Goal: Information Seeking & Learning: Find specific fact

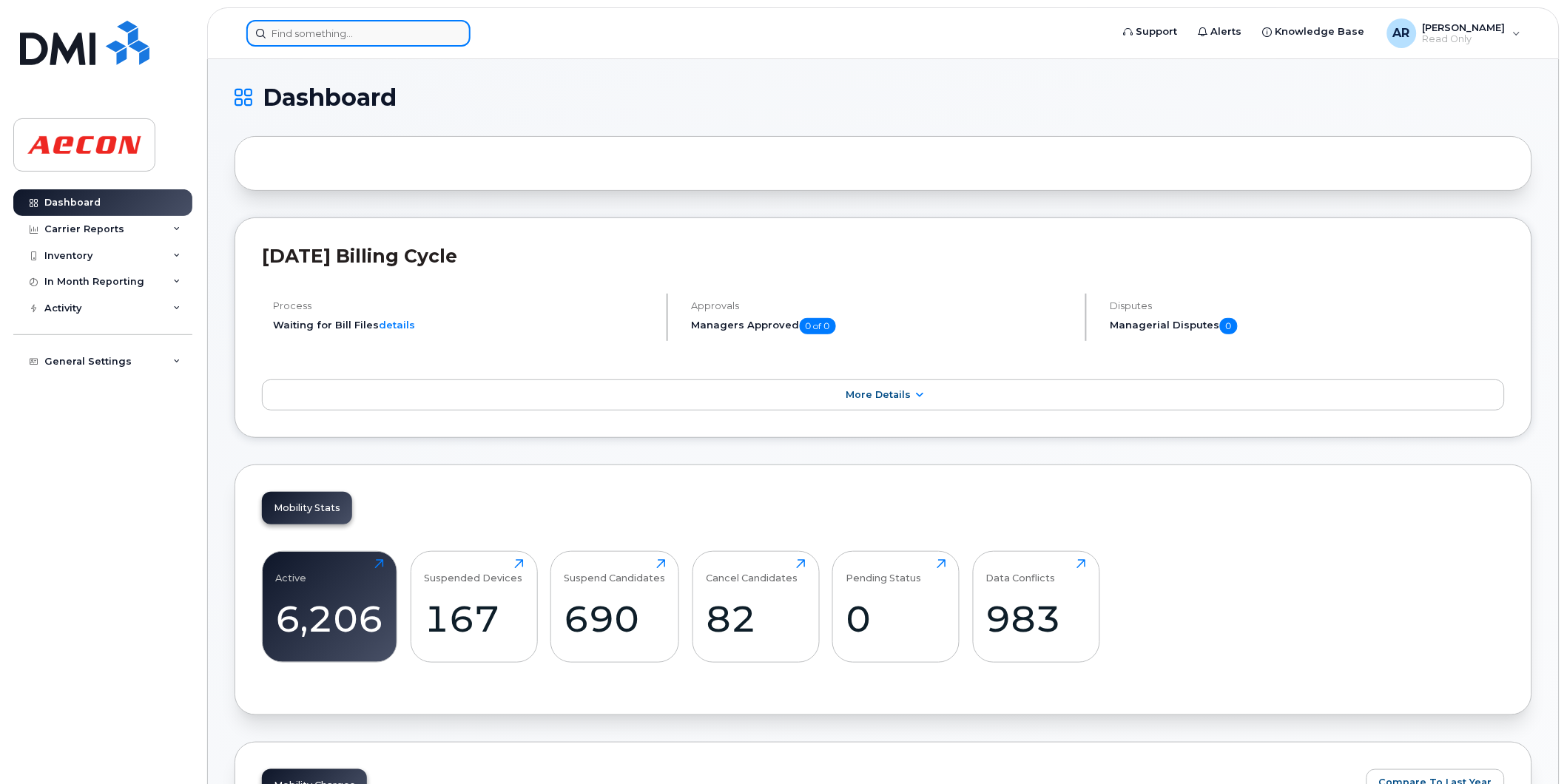
click at [323, 31] on input at bounding box center [358, 33] width 224 height 27
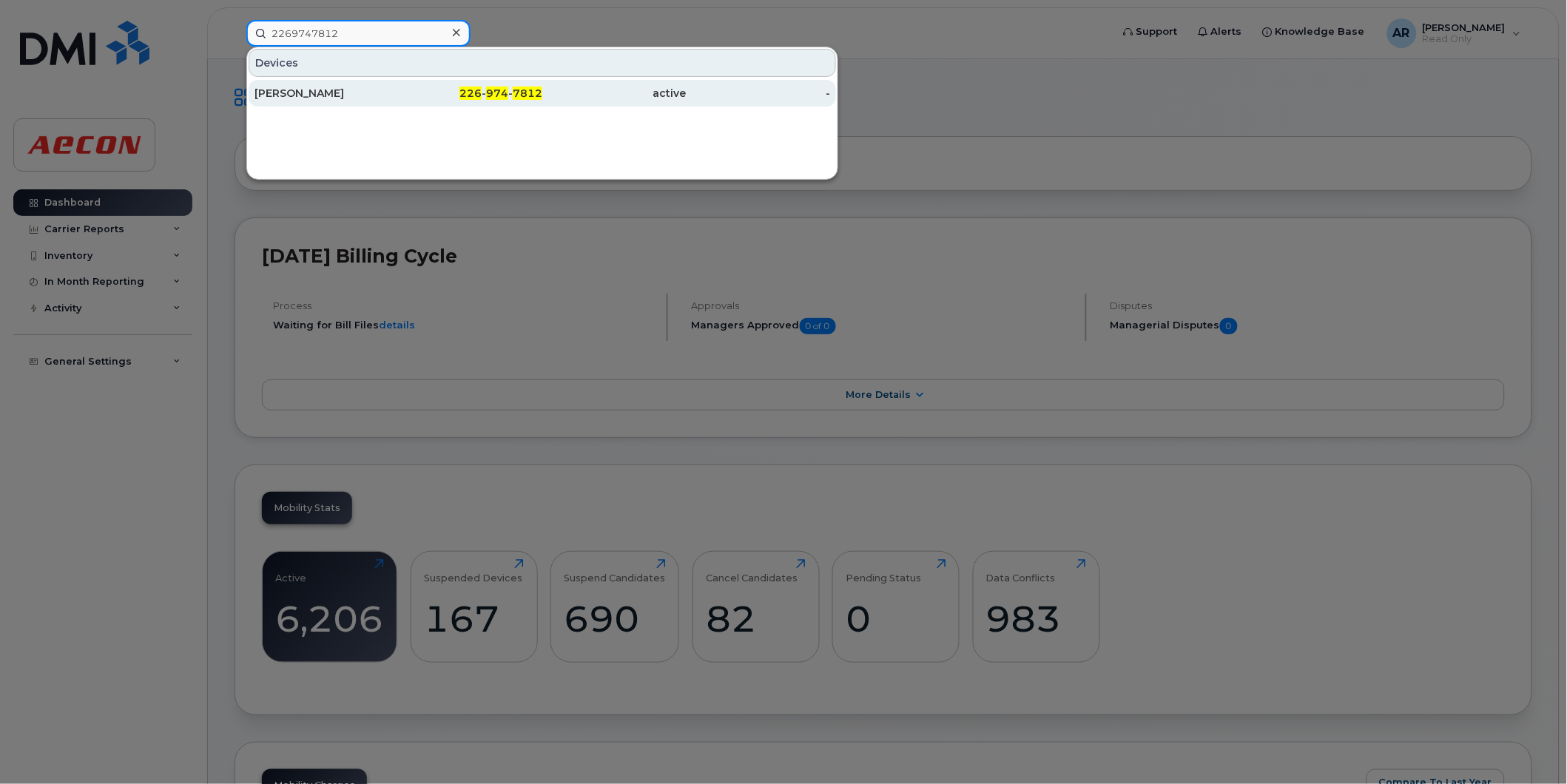
type input "2269747812"
click at [371, 97] on div "ANTHONY MAGLIETTA" at bounding box center [326, 93] width 145 height 15
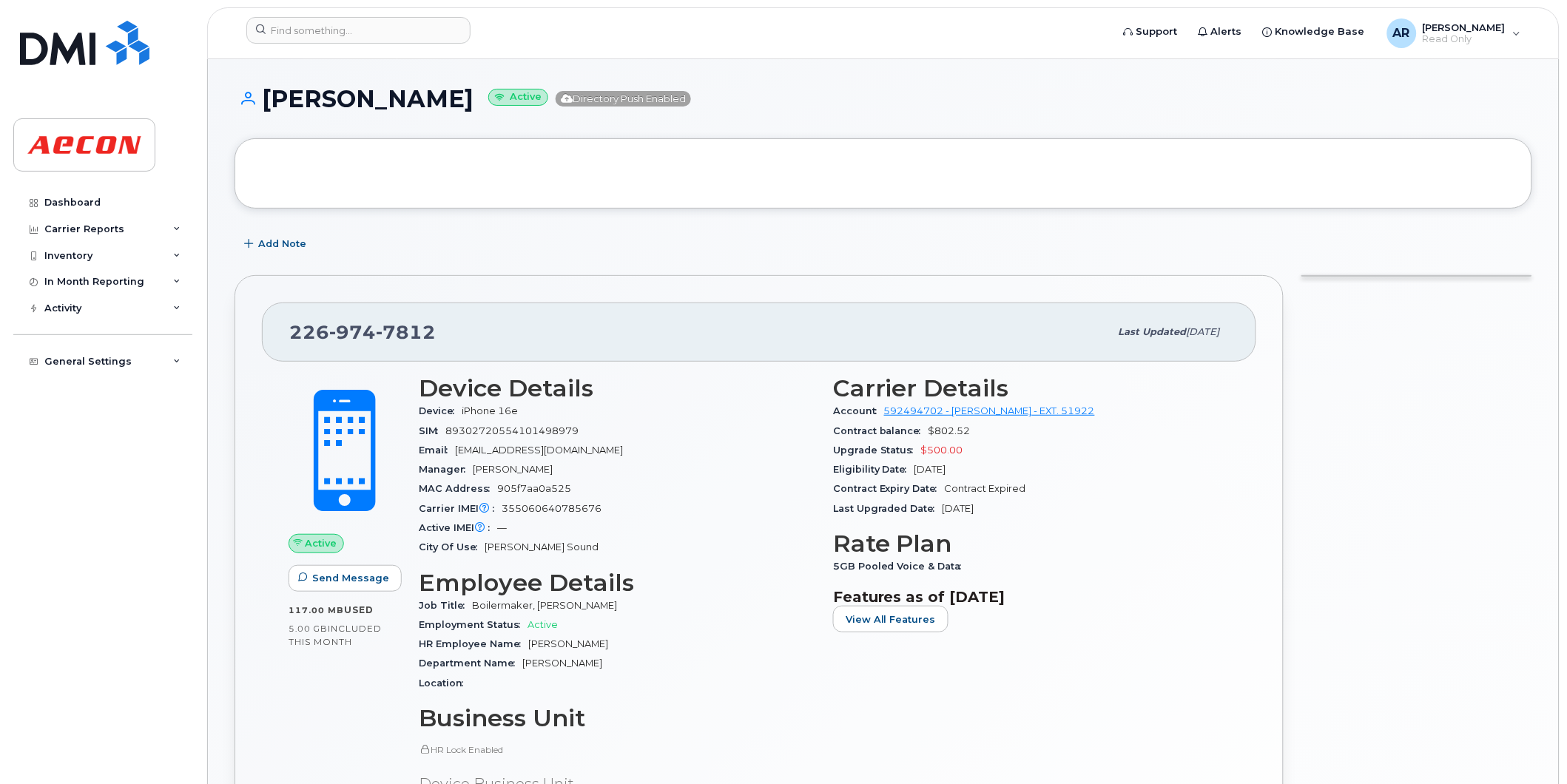
drag, startPoint x: 534, startPoint y: 109, endPoint x: 270, endPoint y: 104, distance: 264.0
click at [270, 104] on h1 "ANTHONY MAGLIETTA Active Directory Push Enabled" at bounding box center [883, 99] width 1297 height 26
copy h1 "ANTHONY MAGLIETTA"
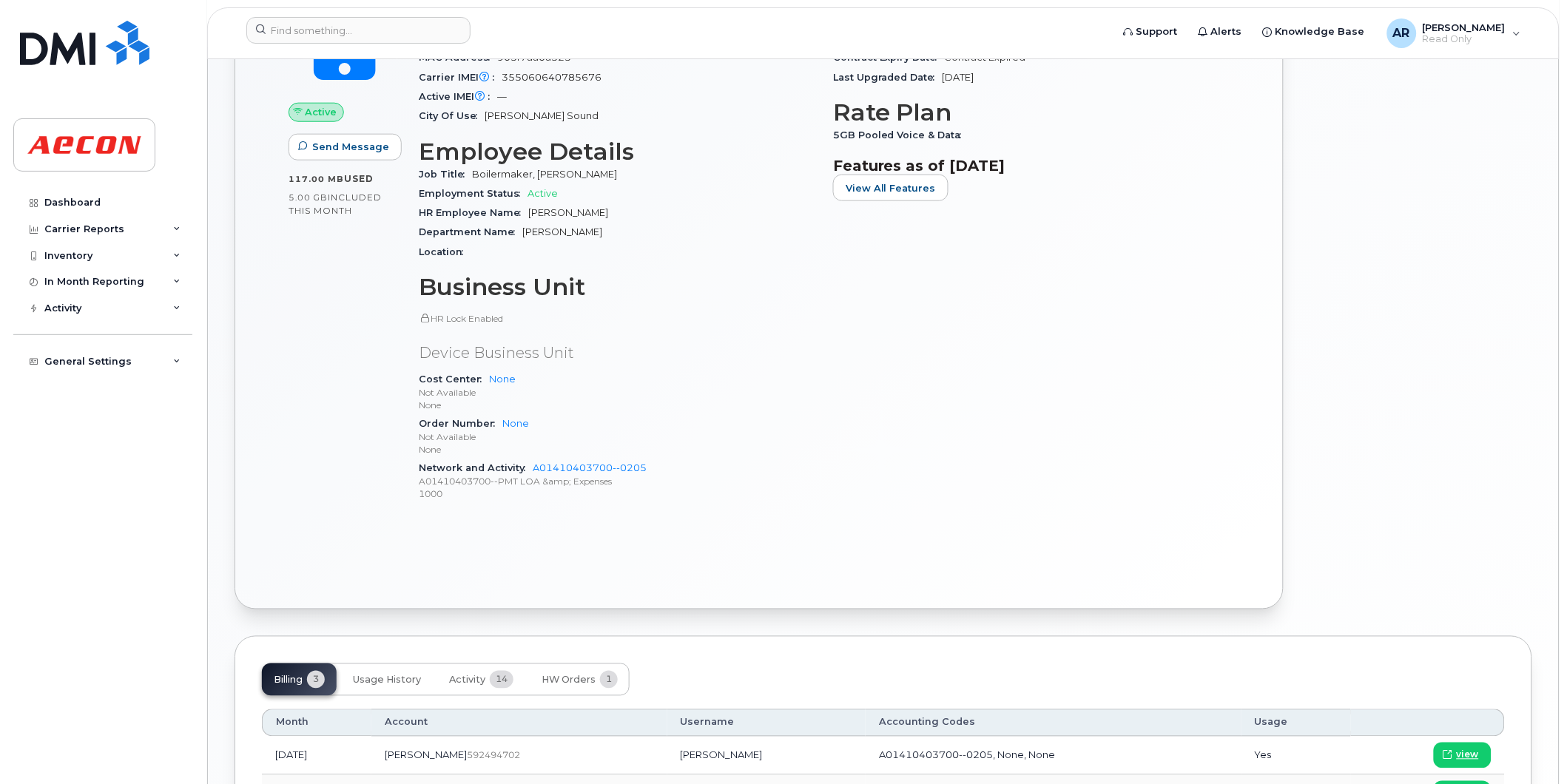
scroll to position [614, 0]
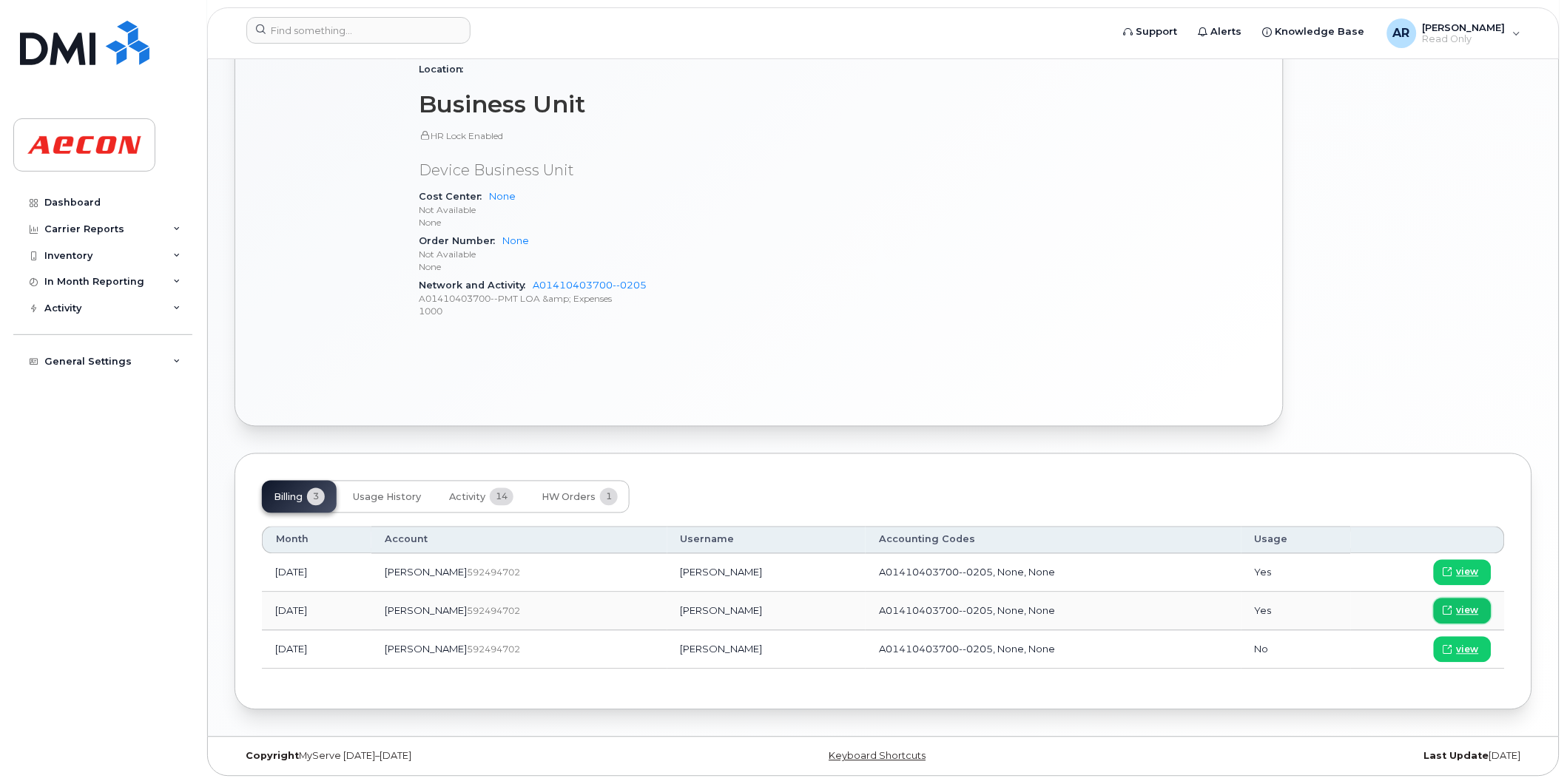
click at [1473, 613] on span "view" at bounding box center [1467, 611] width 22 height 13
click at [283, 32] on input at bounding box center [358, 30] width 224 height 27
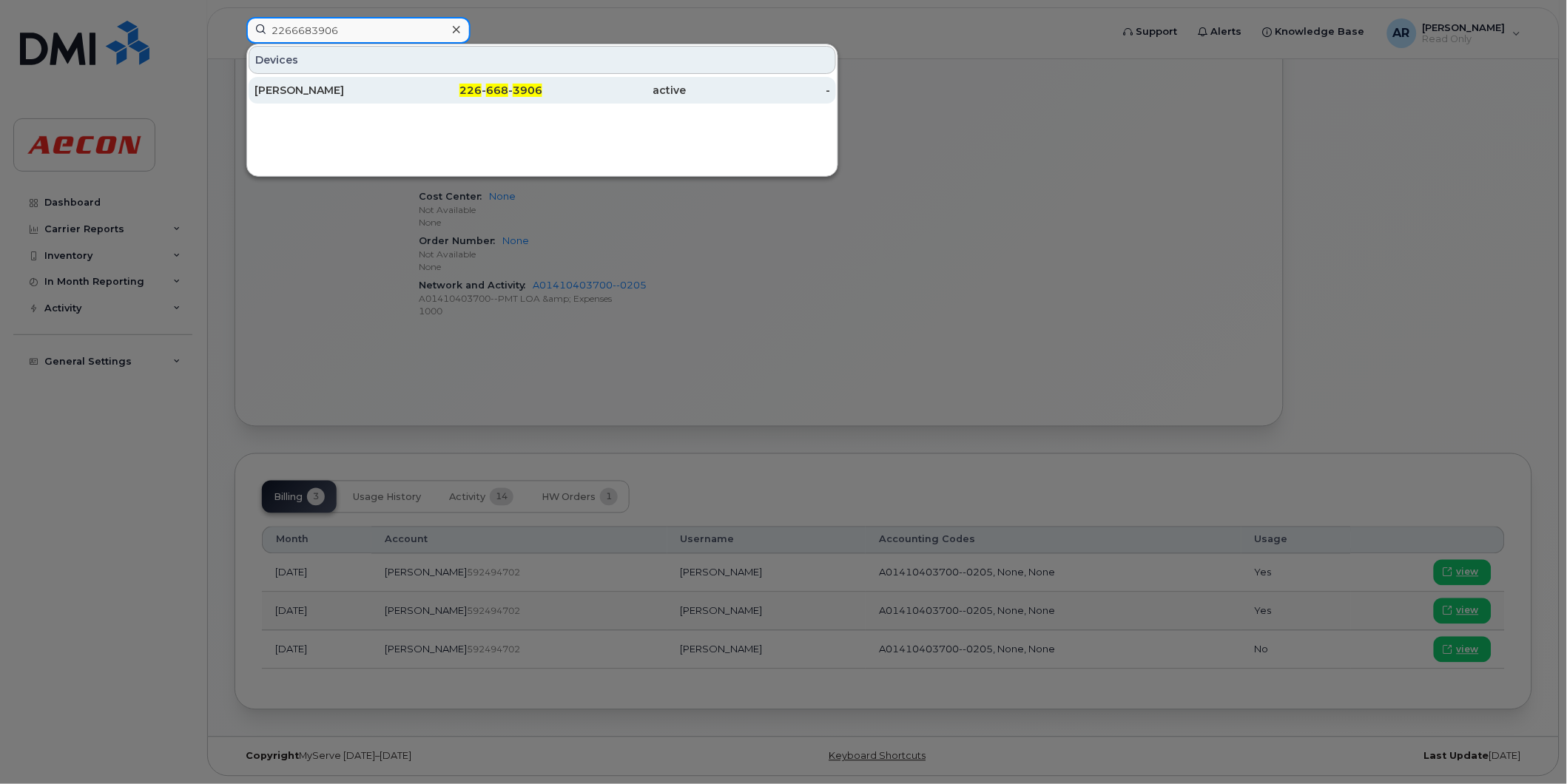
type input "2266683906"
click at [333, 89] on div "[PERSON_NAME]" at bounding box center [326, 90] width 145 height 15
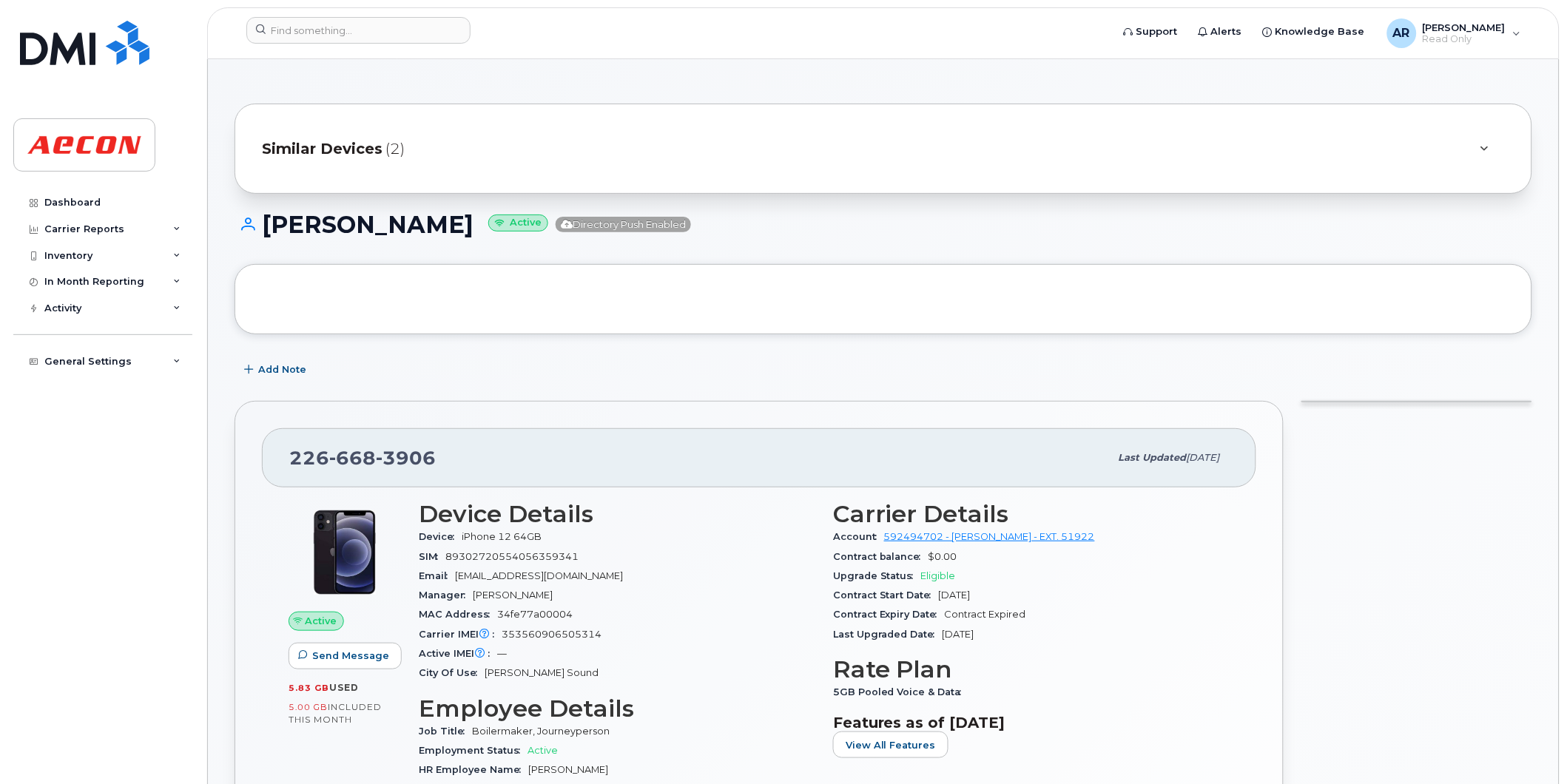
drag, startPoint x: 453, startPoint y: 222, endPoint x: 270, endPoint y: 229, distance: 183.1
click at [270, 229] on h1 "[PERSON_NAME] Active Directory Push Enabled" at bounding box center [883, 225] width 1297 height 26
copy h1 "[PERSON_NAME]"
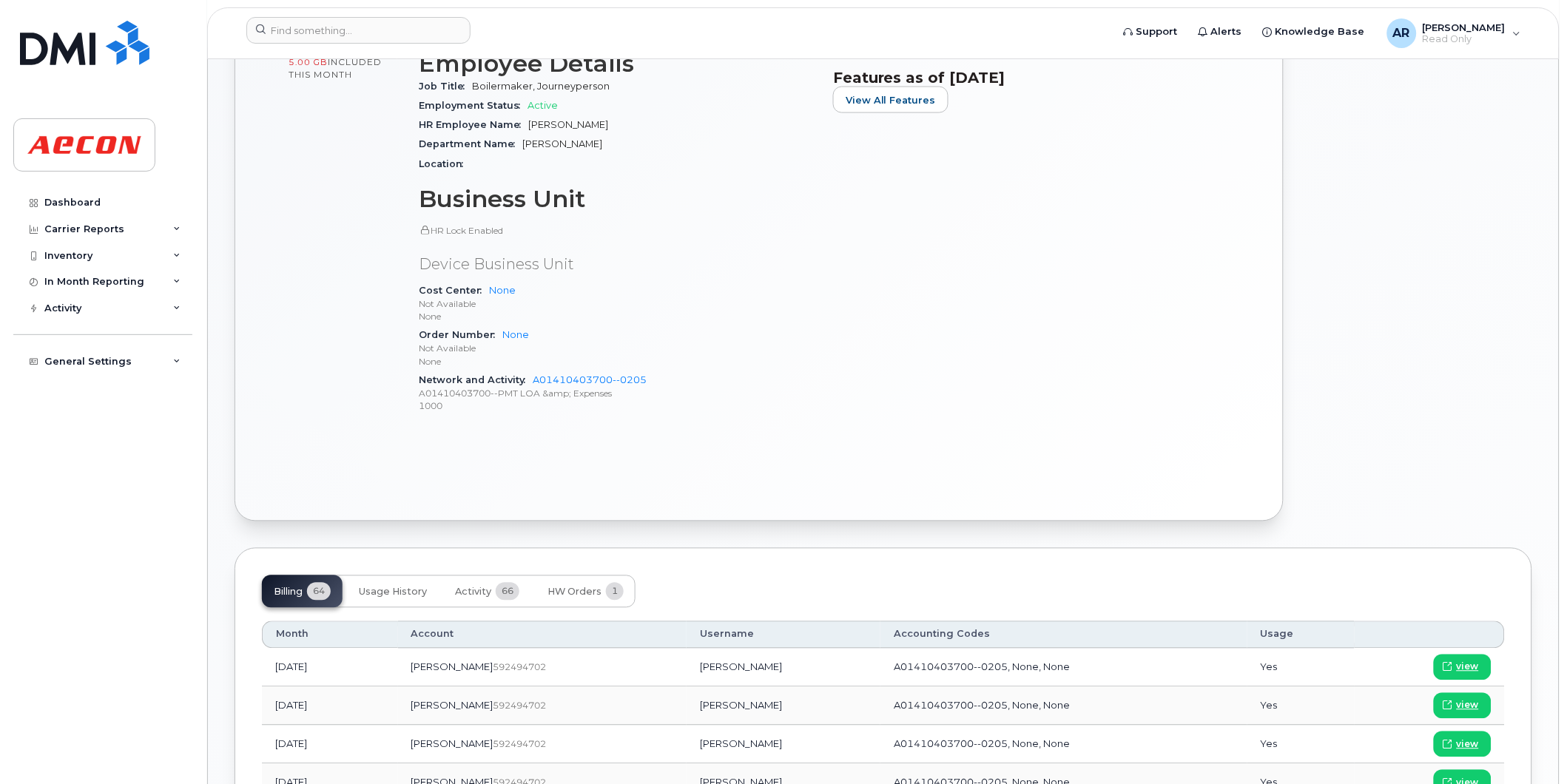
scroll to position [739, 0]
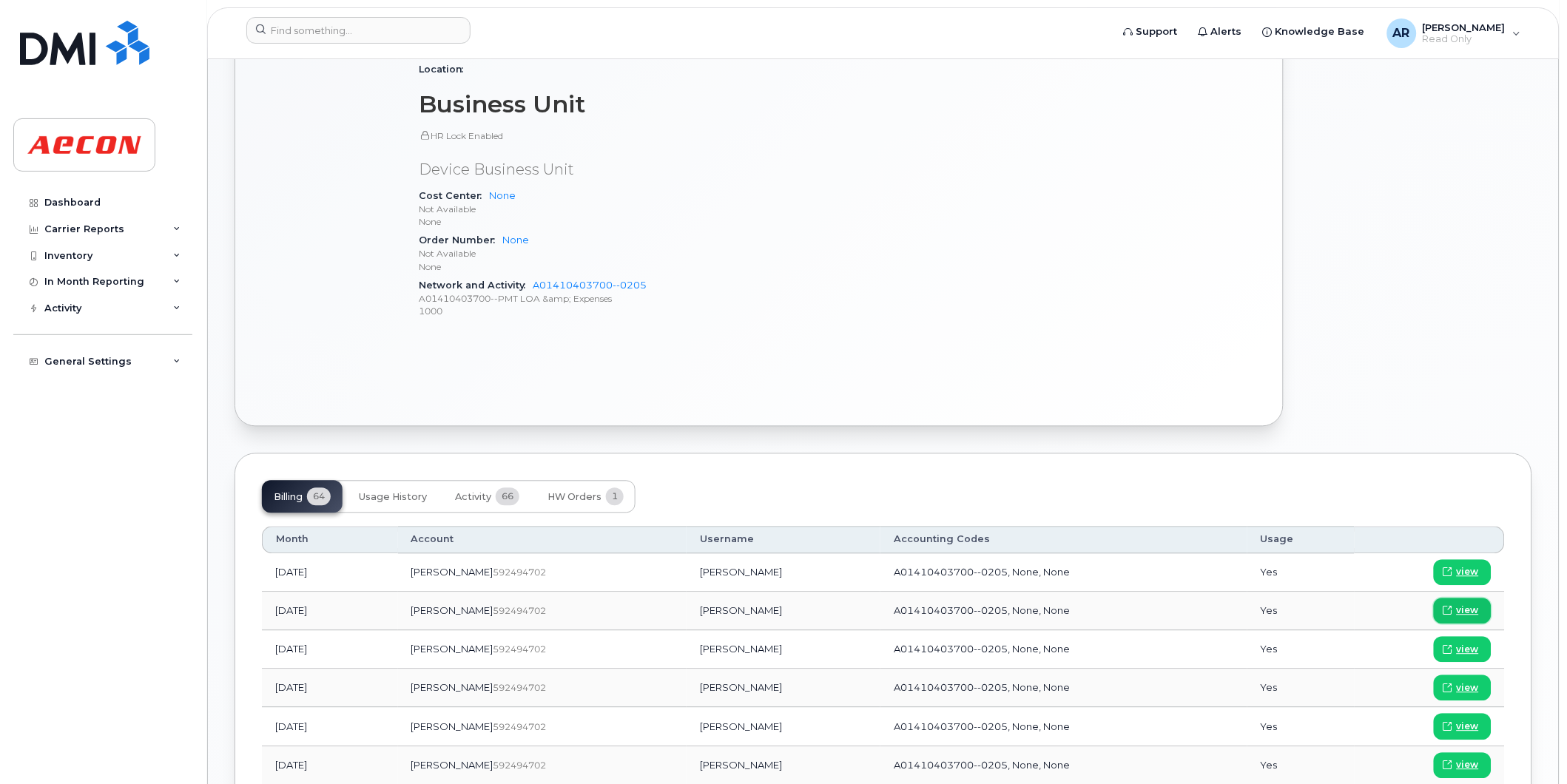
click at [1462, 606] on span "view" at bounding box center [1467, 611] width 22 height 13
click at [302, 31] on input at bounding box center [358, 30] width 224 height 27
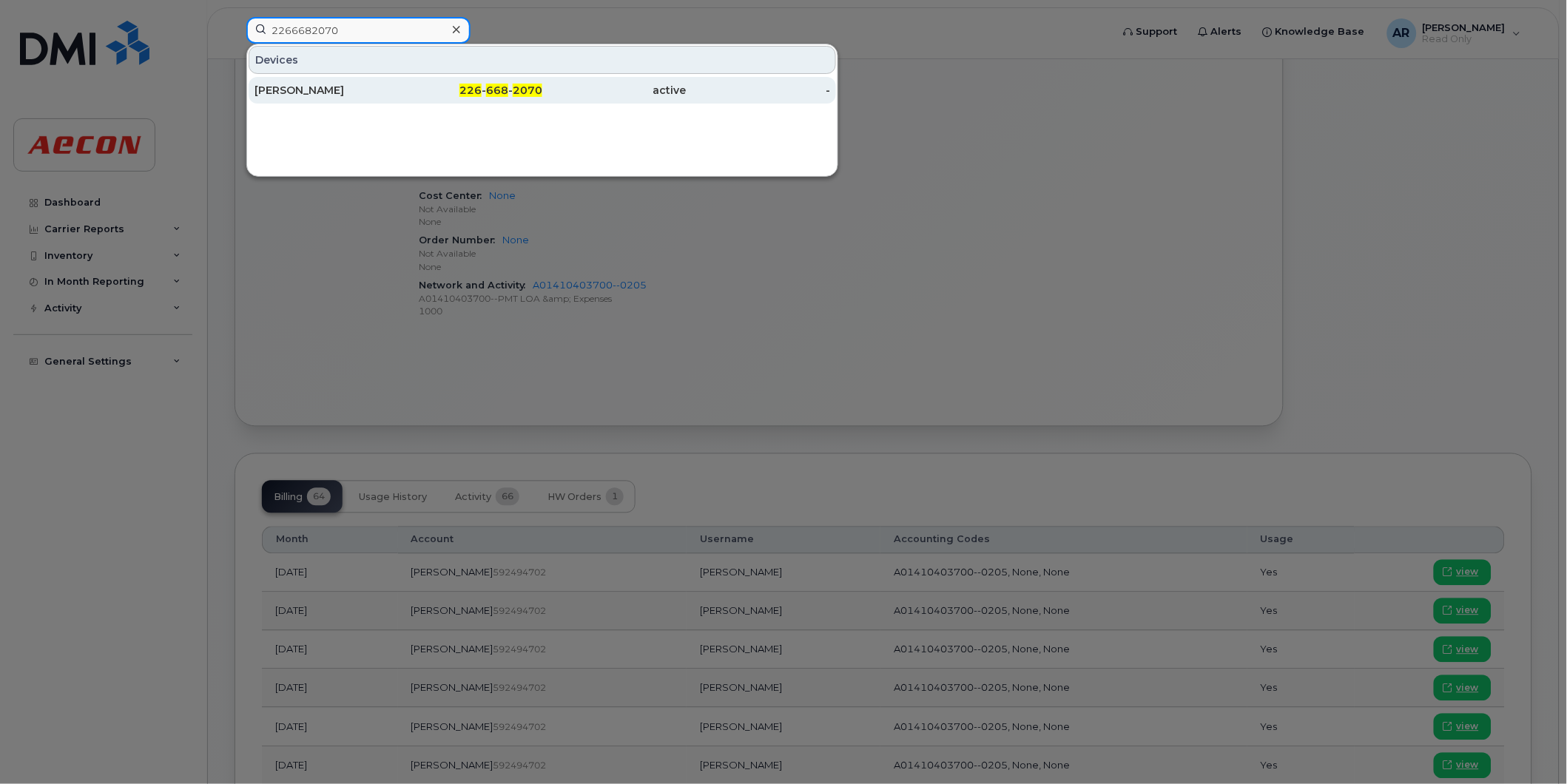
type input "2266682070"
click at [375, 84] on div "MATTHEW BAHRO" at bounding box center [326, 90] width 145 height 15
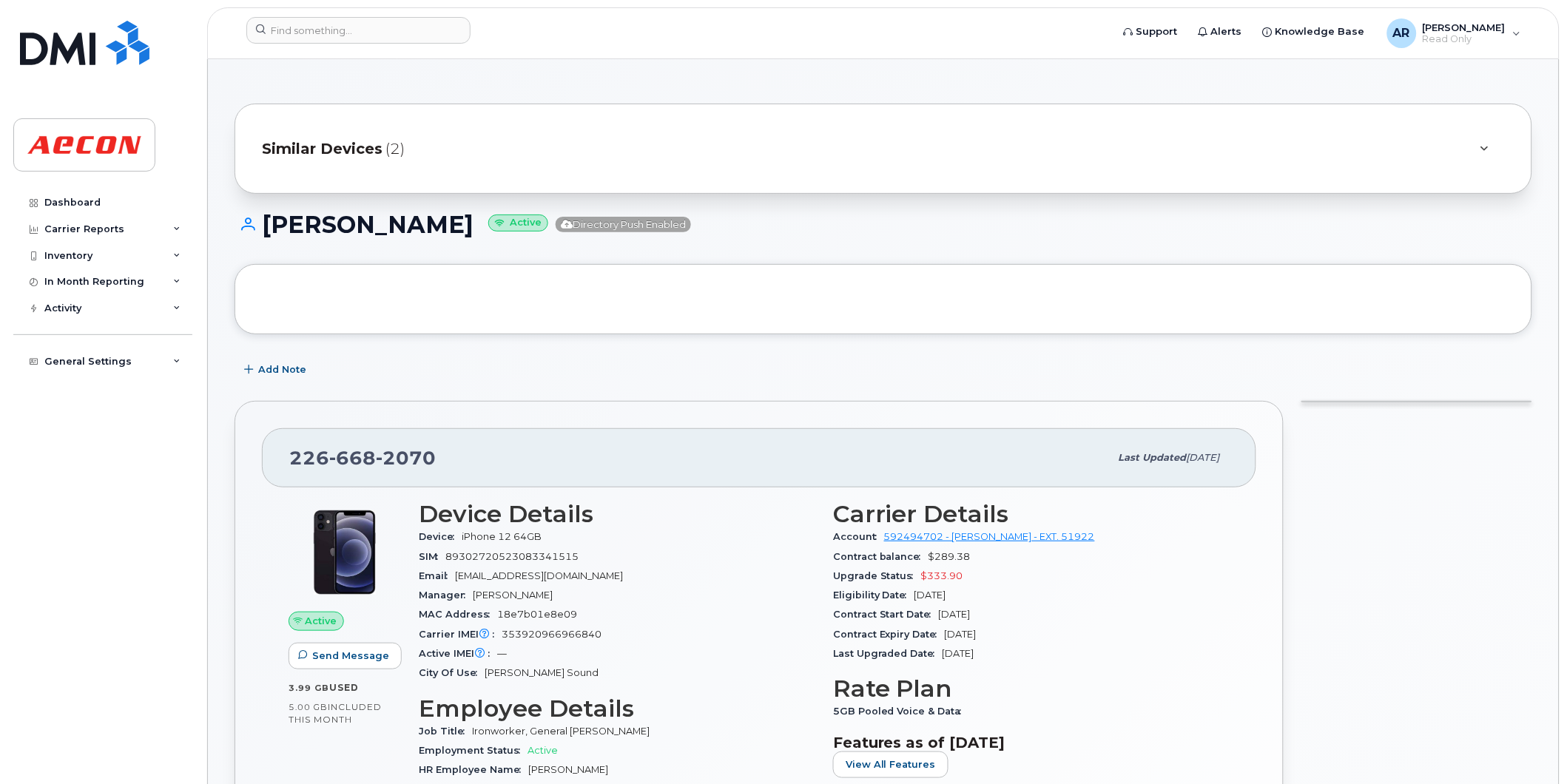
drag, startPoint x: 489, startPoint y: 225, endPoint x: 269, endPoint y: 231, distance: 220.1
click at [269, 231] on h1 "MATTHEW BAHRO Active Directory Push Enabled" at bounding box center [883, 225] width 1297 height 26
copy h1 "[PERSON_NAME]"
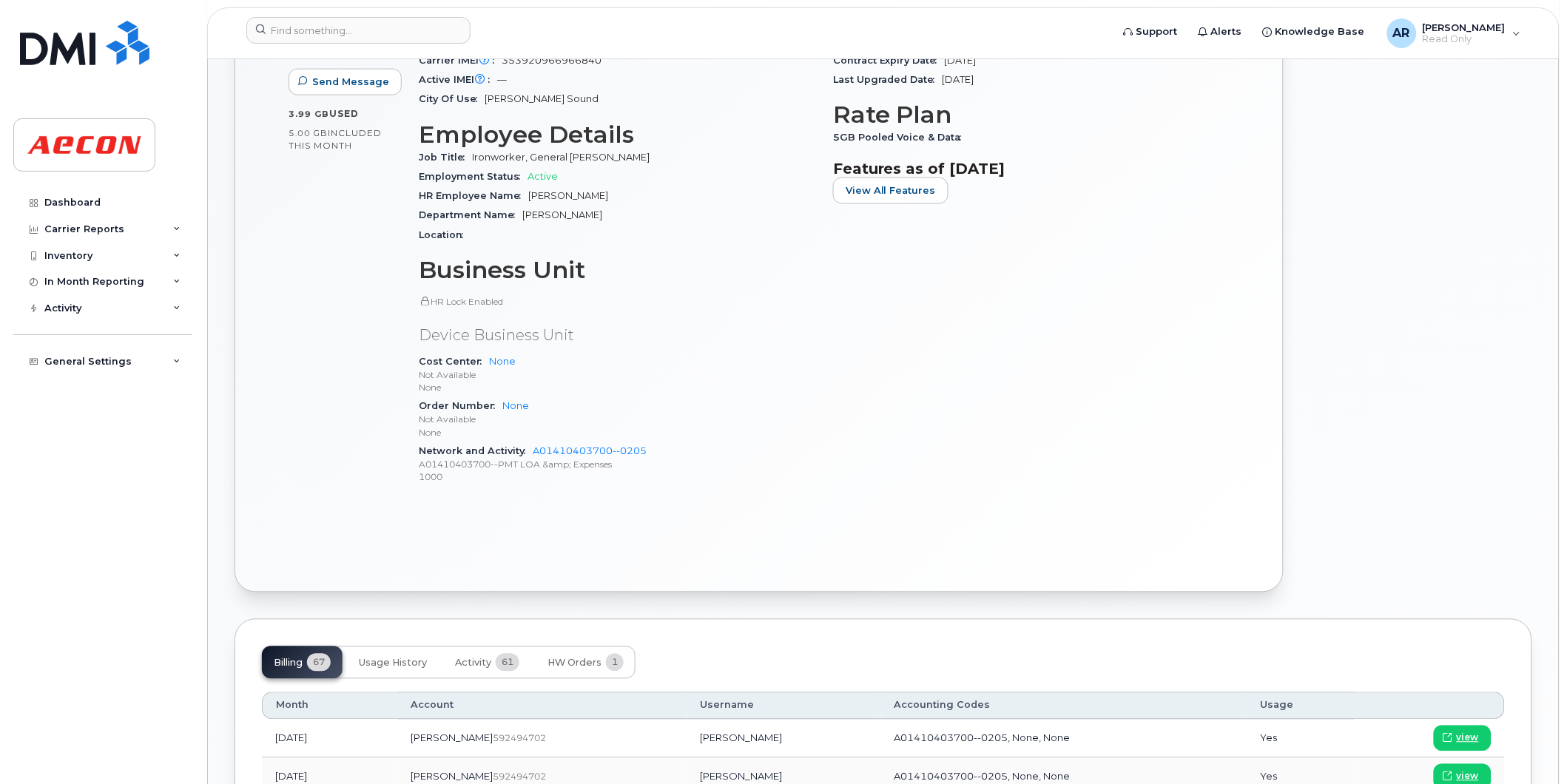
scroll to position [739, 0]
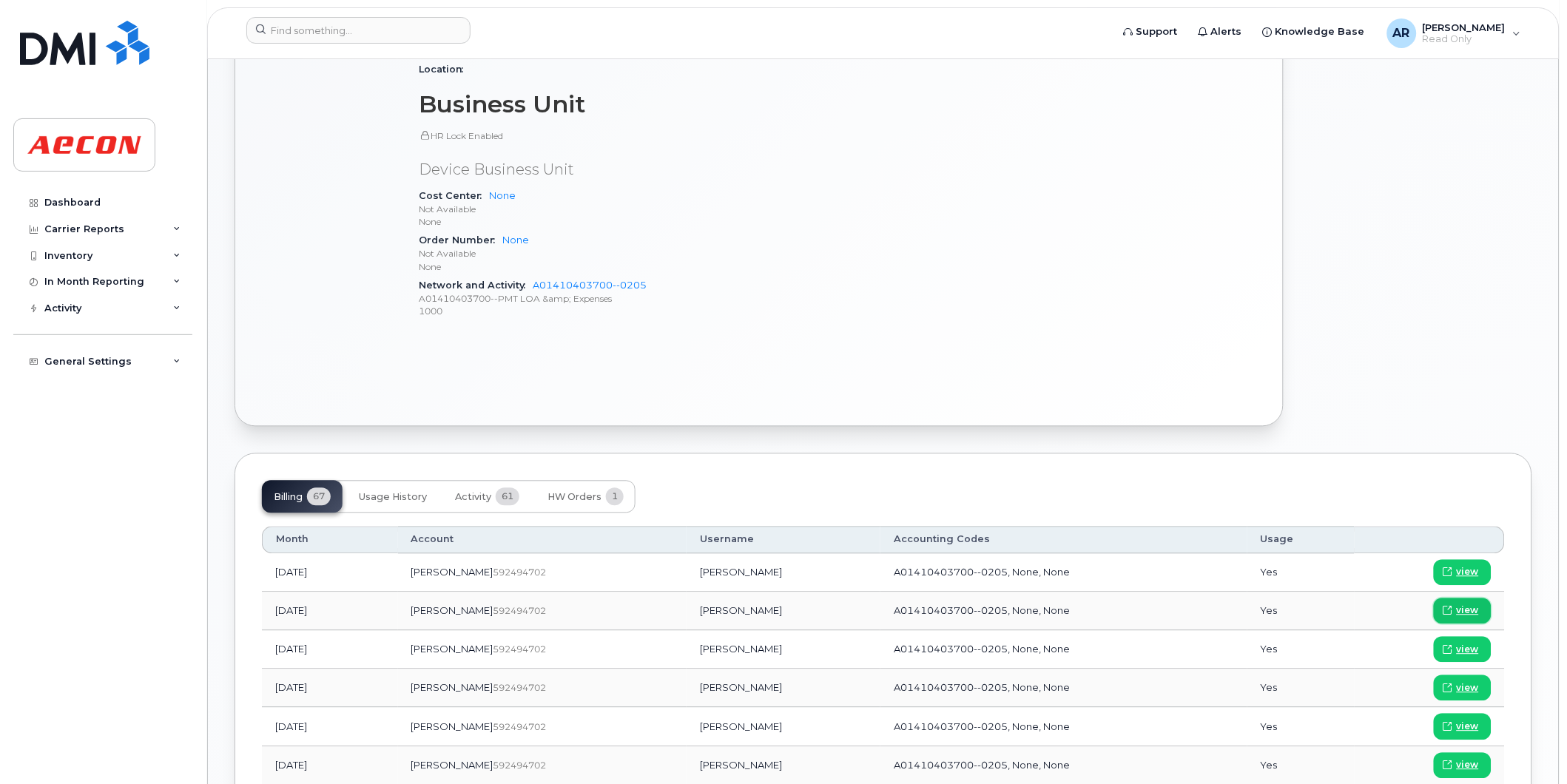
click at [1470, 607] on span "view" at bounding box center [1467, 611] width 22 height 13
click at [346, 33] on input at bounding box center [358, 30] width 224 height 27
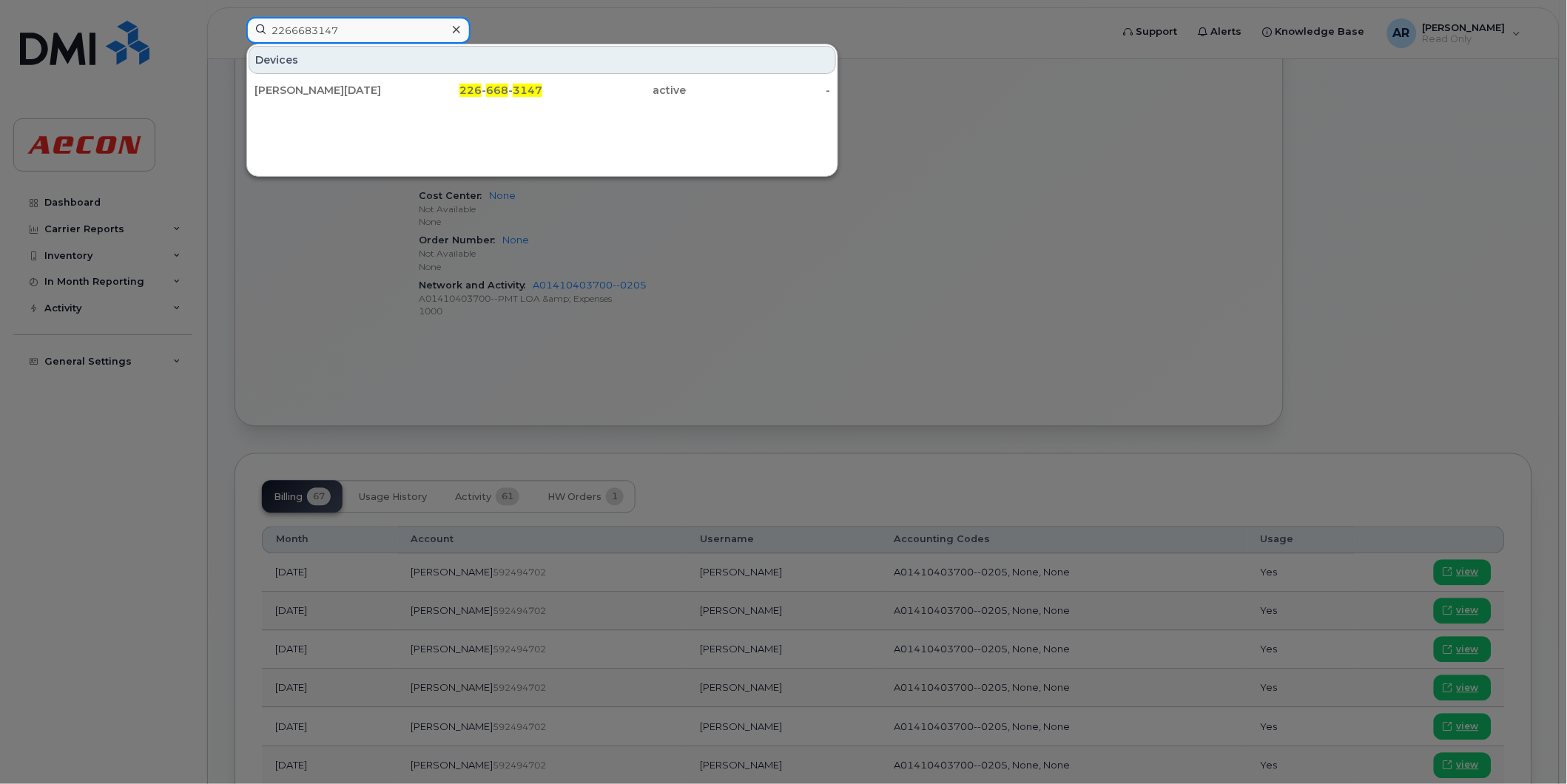
type input "2266683147"
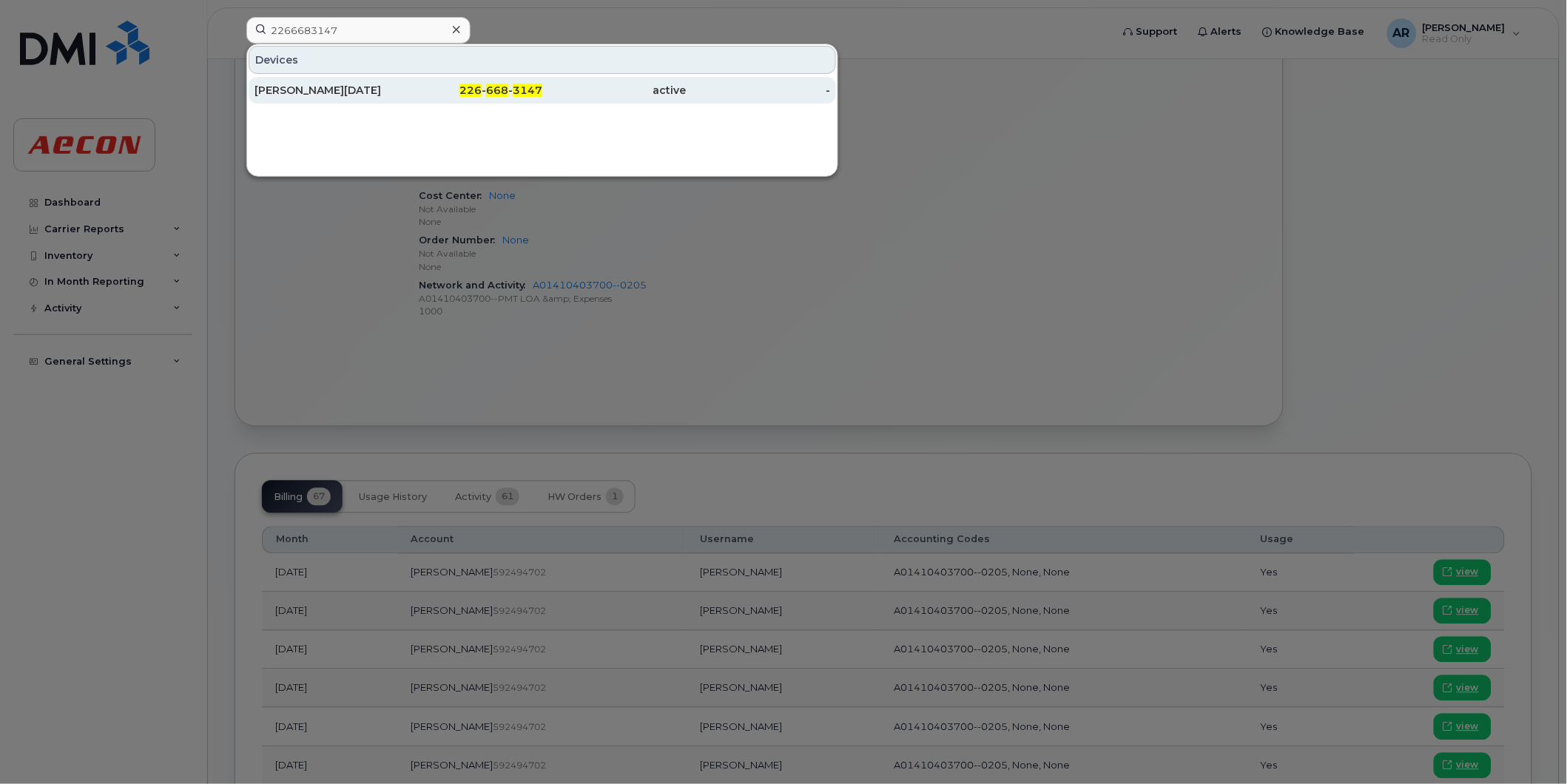
click at [365, 80] on div "USMAN IQBAL RAJA" at bounding box center [326, 90] width 145 height 27
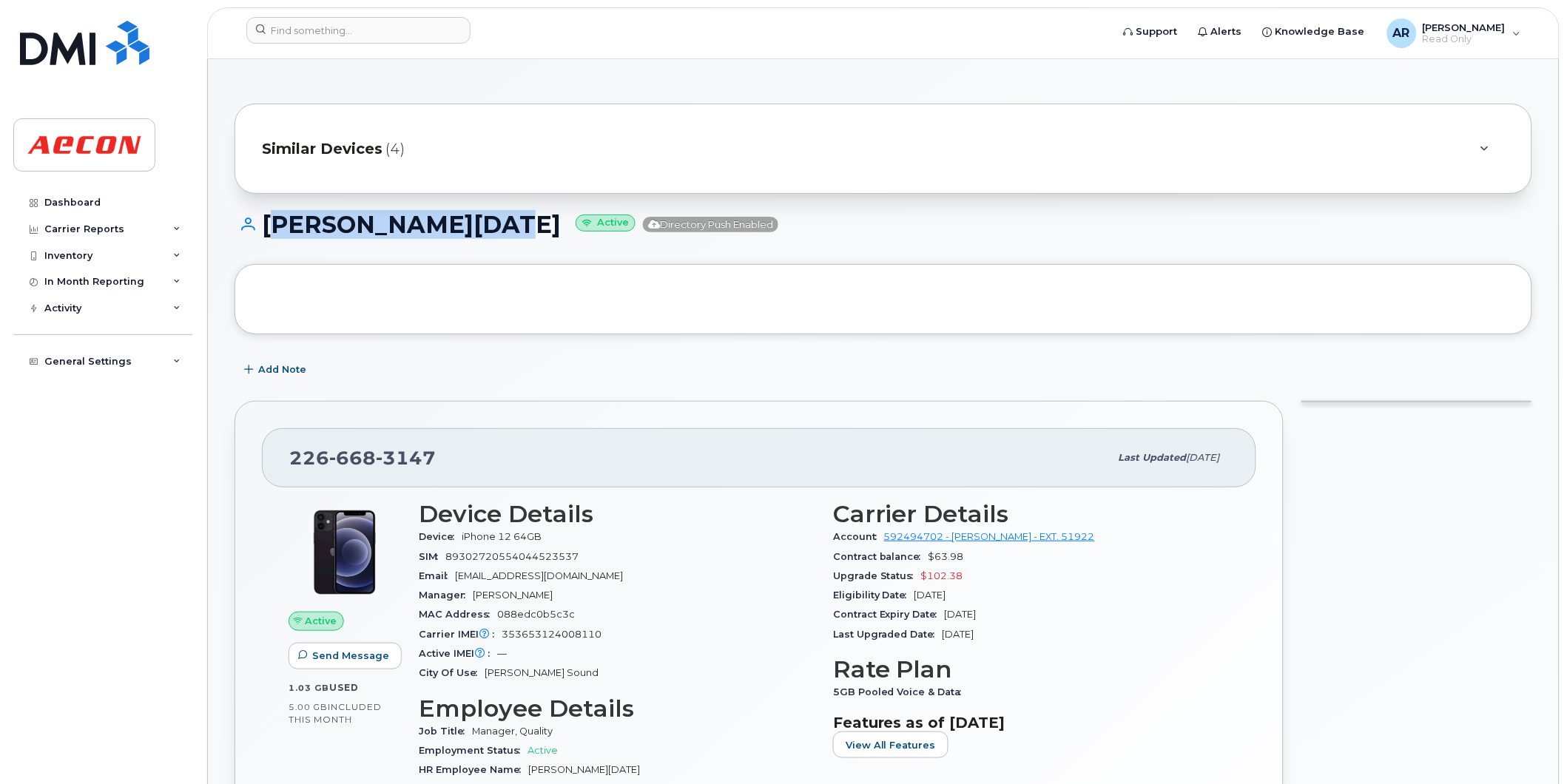
drag, startPoint x: 511, startPoint y: 222, endPoint x: 271, endPoint y: 223, distance: 240.0
click at [271, 223] on h1 "USMAN IQBAL RAJA Active Directory Push Enabled" at bounding box center [883, 225] width 1297 height 26
copy h1 "USMAN IQBAL RAJA"
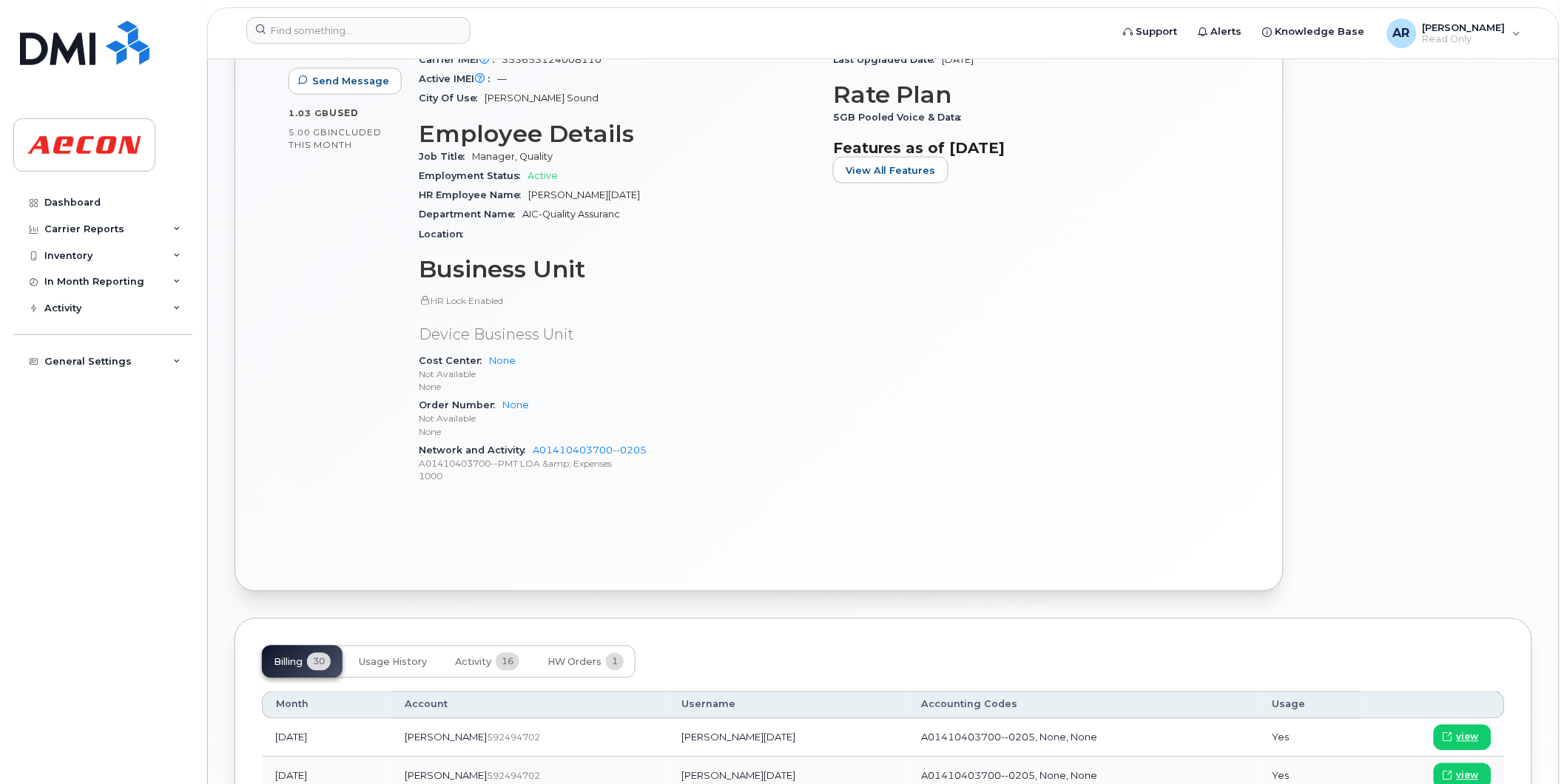
scroll to position [739, 0]
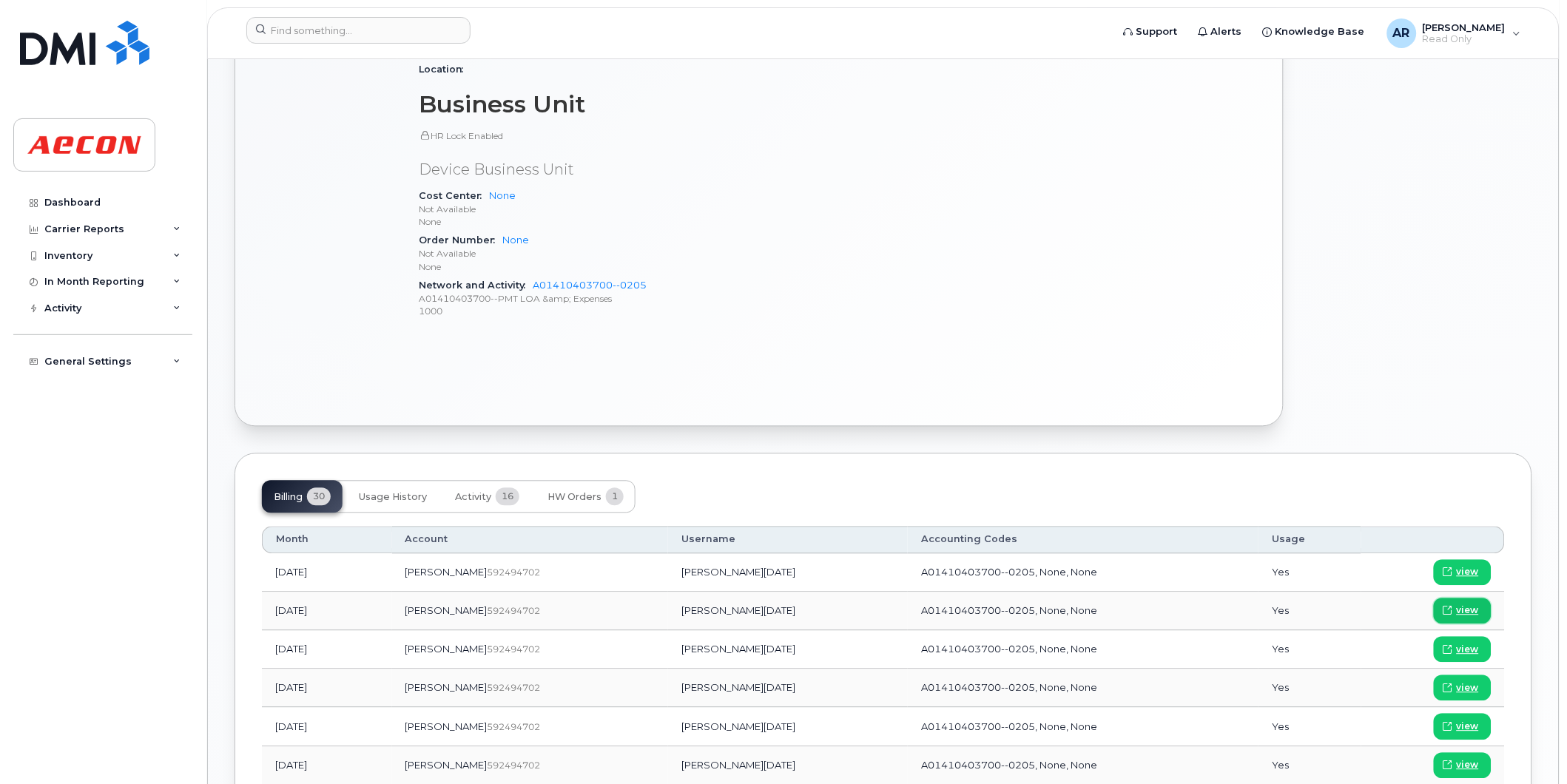
click at [1479, 613] on span "view" at bounding box center [1467, 611] width 22 height 13
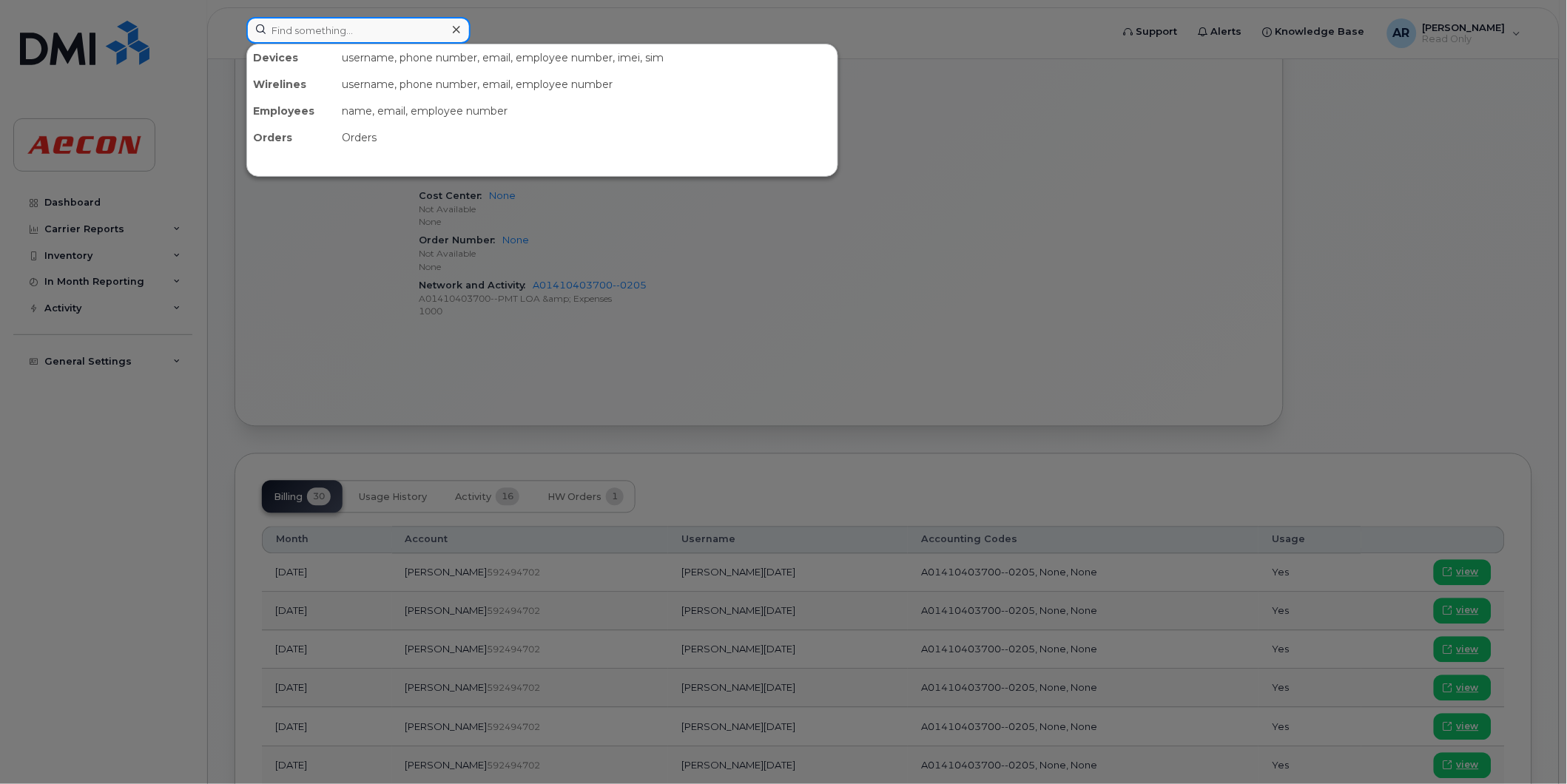
click at [279, 27] on input at bounding box center [358, 30] width 224 height 27
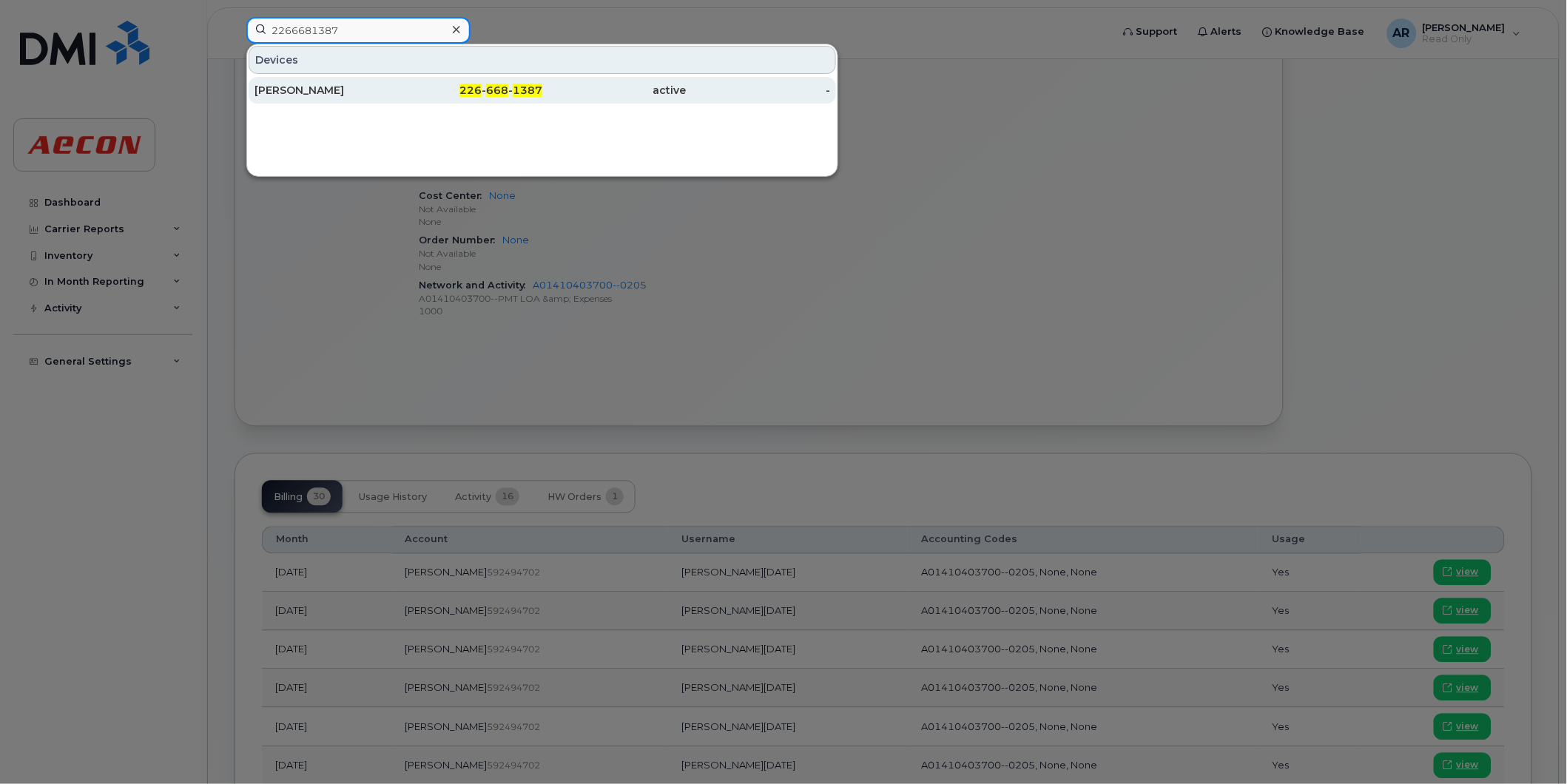
type input "2266681387"
click at [373, 80] on div "SARA HARPER" at bounding box center [326, 90] width 145 height 27
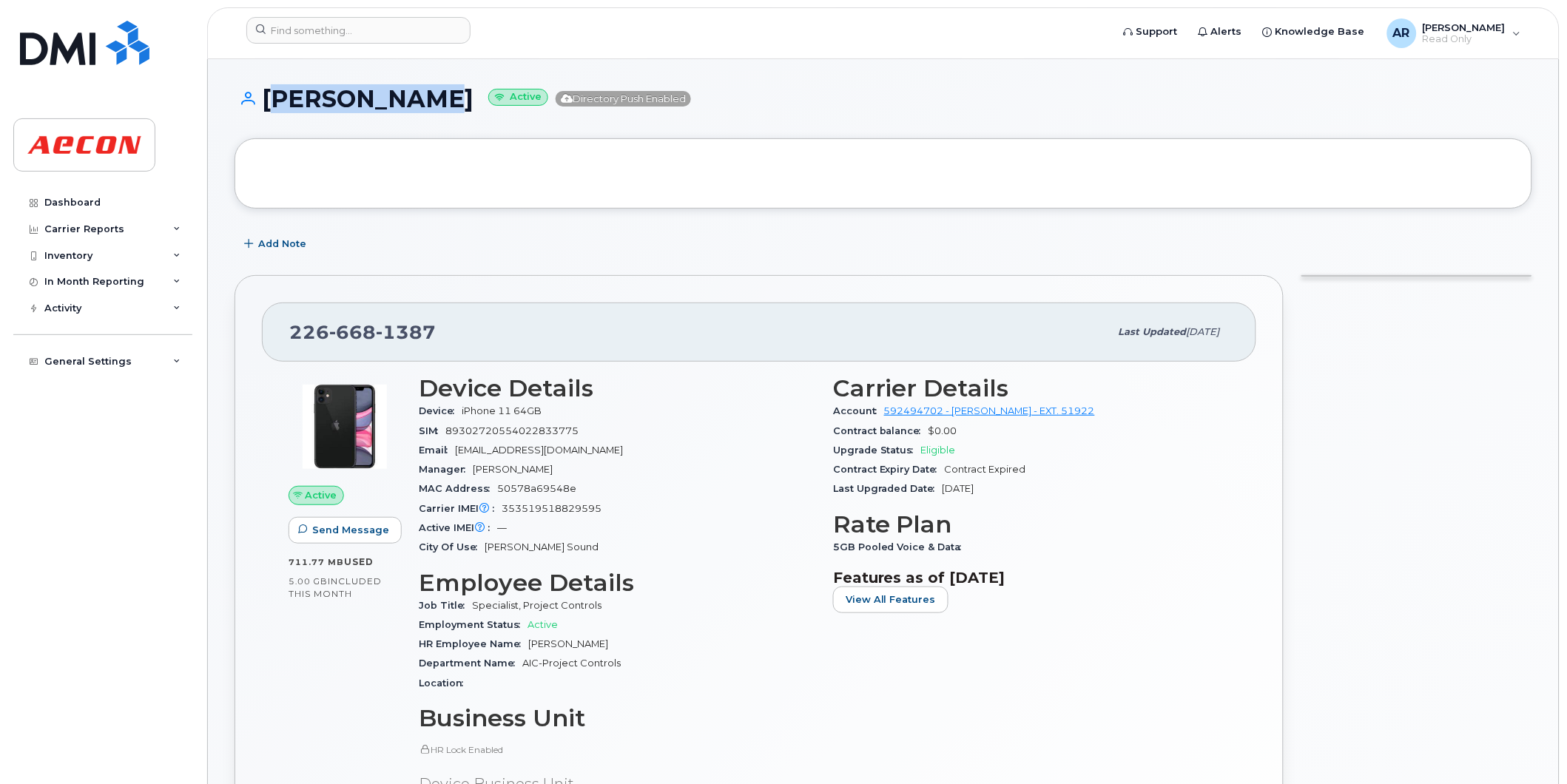
drag, startPoint x: 441, startPoint y: 101, endPoint x: 267, endPoint y: 105, distance: 174.0
click at [267, 105] on h1 "SARA HARPER Active Directory Push Enabled" at bounding box center [883, 99] width 1297 height 26
copy h1 "SARA HARPER"
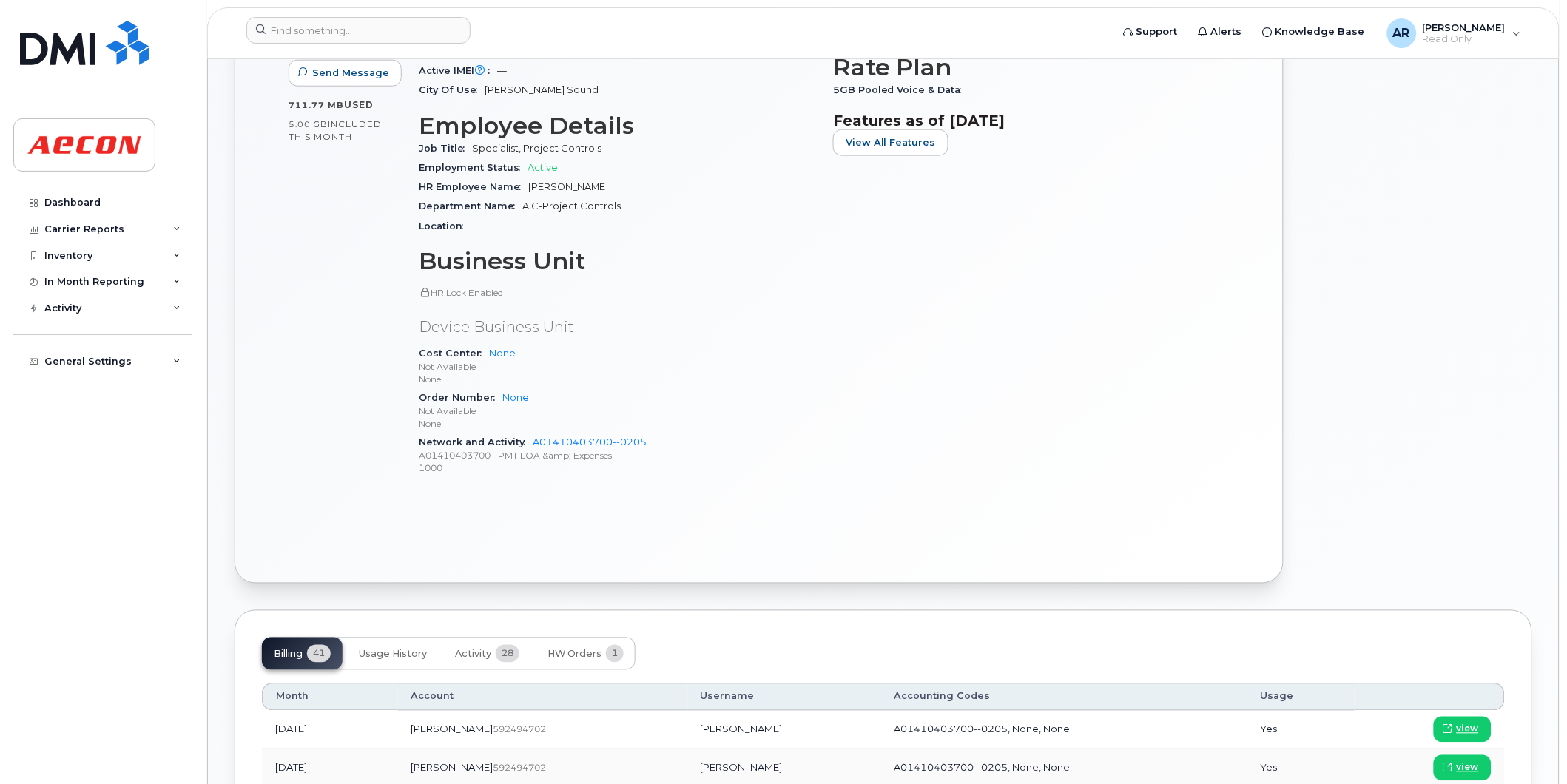
scroll to position [657, 0]
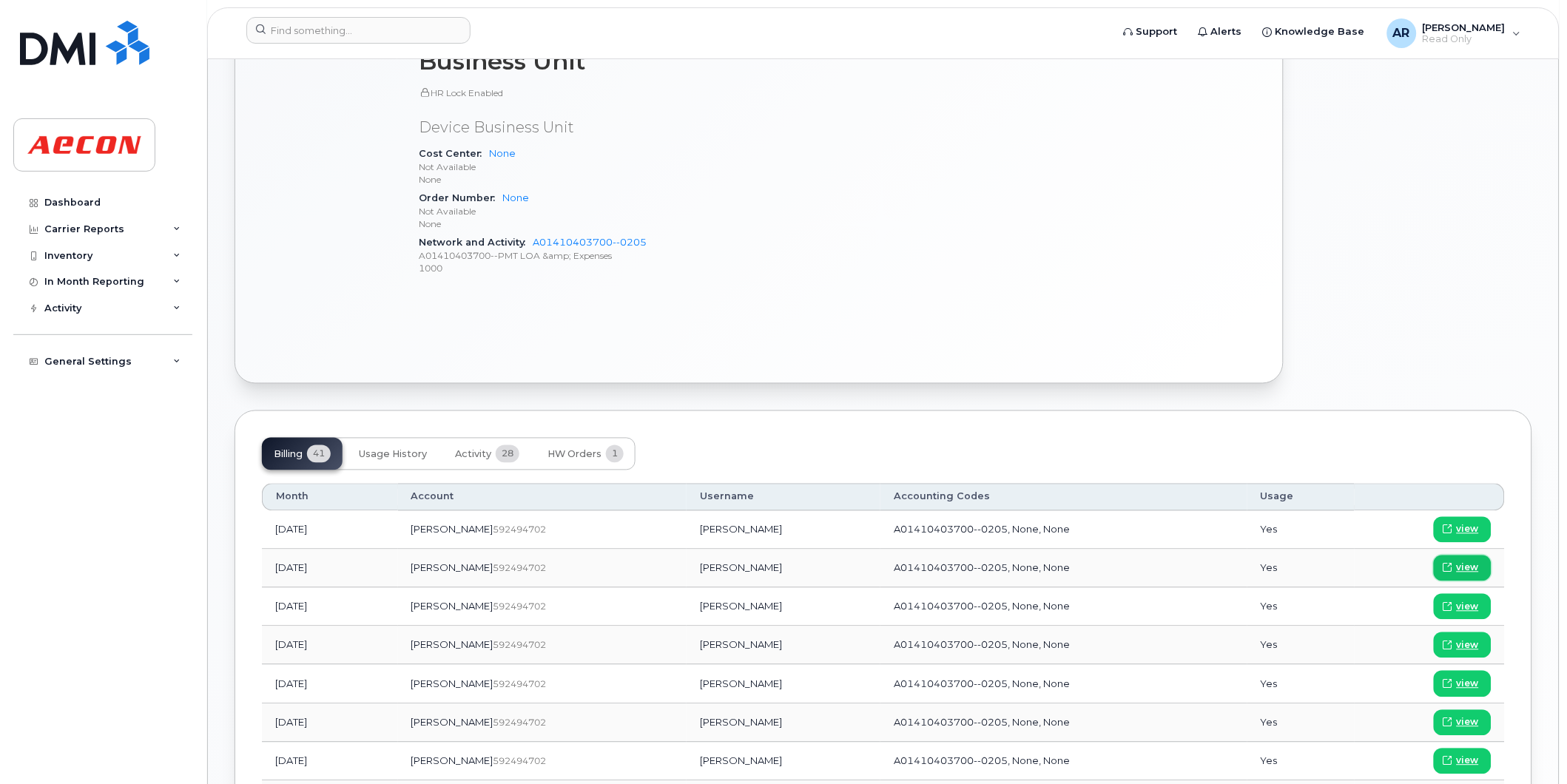
click at [1481, 571] on link "view" at bounding box center [1462, 568] width 58 height 26
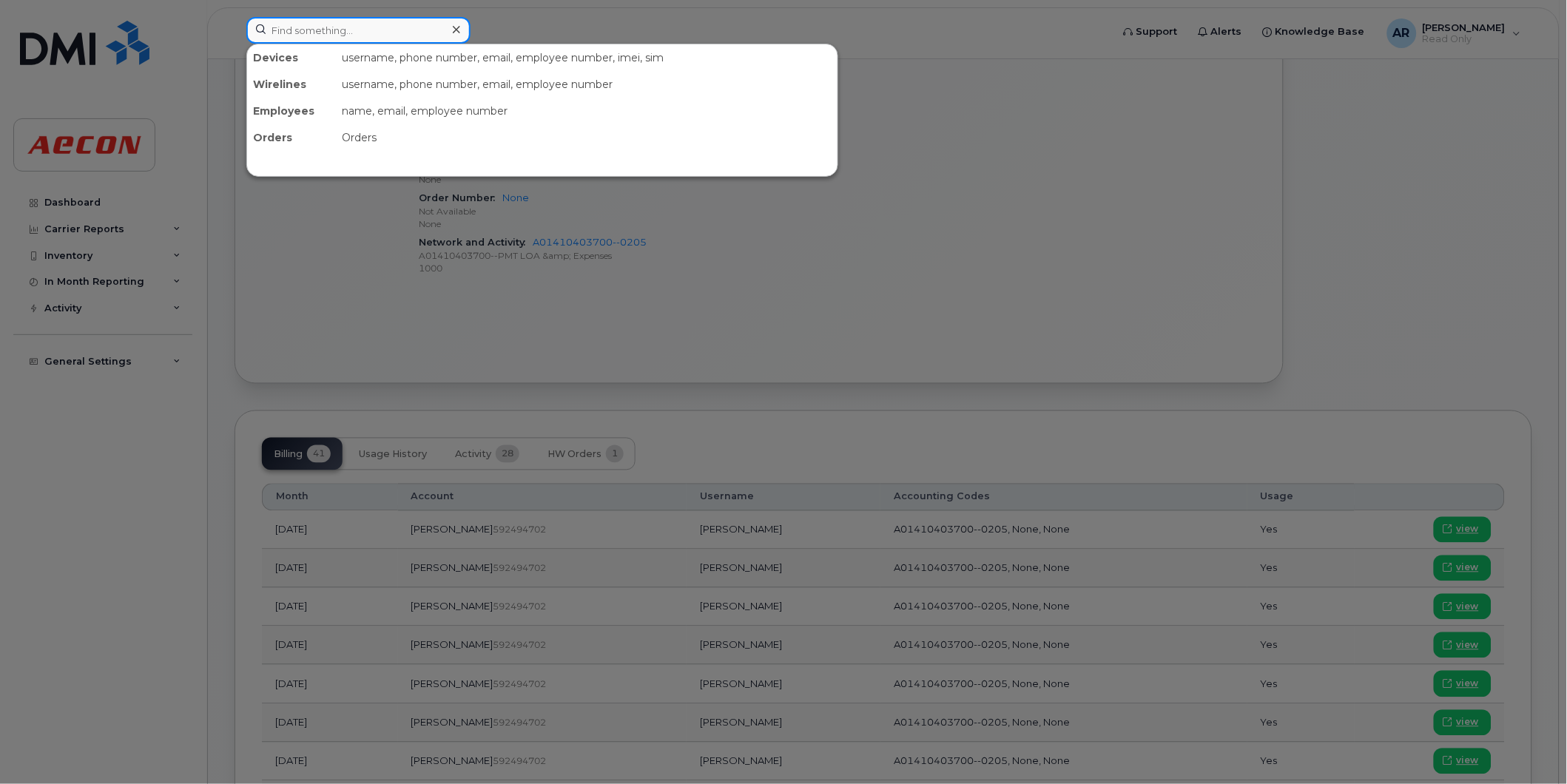
click at [306, 35] on input at bounding box center [358, 30] width 224 height 27
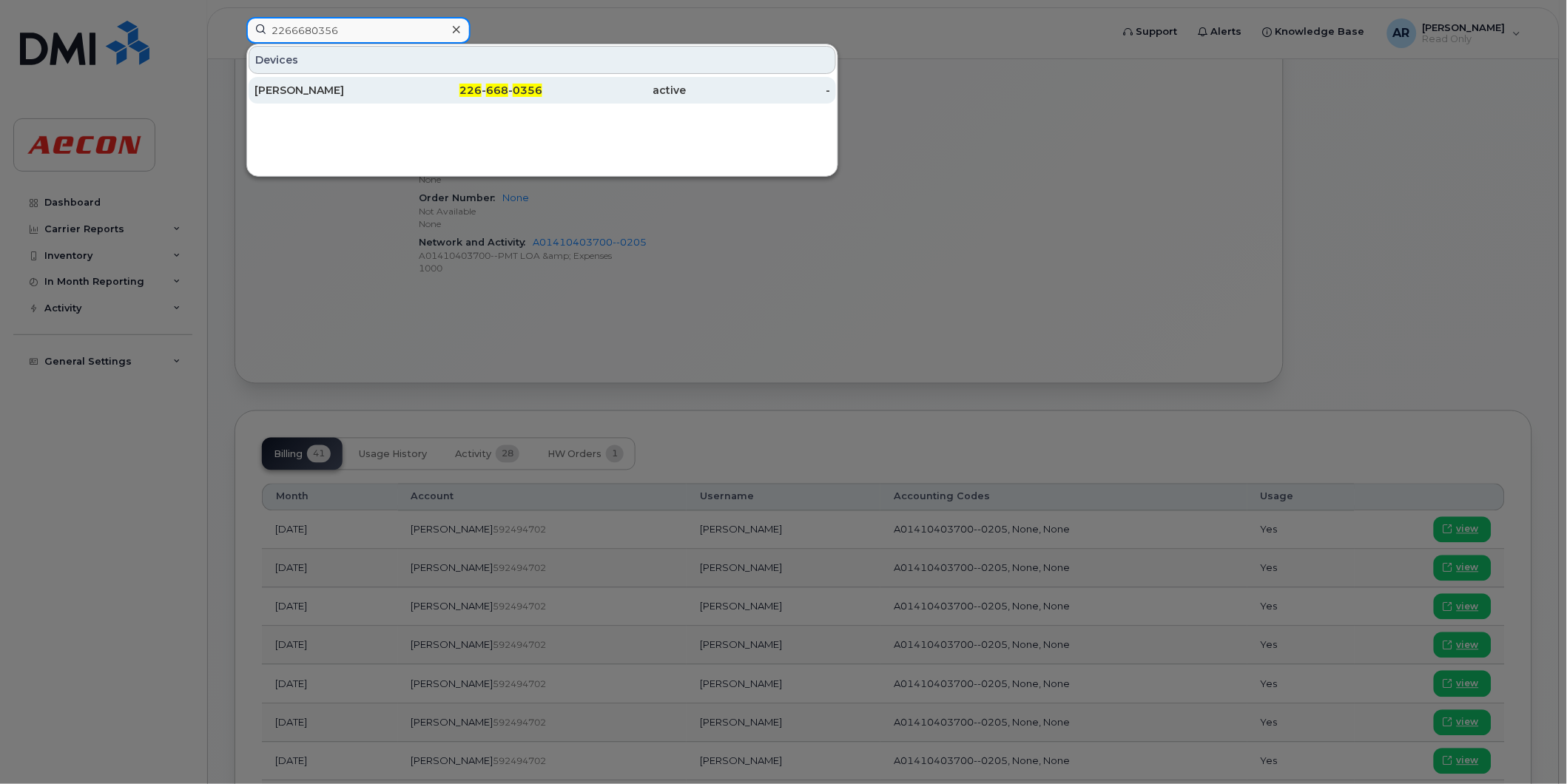
type input "2266680356"
click at [389, 88] on div "RICHARD ANTOLAK" at bounding box center [326, 90] width 145 height 15
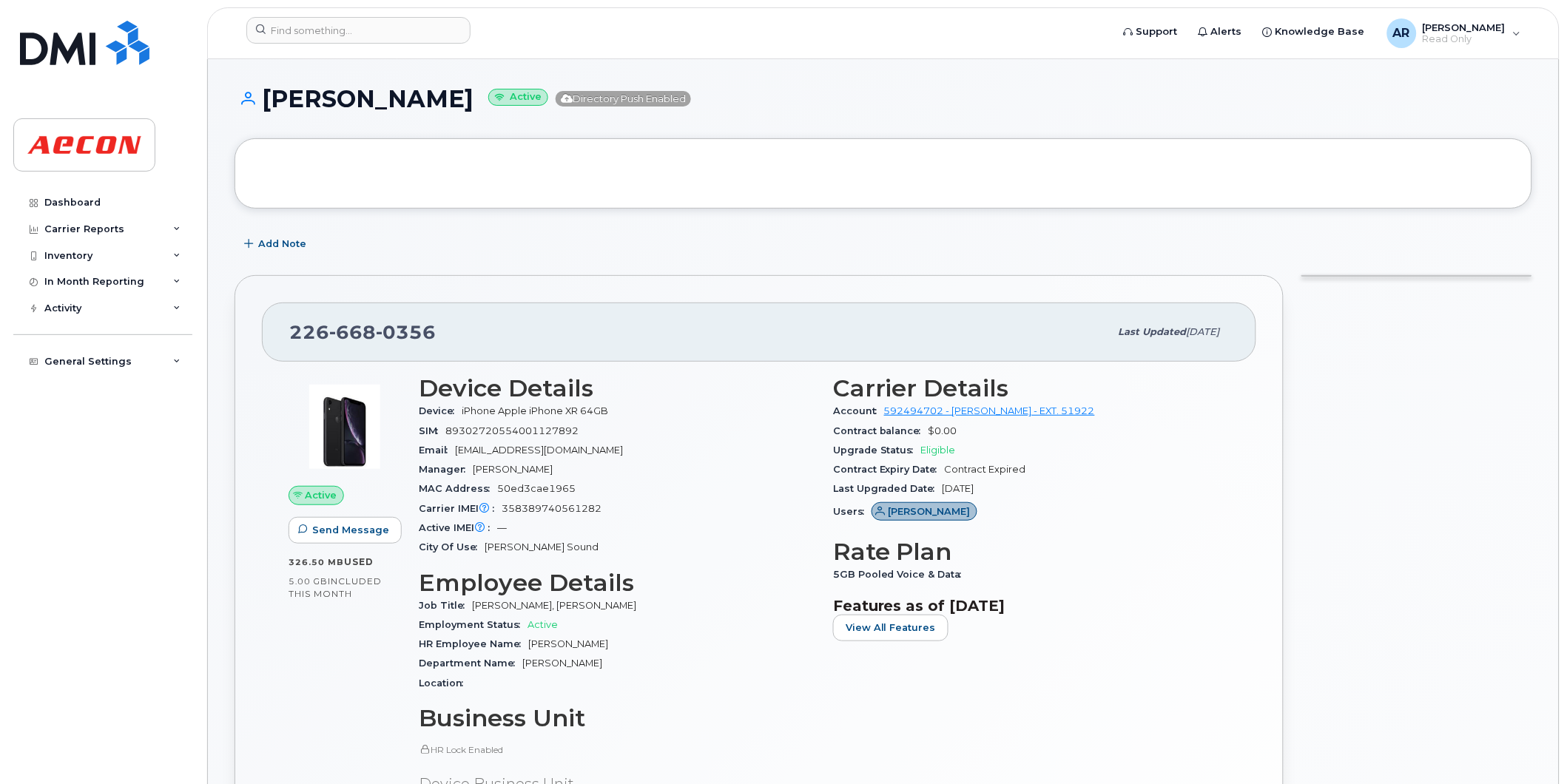
drag, startPoint x: 504, startPoint y: 105, endPoint x: 270, endPoint y: 101, distance: 234.0
click at [270, 101] on h1 "[PERSON_NAME] Active Directory Push Enabled" at bounding box center [883, 99] width 1297 height 26
copy h1 "[PERSON_NAME]"
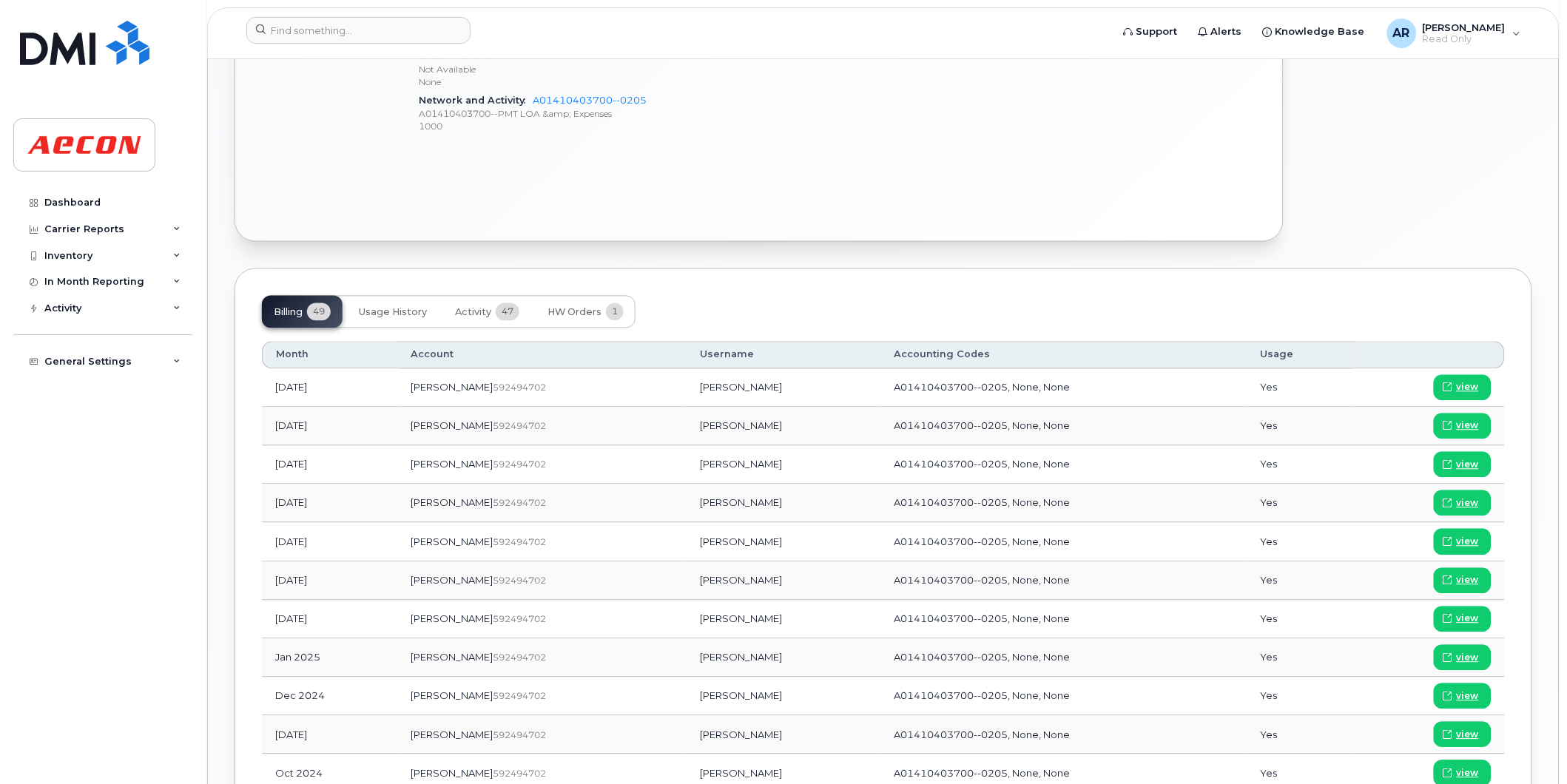
scroll to position [821, 0]
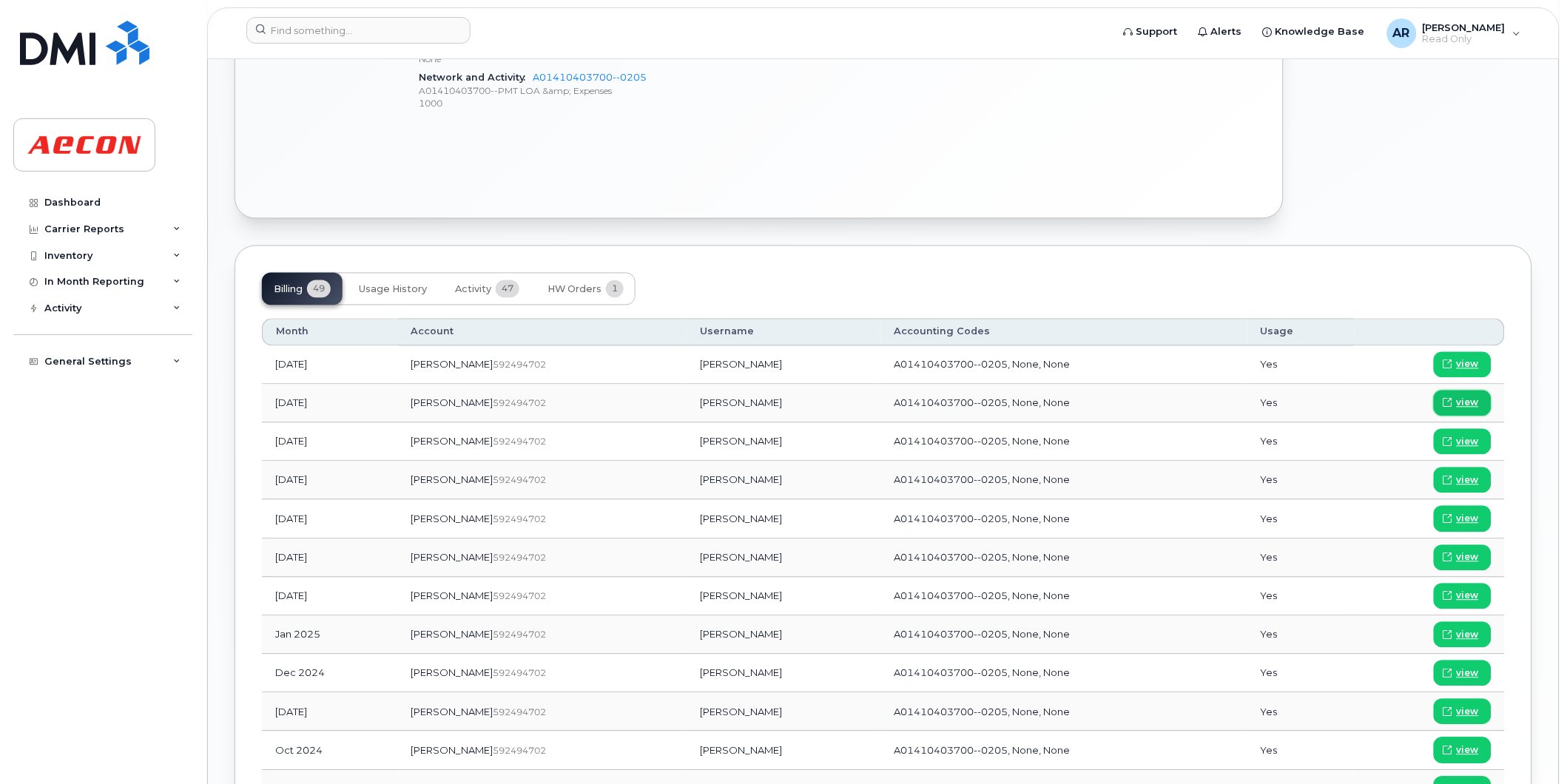
click at [1471, 403] on span "view" at bounding box center [1467, 403] width 22 height 13
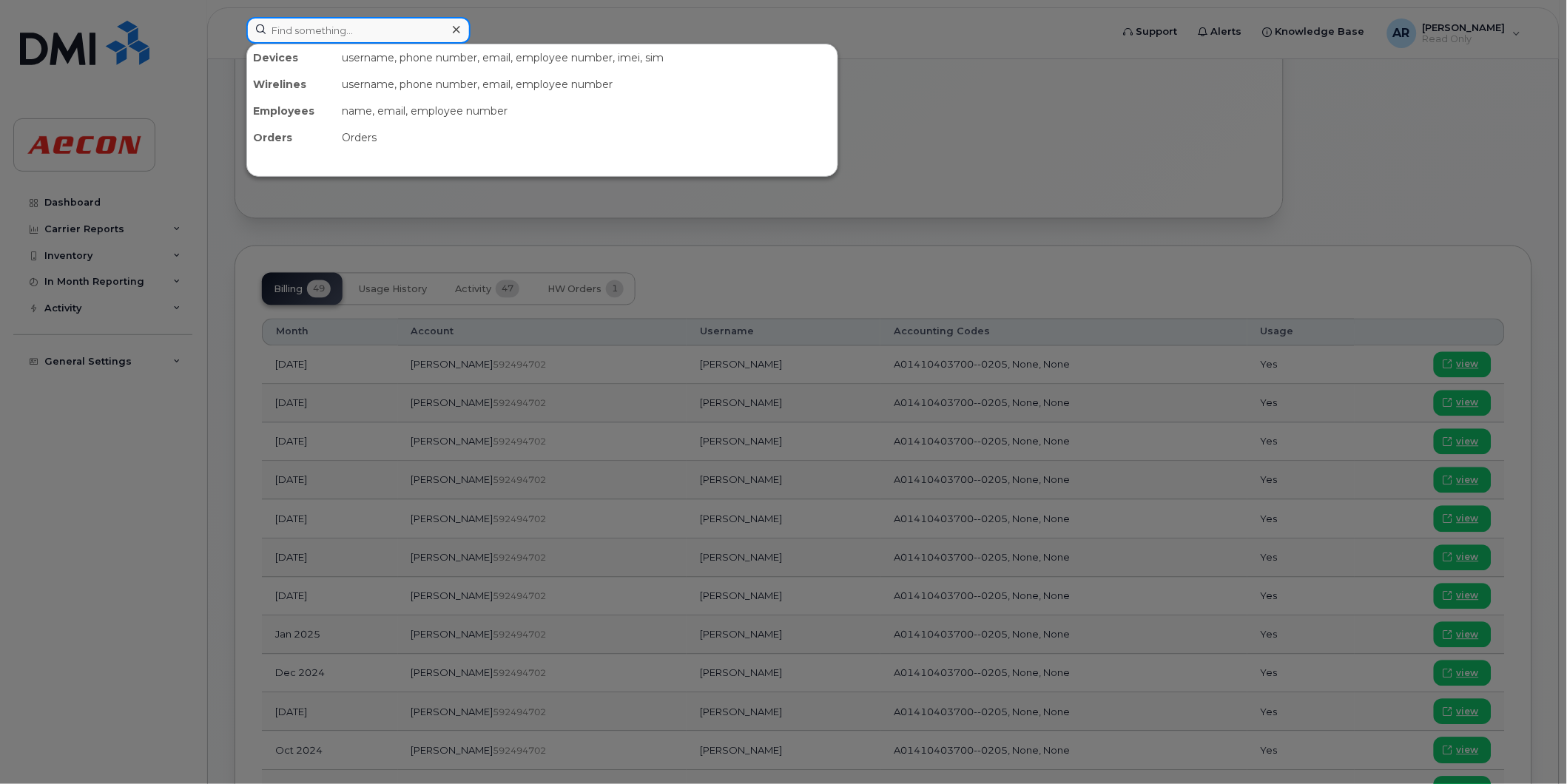
click at [340, 41] on input at bounding box center [358, 30] width 224 height 27
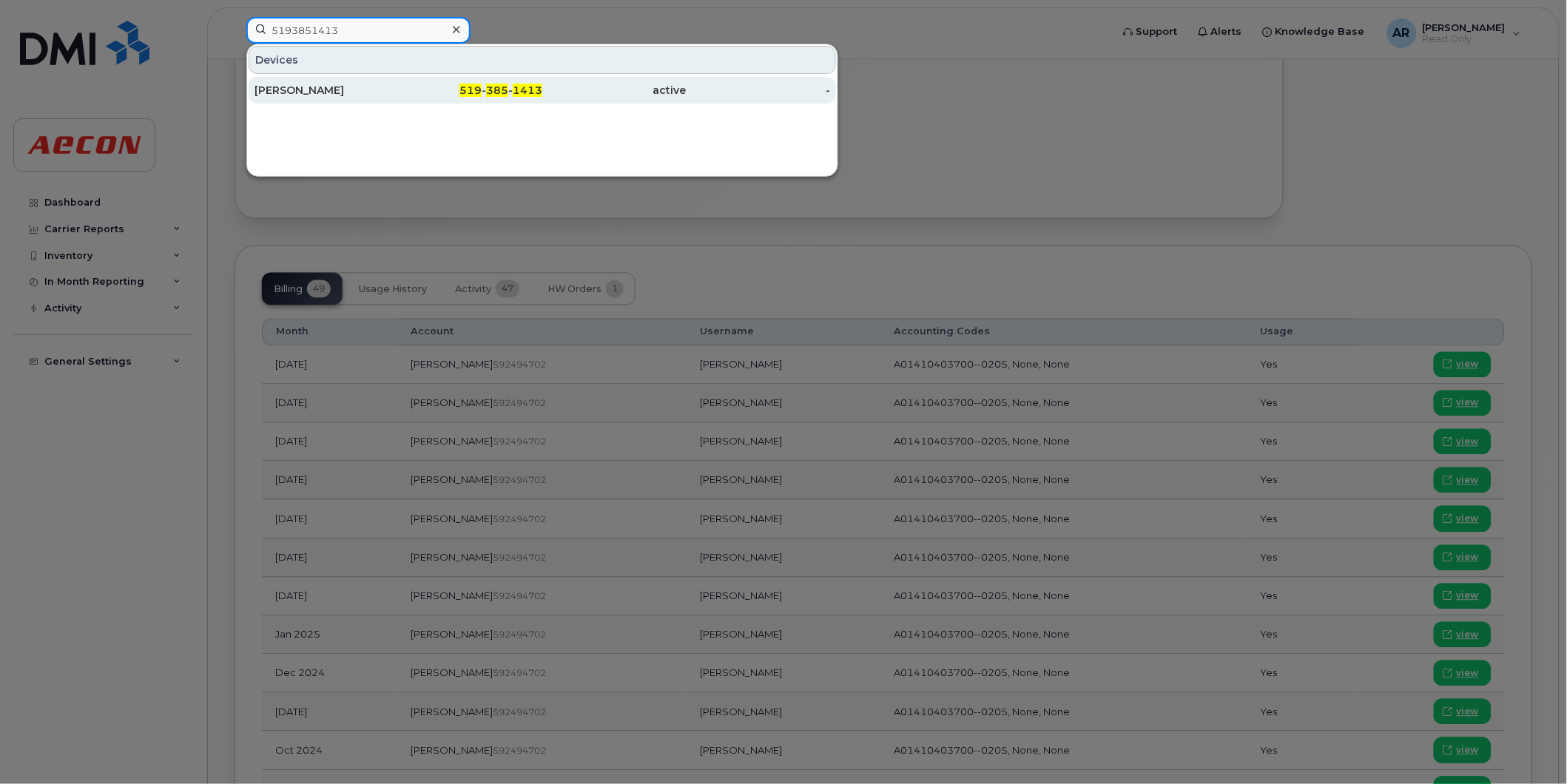
type input "5193851413"
click at [354, 88] on div "NATHAN HENDRY" at bounding box center [326, 90] width 145 height 15
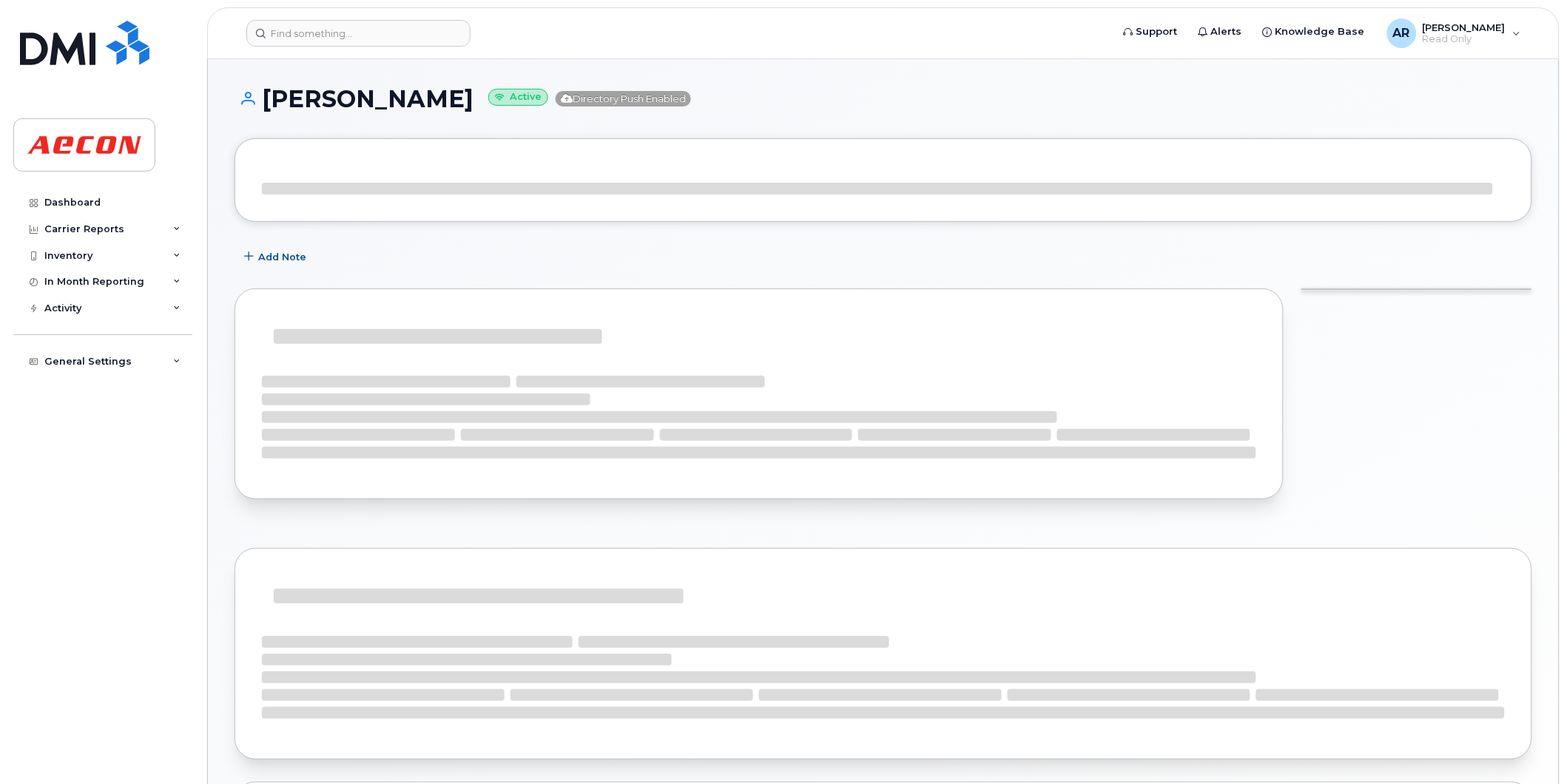
drag, startPoint x: 476, startPoint y: 105, endPoint x: 254, endPoint y: 108, distance: 222.0
click at [254, 108] on h1 "[PERSON_NAME] Active Directory Push Enabled" at bounding box center [883, 99] width 1297 height 26
copy h1 "[PERSON_NAME]"
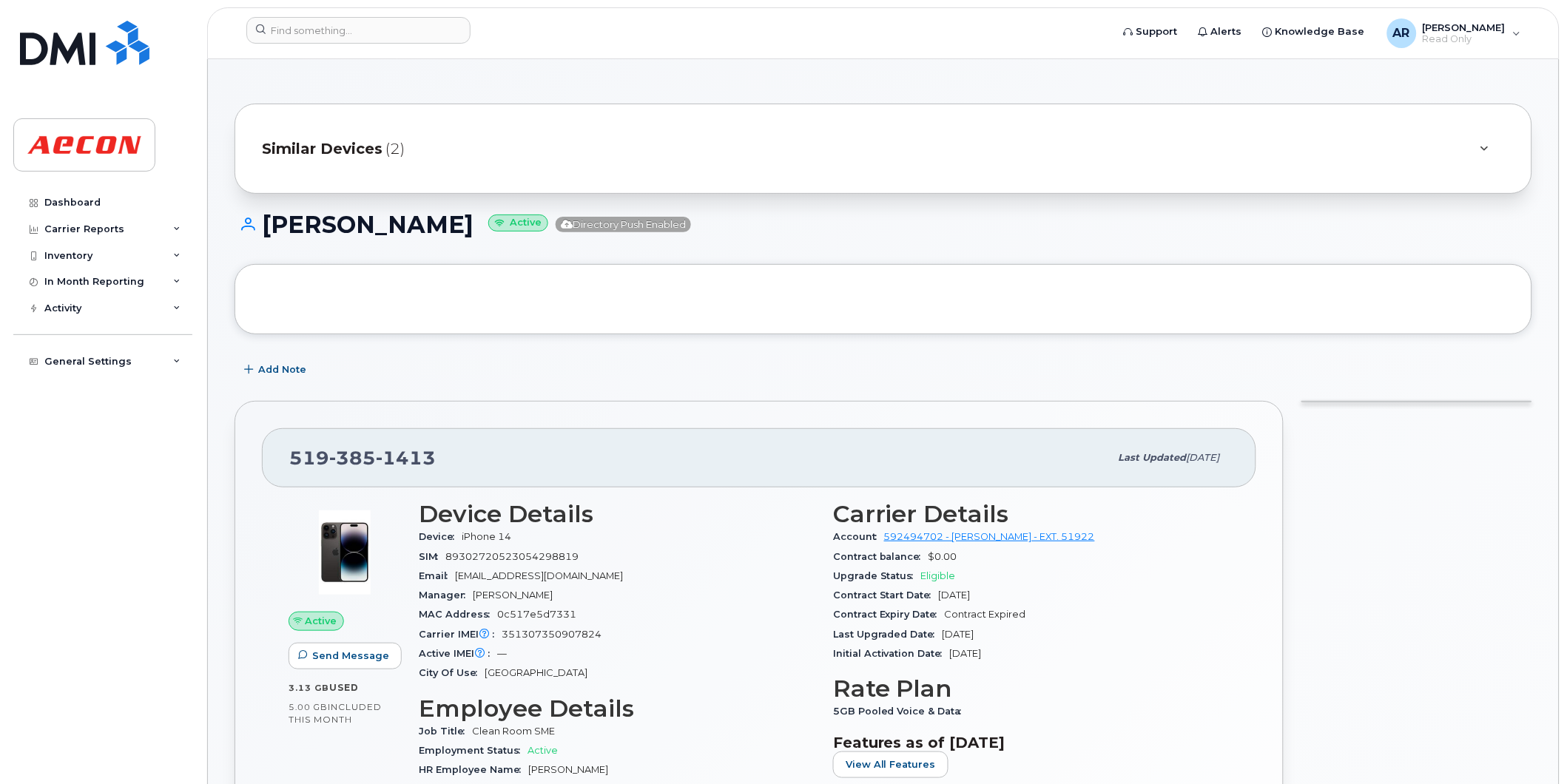
click at [341, 222] on h1 "[PERSON_NAME] Active Directory Push Enabled" at bounding box center [883, 225] width 1297 height 26
drag, startPoint x: 479, startPoint y: 230, endPoint x: 271, endPoint y: 230, distance: 208.0
click at [271, 230] on h1 "NATHAN HENDRY Active Directory Push Enabled" at bounding box center [883, 225] width 1297 height 26
copy h1 "NATHAN HENDRY"
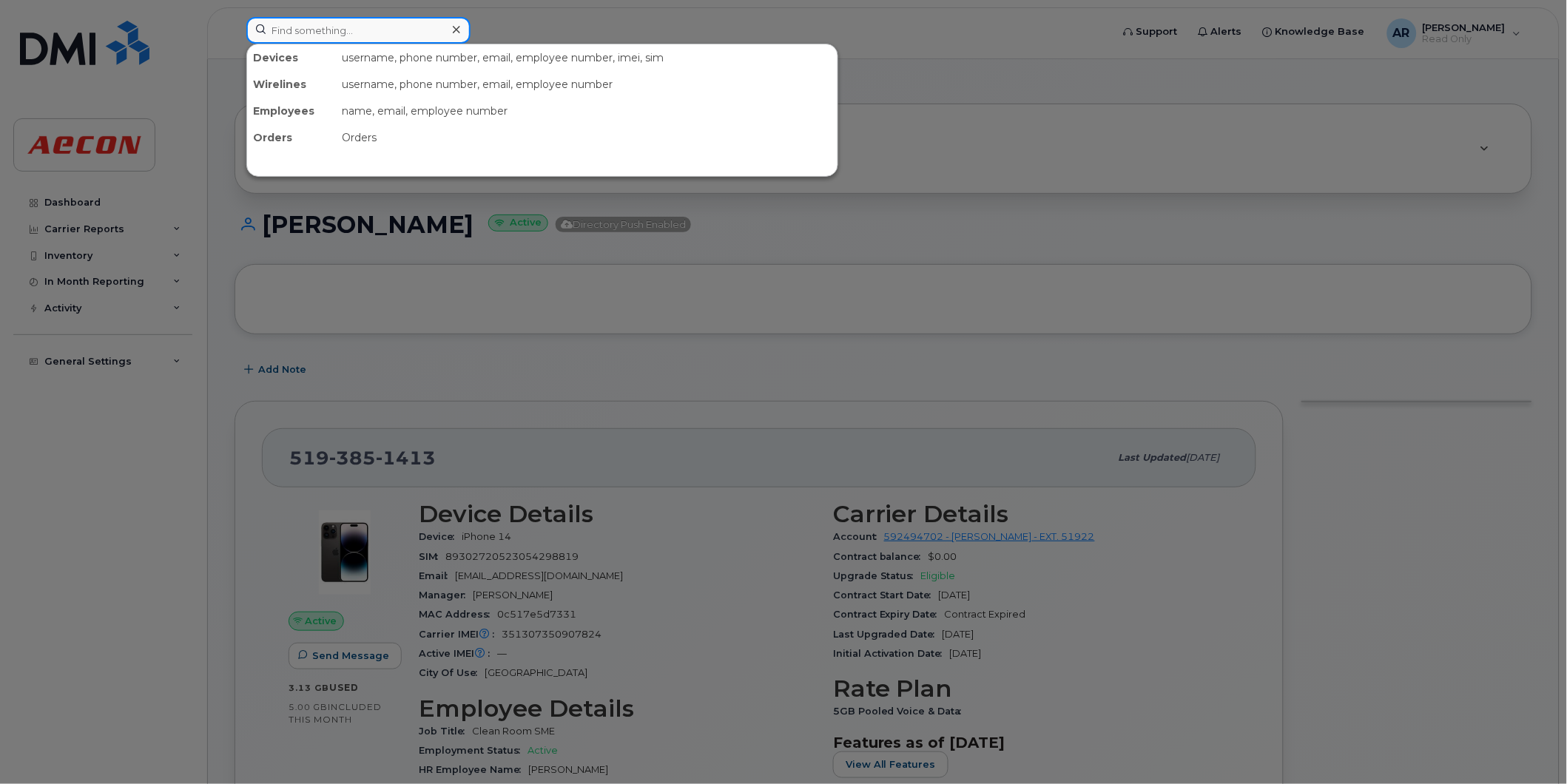
click at [316, 34] on input at bounding box center [358, 30] width 224 height 27
click at [1446, 494] on div at bounding box center [784, 392] width 1567 height 784
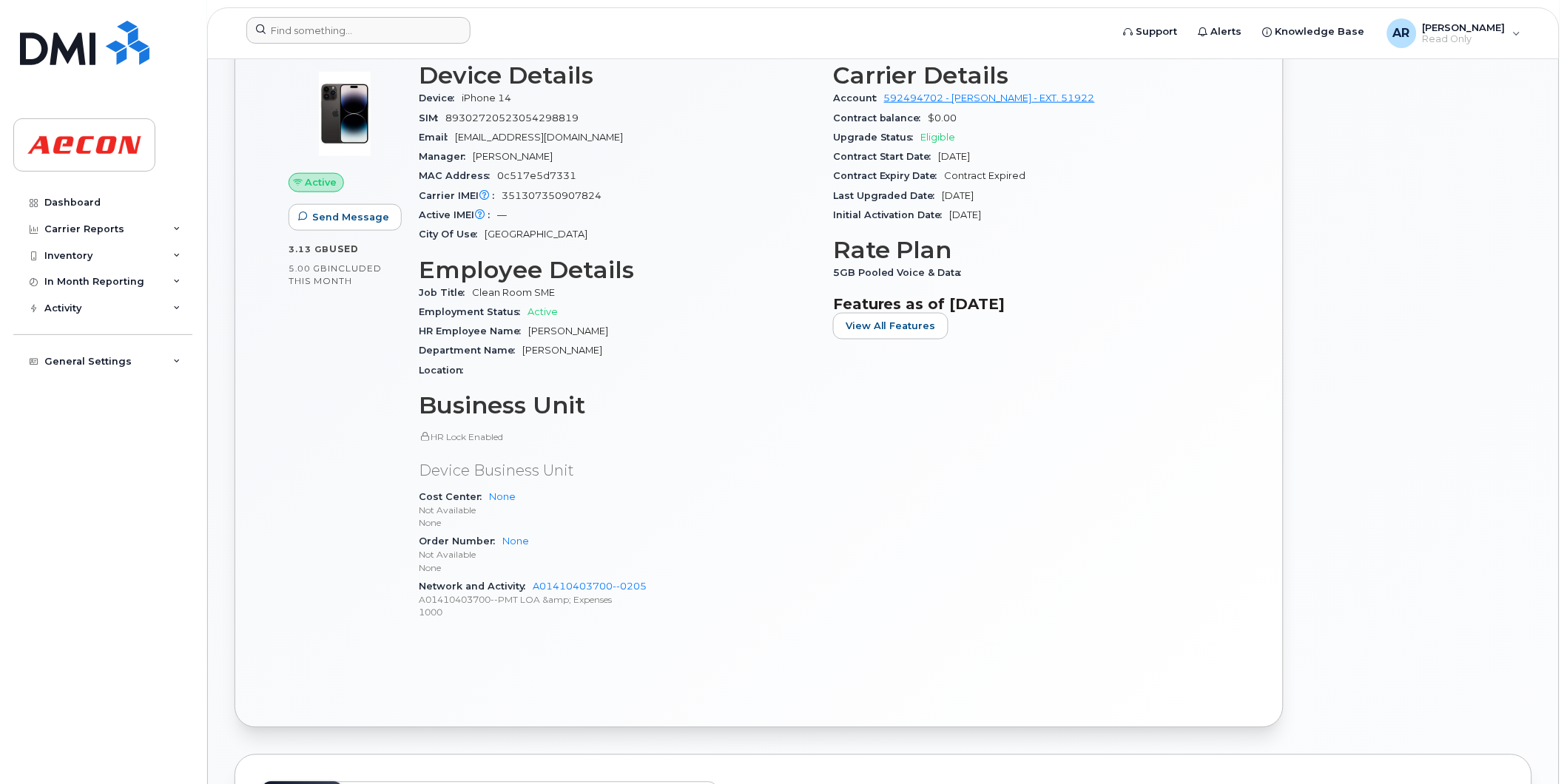
scroll to position [575, 0]
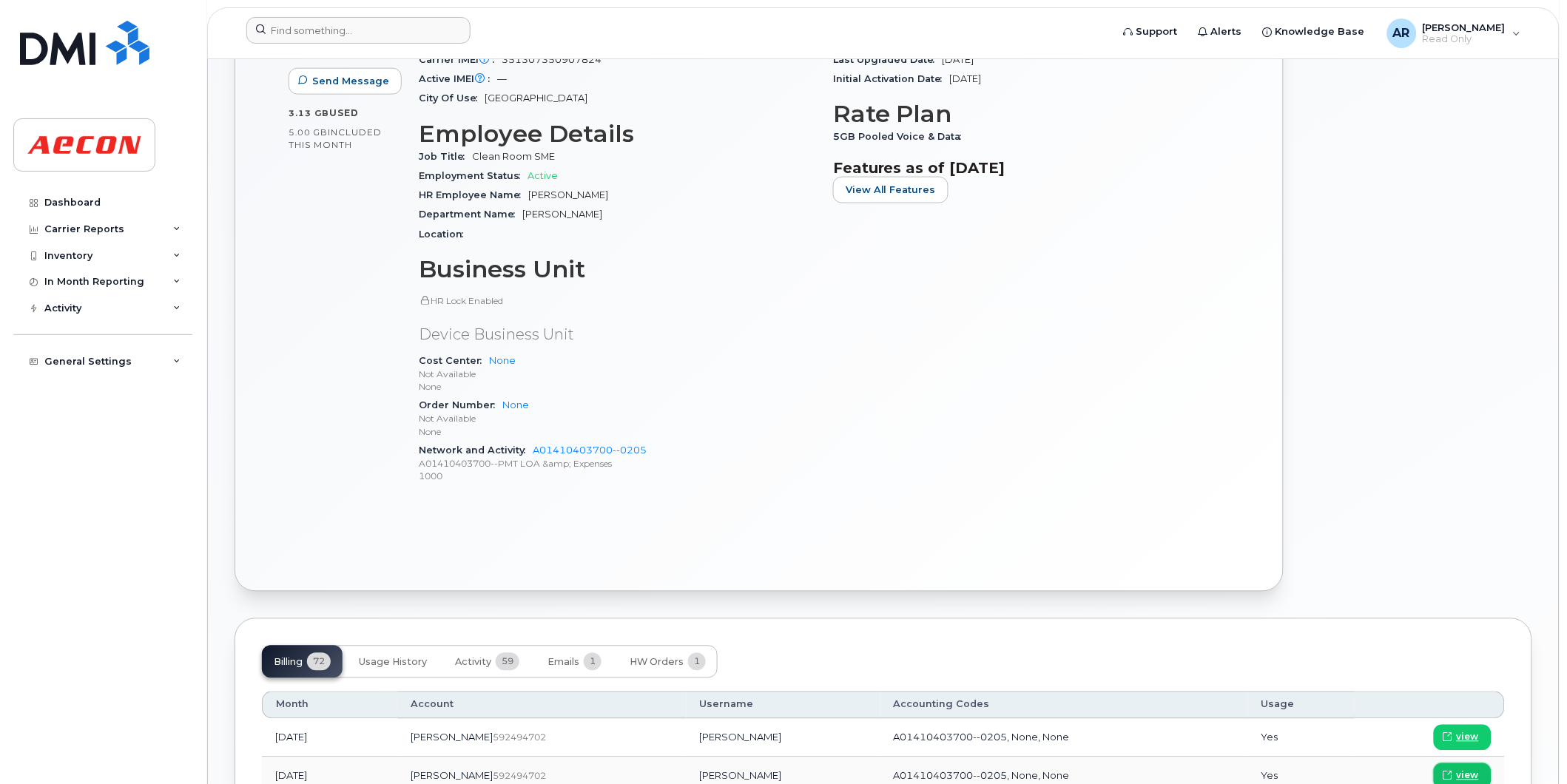
click at [1468, 769] on span "view" at bounding box center [1467, 776] width 22 height 13
click at [359, 32] on input at bounding box center [358, 30] width 224 height 27
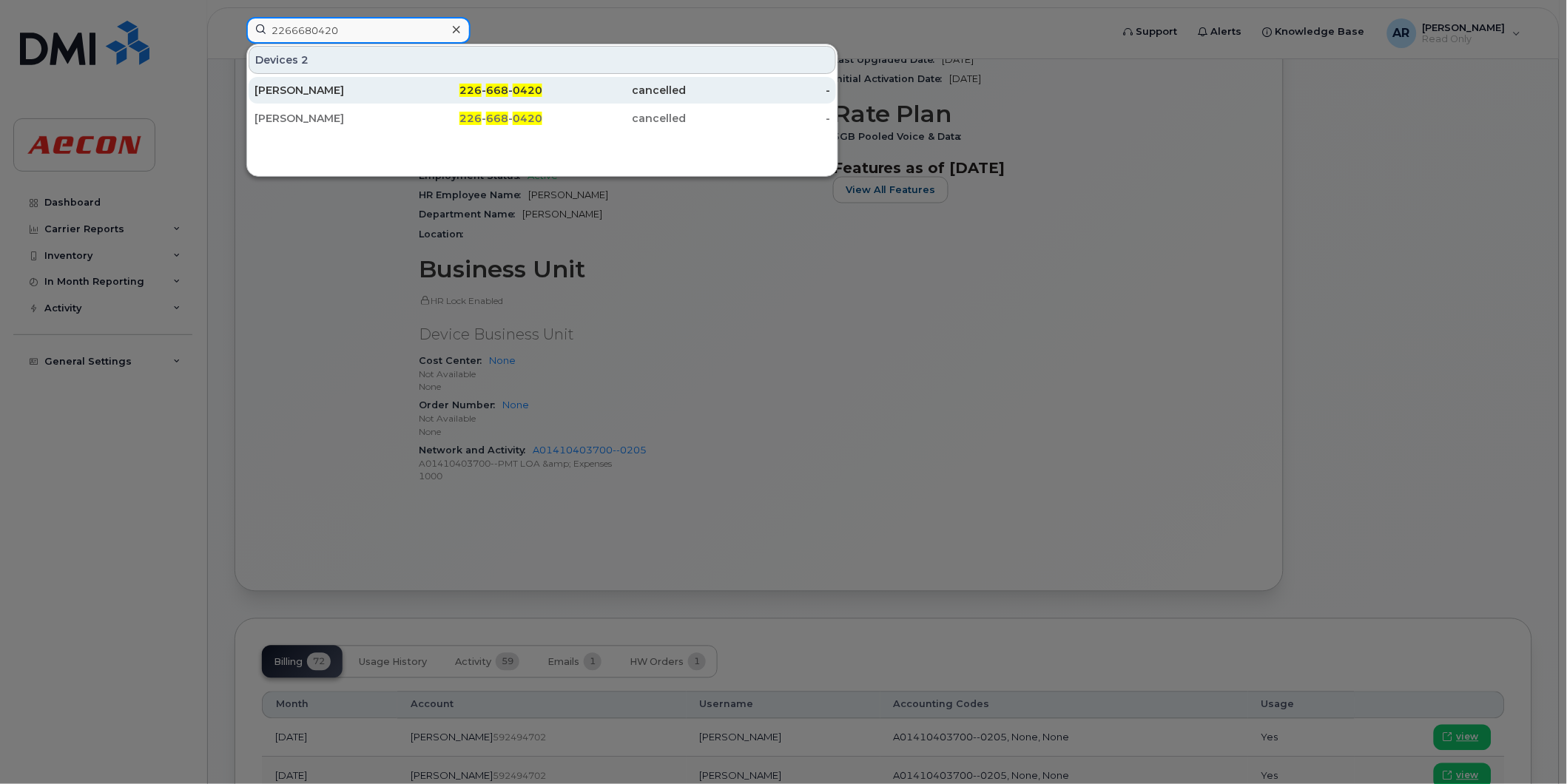
type input "2266680420"
click at [451, 85] on div "226 - 668 - 0420" at bounding box center [471, 90] width 145 height 15
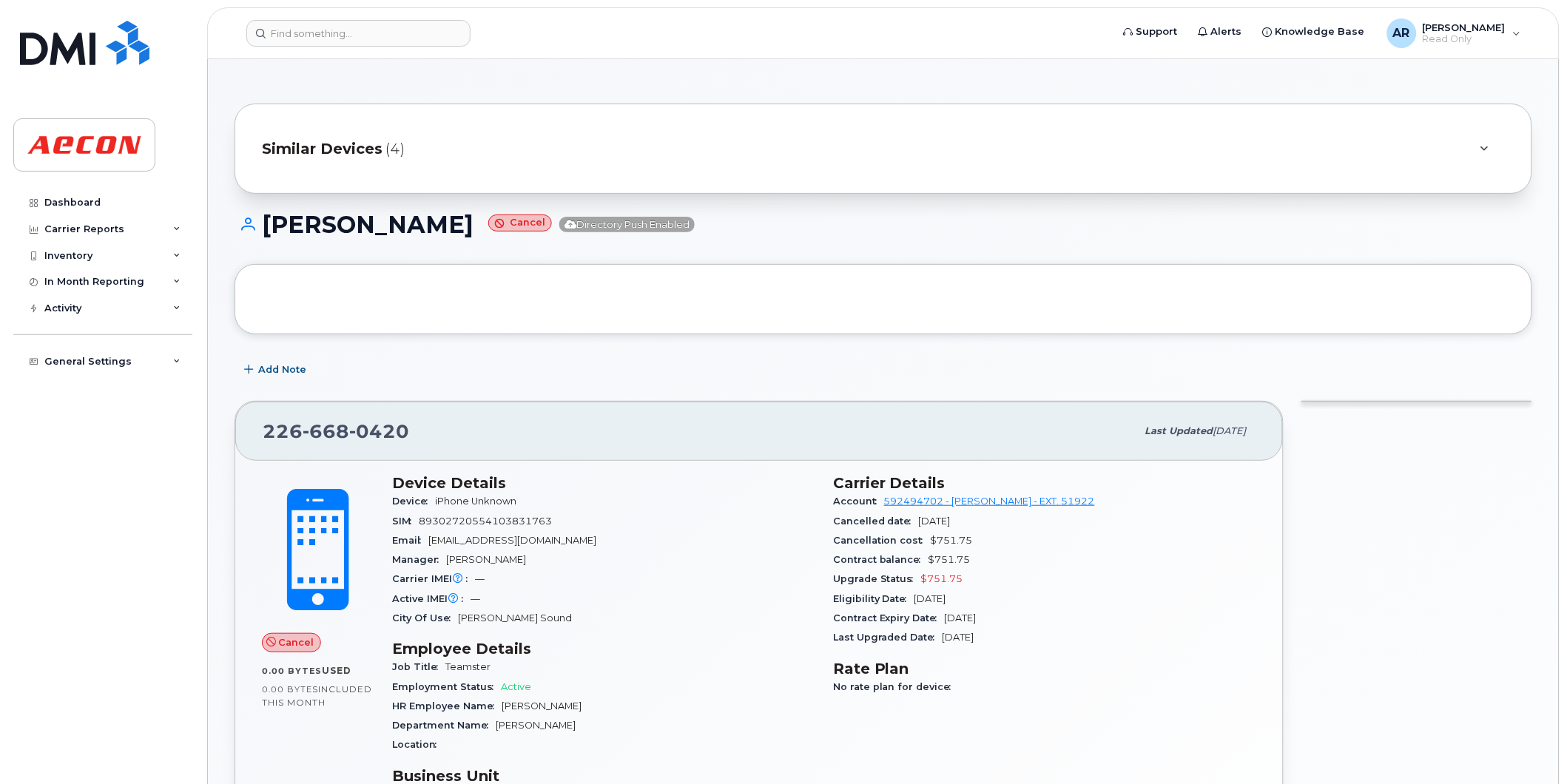
drag, startPoint x: 507, startPoint y: 229, endPoint x: 270, endPoint y: 231, distance: 237.0
click at [270, 231] on h1 "[PERSON_NAME] Cancel Directory Push Enabled" at bounding box center [883, 225] width 1297 height 26
copy h1 "[PERSON_NAME]"
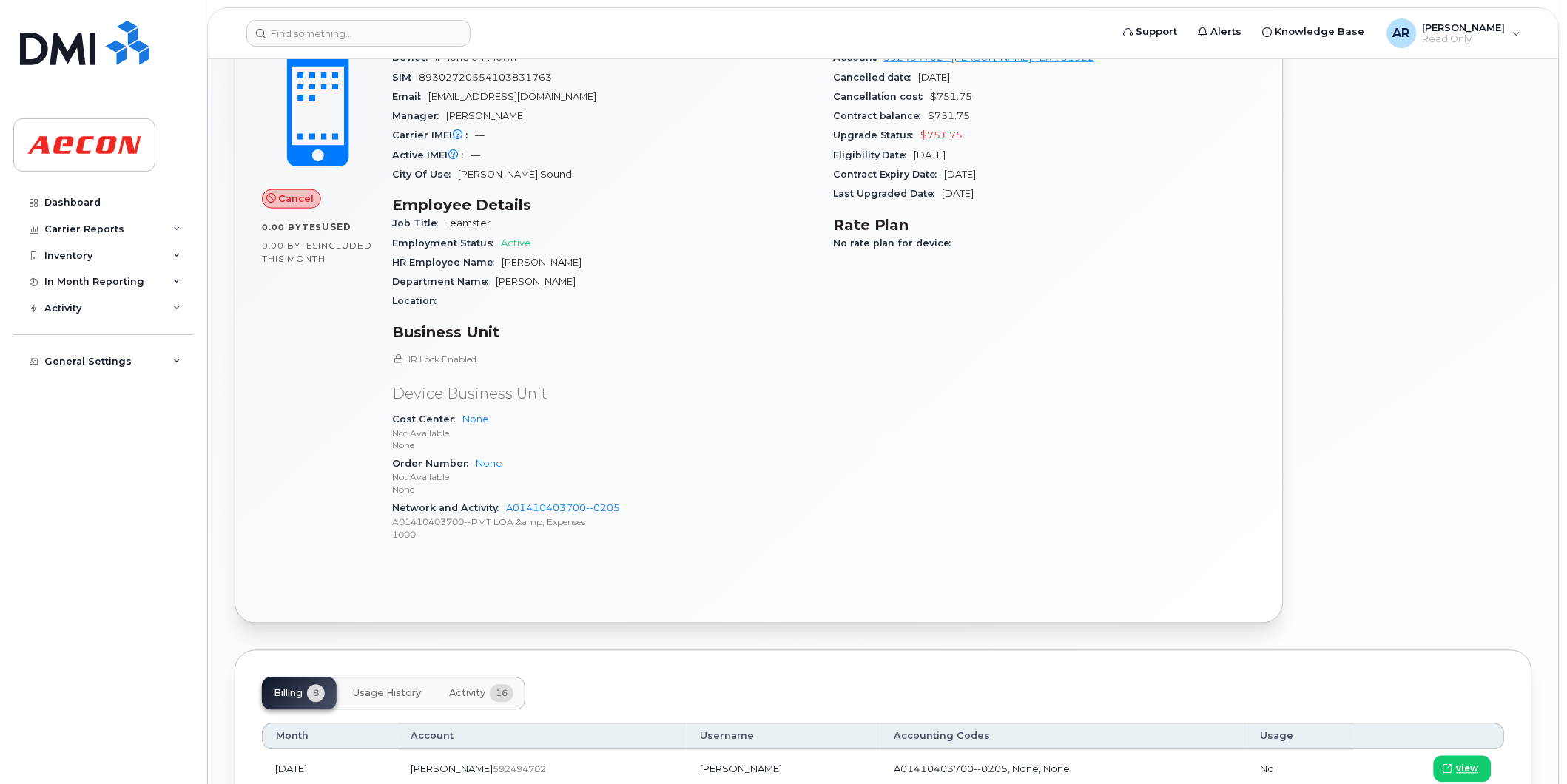
scroll to position [575, 0]
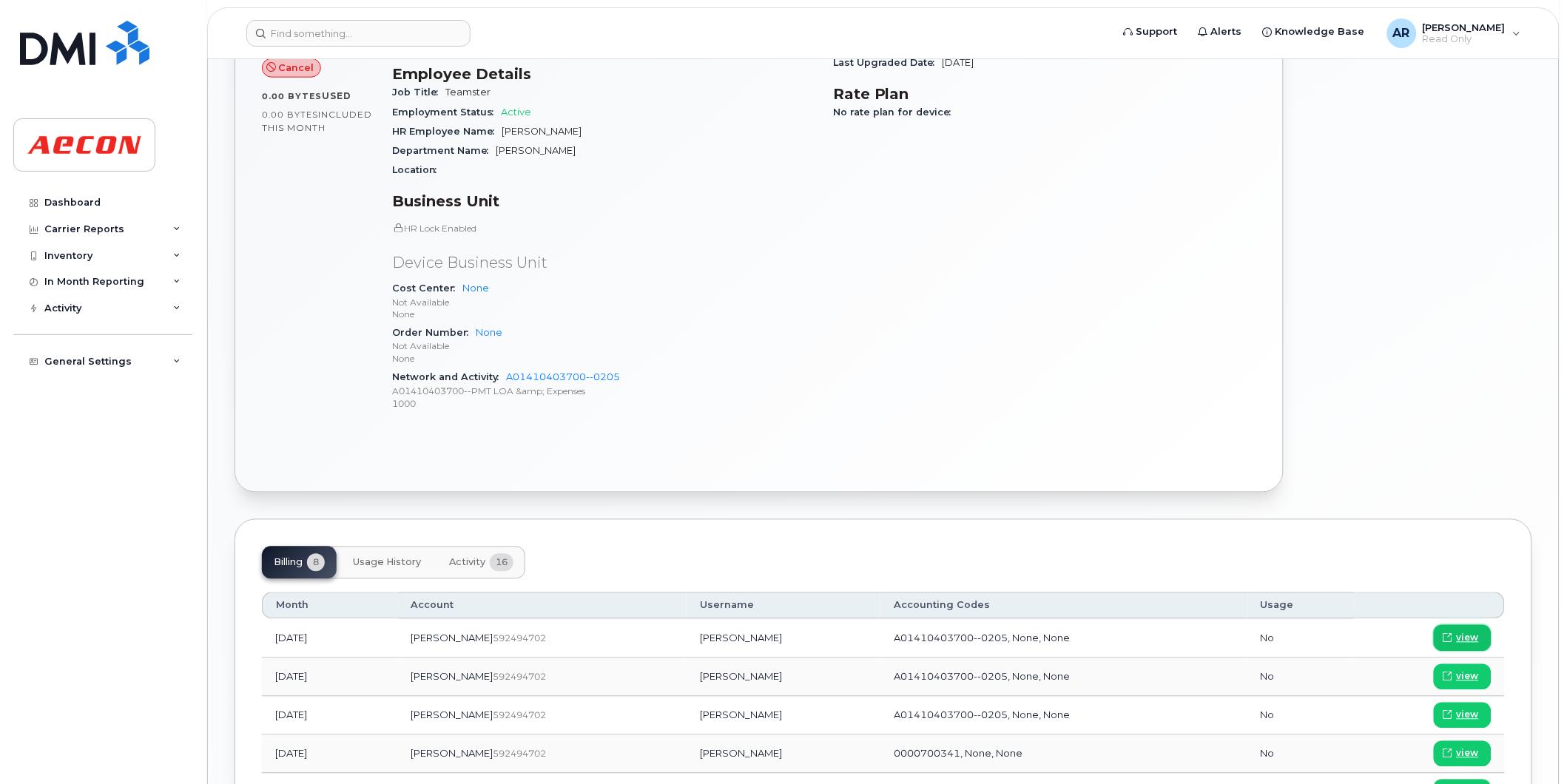
click at [1463, 636] on span "view" at bounding box center [1467, 638] width 22 height 13
click at [313, 37] on input at bounding box center [358, 33] width 224 height 27
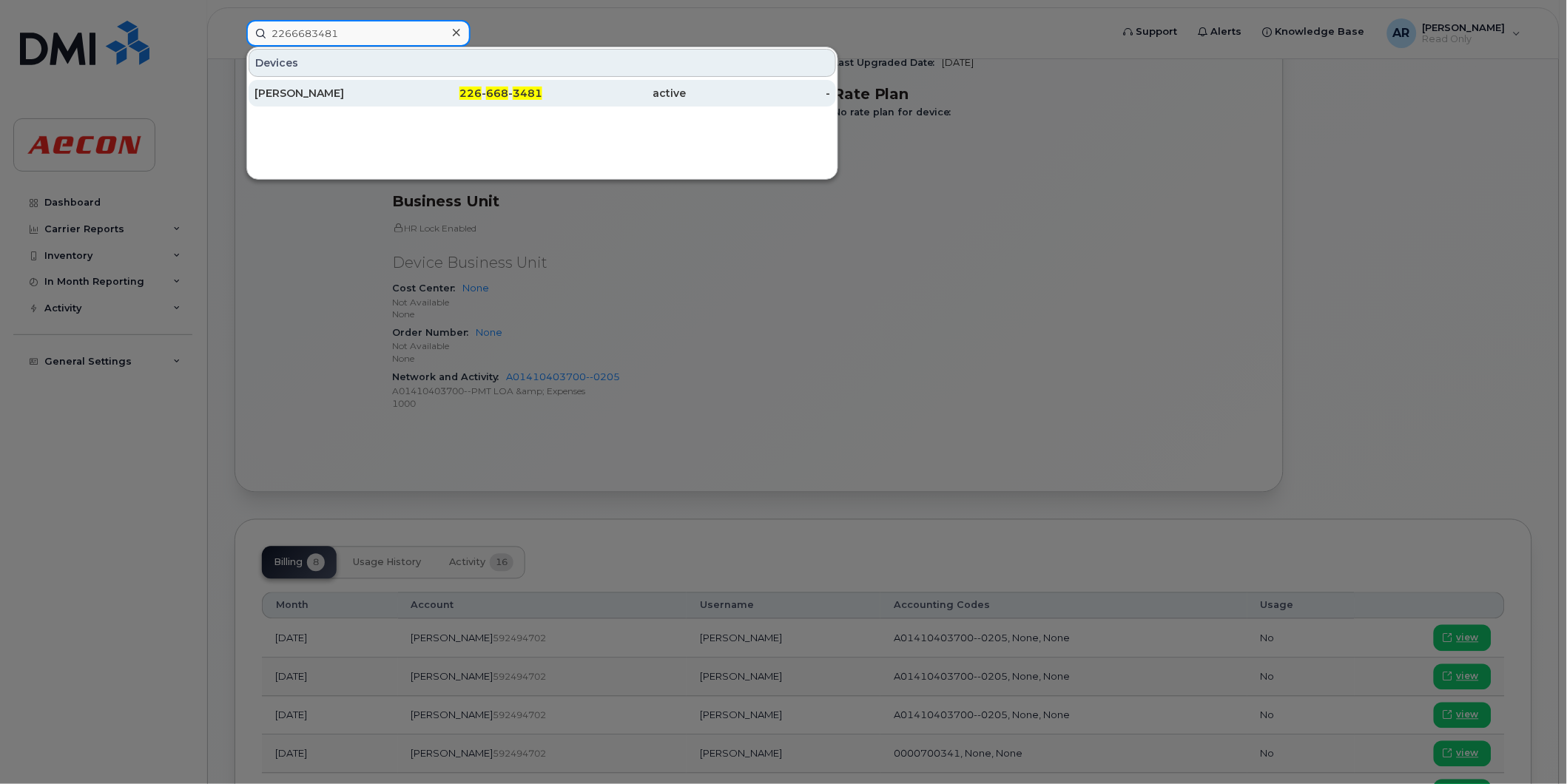
type input "2266683481"
click at [315, 88] on div "[PERSON_NAME]" at bounding box center [326, 93] width 145 height 15
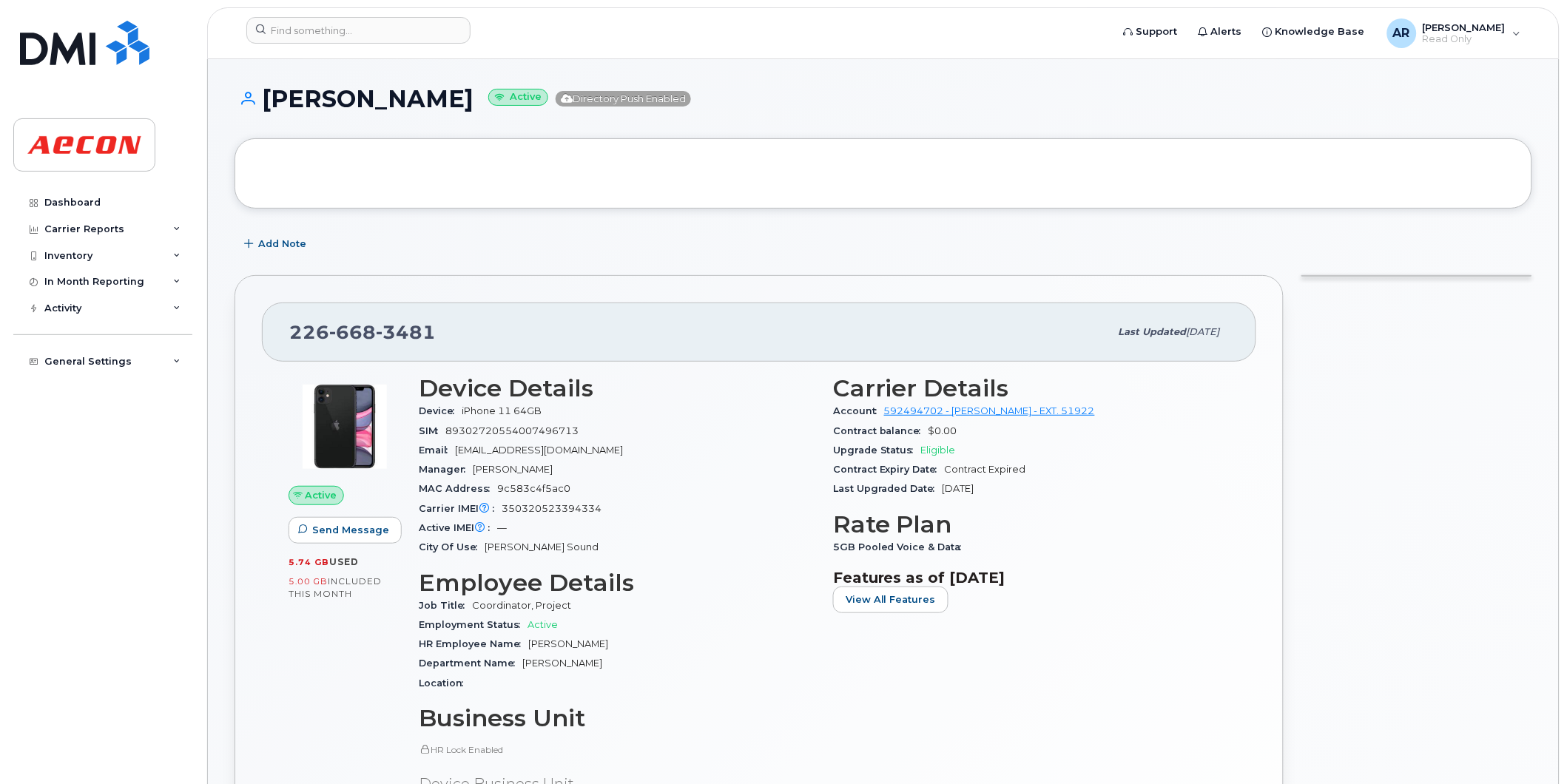
drag, startPoint x: 466, startPoint y: 102, endPoint x: 269, endPoint y: 102, distance: 197.0
click at [269, 102] on h1 "[PERSON_NAME] Active Directory Push Enabled" at bounding box center [883, 99] width 1297 height 26
copy h1 "[PERSON_NAME]"
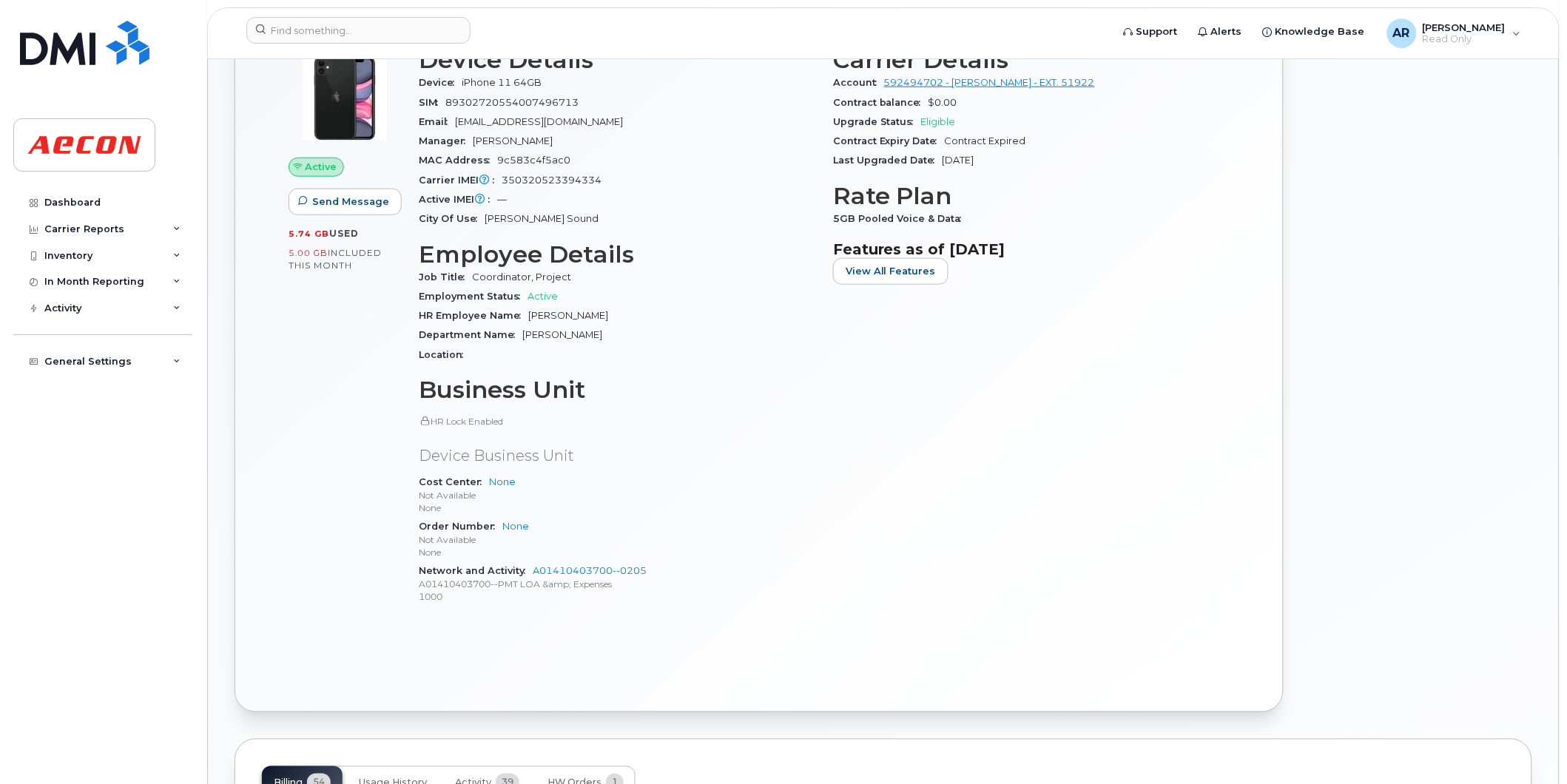
scroll to position [657, 0]
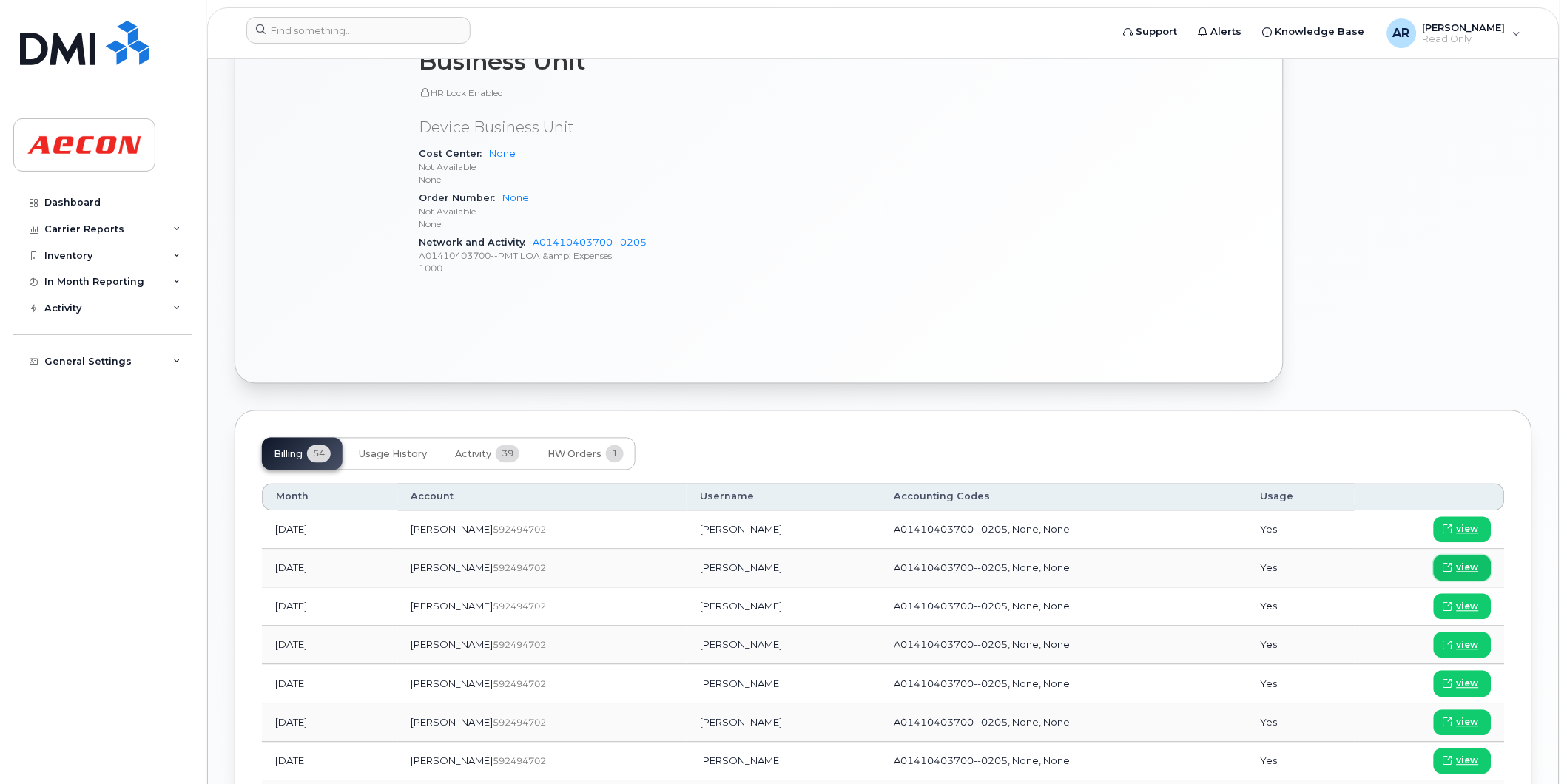
click at [1454, 571] on span at bounding box center [1448, 568] width 13 height 13
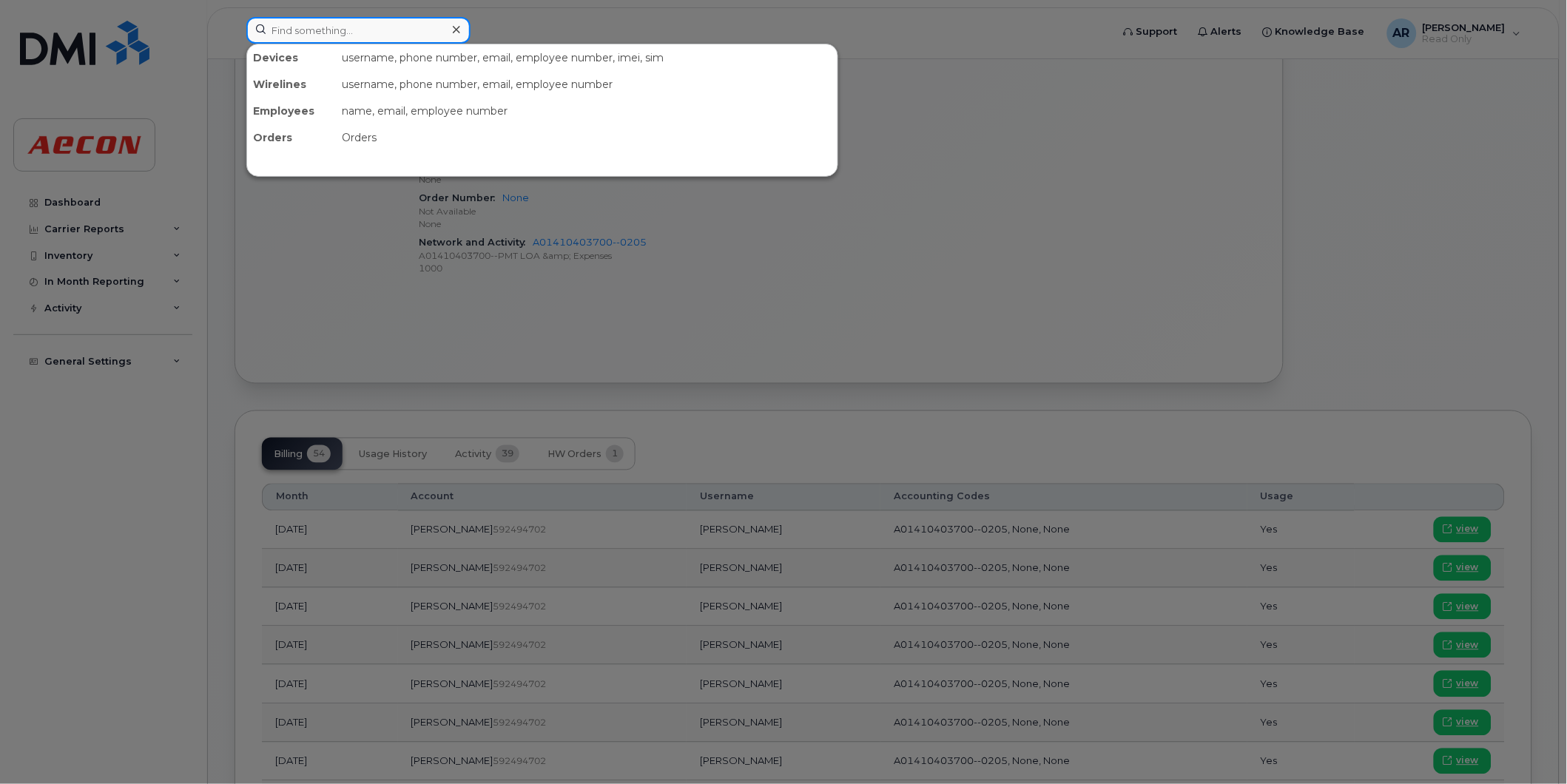
click at [363, 30] on input at bounding box center [358, 30] width 224 height 27
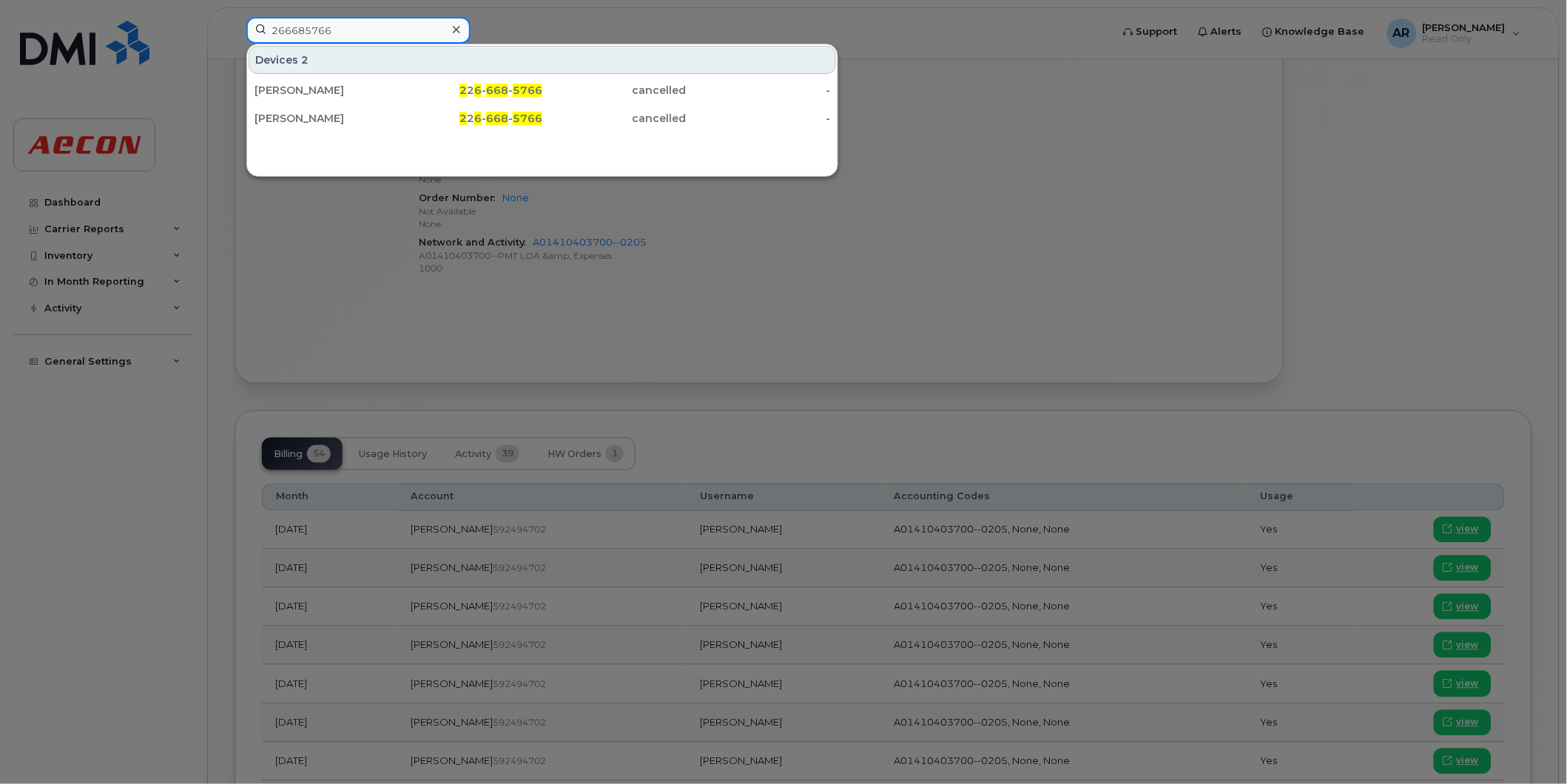
type input "266685766"
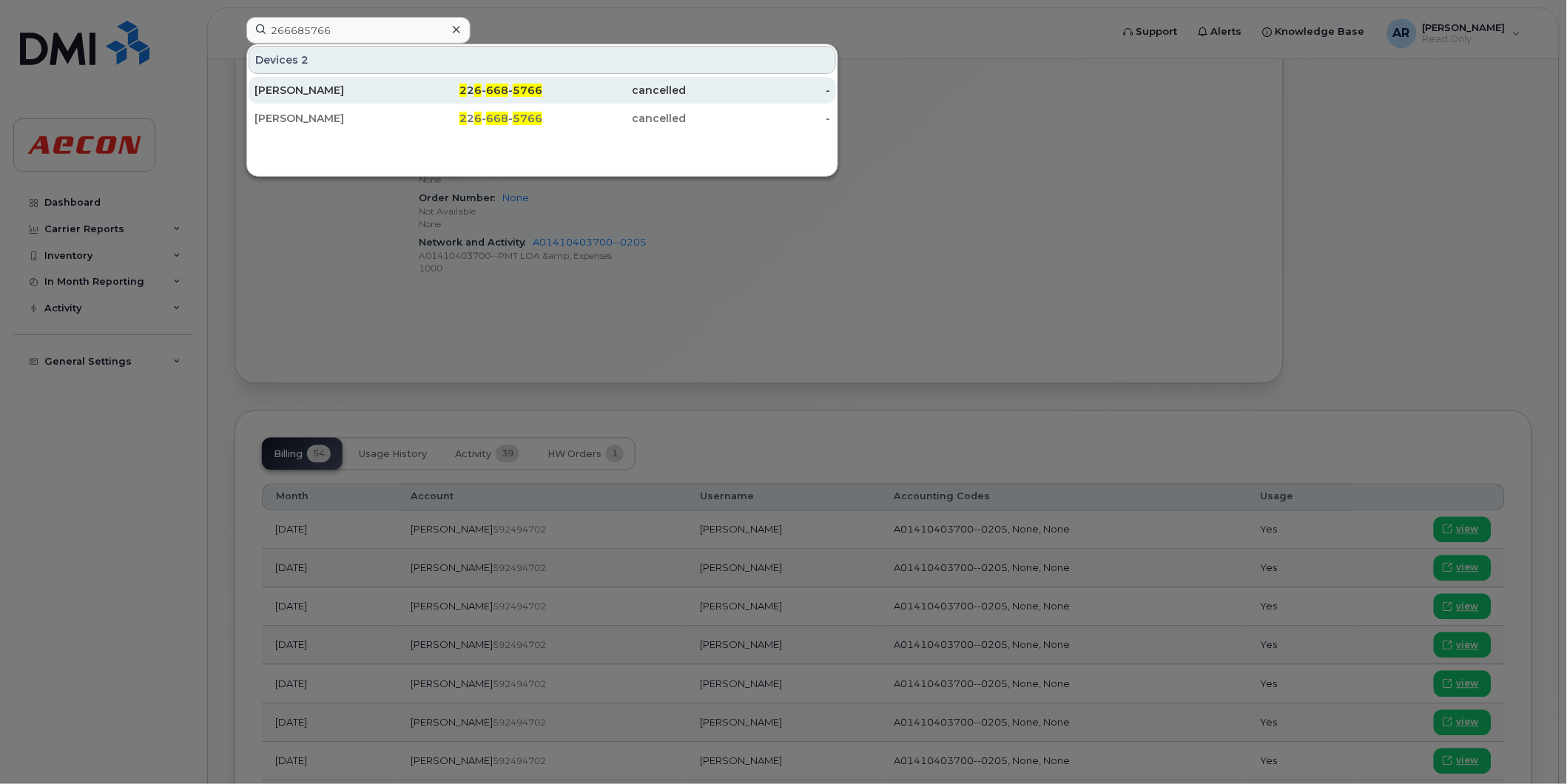
drag, startPoint x: 408, startPoint y: 80, endPoint x: 398, endPoint y: 92, distance: 15.6
click at [399, 92] on div "2 2 6 - 668 - 5766" at bounding box center [471, 90] width 145 height 15
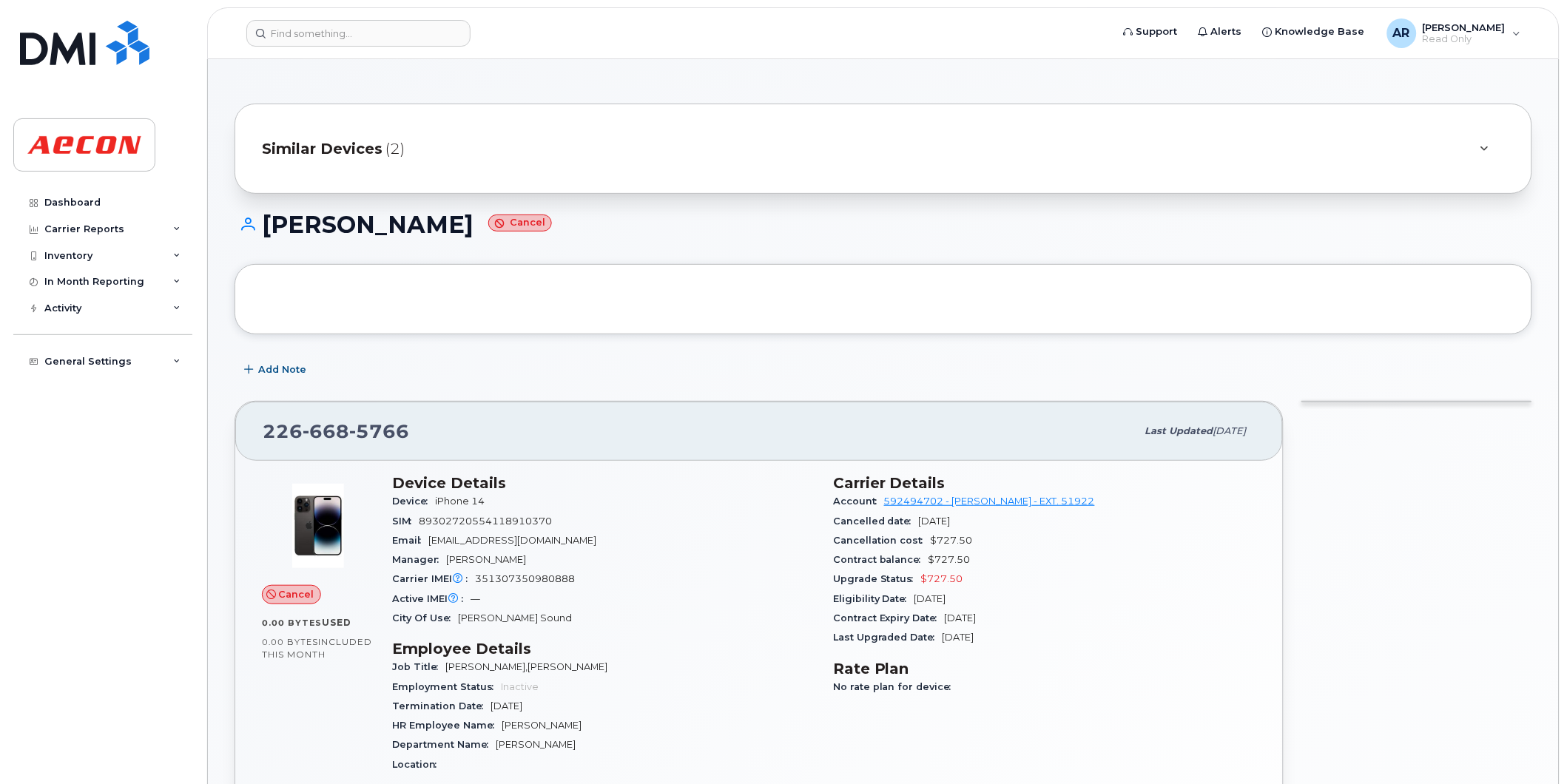
drag, startPoint x: 505, startPoint y: 230, endPoint x: 268, endPoint y: 224, distance: 237.1
click at [268, 224] on h1 "[PERSON_NAME] Cancel" at bounding box center [883, 225] width 1297 height 26
copy h1 "[PERSON_NAME]"
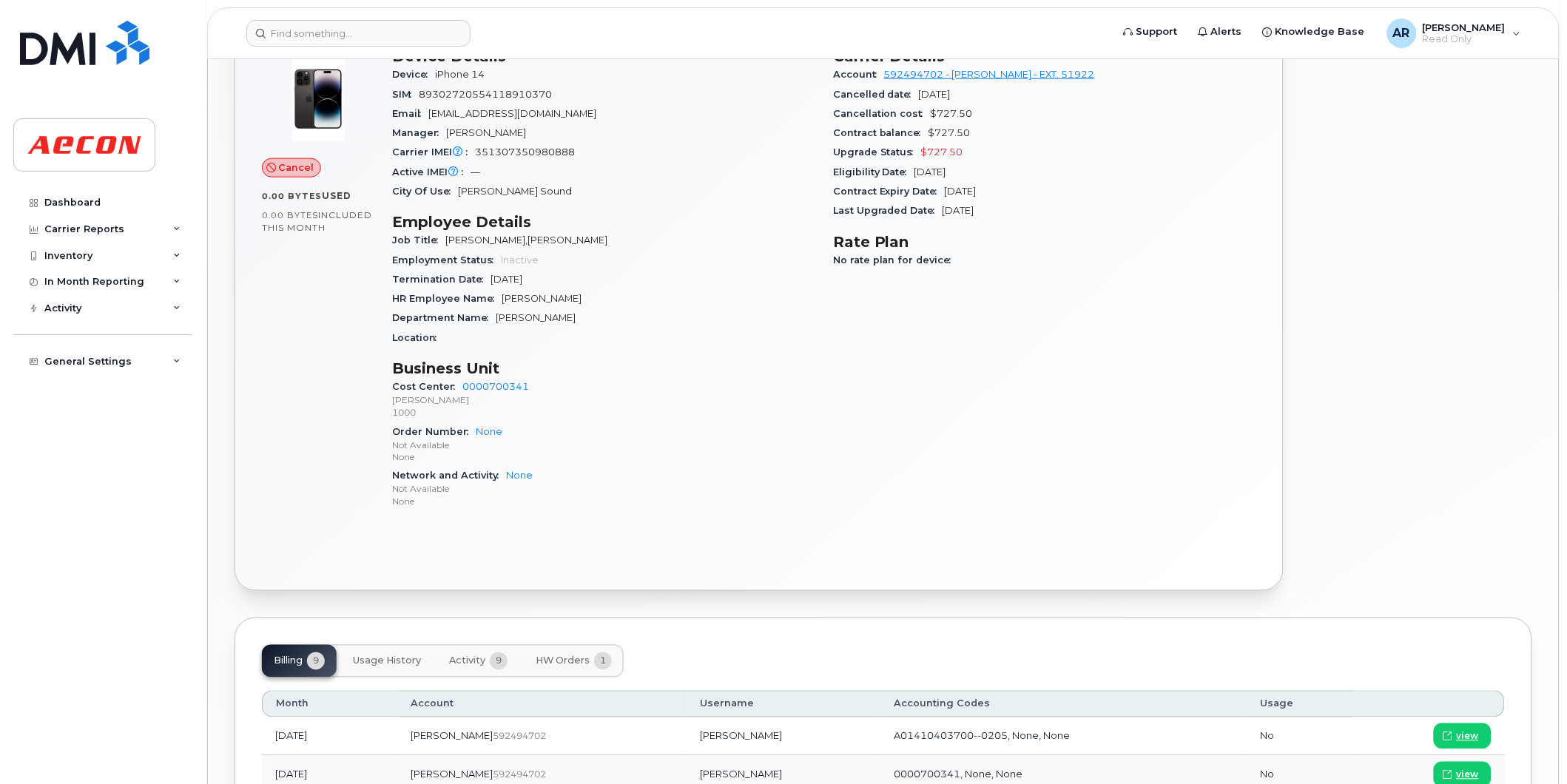
scroll to position [575, 0]
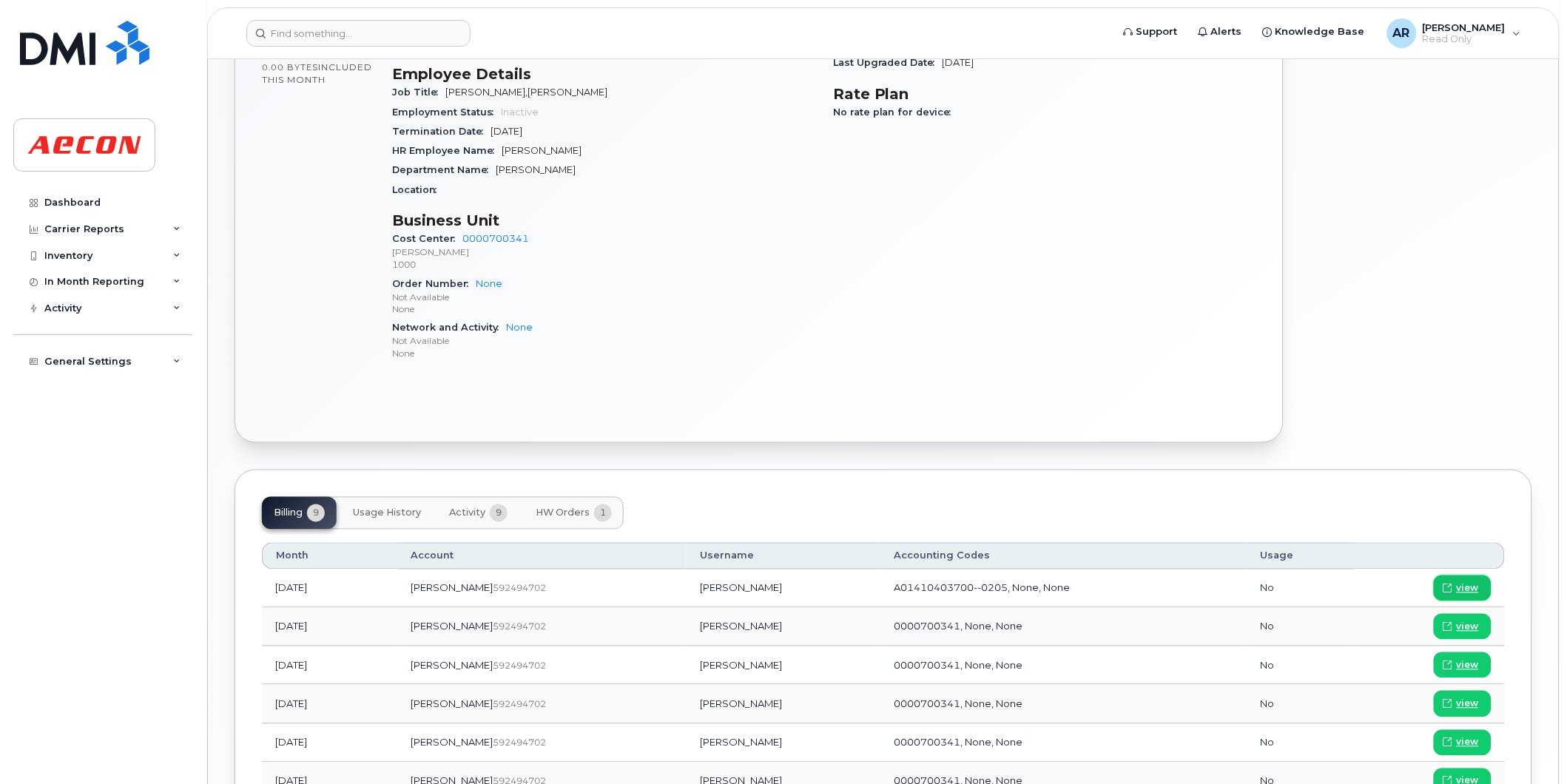
click at [1462, 587] on span "view" at bounding box center [1467, 588] width 22 height 13
click at [346, 33] on input at bounding box center [358, 33] width 224 height 27
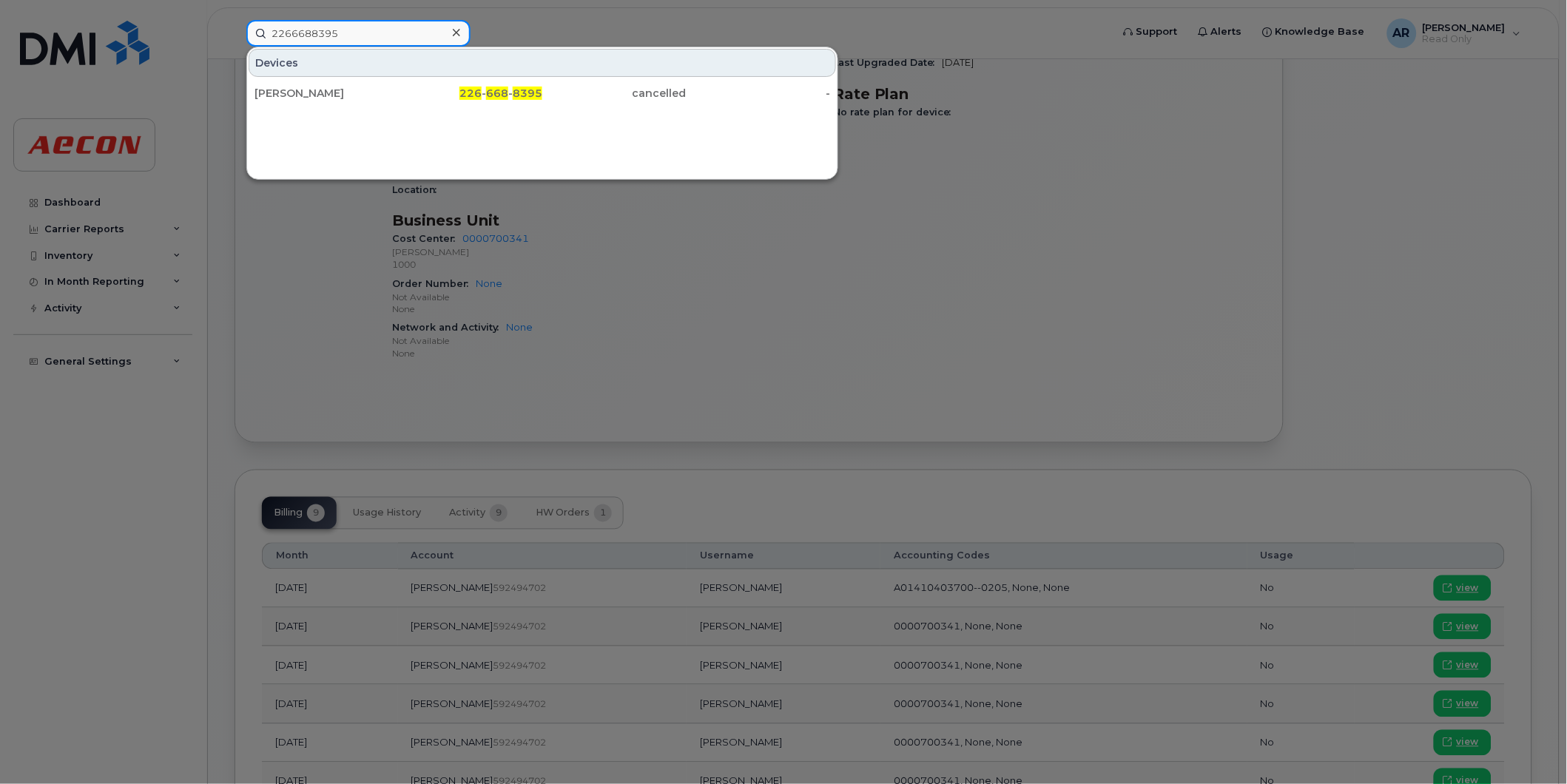
type input "2266688395"
click at [352, 88] on div "[PERSON_NAME]" at bounding box center [326, 93] width 145 height 15
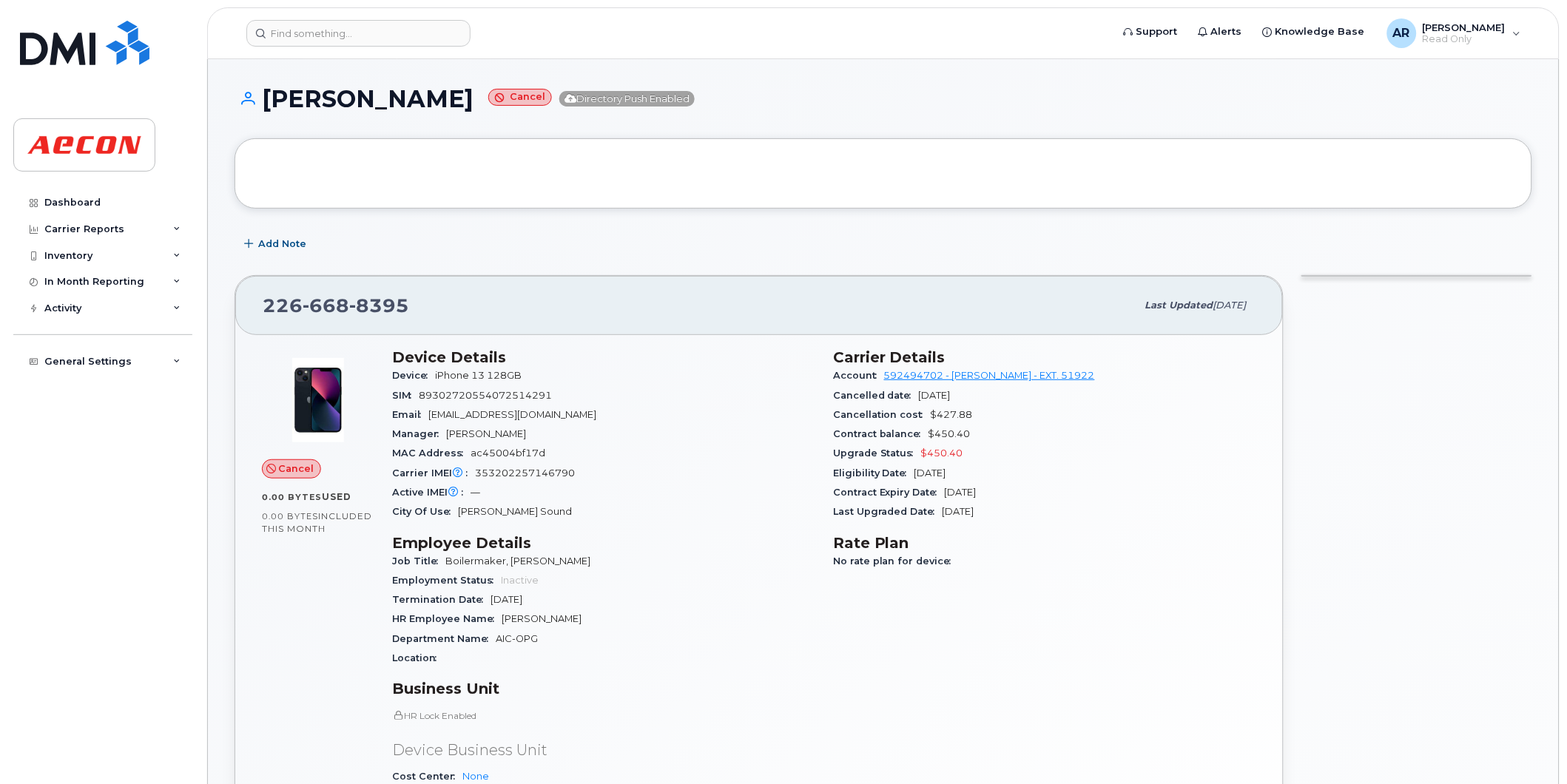
drag, startPoint x: 512, startPoint y: 106, endPoint x: 270, endPoint y: 105, distance: 242.0
click at [269, 105] on h1 "TERRANCE MCNEILL Cancel Directory Push Enabled" at bounding box center [883, 99] width 1297 height 26
copy h1 "TERRANCE MCNEILL"
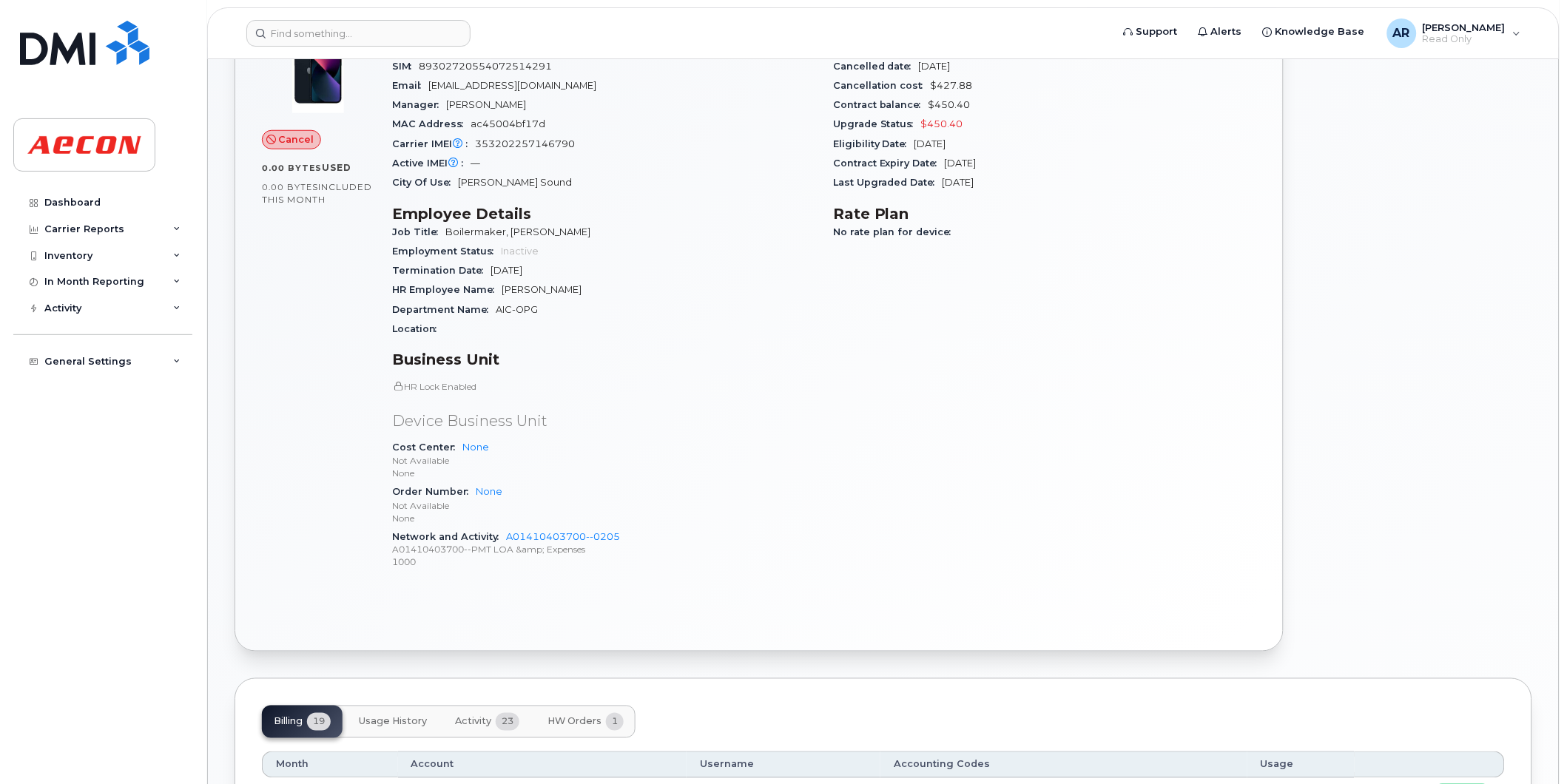
scroll to position [575, 0]
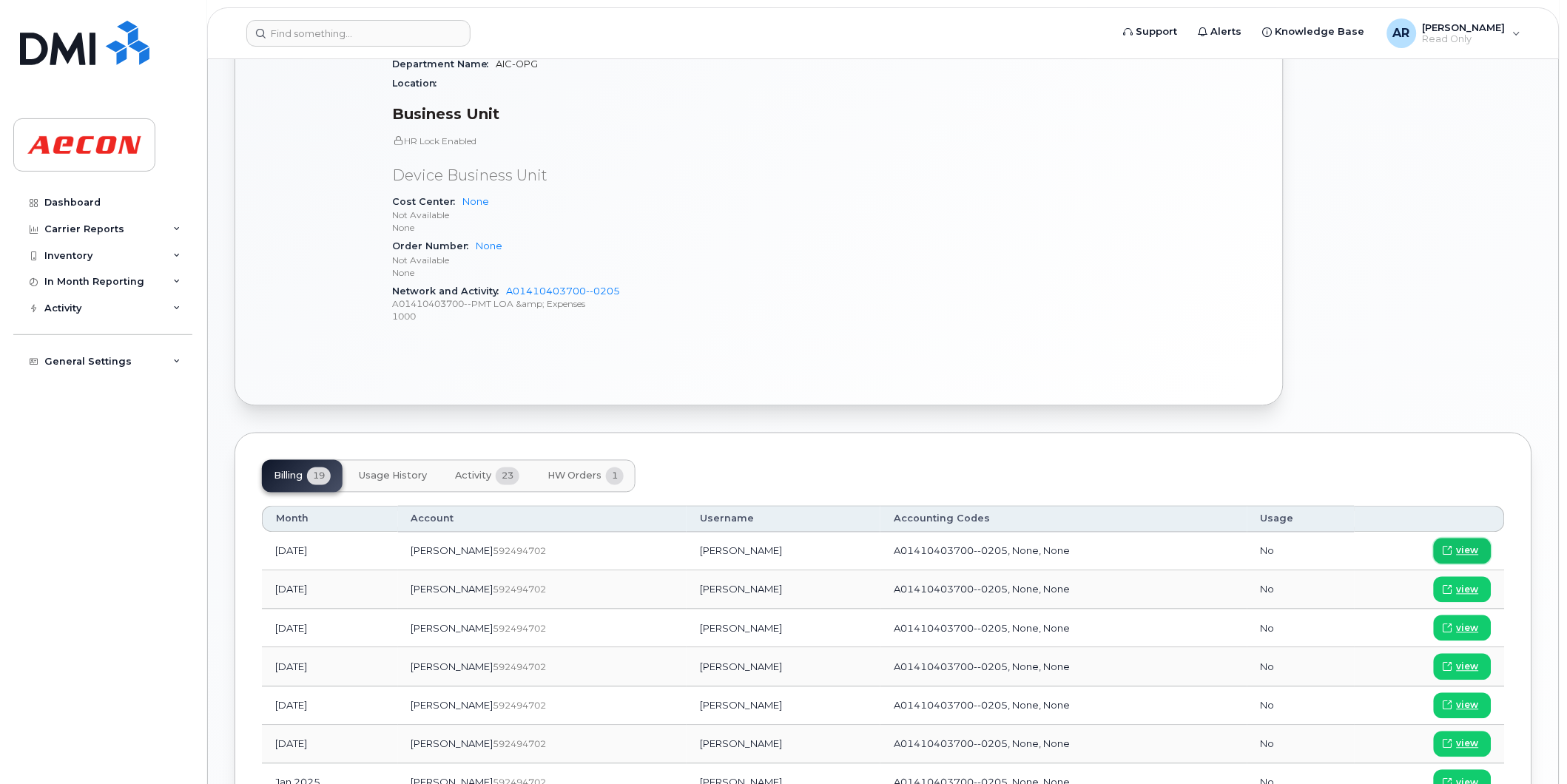
click at [1473, 545] on span "view" at bounding box center [1467, 551] width 22 height 13
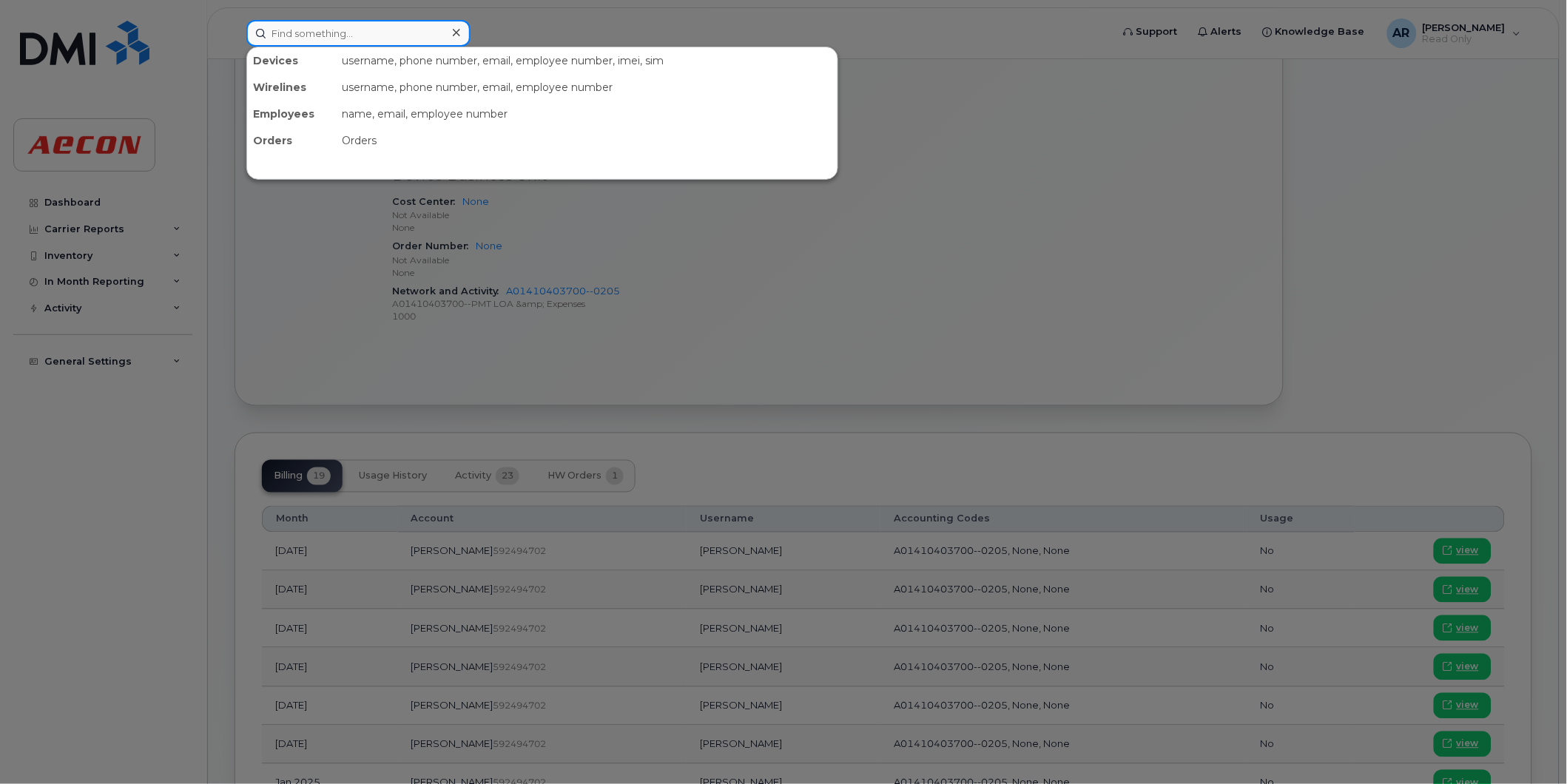
click at [389, 35] on input at bounding box center [358, 33] width 224 height 27
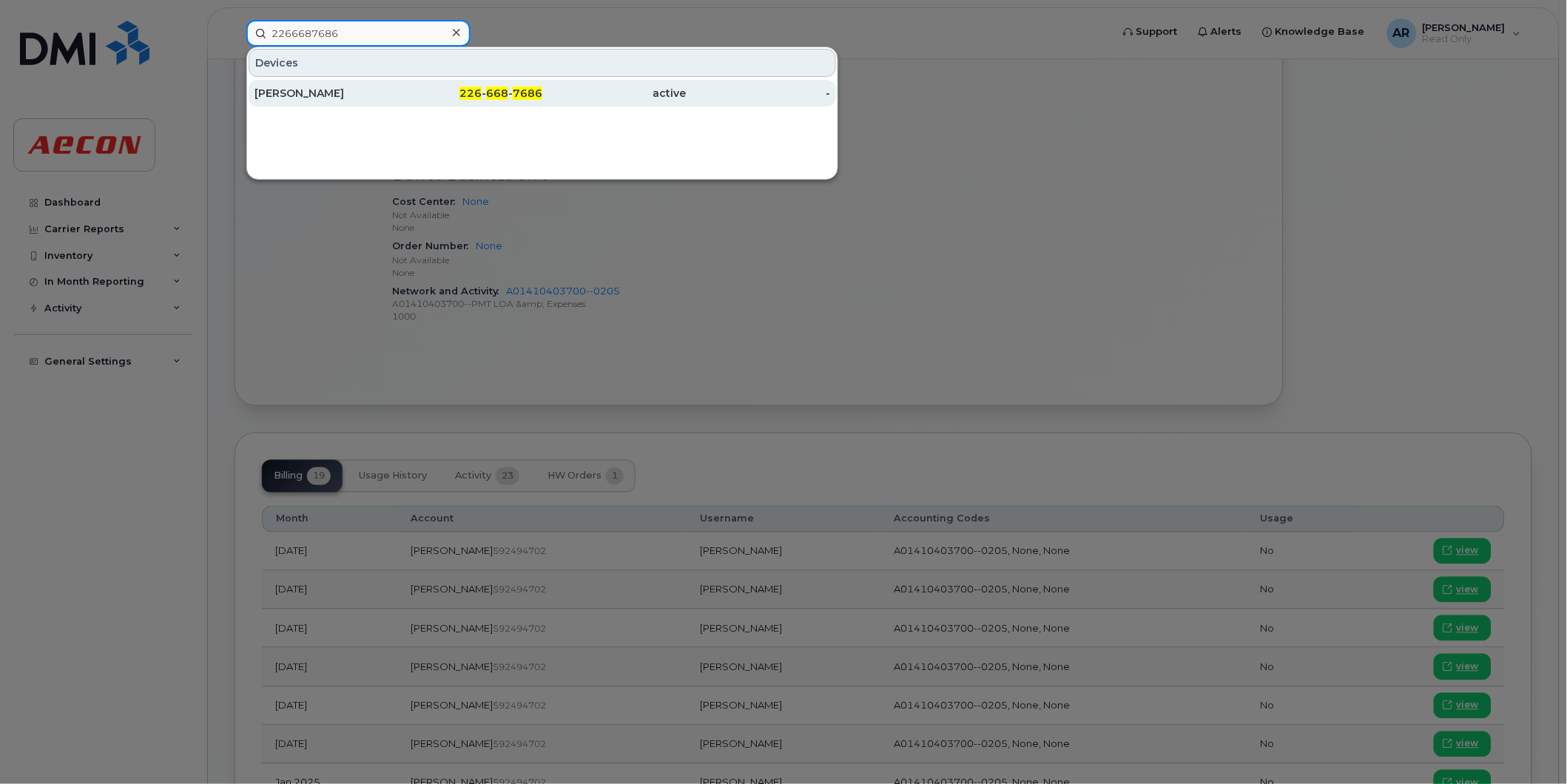
type input "2266687686"
click at [411, 92] on div "226 - 668 - 7686" at bounding box center [471, 93] width 145 height 15
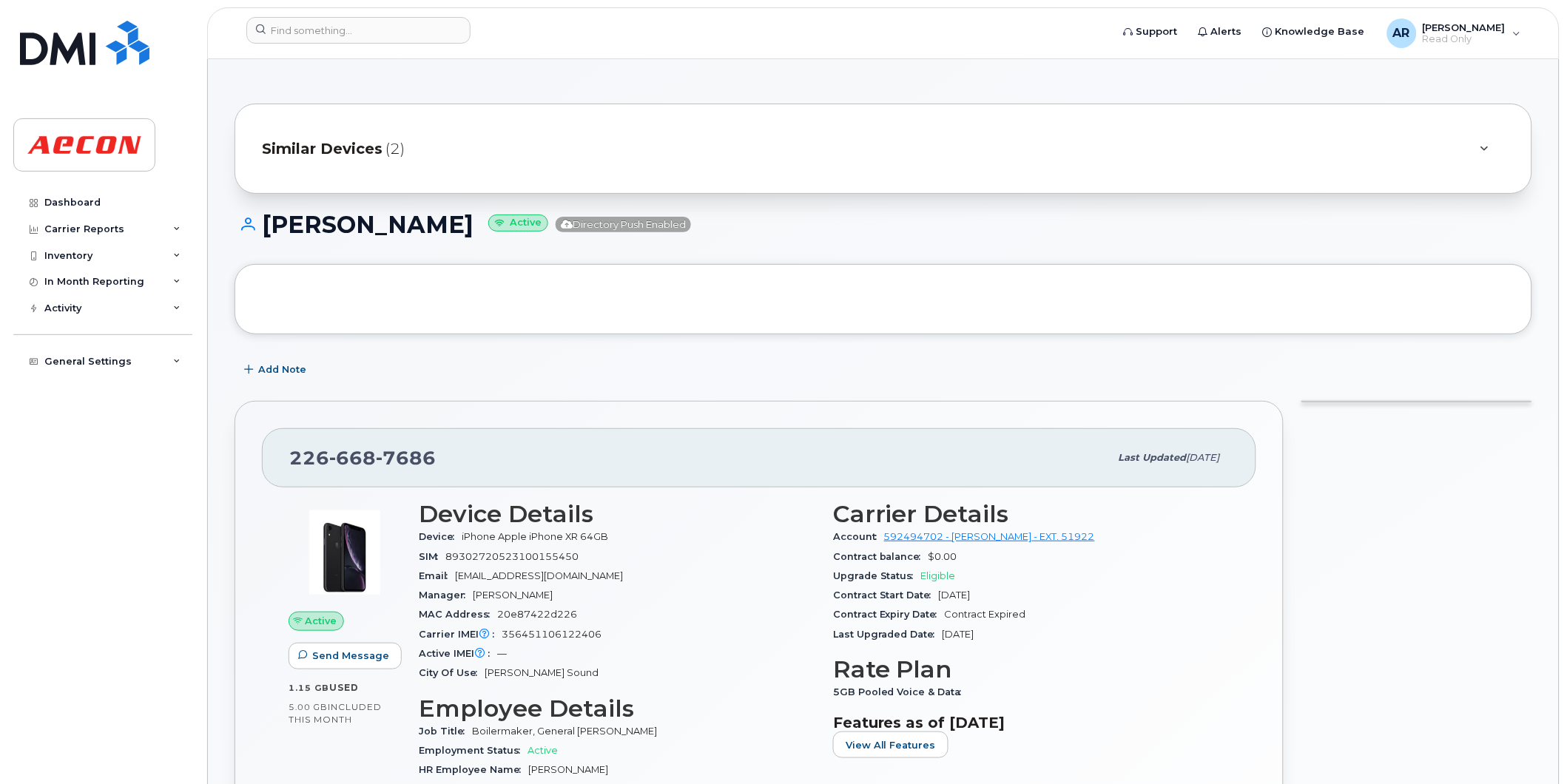
drag, startPoint x: 529, startPoint y: 223, endPoint x: 270, endPoint y: 226, distance: 259.0
click at [270, 226] on h1 "[PERSON_NAME] Active Directory Push Enabled" at bounding box center [883, 225] width 1297 height 26
copy h1 "[PERSON_NAME]"
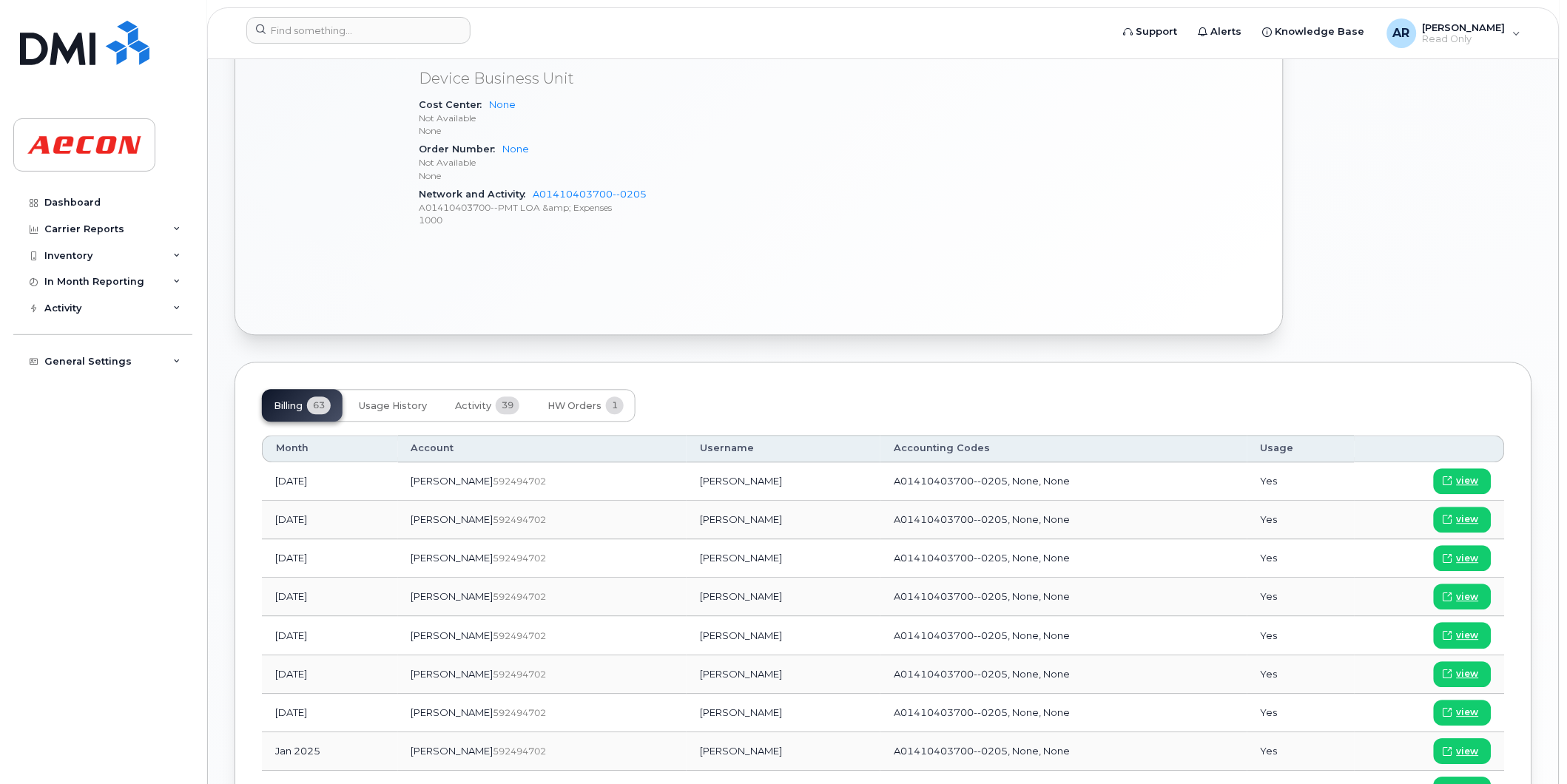
scroll to position [904, 0]
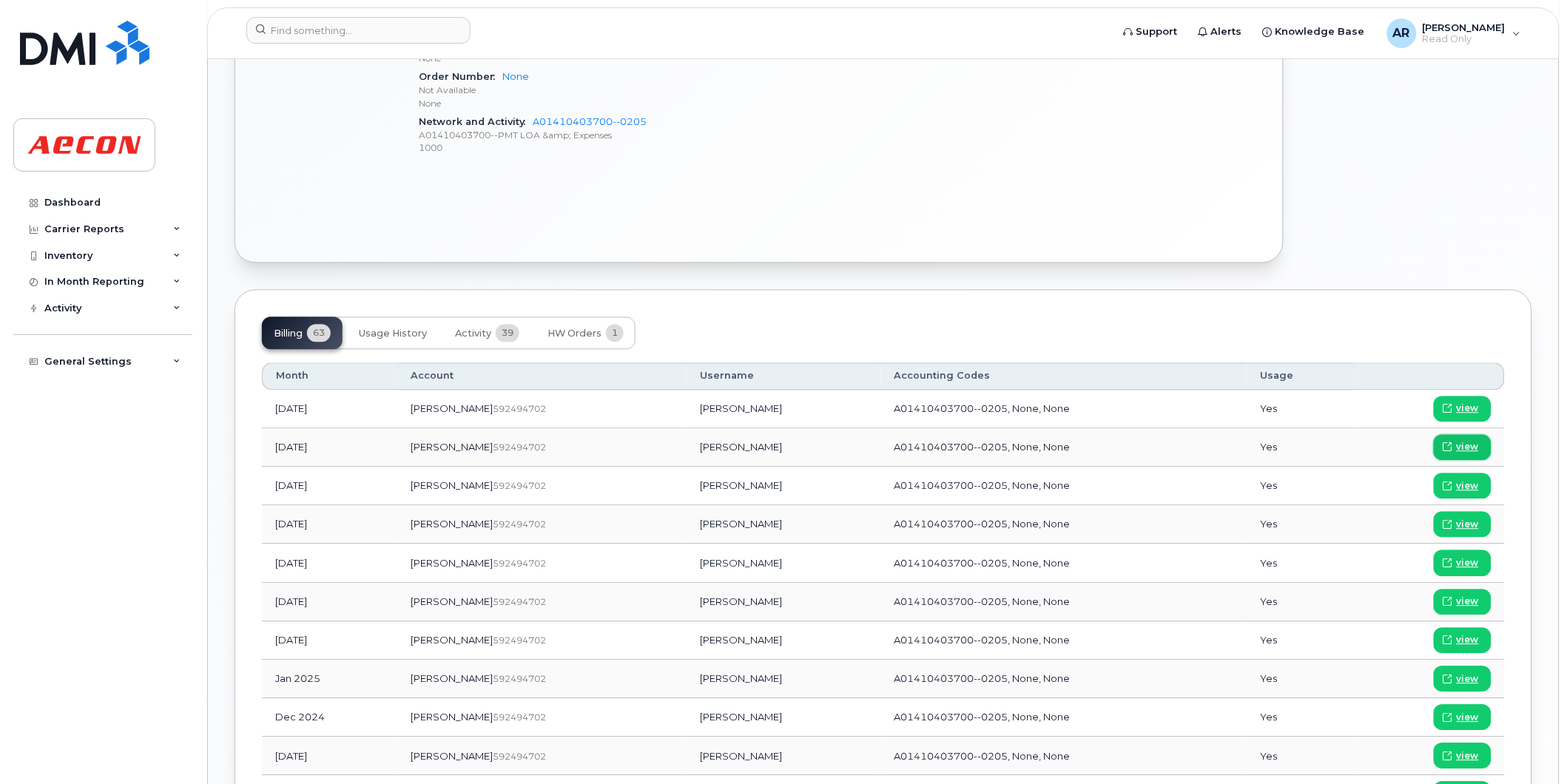
click at [1463, 448] on span "view" at bounding box center [1467, 446] width 22 height 13
click at [343, 28] on input at bounding box center [358, 30] width 224 height 27
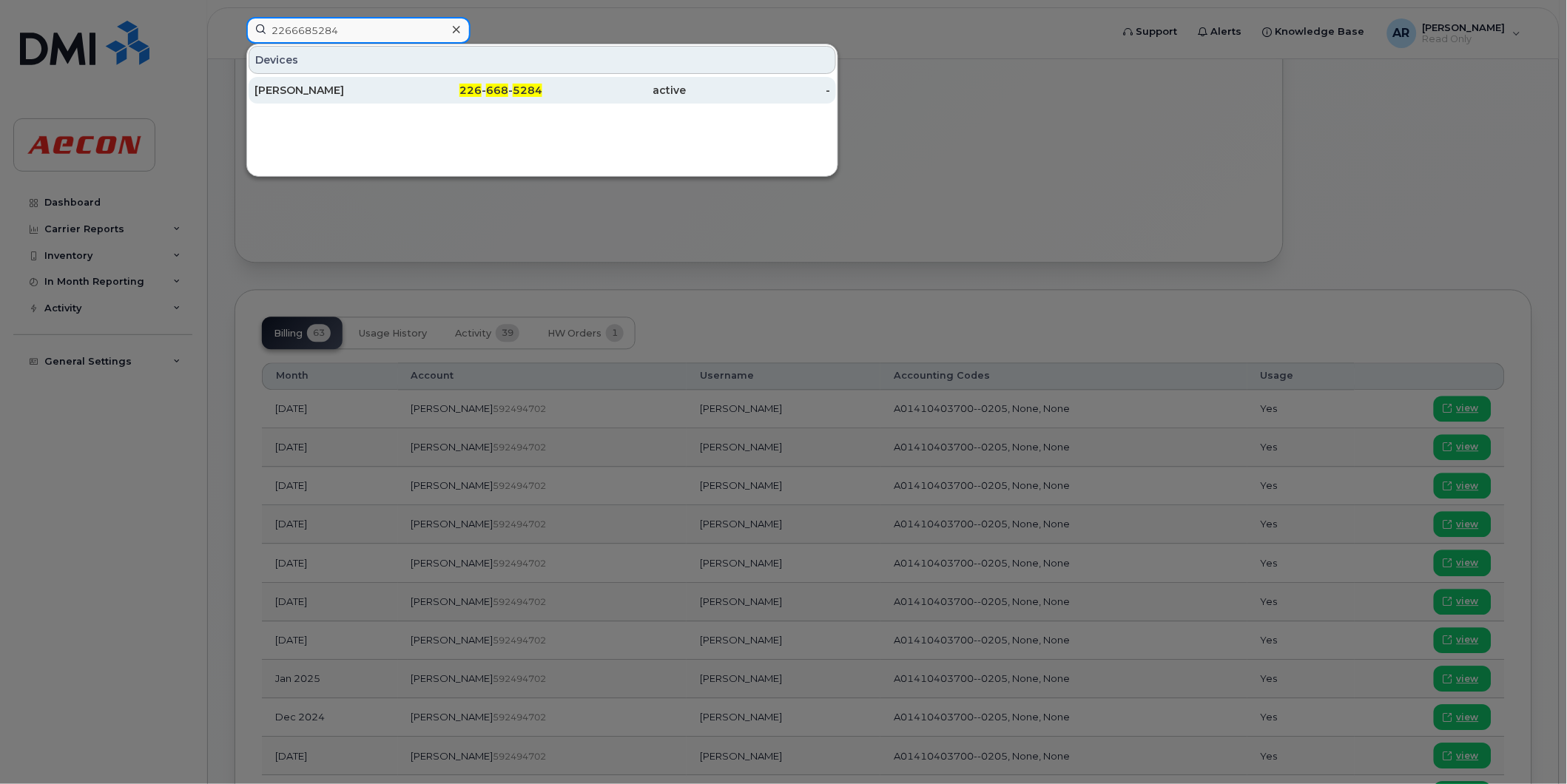
type input "2266685284"
click at [289, 89] on div "VERN NAGEL" at bounding box center [326, 90] width 145 height 15
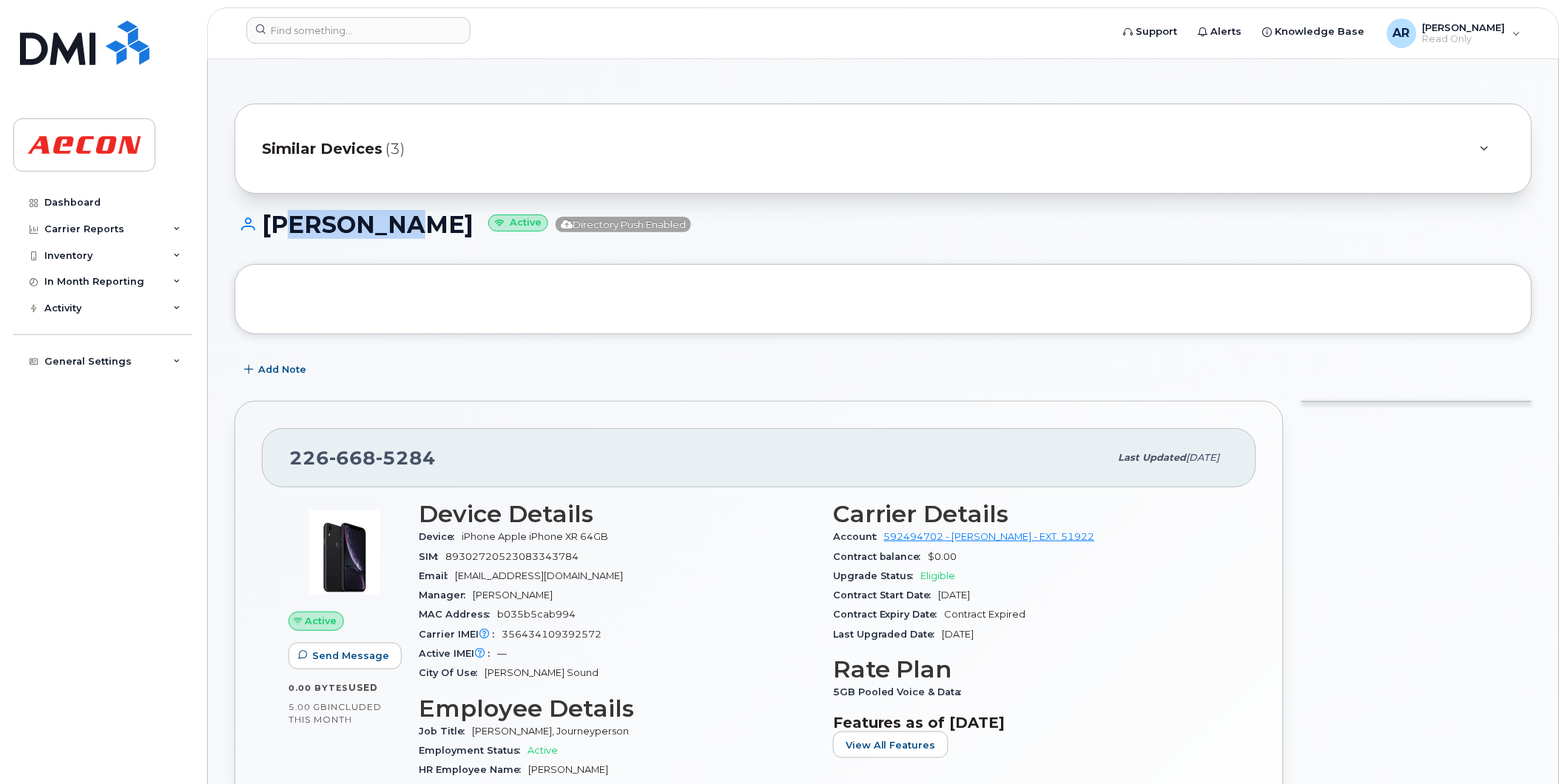
drag, startPoint x: 417, startPoint y: 224, endPoint x: 274, endPoint y: 224, distance: 143.0
click at [274, 224] on h1 "[PERSON_NAME] Active Directory Push Enabled" at bounding box center [883, 225] width 1297 height 26
click at [270, 225] on h1 "[PERSON_NAME] Active Directory Push Enabled" at bounding box center [883, 225] width 1297 height 26
copy h1 "[PERSON_NAME]"
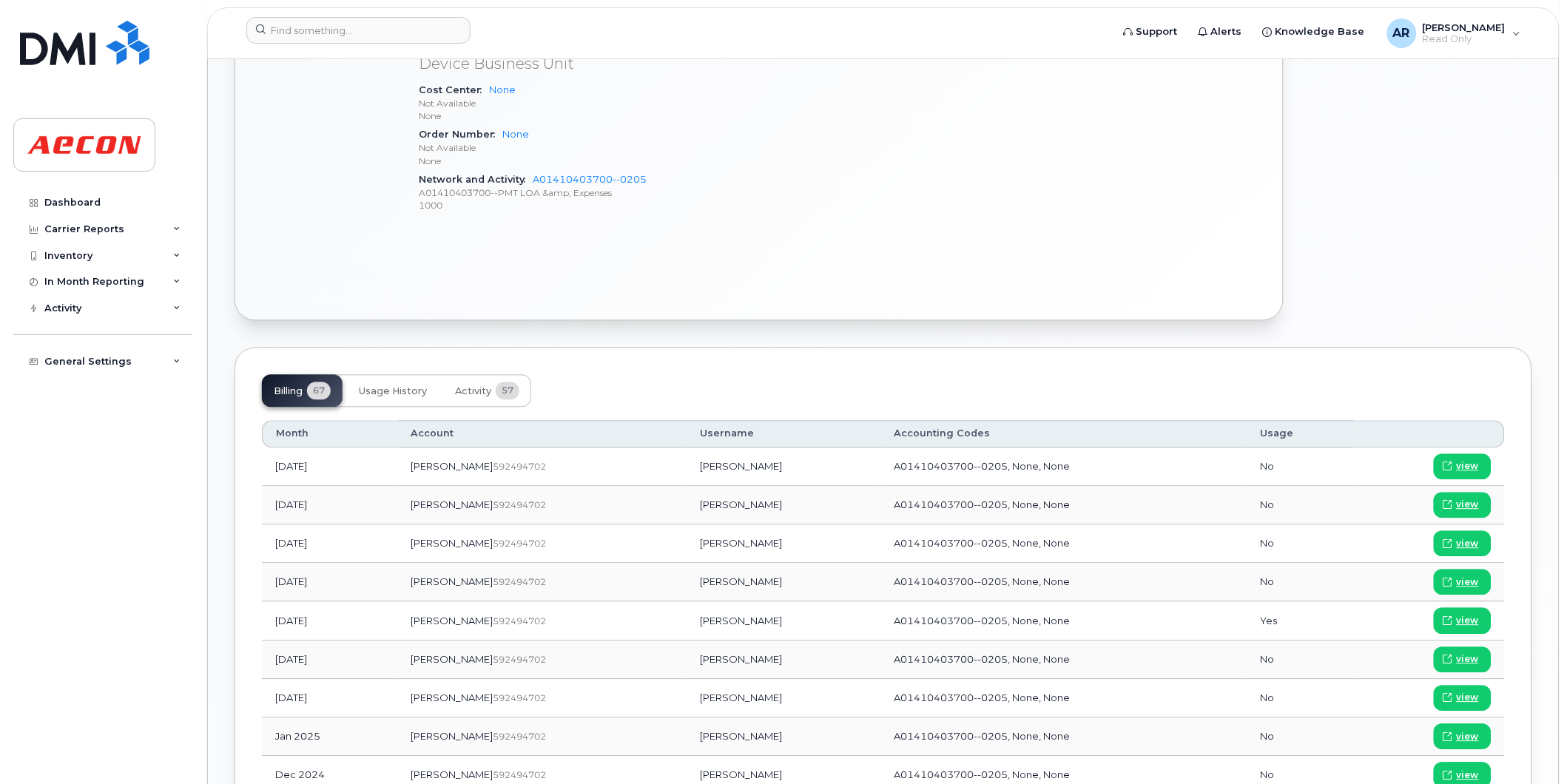
scroll to position [904, 0]
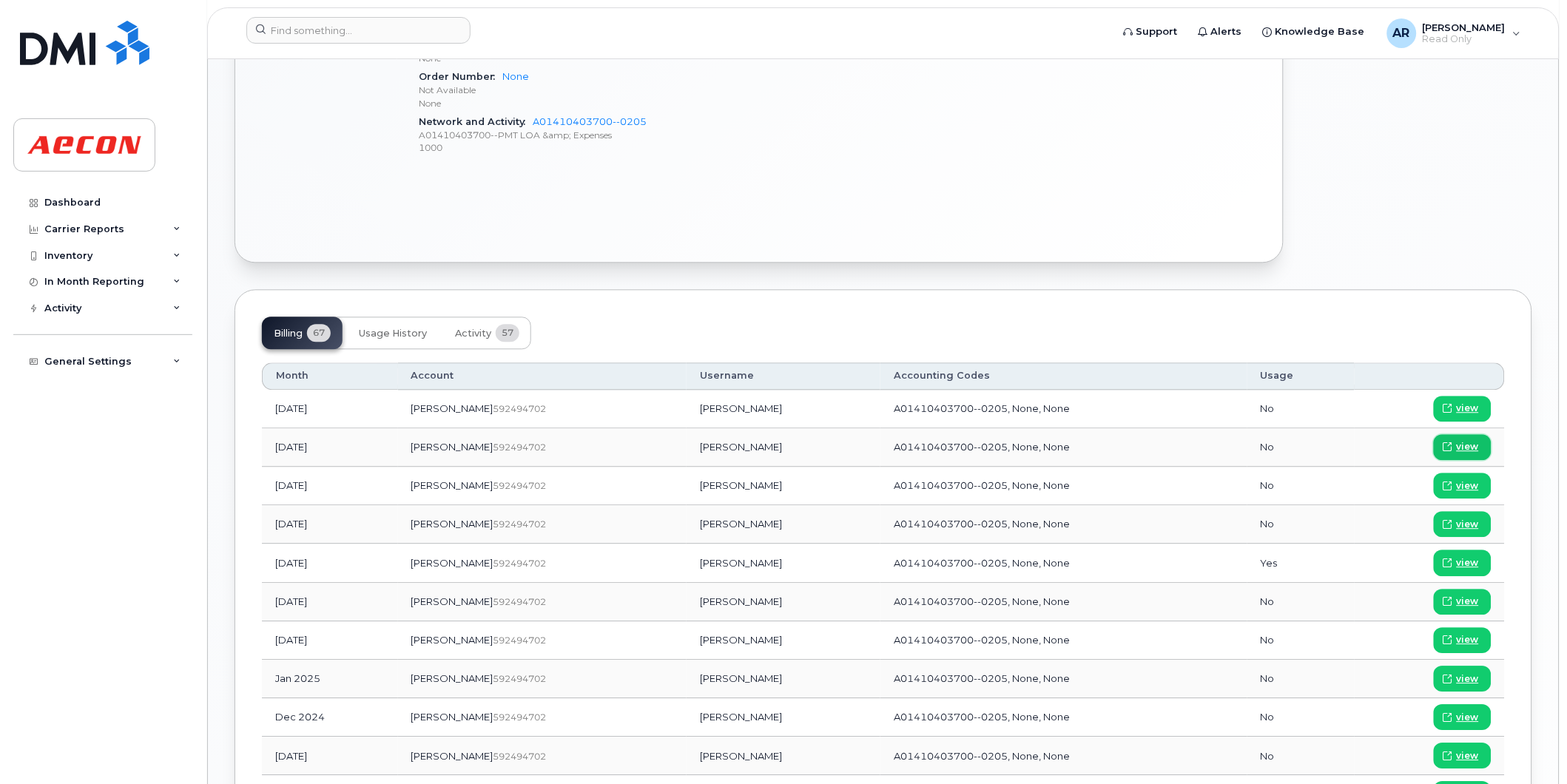
click at [1459, 446] on span "view" at bounding box center [1467, 446] width 22 height 13
click at [340, 26] on input at bounding box center [358, 30] width 224 height 27
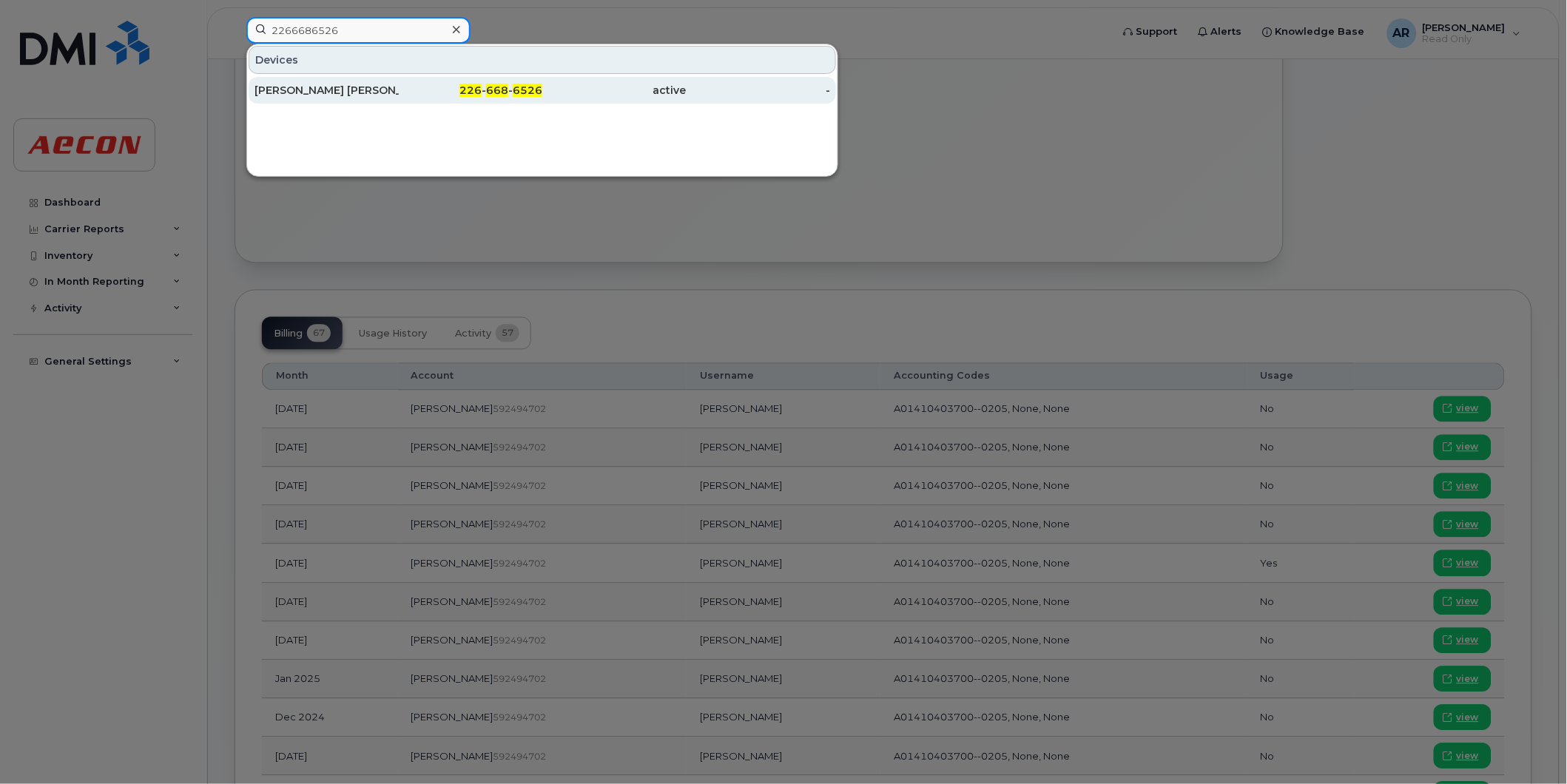
type input "2266686526"
click at [388, 100] on div "CHARMI RAUL" at bounding box center [326, 90] width 145 height 27
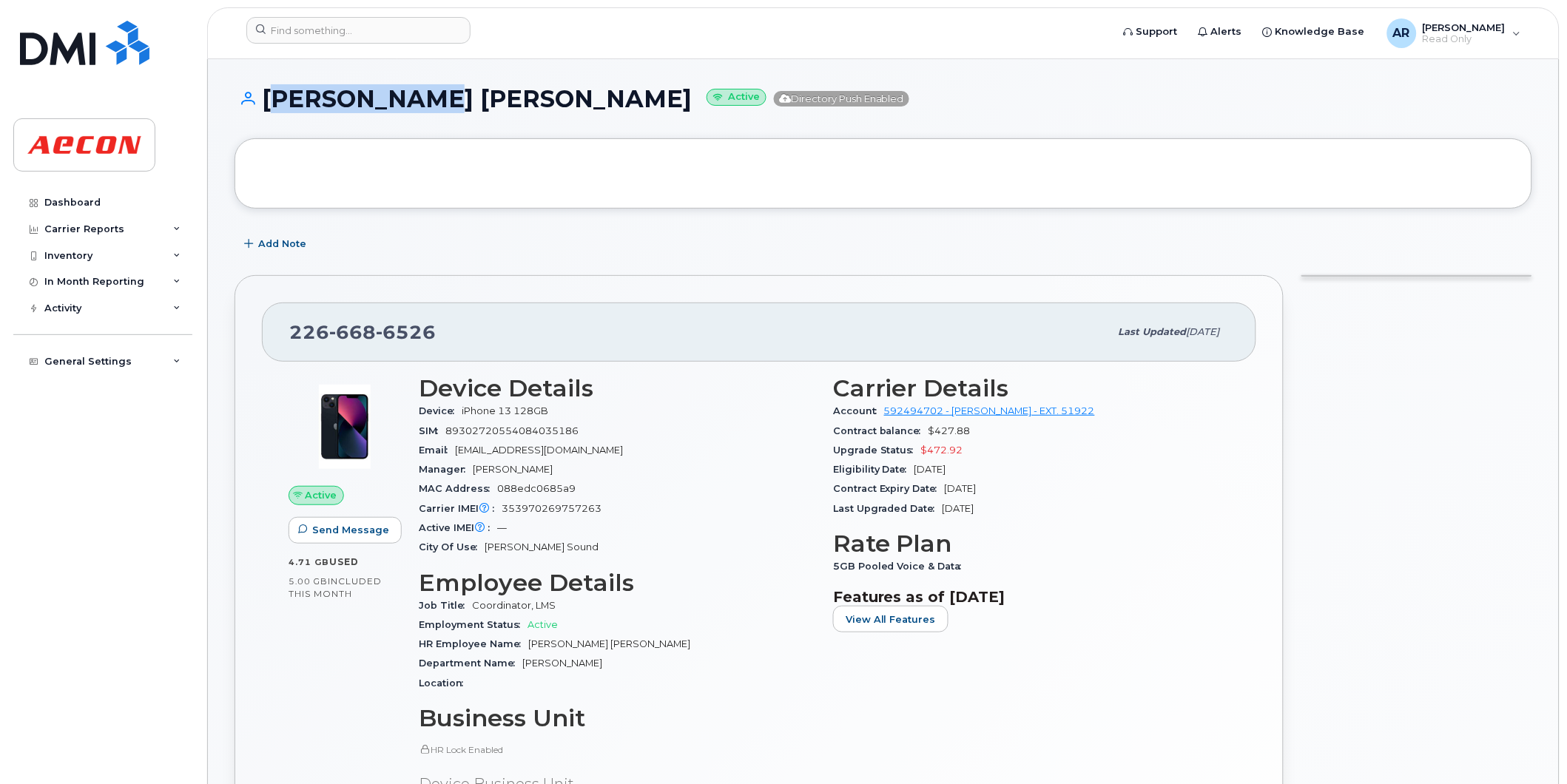
drag, startPoint x: 438, startPoint y: 104, endPoint x: 269, endPoint y: 99, distance: 169.1
click at [269, 99] on h1 "[PERSON_NAME] [PERSON_NAME] Active Directory Push Enabled" at bounding box center [883, 99] width 1297 height 26
copy h1 "[PERSON_NAME] [PERSON_NAME]"
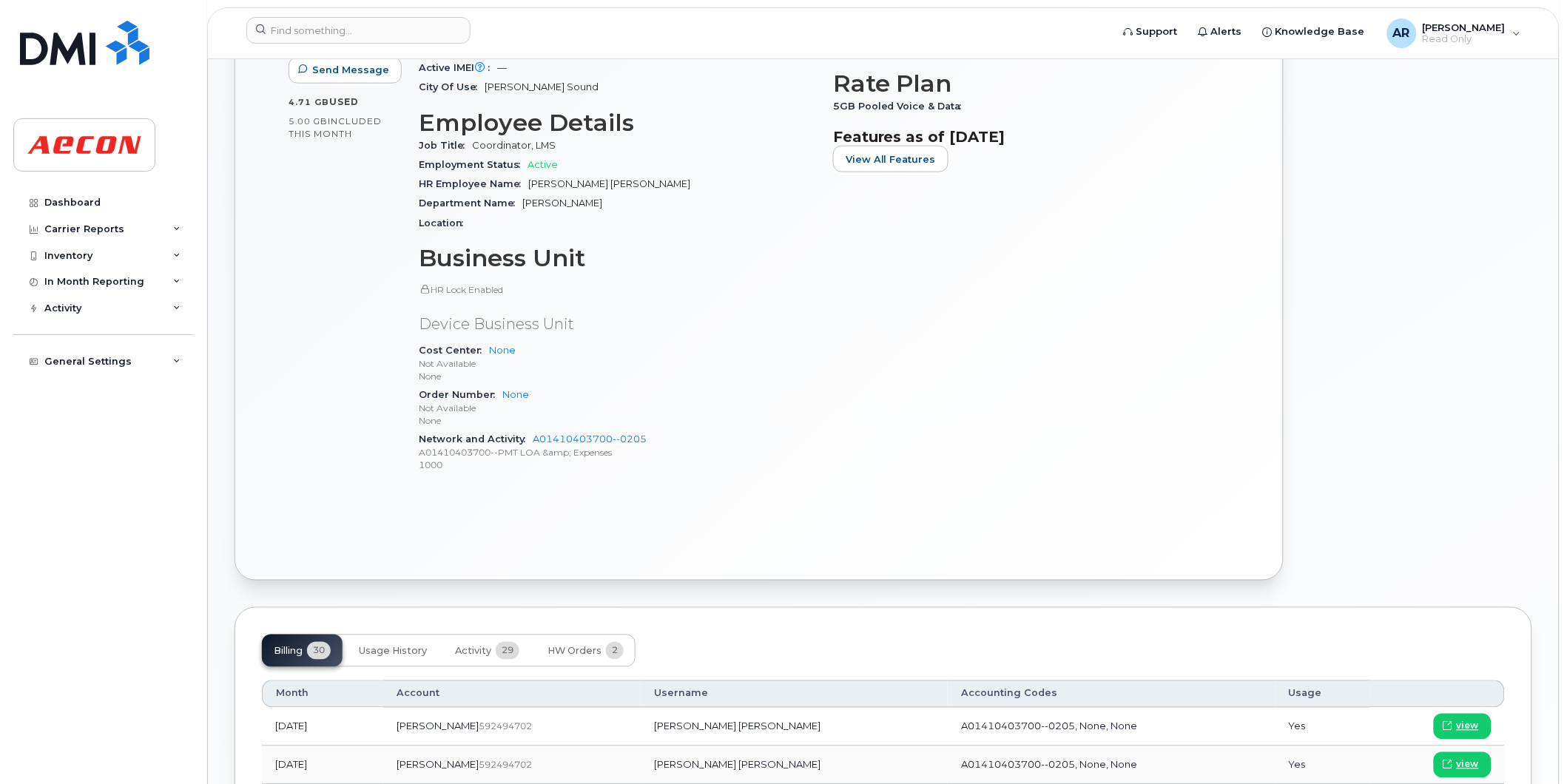
scroll to position [575, 0]
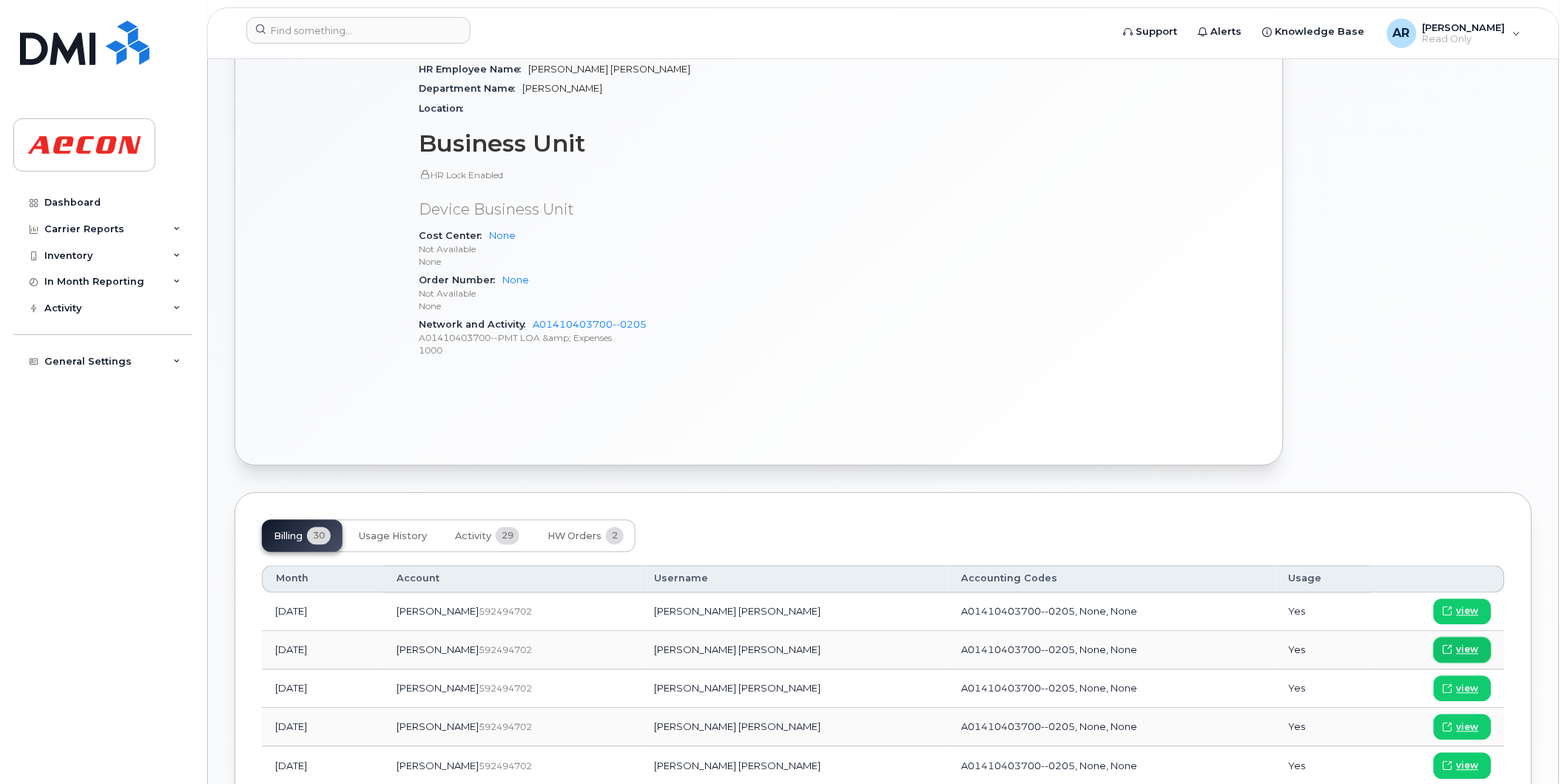
click at [1464, 649] on span "view" at bounding box center [1467, 650] width 22 height 13
click at [322, 28] on input at bounding box center [358, 30] width 224 height 27
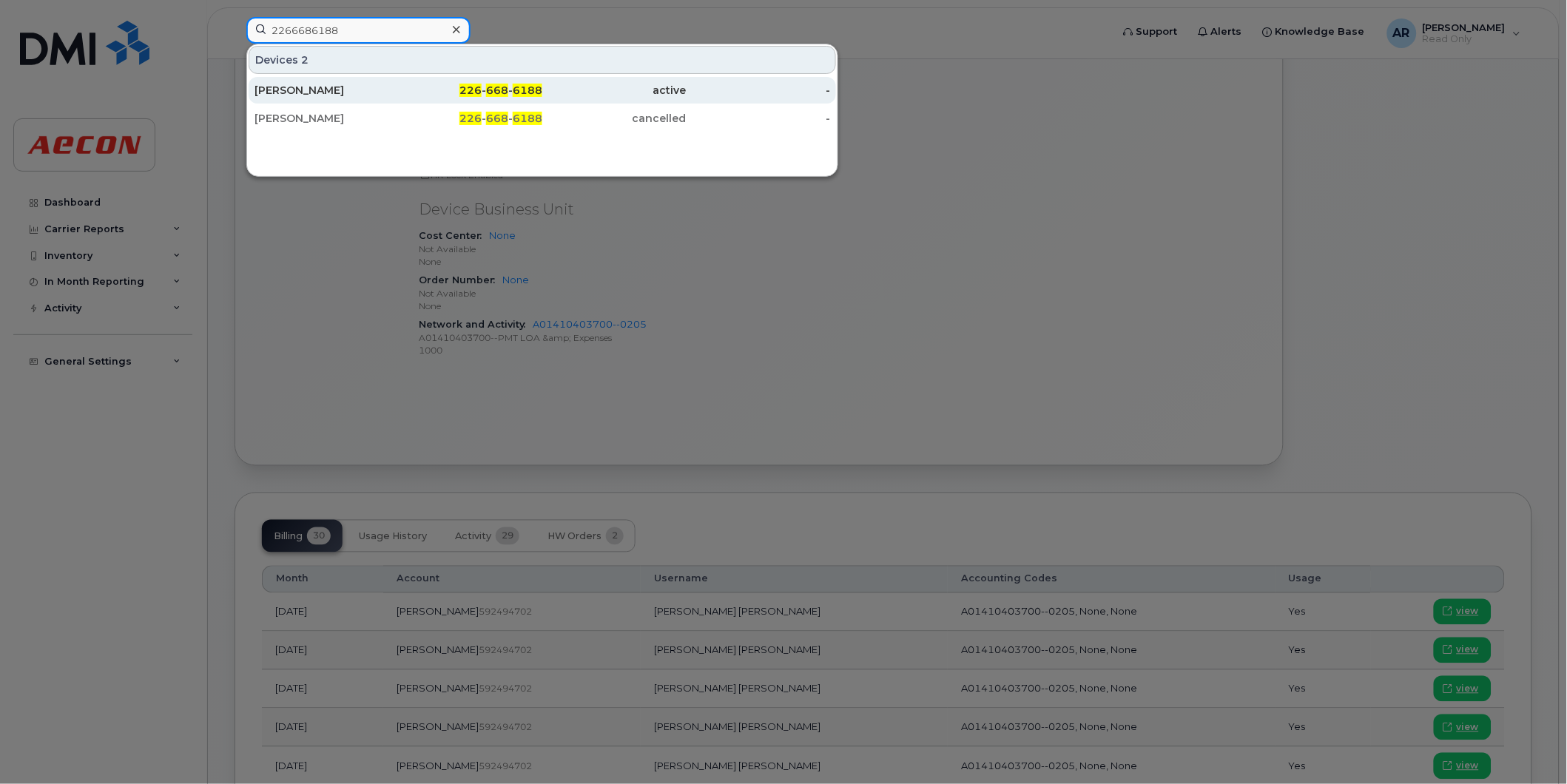
type input "2266686188"
click at [330, 94] on div "[PERSON_NAME]" at bounding box center [326, 90] width 145 height 15
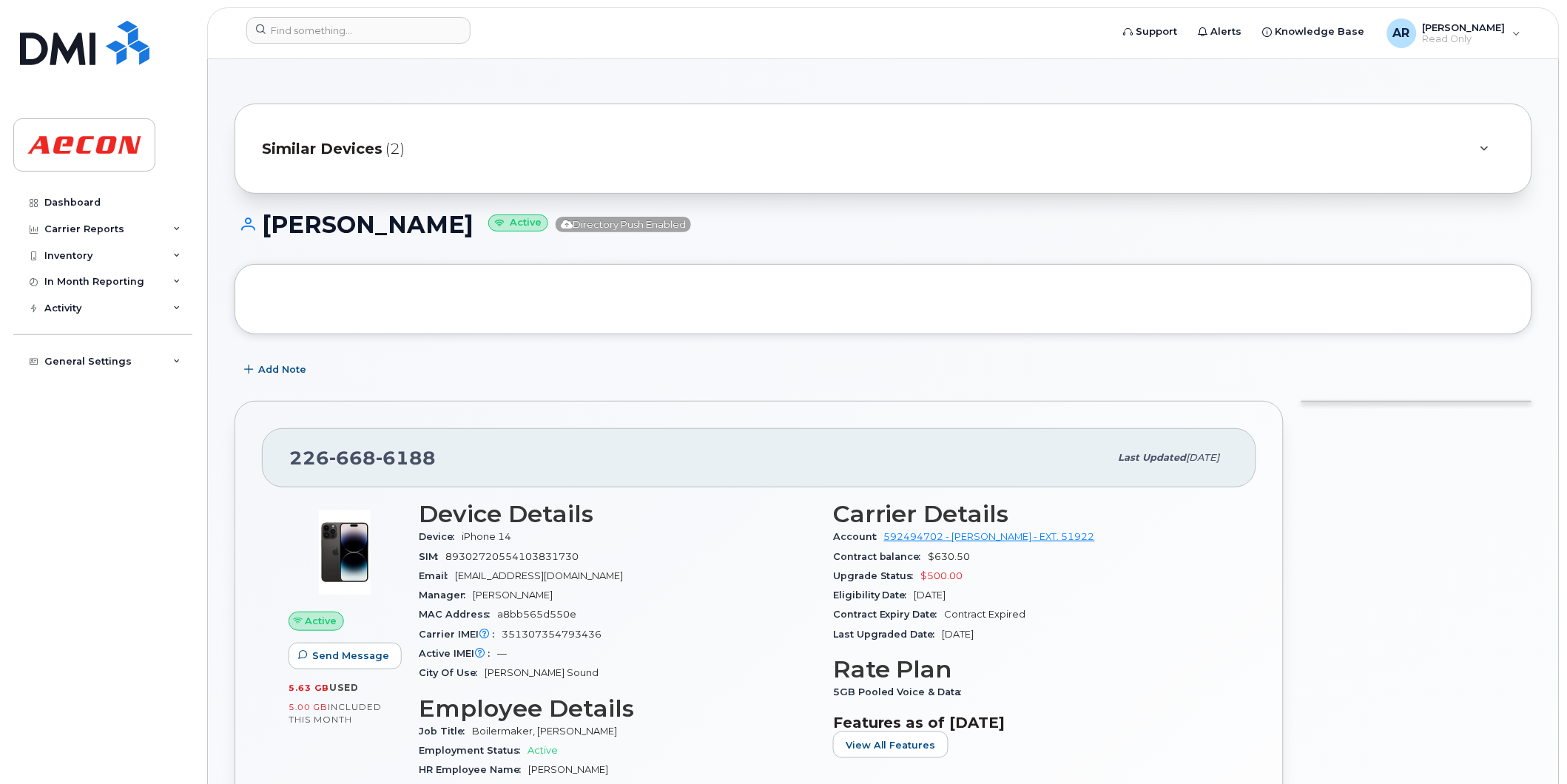
drag, startPoint x: 486, startPoint y: 234, endPoint x: 270, endPoint y: 222, distance: 216.3
click at [270, 222] on h1 "[PERSON_NAME] Active Directory Push Enabled" at bounding box center [883, 225] width 1297 height 26
copy h1 "[PERSON_NAME]"
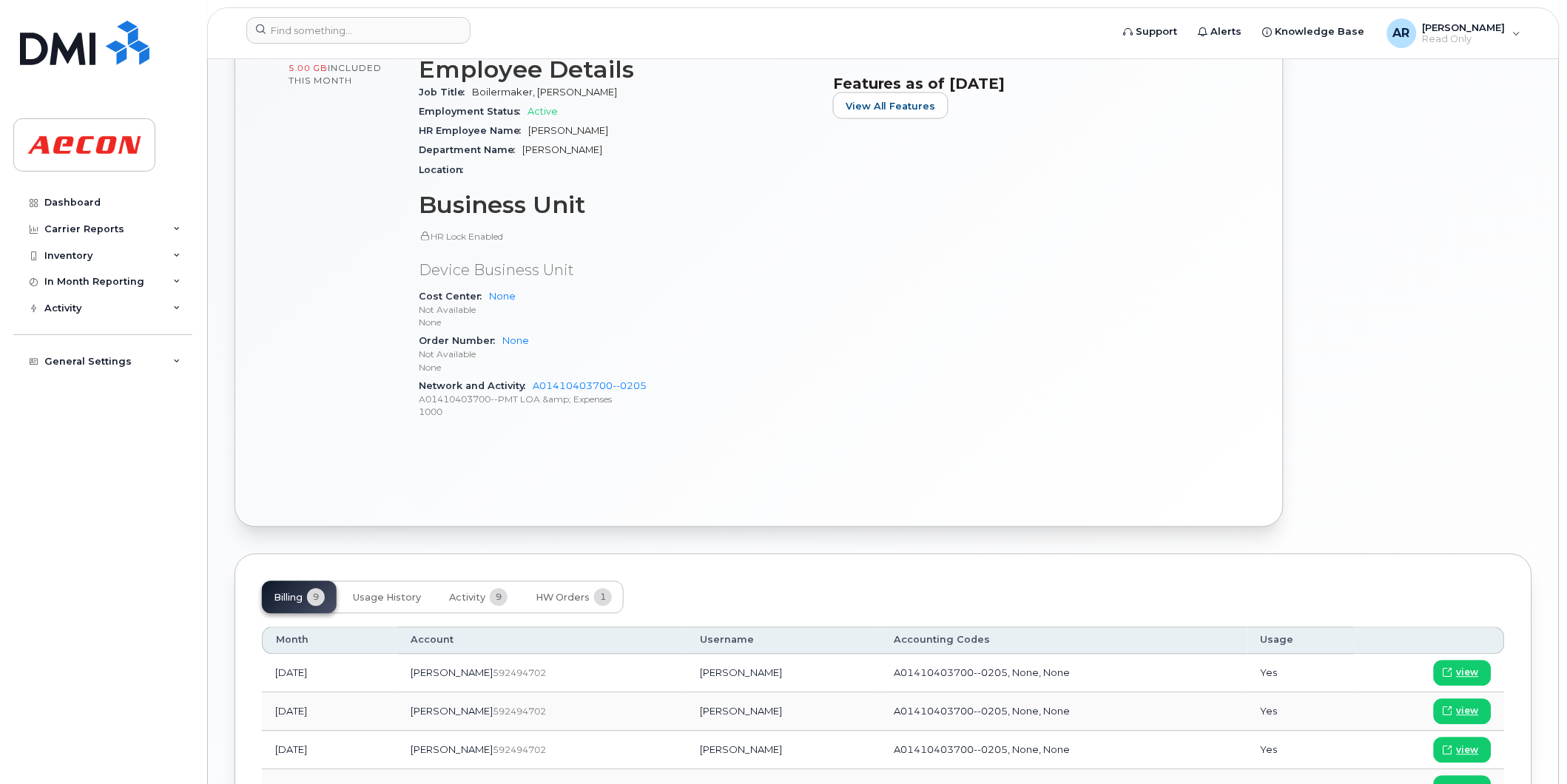
scroll to position [904, 0]
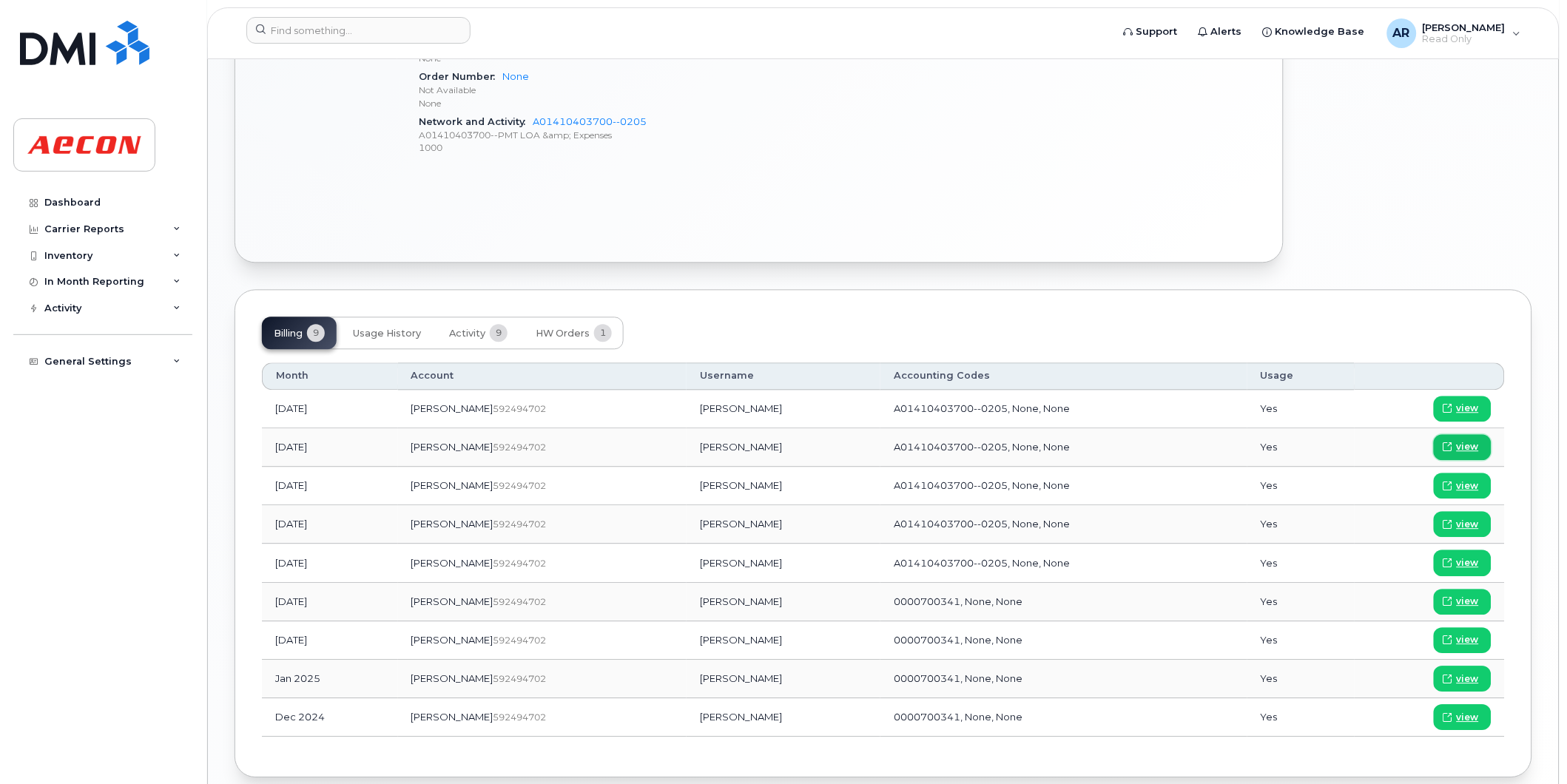
click at [1479, 446] on span "view" at bounding box center [1467, 446] width 22 height 13
click at [313, 32] on input at bounding box center [358, 30] width 224 height 27
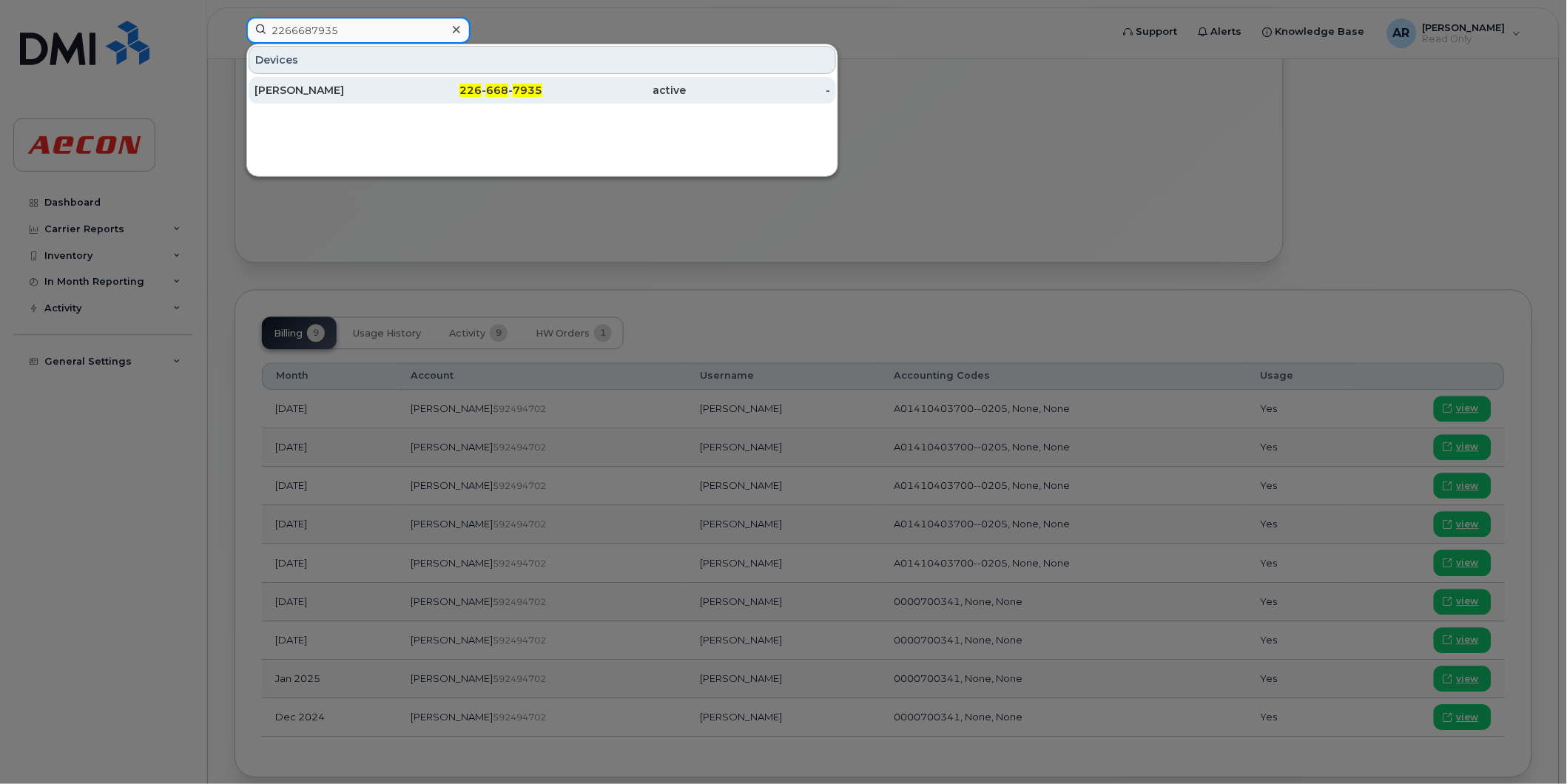
type input "2266687935"
click at [331, 93] on div "[PERSON_NAME]" at bounding box center [326, 90] width 145 height 15
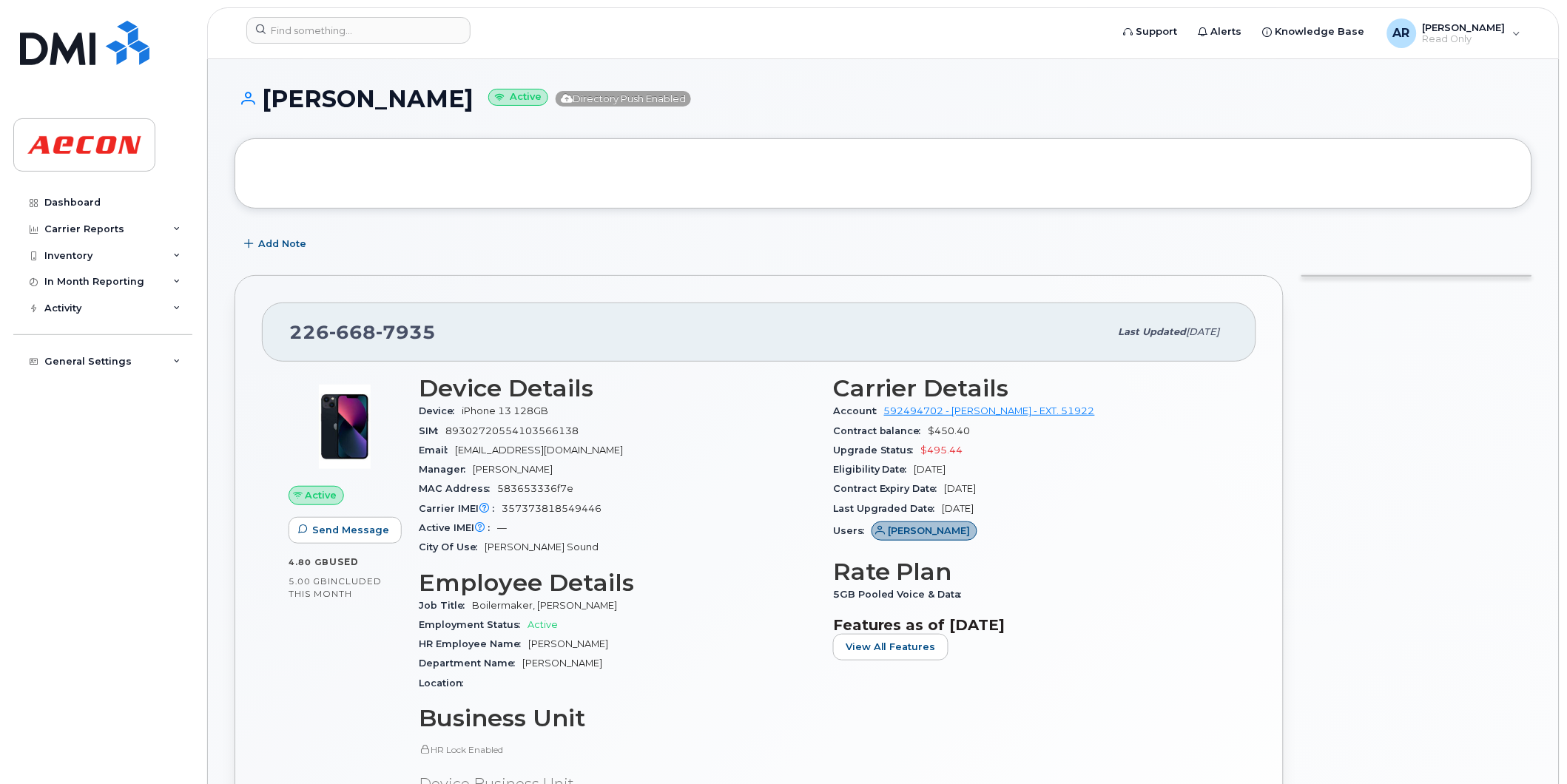
drag, startPoint x: 468, startPoint y: 98, endPoint x: 266, endPoint y: 100, distance: 202.0
click at [266, 100] on h1 "[PERSON_NAME] Active Directory Push Enabled" at bounding box center [883, 99] width 1297 height 26
copy h1 "[PERSON_NAME]"
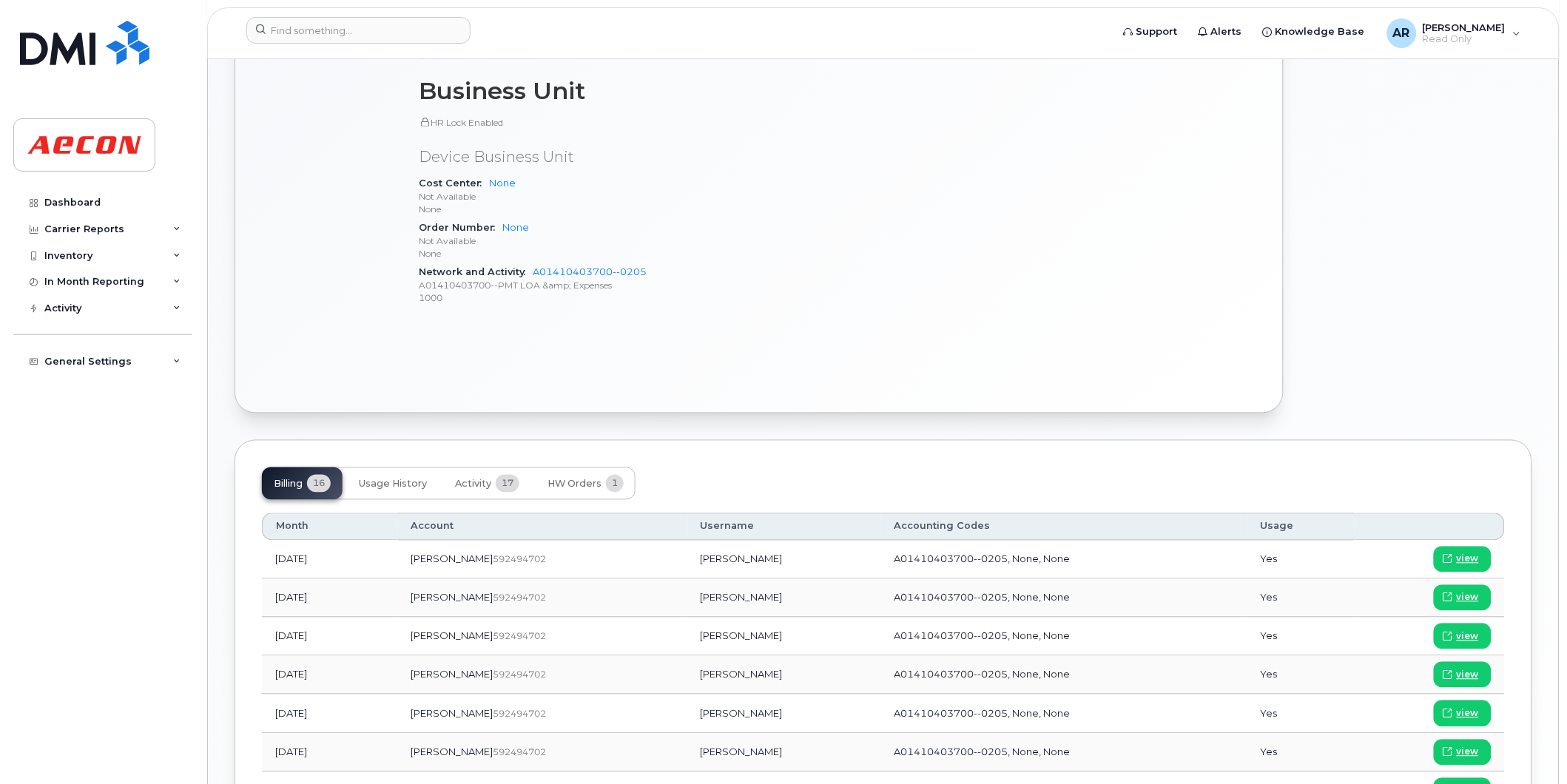
scroll to position [657, 0]
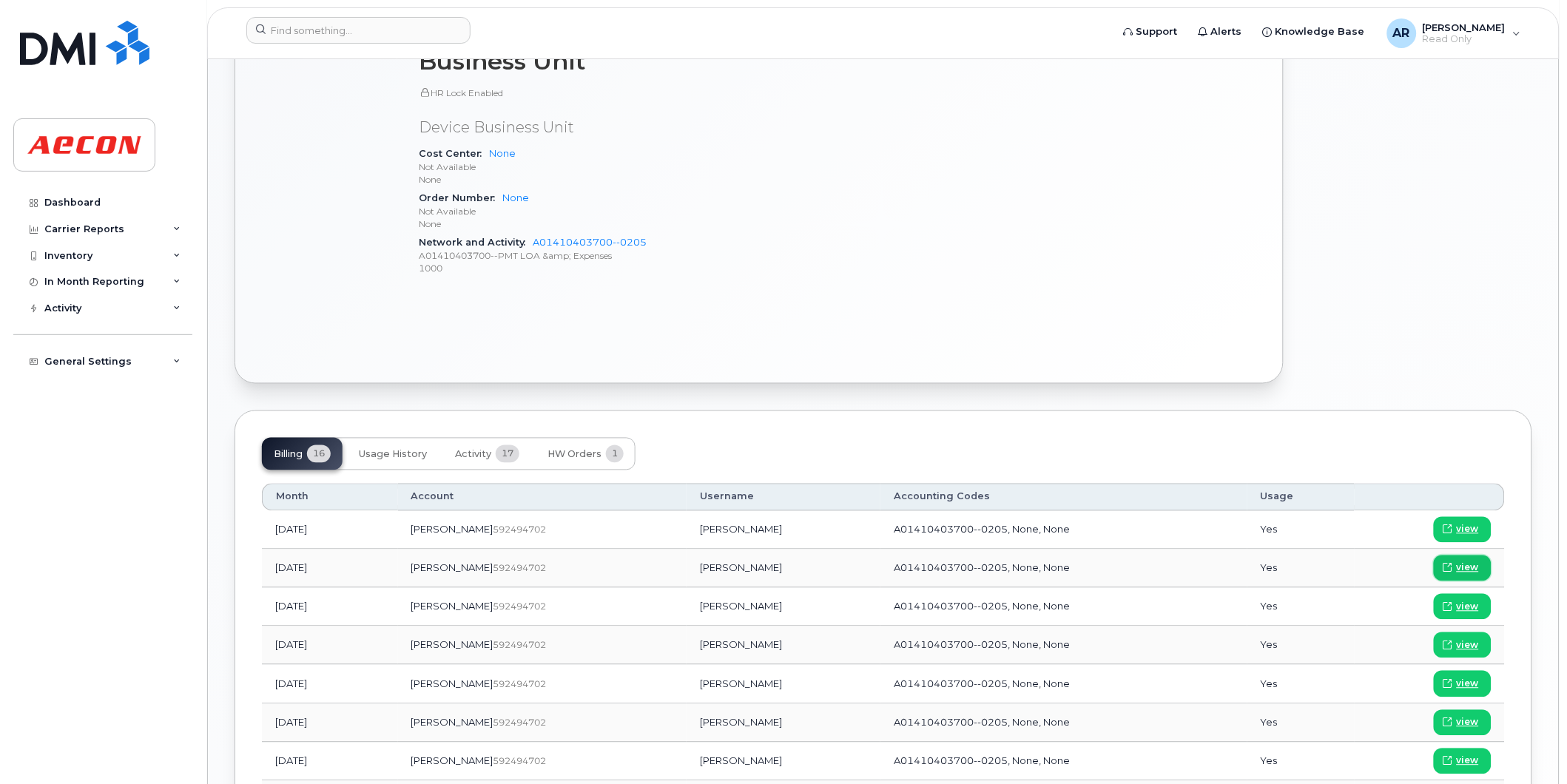
click at [1472, 562] on span "view" at bounding box center [1467, 568] width 22 height 13
click at [300, 37] on input at bounding box center [358, 30] width 224 height 27
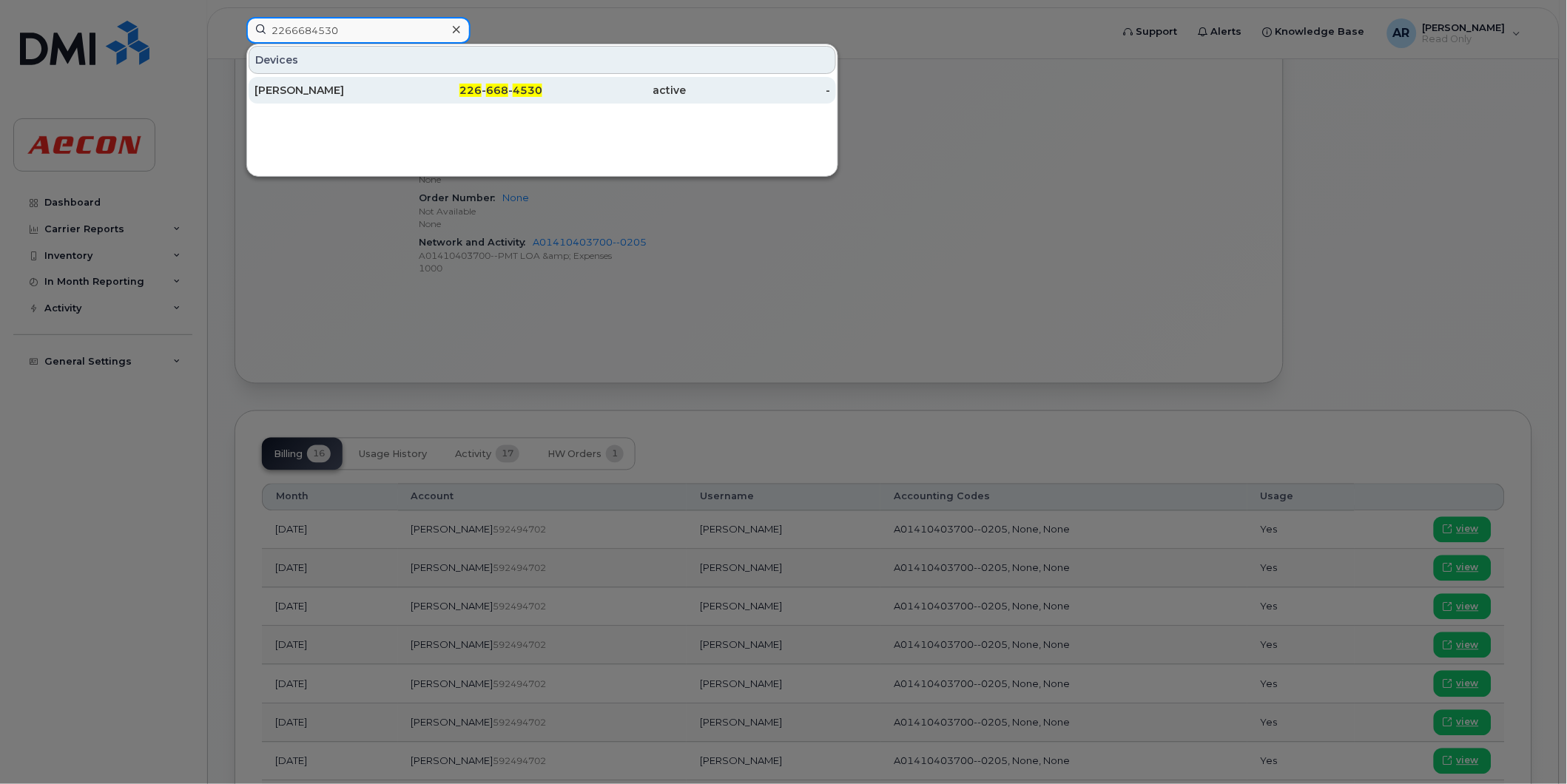
type input "2266684530"
click at [346, 88] on div "[PERSON_NAME]" at bounding box center [326, 90] width 145 height 15
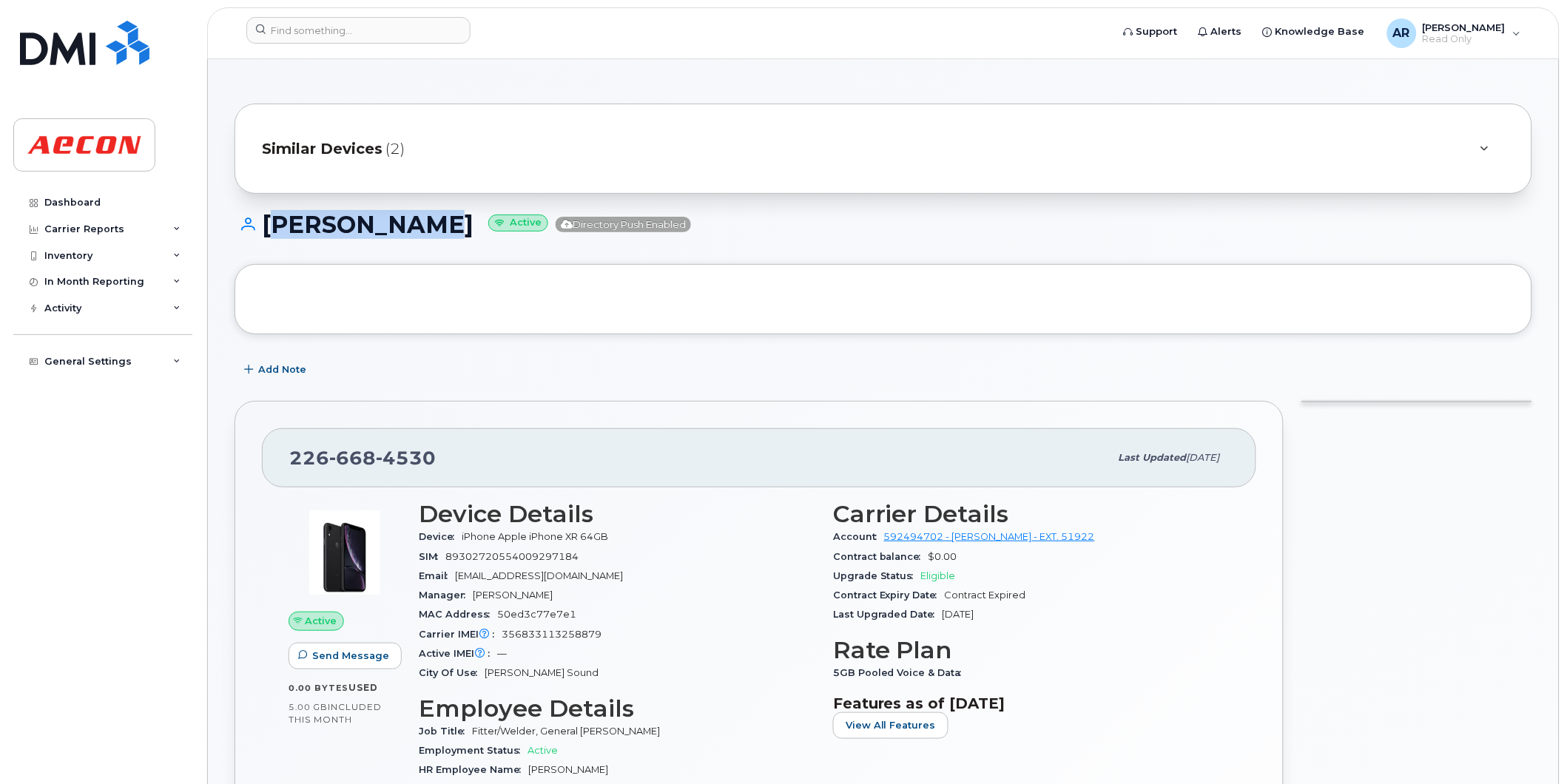
drag, startPoint x: 455, startPoint y: 227, endPoint x: 270, endPoint y: 232, distance: 185.1
click at [270, 232] on h1 "[PERSON_NAME] Active Directory Push Enabled" at bounding box center [883, 225] width 1297 height 26
copy h1 "[PERSON_NAME]"
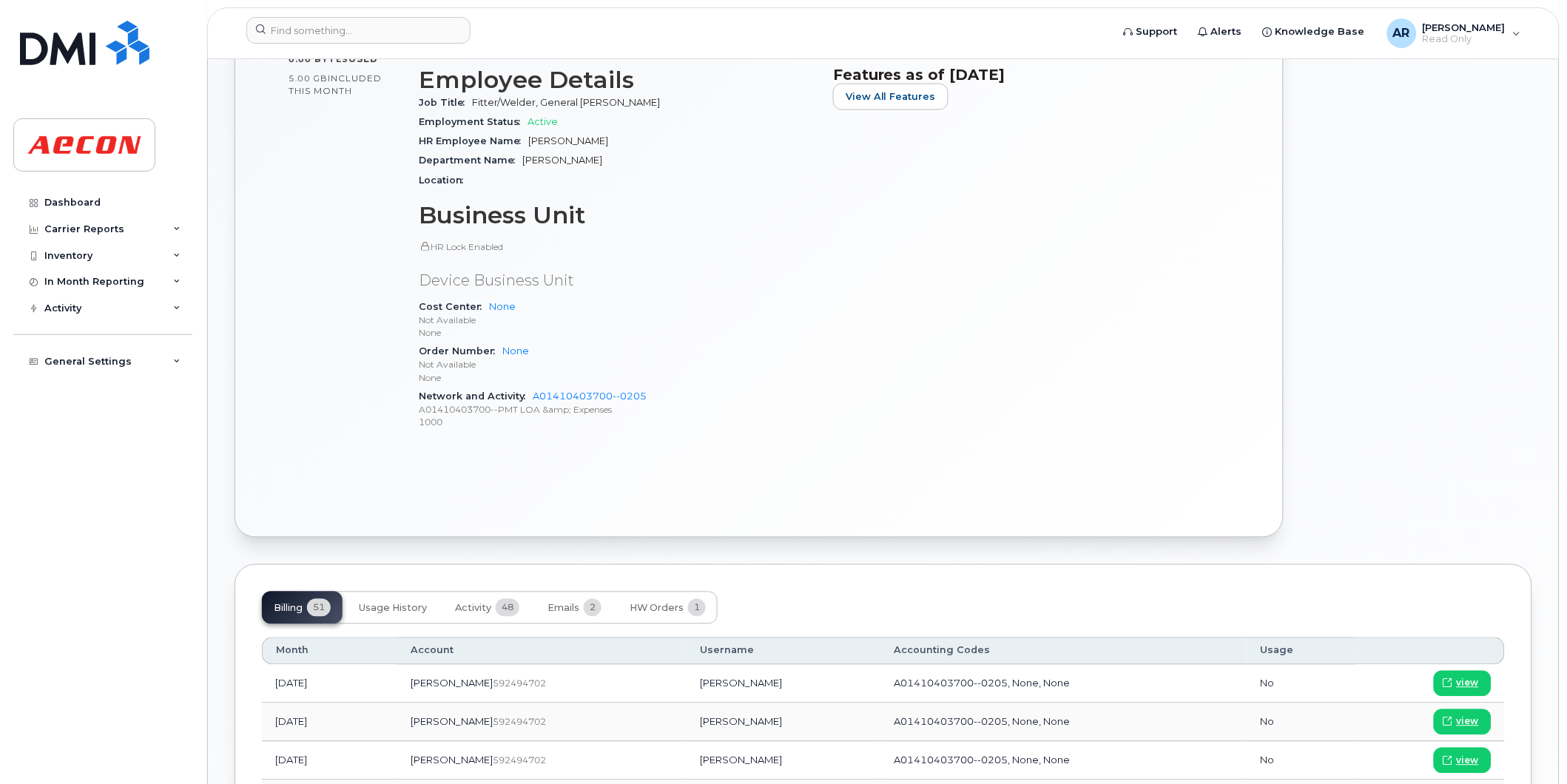
scroll to position [657, 0]
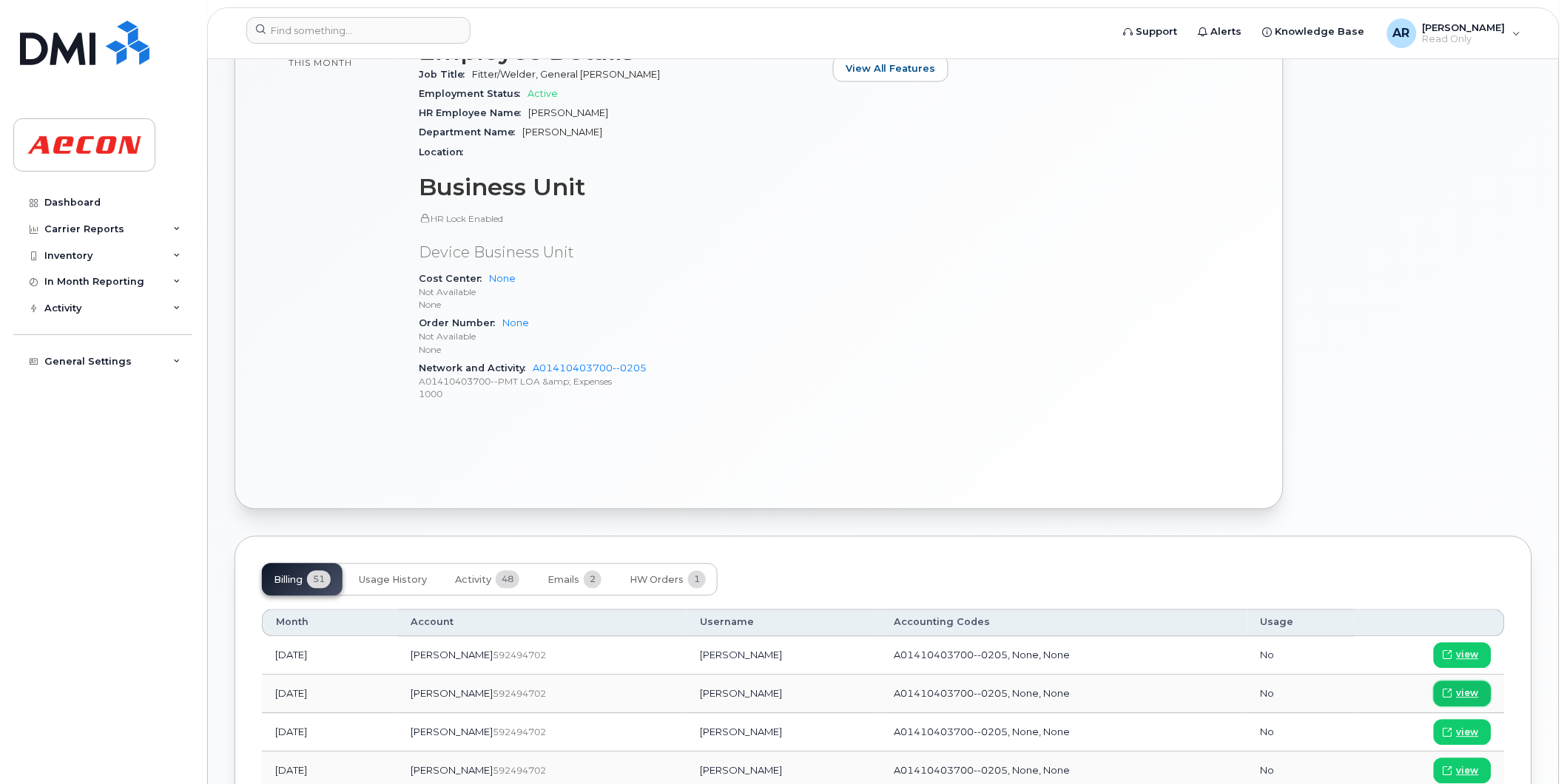
click at [1471, 696] on span "view" at bounding box center [1467, 694] width 22 height 13
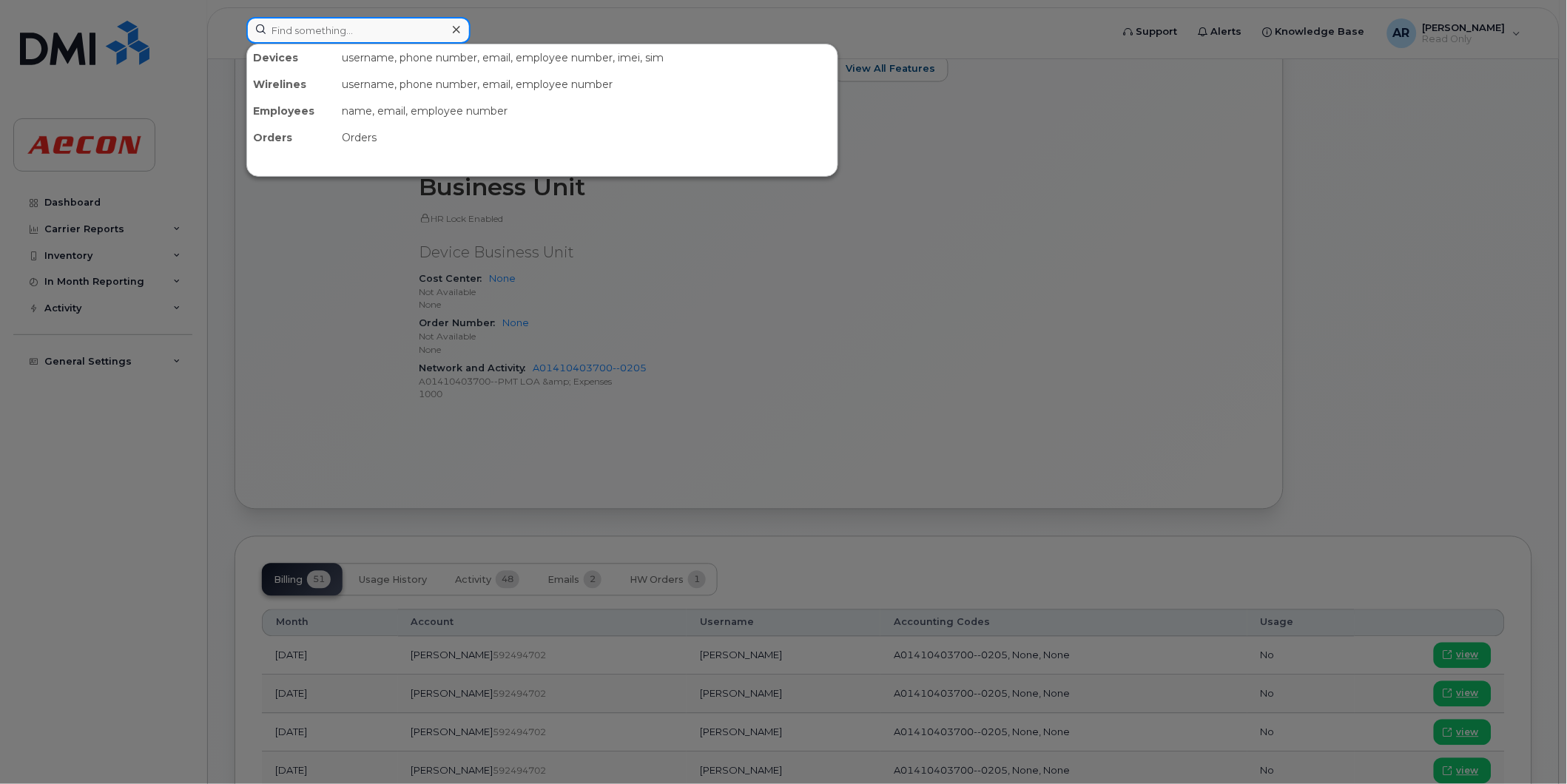
click at [309, 27] on input at bounding box center [358, 30] width 224 height 27
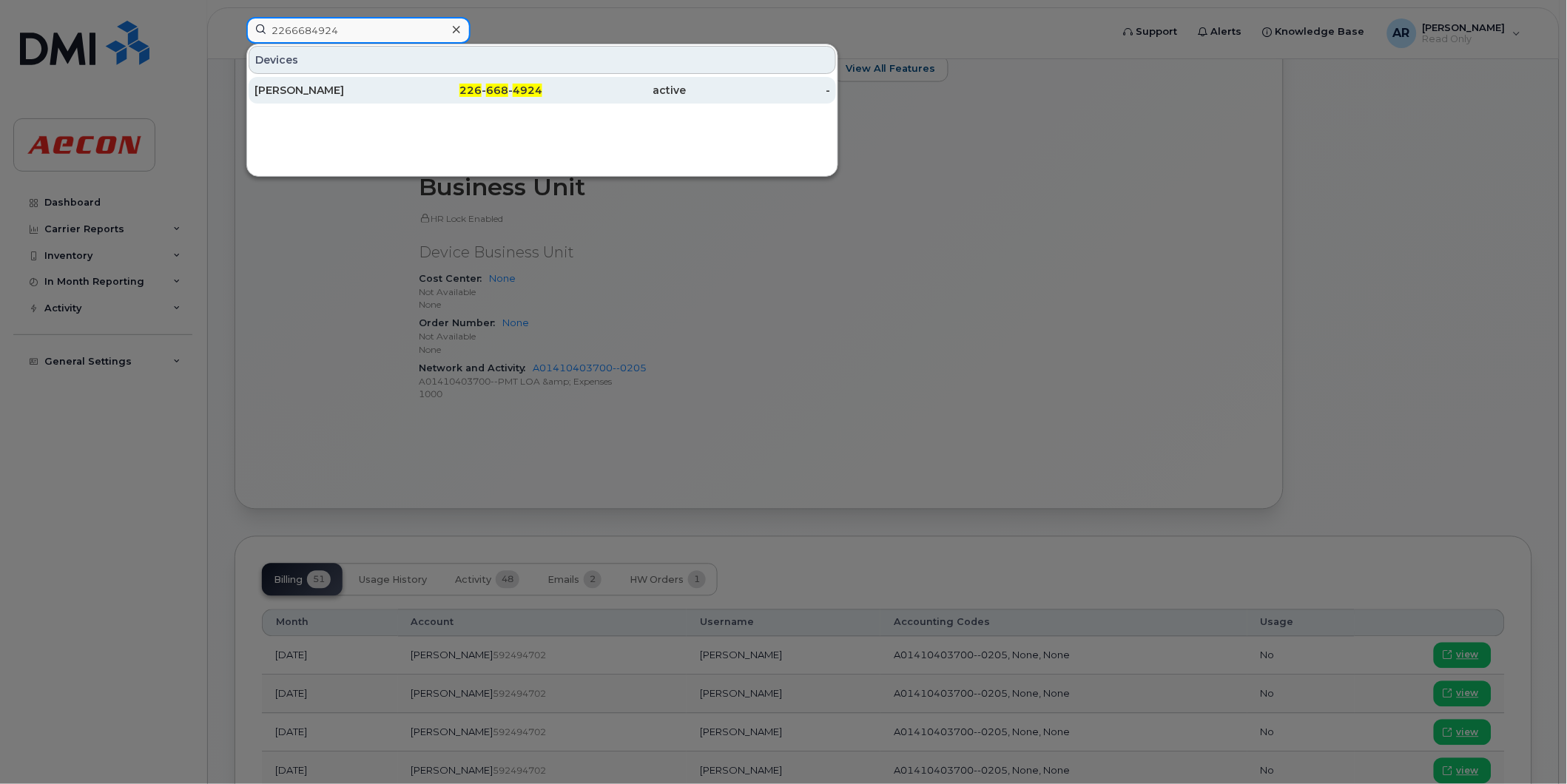
type input "2266684924"
click at [455, 89] on div "226 - 668 - 4924" at bounding box center [471, 90] width 145 height 15
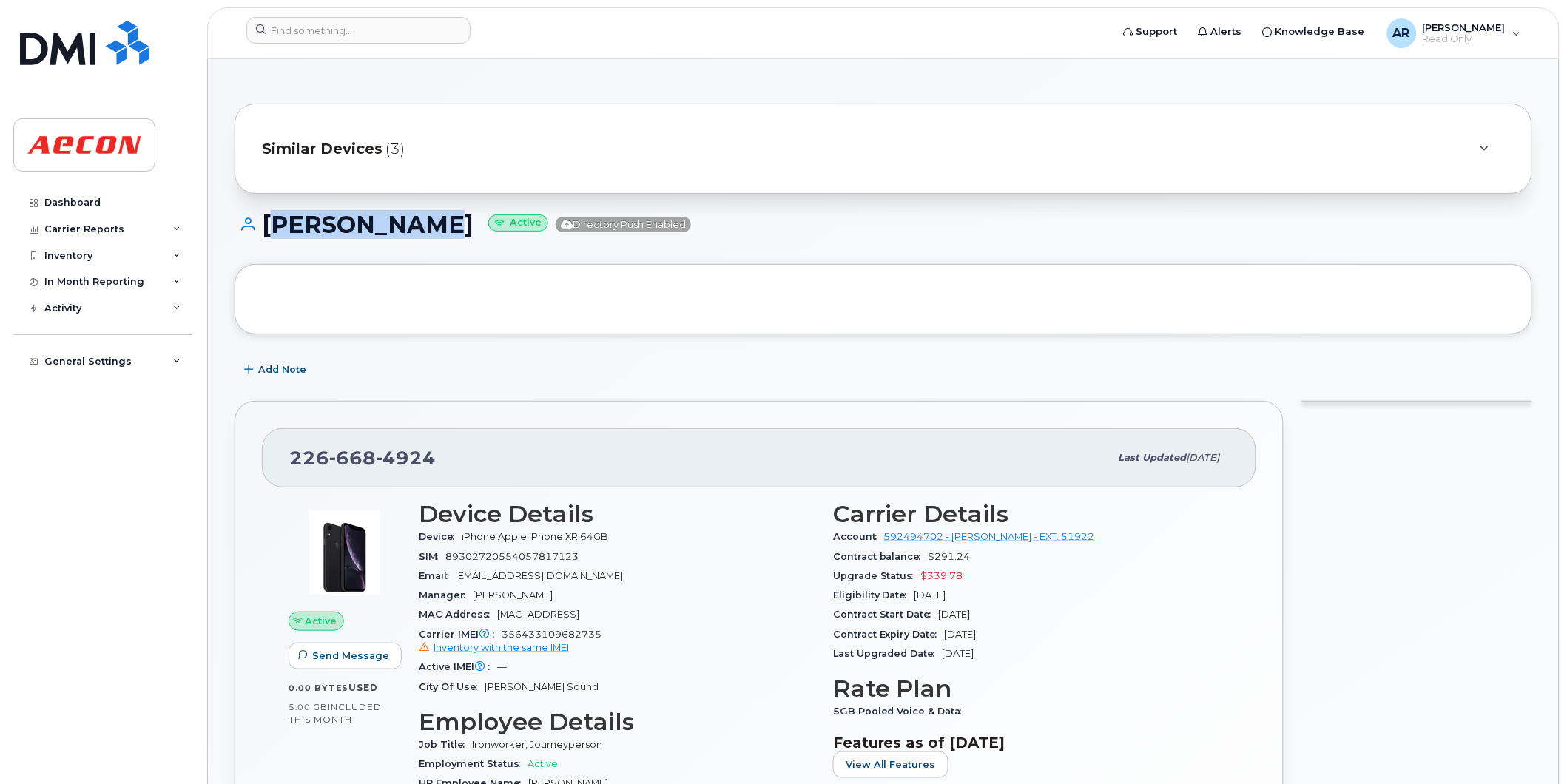
drag, startPoint x: 441, startPoint y: 226, endPoint x: 268, endPoint y: 227, distance: 173.0
click at [268, 227] on h1 "TIM MCGRORY Active Directory Push Enabled" at bounding box center [883, 225] width 1297 height 26
copy h1 "TIM MCGRORY"
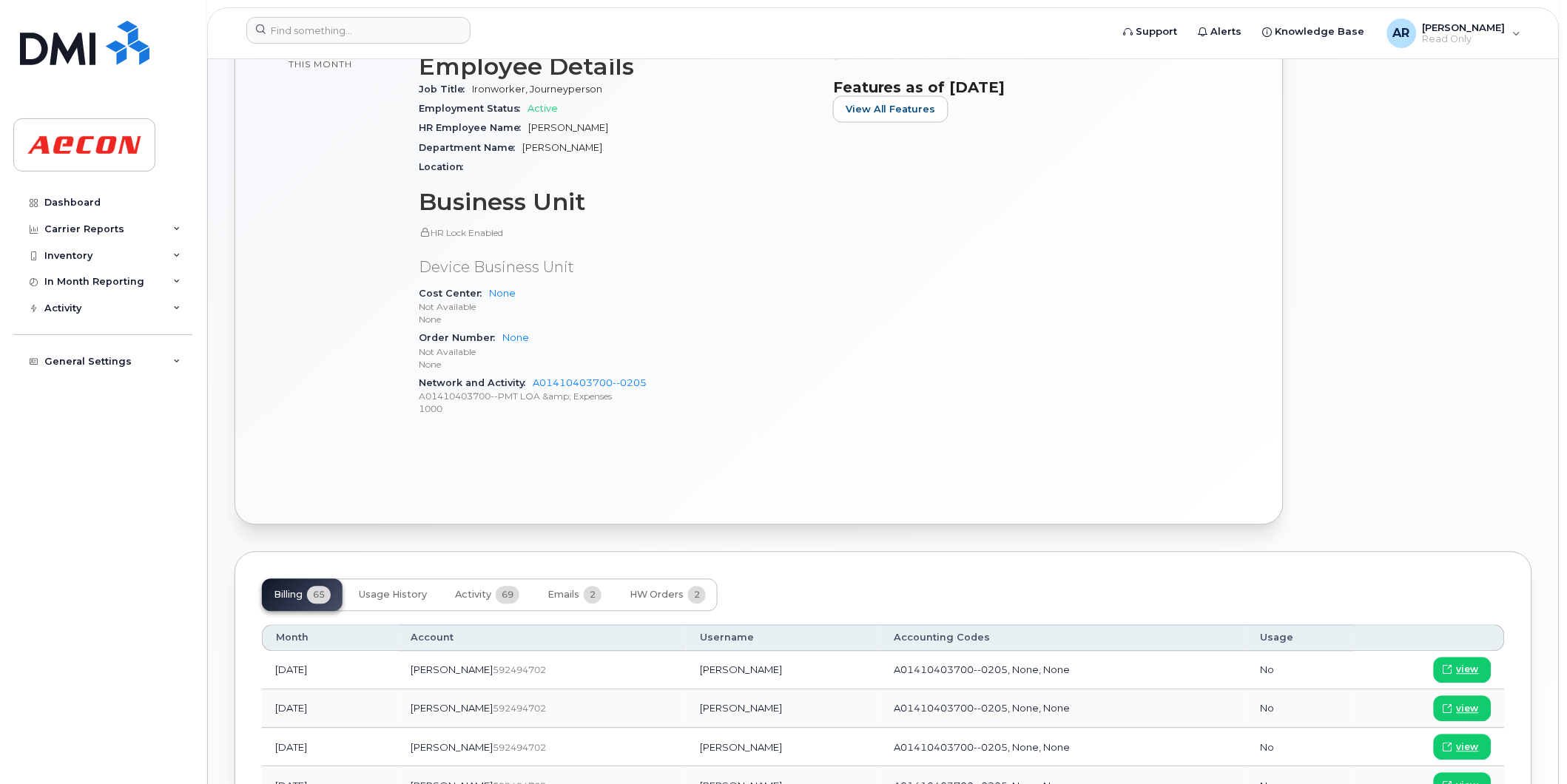
scroll to position [657, 0]
click at [1473, 712] on span "view" at bounding box center [1467, 708] width 22 height 13
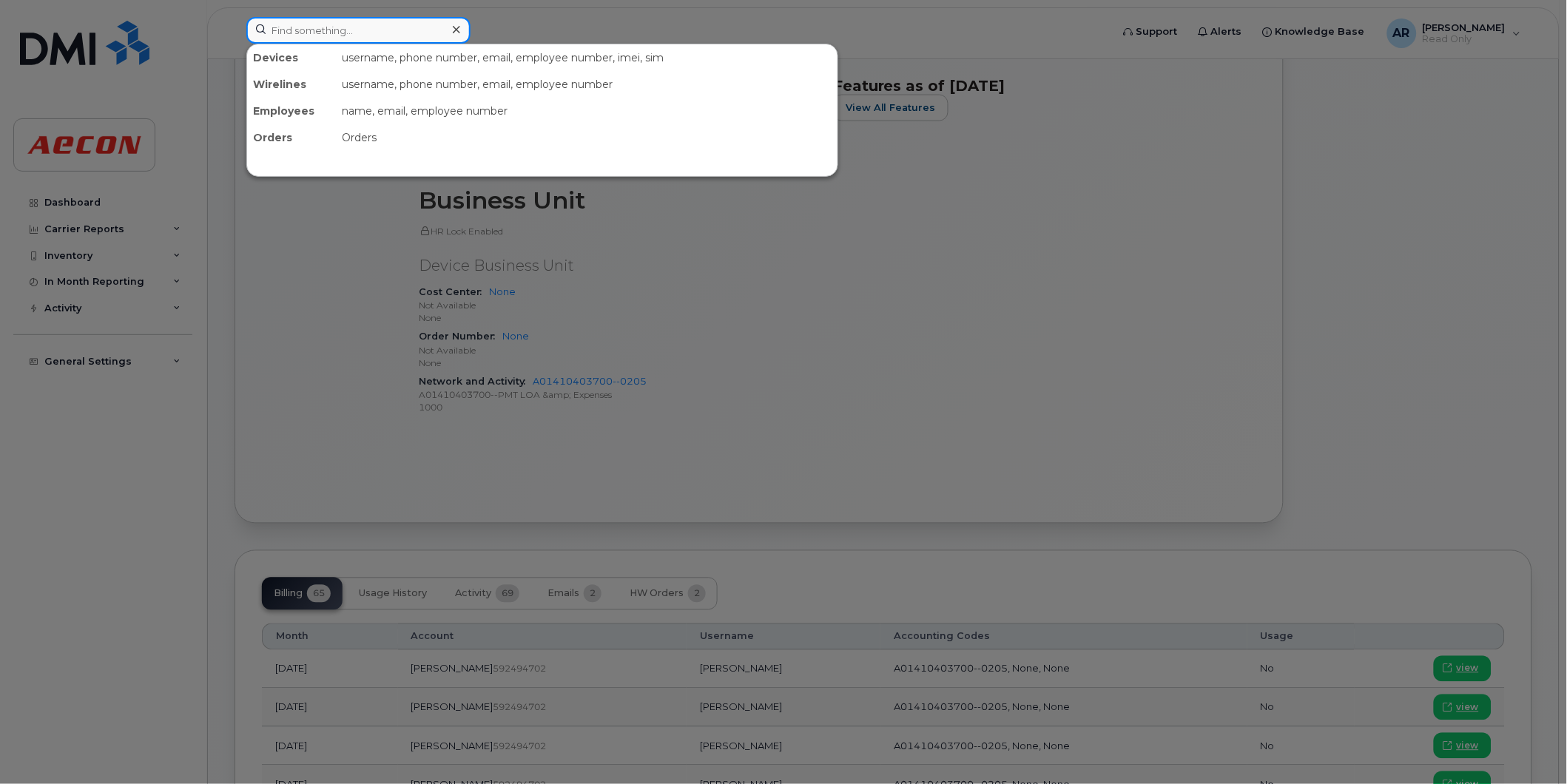
click at [382, 30] on input at bounding box center [358, 30] width 224 height 27
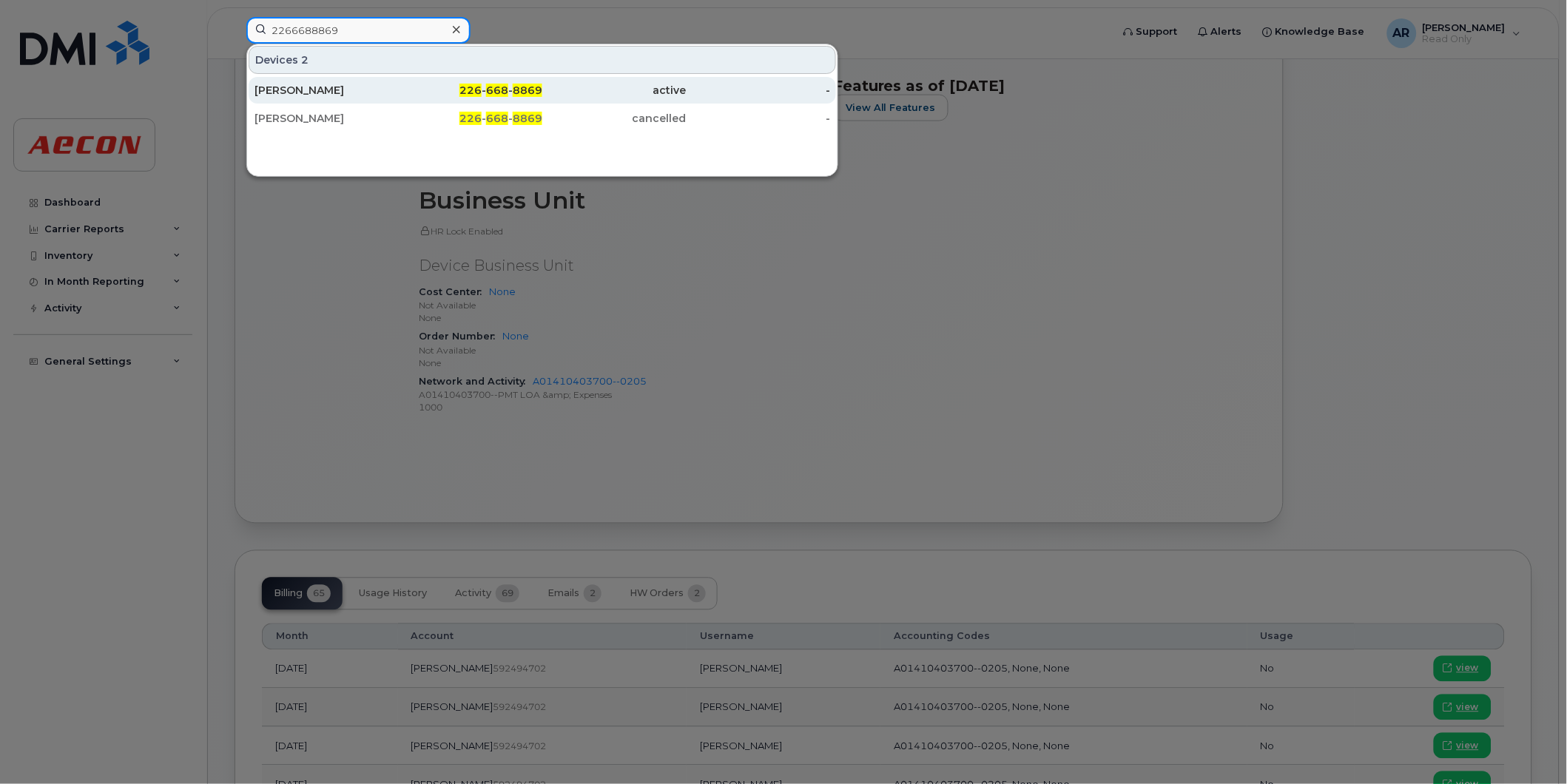
type input "2266688869"
click at [388, 86] on div "DEVAN SWANTON" at bounding box center [326, 90] width 145 height 15
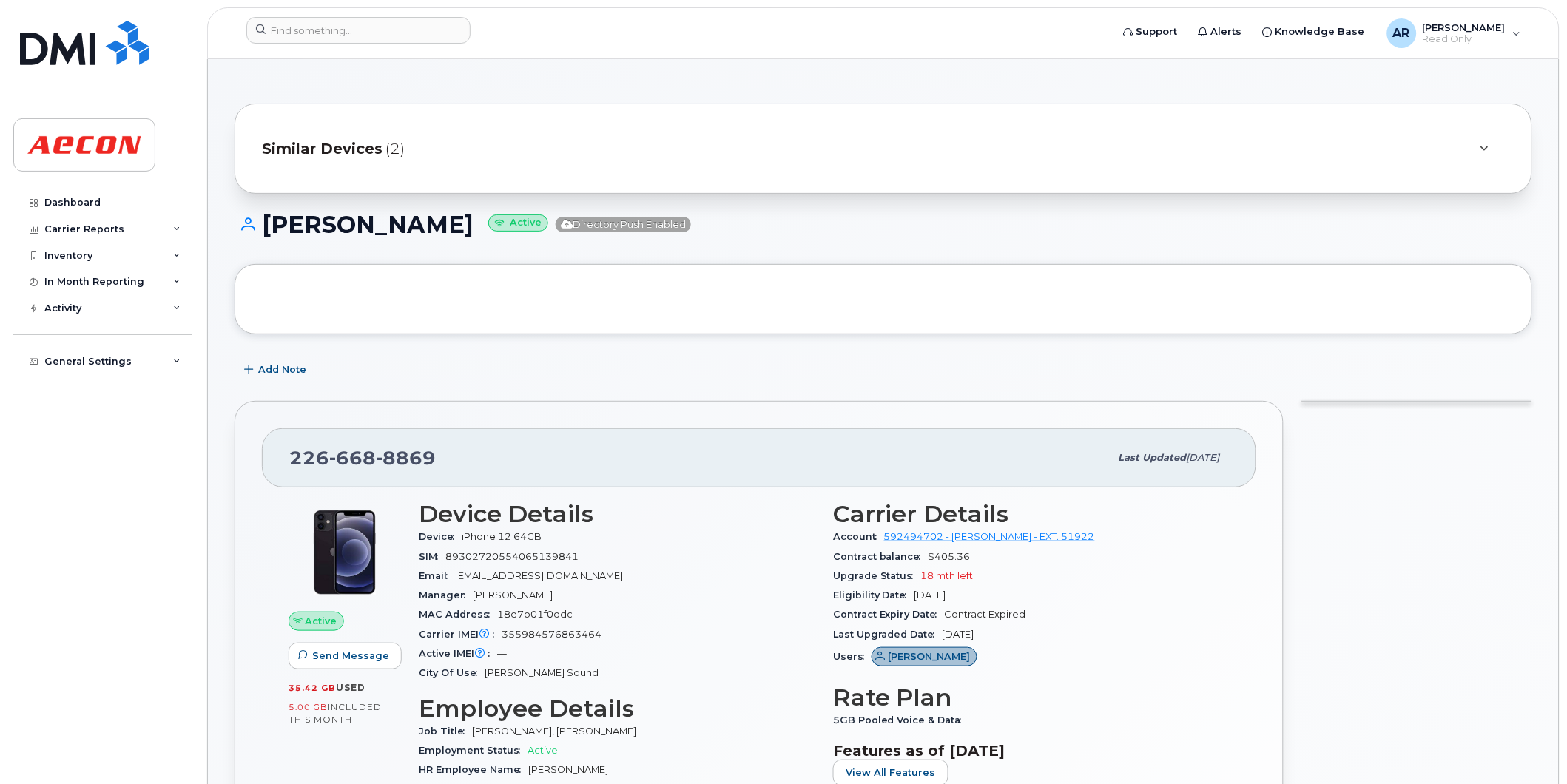
drag, startPoint x: 486, startPoint y: 227, endPoint x: 270, endPoint y: 230, distance: 216.0
click at [270, 230] on h1 "[PERSON_NAME] Active Directory Push Enabled" at bounding box center [883, 225] width 1297 height 26
copy h1 "[PERSON_NAME]"
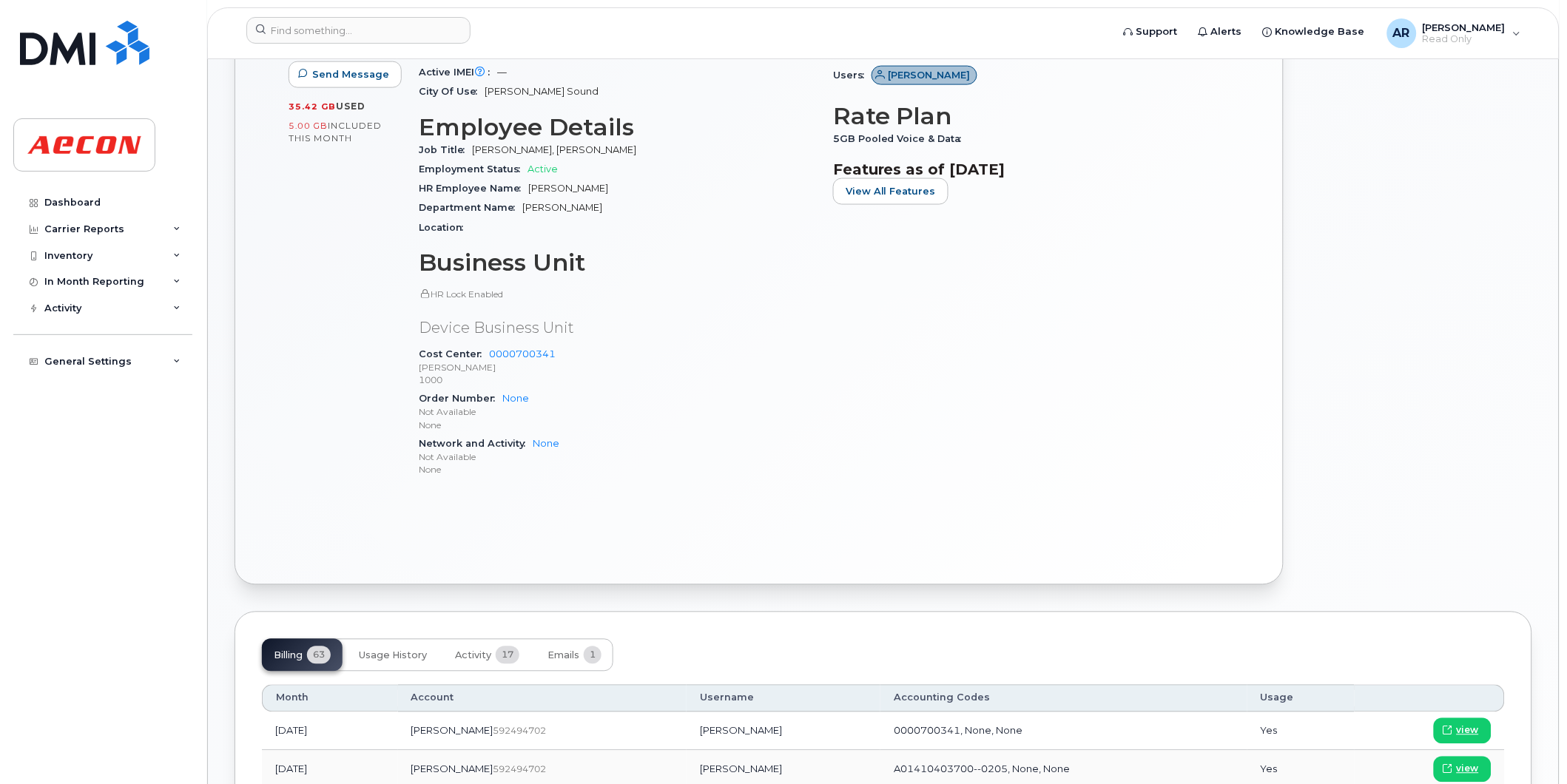
scroll to position [739, 0]
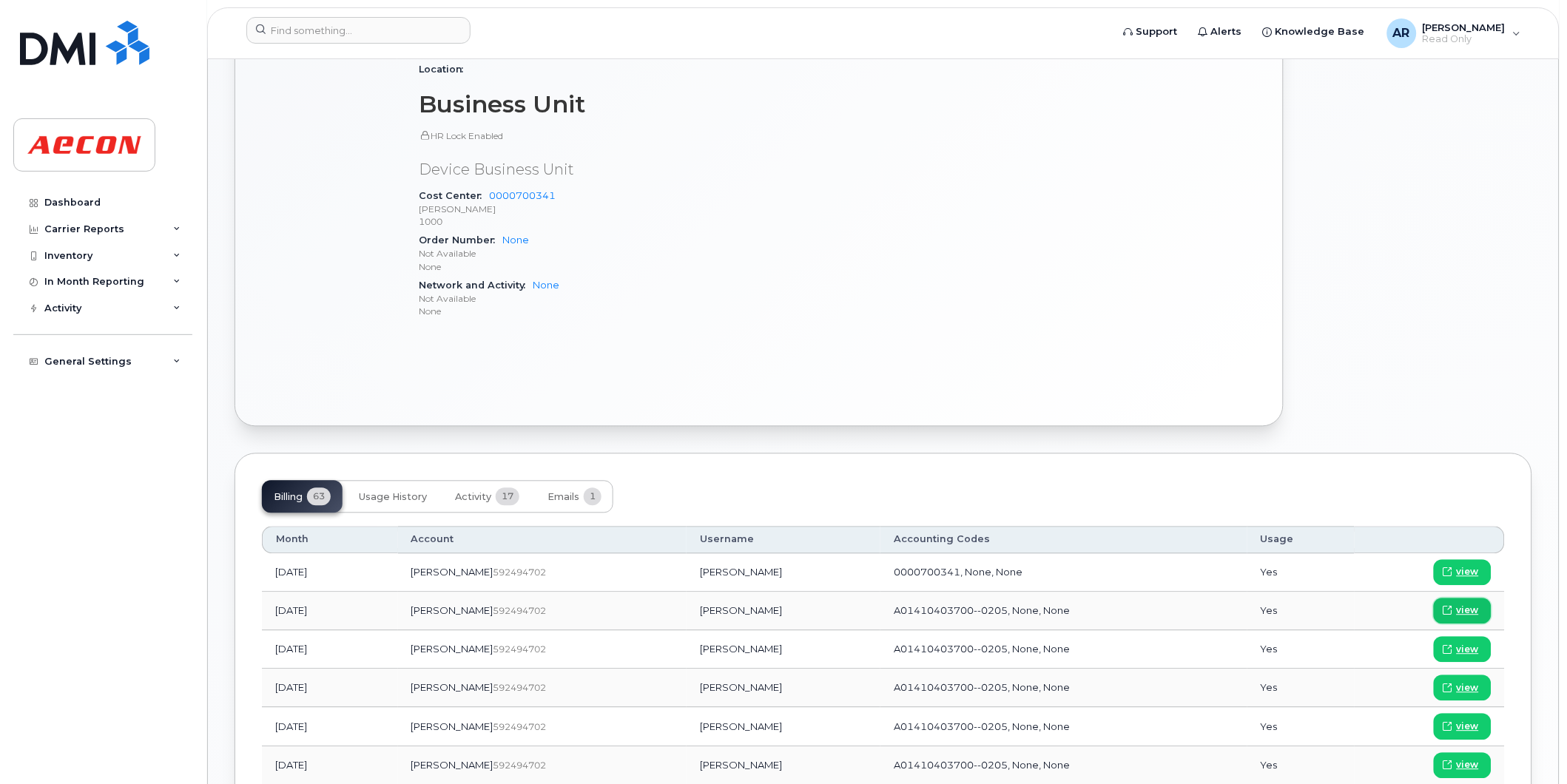
click at [1472, 607] on span "view" at bounding box center [1467, 611] width 22 height 13
click at [410, 32] on input at bounding box center [358, 30] width 224 height 27
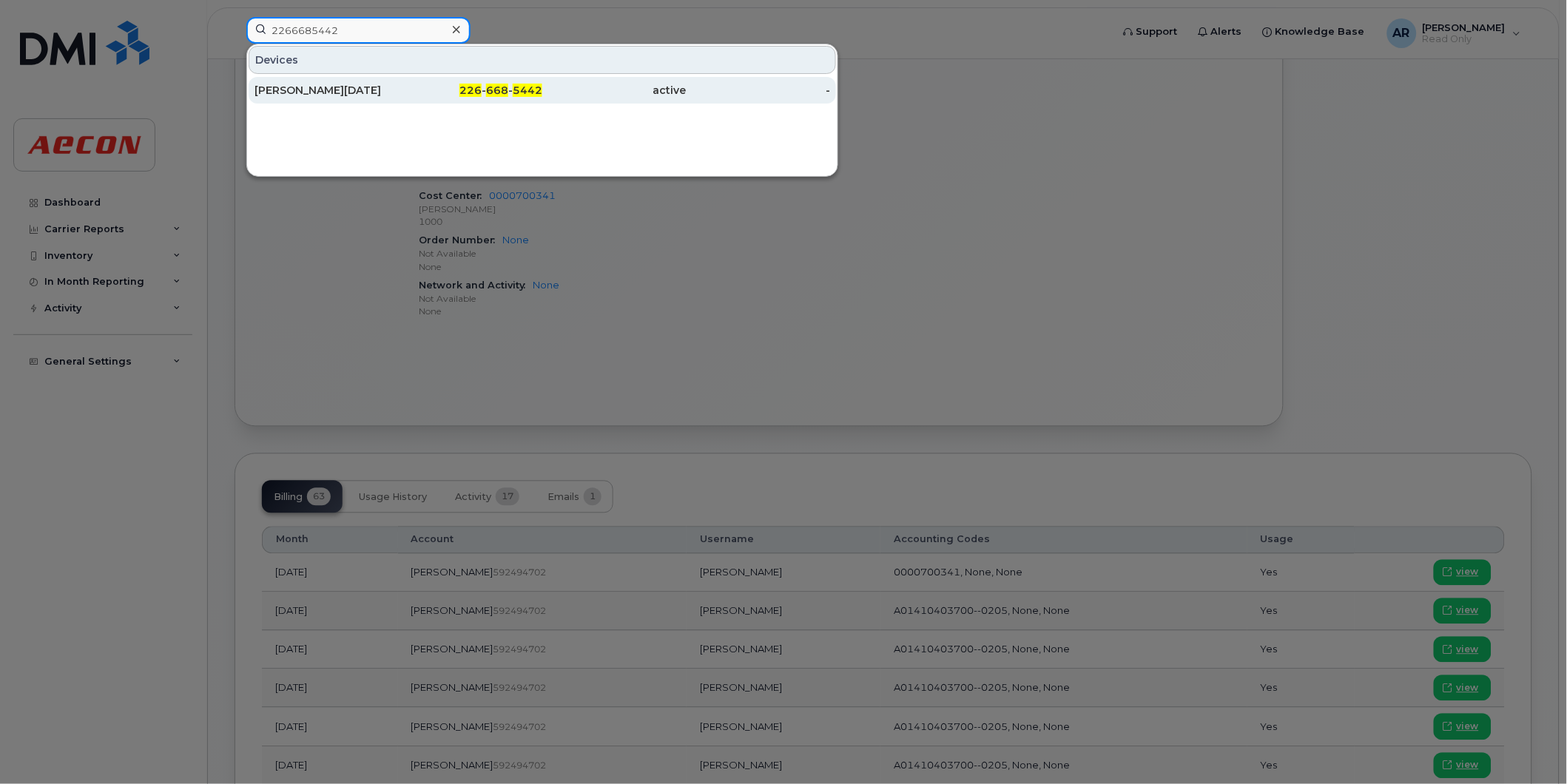
type input "2266685442"
click at [426, 97] on div "226 - 668 - 5442" at bounding box center [471, 90] width 145 height 15
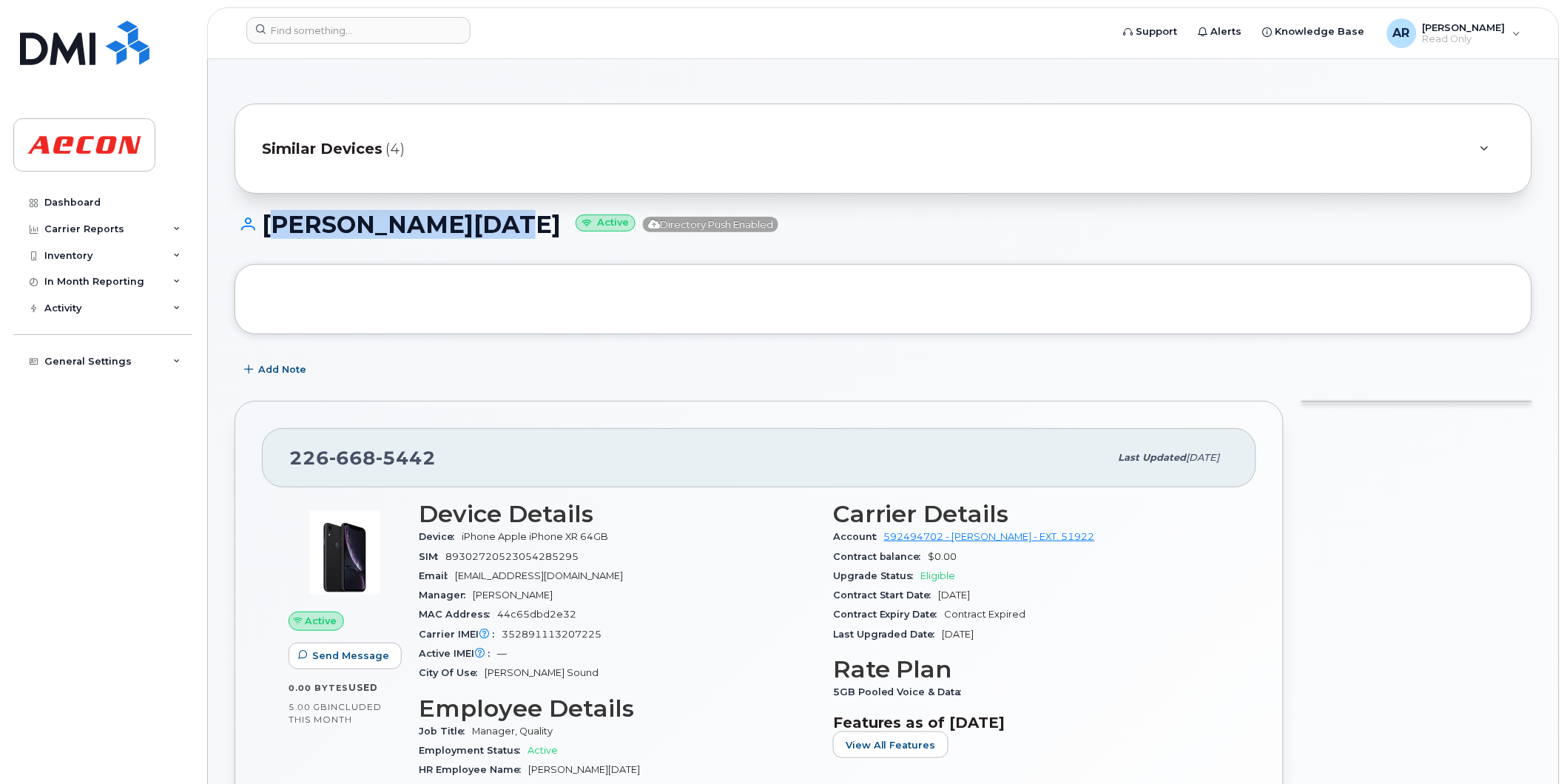
drag, startPoint x: 509, startPoint y: 226, endPoint x: 267, endPoint y: 220, distance: 242.1
click at [267, 220] on h1 "[PERSON_NAME][DATE] Active Directory Push Enabled" at bounding box center [883, 225] width 1297 height 26
copy h1 "[PERSON_NAME][DATE]"
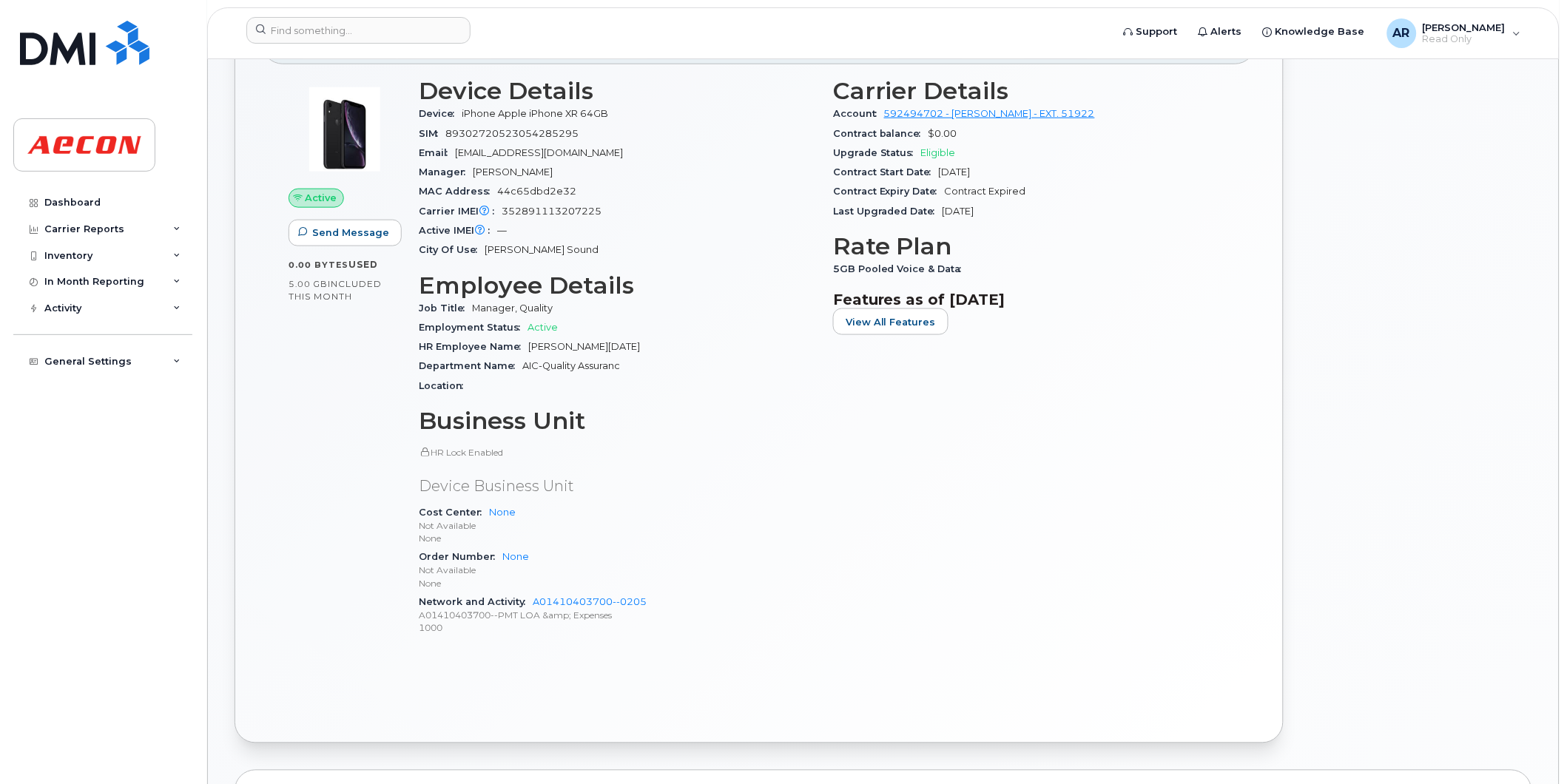
scroll to position [657, 0]
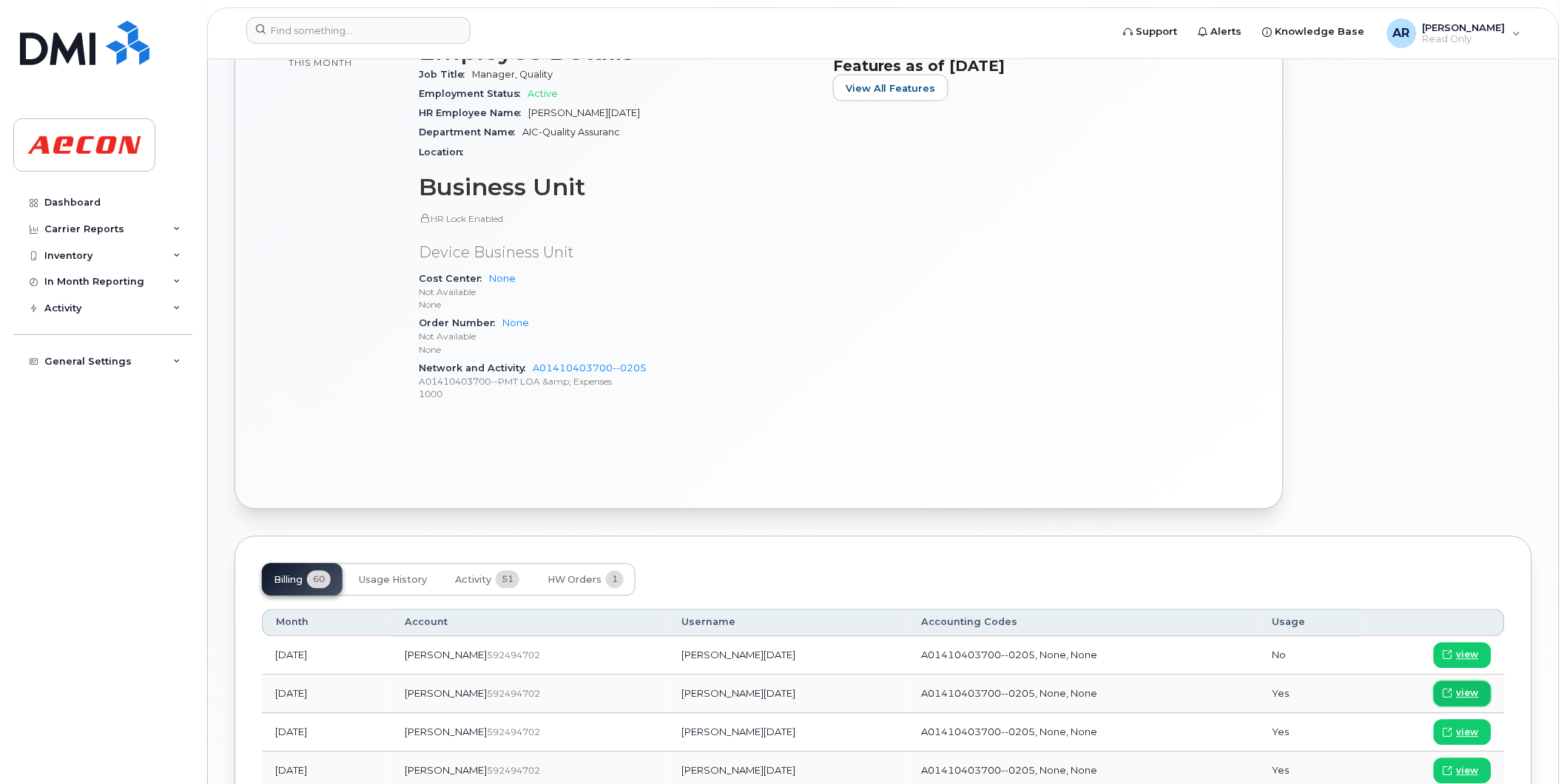
click at [1456, 688] on link "view" at bounding box center [1462, 694] width 58 height 26
click at [293, 28] on input at bounding box center [358, 30] width 224 height 27
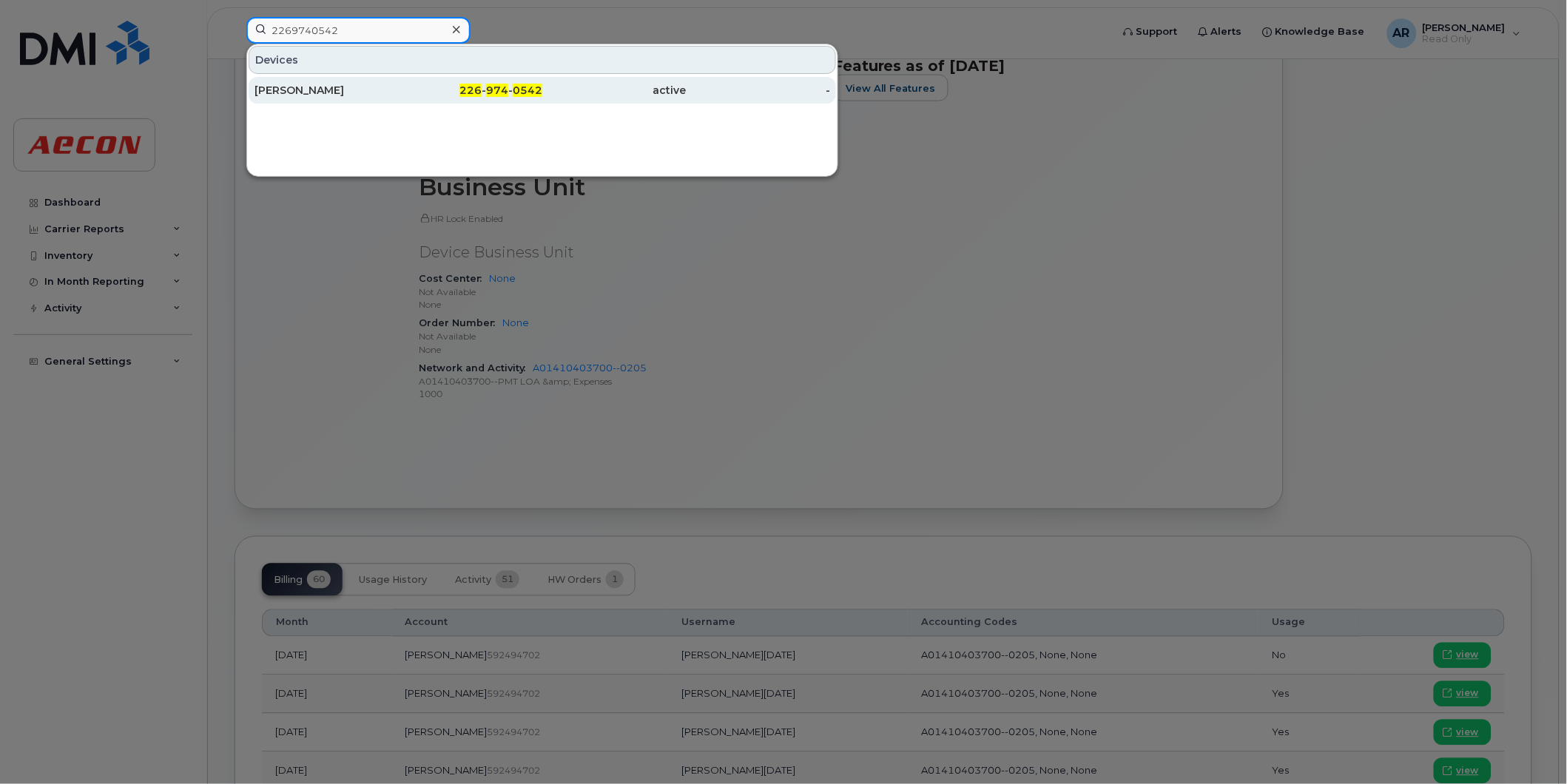
type input "2269740542"
click at [407, 98] on div "226 - 974 - 0542" at bounding box center [471, 90] width 145 height 27
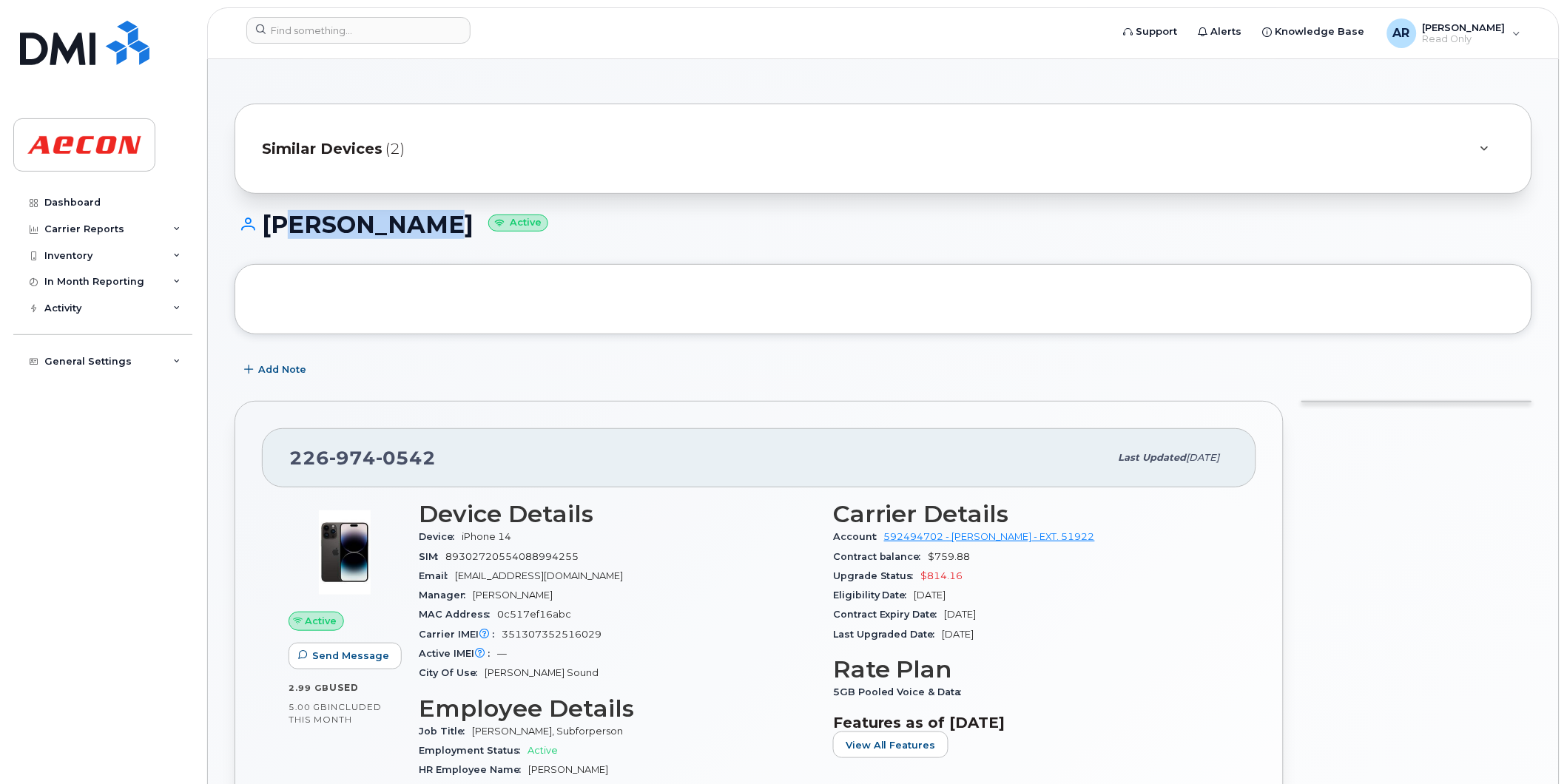
drag, startPoint x: 448, startPoint y: 222, endPoint x: 271, endPoint y: 230, distance: 177.2
click at [271, 230] on h1 "[PERSON_NAME] Active" at bounding box center [883, 225] width 1297 height 26
drag, startPoint x: 447, startPoint y: 226, endPoint x: 270, endPoint y: 224, distance: 177.0
click at [270, 224] on h1 "[PERSON_NAME] Active" at bounding box center [883, 225] width 1297 height 26
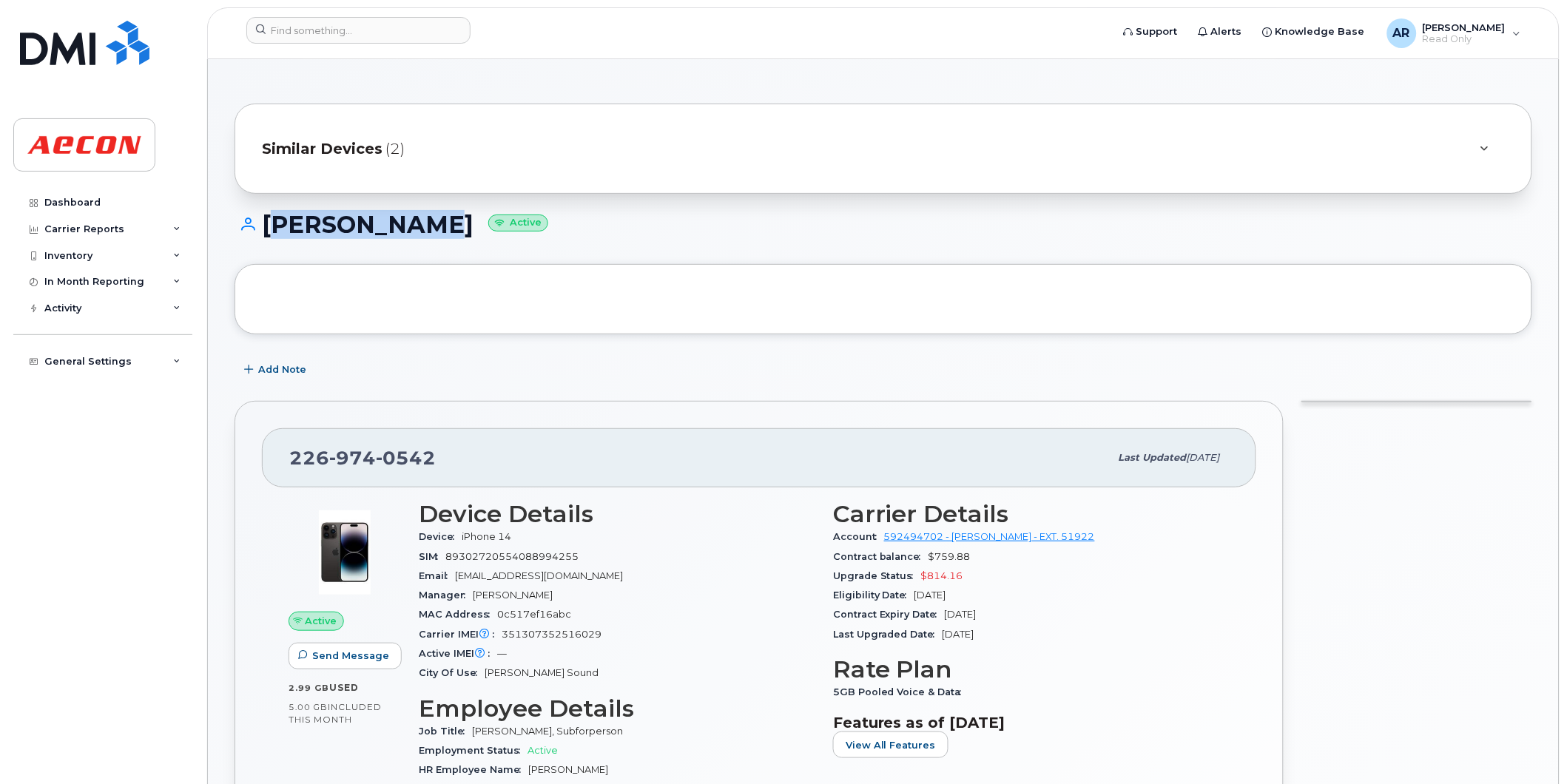
copy h1 "BRETT WOODS"
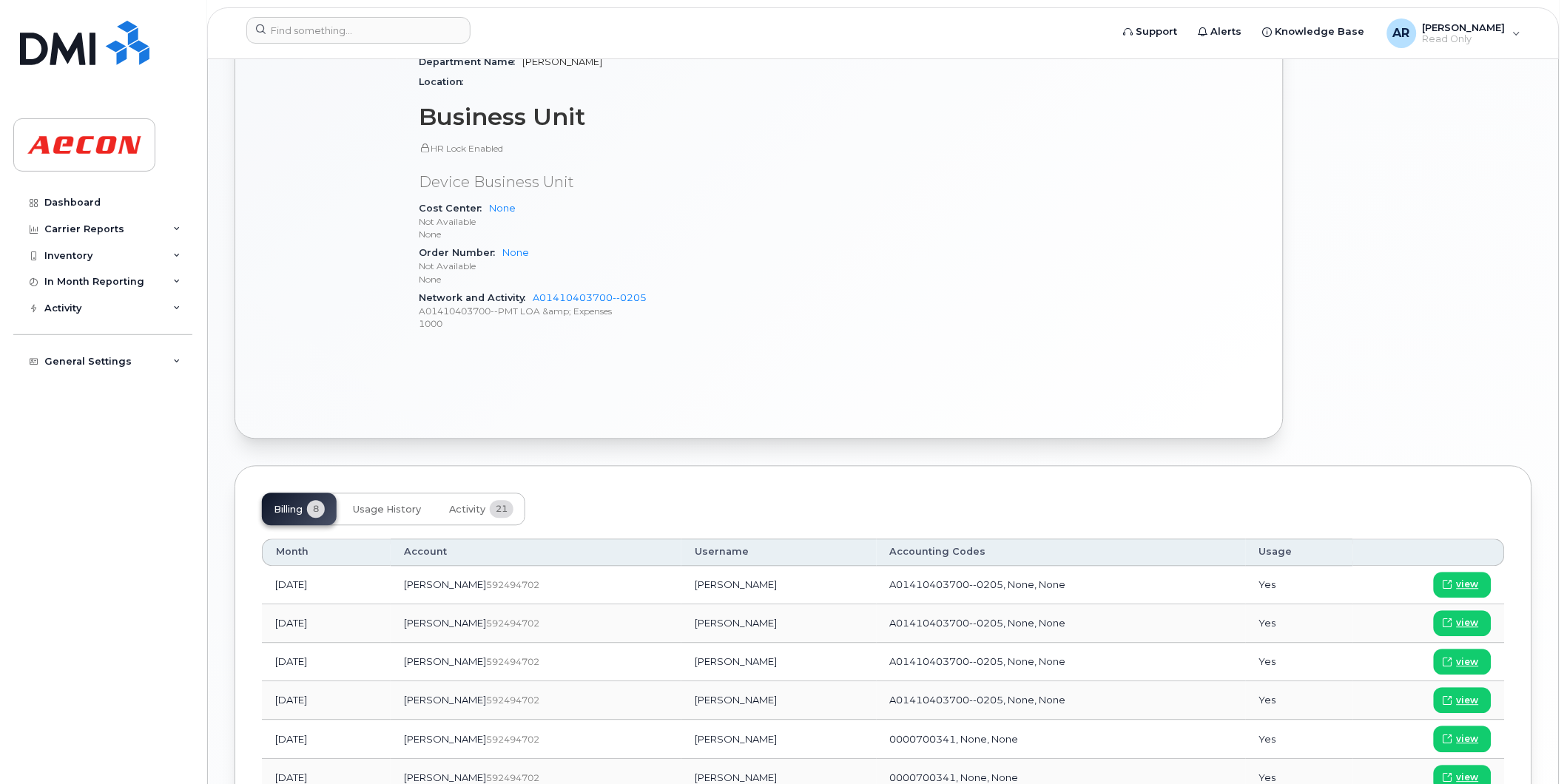
scroll to position [821, 0]
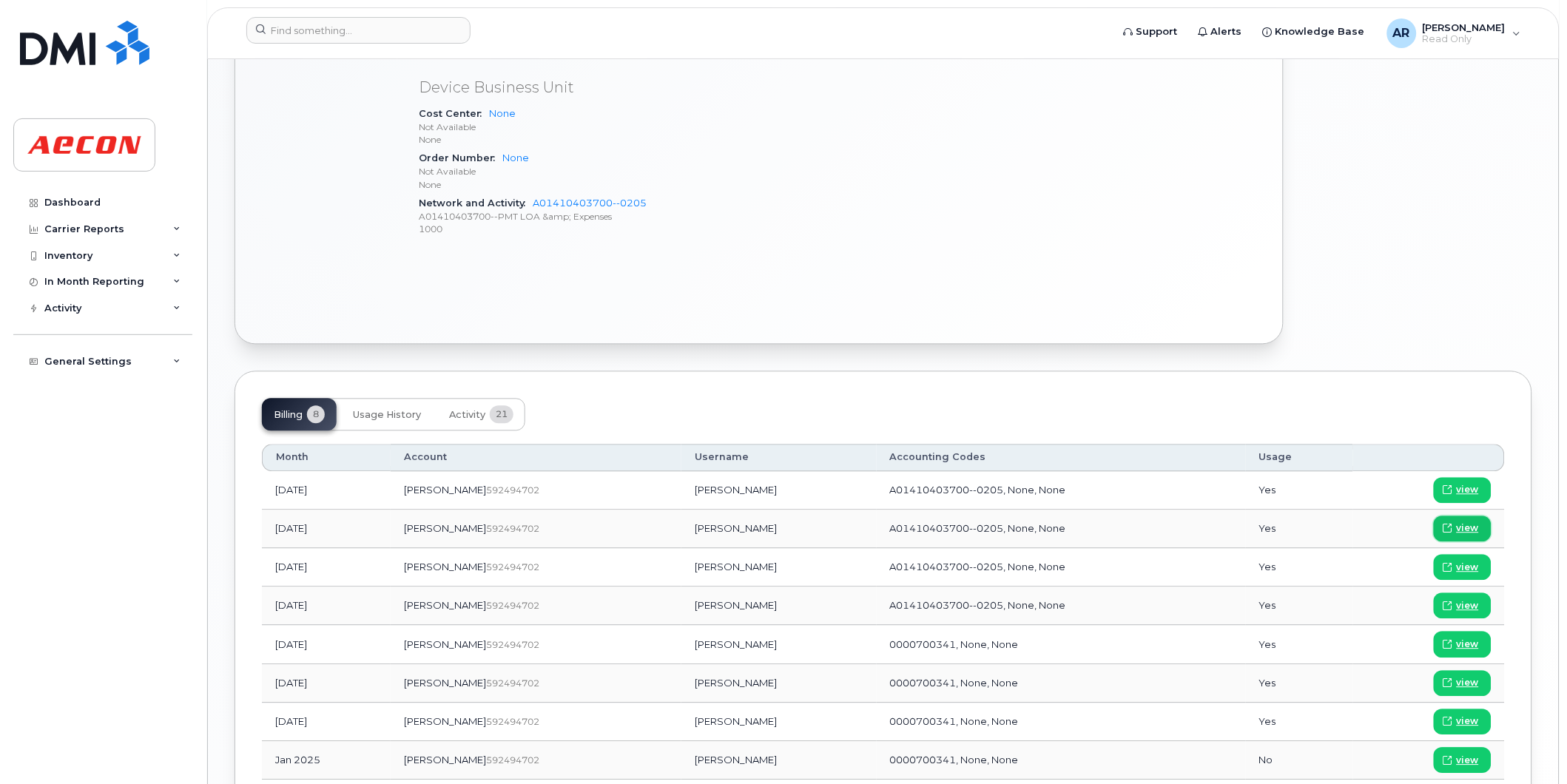
click at [1453, 527] on icon at bounding box center [1448, 528] width 9 height 9
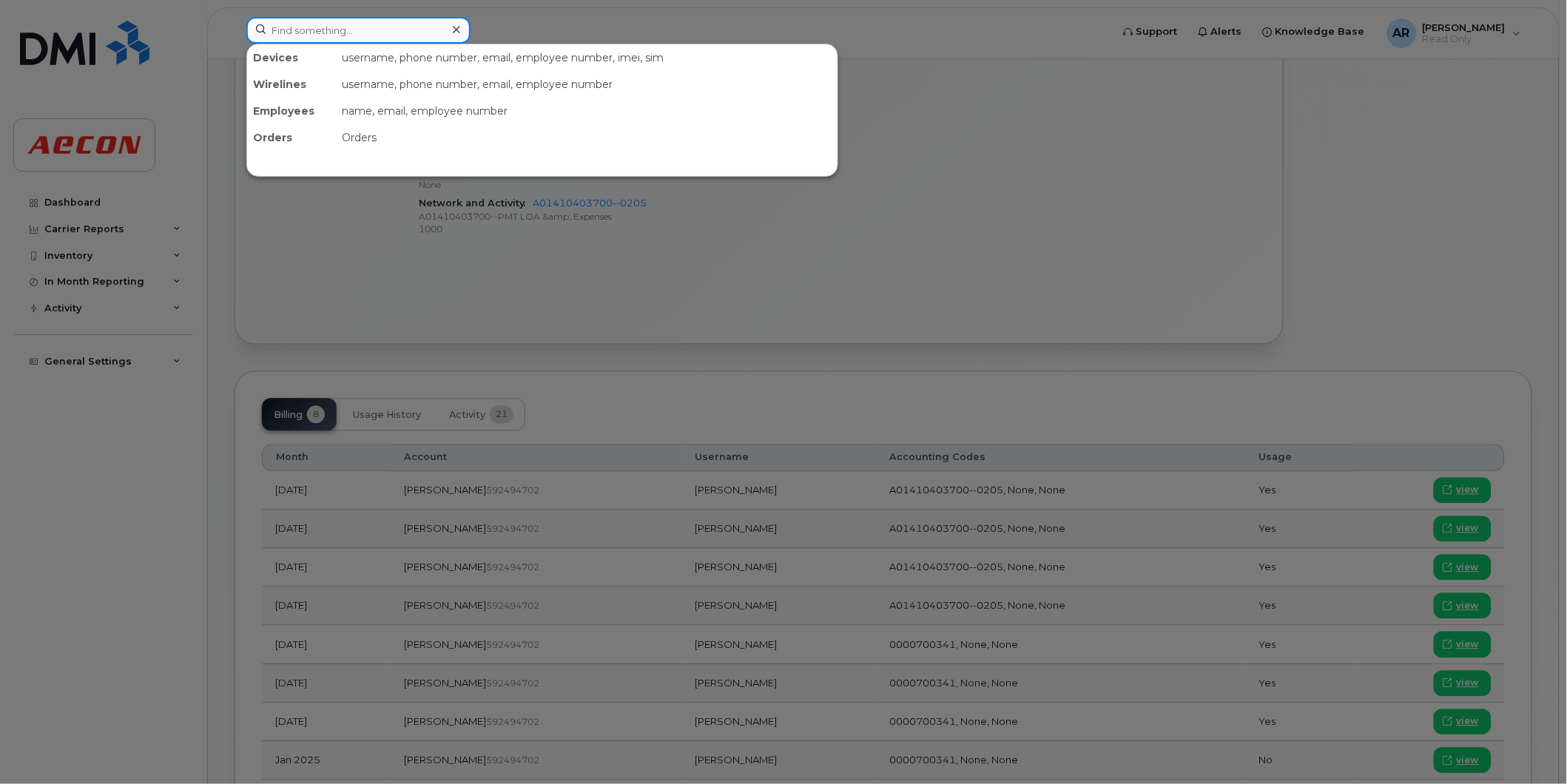
click at [326, 36] on input at bounding box center [358, 30] width 224 height 27
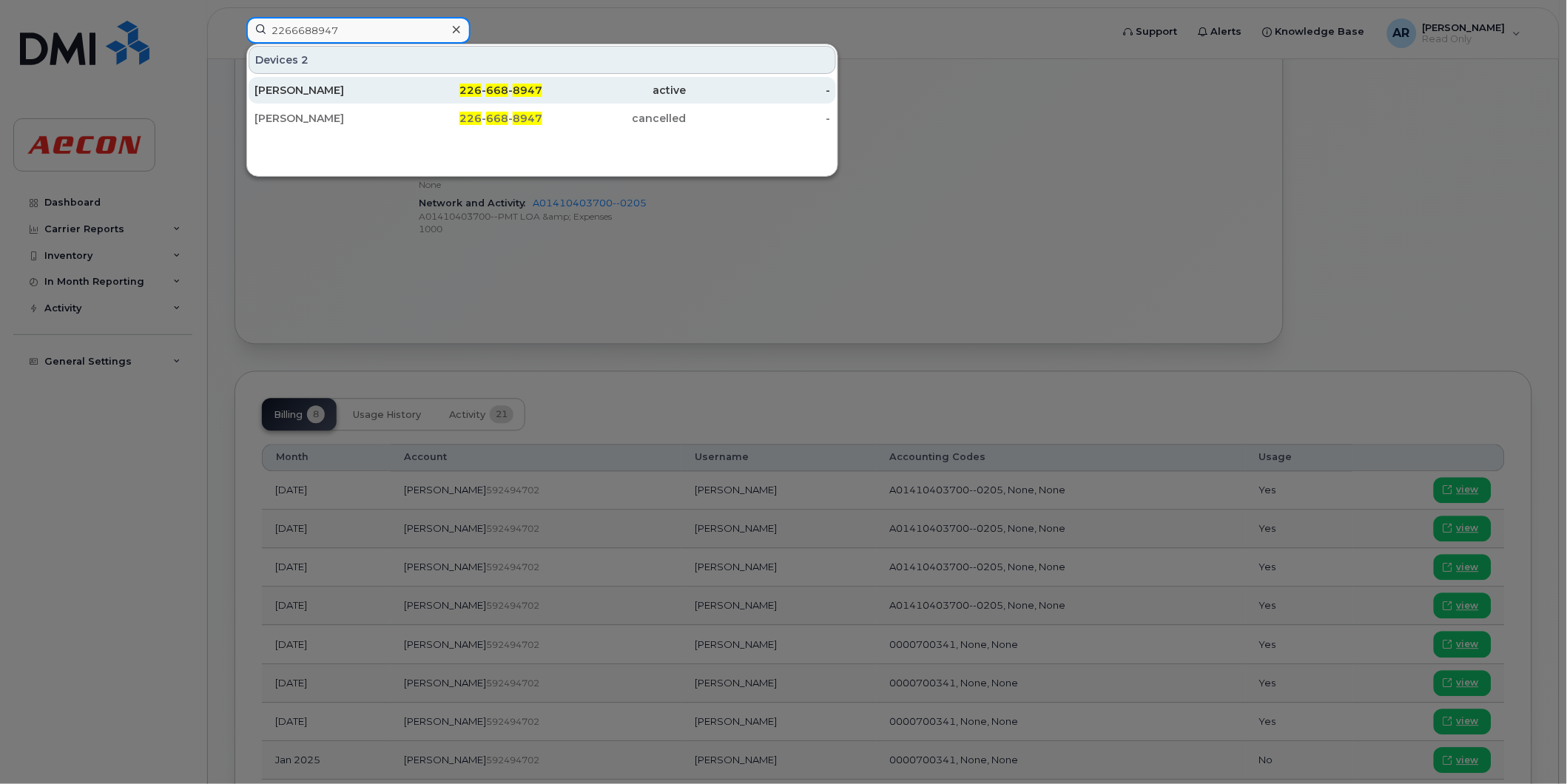
type input "2266688947"
click at [333, 94] on div "[PERSON_NAME]" at bounding box center [326, 90] width 145 height 15
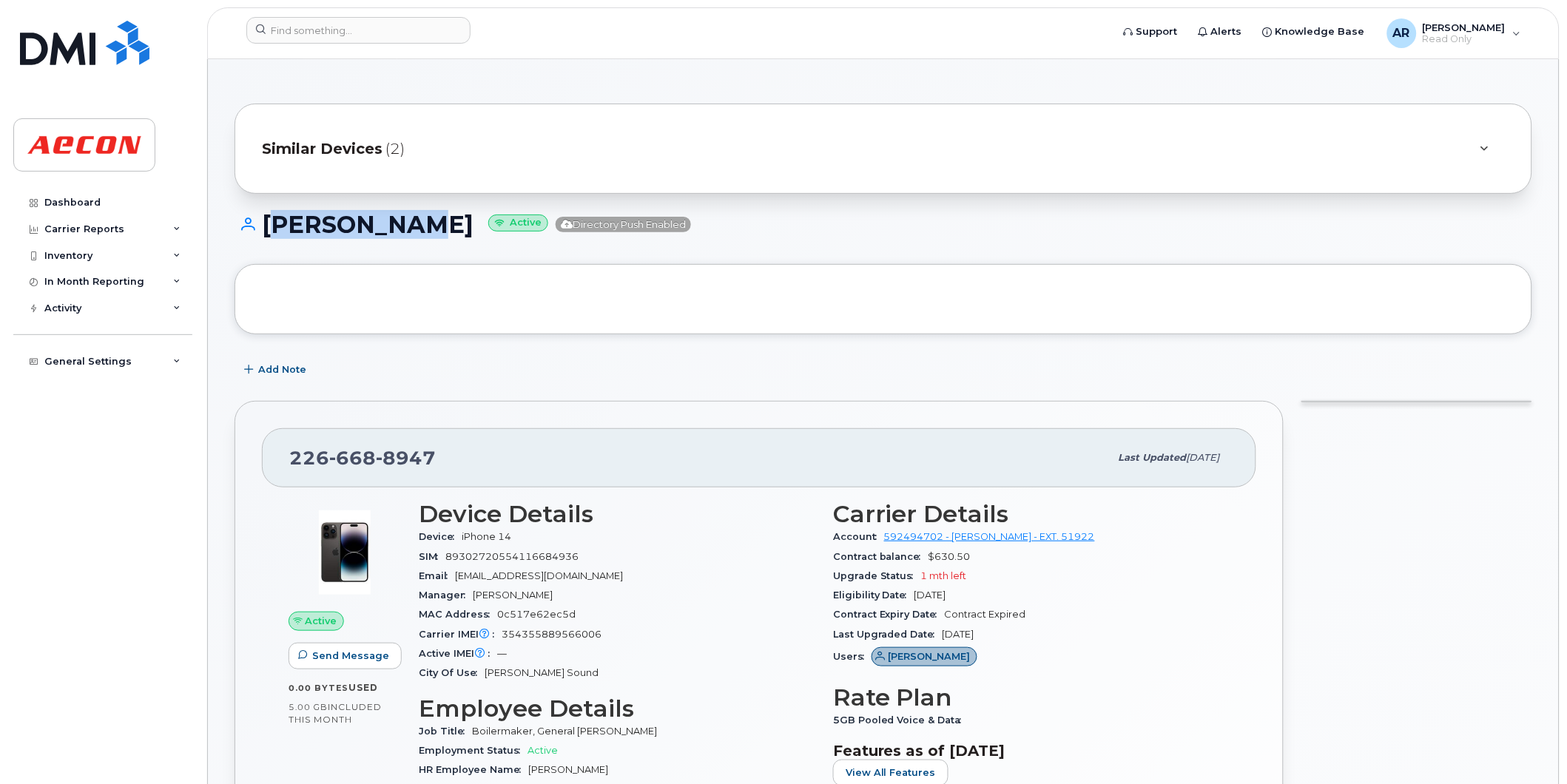
drag, startPoint x: 419, startPoint y: 233, endPoint x: 270, endPoint y: 233, distance: 149.0
click at [270, 233] on h1 "[PERSON_NAME] Active Directory Push Enabled" at bounding box center [883, 225] width 1297 height 26
copy h1 "[PERSON_NAME]"
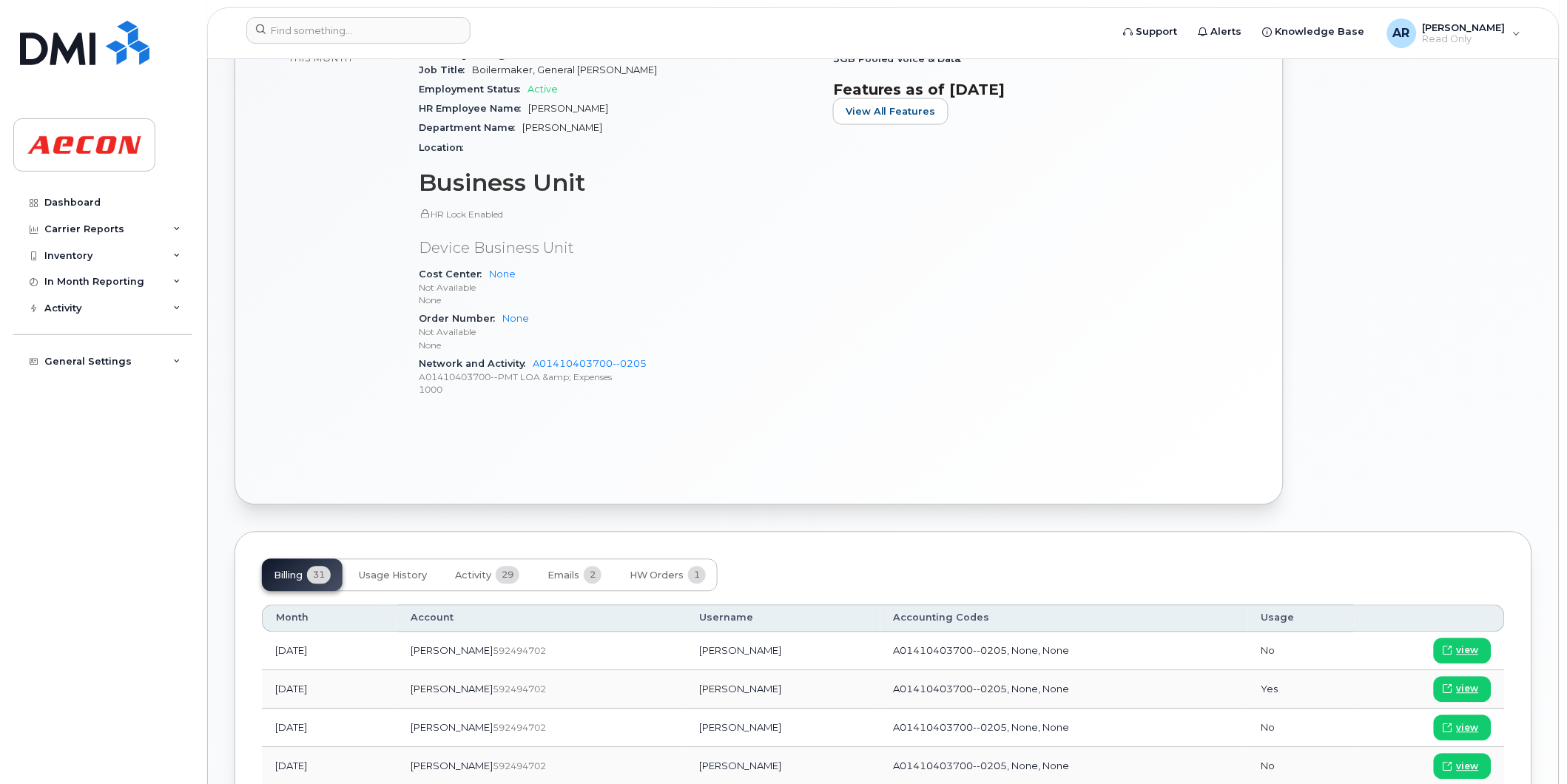
scroll to position [821, 0]
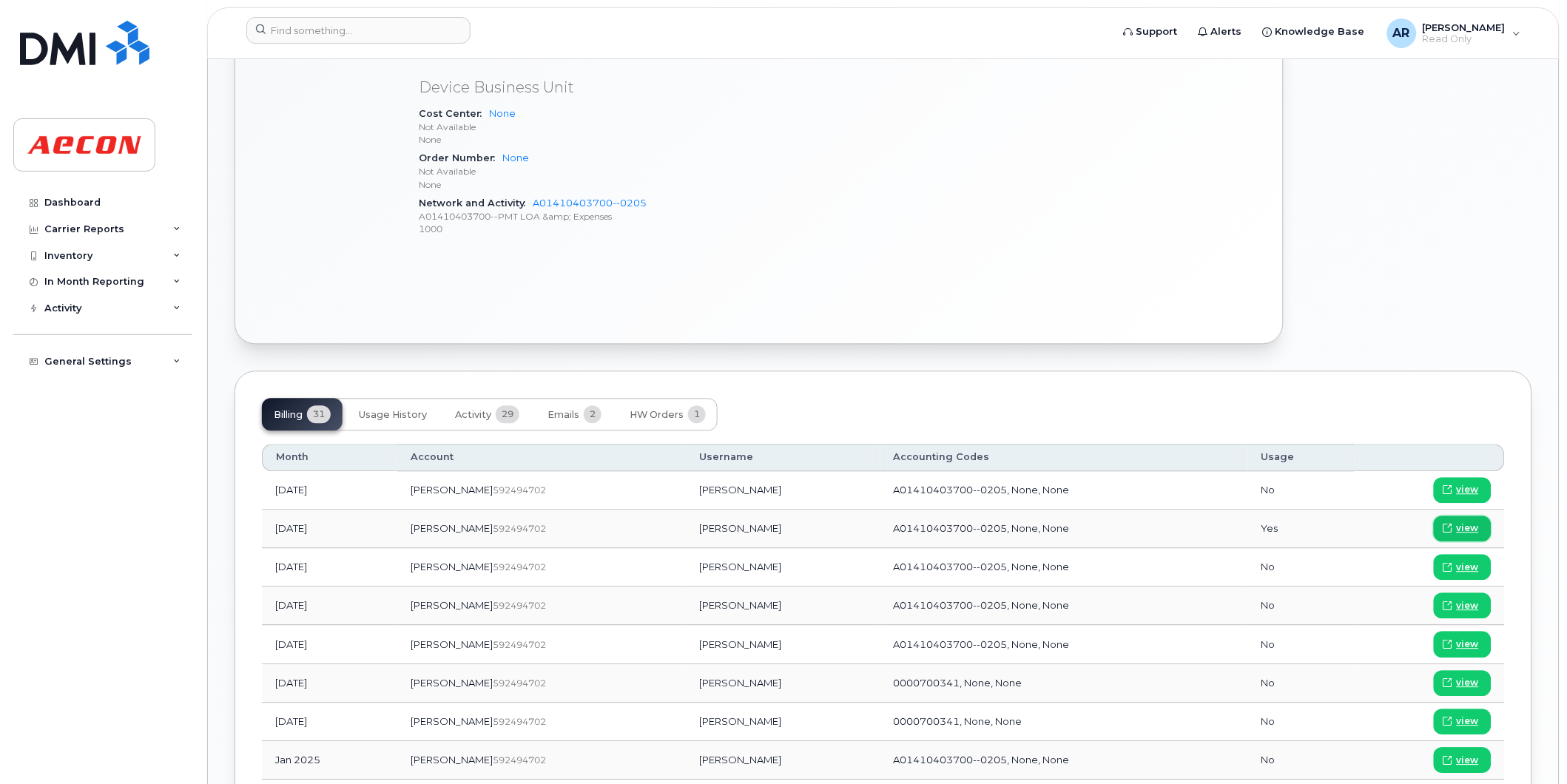
click at [1479, 527] on span "view" at bounding box center [1467, 528] width 22 height 13
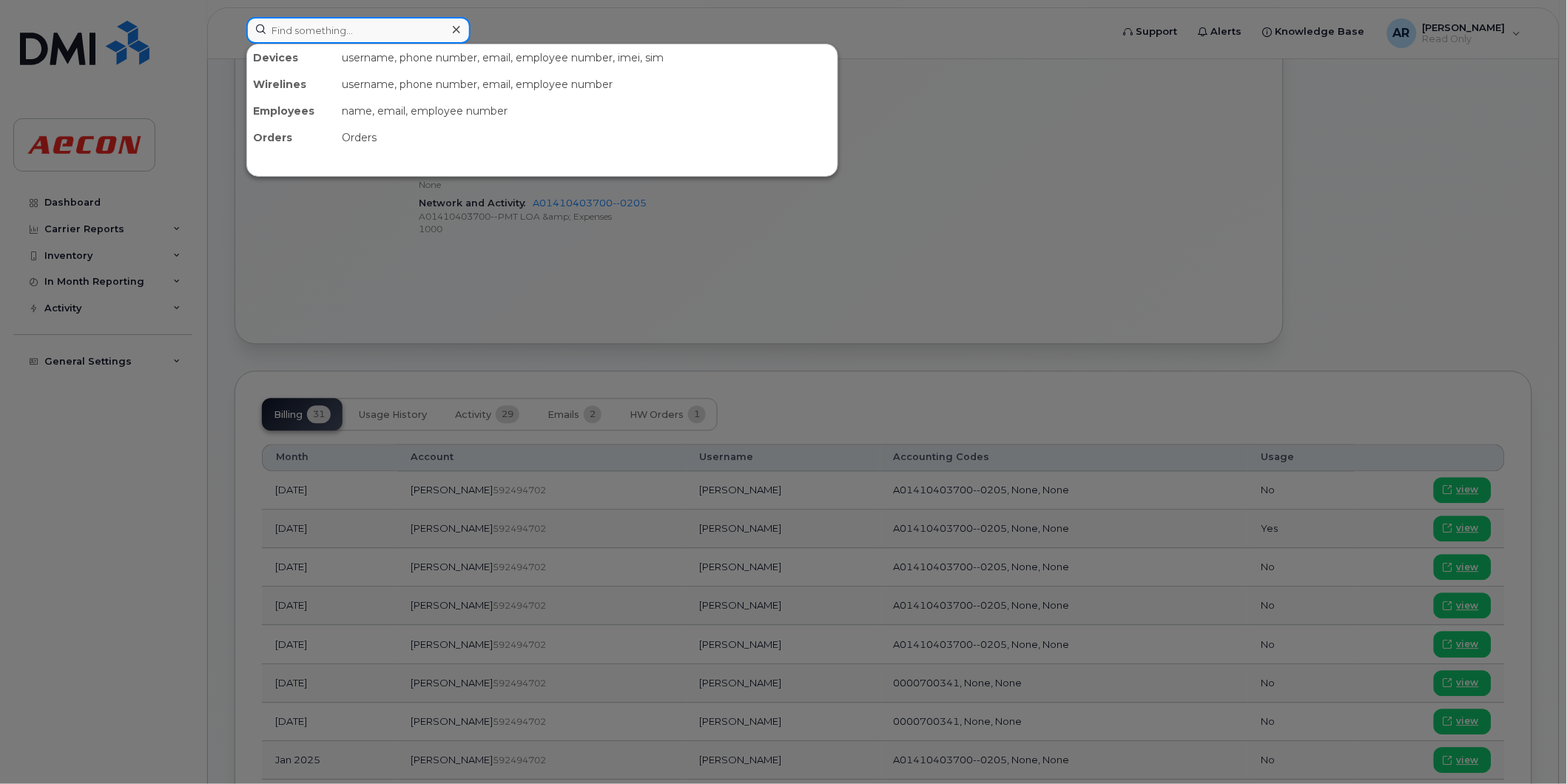
click at [326, 24] on input at bounding box center [358, 30] width 224 height 27
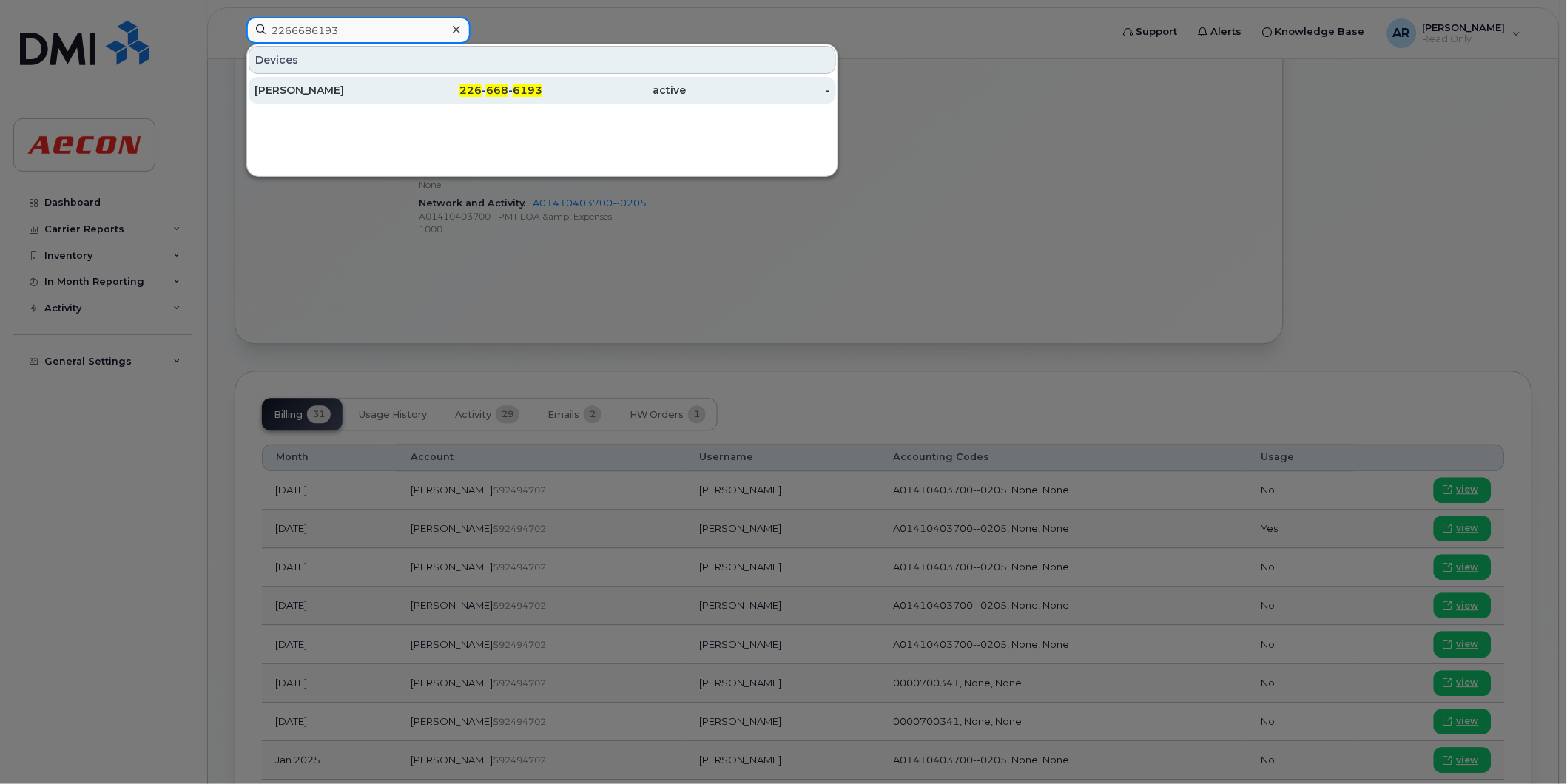
type input "2266686193"
click at [338, 83] on div "[PERSON_NAME]" at bounding box center [326, 90] width 145 height 27
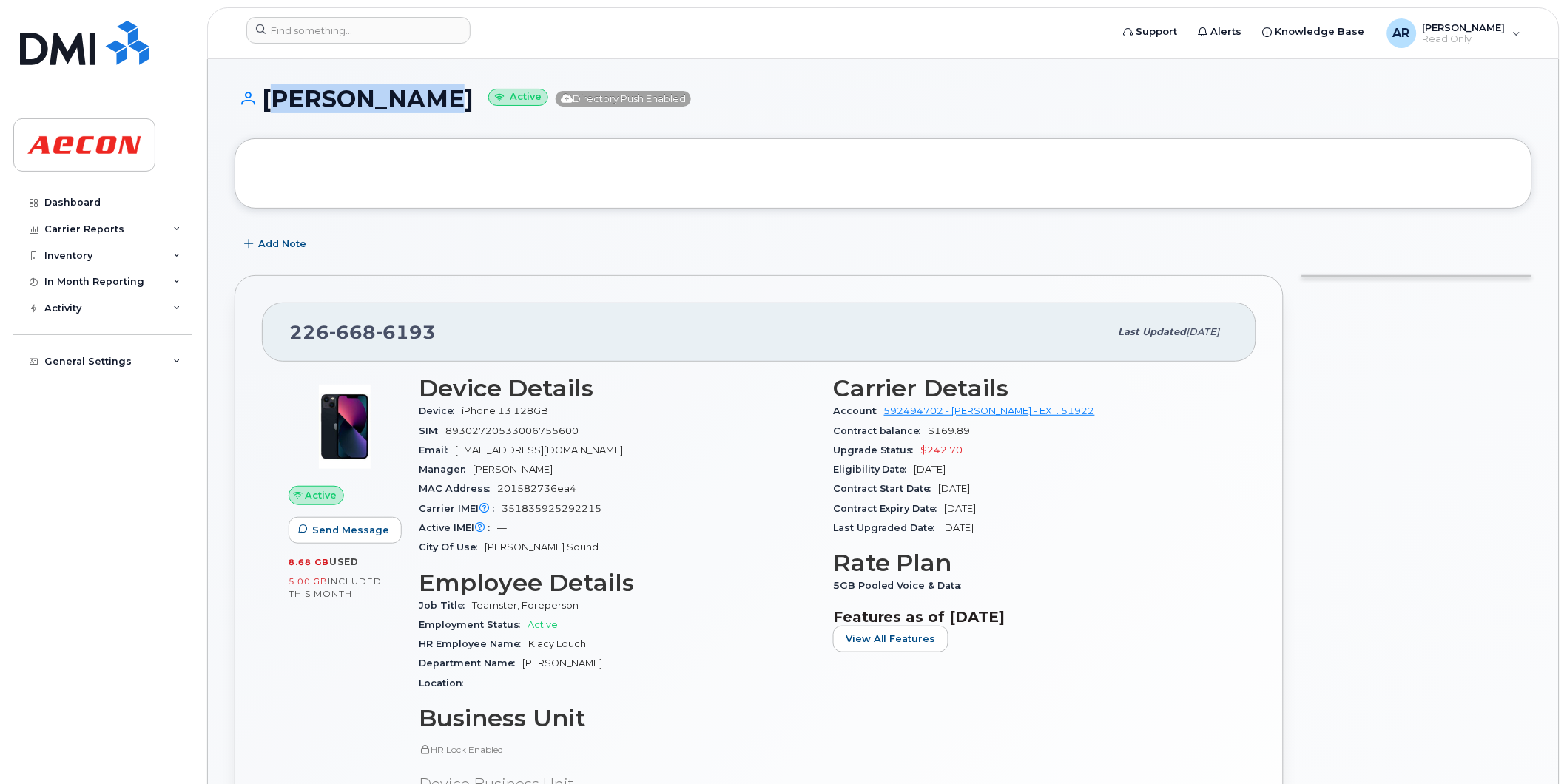
drag, startPoint x: 438, startPoint y: 105, endPoint x: 270, endPoint y: 101, distance: 168.0
click at [270, 101] on h1 "KLACY LOUCH Active Directory Push Enabled" at bounding box center [883, 99] width 1297 height 26
copy h1 "KLACY LOUCH"
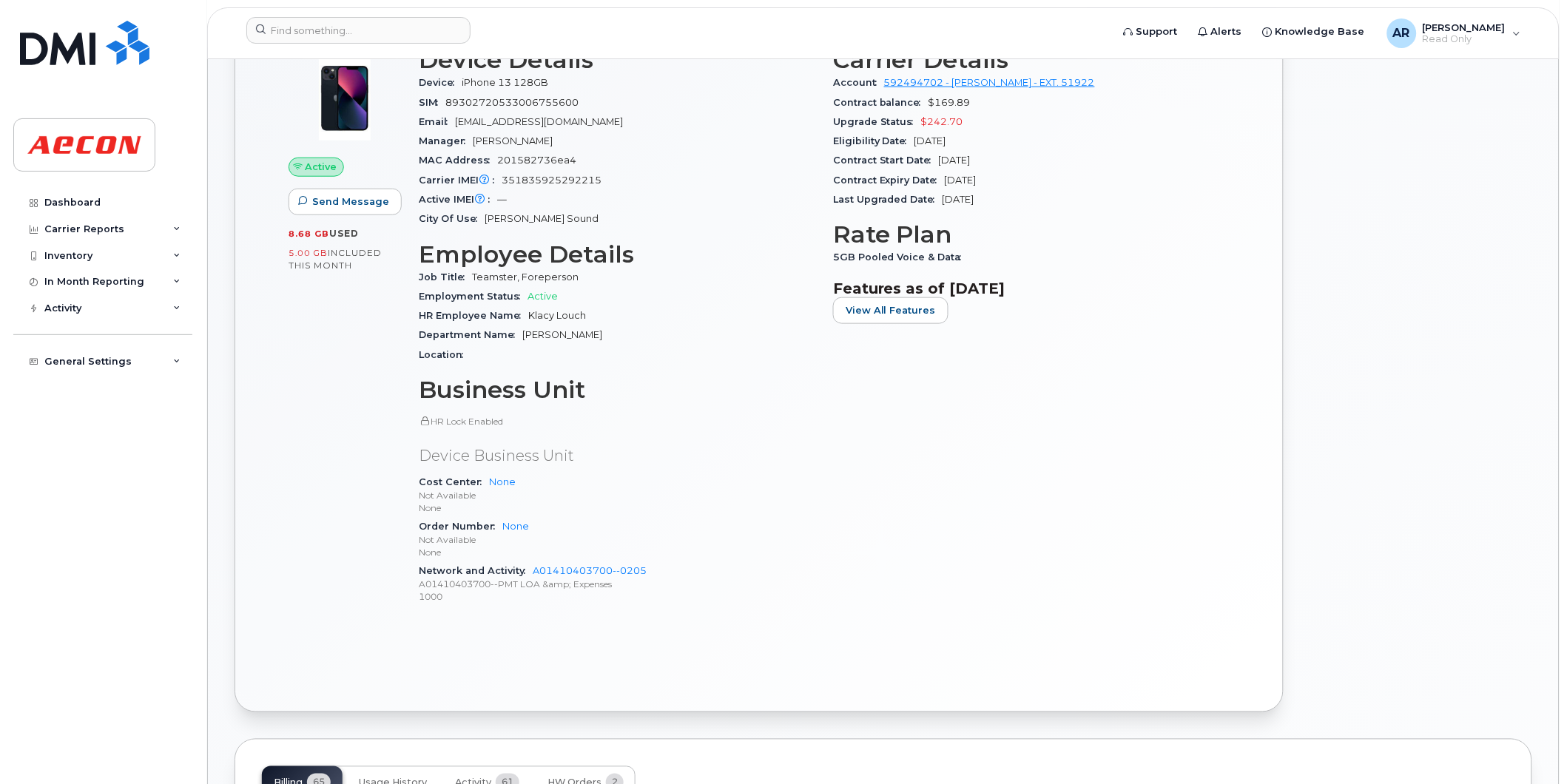
scroll to position [575, 0]
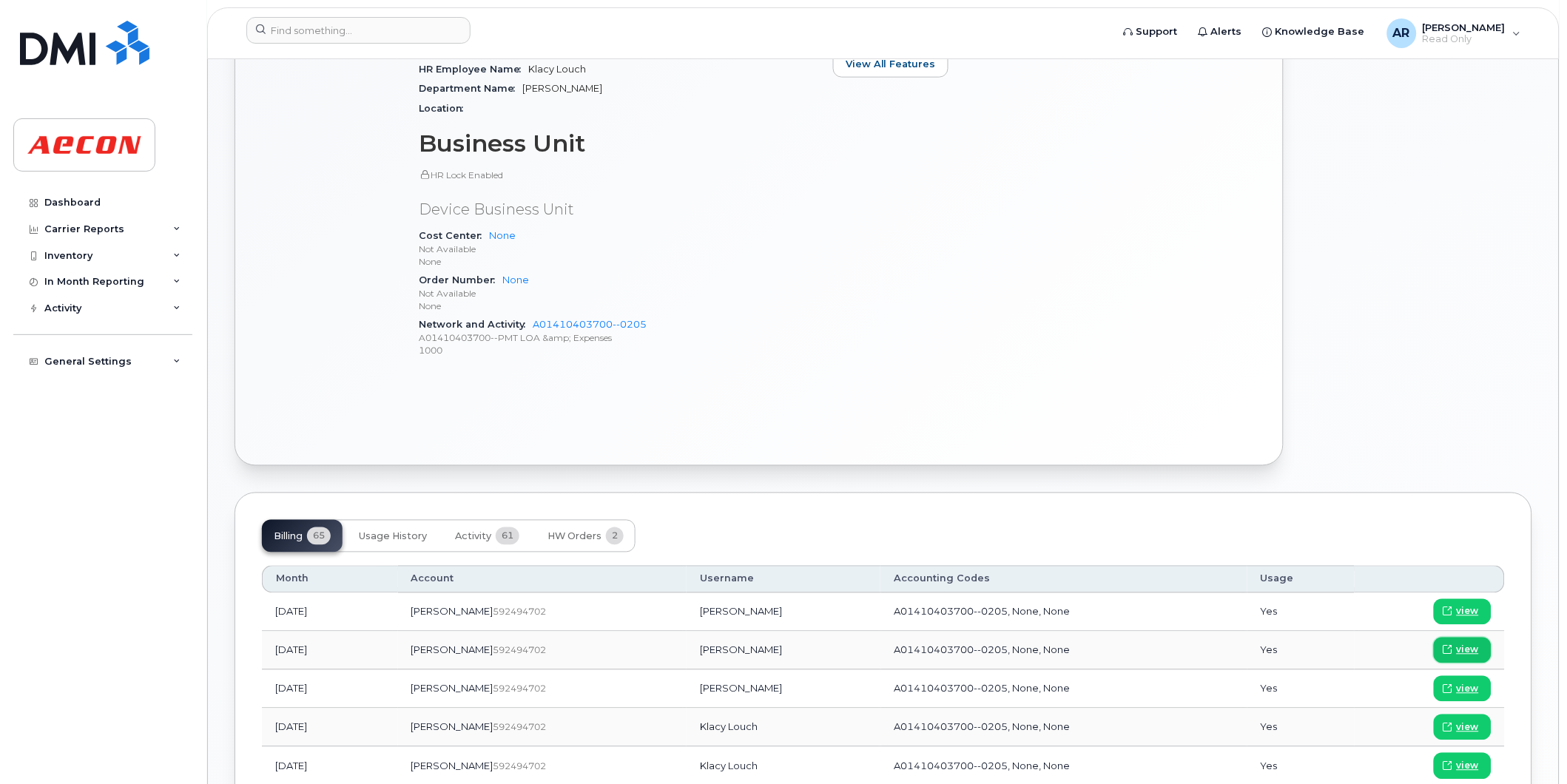
click at [1470, 651] on span "view" at bounding box center [1467, 650] width 22 height 13
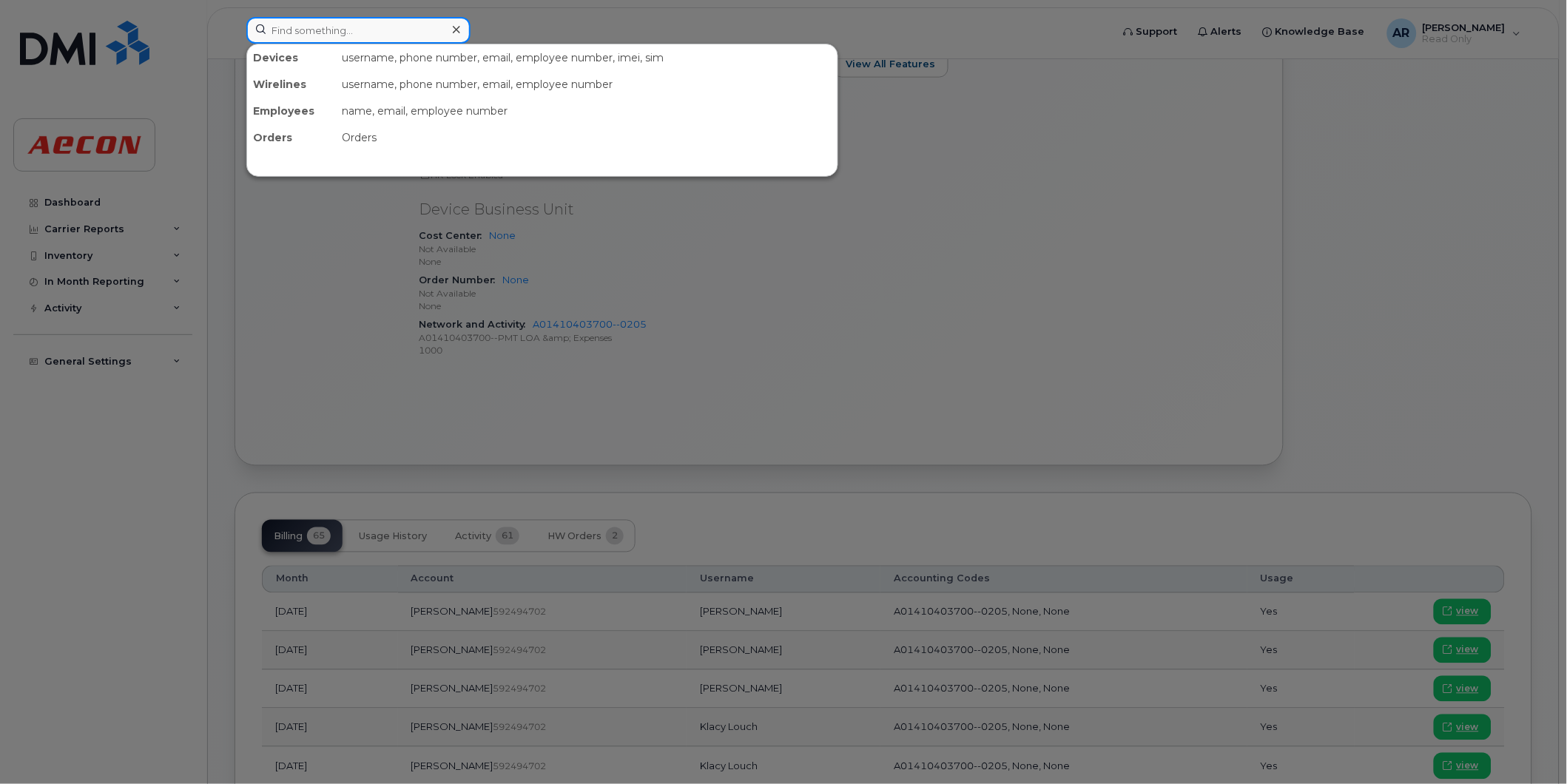
click at [341, 24] on input at bounding box center [358, 30] width 224 height 27
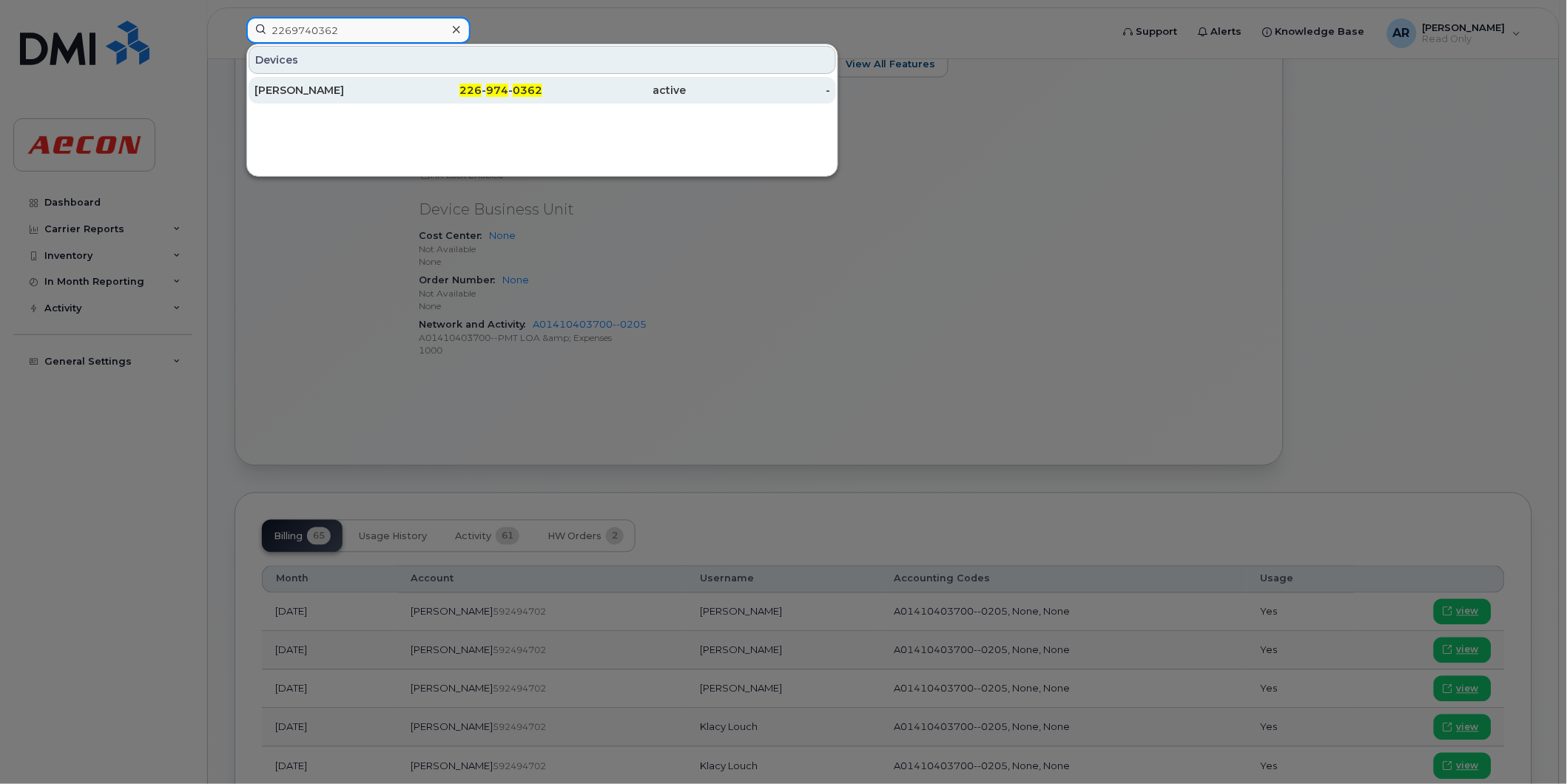
type input "2269740362"
click at [404, 88] on div "226 - 974 - 0362" at bounding box center [471, 90] width 145 height 15
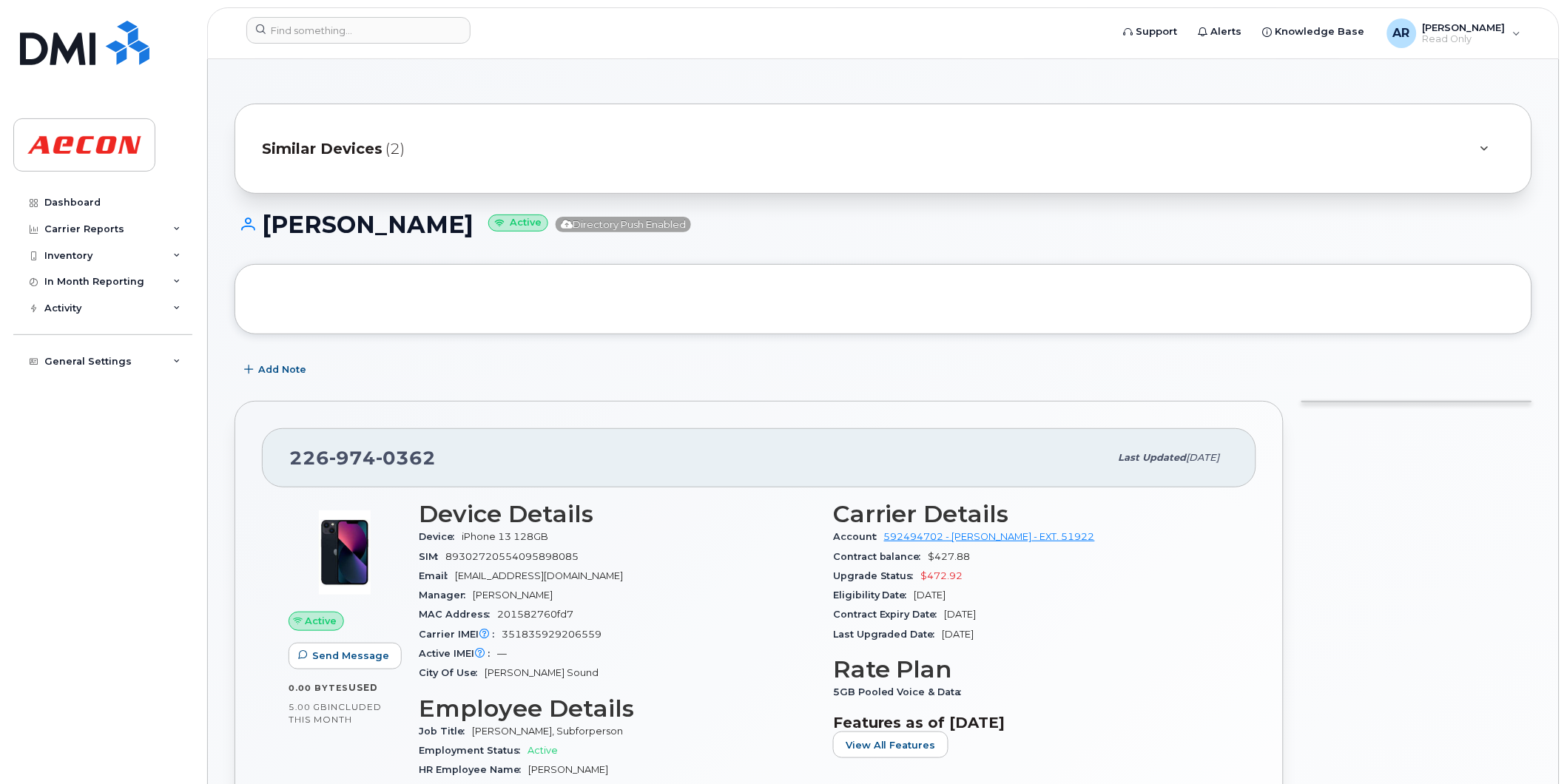
drag, startPoint x: 512, startPoint y: 226, endPoint x: 270, endPoint y: 225, distance: 242.0
click at [270, 225] on h1 "[PERSON_NAME] Active Directory Push Enabled" at bounding box center [883, 225] width 1297 height 26
copy h1 "[PERSON_NAME]"
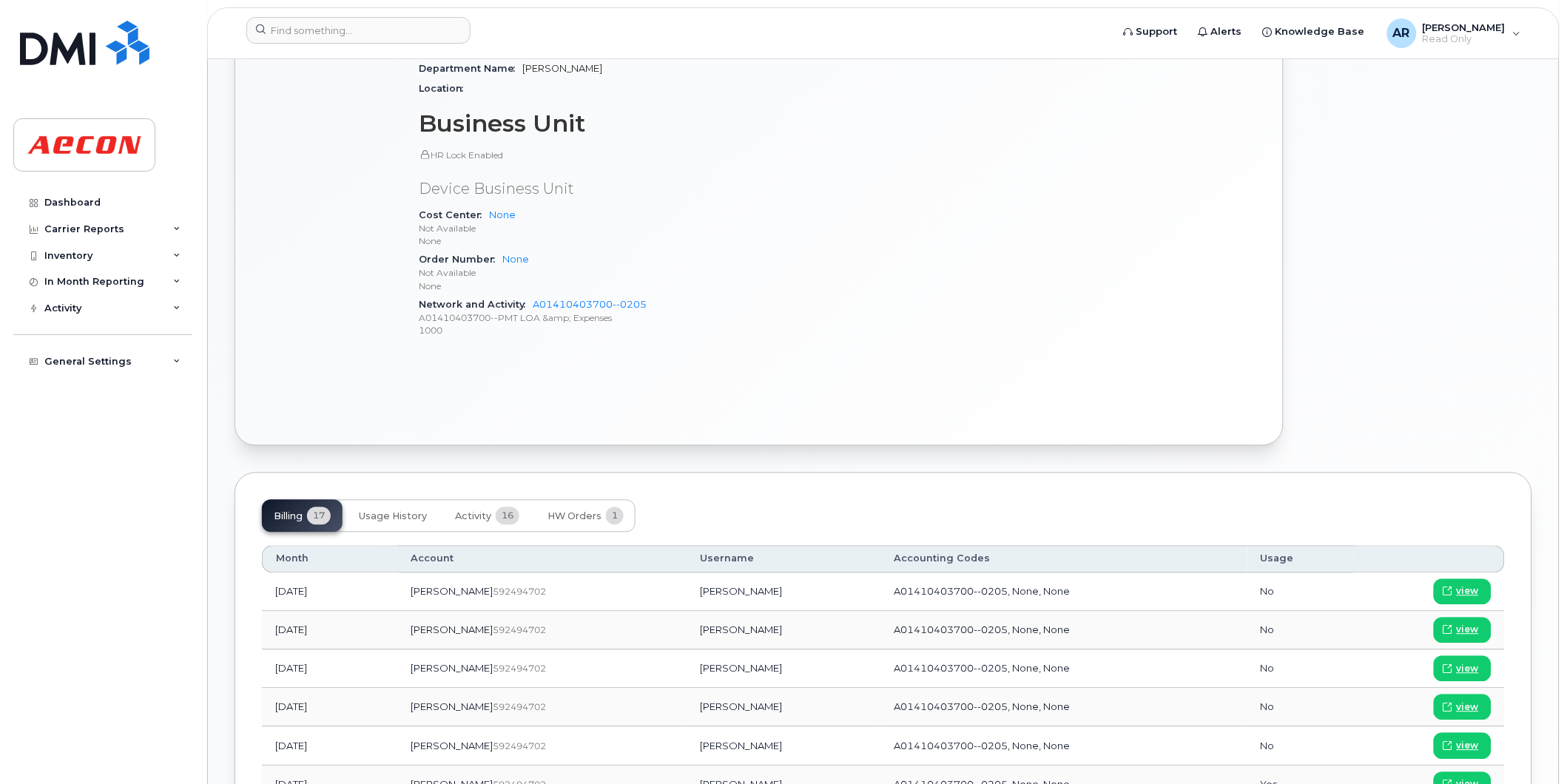
scroll to position [739, 0]
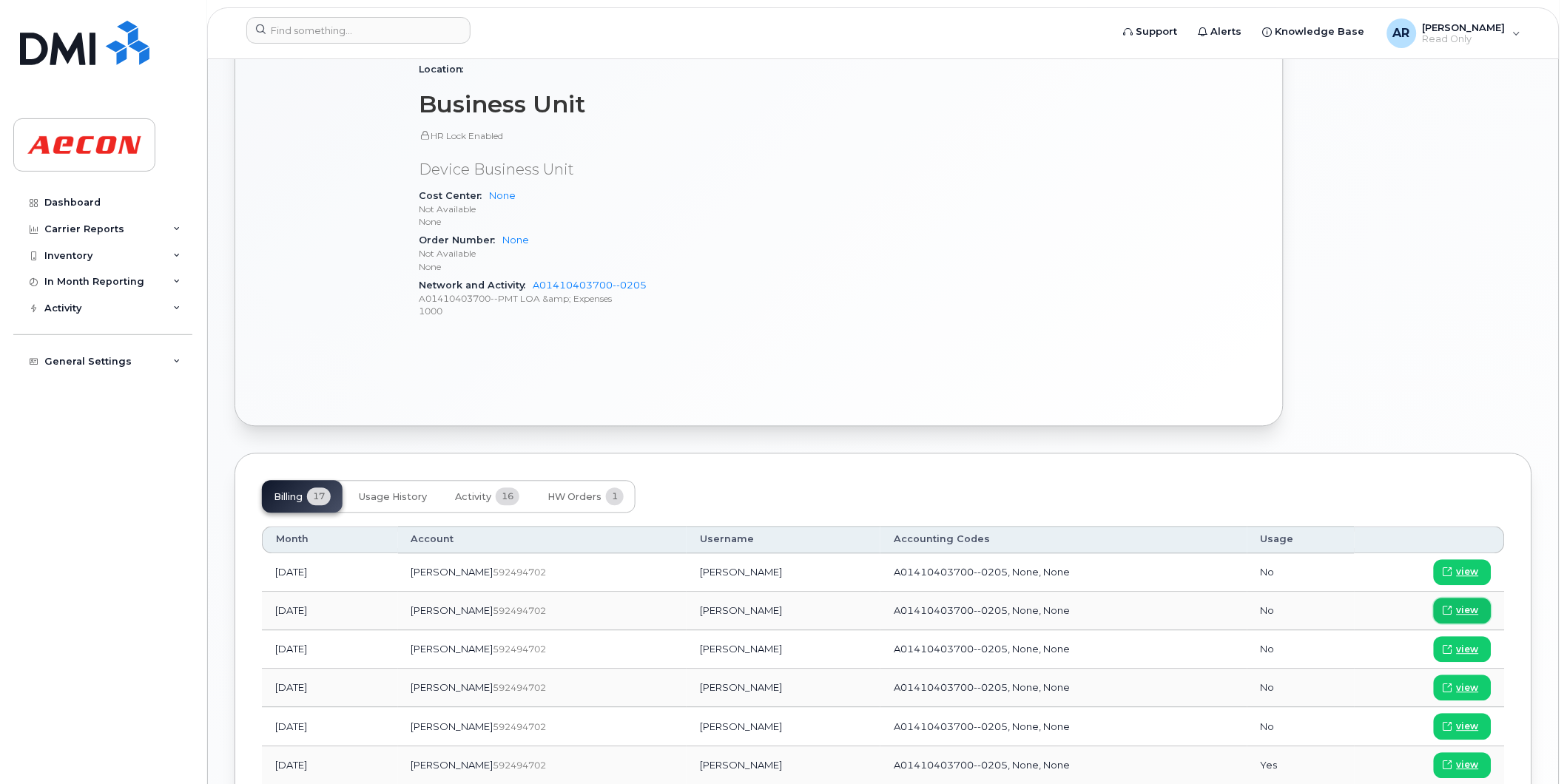
click at [1474, 609] on span "view" at bounding box center [1467, 611] width 22 height 13
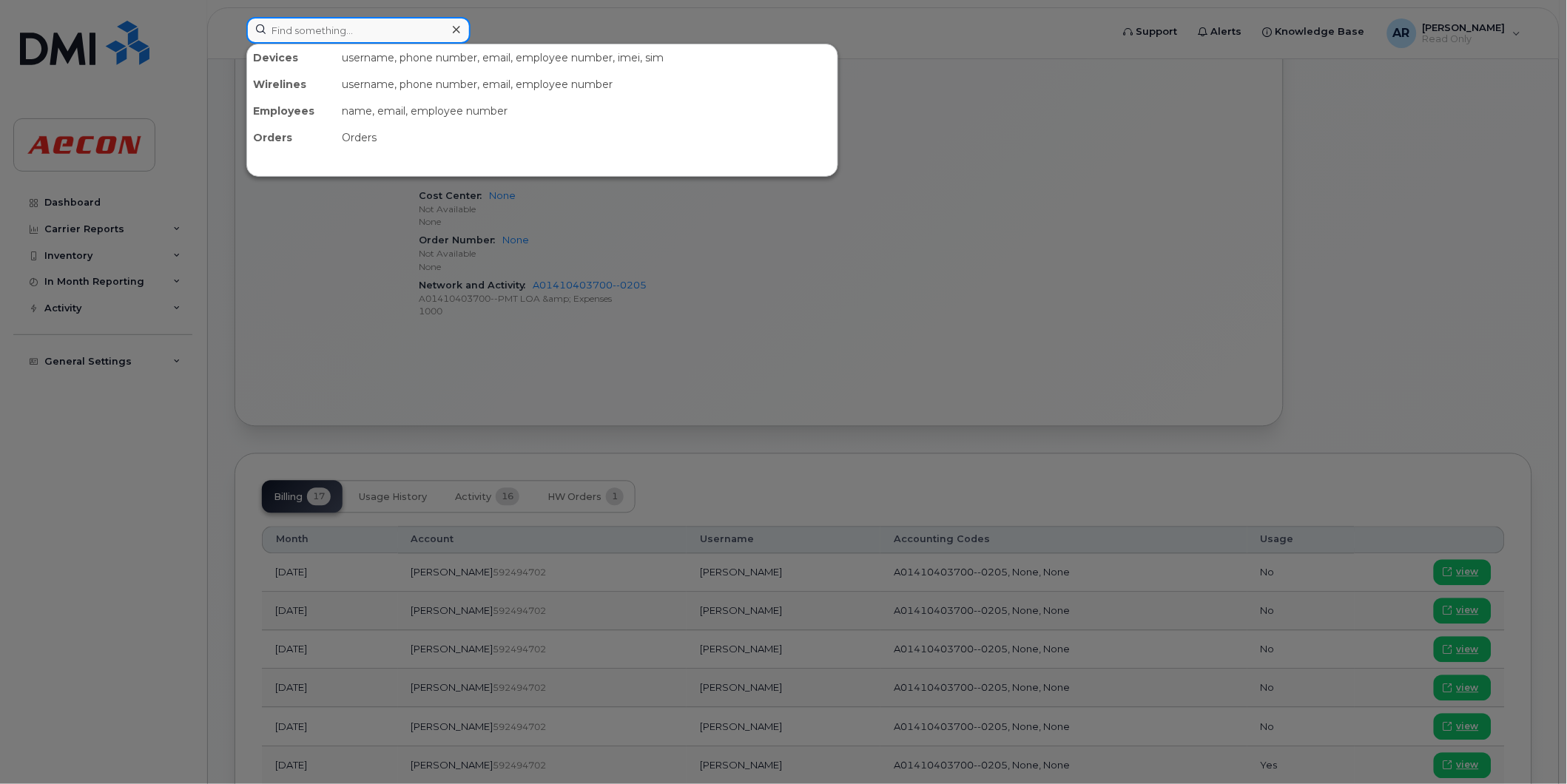
click at [368, 32] on input at bounding box center [358, 30] width 224 height 27
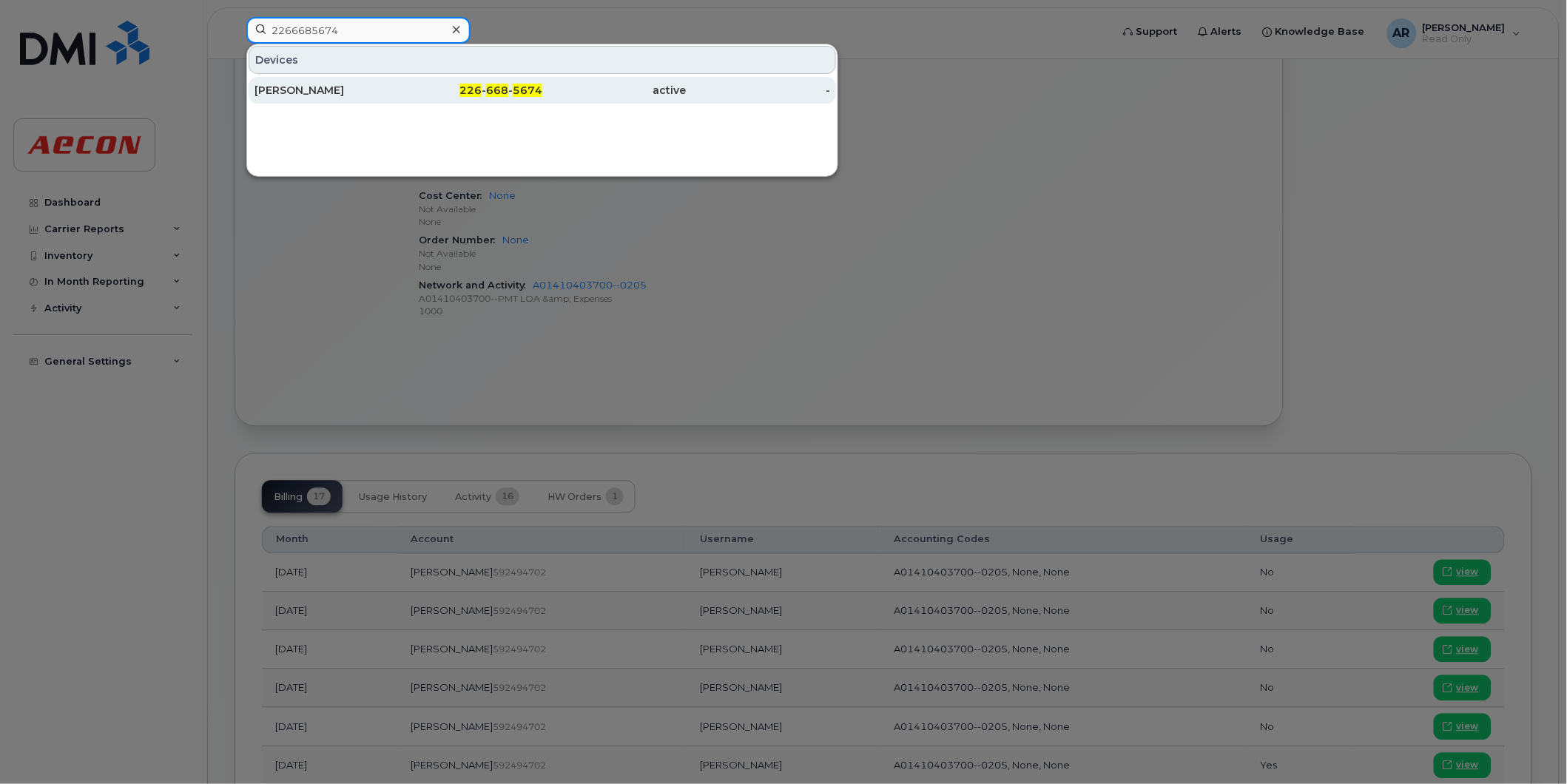
type input "2266685674"
click at [420, 94] on div "226 - 668 - 5674" at bounding box center [471, 90] width 145 height 15
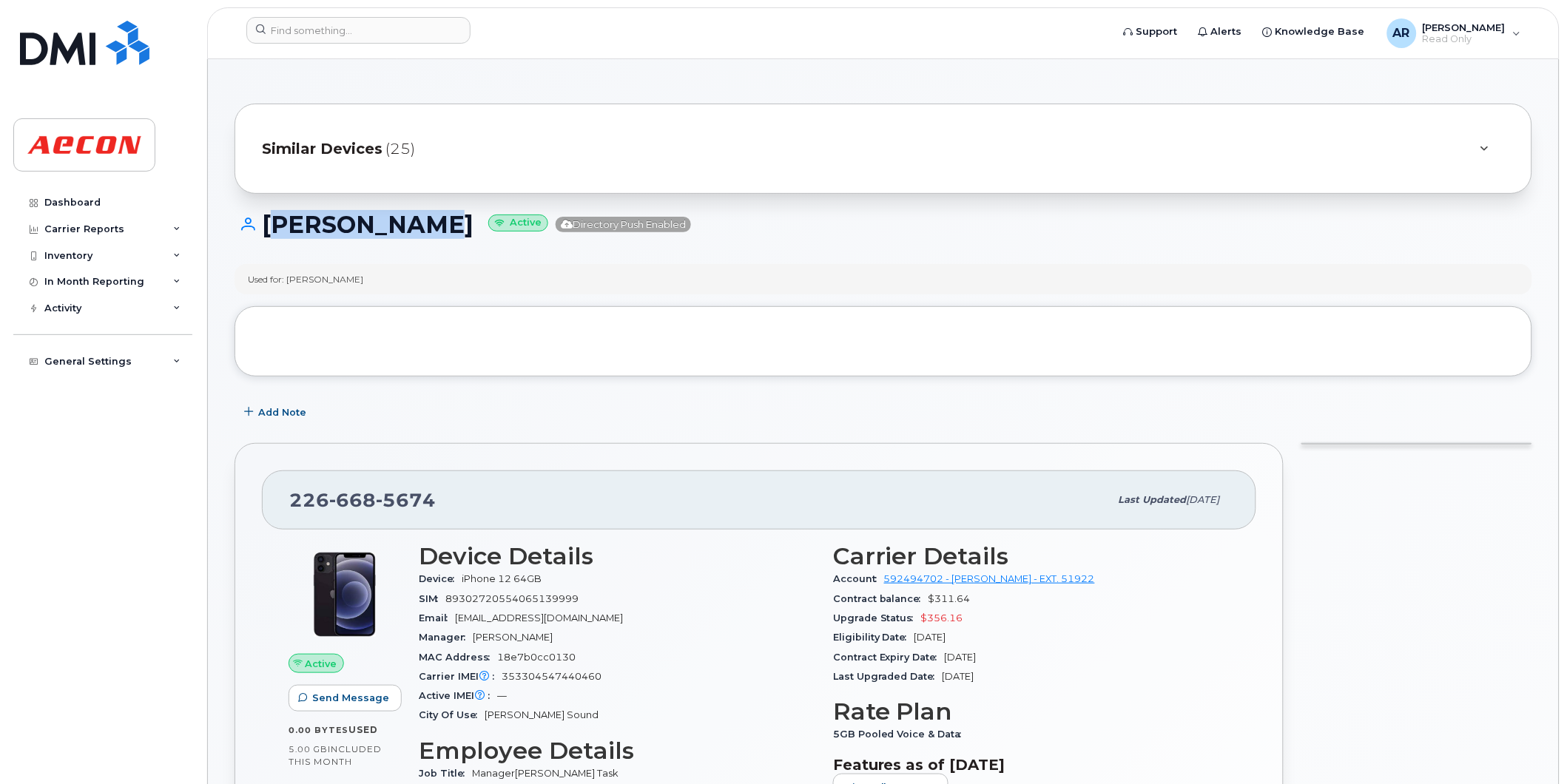
drag, startPoint x: 432, startPoint y: 106, endPoint x: 263, endPoint y: 224, distance: 206.1
click at [263, 224] on h1 "IAN CLEMENT Active Directory Push Enabled" at bounding box center [883, 225] width 1297 height 26
copy h1 "[PERSON_NAME]"
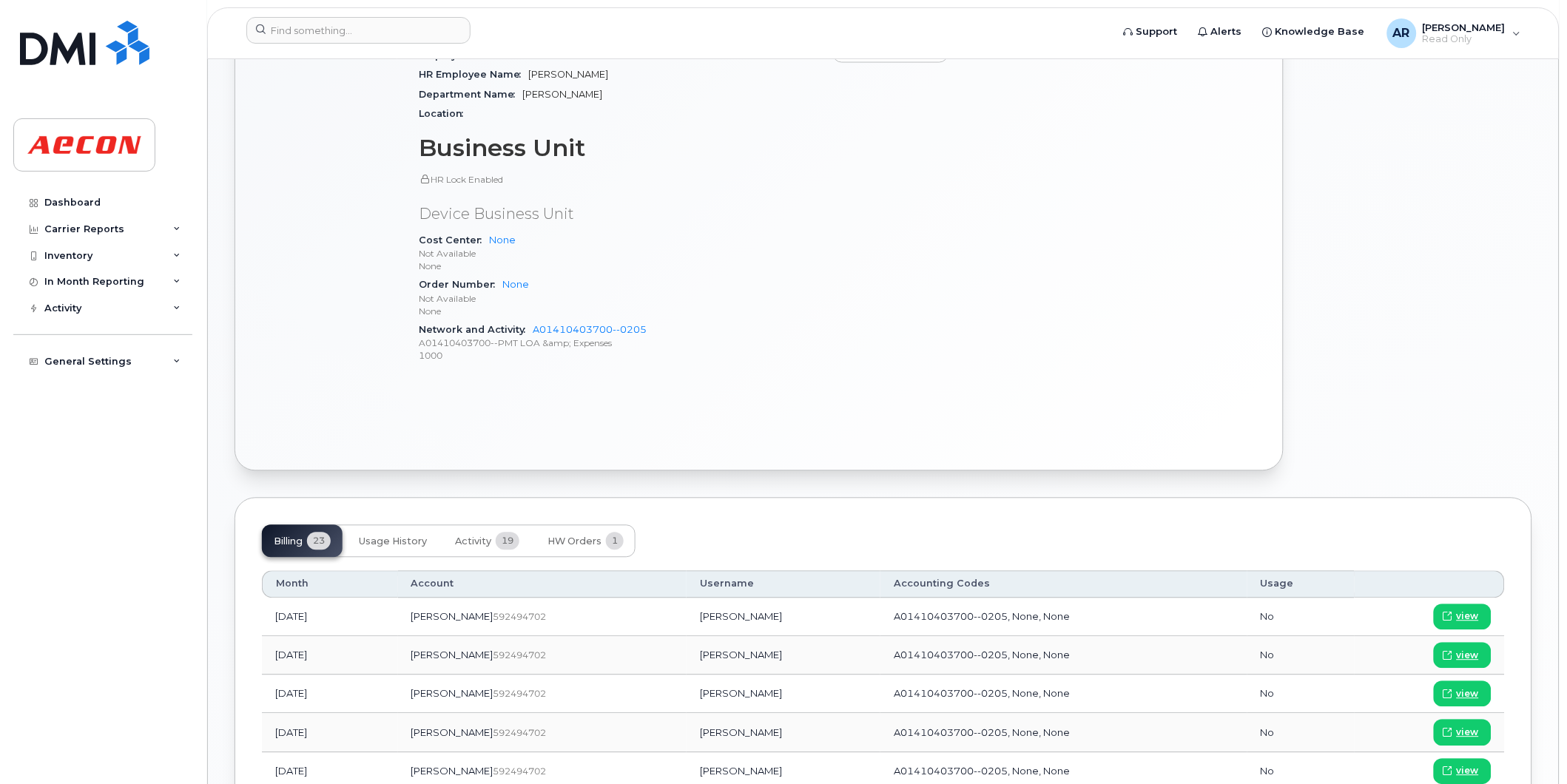
scroll to position [739, 0]
click at [1475, 646] on link "view" at bounding box center [1462, 653] width 58 height 26
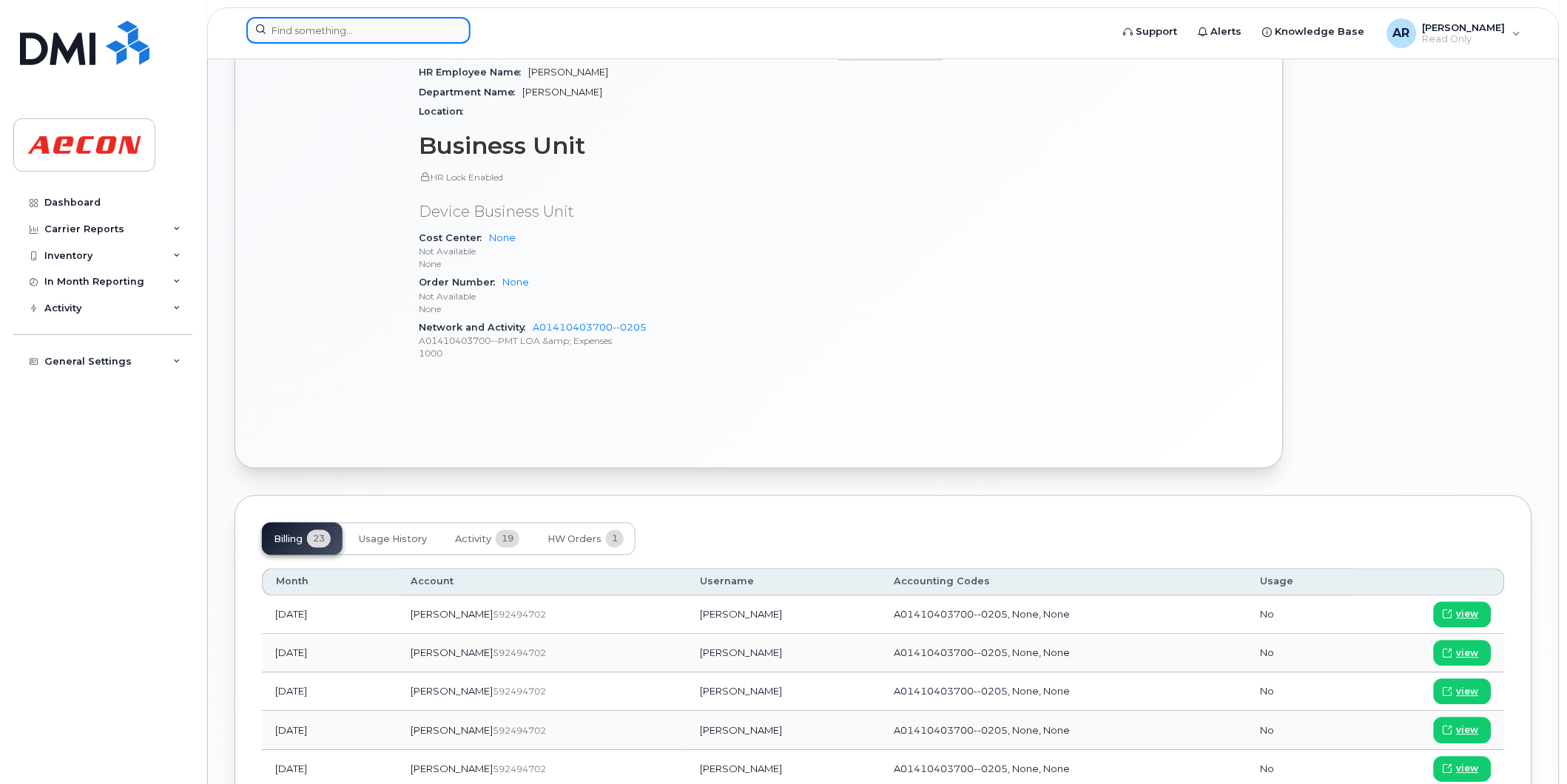
click at [390, 34] on input at bounding box center [358, 30] width 224 height 27
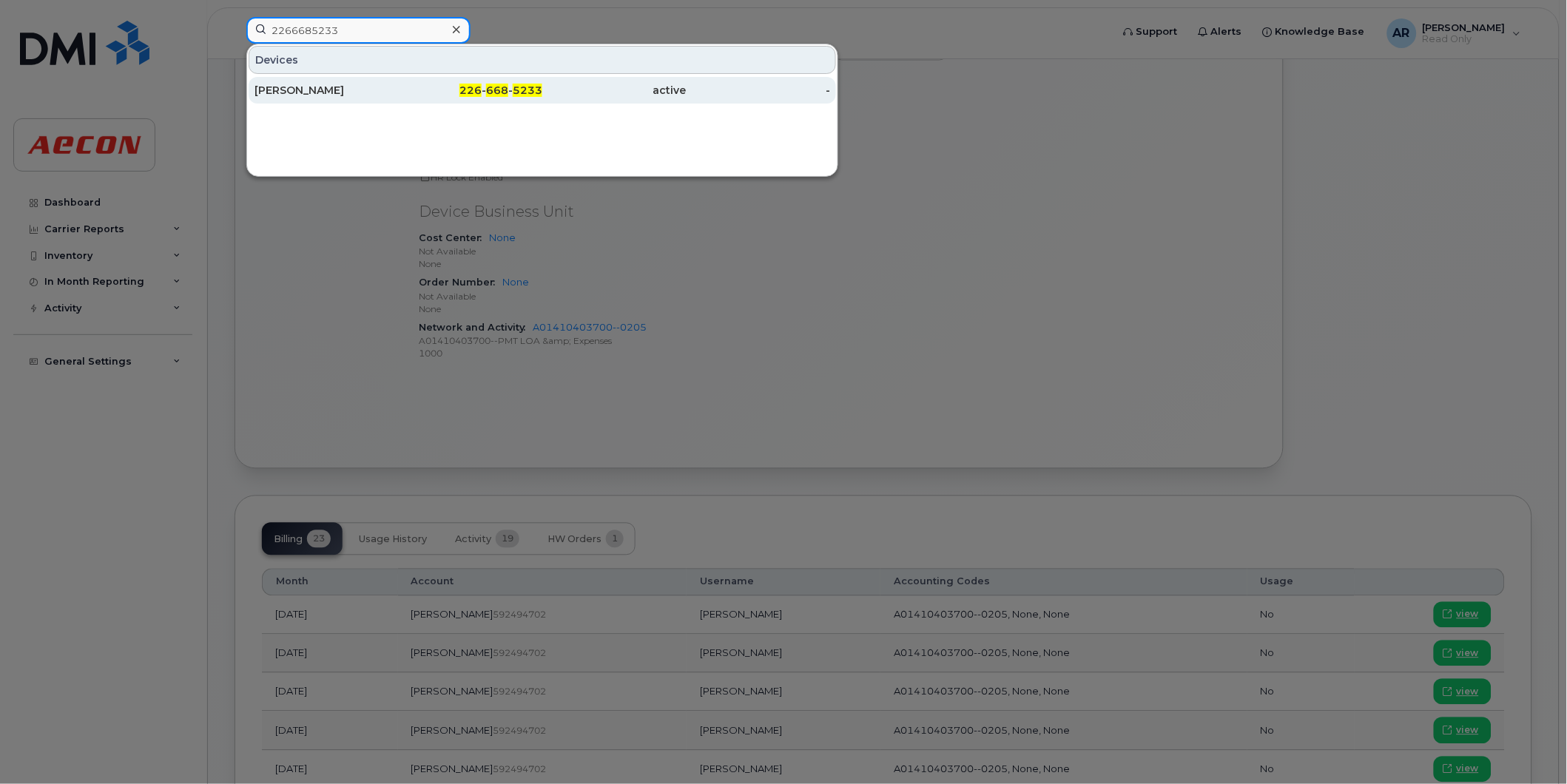
type input "2266685233"
click at [389, 84] on div "PHILIP CLARKE" at bounding box center [326, 90] width 145 height 15
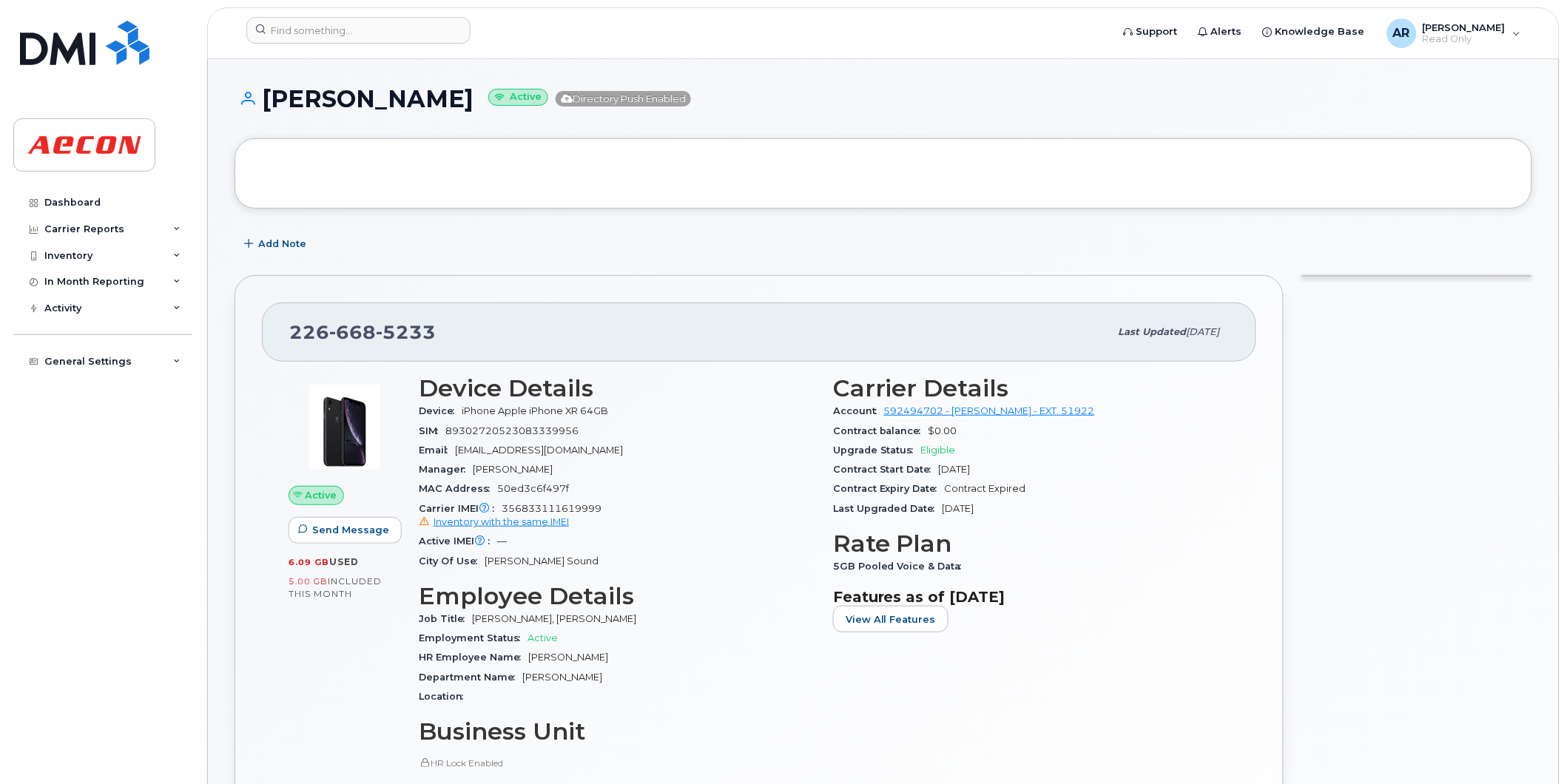
drag, startPoint x: 451, startPoint y: 106, endPoint x: 267, endPoint y: 102, distance: 184.0
click at [267, 102] on h1 "[PERSON_NAME] Active Directory Push Enabled" at bounding box center [883, 99] width 1297 height 26
copy h1 "[PERSON_NAME]"
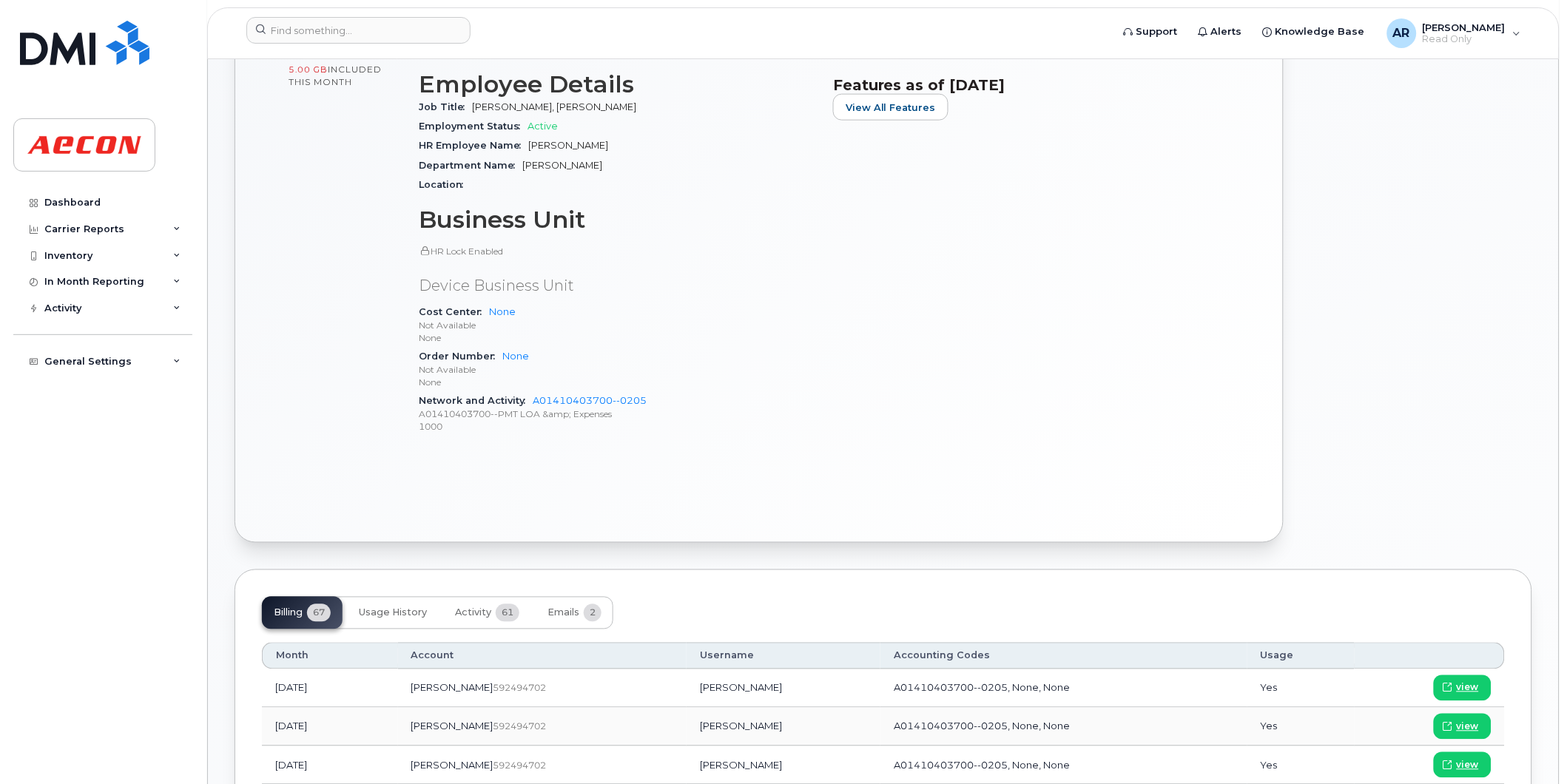
scroll to position [657, 0]
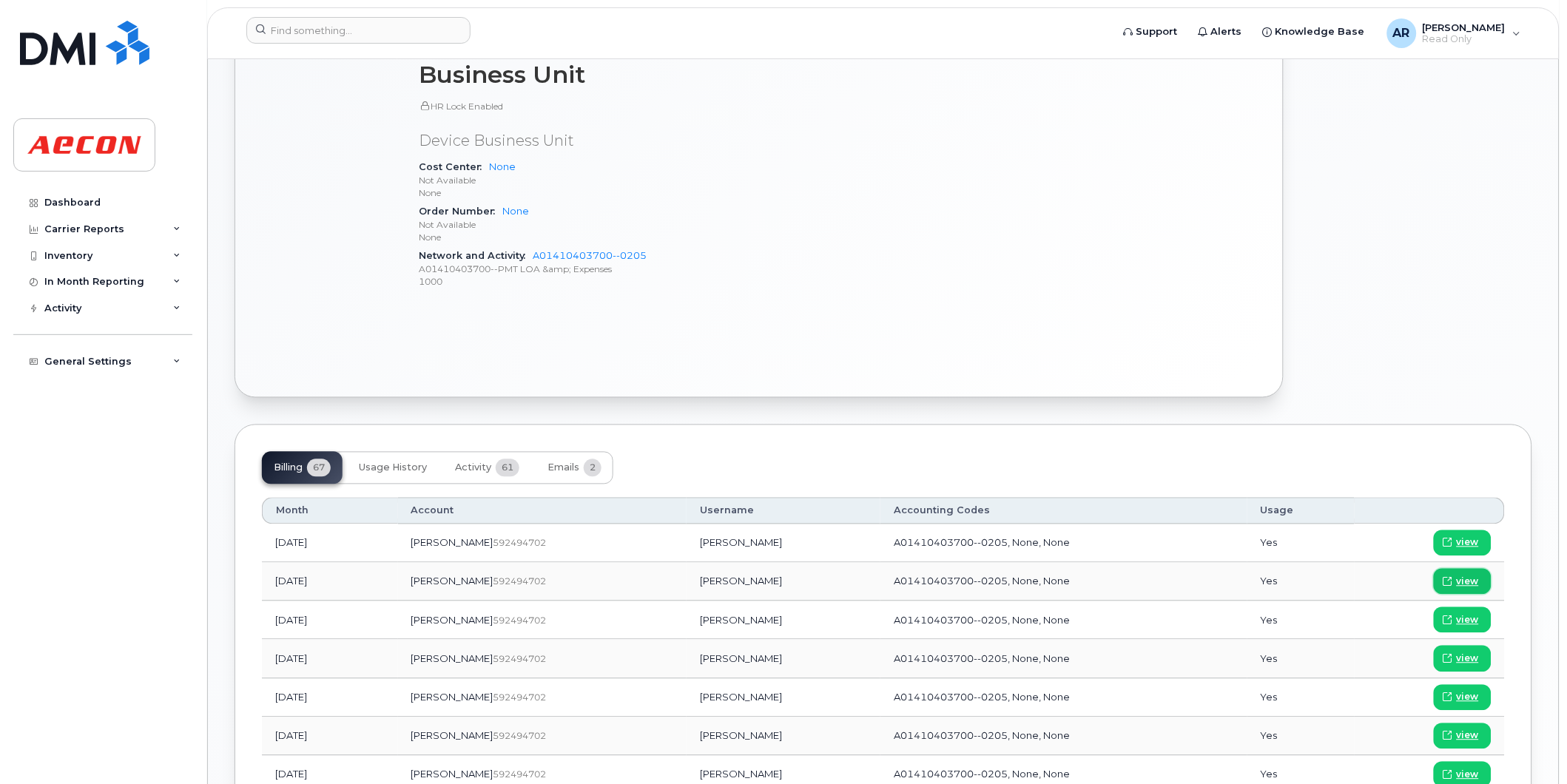
click at [1459, 580] on span "view" at bounding box center [1467, 582] width 22 height 13
click at [378, 29] on input at bounding box center [358, 30] width 224 height 27
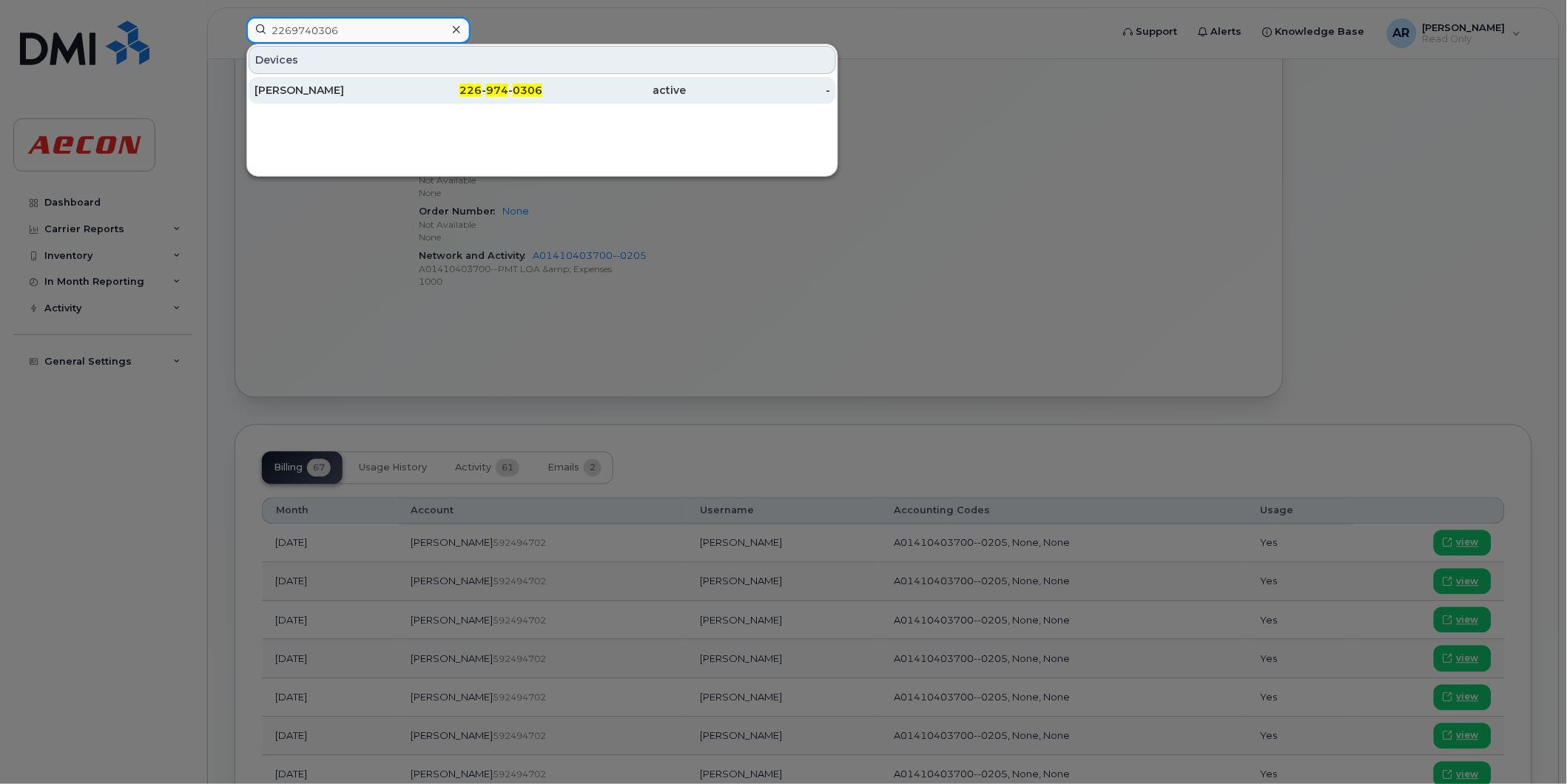
type input "2269740306"
click at [416, 86] on div "226 - 974 - 0306" at bounding box center [471, 90] width 145 height 15
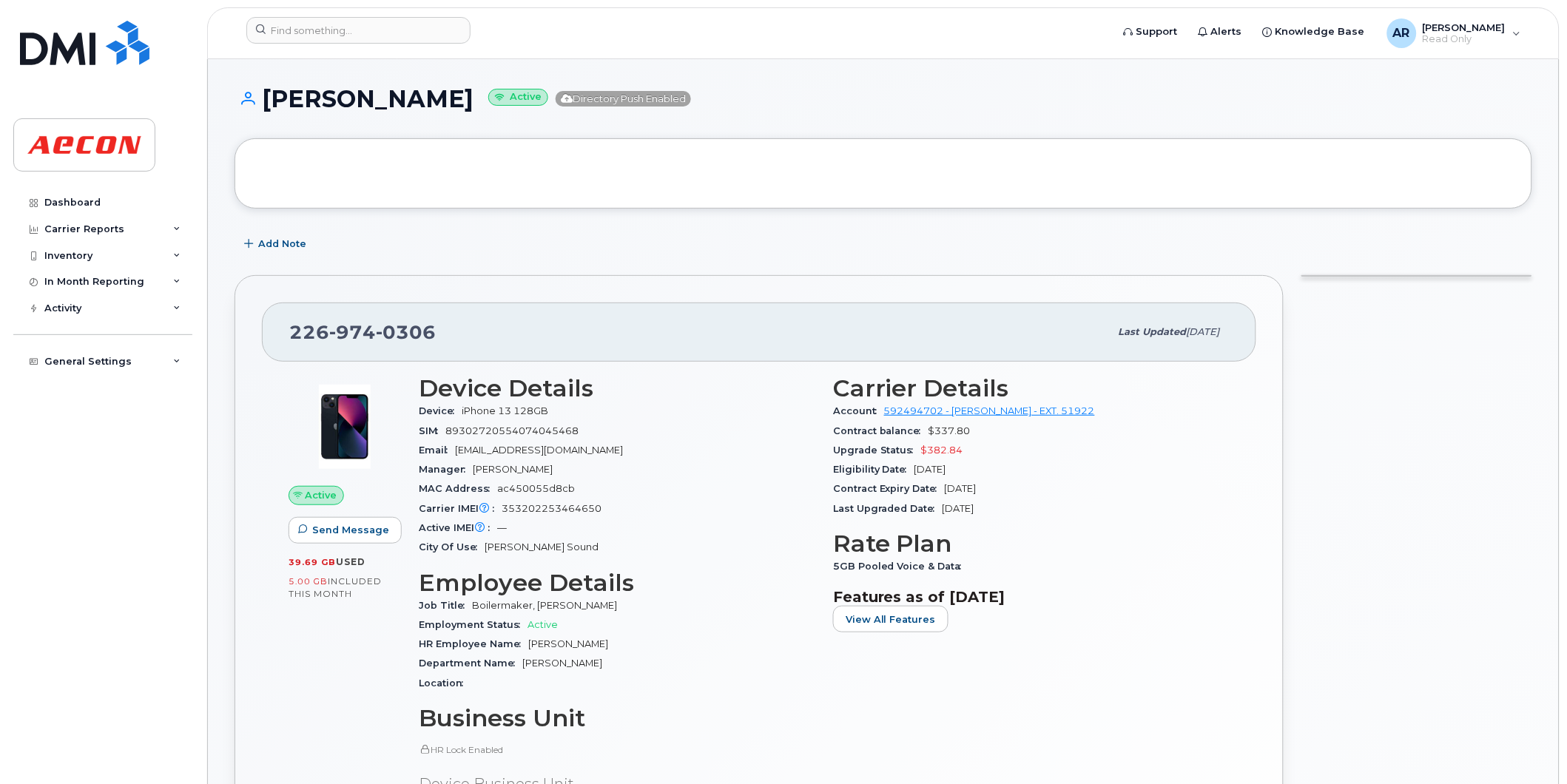
drag, startPoint x: 500, startPoint y: 100, endPoint x: 271, endPoint y: 101, distance: 229.0
click at [271, 101] on h1 "MICHAEL SMITHIES Active Directory Push Enabled" at bounding box center [883, 99] width 1297 height 26
copy h1 "MICHAEL SMITHIES"
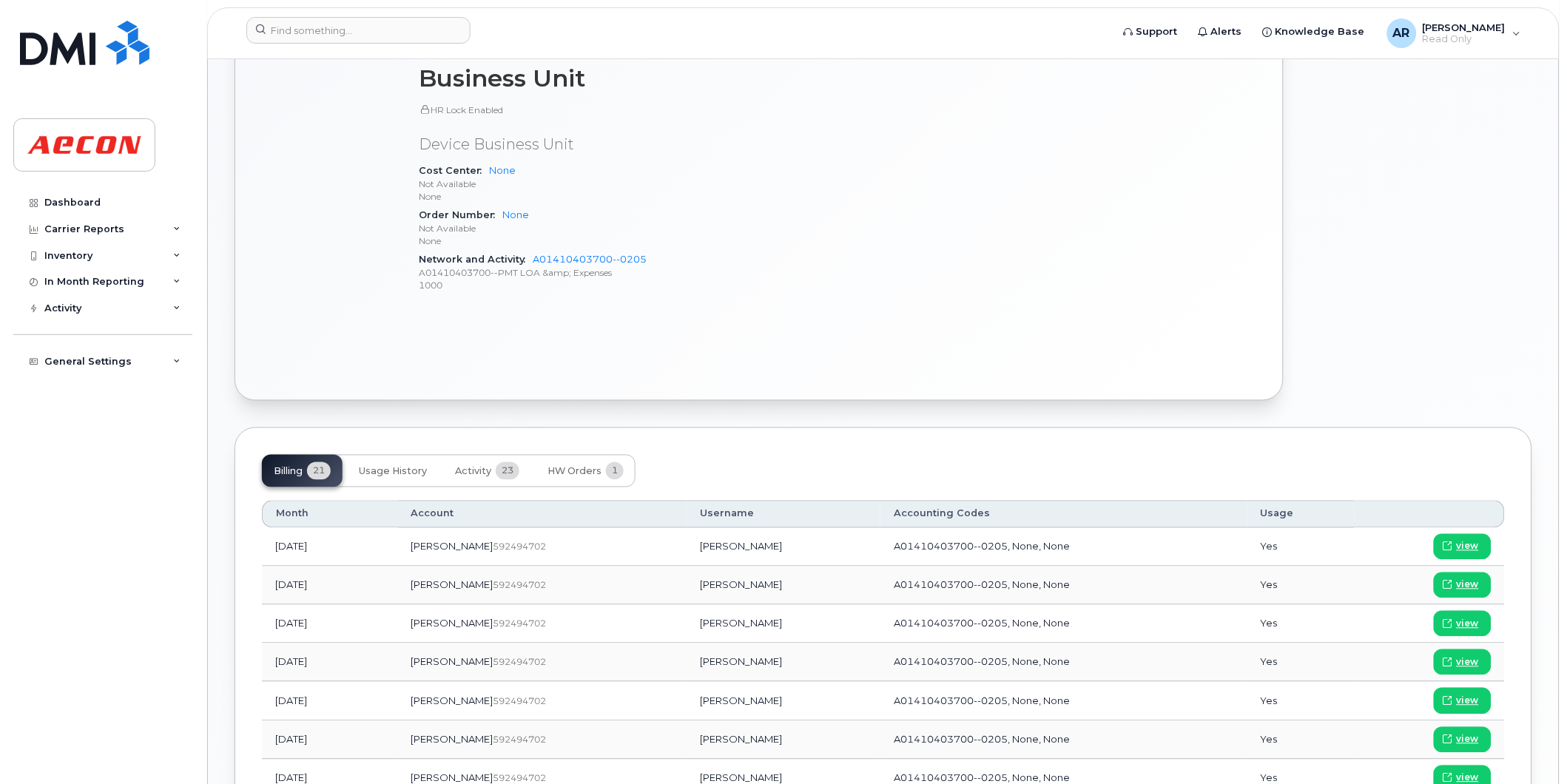
scroll to position [739, 0]
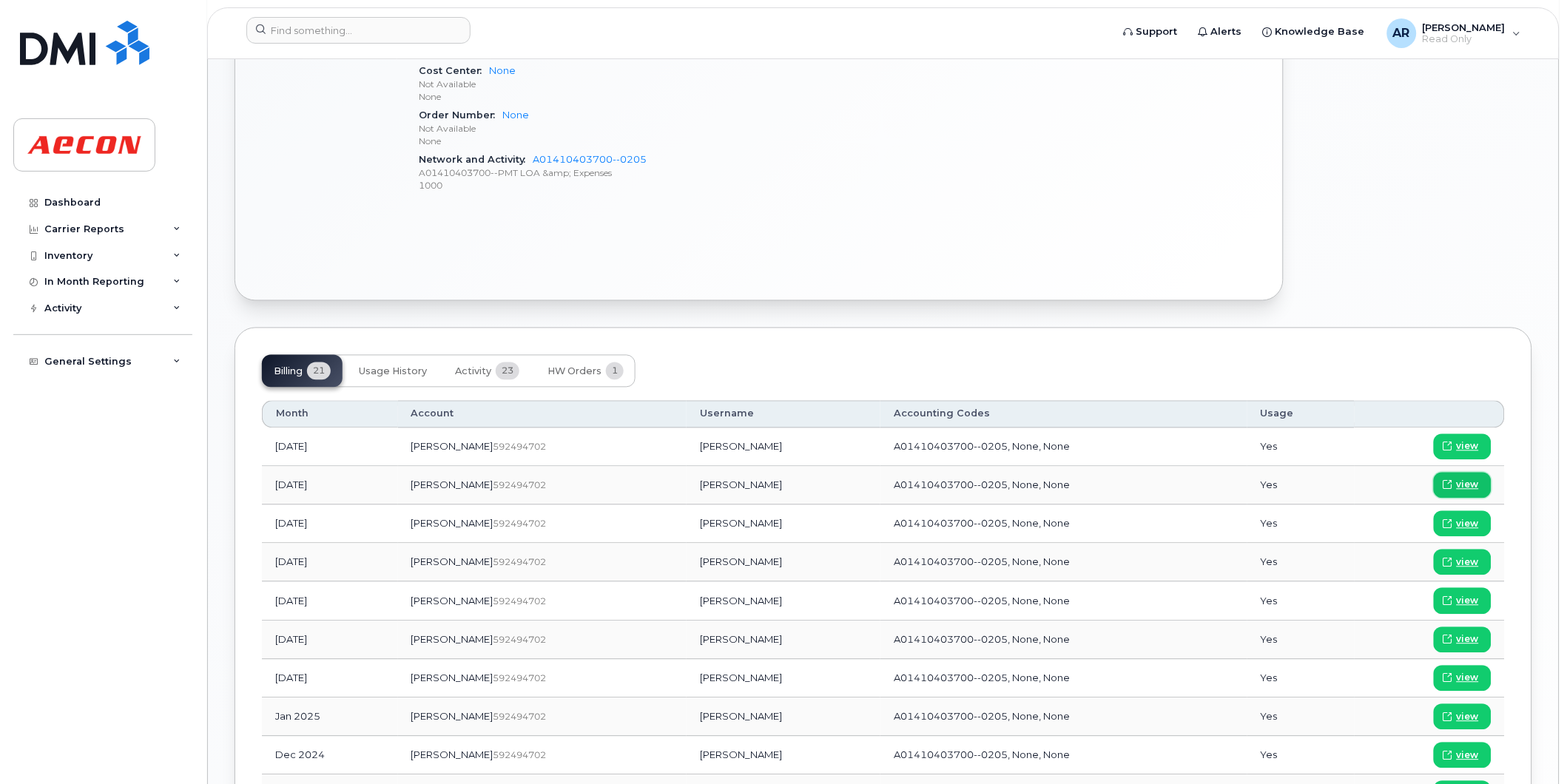
click at [1469, 483] on span "view" at bounding box center [1467, 485] width 22 height 13
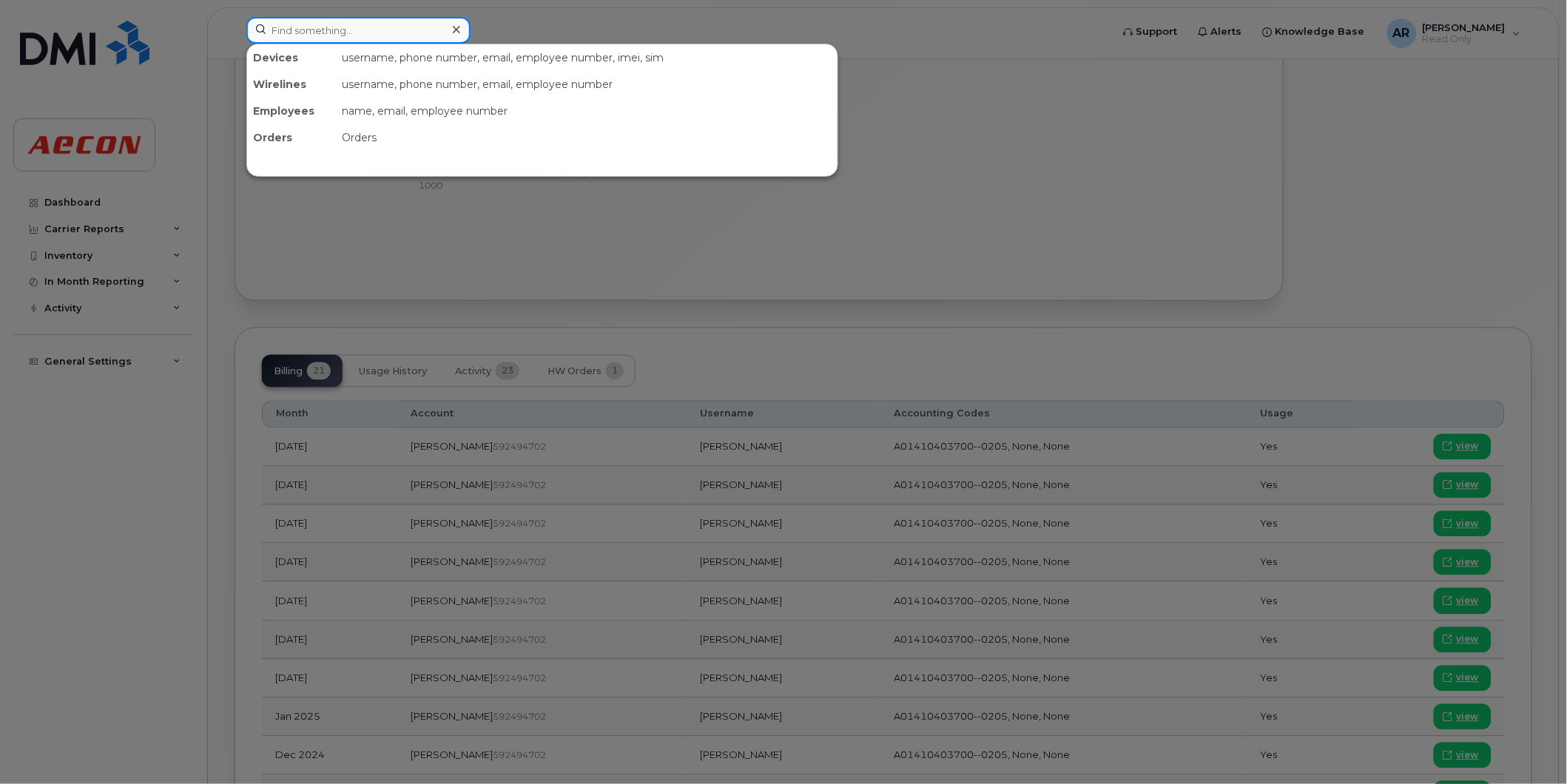
click at [408, 33] on input at bounding box center [358, 30] width 224 height 27
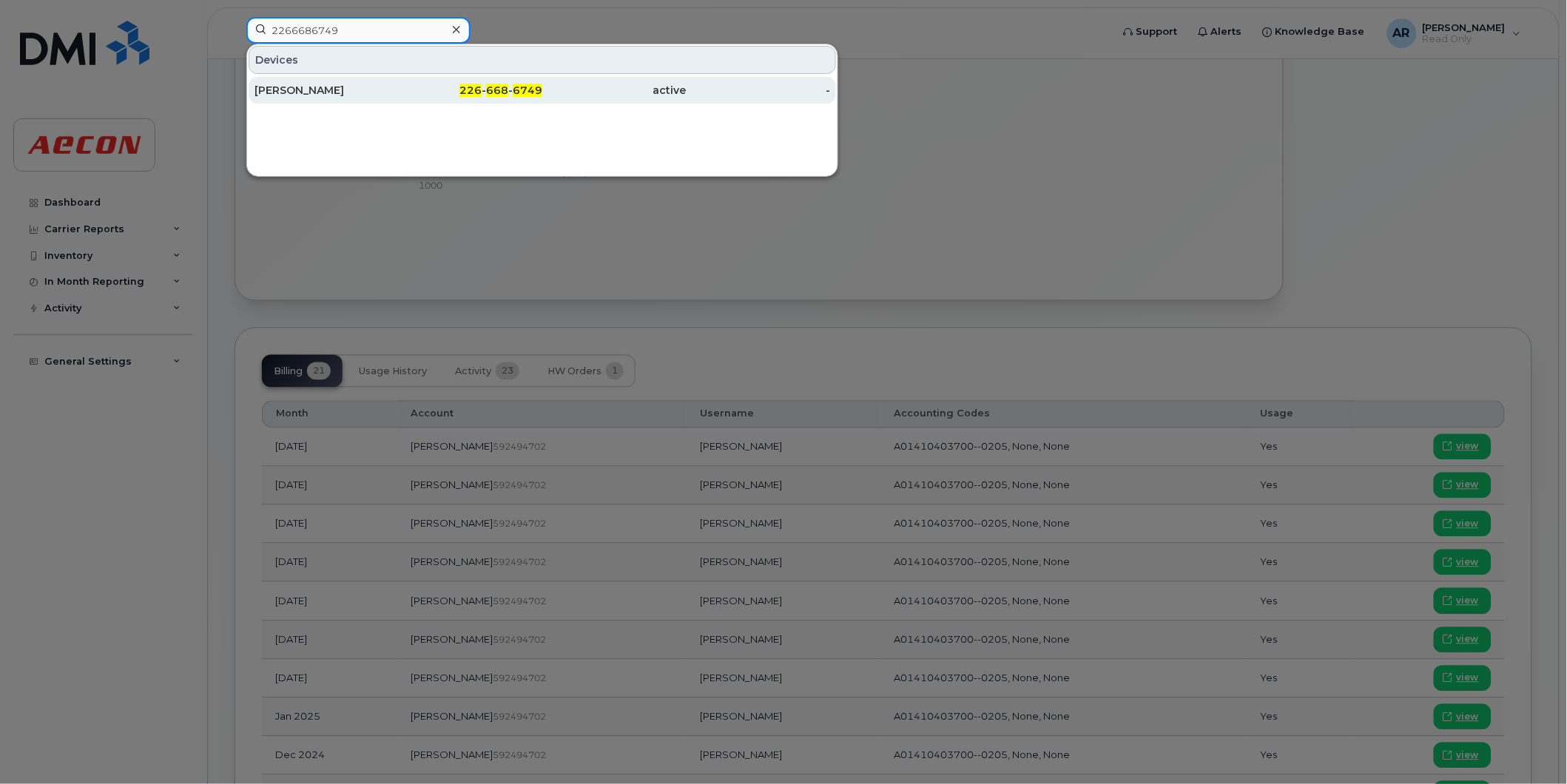
type input "2266686749"
click at [408, 89] on div "226 - 668 - 6749" at bounding box center [471, 90] width 145 height 15
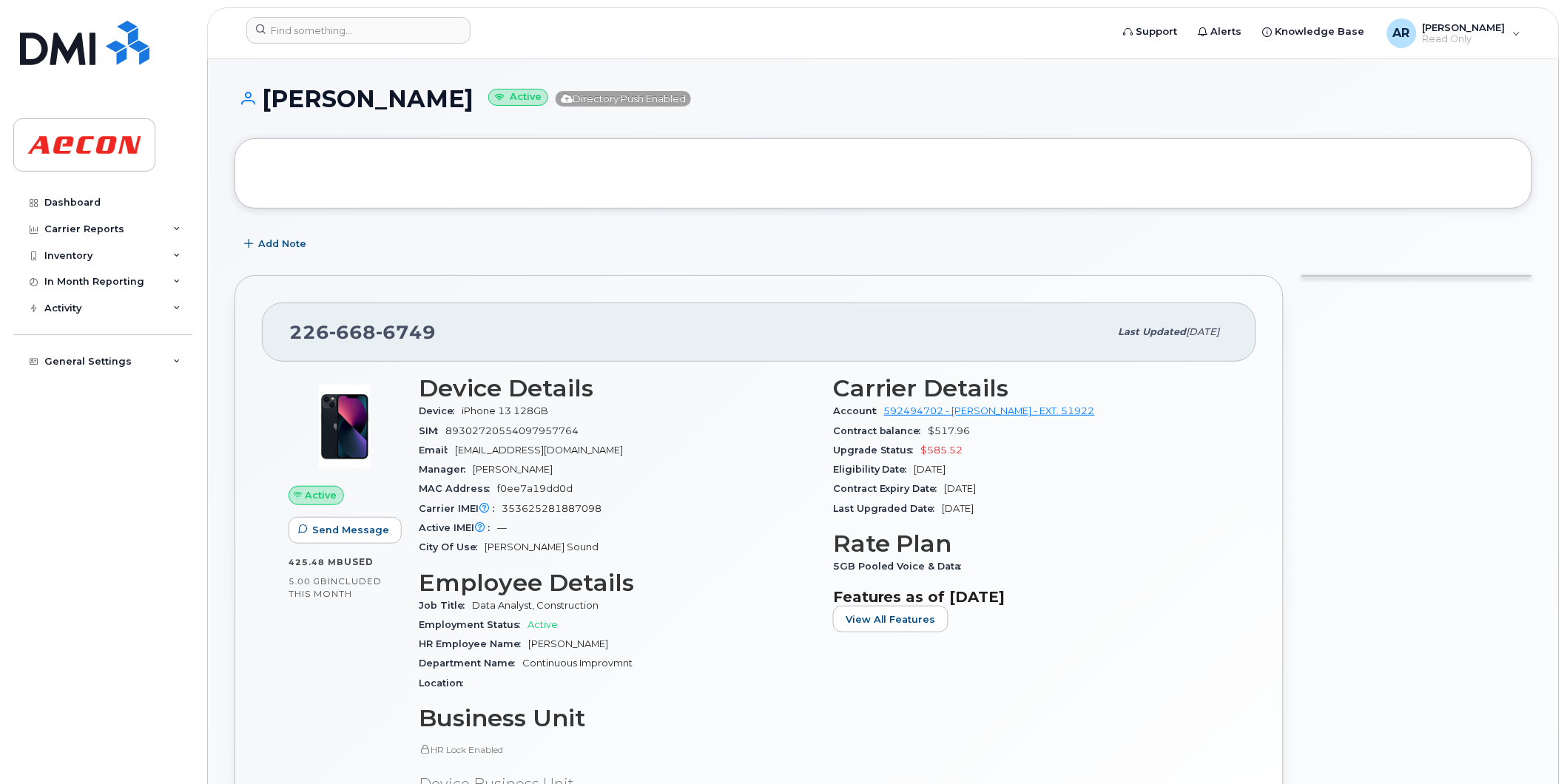
drag, startPoint x: 479, startPoint y: 101, endPoint x: 270, endPoint y: 107, distance: 209.1
click at [270, 107] on h1 "[PERSON_NAME] Active Directory Push Enabled" at bounding box center [883, 99] width 1297 height 26
copy h1 "[PERSON_NAME]"
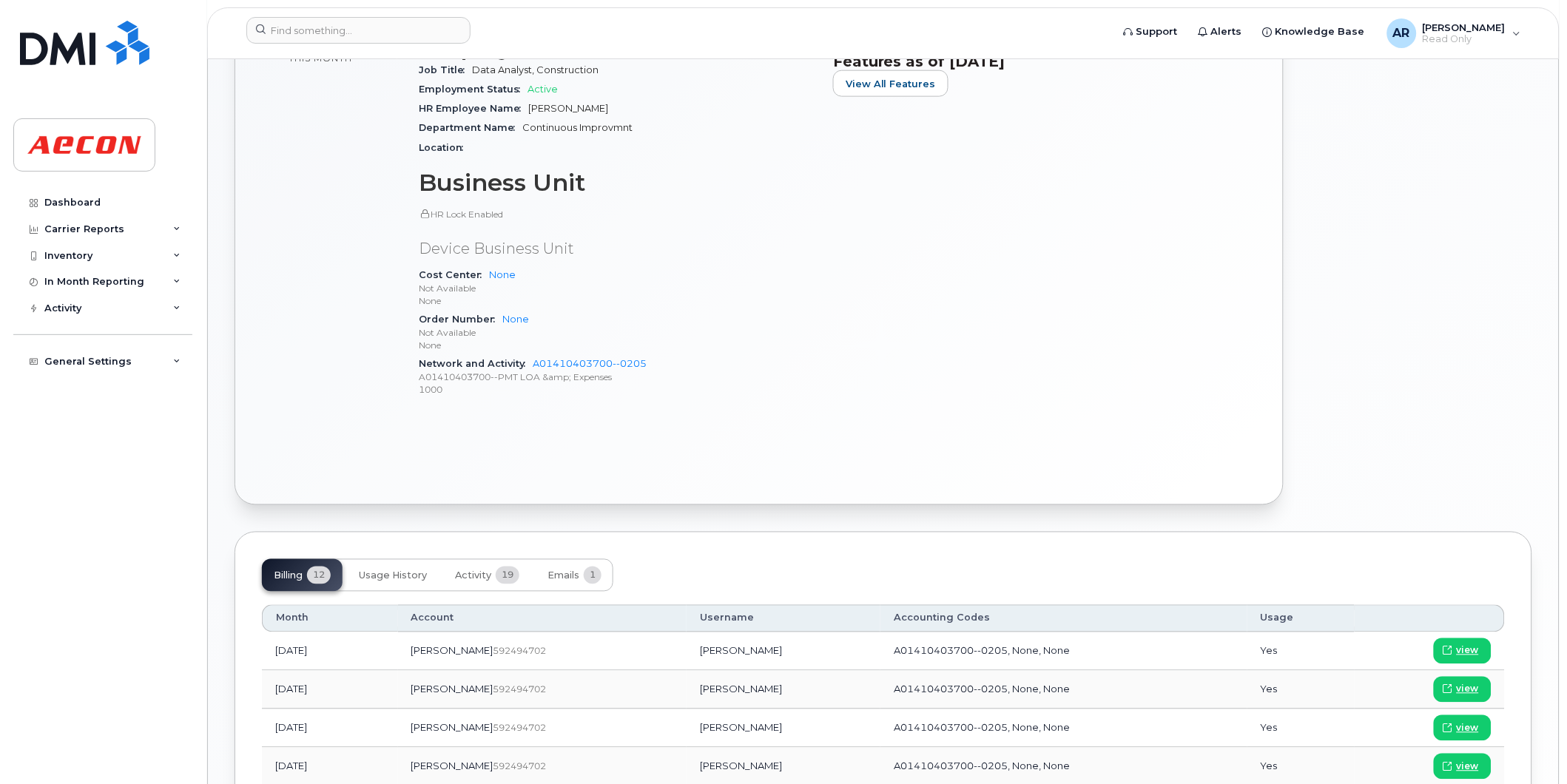
scroll to position [575, 0]
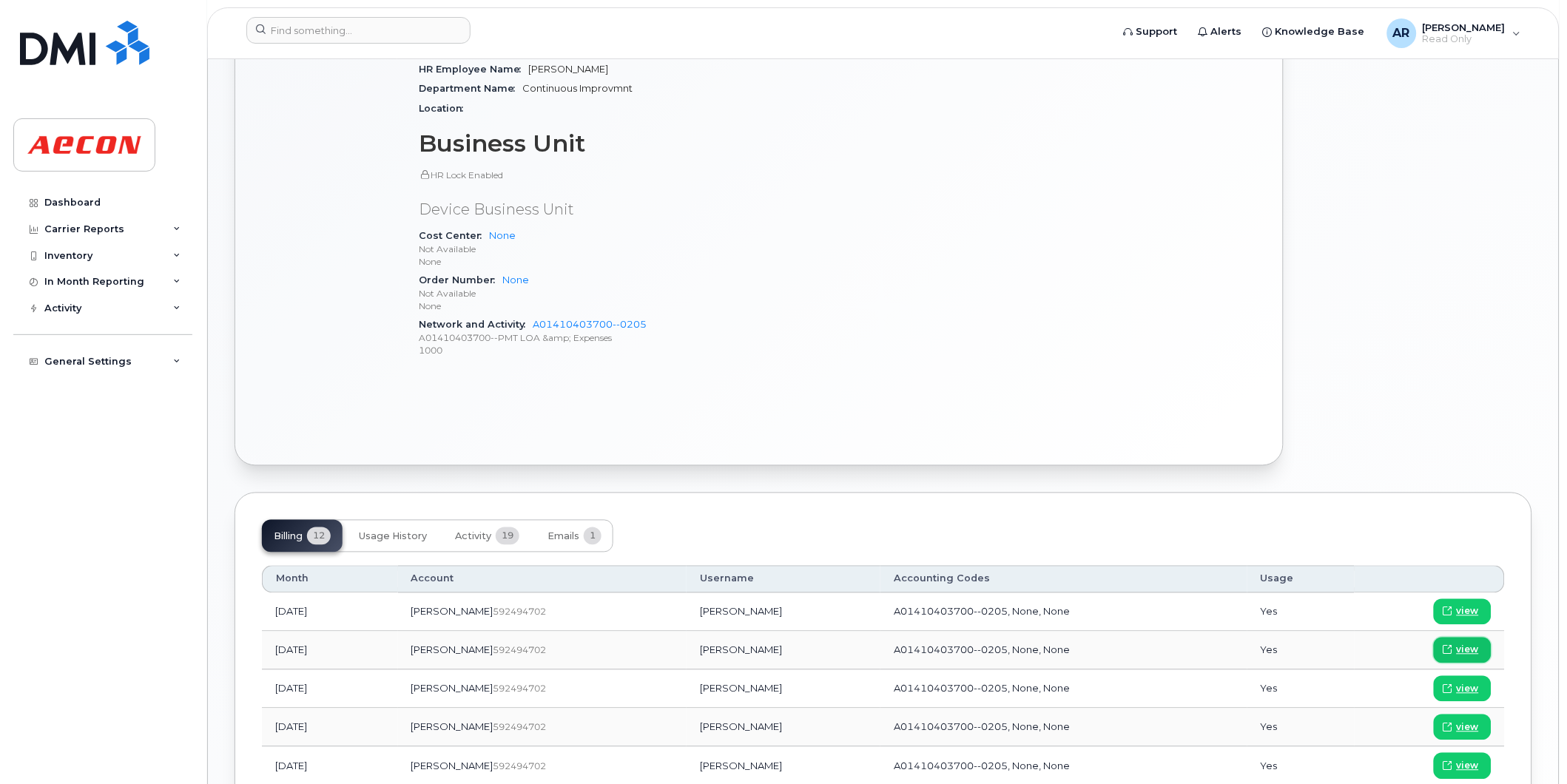
click at [1463, 648] on span "view" at bounding box center [1467, 650] width 22 height 13
click at [373, 15] on header "Support Alerts Knowledge Base AR Ana Routramourti Read Only English Français Ad…" at bounding box center [883, 33] width 1353 height 52
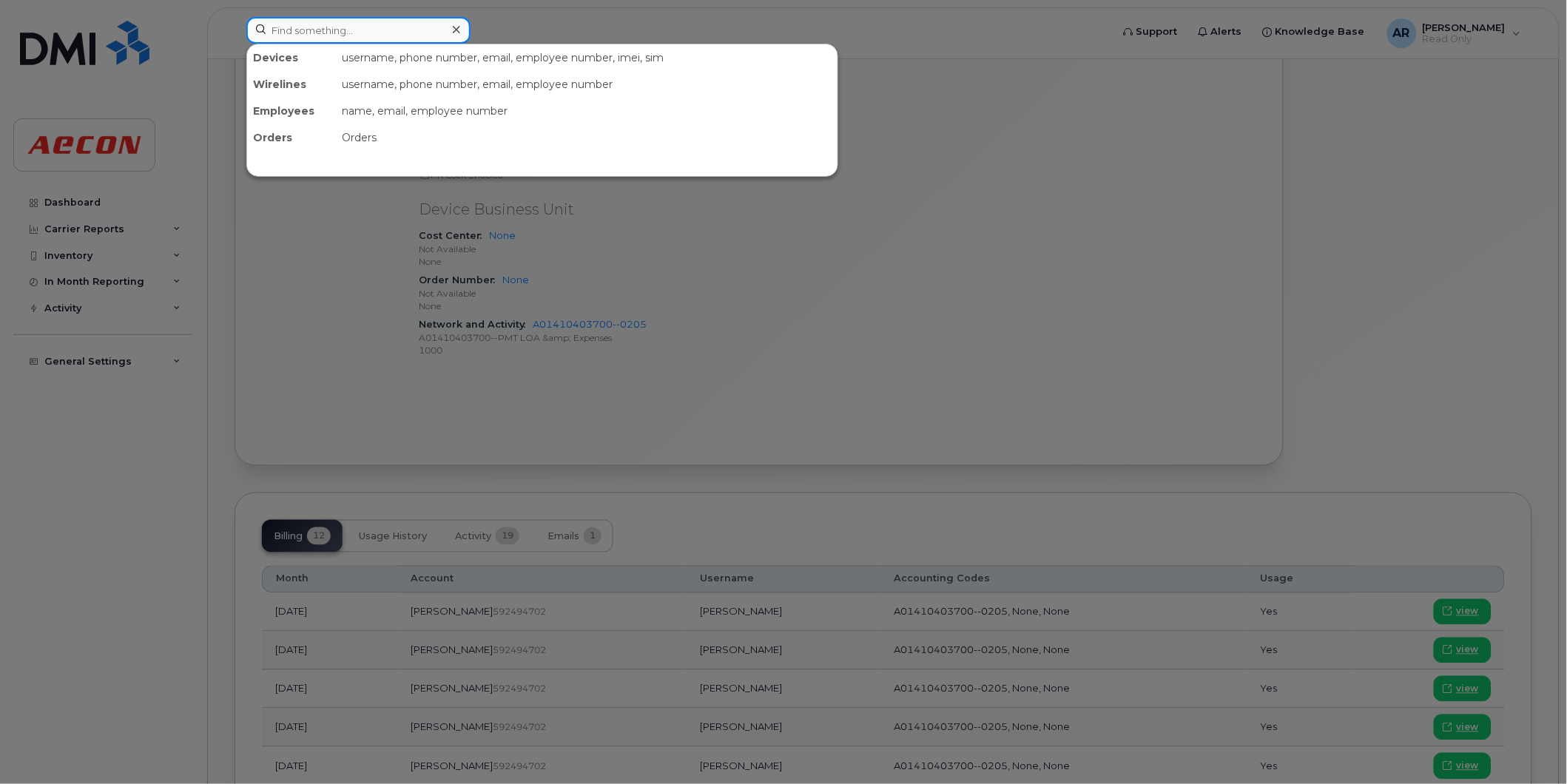
click at [373, 24] on input at bounding box center [358, 30] width 224 height 27
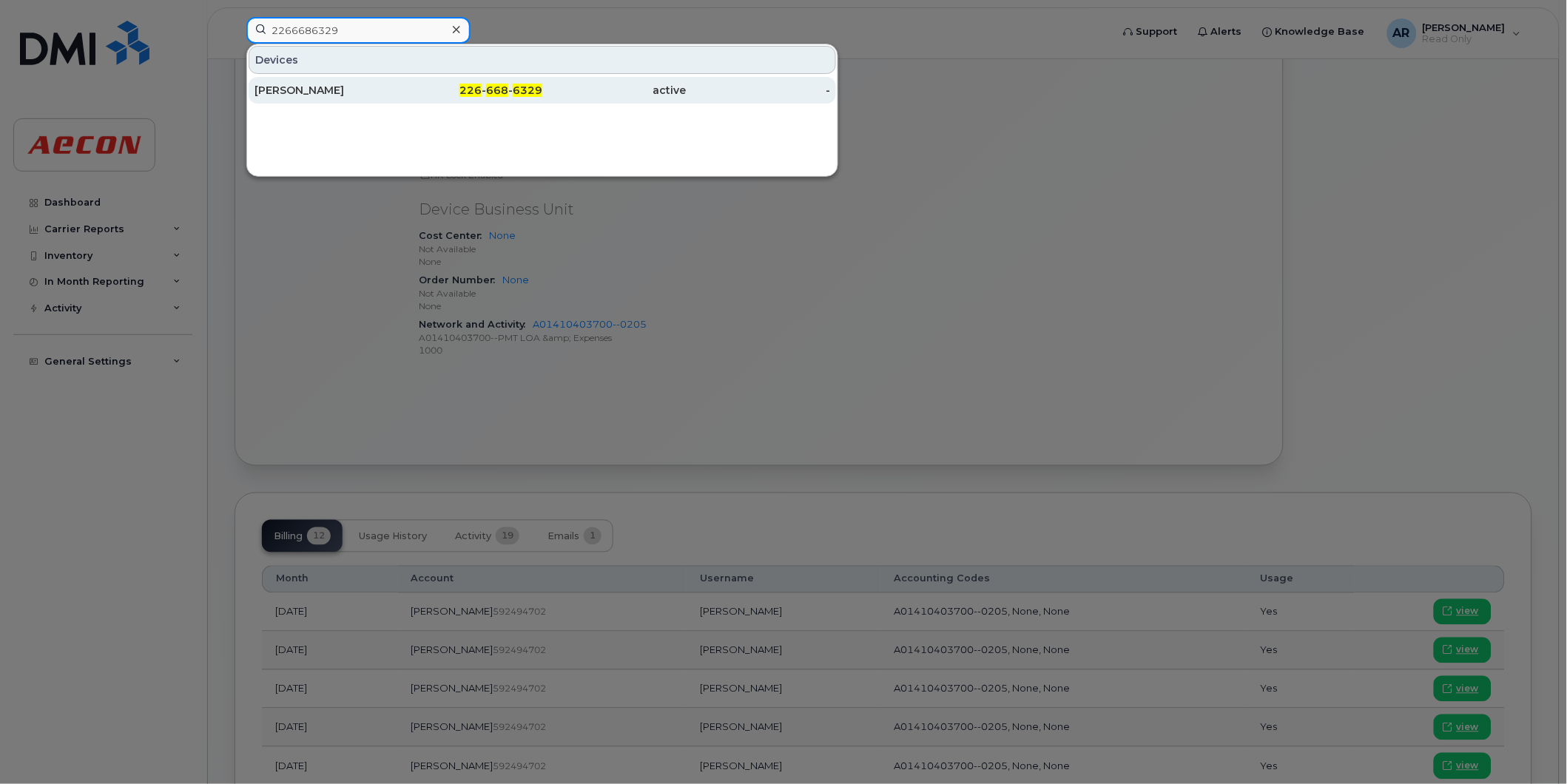
type input "2266686329"
click at [380, 90] on div "MIKE MCLAUGHLIN" at bounding box center [326, 90] width 145 height 15
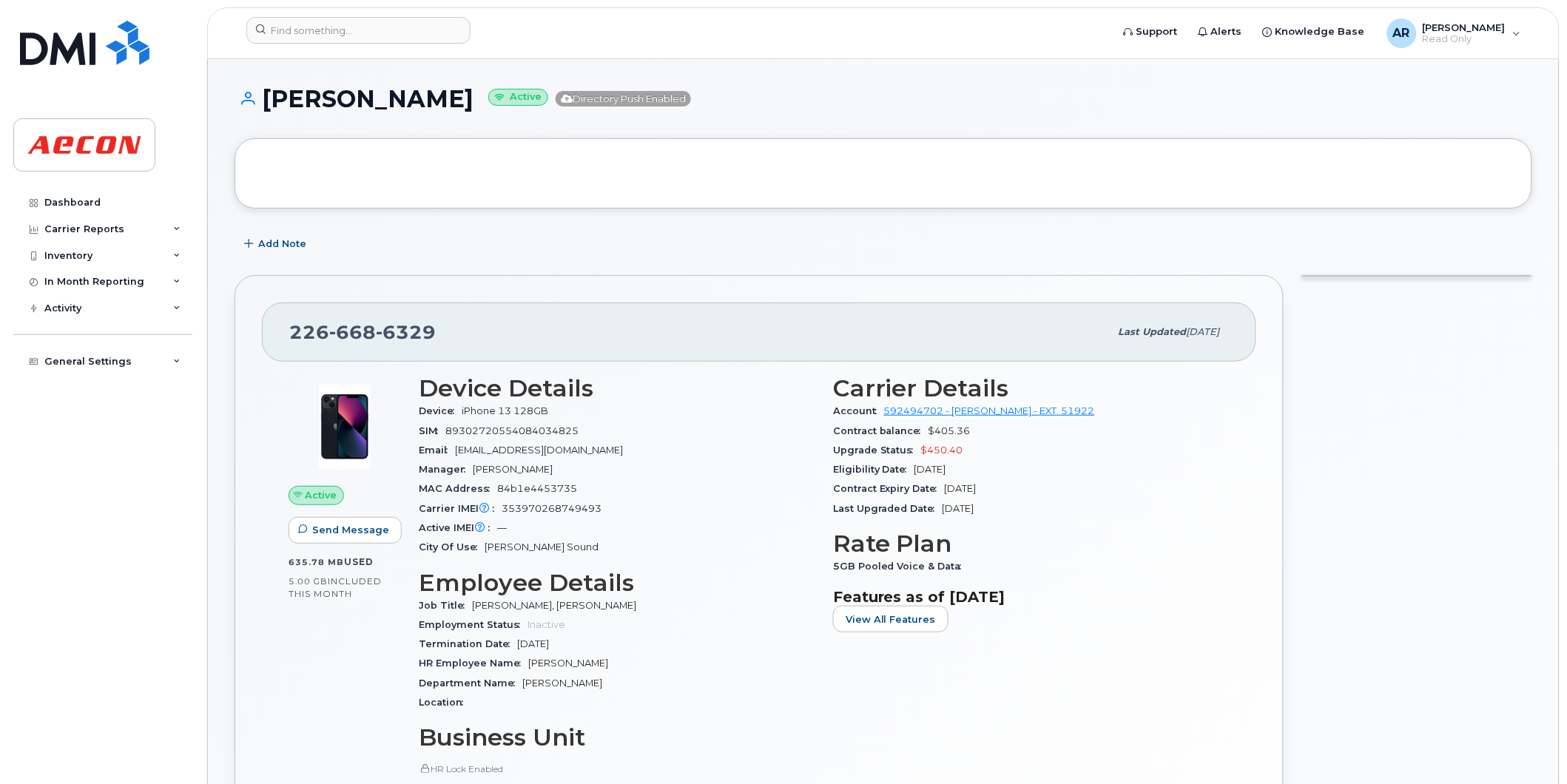
drag, startPoint x: 498, startPoint y: 100, endPoint x: 270, endPoint y: 106, distance: 228.1
click at [270, 106] on h1 "[PERSON_NAME] Active Directory Push Enabled" at bounding box center [883, 99] width 1297 height 26
copy h1 "[PERSON_NAME]"
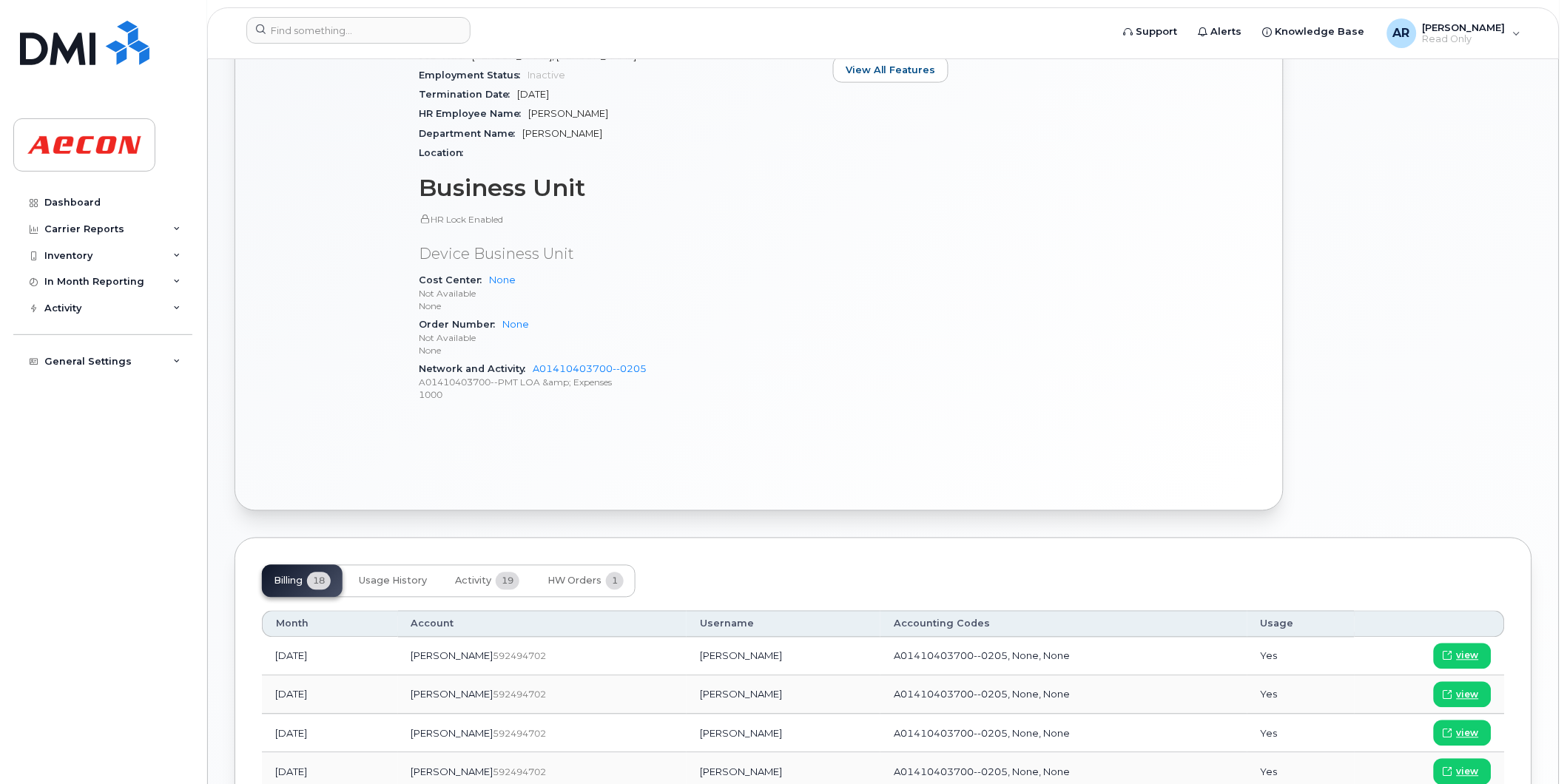
scroll to position [739, 0]
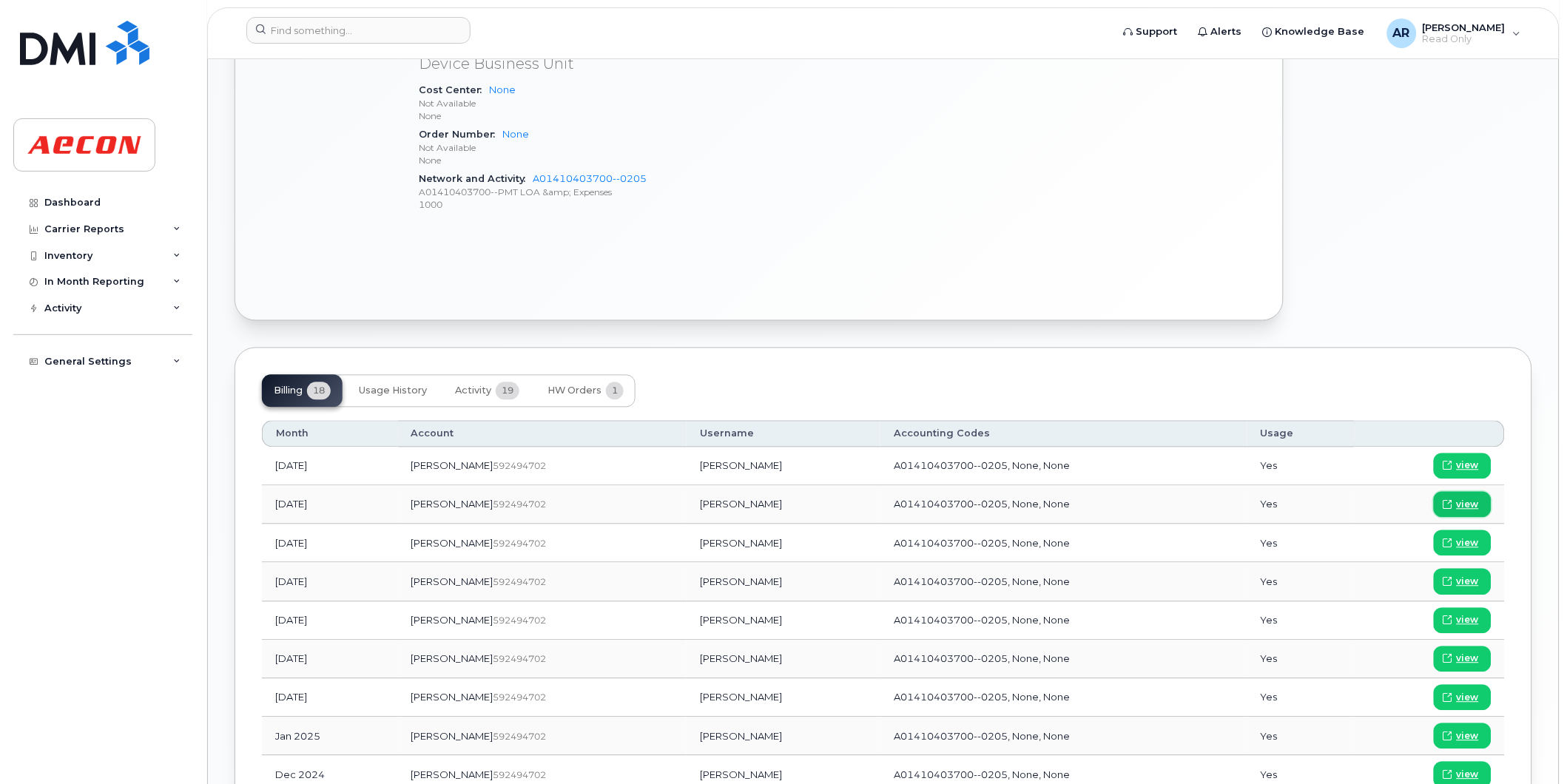
click at [1456, 504] on link "view" at bounding box center [1462, 505] width 58 height 26
click at [308, 32] on input at bounding box center [358, 30] width 224 height 27
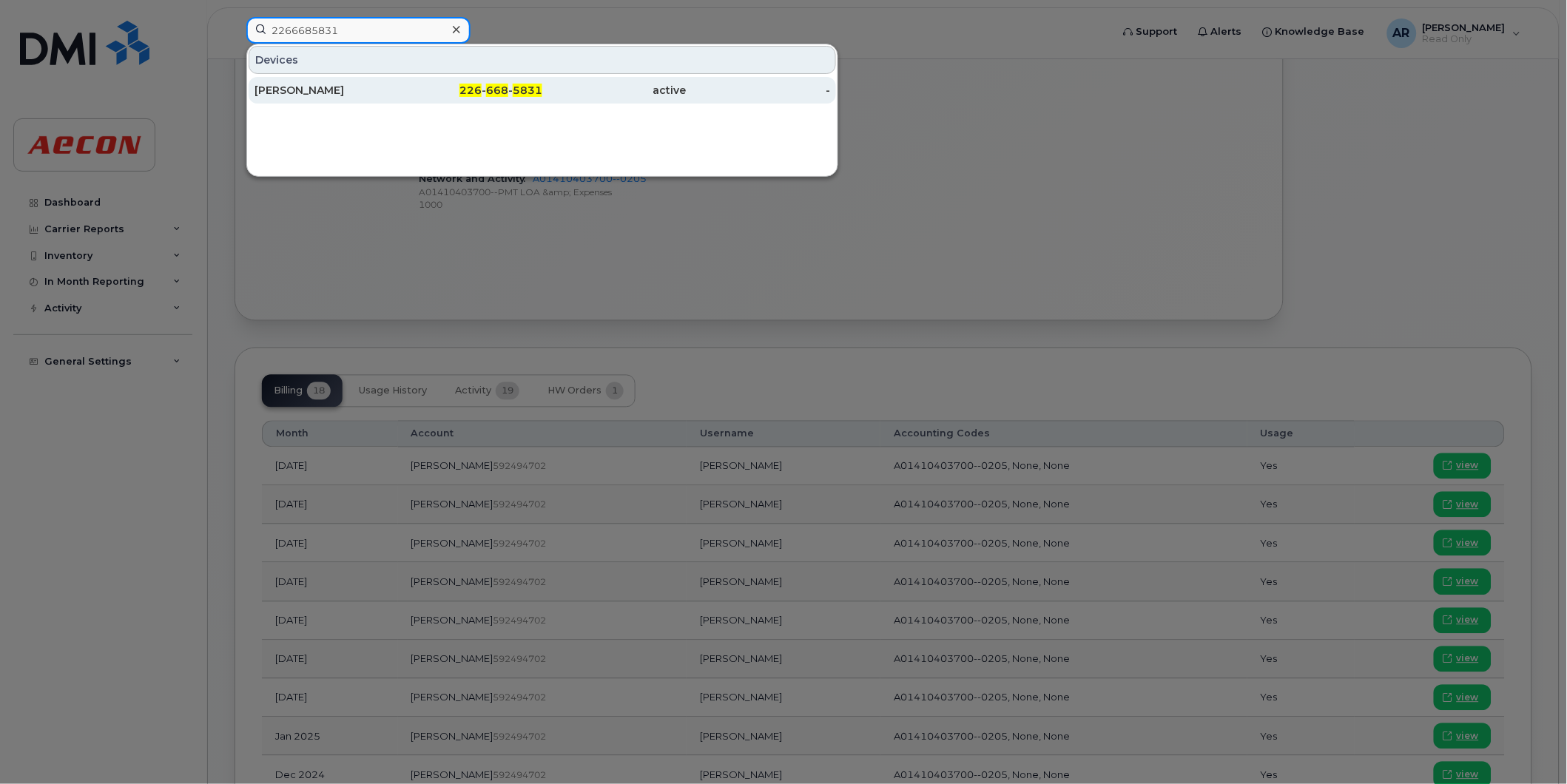
type input "2266685831"
click at [379, 80] on div "[PERSON_NAME]" at bounding box center [326, 90] width 145 height 27
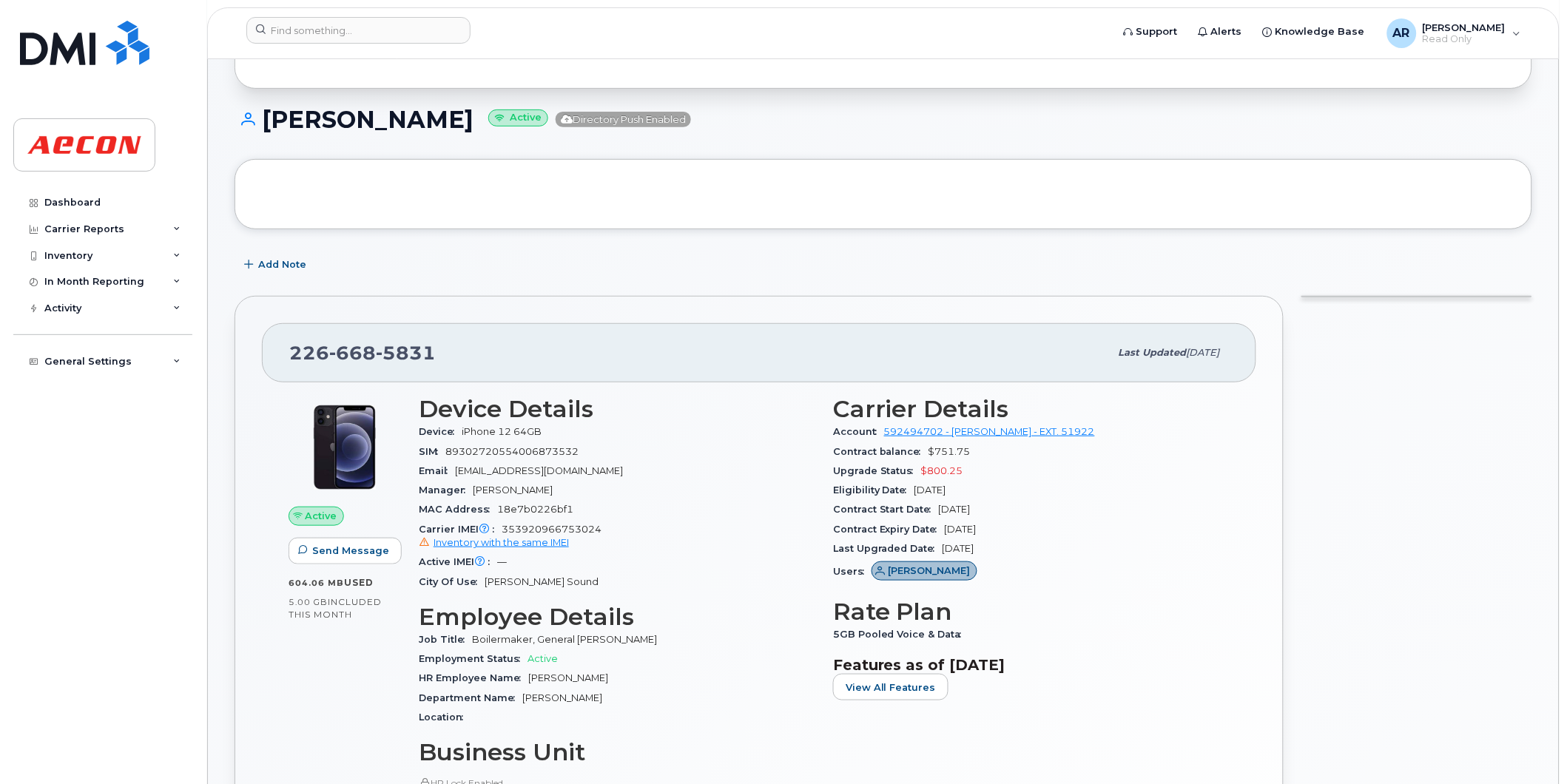
scroll to position [82, 0]
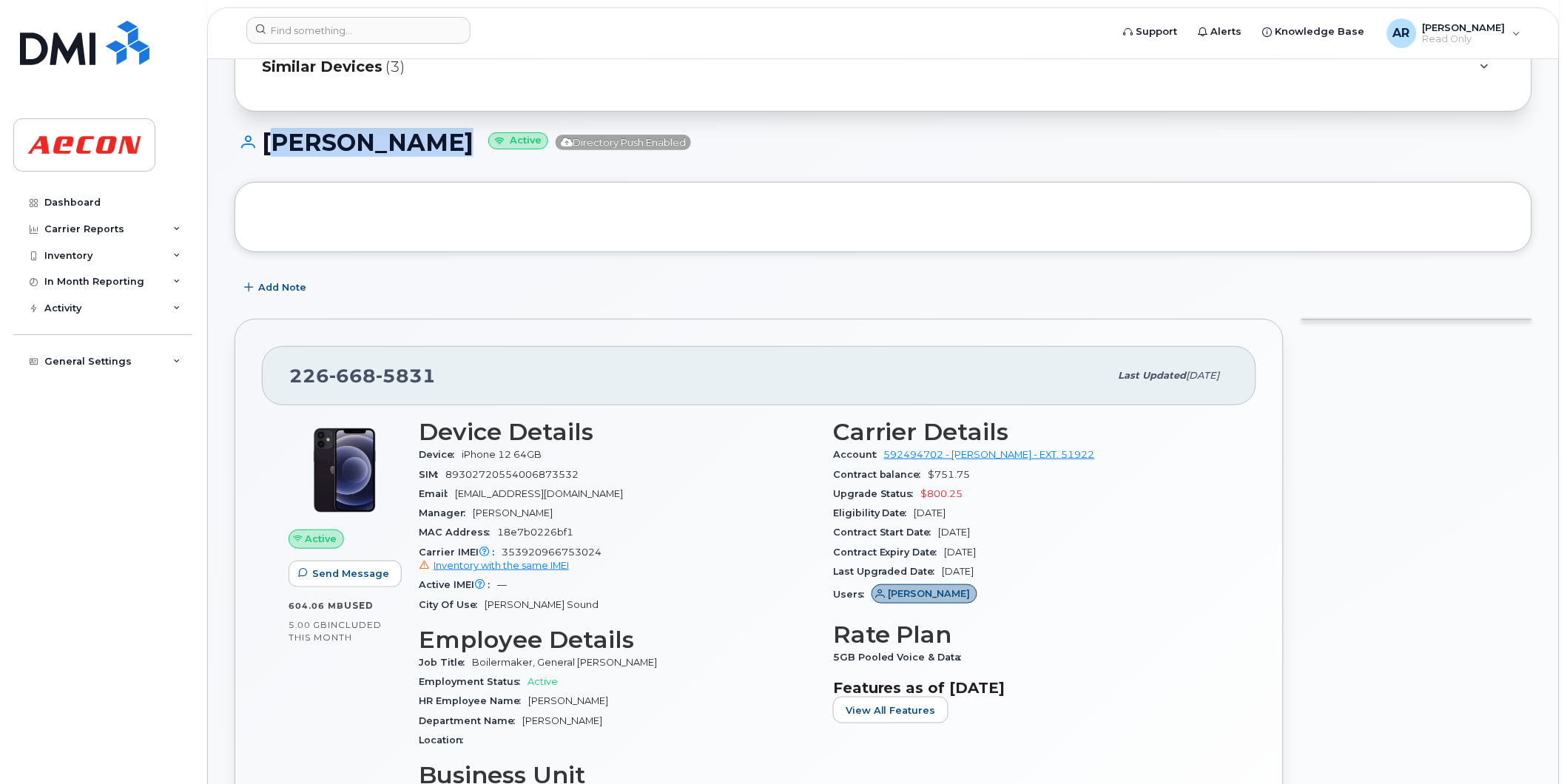
drag, startPoint x: 432, startPoint y: 146, endPoint x: 268, endPoint y: 146, distance: 164.0
click at [268, 146] on h1 "[PERSON_NAME] Active Directory Push Enabled" at bounding box center [883, 142] width 1297 height 26
copy h1 "[PERSON_NAME]"
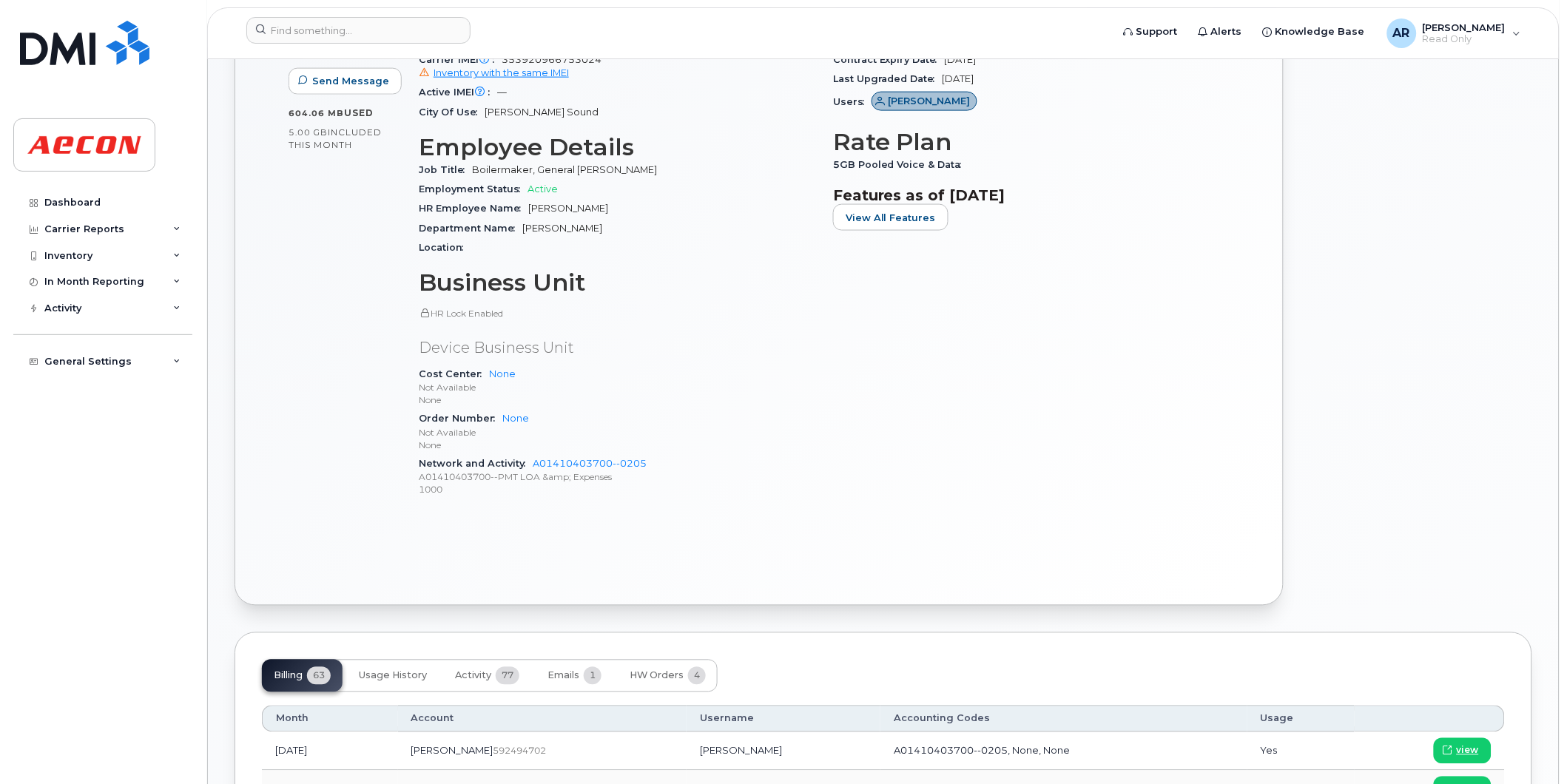
scroll to position [739, 0]
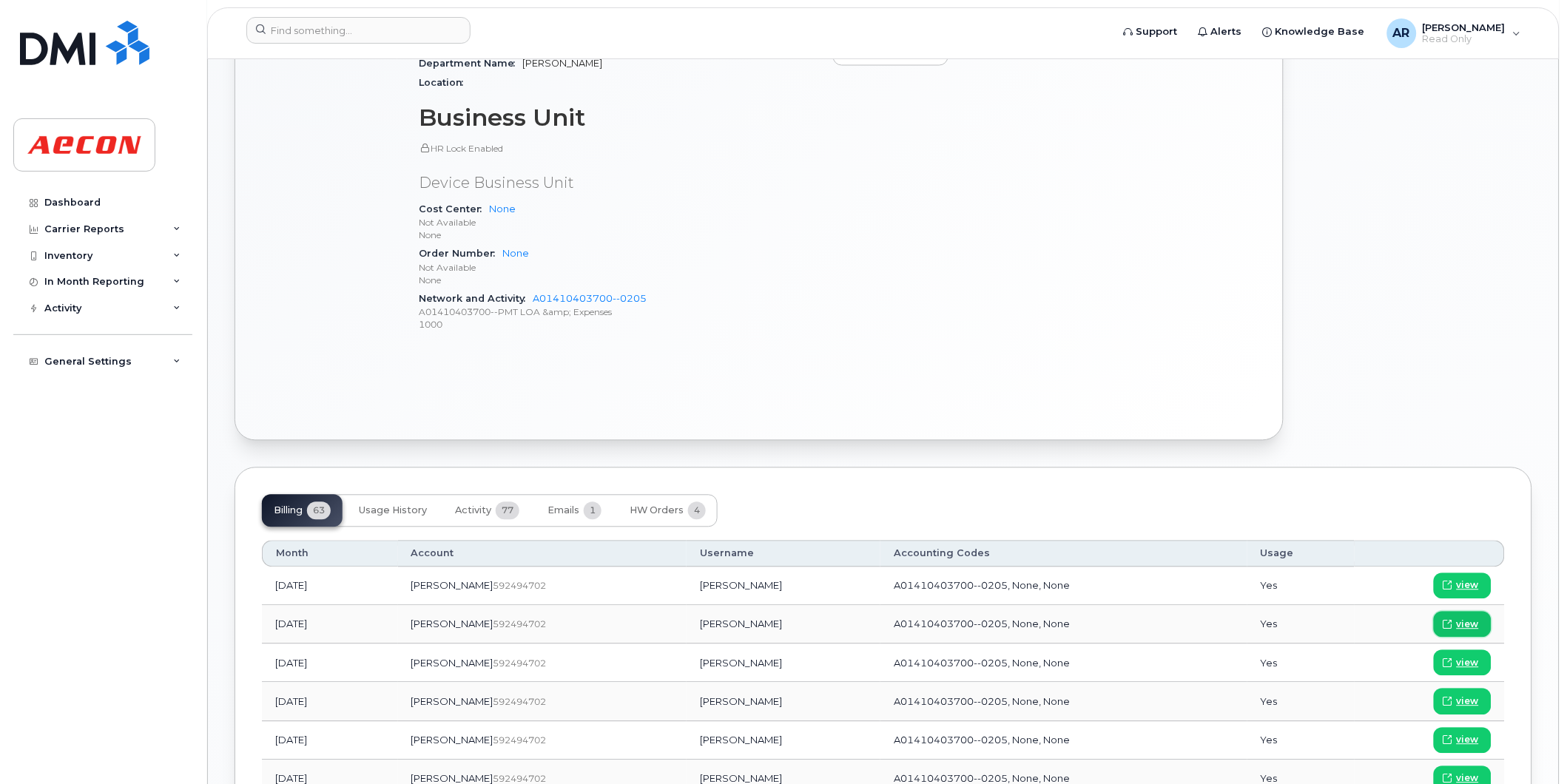
click at [1465, 624] on span "view" at bounding box center [1467, 625] width 22 height 13
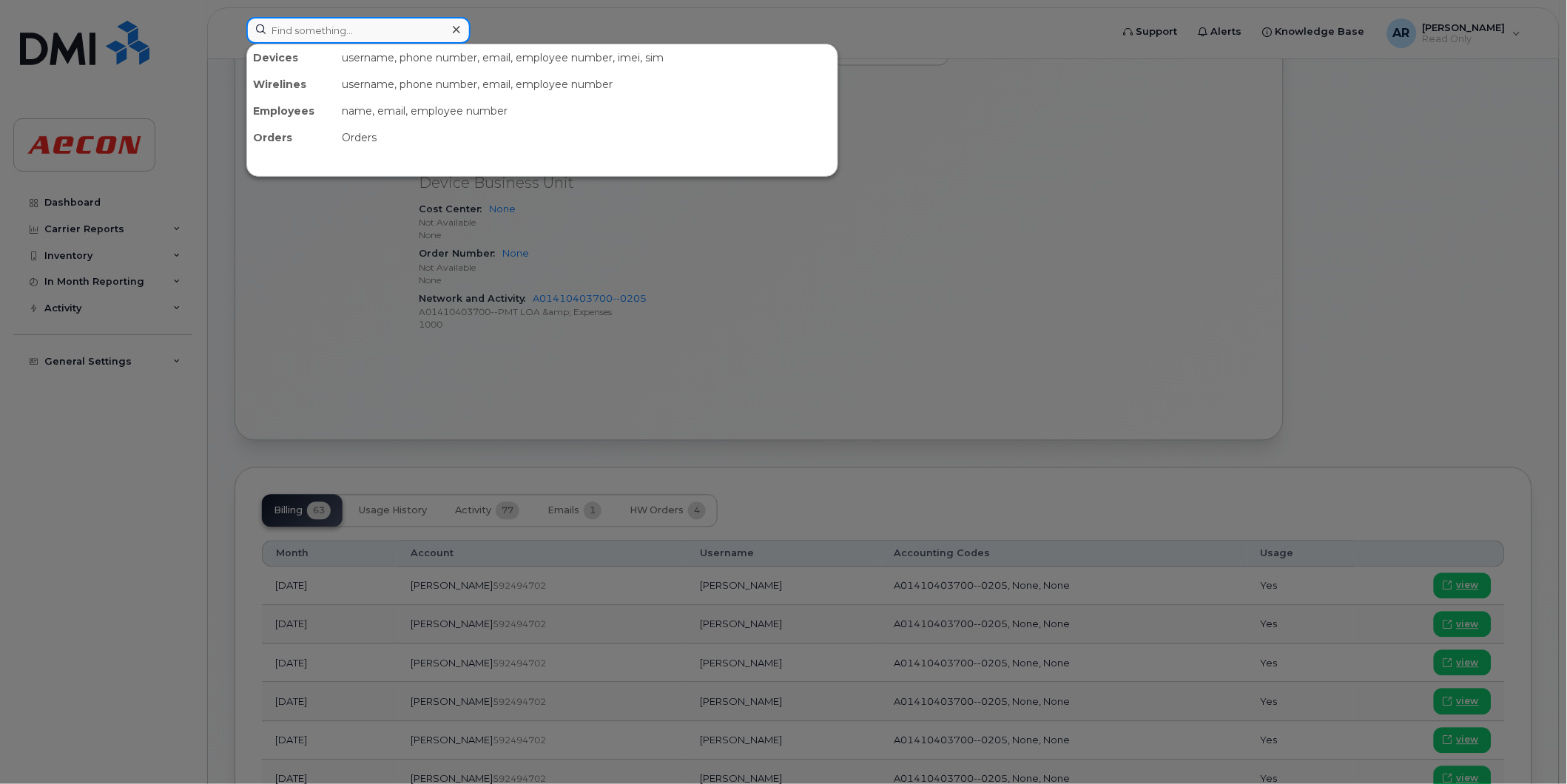
click at [390, 35] on input at bounding box center [358, 30] width 224 height 27
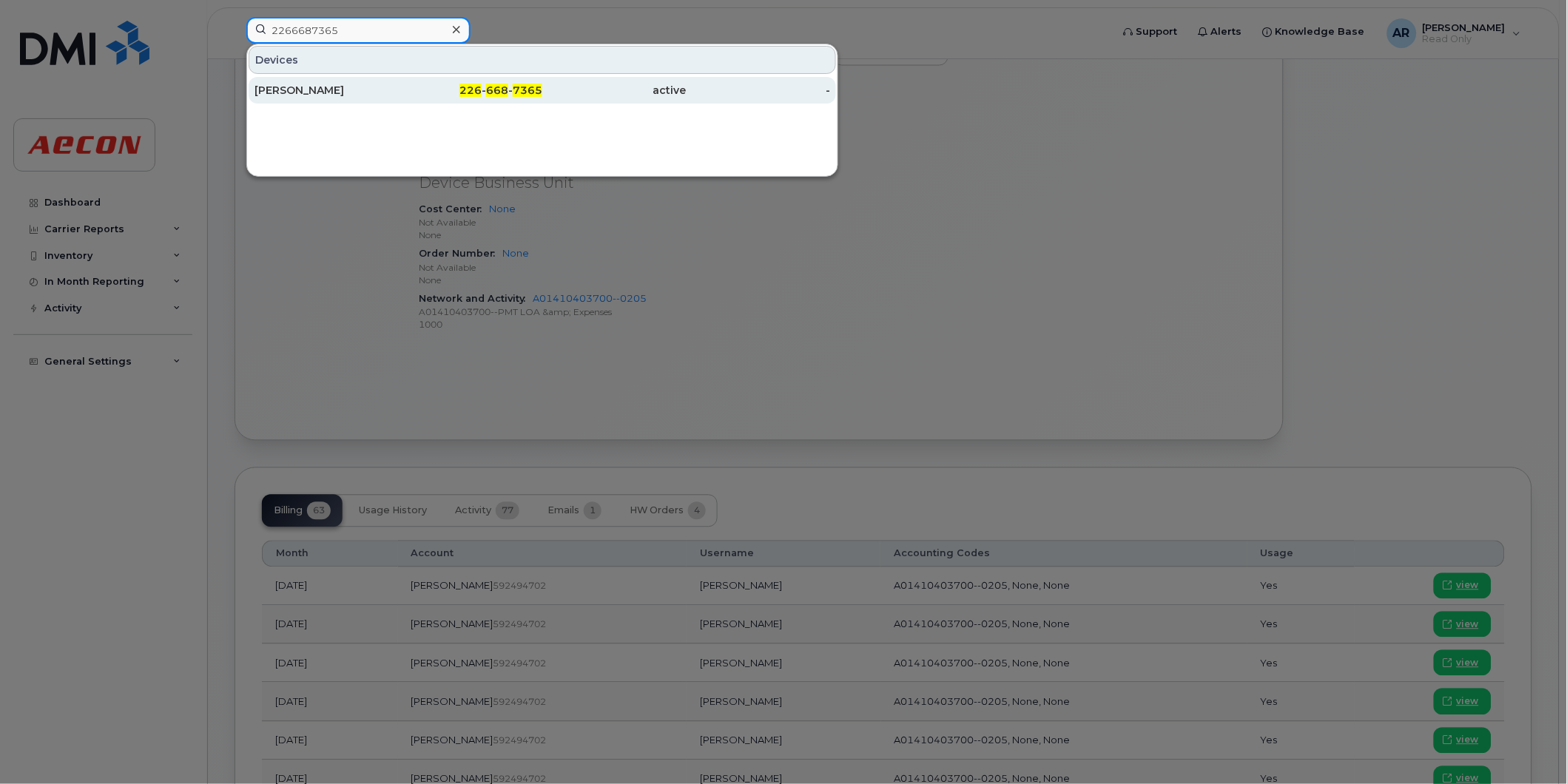
type input "2266687365"
click at [390, 84] on div "[PERSON_NAME]" at bounding box center [326, 90] width 145 height 15
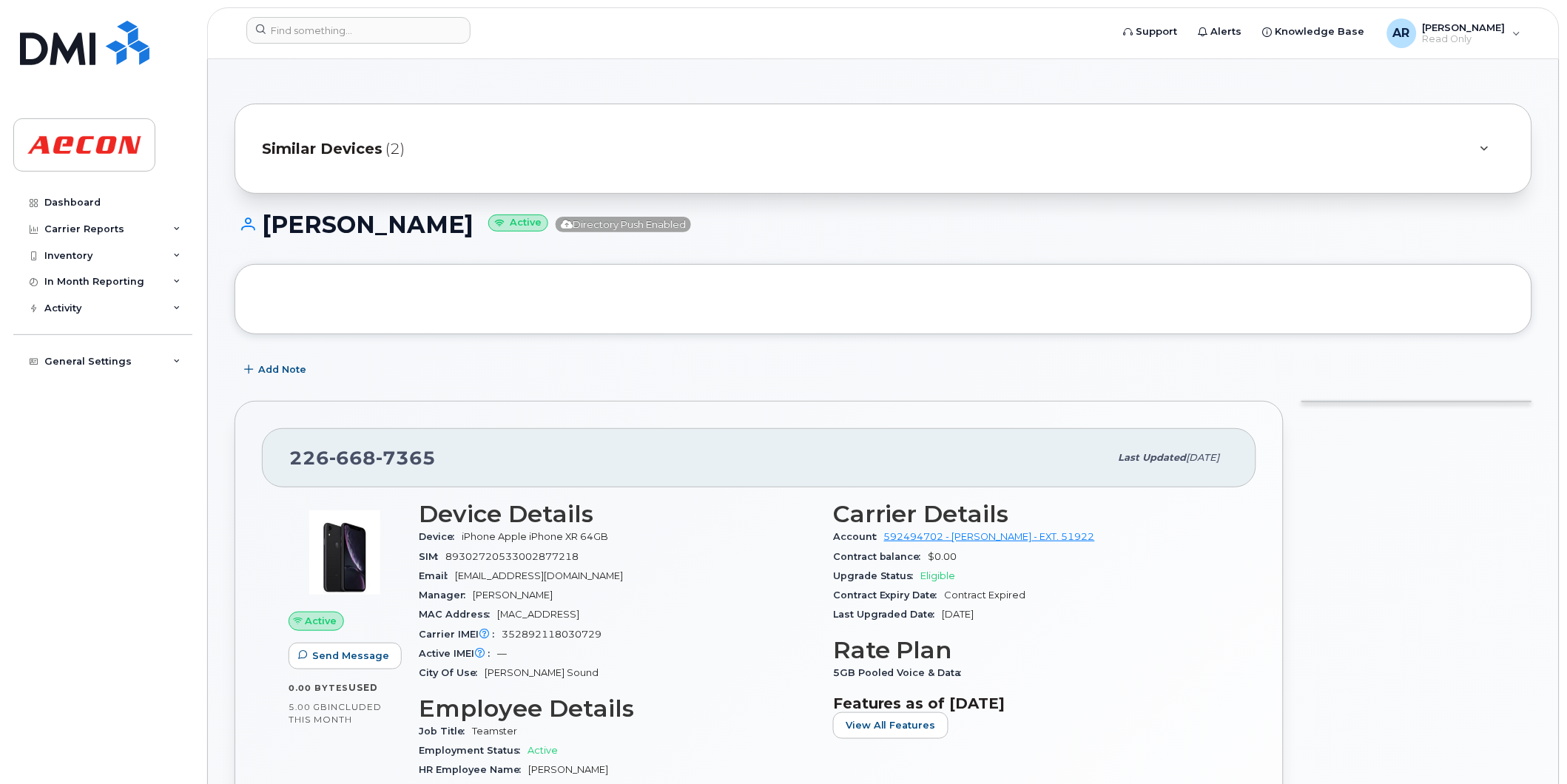
drag, startPoint x: 486, startPoint y: 223, endPoint x: 272, endPoint y: 225, distance: 214.0
click at [272, 225] on h1 "[PERSON_NAME] Active Directory Push Enabled" at bounding box center [883, 225] width 1297 height 26
copy h1 "MICHAEL BRANDT"
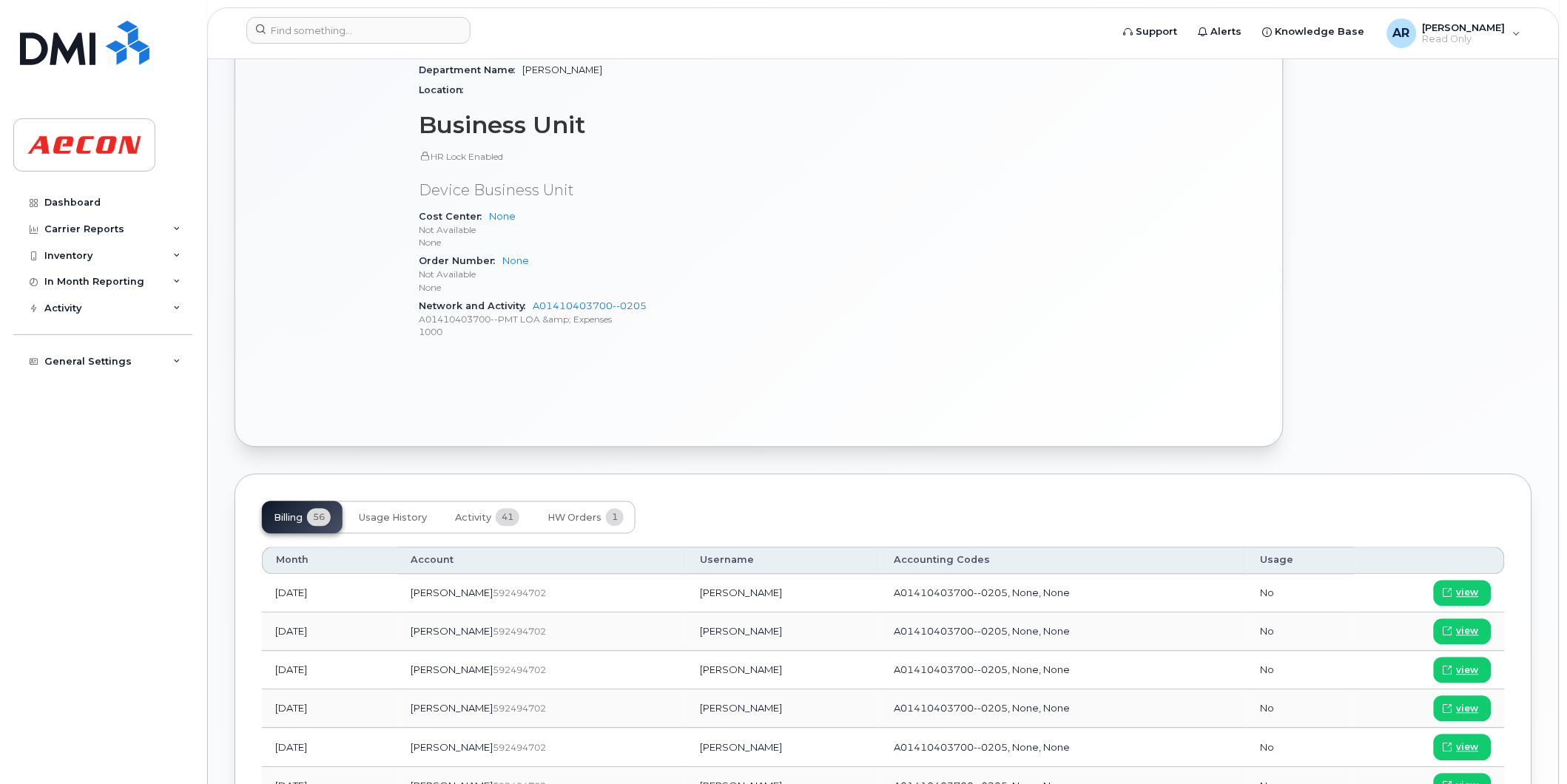
scroll to position [739, 0]
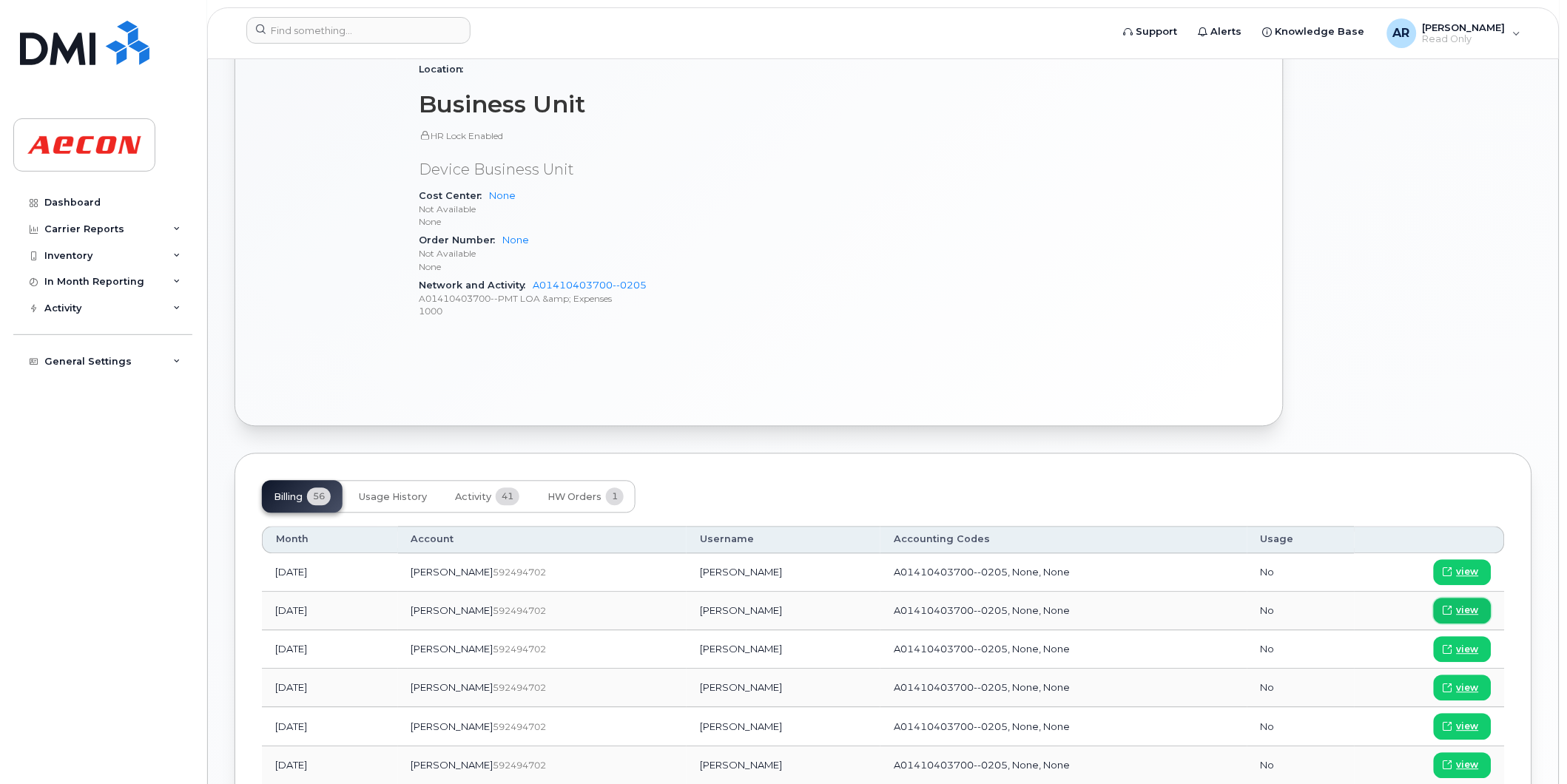
click at [1458, 610] on span "view" at bounding box center [1467, 611] width 22 height 13
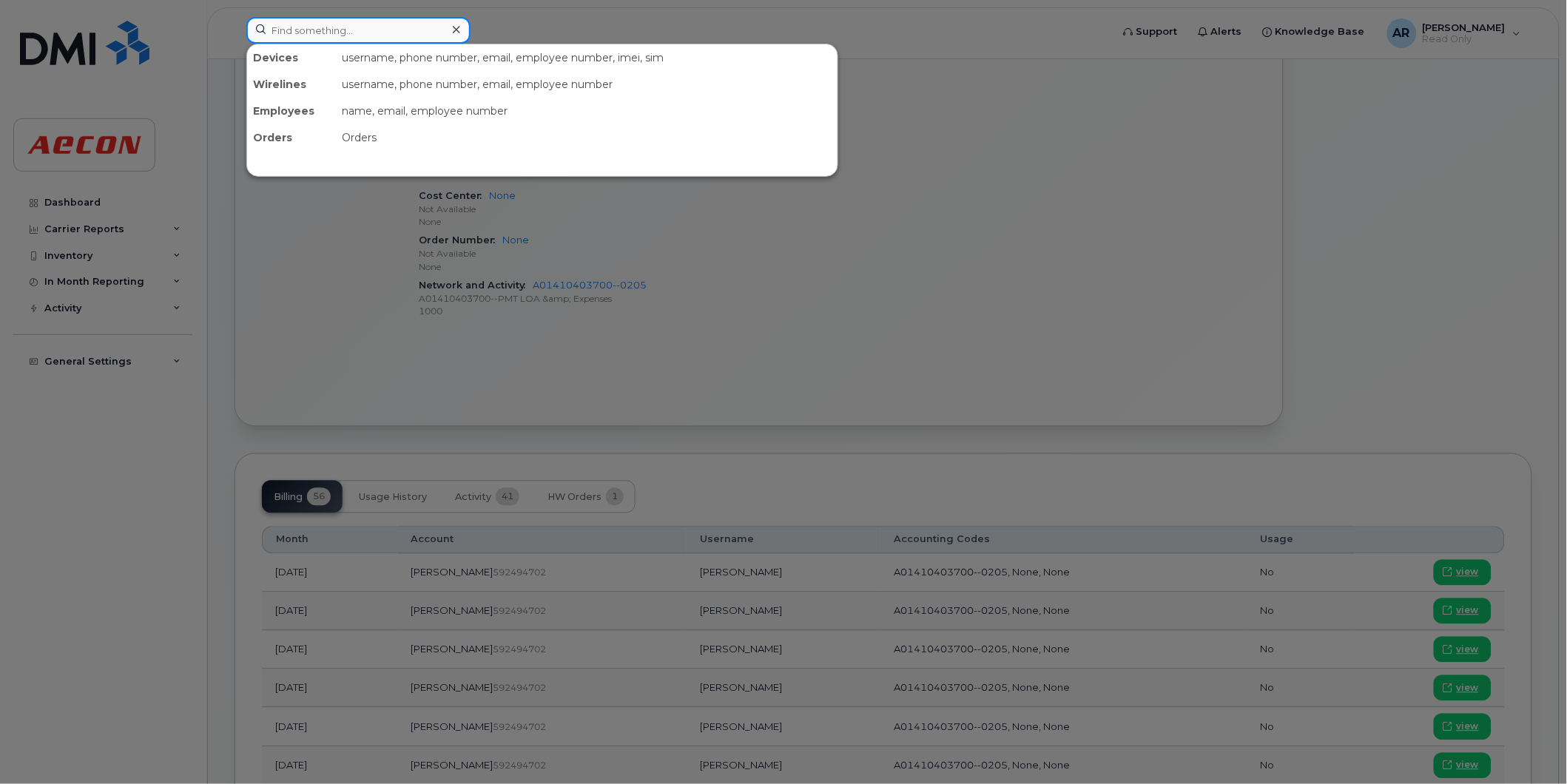
click at [326, 24] on input at bounding box center [358, 30] width 224 height 27
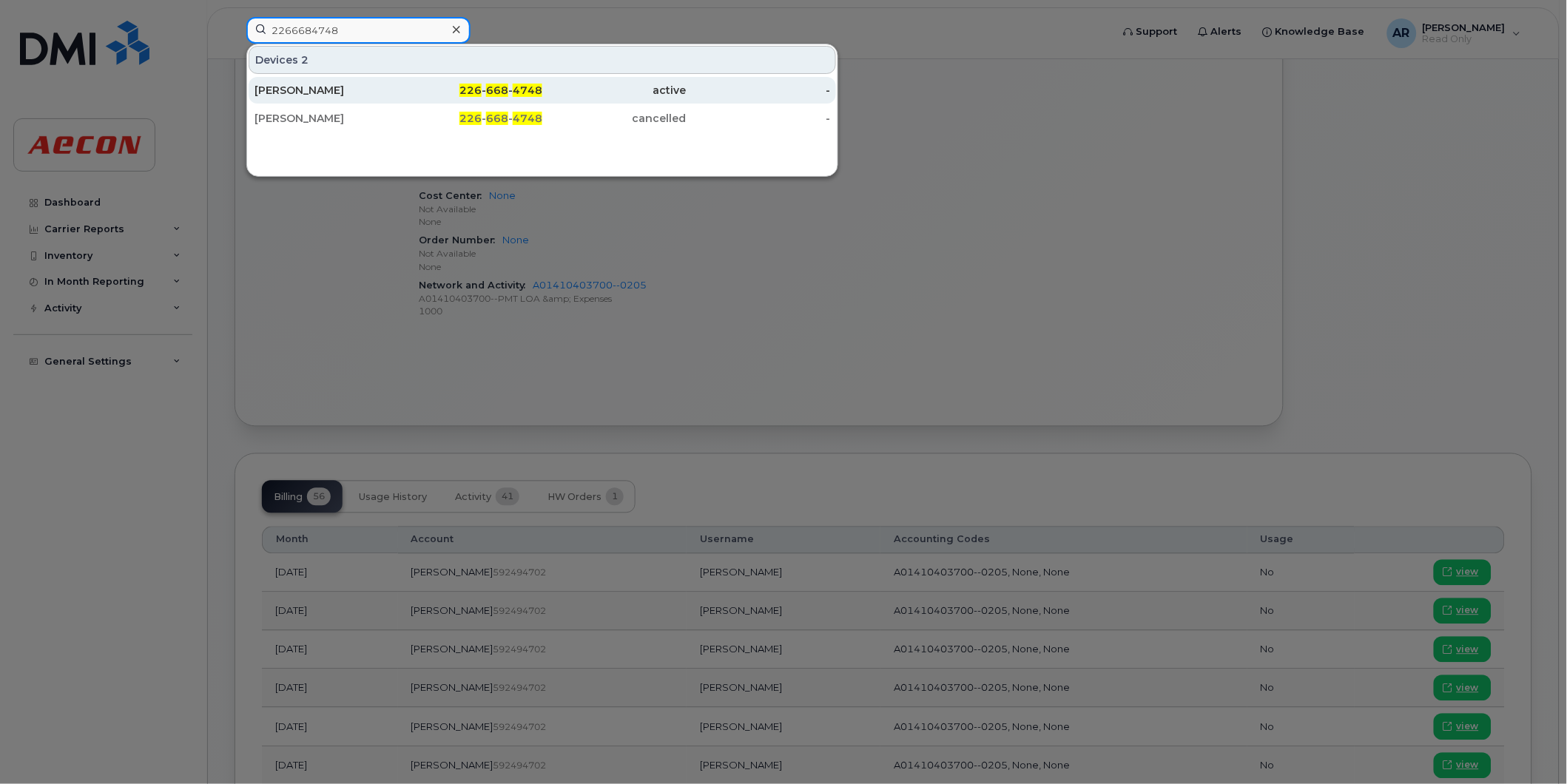
type input "2266684748"
click at [454, 86] on div "226 - 668 - 4748" at bounding box center [471, 90] width 145 height 15
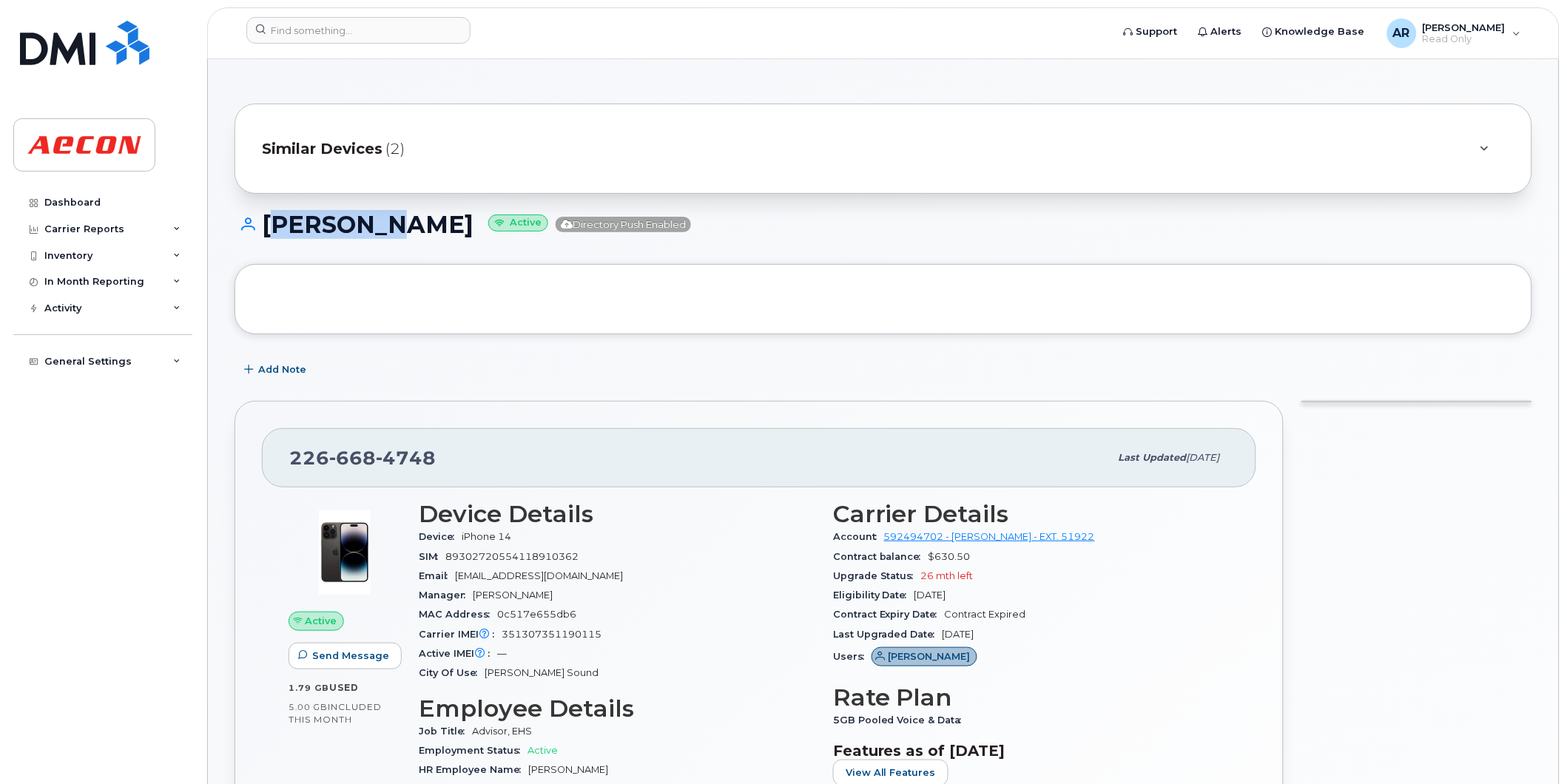
drag, startPoint x: 380, startPoint y: 230, endPoint x: 270, endPoint y: 232, distance: 110.0
click at [270, 232] on h1 "AMY HILL Active Directory Push Enabled" at bounding box center [883, 225] width 1297 height 26
copy h1 "AMY HILL"
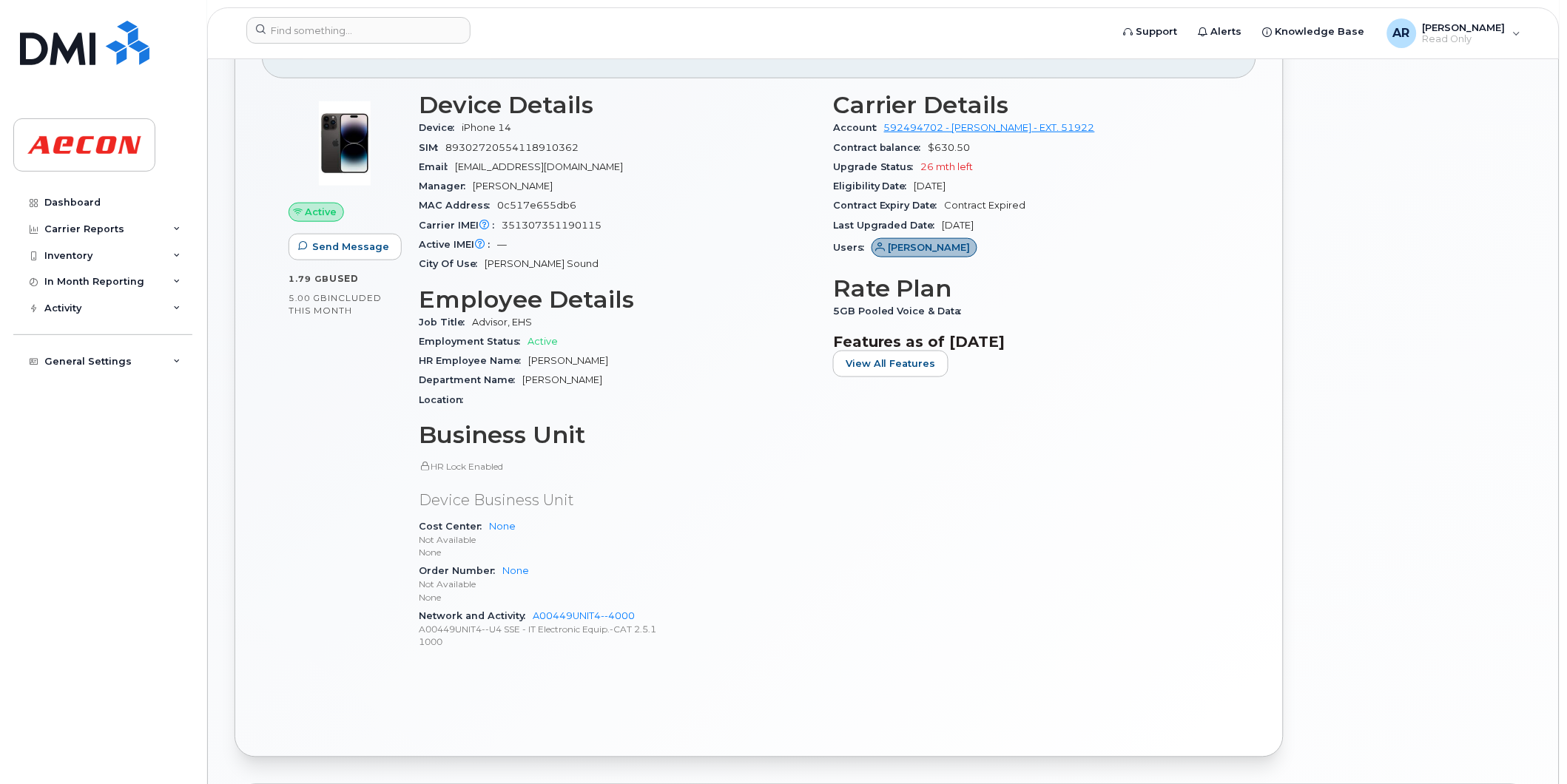
scroll to position [657, 0]
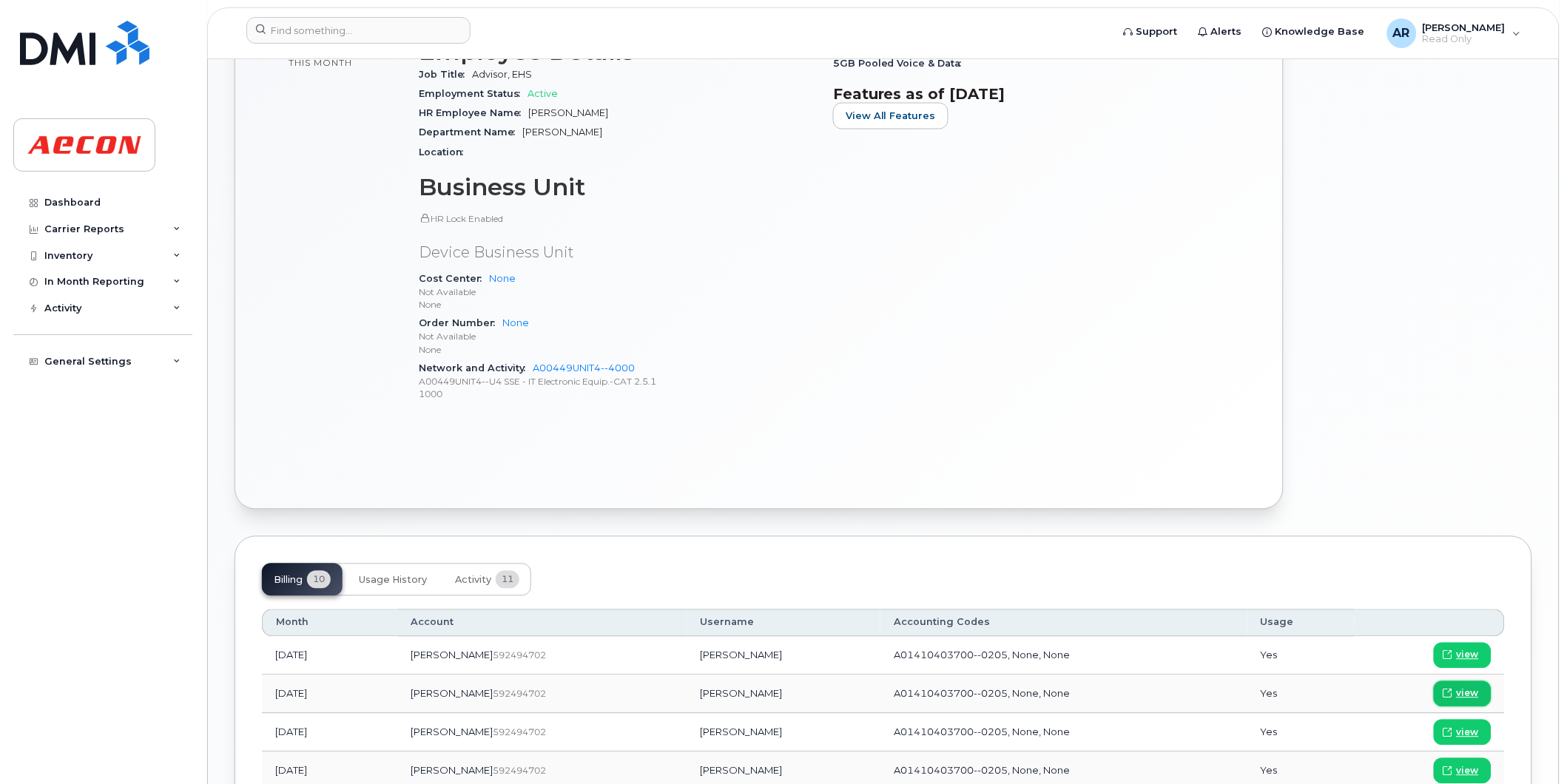
click at [1475, 693] on span "view" at bounding box center [1467, 694] width 22 height 13
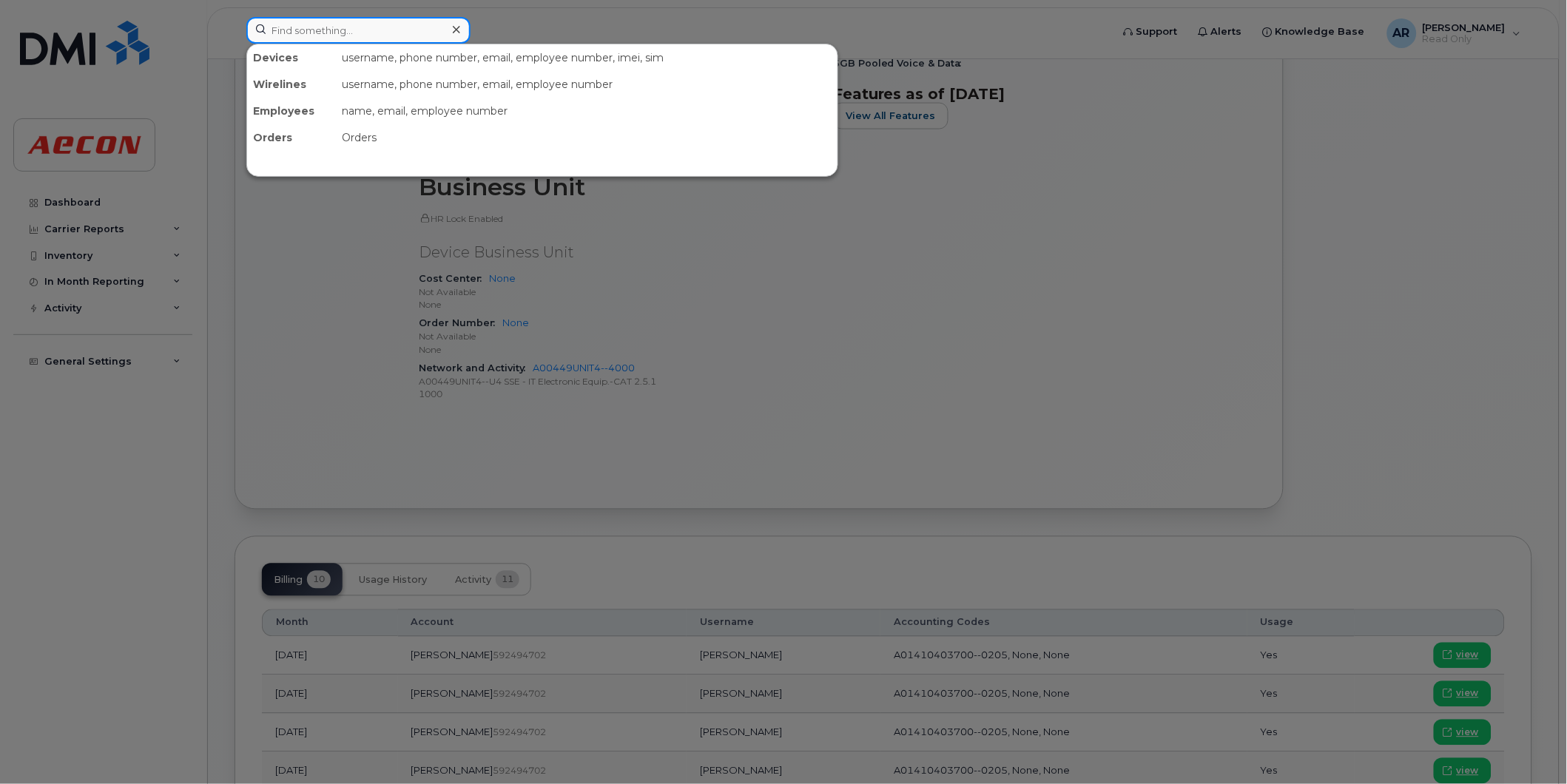
click at [291, 30] on input at bounding box center [358, 30] width 224 height 27
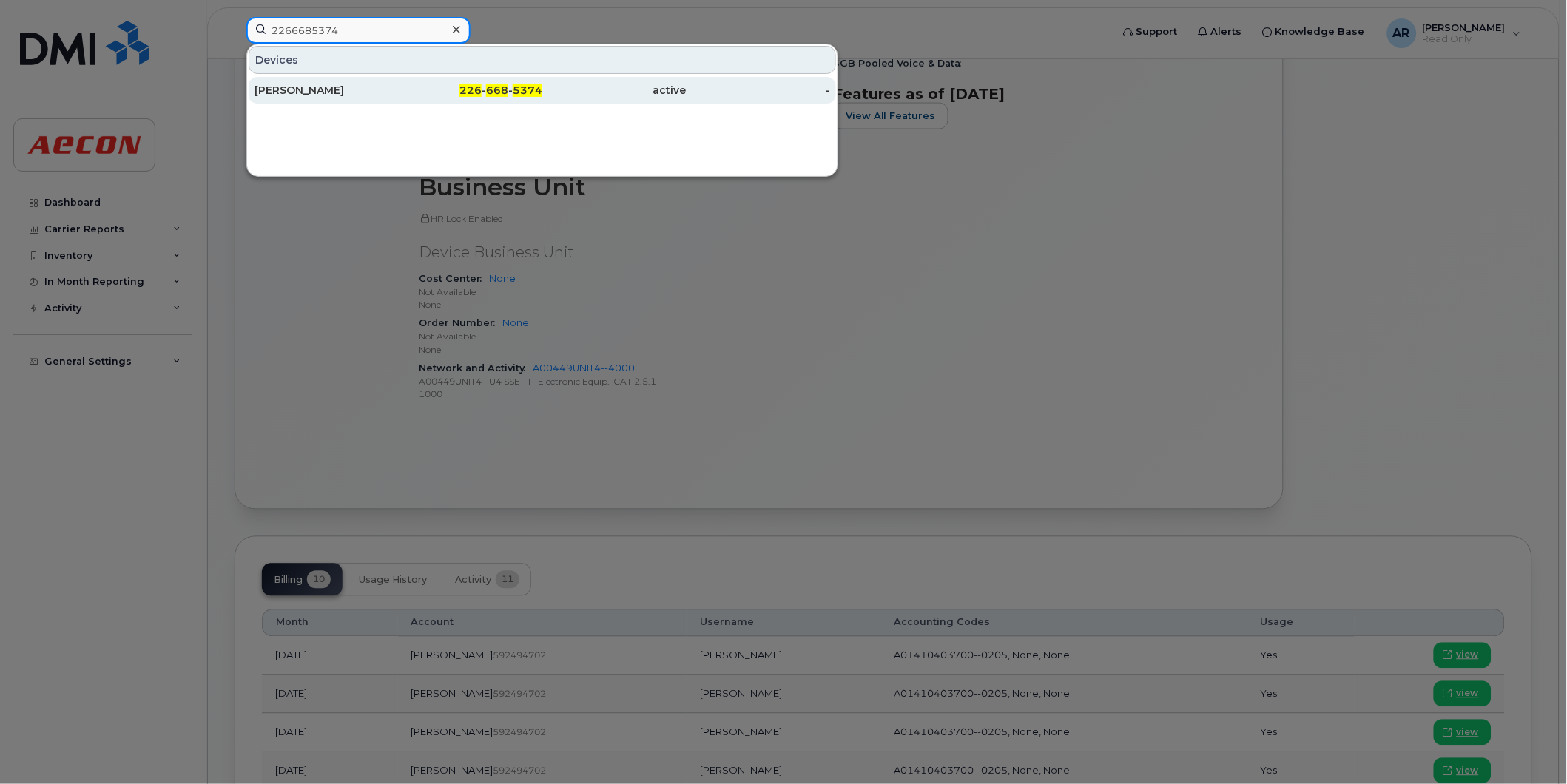
type input "2266685374"
click at [331, 80] on div "[PERSON_NAME]" at bounding box center [326, 90] width 145 height 27
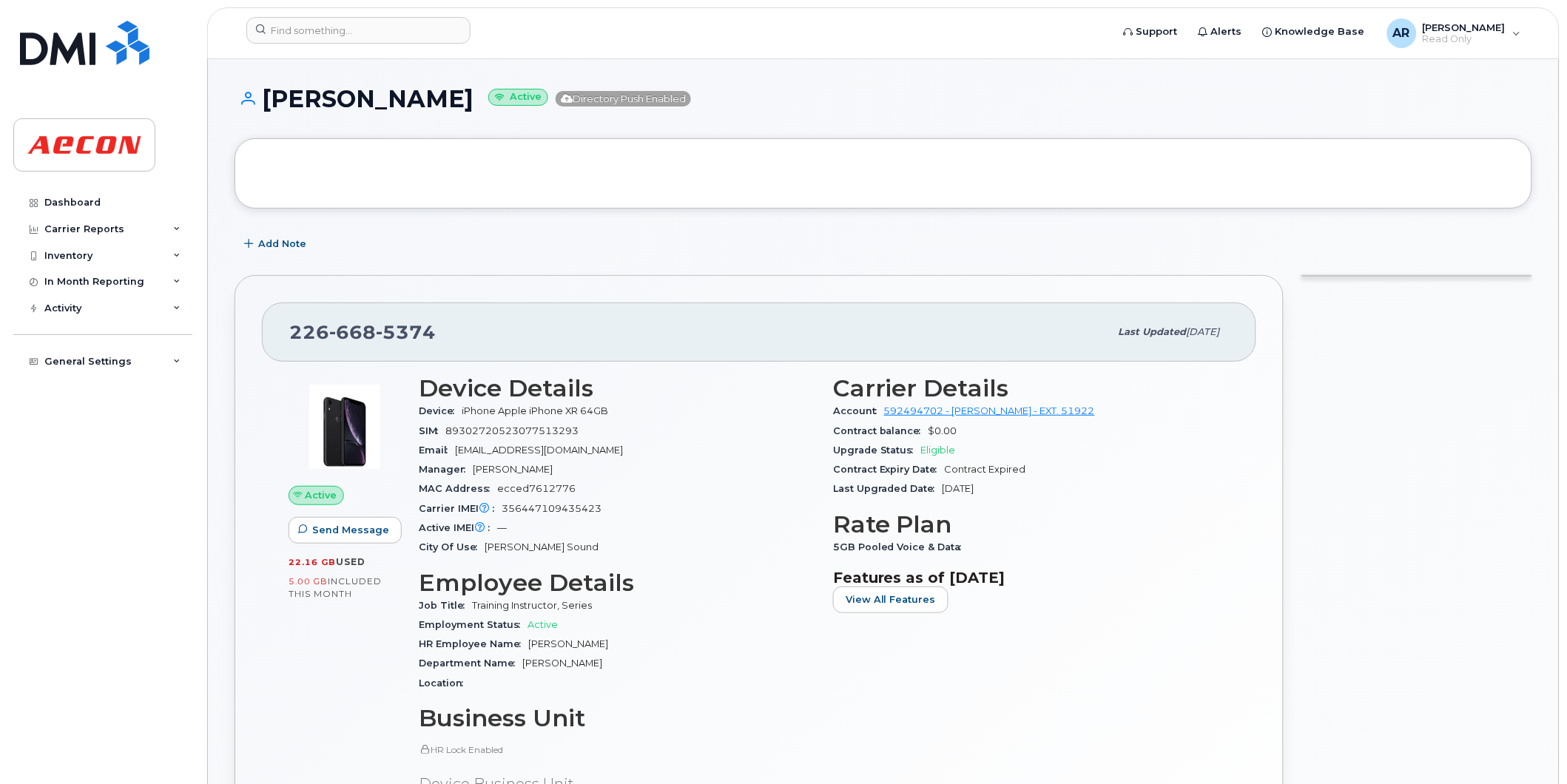
drag, startPoint x: 494, startPoint y: 104, endPoint x: 270, endPoint y: 100, distance: 224.0
click at [270, 100] on h1 "[PERSON_NAME] Active Directory Push Enabled" at bounding box center [883, 99] width 1297 height 26
copy h1 "[PERSON_NAME]"
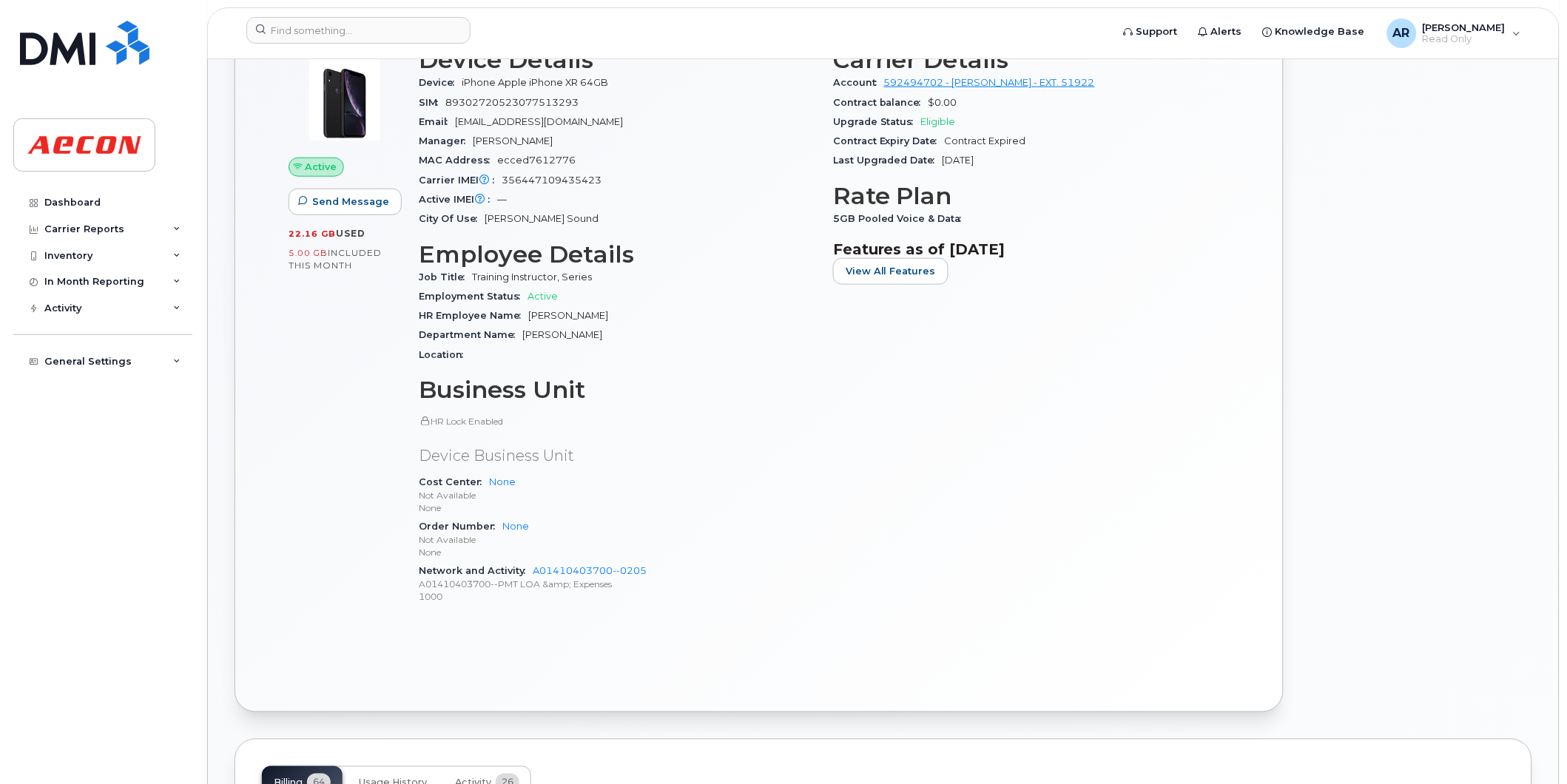
scroll to position [657, 0]
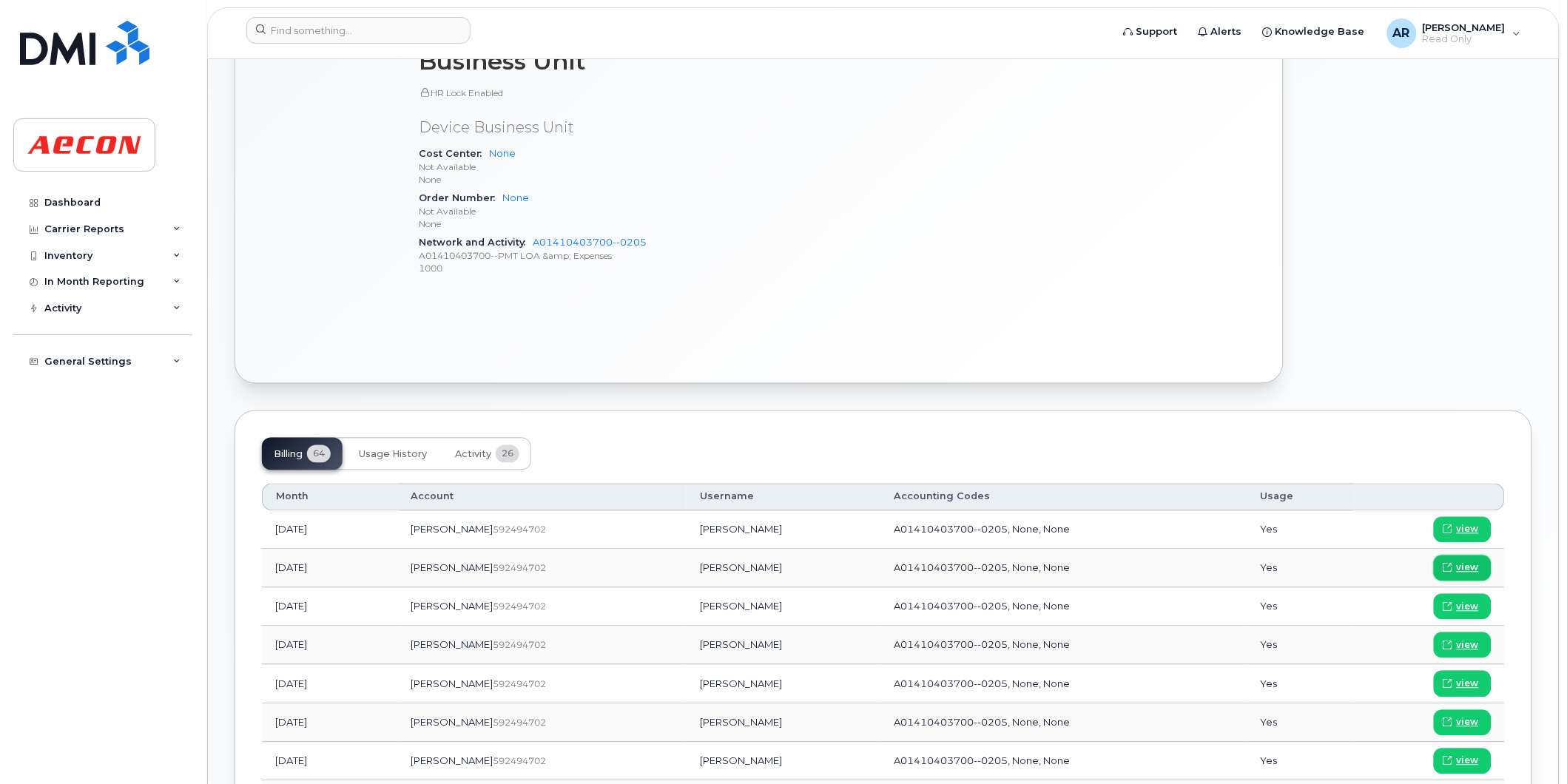
click at [1462, 567] on span "view" at bounding box center [1467, 568] width 22 height 13
click at [356, 32] on input at bounding box center [358, 30] width 224 height 27
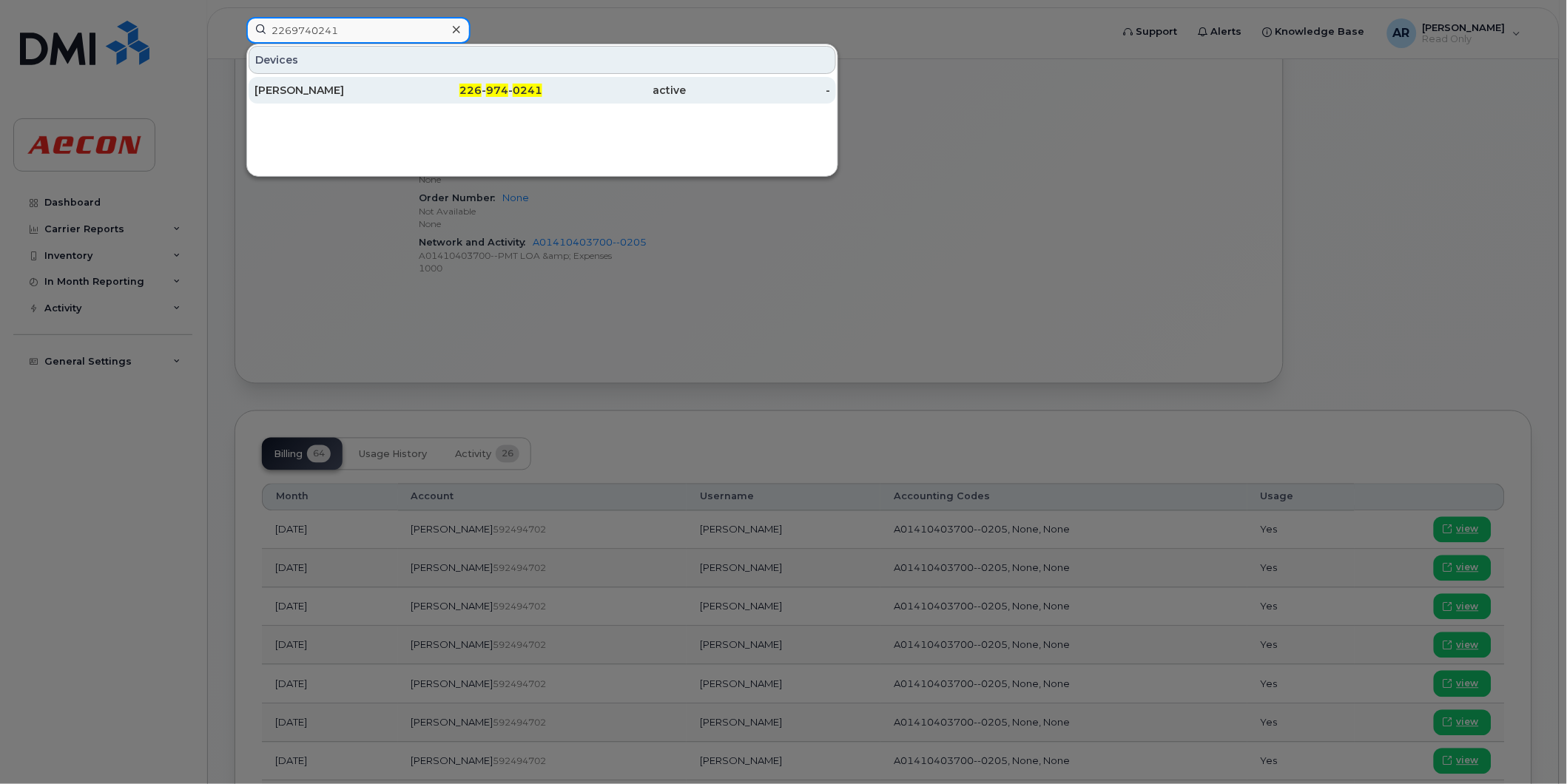
type input "2269740241"
click at [373, 82] on div "[PERSON_NAME]" at bounding box center [326, 90] width 145 height 27
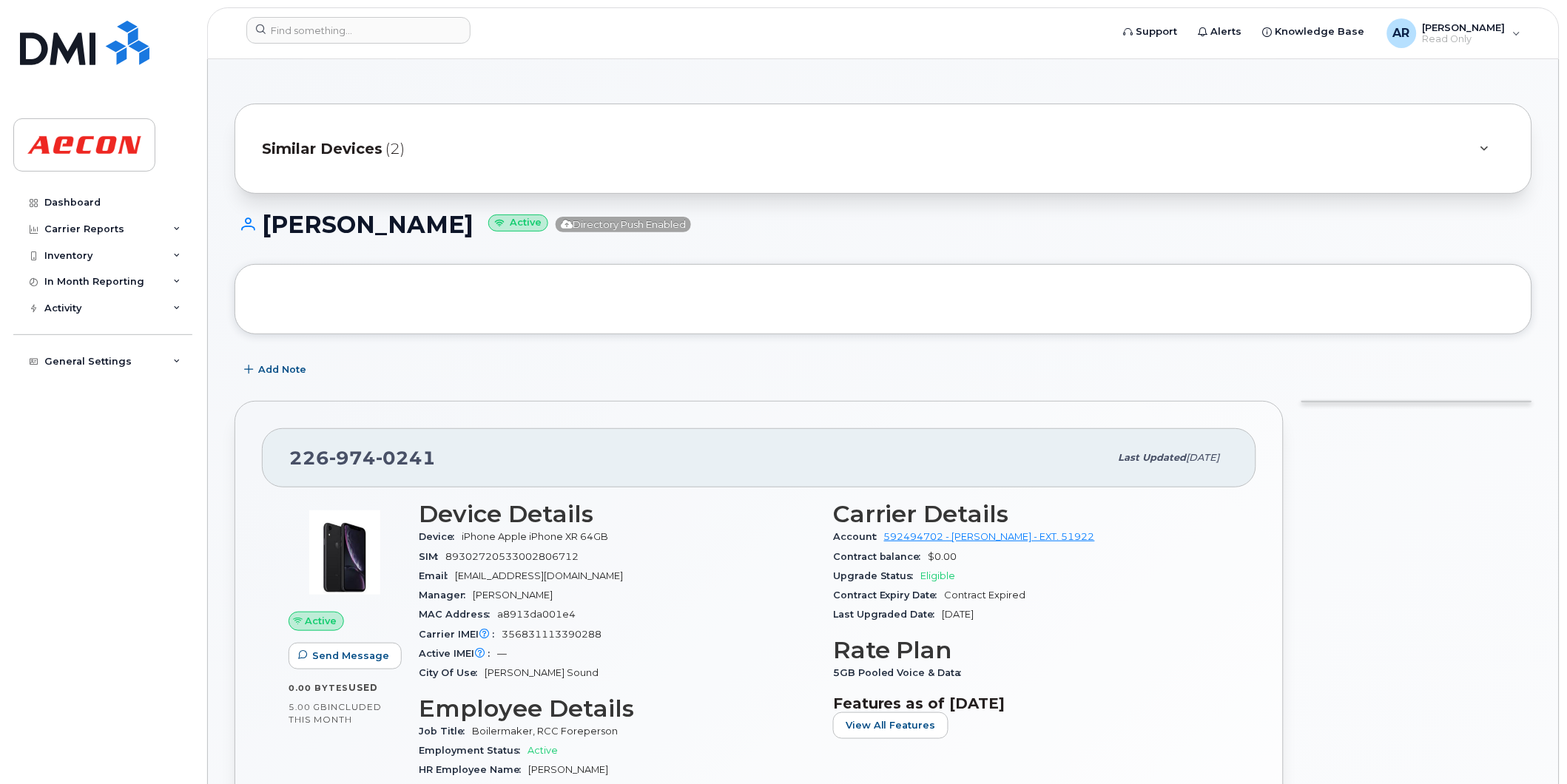
drag, startPoint x: 504, startPoint y: 227, endPoint x: 266, endPoint y: 224, distance: 238.0
click at [266, 224] on h1 "JUSTIN UNSWORTH Active Directory Push Enabled" at bounding box center [883, 225] width 1297 height 26
copy h1 "JUSTIN UNSWORTH"
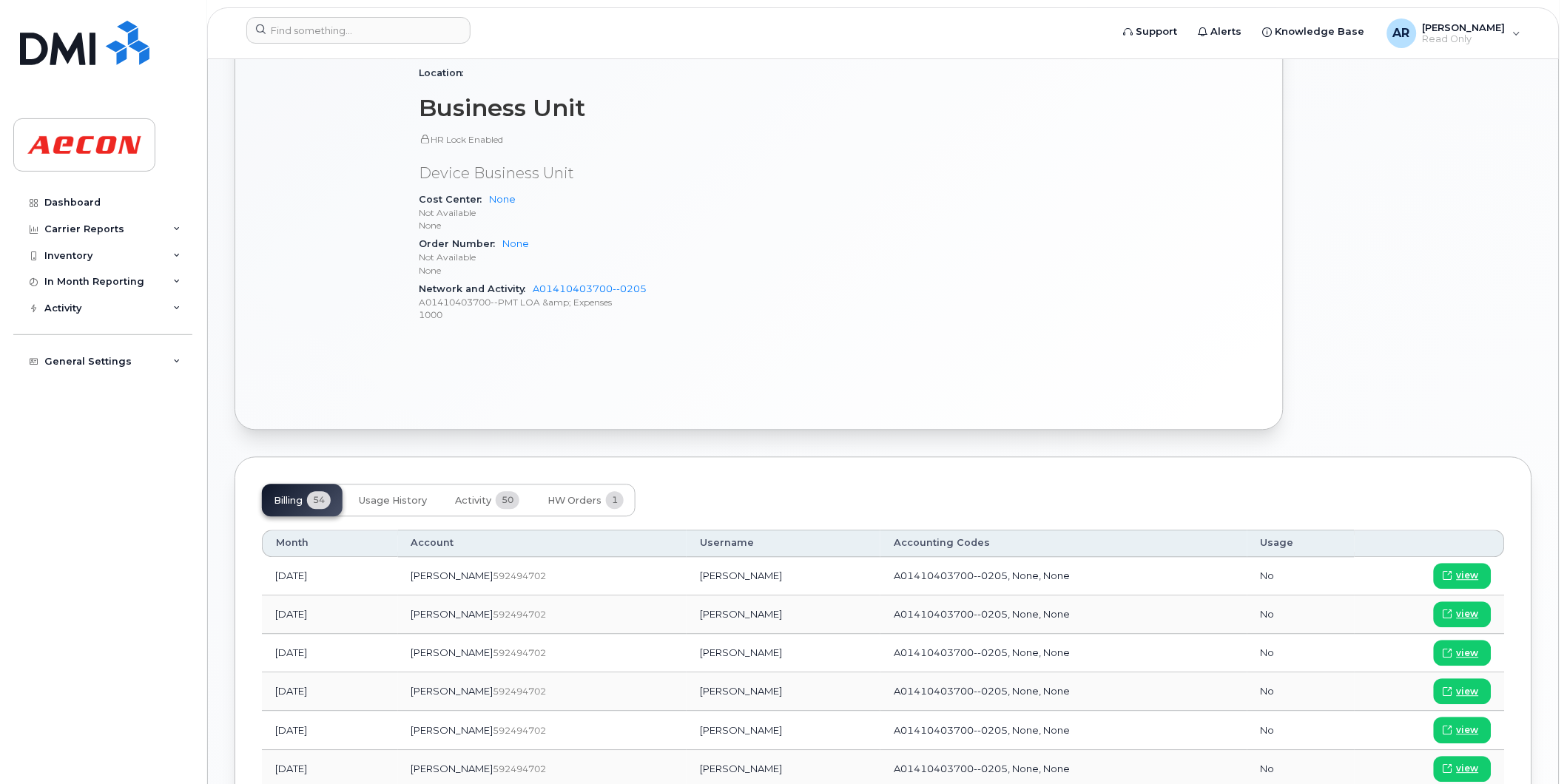
scroll to position [739, 0]
click at [1471, 609] on span "view" at bounding box center [1467, 611] width 22 height 13
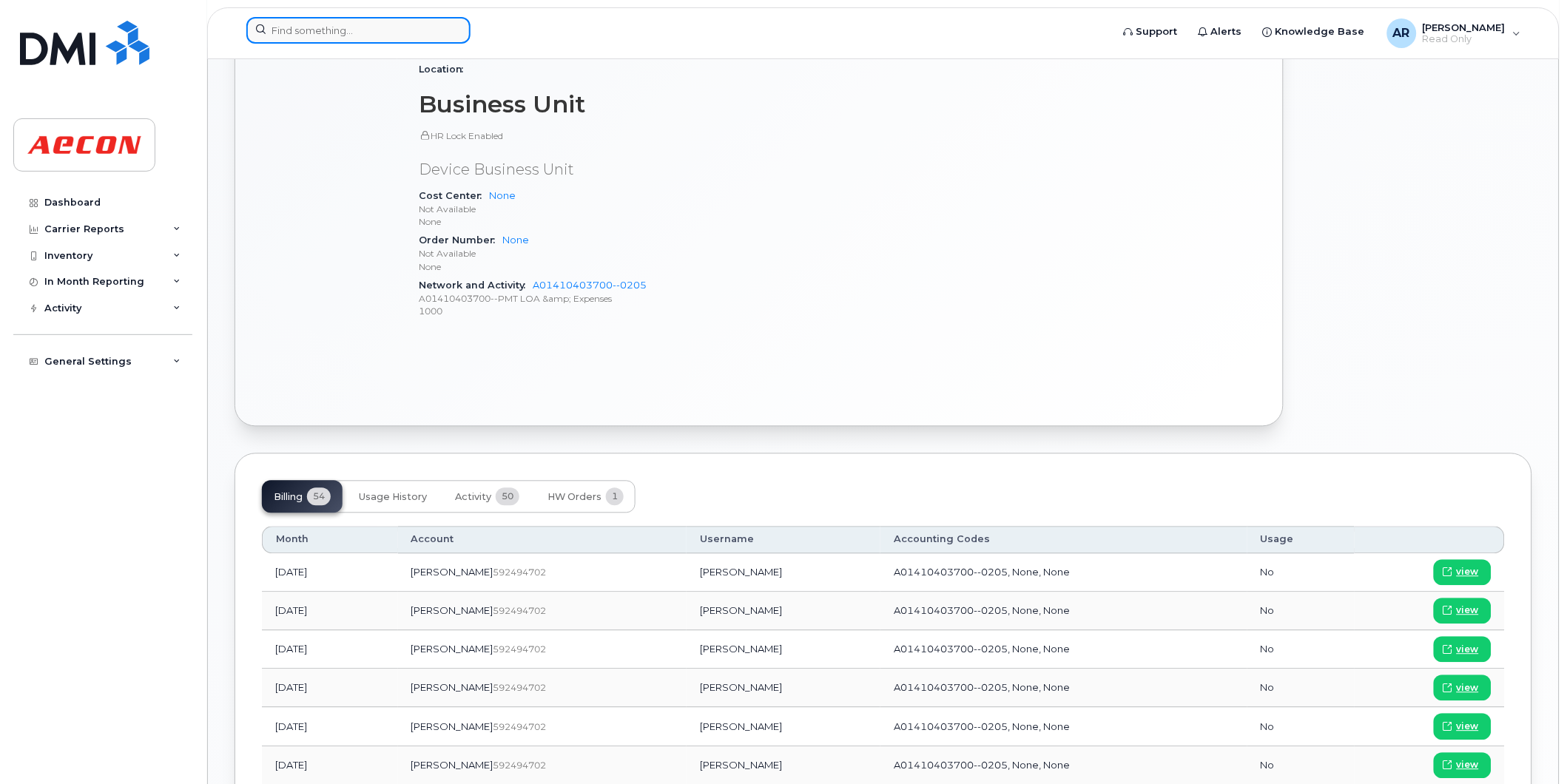
click at [275, 29] on input at bounding box center [358, 30] width 224 height 27
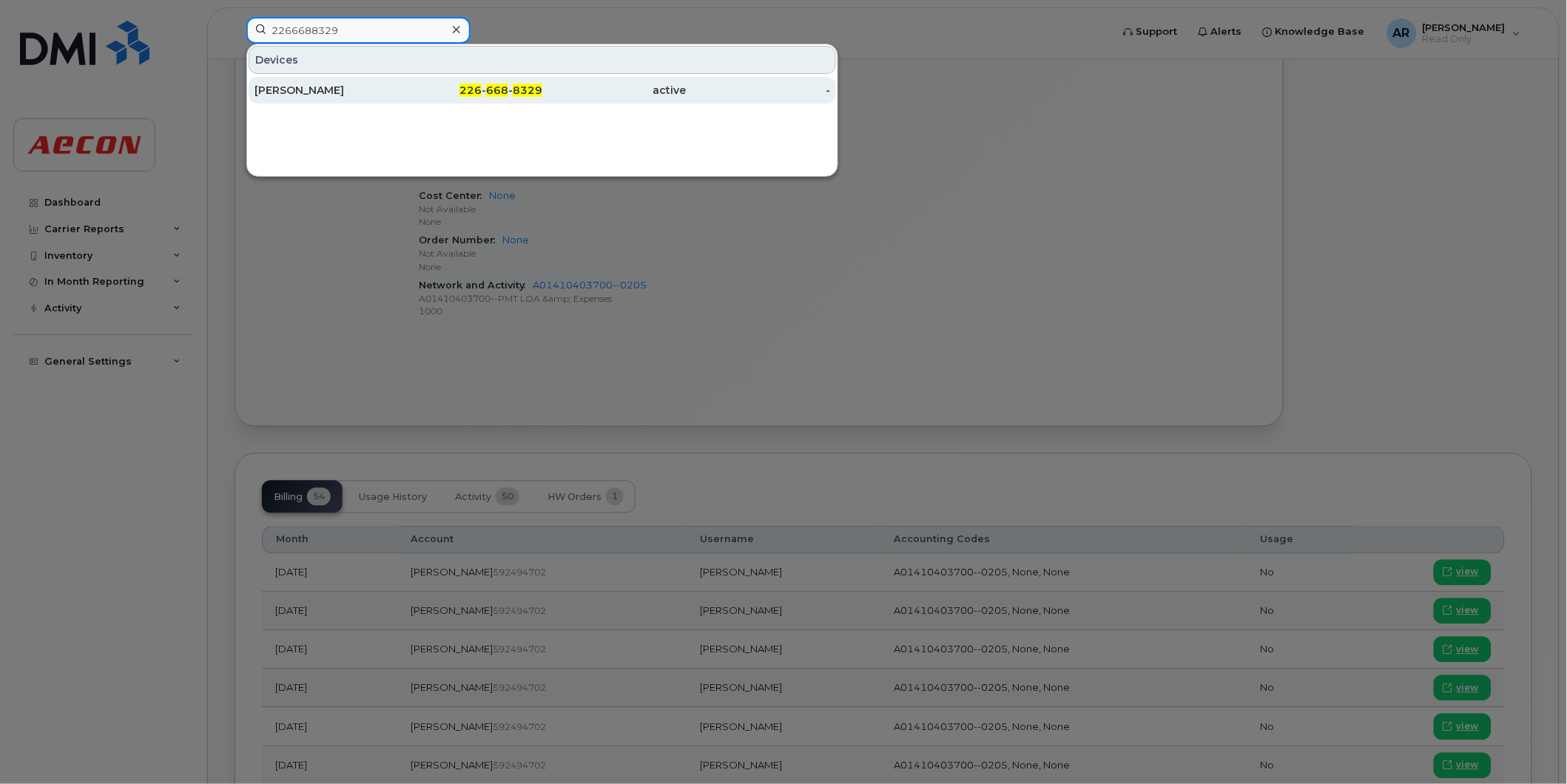
type input "2266688329"
click at [365, 88] on div "LINDSEY GOSSELL" at bounding box center [326, 90] width 145 height 15
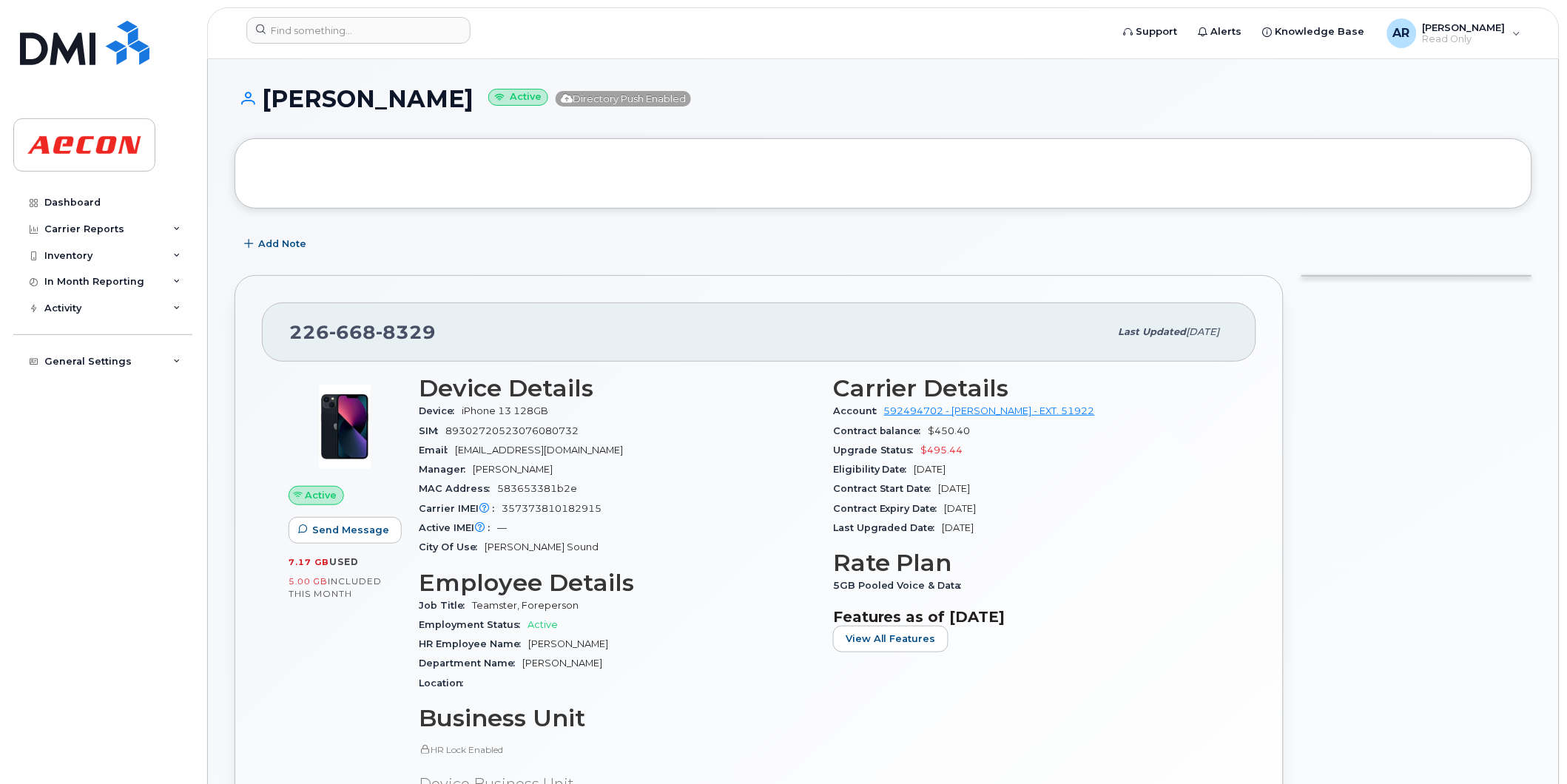
drag, startPoint x: 488, startPoint y: 104, endPoint x: 265, endPoint y: 104, distance: 223.0
click at [265, 104] on h1 "LINDSEY GOSSELL Active Directory Push Enabled" at bounding box center [883, 99] width 1297 height 26
copy h1 "LINDSEY GOSSELL"
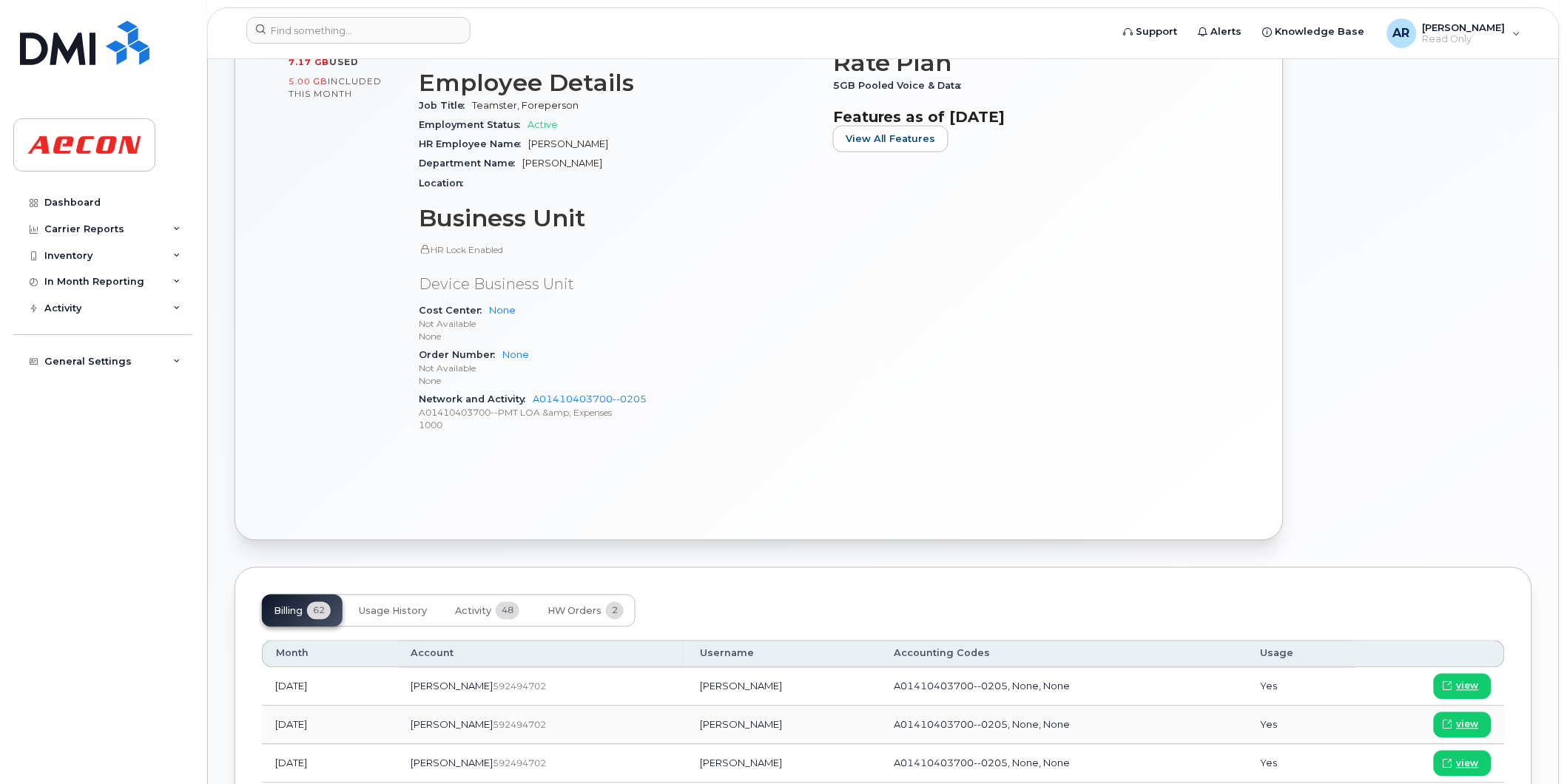
scroll to position [657, 0]
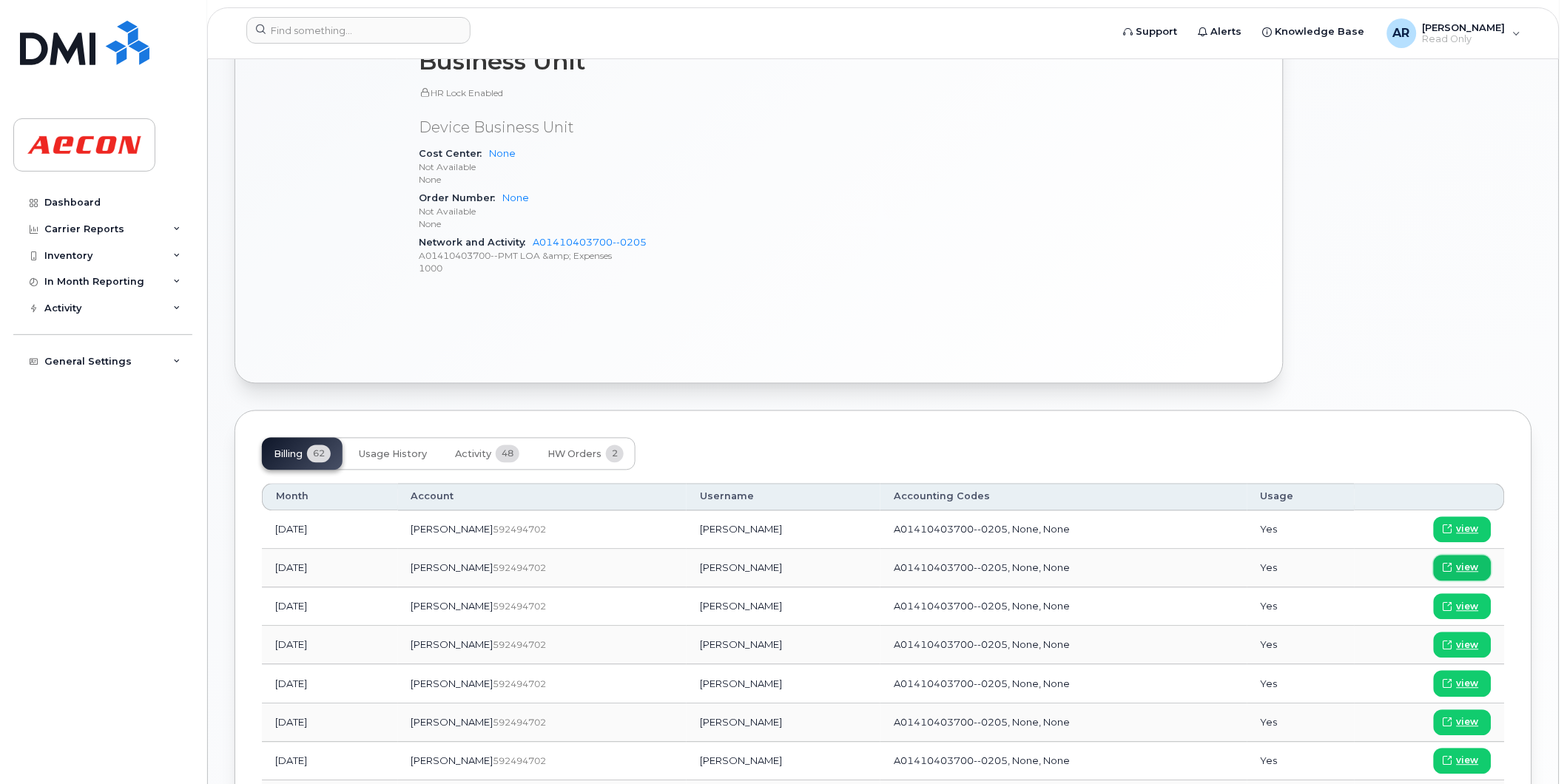
click at [1468, 571] on span "view" at bounding box center [1467, 568] width 22 height 13
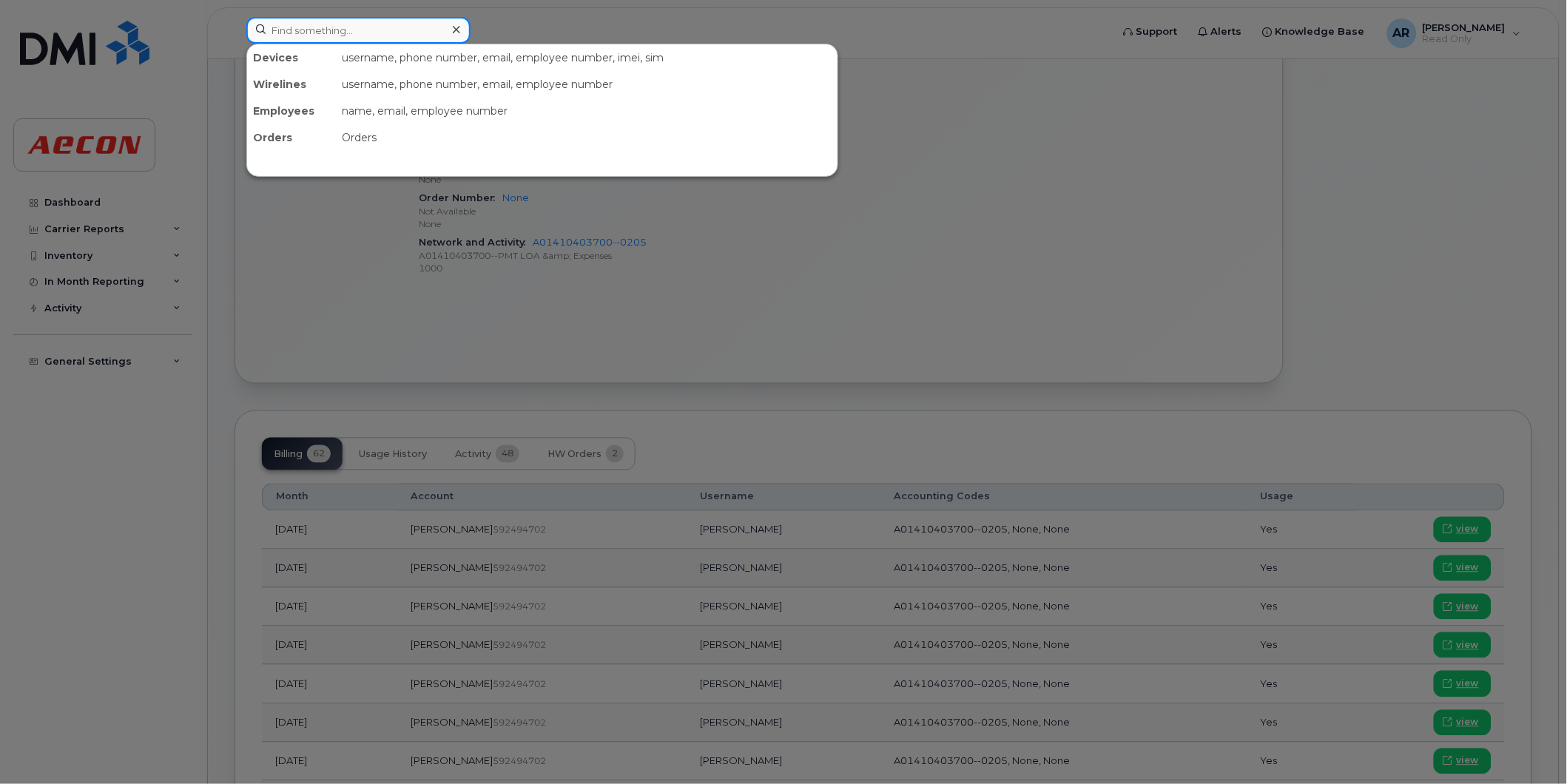
click at [349, 29] on input at bounding box center [358, 30] width 224 height 27
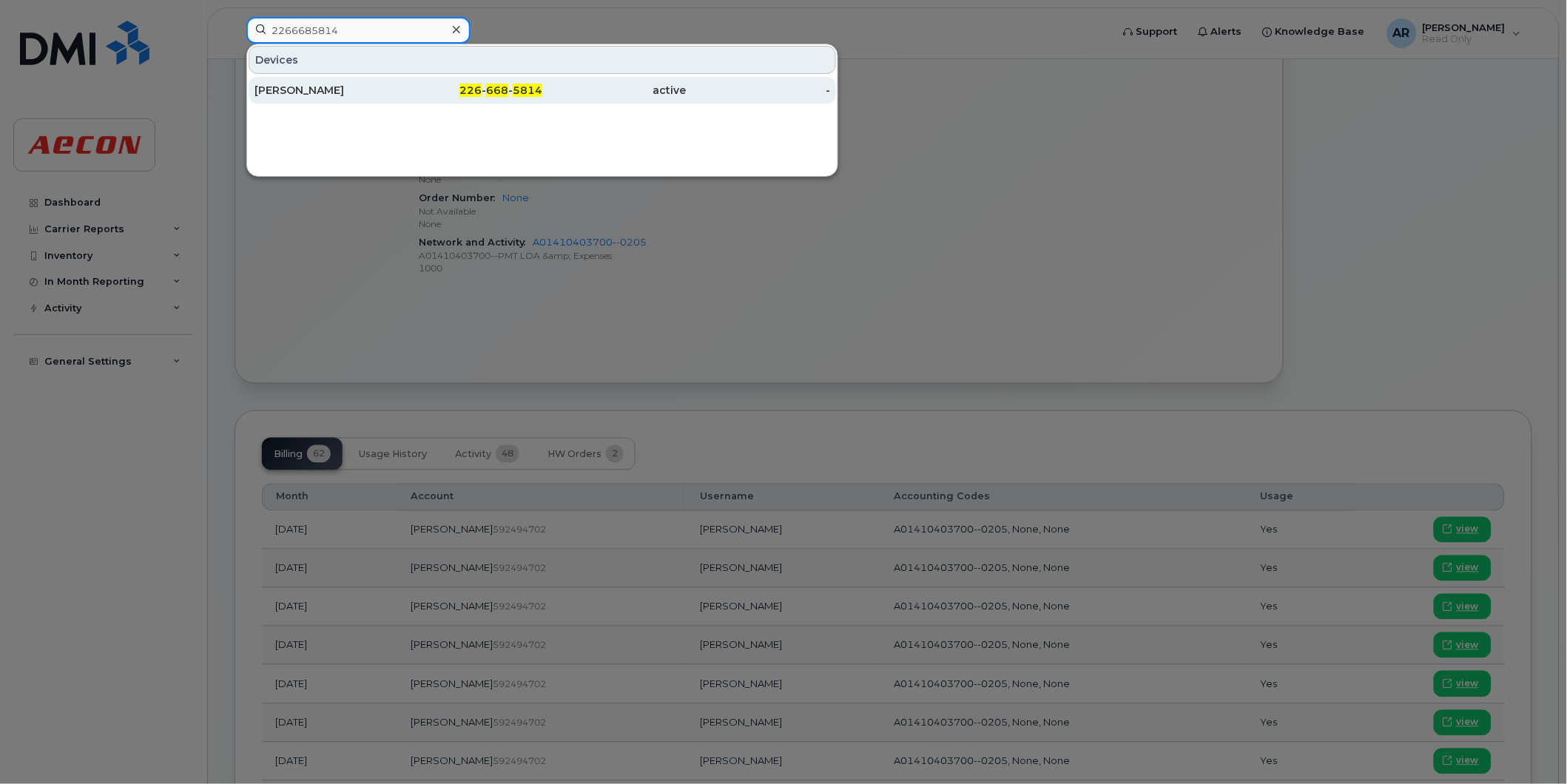
type input "2266685814"
click at [403, 84] on div "226 - 668 - 5814" at bounding box center [471, 90] width 145 height 15
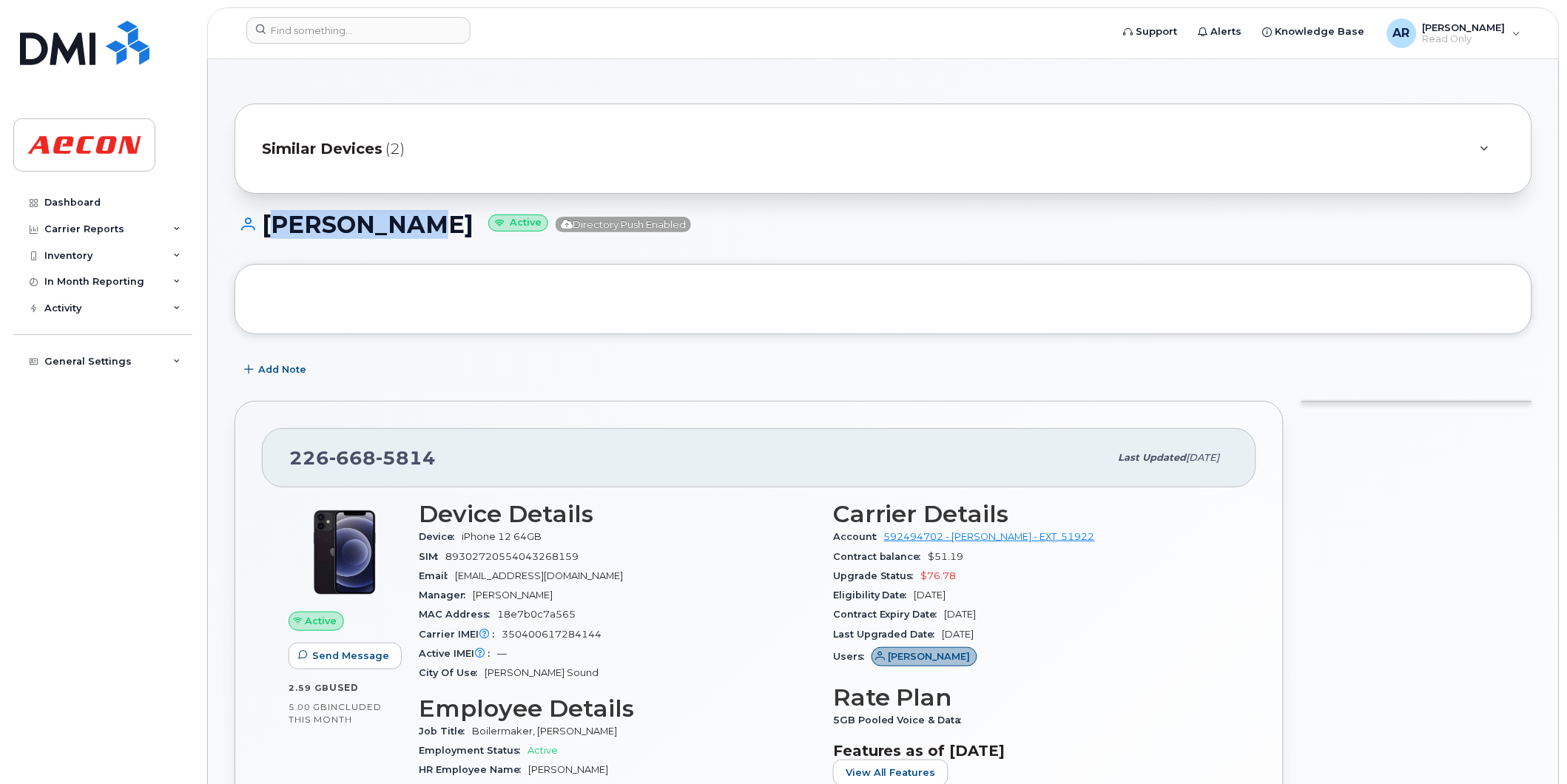
drag, startPoint x: 417, startPoint y: 230, endPoint x: 268, endPoint y: 229, distance: 149.0
click at [268, 229] on h1 "[PERSON_NAME] Active Directory Push Enabled" at bounding box center [883, 225] width 1297 height 26
copy h1 "[PERSON_NAME]"
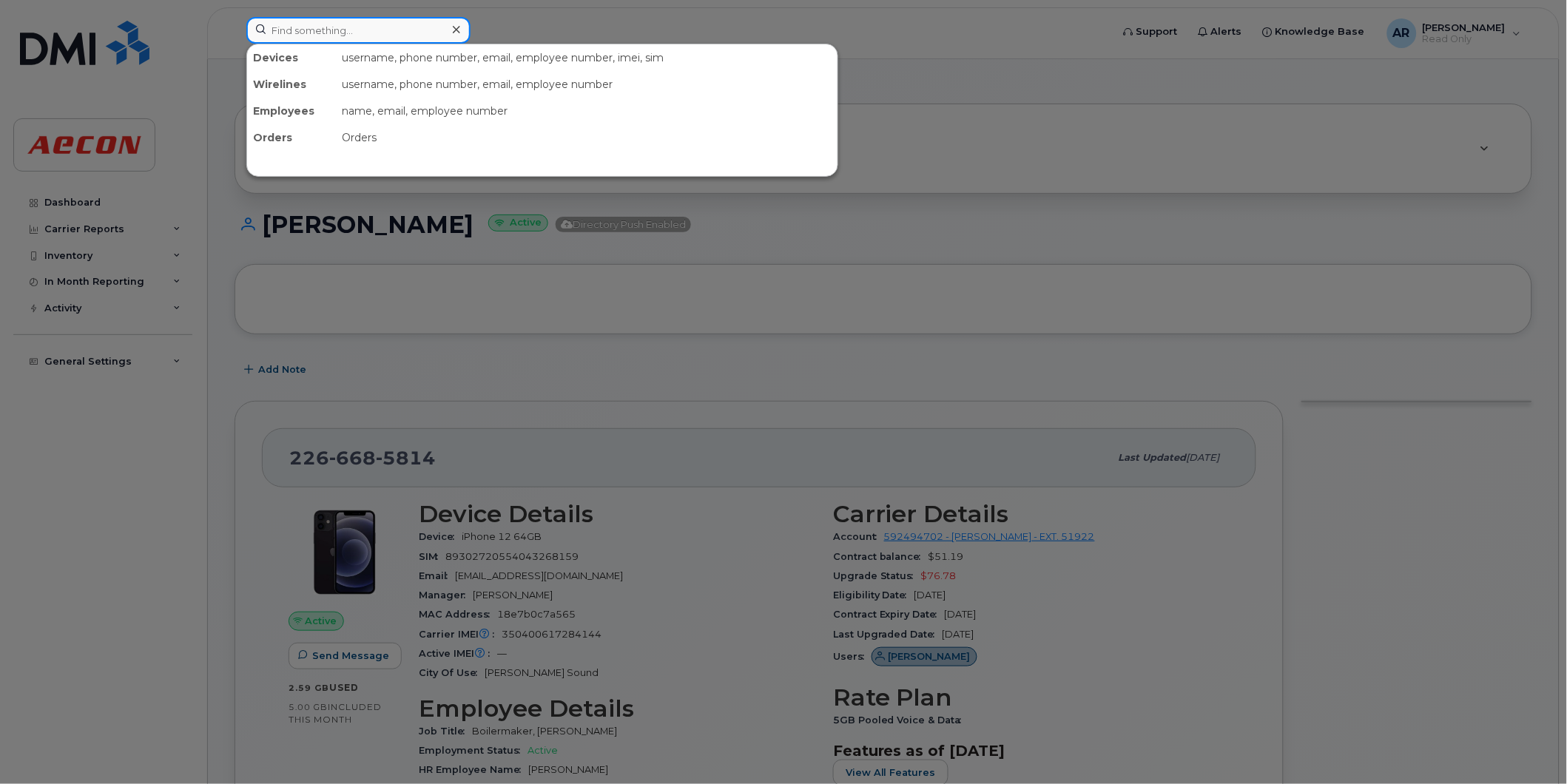
click at [318, 28] on input at bounding box center [358, 30] width 224 height 27
drag, startPoint x: 318, startPoint y: 28, endPoint x: 292, endPoint y: 30, distance: 26.1
click at [292, 30] on input at bounding box center [358, 30] width 224 height 27
paste input "DAVE WHITE"
type input "DAVE WHITE"
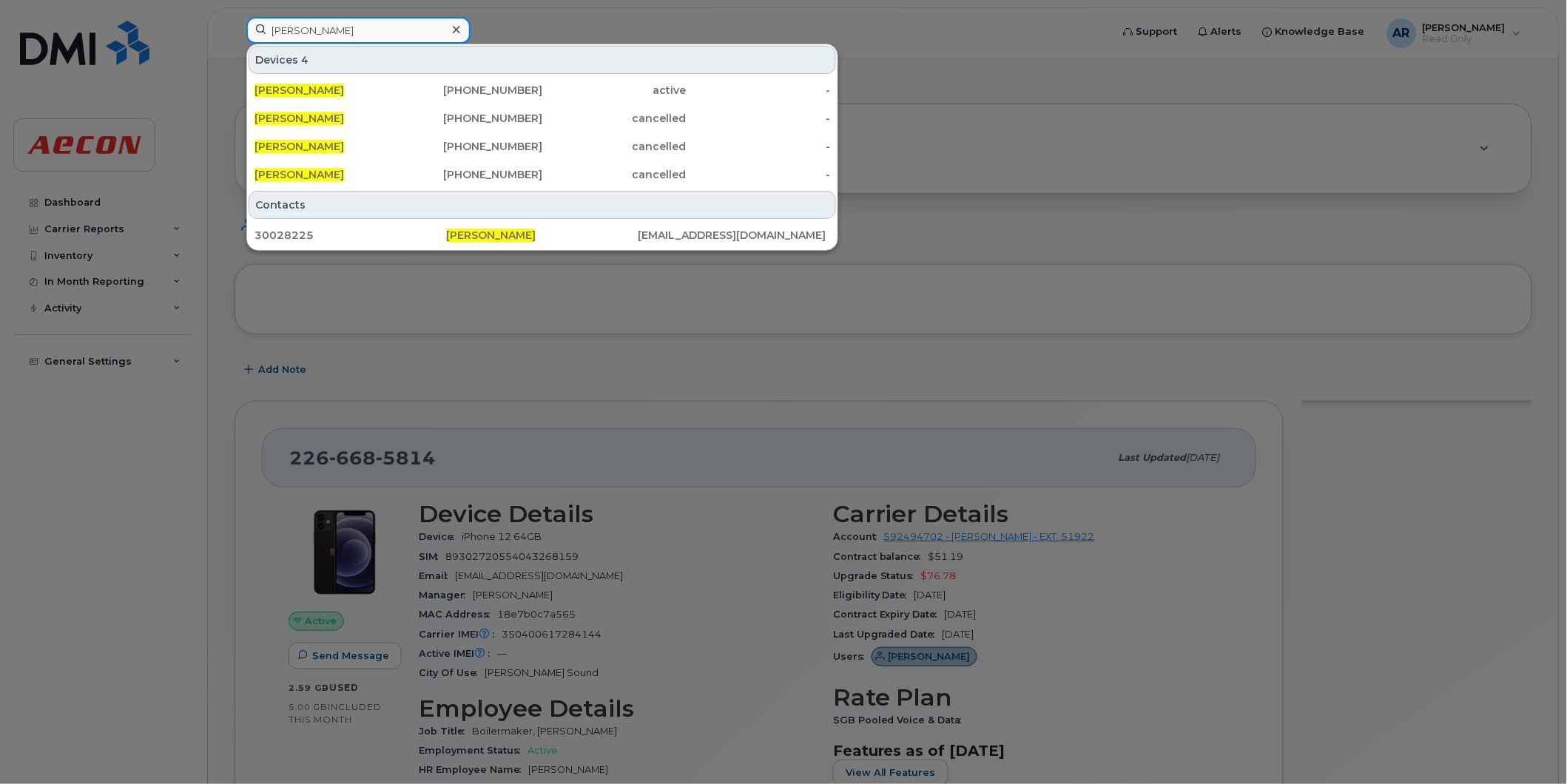
drag, startPoint x: 348, startPoint y: 34, endPoint x: 226, endPoint y: 41, distance: 122.2
click at [235, 41] on div "DAVE WHITE Devices 4 DAVE WHITE 226-668-5814 active - Dave White 780-531-0200 c…" at bounding box center [674, 33] width 879 height 32
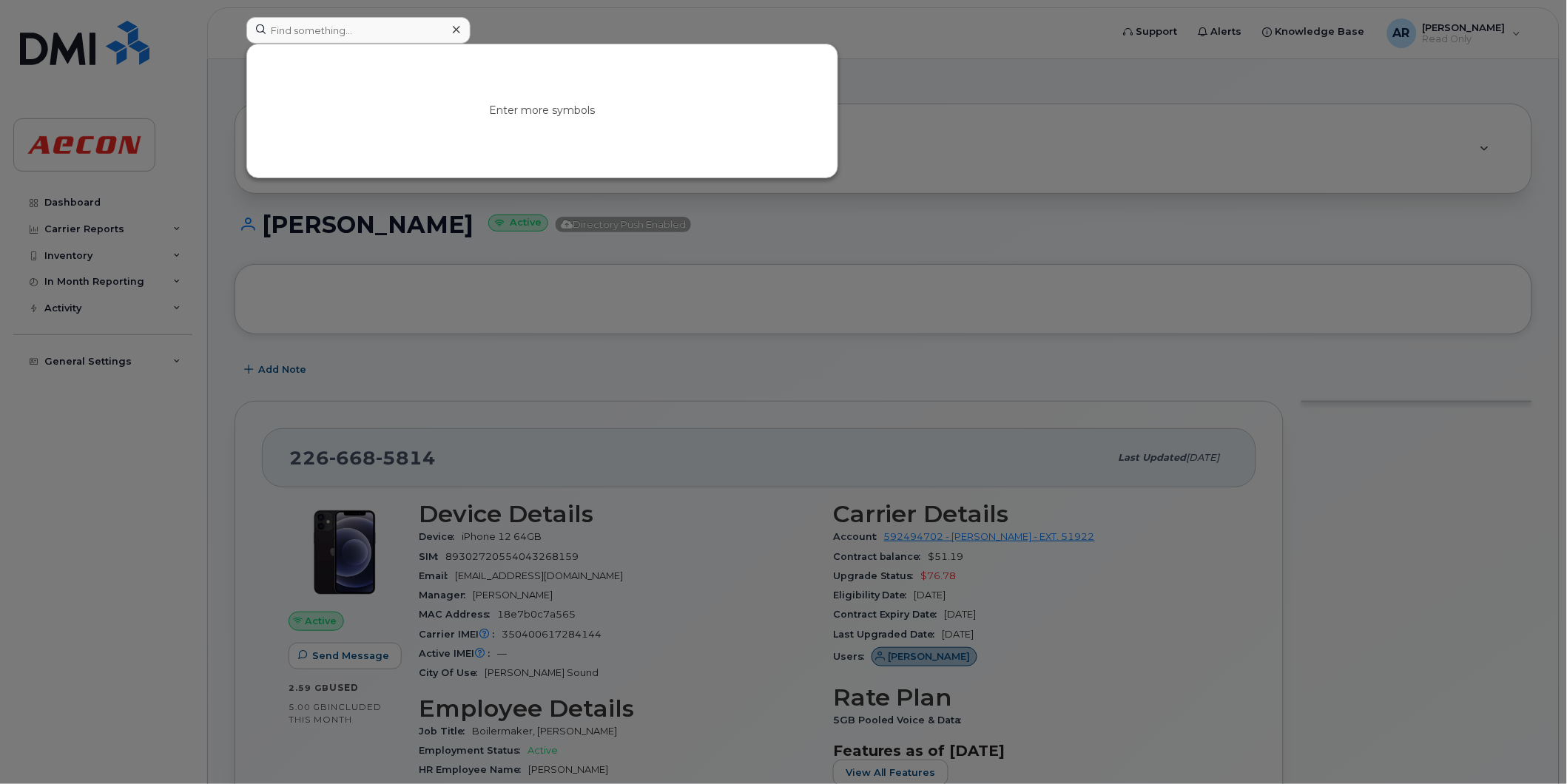
click at [561, 347] on div at bounding box center [784, 392] width 1567 height 784
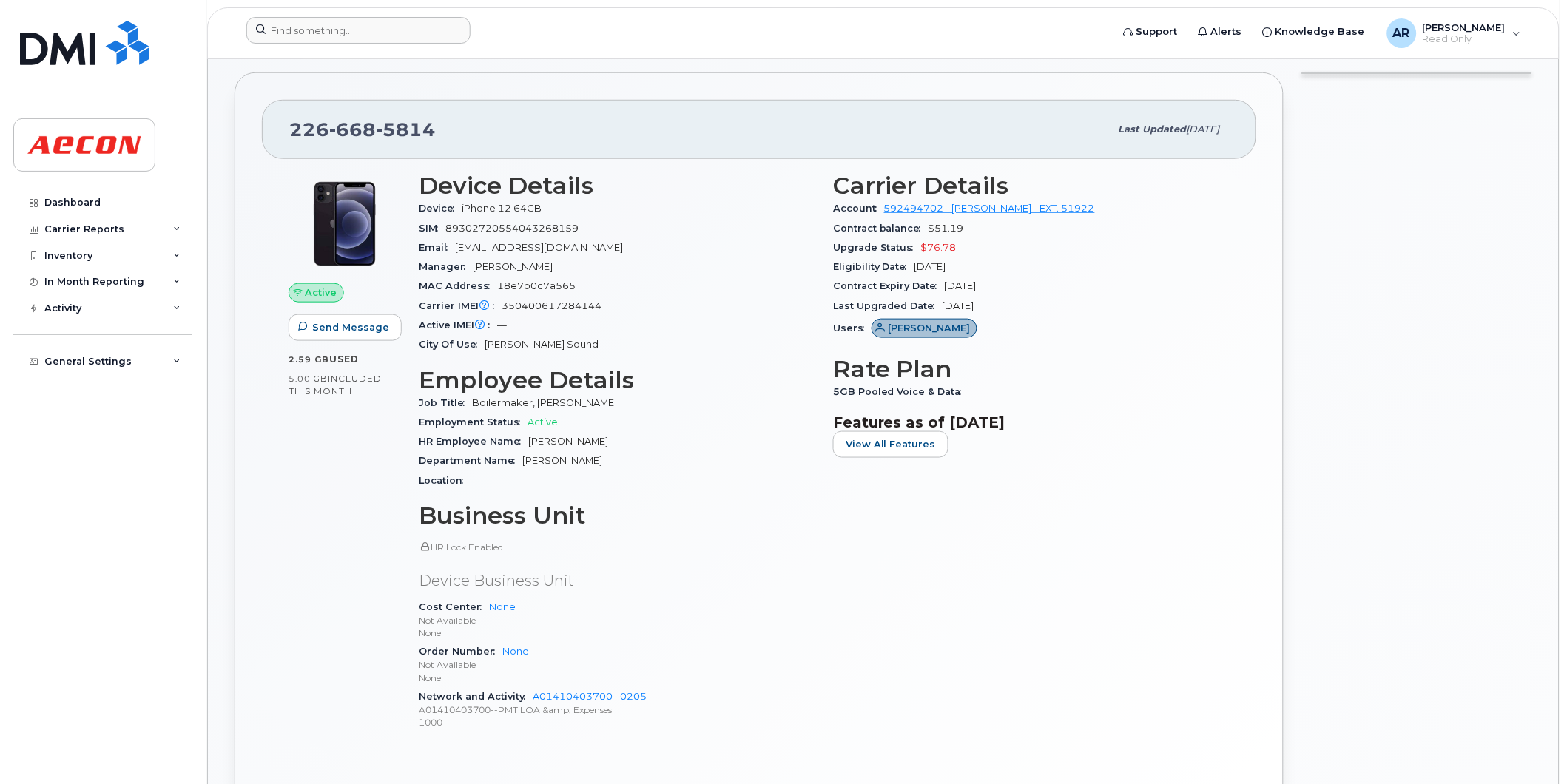
scroll to position [657, 0]
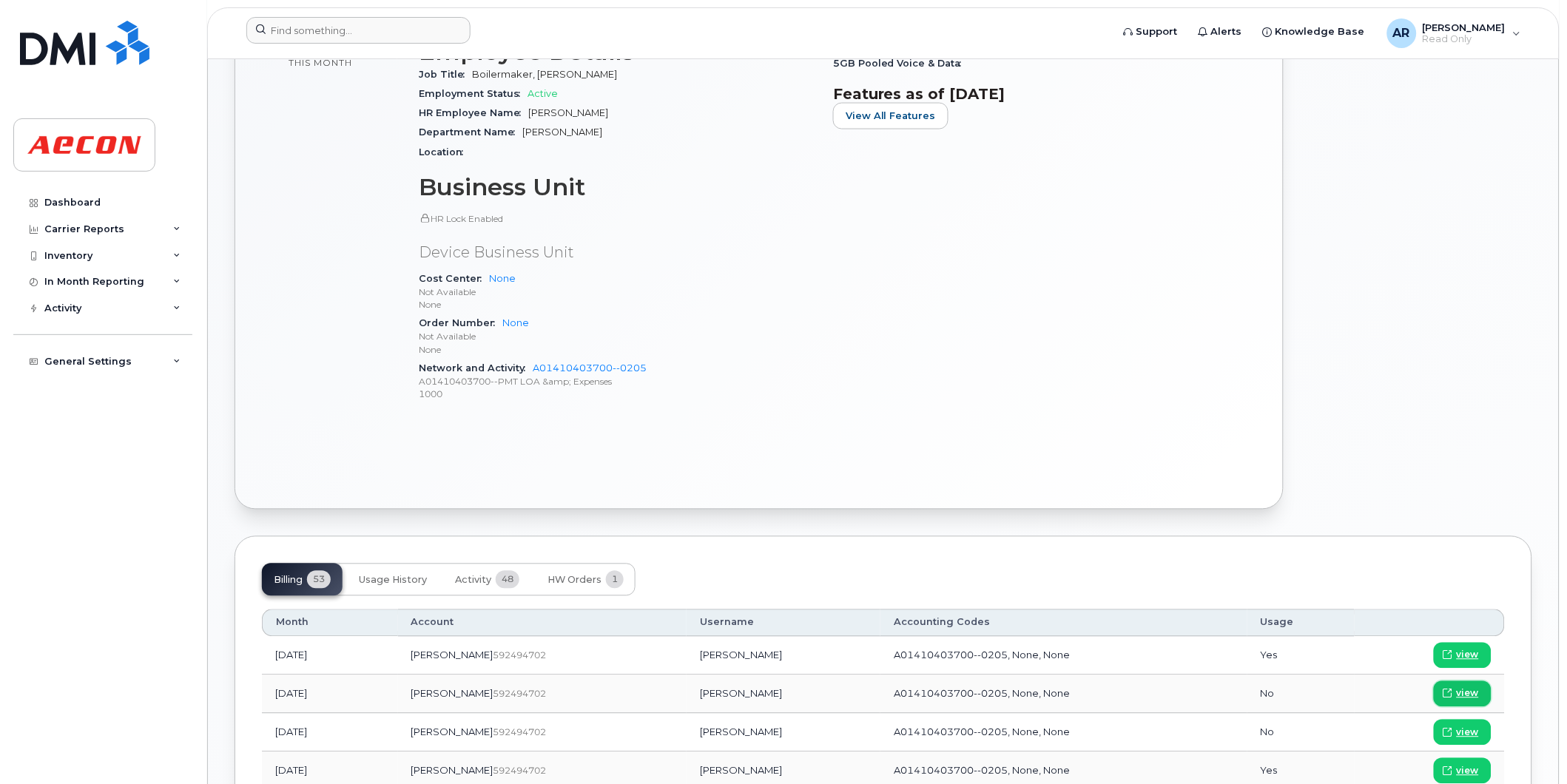
click at [1457, 691] on span "view" at bounding box center [1467, 694] width 22 height 13
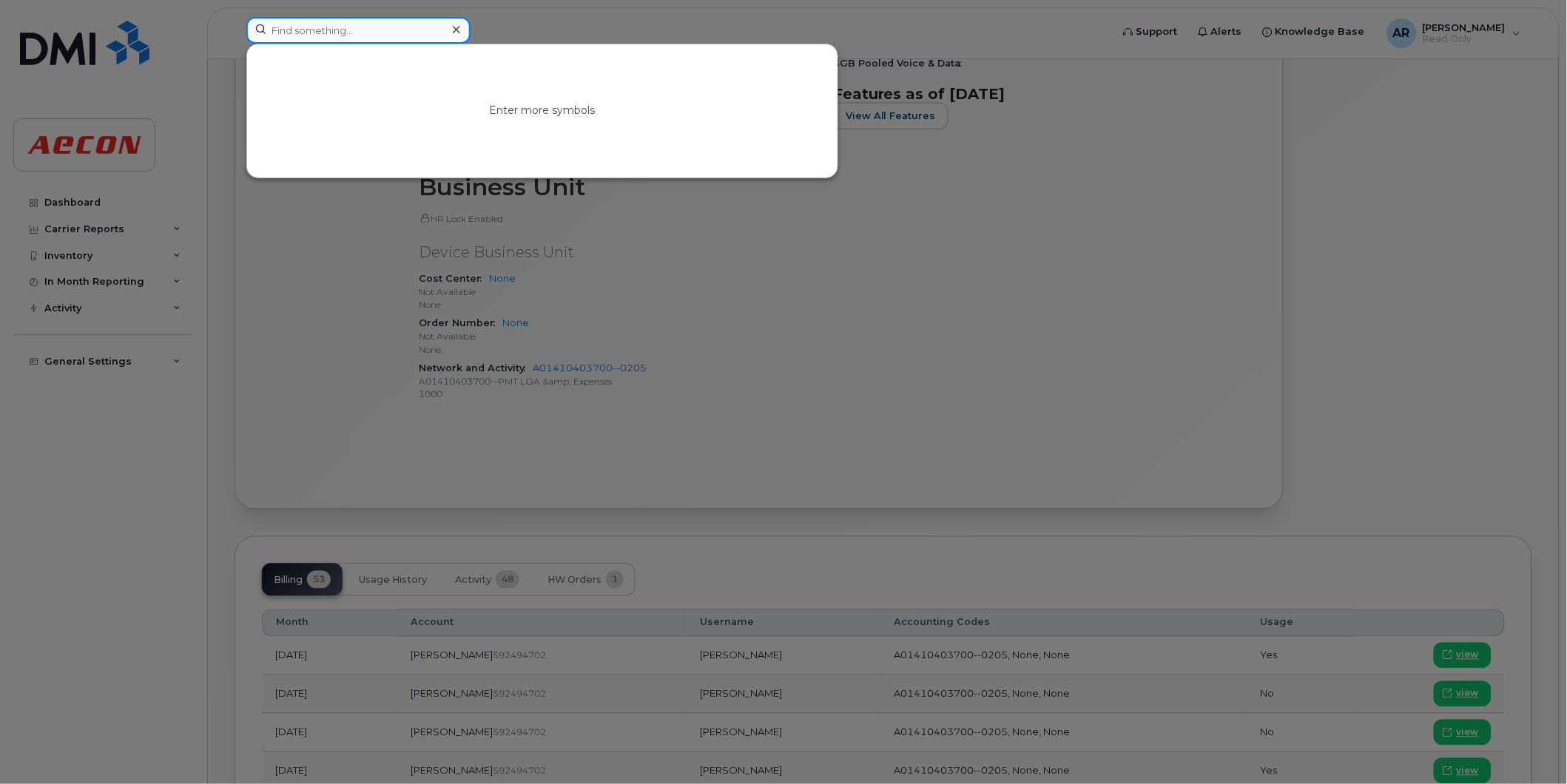
click at [407, 24] on input at bounding box center [358, 30] width 224 height 27
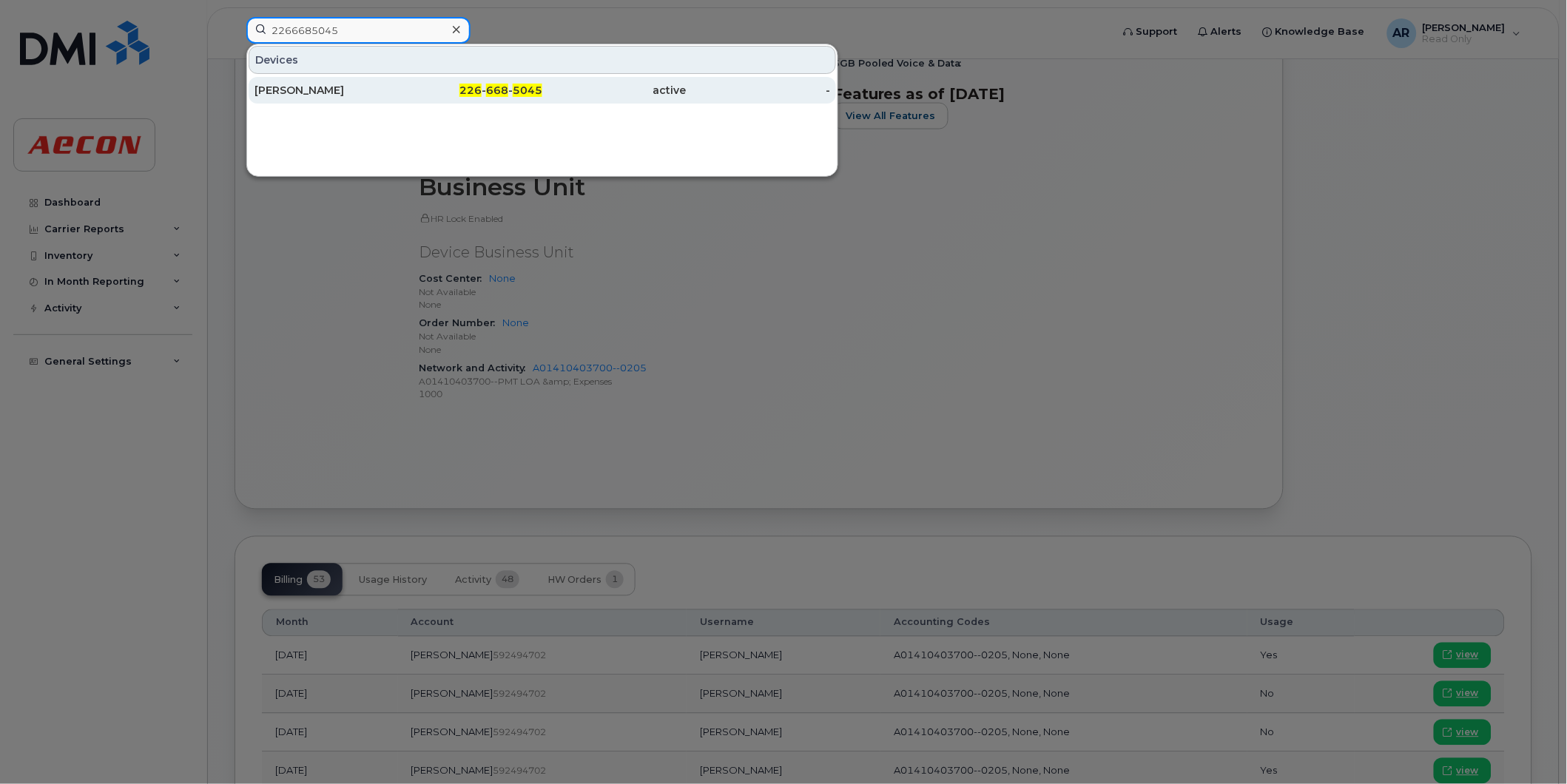
type input "2266685045"
click at [399, 85] on div "226 - 668 - 5045" at bounding box center [471, 90] width 145 height 15
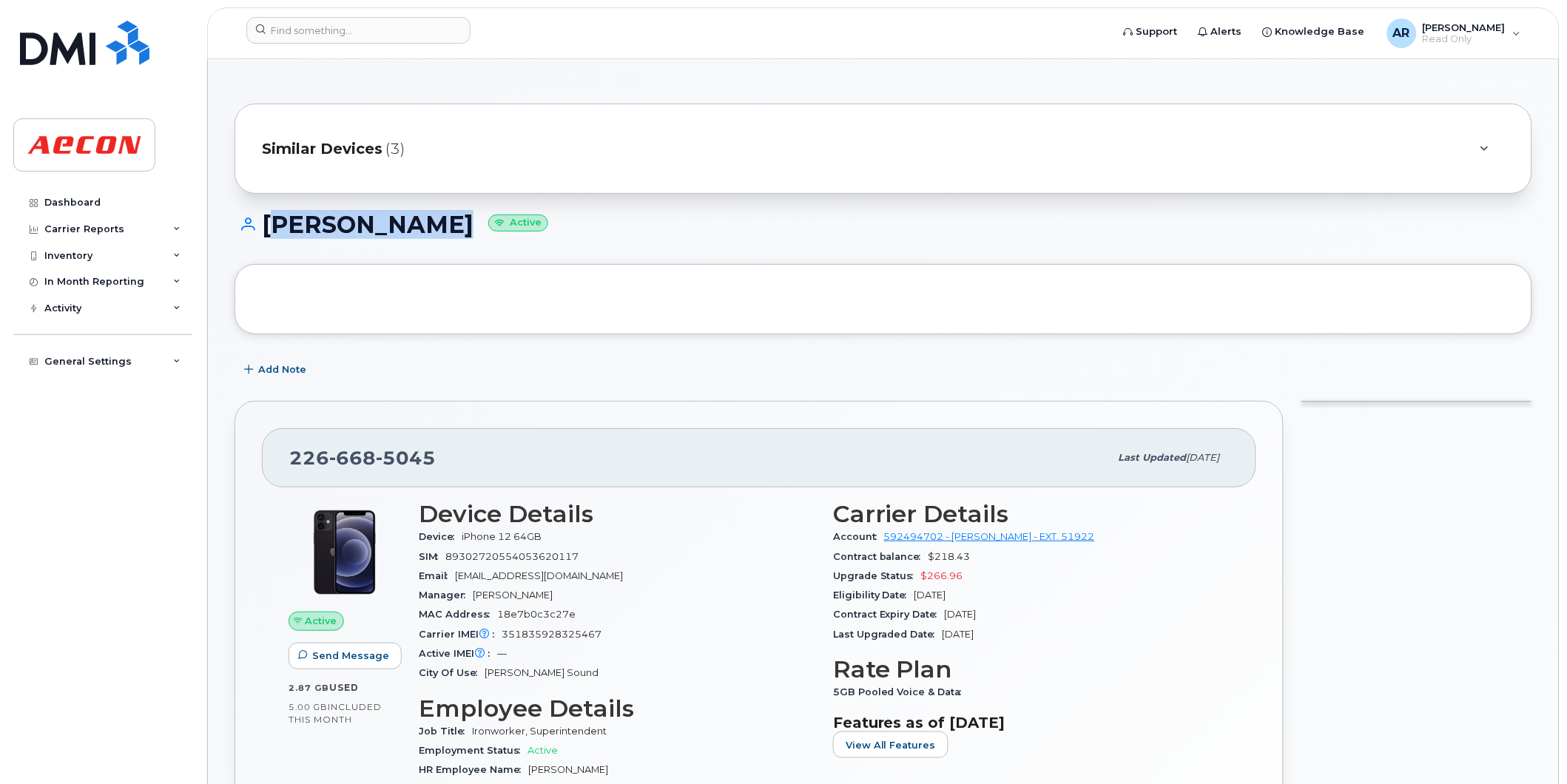
drag, startPoint x: 447, startPoint y: 226, endPoint x: 270, endPoint y: 228, distance: 177.0
click at [270, 228] on h1 "[PERSON_NAME] Active" at bounding box center [883, 225] width 1297 height 26
copy h1 "[PERSON_NAME]"
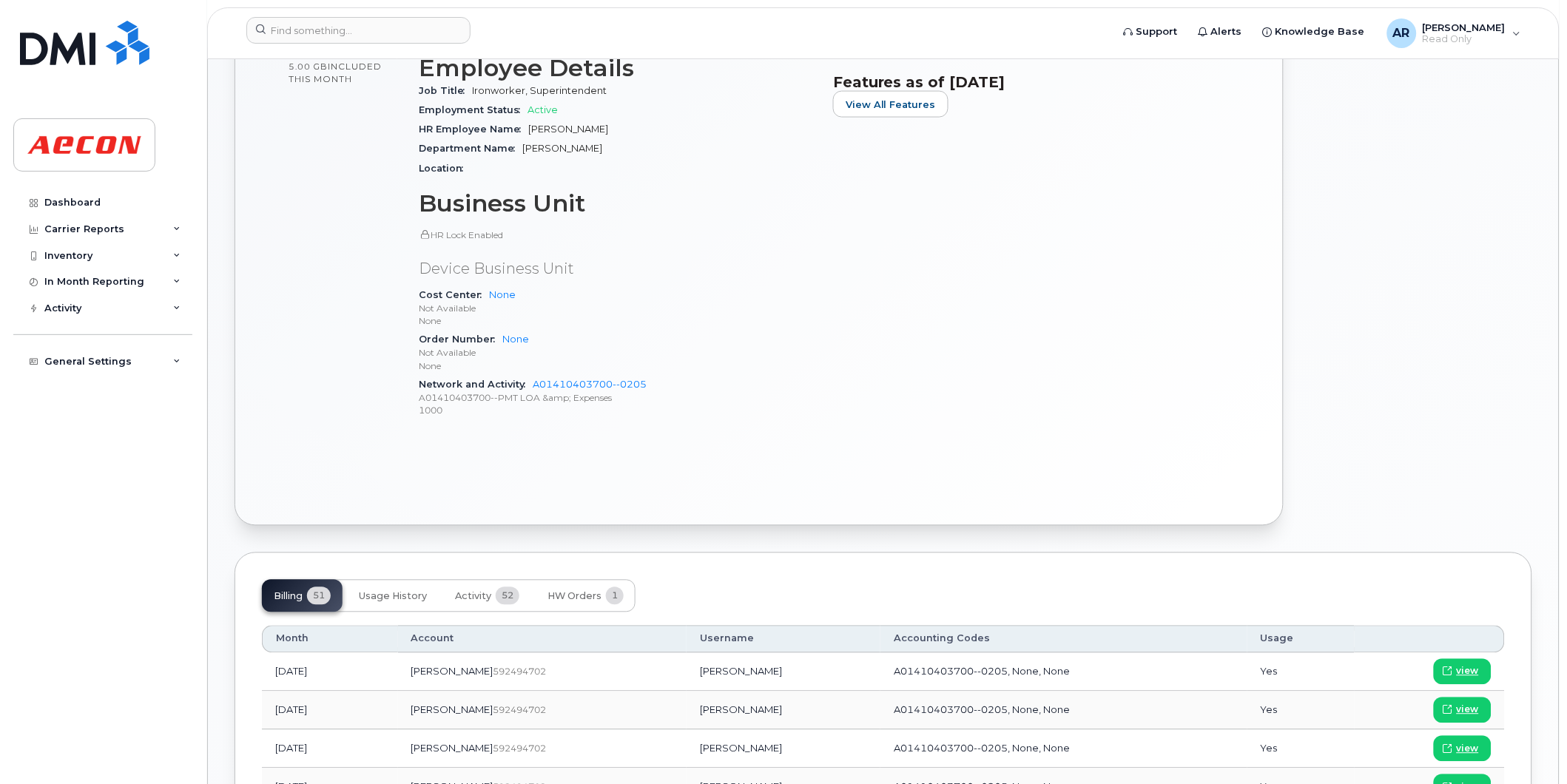
scroll to position [657, 0]
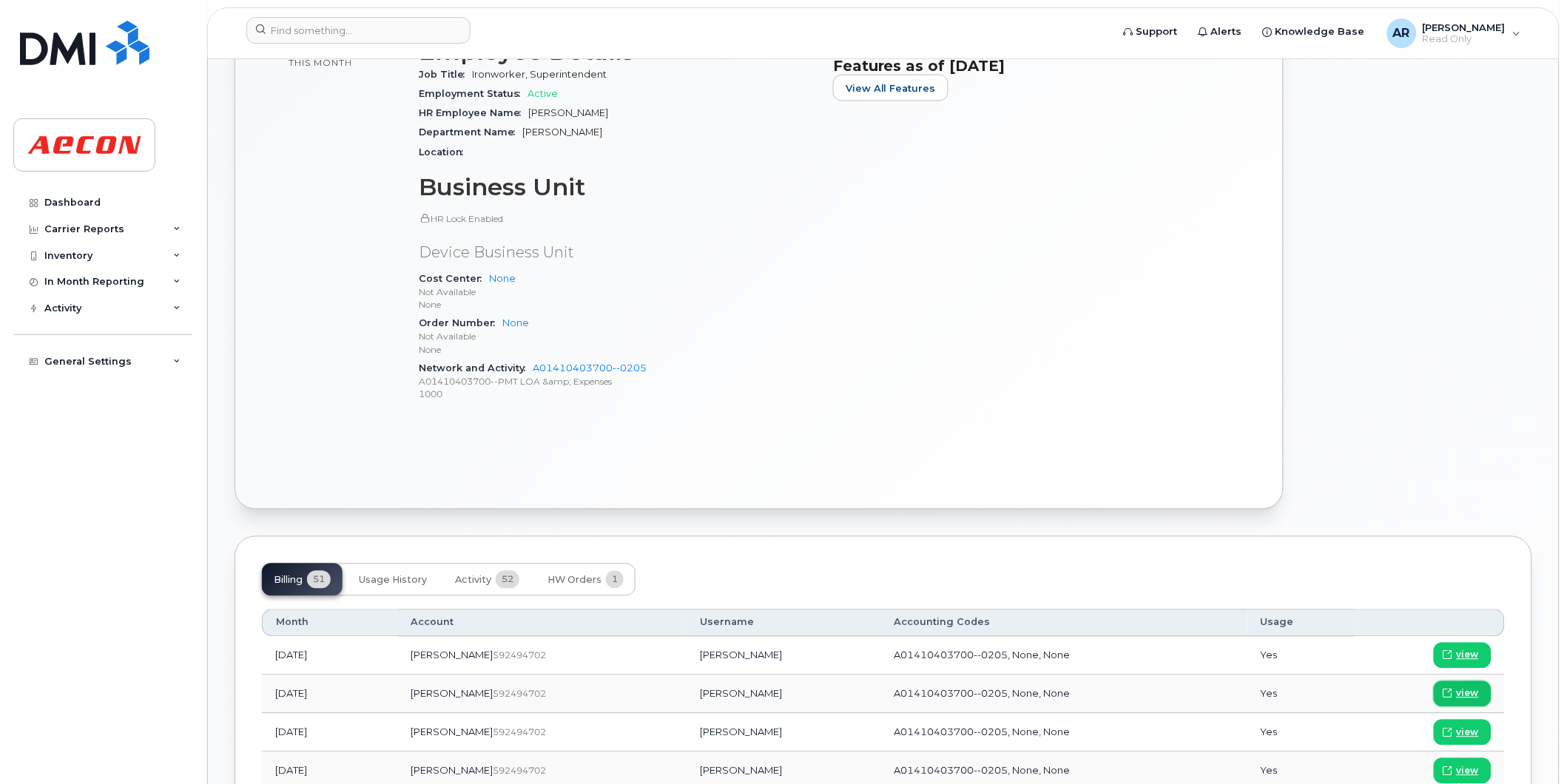
click at [1474, 692] on span "view" at bounding box center [1467, 694] width 22 height 13
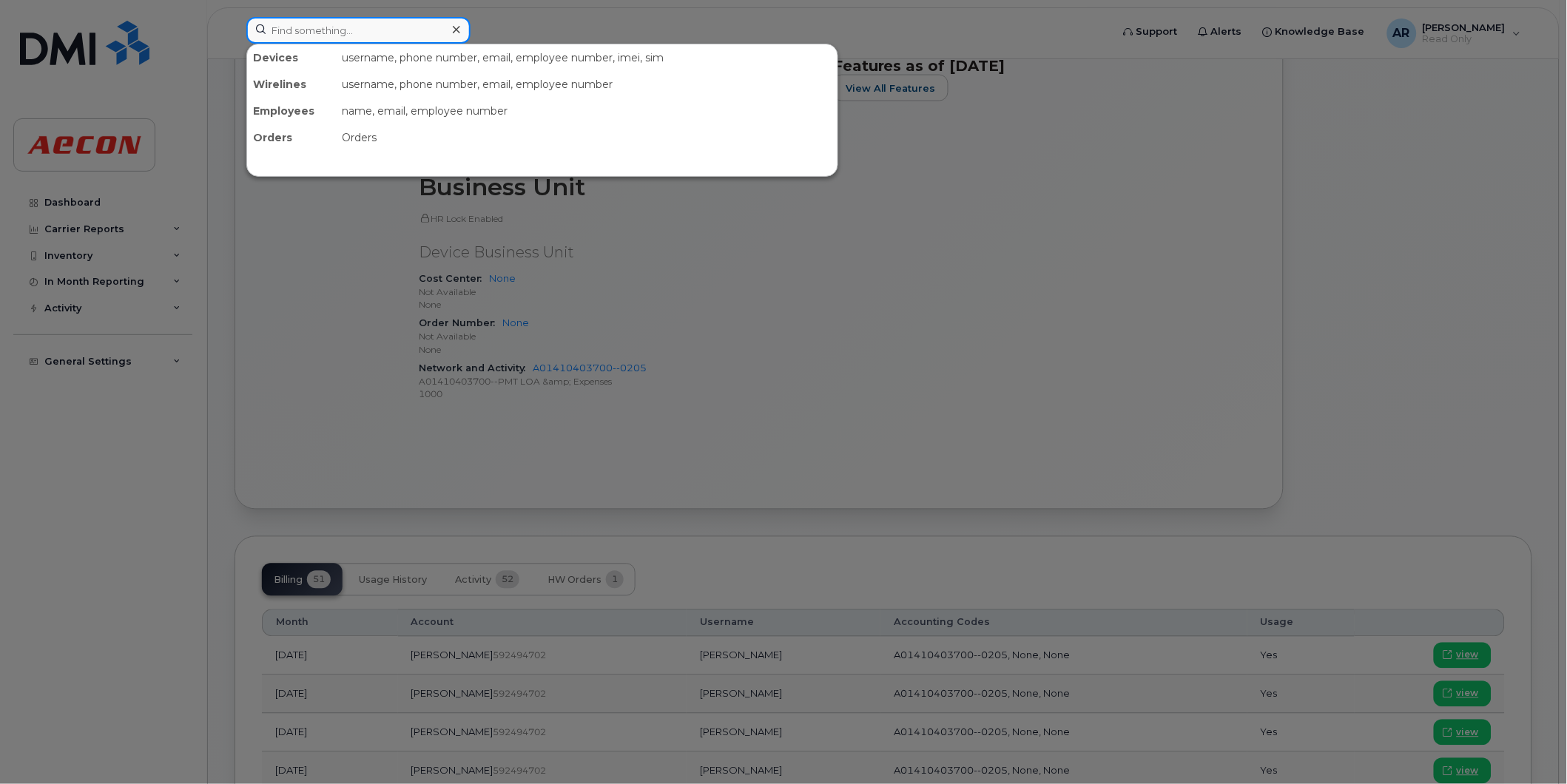
click at [312, 36] on input at bounding box center [358, 30] width 224 height 27
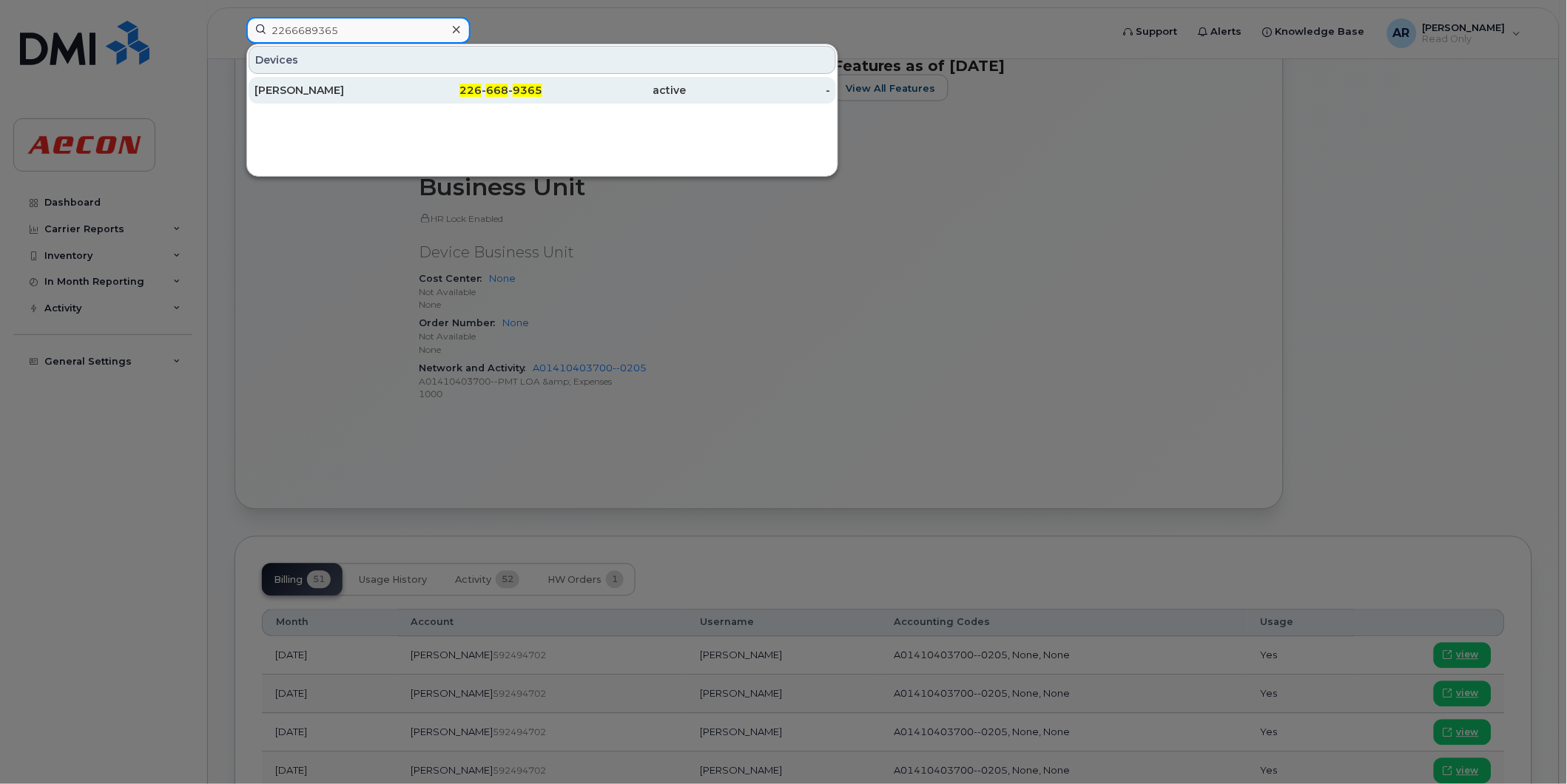
type input "2266689365"
click at [317, 91] on div "[PERSON_NAME]" at bounding box center [326, 90] width 145 height 15
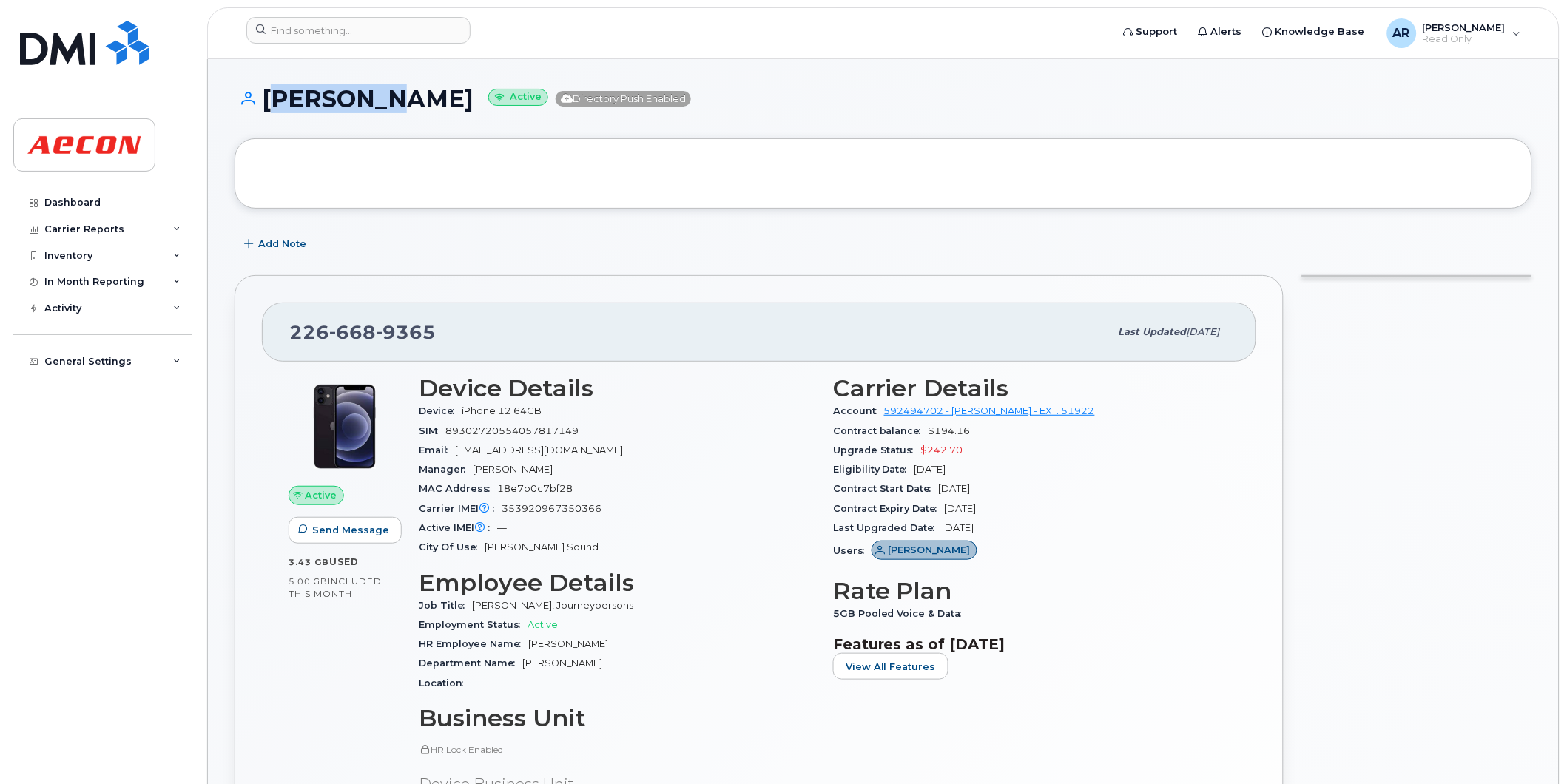
drag, startPoint x: 371, startPoint y: 93, endPoint x: 263, endPoint y: 105, distance: 108.7
click at [263, 105] on h1 "IAN PINK Active Directory Push Enabled" at bounding box center [883, 99] width 1297 height 26
copy h1 "IAN PINK"
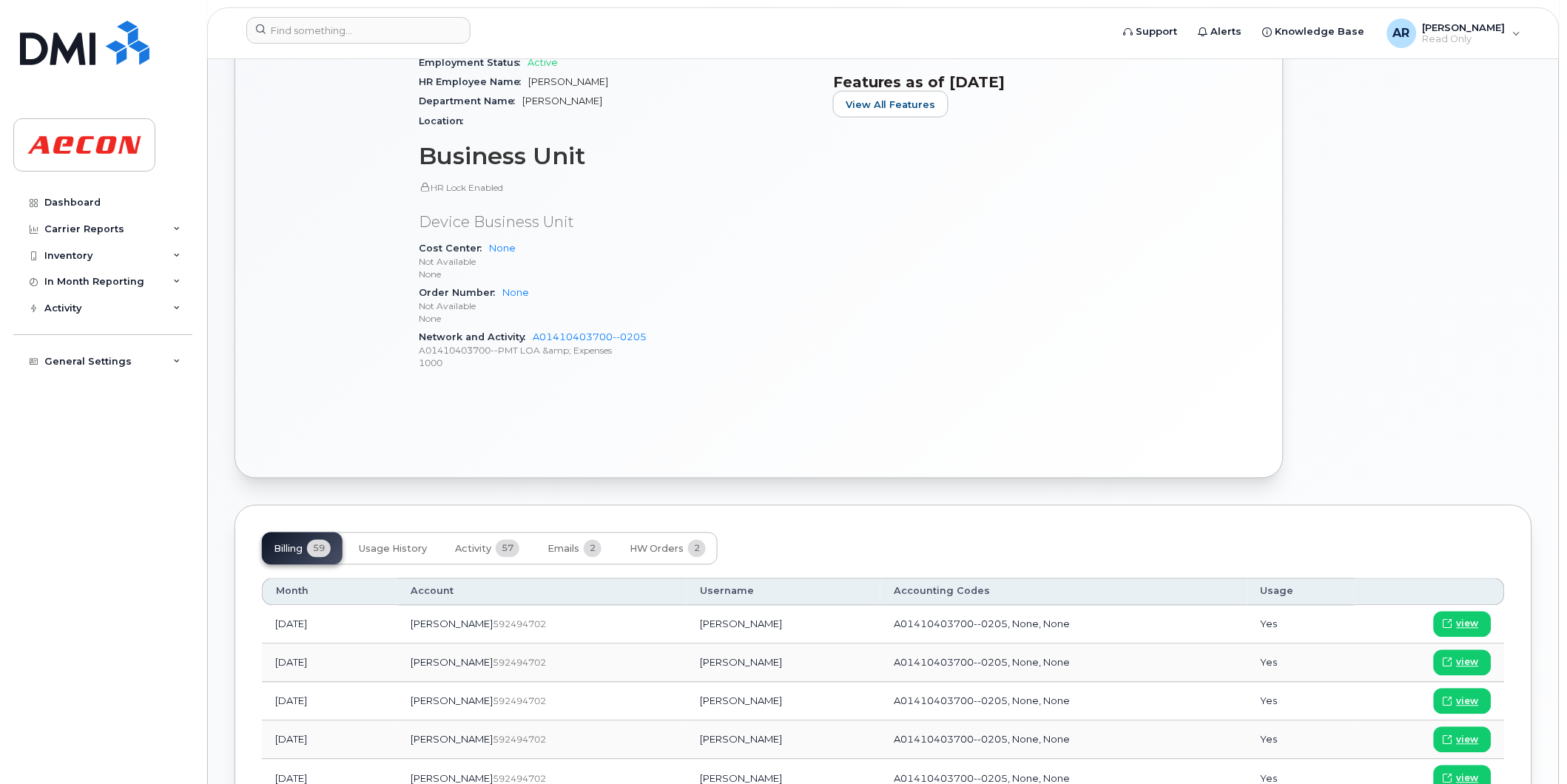
scroll to position [739, 0]
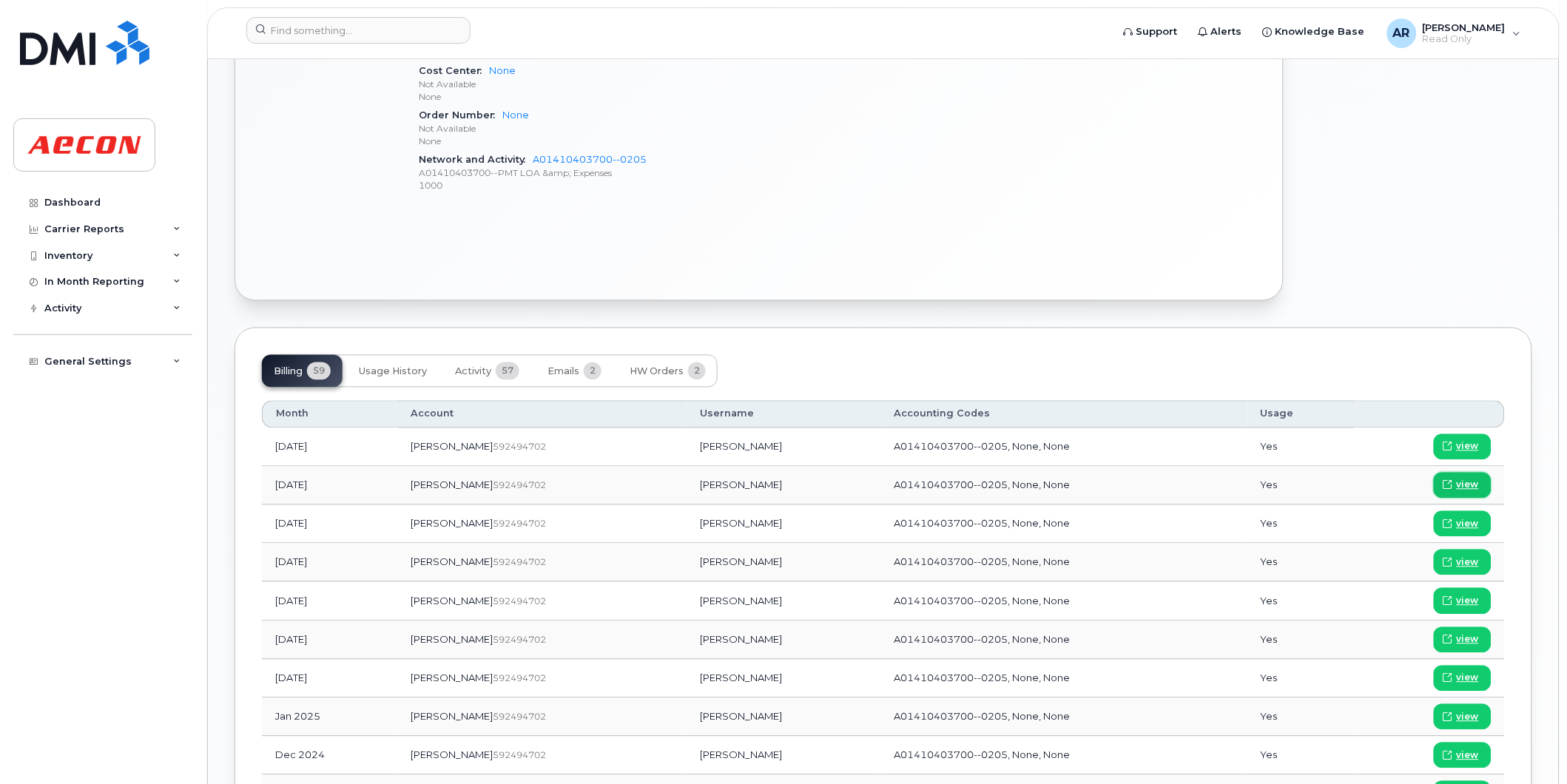
click at [1465, 483] on span "view" at bounding box center [1467, 485] width 22 height 13
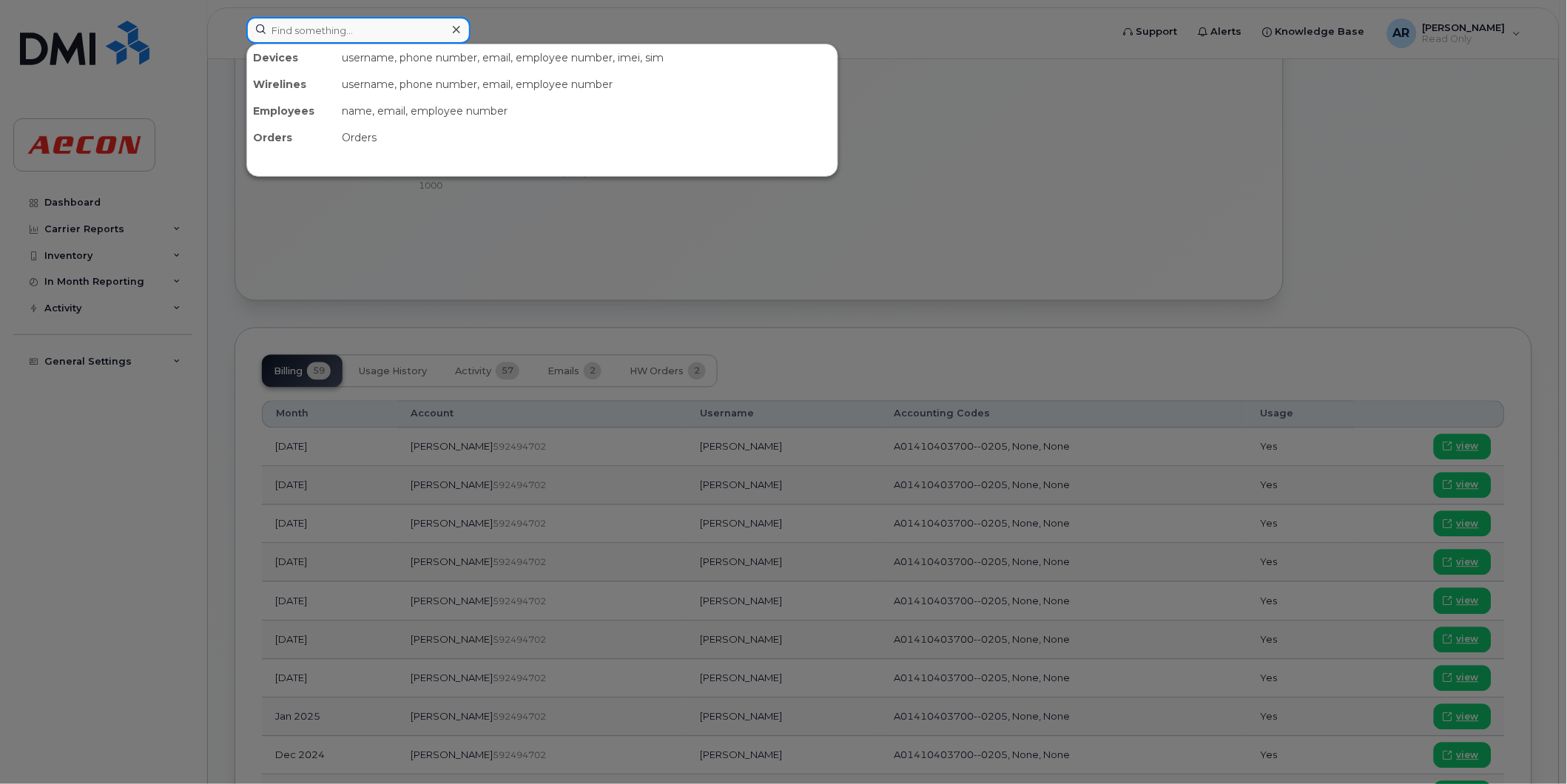
click at [388, 31] on input at bounding box center [358, 30] width 224 height 27
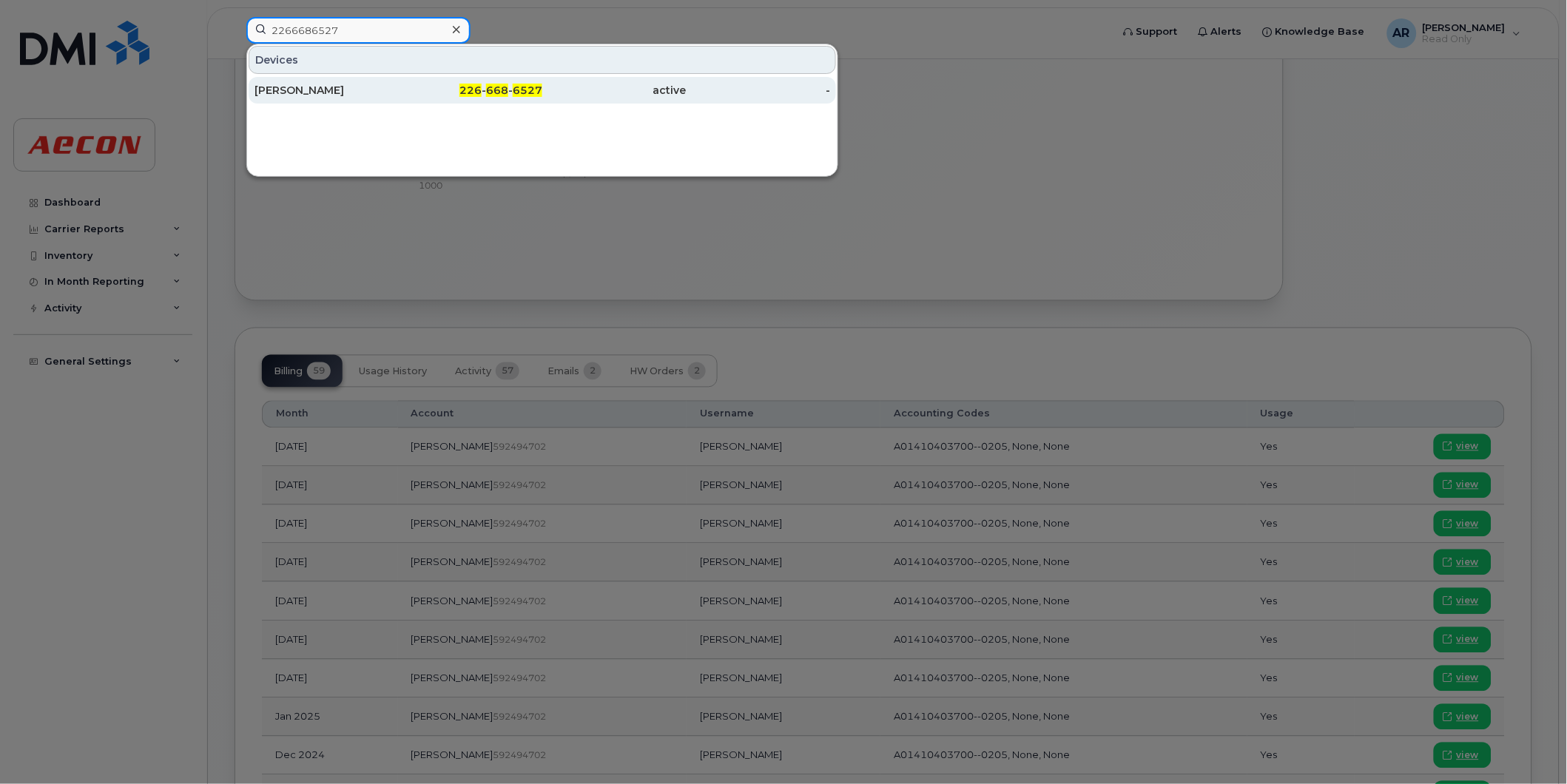
type input "2266686527"
click at [396, 91] on div "TIMOTHY HURLEY" at bounding box center [326, 90] width 145 height 15
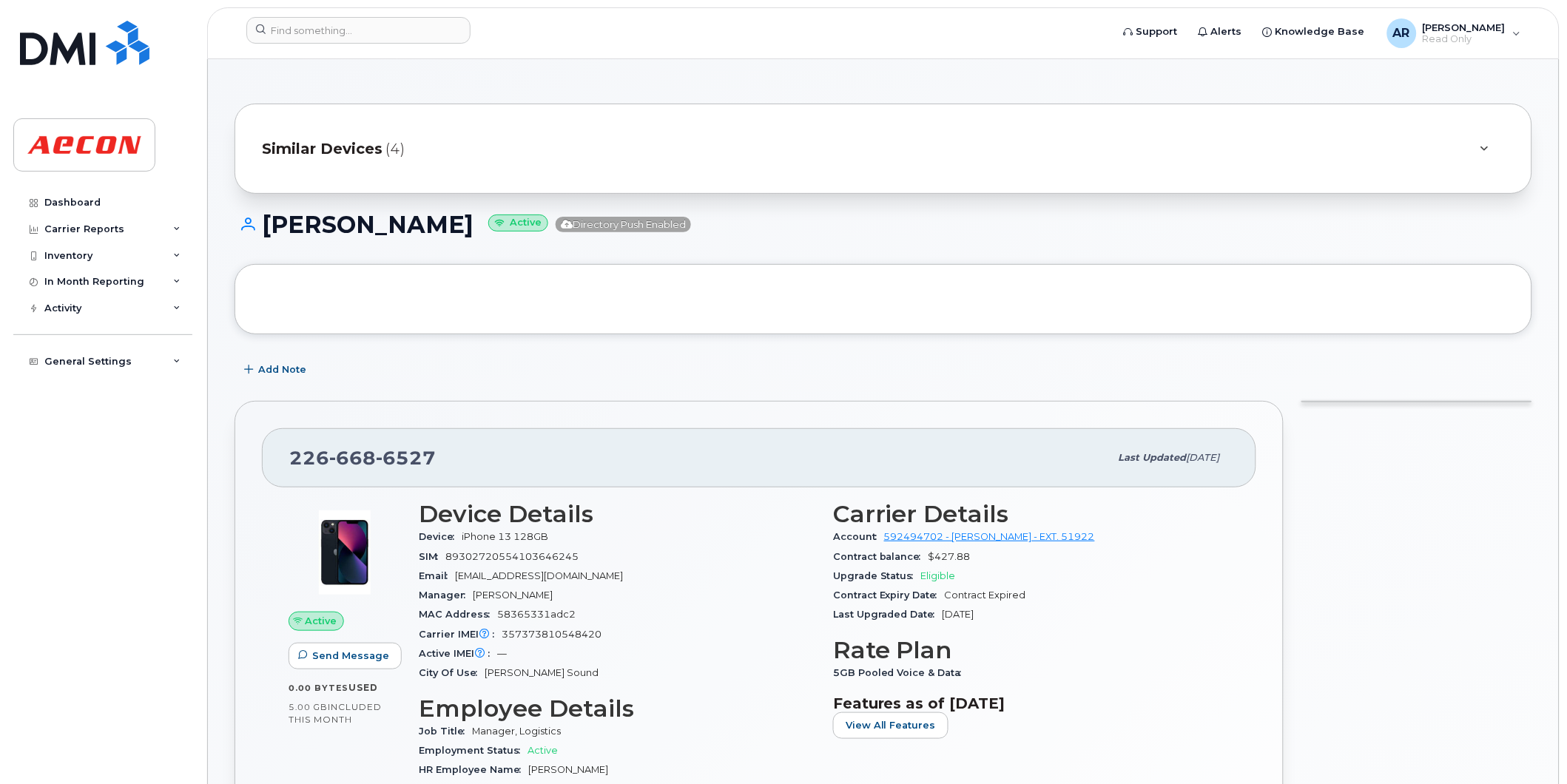
drag, startPoint x: 479, startPoint y: 230, endPoint x: 266, endPoint y: 233, distance: 213.0
click at [266, 233] on h1 "[PERSON_NAME] Active Directory Push Enabled" at bounding box center [883, 225] width 1297 height 26
copy h1 "[PERSON_NAME]"
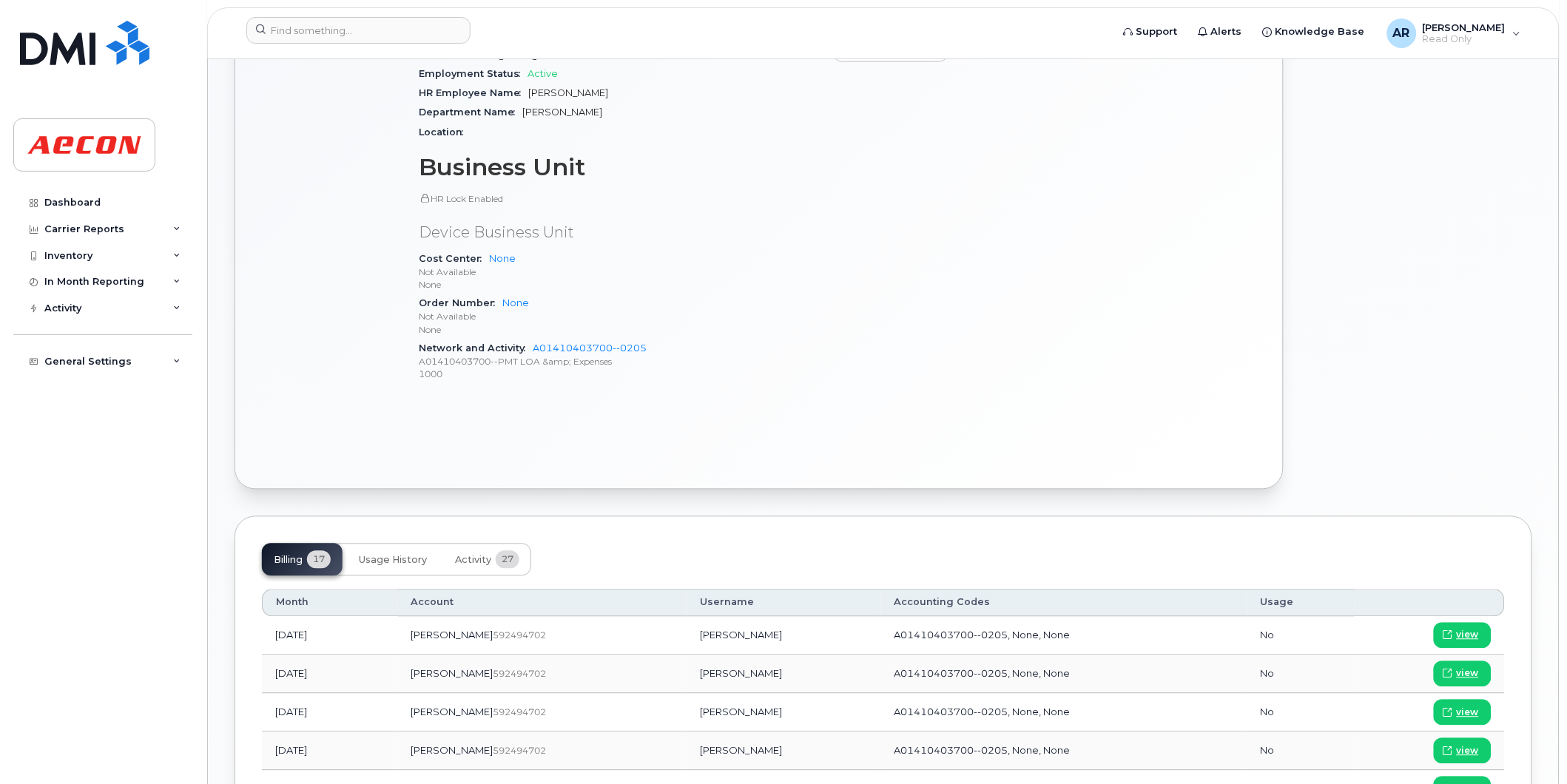
scroll to position [821, 0]
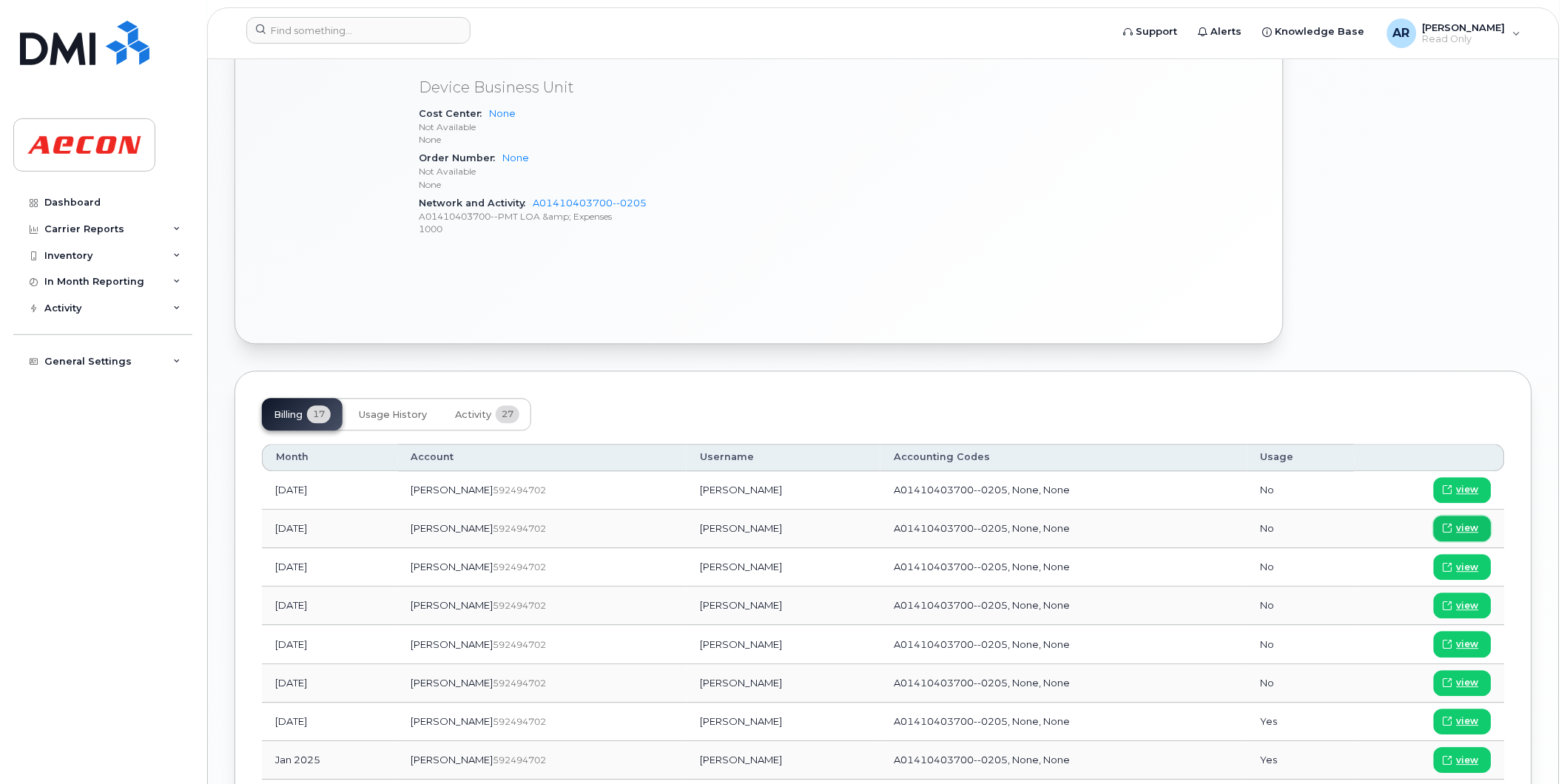
click at [1467, 527] on span "view" at bounding box center [1467, 528] width 22 height 13
click at [388, 35] on input at bounding box center [358, 30] width 224 height 27
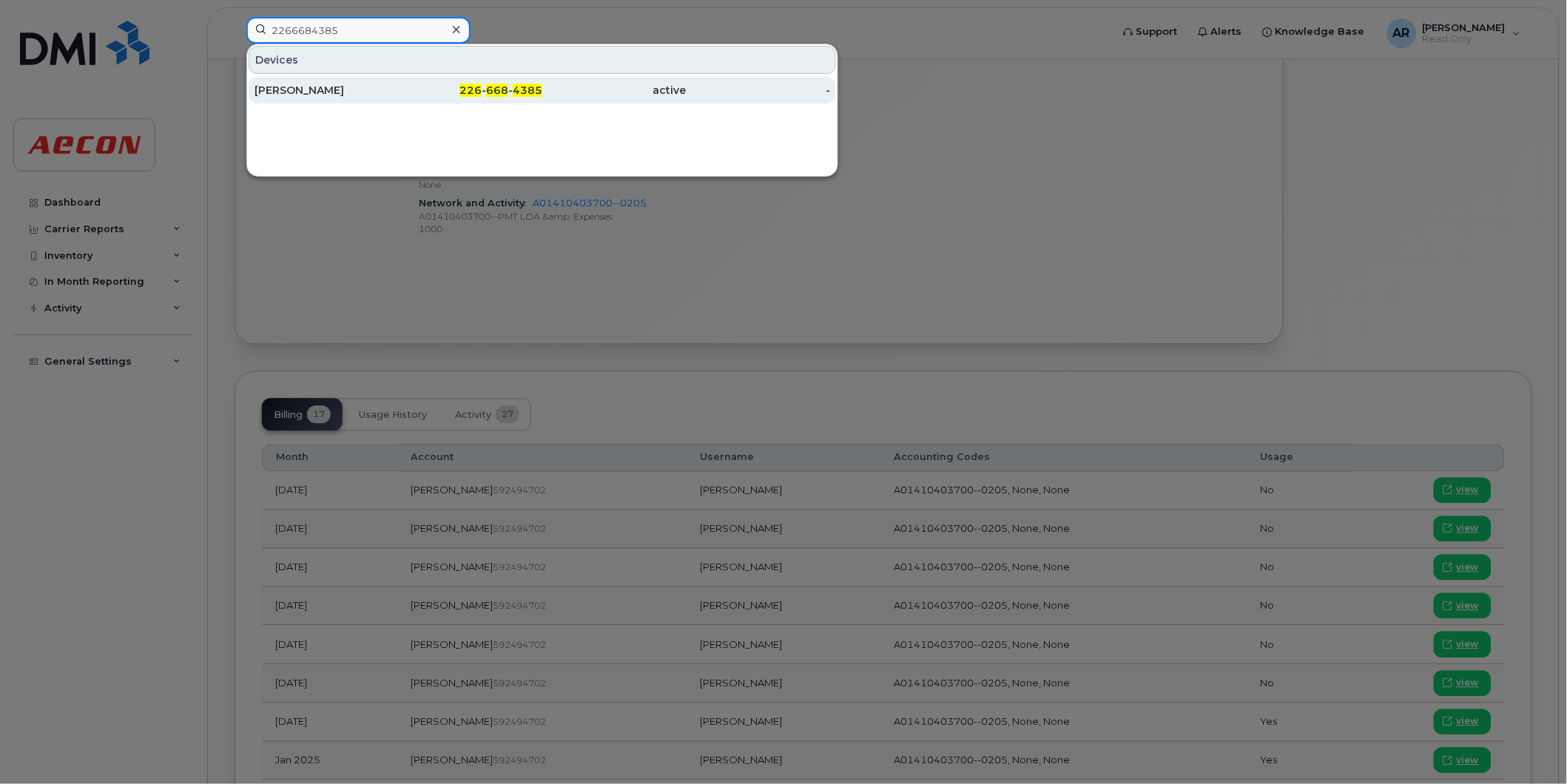
type input "2266684385"
click at [396, 91] on div "VICTORIA BARTLETT" at bounding box center [326, 90] width 145 height 15
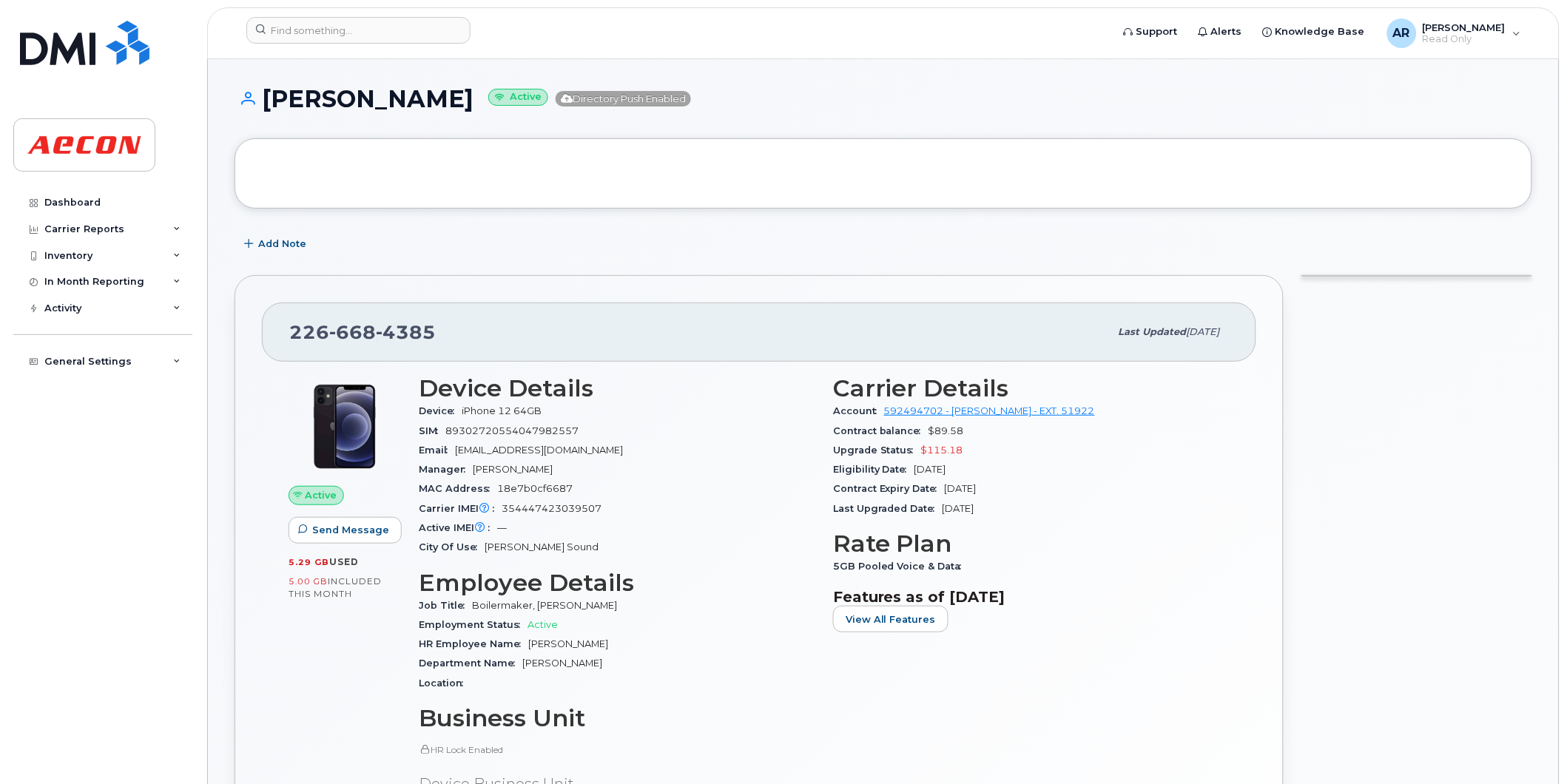
drag, startPoint x: 509, startPoint y: 102, endPoint x: 270, endPoint y: 106, distance: 239.0
click at [270, 106] on h1 "VICTORIA BARTLETT Active Directory Push Enabled" at bounding box center [883, 99] width 1297 height 26
copy h1 "VICTORIA BARTLETT"
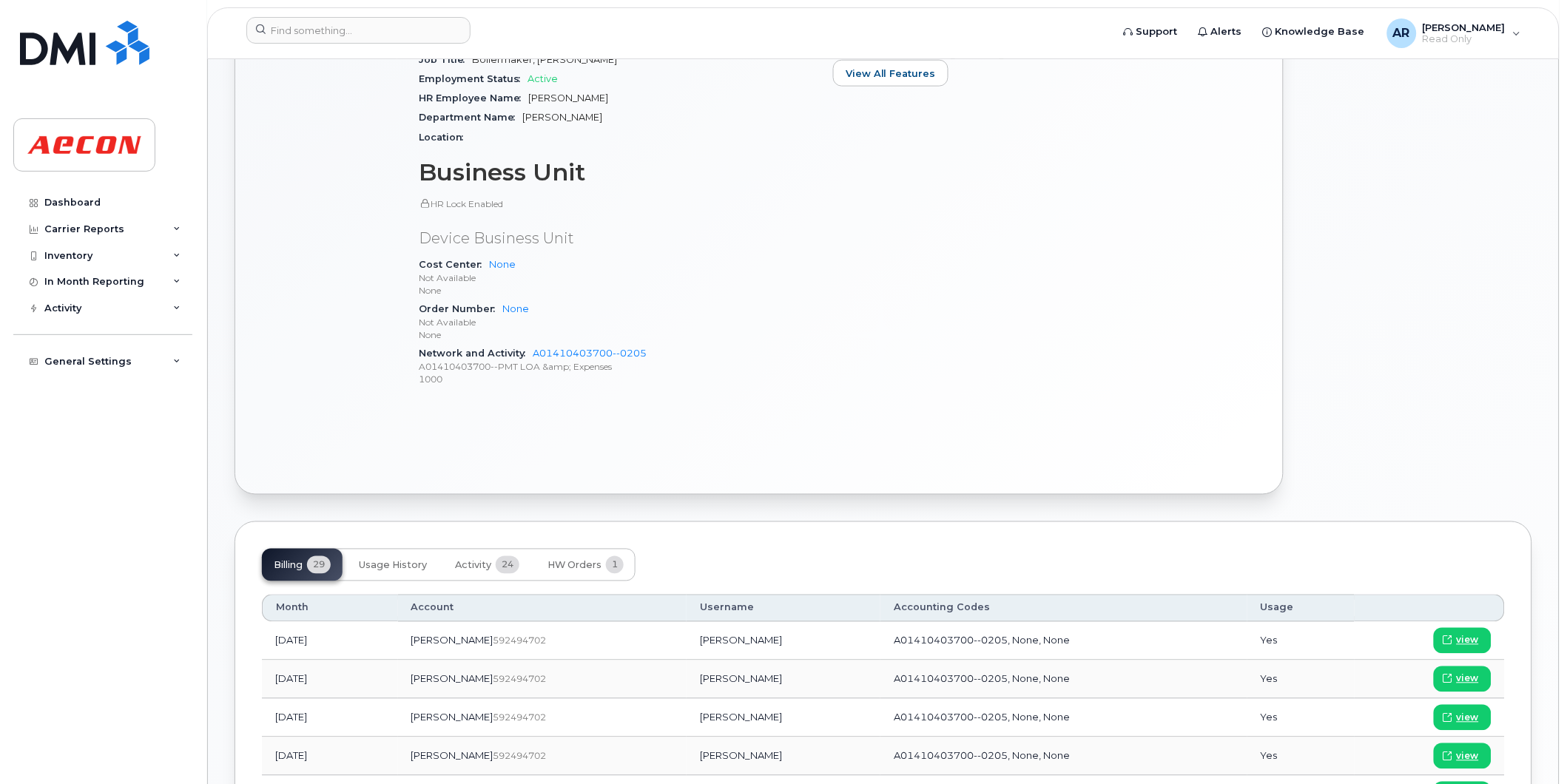
scroll to position [575, 0]
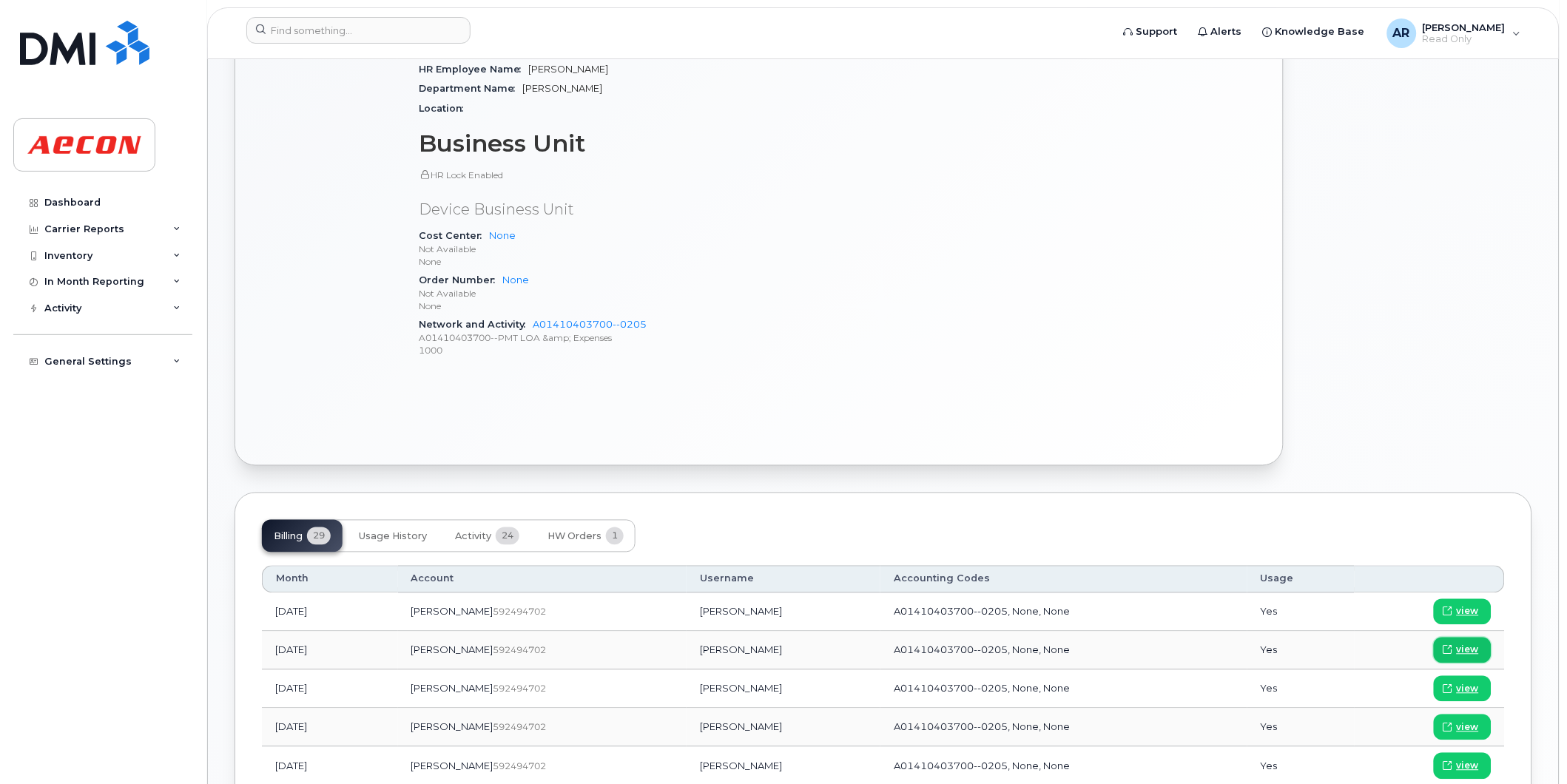
click at [1463, 654] on span "view" at bounding box center [1467, 650] width 22 height 13
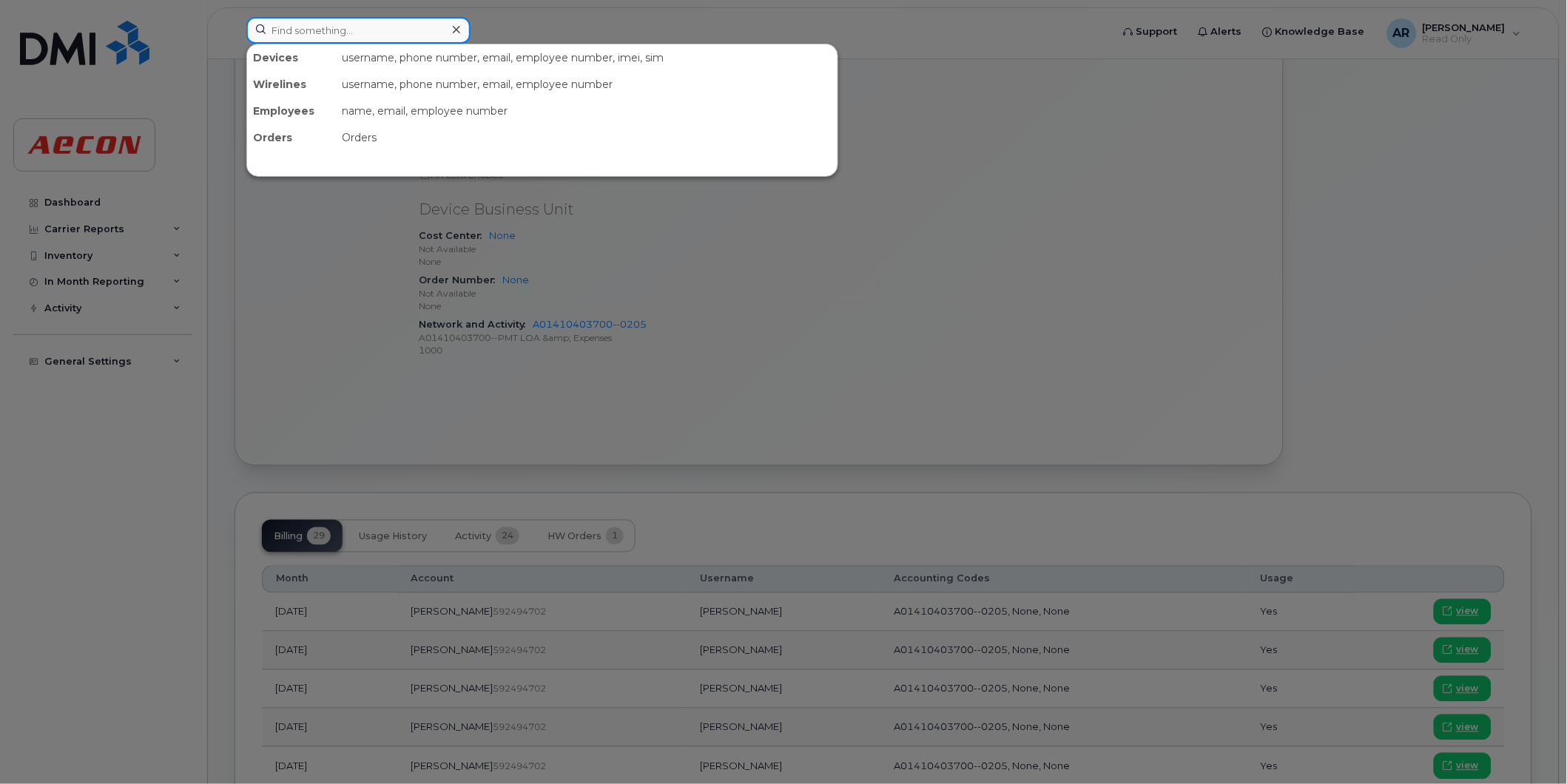
click at [351, 33] on input at bounding box center [358, 30] width 224 height 27
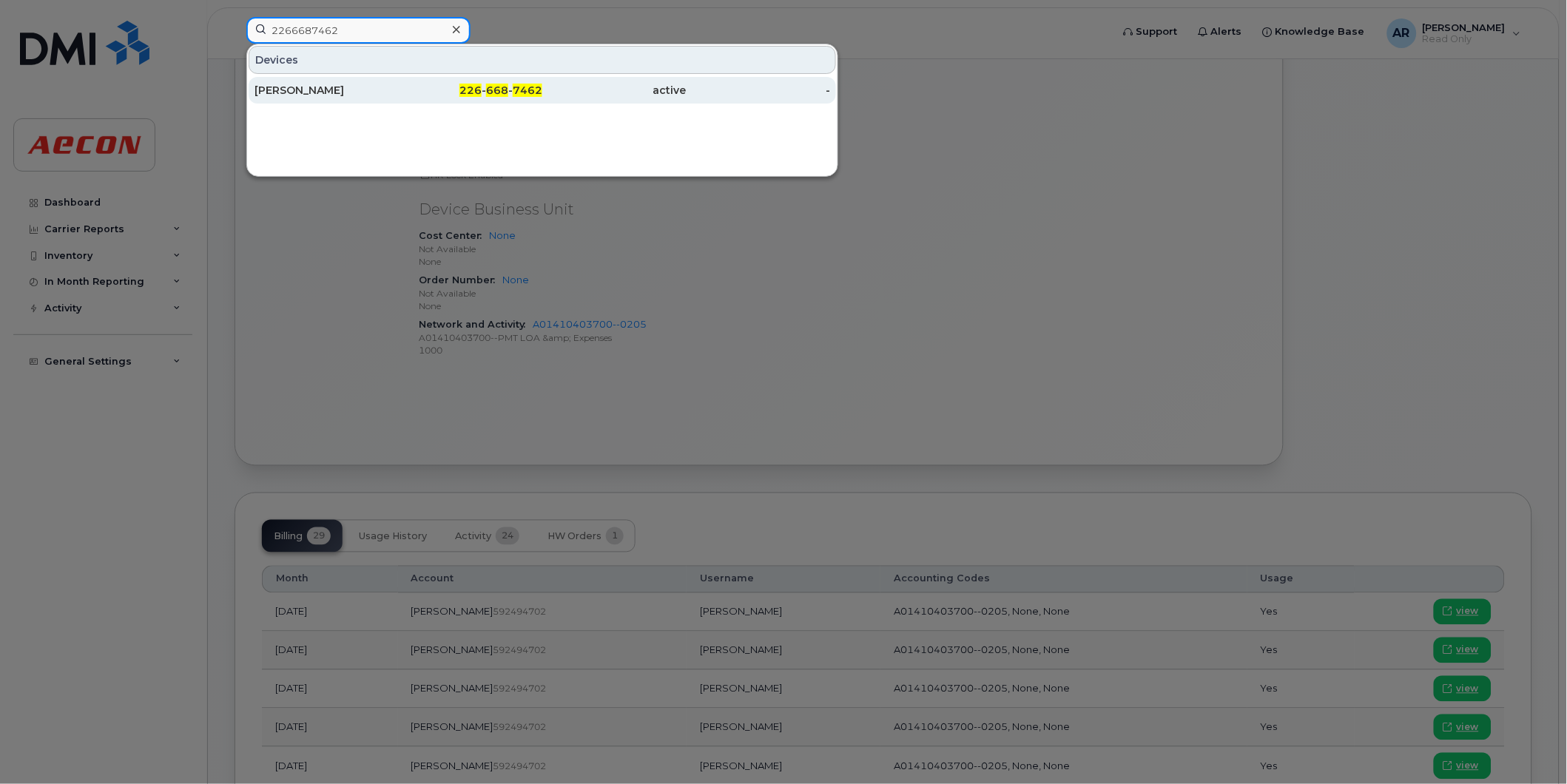
type input "2266687462"
click at [397, 92] on link "CHRISTOPHER CONNORS 226 - 668 - 7462 active -" at bounding box center [542, 90] width 588 height 27
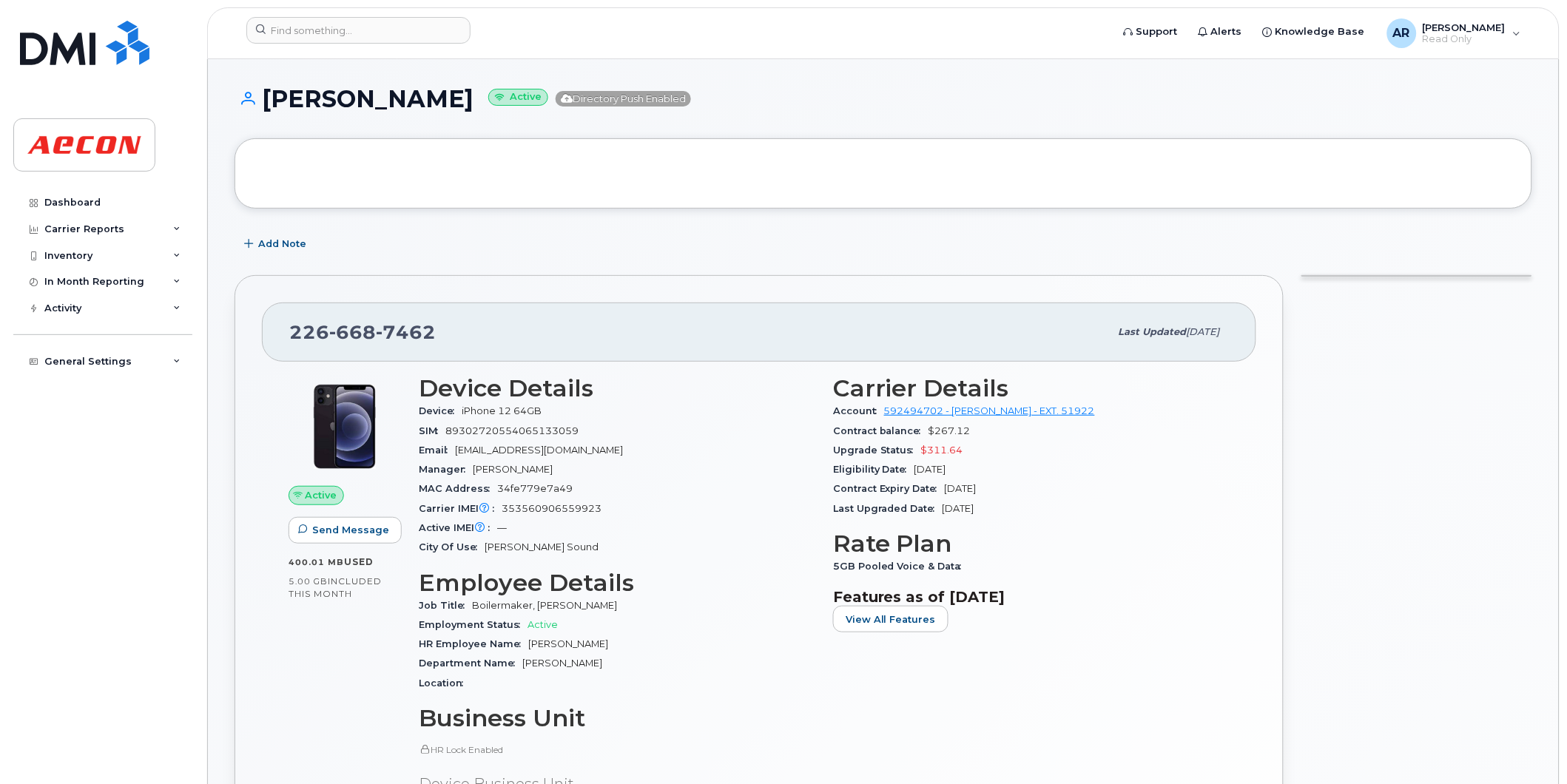
drag, startPoint x: 572, startPoint y: 101, endPoint x: 270, endPoint y: 104, distance: 302.0
click at [270, 104] on h1 "[PERSON_NAME] Active Directory Push Enabled" at bounding box center [883, 99] width 1297 height 26
copy h1 "[PERSON_NAME]"
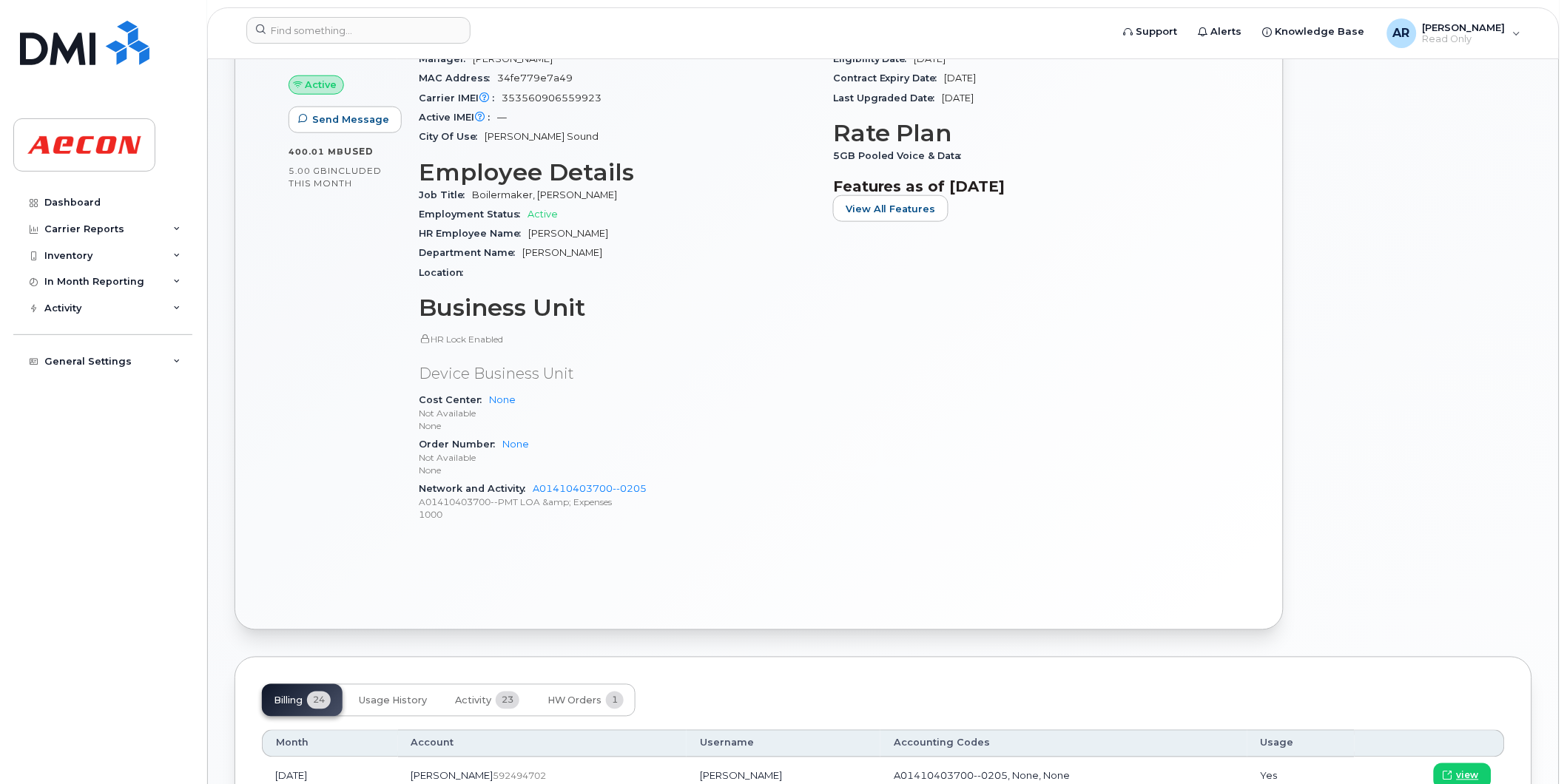
scroll to position [657, 0]
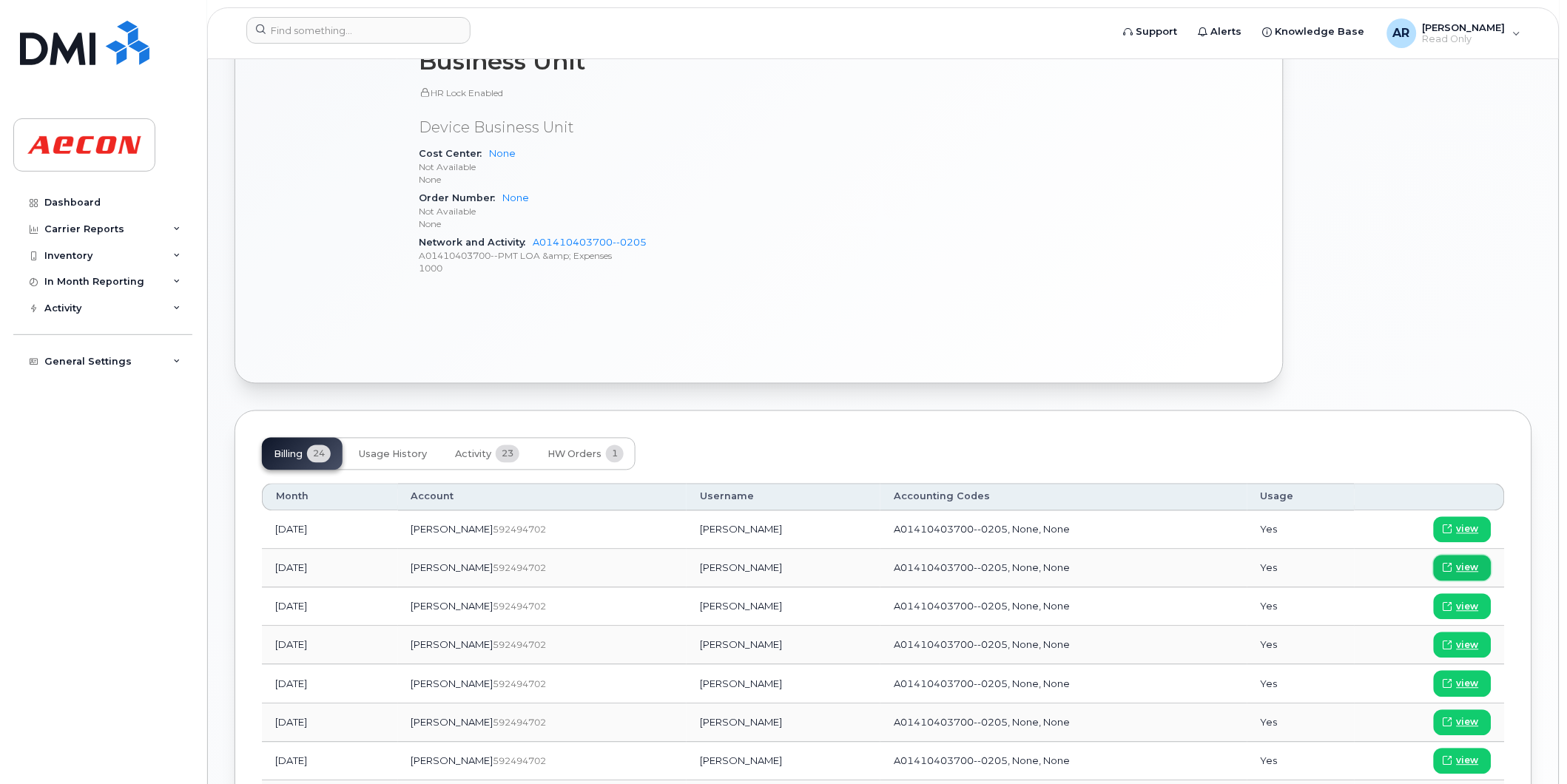
click at [1466, 566] on span "view" at bounding box center [1467, 568] width 22 height 13
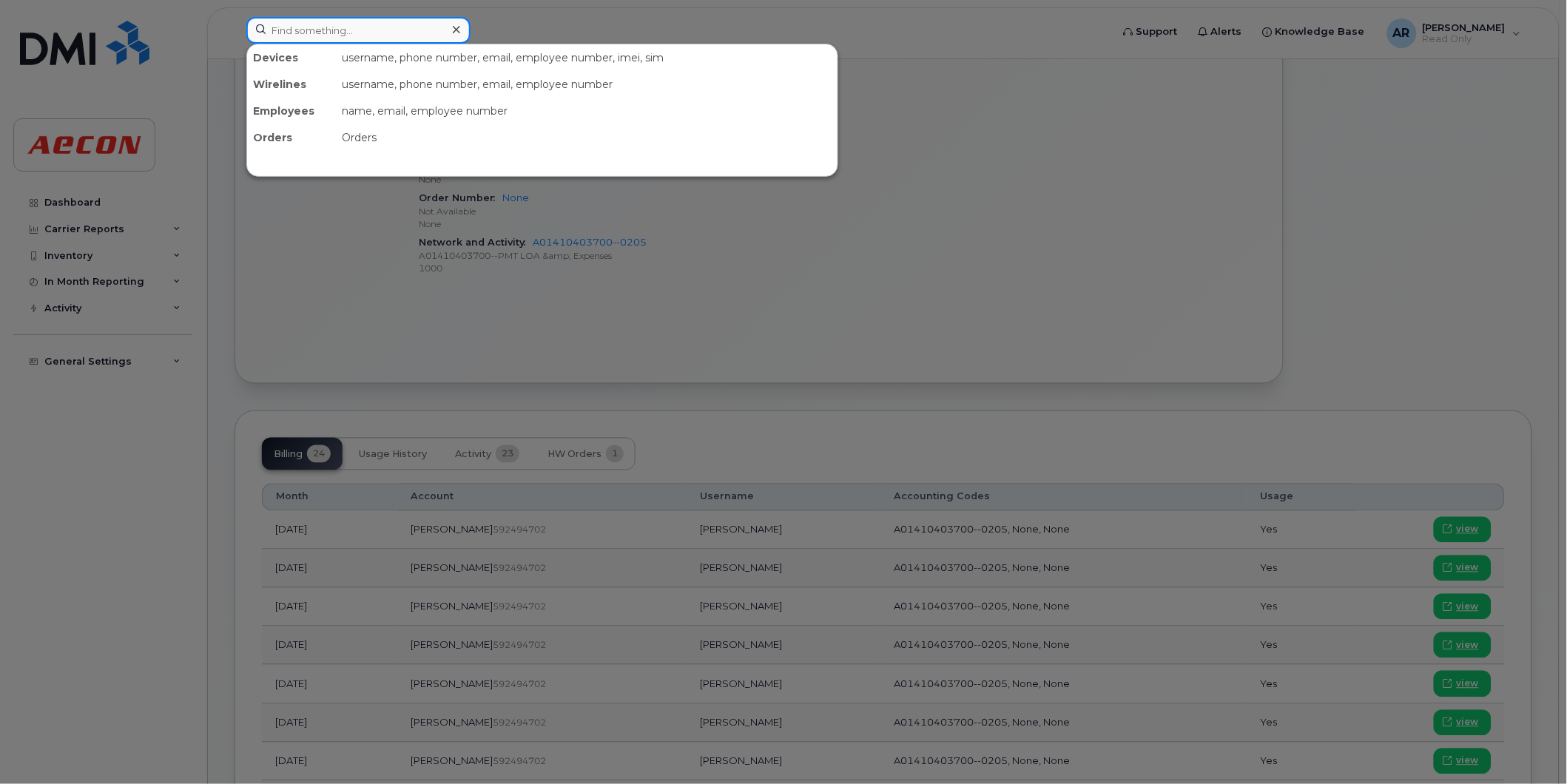
click at [289, 32] on input at bounding box center [358, 30] width 224 height 27
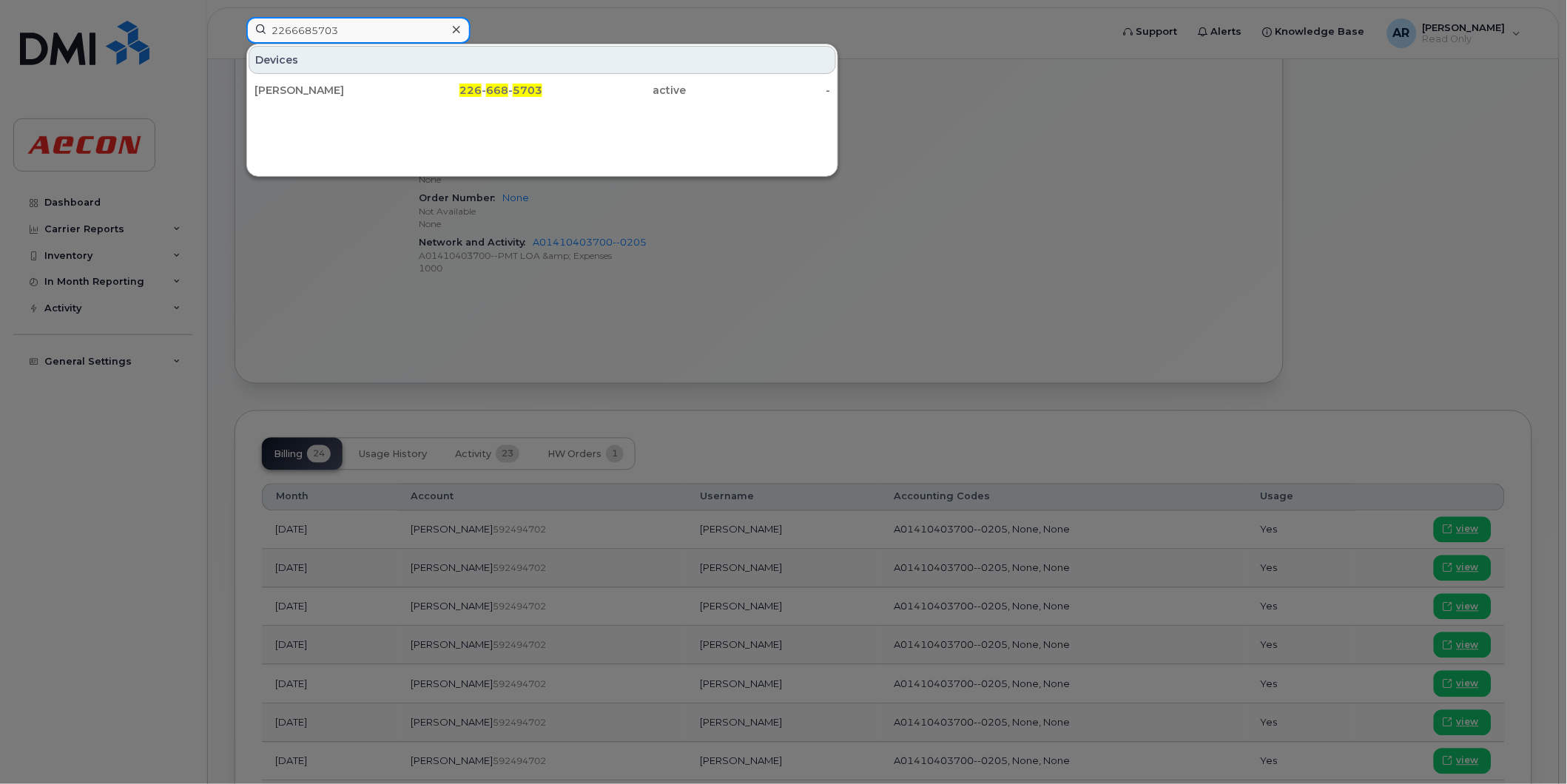
type input "2266685703"
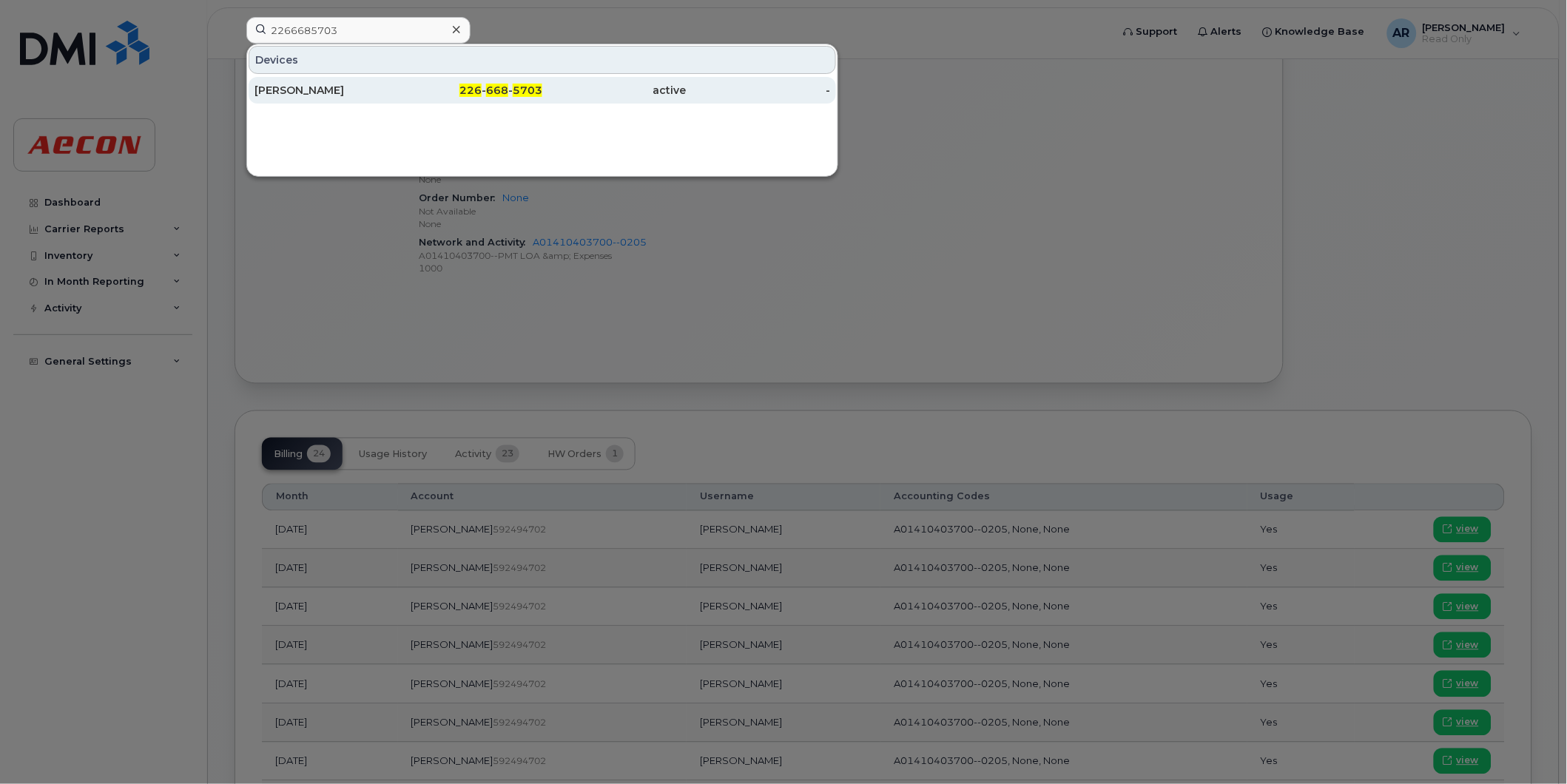
drag, startPoint x: 434, startPoint y: 79, endPoint x: 439, endPoint y: 96, distance: 17.7
click at [439, 96] on div "226 - 668 - 5703" at bounding box center [471, 90] width 145 height 15
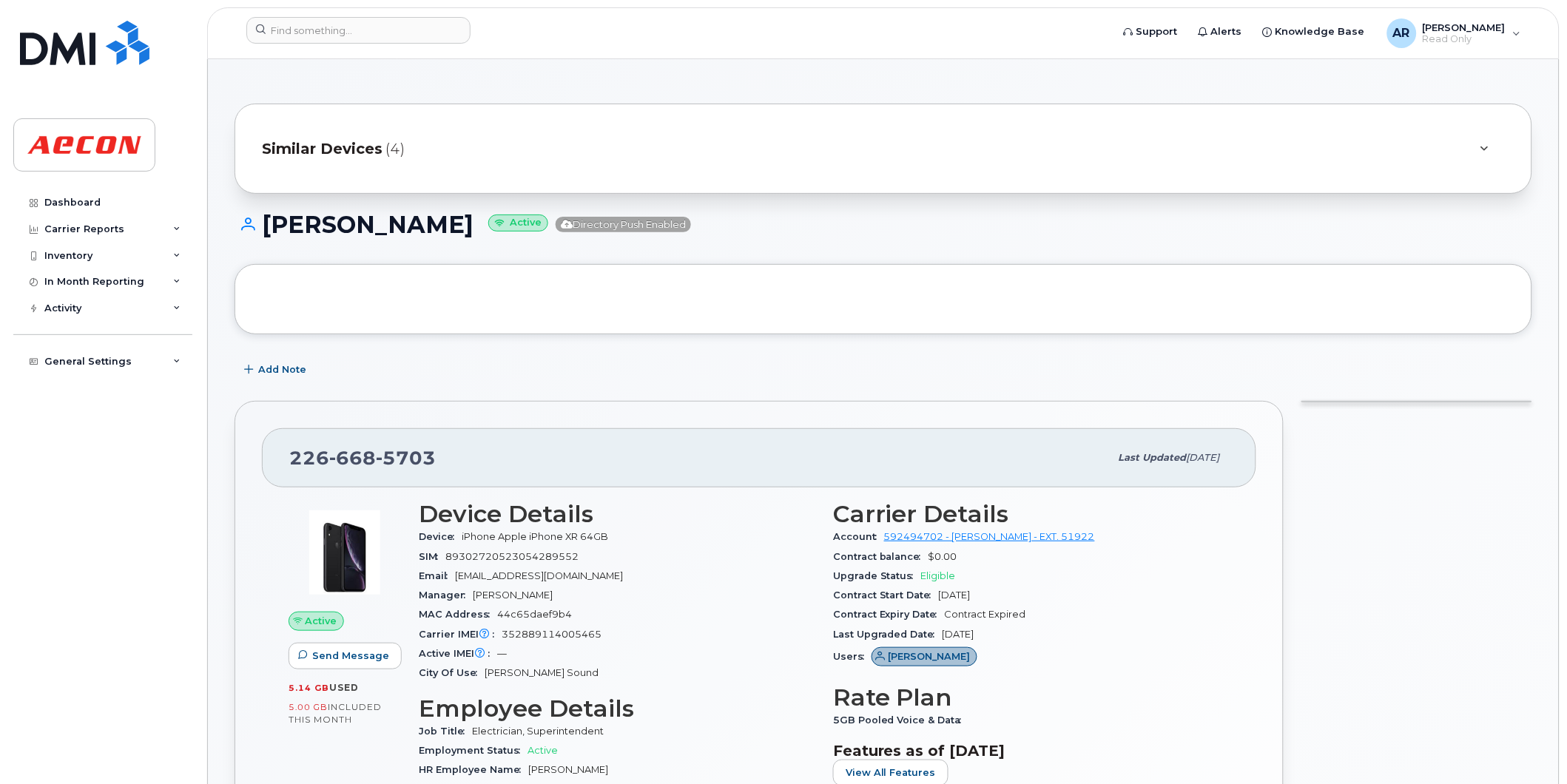
drag, startPoint x: 464, startPoint y: 226, endPoint x: 267, endPoint y: 227, distance: 197.0
click at [267, 227] on h1 "[PERSON_NAME] Active Directory Push Enabled" at bounding box center [883, 225] width 1297 height 26
copy h1 "[PERSON_NAME]"
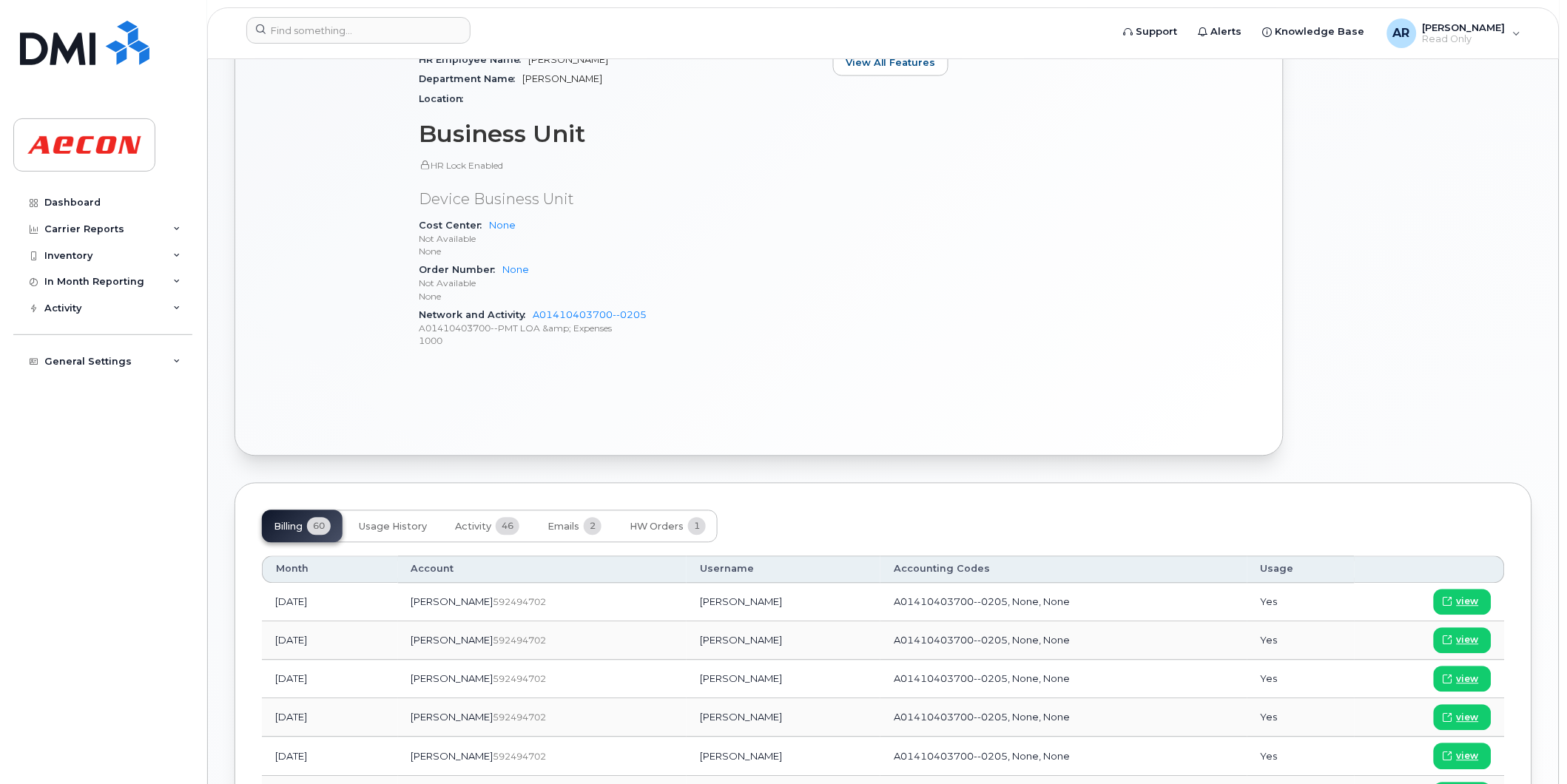
scroll to position [739, 0]
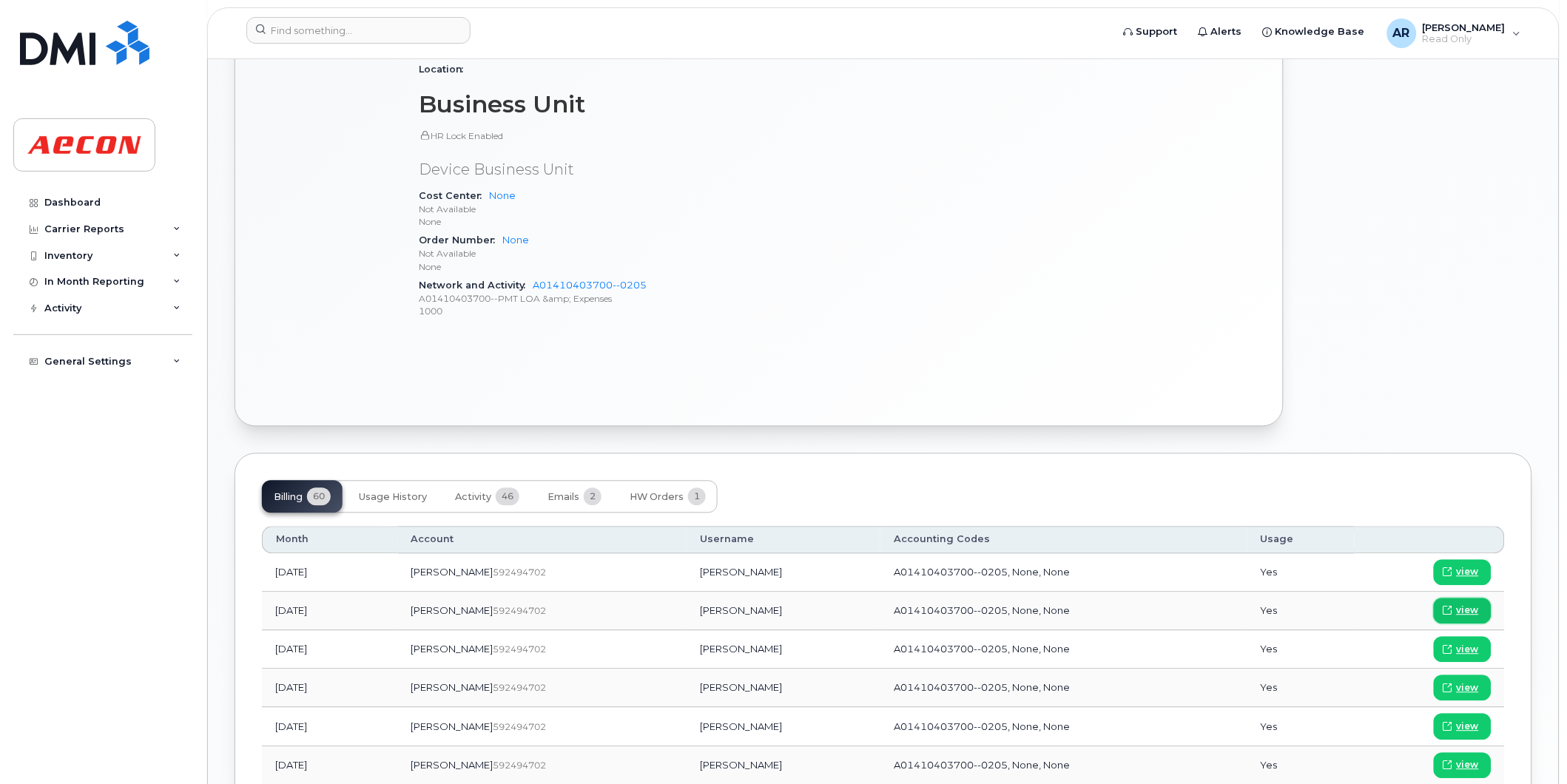
click at [1474, 610] on span "view" at bounding box center [1467, 611] width 22 height 13
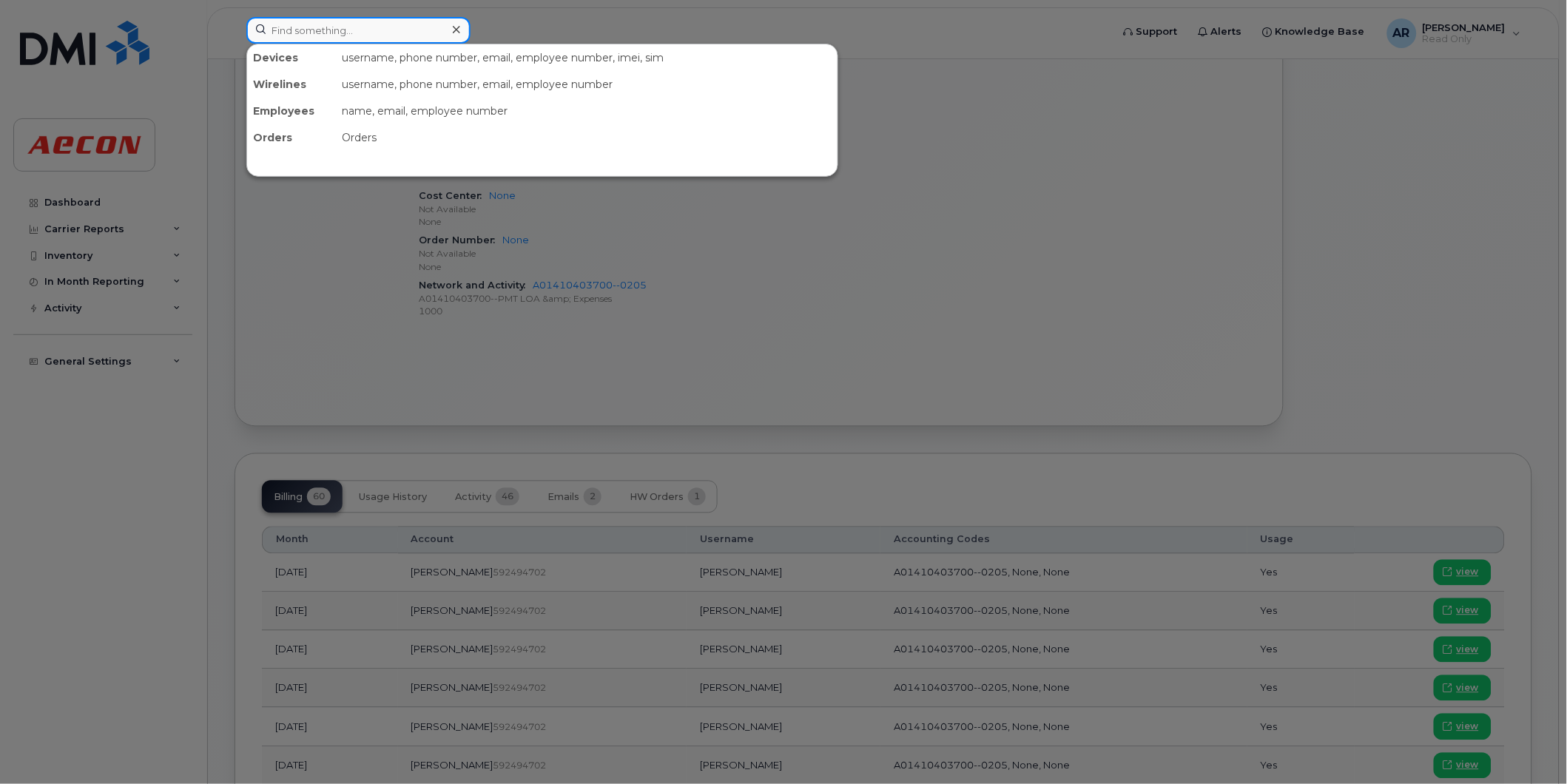
click at [304, 34] on input at bounding box center [358, 30] width 224 height 27
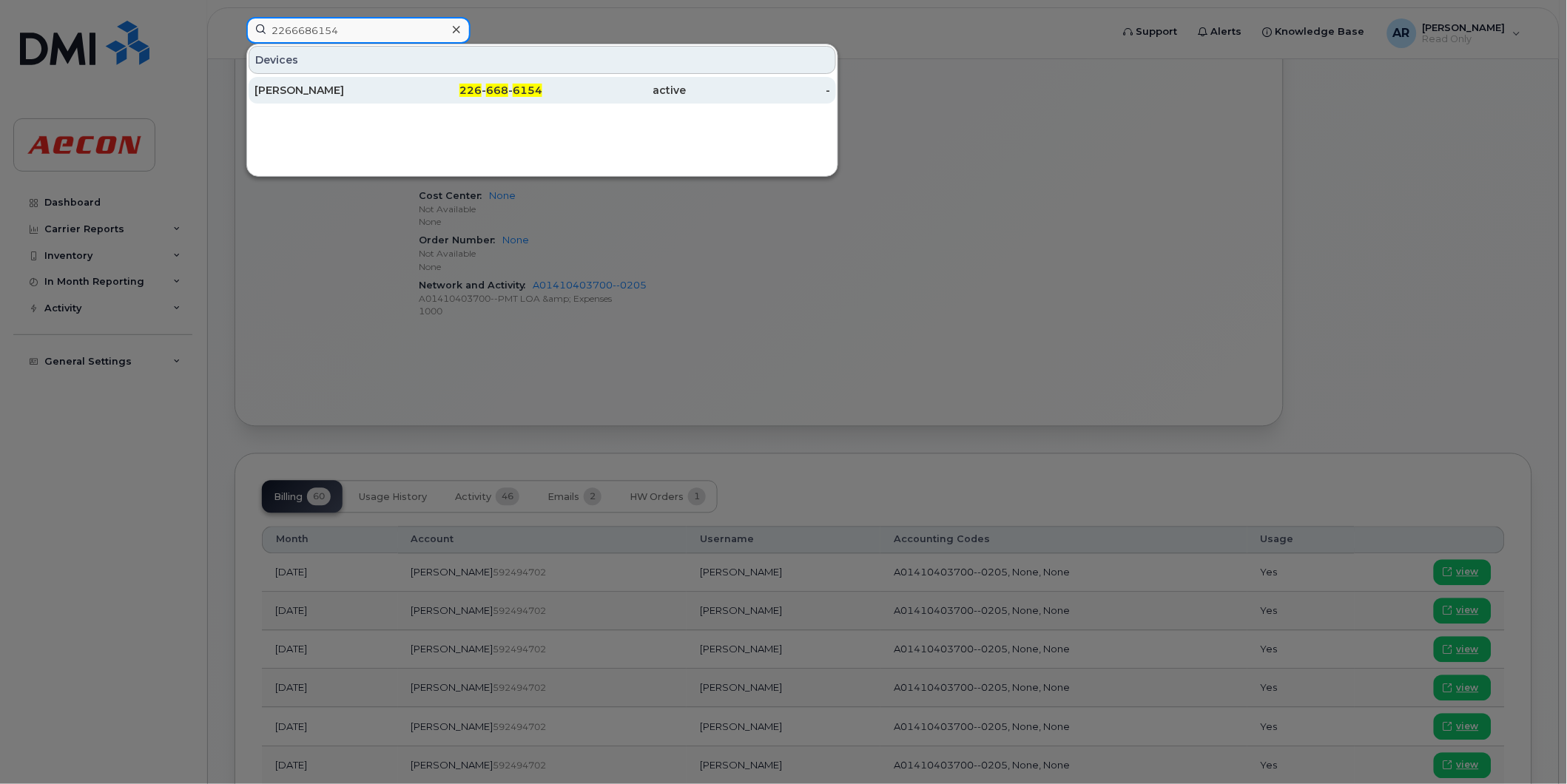
type input "2266686154"
click at [414, 89] on div "226 - 668 - 6154" at bounding box center [471, 90] width 145 height 15
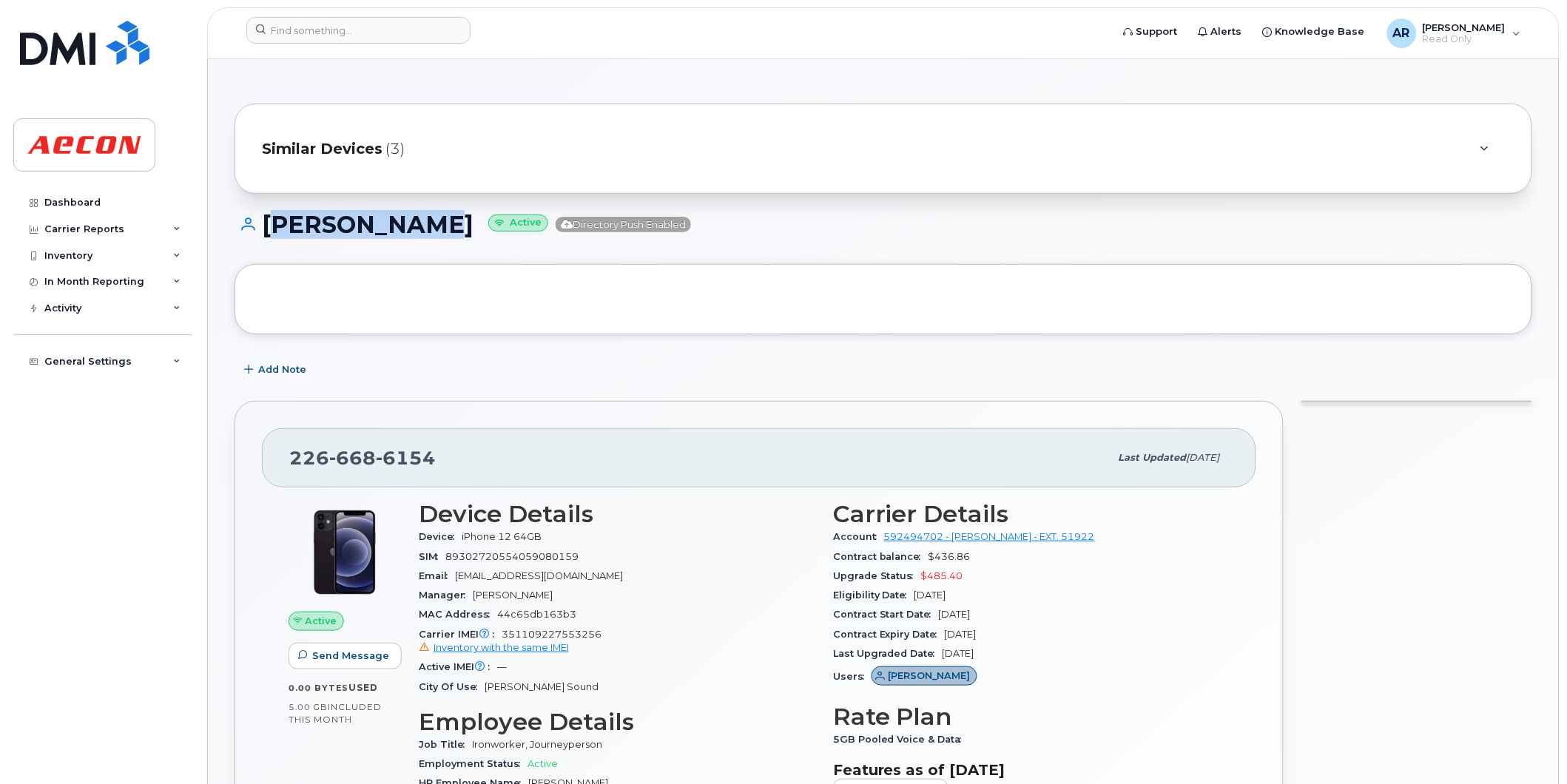
drag, startPoint x: 438, startPoint y: 226, endPoint x: 267, endPoint y: 226, distance: 171.0
click at [267, 226] on h1 "[PERSON_NAME] Active Directory Push Enabled" at bounding box center [883, 225] width 1297 height 26
copy h1 "[PERSON_NAME]"
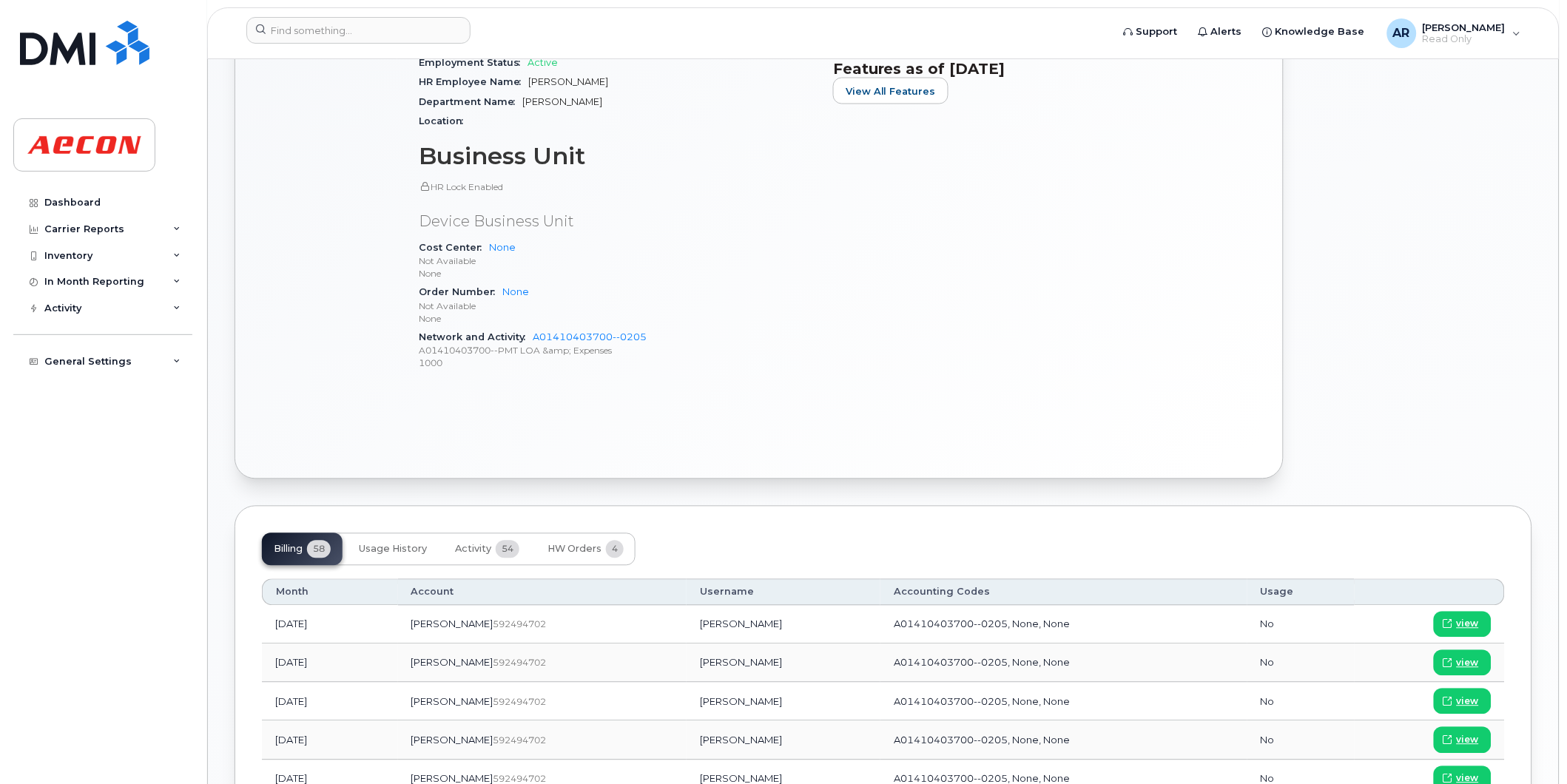
scroll to position [739, 0]
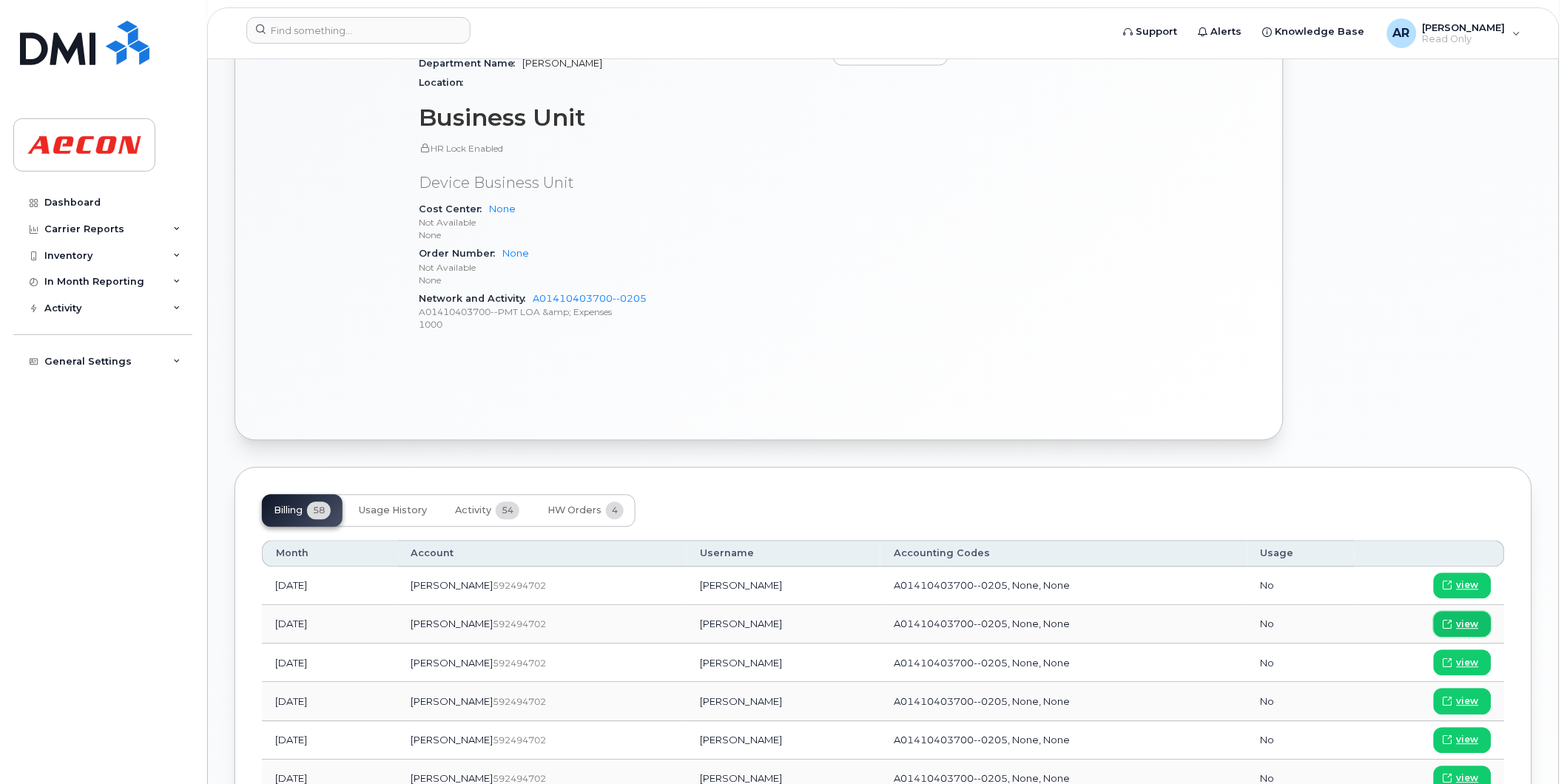
click at [1472, 618] on span "view" at bounding box center [1467, 625] width 22 height 13
click at [330, 36] on input at bounding box center [358, 30] width 224 height 27
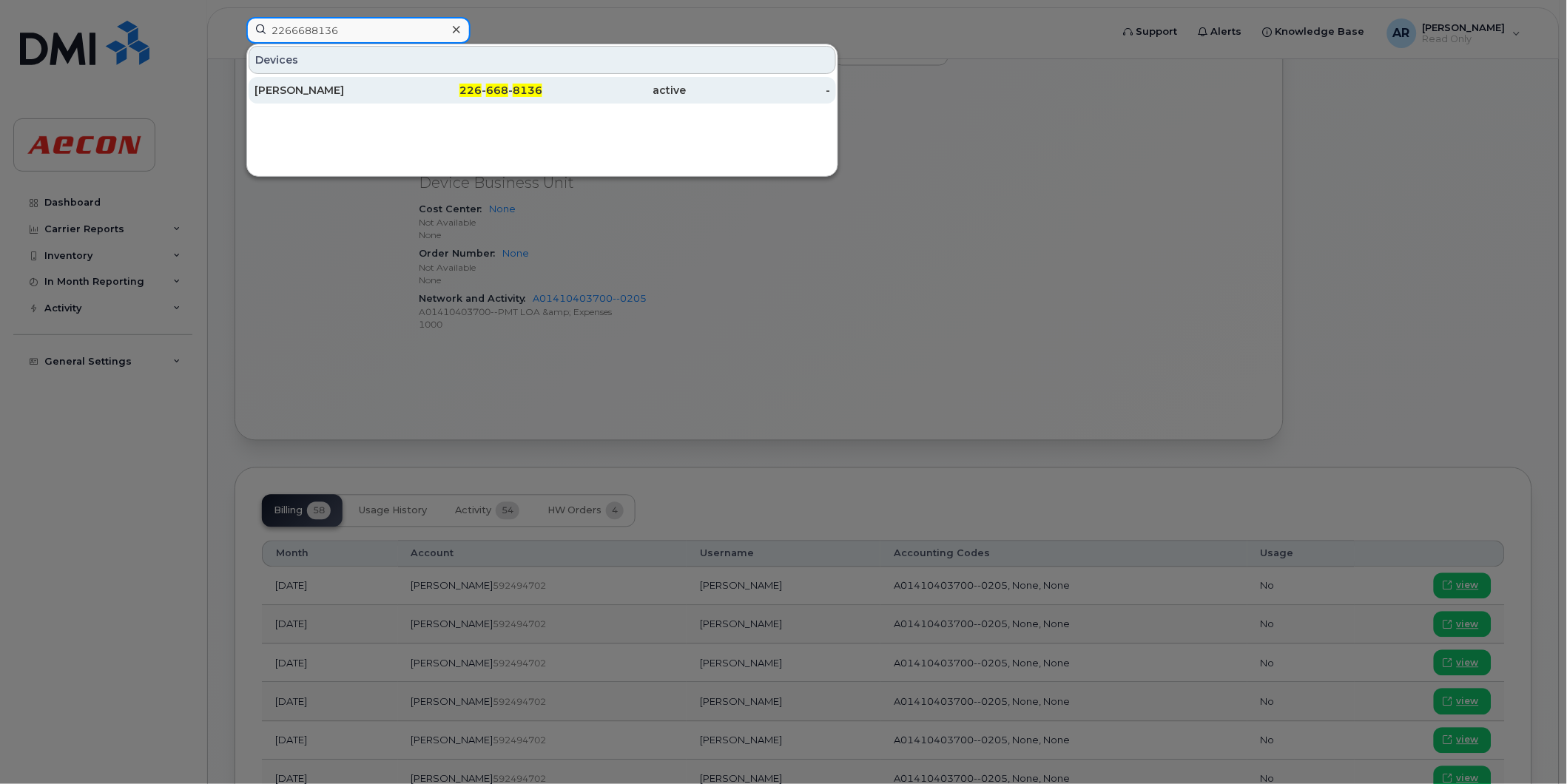
type input "2266688136"
click at [435, 82] on div "226 - 668 - 8136" at bounding box center [471, 90] width 145 height 27
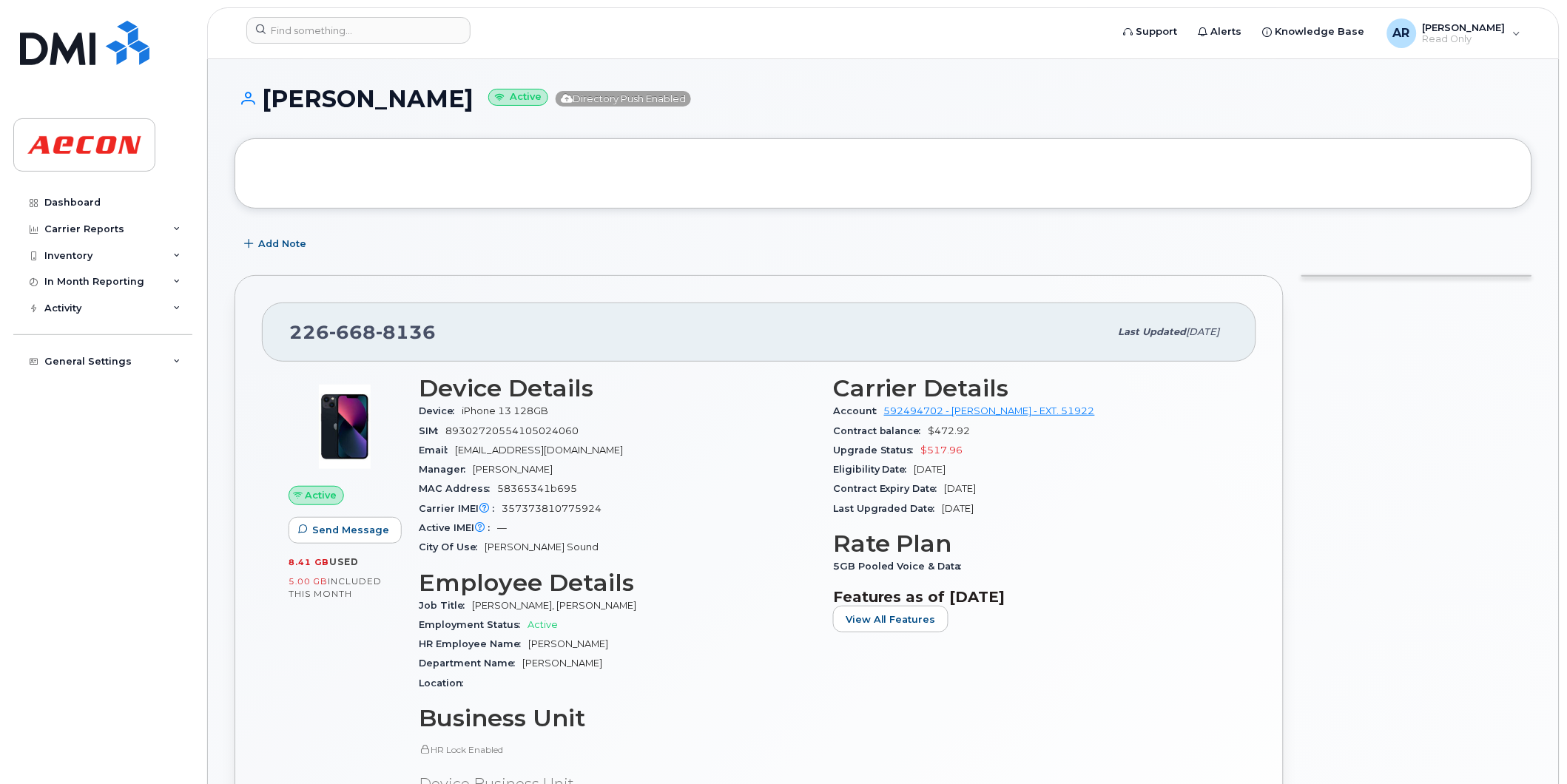
drag, startPoint x: 516, startPoint y: 106, endPoint x: 270, endPoint y: 101, distance: 246.1
click at [270, 101] on h1 "KAILEY DONALDSON Active Directory Push Enabled" at bounding box center [883, 99] width 1297 height 26
copy h1 "KAILEY DONALDSON"
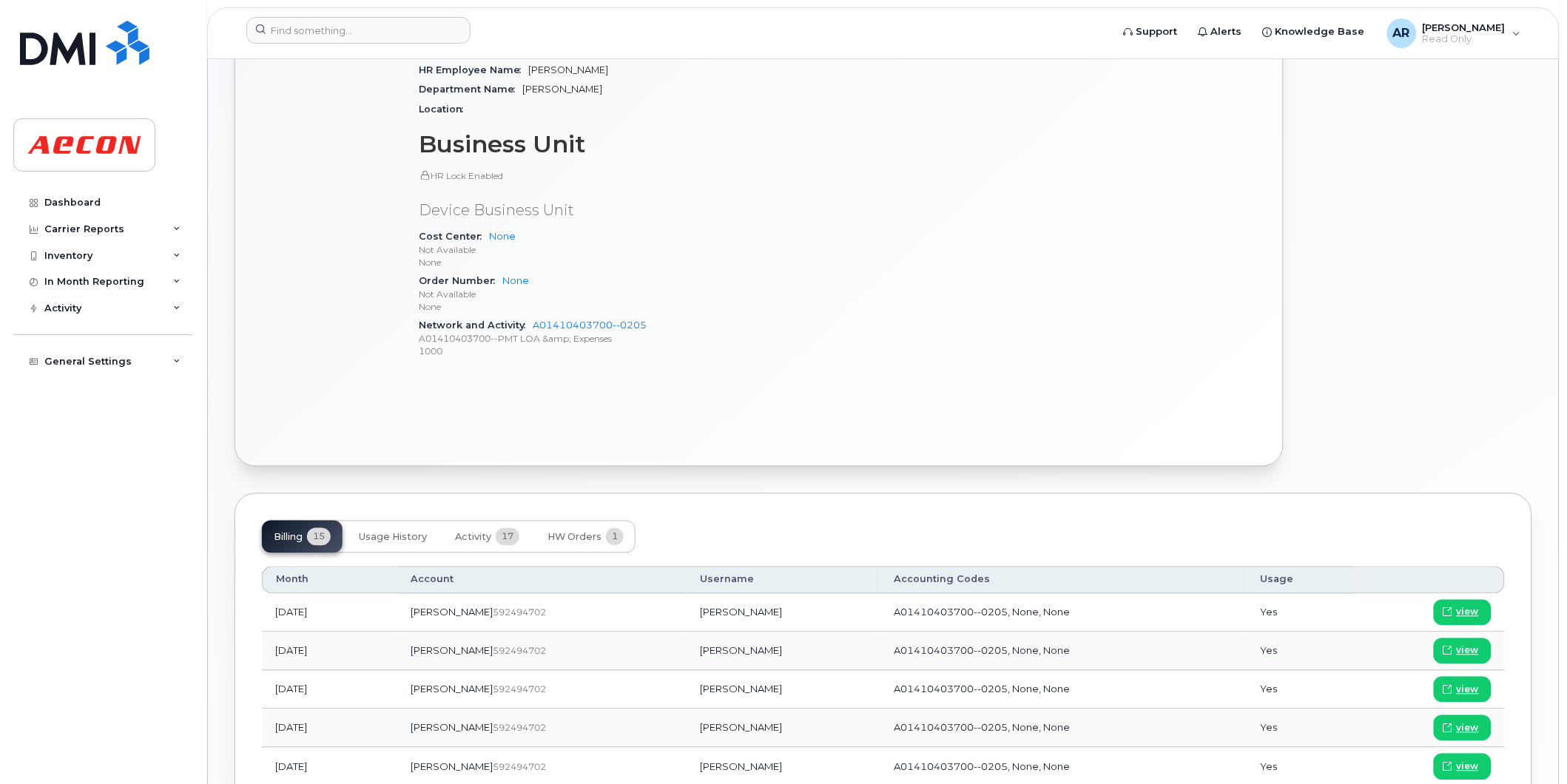
scroll to position [575, 0]
click at [1469, 651] on span "view" at bounding box center [1467, 650] width 22 height 13
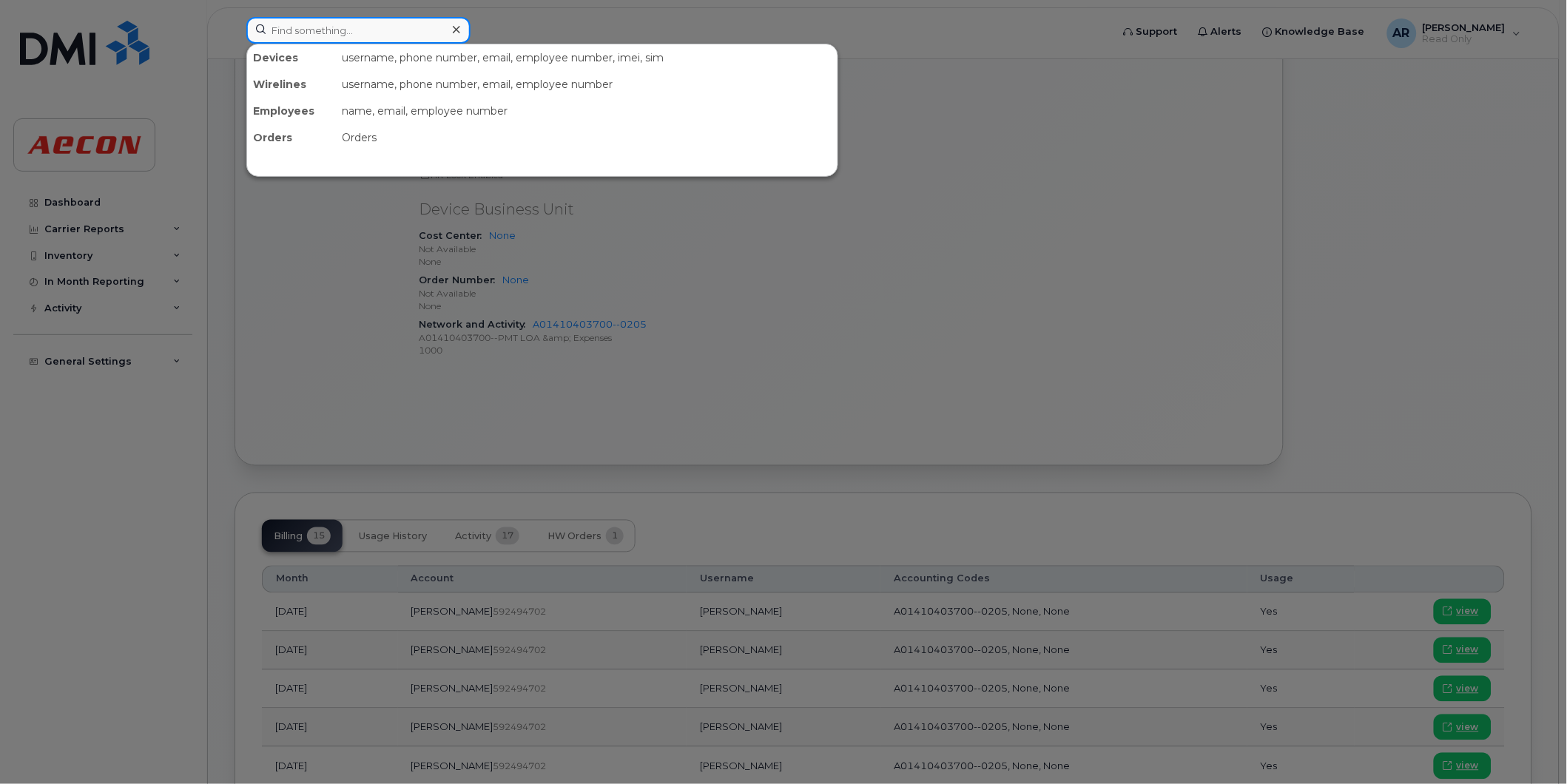
click at [339, 31] on input at bounding box center [358, 30] width 224 height 27
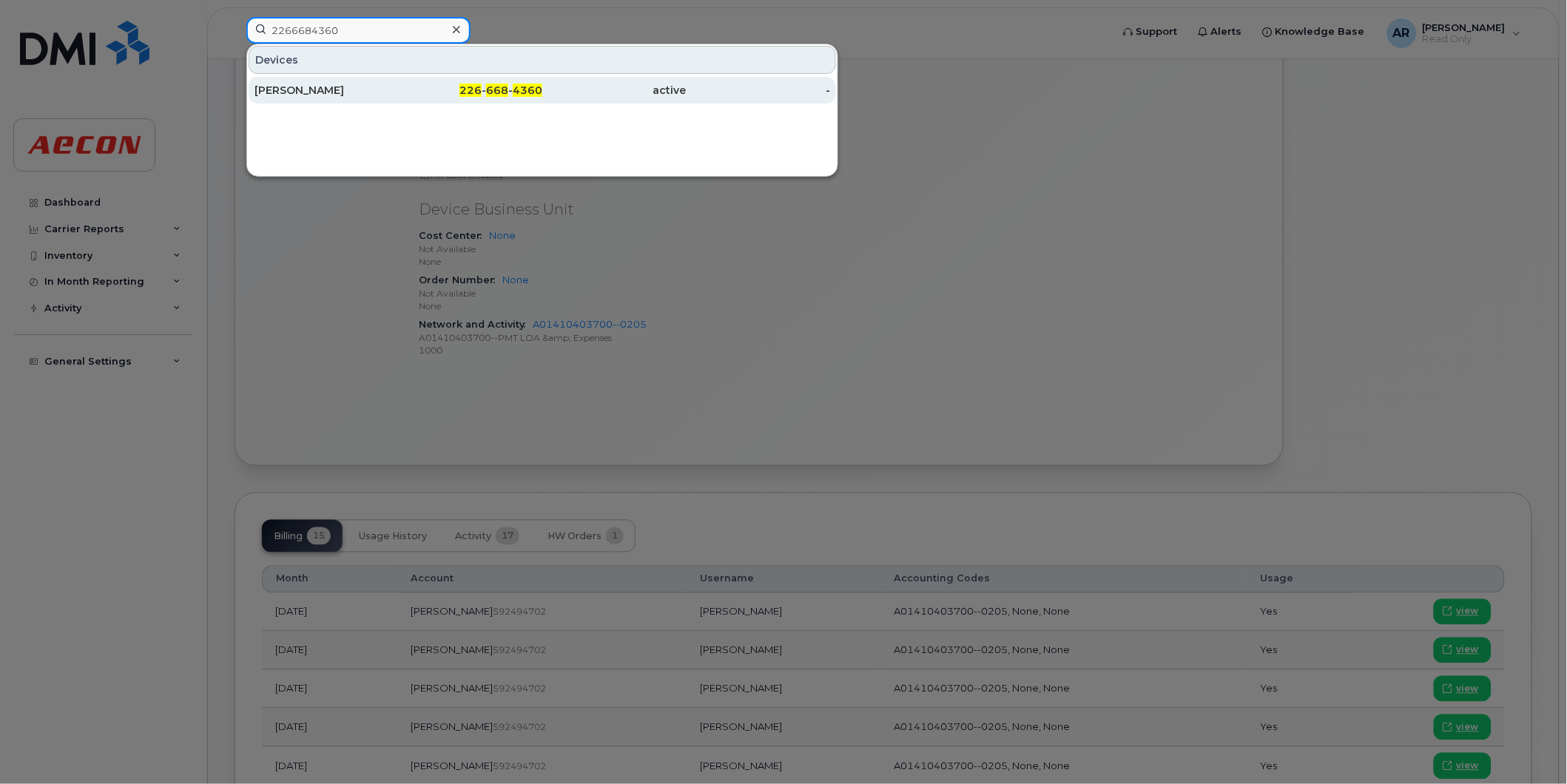
type input "2266684360"
click at [352, 88] on div "MICHAEL LAFFIN" at bounding box center [326, 90] width 145 height 15
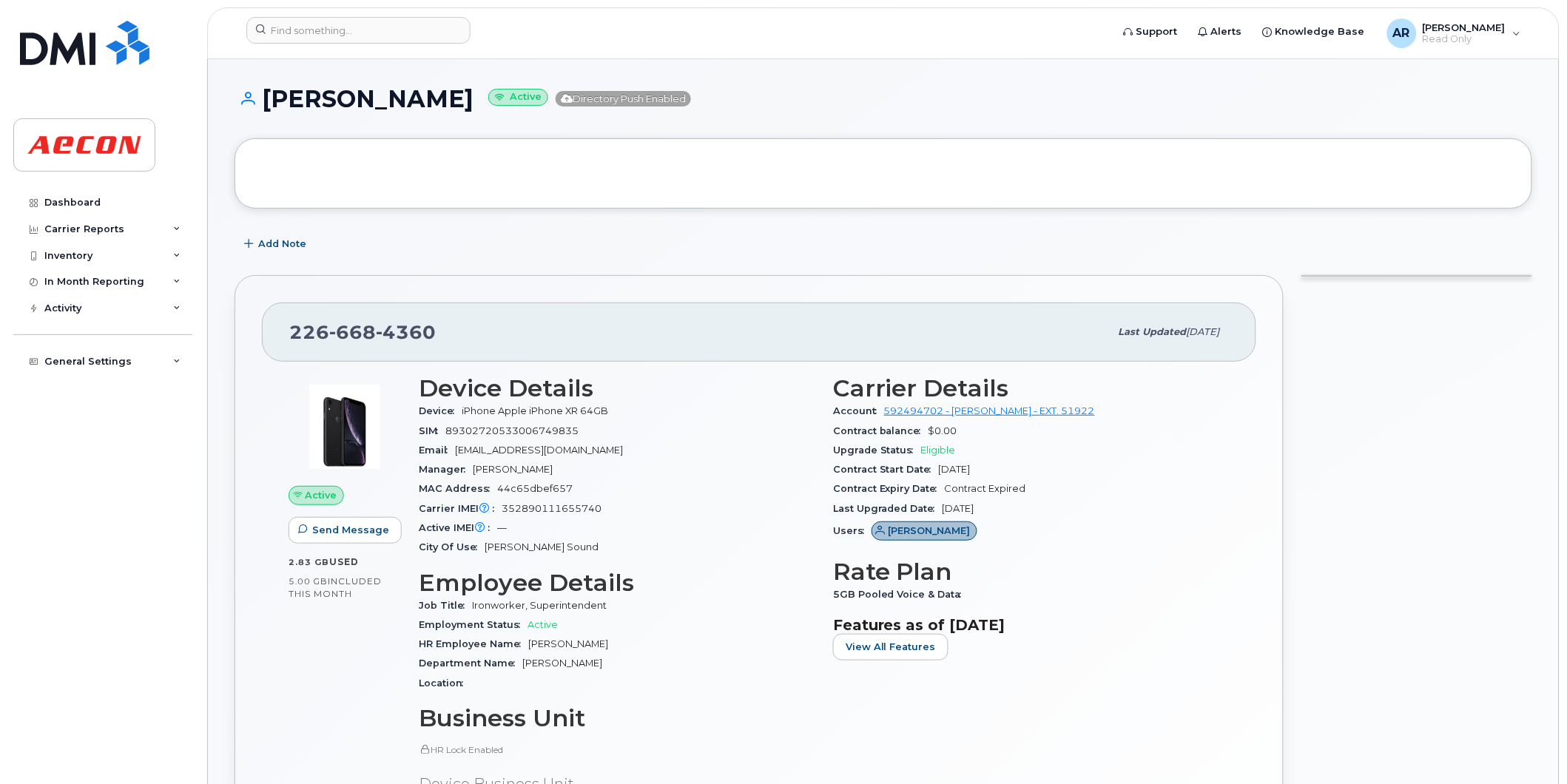
drag, startPoint x: 468, startPoint y: 101, endPoint x: 269, endPoint y: 104, distance: 199.0
click at [269, 104] on h1 "MICHAEL LAFFIN Active Directory Push Enabled" at bounding box center [883, 99] width 1297 height 26
copy h1 "MICHAEL LAFFIN"
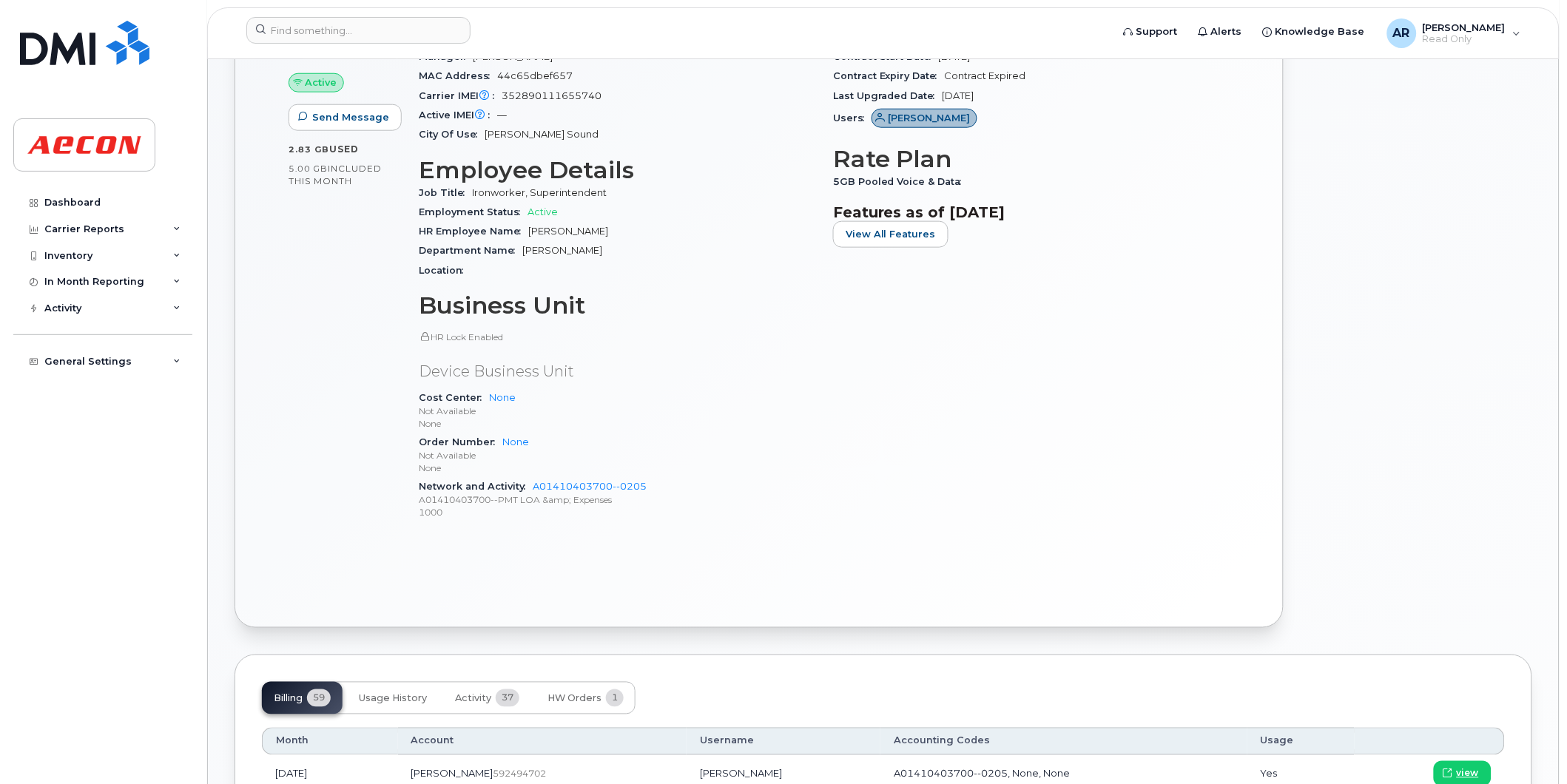
scroll to position [575, 0]
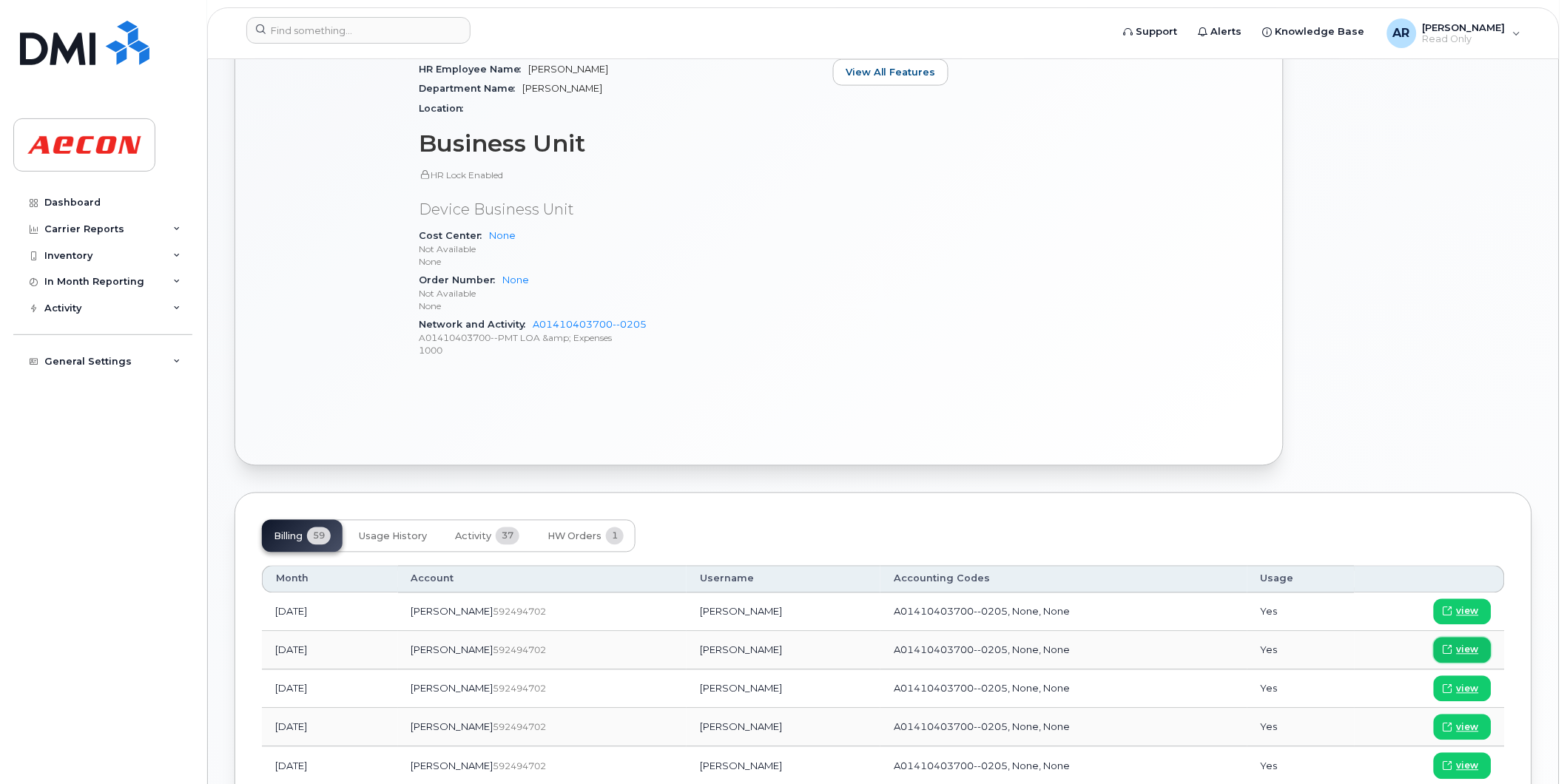
click at [1464, 646] on span "view" at bounding box center [1467, 650] width 22 height 13
click at [389, 32] on input at bounding box center [358, 30] width 224 height 27
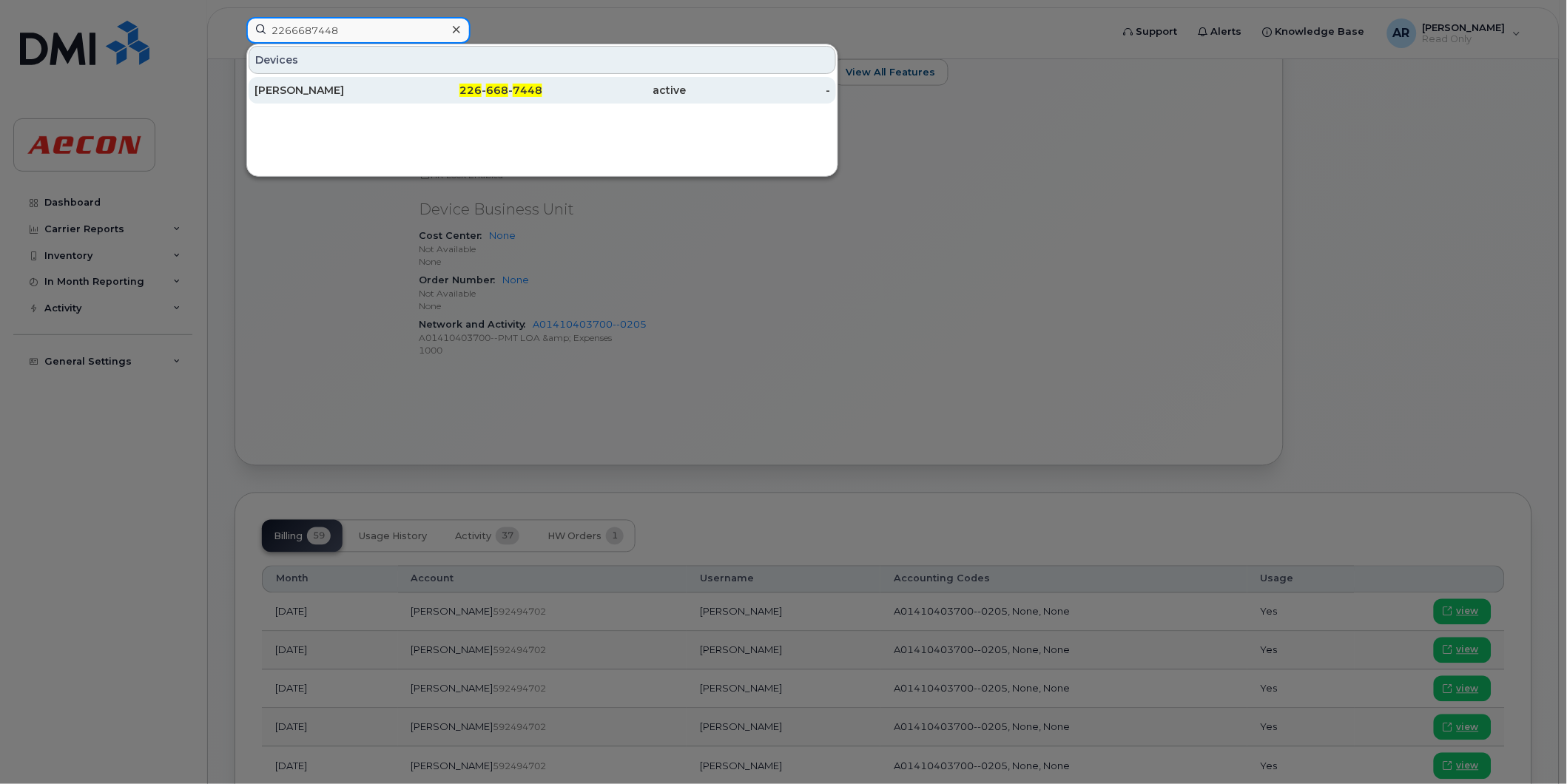
type input "2266687448"
click at [596, 85] on div "active" at bounding box center [615, 90] width 145 height 15
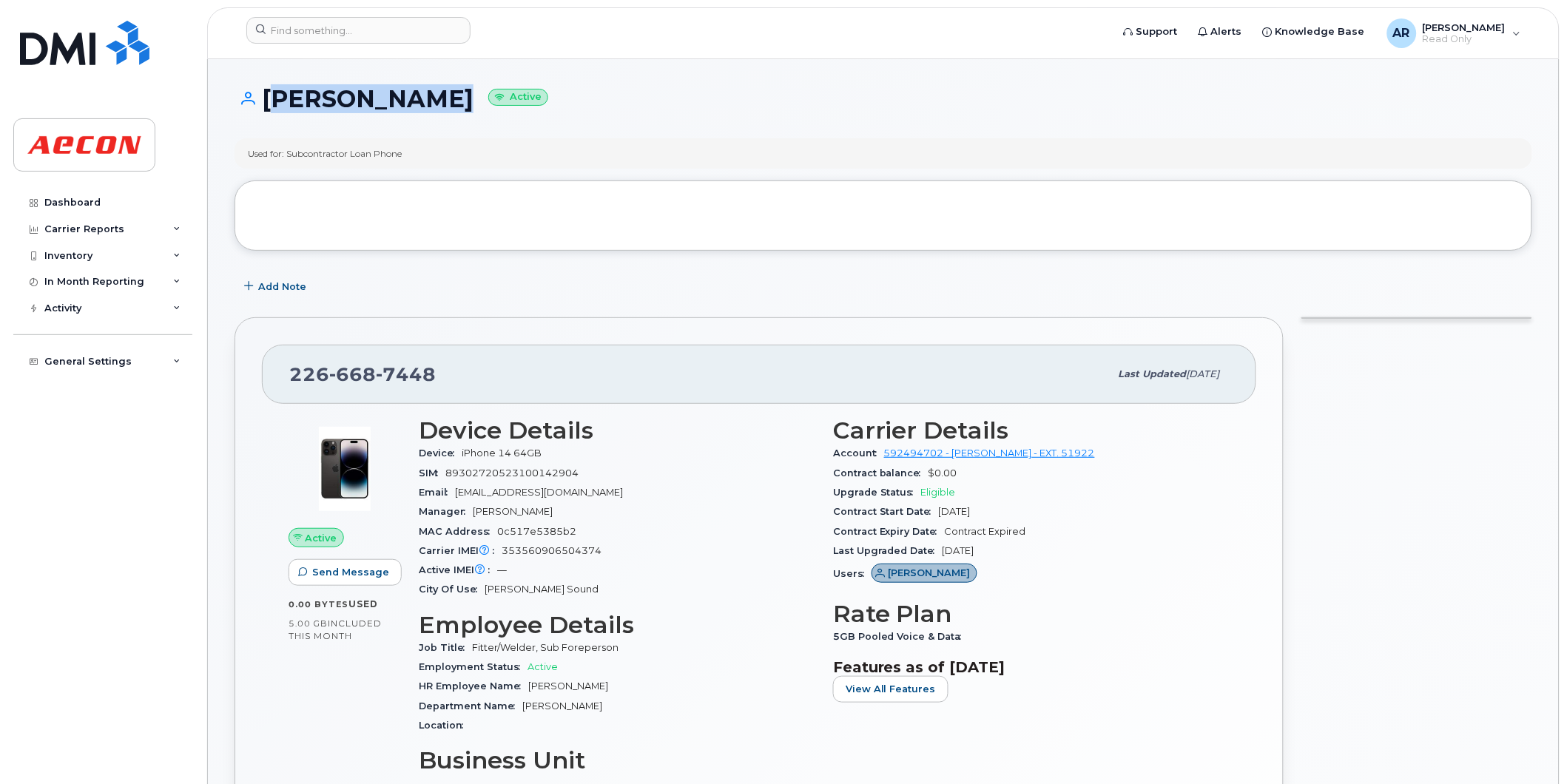
drag, startPoint x: 426, startPoint y: 97, endPoint x: 264, endPoint y: 102, distance: 162.1
click at [264, 102] on h1 "[PERSON_NAME] Active" at bounding box center [883, 99] width 1297 height 26
copy h1 "[PERSON_NAME]"
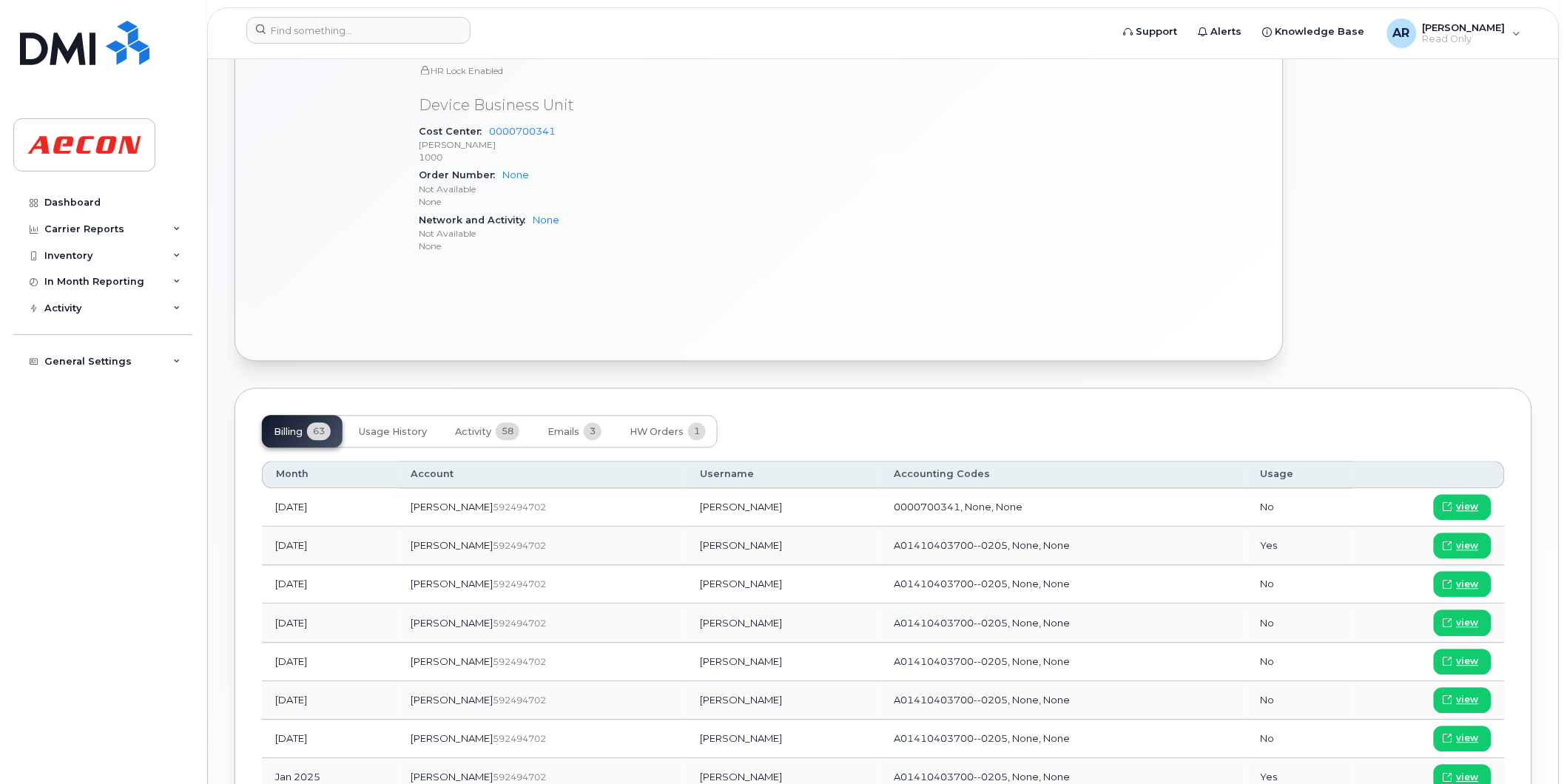
scroll to position [739, 0]
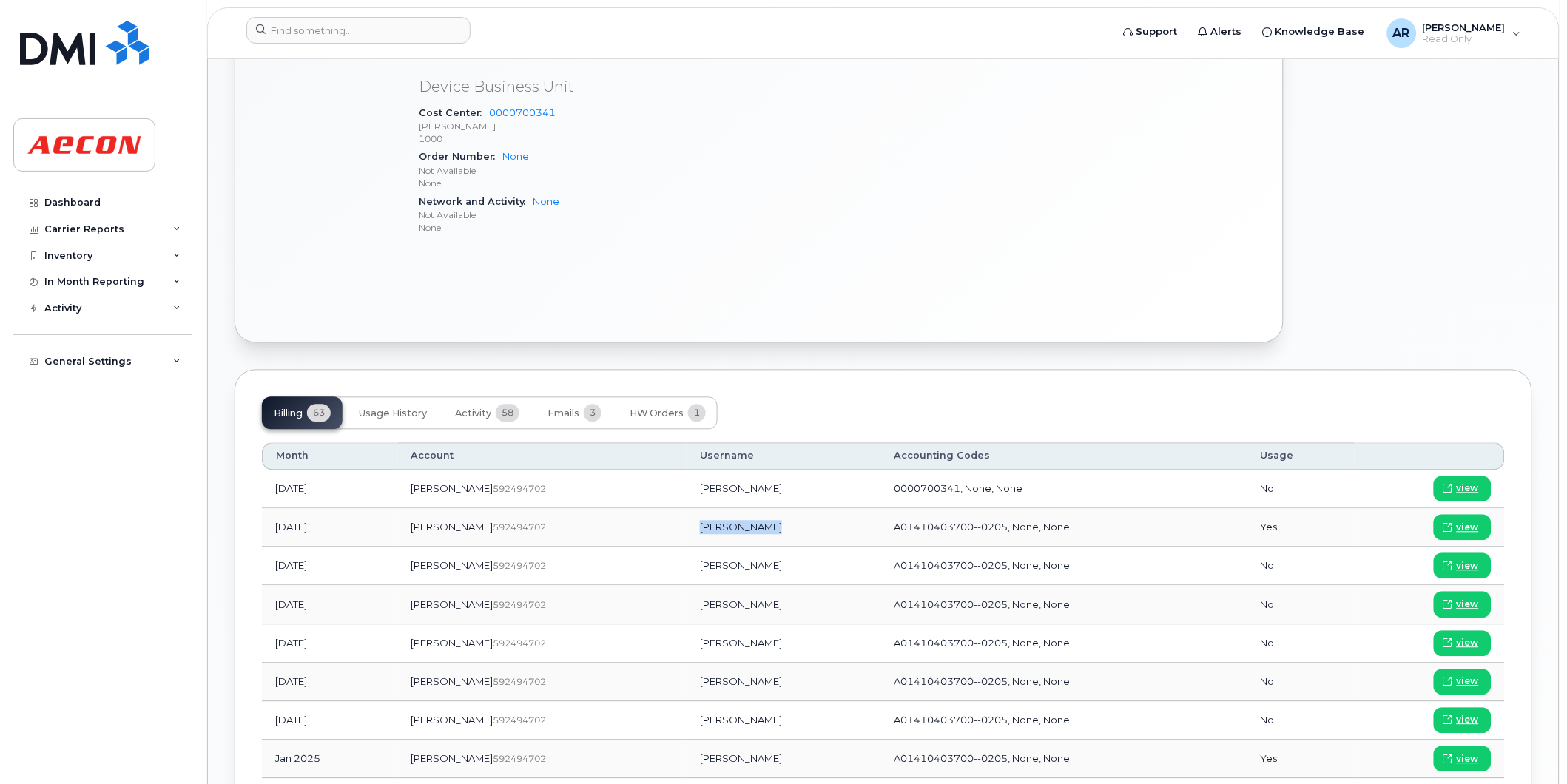
drag, startPoint x: 730, startPoint y: 529, endPoint x: 645, endPoint y: 530, distance: 85.0
click at [687, 530] on td "[PERSON_NAME]" at bounding box center [784, 528] width 194 height 38
copy td "[PERSON_NAME]"
click at [1467, 528] on span "view" at bounding box center [1467, 528] width 22 height 13
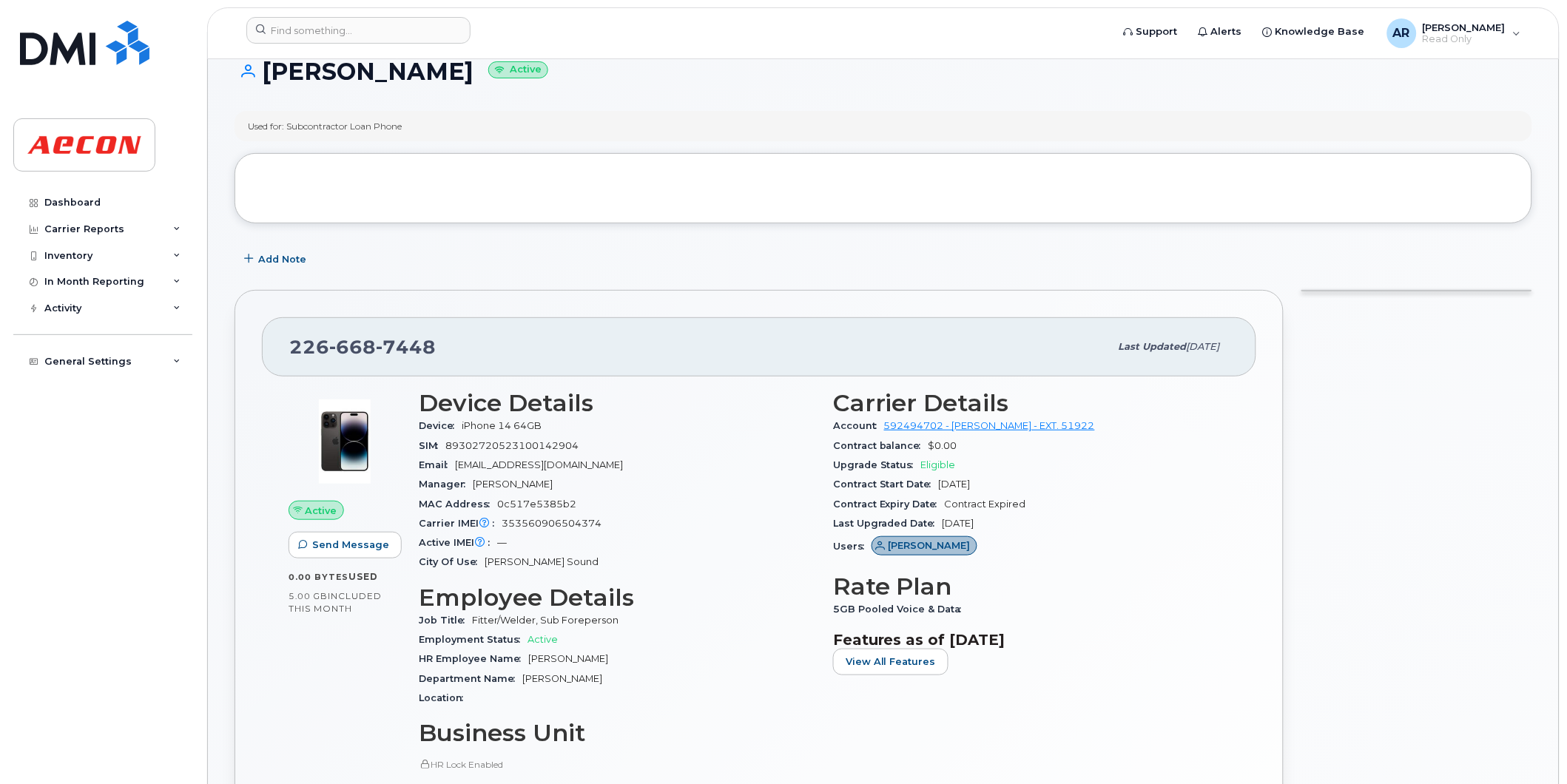
scroll to position [0, 0]
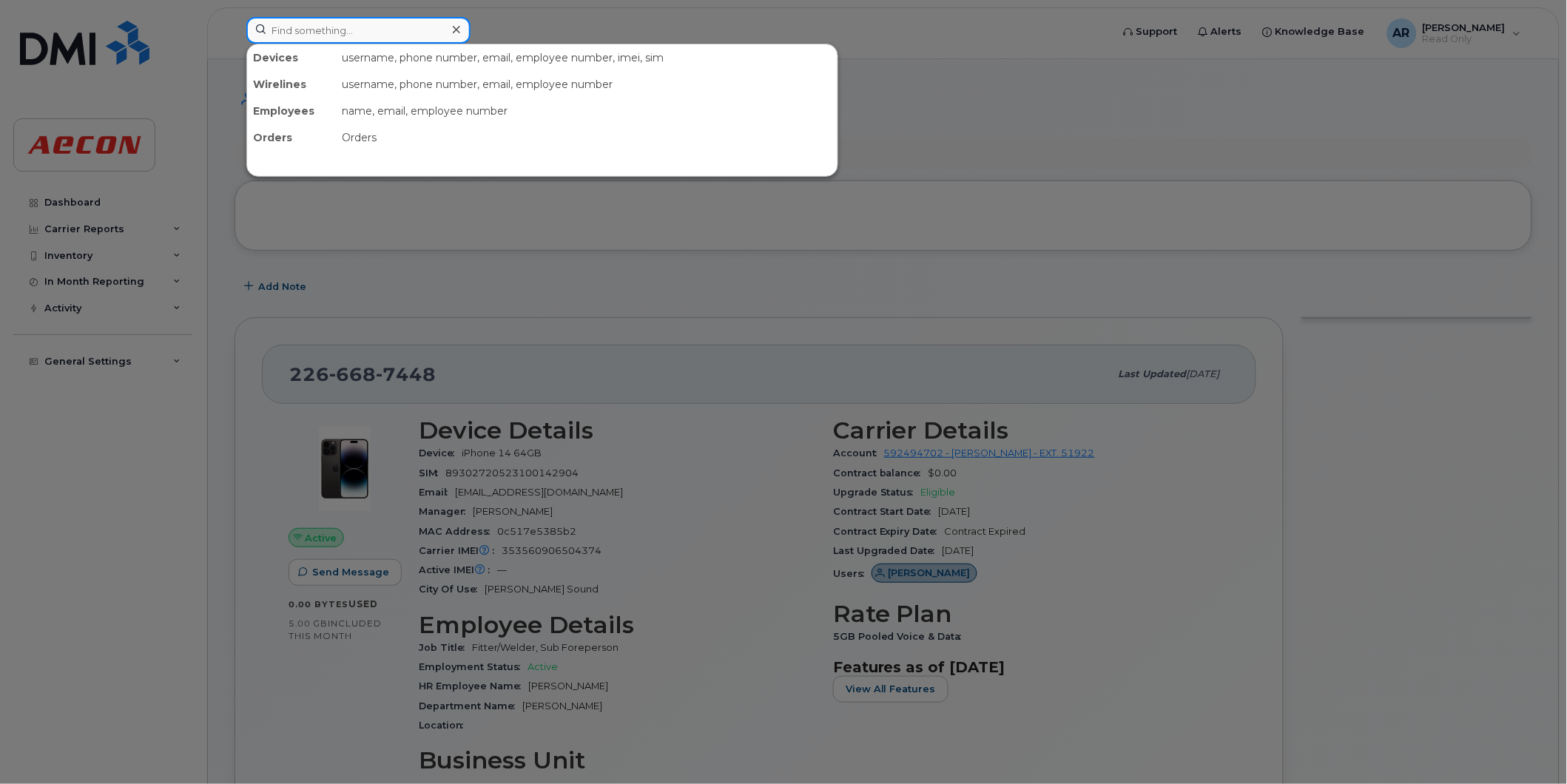
click at [348, 28] on input at bounding box center [358, 30] width 224 height 27
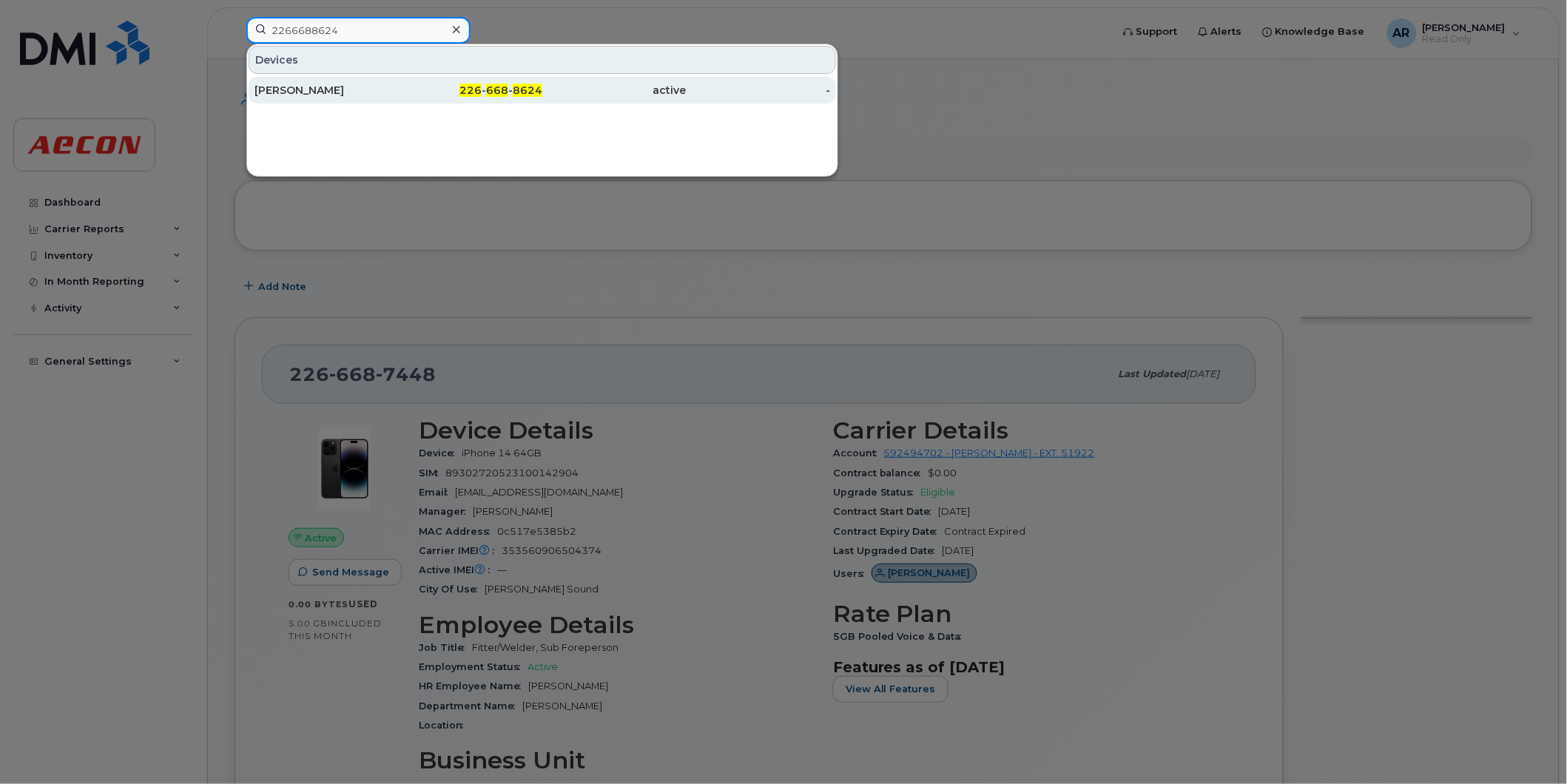
type input "2266688624"
click at [367, 91] on div "PAUL MINUTILLO" at bounding box center [326, 90] width 145 height 15
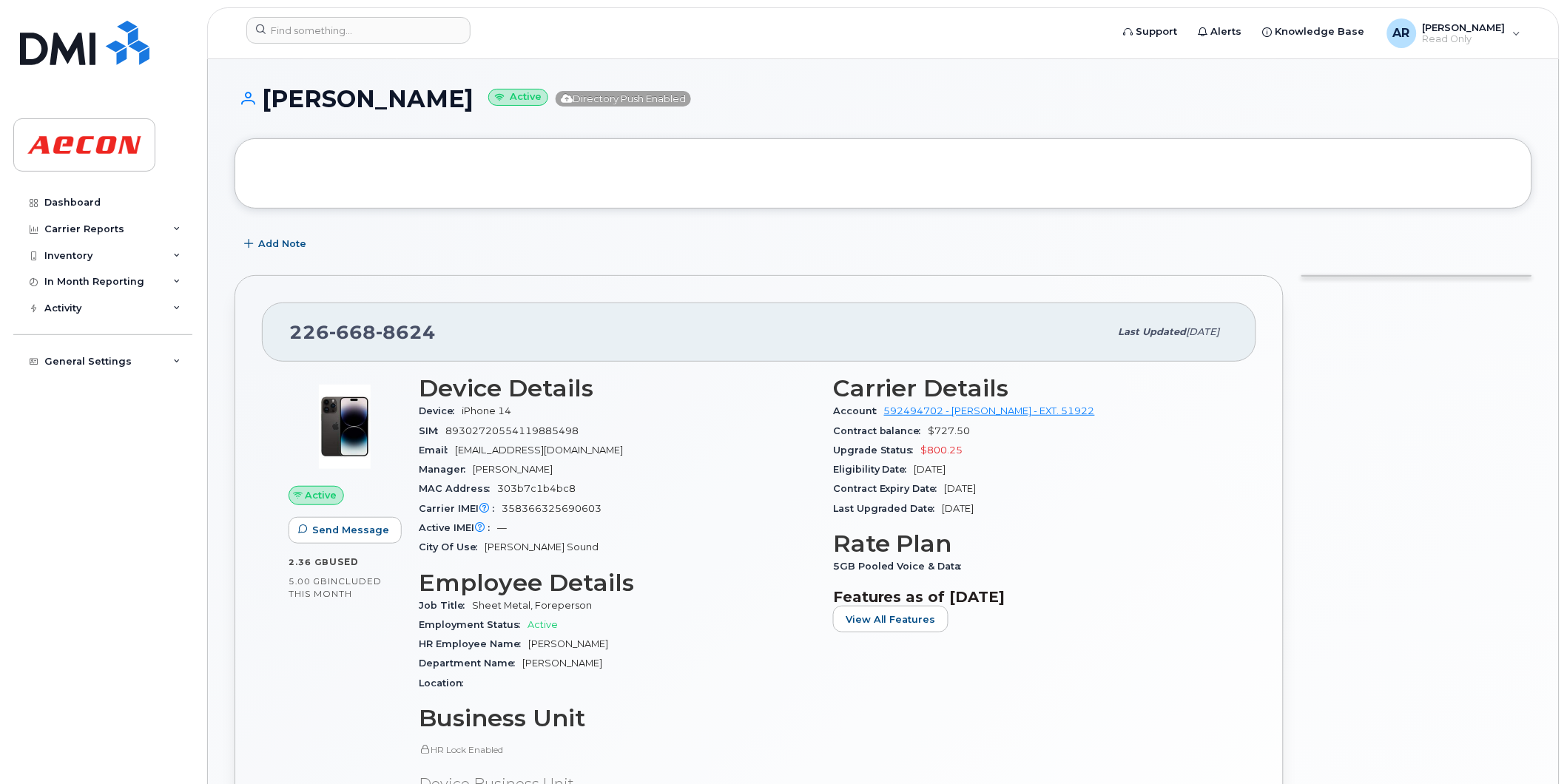
drag, startPoint x: 466, startPoint y: 100, endPoint x: 270, endPoint y: 101, distance: 196.0
click at [270, 101] on h1 "[PERSON_NAME] Active Directory Push Enabled" at bounding box center [883, 99] width 1297 height 26
copy h1 "[PERSON_NAME]"
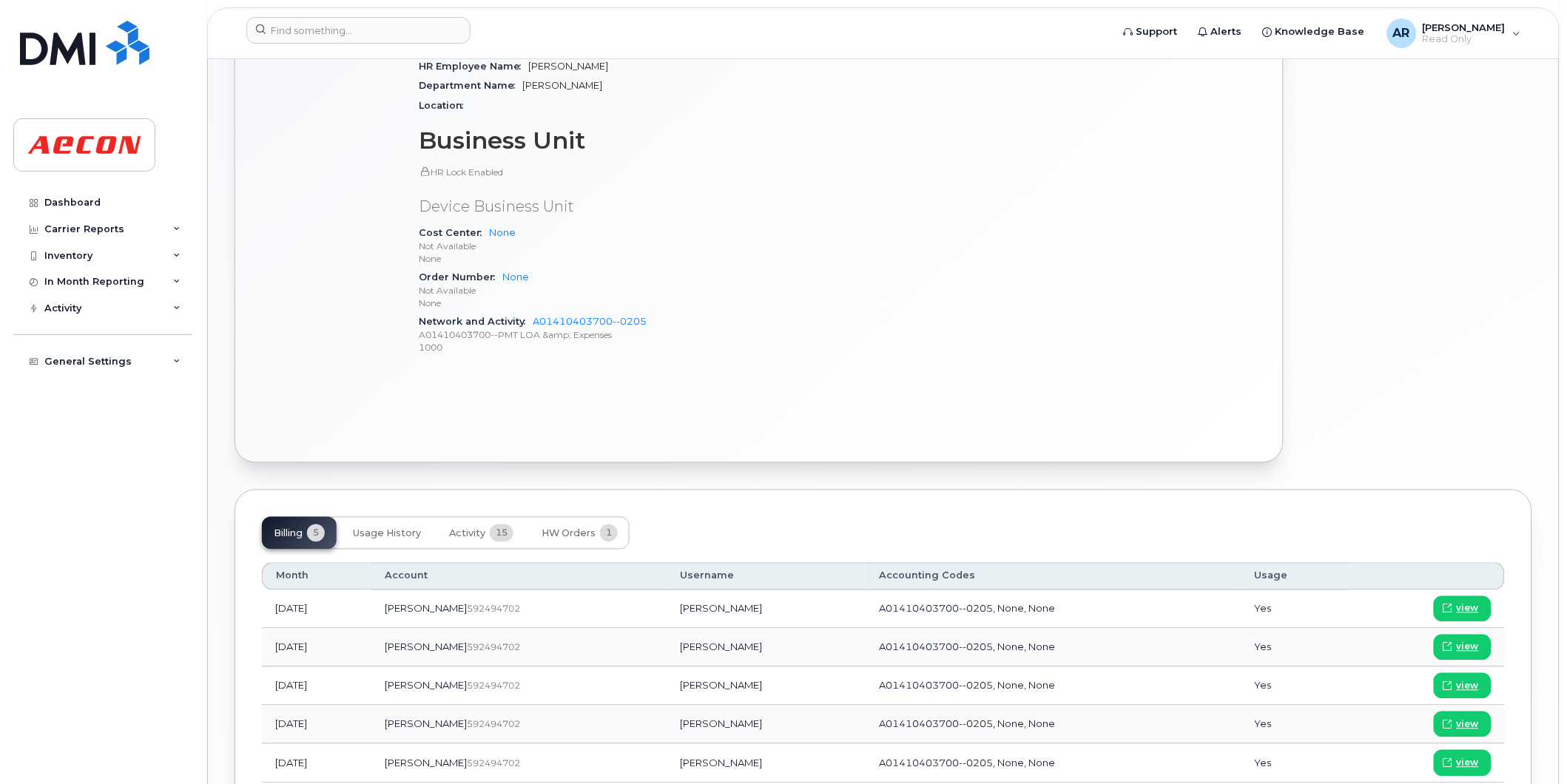
scroll to position [692, 0]
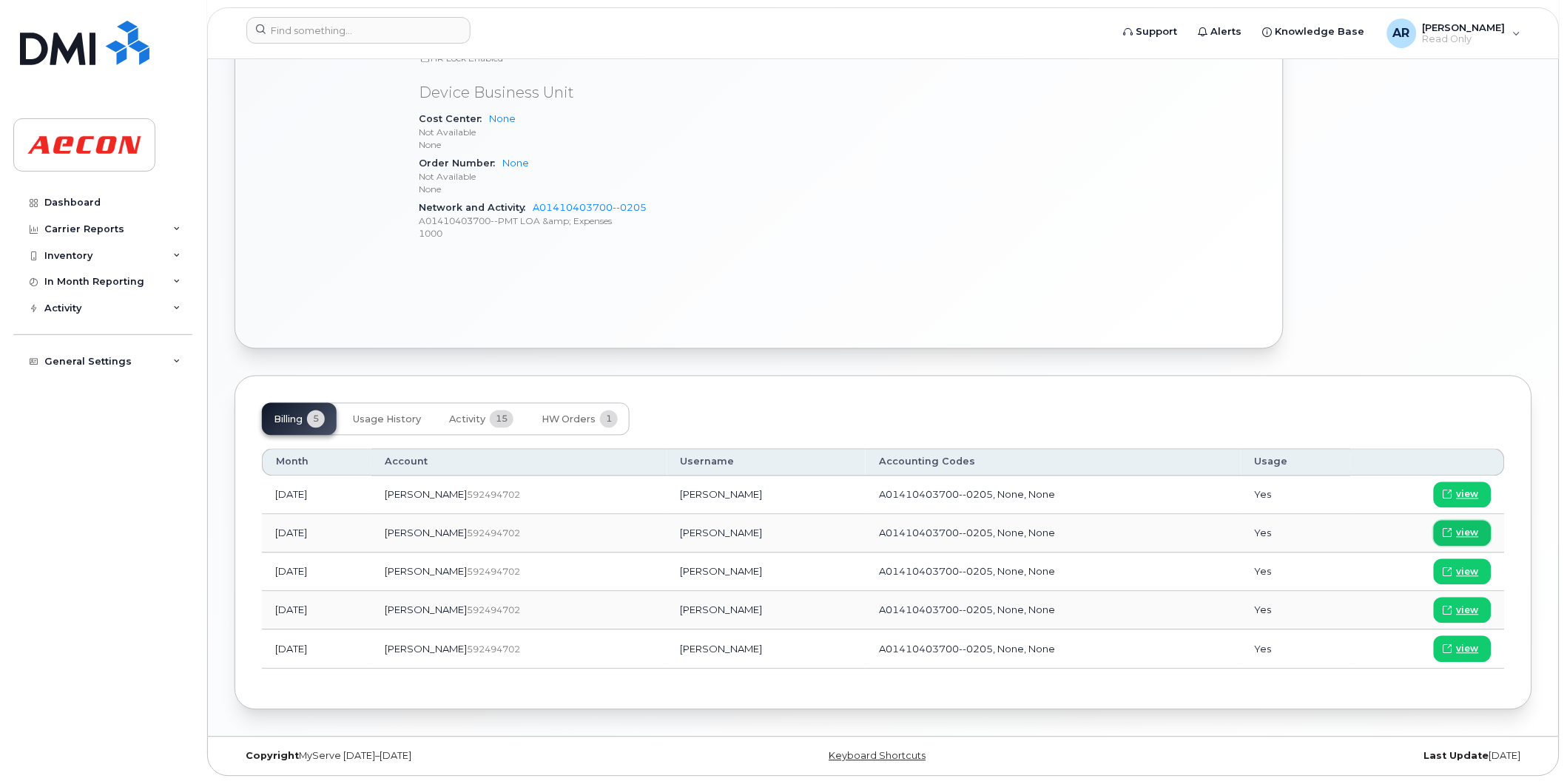
click at [1457, 530] on link "view" at bounding box center [1462, 534] width 58 height 26
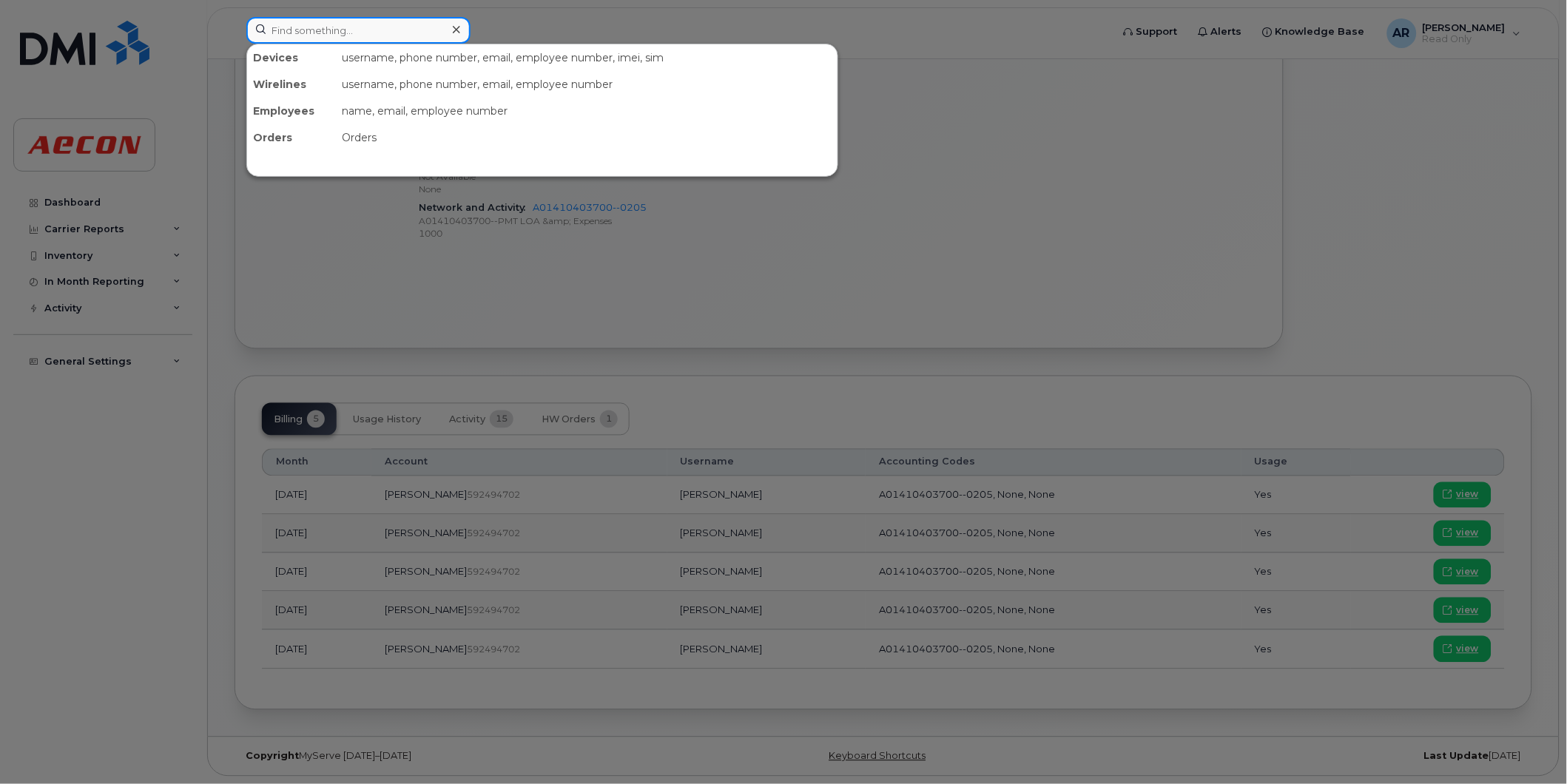
click at [356, 28] on input at bounding box center [358, 30] width 224 height 27
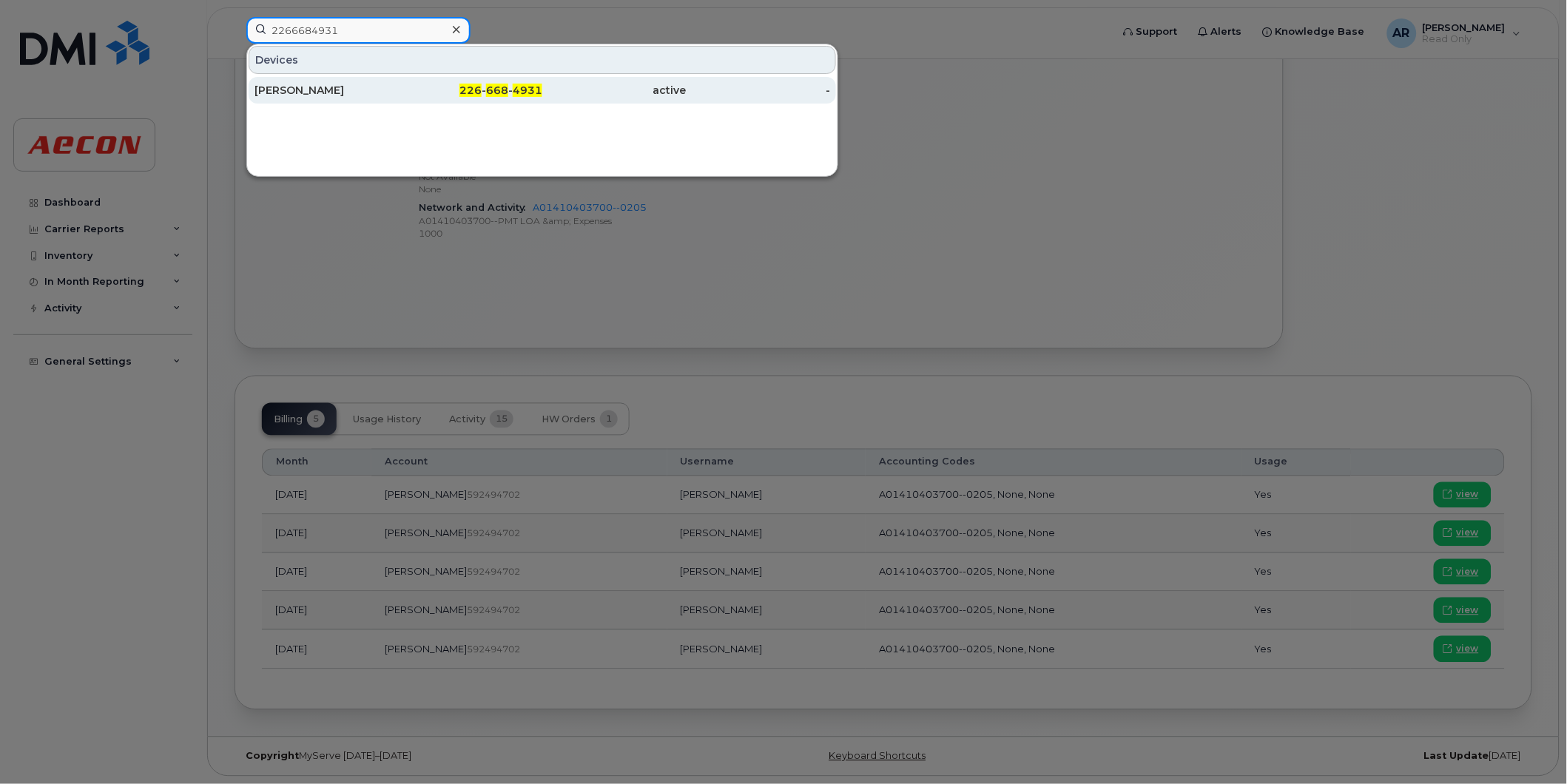
type input "2266684931"
click at [379, 86] on div "[PERSON_NAME]" at bounding box center [326, 90] width 145 height 15
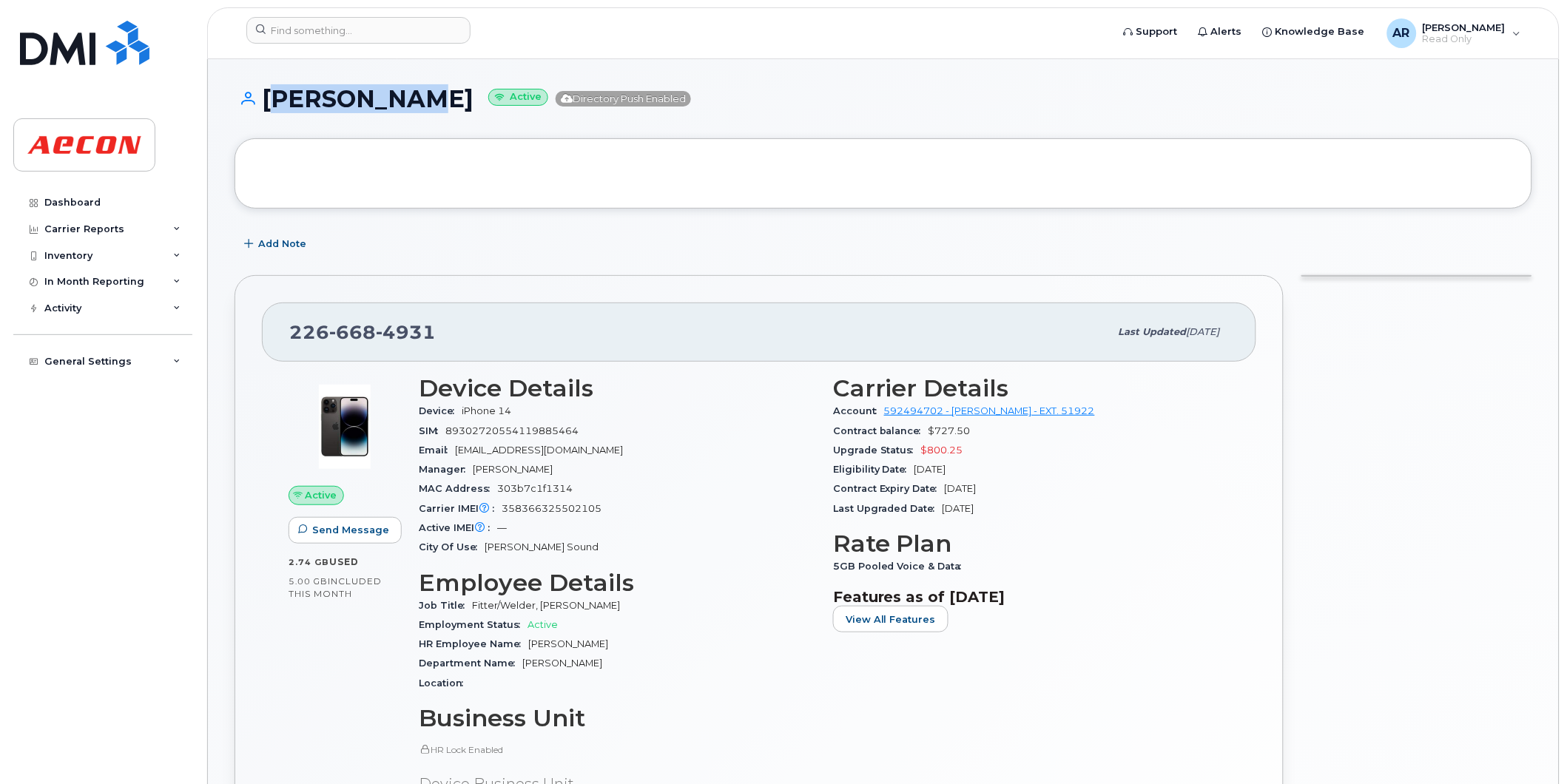
drag, startPoint x: 426, startPoint y: 102, endPoint x: 270, endPoint y: 101, distance: 156.0
click at [270, 101] on h1 "[PERSON_NAME] Active Directory Push Enabled" at bounding box center [883, 99] width 1297 height 26
copy h1 "[PERSON_NAME]"
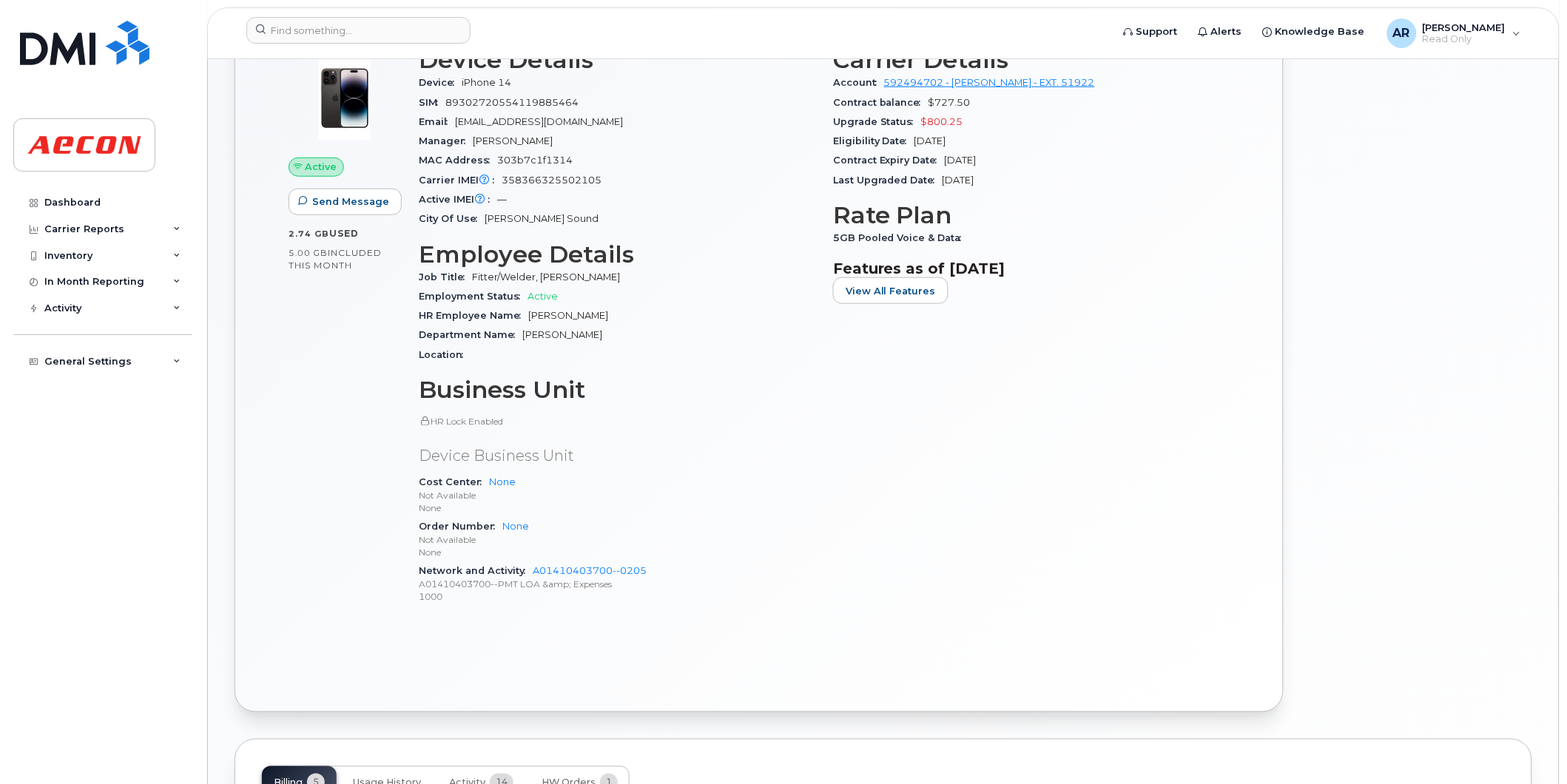
scroll to position [575, 0]
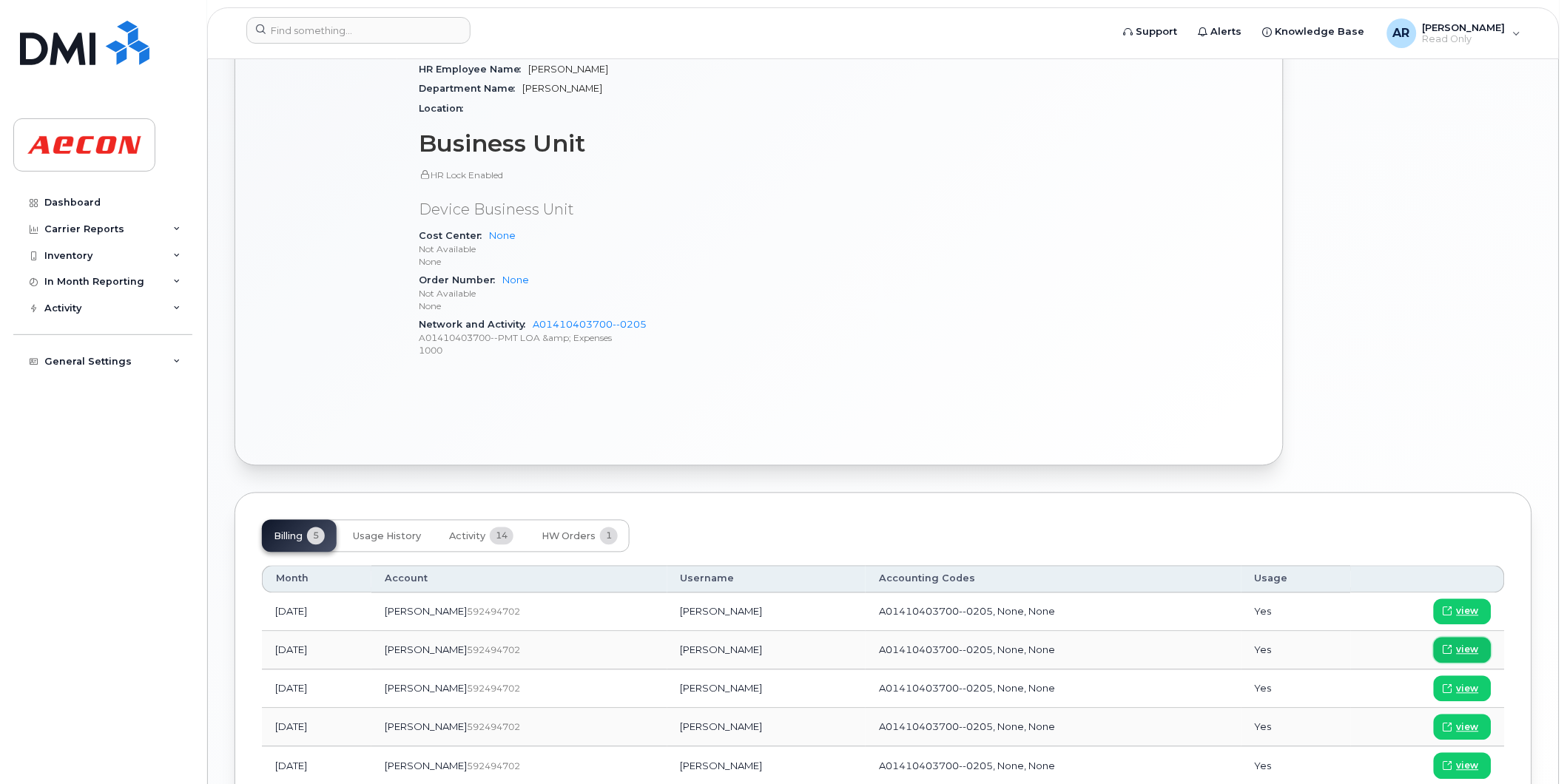
click at [1463, 649] on span "view" at bounding box center [1467, 650] width 22 height 13
click at [381, 33] on input at bounding box center [358, 30] width 224 height 27
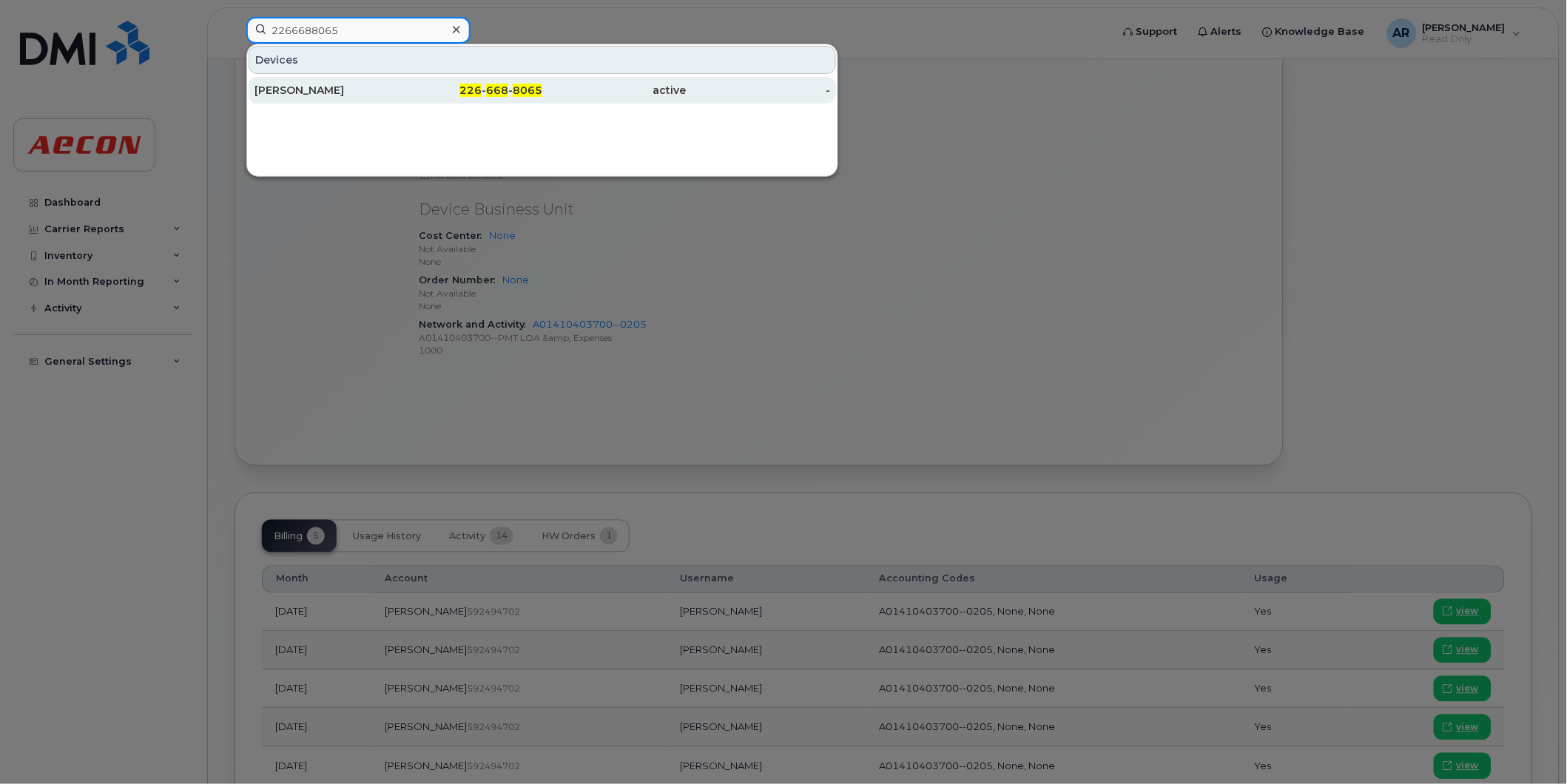
type input "2266688065"
click at [381, 85] on div "[PERSON_NAME]" at bounding box center [326, 90] width 145 height 15
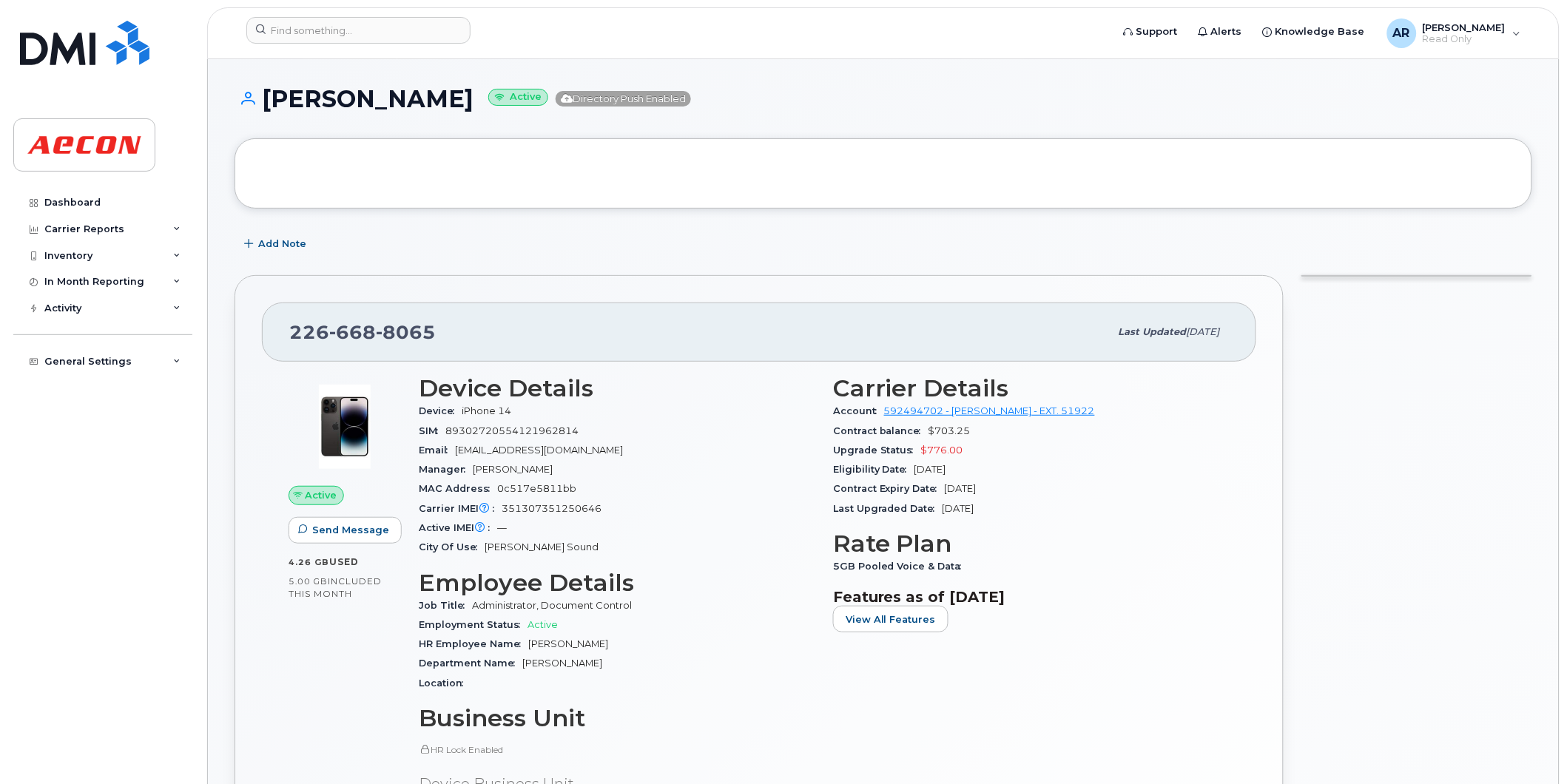
drag, startPoint x: 504, startPoint y: 104, endPoint x: 270, endPoint y: 98, distance: 234.1
click at [270, 98] on h1 "[PERSON_NAME] Active Directory Push Enabled" at bounding box center [883, 99] width 1297 height 26
copy h1 "[PERSON_NAME]"
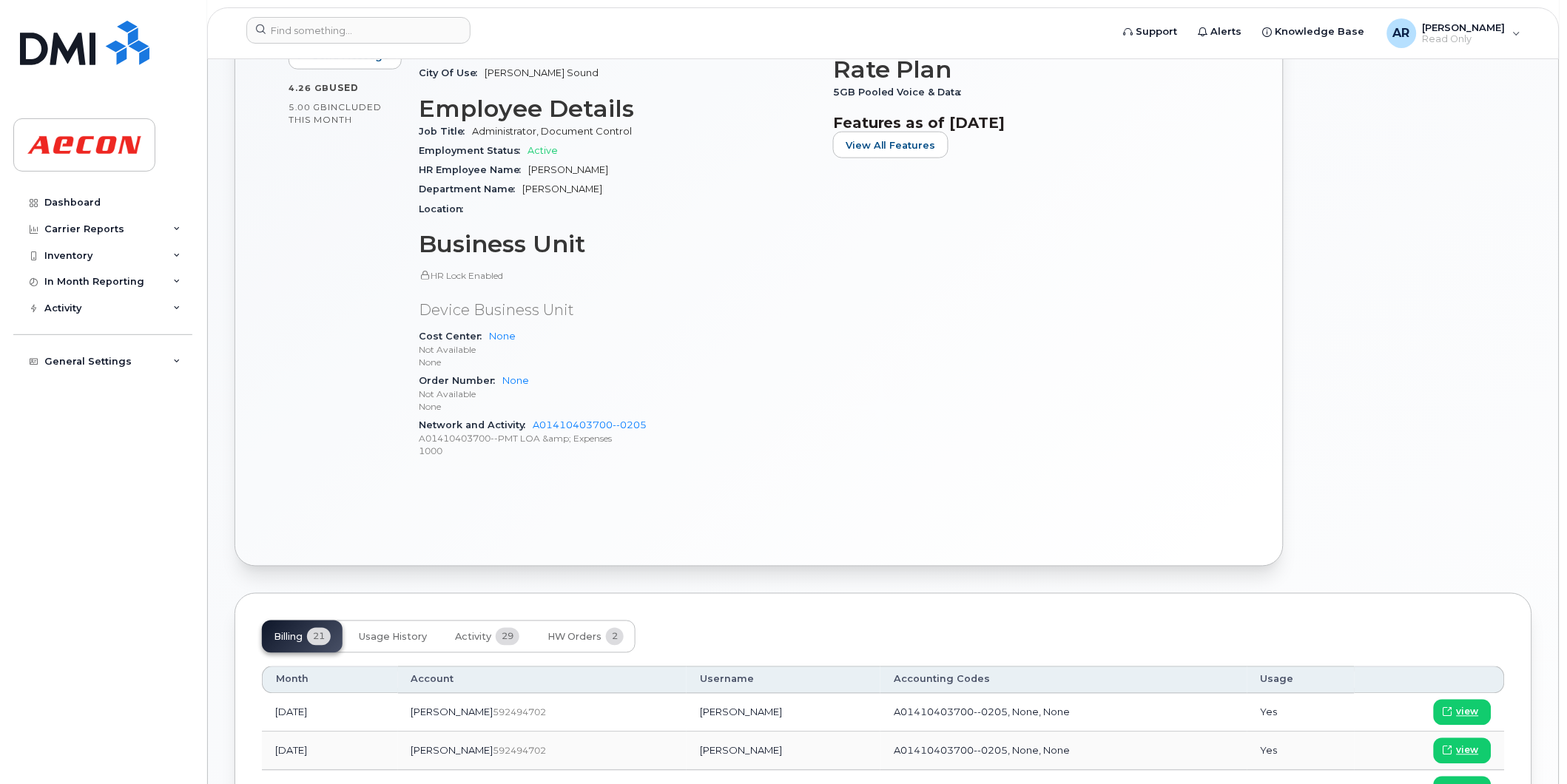
scroll to position [657, 0]
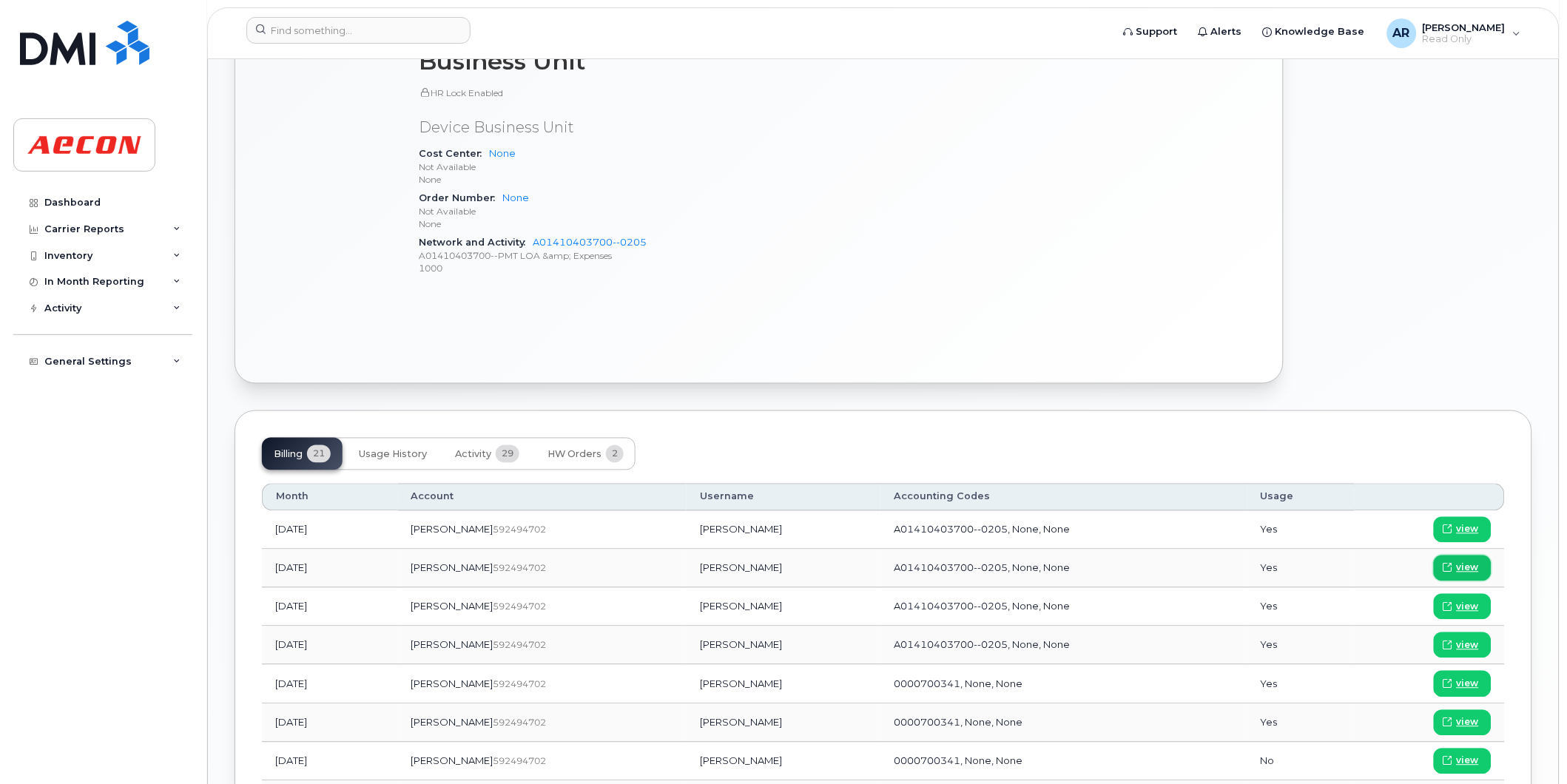
click at [1470, 566] on span "view" at bounding box center [1467, 568] width 22 height 13
click at [300, 32] on input at bounding box center [358, 30] width 224 height 27
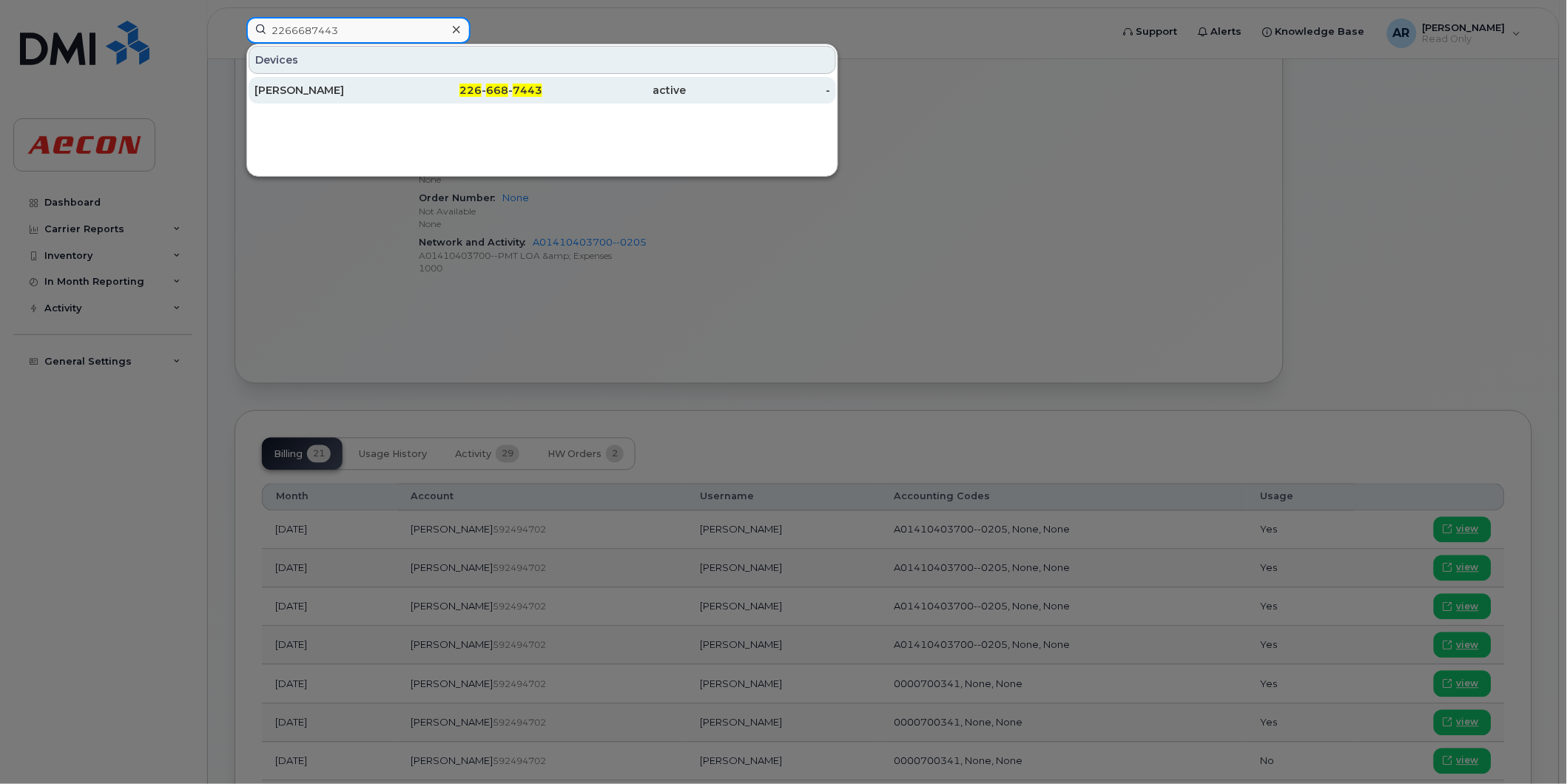
type input "2266687443"
click at [349, 89] on div "[PERSON_NAME]" at bounding box center [326, 90] width 145 height 15
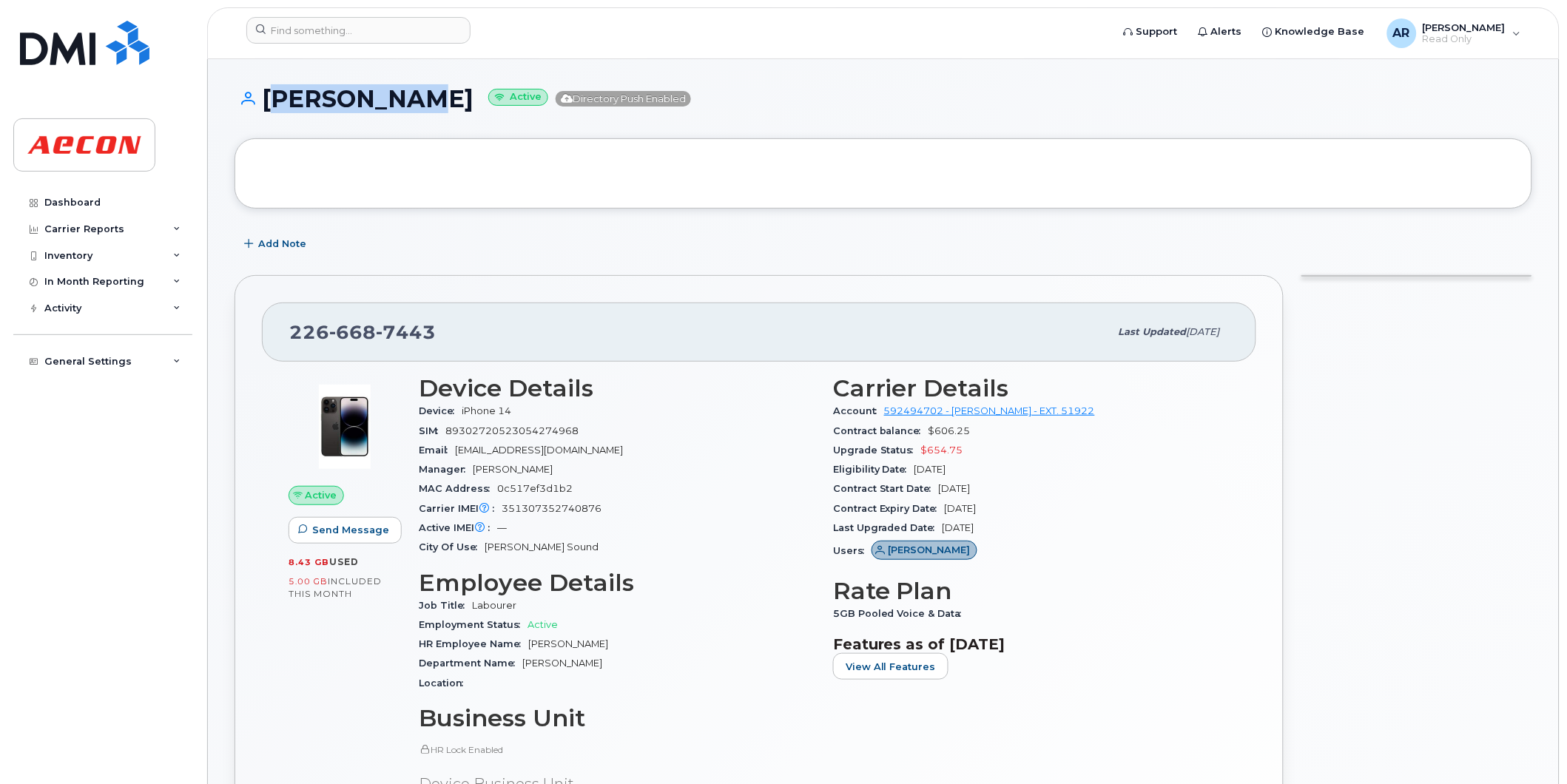
drag, startPoint x: 432, startPoint y: 100, endPoint x: 262, endPoint y: 101, distance: 170.0
click at [262, 101] on h1 "[PERSON_NAME] Active Directory Push Enabled" at bounding box center [883, 99] width 1297 height 26
copy h1 "[PERSON_NAME]"
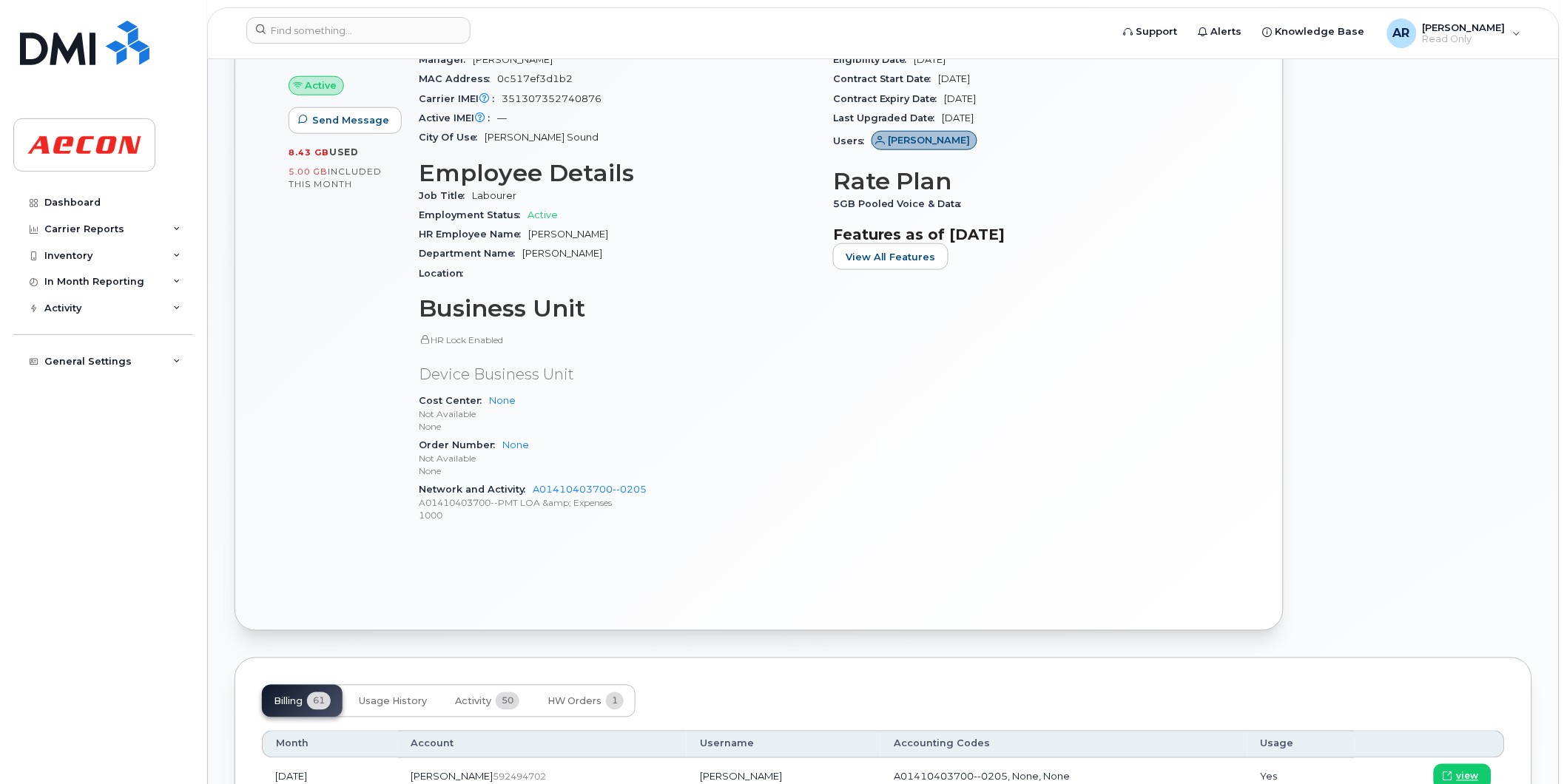
scroll to position [575, 0]
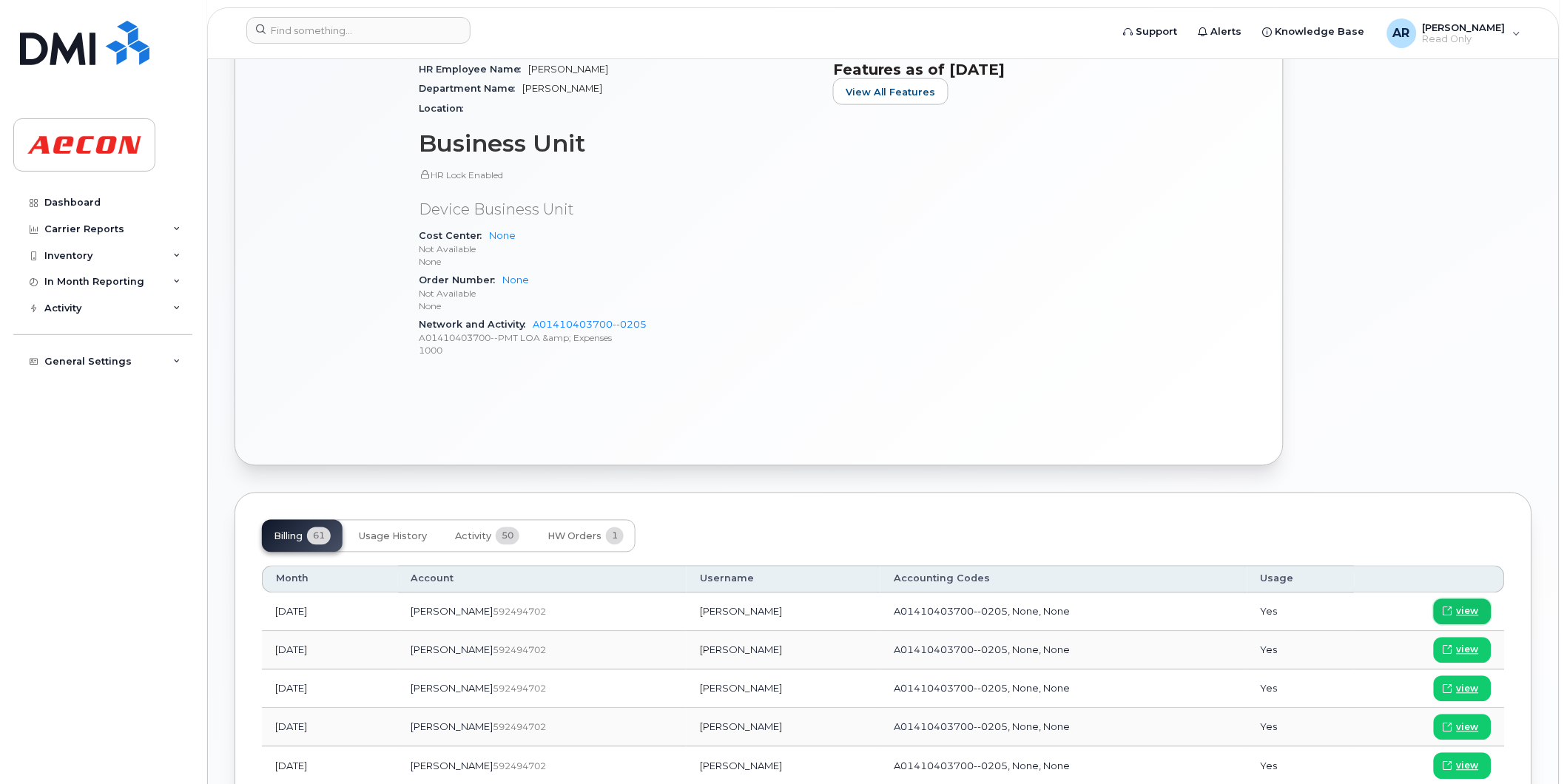
click at [1464, 610] on span "view" at bounding box center [1467, 611] width 22 height 13
click at [1465, 648] on span "view" at bounding box center [1467, 650] width 22 height 13
click at [367, 27] on input at bounding box center [358, 30] width 224 height 27
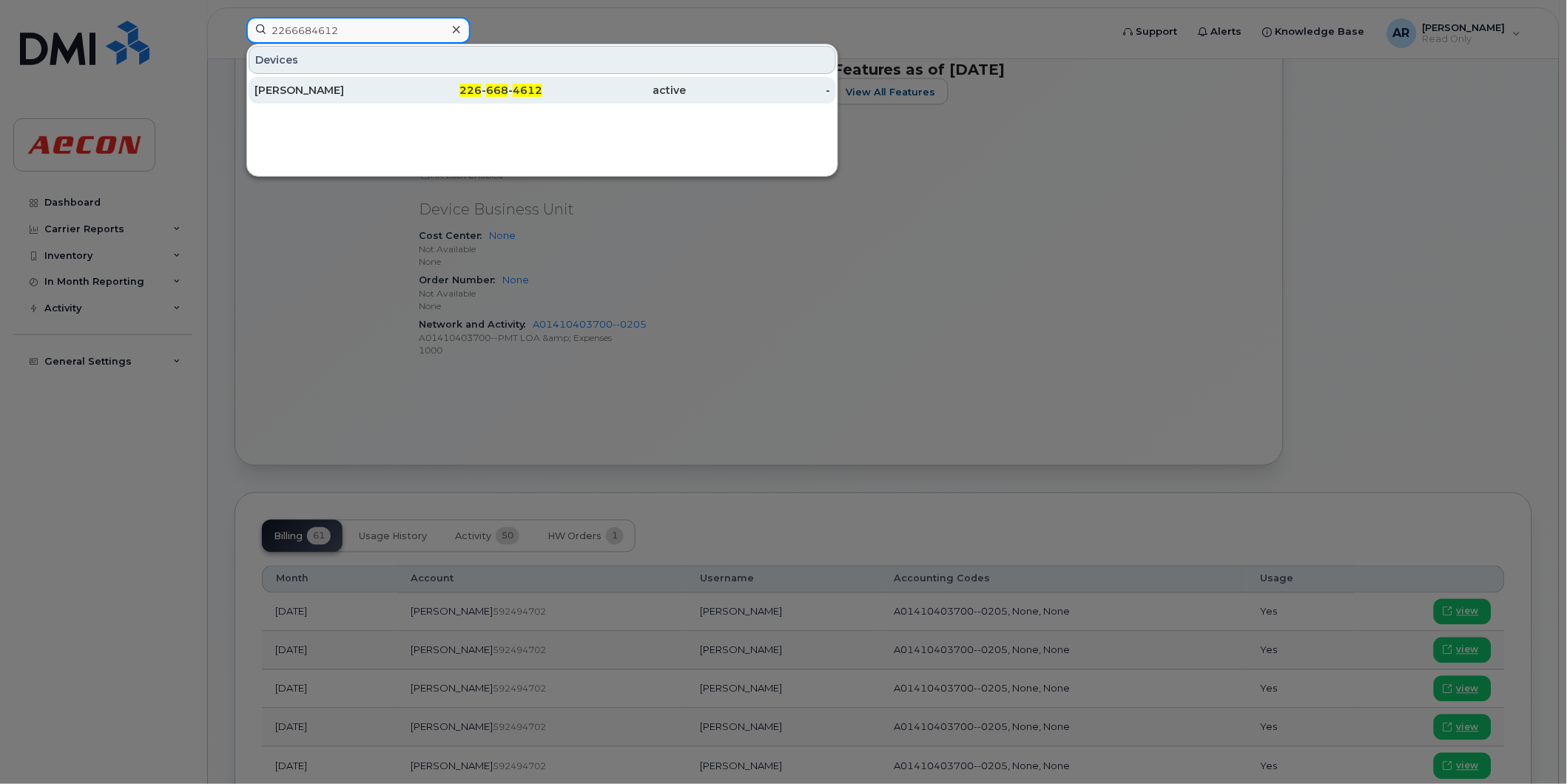
type input "2266684612"
click at [393, 93] on div "[PERSON_NAME]" at bounding box center [326, 90] width 145 height 15
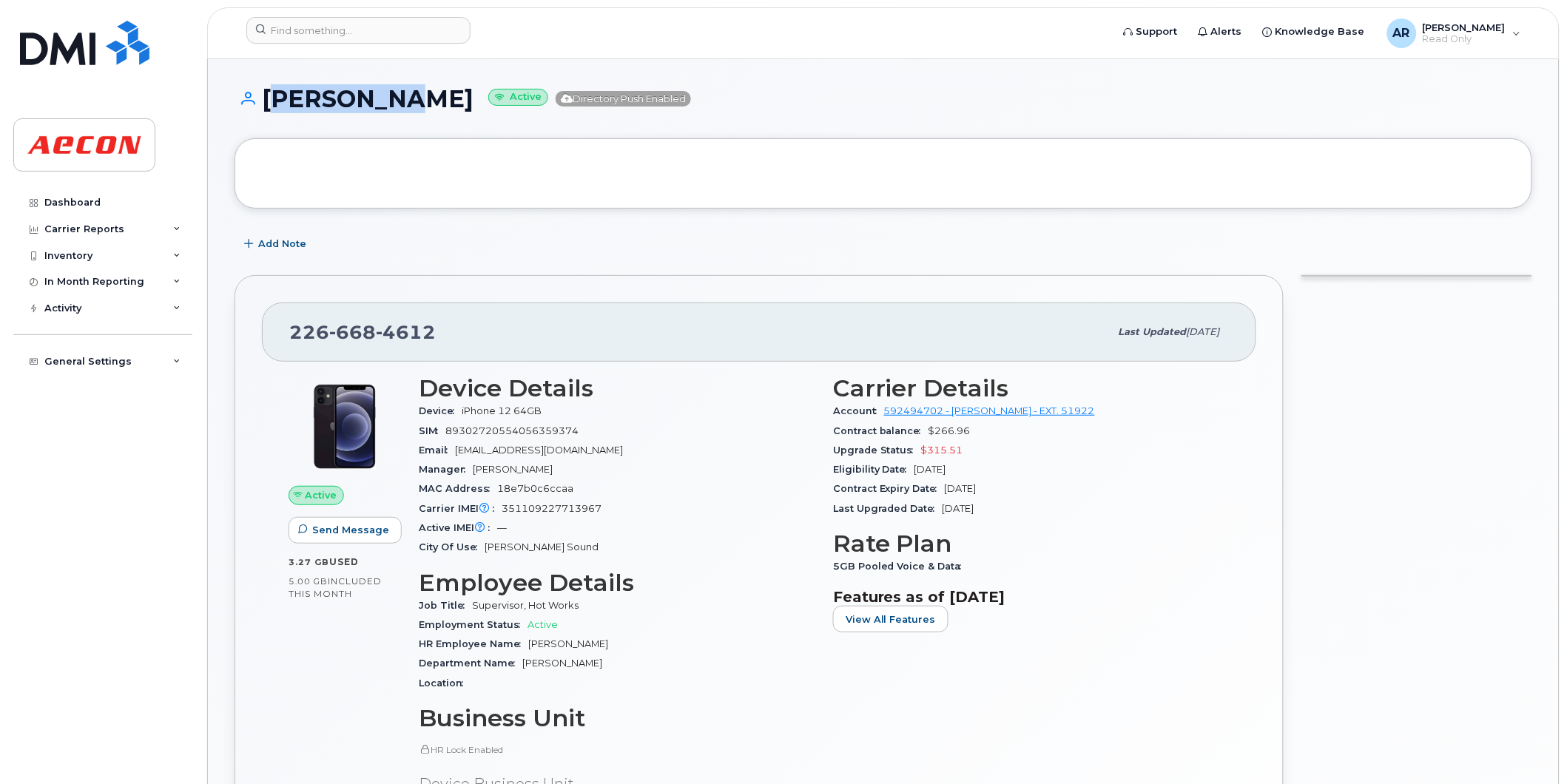
drag, startPoint x: 402, startPoint y: 97, endPoint x: 262, endPoint y: 100, distance: 140.0
click at [262, 100] on h1 "IAN BESTER Active Directory Push Enabled" at bounding box center [883, 99] width 1297 height 26
drag, startPoint x: 262, startPoint y: 100, endPoint x: 439, endPoint y: 129, distance: 179.4
click at [440, 129] on div "IAN BESTER Active Directory Push Enabled" at bounding box center [883, 112] width 1297 height 53
drag, startPoint x: 408, startPoint y: 100, endPoint x: 263, endPoint y: 101, distance: 145.0
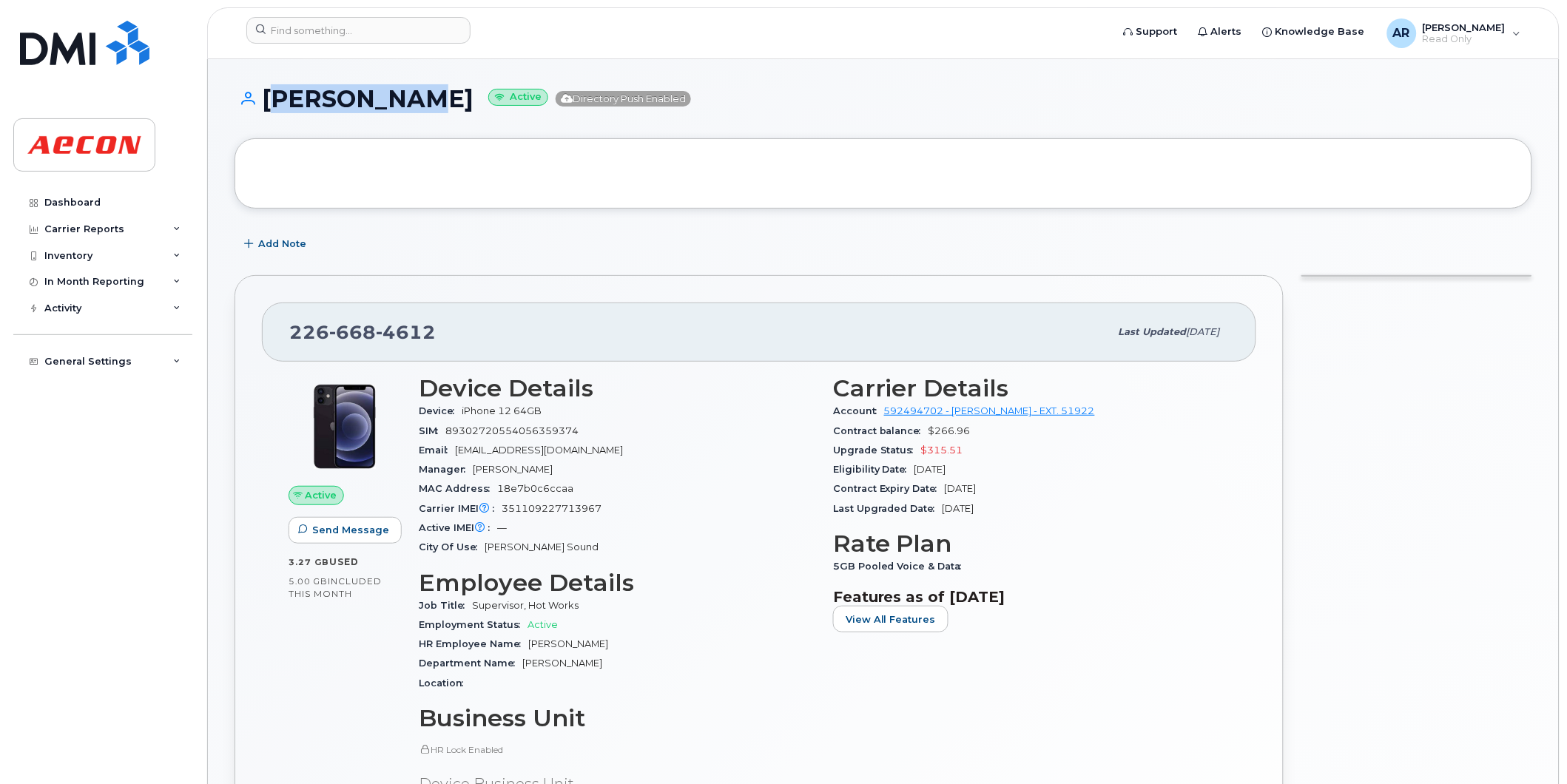
click at [263, 101] on h1 "IAN BESTER Active Directory Push Enabled" at bounding box center [883, 99] width 1297 height 26
copy h1 "IAN BESTER"
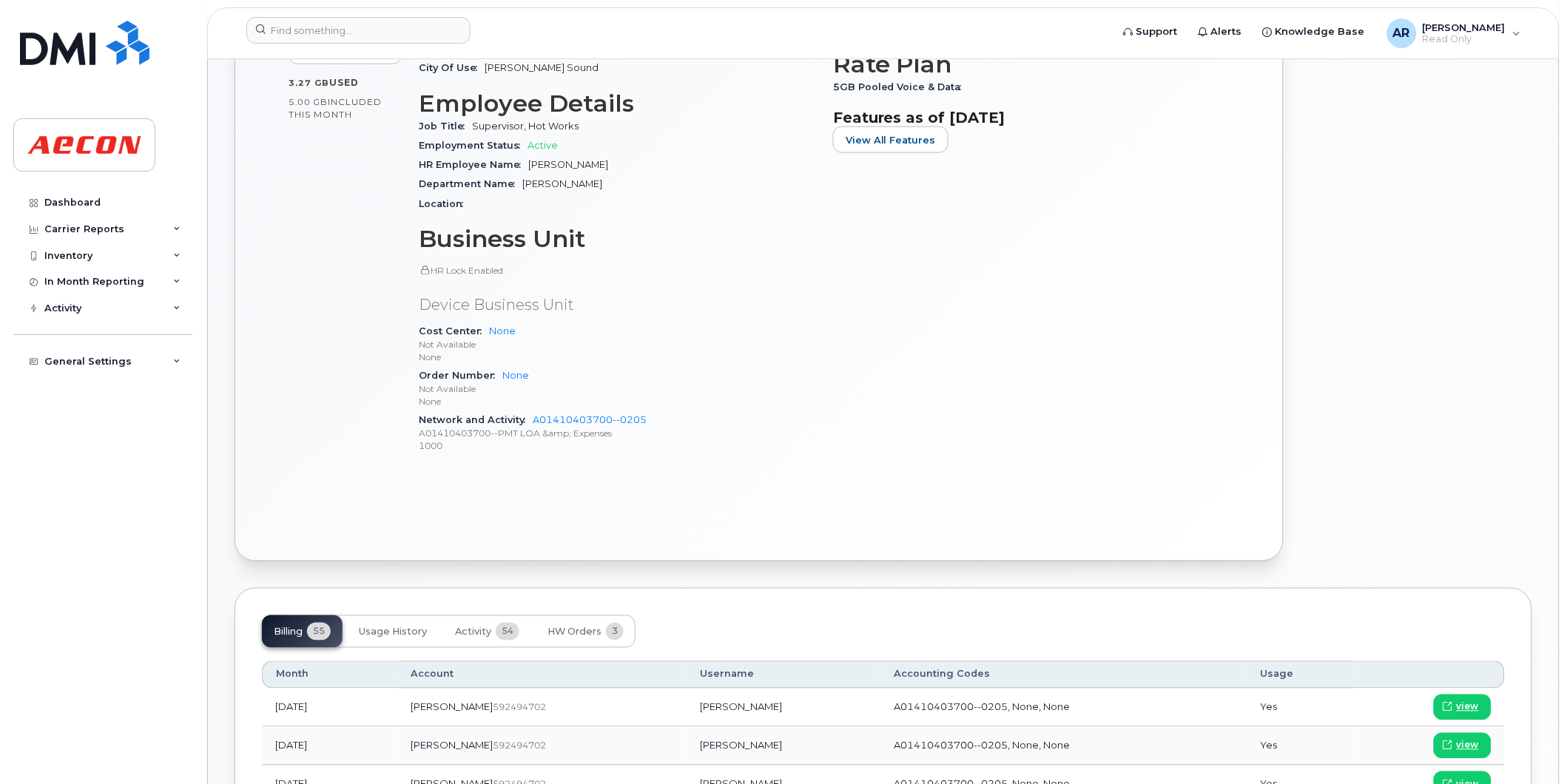
scroll to position [575, 0]
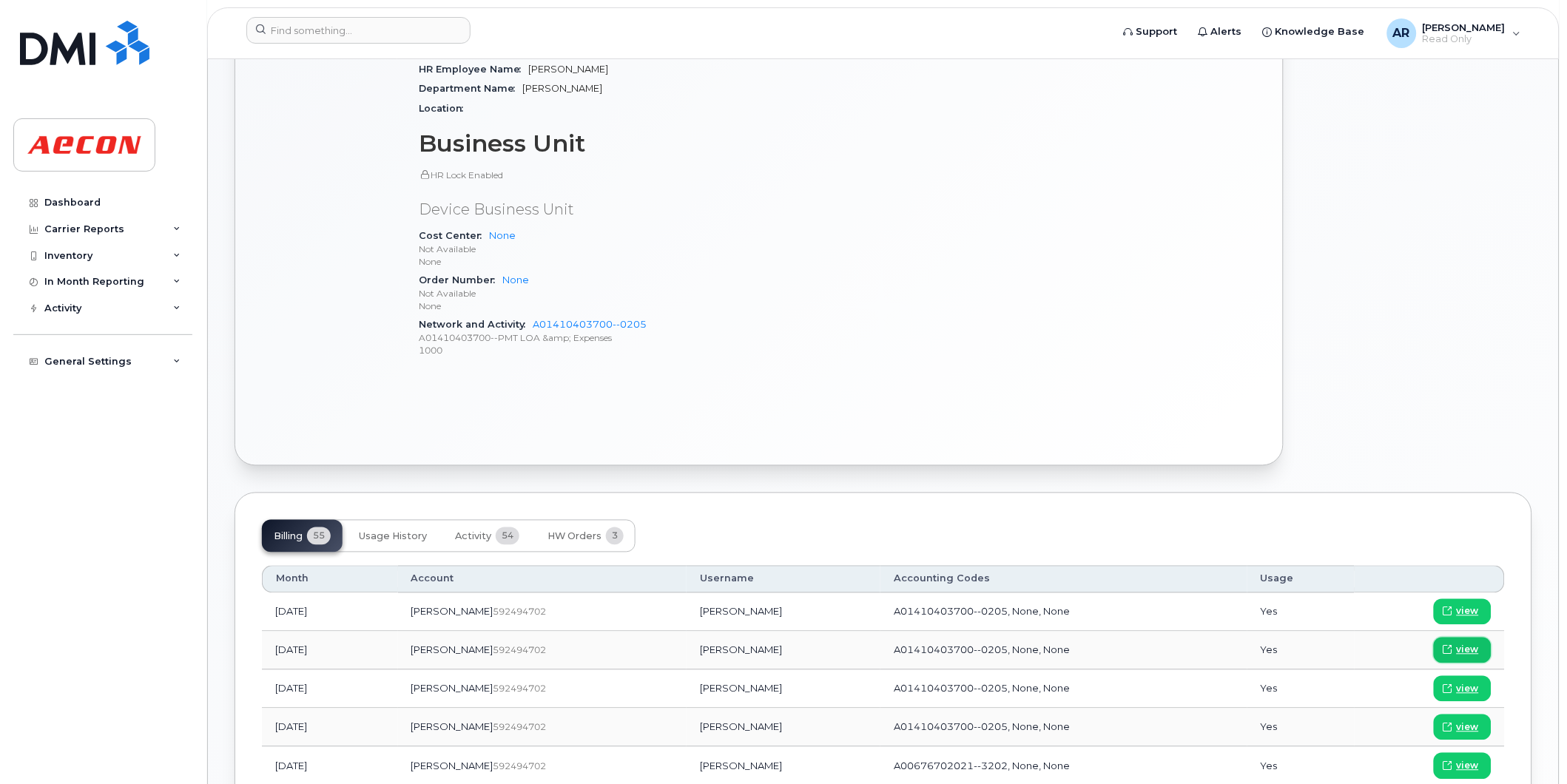
click at [1474, 651] on span "view" at bounding box center [1467, 650] width 22 height 13
click at [291, 33] on input at bounding box center [358, 30] width 224 height 27
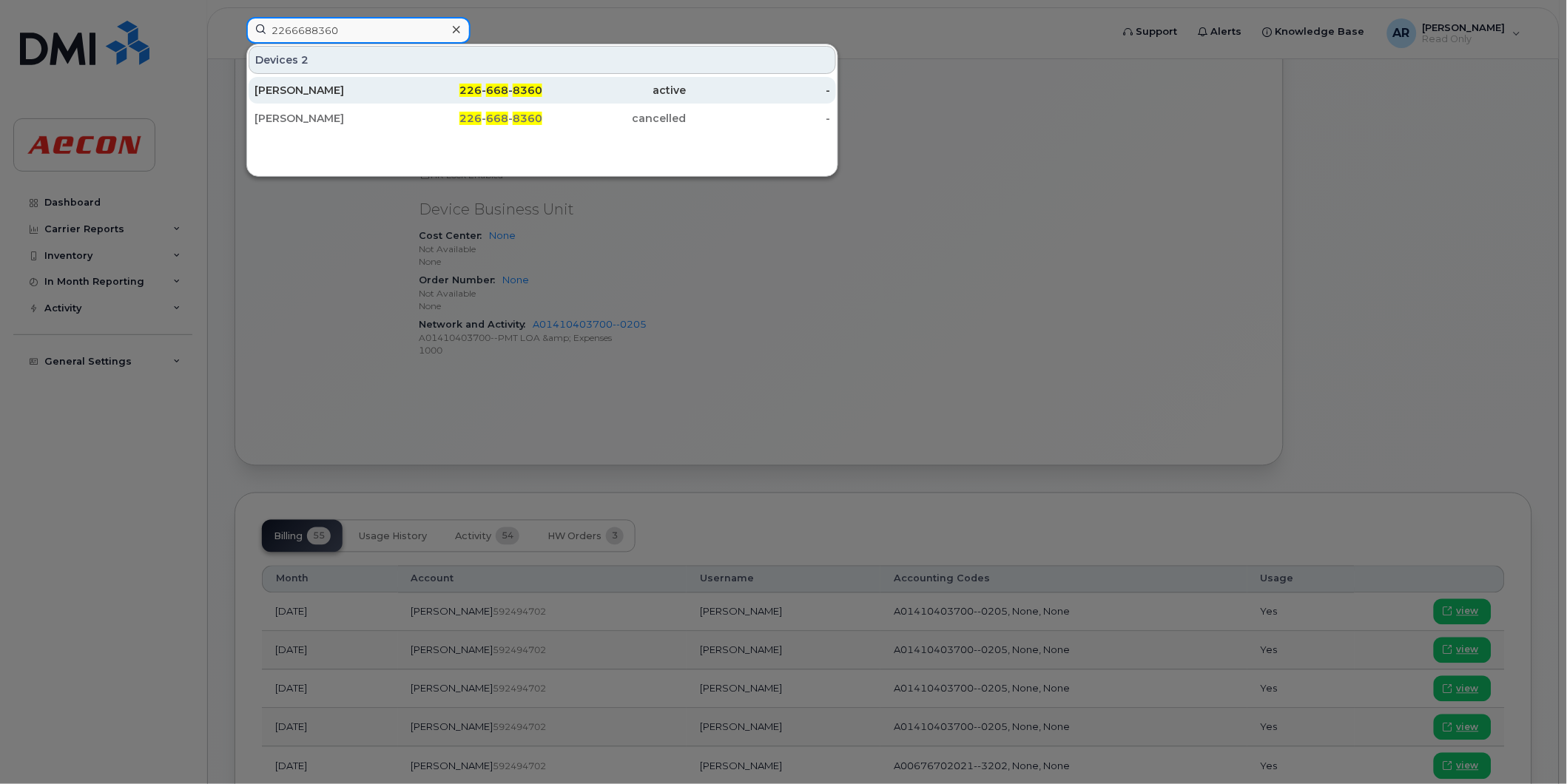
type input "2266688360"
click at [330, 86] on div "GARY BECKER" at bounding box center [326, 90] width 145 height 15
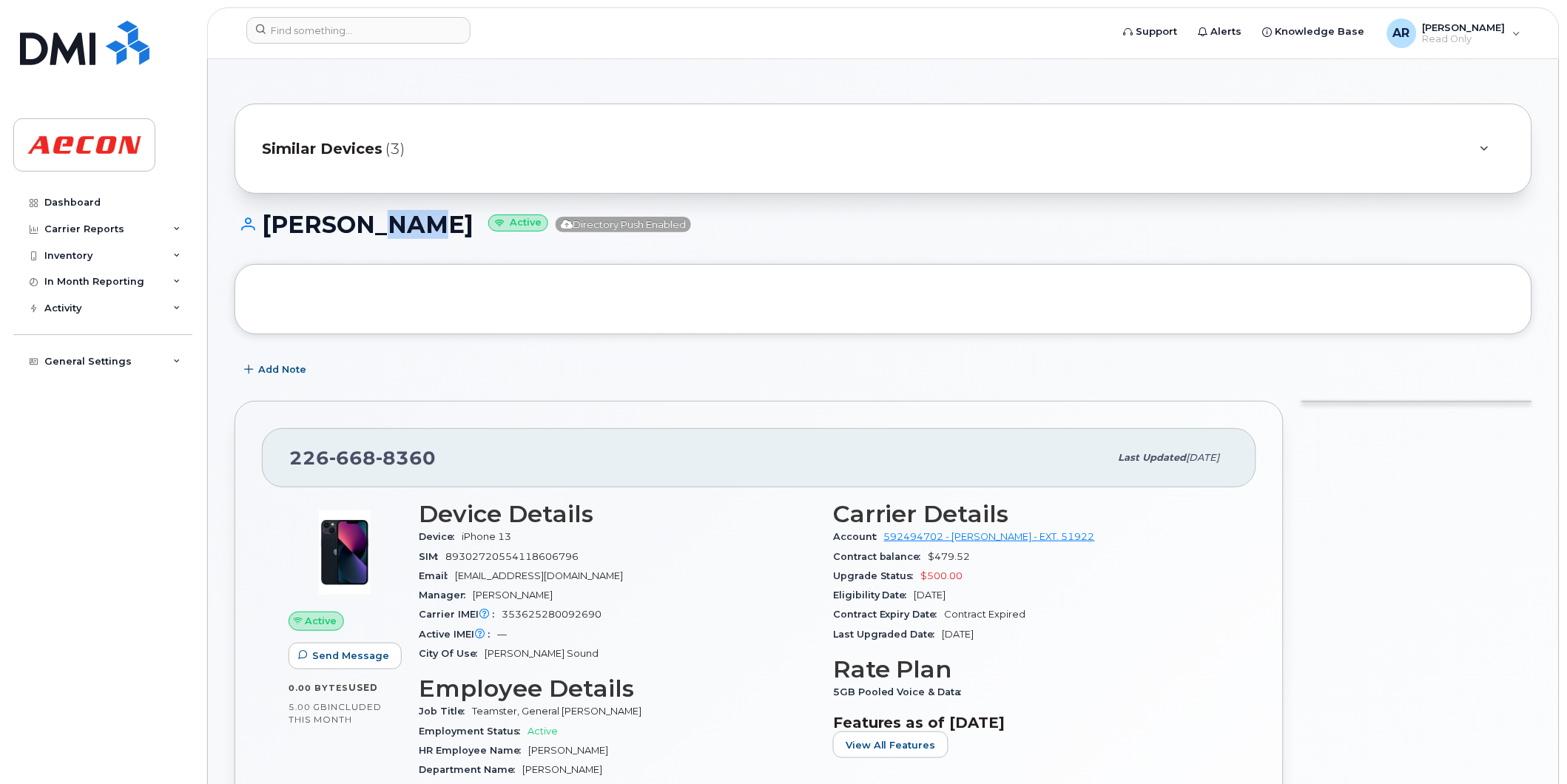
drag, startPoint x: 430, startPoint y: 226, endPoint x: 381, endPoint y: 227, distance: 49.0
click at [379, 227] on h1 "[PERSON_NAME] Active Directory Push Enabled" at bounding box center [883, 225] width 1297 height 26
drag, startPoint x: 381, startPoint y: 227, endPoint x: 270, endPoint y: 226, distance: 111.0
click at [270, 226] on h1 "GARY BECKER Active Directory Push Enabled" at bounding box center [883, 225] width 1297 height 26
copy h1 "GARY BECKER"
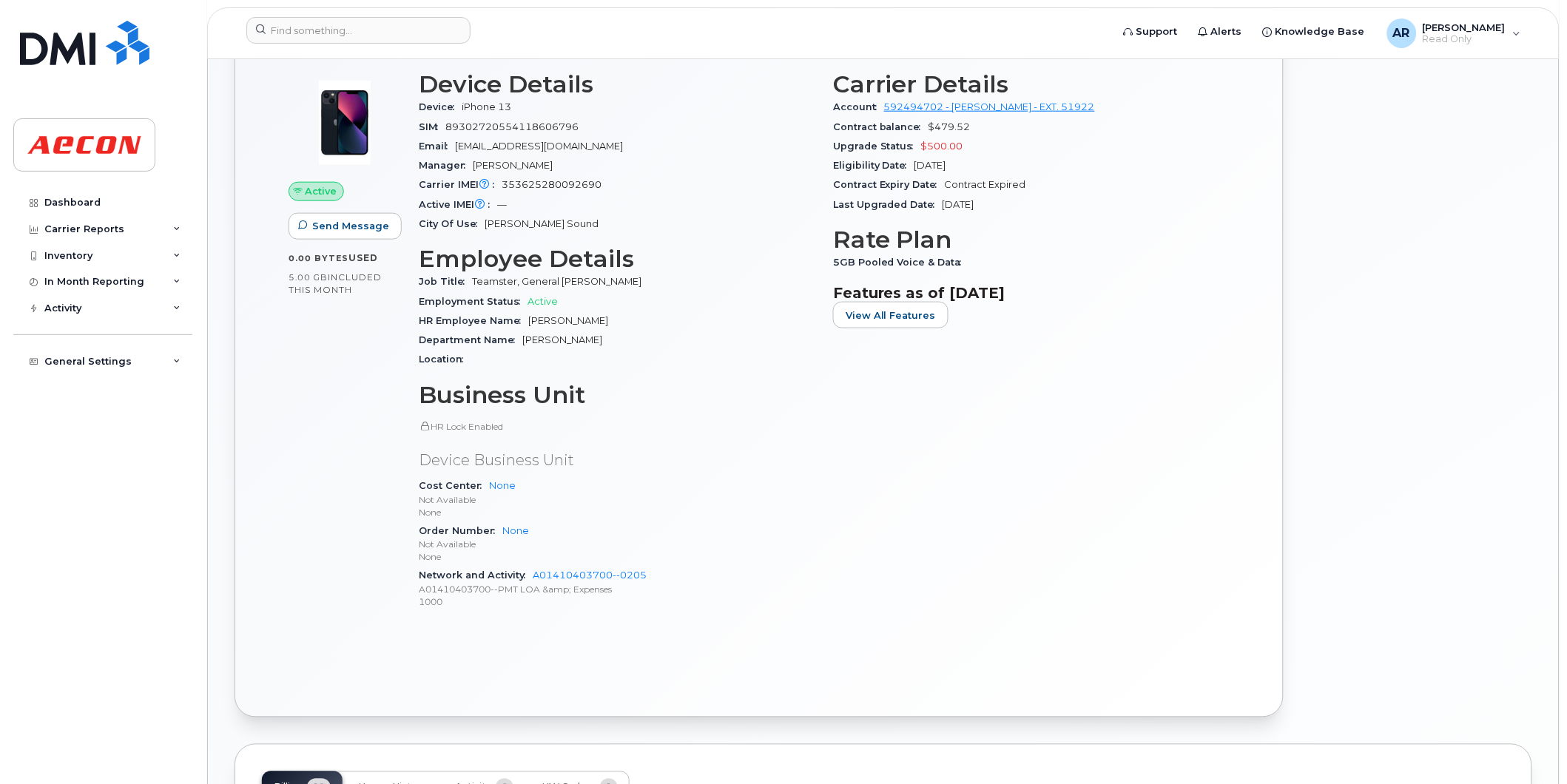
scroll to position [575, 0]
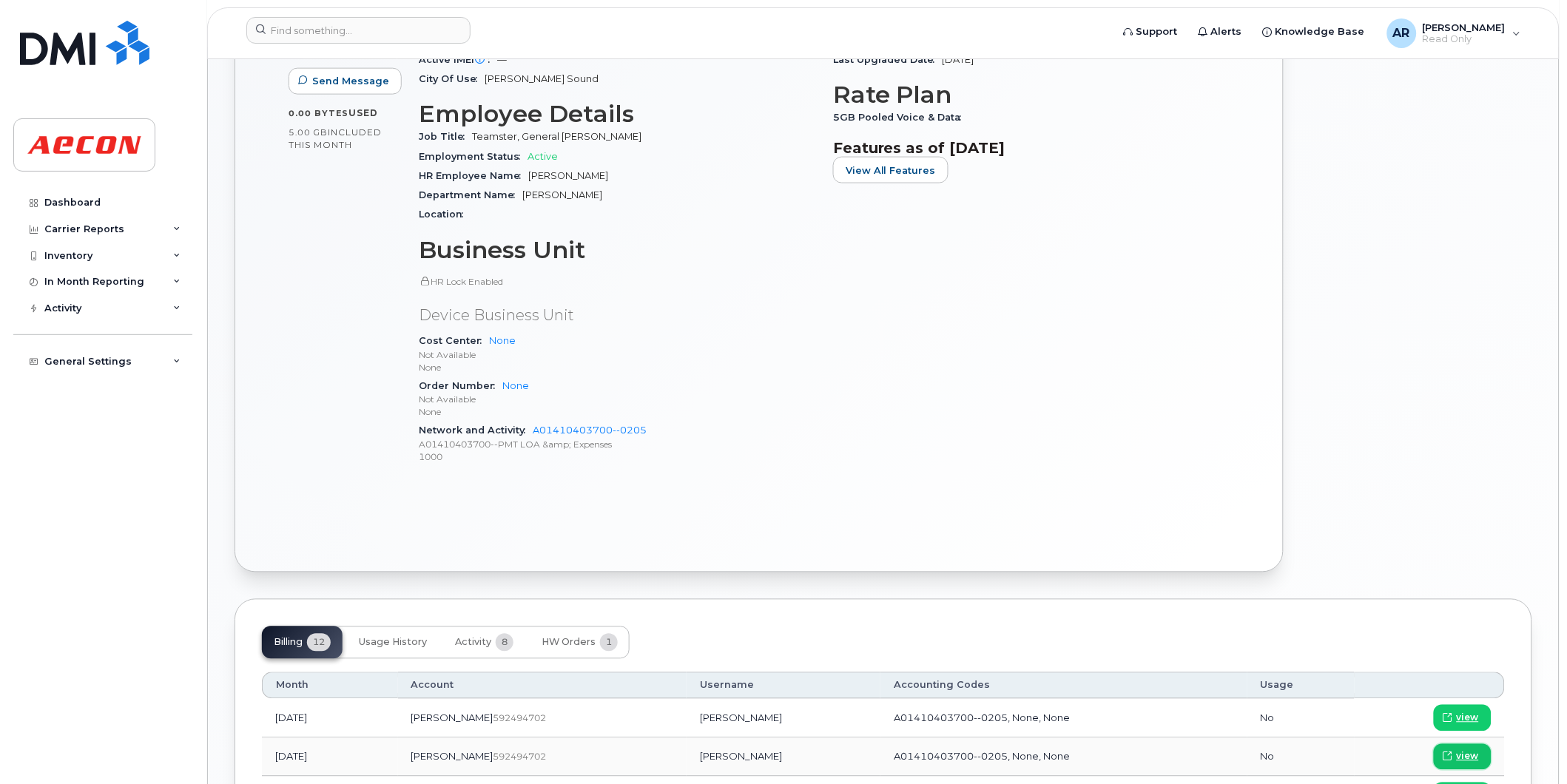
click at [1470, 756] on span "view" at bounding box center [1467, 756] width 22 height 13
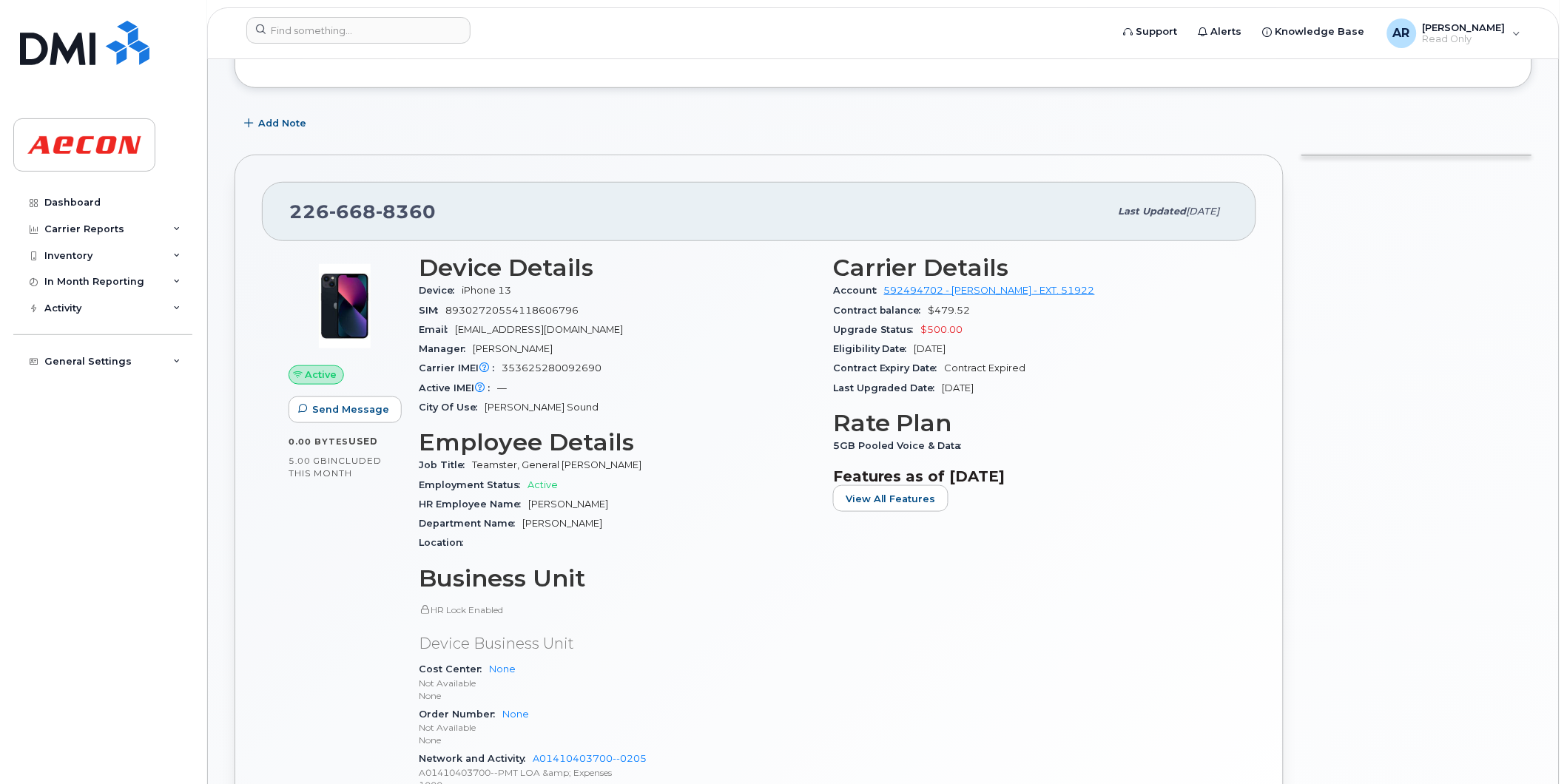
scroll to position [0, 0]
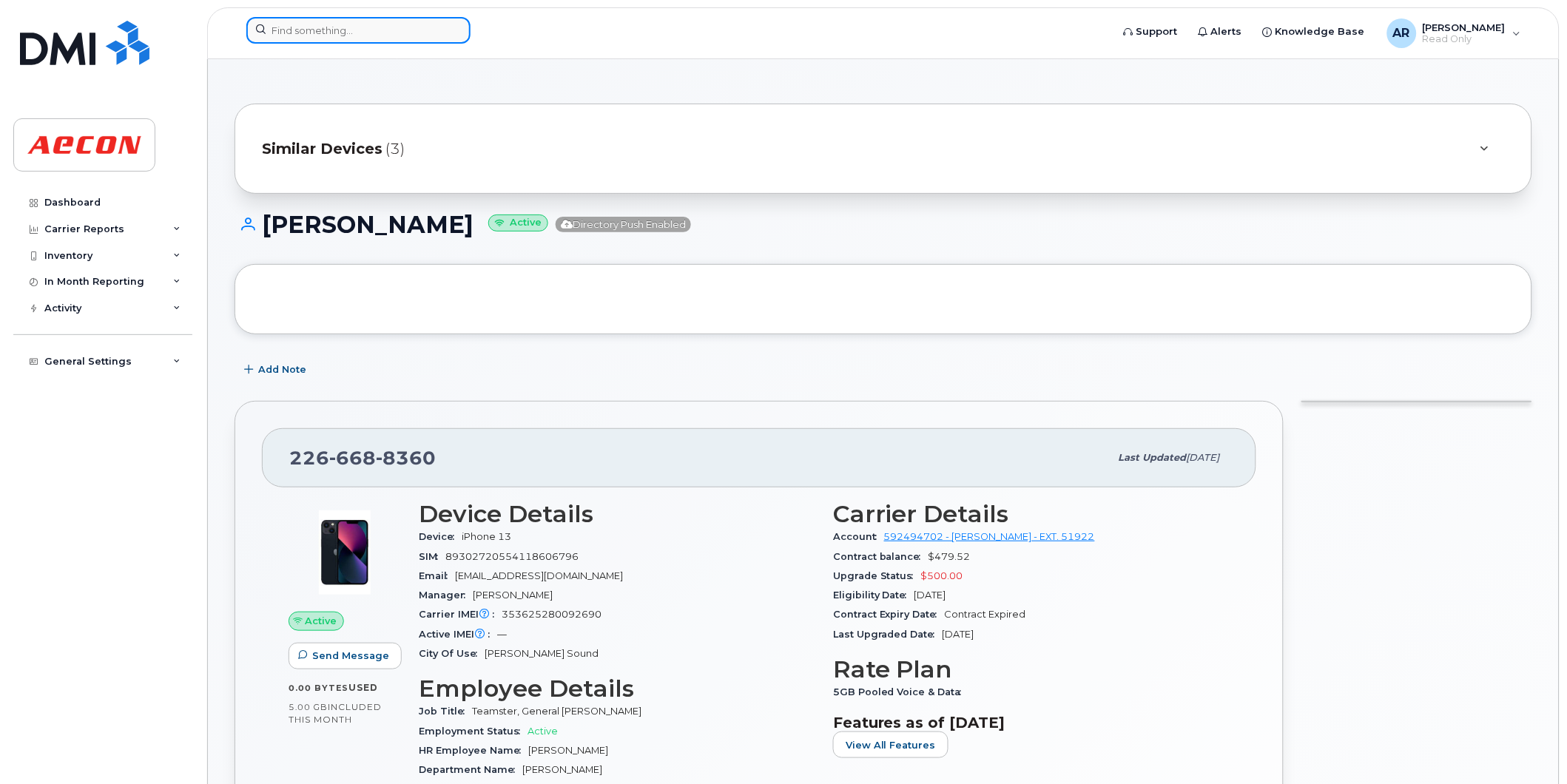
click at [288, 28] on input at bounding box center [358, 30] width 224 height 27
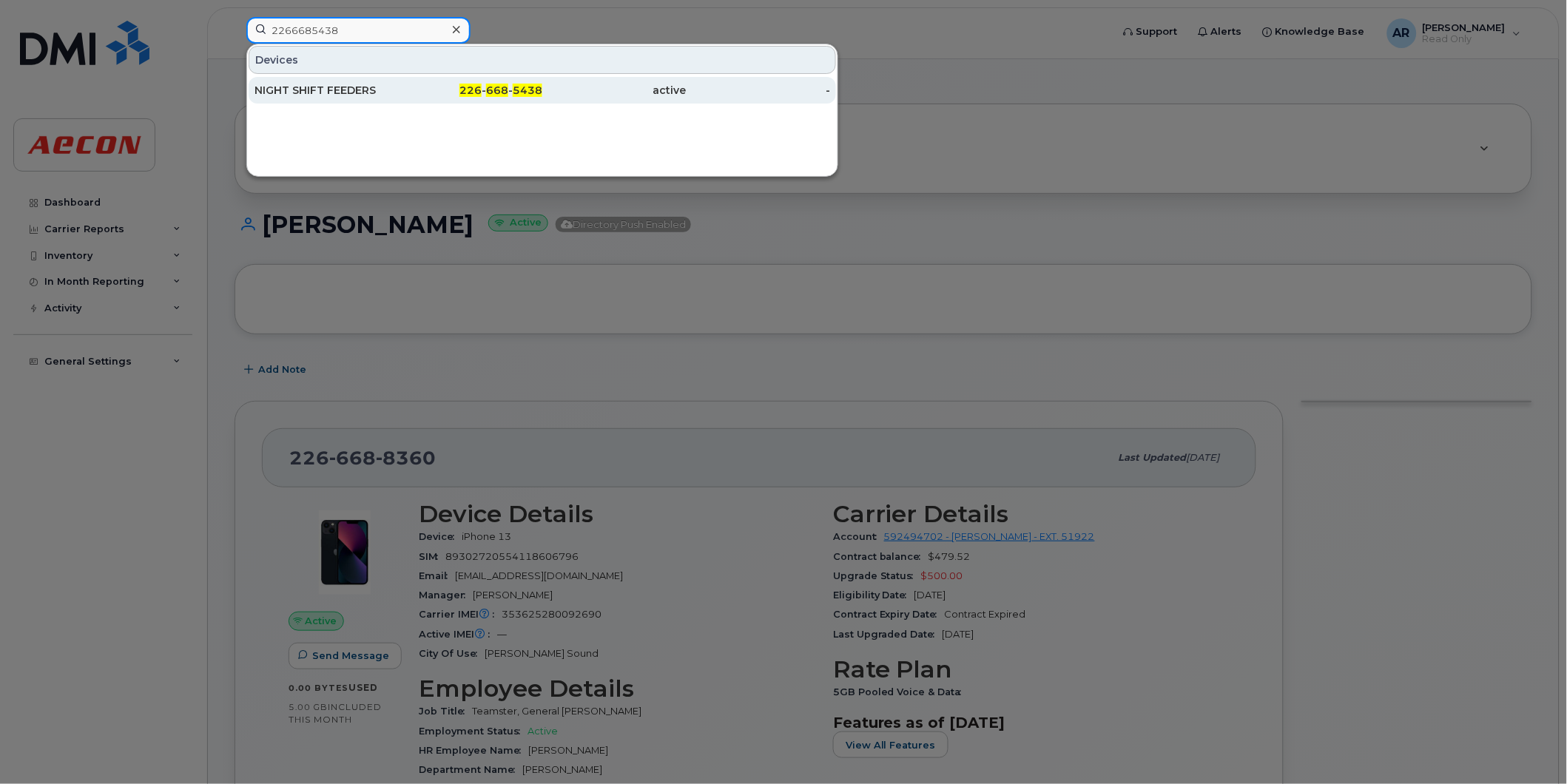
type input "2266685438"
click at [394, 84] on div "NIGHT SHIFT FEEDERS" at bounding box center [326, 90] width 145 height 15
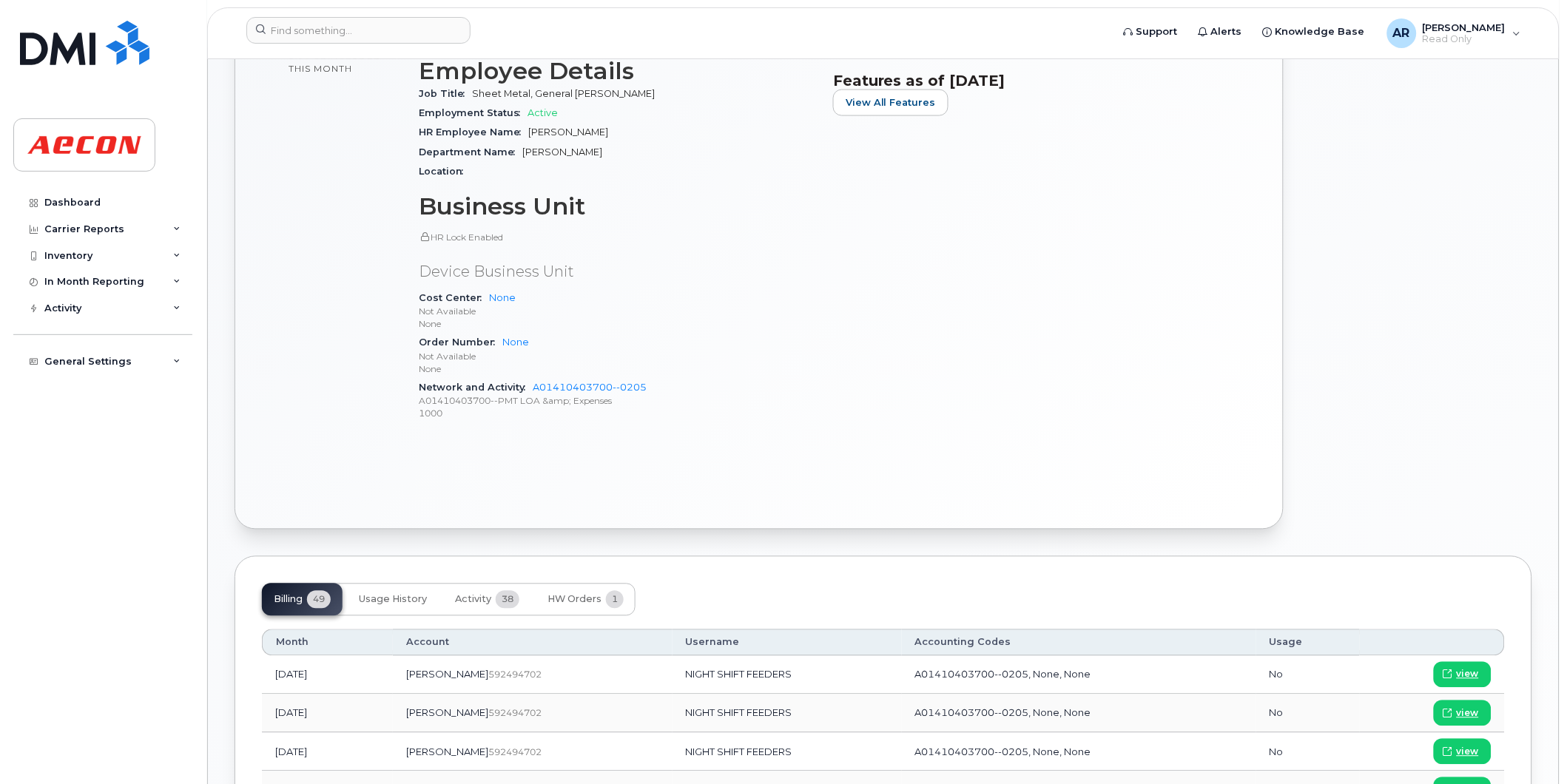
scroll to position [821, 0]
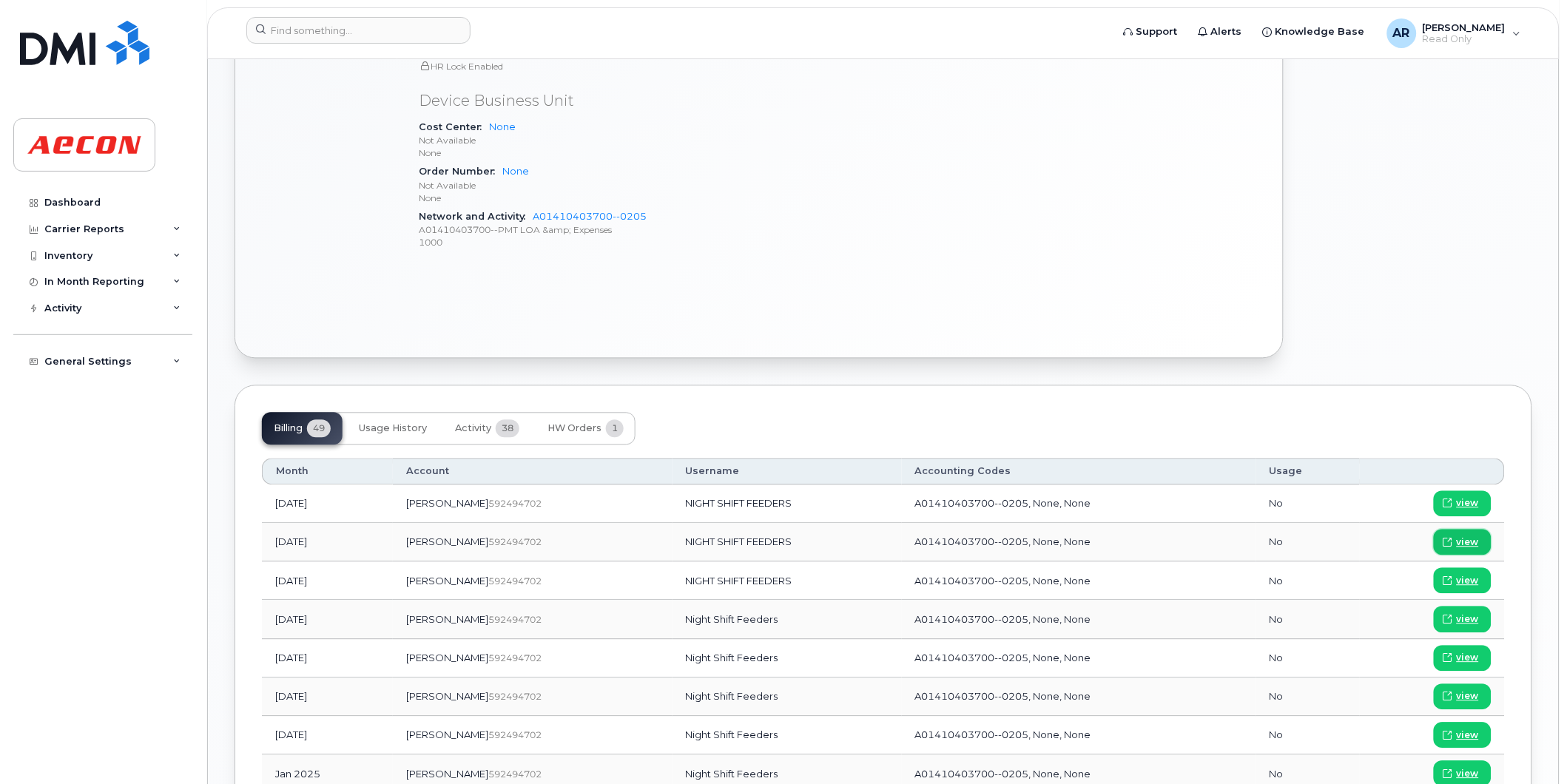
click at [1472, 537] on span "view" at bounding box center [1467, 543] width 22 height 13
click at [341, 32] on input at bounding box center [358, 30] width 224 height 27
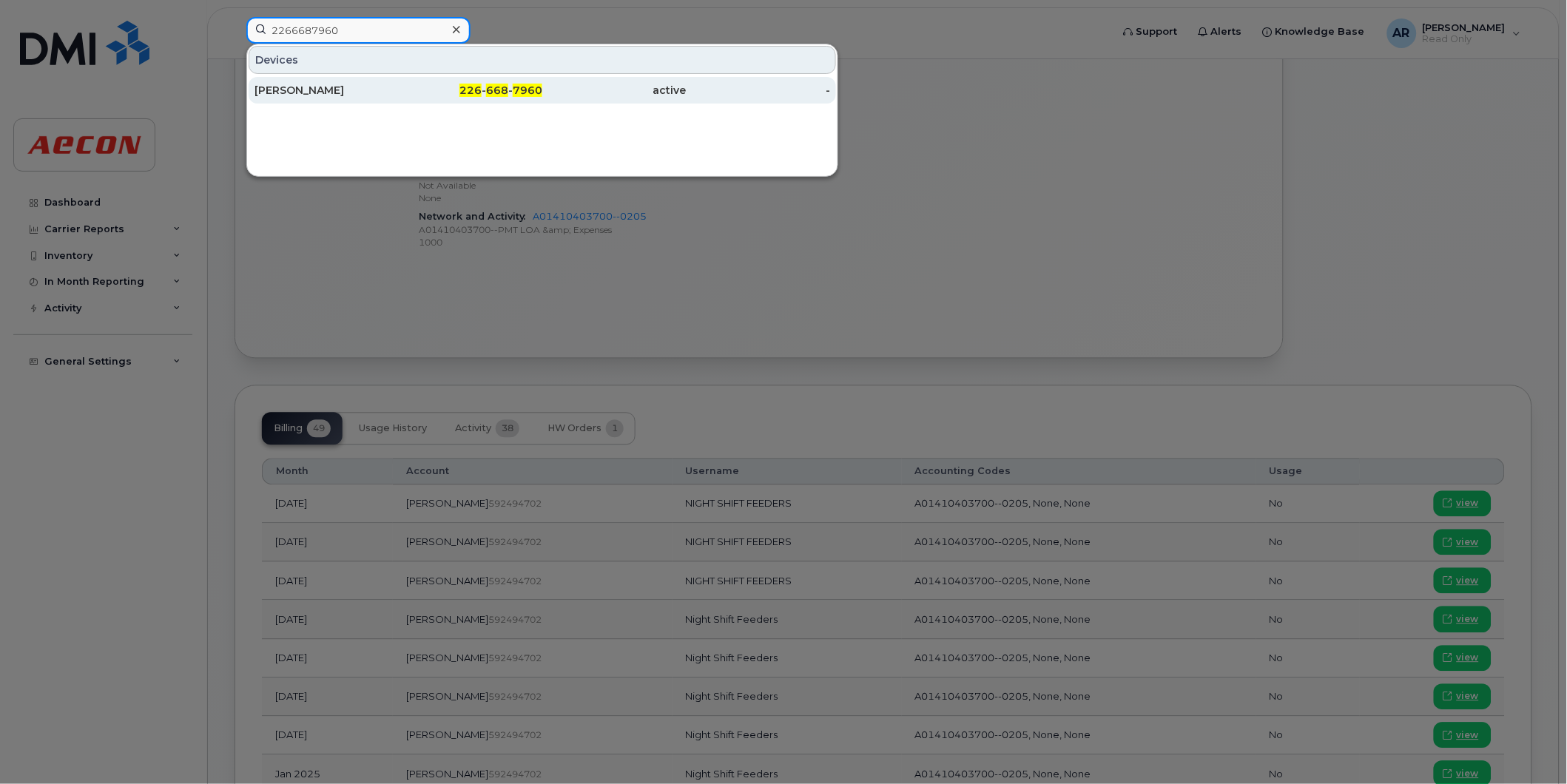
type input "2266687960"
click at [327, 97] on div "TODD WOODWARD" at bounding box center [326, 90] width 145 height 15
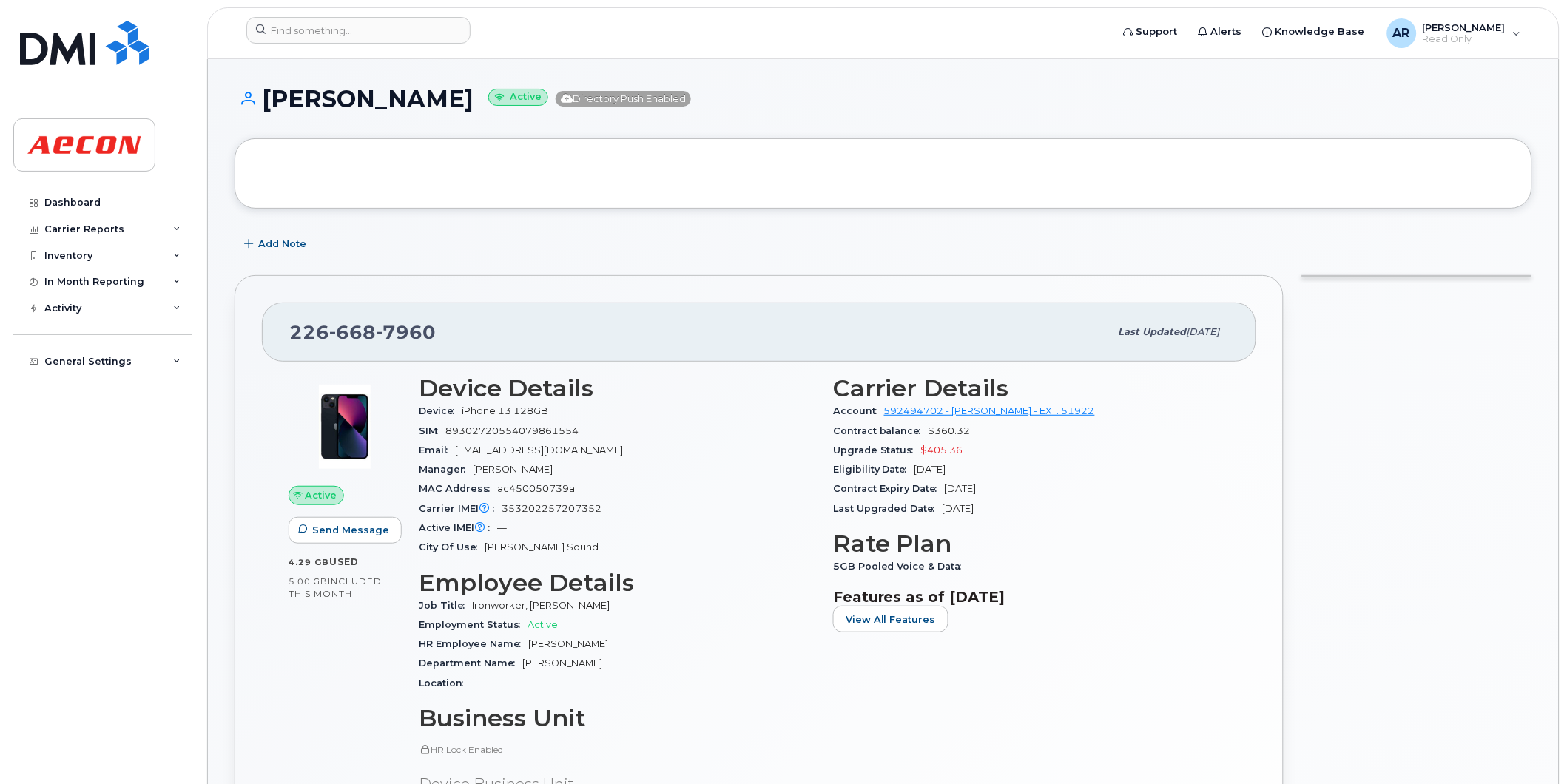
drag, startPoint x: 506, startPoint y: 100, endPoint x: 268, endPoint y: 106, distance: 238.1
click at [268, 106] on h1 "[PERSON_NAME] Active Directory Push Enabled" at bounding box center [883, 99] width 1297 height 26
copy h1 "[PERSON_NAME]"
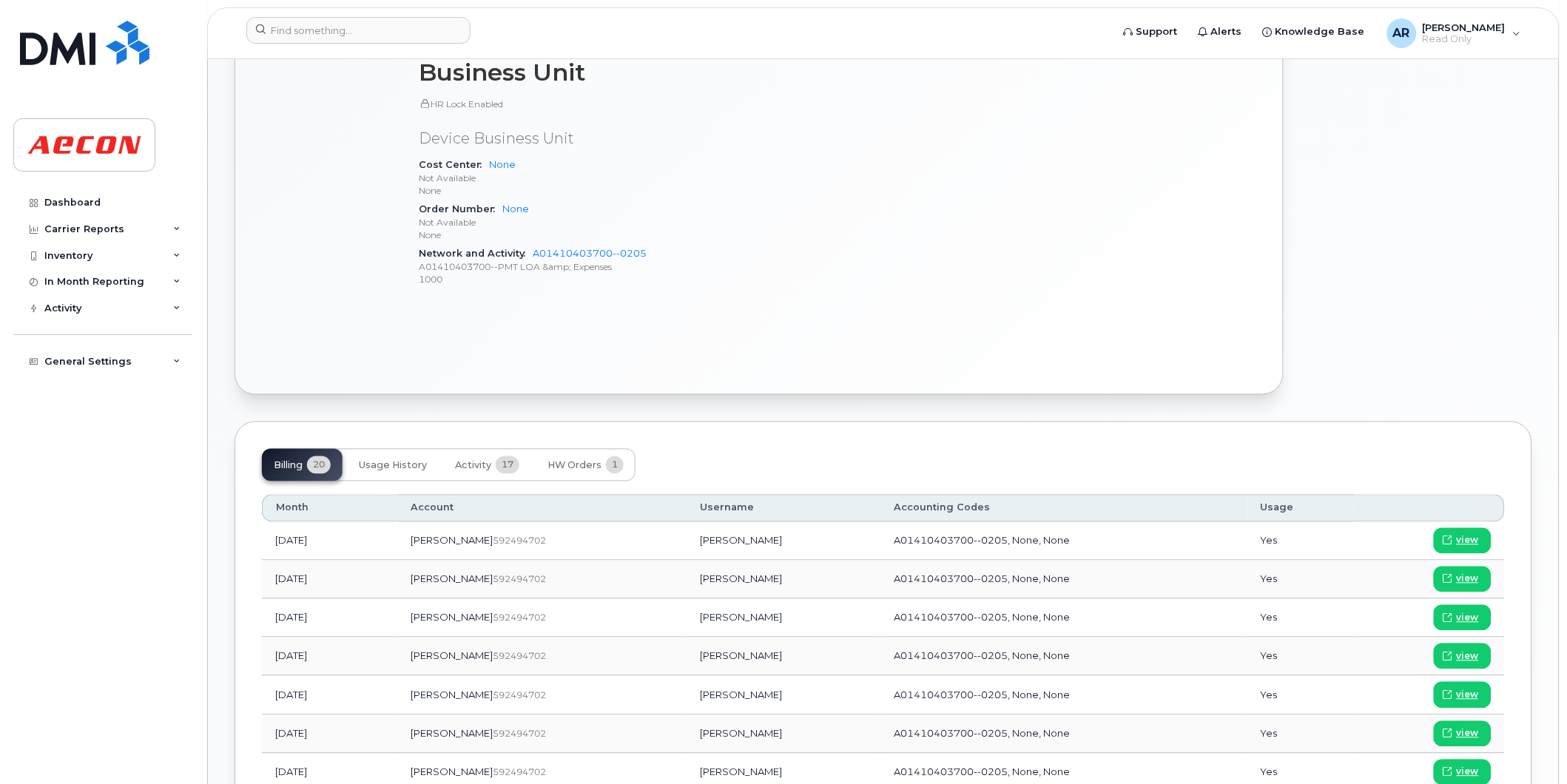
scroll to position [739, 0]
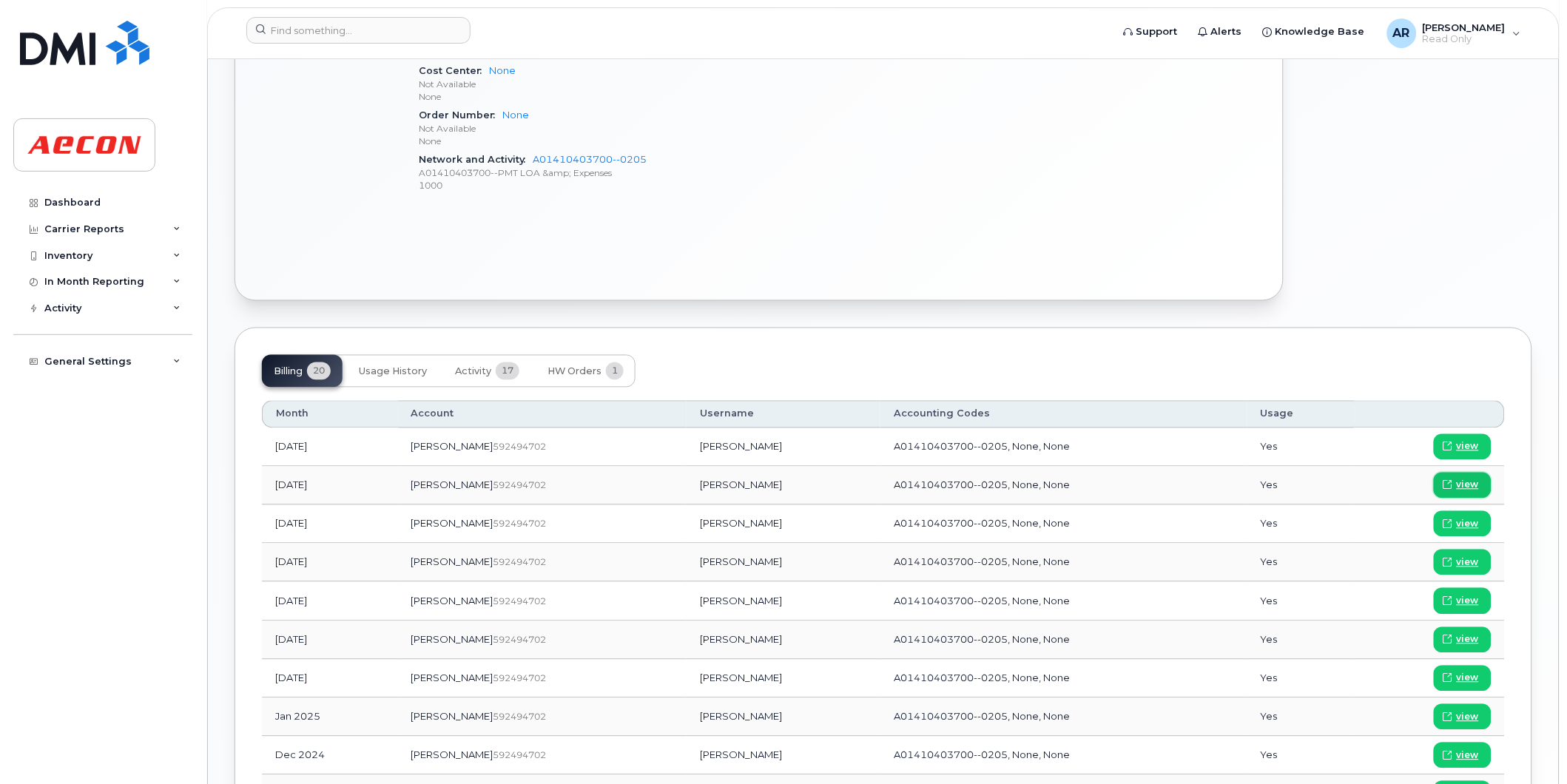
click at [1469, 492] on span "view" at bounding box center [1467, 485] width 22 height 13
click at [382, 21] on input at bounding box center [358, 30] width 224 height 27
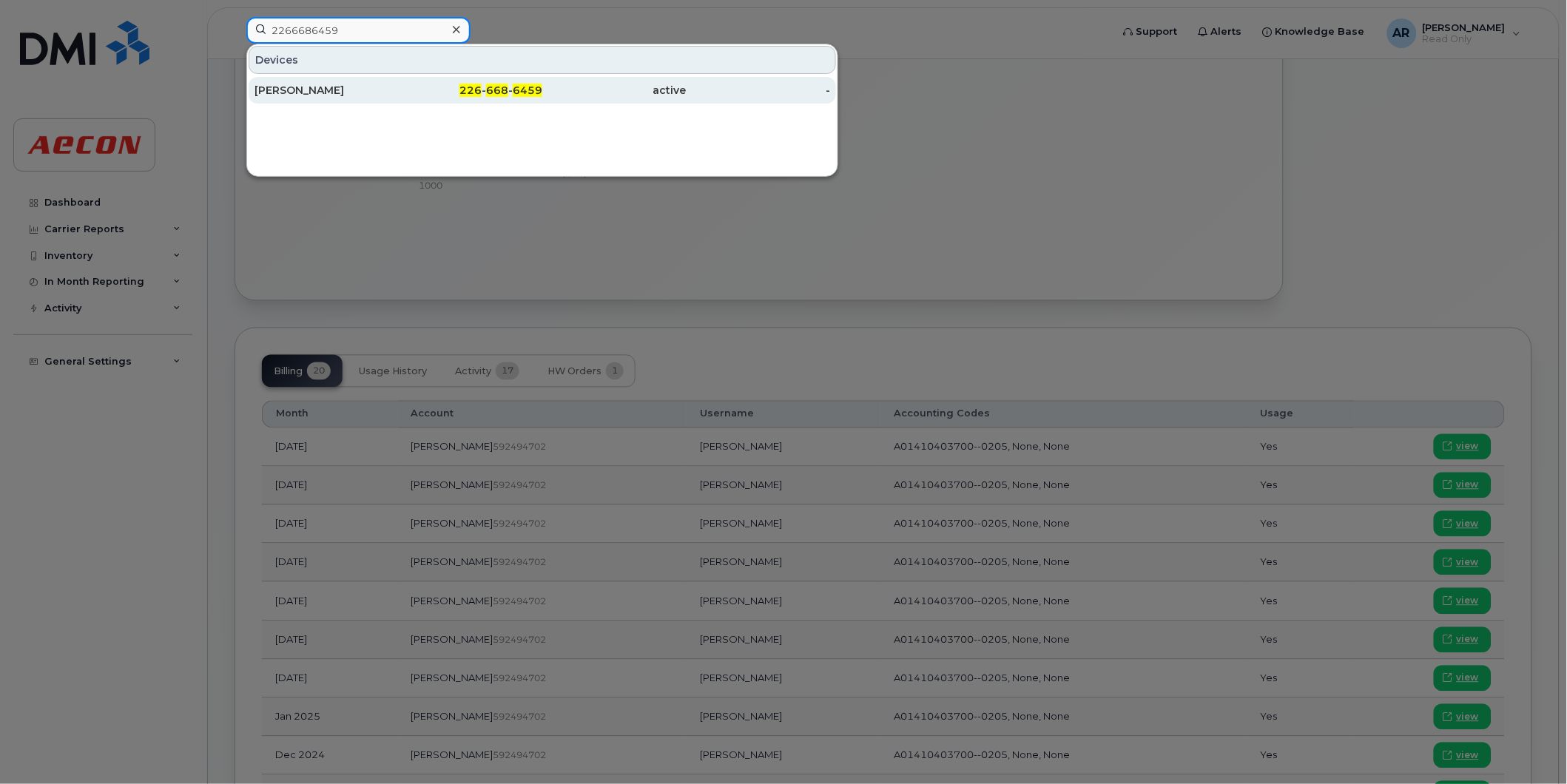
type input "2266686459"
click at [456, 91] on div "226 - 668 - 6459" at bounding box center [471, 90] width 145 height 15
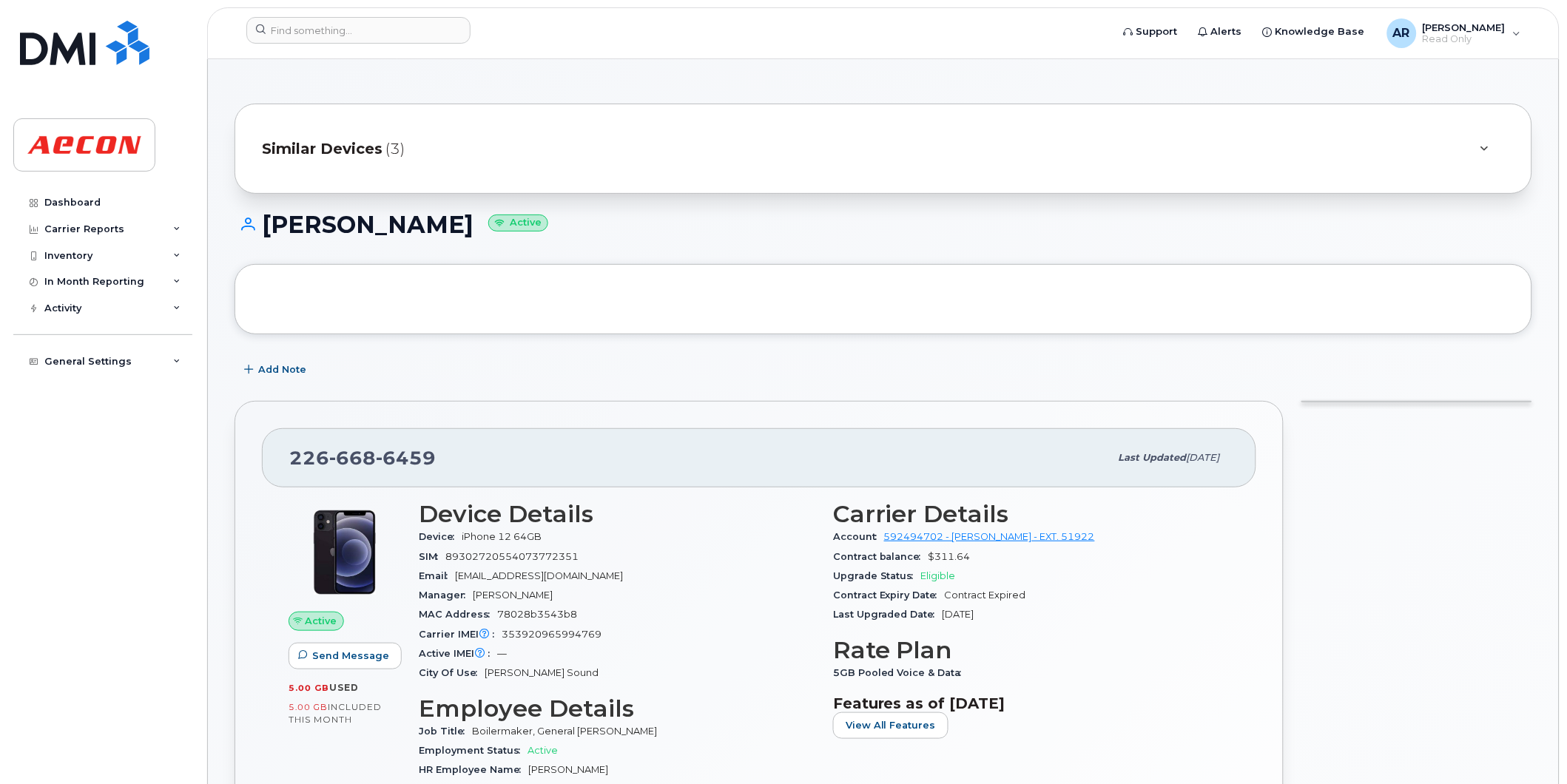
drag, startPoint x: 475, startPoint y: 223, endPoint x: 271, endPoint y: 225, distance: 204.0
click at [271, 225] on h1 "[PERSON_NAME] Active" at bounding box center [883, 225] width 1297 height 26
copy h1 "[PERSON_NAME]"
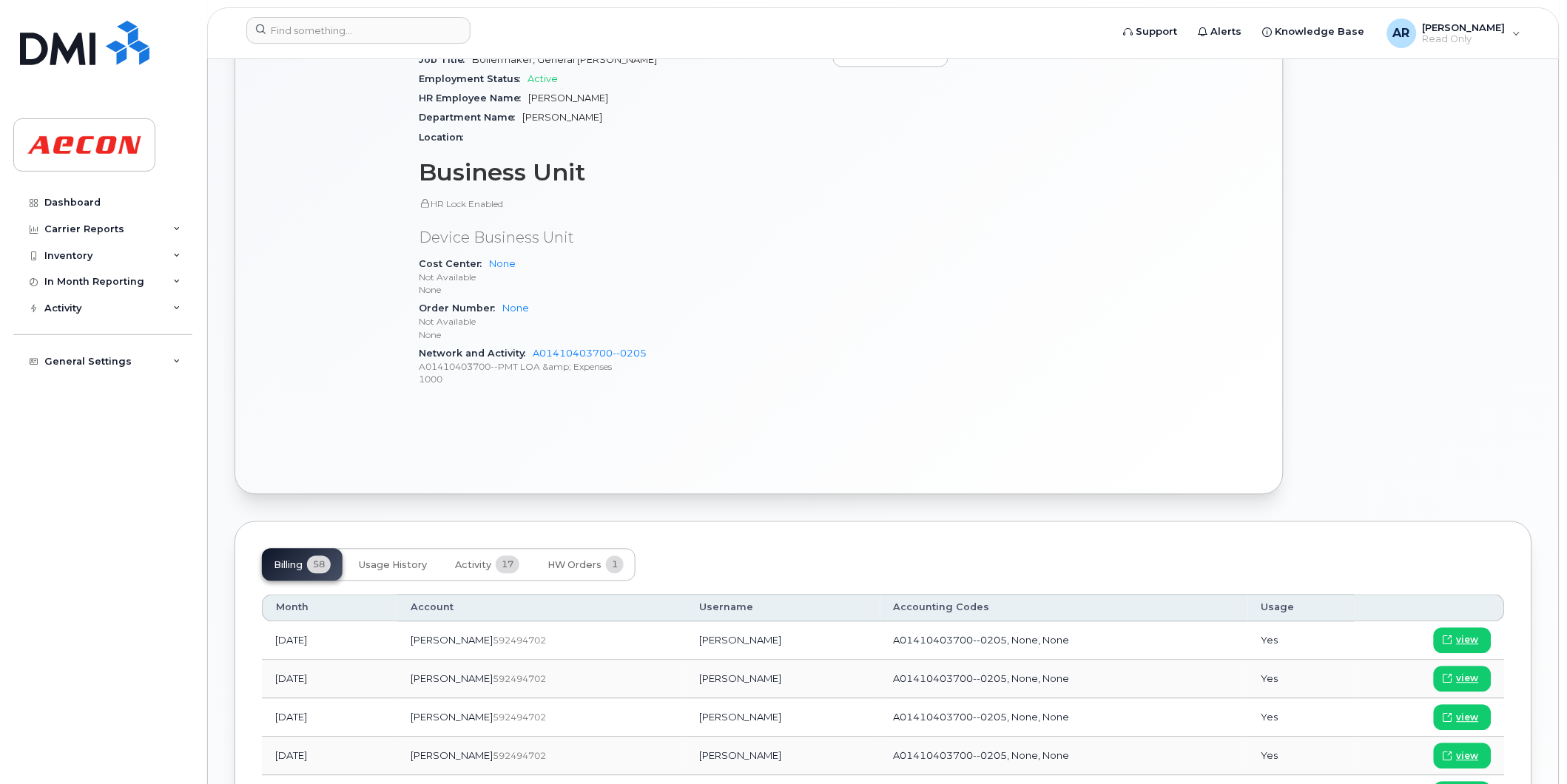
scroll to position [821, 0]
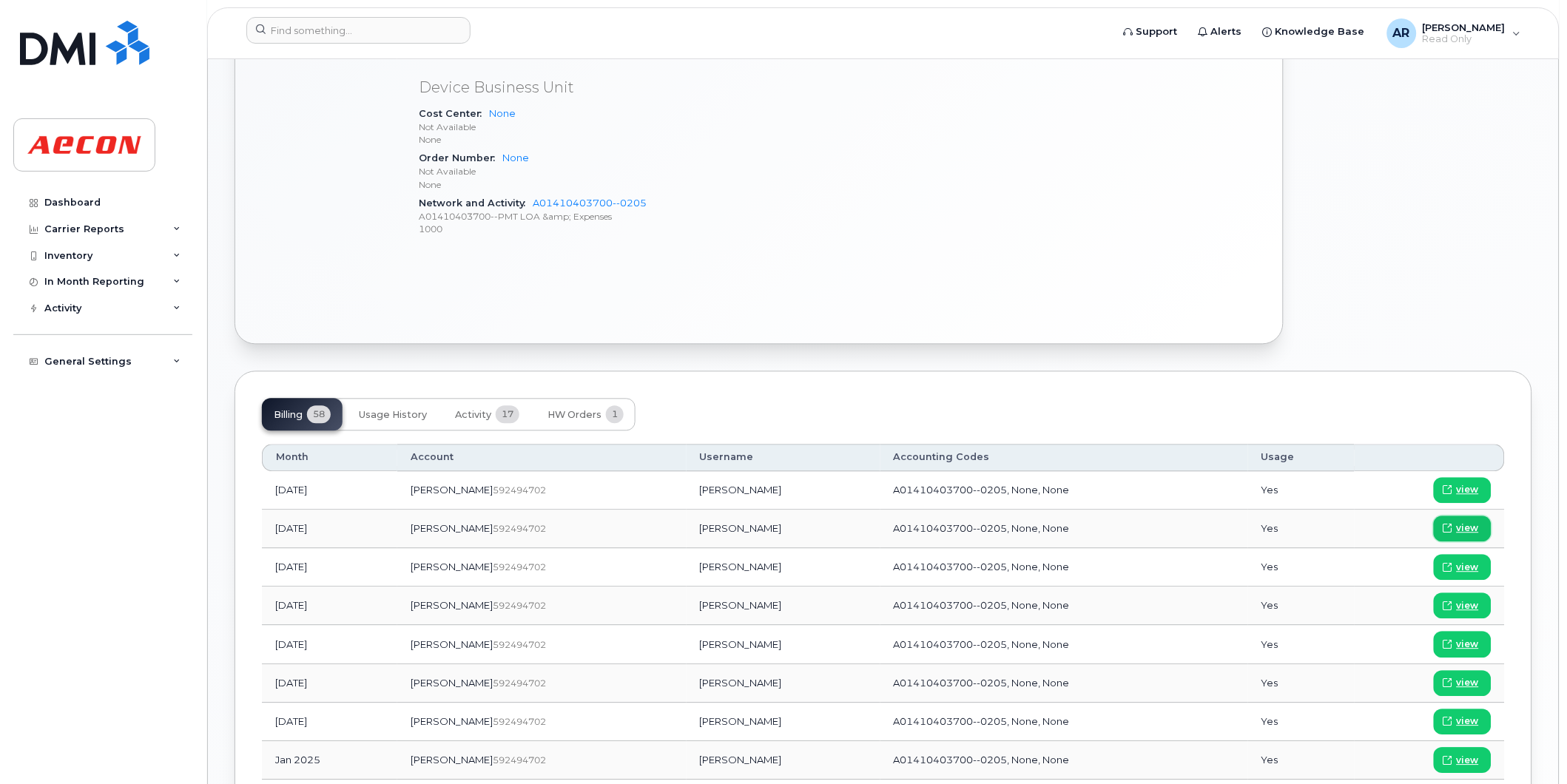
click at [1468, 532] on span "view" at bounding box center [1467, 528] width 22 height 13
click at [393, 26] on input at bounding box center [358, 30] width 224 height 27
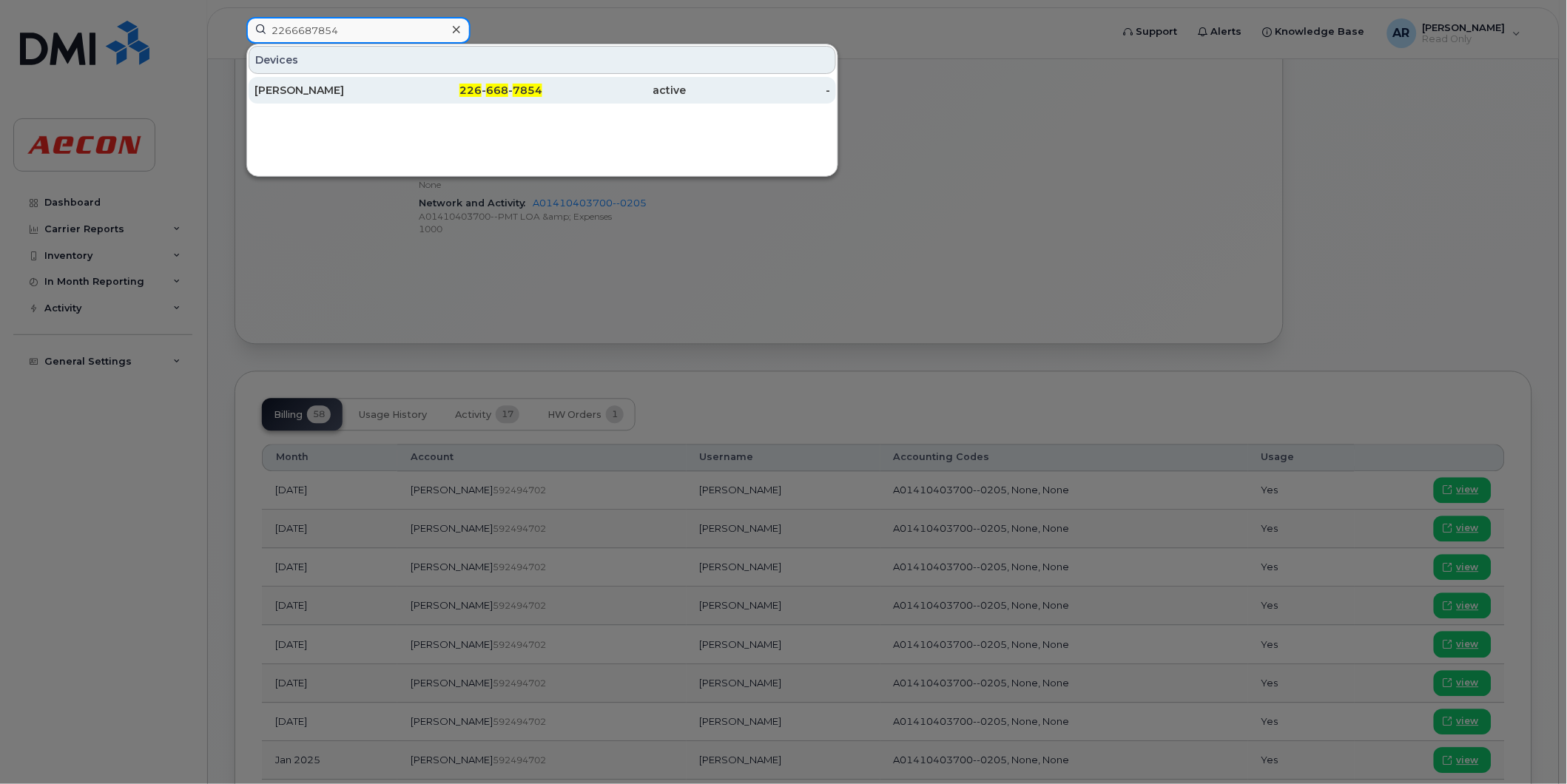
type input "2266687854"
click at [445, 93] on div "226 - 668 - 7854" at bounding box center [471, 90] width 145 height 15
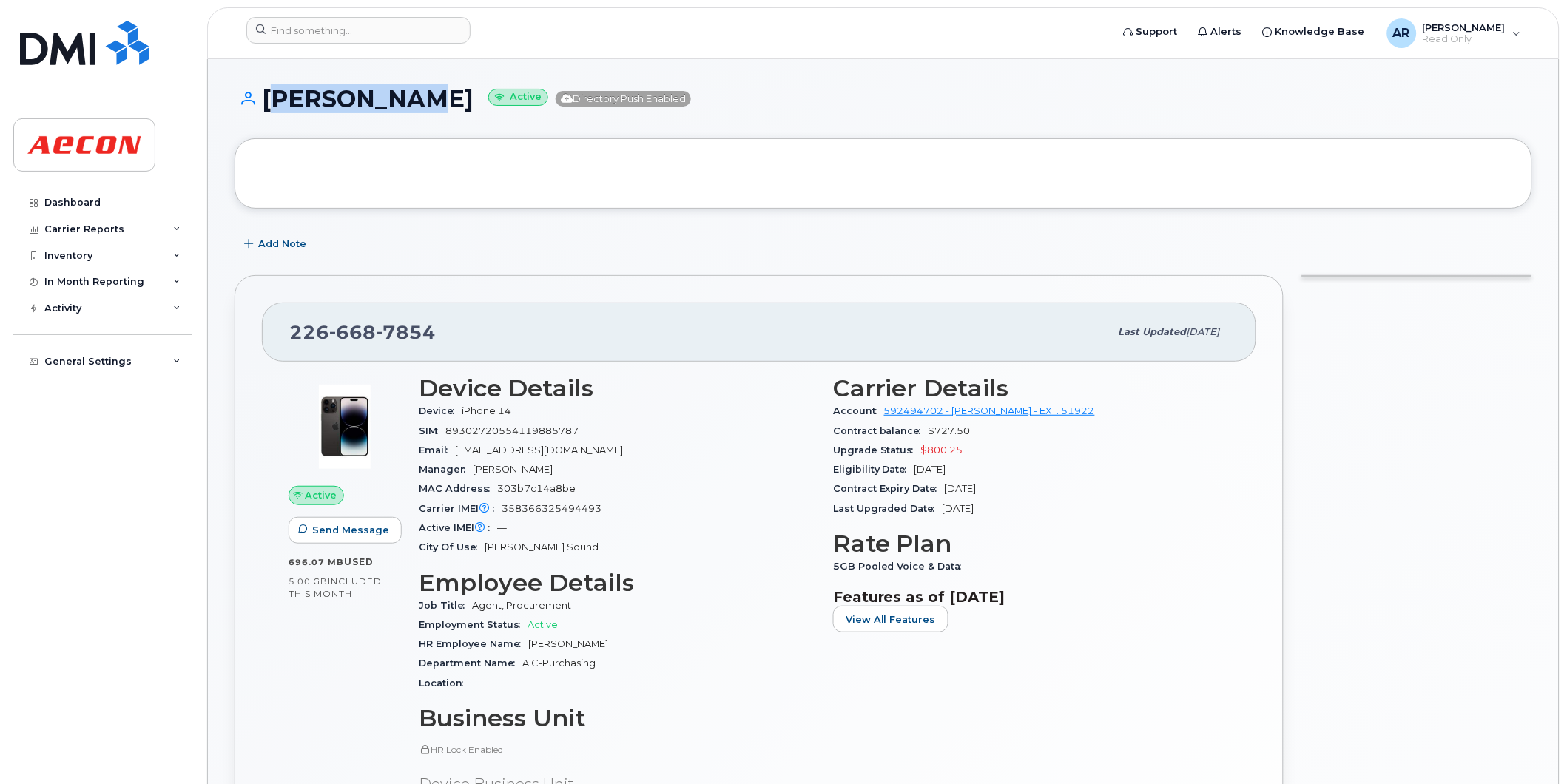
drag, startPoint x: 421, startPoint y: 104, endPoint x: 270, endPoint y: 102, distance: 151.0
click at [270, 102] on h1 "[PERSON_NAME] Active Directory Push Enabled" at bounding box center [883, 99] width 1297 height 26
copy h1 "[PERSON_NAME]"
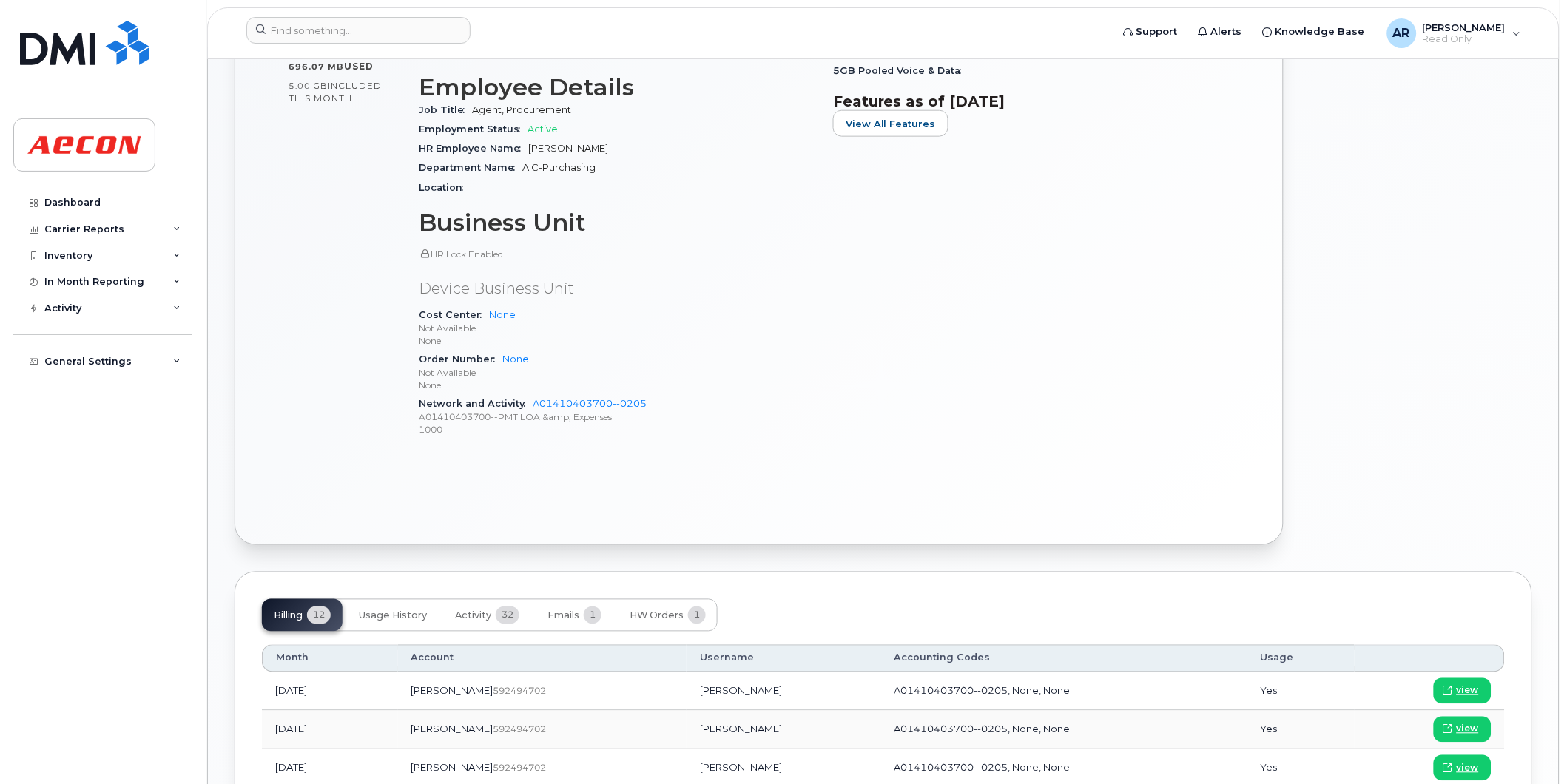
scroll to position [575, 0]
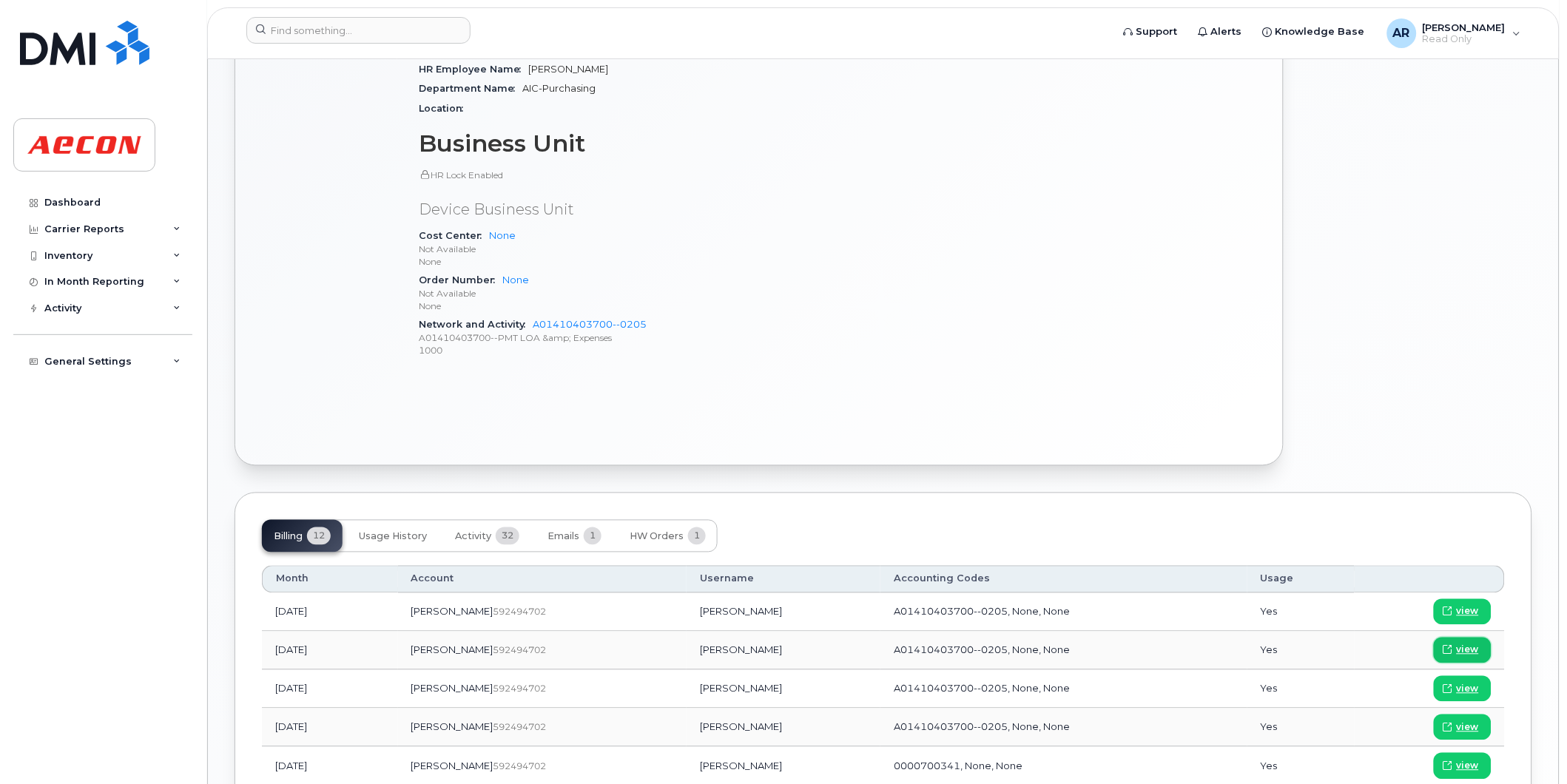
click at [1471, 649] on span "view" at bounding box center [1467, 650] width 22 height 13
click at [382, 27] on input at bounding box center [358, 30] width 224 height 27
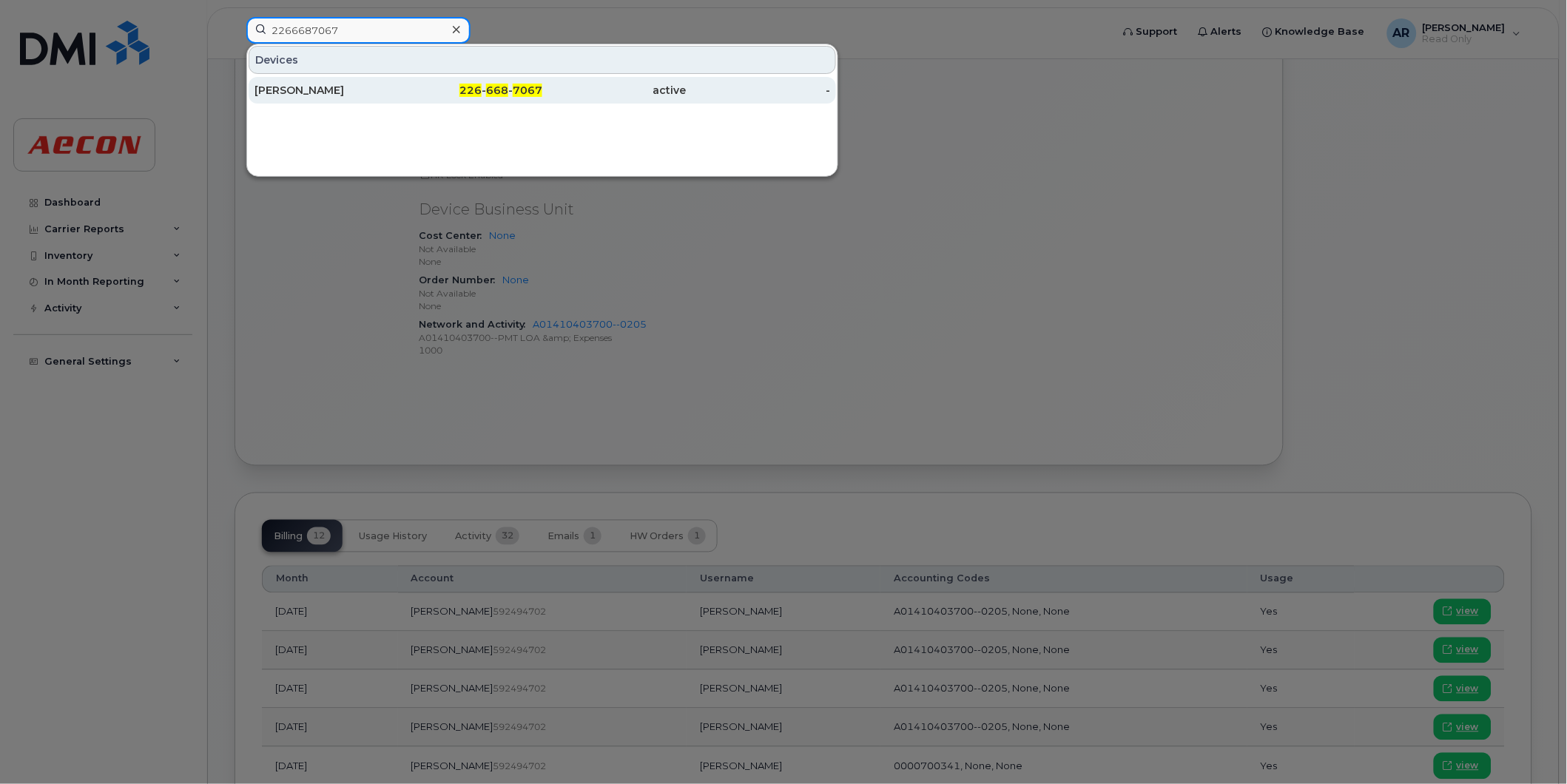
type input "2266687067"
click at [411, 85] on div "226 - 668 - 7067" at bounding box center [471, 90] width 145 height 15
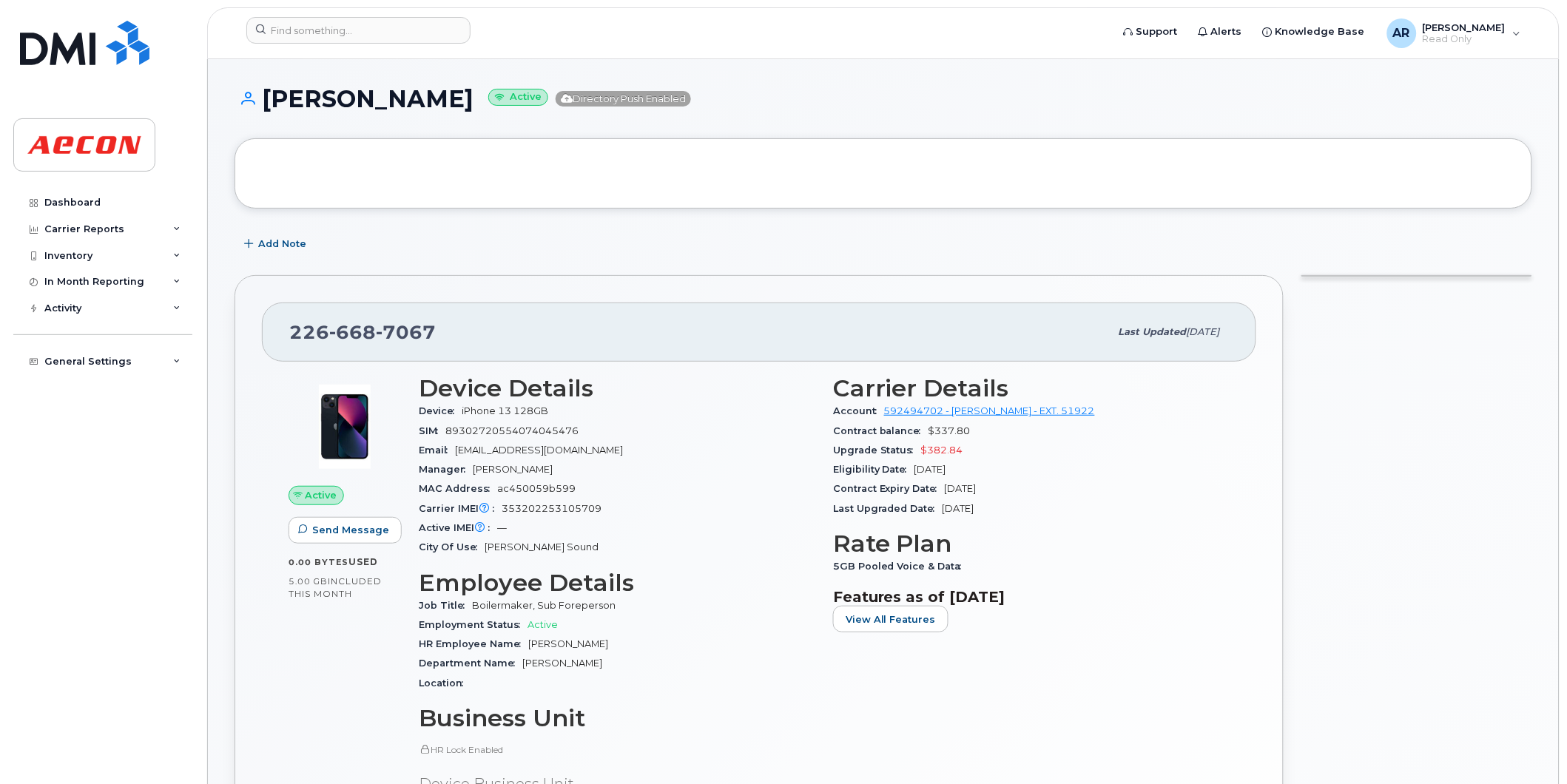
drag, startPoint x: 488, startPoint y: 100, endPoint x: 269, endPoint y: 102, distance: 219.0
click at [269, 102] on h1 "[PERSON_NAME] Active Directory Push Enabled" at bounding box center [883, 99] width 1297 height 26
copy h1 "[PERSON_NAME]"
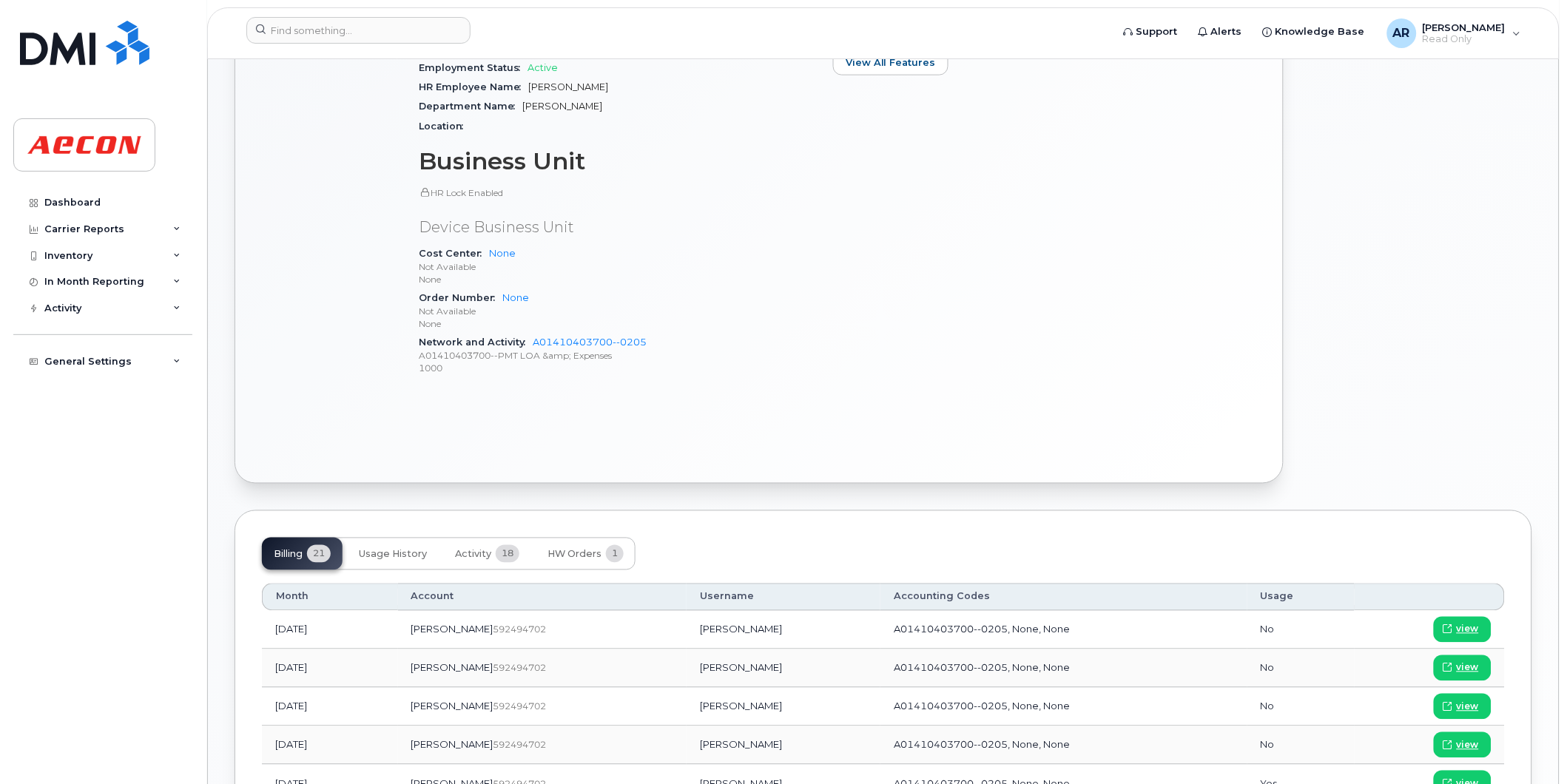
scroll to position [575, 0]
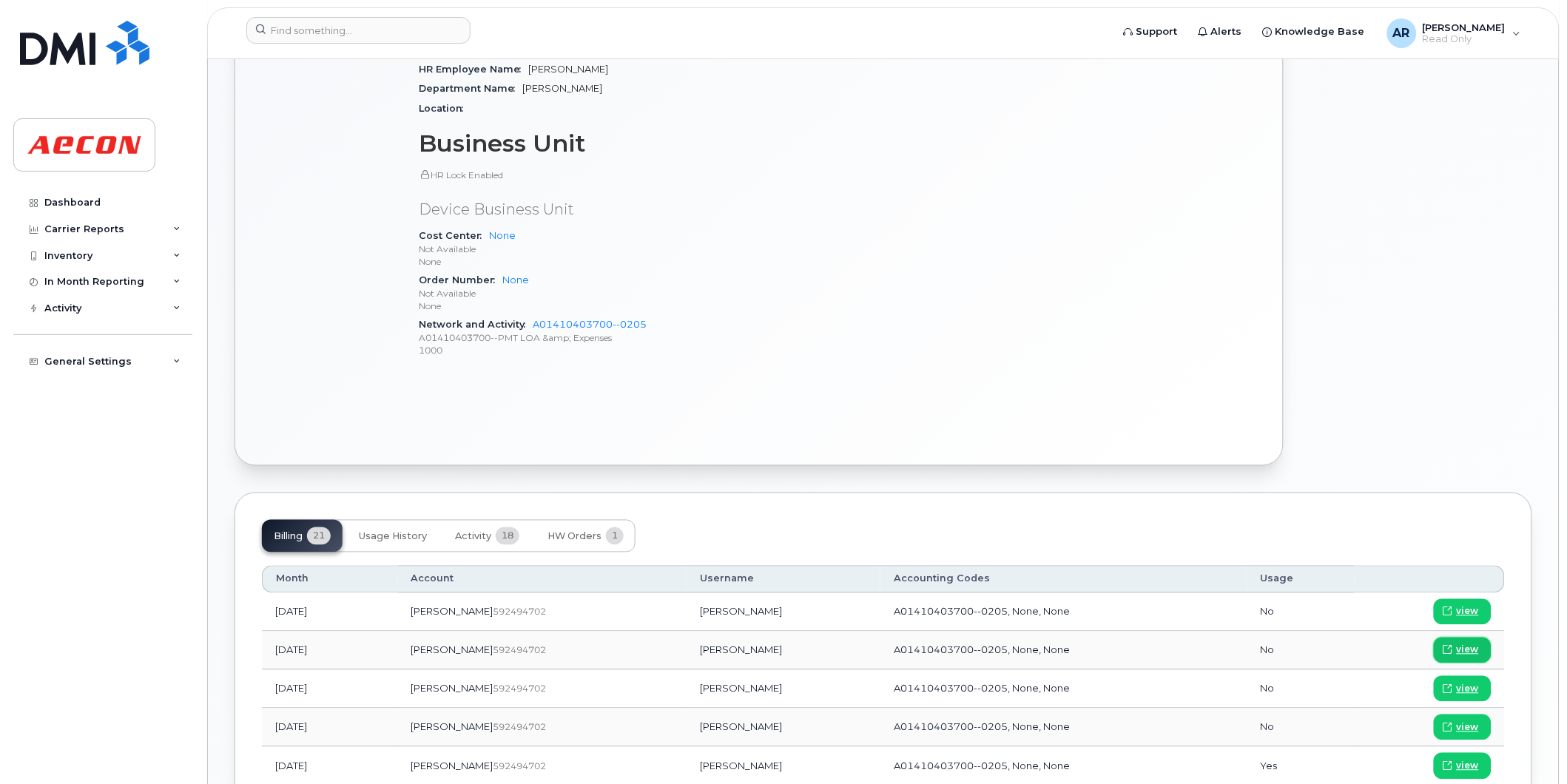
click at [1474, 646] on span "view" at bounding box center [1467, 650] width 22 height 13
click at [395, 34] on input at bounding box center [358, 30] width 224 height 27
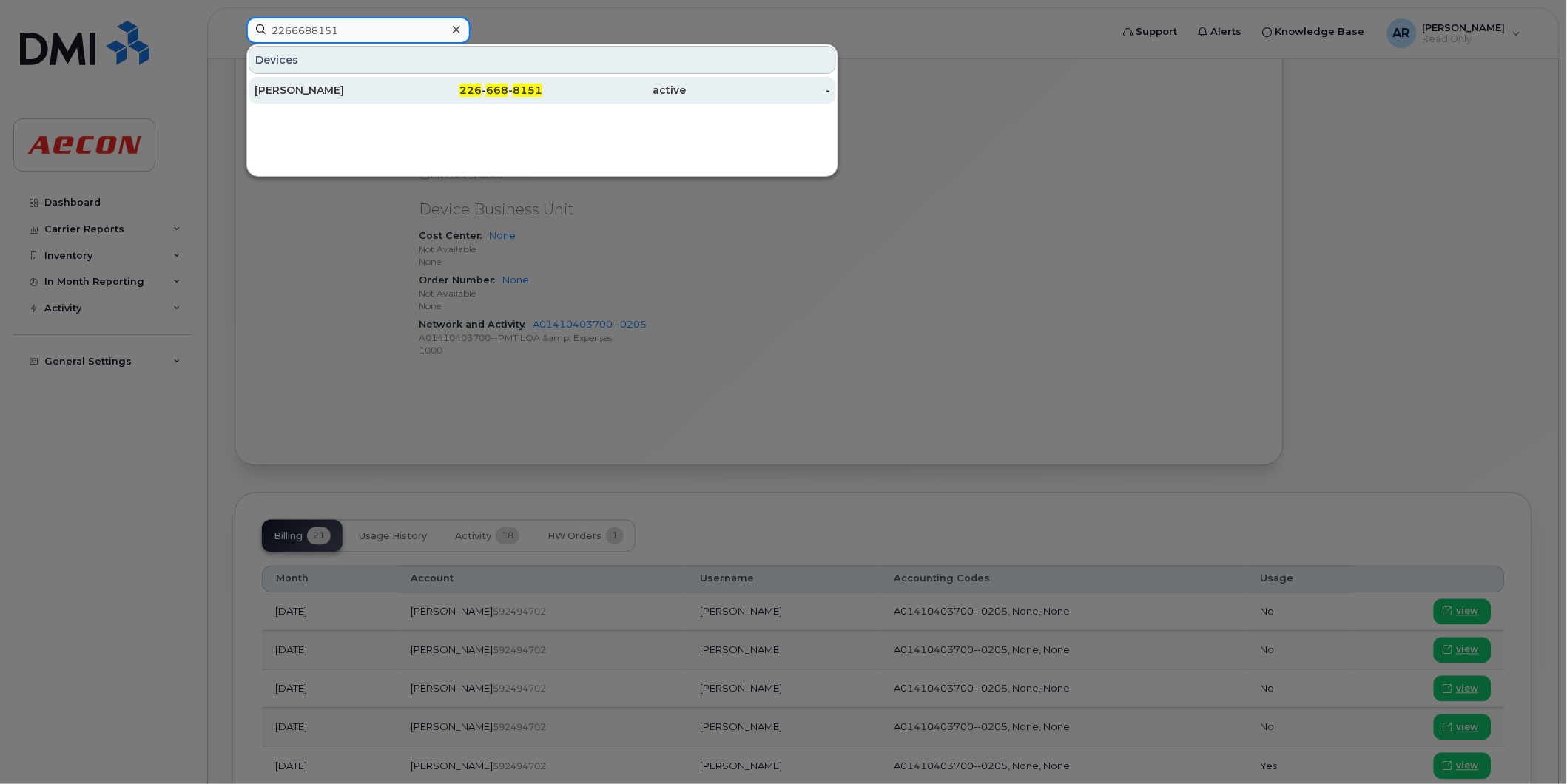
type input "2266688151"
click at [445, 87] on div "226 - 668 - 8151" at bounding box center [471, 90] width 145 height 15
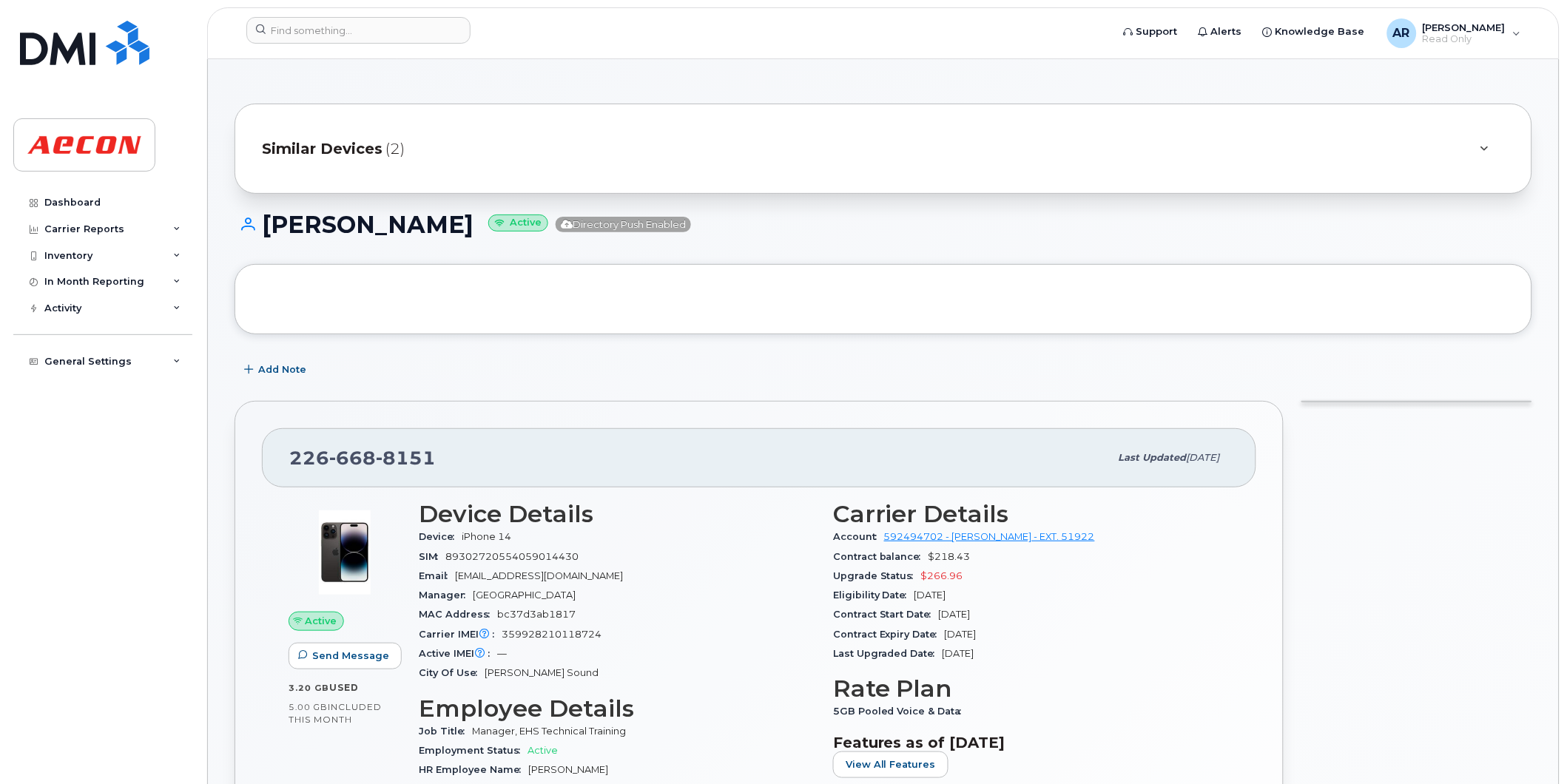
drag, startPoint x: 467, startPoint y: 232, endPoint x: 269, endPoint y: 226, distance: 198.1
click at [269, 226] on h1 "[PERSON_NAME] Active Directory Push Enabled" at bounding box center [883, 225] width 1297 height 26
copy h1 "[PERSON_NAME]"
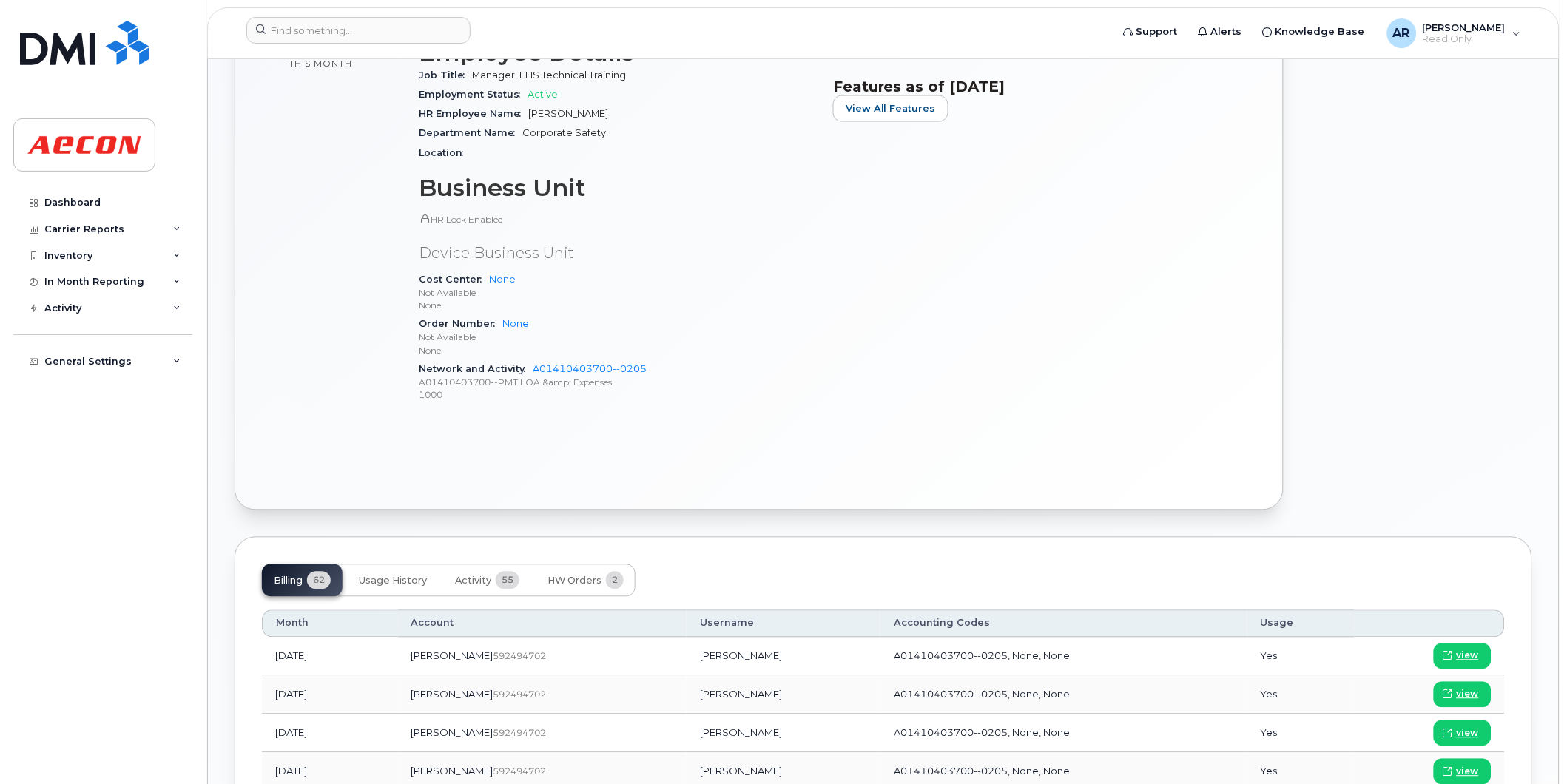
scroll to position [657, 0]
click at [1455, 687] on span at bounding box center [1448, 694] width 13 height 13
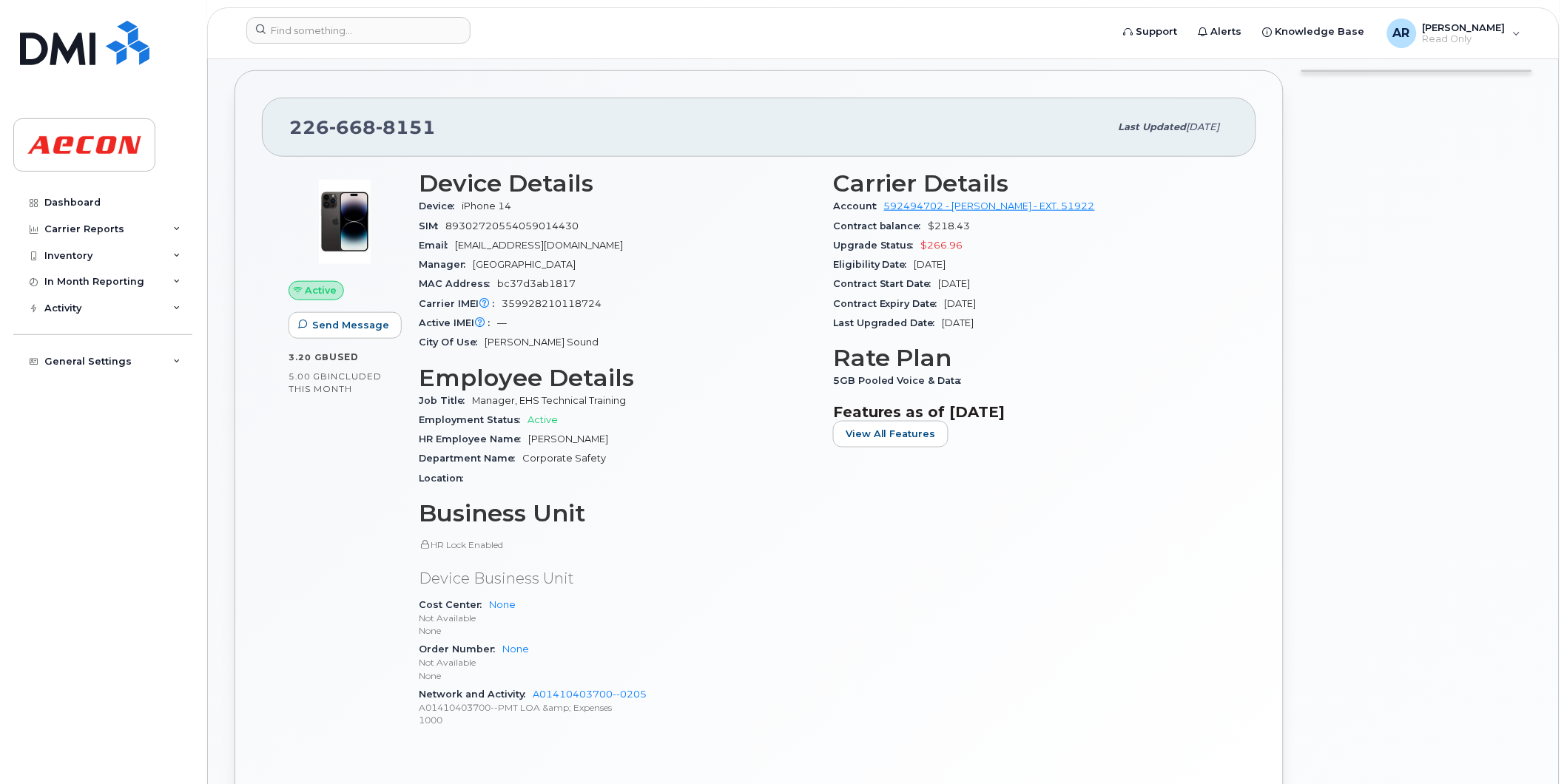
scroll to position [329, 0]
click at [323, 34] on input at bounding box center [358, 30] width 224 height 27
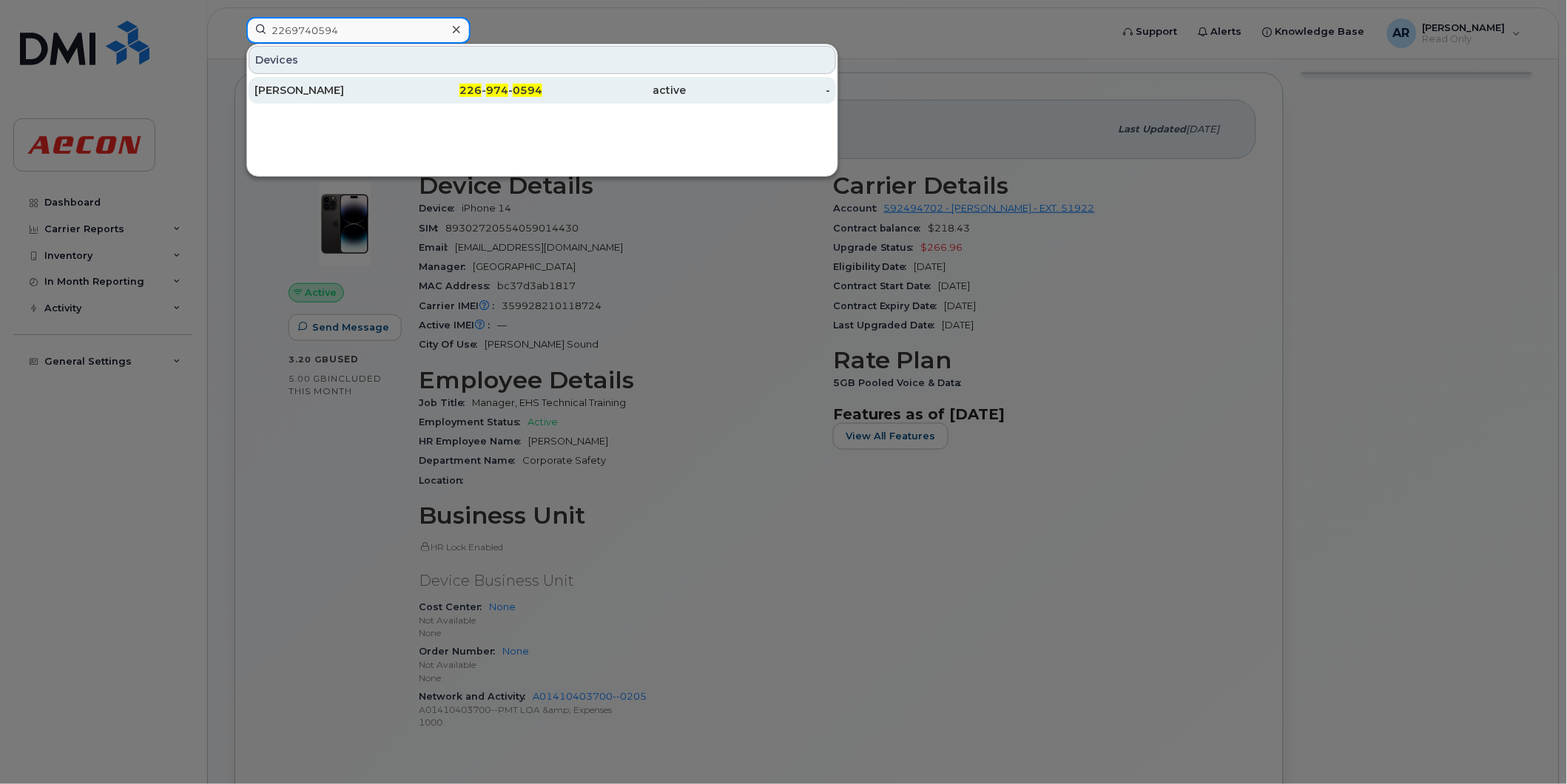
type input "2269740594"
click at [349, 88] on div "[PERSON_NAME]" at bounding box center [326, 90] width 145 height 15
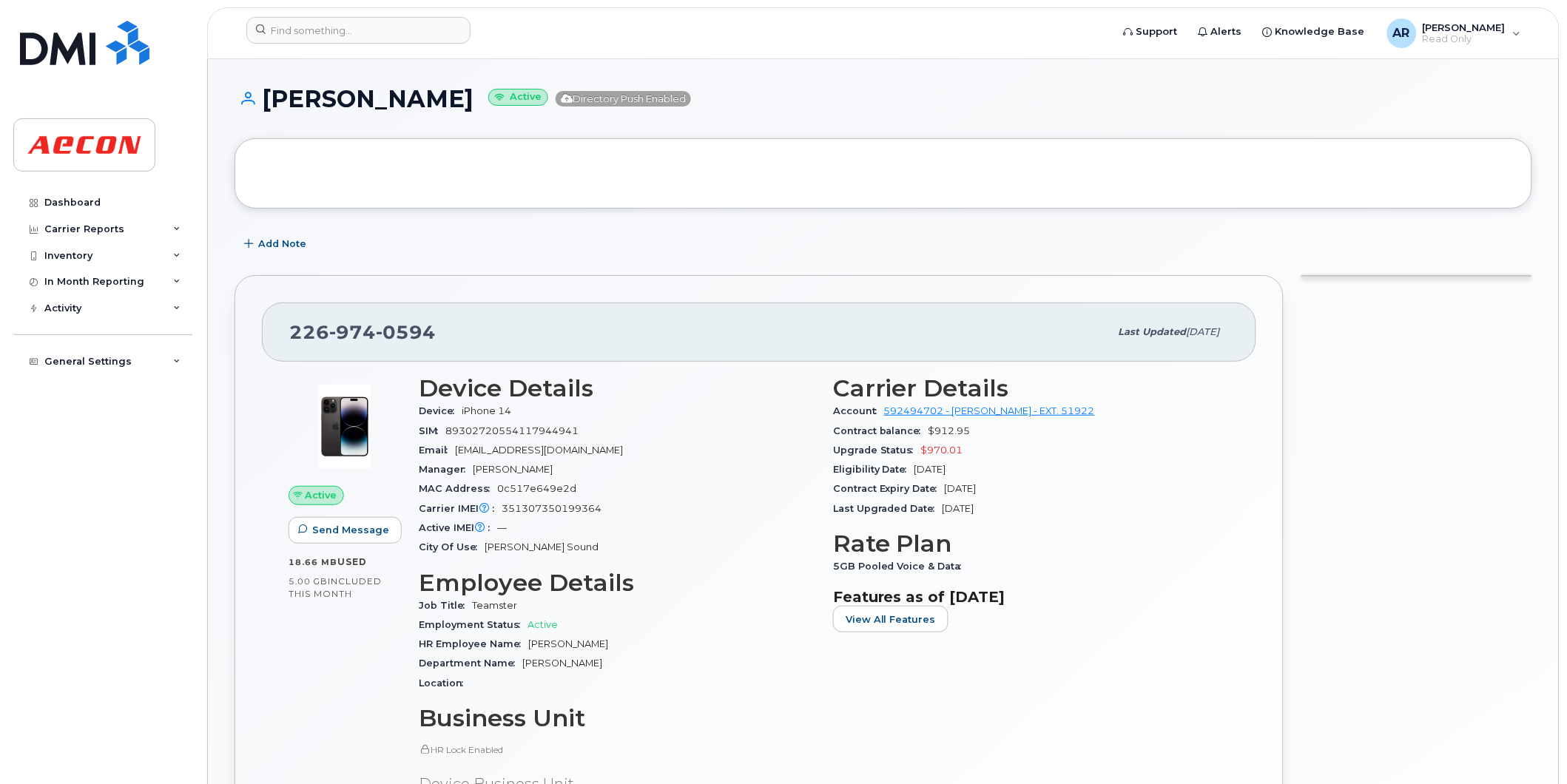
drag, startPoint x: 460, startPoint y: 101, endPoint x: 265, endPoint y: 106, distance: 195.1
click at [265, 106] on h1 "TERESA HALPIN Active Directory Push Enabled" at bounding box center [883, 99] width 1297 height 26
copy h1 "TERESA HALPIN"
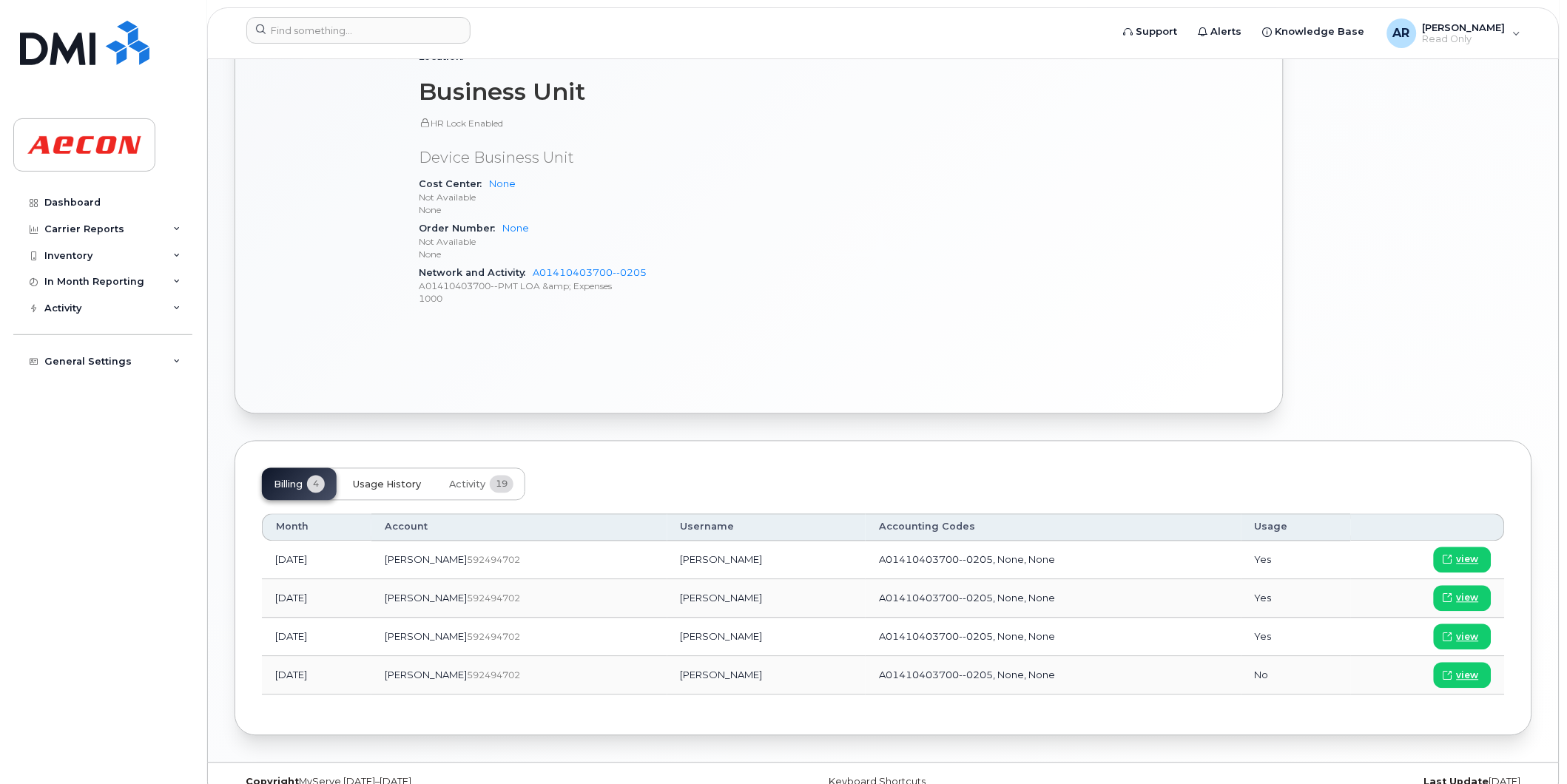
scroll to position [654, 0]
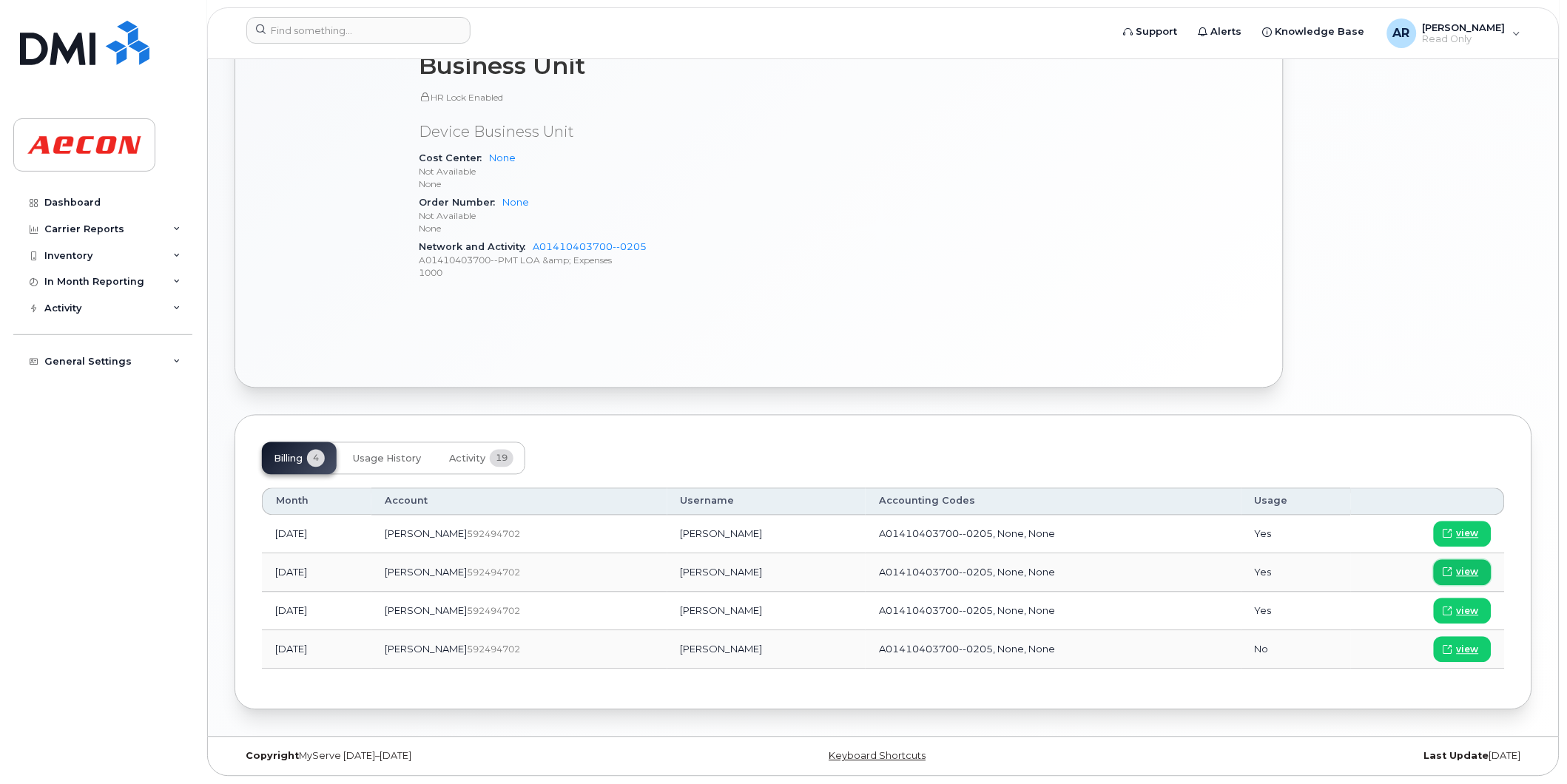
click at [1460, 575] on span "view" at bounding box center [1467, 572] width 22 height 13
click at [290, 29] on input at bounding box center [358, 30] width 224 height 27
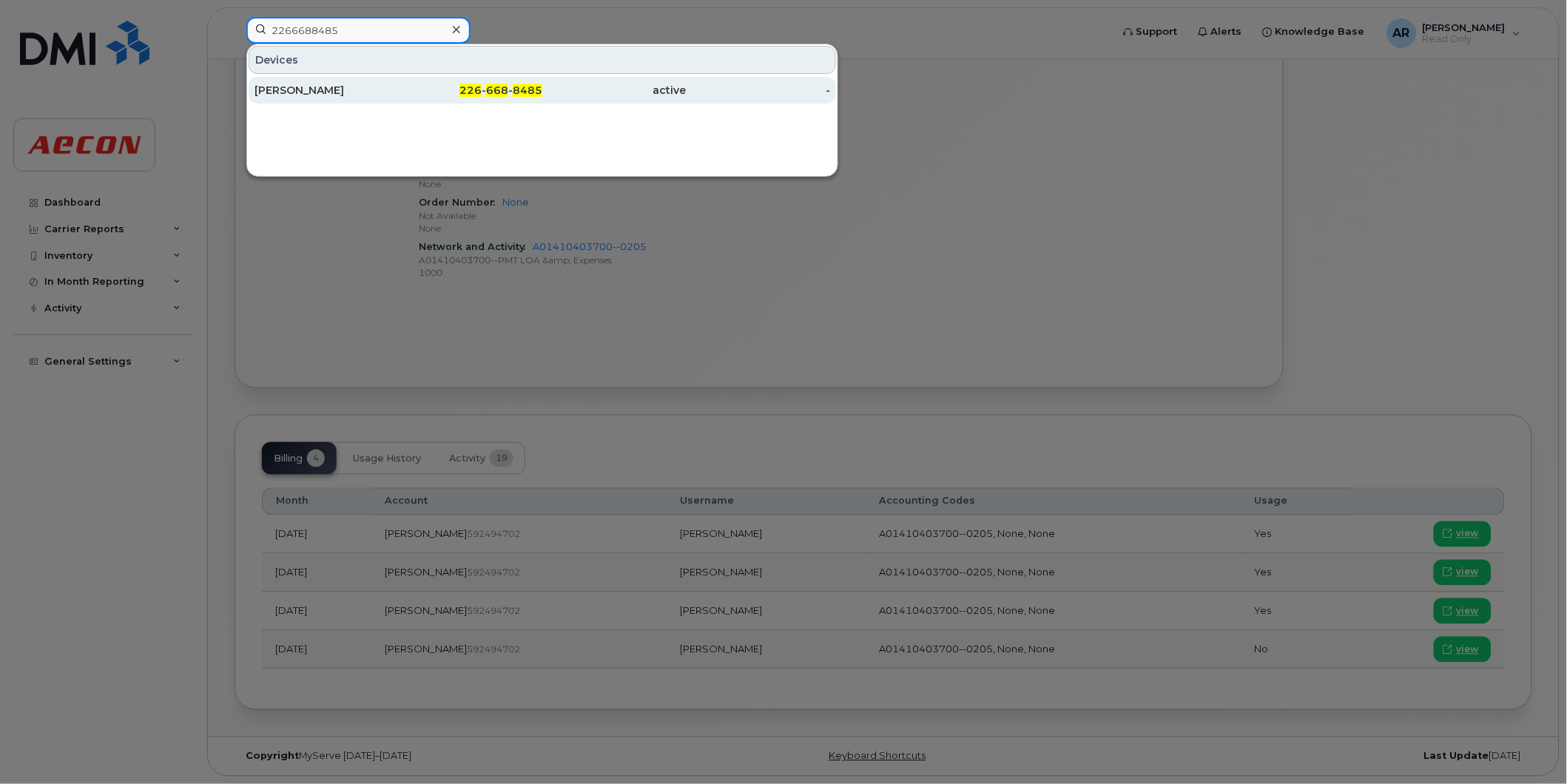
type input "2266688485"
click at [506, 97] on div "226 - 668 - 8485" at bounding box center [471, 90] width 145 height 15
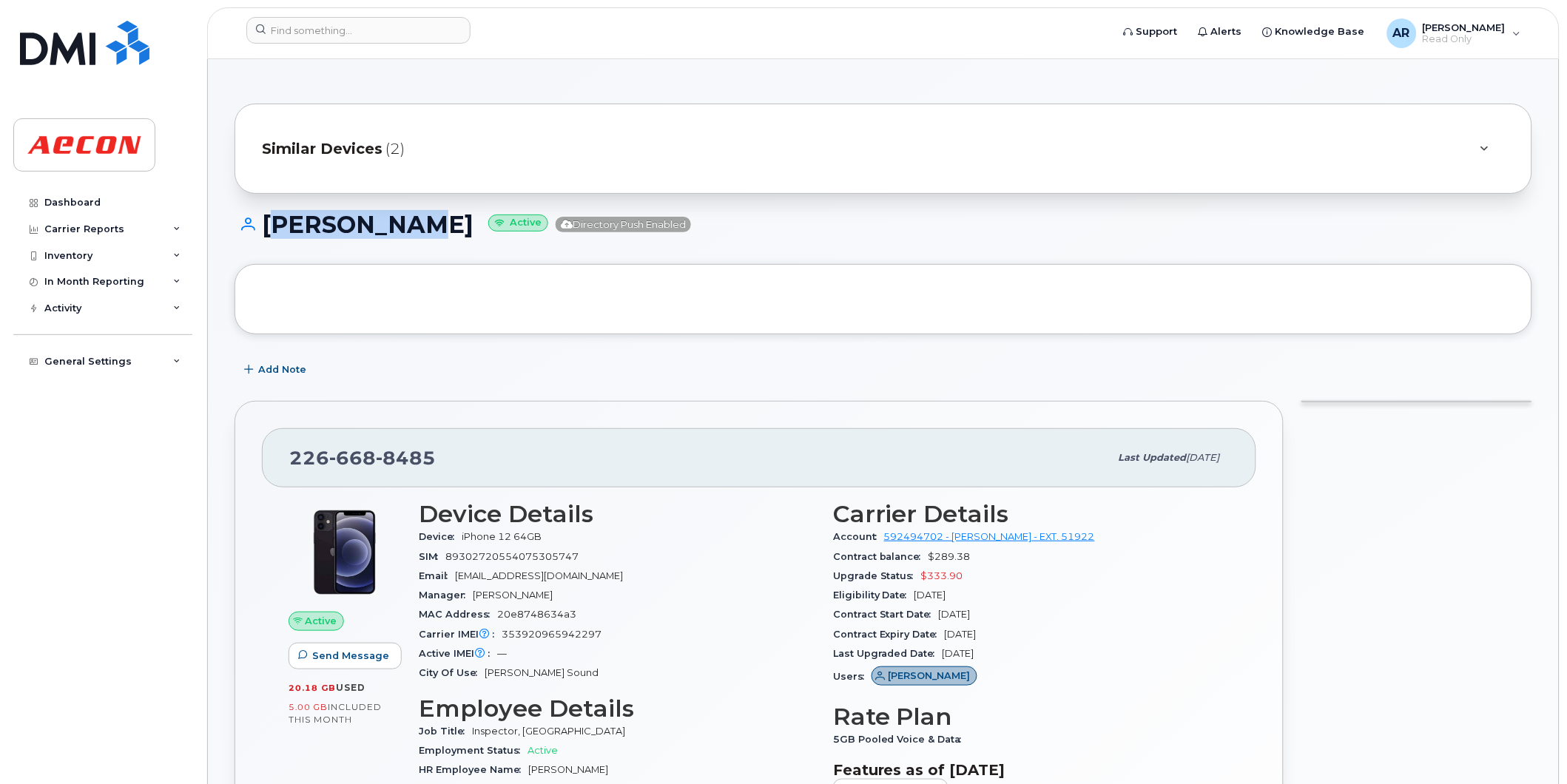
drag, startPoint x: 408, startPoint y: 222, endPoint x: 268, endPoint y: 229, distance: 140.2
click at [268, 229] on h1 "[PERSON_NAME] Active Directory Push Enabled" at bounding box center [883, 225] width 1297 height 26
copy h1 "[PERSON_NAME]"
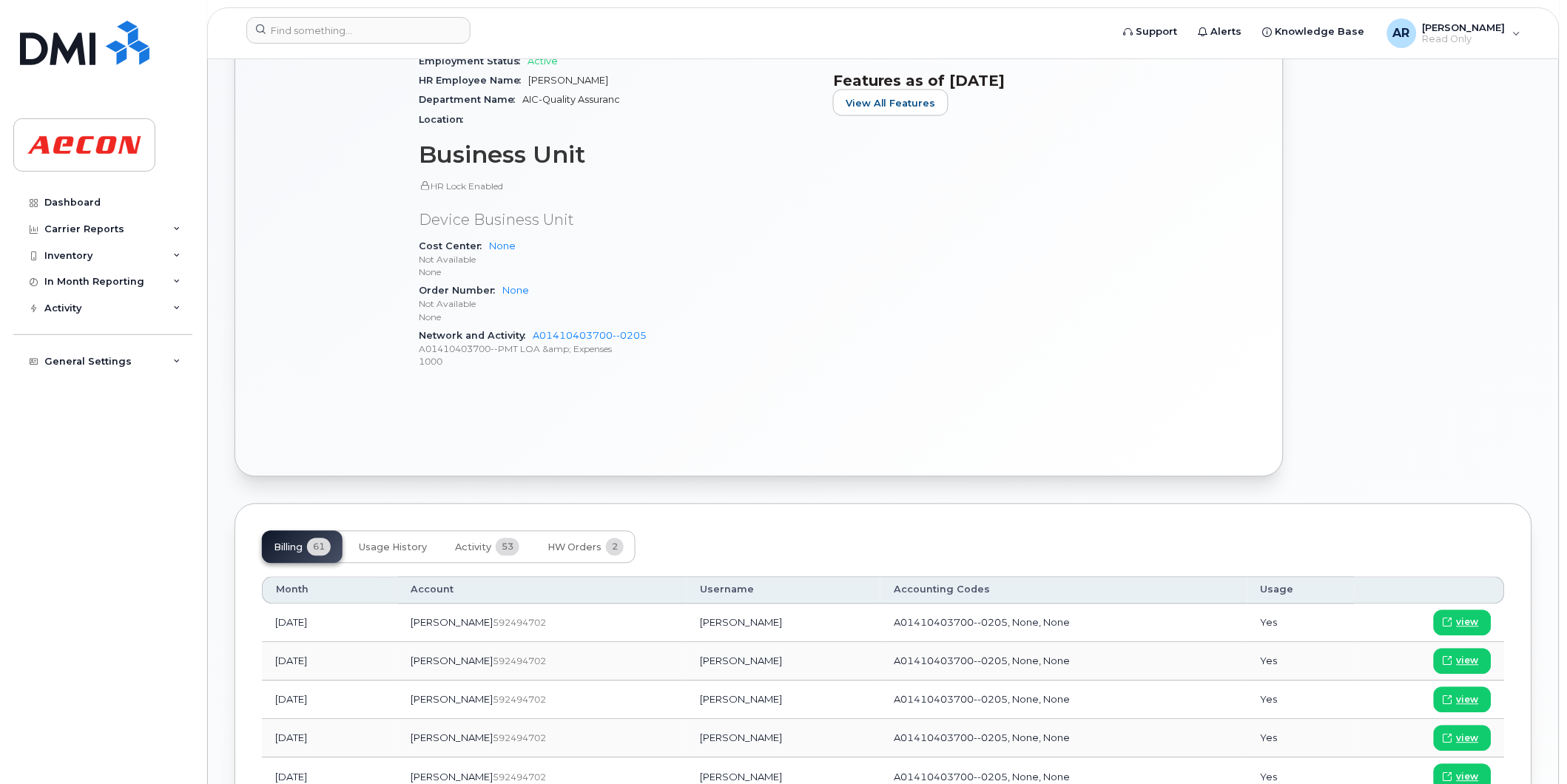
scroll to position [739, 0]
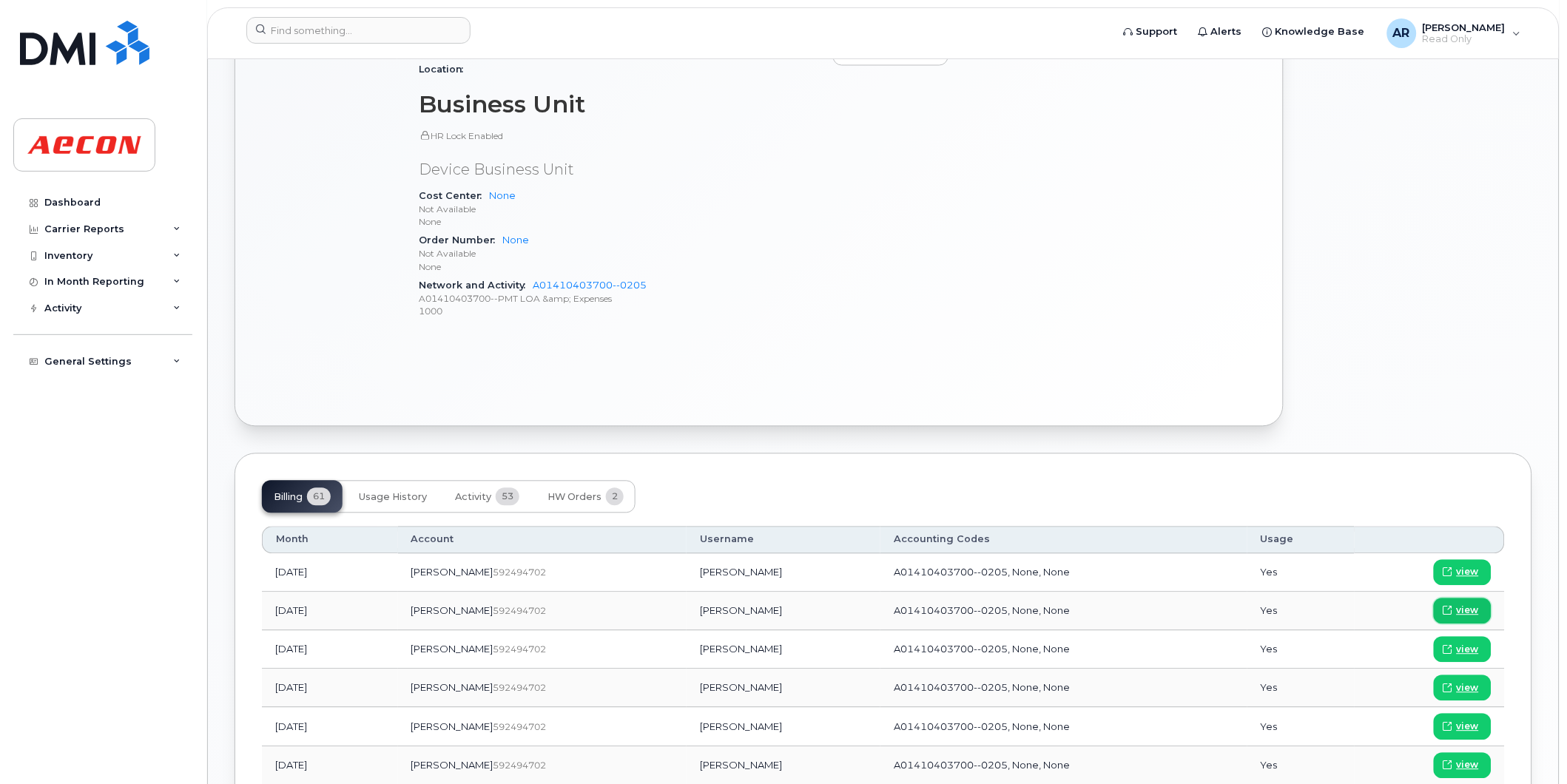
click at [1471, 610] on span "view" at bounding box center [1467, 611] width 22 height 13
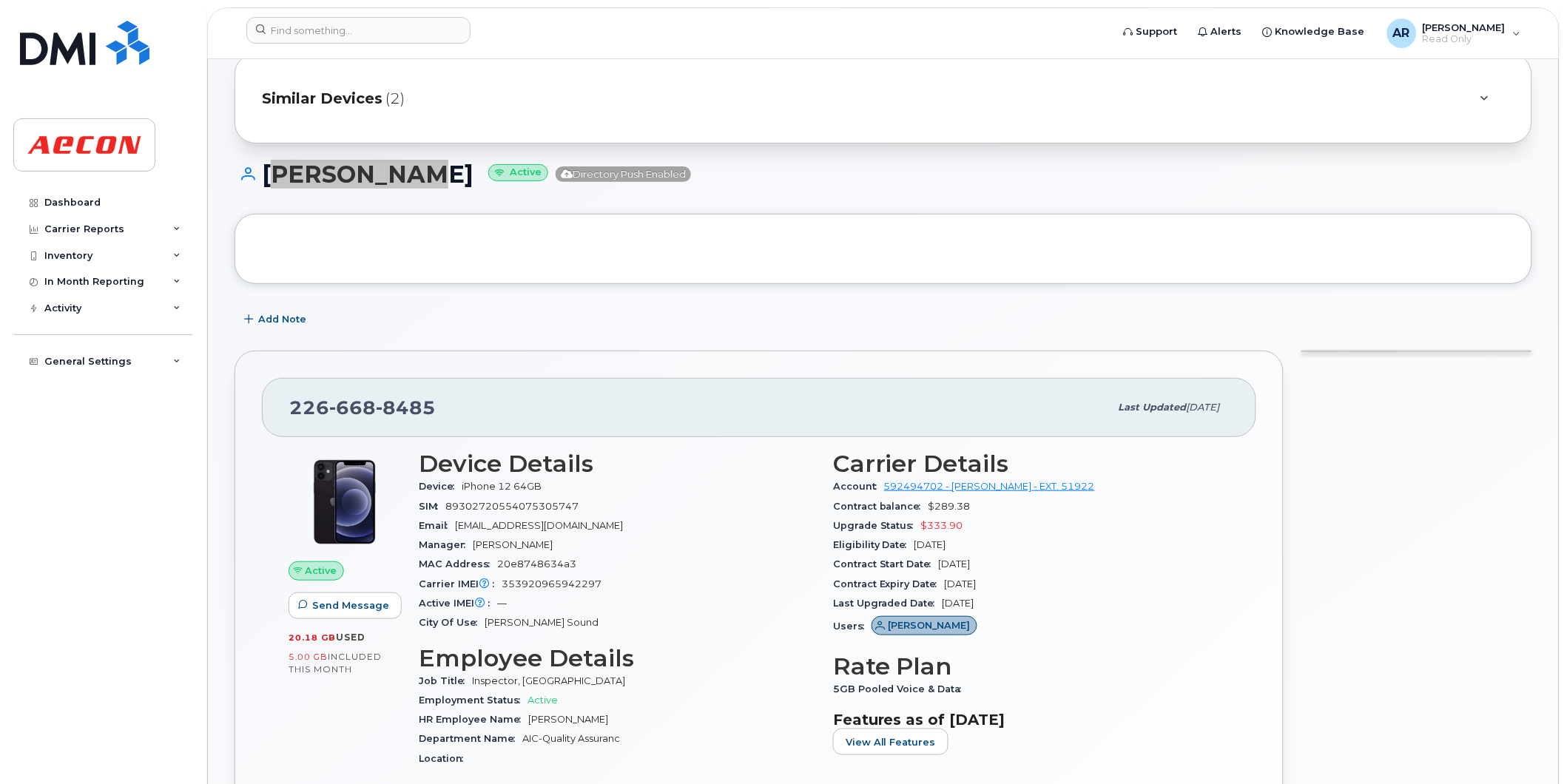
scroll to position [0, 0]
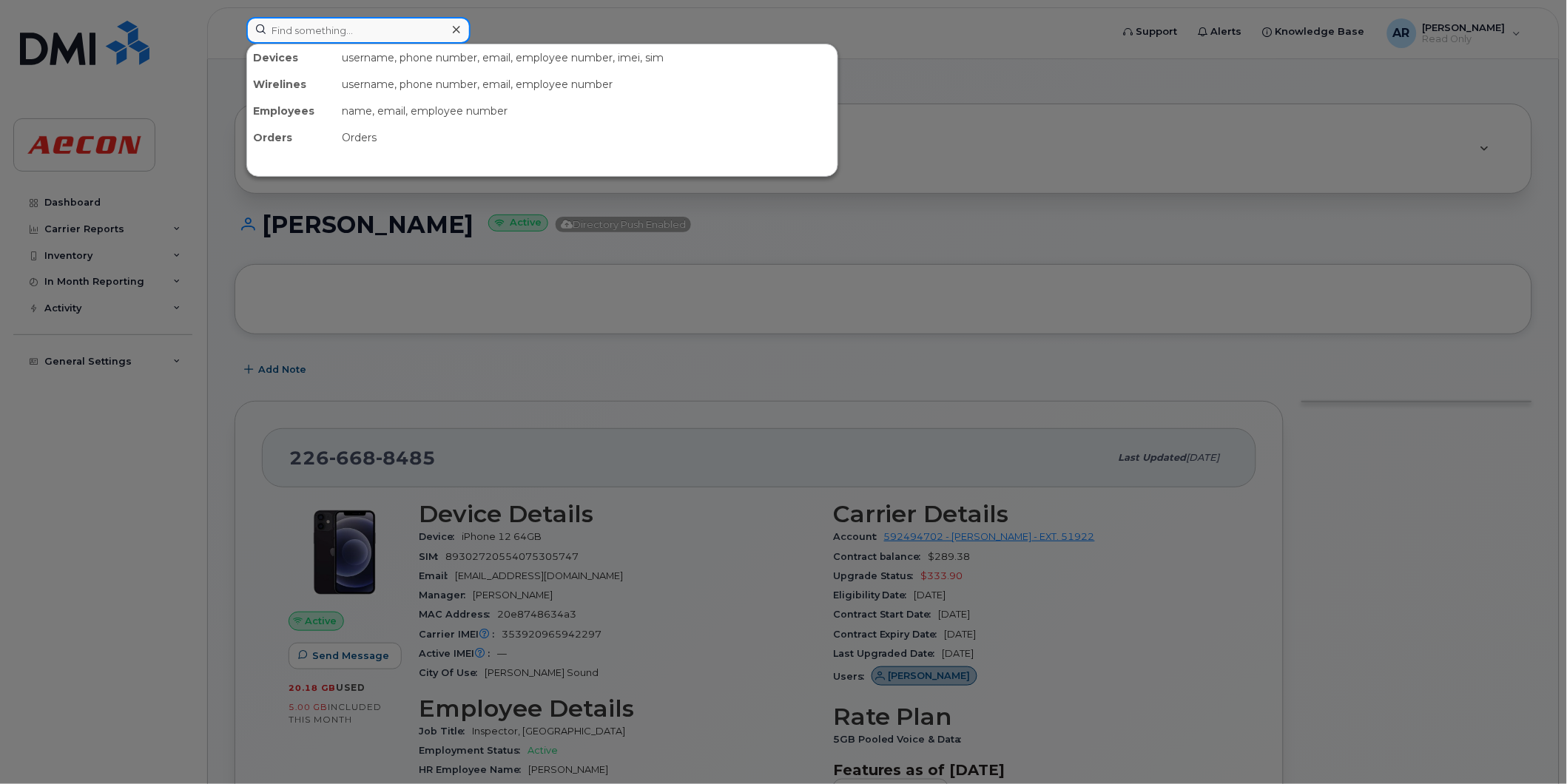
click at [338, 22] on input at bounding box center [358, 30] width 224 height 27
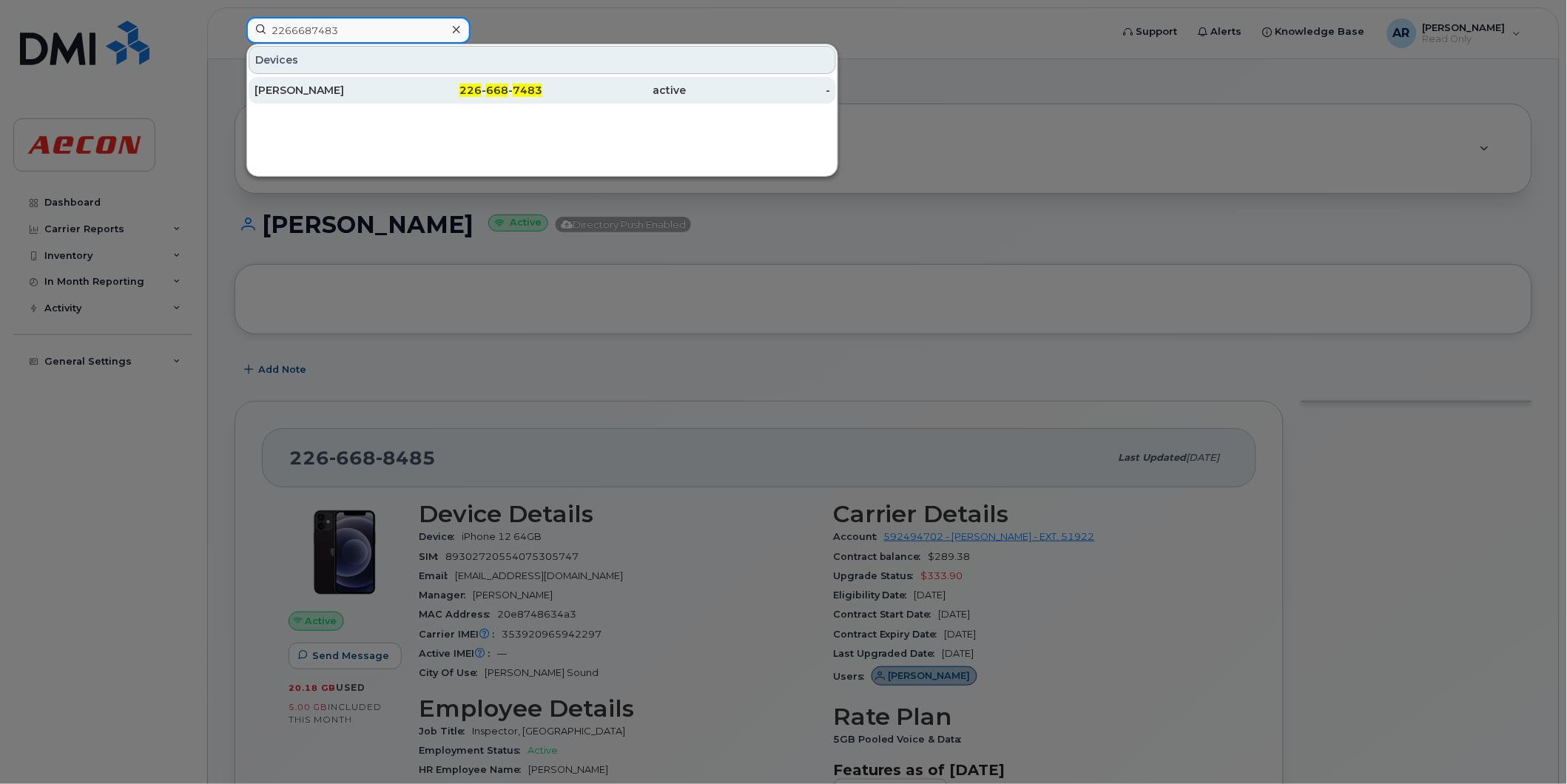
type input "2266687483"
click at [330, 86] on div "[PERSON_NAME]" at bounding box center [326, 90] width 145 height 15
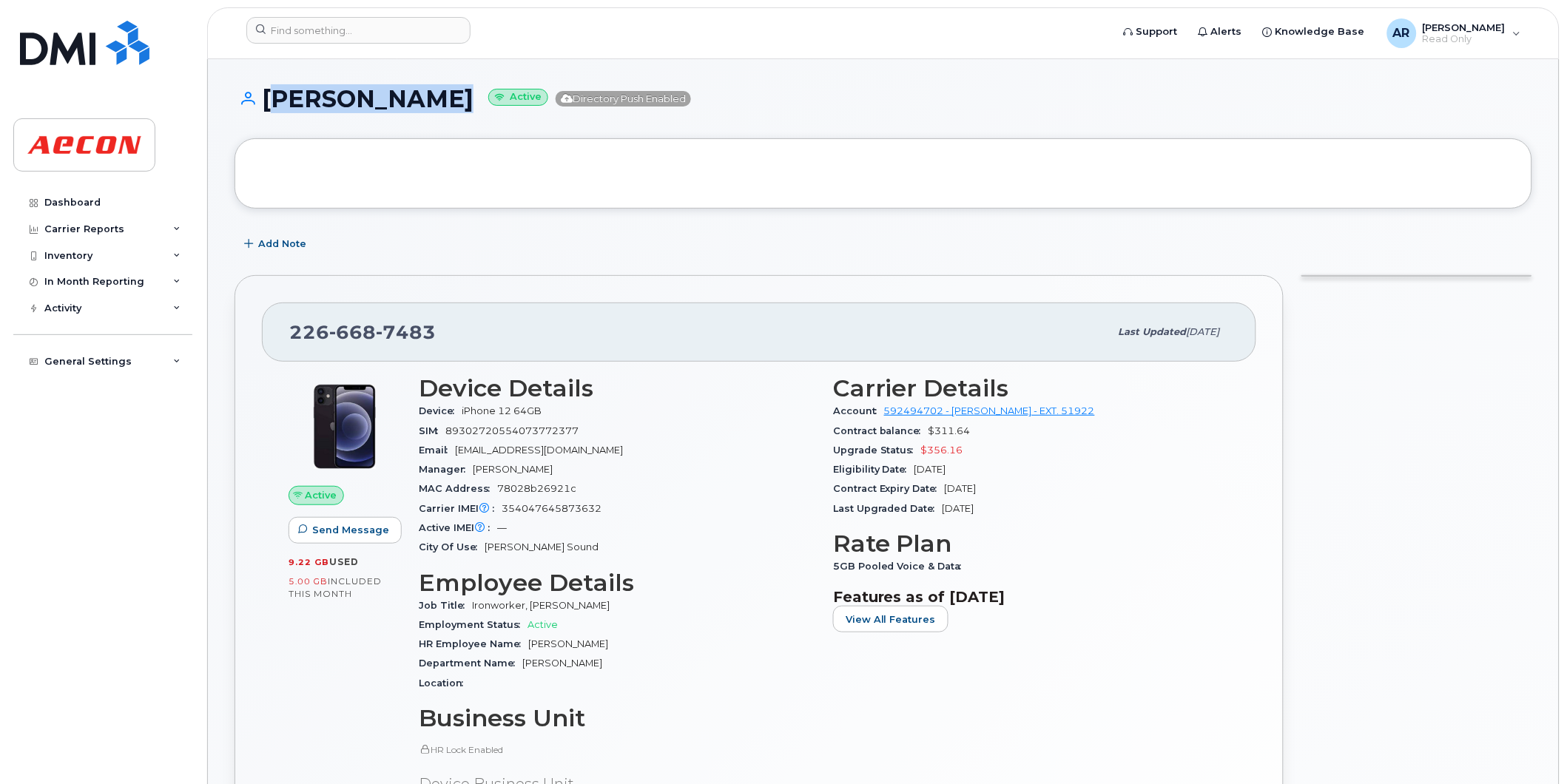
drag, startPoint x: 457, startPoint y: 105, endPoint x: 270, endPoint y: 99, distance: 187.1
click at [270, 99] on h1 "[PERSON_NAME] Active Directory Push Enabled" at bounding box center [883, 99] width 1297 height 26
copy h1 "[PERSON_NAME]"
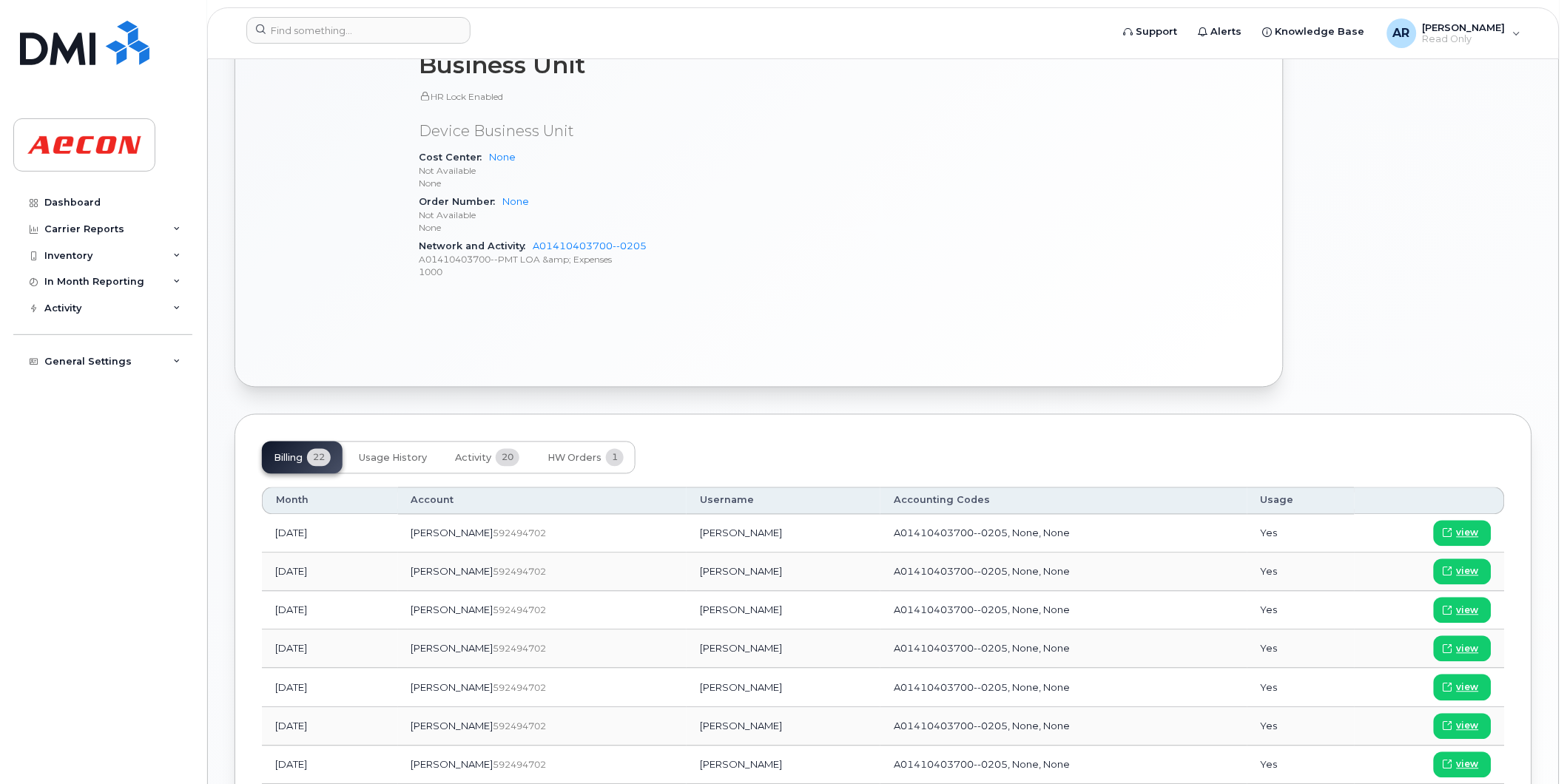
scroll to position [657, 0]
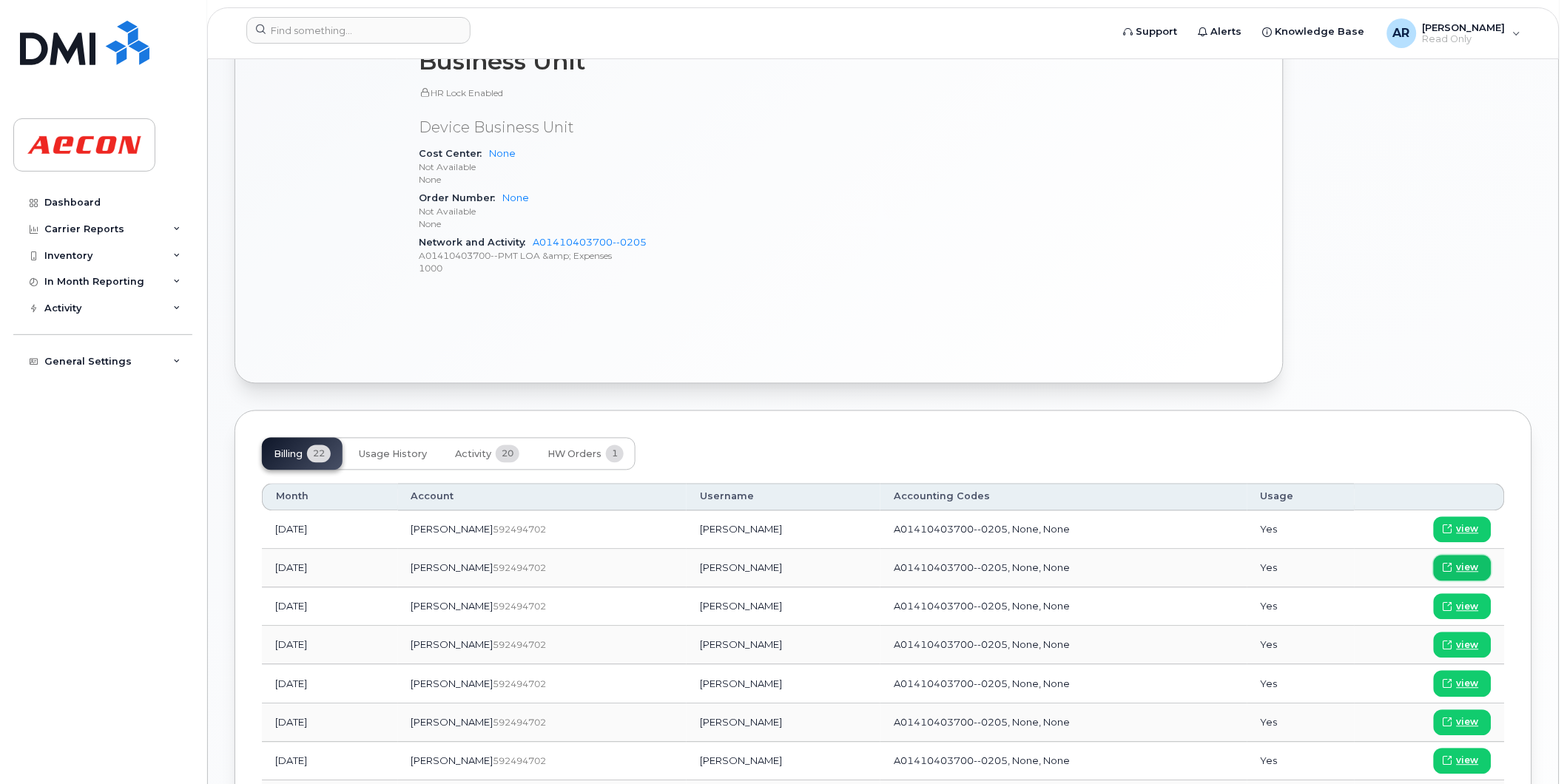
click at [1478, 568] on span "view" at bounding box center [1467, 568] width 22 height 13
click at [283, 27] on input at bounding box center [358, 30] width 224 height 27
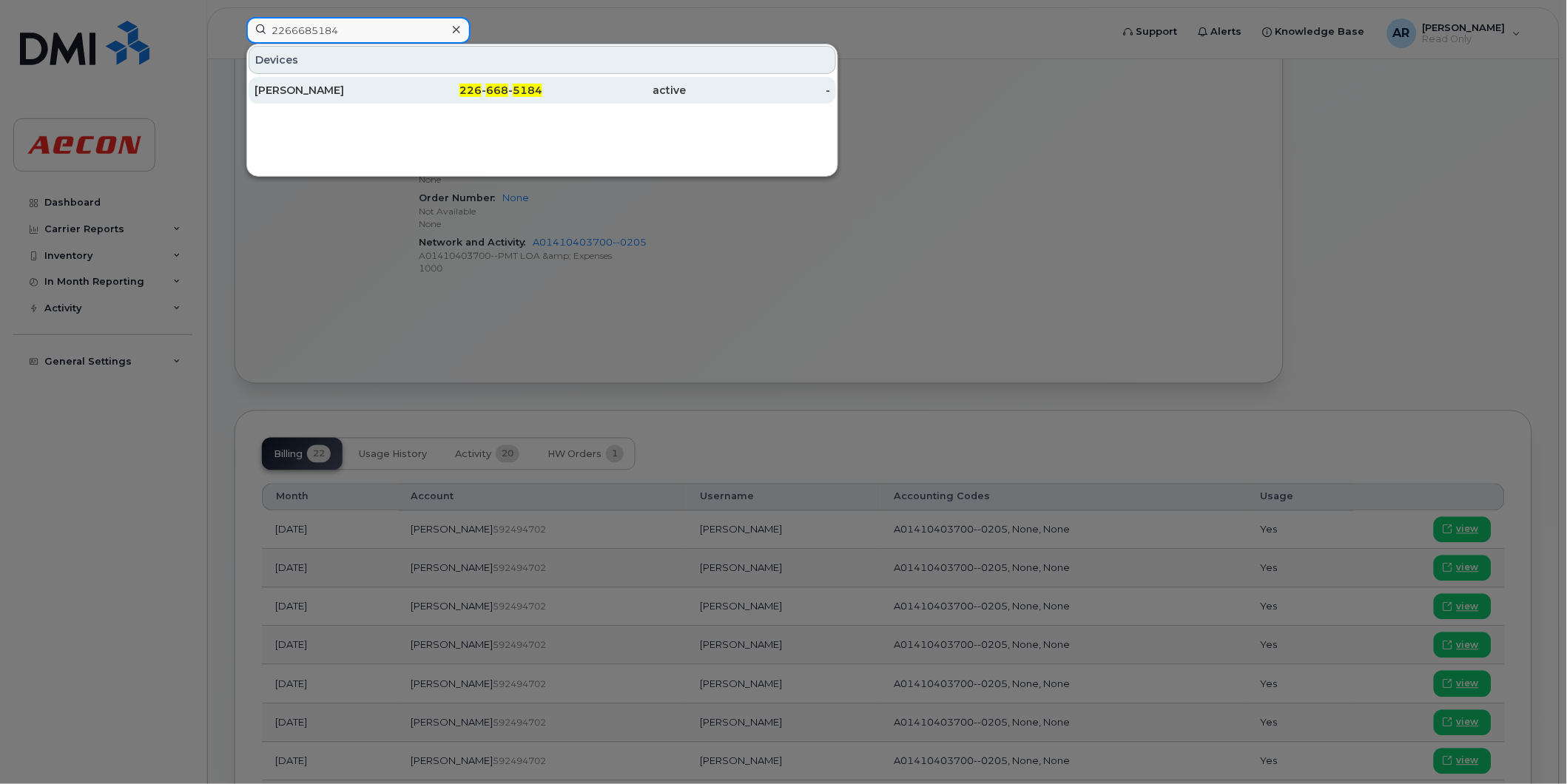
type input "2266685184"
click at [390, 95] on div "[PERSON_NAME]" at bounding box center [326, 90] width 145 height 15
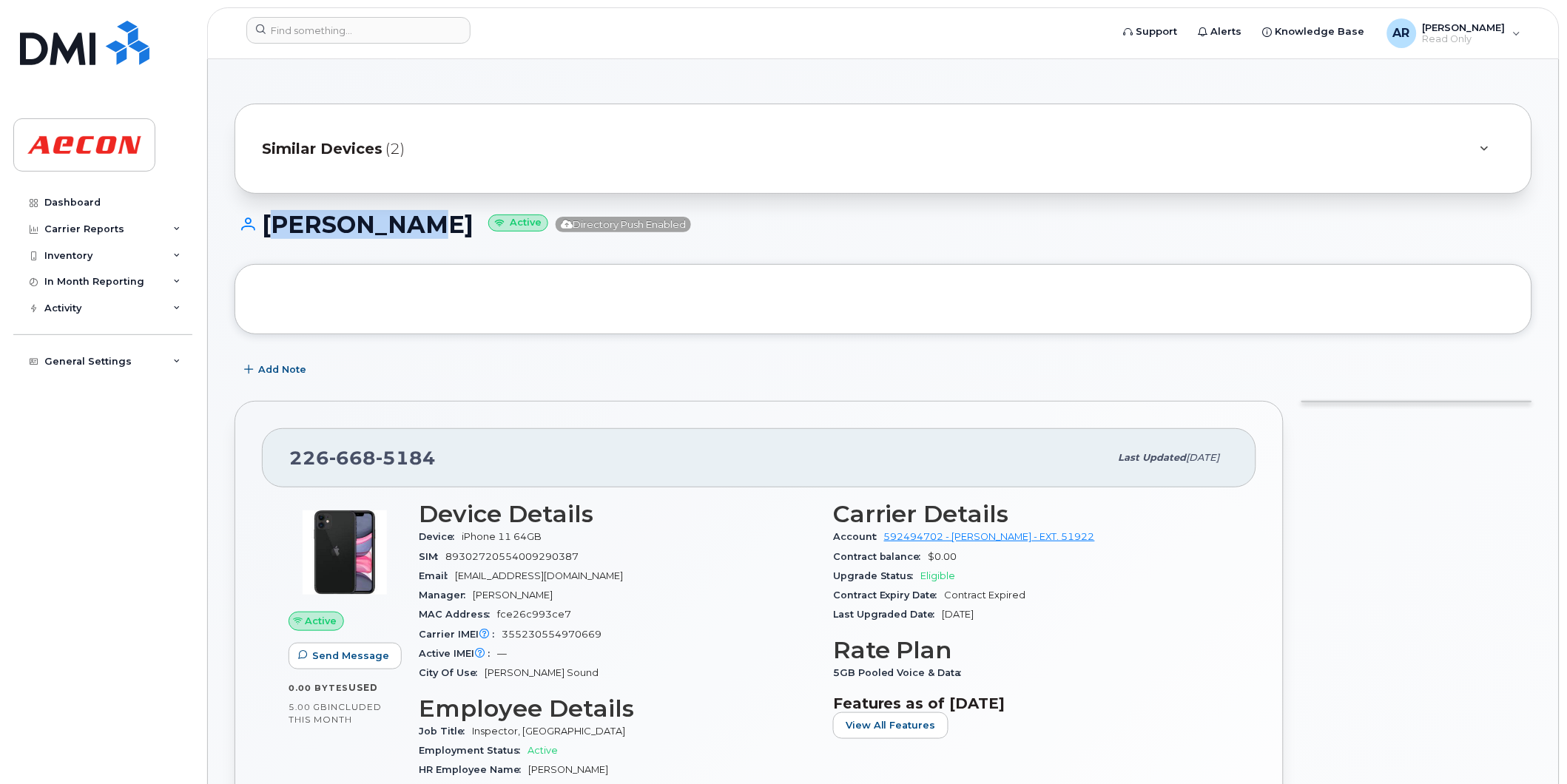
drag, startPoint x: 404, startPoint y: 226, endPoint x: 267, endPoint y: 231, distance: 137.1
click at [267, 231] on h1 "[PERSON_NAME] Active Directory Push Enabled" at bounding box center [883, 225] width 1297 height 26
copy h1 "[PERSON_NAME]"
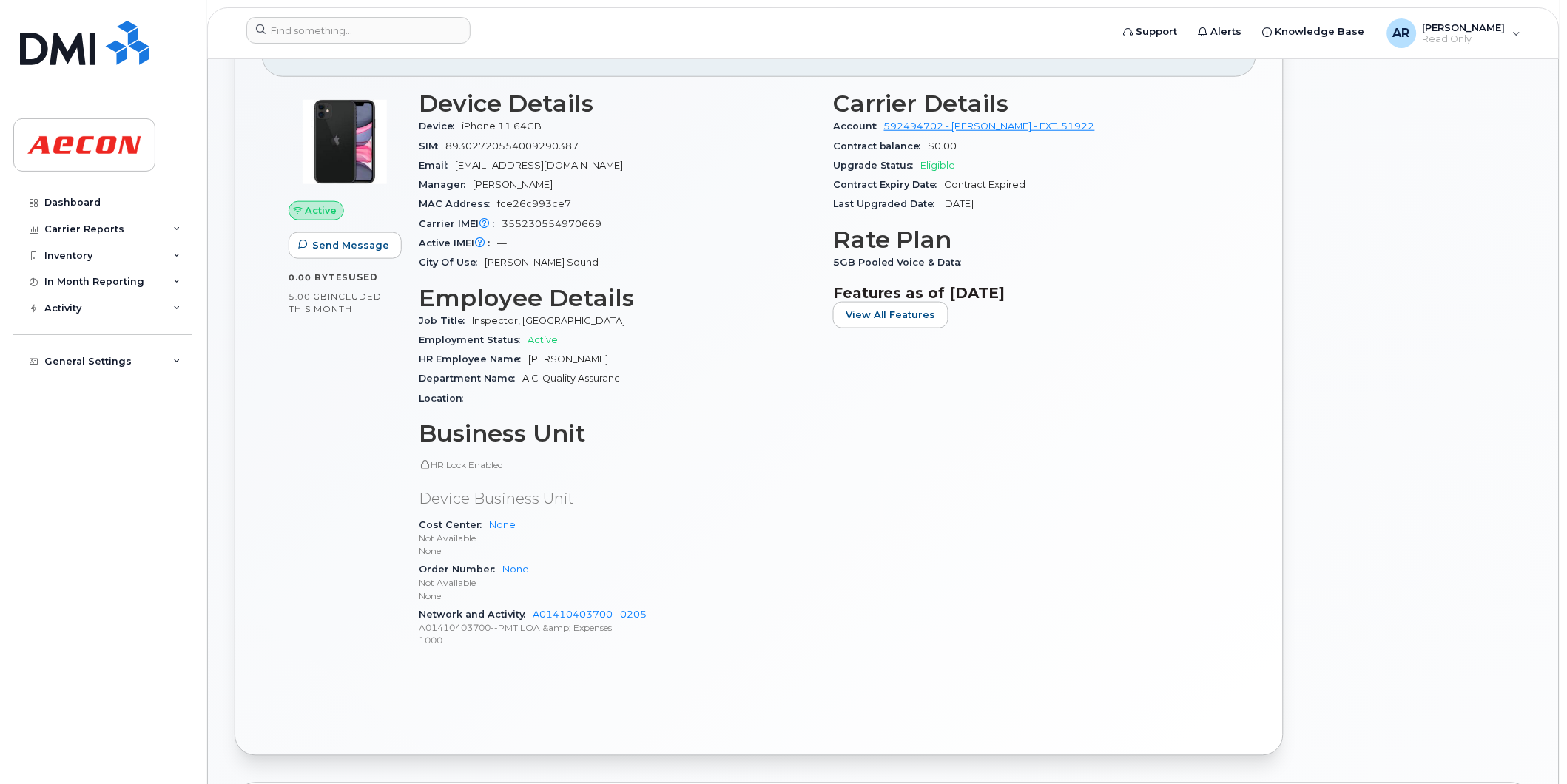
scroll to position [657, 0]
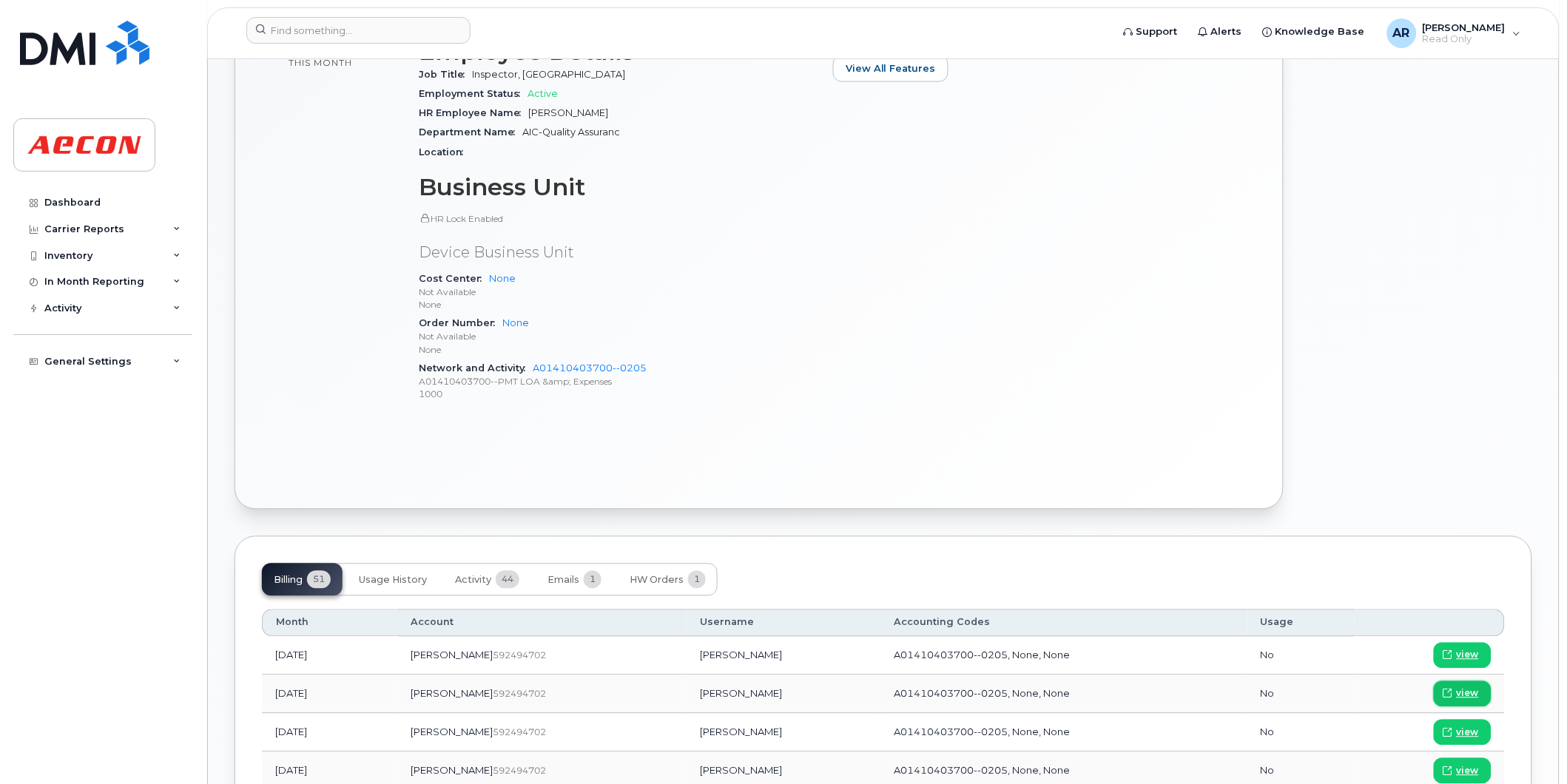
click at [1464, 693] on span "view" at bounding box center [1467, 694] width 22 height 13
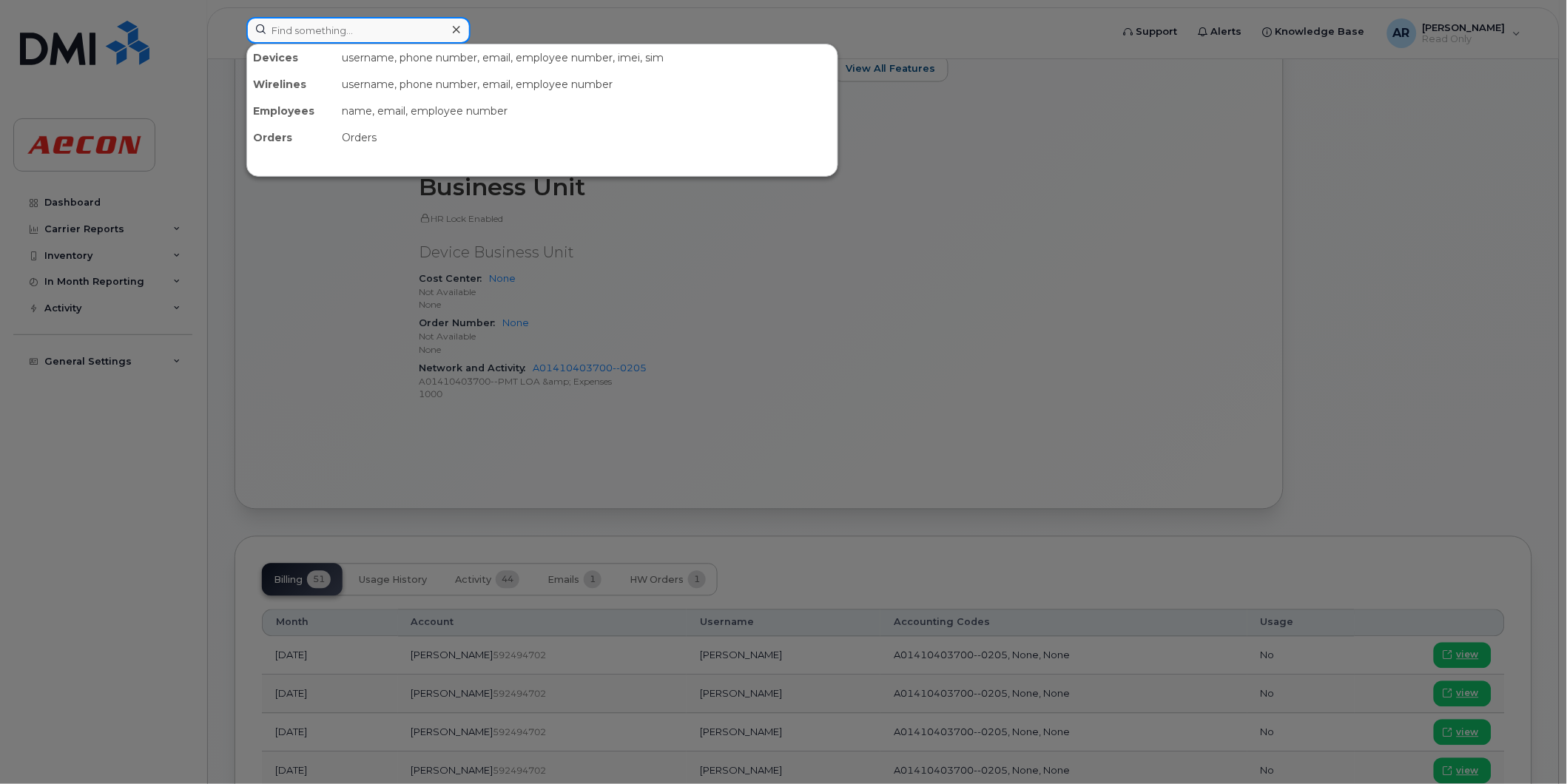
click at [378, 28] on input at bounding box center [358, 30] width 224 height 27
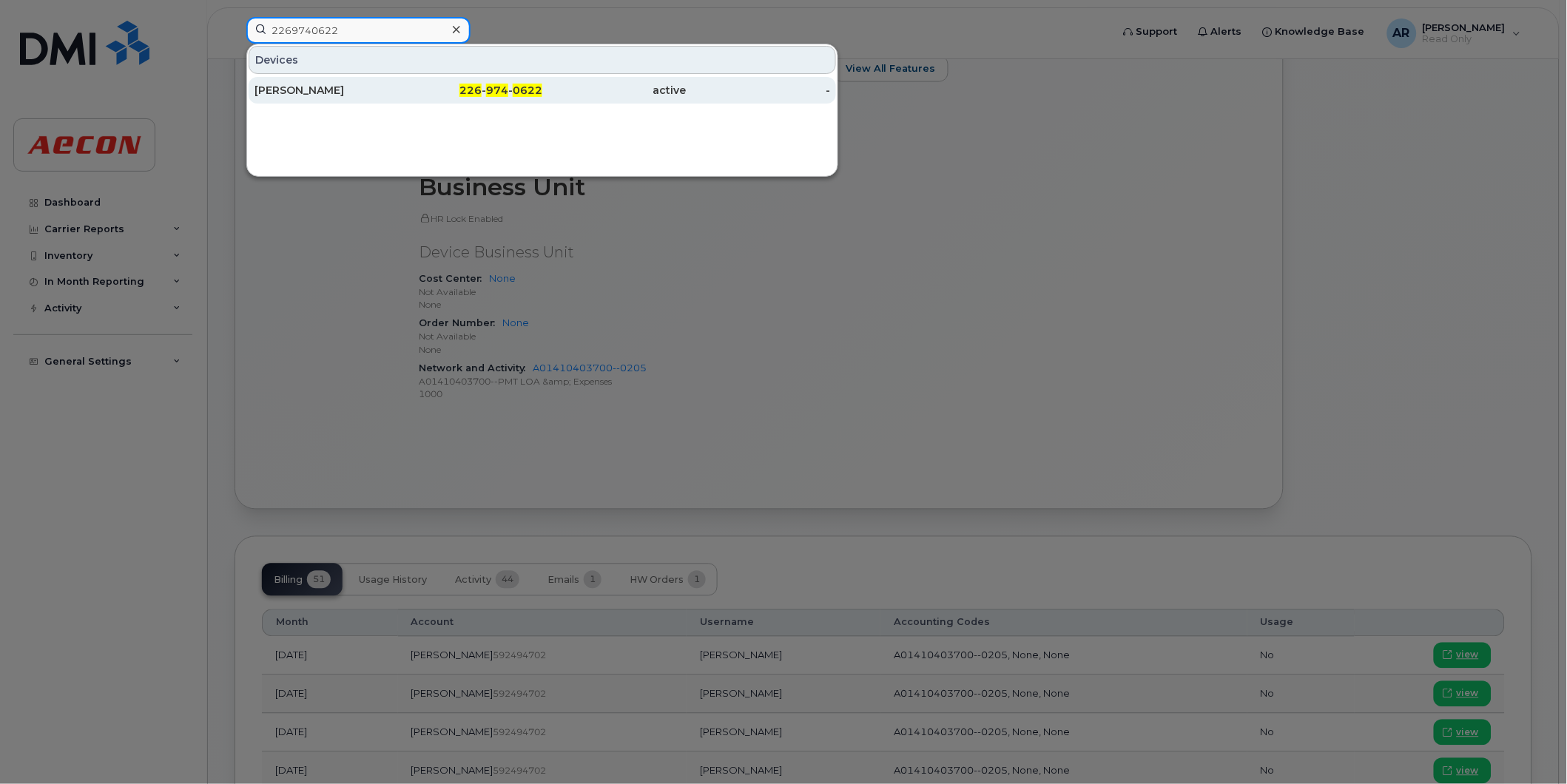
type input "2269740622"
click at [472, 87] on span "226" at bounding box center [470, 90] width 22 height 13
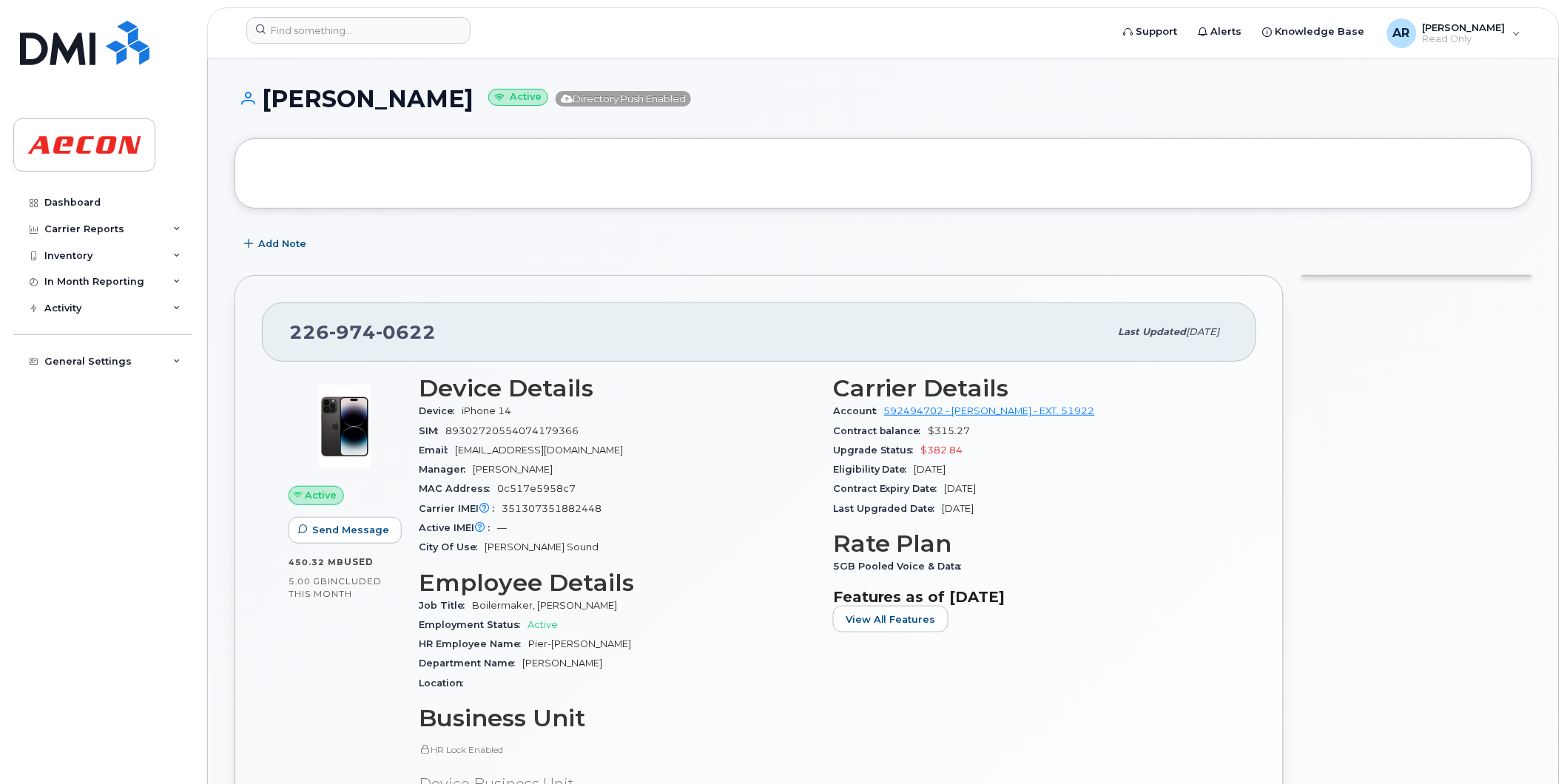
drag, startPoint x: 494, startPoint y: 102, endPoint x: 268, endPoint y: 104, distance: 226.0
click at [268, 104] on h1 "[PERSON_NAME] Active Directory Push Enabled" at bounding box center [883, 99] width 1297 height 26
copy h1 "[PERSON_NAME]"
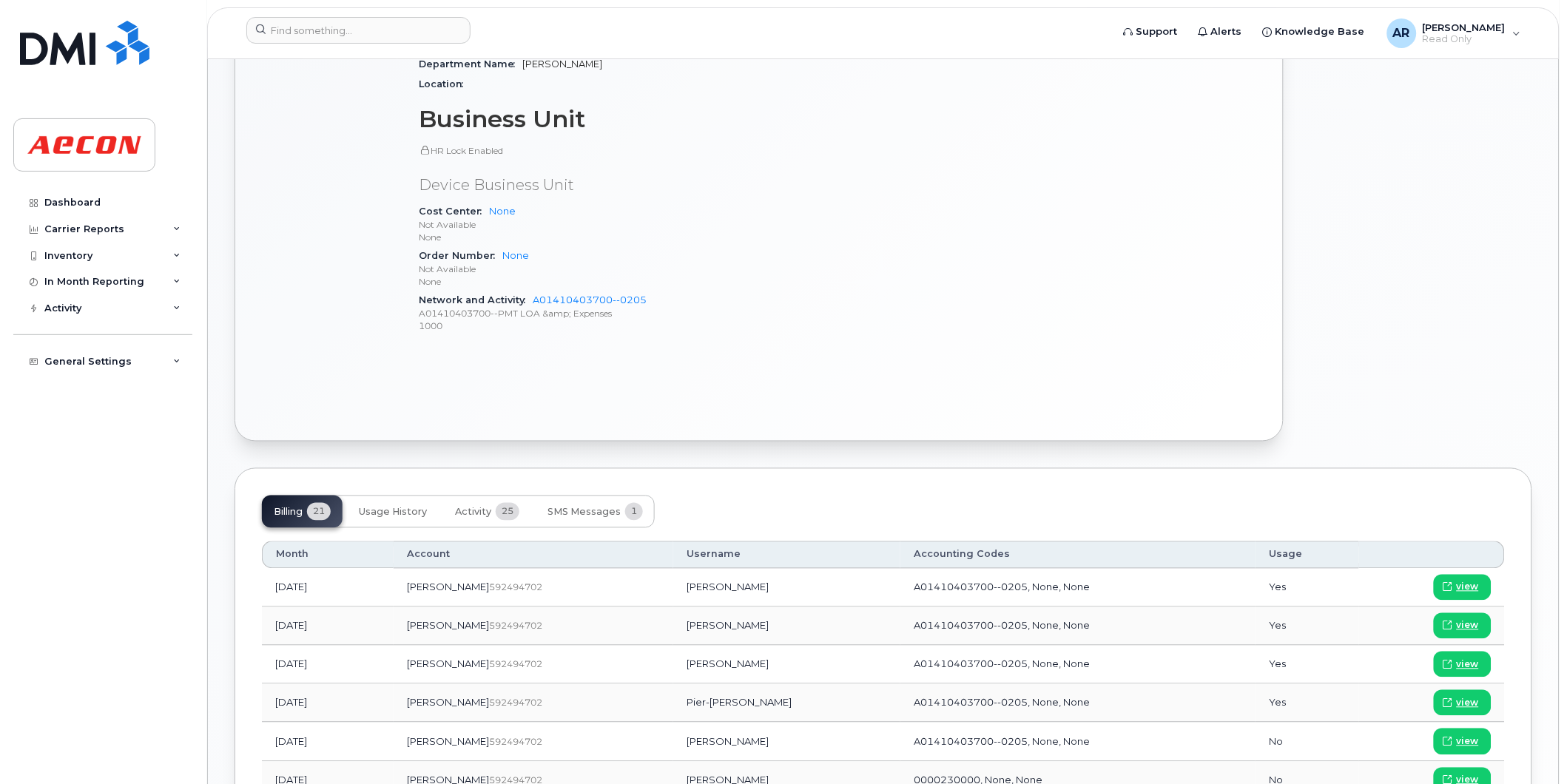
scroll to position [739, 0]
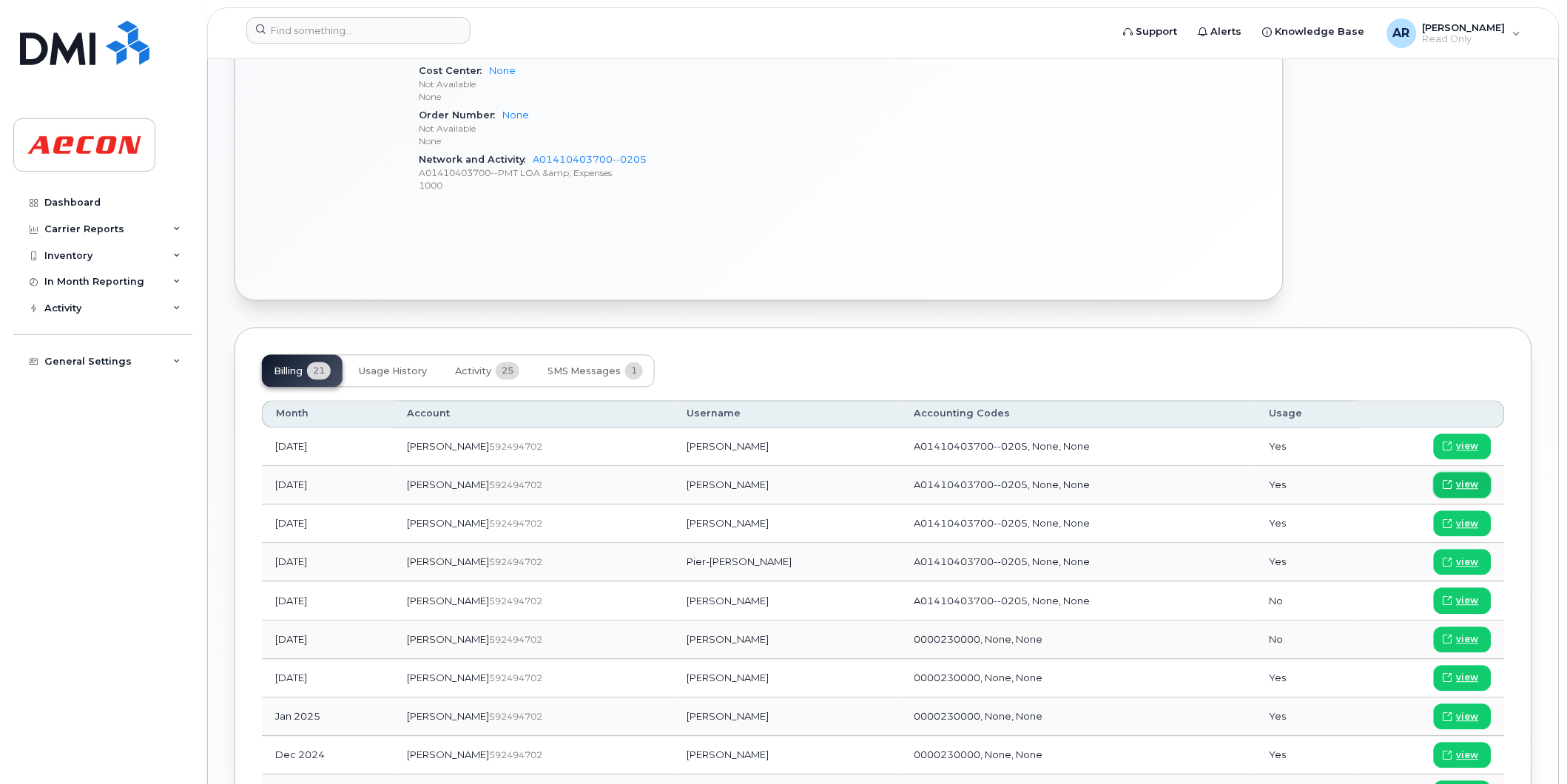
click at [1461, 480] on span "view" at bounding box center [1467, 485] width 22 height 13
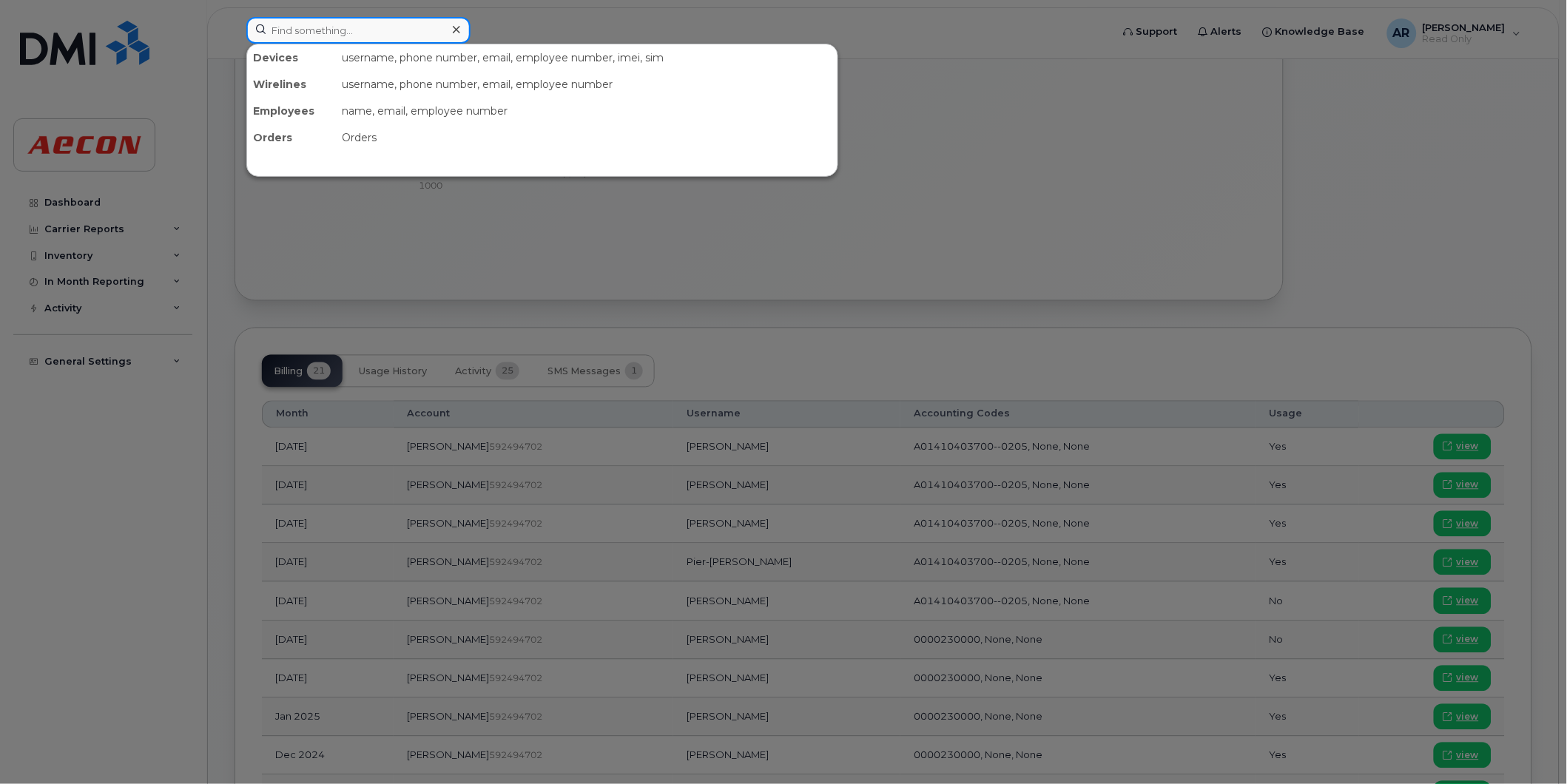
click at [304, 27] on input at bounding box center [358, 30] width 224 height 27
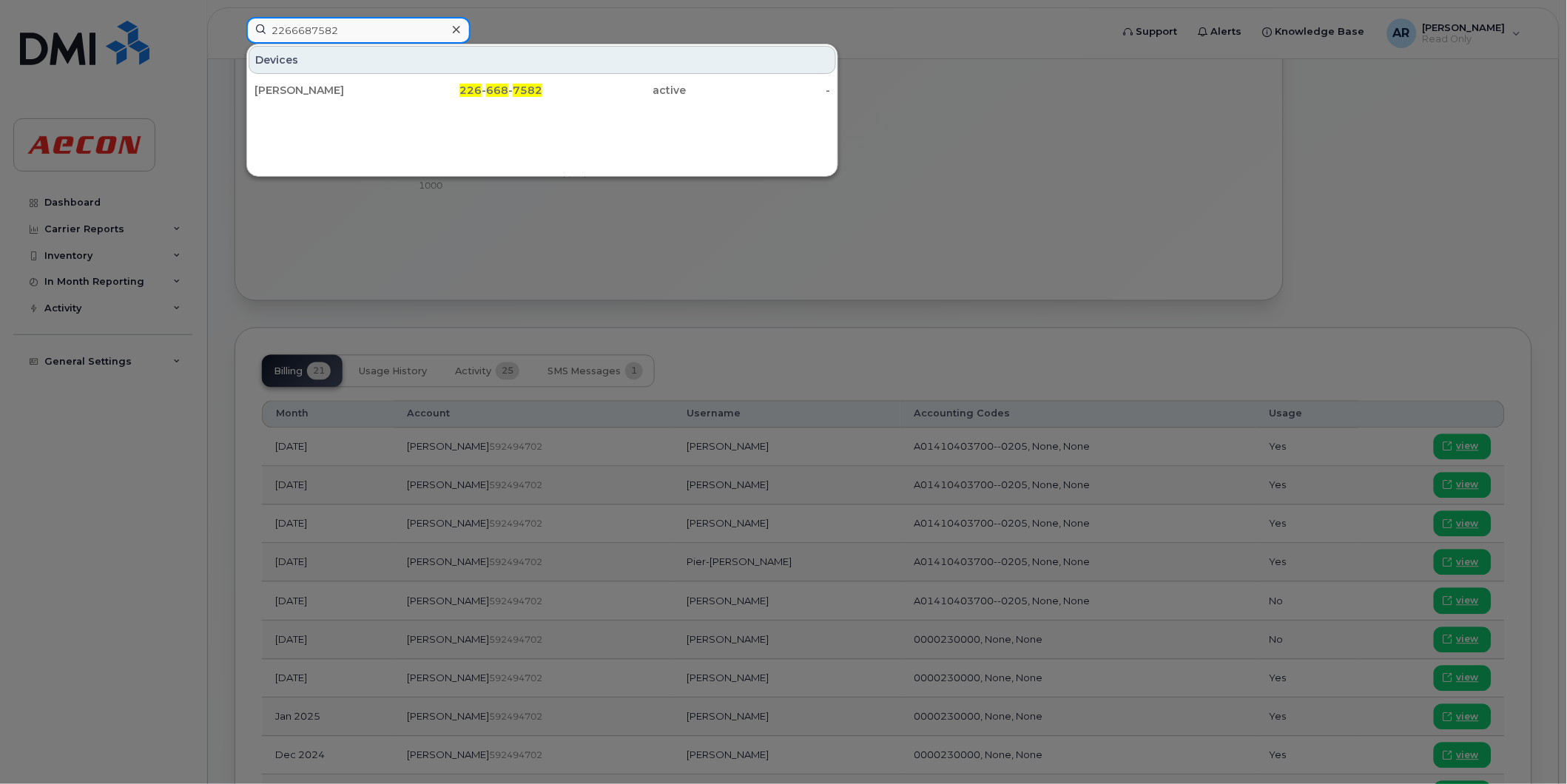
type input "2266687582"
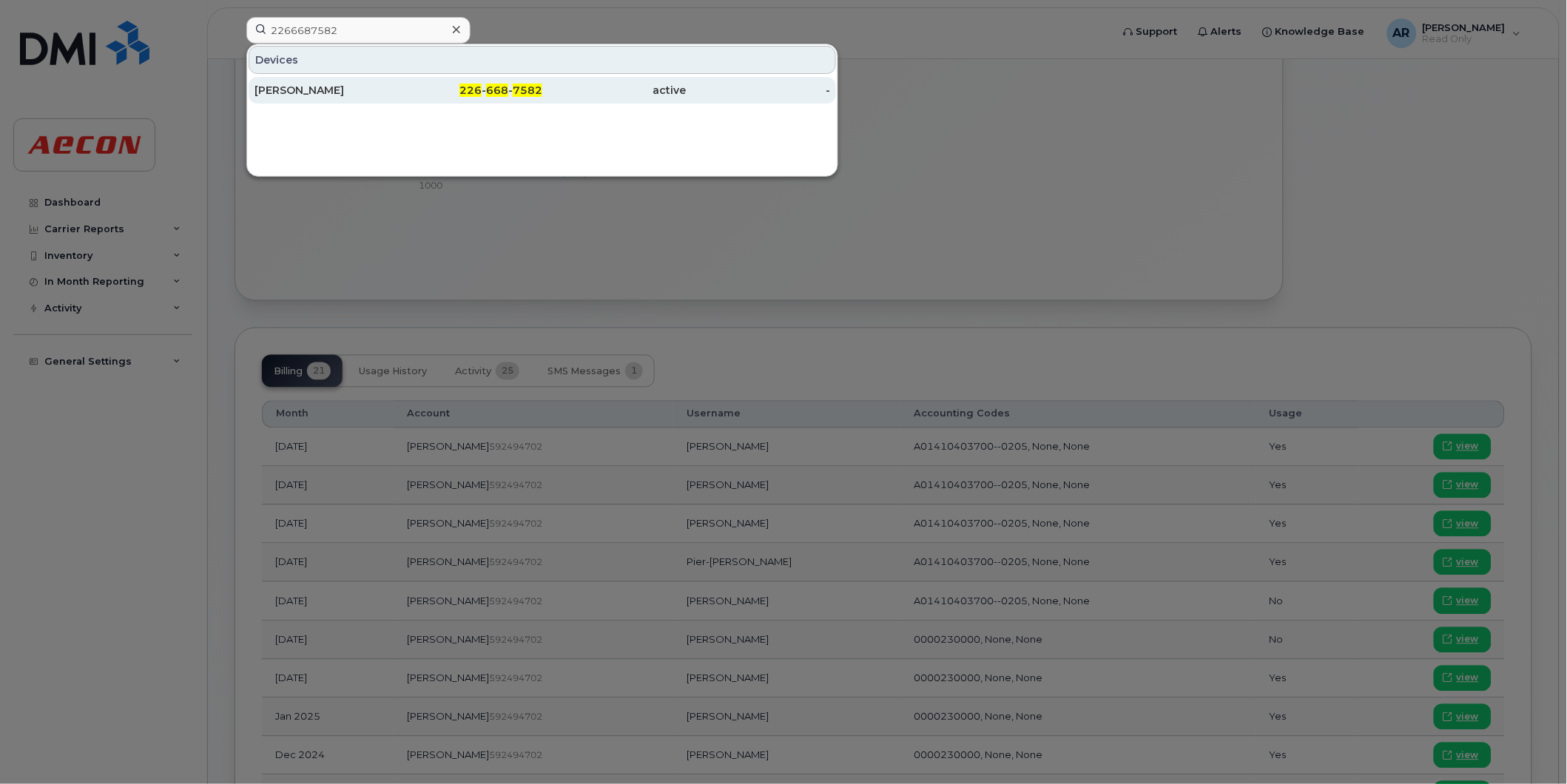
click at [335, 92] on div "[PERSON_NAME]" at bounding box center [326, 90] width 145 height 15
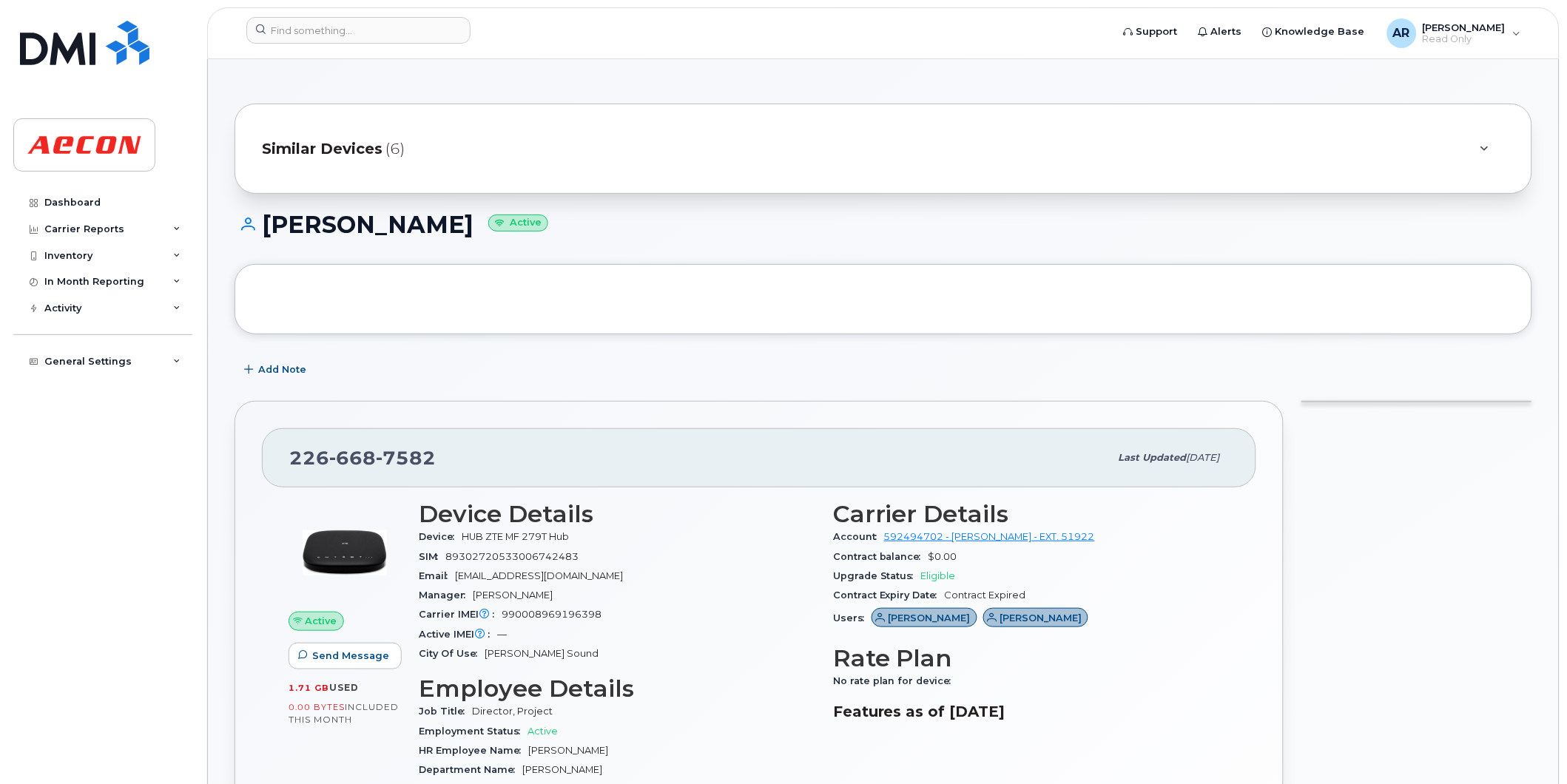
drag, startPoint x: 455, startPoint y: 228, endPoint x: 265, endPoint y: 230, distance: 190.0
click at [265, 230] on h1 "[PERSON_NAME] Active" at bounding box center [883, 225] width 1297 height 26
copy h1 "STEVEN GILROY"
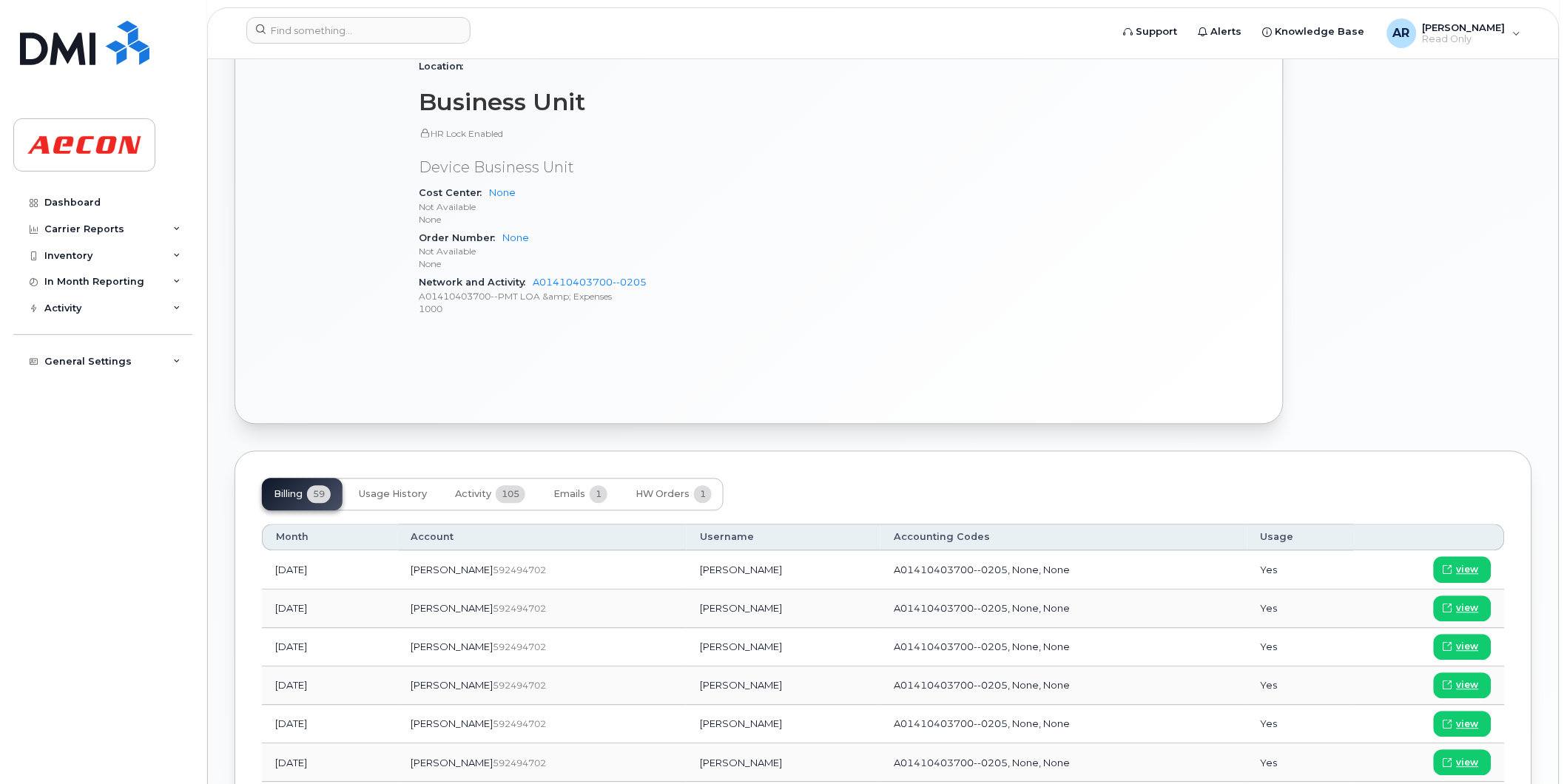
scroll to position [739, 0]
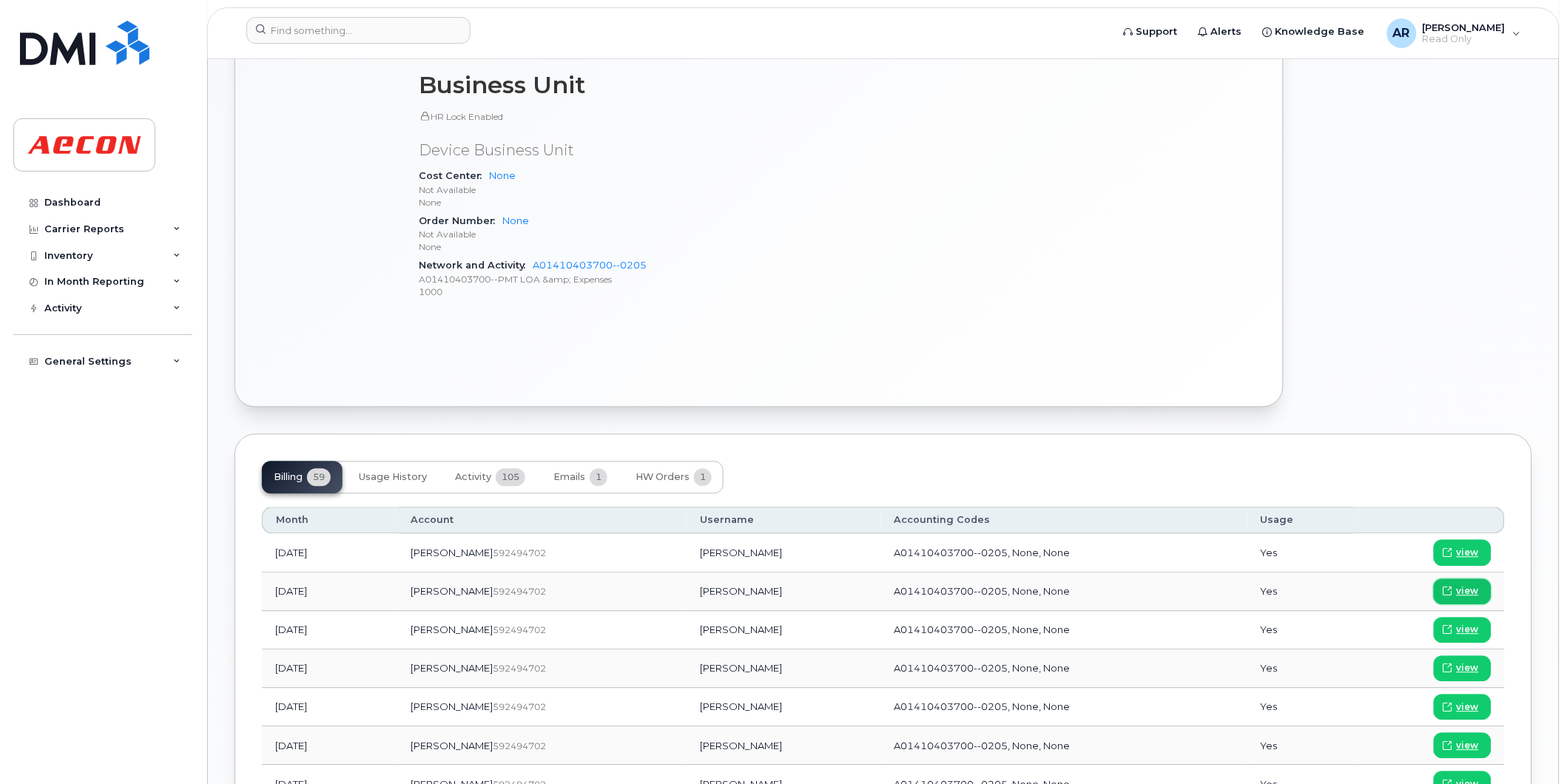
click at [1467, 589] on span "view" at bounding box center [1467, 592] width 22 height 13
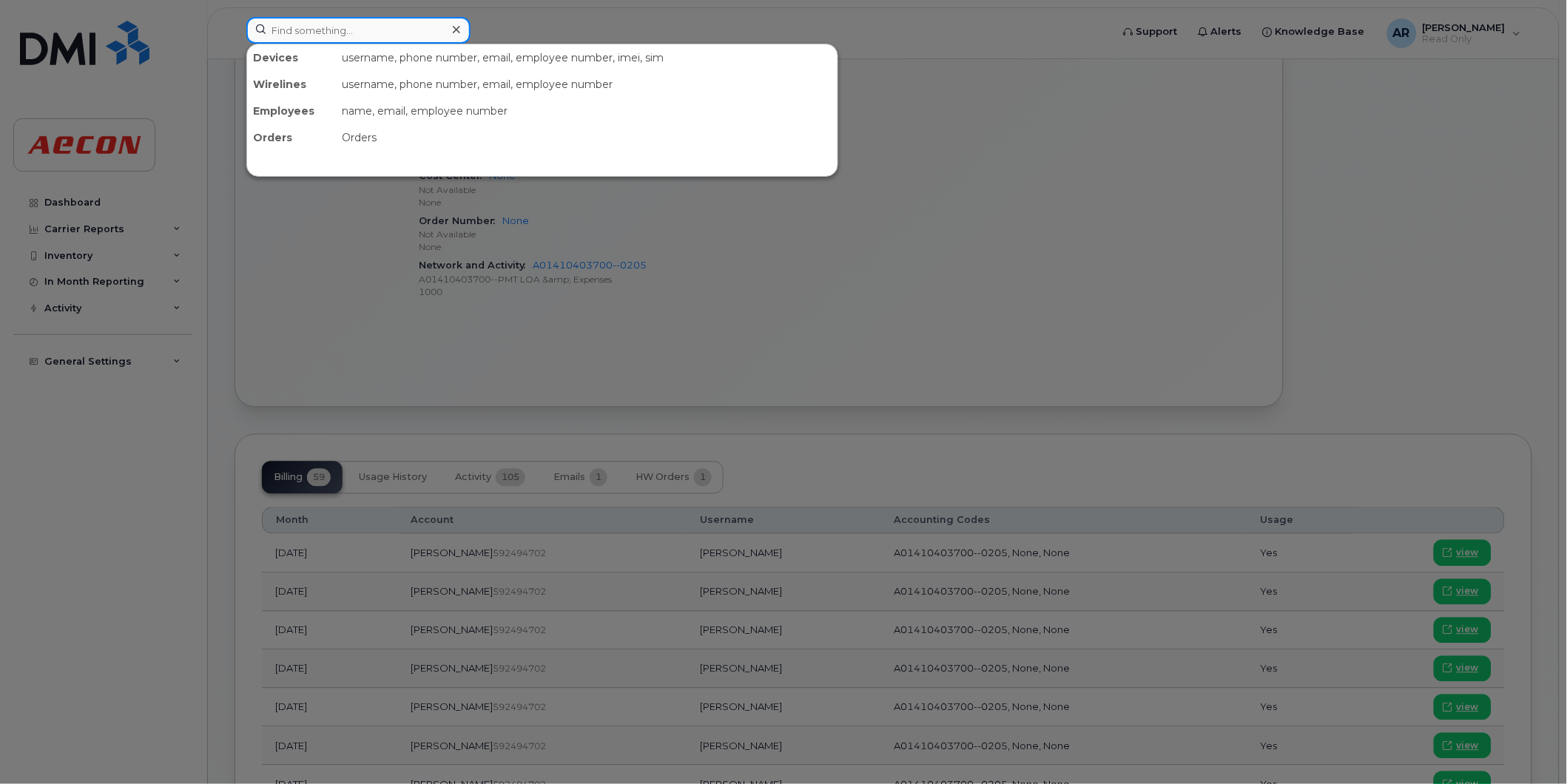
click at [374, 34] on input at bounding box center [358, 30] width 224 height 27
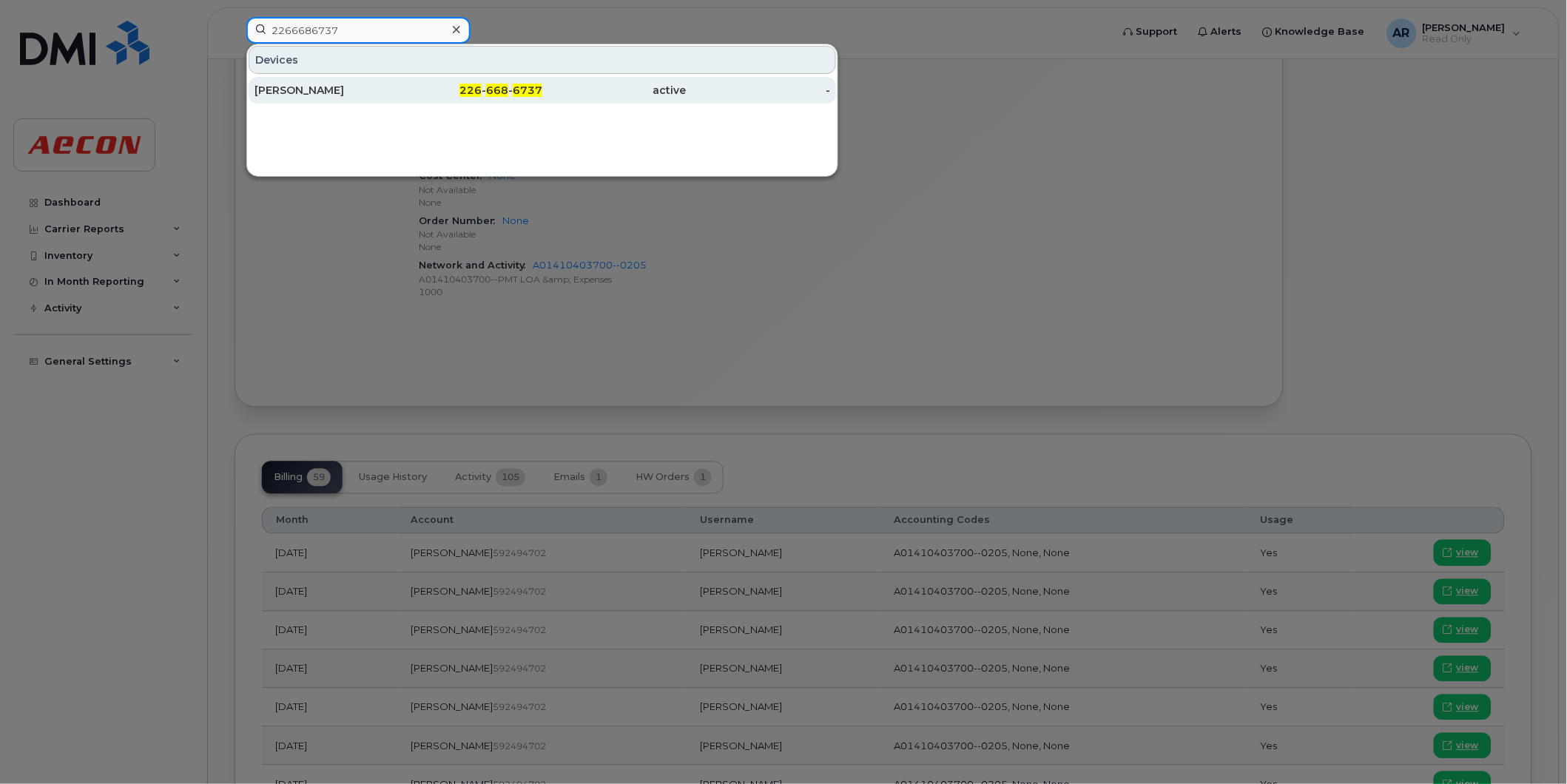
type input "2266686737"
click at [381, 81] on div "[PERSON_NAME]" at bounding box center [326, 90] width 145 height 27
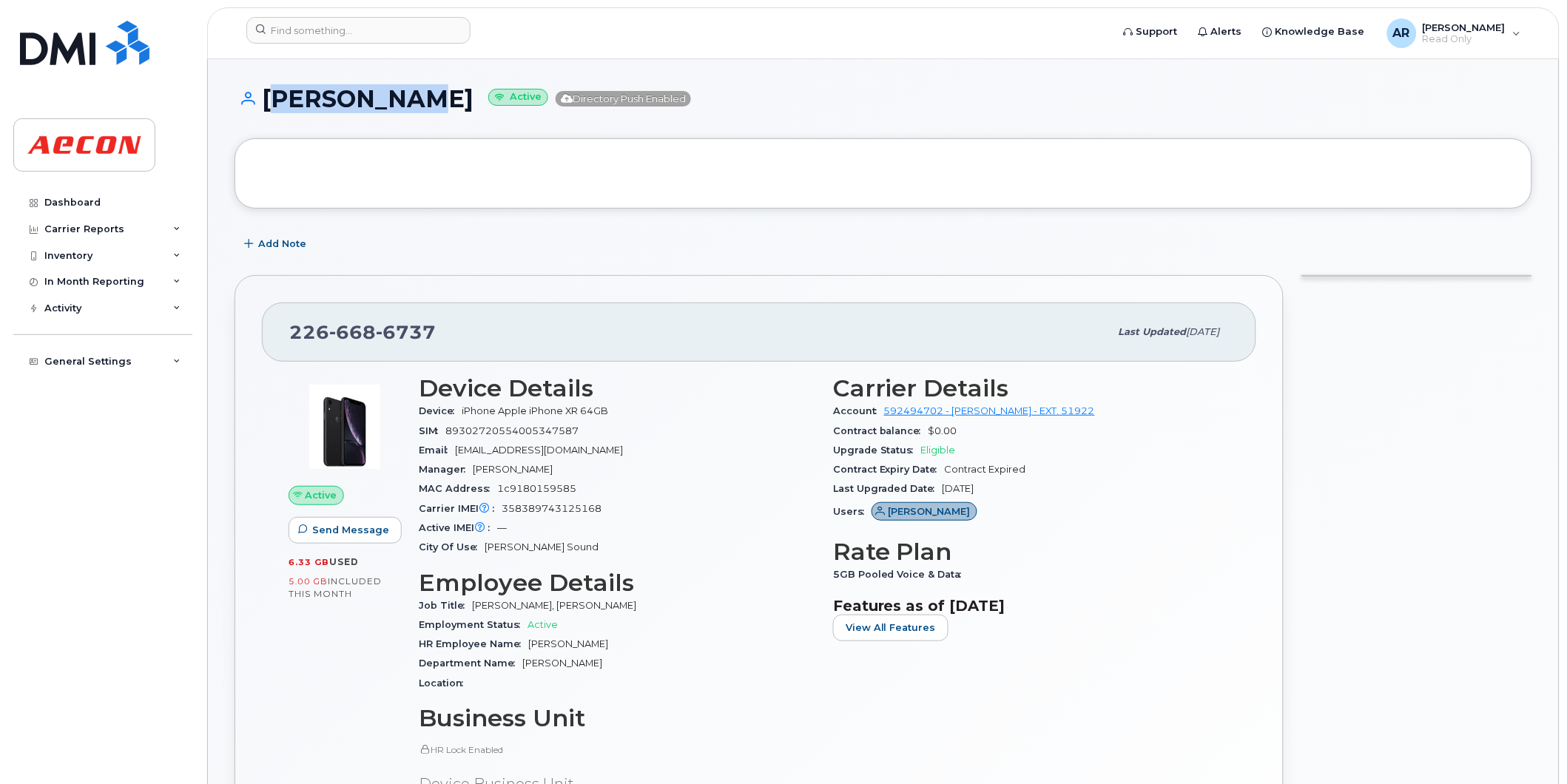
drag, startPoint x: 408, startPoint y: 106, endPoint x: 262, endPoint y: 98, distance: 146.2
click at [262, 98] on h1 "[PERSON_NAME] Active Directory Push Enabled" at bounding box center [883, 99] width 1297 height 26
copy h1 "[PERSON_NAME]"
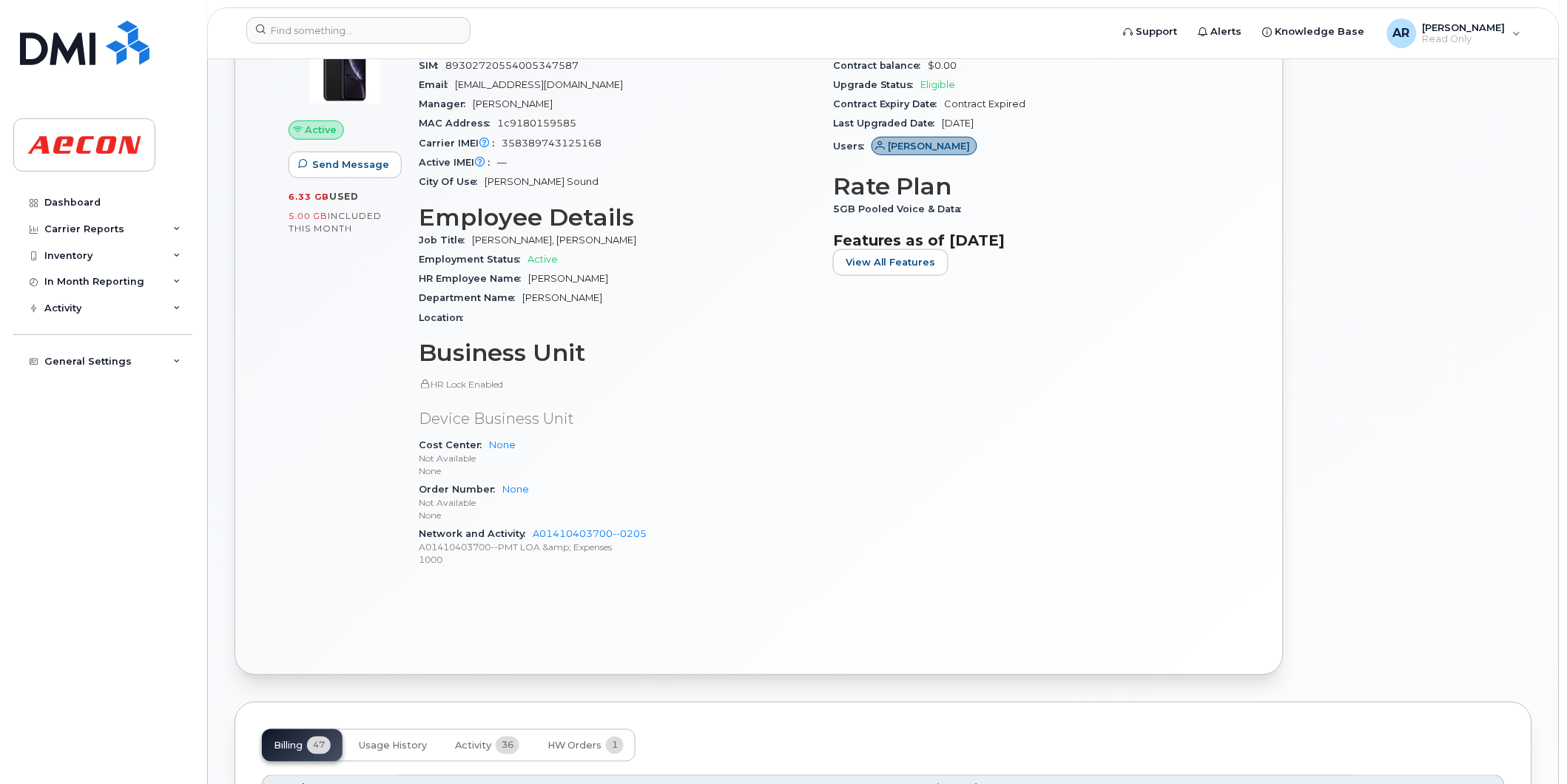
scroll to position [575, 0]
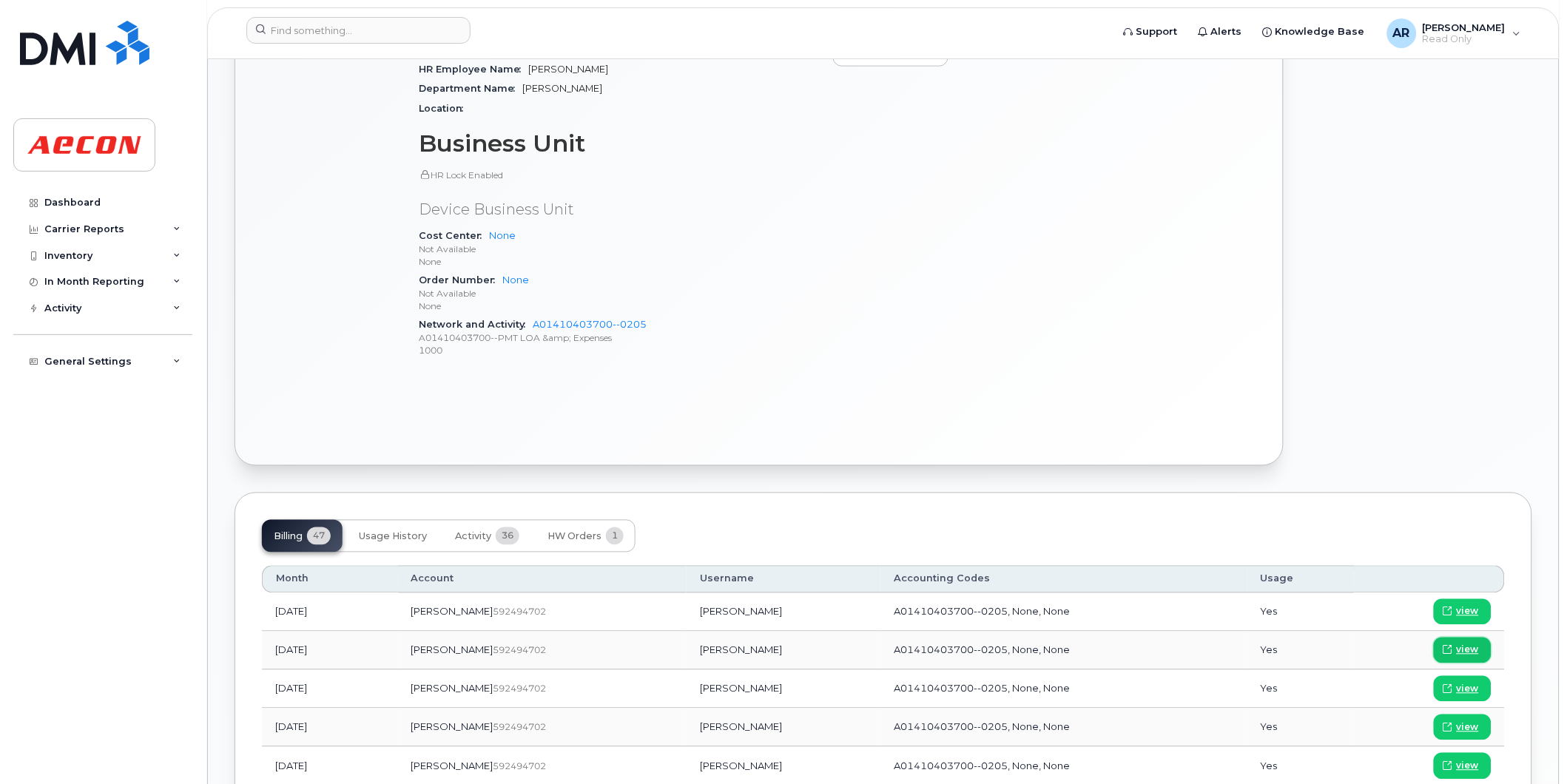
click at [1466, 649] on span "view" at bounding box center [1467, 650] width 22 height 13
click at [388, 31] on input at bounding box center [358, 30] width 224 height 27
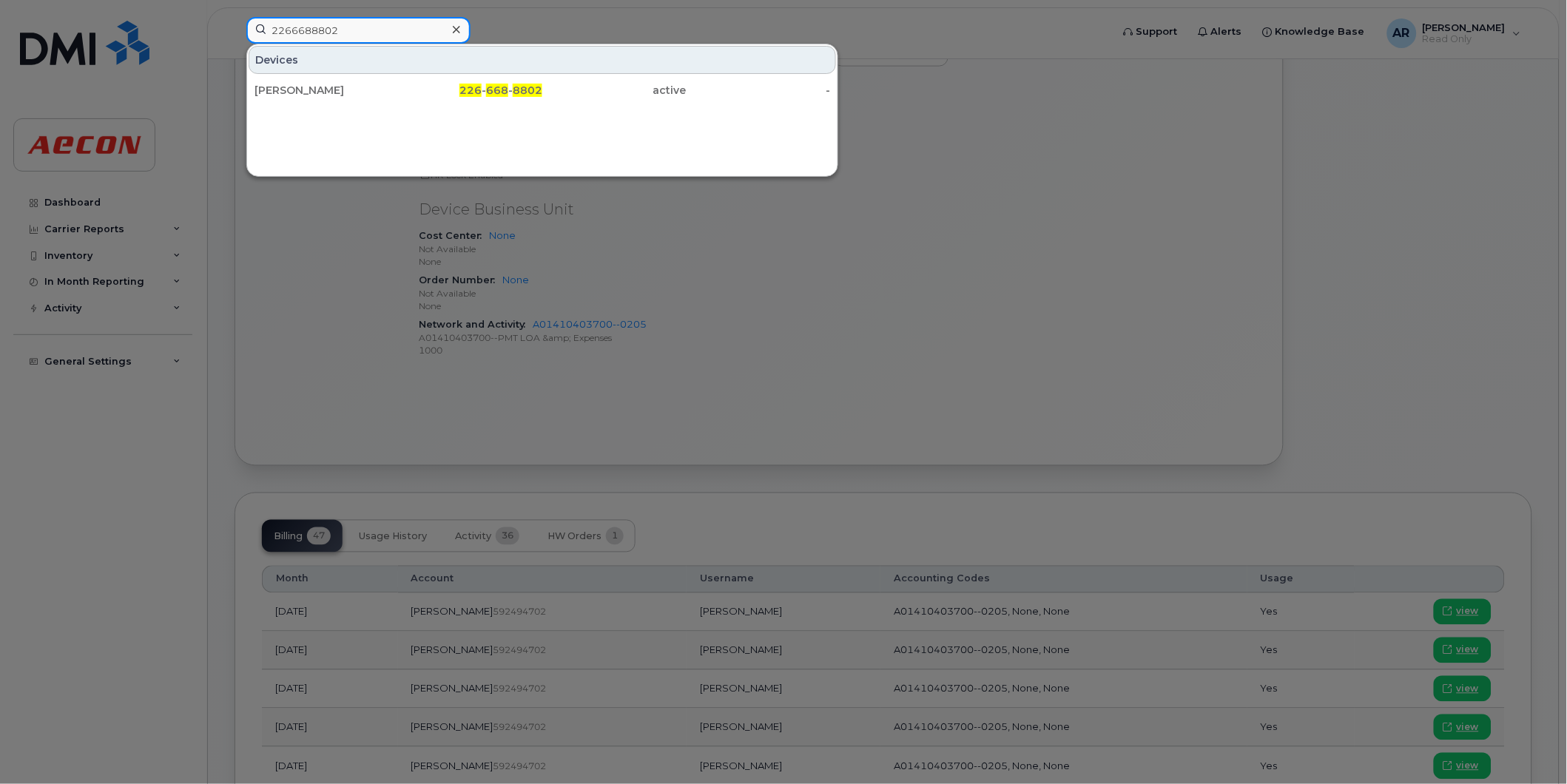
type input "2266688802"
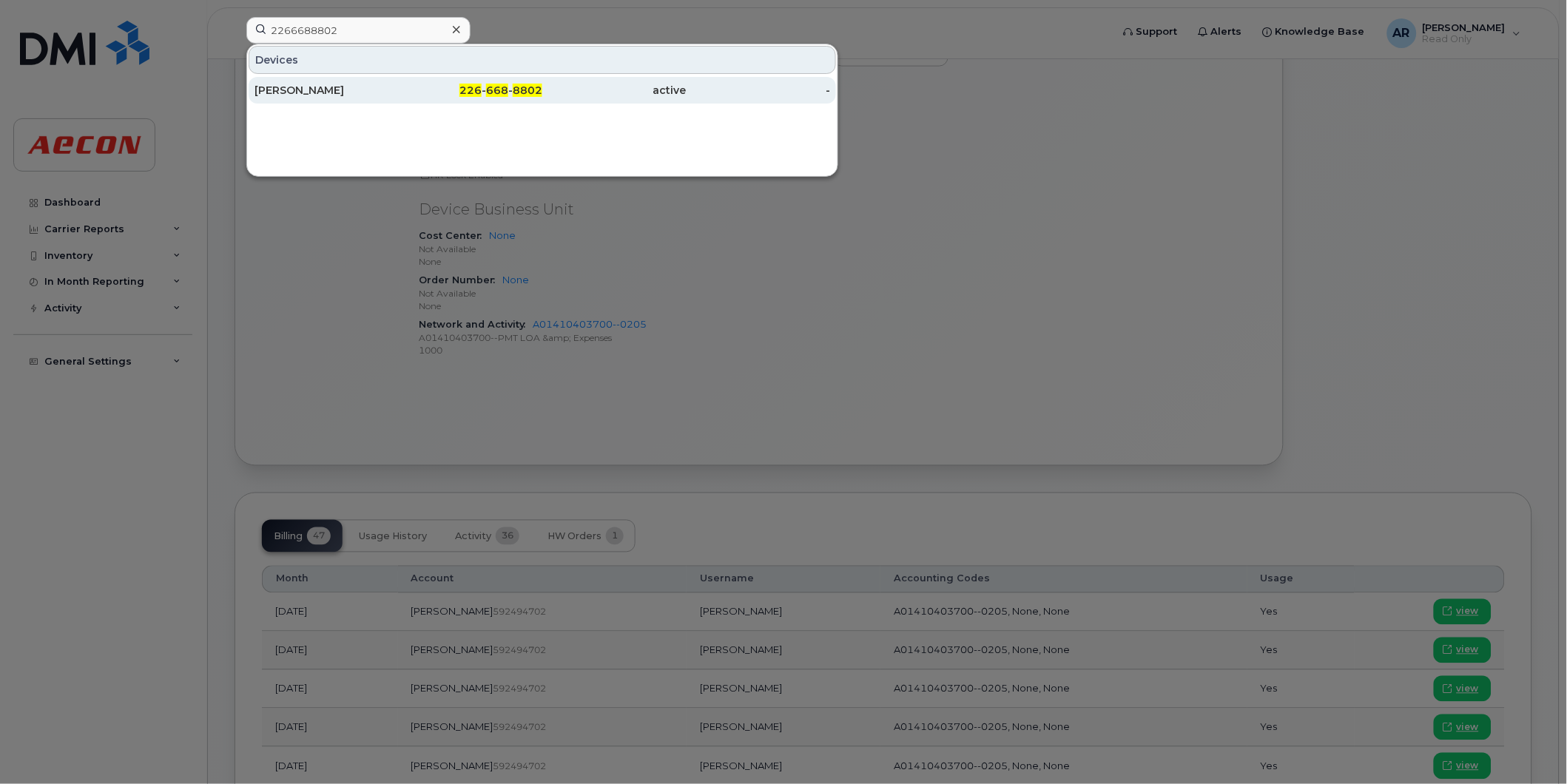
click at [402, 82] on div "226 - 668 - 8802" at bounding box center [471, 90] width 145 height 27
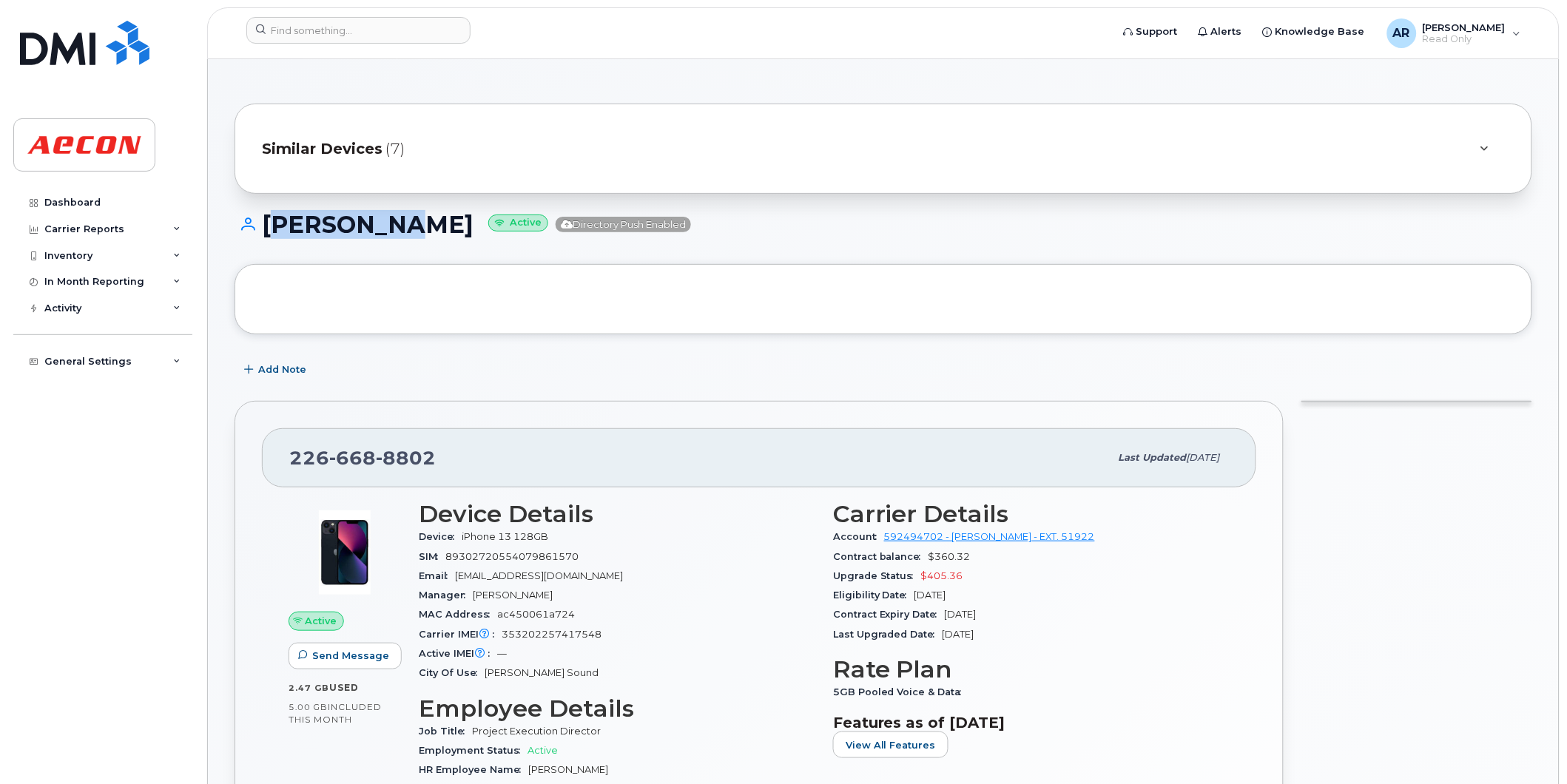
drag, startPoint x: 399, startPoint y: 222, endPoint x: 263, endPoint y: 227, distance: 136.1
click at [263, 227] on h1 "PAUL COMI Active Directory Push Enabled" at bounding box center [883, 225] width 1297 height 26
copy h1 "PAUL COMI"
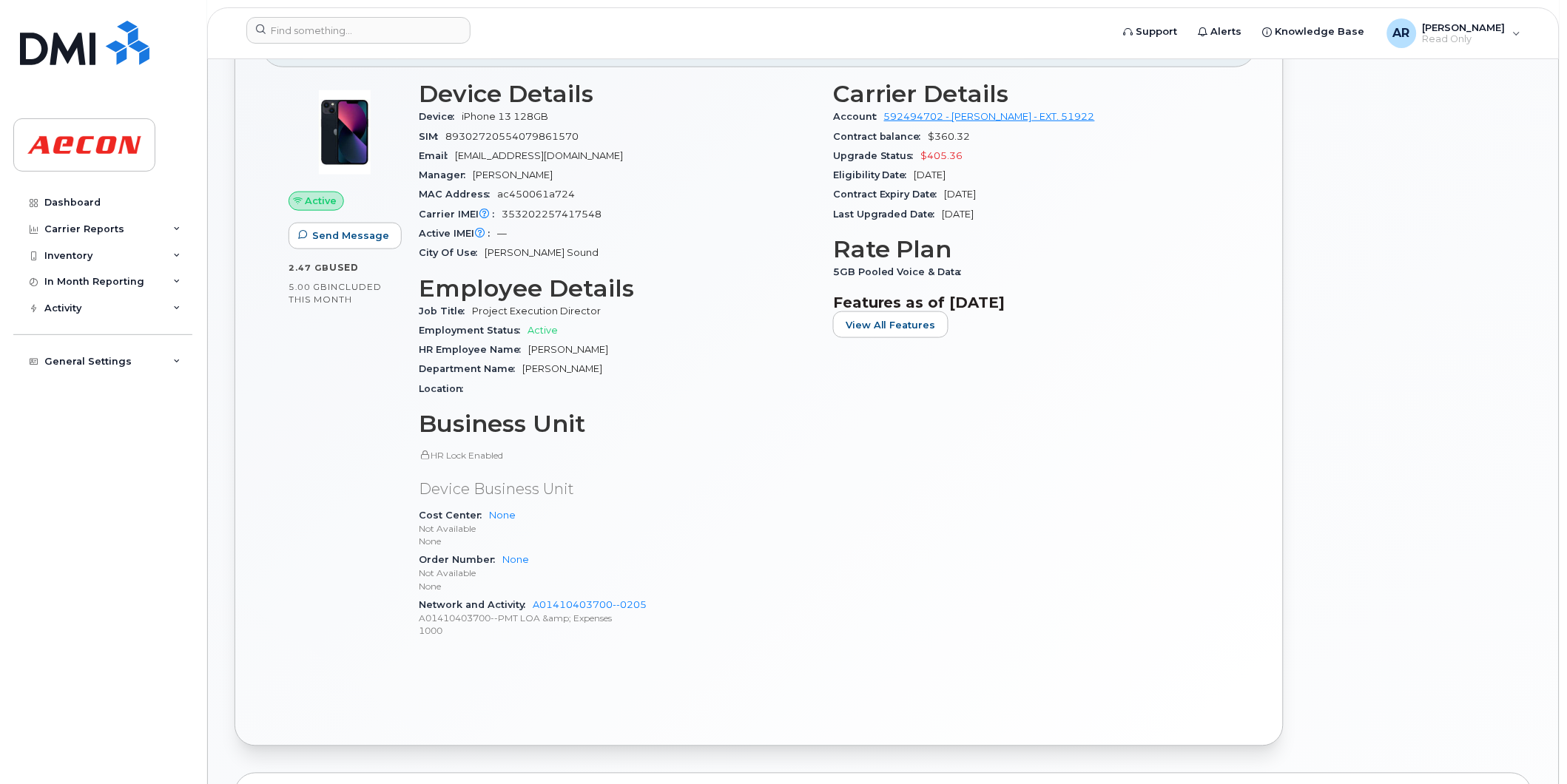
scroll to position [657, 0]
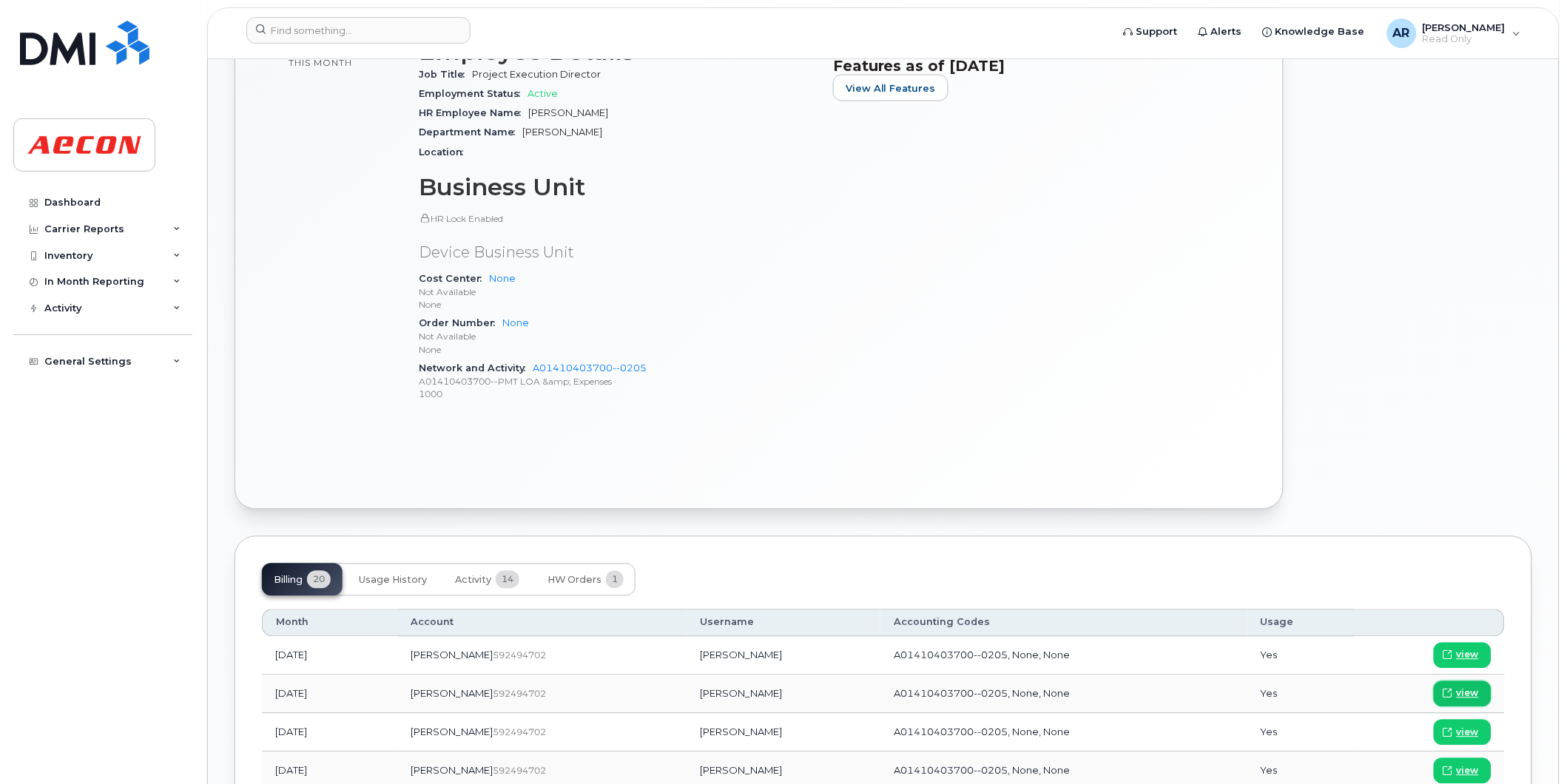
click at [1464, 689] on span "view" at bounding box center [1467, 694] width 22 height 13
click at [346, 29] on input at bounding box center [358, 30] width 224 height 27
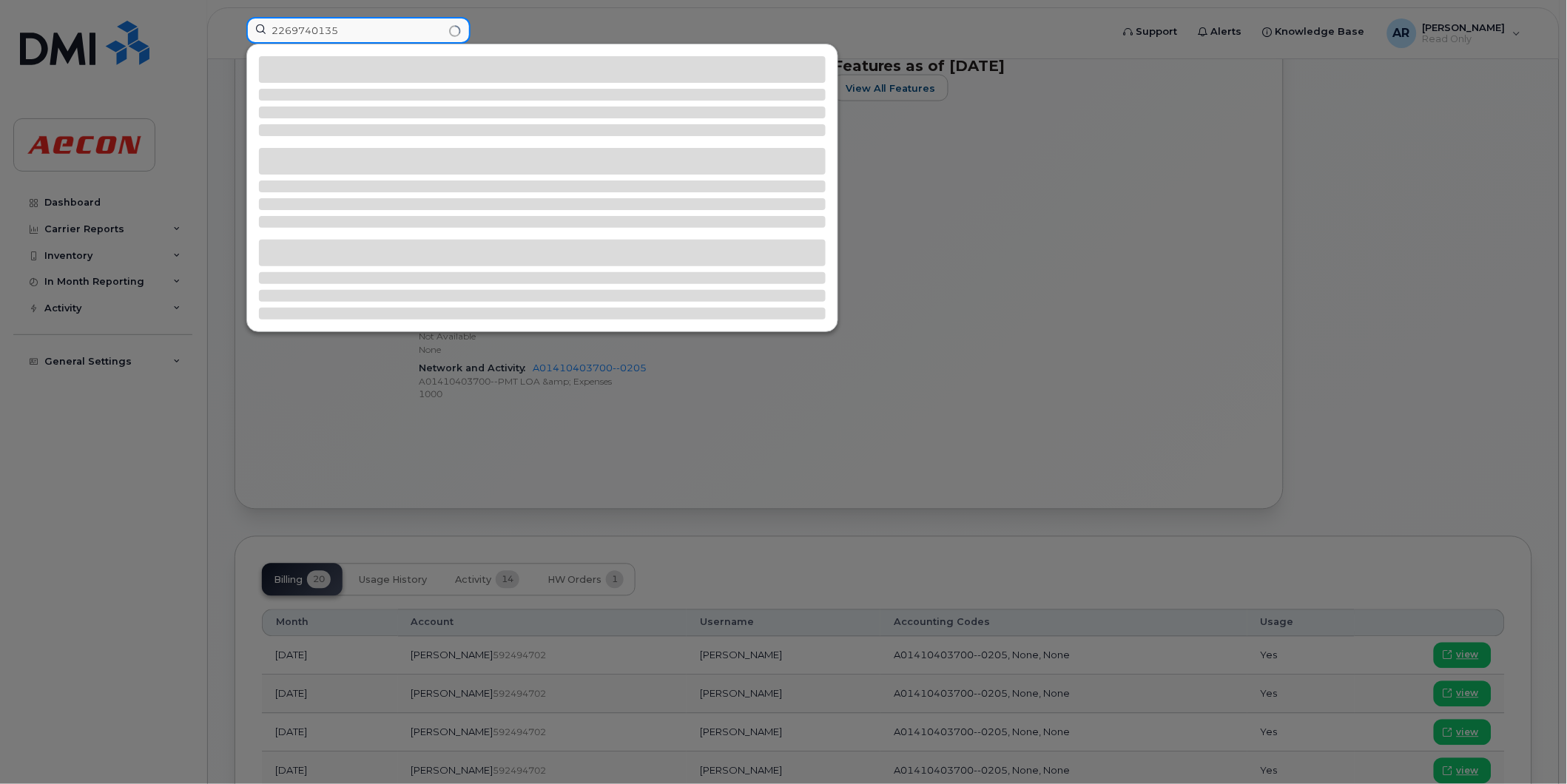
type input "2269740135"
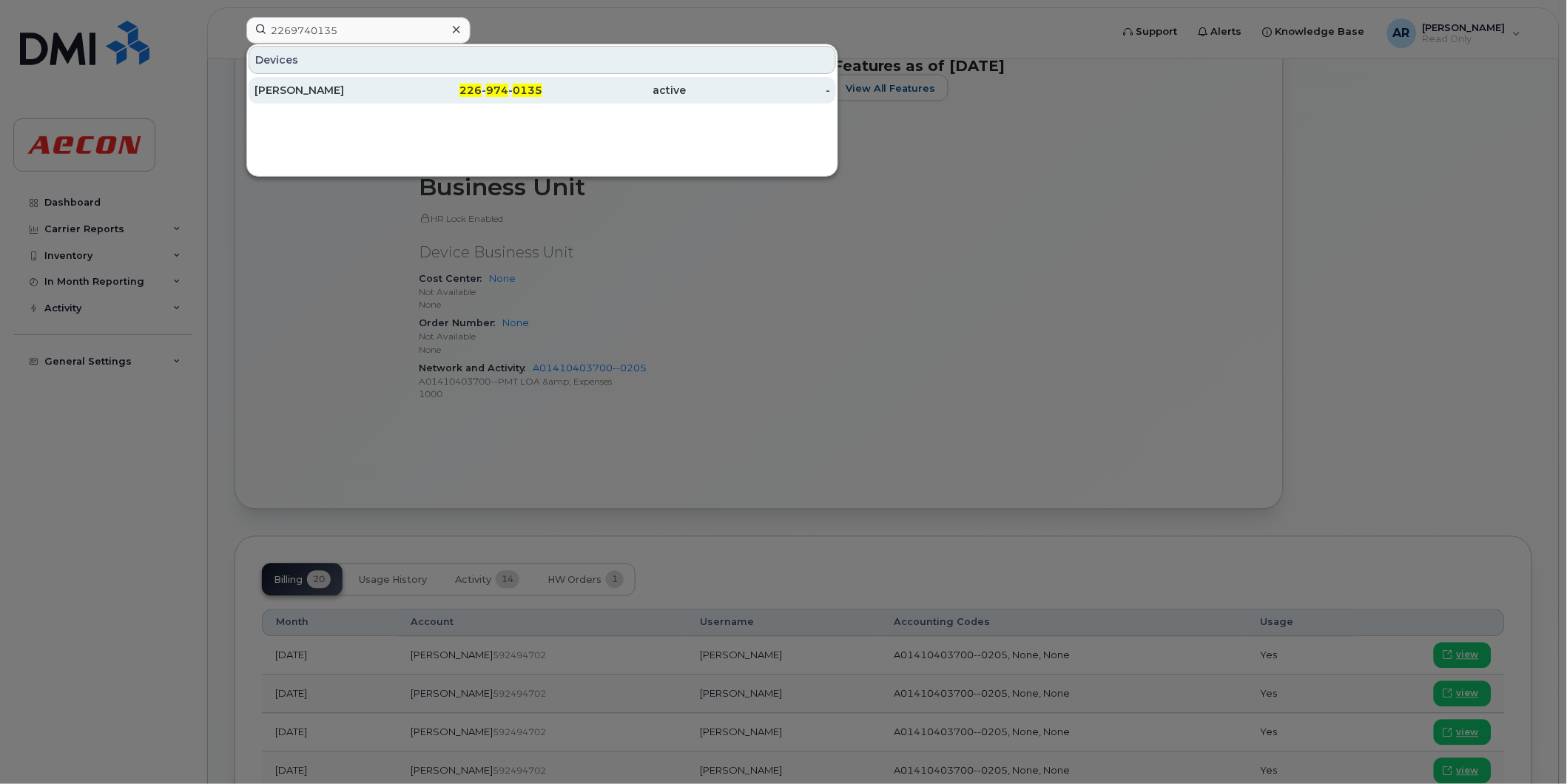
click at [356, 94] on div "[PERSON_NAME]" at bounding box center [326, 90] width 145 height 15
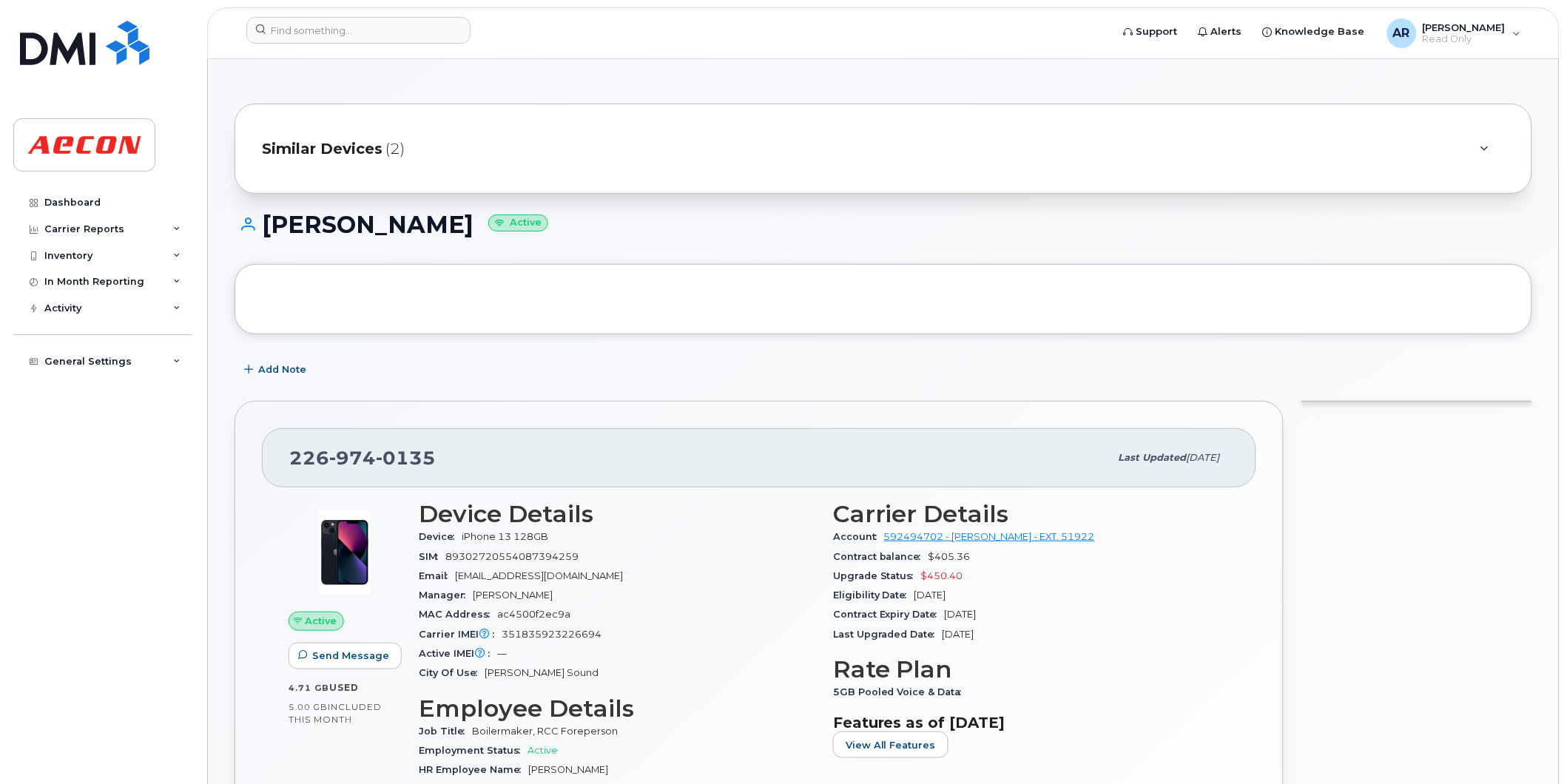
drag, startPoint x: 506, startPoint y: 224, endPoint x: 268, endPoint y: 230, distance: 238.1
click at [268, 230] on h1 "[PERSON_NAME] Active" at bounding box center [883, 225] width 1297 height 26
copy h1 "[PERSON_NAME]"
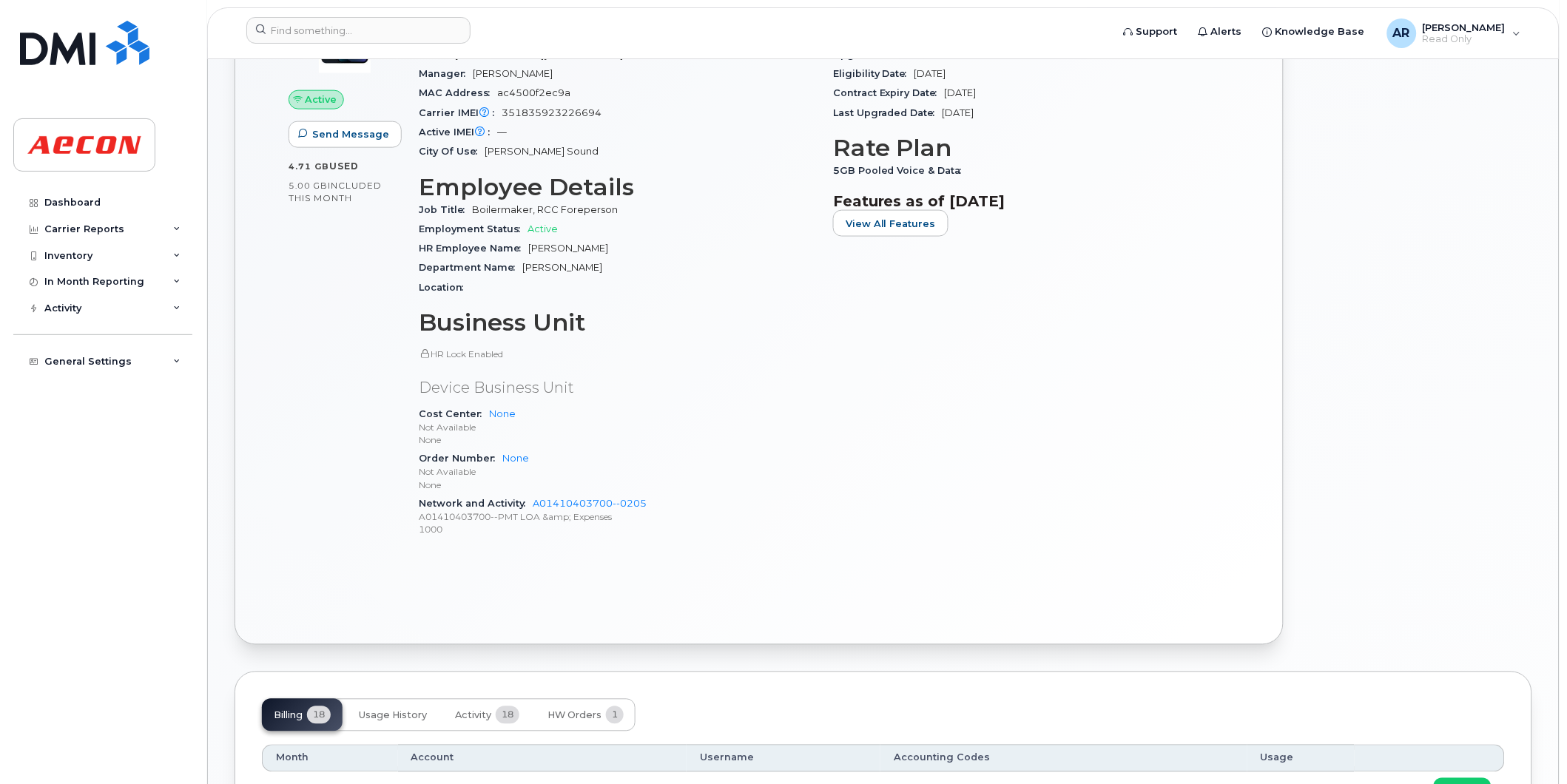
scroll to position [739, 0]
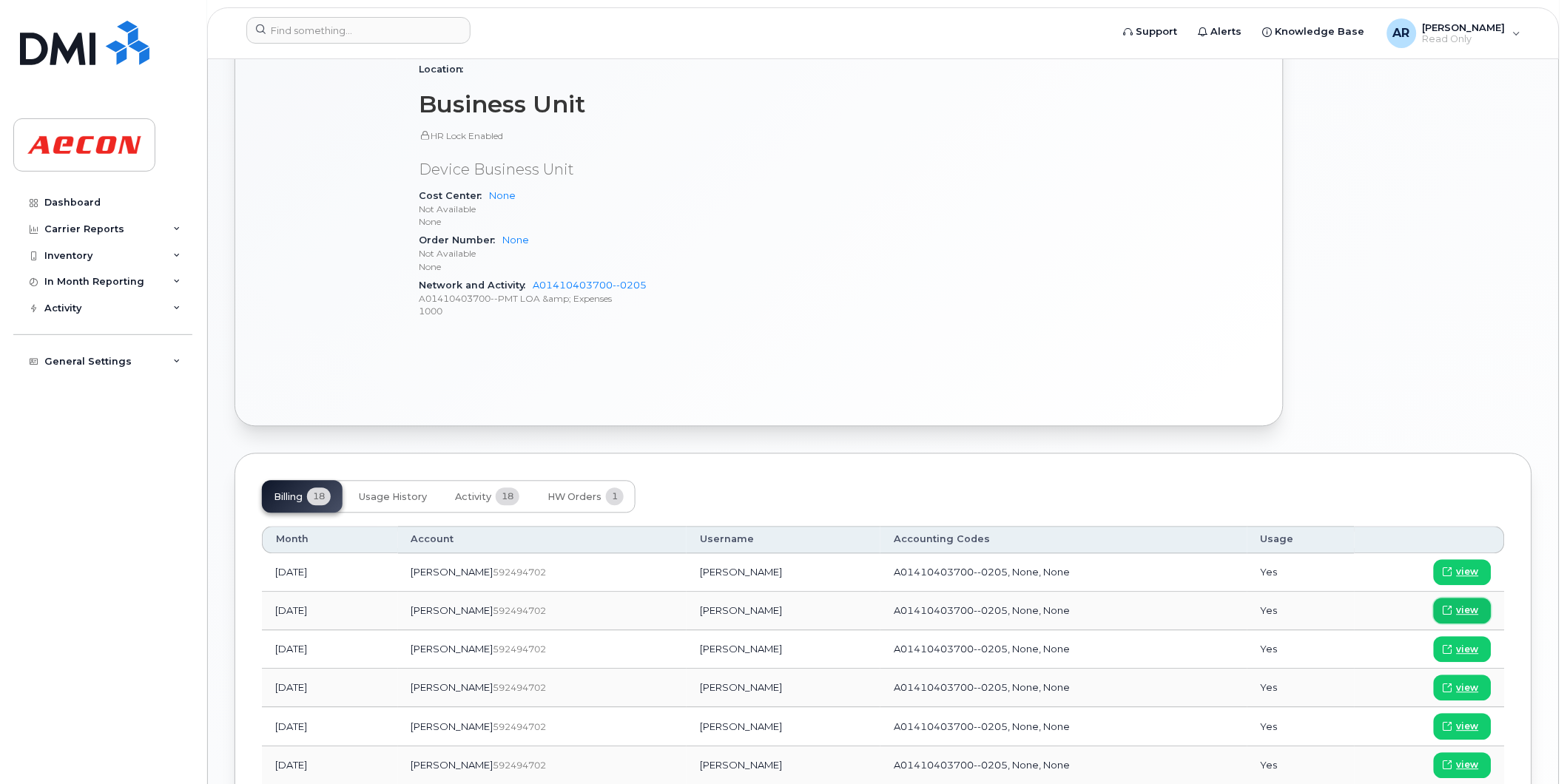
click at [1470, 612] on span "view" at bounding box center [1467, 611] width 22 height 13
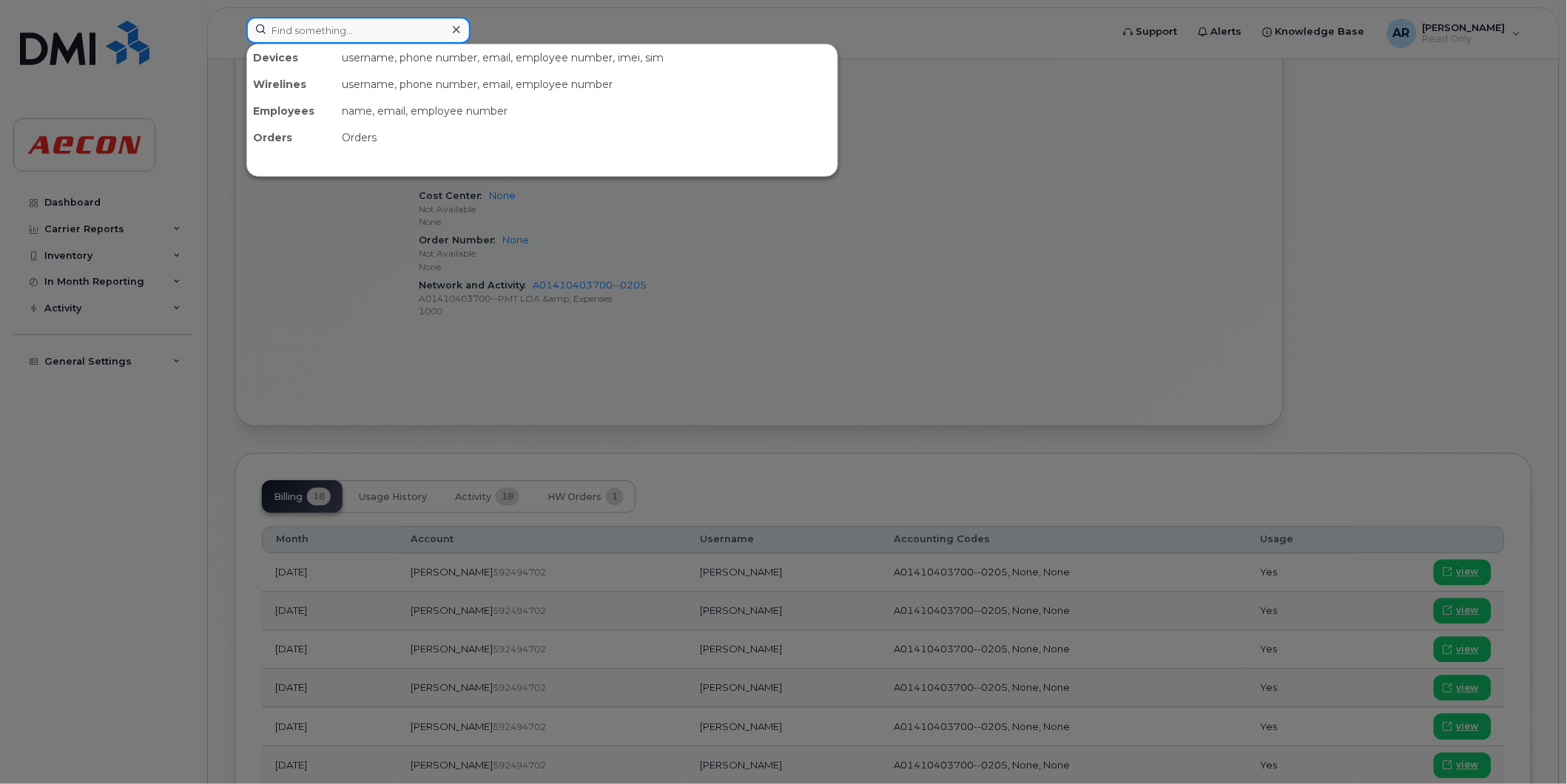
click at [335, 37] on input at bounding box center [358, 30] width 224 height 27
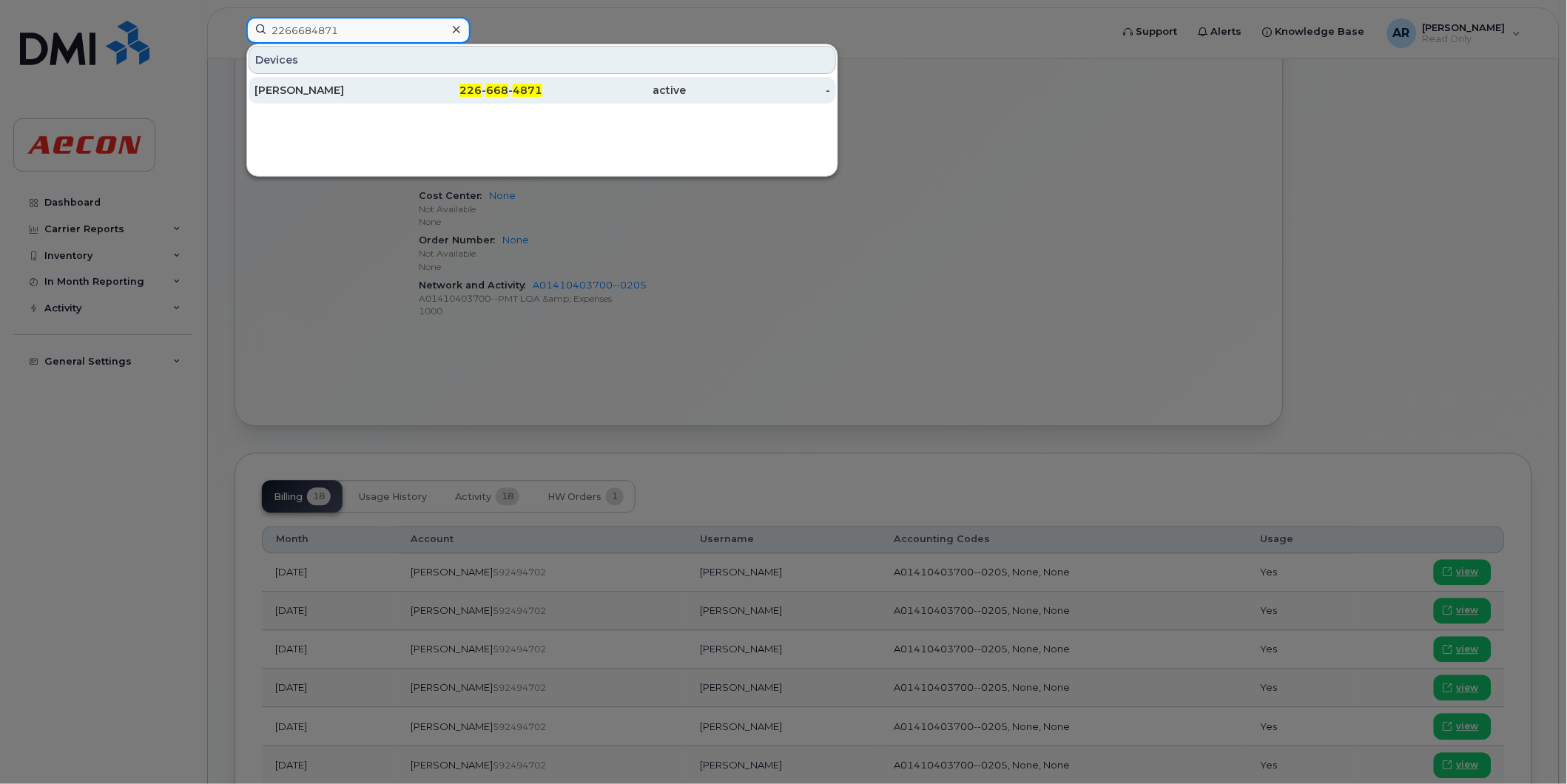
type input "2266684871"
click at [350, 94] on div "[PERSON_NAME]" at bounding box center [326, 90] width 145 height 15
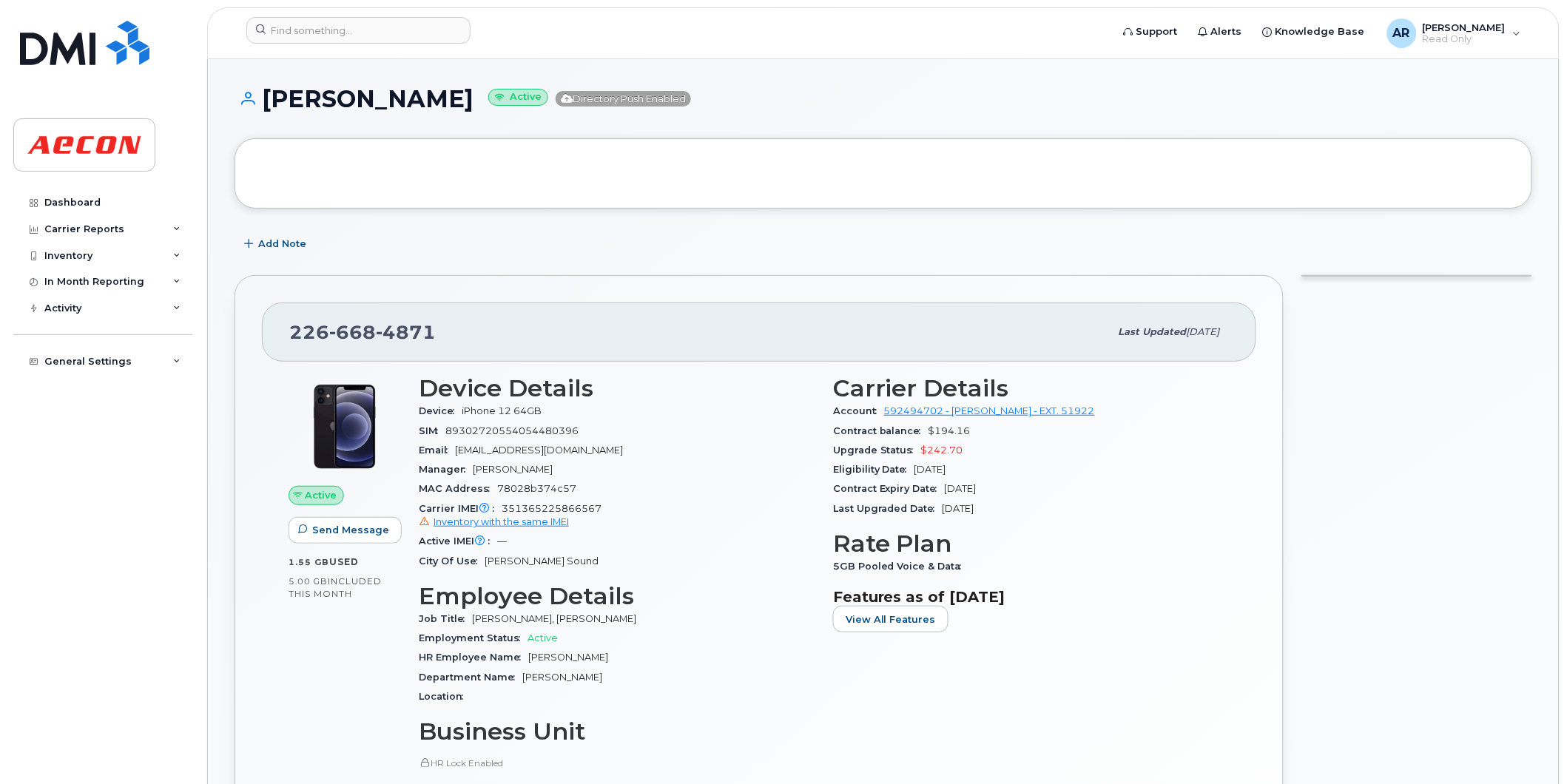
drag, startPoint x: 485, startPoint y: 104, endPoint x: 269, endPoint y: 101, distance: 216.0
click at [269, 101] on h1 "BEN TERRYBERRY Active Directory Push Enabled" at bounding box center [883, 99] width 1297 height 26
copy h1 "BEN TERRYBERRY"
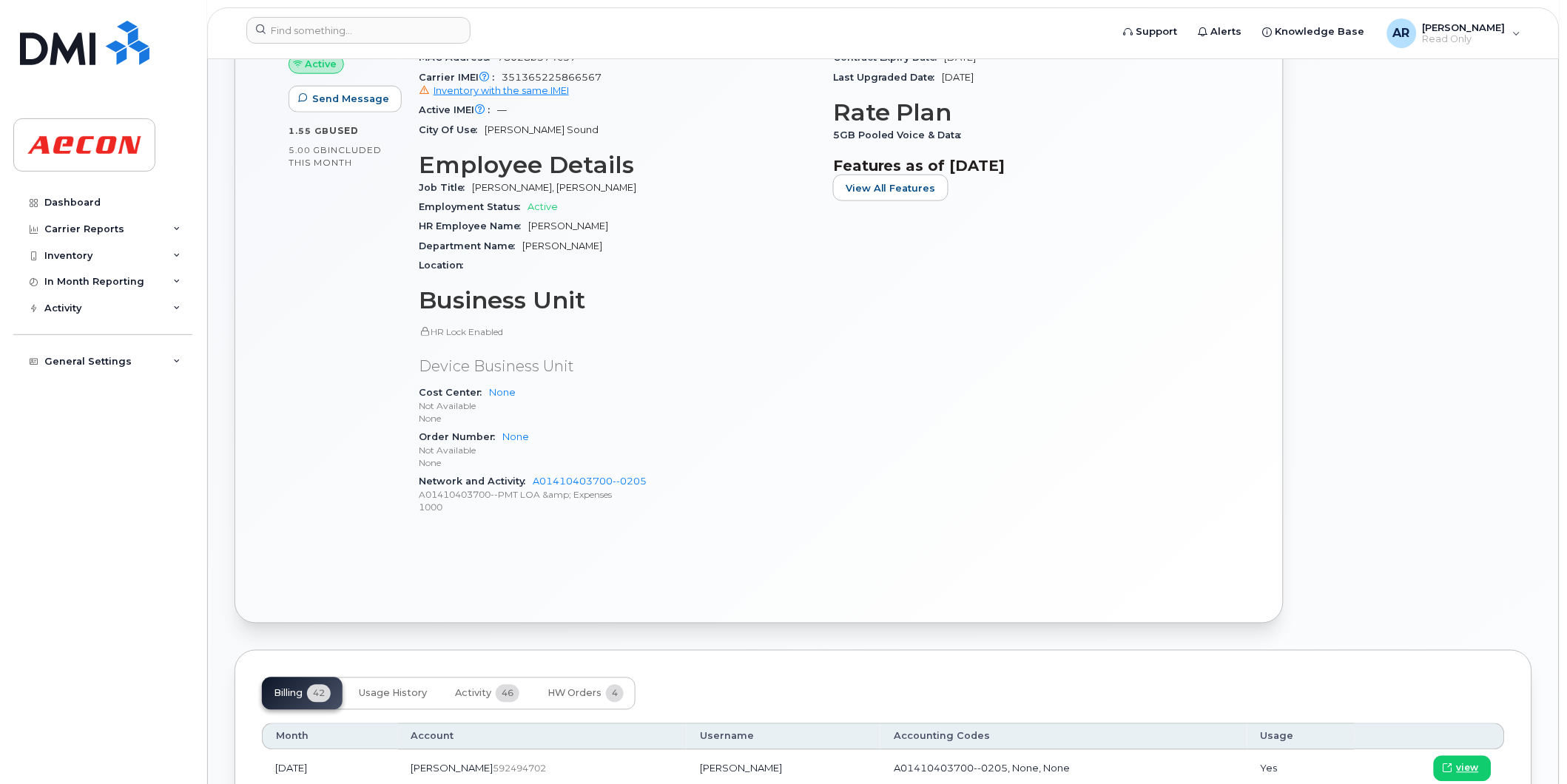
scroll to position [739, 0]
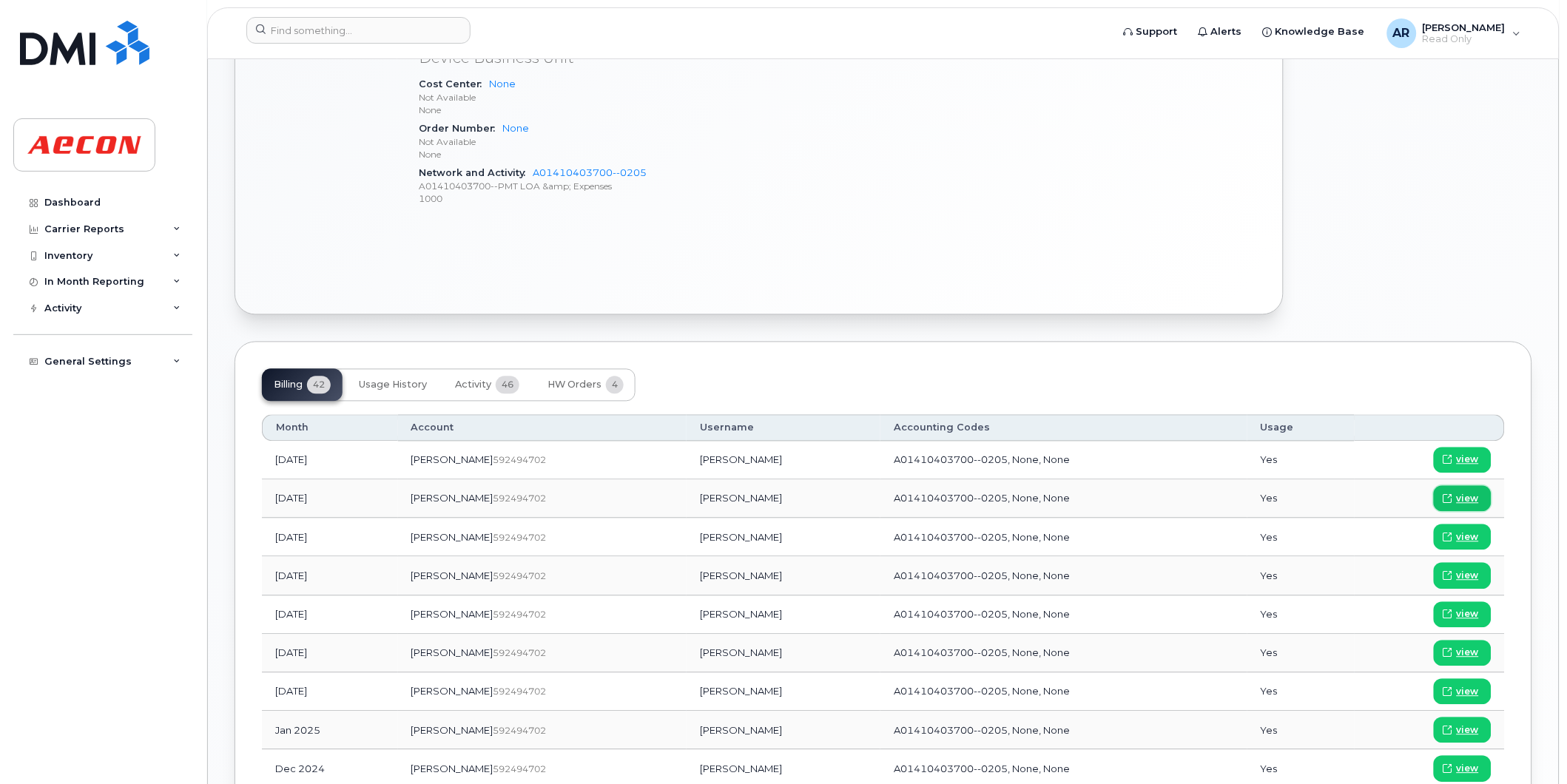
click at [1469, 496] on span "view" at bounding box center [1467, 499] width 22 height 13
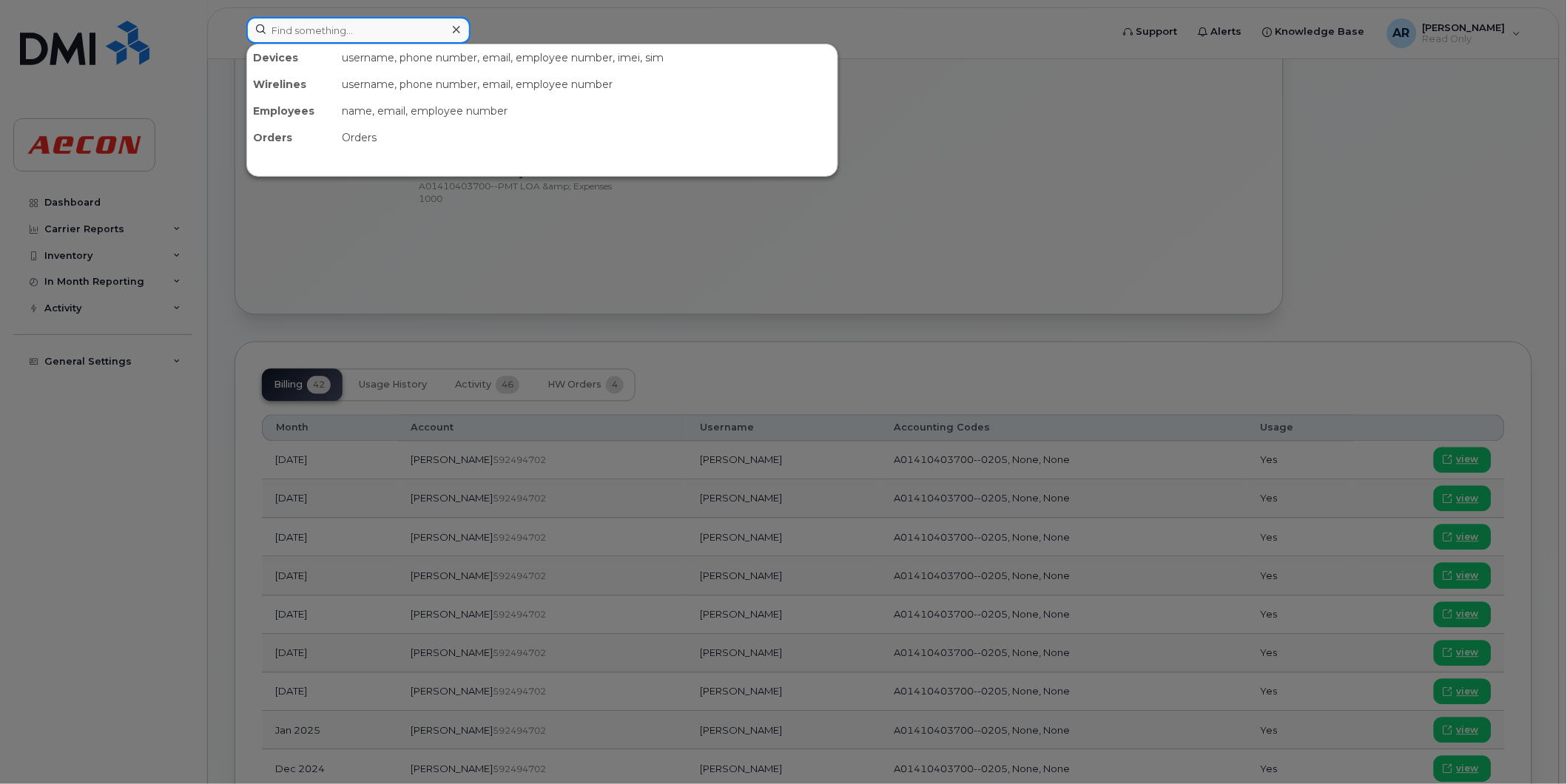
click at [336, 29] on input at bounding box center [358, 30] width 224 height 27
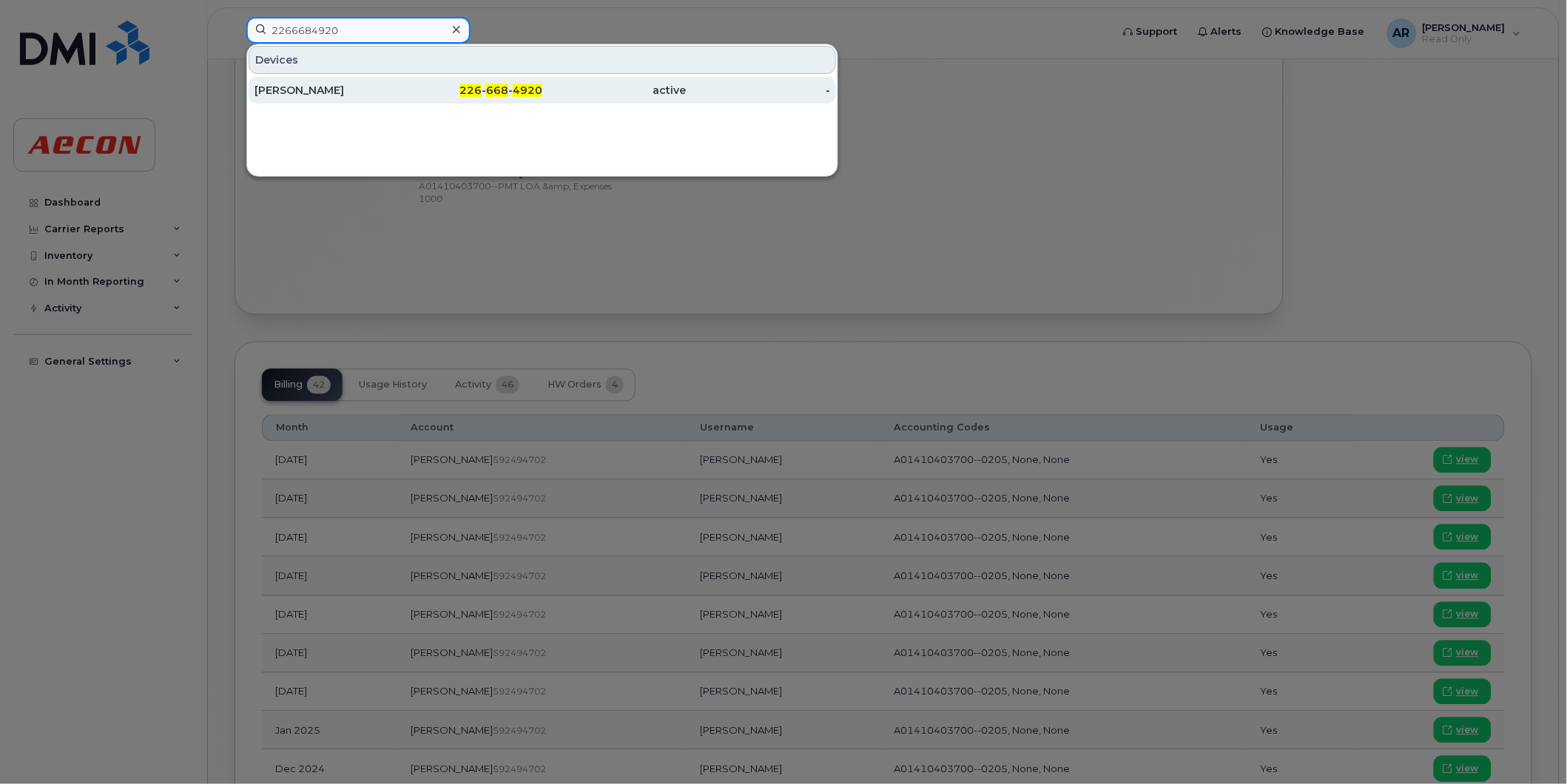
type input "2266684920"
click at [337, 84] on div "PAUL COMI" at bounding box center [326, 90] width 145 height 15
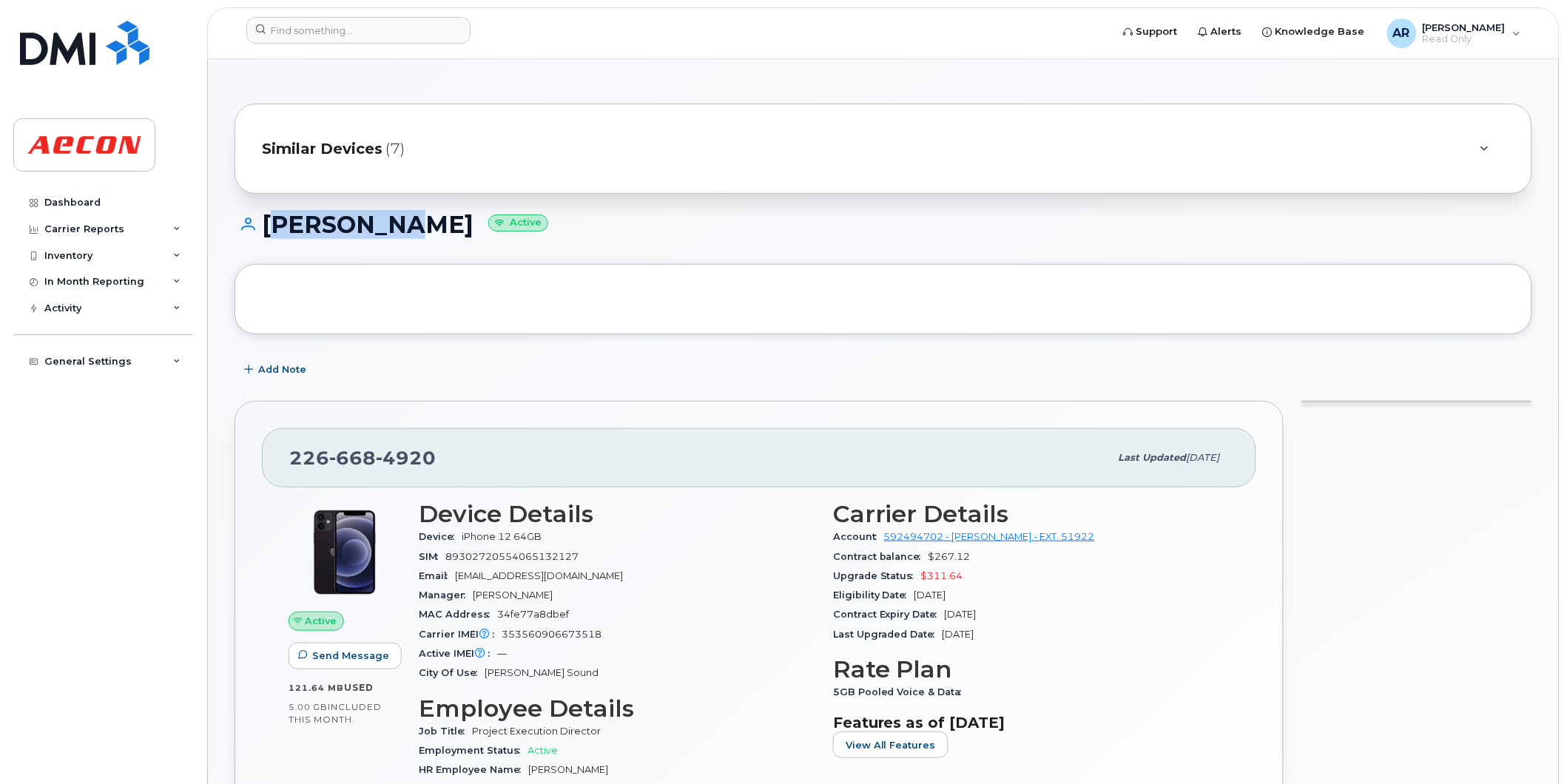
drag, startPoint x: 401, startPoint y: 226, endPoint x: 267, endPoint y: 226, distance: 134.0
click at [267, 226] on h1 "PAUL COMI Active" at bounding box center [883, 225] width 1297 height 26
copy h1 "[PERSON_NAME]"
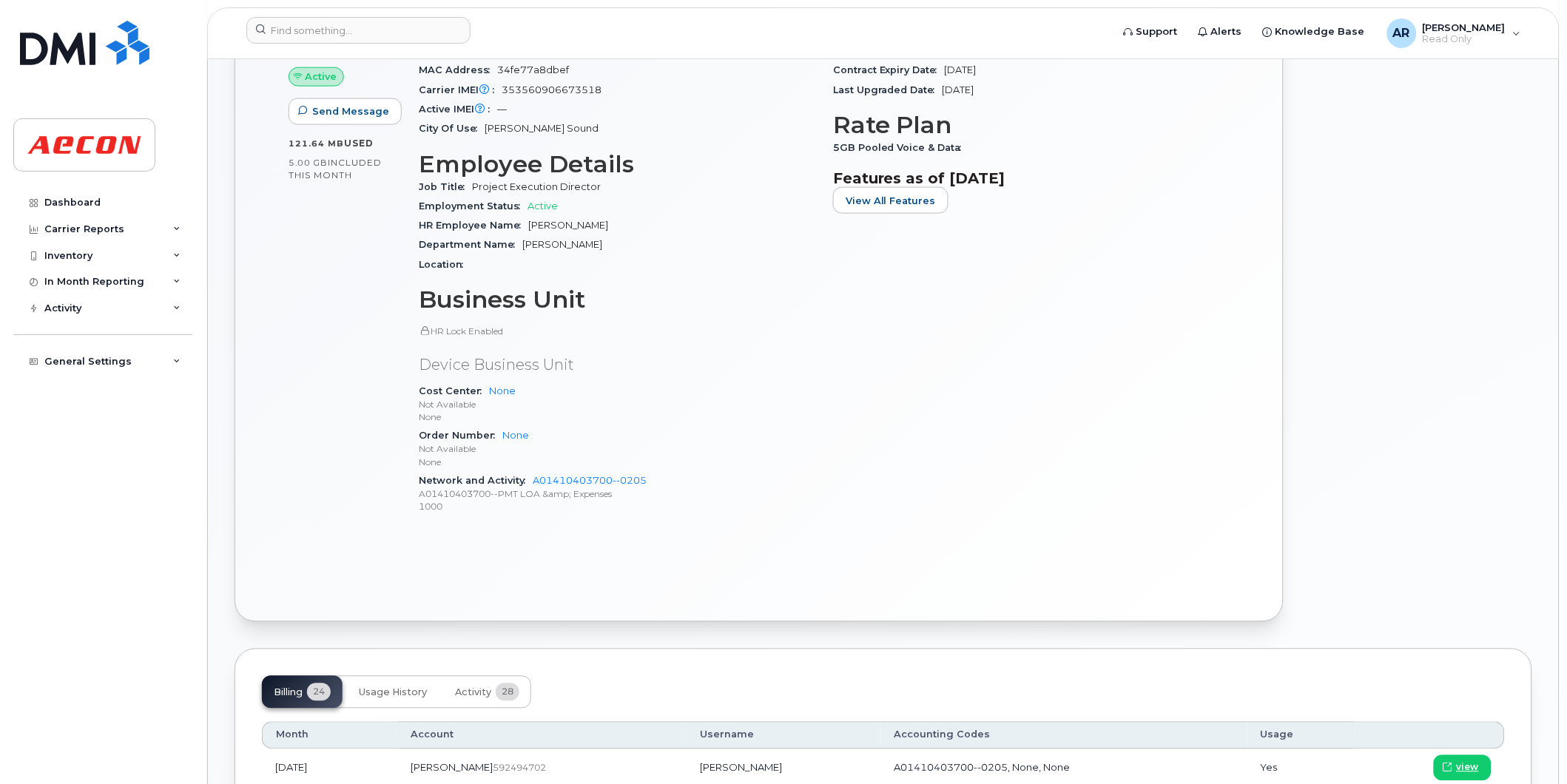
scroll to position [657, 0]
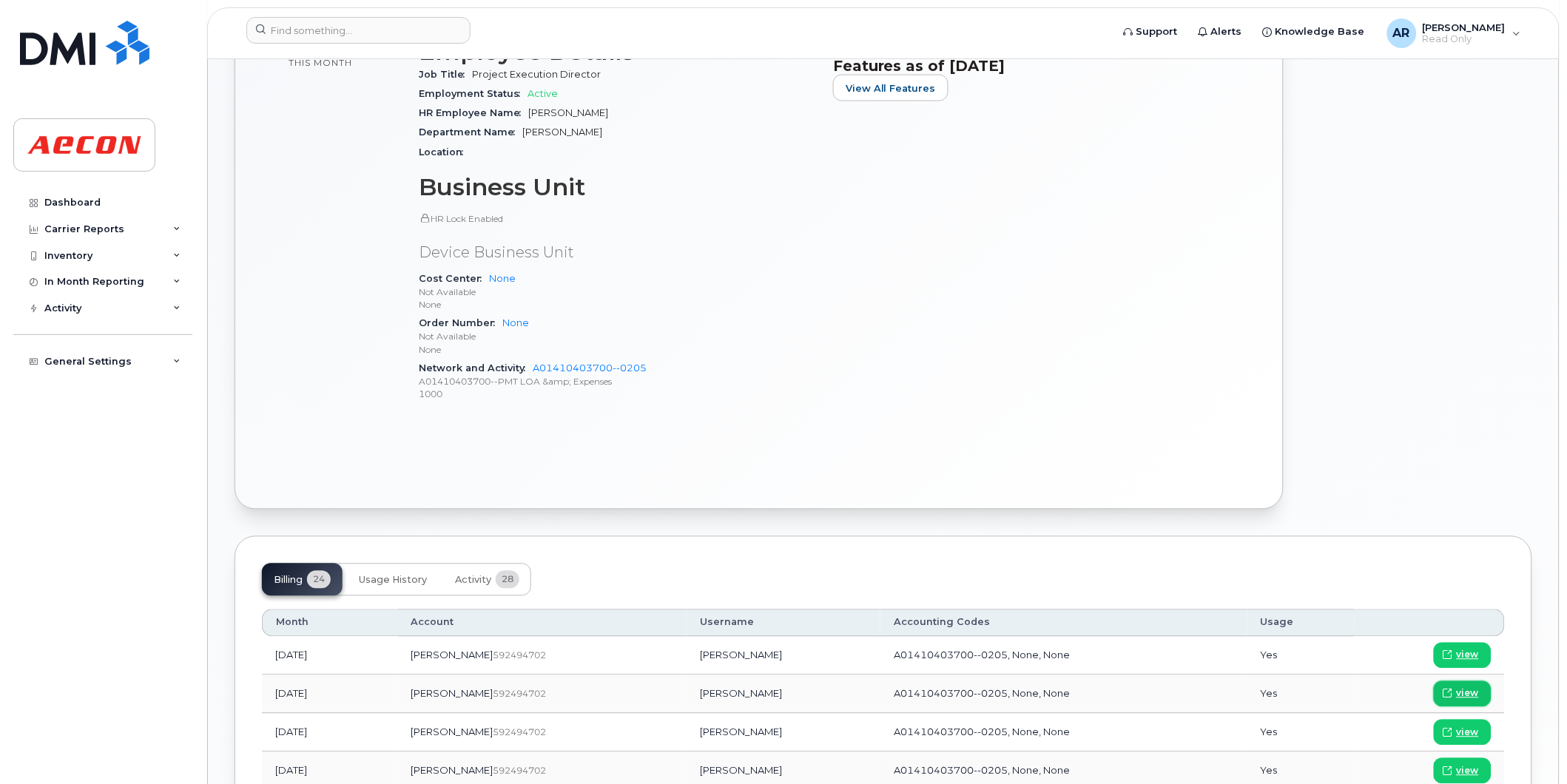
click at [1469, 692] on span "view" at bounding box center [1467, 694] width 22 height 13
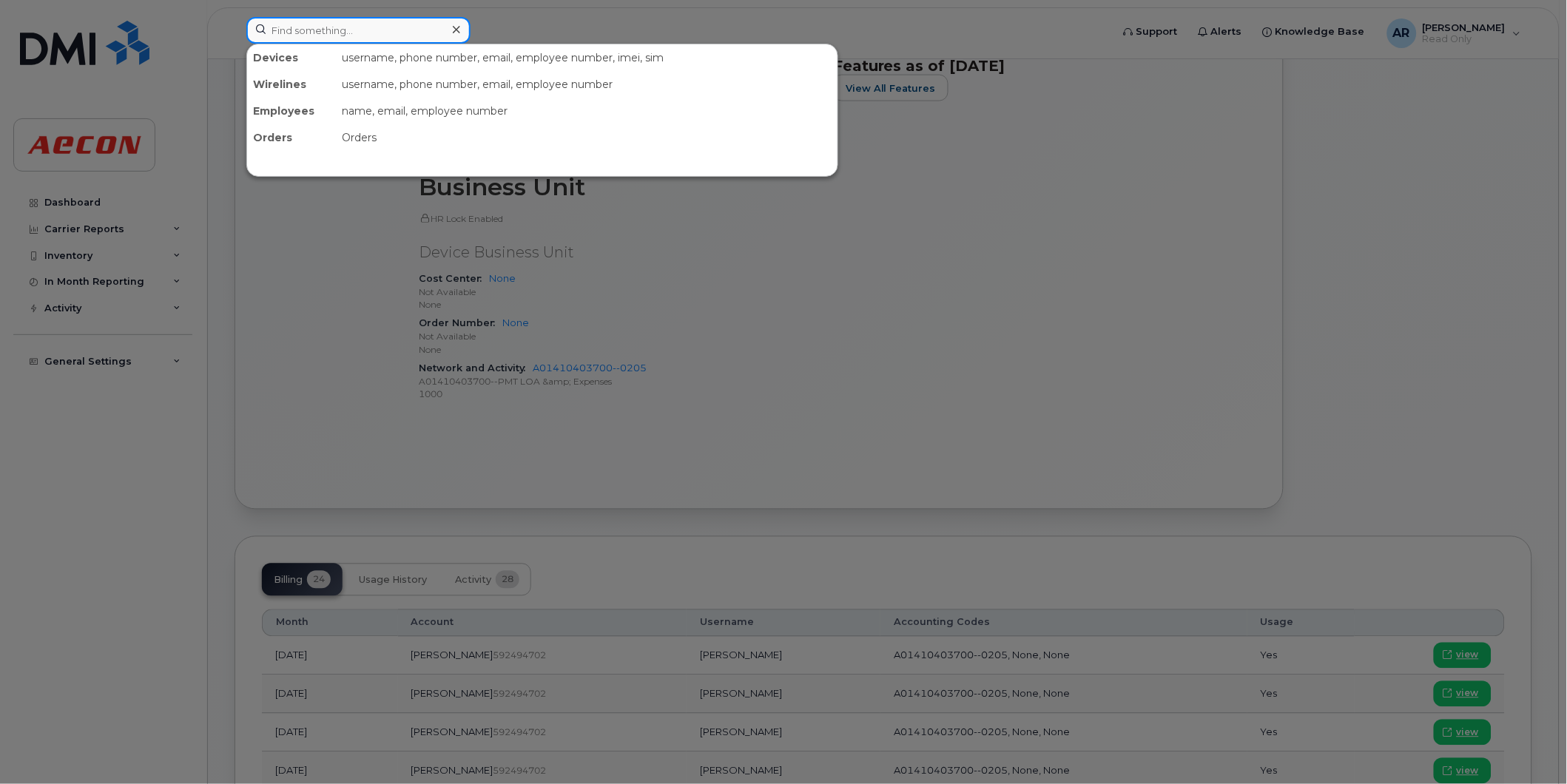
click at [371, 30] on input at bounding box center [358, 30] width 224 height 27
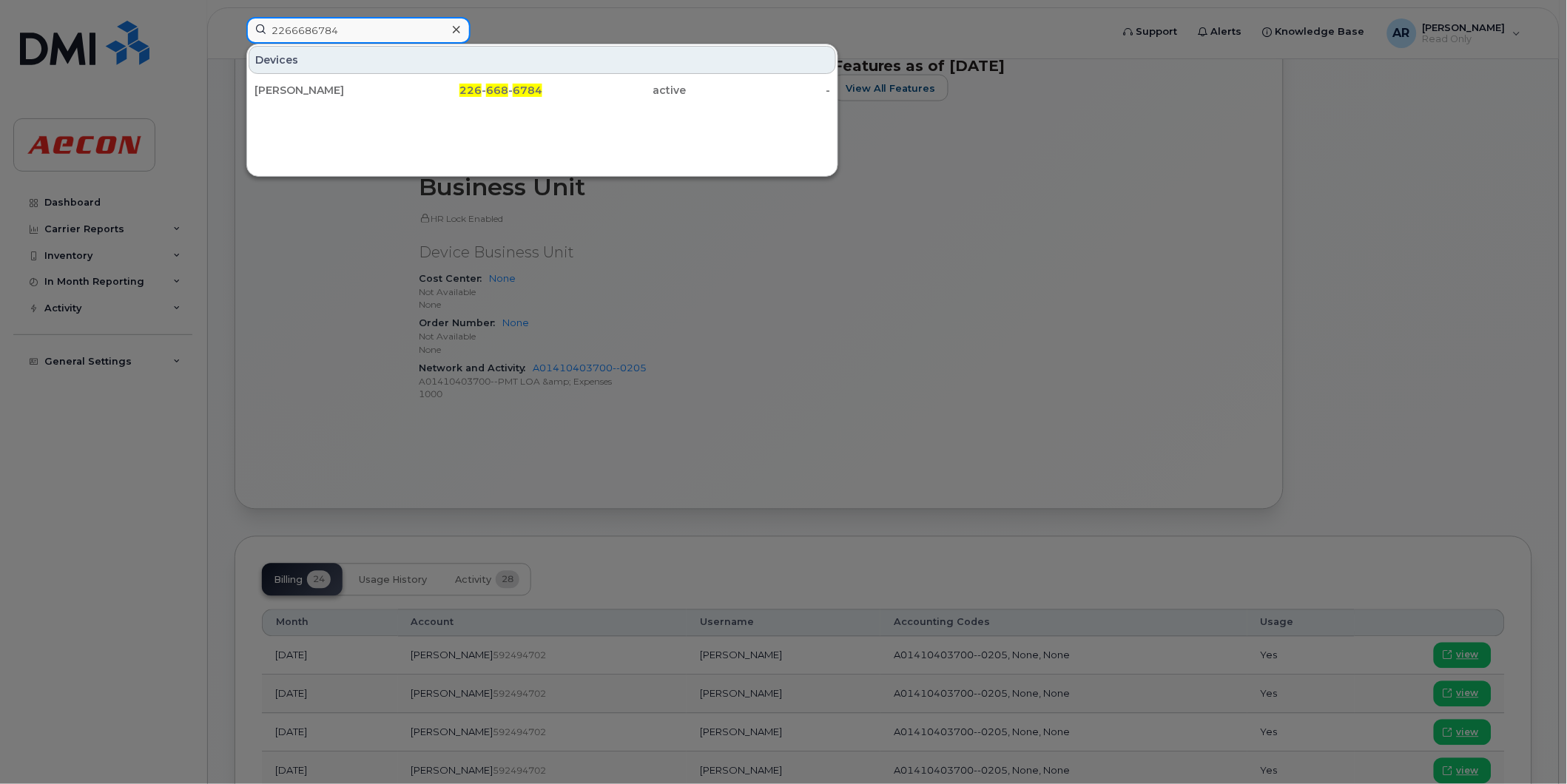
type input "2266686784"
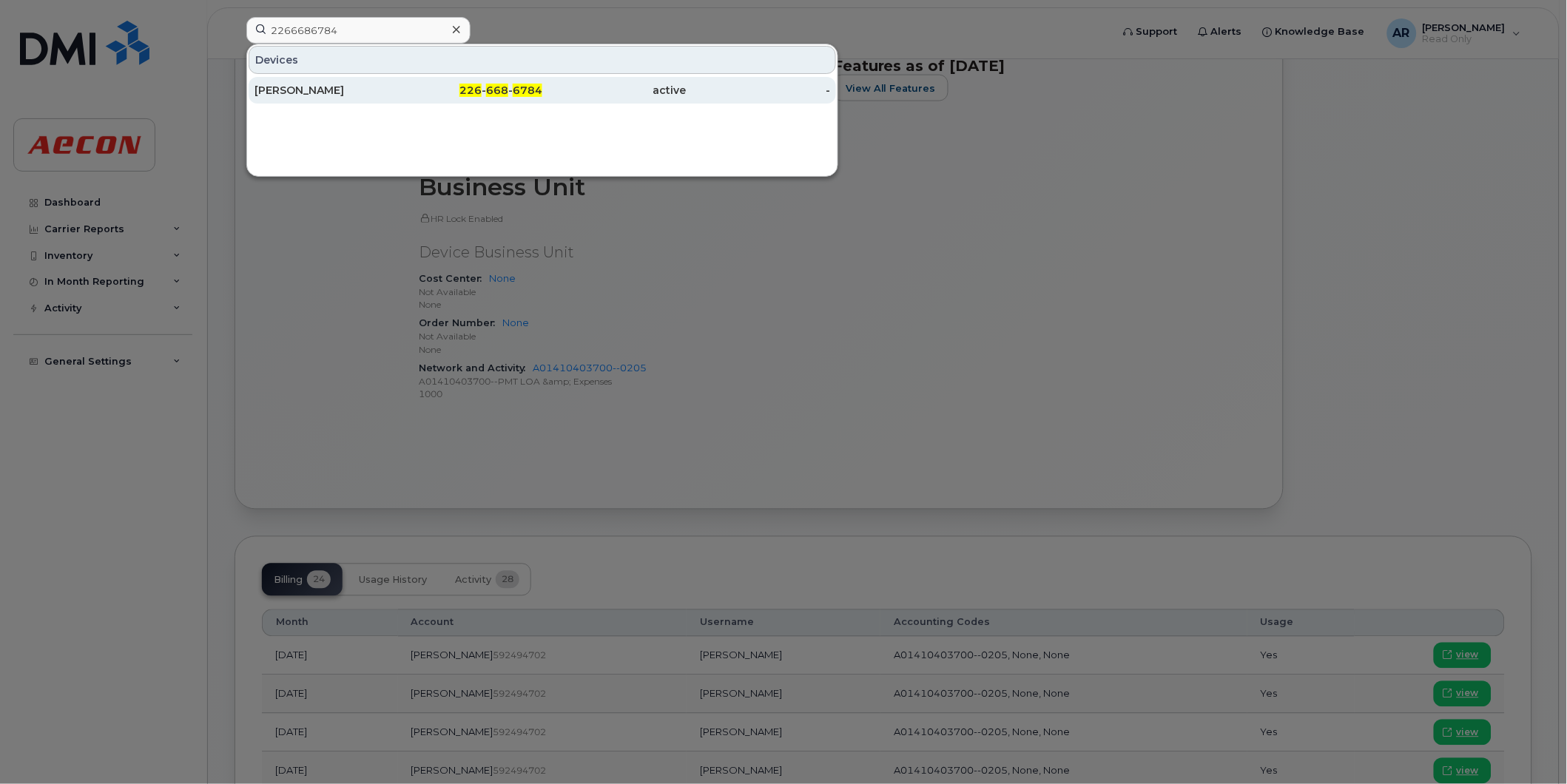
click at [399, 95] on div "226 - 668 - 6784" at bounding box center [471, 90] width 145 height 15
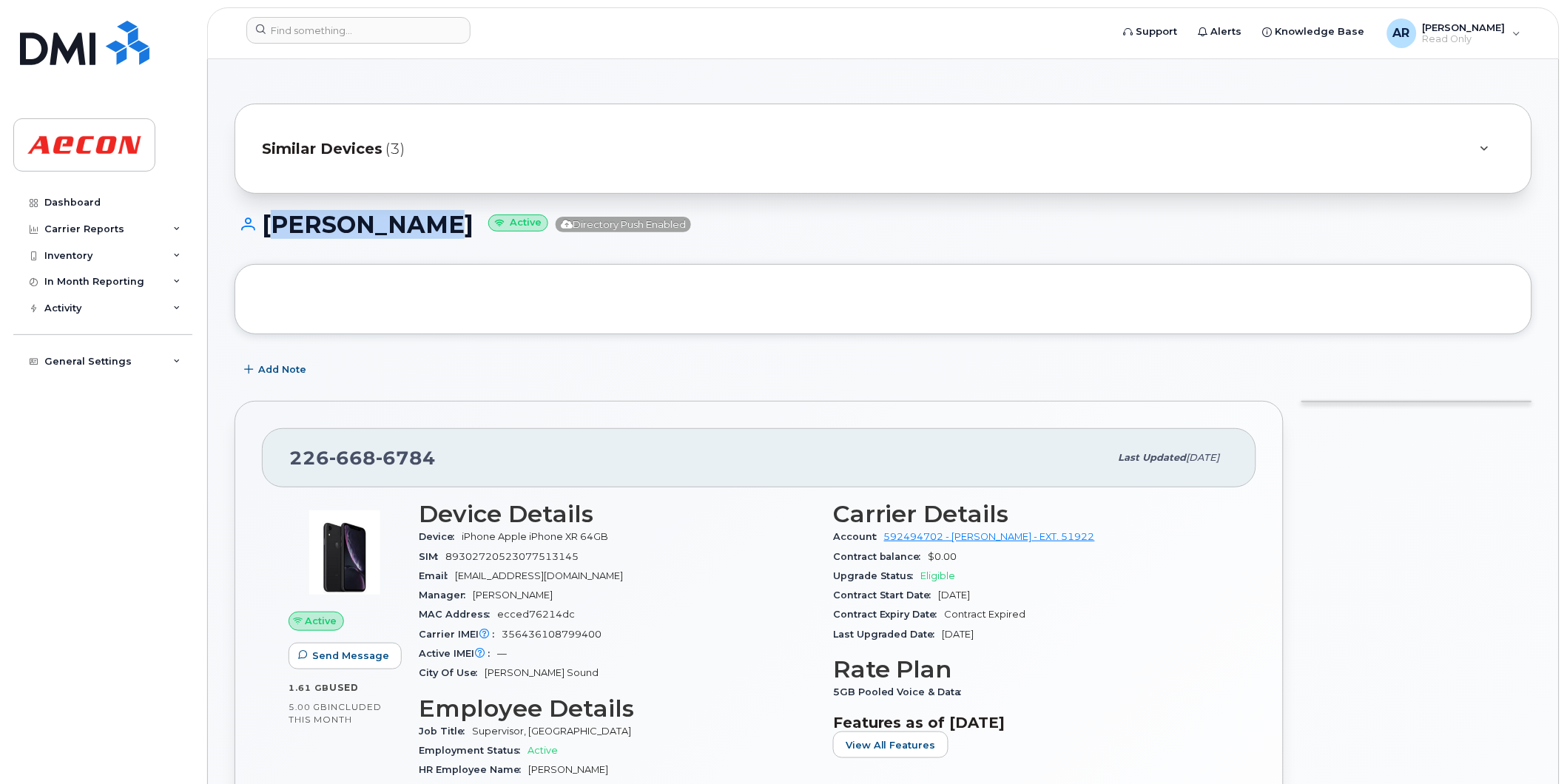
drag, startPoint x: 438, startPoint y: 225, endPoint x: 269, endPoint y: 226, distance: 169.0
click at [269, 226] on h1 "KERRY MCKAY Active Directory Push Enabled" at bounding box center [883, 225] width 1297 height 26
copy h1 "KERRY MCKAY"
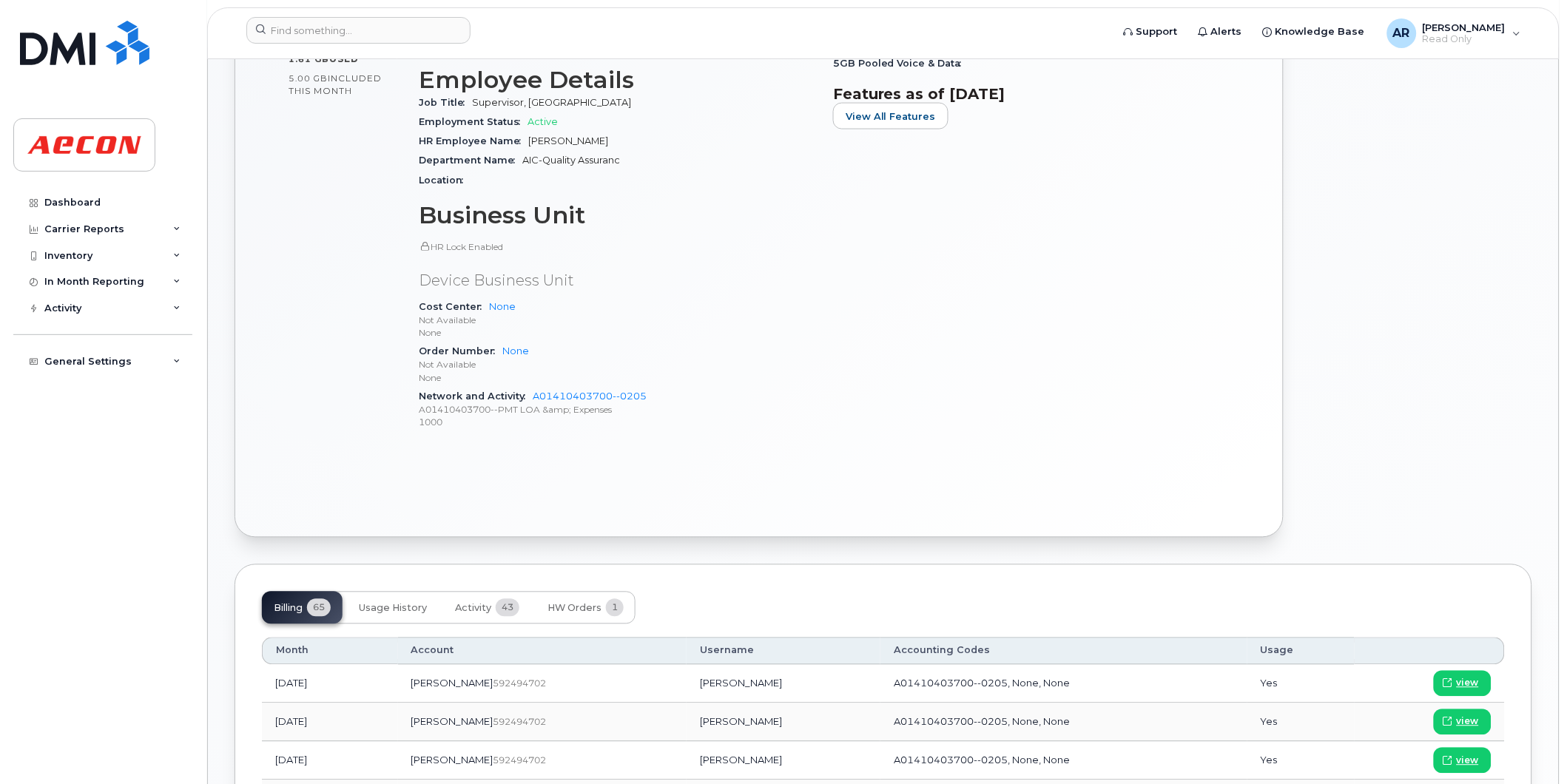
scroll to position [657, 0]
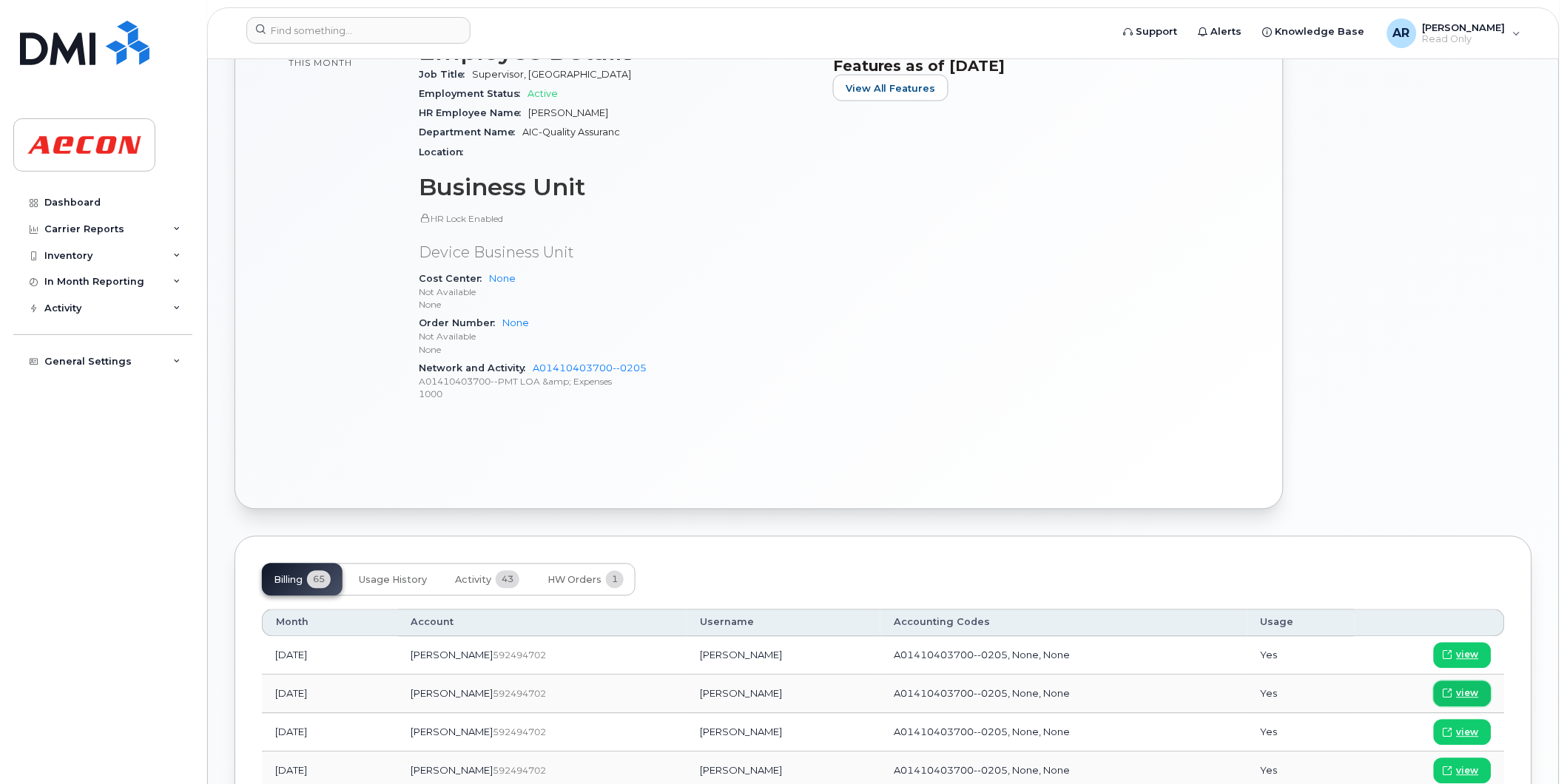
click at [1464, 691] on span "view" at bounding box center [1467, 694] width 22 height 13
click at [388, 32] on input at bounding box center [358, 30] width 224 height 27
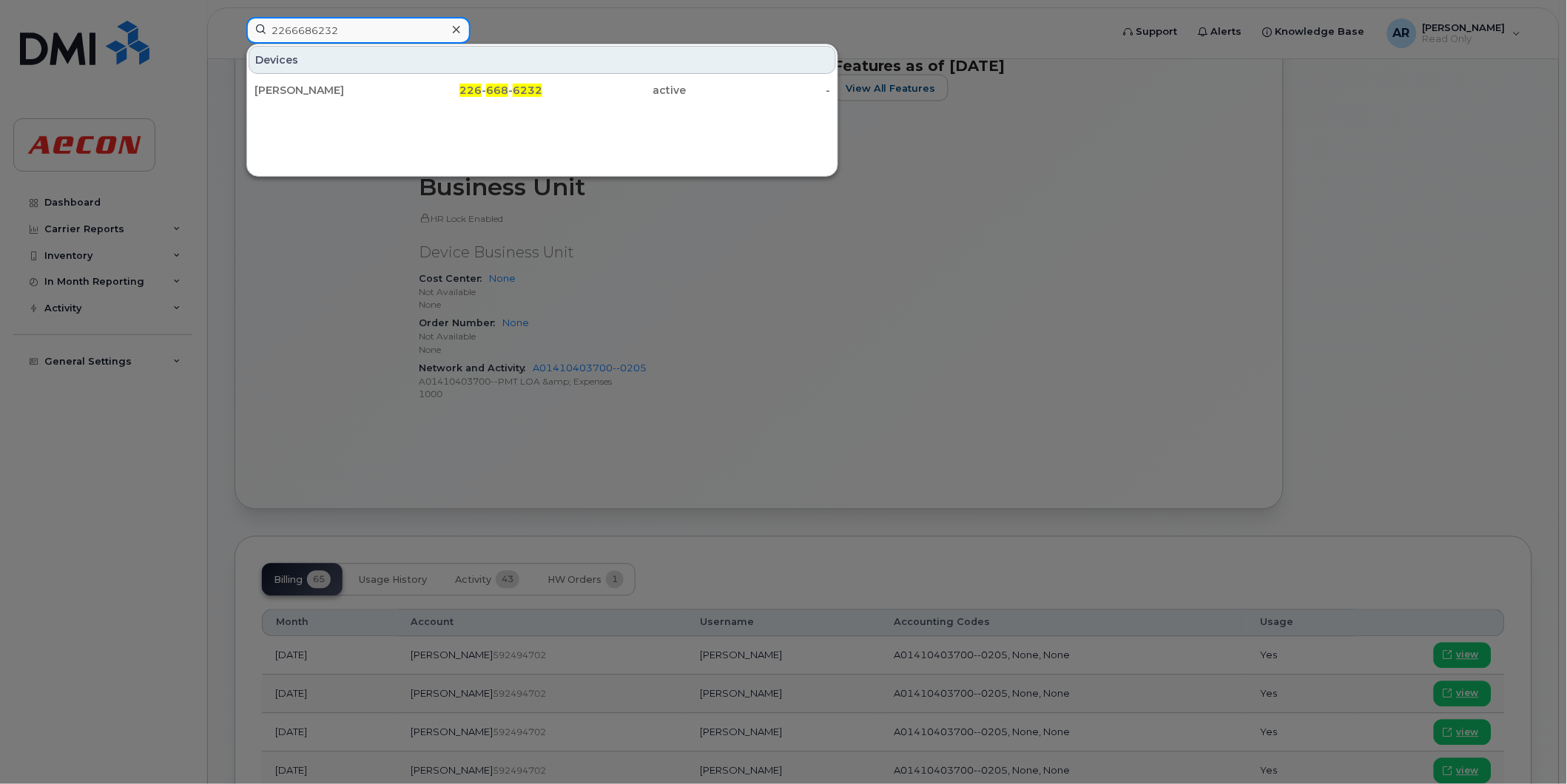
type input "2266686232"
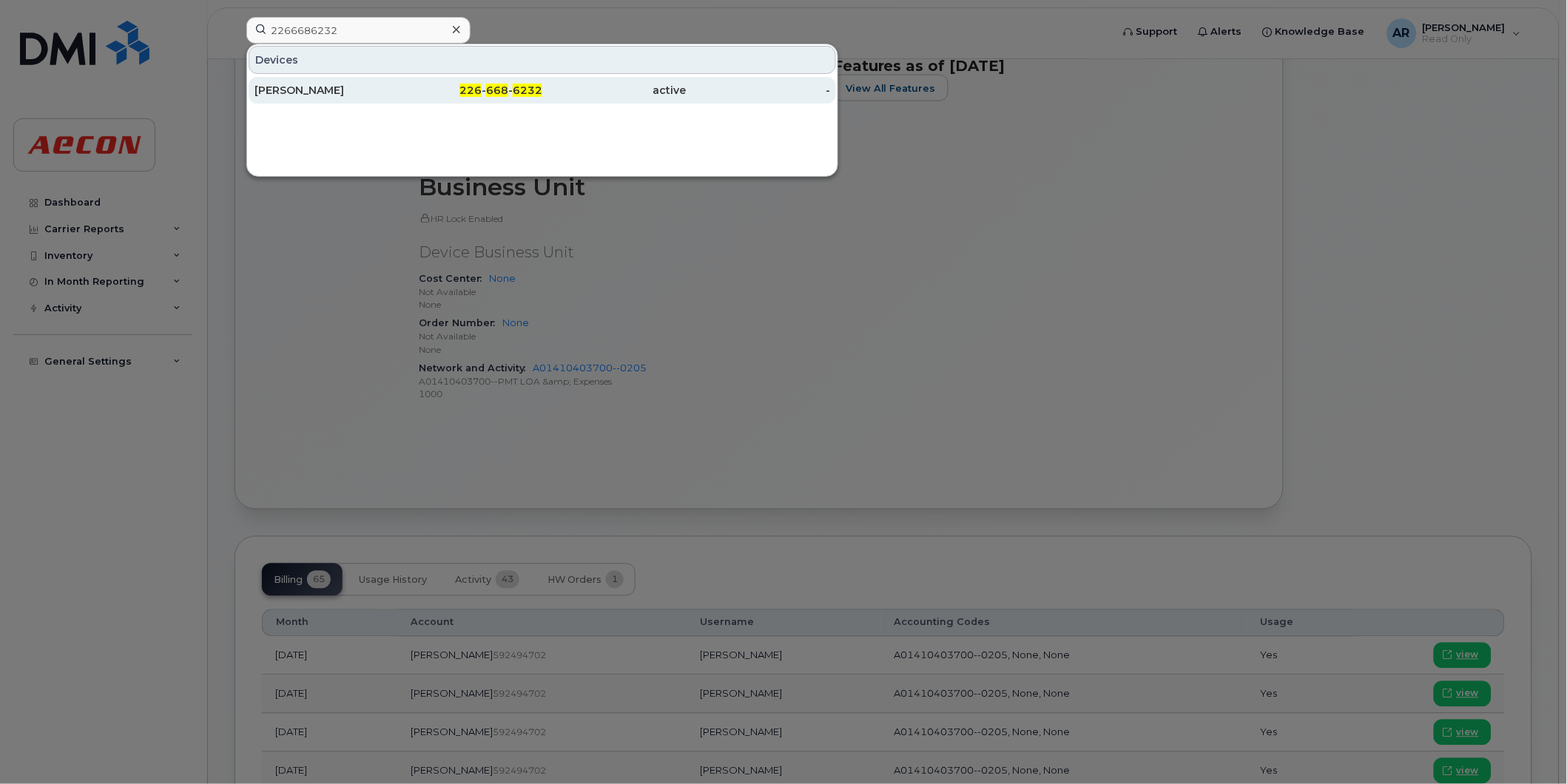
drag, startPoint x: 383, startPoint y: 75, endPoint x: 375, endPoint y: 97, distance: 23.4
click at [379, 96] on div "SHAWN MERRITT" at bounding box center [326, 90] width 145 height 15
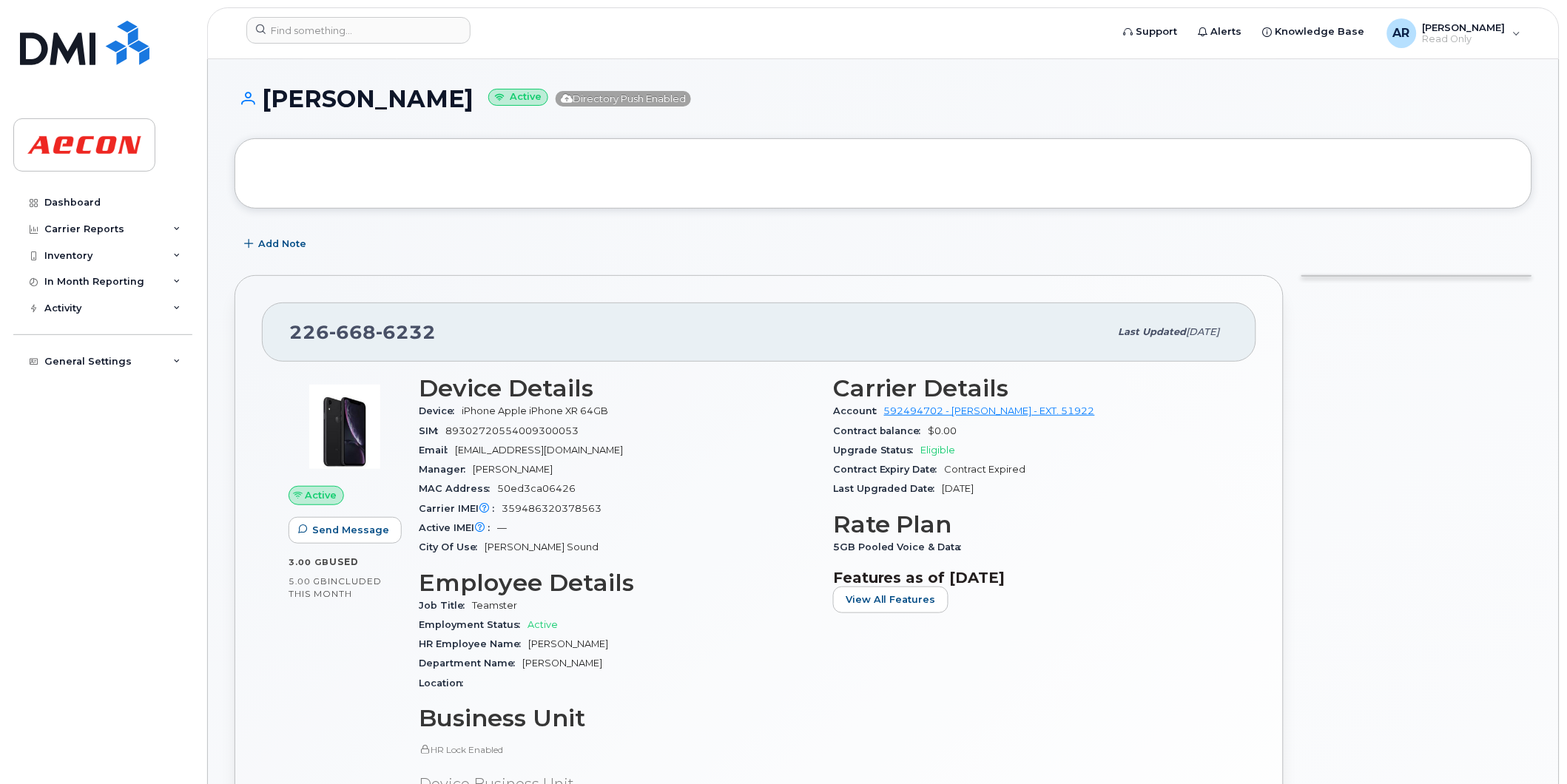
drag, startPoint x: 474, startPoint y: 101, endPoint x: 268, endPoint y: 102, distance: 206.0
click at [268, 102] on h1 "SHAWN MERRITT Active Directory Push Enabled" at bounding box center [883, 99] width 1297 height 26
copy h1 "[PERSON_NAME]"
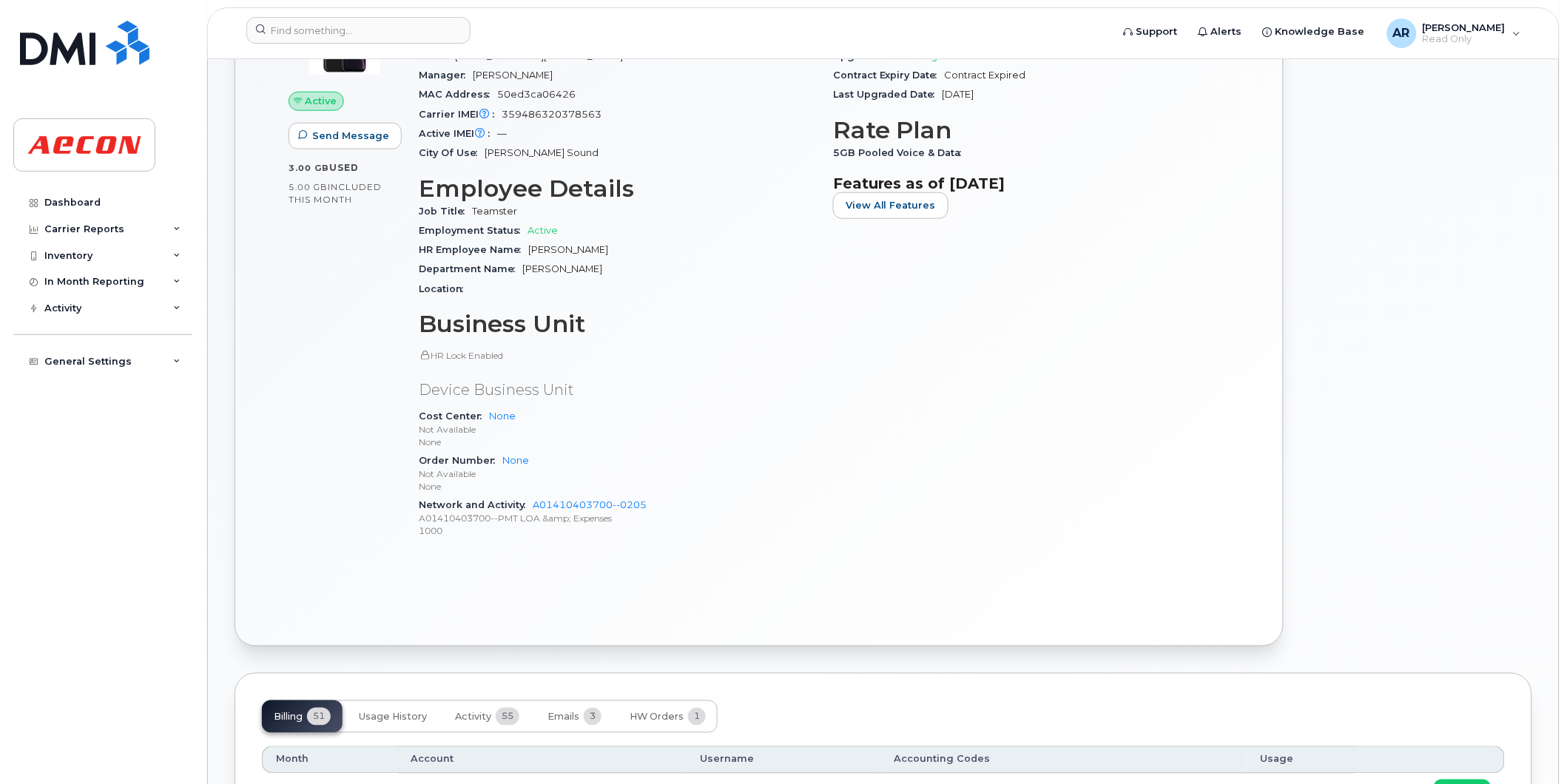
scroll to position [575, 0]
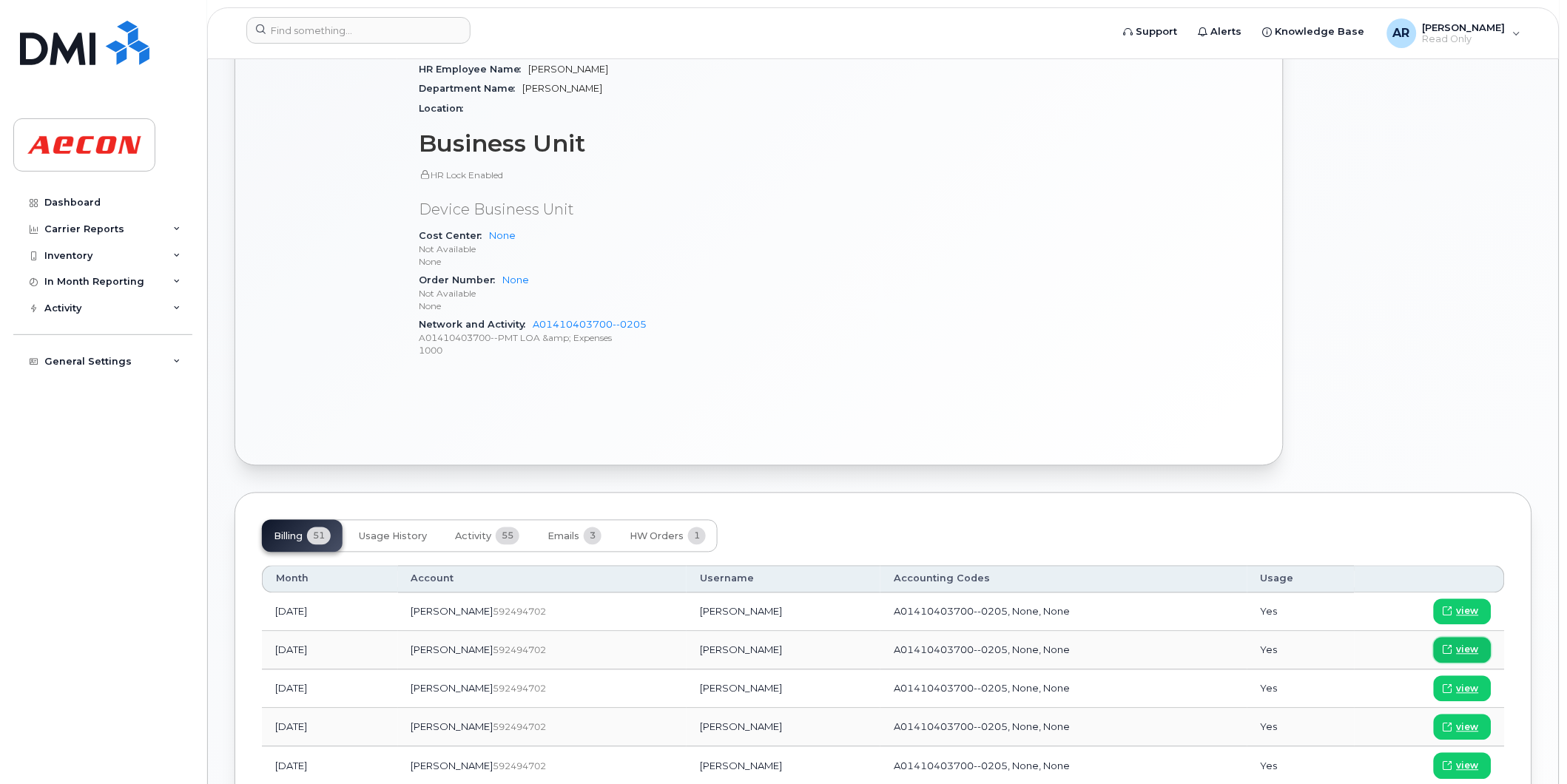
click at [1463, 653] on span "view" at bounding box center [1467, 650] width 22 height 13
click at [335, 32] on input at bounding box center [358, 30] width 224 height 27
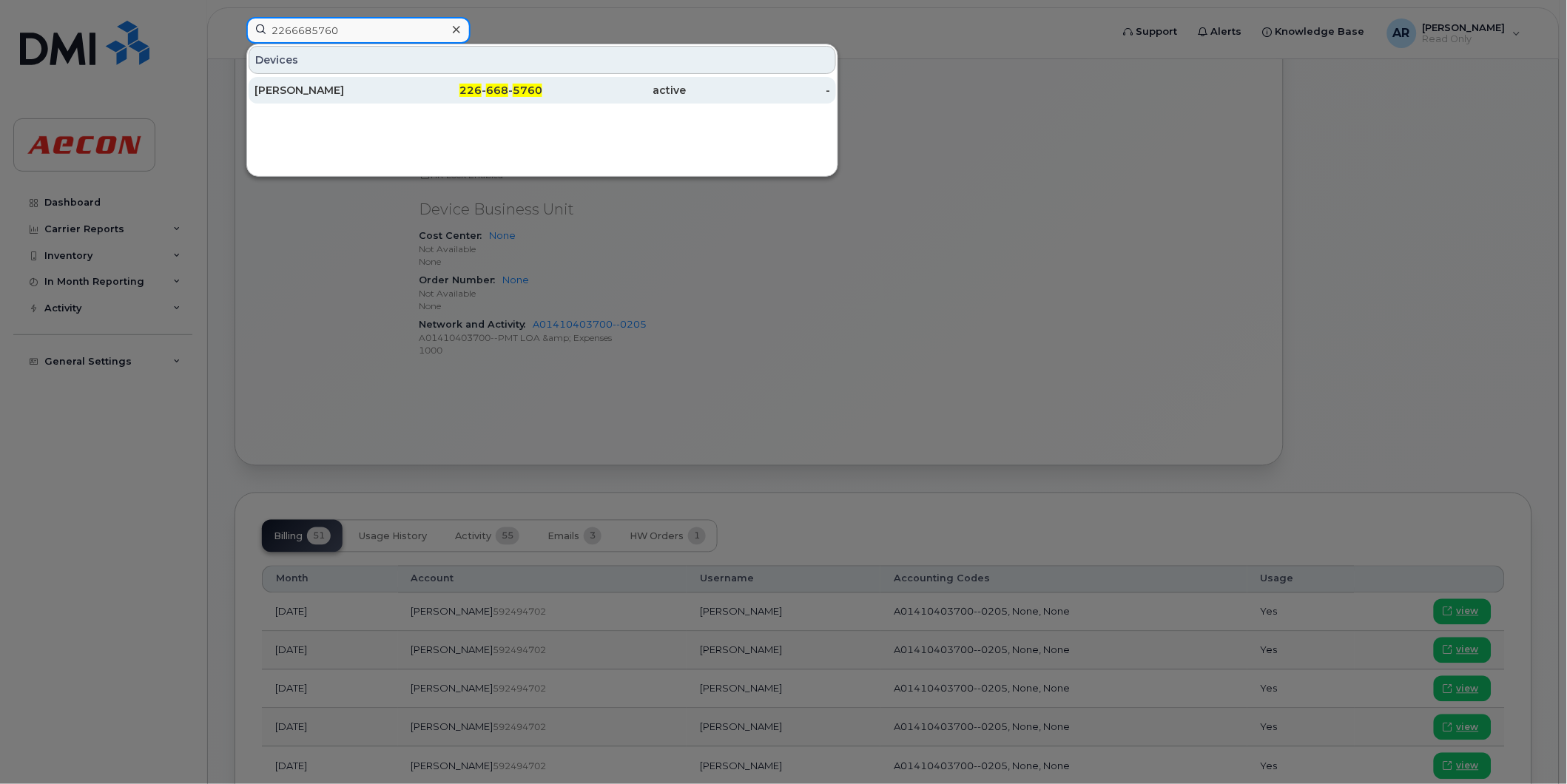
type input "2266685760"
click at [374, 87] on div "[PERSON_NAME]" at bounding box center [326, 90] width 145 height 15
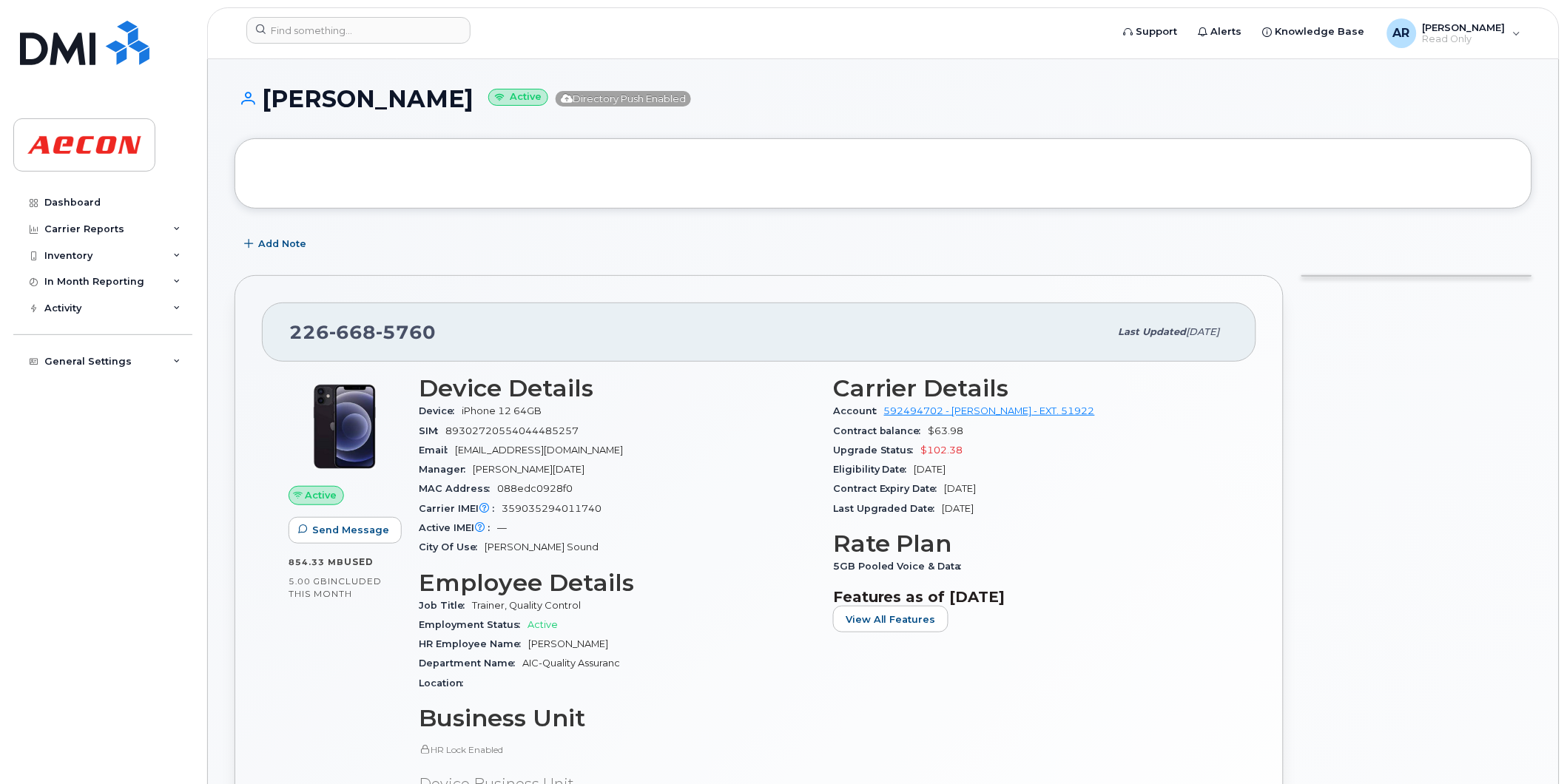
drag, startPoint x: 482, startPoint y: 105, endPoint x: 270, endPoint y: 106, distance: 212.0
click at [270, 106] on h1 "GRAHAM NEVILLE Active Directory Push Enabled" at bounding box center [883, 99] width 1297 height 26
copy h1 "GRAHAM NEVILLE"
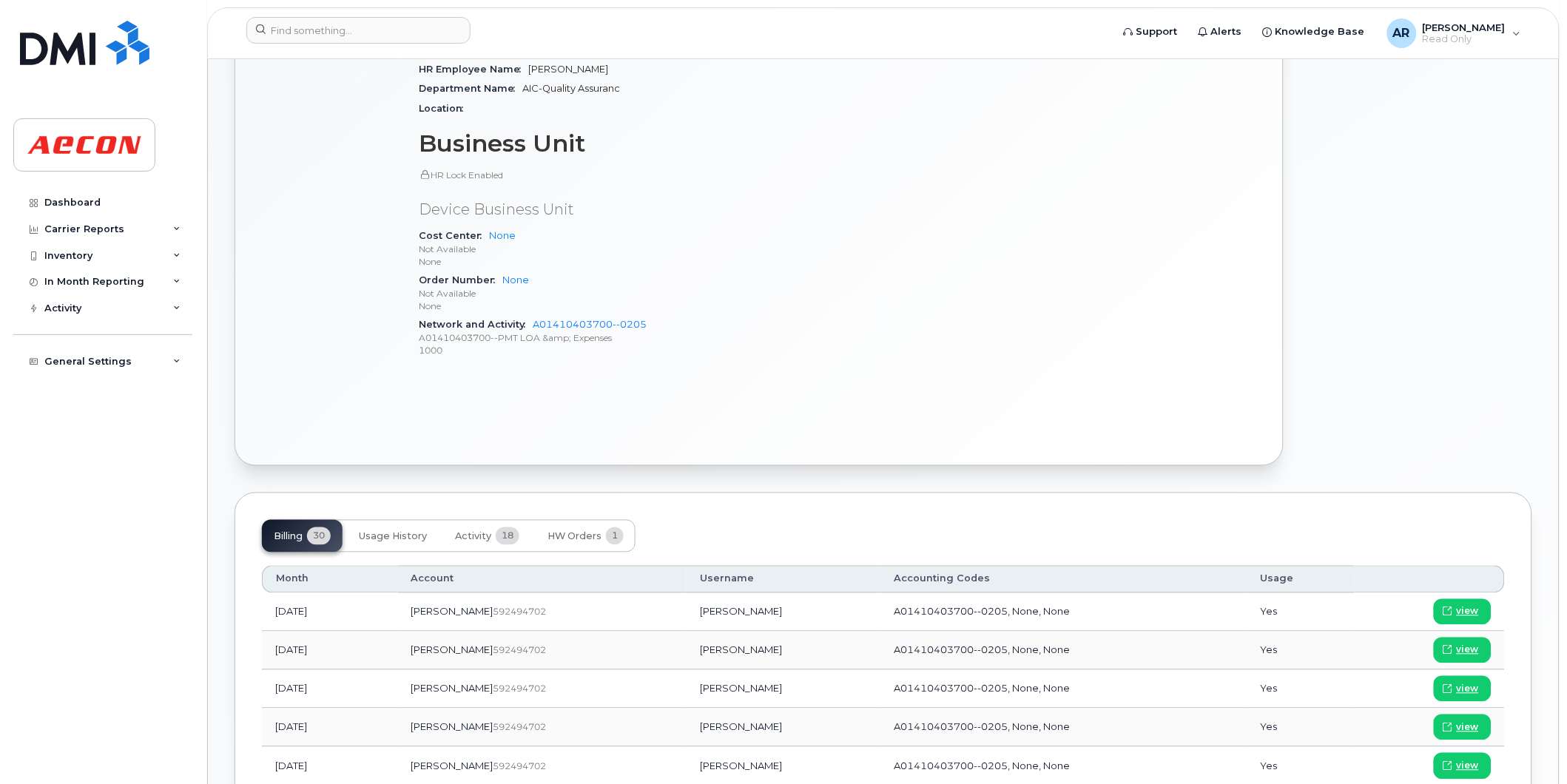
scroll to position [739, 0]
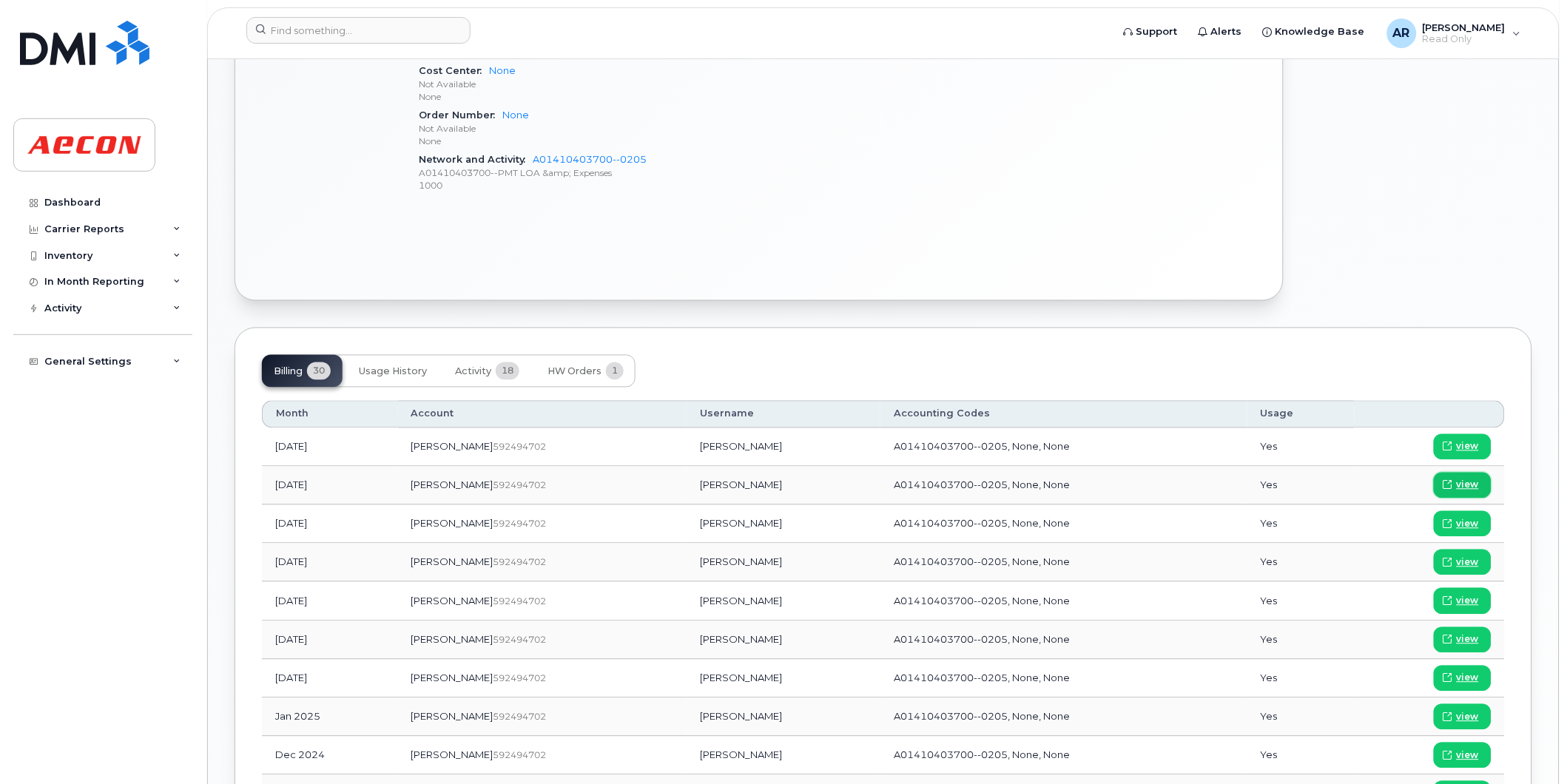
click at [1463, 486] on span "view" at bounding box center [1467, 485] width 22 height 13
click at [335, 34] on input at bounding box center [358, 30] width 224 height 27
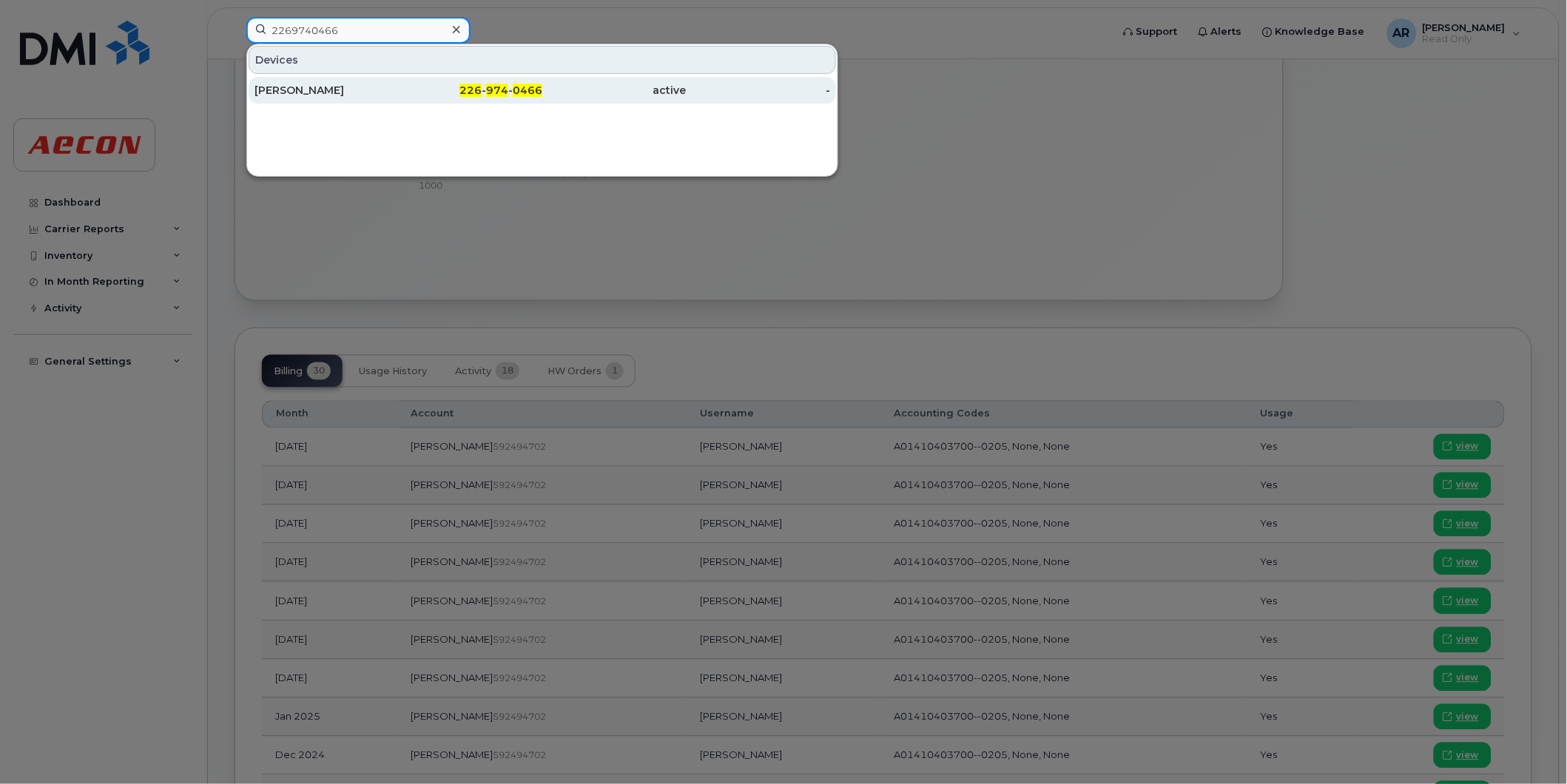
type input "2269740466"
click at [461, 96] on div "226 - 974 - 0466" at bounding box center [471, 90] width 145 height 15
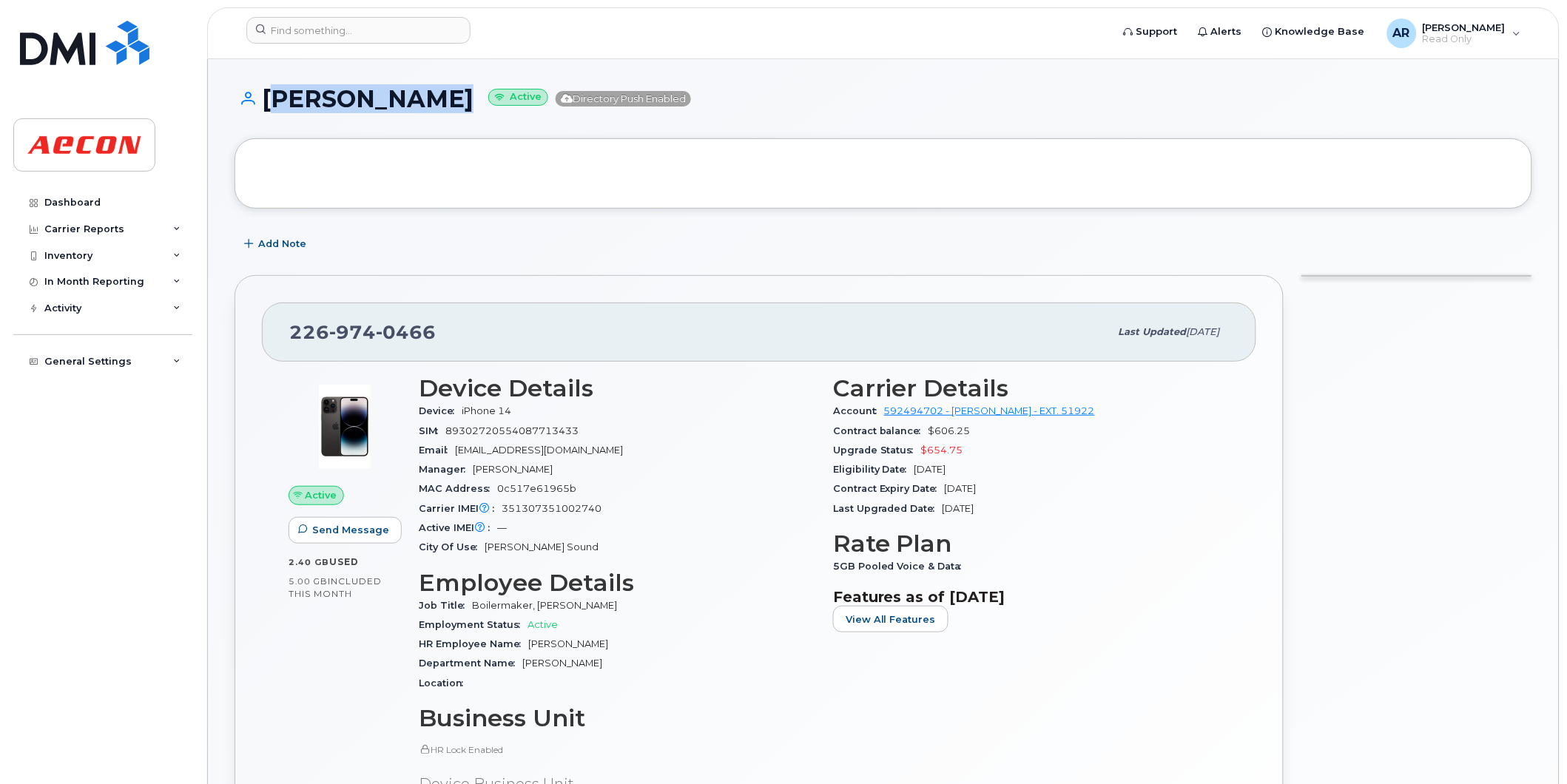
drag, startPoint x: 462, startPoint y: 98, endPoint x: 268, endPoint y: 105, distance: 194.1
click at [268, 105] on h1 "[PERSON_NAME] Active Directory Push Enabled" at bounding box center [883, 99] width 1297 height 26
copy h1 "[PERSON_NAME]"
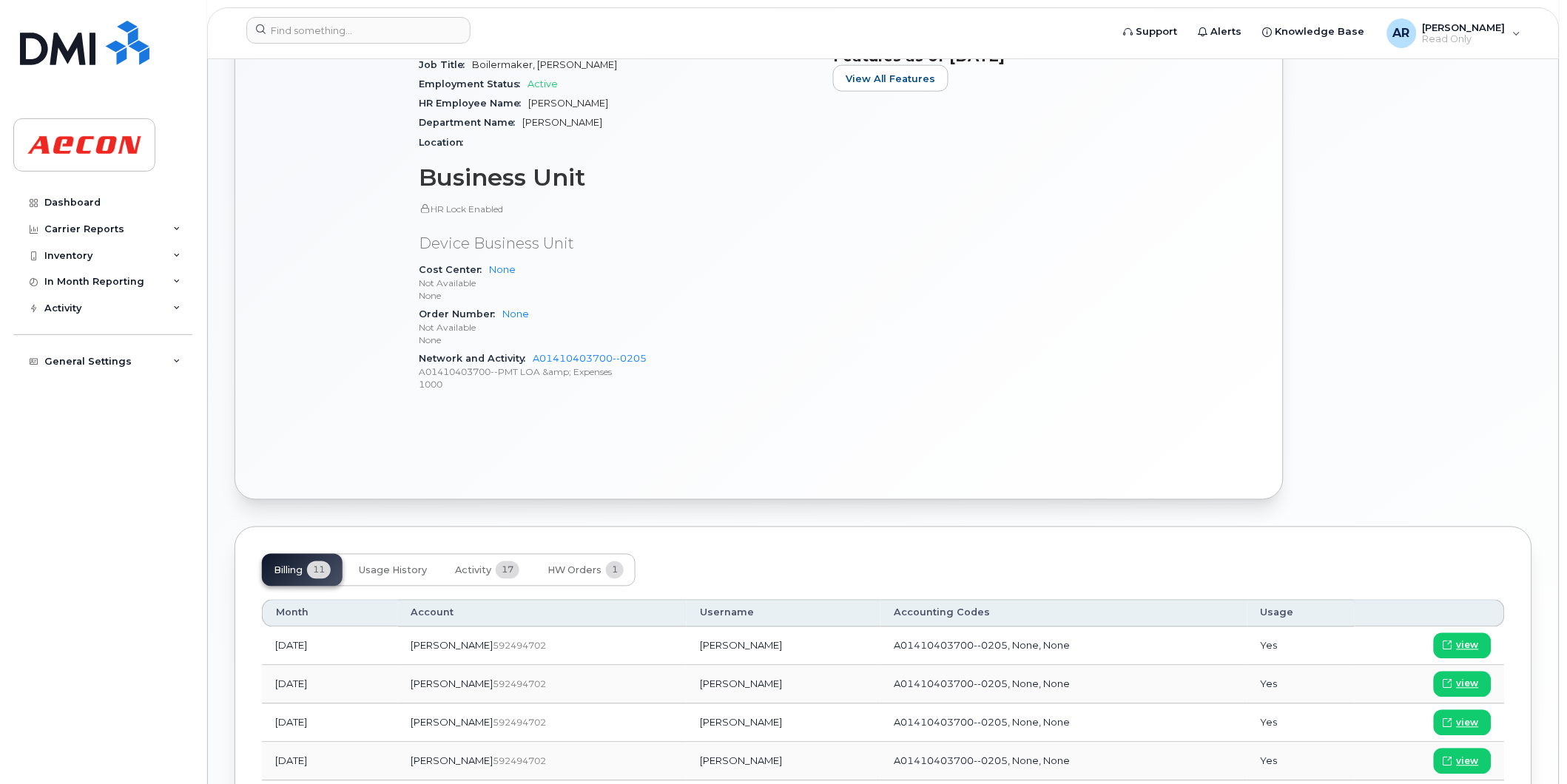
scroll to position [575, 0]
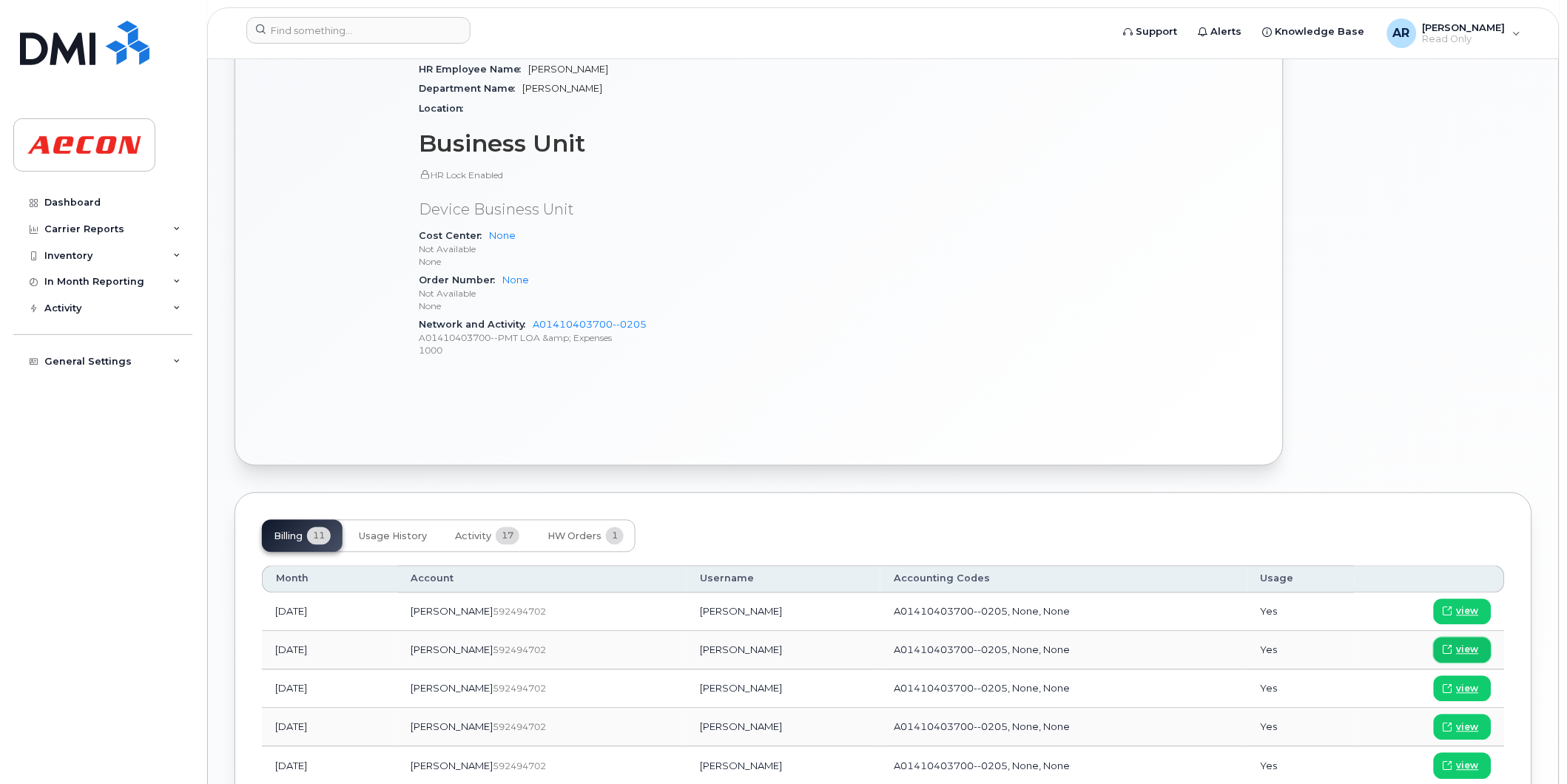
click at [1472, 648] on span "view" at bounding box center [1467, 650] width 22 height 13
click at [348, 21] on input at bounding box center [358, 30] width 224 height 27
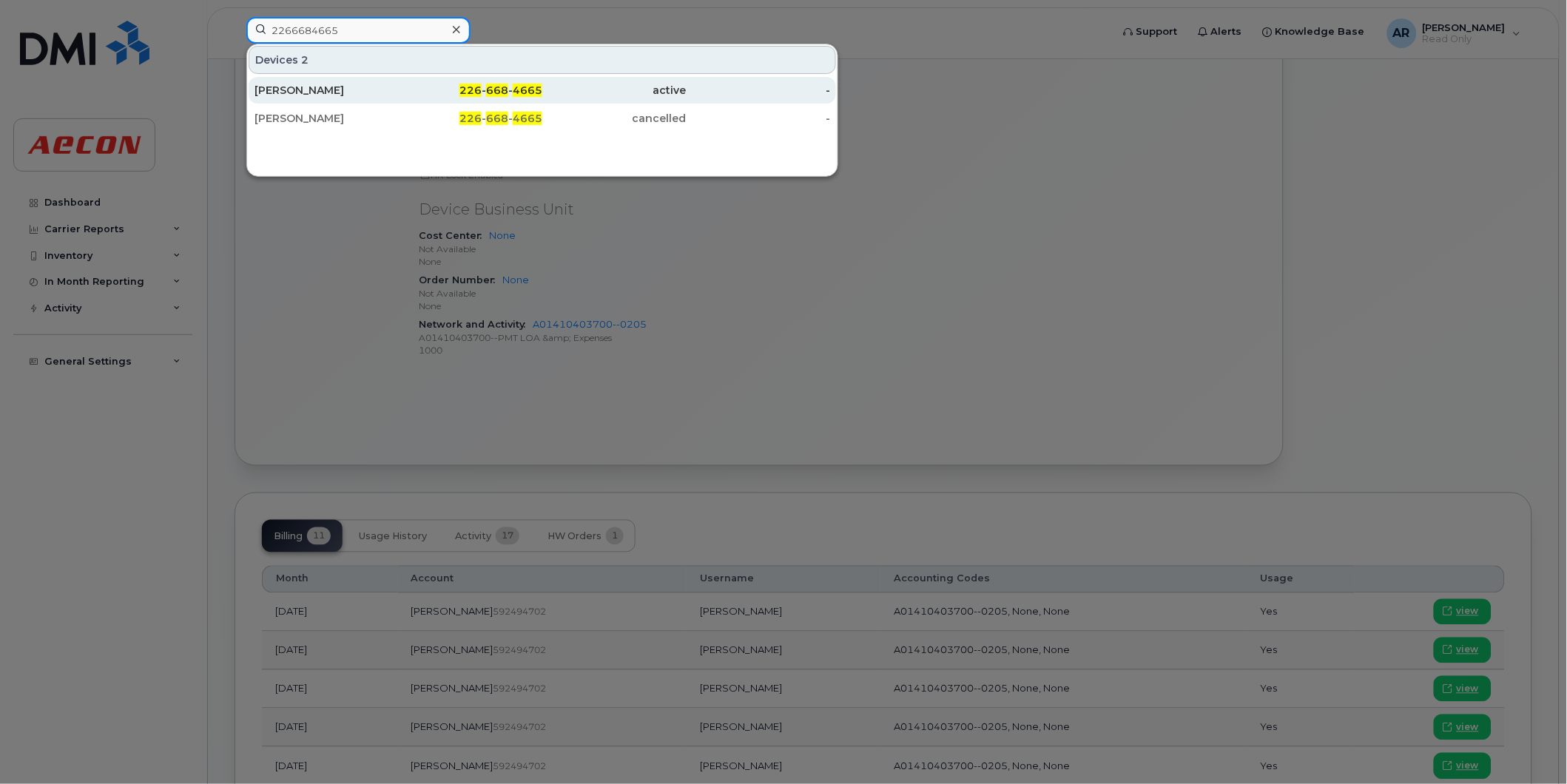
type input "2266684665"
click at [409, 86] on div "226 - 668 - 4665" at bounding box center [471, 90] width 145 height 15
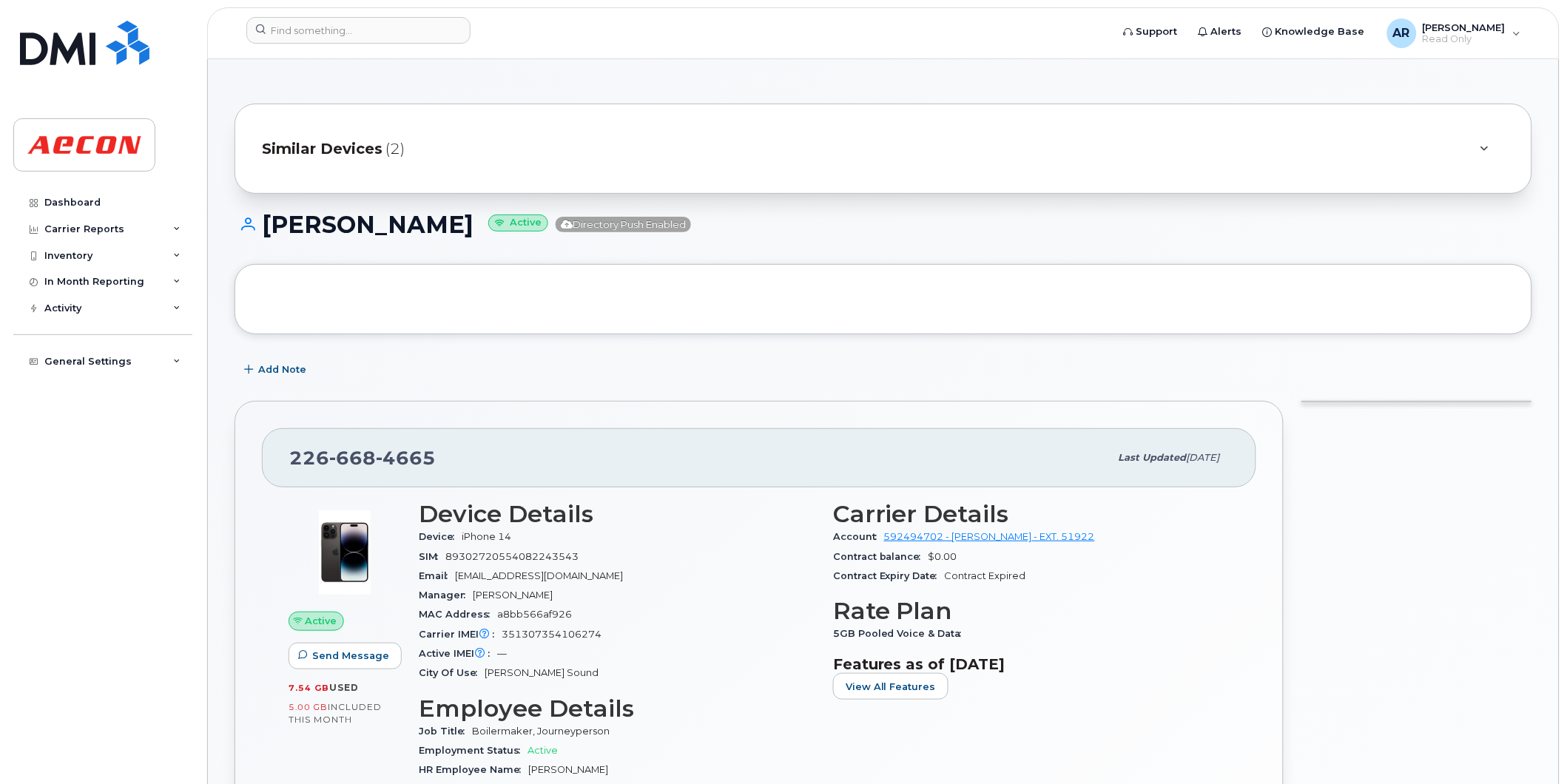
drag, startPoint x: 524, startPoint y: 237, endPoint x: 488, endPoint y: 243, distance: 36.5
click at [486, 243] on div "[PERSON_NAME] Active Directory Push Enabled" at bounding box center [883, 238] width 1297 height 53
drag, startPoint x: 488, startPoint y: 243, endPoint x: 537, endPoint y: 235, distance: 49.6
click at [537, 235] on h1 "[PERSON_NAME] Active Directory Push Enabled" at bounding box center [883, 225] width 1297 height 26
drag, startPoint x: 533, startPoint y: 228, endPoint x: 271, endPoint y: 229, distance: 262.0
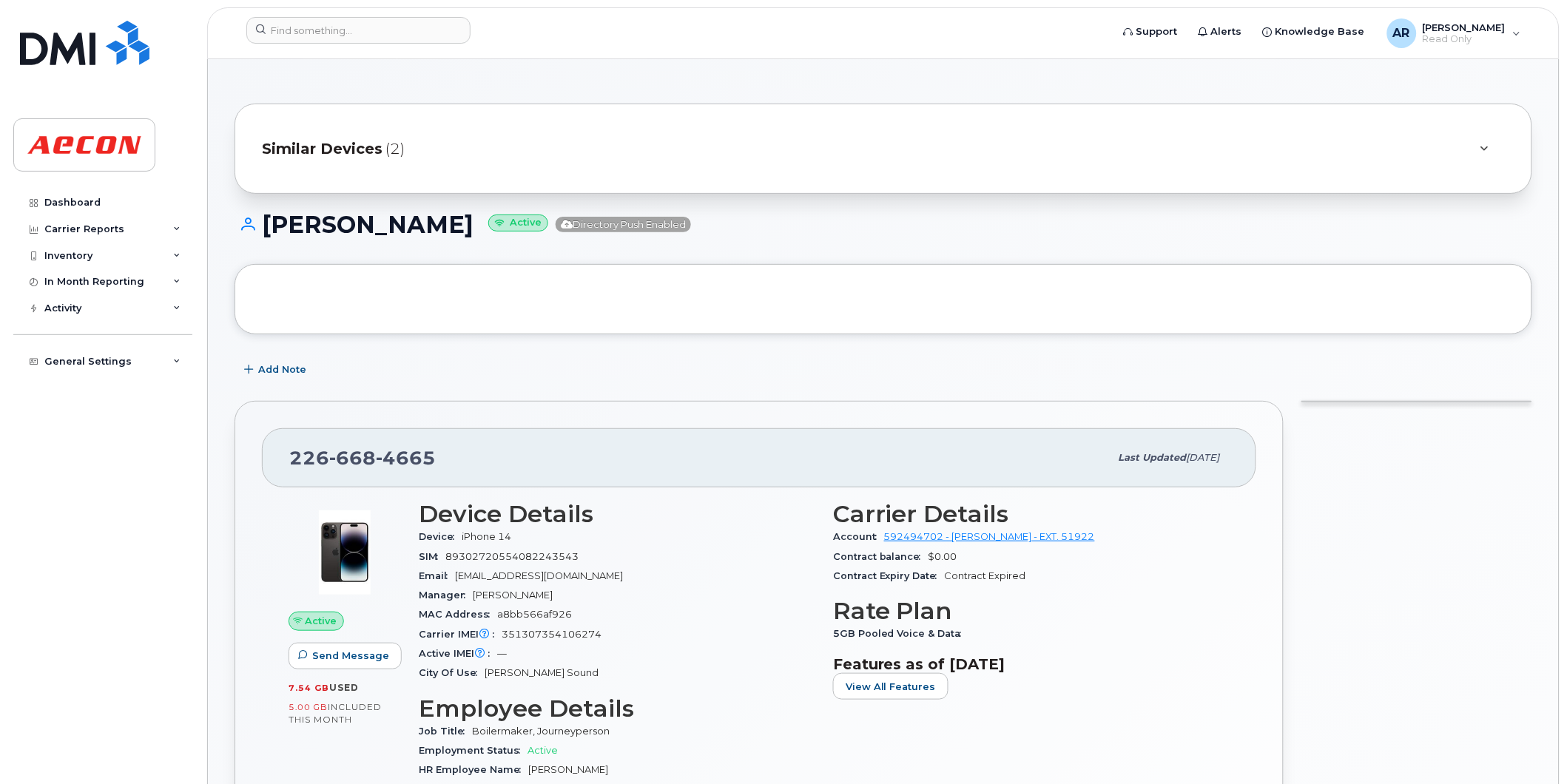
click at [271, 229] on h1 "DAWSON DUKESHIRE Active Directory Push Enabled" at bounding box center [883, 225] width 1297 height 26
copy h1 "DAWSON DUKESHIRE"
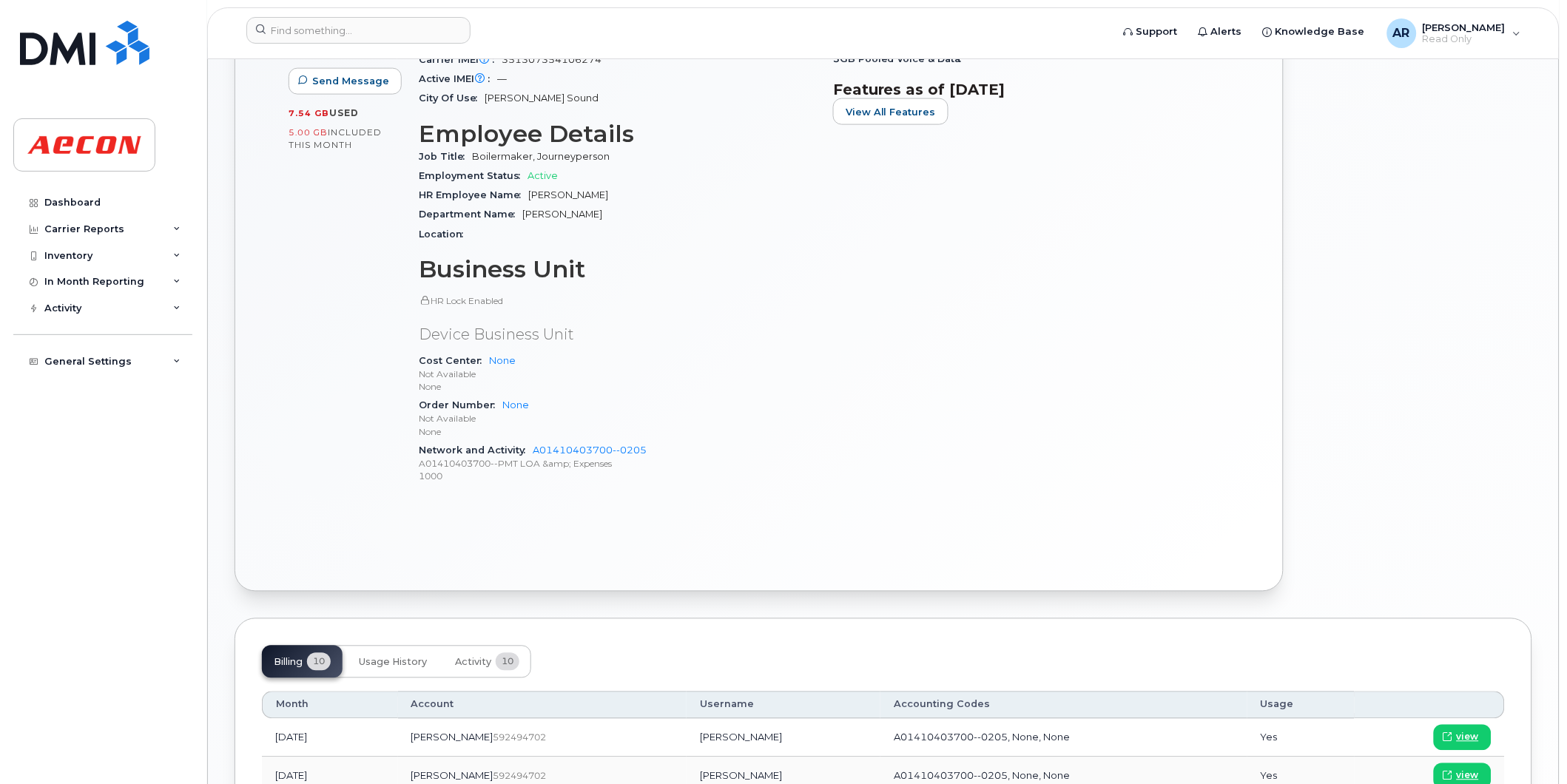
scroll to position [739, 0]
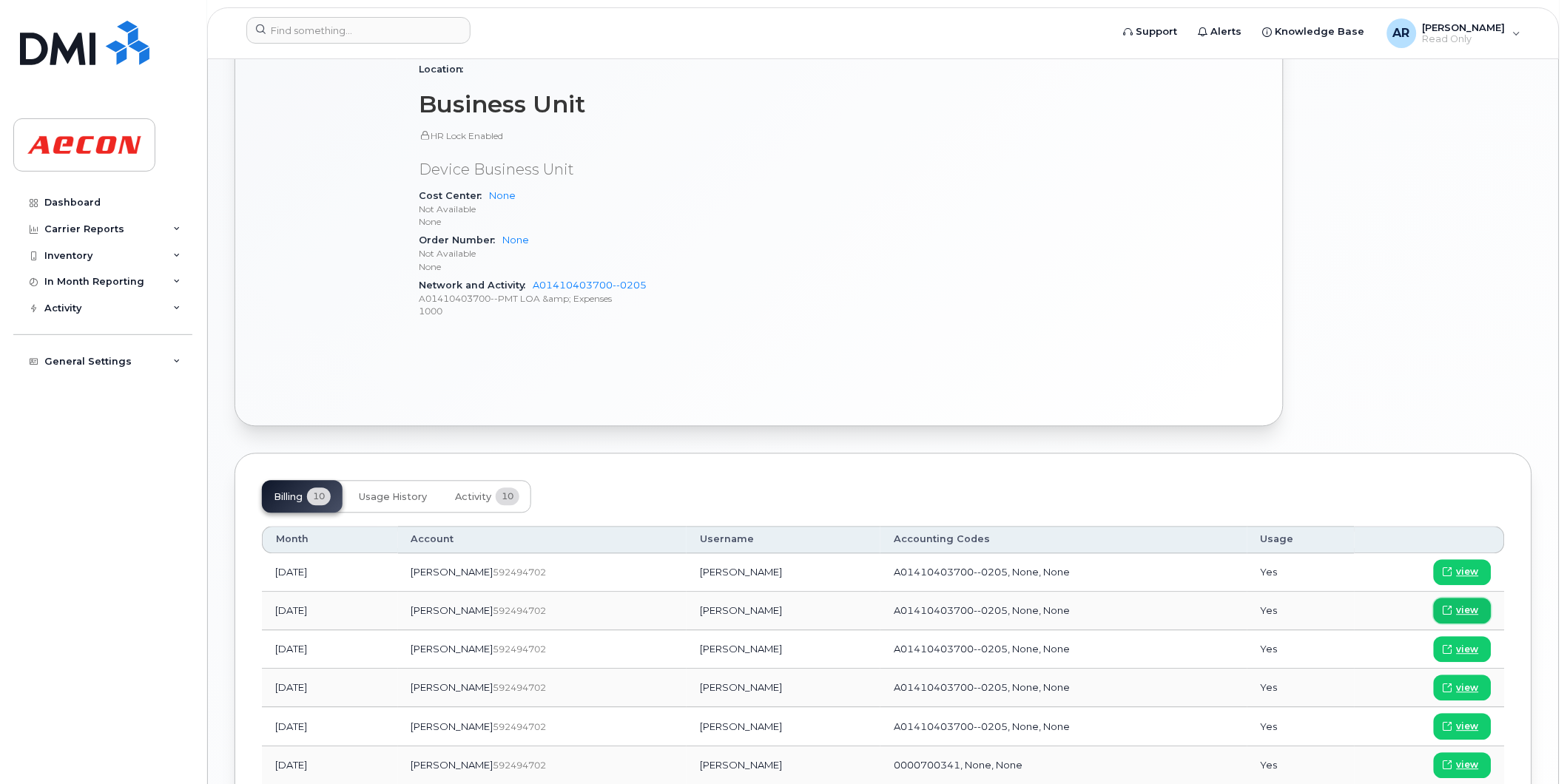
click at [1467, 611] on span "view" at bounding box center [1467, 611] width 22 height 13
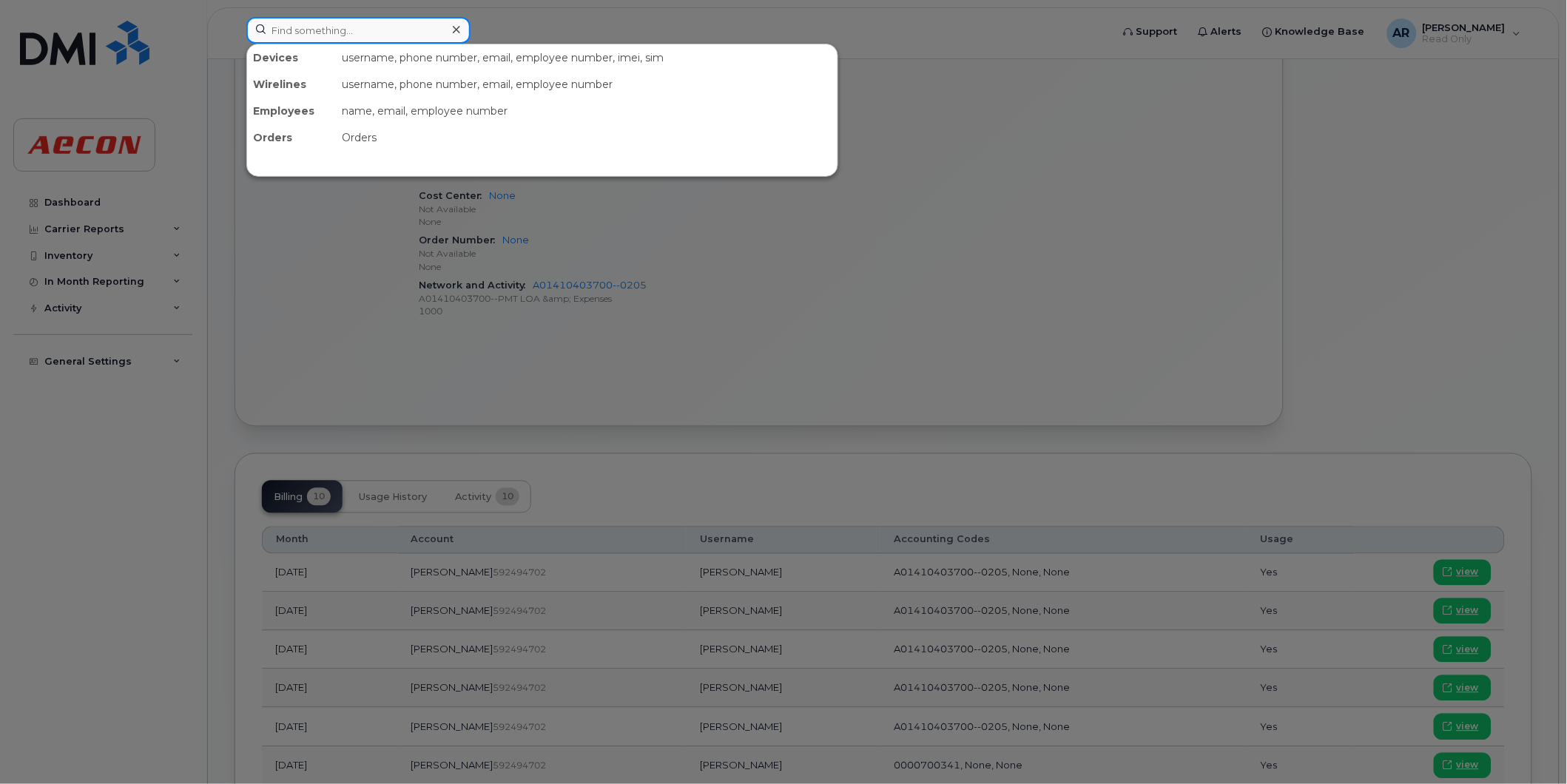
click at [398, 35] on input at bounding box center [358, 30] width 224 height 27
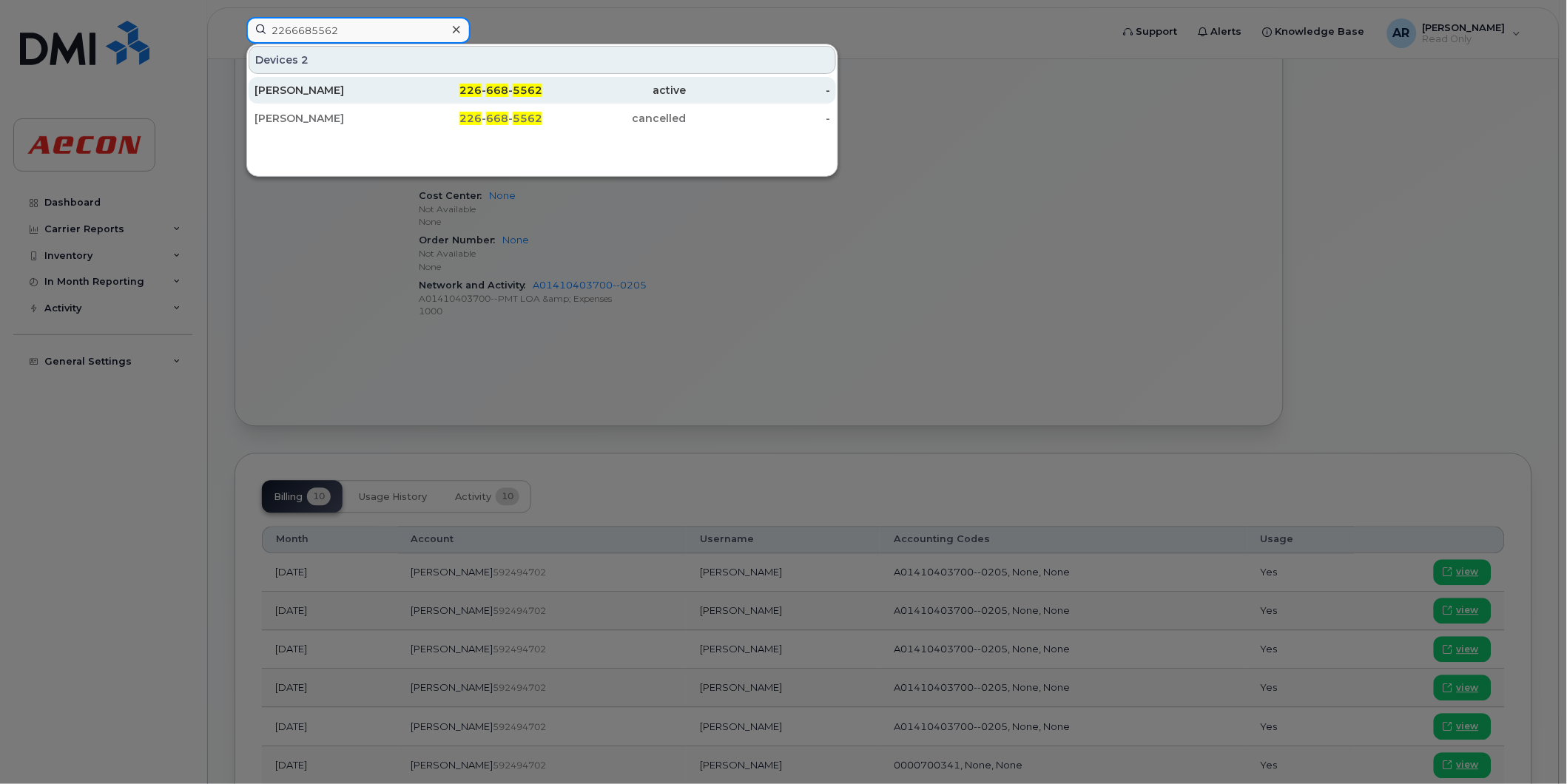
type input "2266685562"
click at [422, 94] on div "226 - 668 - 5562" at bounding box center [471, 90] width 145 height 15
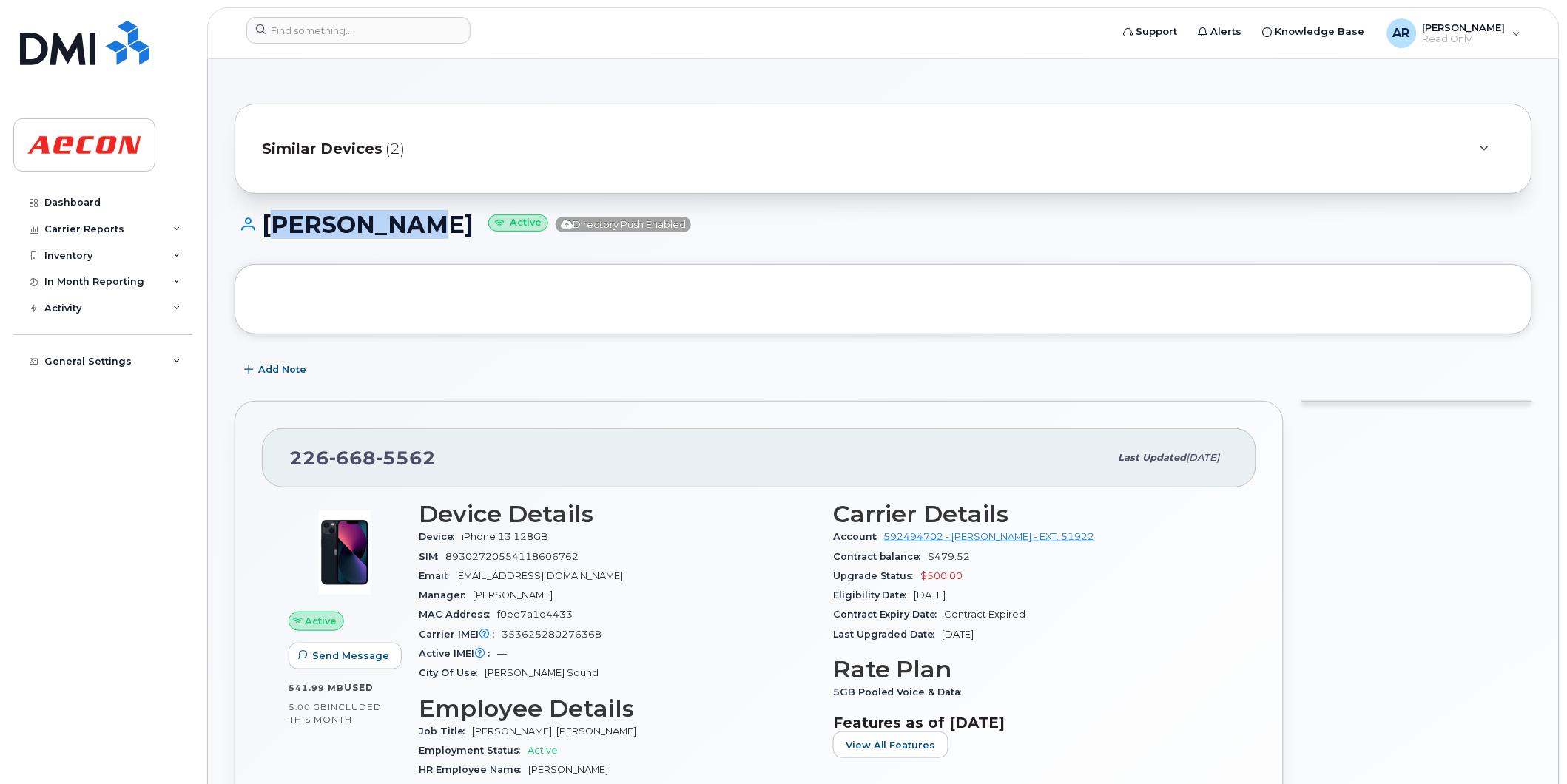
drag, startPoint x: 430, startPoint y: 225, endPoint x: 269, endPoint y: 222, distance: 161.0
click at [269, 222] on h1 "[PERSON_NAME] Active Directory Push Enabled" at bounding box center [883, 225] width 1297 height 26
copy h1 "[PERSON_NAME]"
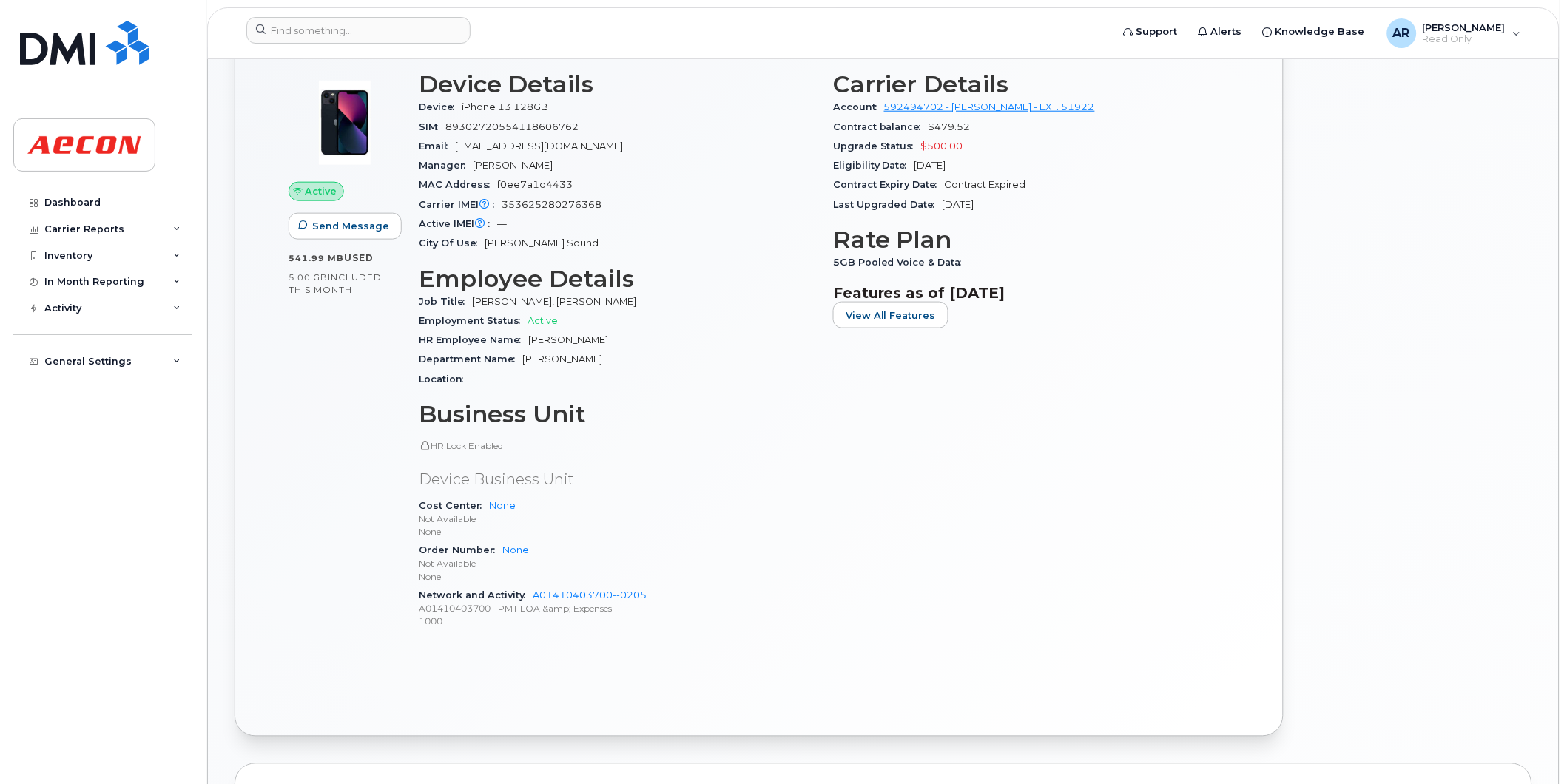
scroll to position [575, 0]
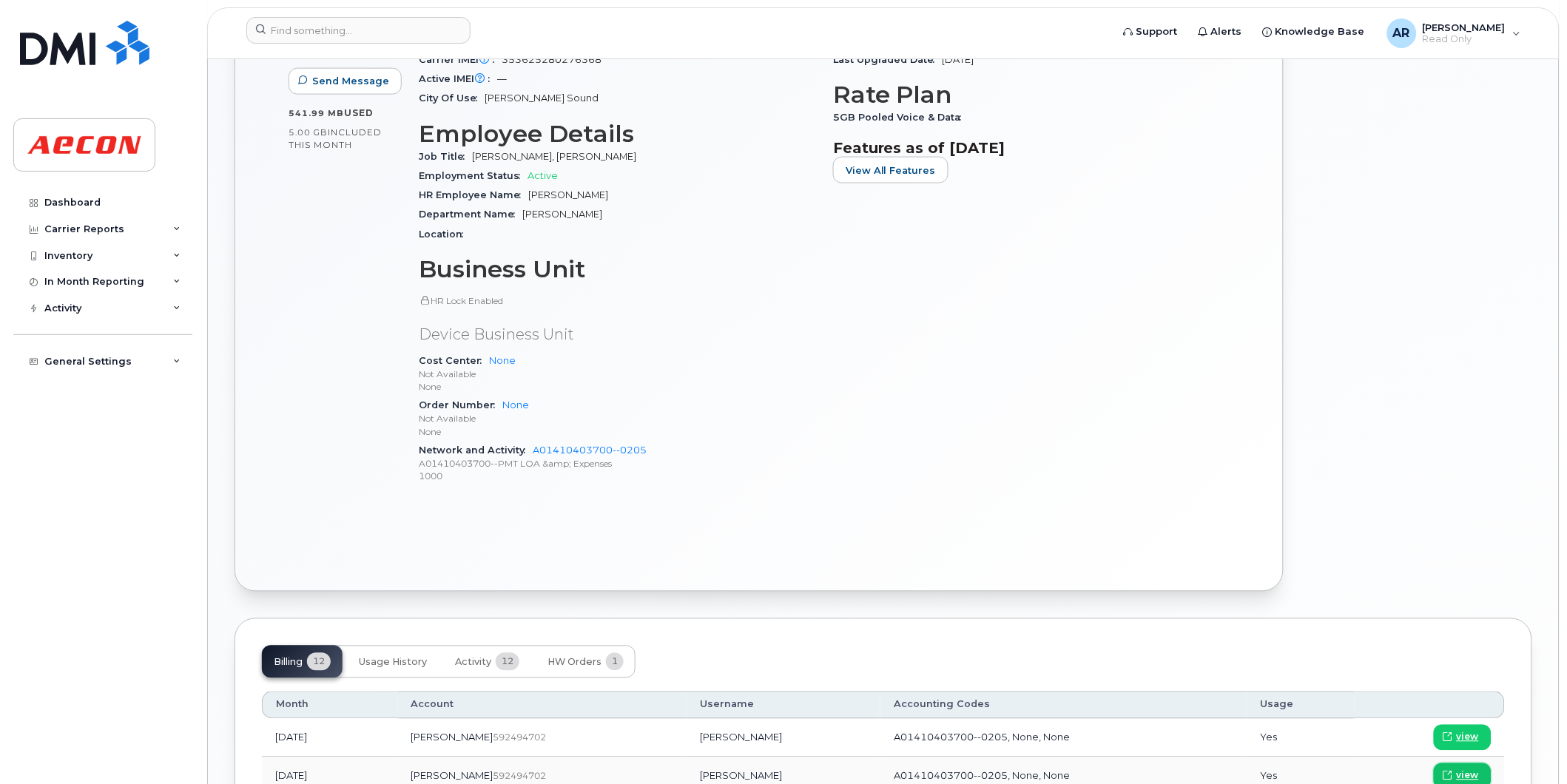
click at [1464, 773] on span "view" at bounding box center [1467, 776] width 22 height 13
click at [358, 27] on input at bounding box center [358, 30] width 224 height 27
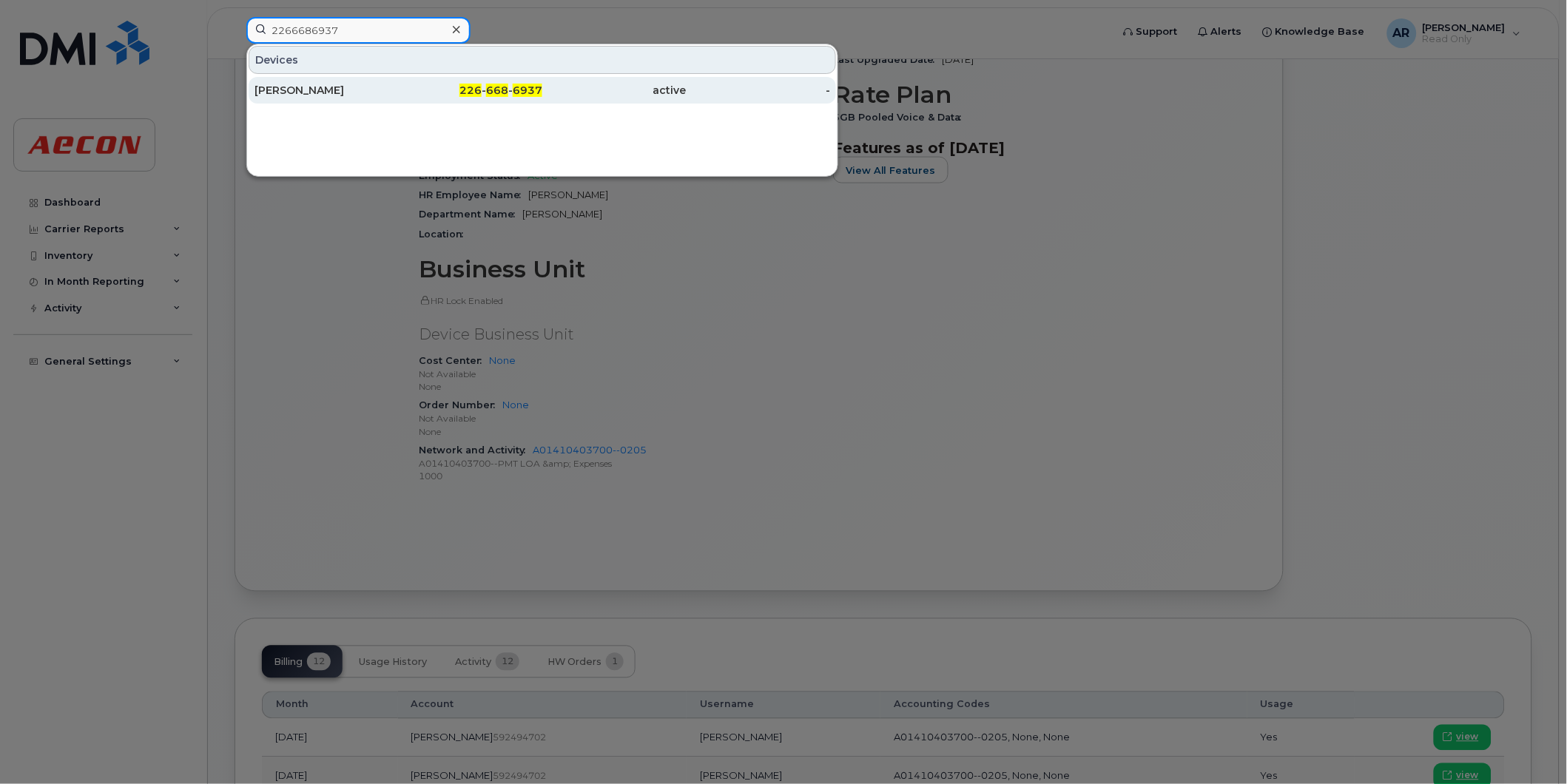
type input "2266686937"
click at [412, 81] on div "226 - 668 - 6937" at bounding box center [471, 90] width 145 height 27
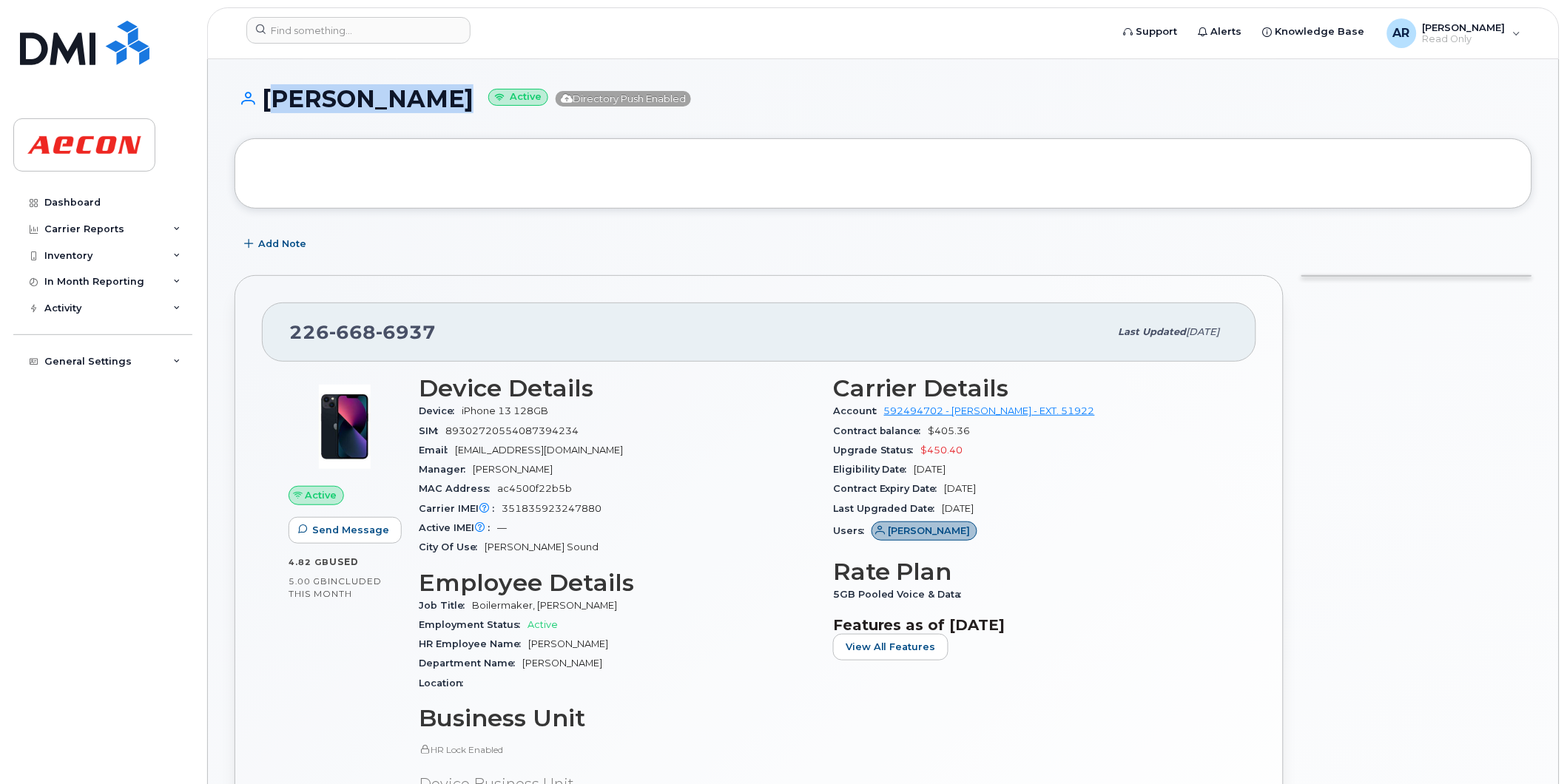
drag, startPoint x: 460, startPoint y: 106, endPoint x: 270, endPoint y: 106, distance: 190.0
click at [270, 106] on h1 "BROCK WILSON Active Directory Push Enabled" at bounding box center [883, 99] width 1297 height 26
copy h1 "BROCK WILSON"
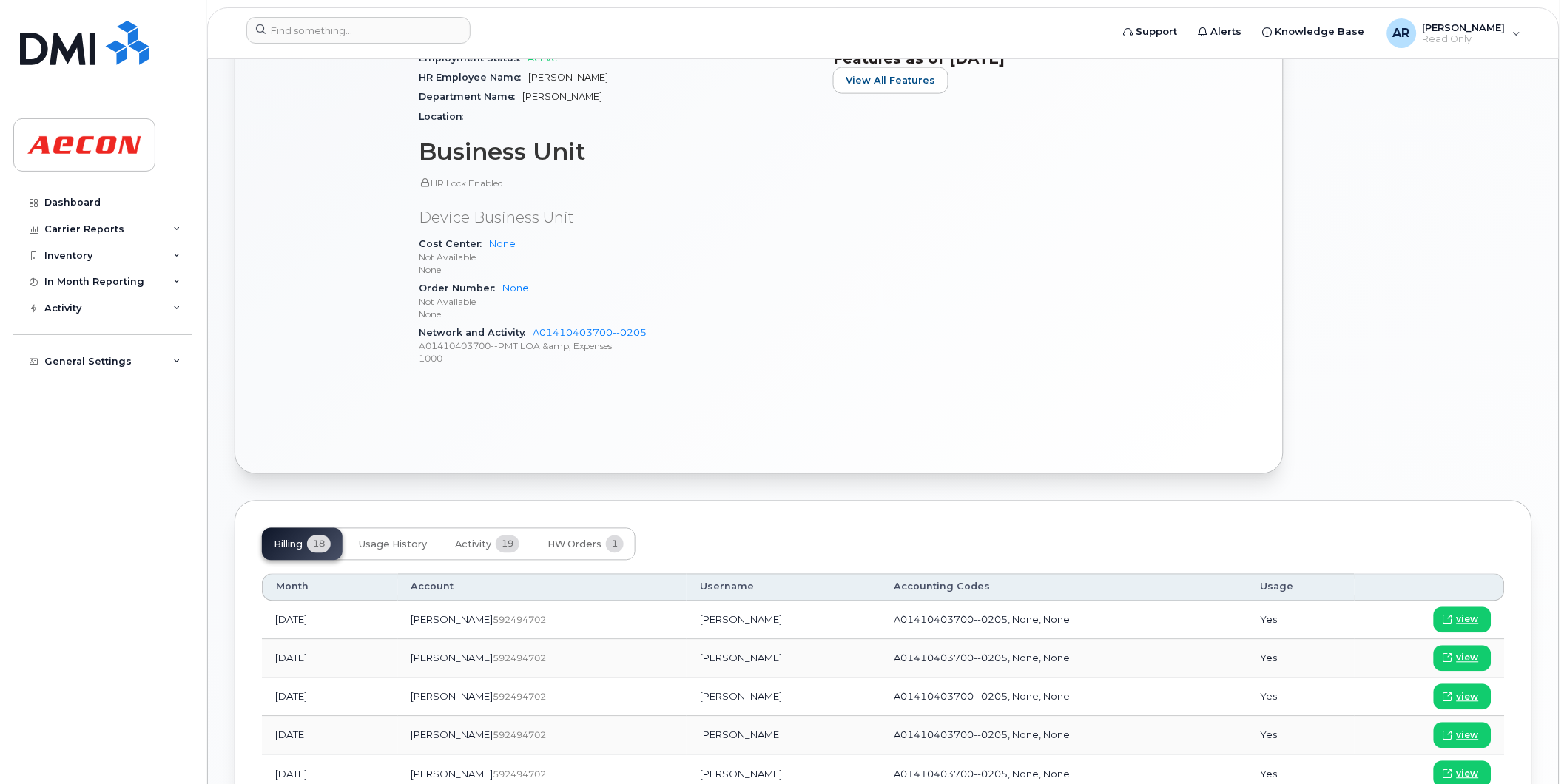
scroll to position [575, 0]
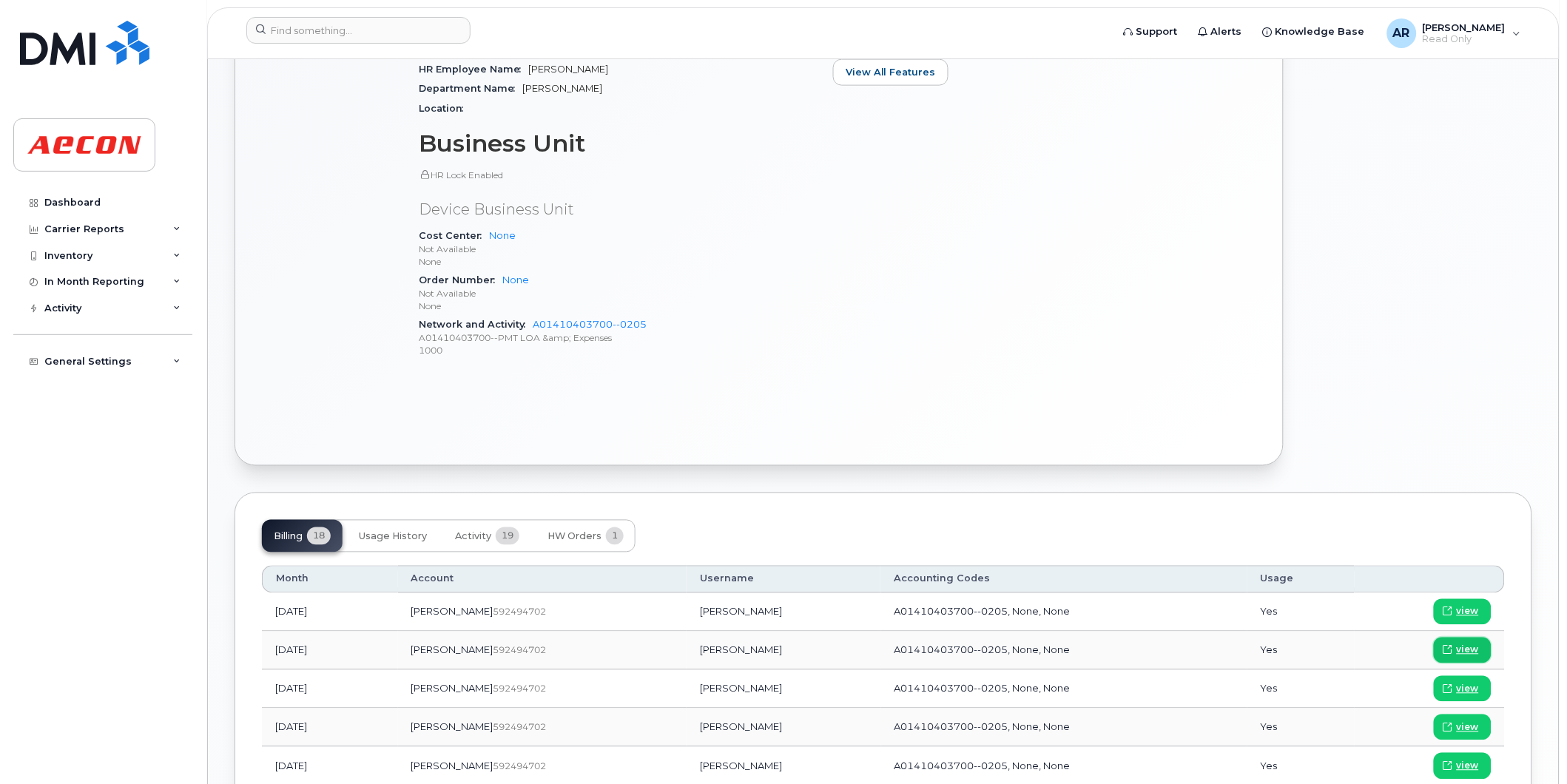
click at [1469, 646] on span "view" at bounding box center [1467, 650] width 22 height 13
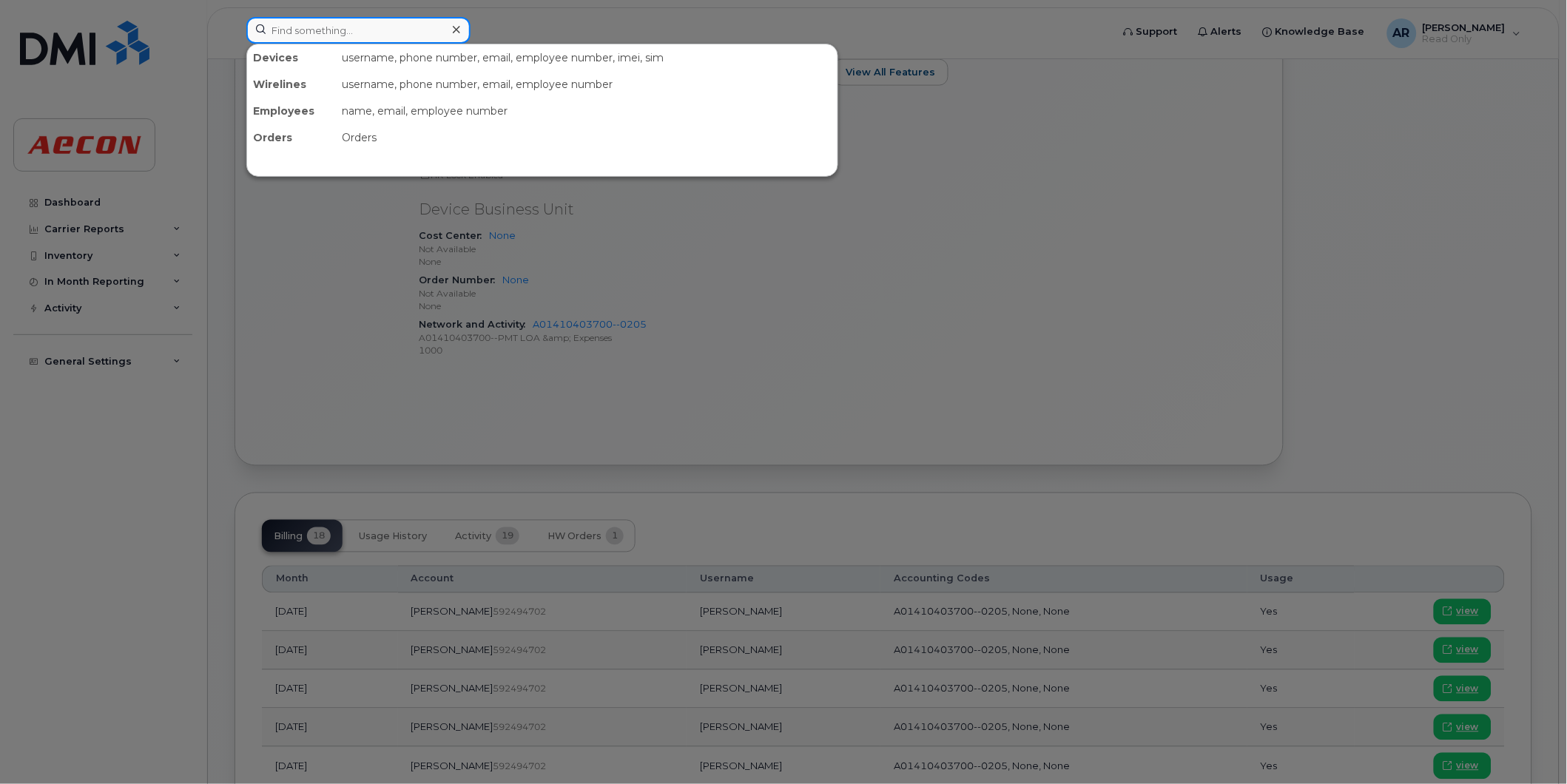
click at [313, 31] on input at bounding box center [358, 30] width 224 height 27
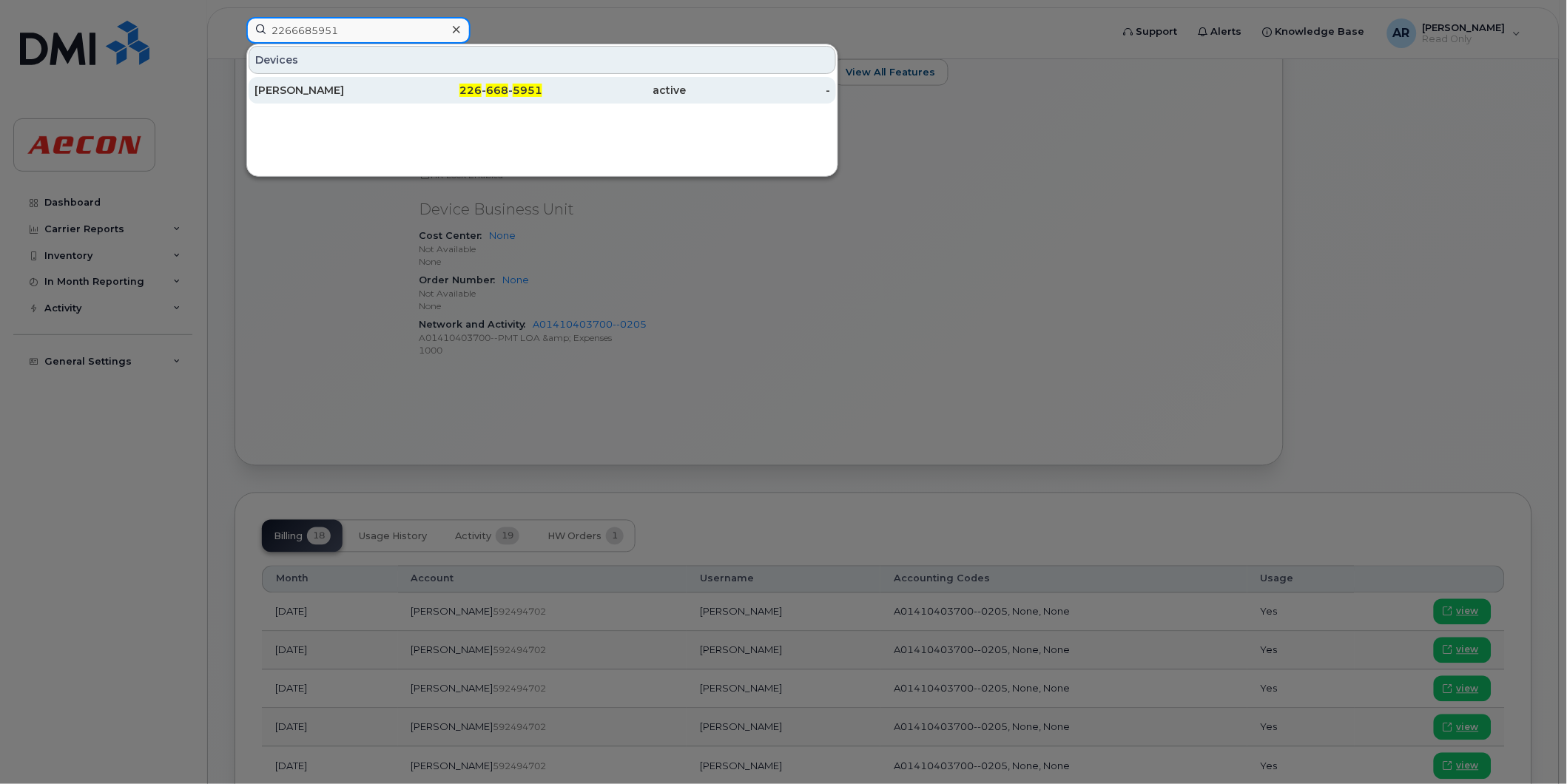
type input "2266685951"
click at [459, 84] on div "226 - 668 - 5951" at bounding box center [471, 90] width 145 height 15
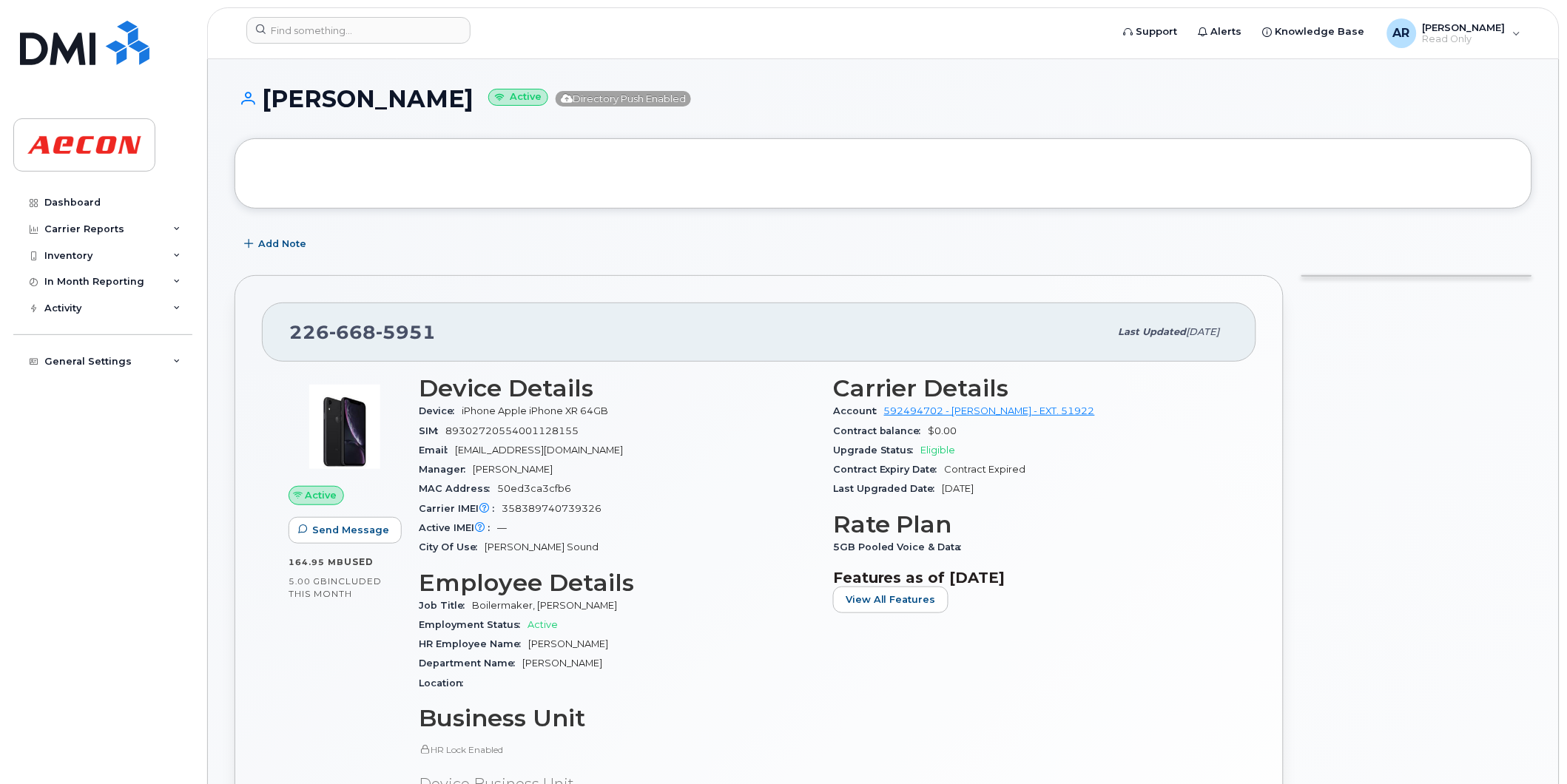
drag, startPoint x: 475, startPoint y: 100, endPoint x: 270, endPoint y: 105, distance: 205.1
click at [270, 105] on h1 "[PERSON_NAME] Active Directory Push Enabled" at bounding box center [883, 99] width 1297 height 26
copy h1 "[PERSON_NAME]"
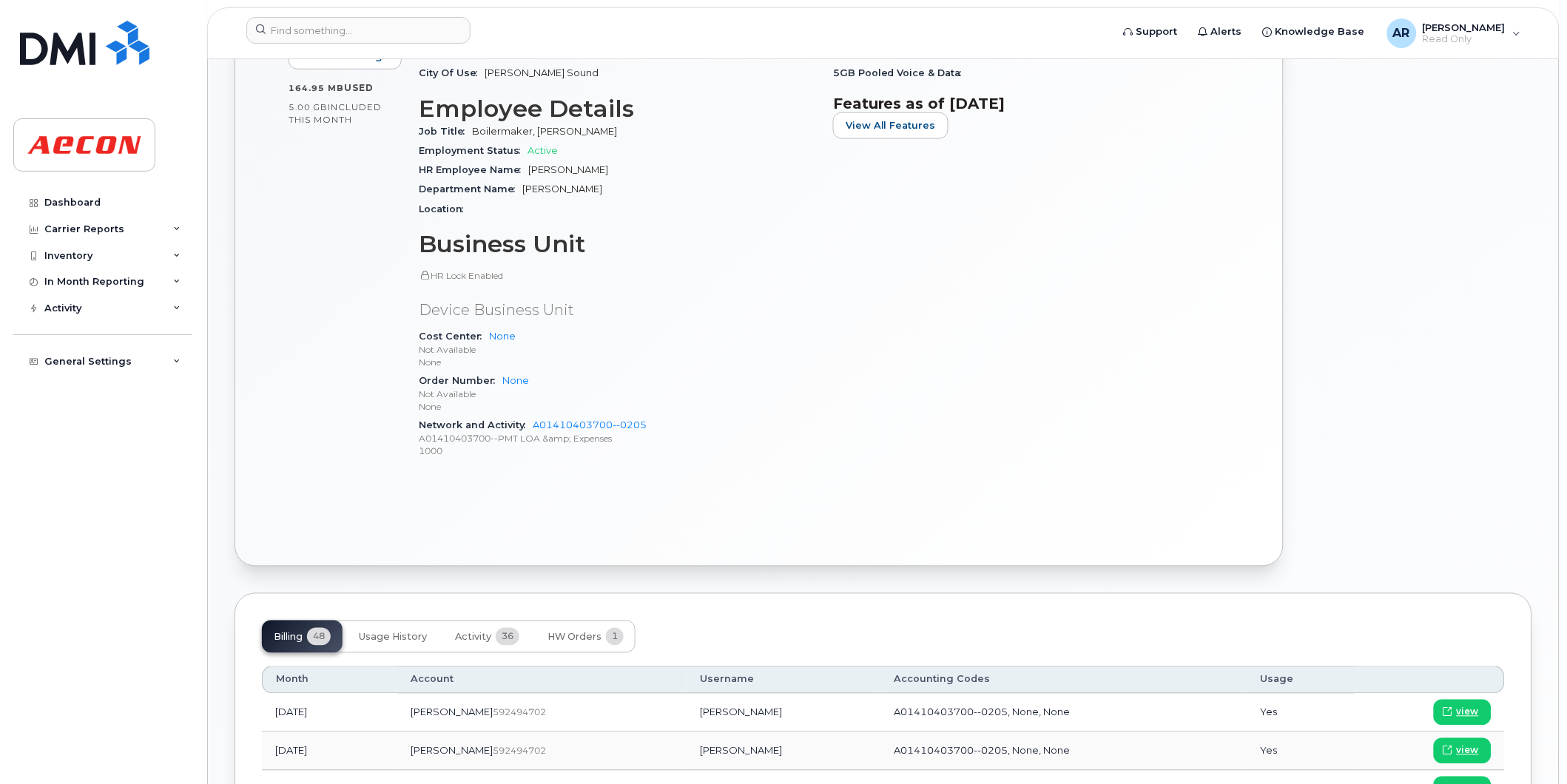
scroll to position [657, 0]
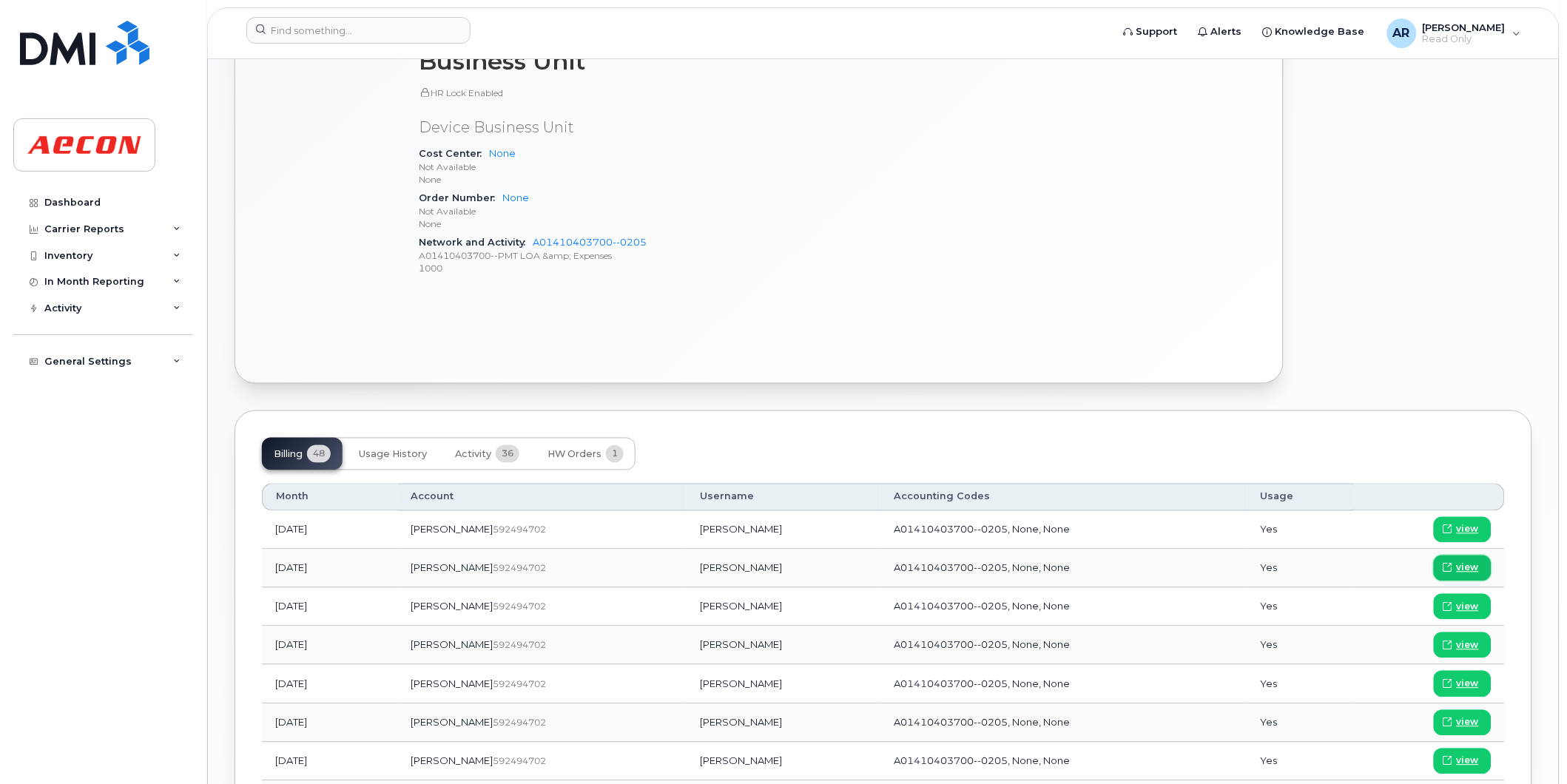
click at [1462, 568] on span "view" at bounding box center [1467, 568] width 22 height 13
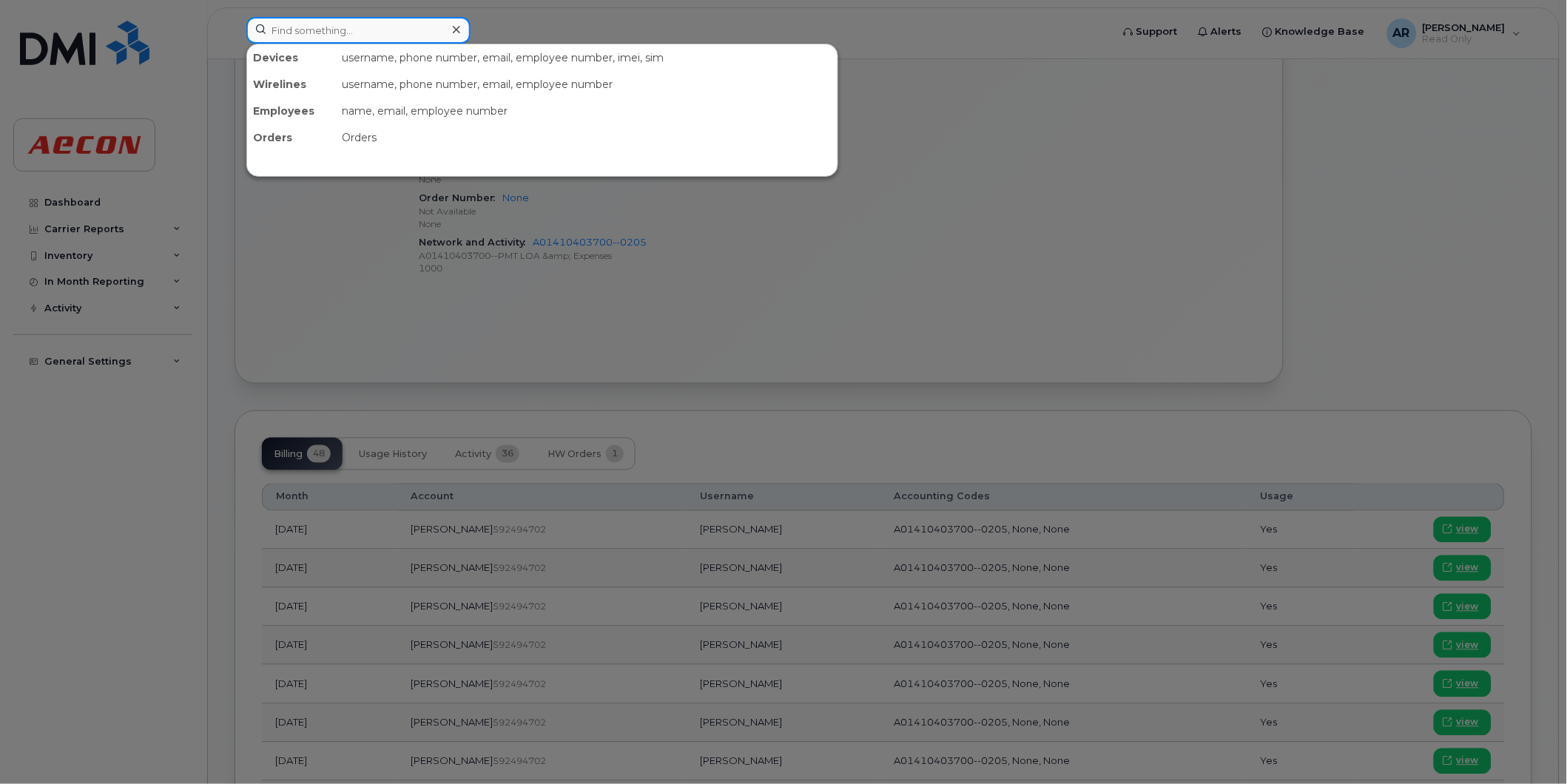
click at [281, 27] on input at bounding box center [358, 30] width 224 height 27
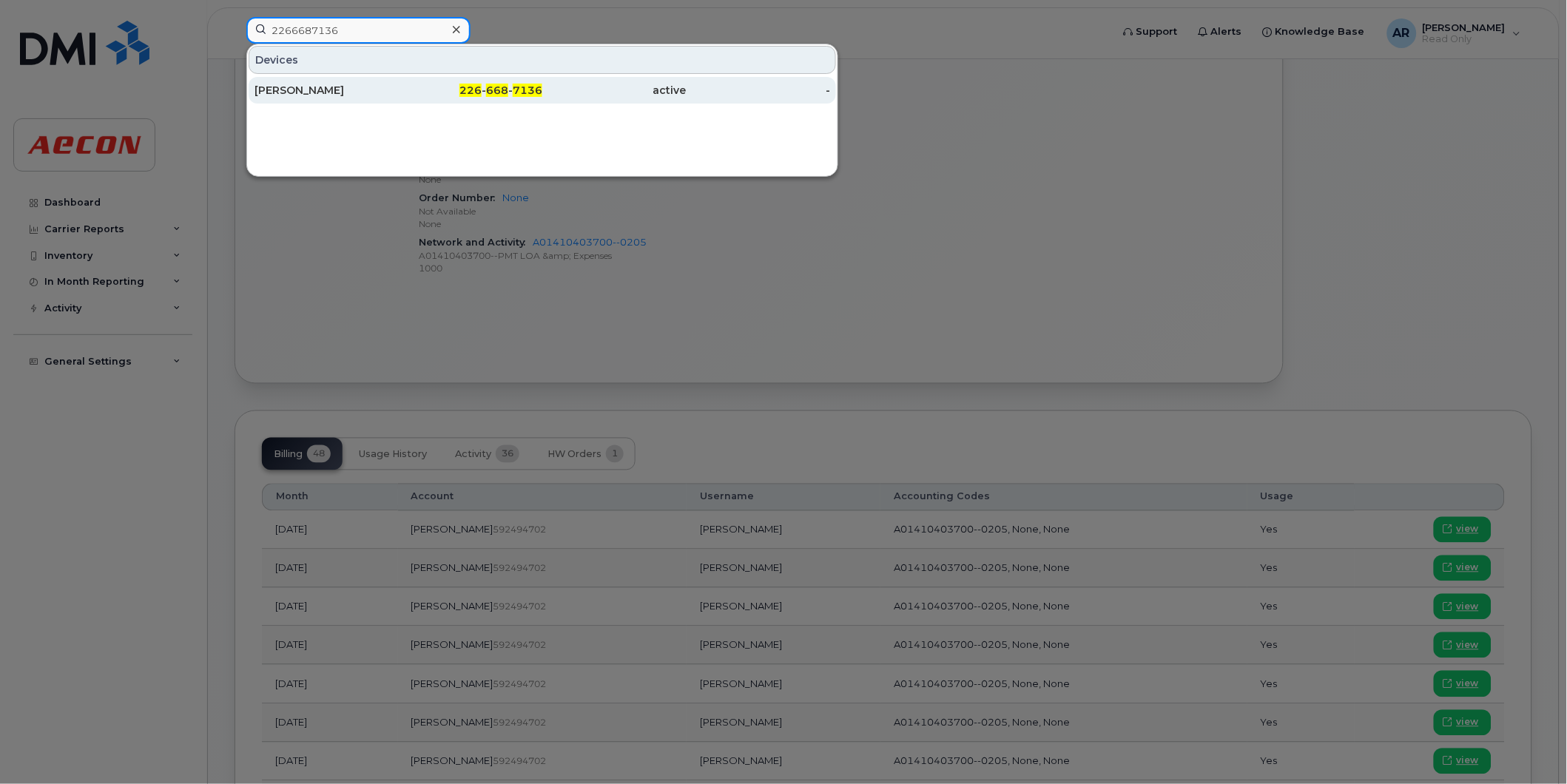
type input "2266687136"
click at [322, 83] on div "[PERSON_NAME]" at bounding box center [326, 90] width 145 height 27
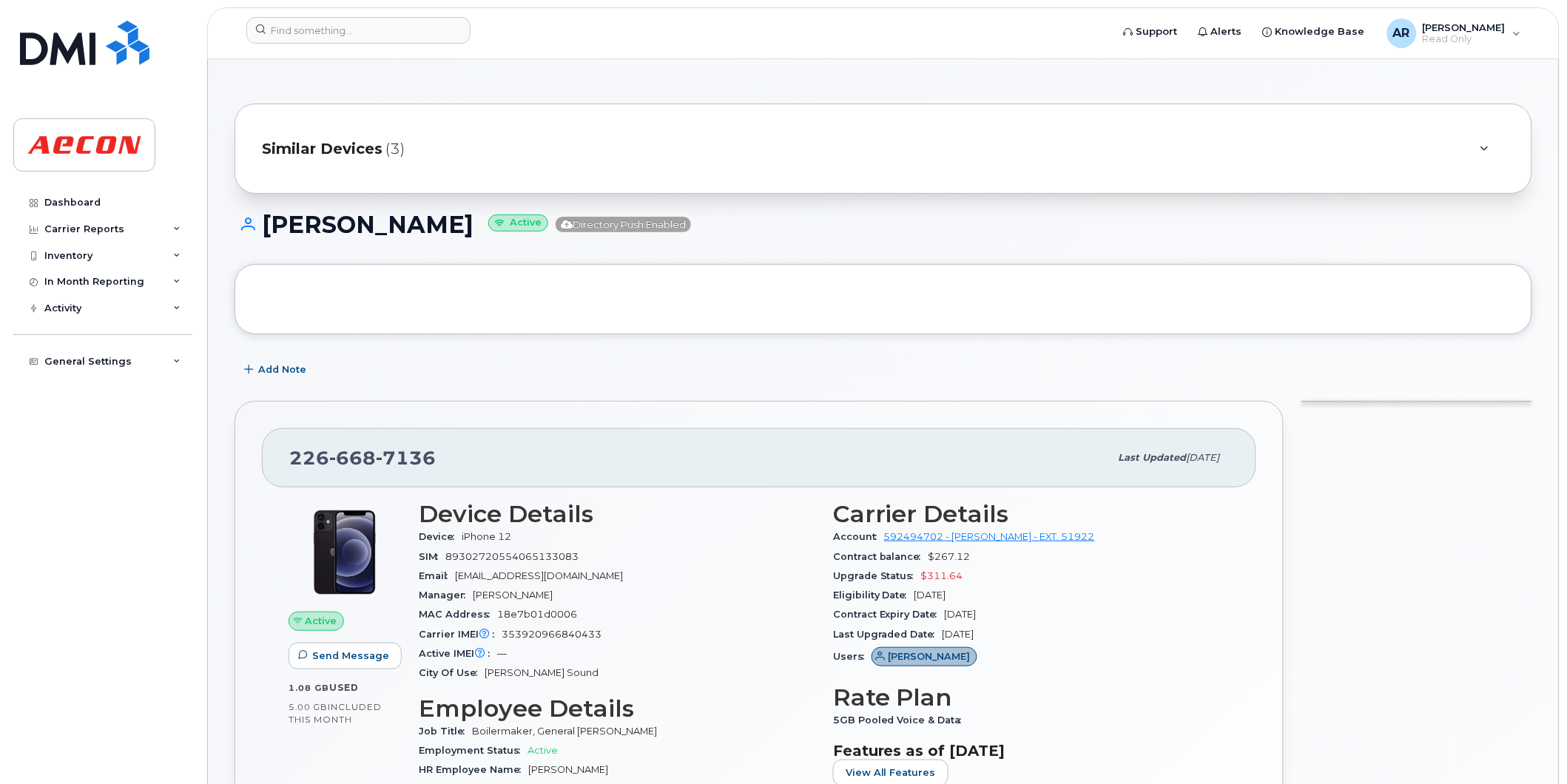
drag, startPoint x: 460, startPoint y: 231, endPoint x: 271, endPoint y: 229, distance: 189.0
click at [271, 229] on h1 "[PERSON_NAME] Active Directory Push Enabled" at bounding box center [883, 225] width 1297 height 26
copy h1 "[PERSON_NAME]"
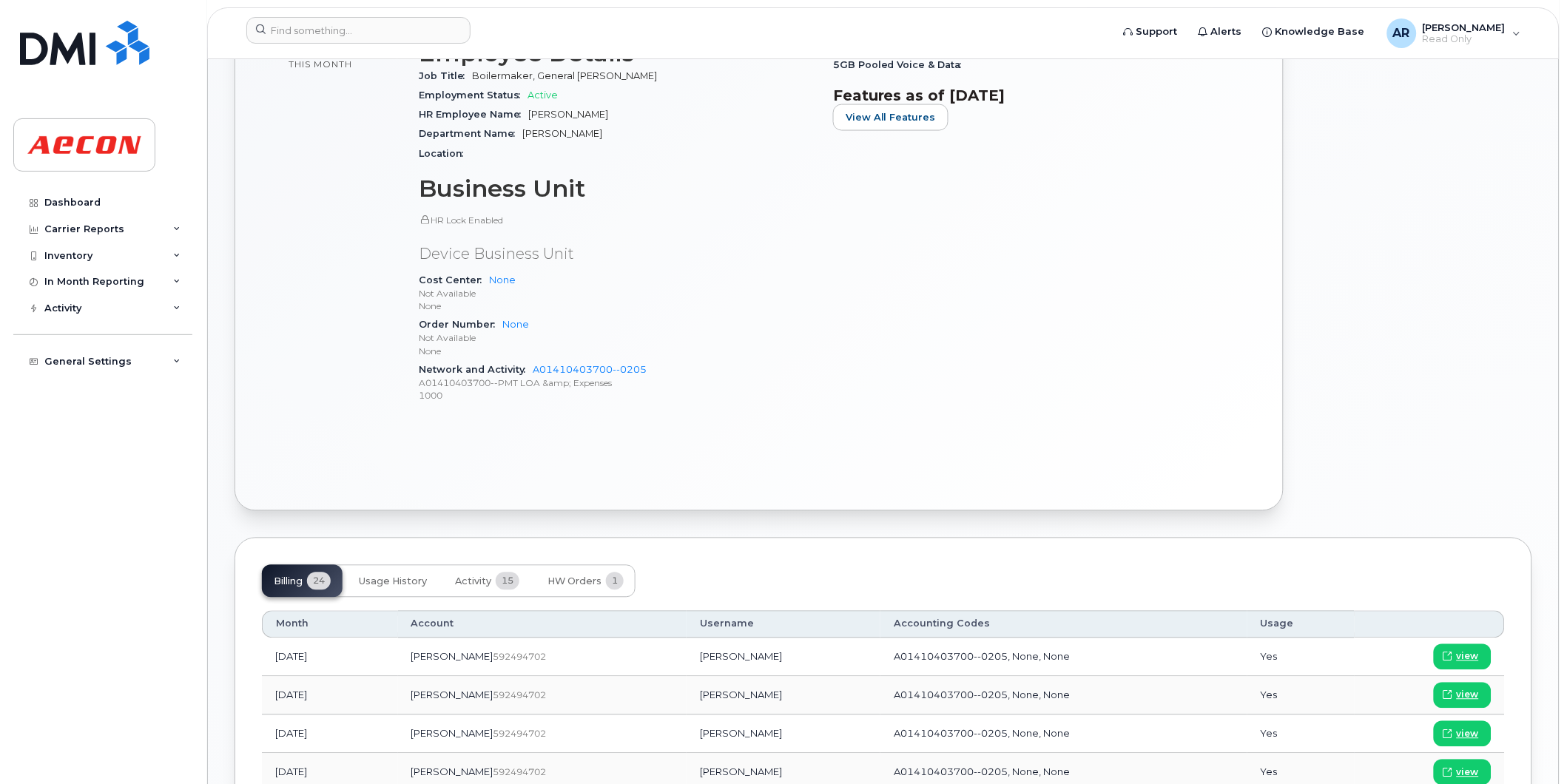
scroll to position [657, 0]
click at [1463, 690] on span "view" at bounding box center [1467, 694] width 22 height 13
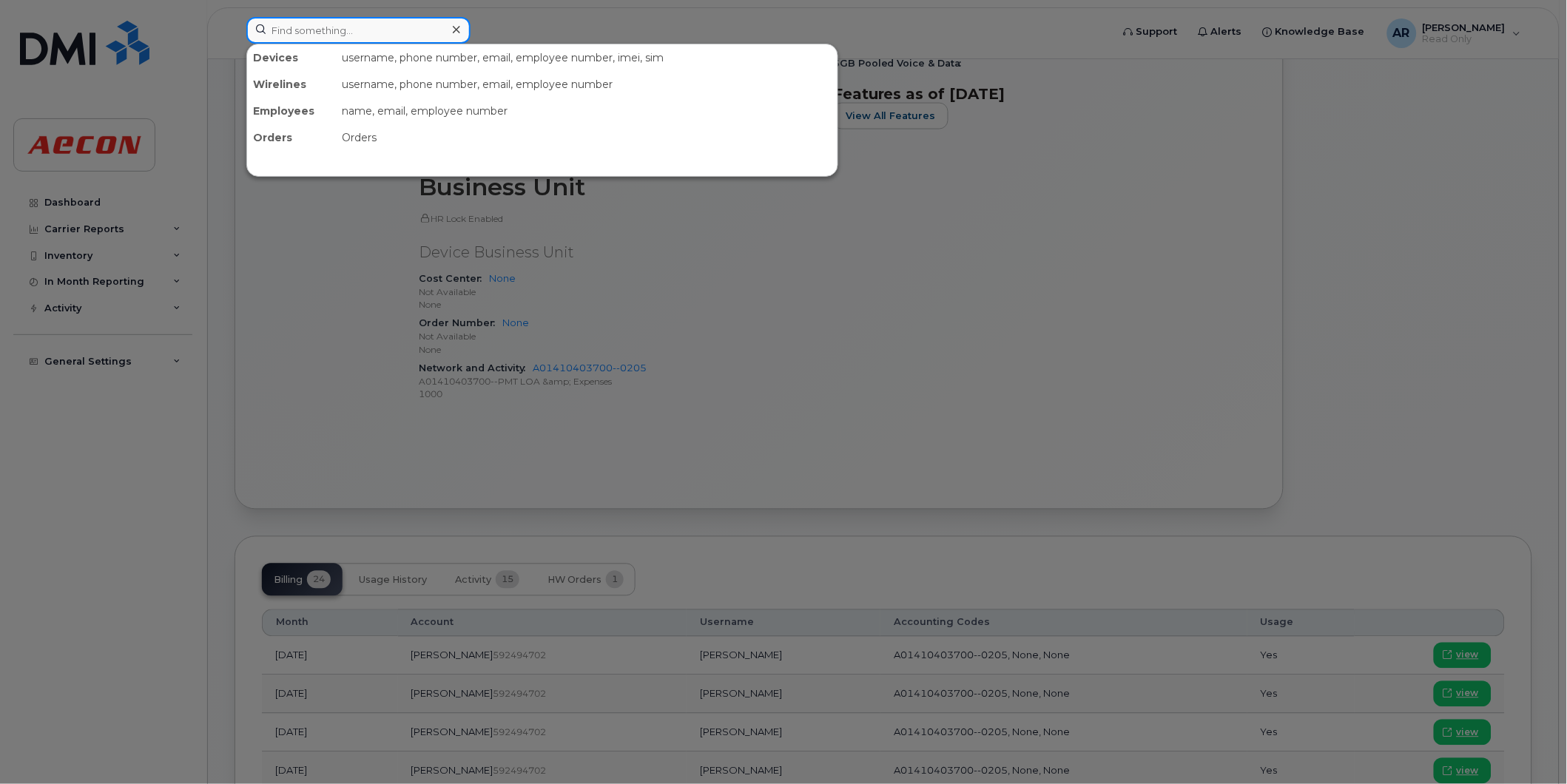
click at [382, 32] on input at bounding box center [358, 30] width 224 height 27
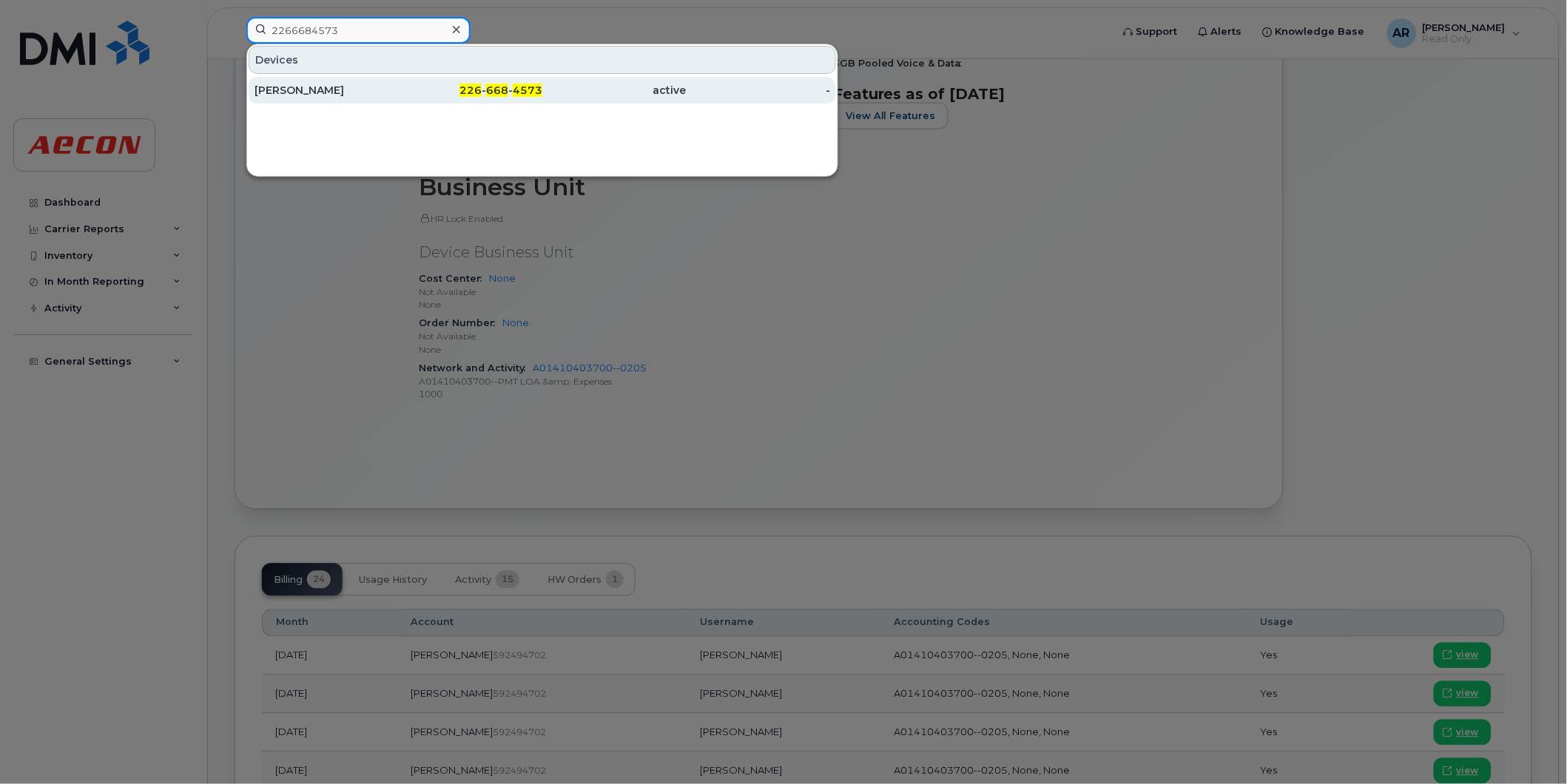
type input "2266684573"
click at [399, 97] on div "226 - 668 - 4573" at bounding box center [471, 90] width 145 height 15
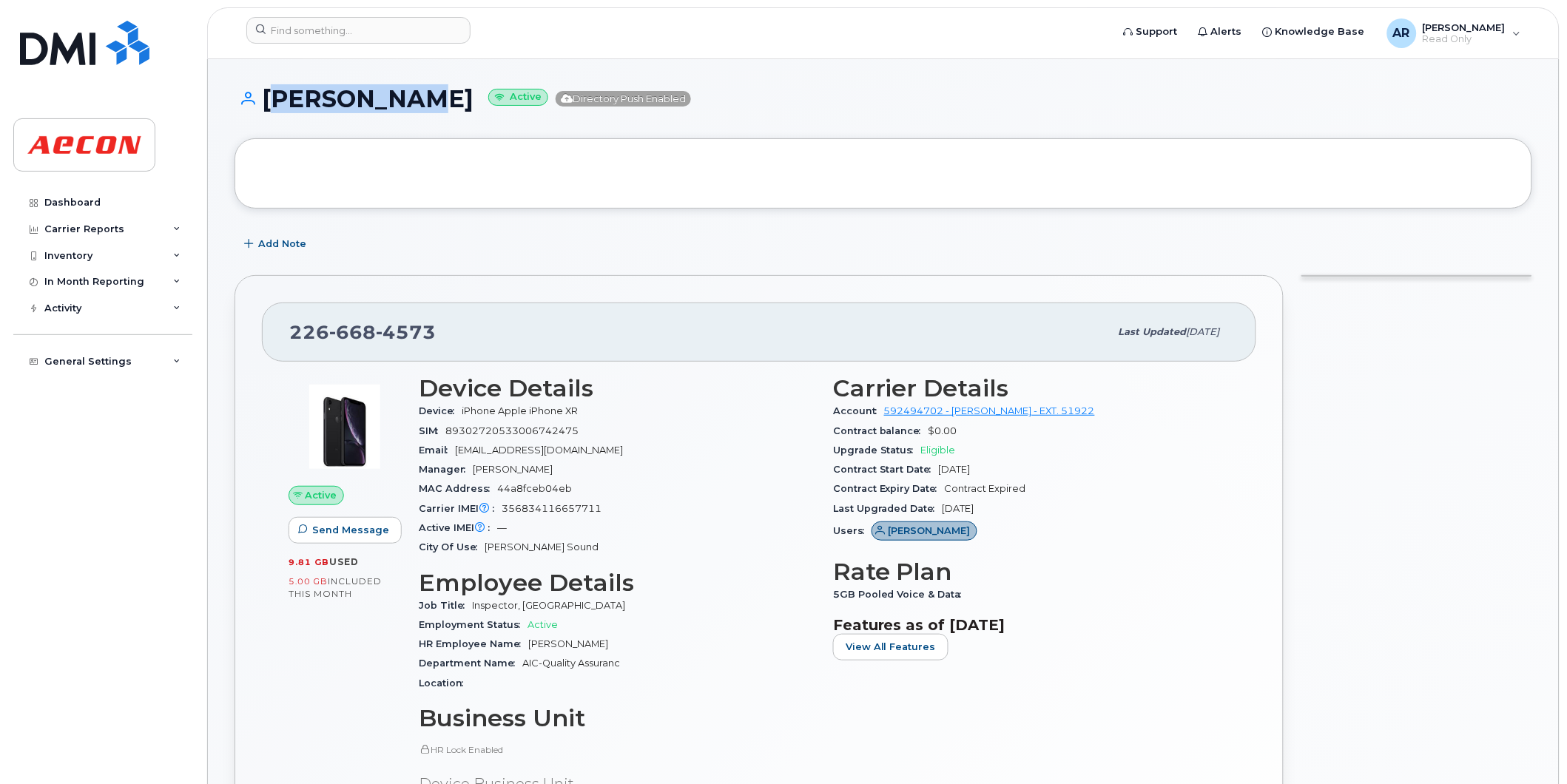
drag, startPoint x: 425, startPoint y: 104, endPoint x: 267, endPoint y: 104, distance: 158.0
click at [267, 104] on h1 "[PERSON_NAME] Active Directory Push Enabled" at bounding box center [883, 99] width 1297 height 26
copy h1 "[PERSON_NAME]"
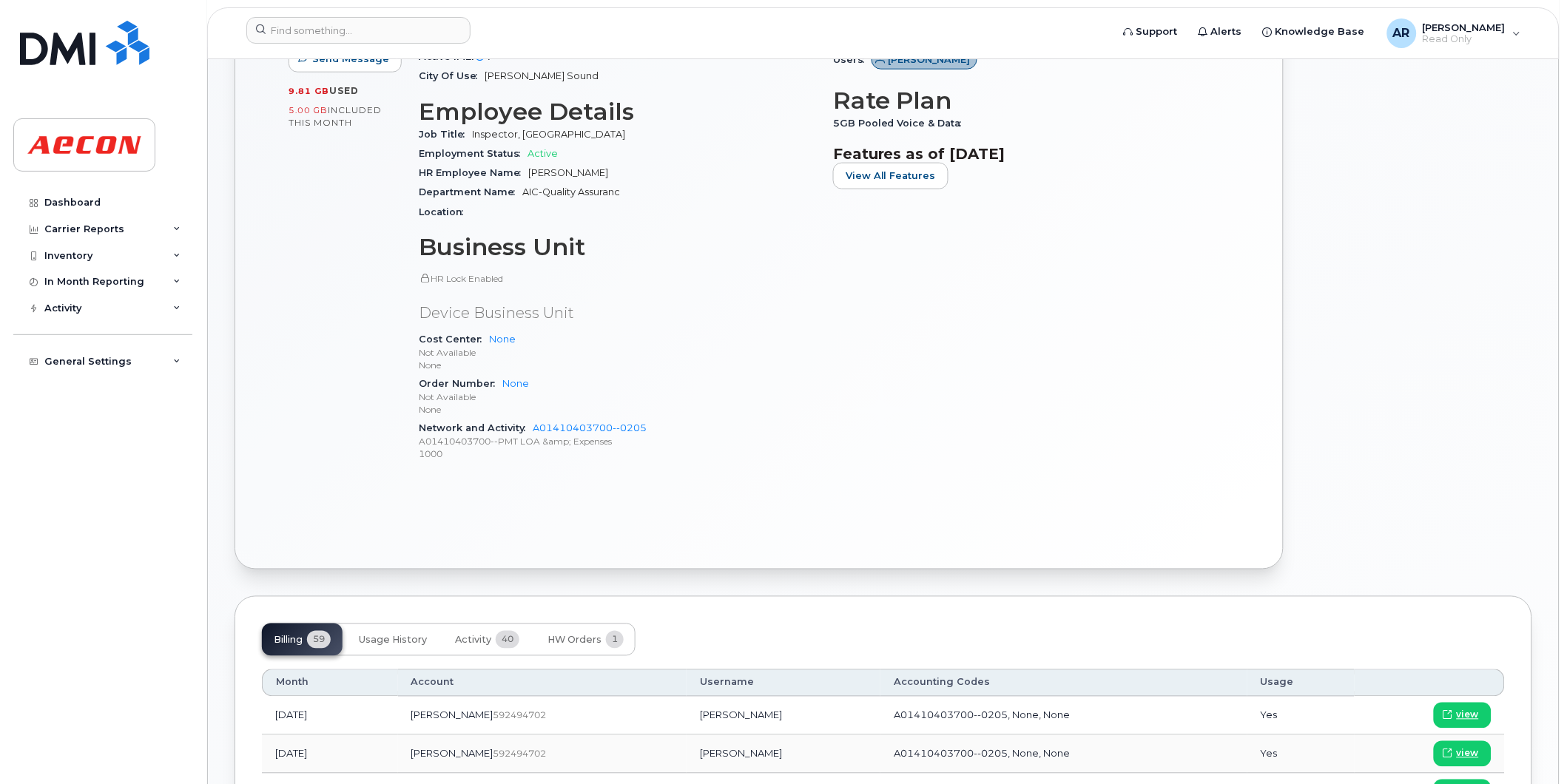
scroll to position [821, 0]
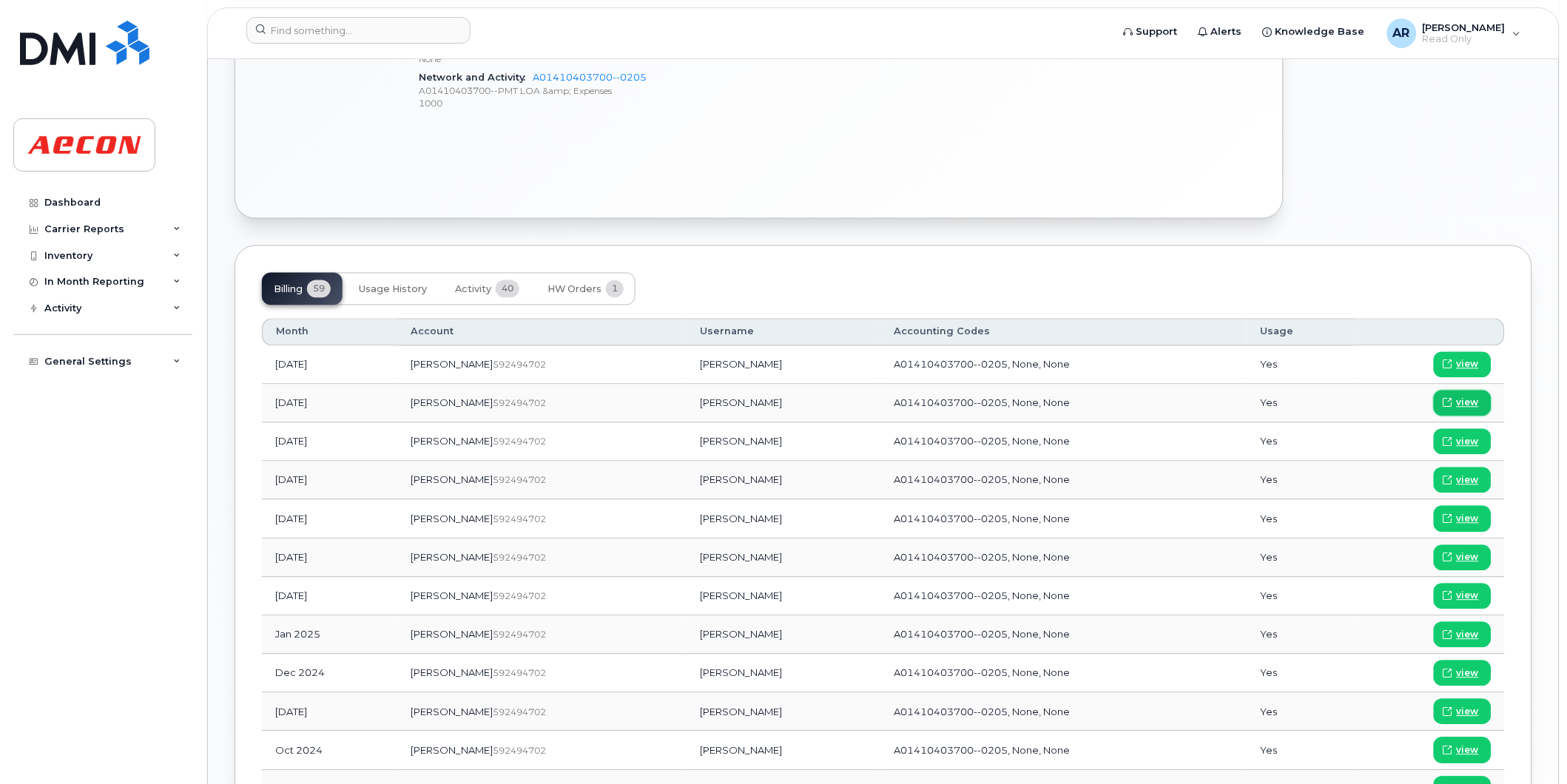
click at [1464, 405] on span "view" at bounding box center [1467, 403] width 22 height 13
click at [294, 34] on input at bounding box center [358, 30] width 224 height 27
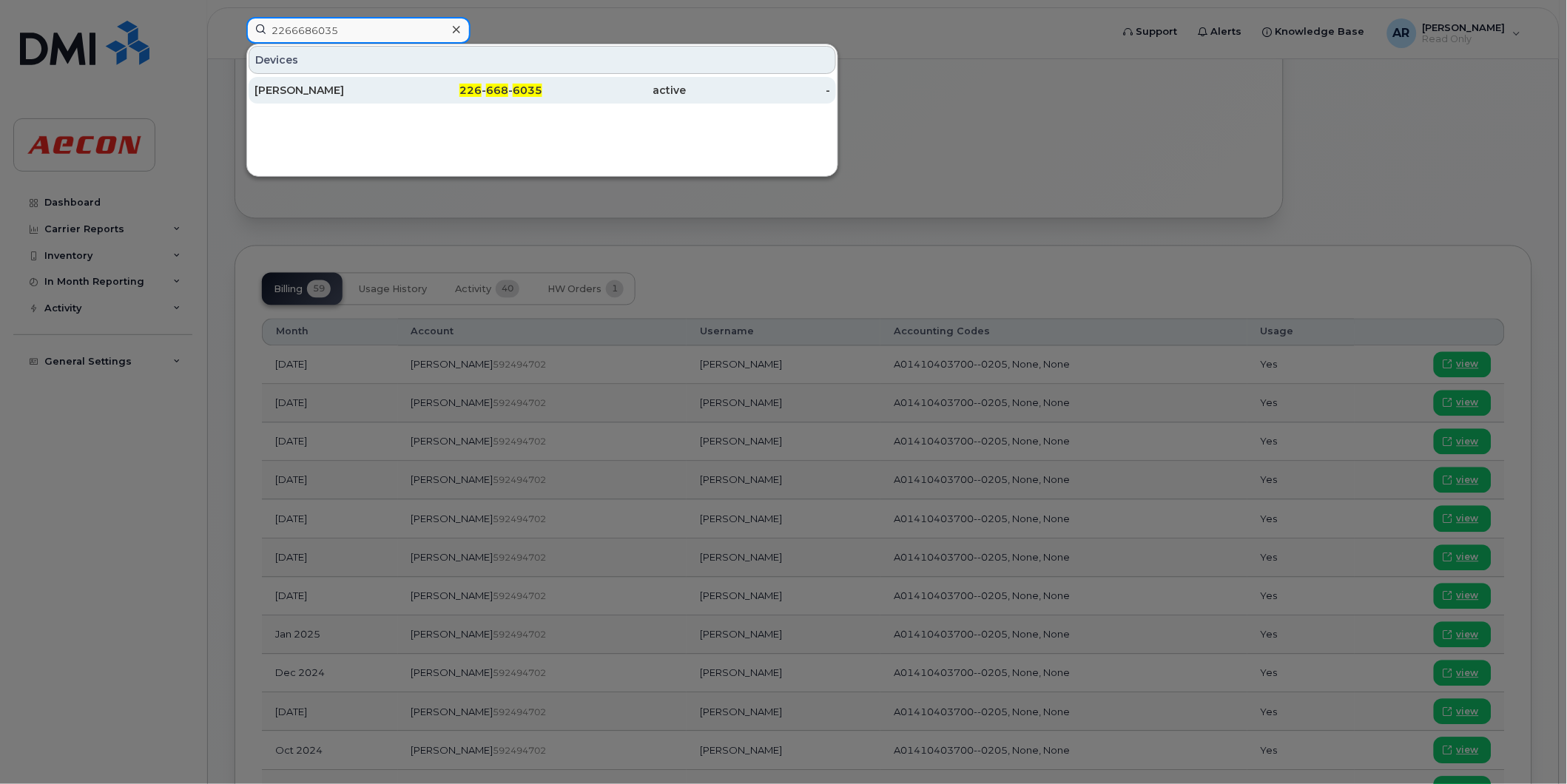
type input "2266686035"
click at [355, 80] on div "[PERSON_NAME]" at bounding box center [326, 90] width 145 height 27
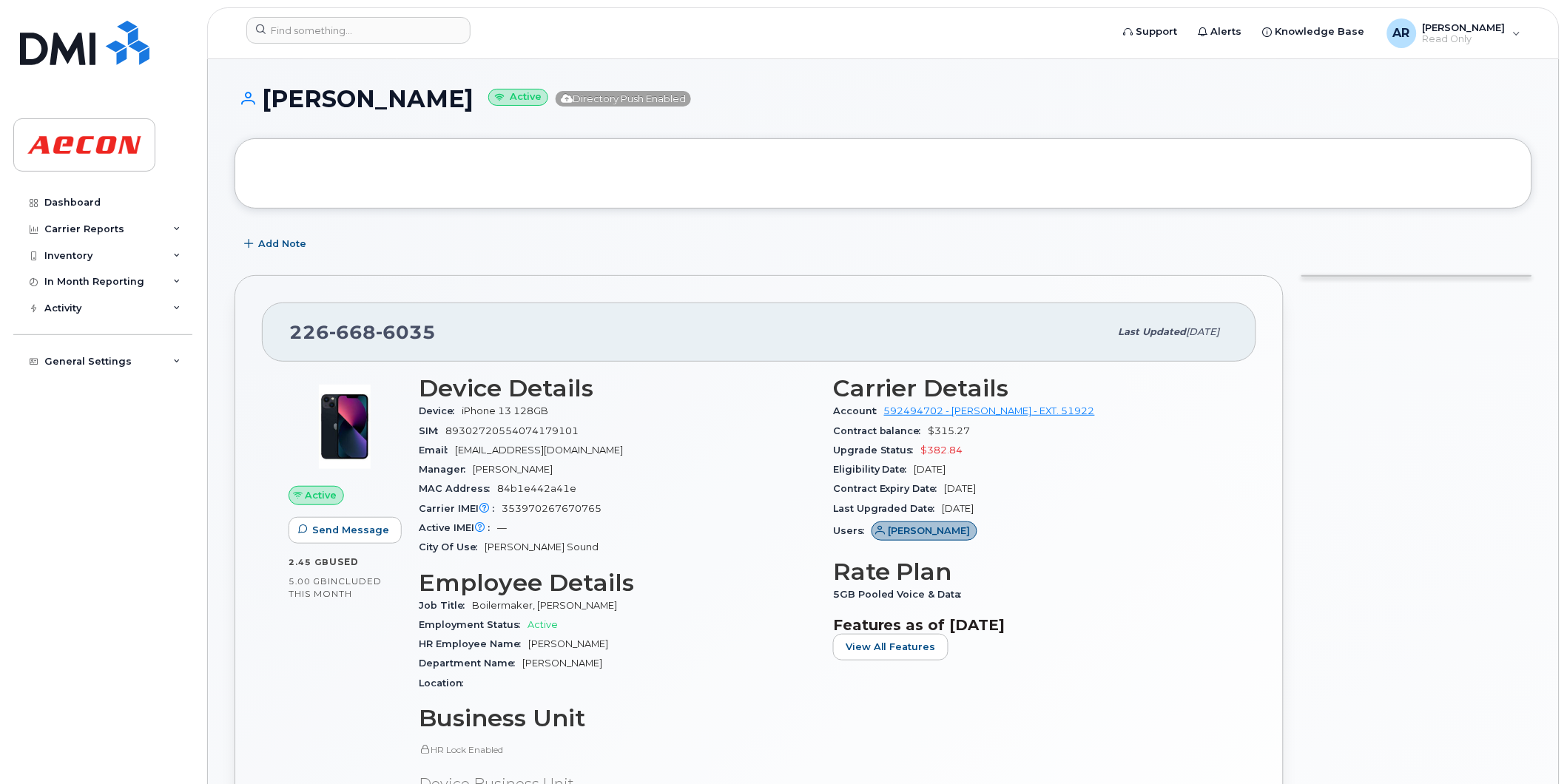
drag, startPoint x: 468, startPoint y: 101, endPoint x: 270, endPoint y: 100, distance: 198.0
click at [270, 100] on h1 "[PERSON_NAME] Active Directory Push Enabled" at bounding box center [883, 99] width 1297 height 26
copy h1 "[PERSON_NAME]"
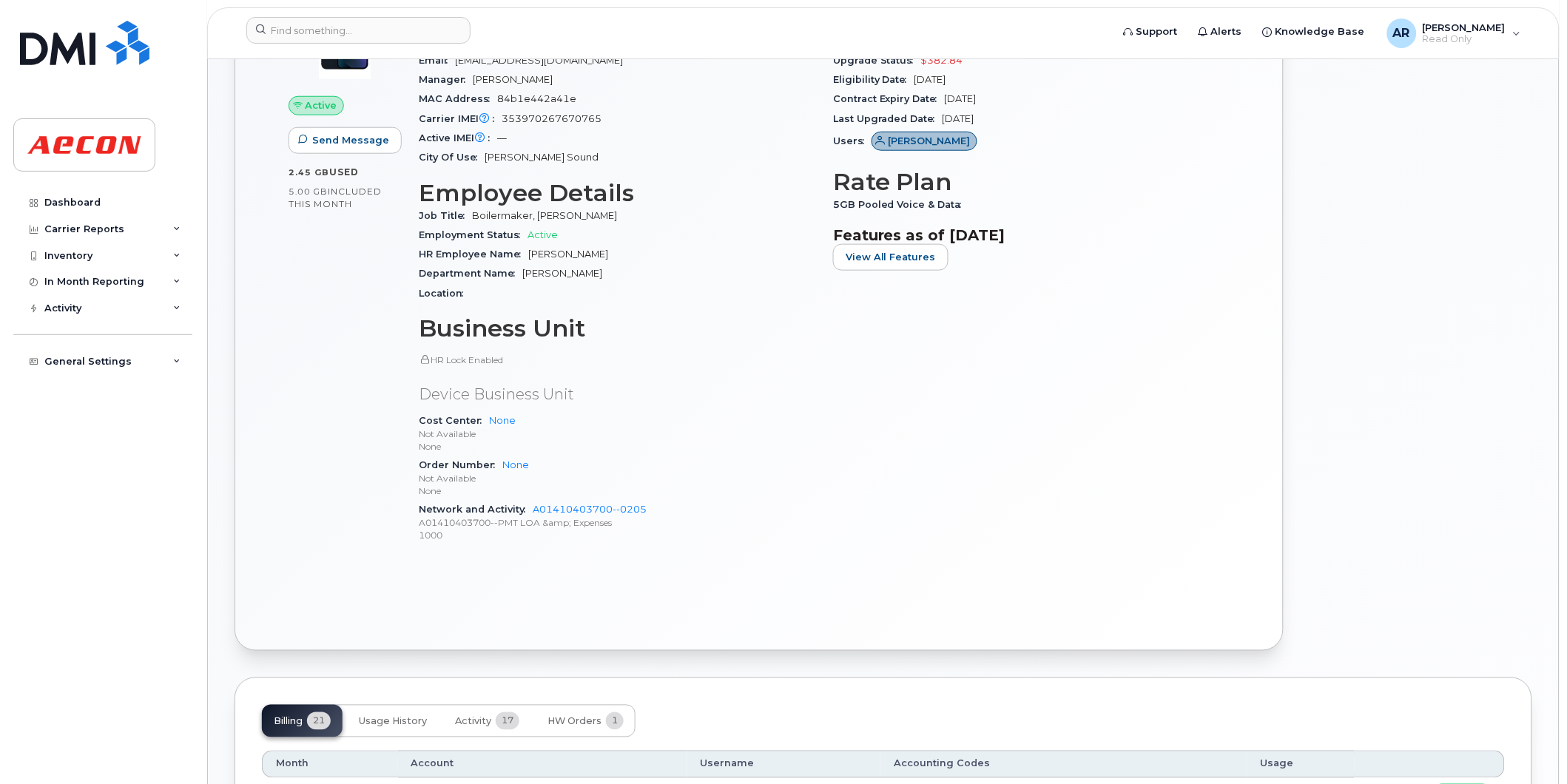
scroll to position [493, 0]
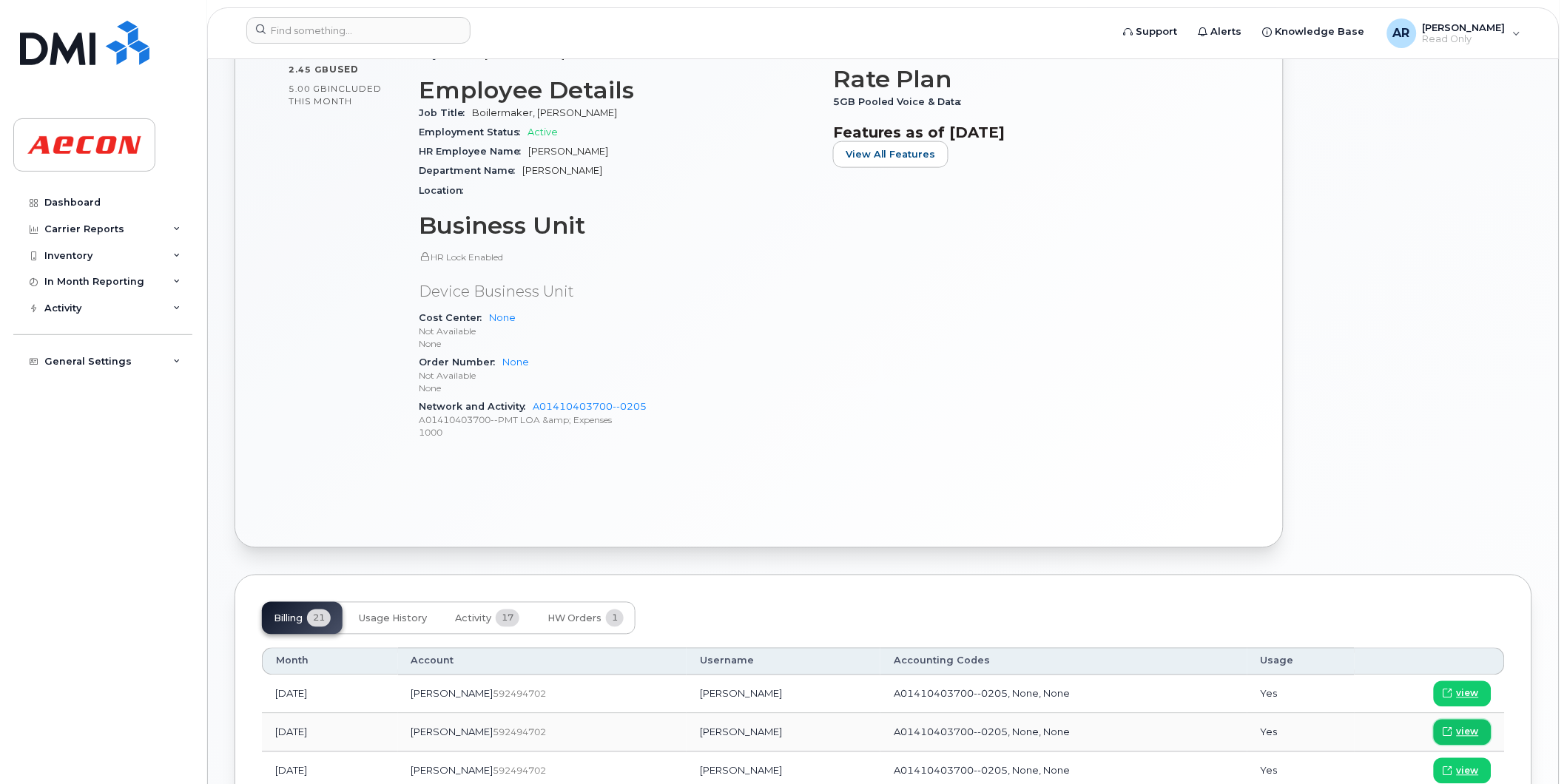
click at [1467, 730] on span "view" at bounding box center [1467, 732] width 22 height 13
click at [304, 29] on input at bounding box center [358, 30] width 224 height 27
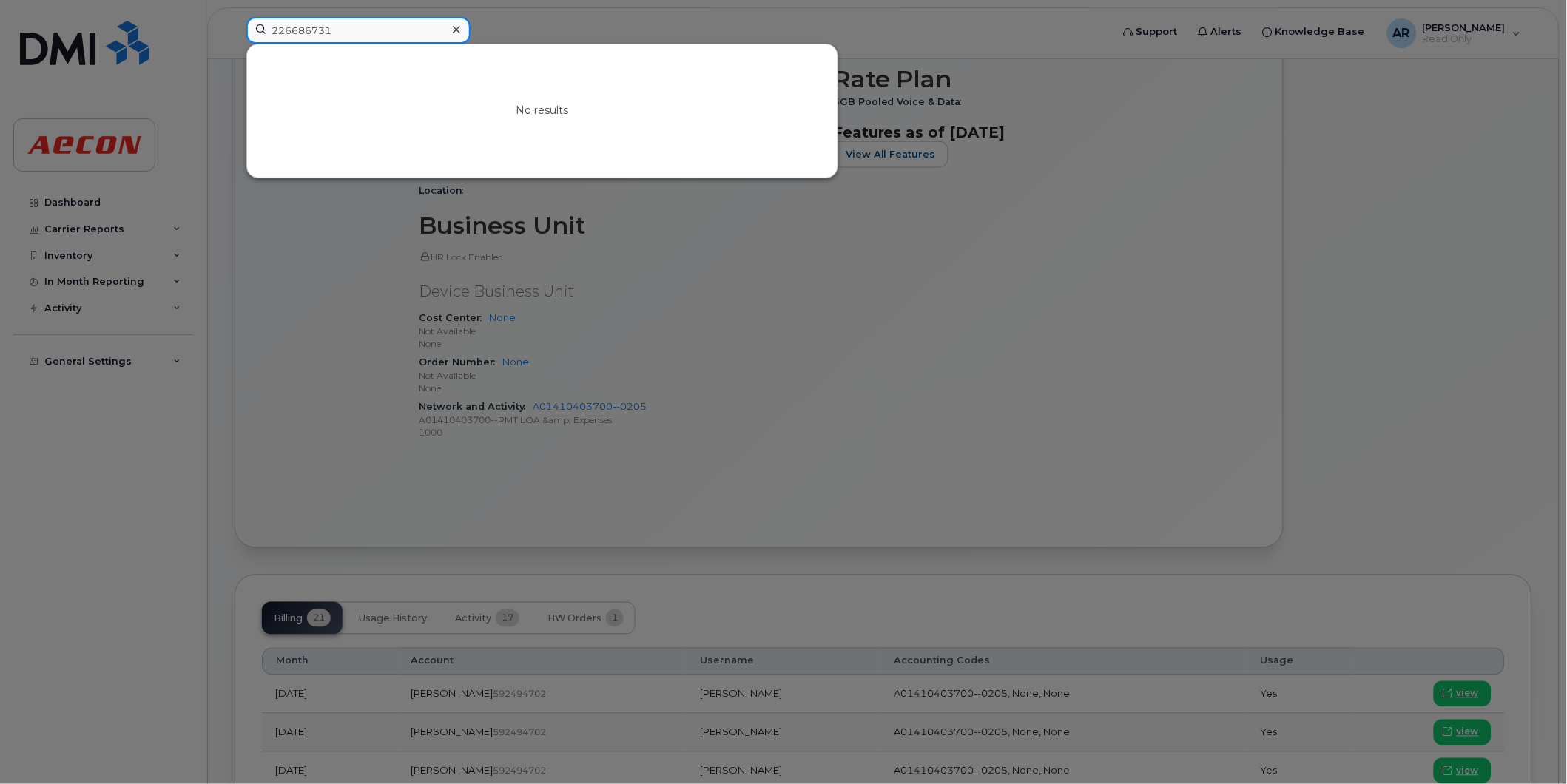
click at [289, 34] on input "226686731" at bounding box center [358, 30] width 224 height 27
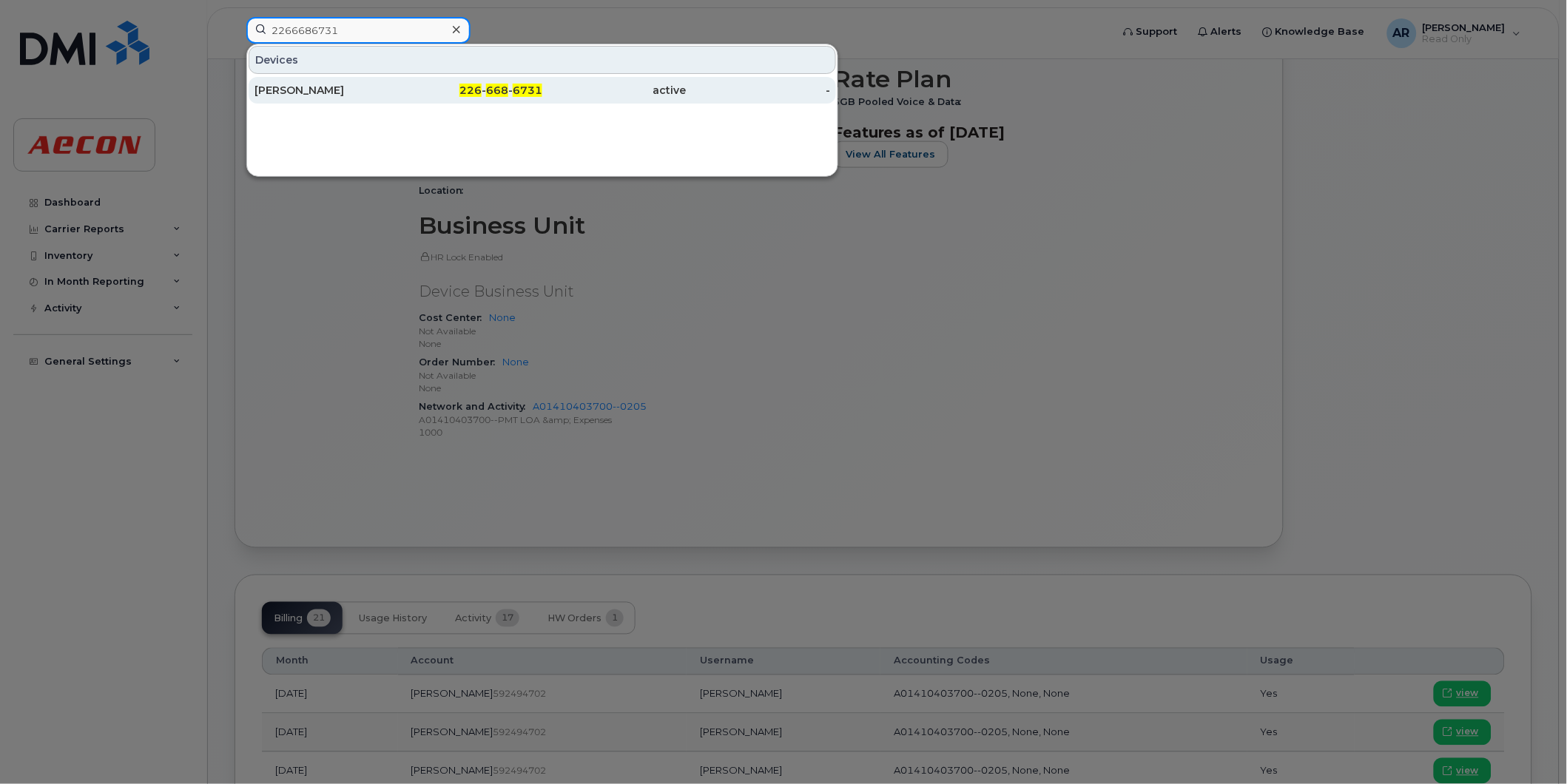
type input "2266686731"
click at [388, 86] on div "RICHARD COLLISON" at bounding box center [326, 90] width 145 height 15
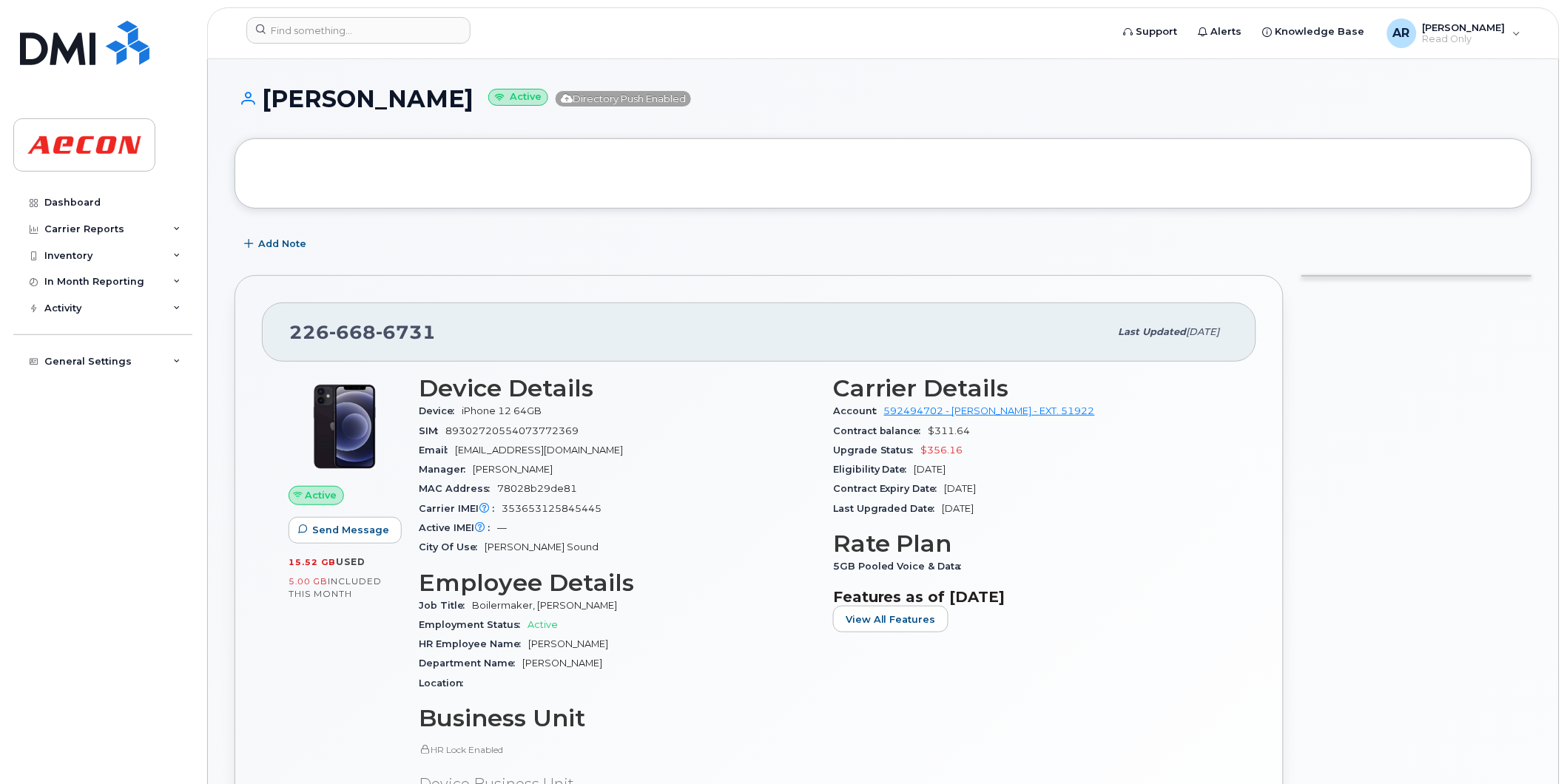
drag, startPoint x: 505, startPoint y: 104, endPoint x: 270, endPoint y: 102, distance: 235.0
click at [270, 102] on h1 "RICHARD COLLISON Active Directory Push Enabled" at bounding box center [883, 99] width 1297 height 26
copy h1 "RICHARD COLLISON"
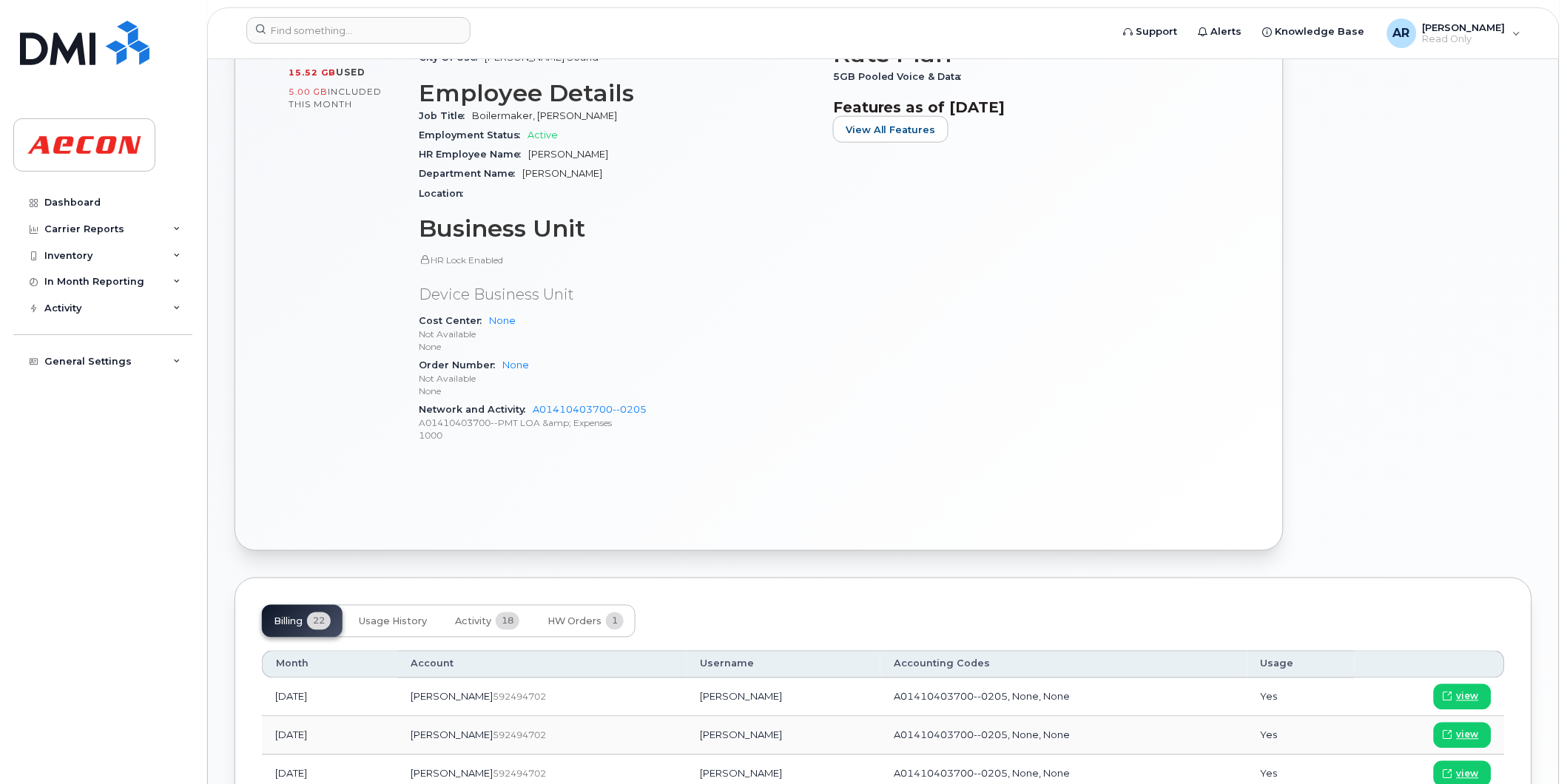
scroll to position [493, 0]
click at [1470, 726] on span "view" at bounding box center [1467, 732] width 22 height 13
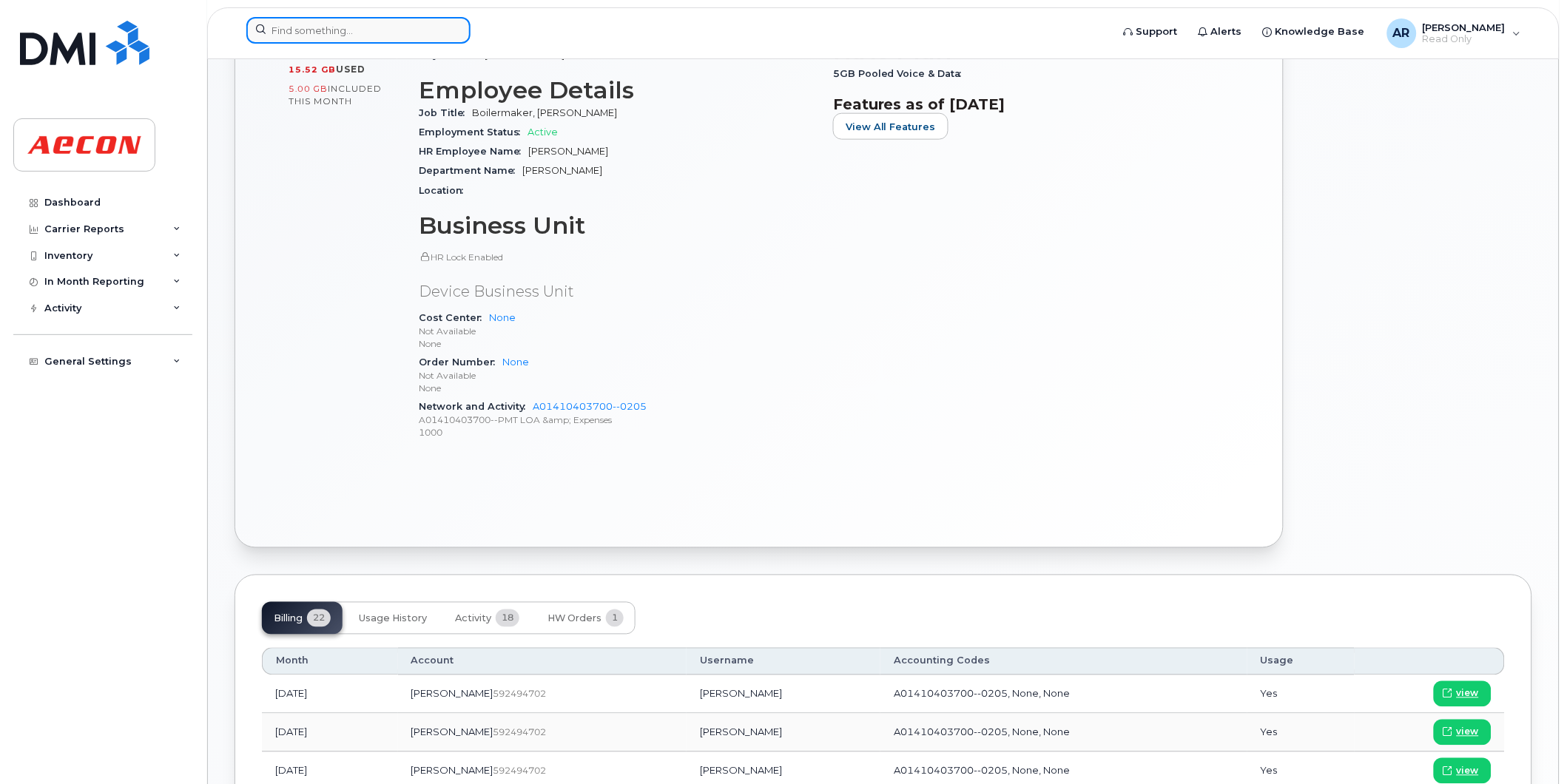
click at [430, 32] on input at bounding box center [358, 30] width 224 height 27
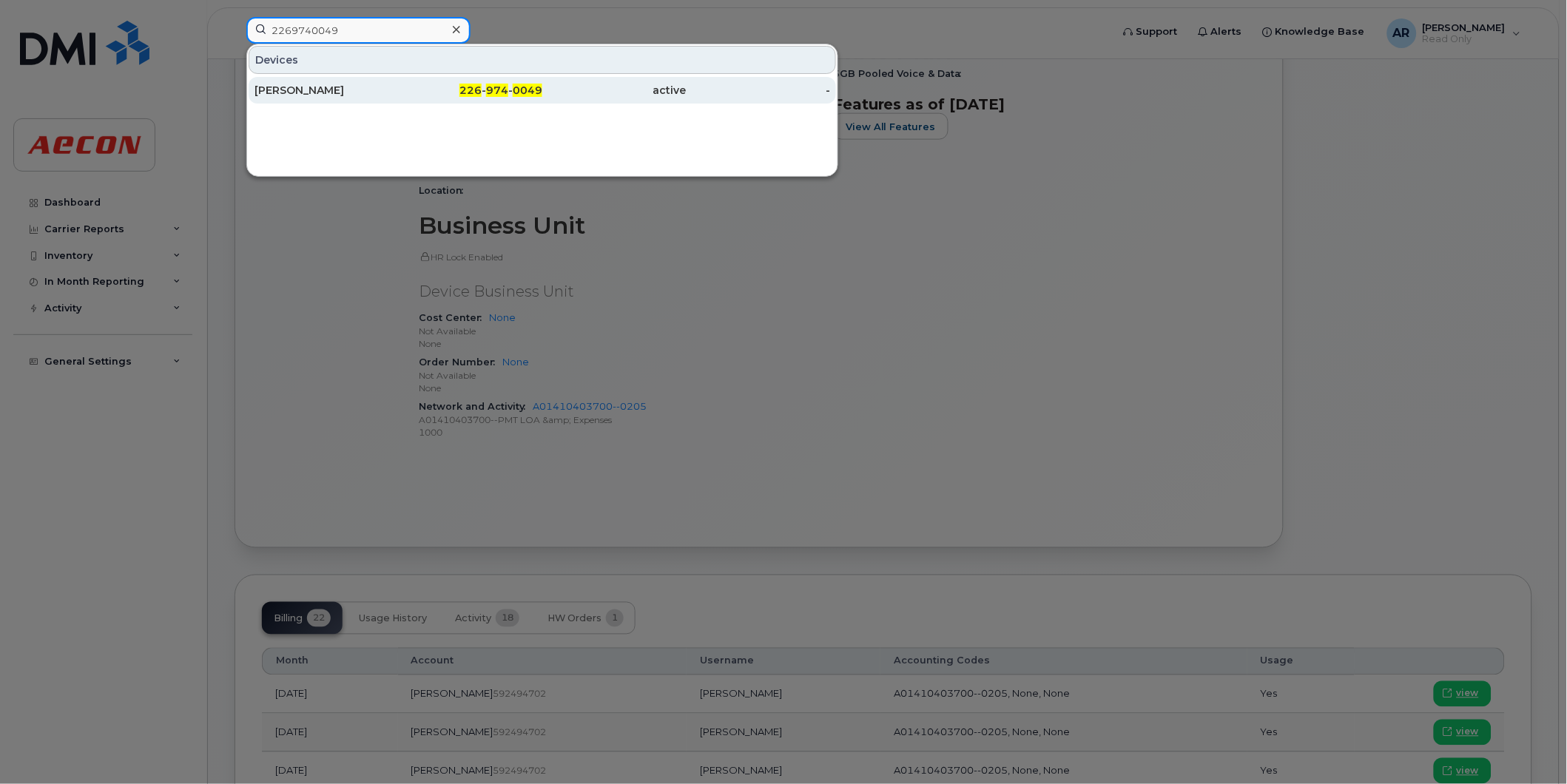
type input "2269740049"
click at [425, 101] on div "226 - 974 - 0049" at bounding box center [471, 90] width 145 height 27
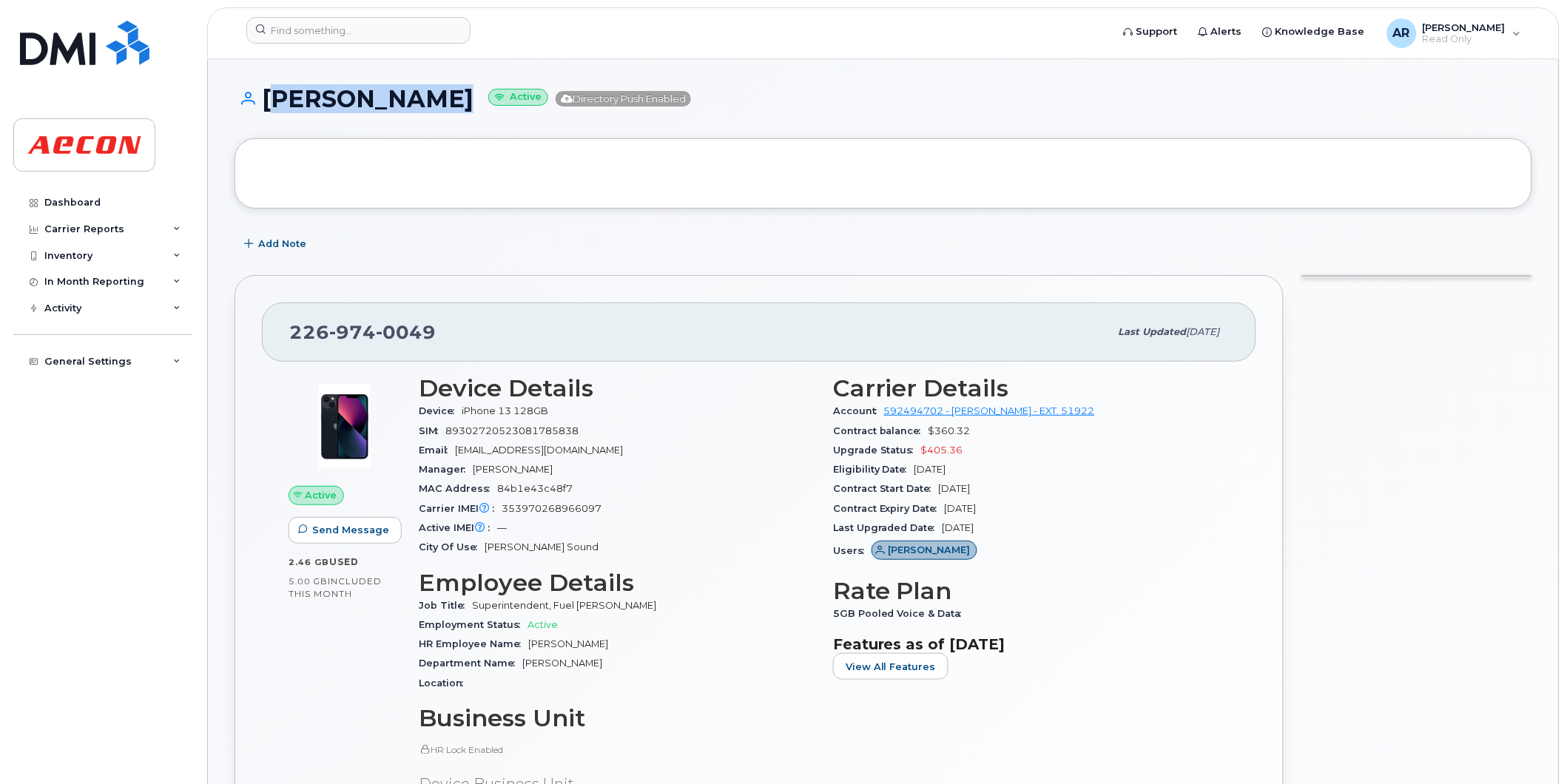
drag, startPoint x: 449, startPoint y: 104, endPoint x: 266, endPoint y: 104, distance: 183.0
click at [266, 104] on h1 "[PERSON_NAME] Active Directory Push Enabled" at bounding box center [883, 99] width 1297 height 26
copy h1 "[PERSON_NAME]"
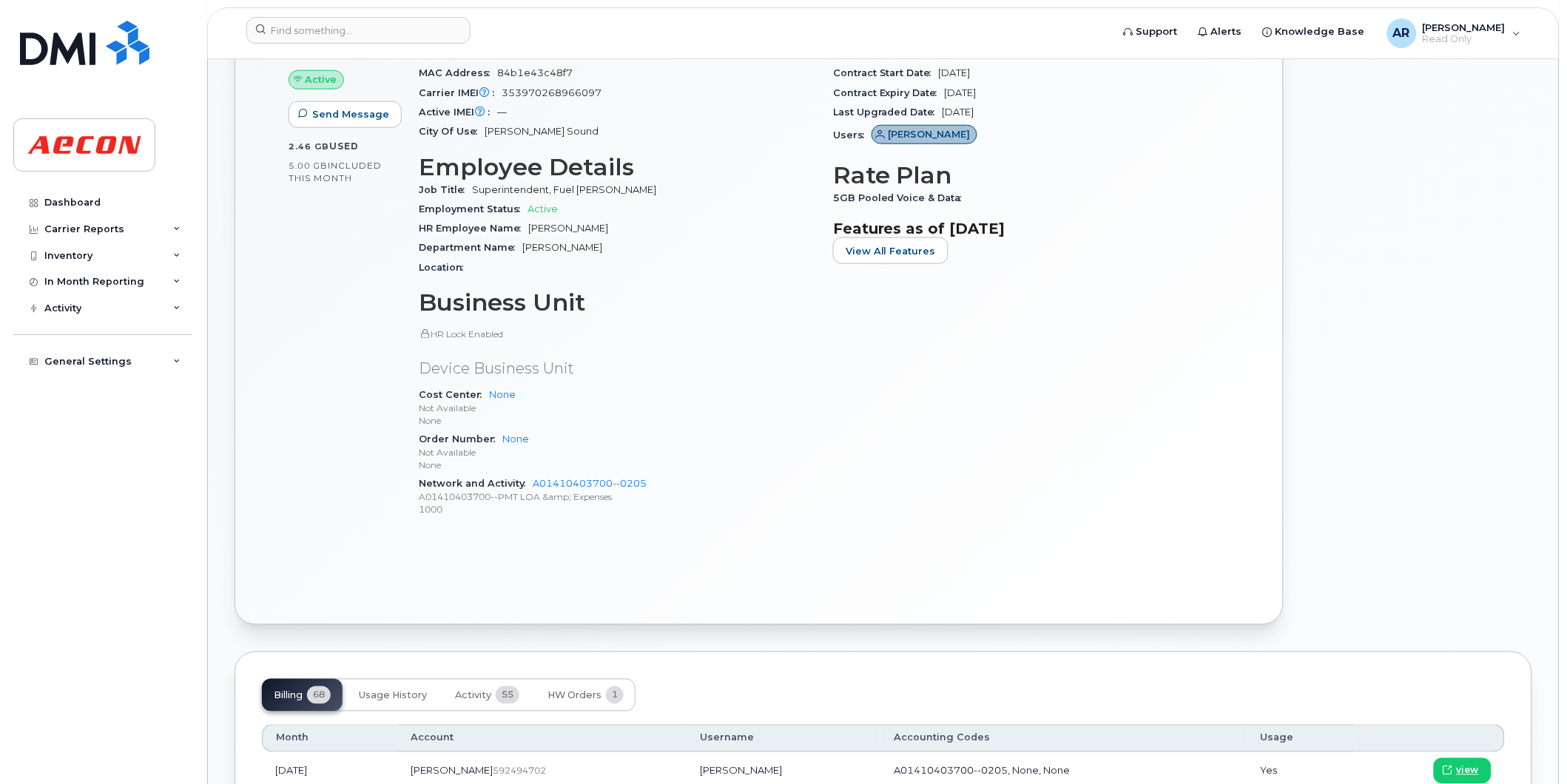
scroll to position [575, 0]
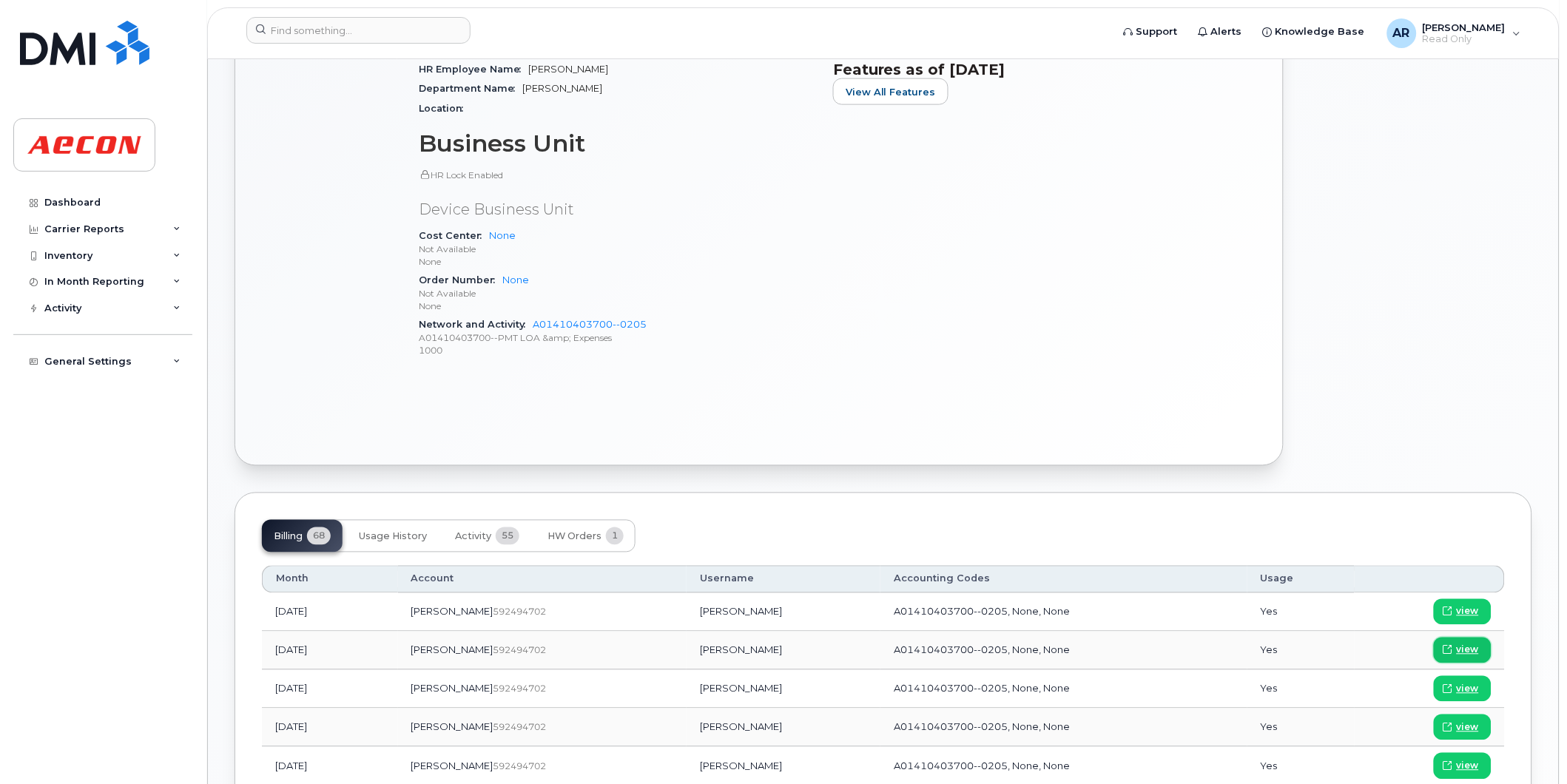
click at [1472, 653] on span "view" at bounding box center [1467, 650] width 22 height 13
click at [305, 38] on input at bounding box center [358, 30] width 224 height 27
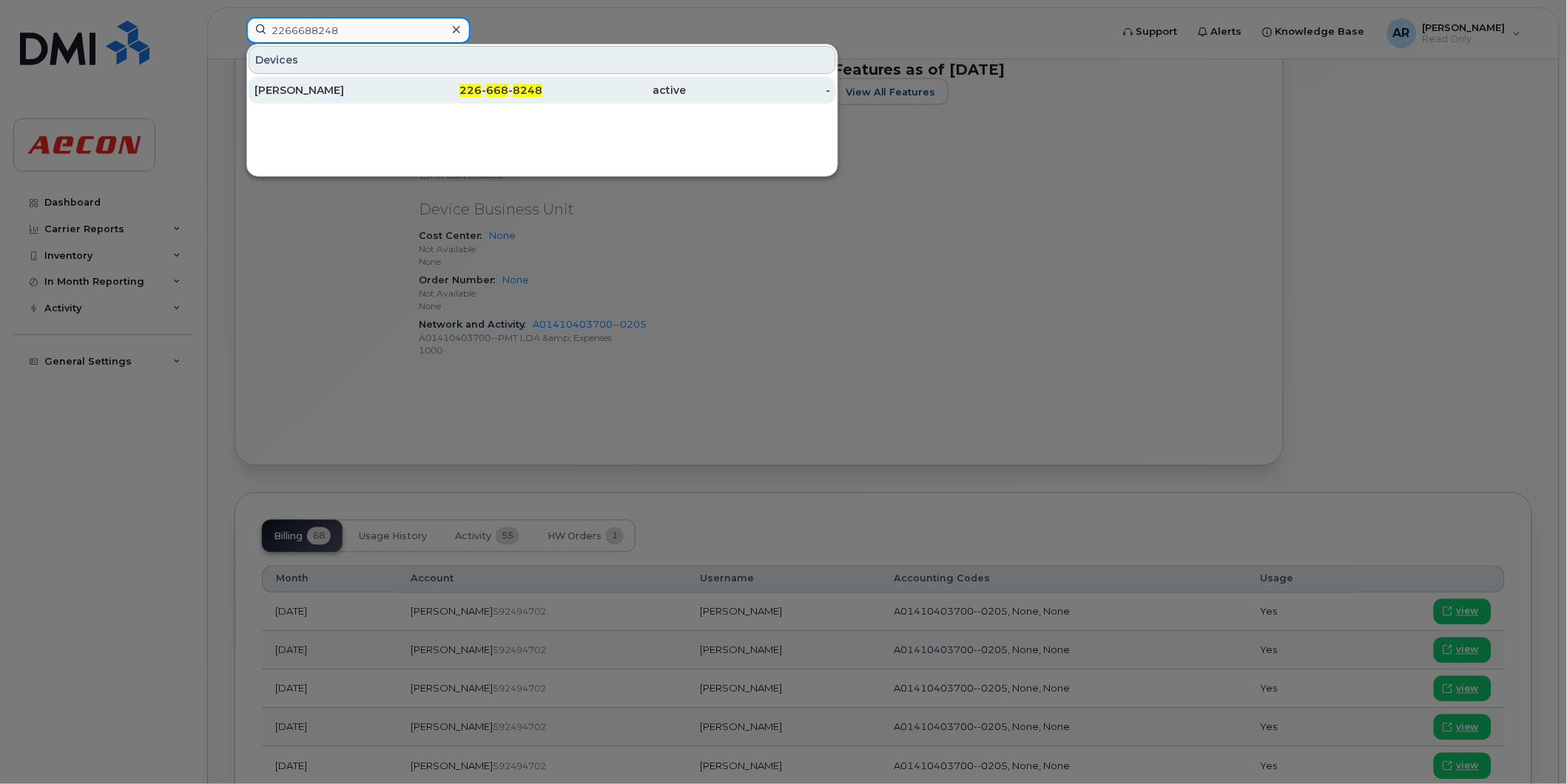
type input "2266688248"
click at [447, 96] on div "226 - 668 - 8248" at bounding box center [471, 90] width 145 height 15
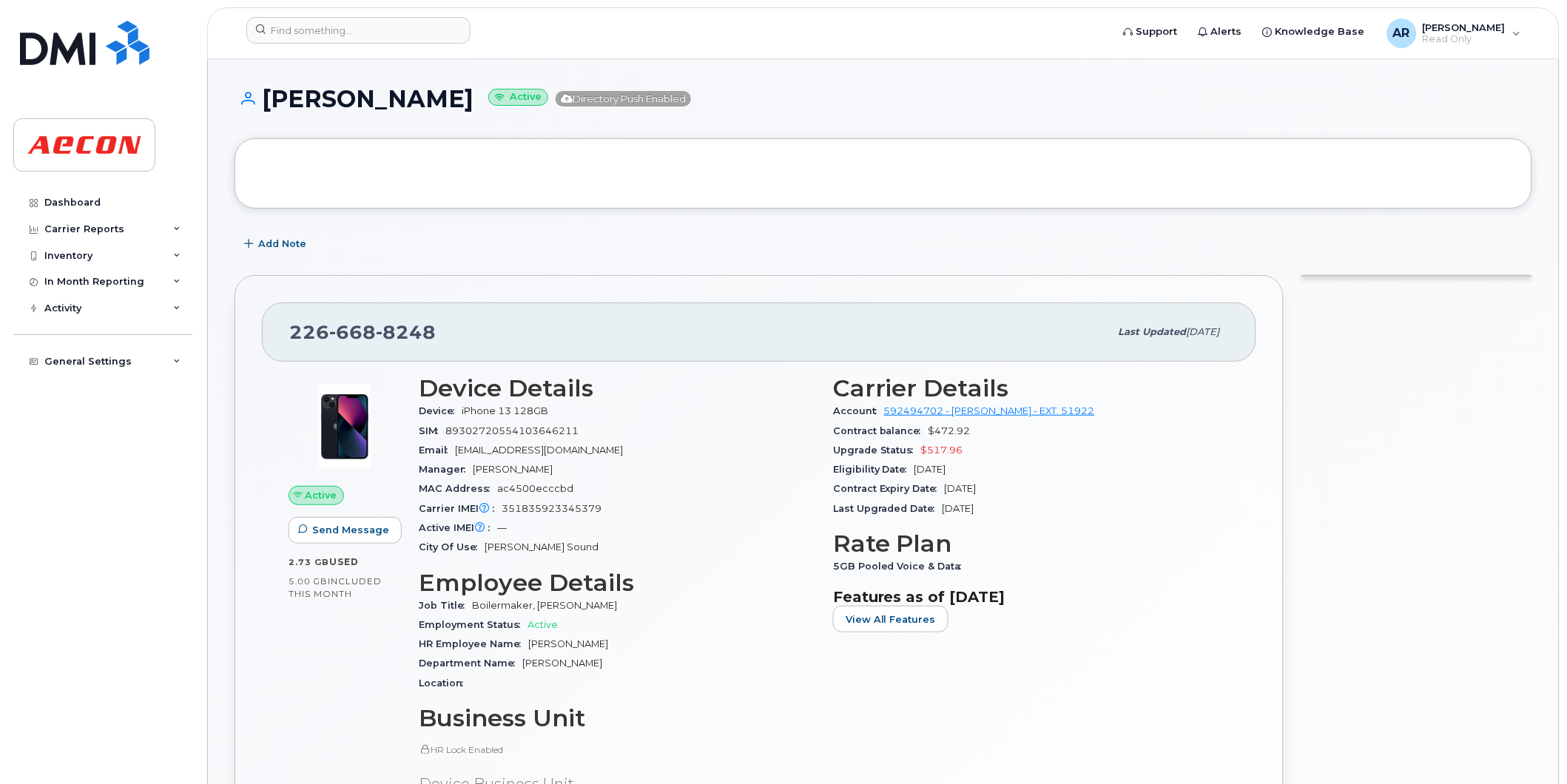
drag, startPoint x: 527, startPoint y: 99, endPoint x: 271, endPoint y: 102, distance: 256.0
click at [271, 102] on h1 "[PERSON_NAME] Active Directory Push Enabled" at bounding box center [883, 99] width 1297 height 26
copy h1 "[PERSON_NAME]"
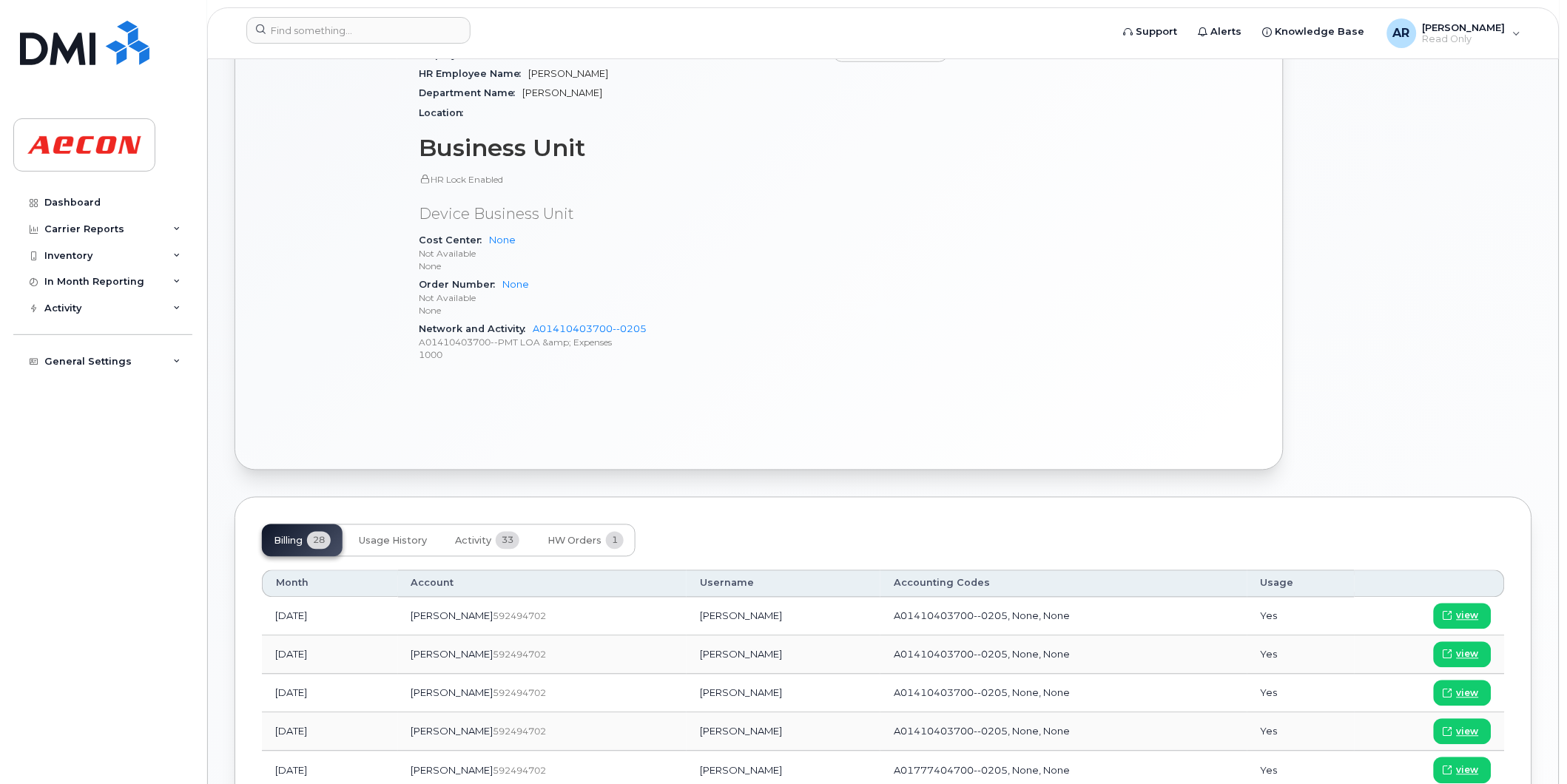
scroll to position [575, 0]
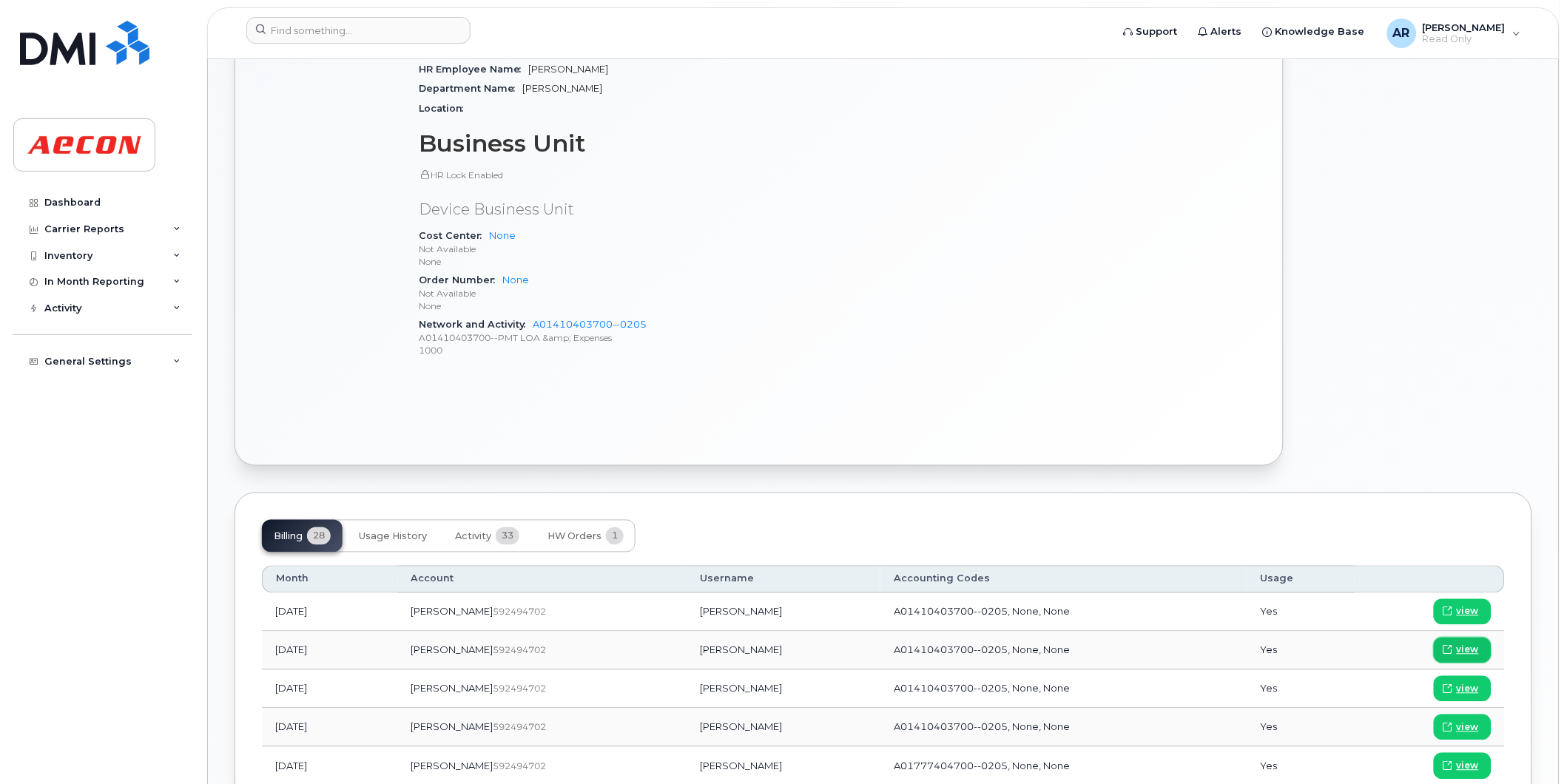
click at [1447, 647] on icon at bounding box center [1448, 650] width 9 height 9
click at [321, 36] on input at bounding box center [358, 30] width 224 height 27
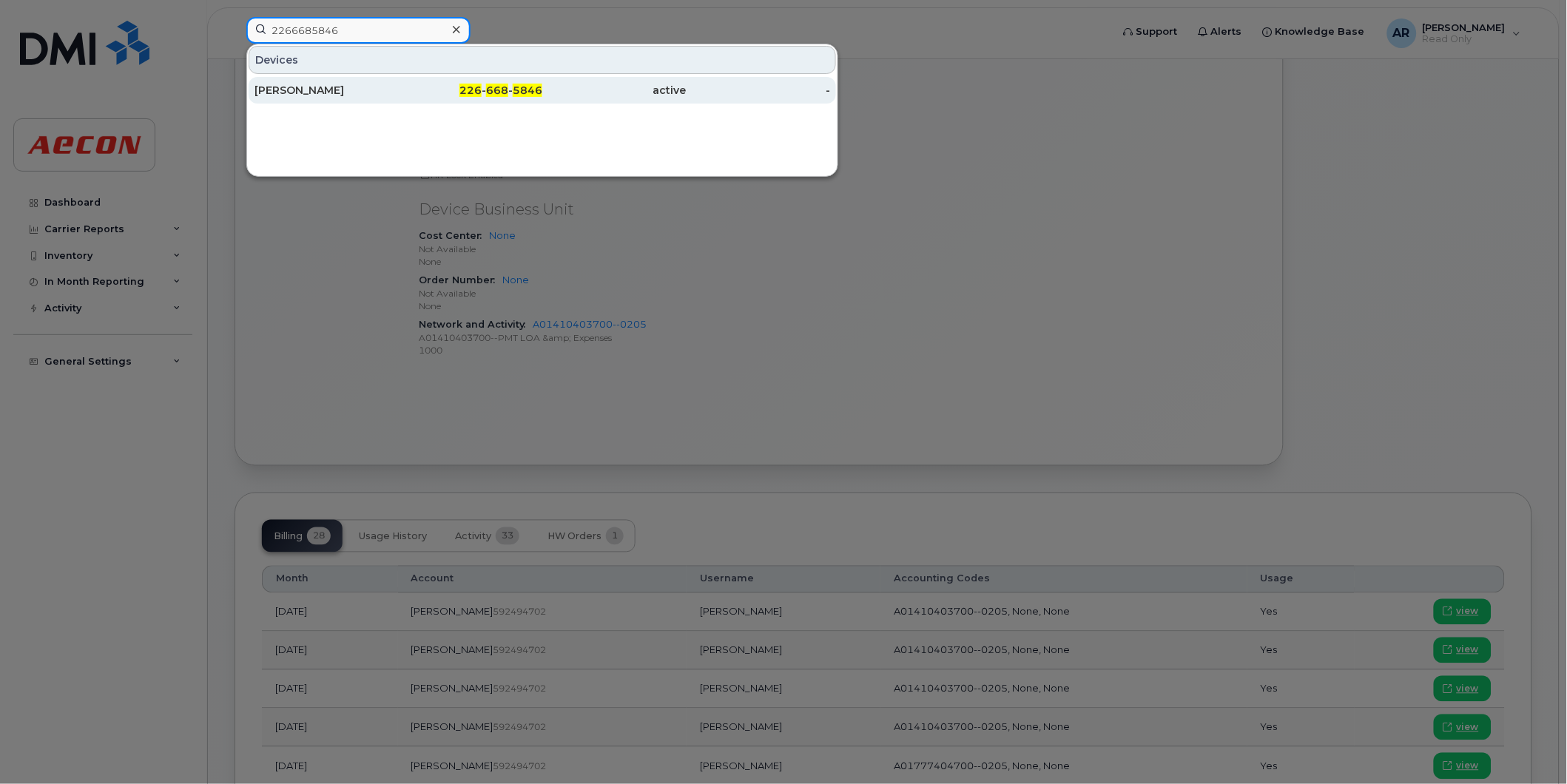
type input "2266685846"
click at [366, 85] on div "[PERSON_NAME]" at bounding box center [326, 90] width 145 height 15
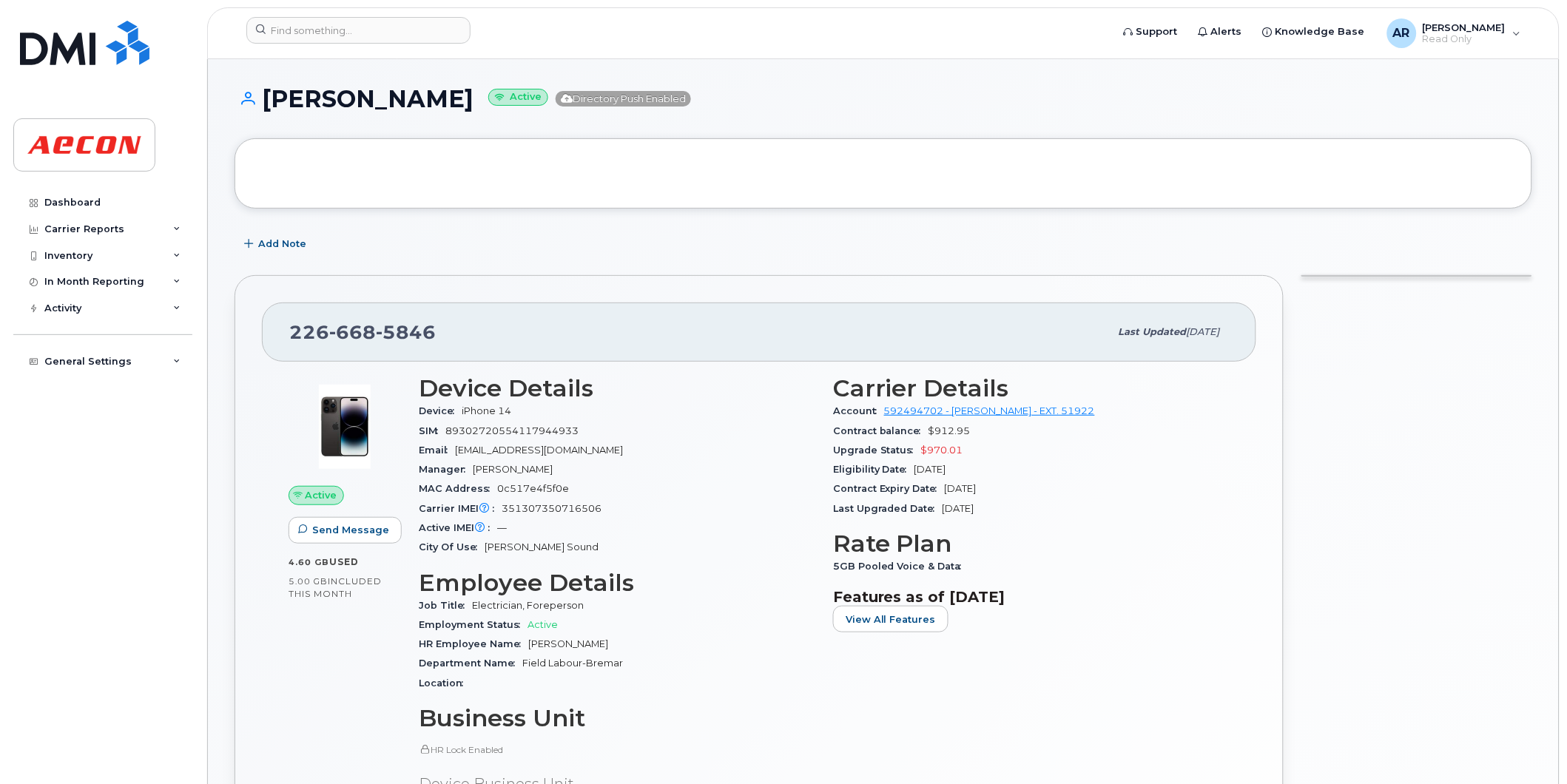
drag, startPoint x: 463, startPoint y: 105, endPoint x: 271, endPoint y: 100, distance: 192.1
click at [271, 100] on h1 "BETINA HANSEN Active Directory Push Enabled" at bounding box center [883, 99] width 1297 height 26
copy h1 "BETINA HANSEN"
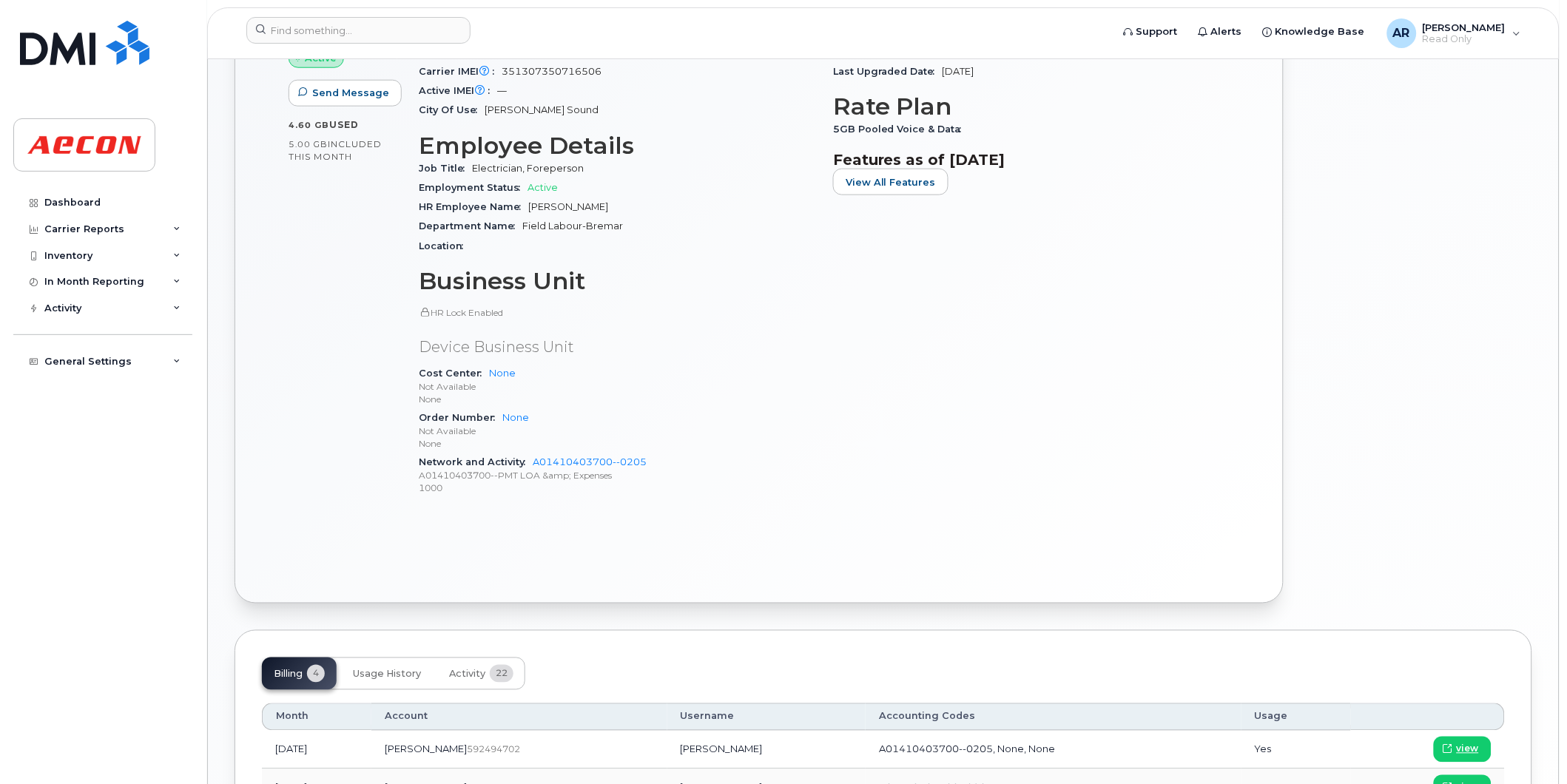
scroll to position [575, 0]
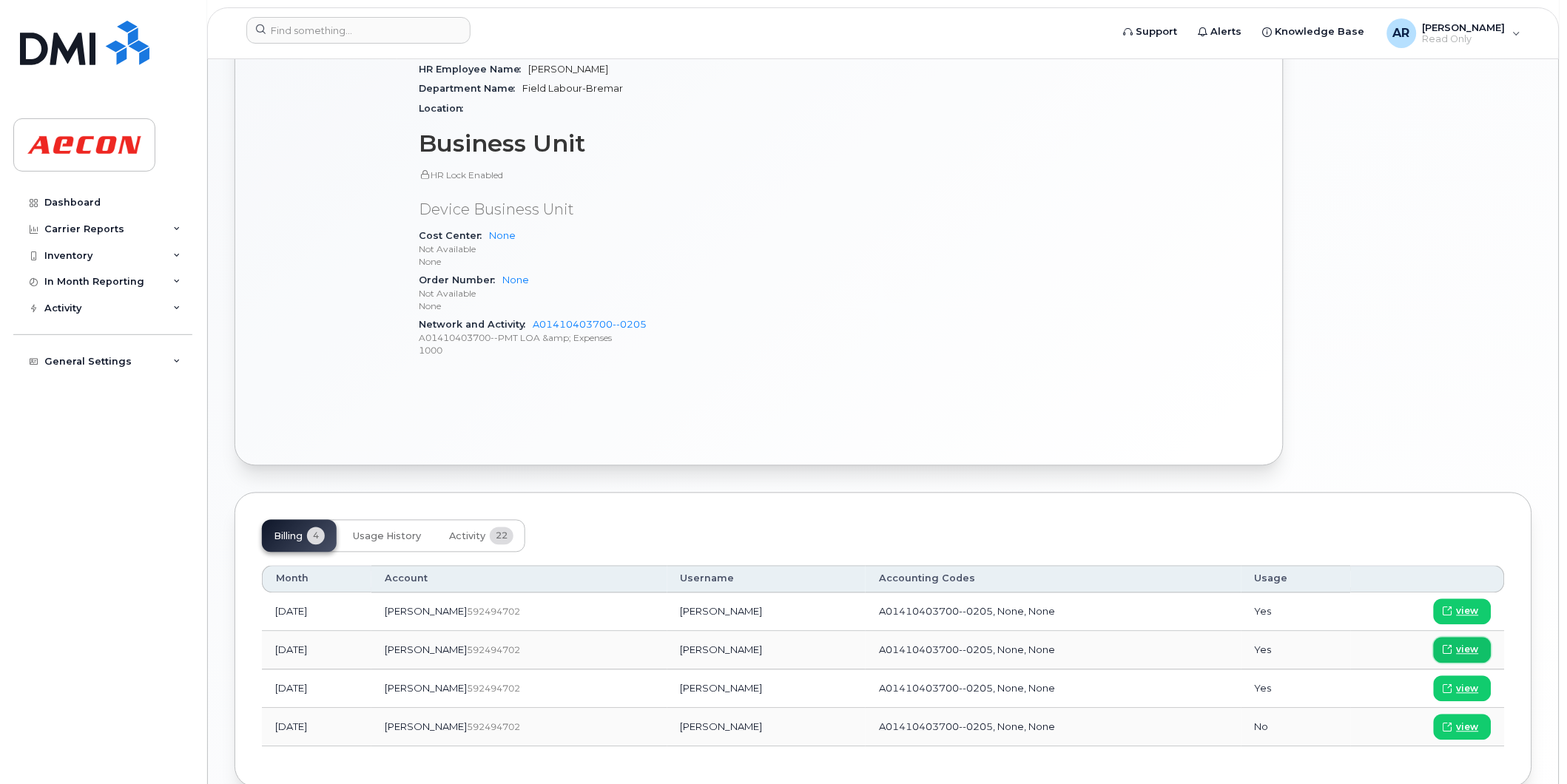
click at [1480, 649] on link "view" at bounding box center [1462, 651] width 58 height 26
click at [340, 34] on input at bounding box center [358, 30] width 224 height 27
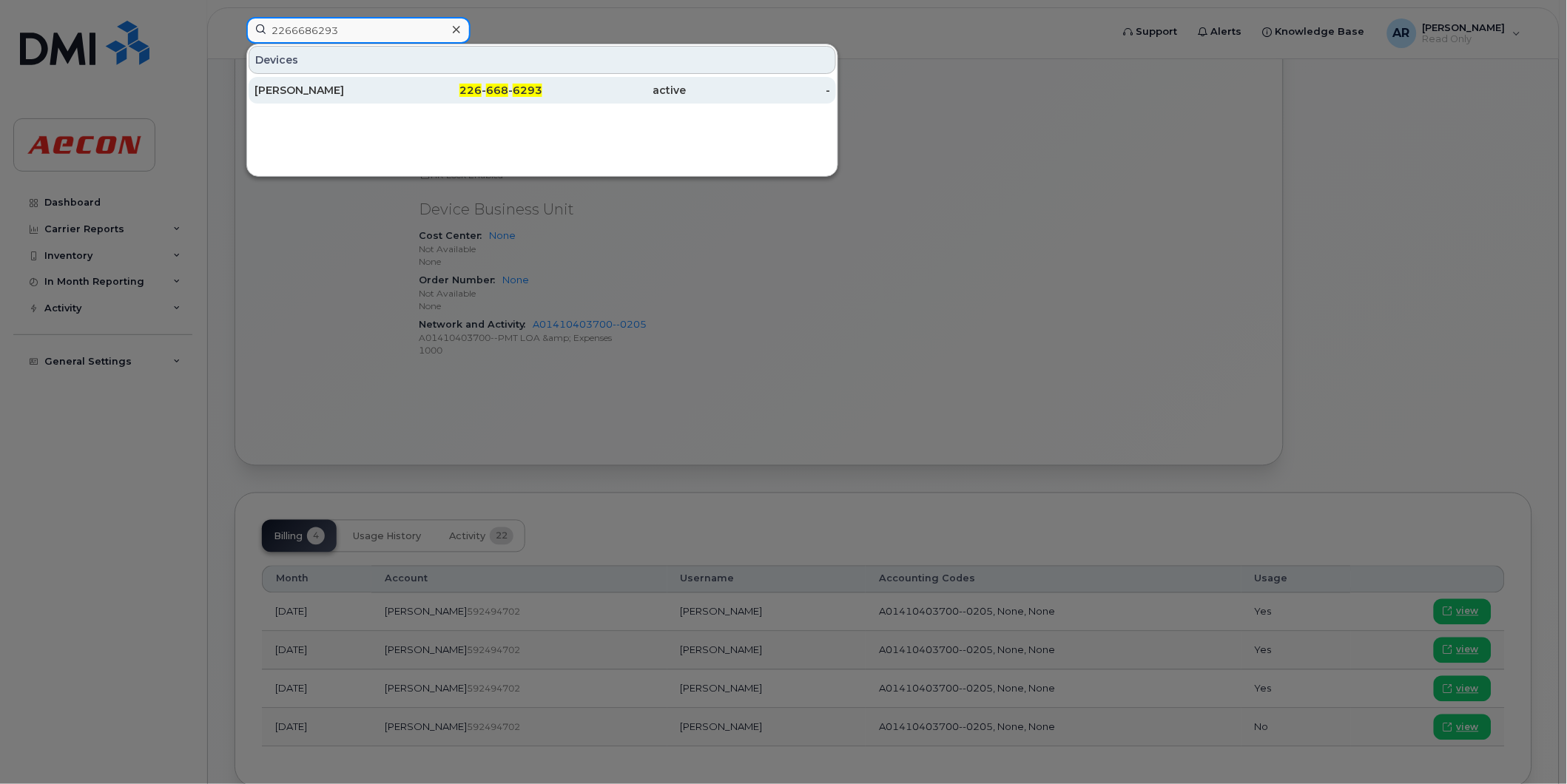
type input "2266686293"
click at [404, 94] on div "226 - 668 - 6293" at bounding box center [471, 90] width 145 height 15
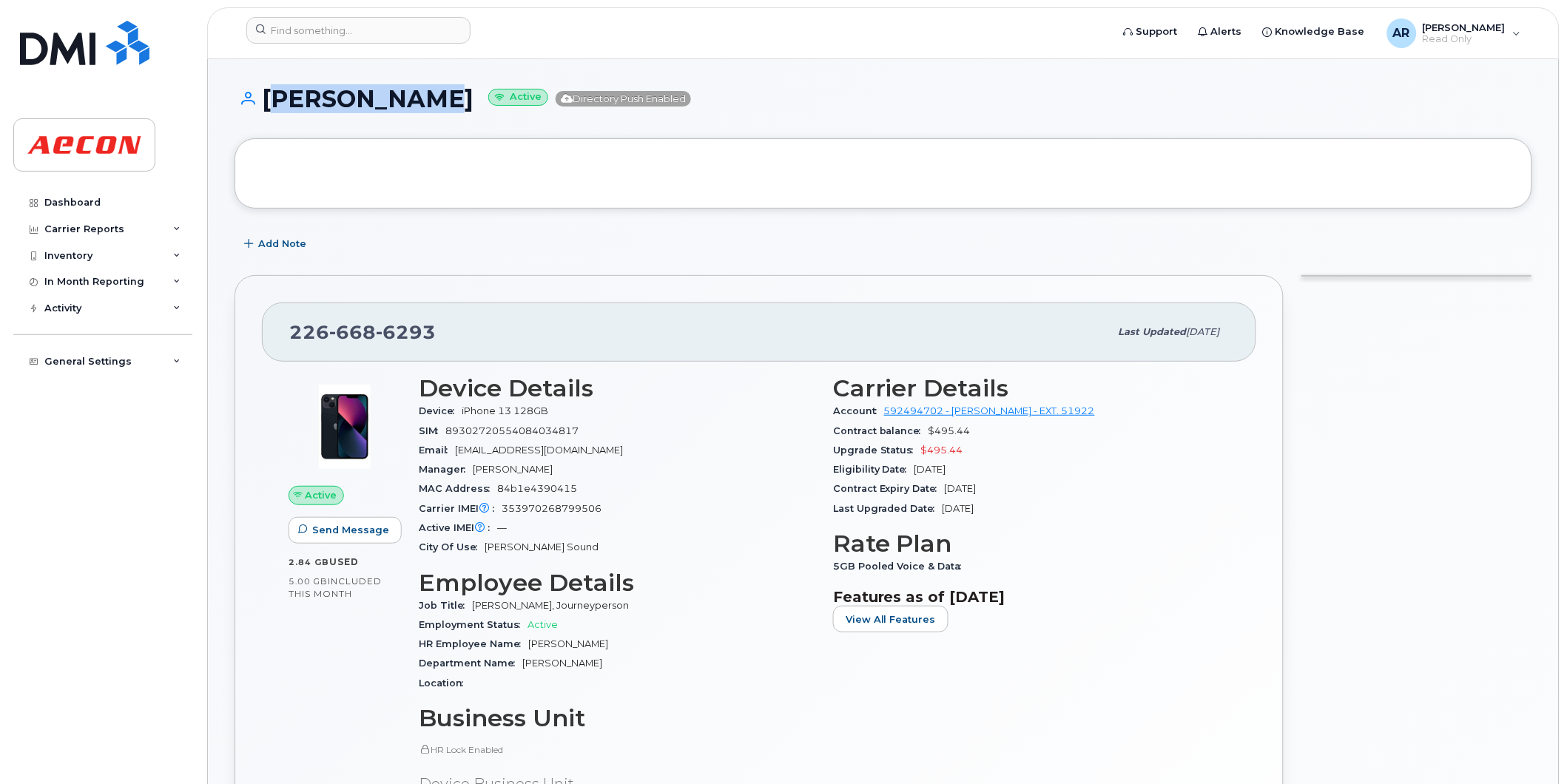
drag, startPoint x: 431, startPoint y: 102, endPoint x: 269, endPoint y: 104, distance: 162.0
click at [269, 104] on h1 "[PERSON_NAME] Active Directory Push Enabled" at bounding box center [883, 99] width 1297 height 26
copy h1 "[PERSON_NAME]"
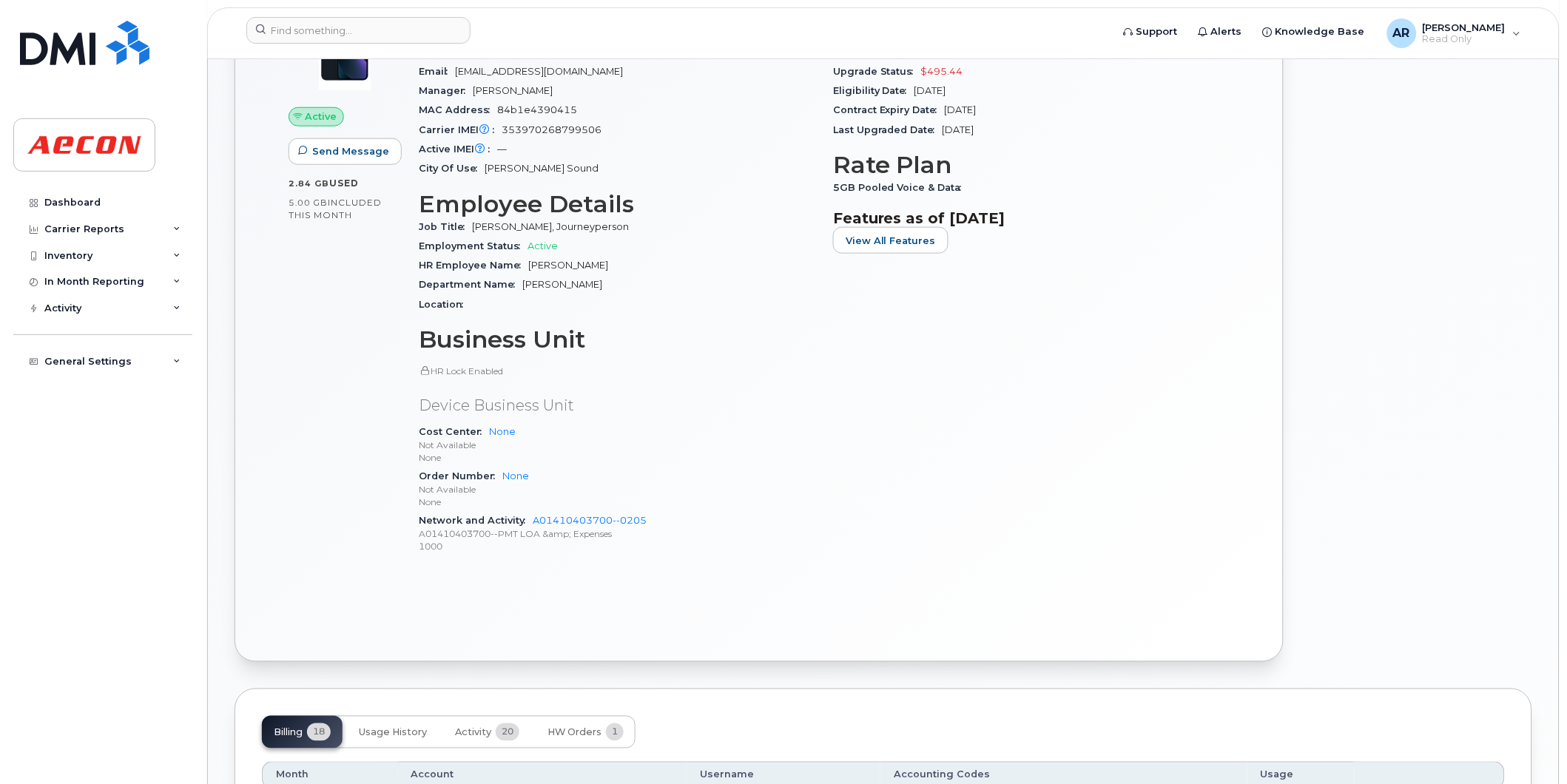
scroll to position [575, 0]
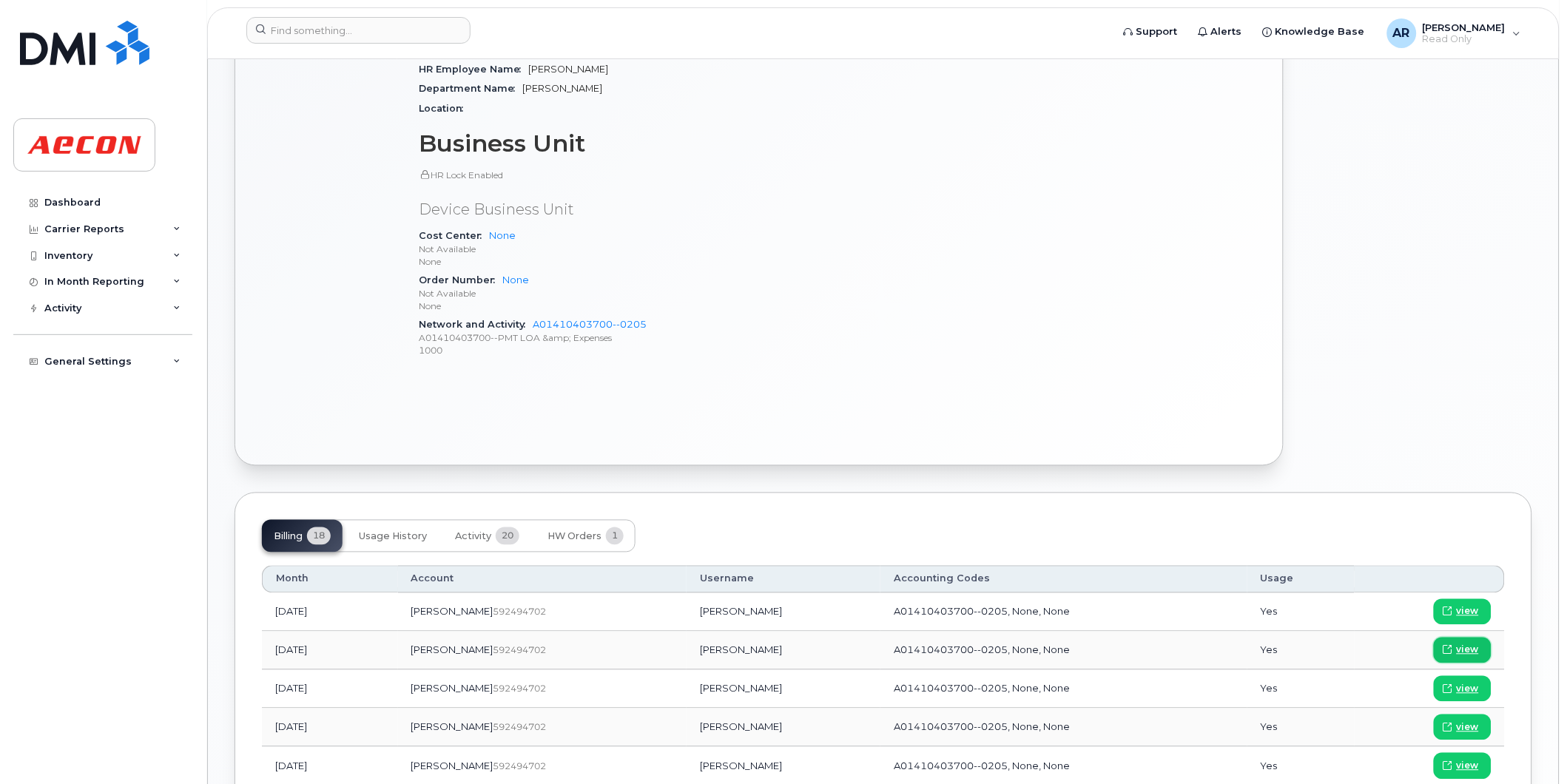
click at [1479, 645] on link "view" at bounding box center [1462, 651] width 58 height 26
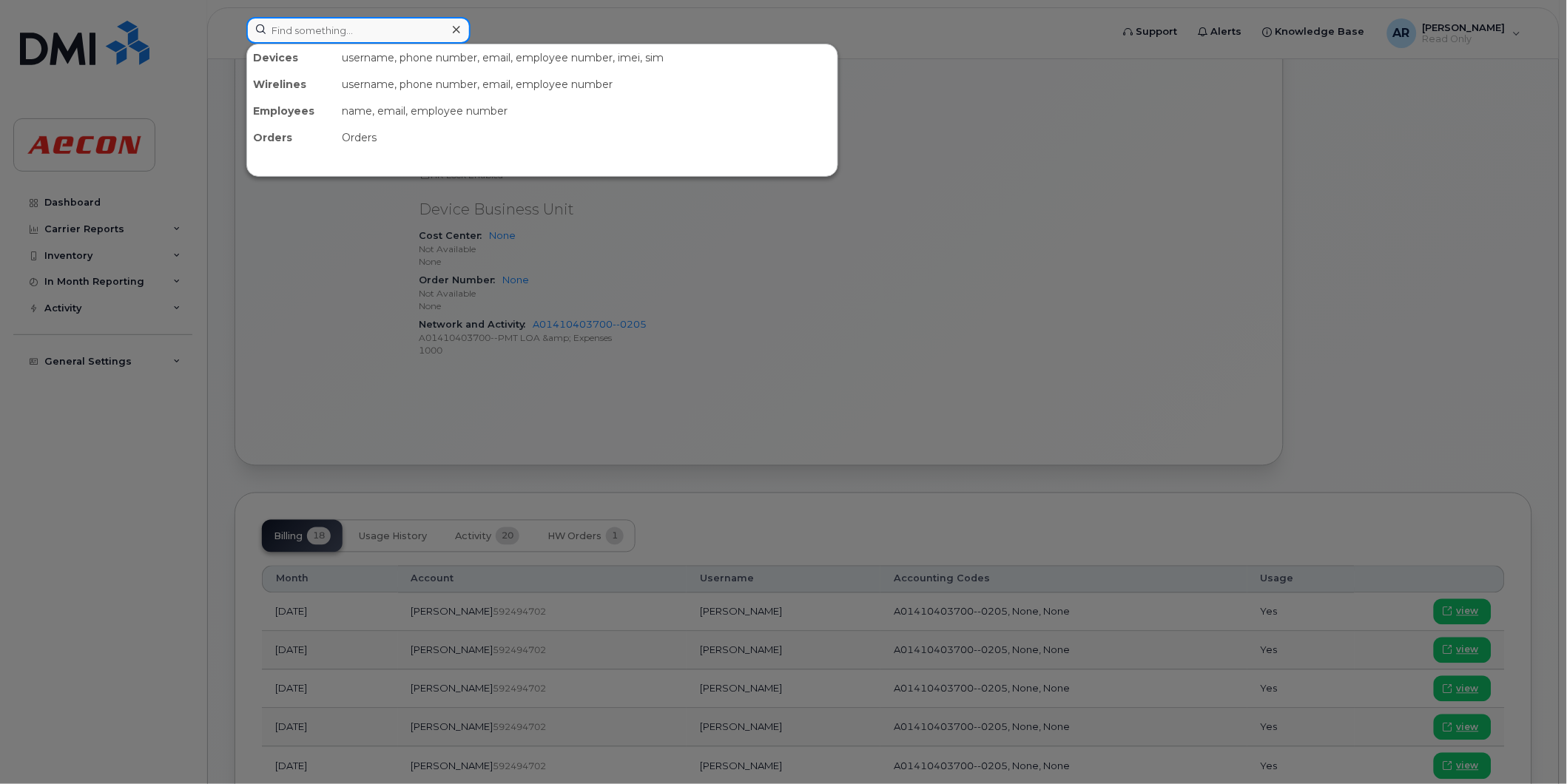
click at [283, 28] on input at bounding box center [358, 30] width 224 height 27
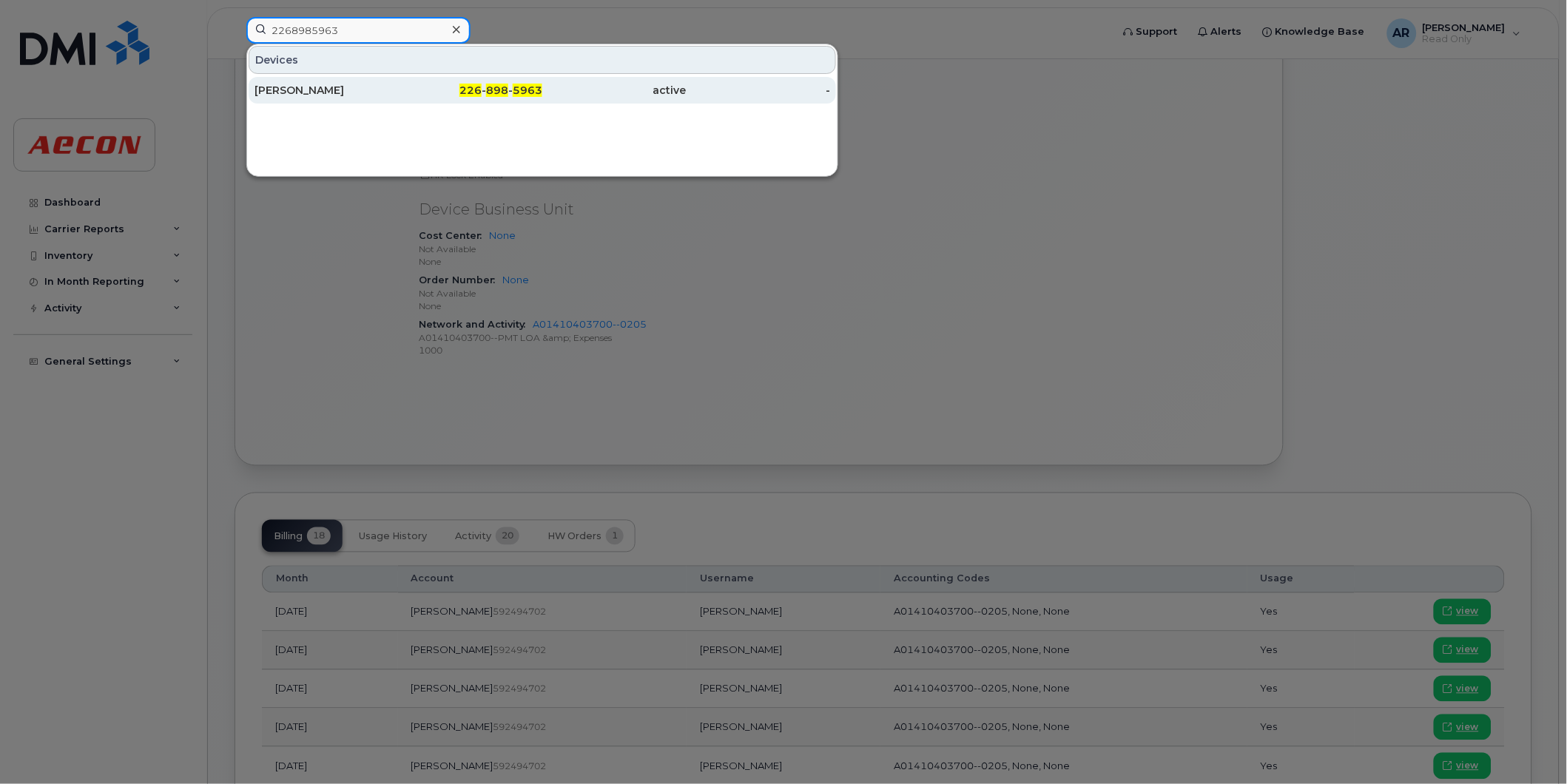
type input "2268985963"
click at [301, 84] on div "JORDAN MACPHEE" at bounding box center [326, 90] width 145 height 15
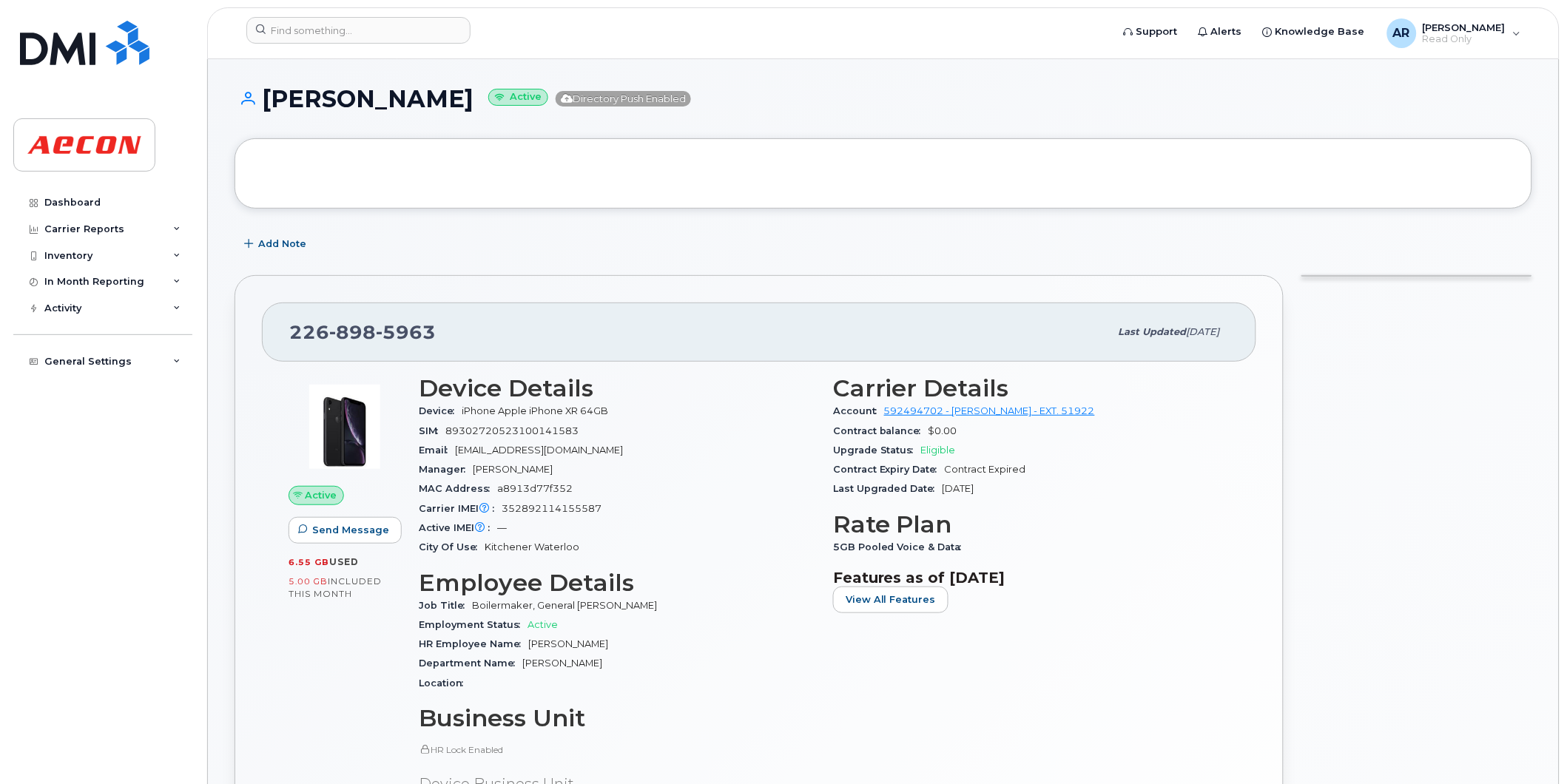
drag, startPoint x: 498, startPoint y: 102, endPoint x: 268, endPoint y: 104, distance: 230.0
click at [268, 104] on h1 "[PERSON_NAME] Active Directory Push Enabled" at bounding box center [883, 99] width 1297 height 26
copy h1 "[PERSON_NAME]"
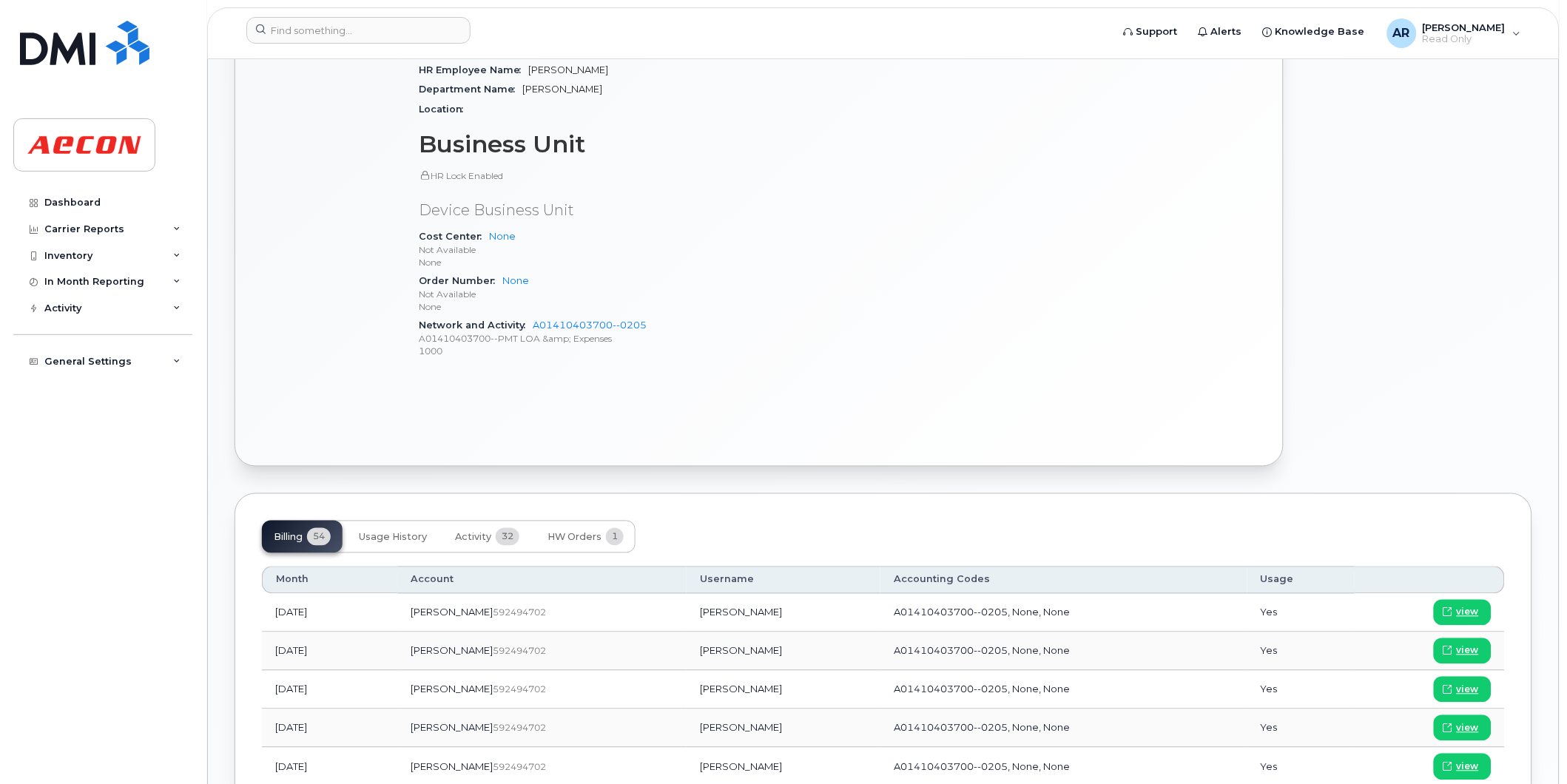
scroll to position [575, 0]
click at [1469, 647] on span "view" at bounding box center [1467, 650] width 22 height 13
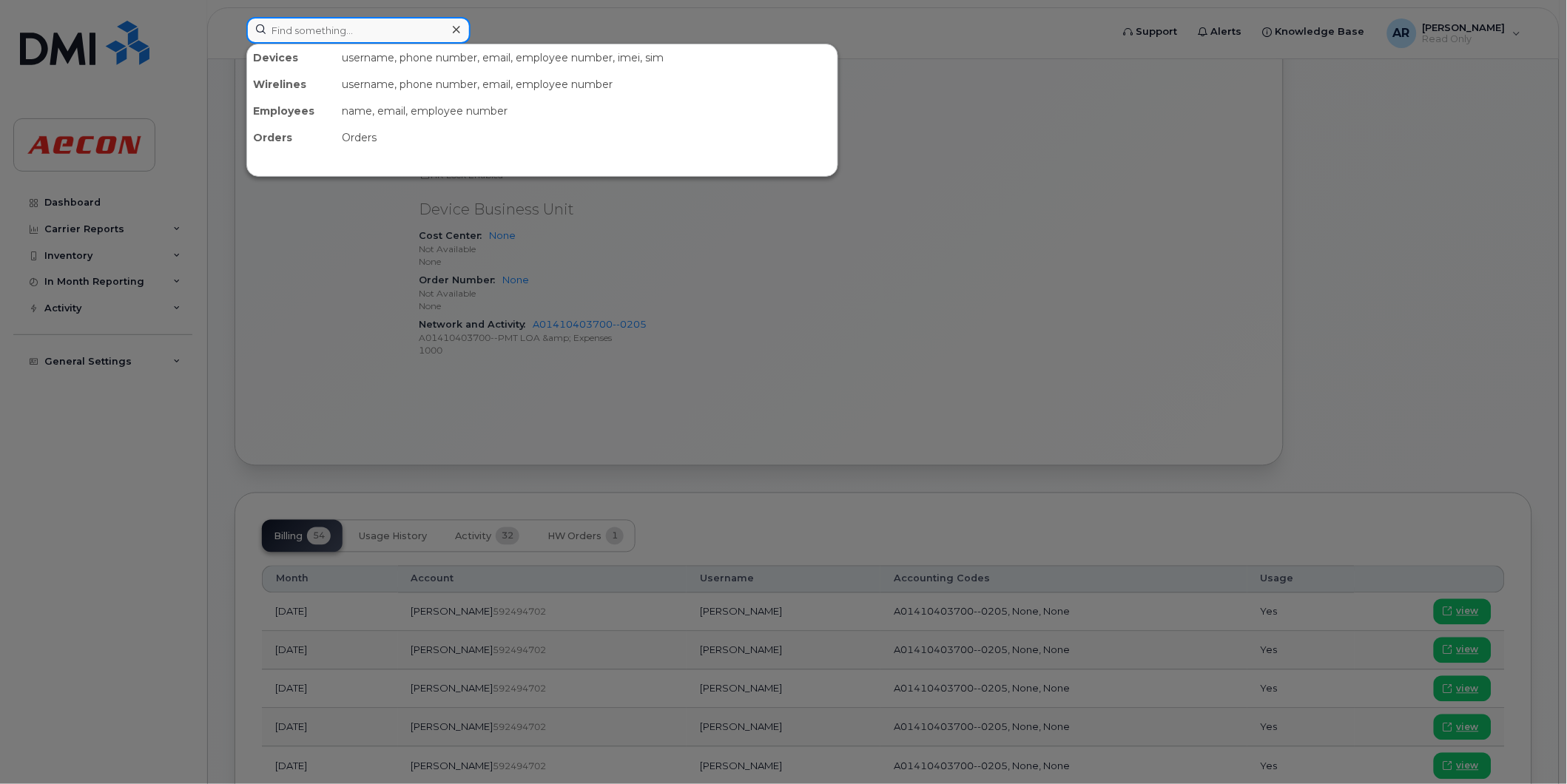
click at [330, 27] on input at bounding box center [358, 30] width 224 height 27
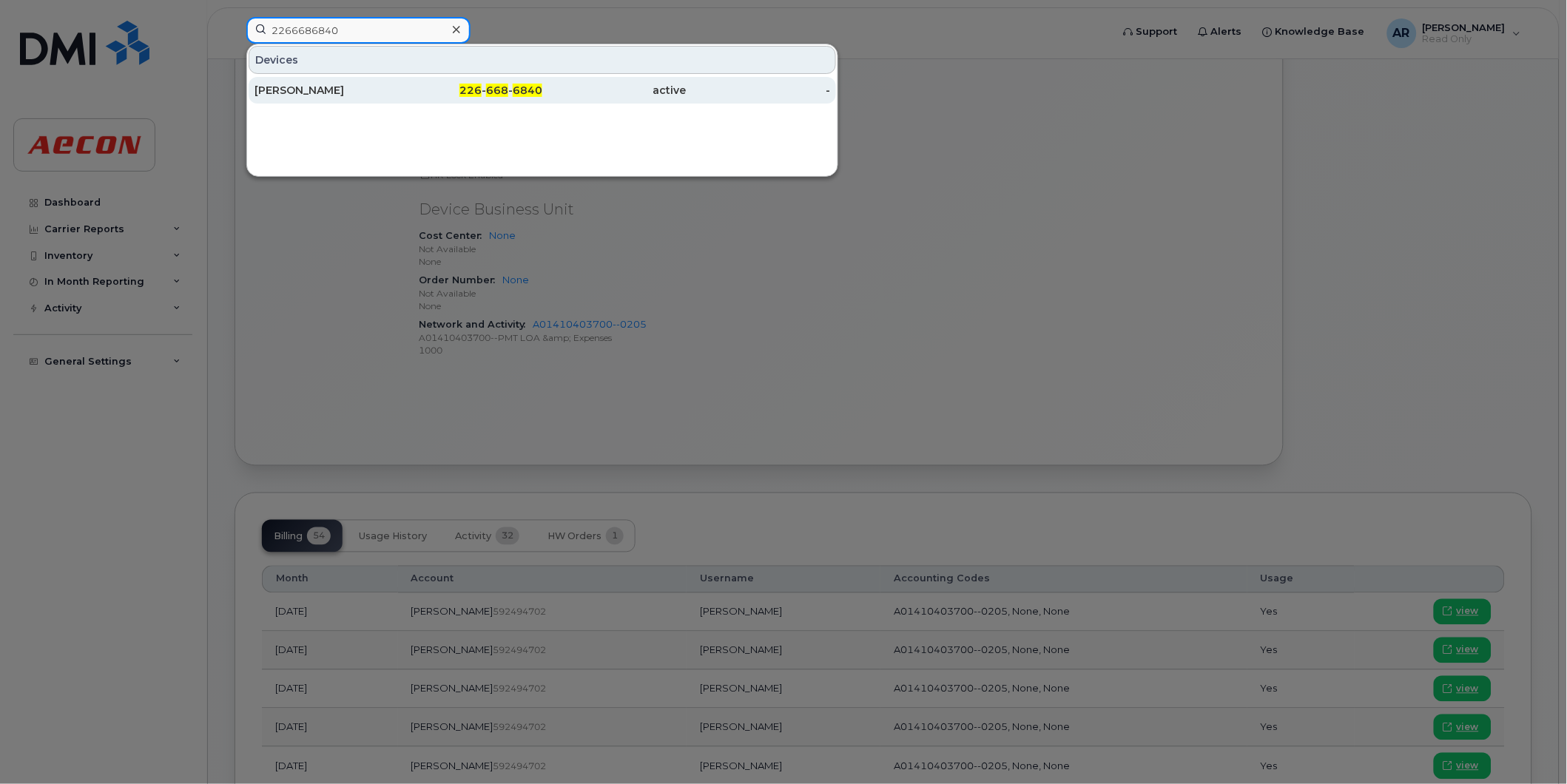
type input "2266686840"
click at [358, 92] on div "[PERSON_NAME]" at bounding box center [326, 90] width 145 height 15
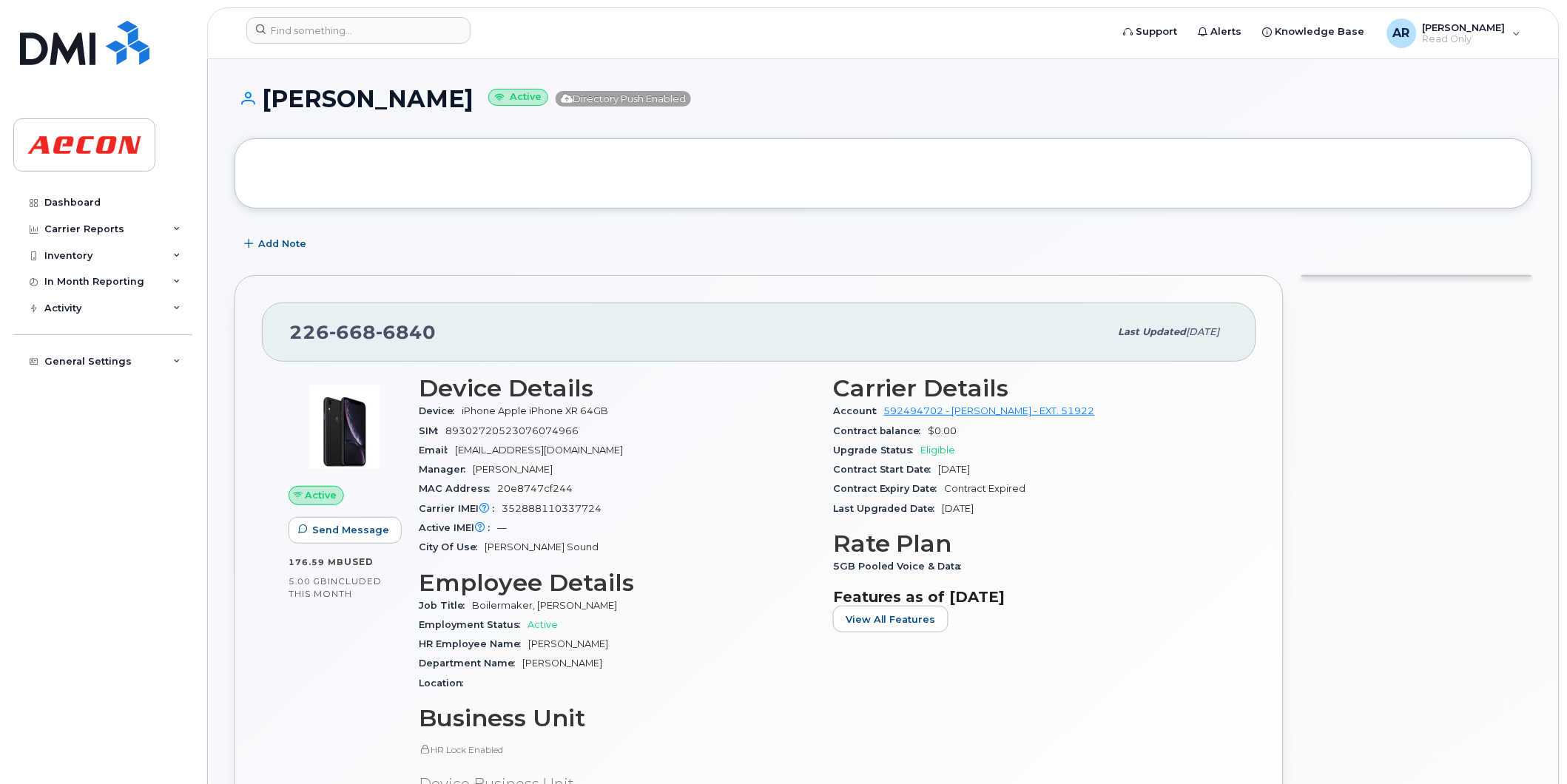
drag, startPoint x: 471, startPoint y: 100, endPoint x: 270, endPoint y: 108, distance: 201.2
click at [270, 108] on h1 "[PERSON_NAME] Active Directory Push Enabled" at bounding box center [883, 99] width 1297 height 26
copy h1 "[PERSON_NAME]"
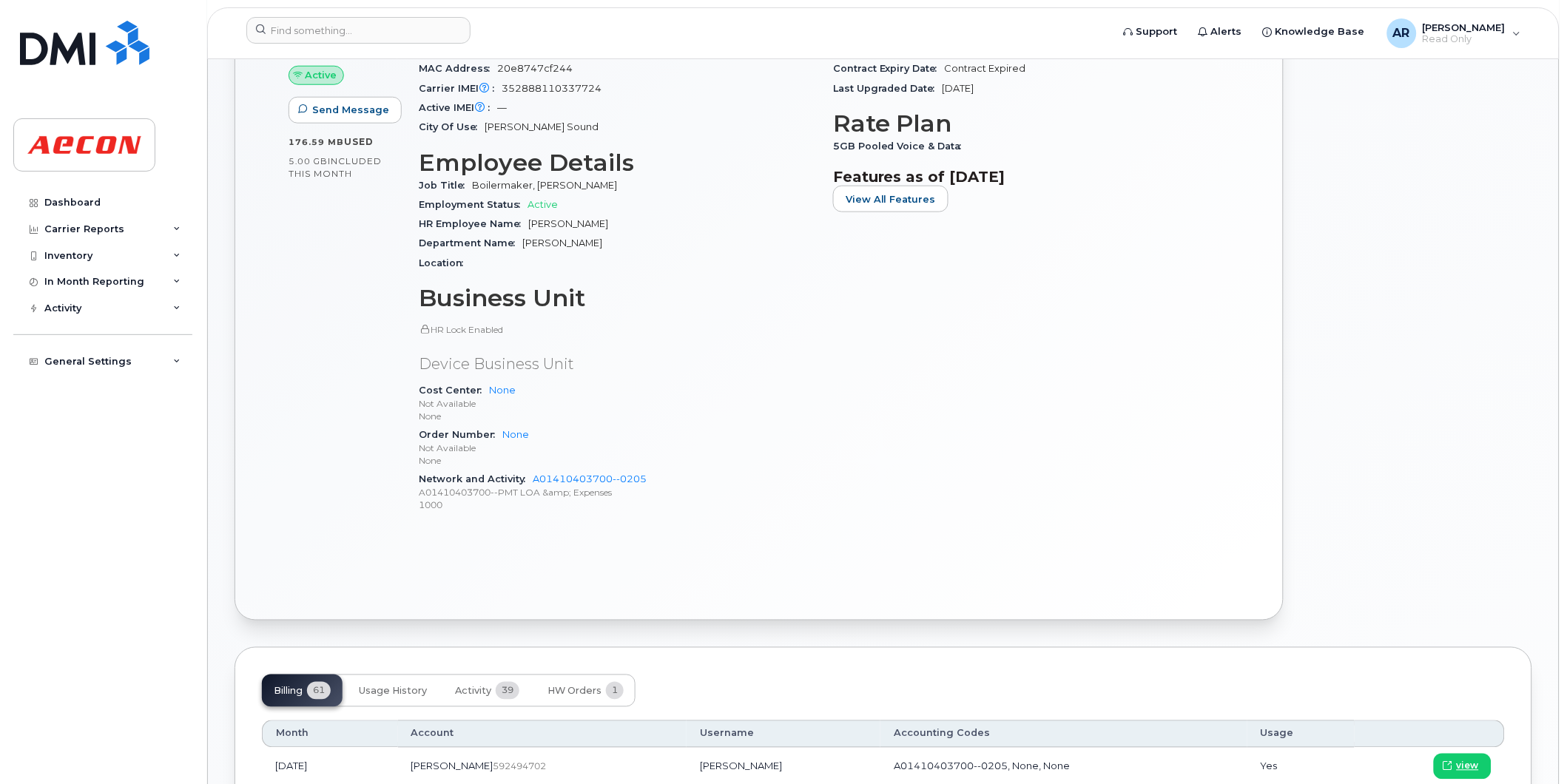
scroll to position [575, 0]
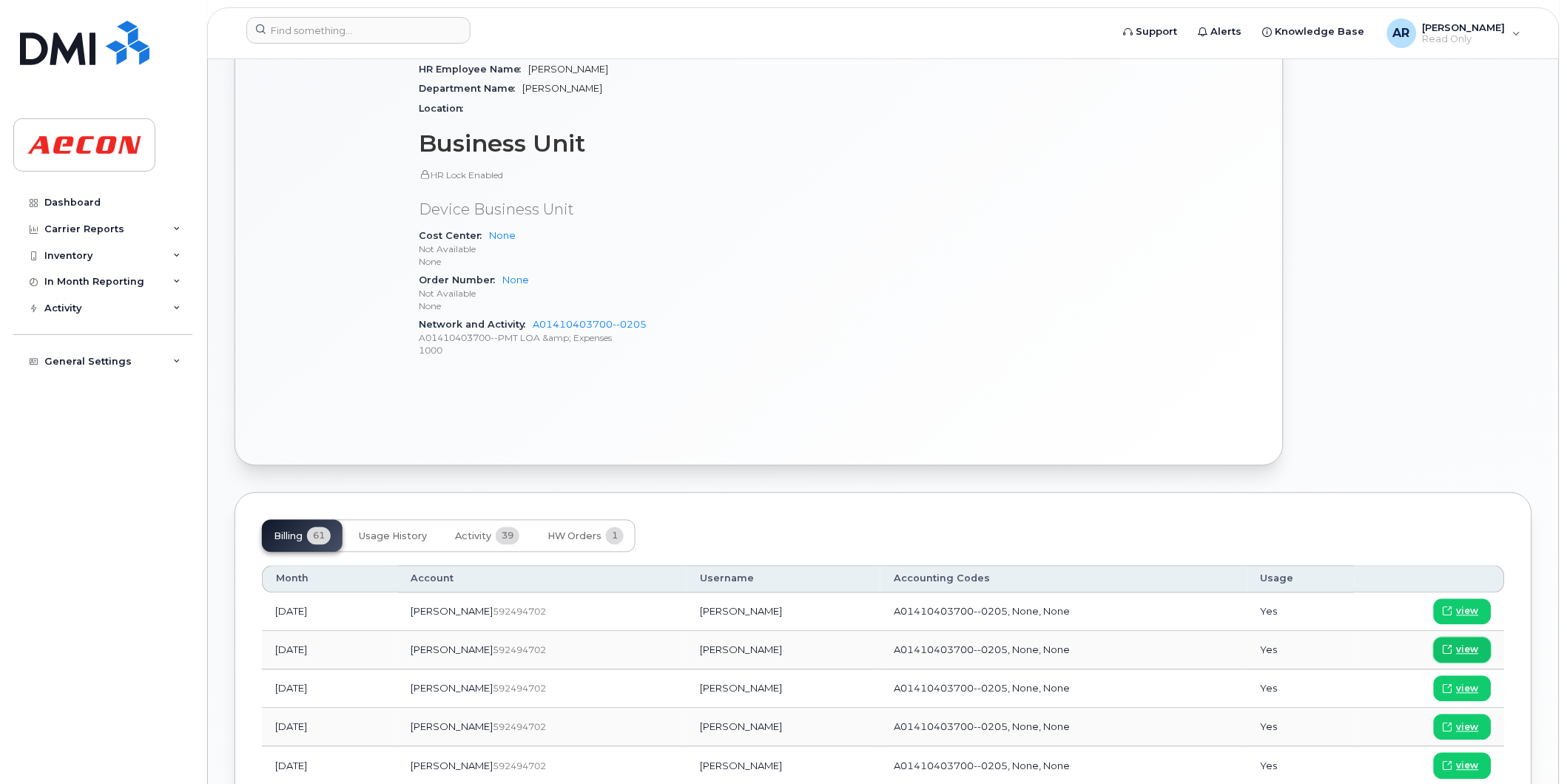
click at [1468, 648] on span "view" at bounding box center [1467, 650] width 22 height 13
click at [365, 30] on input at bounding box center [358, 30] width 224 height 27
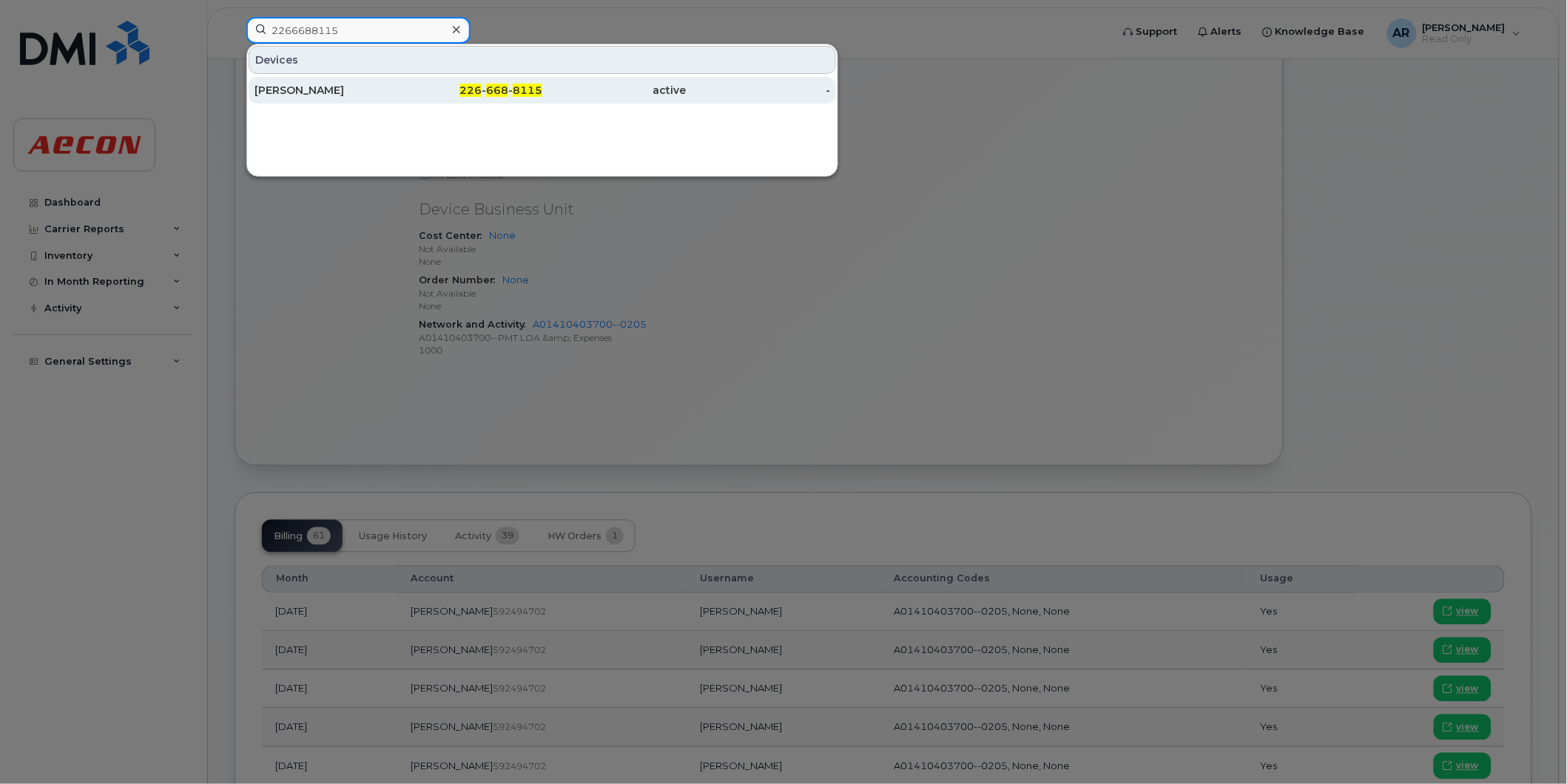
type input "2266688115"
click at [492, 87] on span "668" at bounding box center [497, 90] width 22 height 13
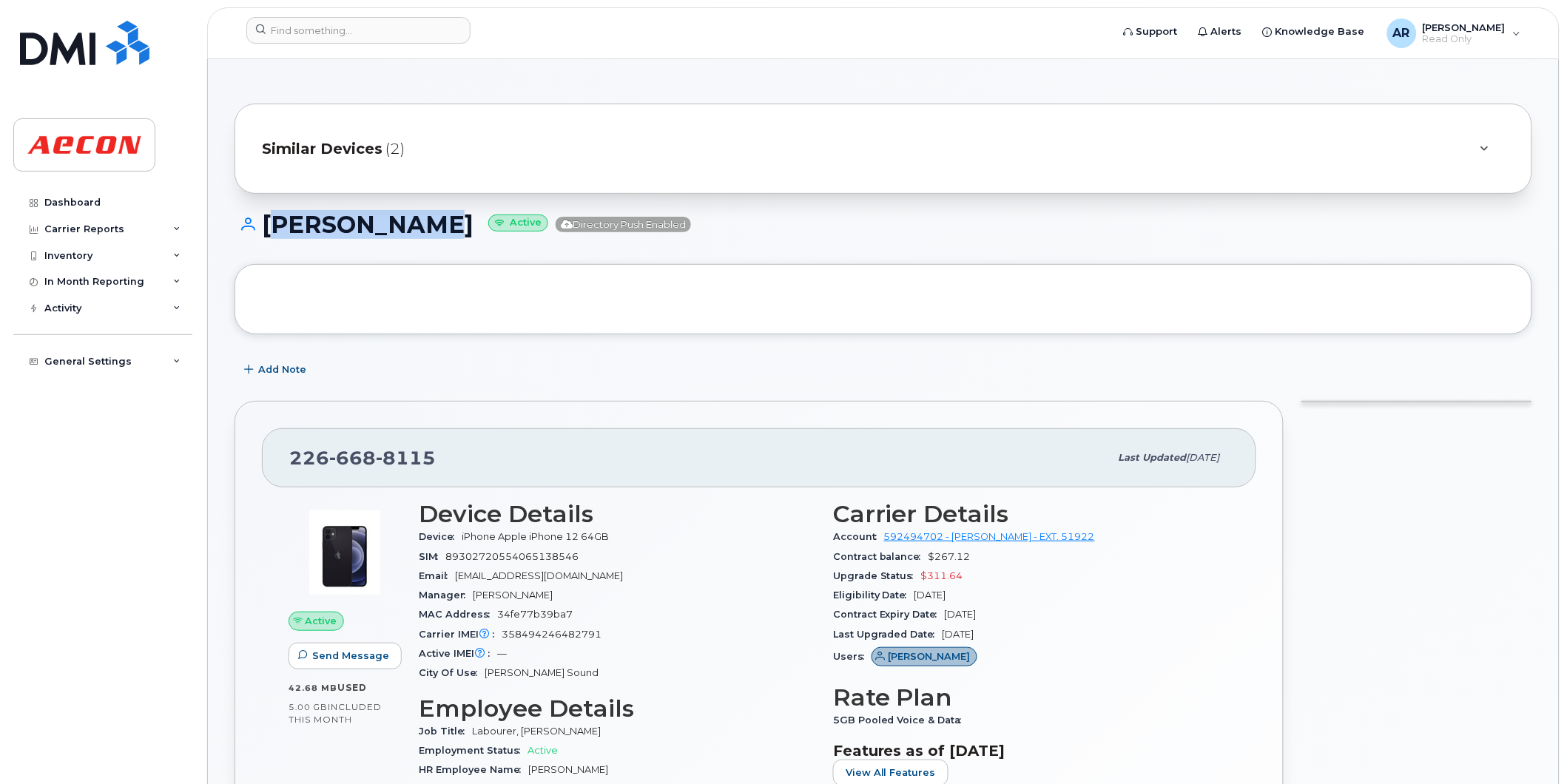
drag, startPoint x: 442, startPoint y: 226, endPoint x: 272, endPoint y: 231, distance: 170.1
click at [272, 231] on h1 "[PERSON_NAME] Active Directory Push Enabled" at bounding box center [883, 225] width 1297 height 26
copy h1 "[PERSON_NAME]"
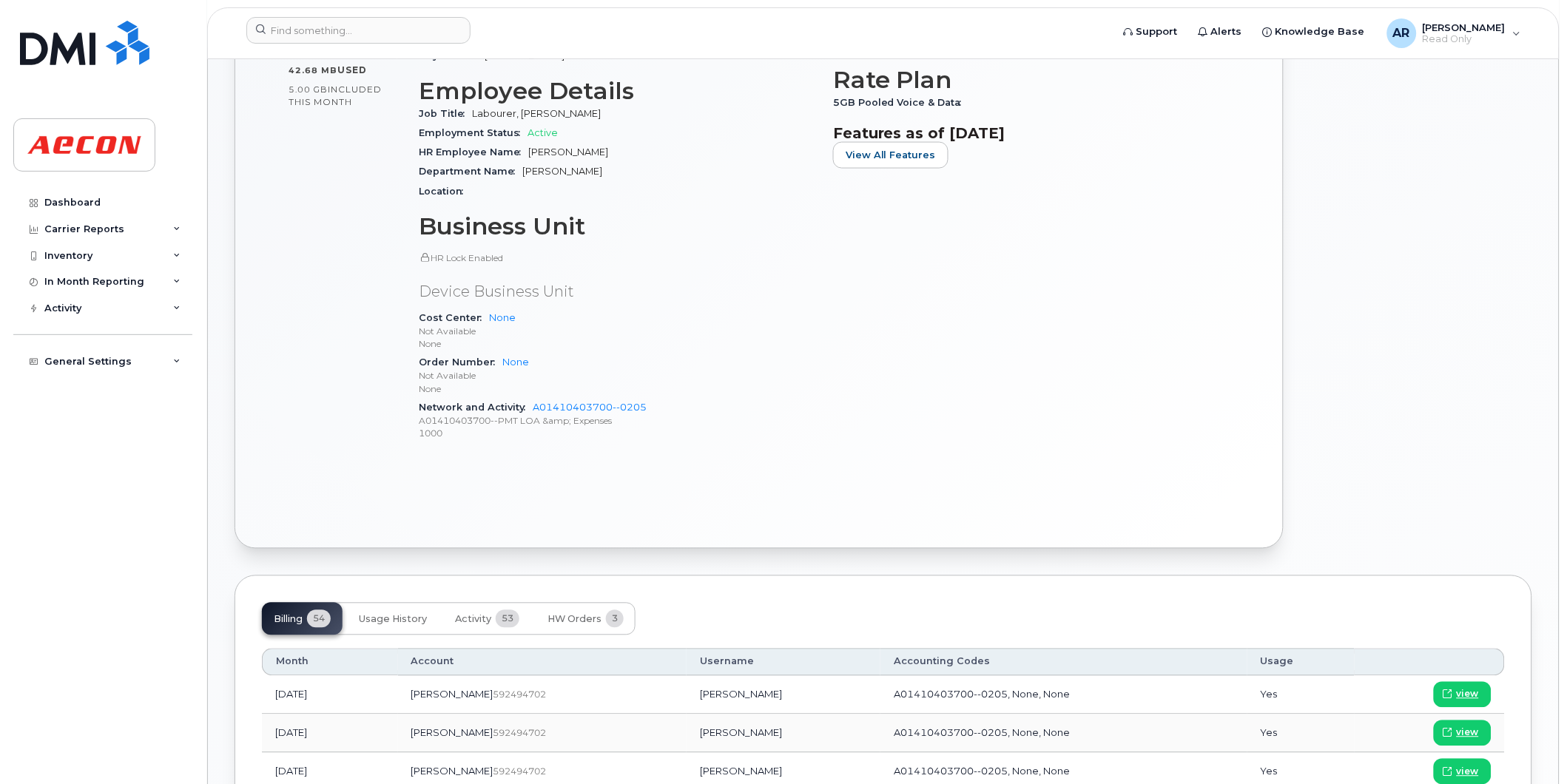
scroll to position [739, 0]
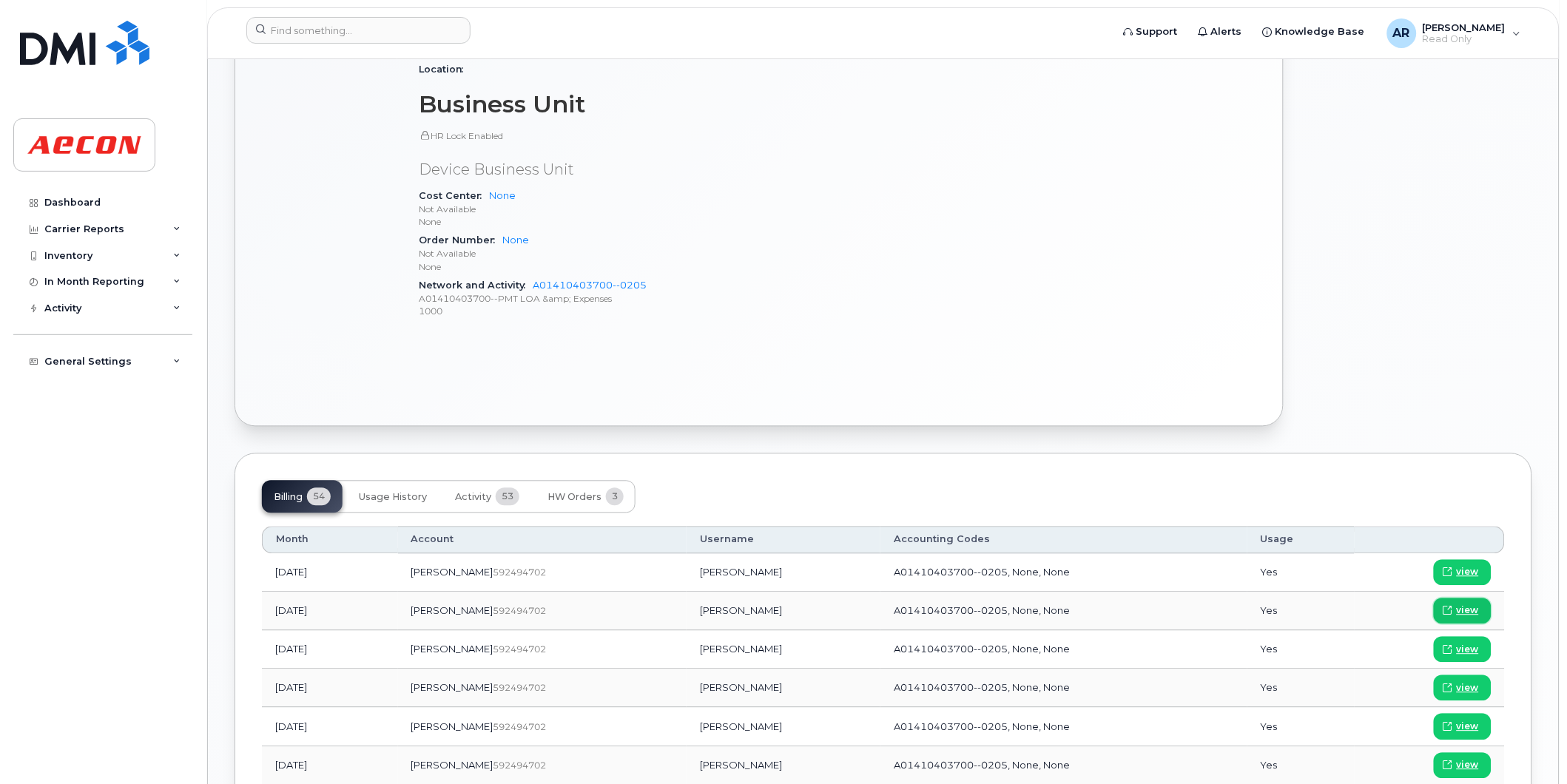
click at [1468, 614] on span "view" at bounding box center [1467, 611] width 22 height 13
click at [355, 28] on input at bounding box center [358, 30] width 224 height 27
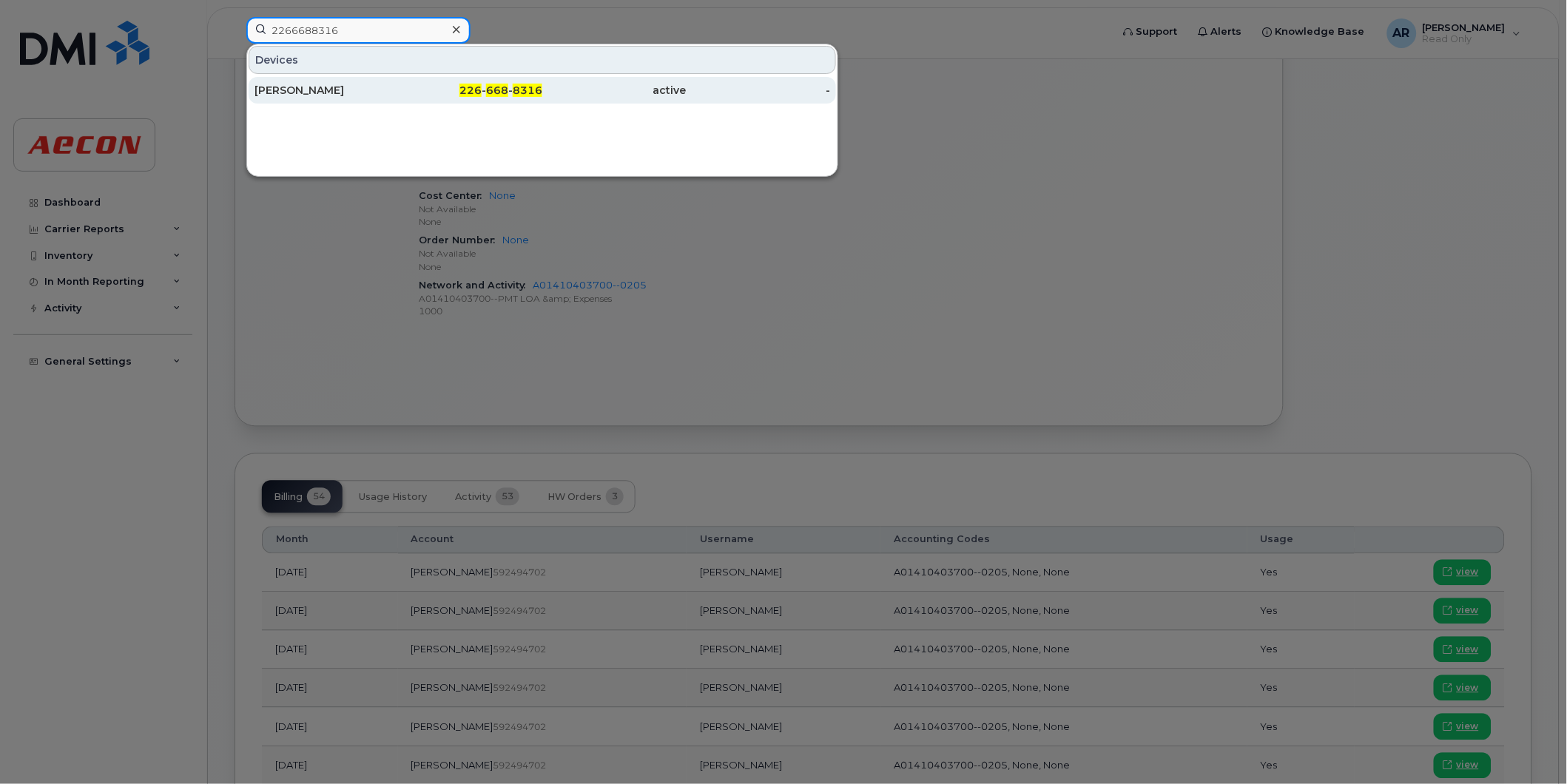
type input "2266688316"
click at [396, 84] on div "[PERSON_NAME]" at bounding box center [326, 90] width 145 height 15
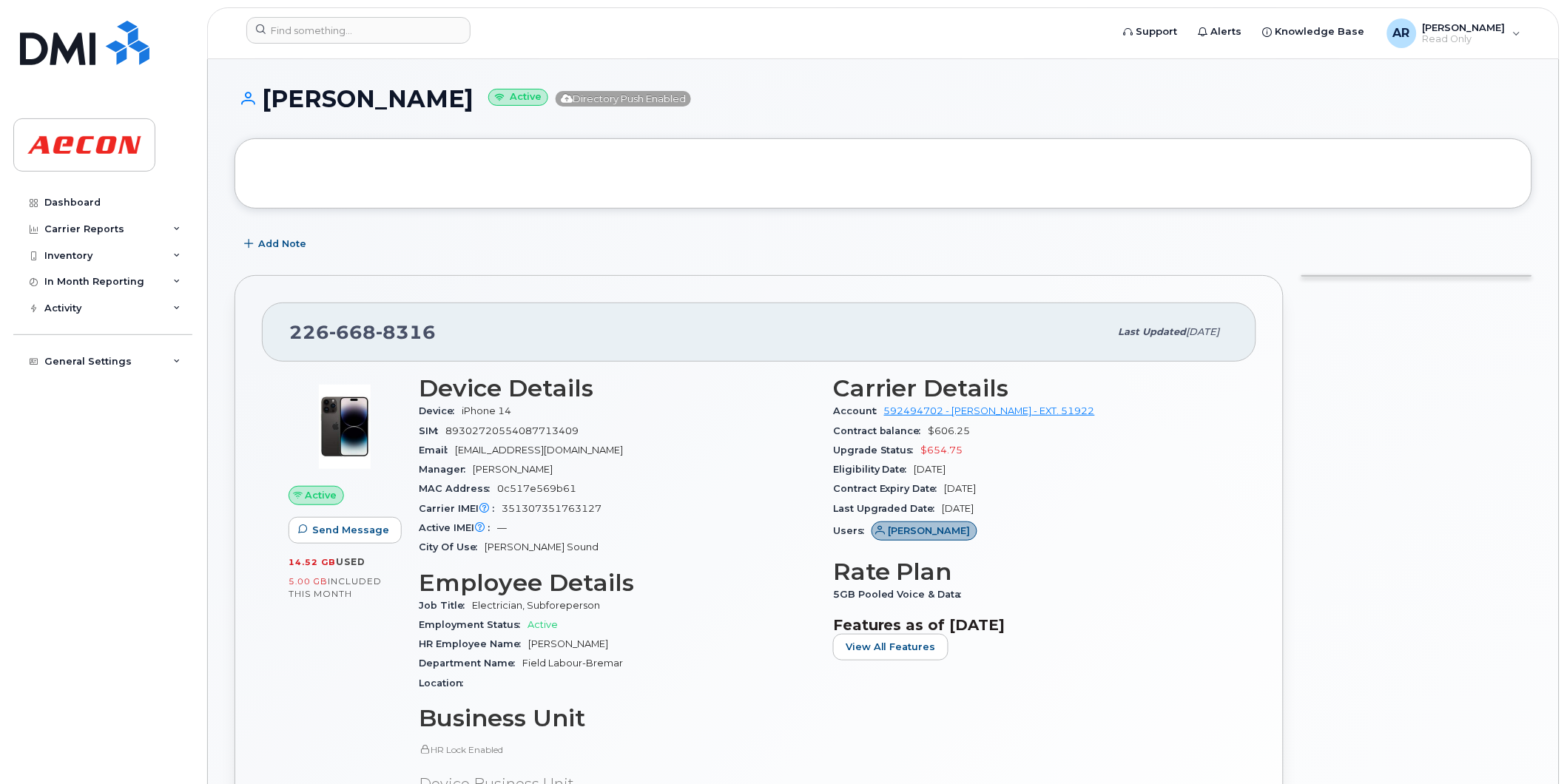
drag, startPoint x: 477, startPoint y: 101, endPoint x: 266, endPoint y: 104, distance: 211.0
click at [266, 104] on h1 "[PERSON_NAME] Active Directory Push Enabled" at bounding box center [883, 99] width 1297 height 26
copy h1 "[PERSON_NAME]"
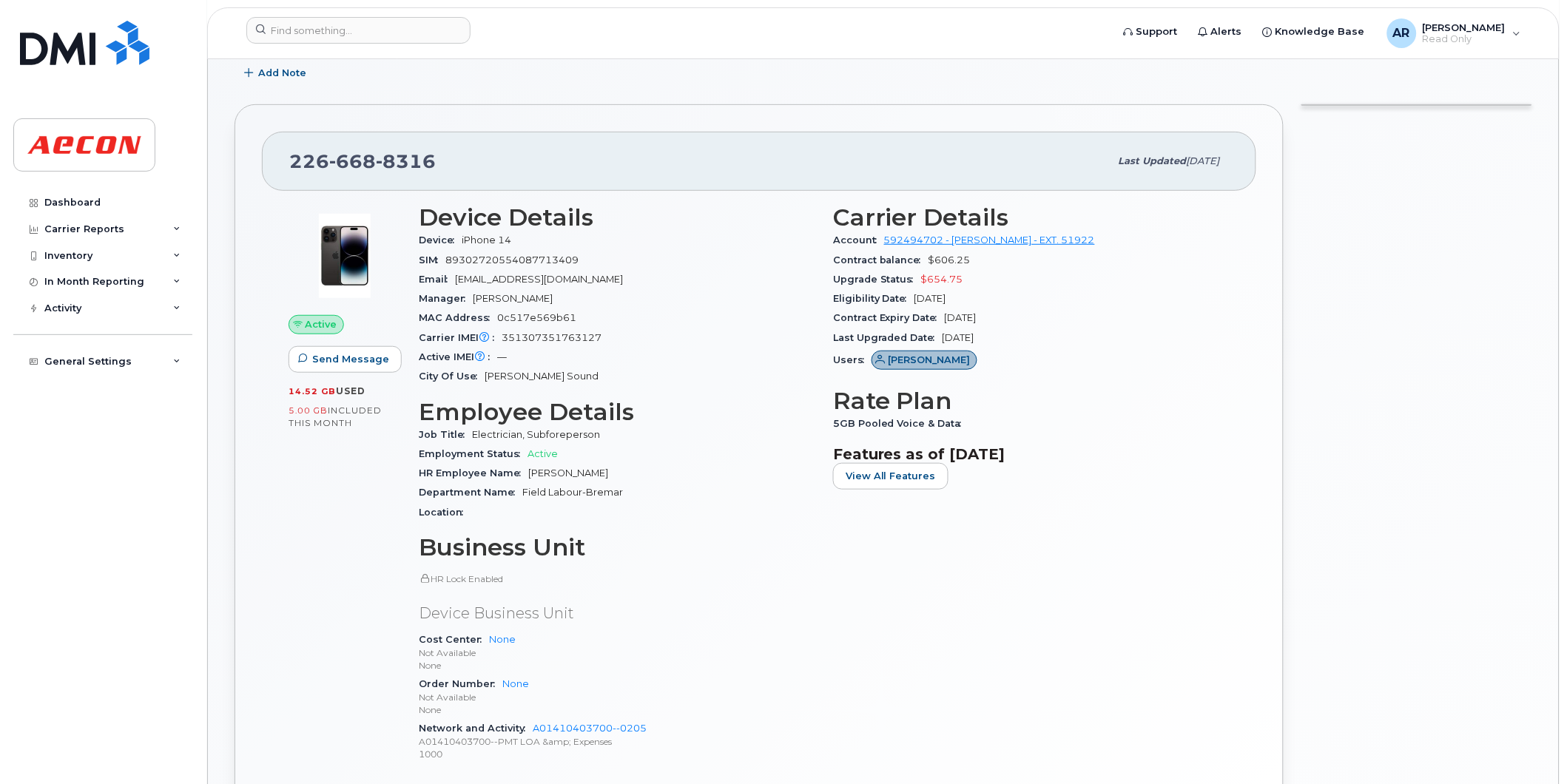
scroll to position [493, 0]
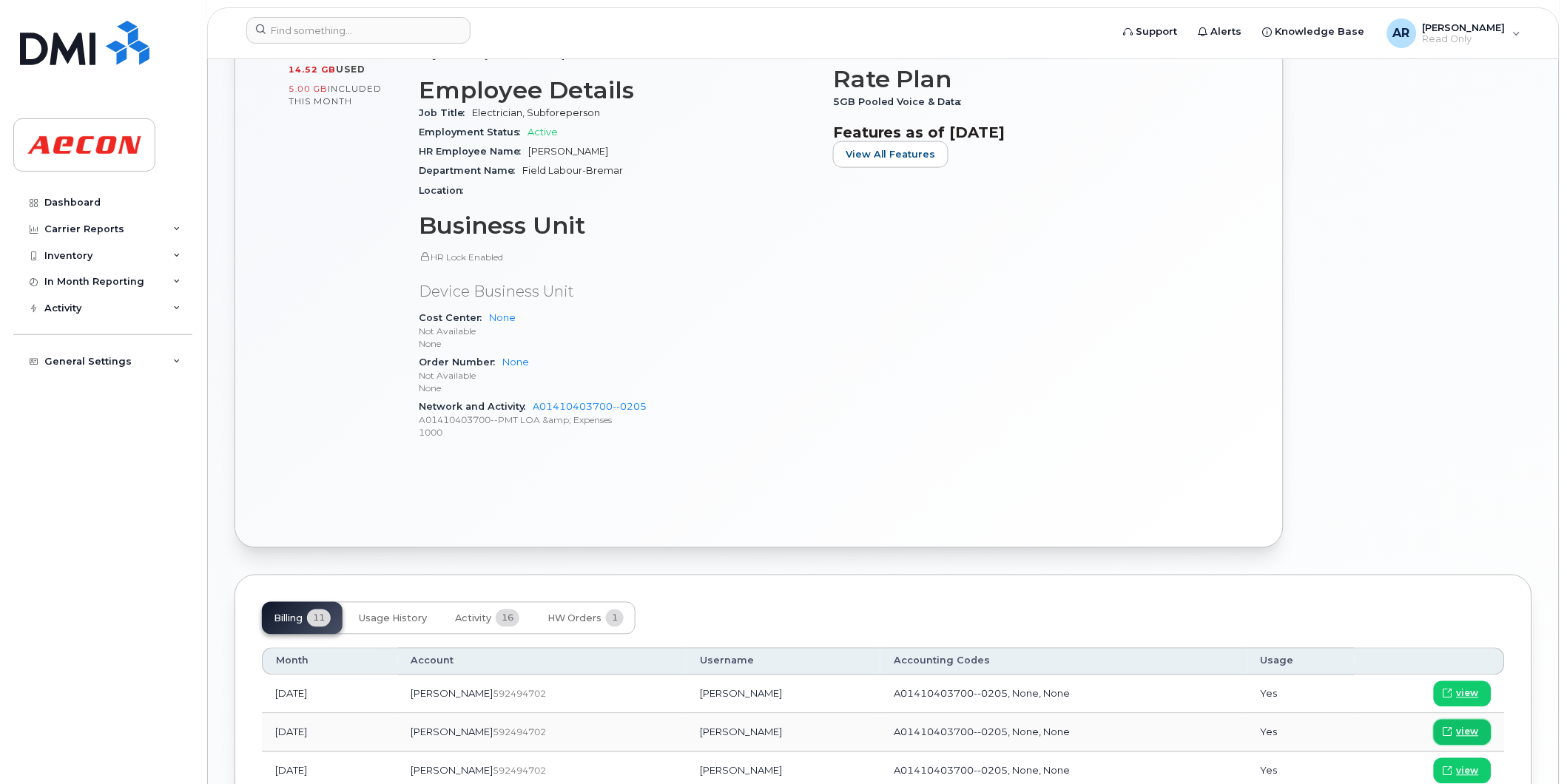
click at [1470, 734] on span "view" at bounding box center [1467, 732] width 22 height 13
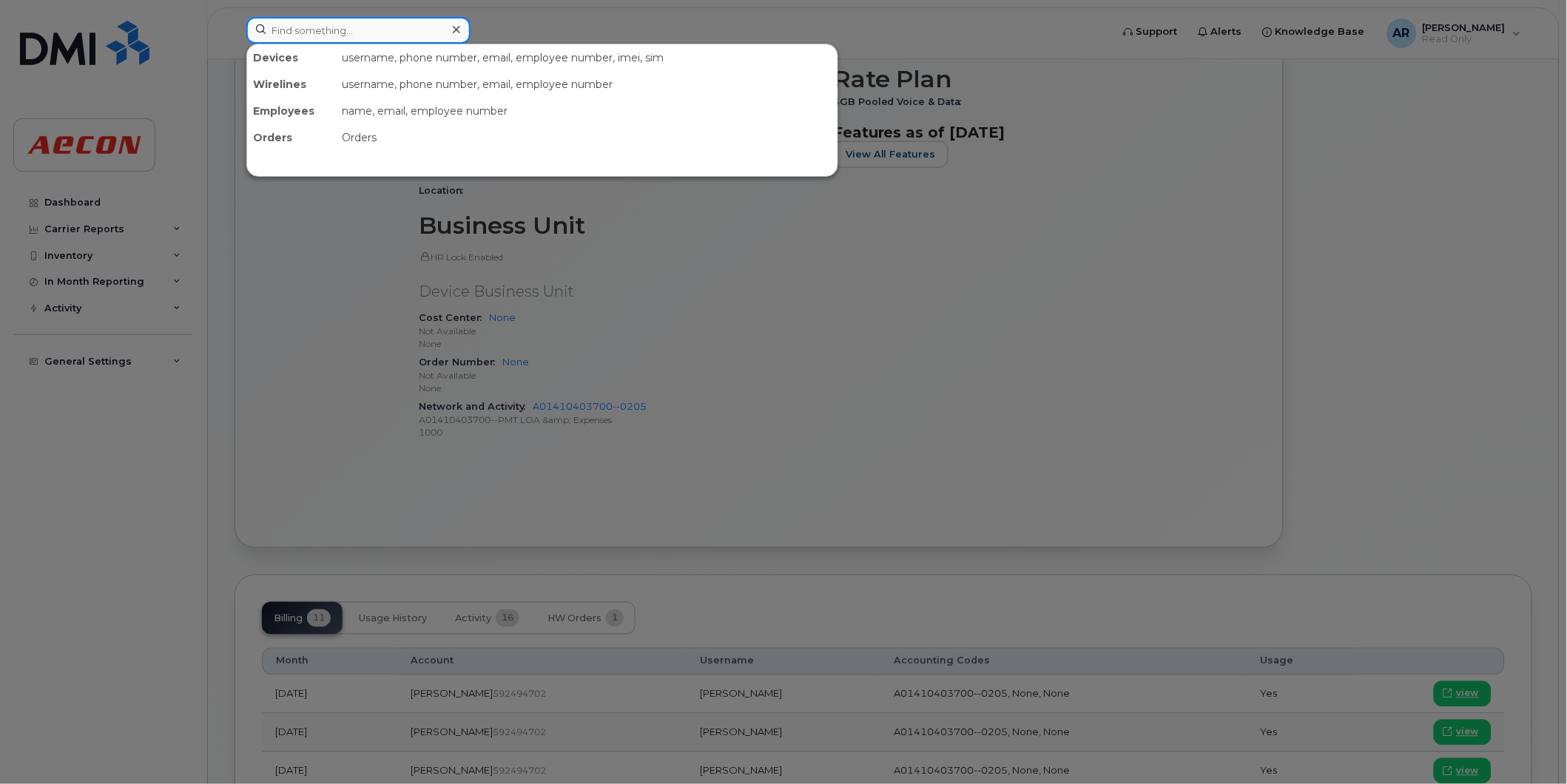
click at [364, 32] on input at bounding box center [358, 30] width 224 height 27
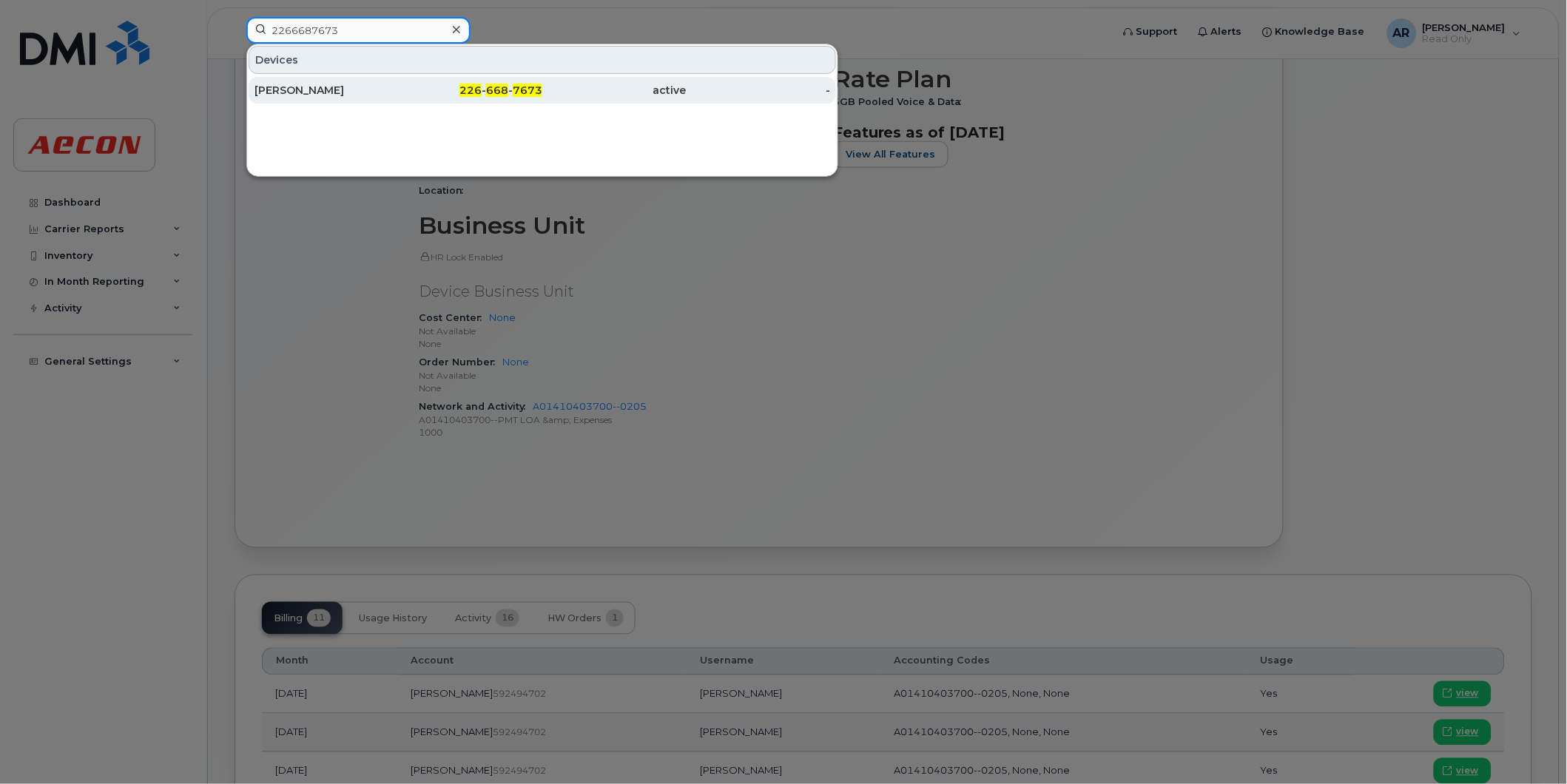
type input "2266687673"
click at [421, 91] on div "226 - 668 - 7673" at bounding box center [471, 90] width 145 height 15
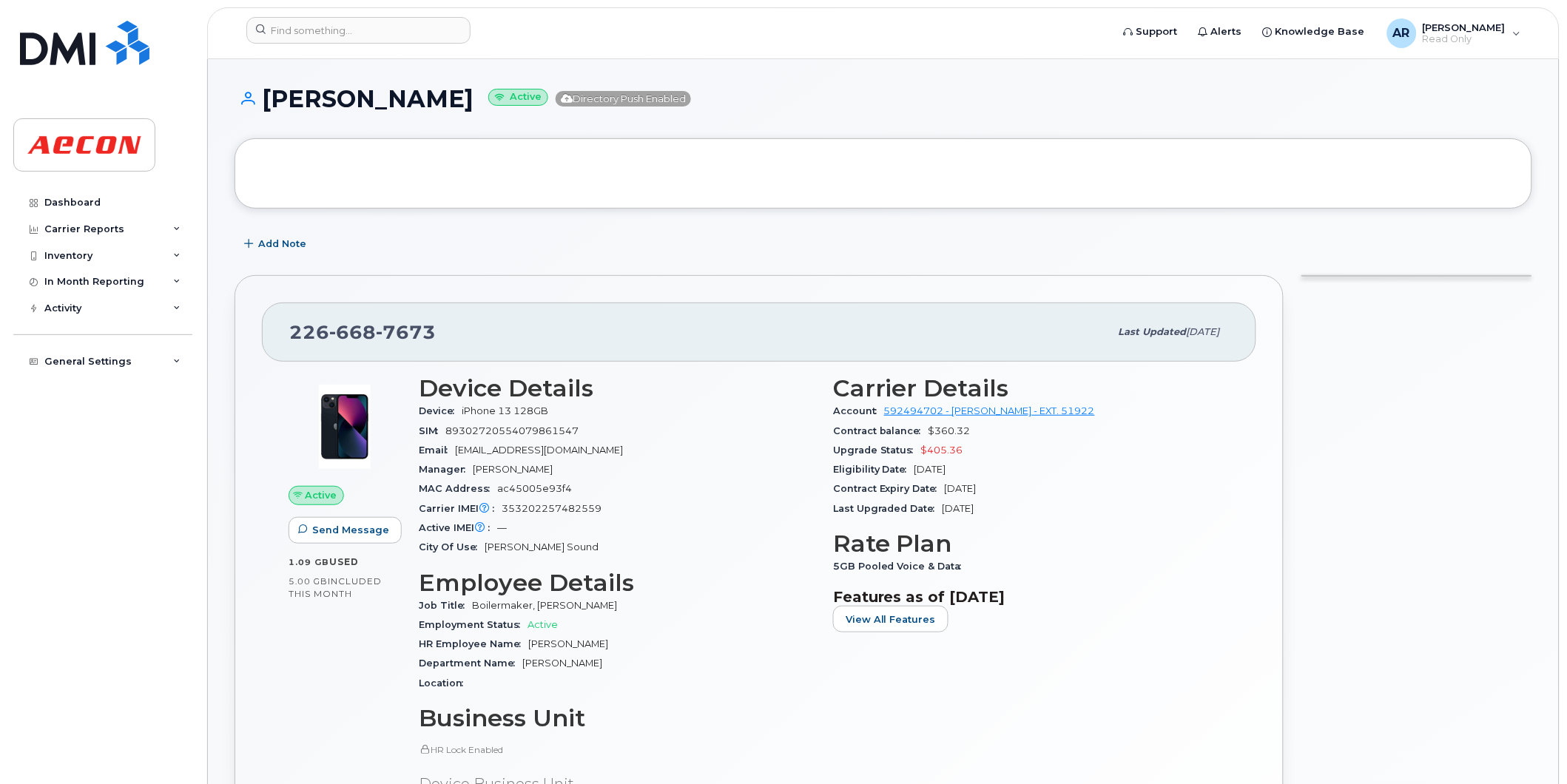
drag, startPoint x: 508, startPoint y: 104, endPoint x: 274, endPoint y: 102, distance: 234.0
click at [274, 102] on h1 "GRAHAM KNOWLES Active Directory Push Enabled" at bounding box center [883, 99] width 1297 height 26
click at [274, 102] on h1 "GRAHAM KNOWLES Active Directory Push Enabled" at bounding box center [883, 99] width 1297 height 26
drag, startPoint x: 505, startPoint y: 100, endPoint x: 270, endPoint y: 97, distance: 235.0
click at [270, 97] on h1 "GRAHAM KNOWLES Active Directory Push Enabled" at bounding box center [883, 99] width 1297 height 26
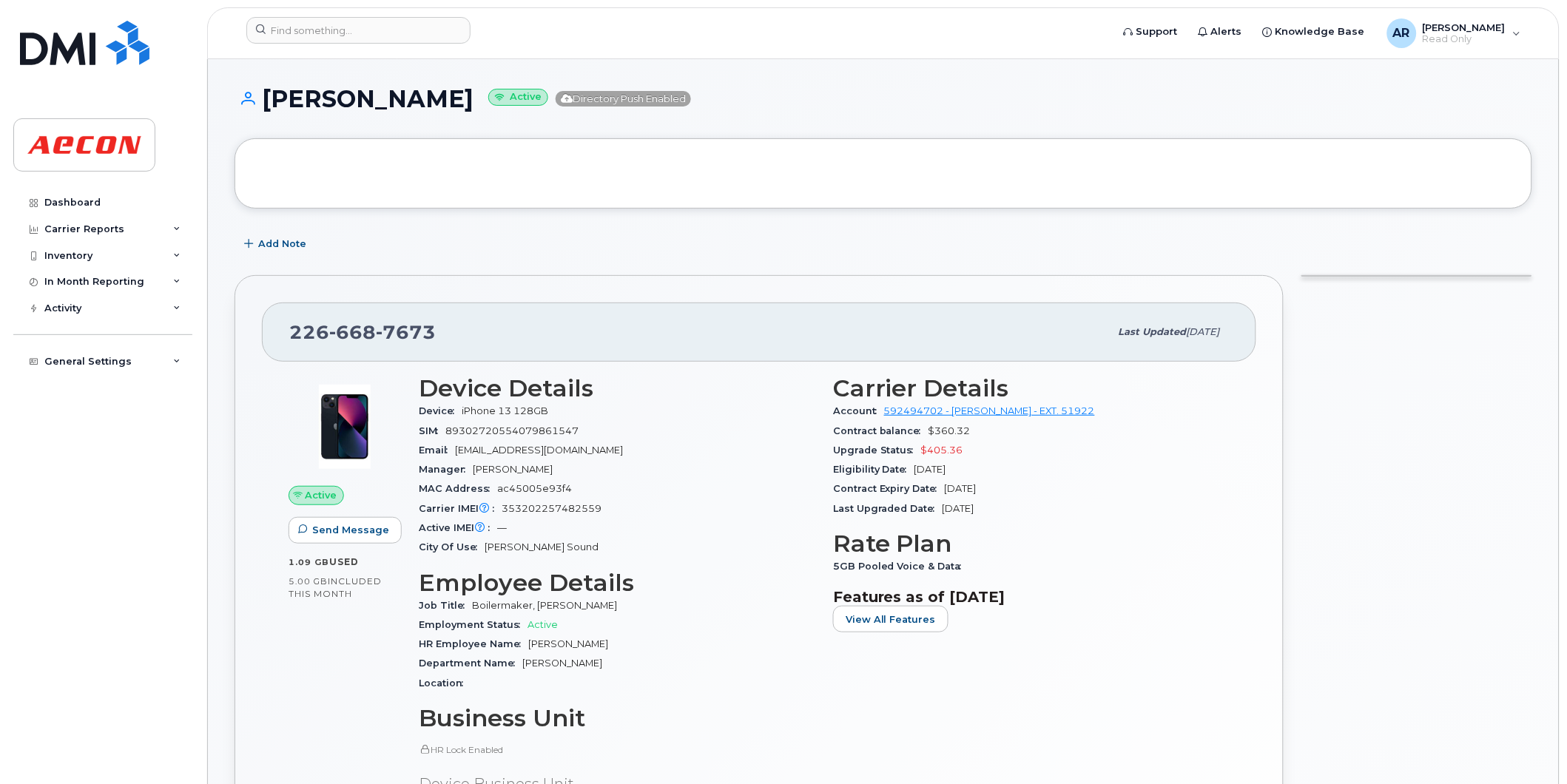
copy h1 "[PERSON_NAME]"
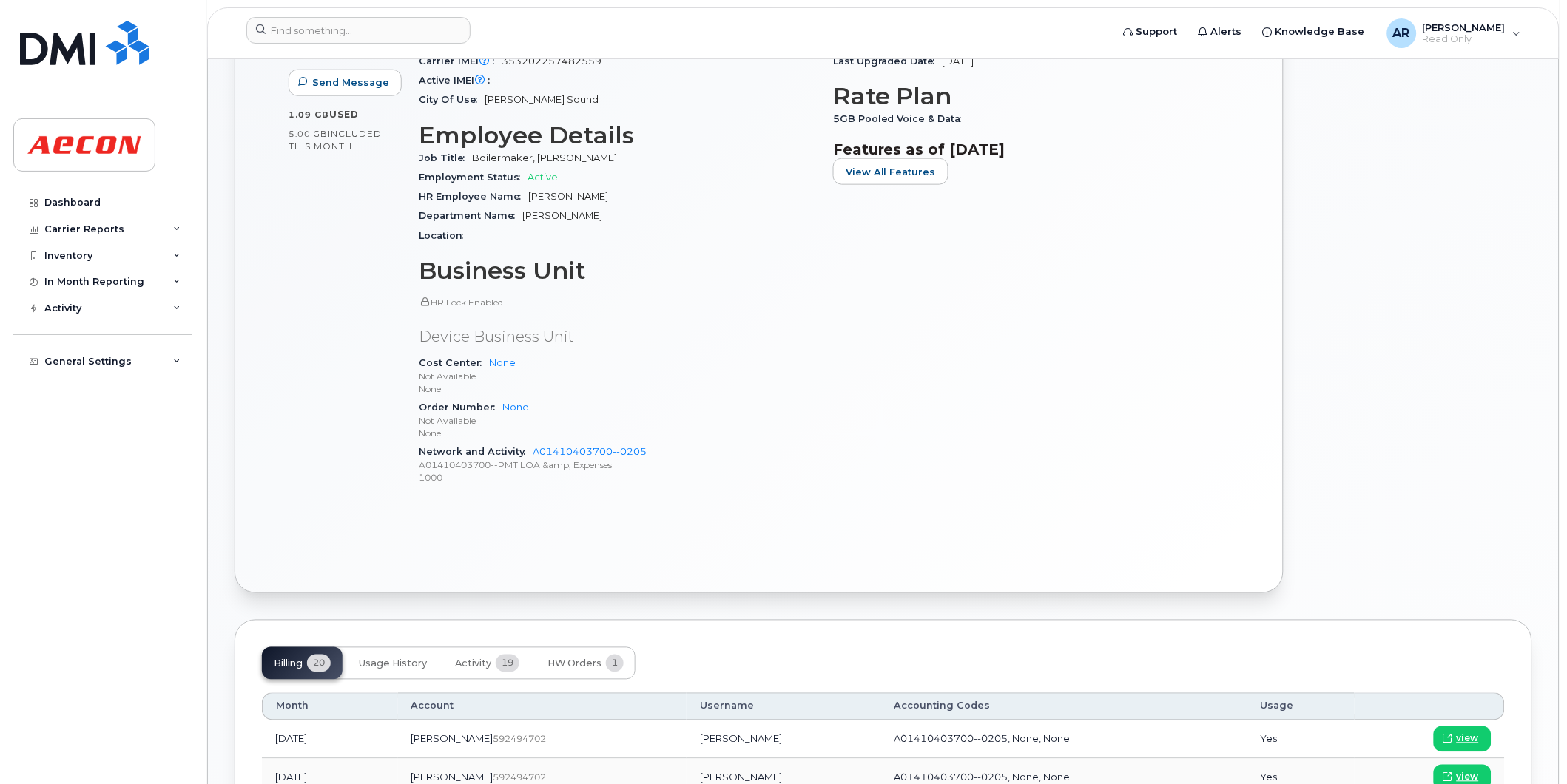
scroll to position [575, 0]
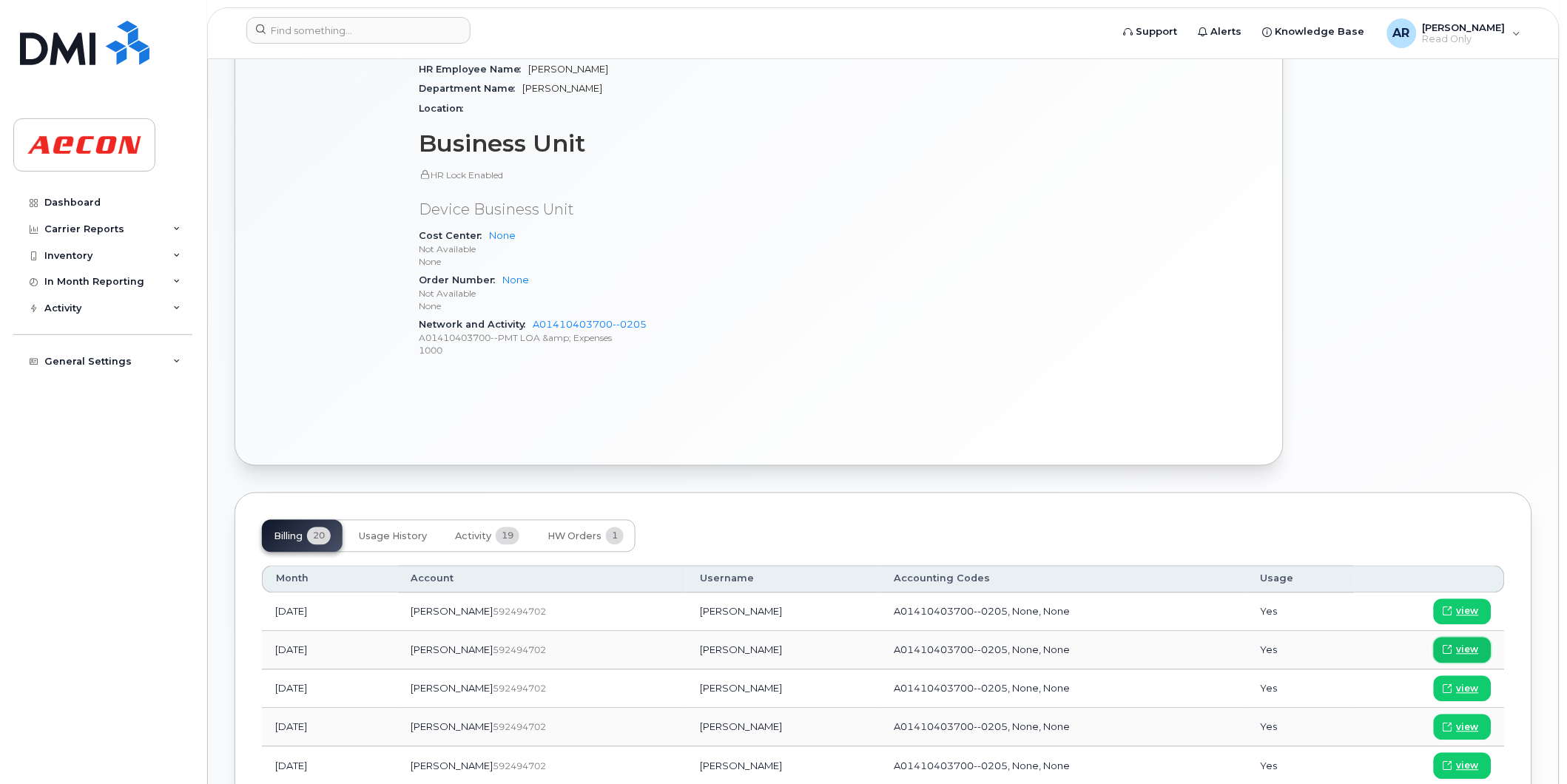
click at [1477, 647] on span "view" at bounding box center [1467, 650] width 22 height 13
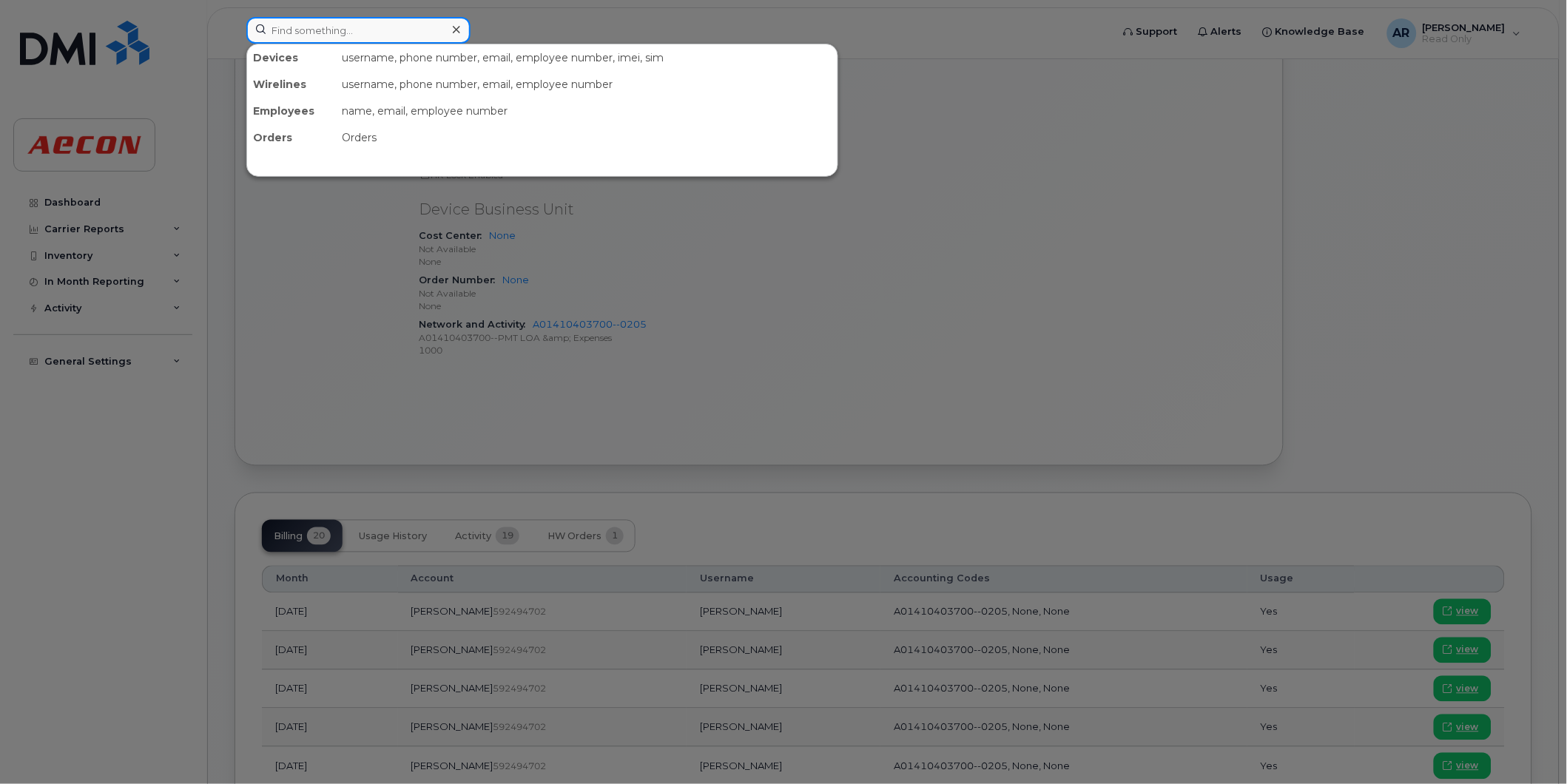
click at [296, 32] on input at bounding box center [358, 30] width 224 height 27
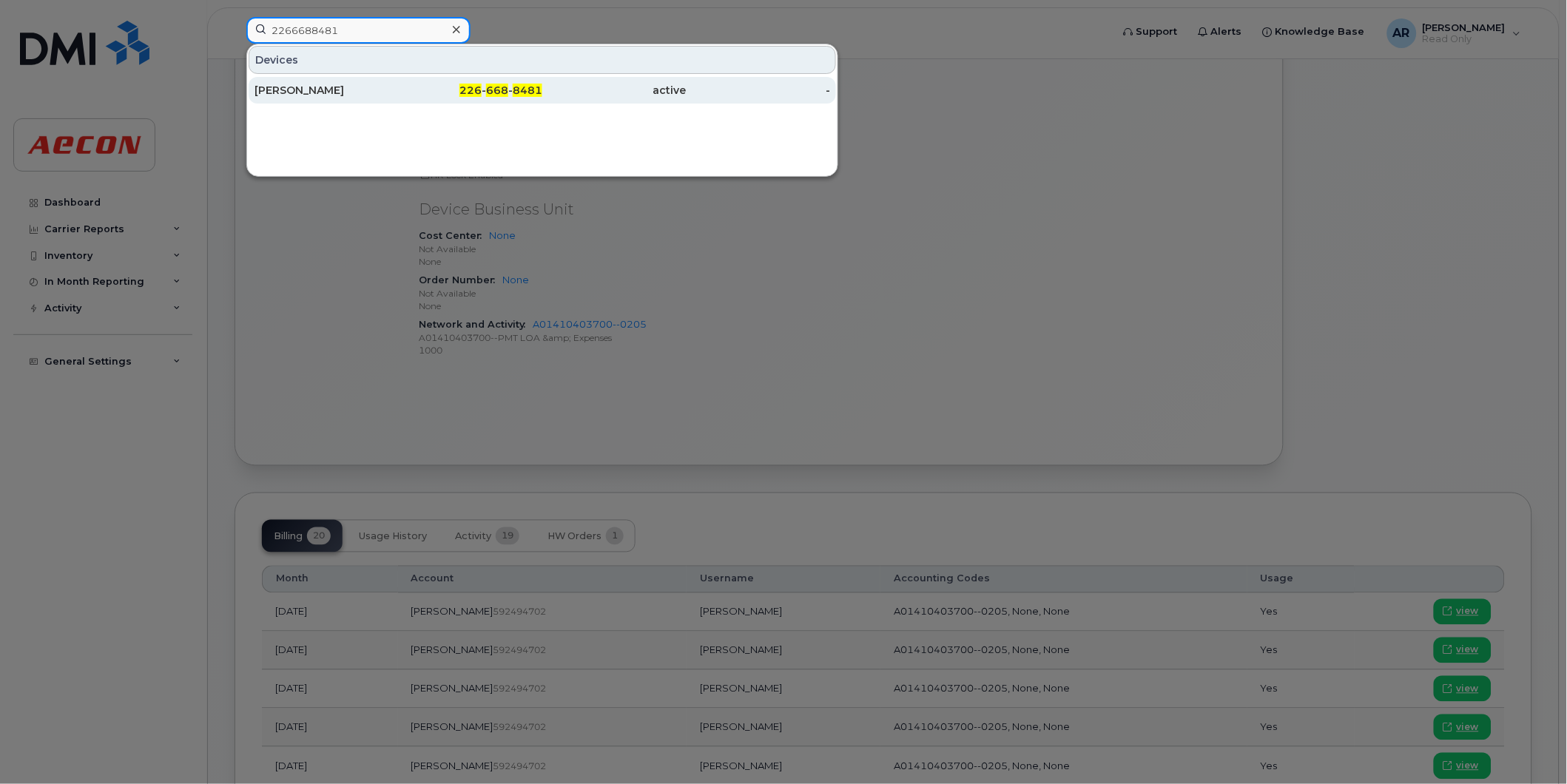
type input "2266688481"
click at [394, 95] on div "ANA HARDWICK" at bounding box center [326, 90] width 145 height 15
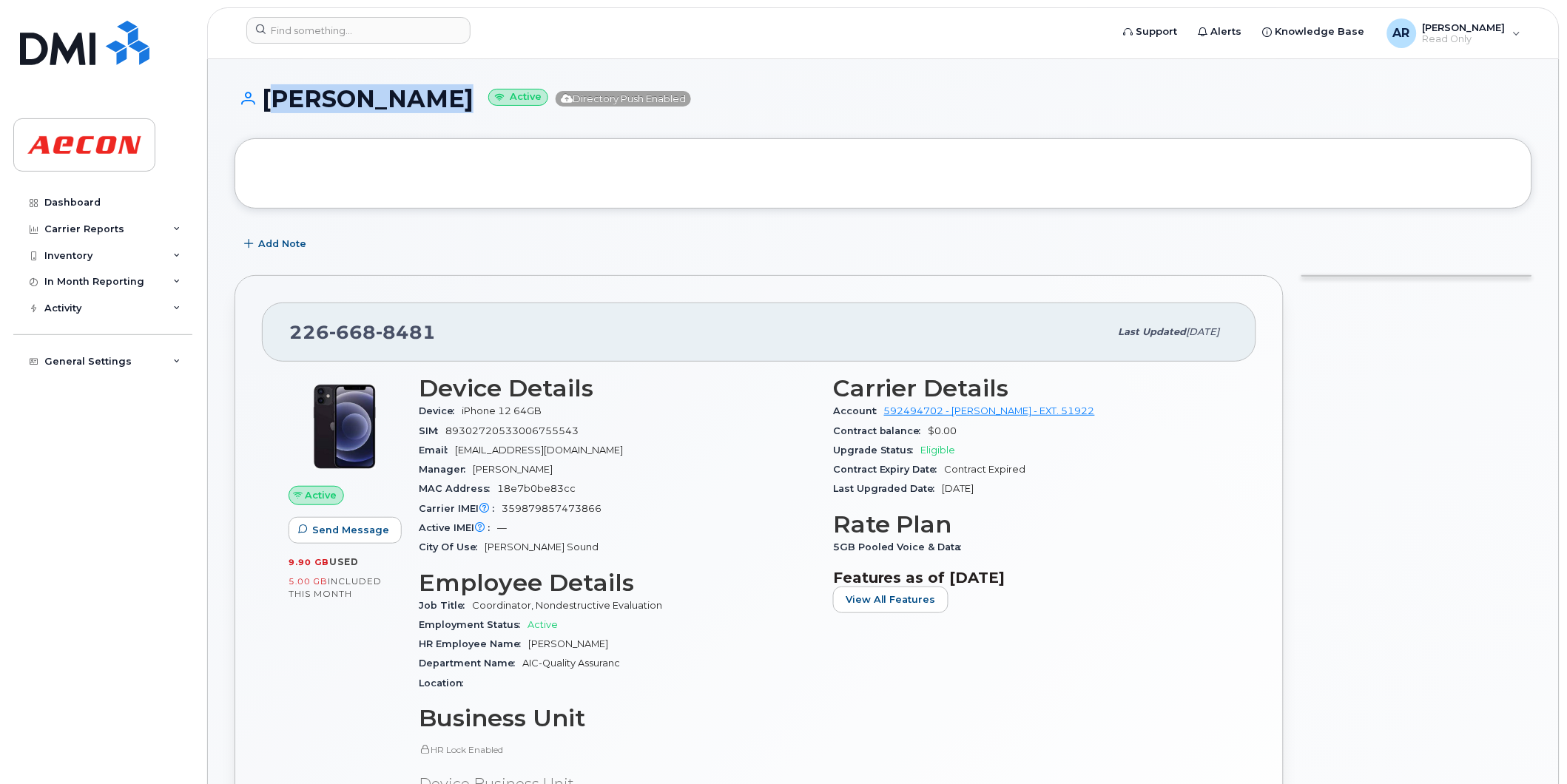
drag, startPoint x: 464, startPoint y: 102, endPoint x: 270, endPoint y: 97, distance: 194.1
click at [270, 97] on h1 "[PERSON_NAME] Active Directory Push Enabled" at bounding box center [883, 99] width 1297 height 26
copy h1 "[PERSON_NAME]"
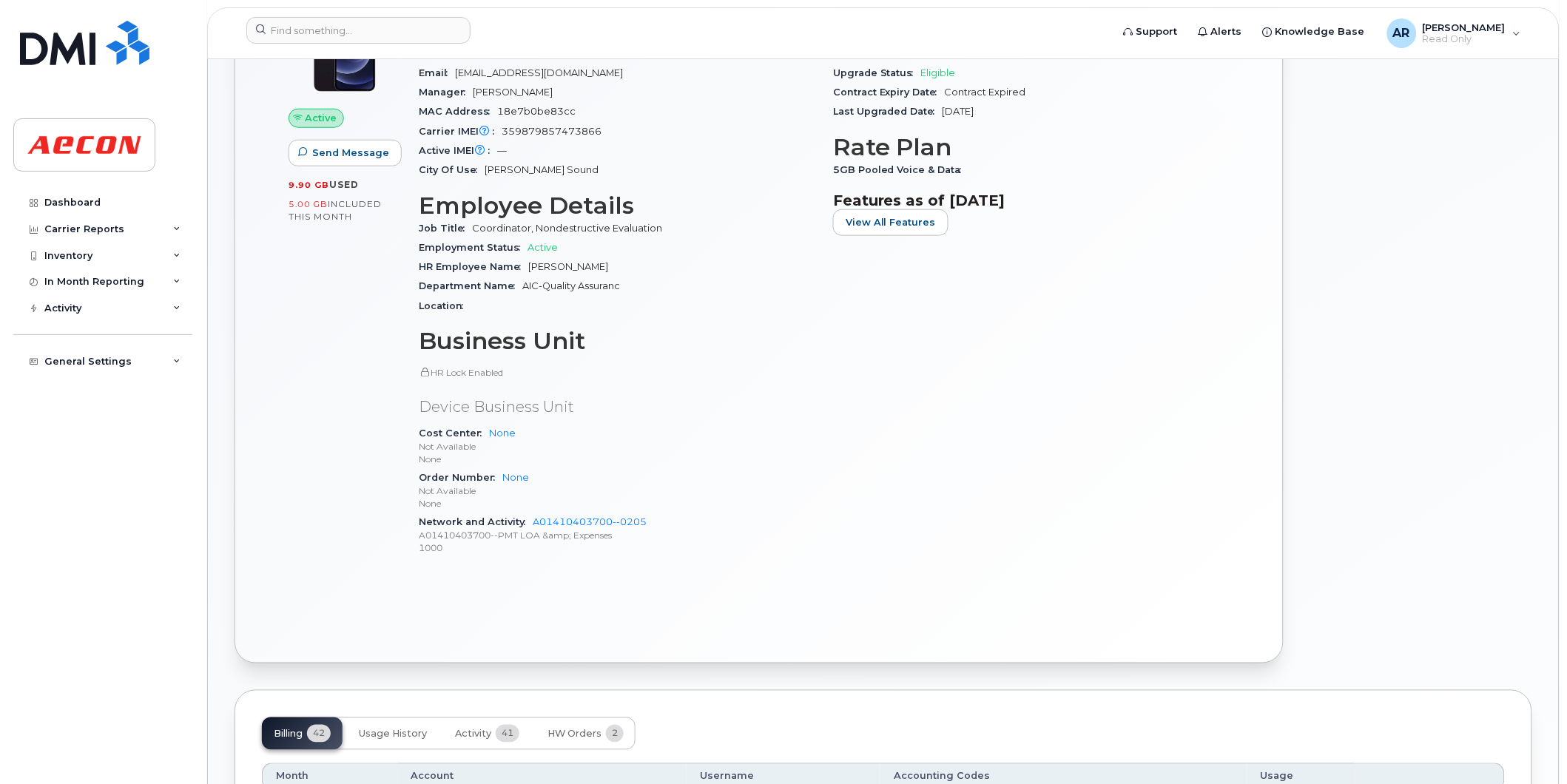
scroll to position [493, 0]
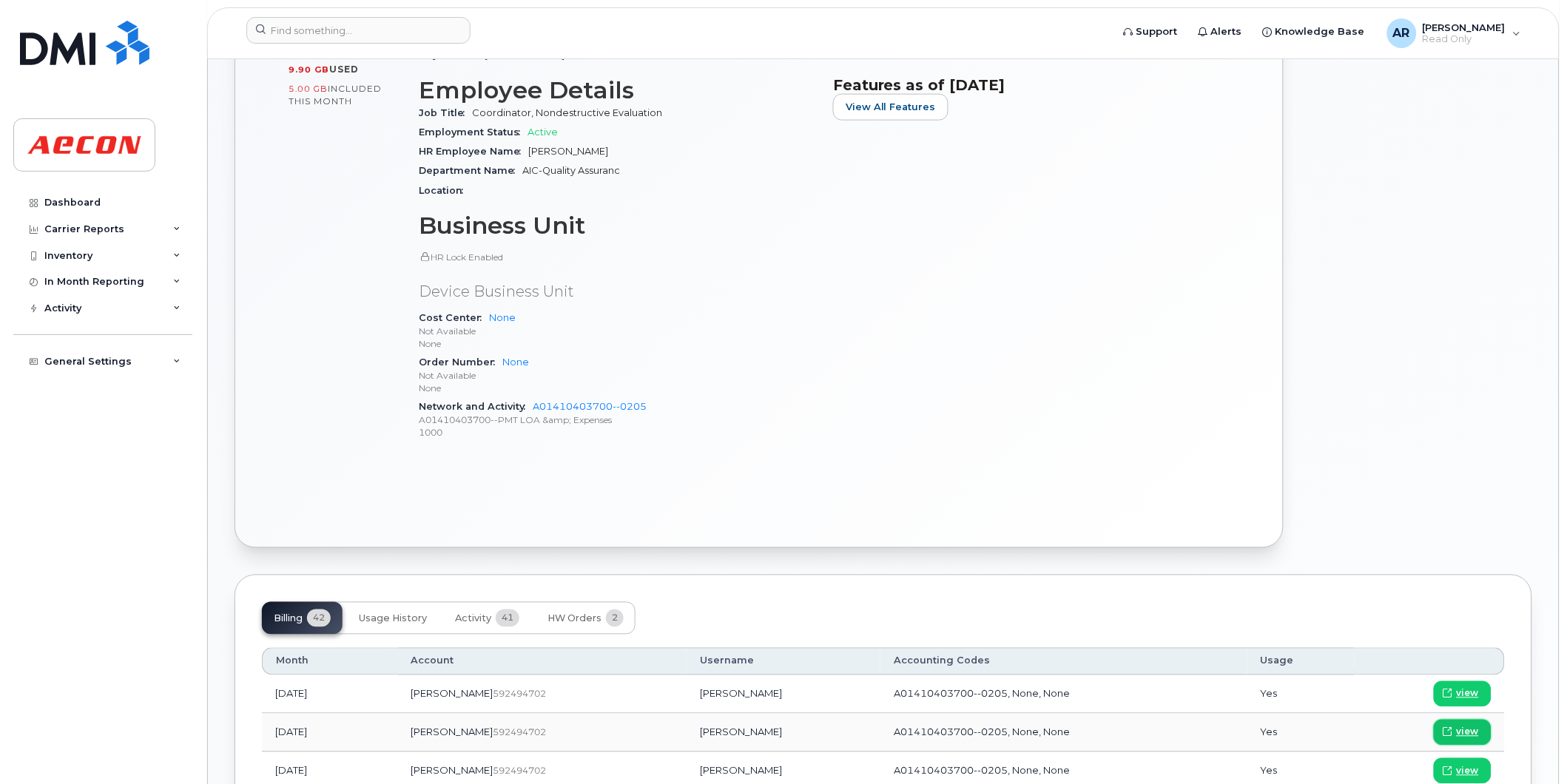
click at [1465, 733] on span "view" at bounding box center [1467, 732] width 22 height 13
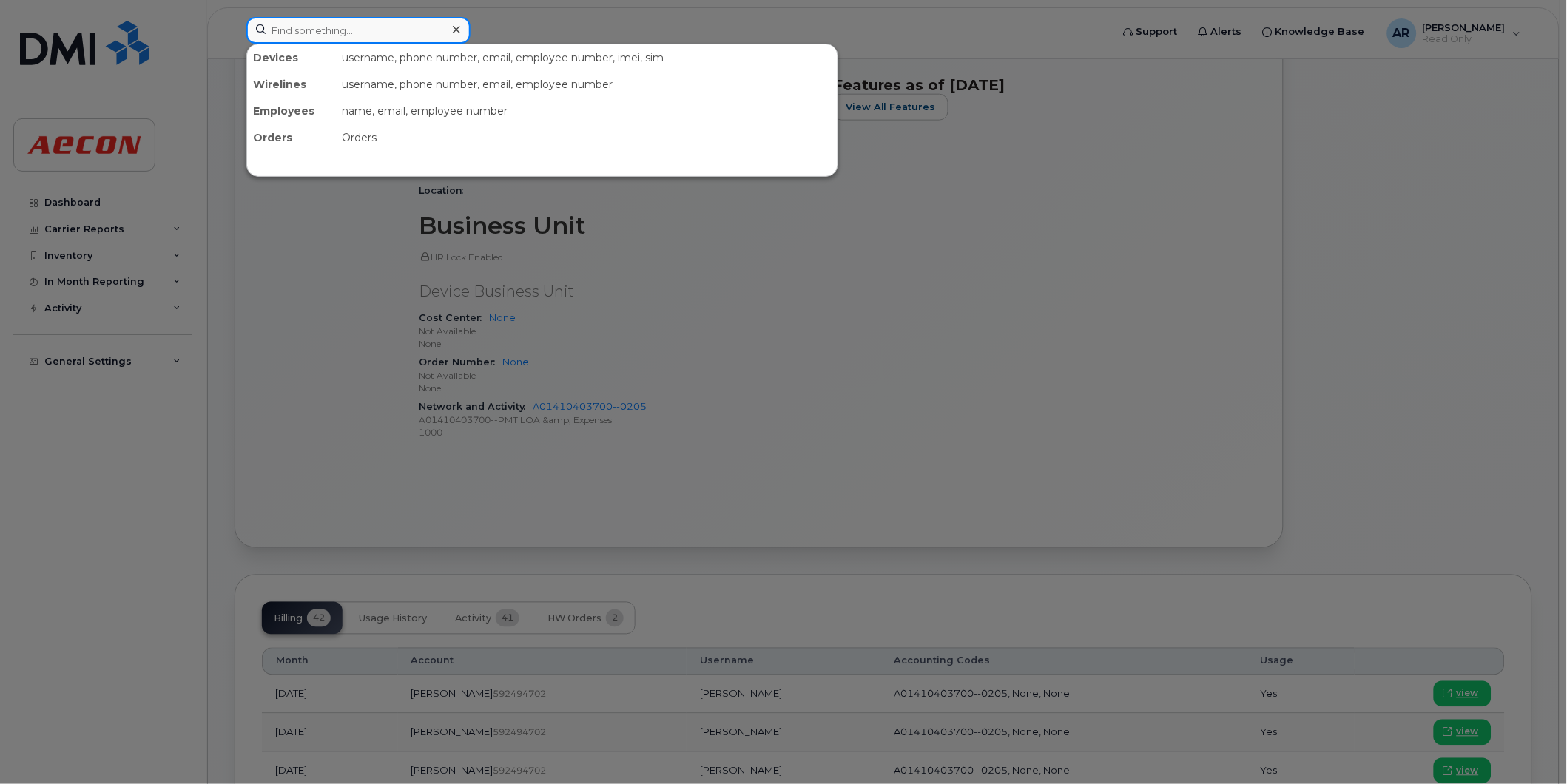
click at [304, 29] on input at bounding box center [358, 30] width 224 height 27
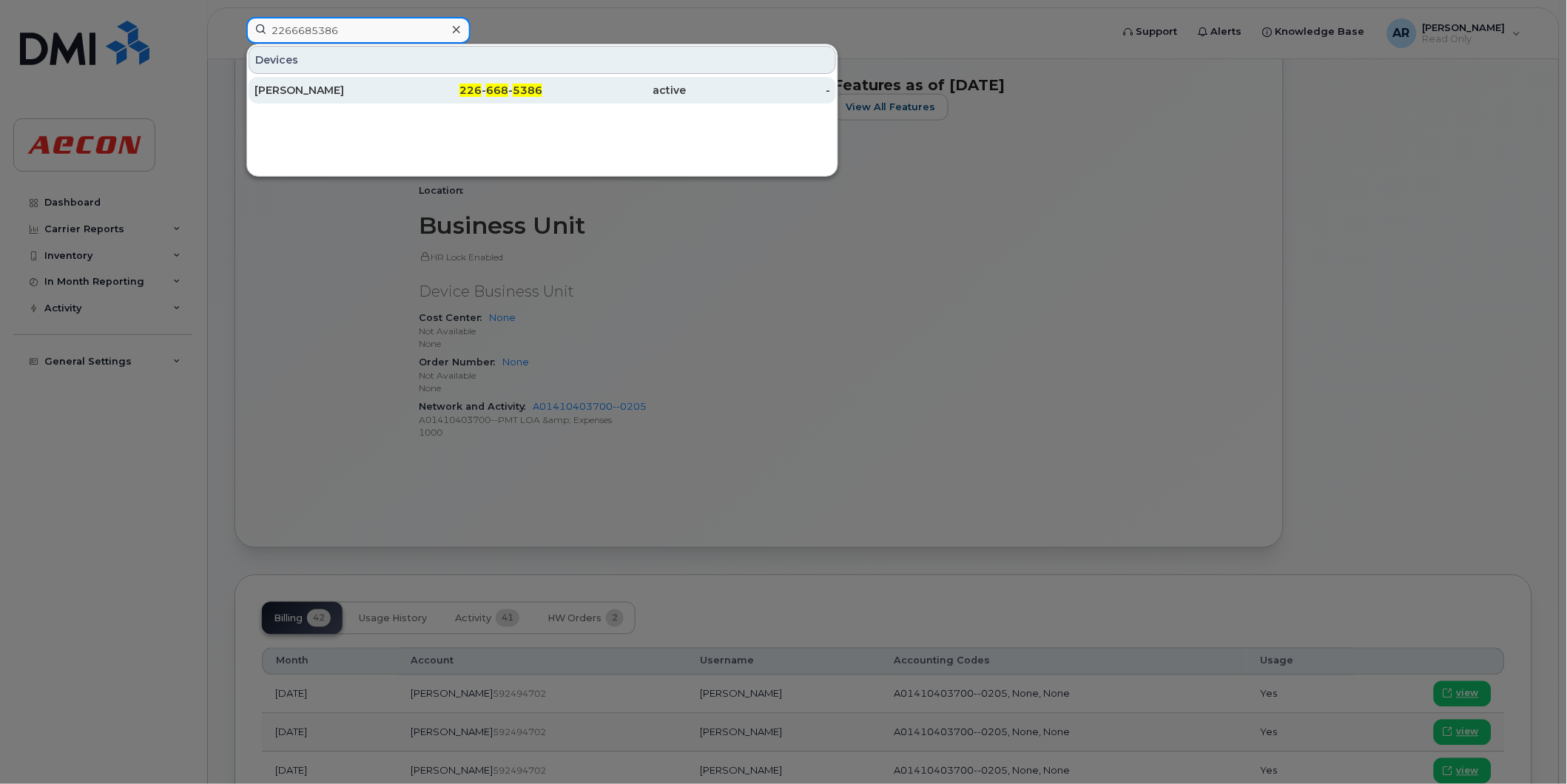
type input "2266685386"
click at [430, 91] on div "226 - 668 - 5386" at bounding box center [471, 90] width 145 height 15
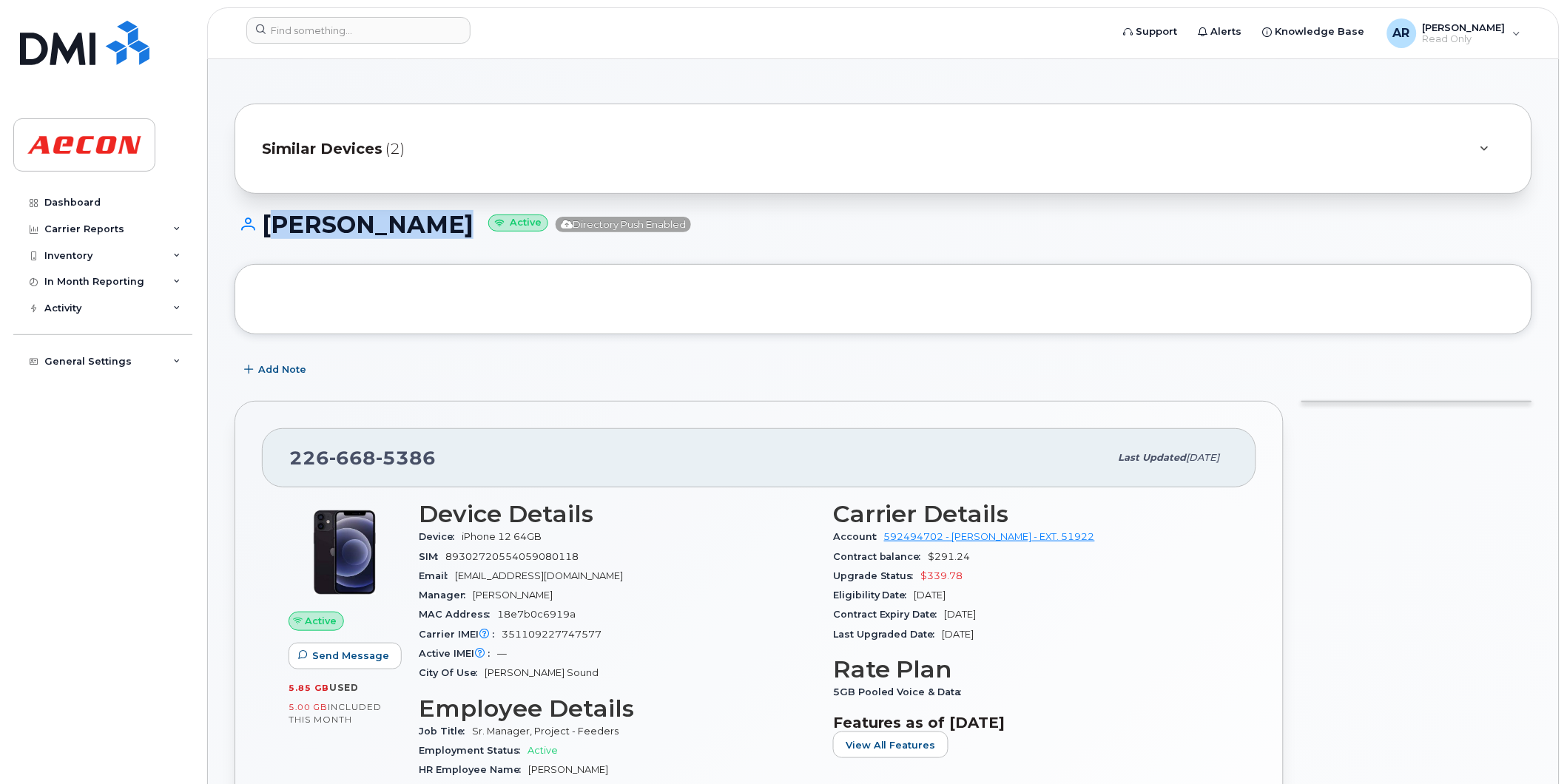
drag, startPoint x: 460, startPoint y: 230, endPoint x: 270, endPoint y: 227, distance: 190.0
click at [270, 227] on h1 "[PERSON_NAME] Active Directory Push Enabled" at bounding box center [883, 225] width 1297 height 26
copy h1 "[PERSON_NAME]"
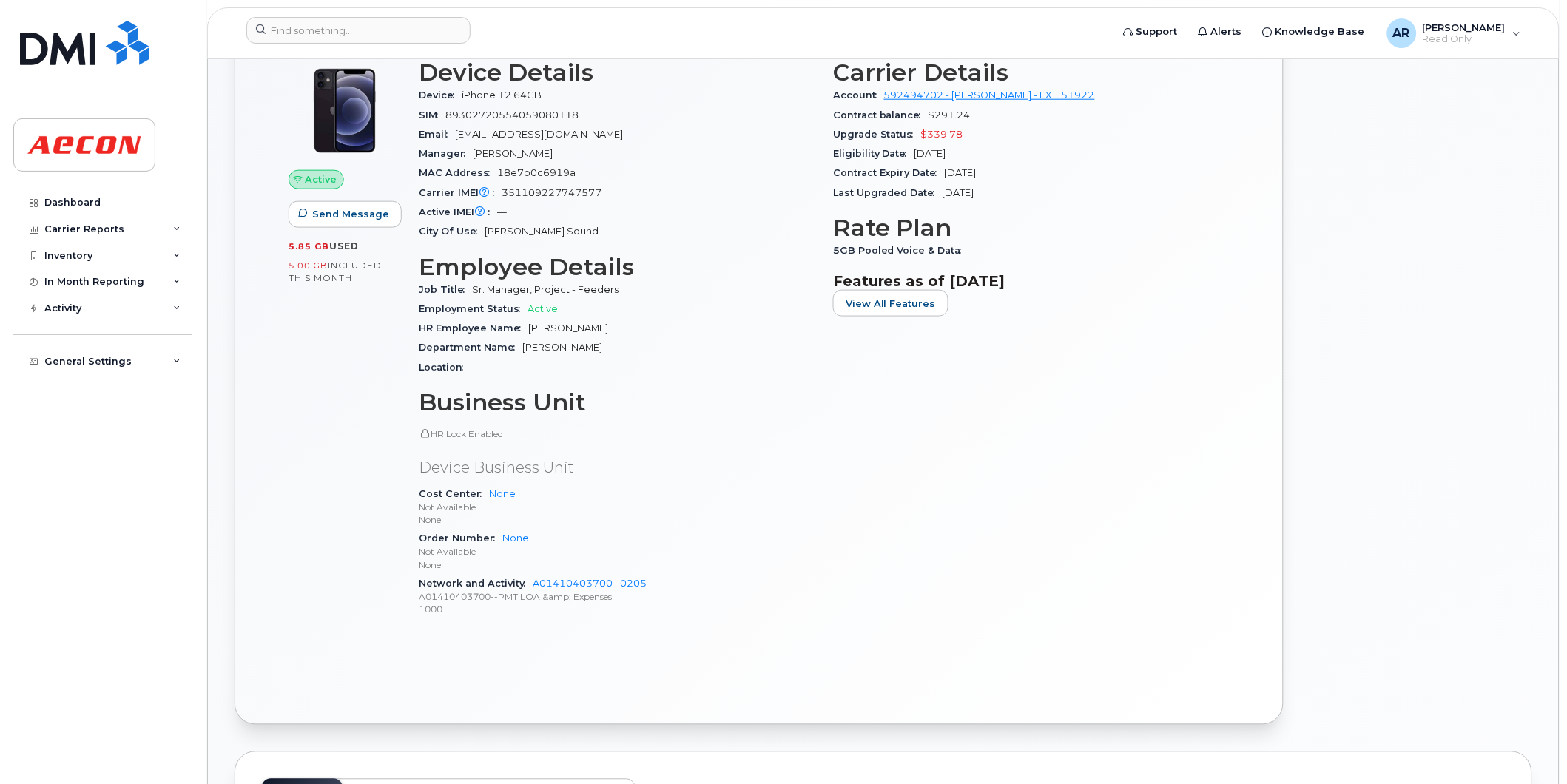
scroll to position [575, 0]
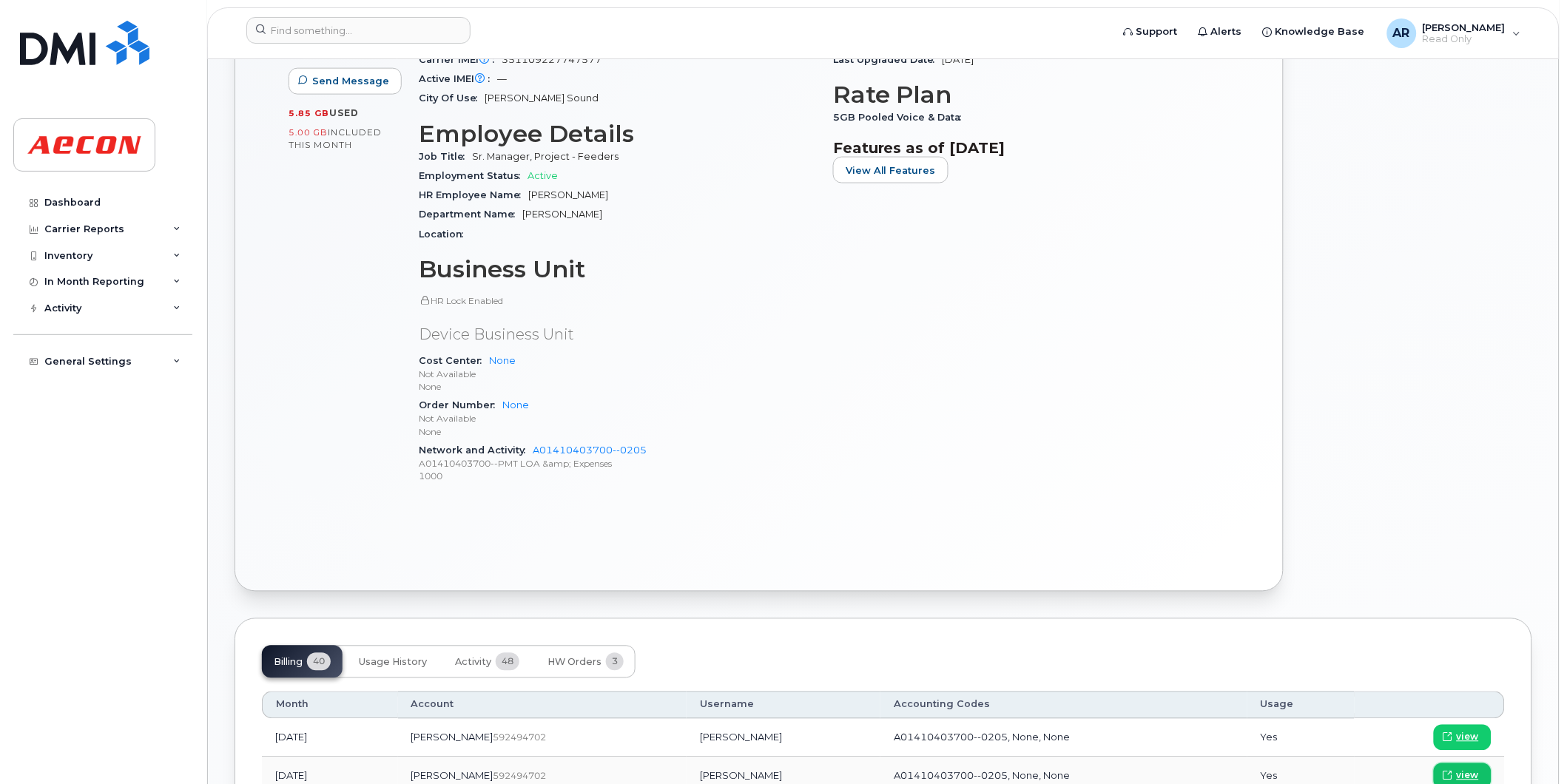
click at [1459, 772] on span "view" at bounding box center [1467, 776] width 22 height 13
click at [348, 31] on input at bounding box center [358, 30] width 224 height 27
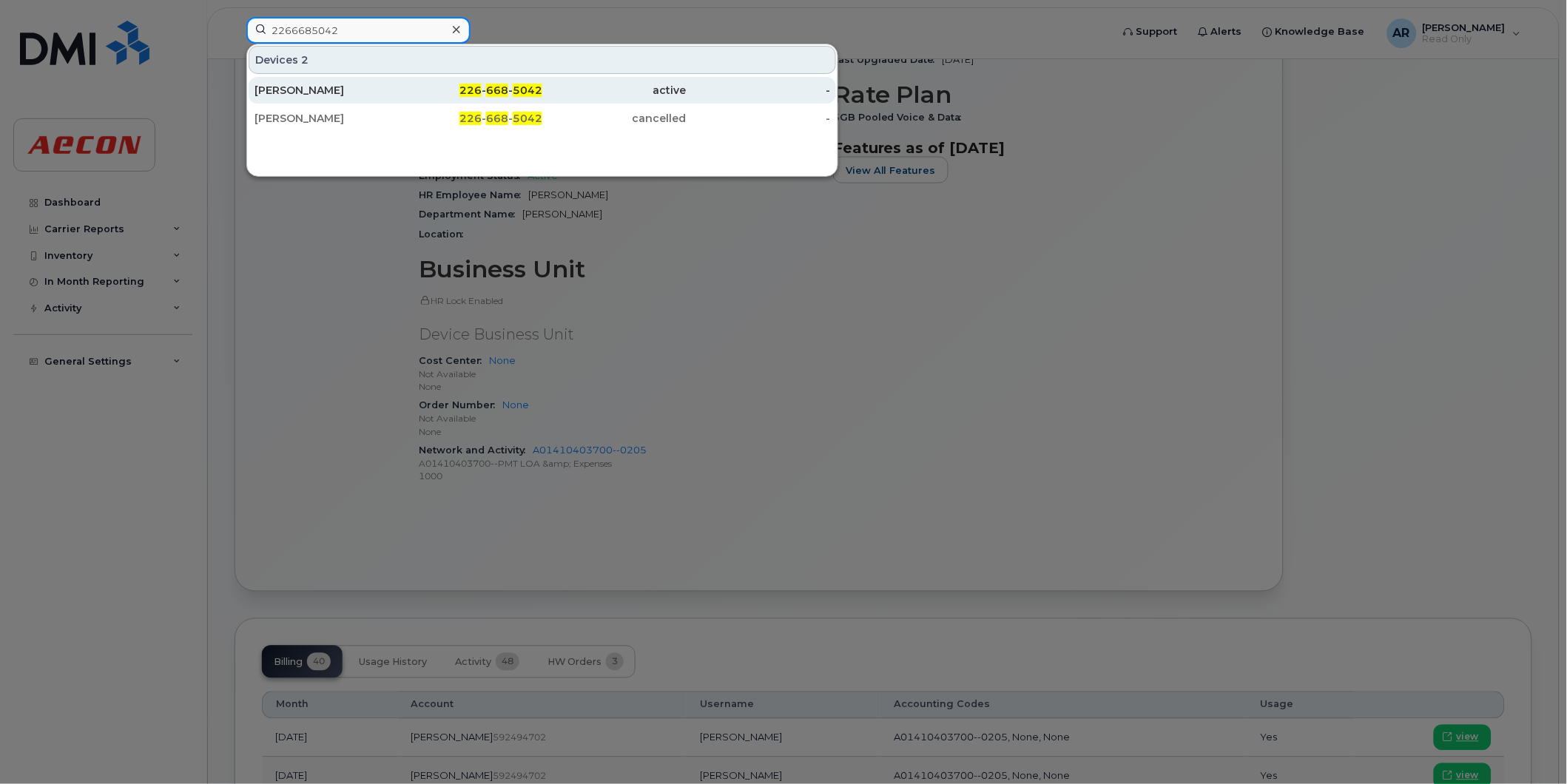
type input "2266685042"
click at [354, 92] on div "[PERSON_NAME]" at bounding box center [326, 90] width 145 height 15
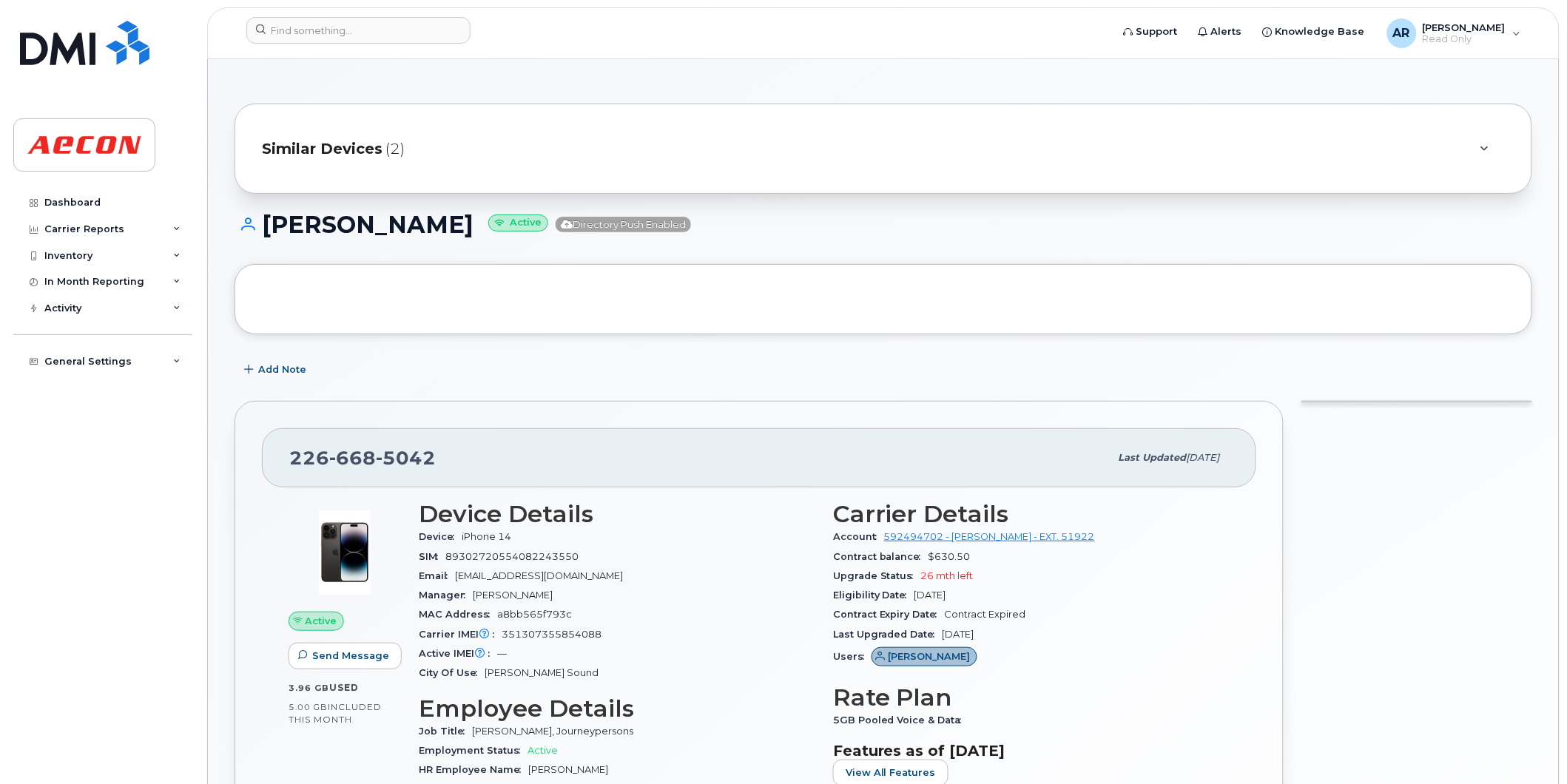
drag, startPoint x: 379, startPoint y: 106, endPoint x: 317, endPoint y: 197, distance: 110.1
click at [313, 197] on div "Similar Devices (2) [PERSON_NAME] Active Directory Push Enabled Add Note [PHONE…" at bounding box center [883, 795] width 1351 height 1473
drag, startPoint x: 379, startPoint y: 230, endPoint x: 266, endPoint y: 232, distance: 113.0
click at [266, 232] on h1 "[PERSON_NAME] Active Directory Push Enabled" at bounding box center [883, 225] width 1297 height 26
copy h1 "[PERSON_NAME]"
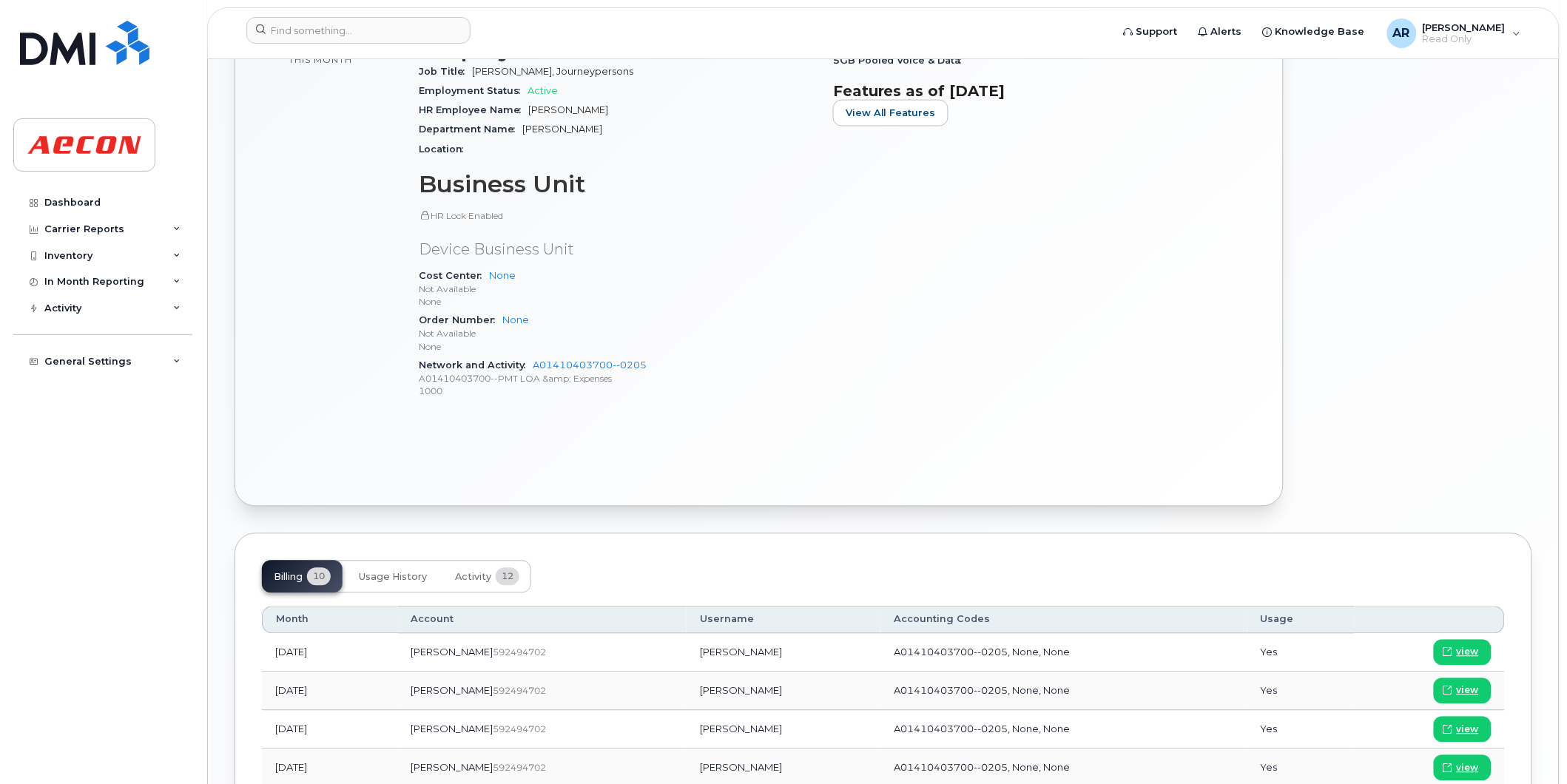
scroll to position [821, 0]
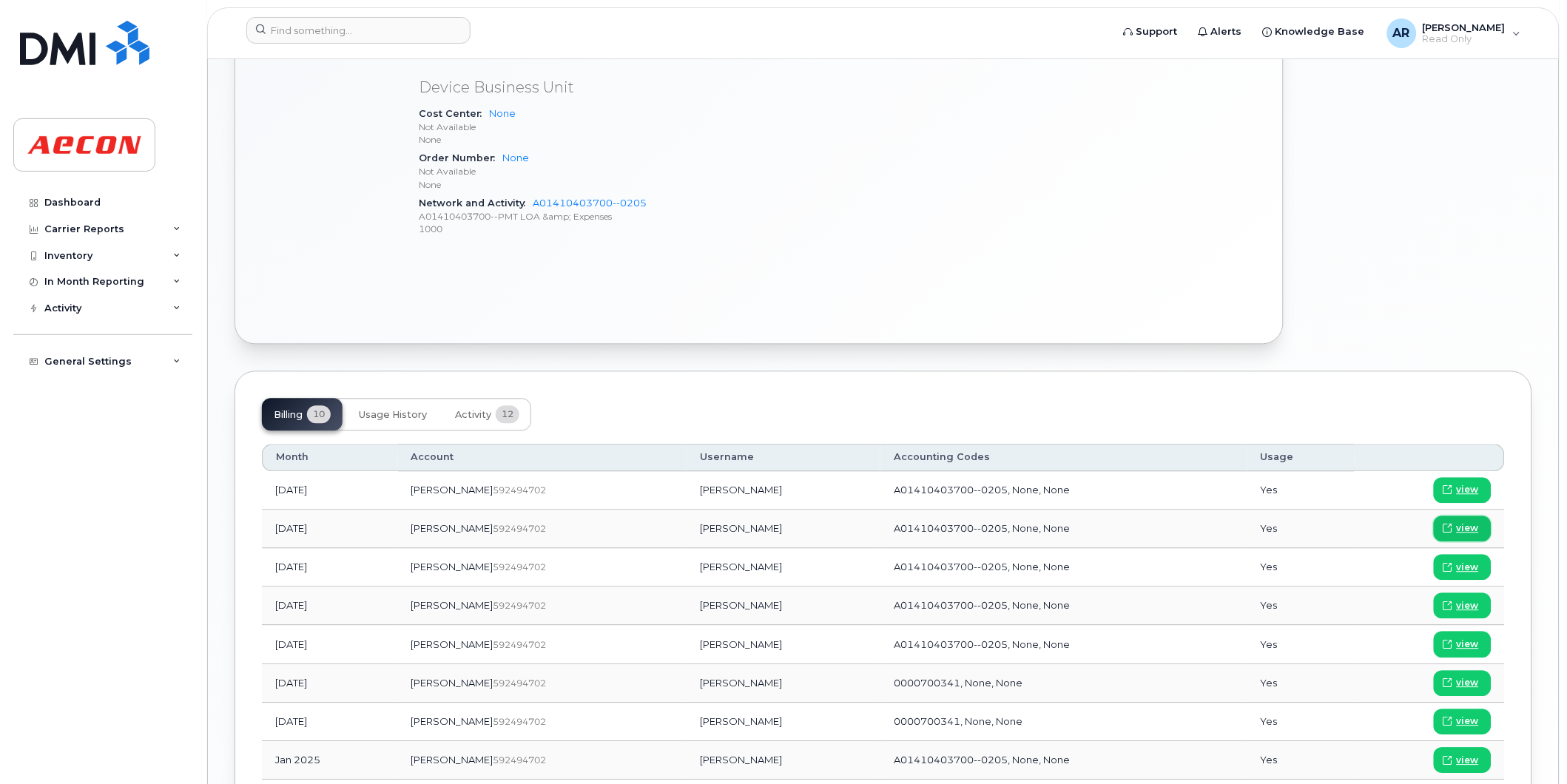
click at [1470, 529] on span "view" at bounding box center [1467, 528] width 22 height 13
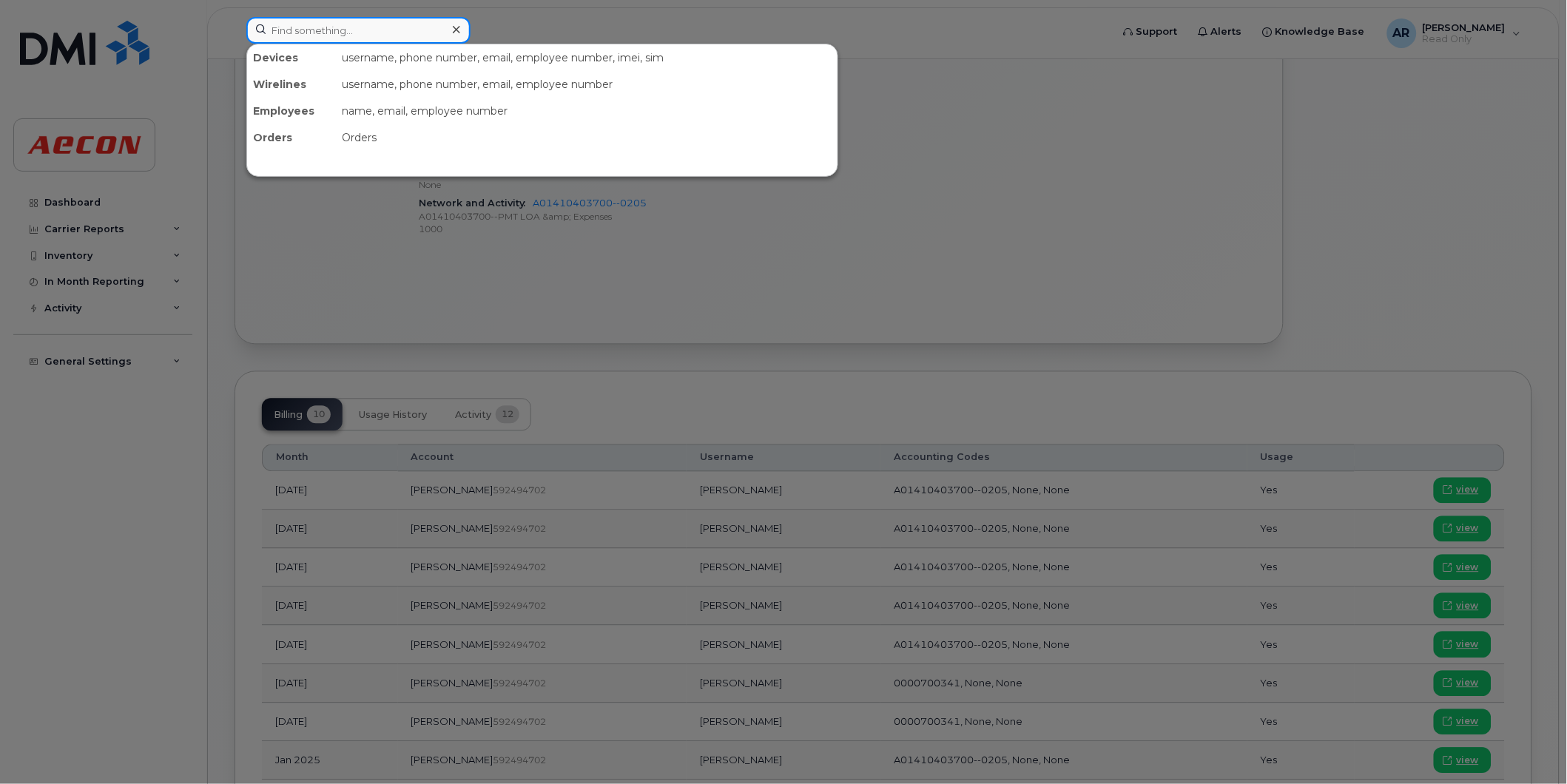
click at [386, 35] on input at bounding box center [358, 30] width 224 height 27
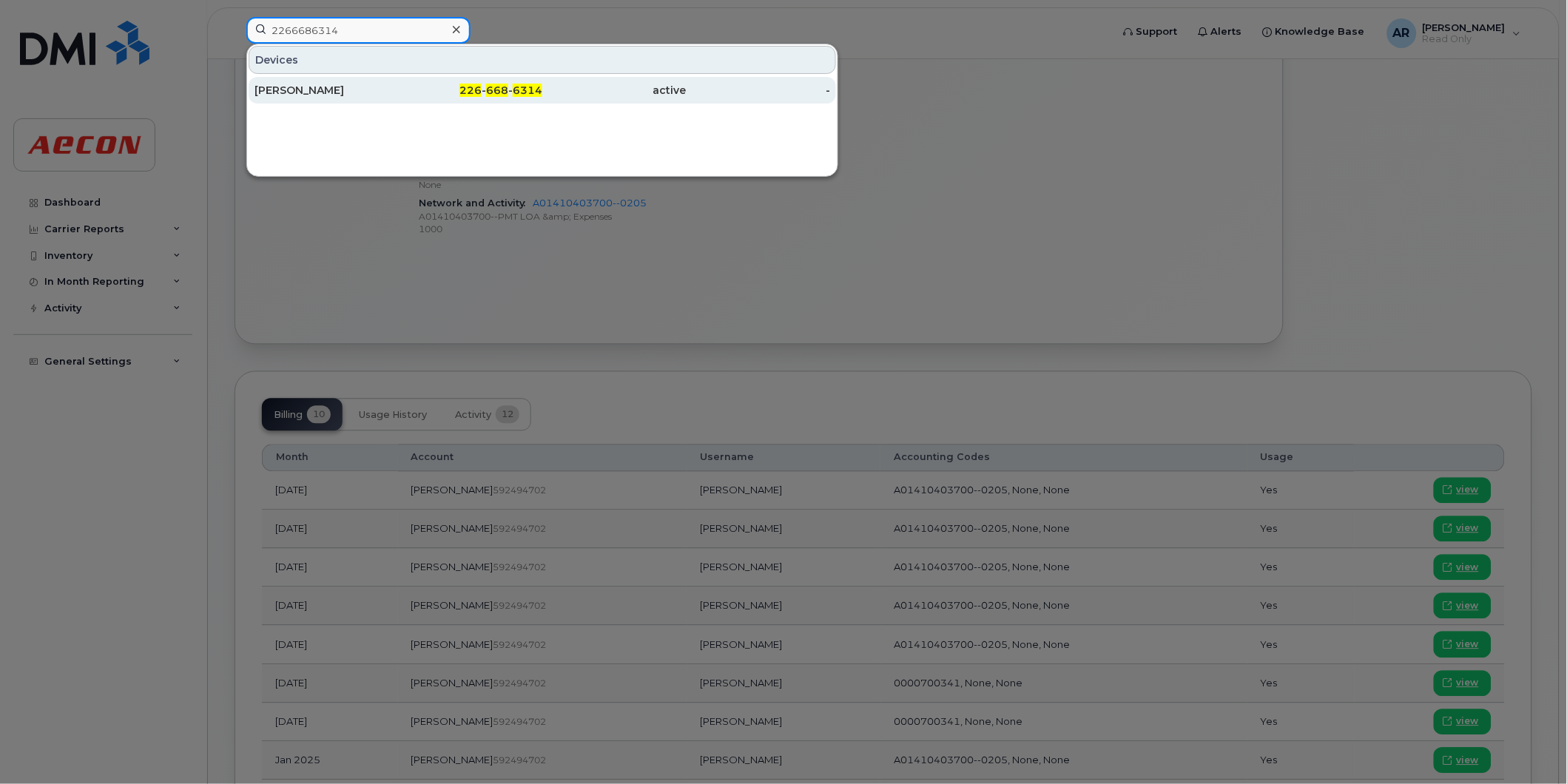
type input "2266686314"
click at [395, 80] on div "[PERSON_NAME]" at bounding box center [326, 90] width 145 height 27
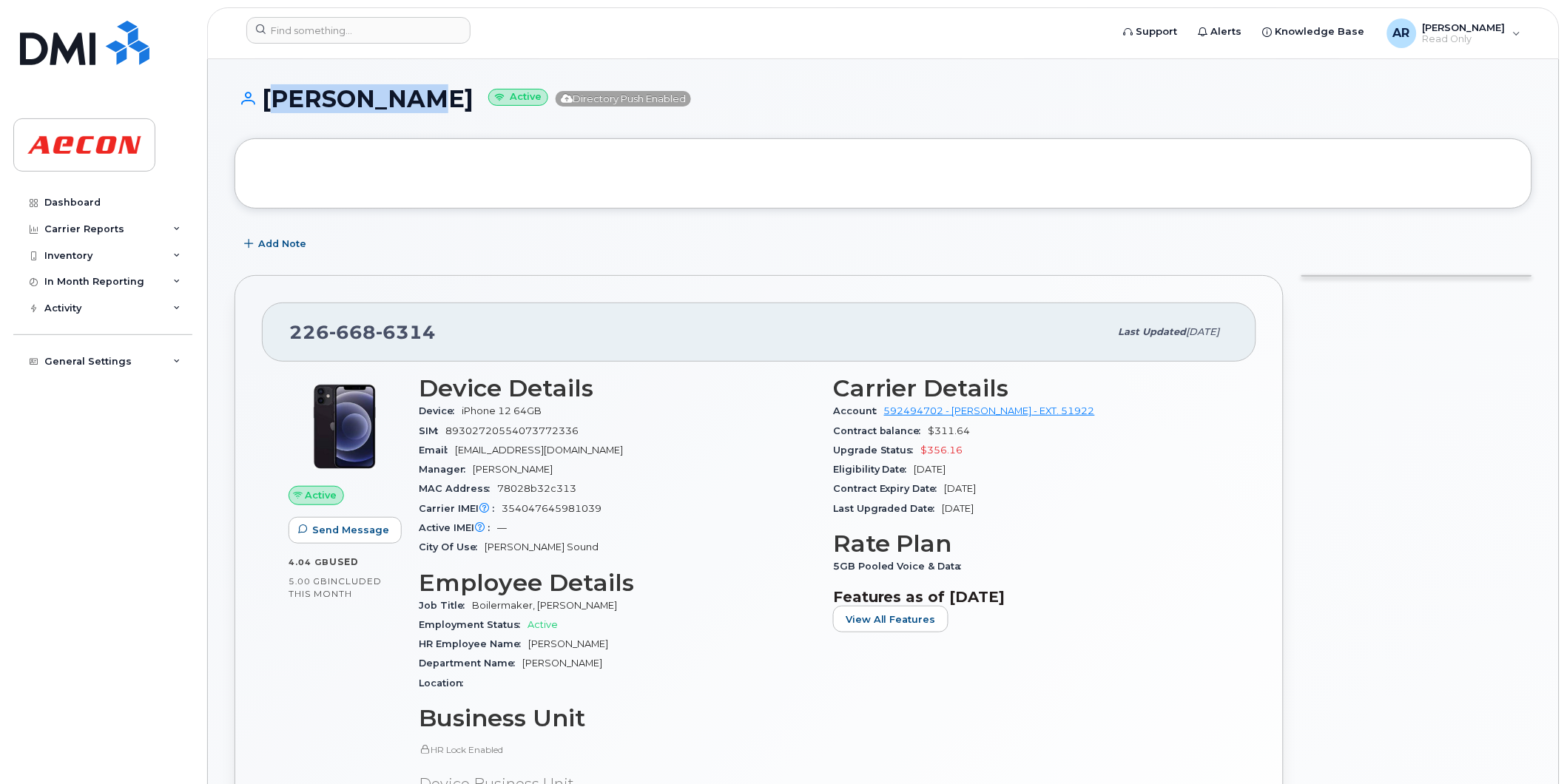
drag, startPoint x: 422, startPoint y: 97, endPoint x: 268, endPoint y: 99, distance: 154.0
click at [268, 99] on h1 "[PERSON_NAME] Active Directory Push Enabled" at bounding box center [883, 99] width 1297 height 26
copy h1 "[PERSON_NAME]"
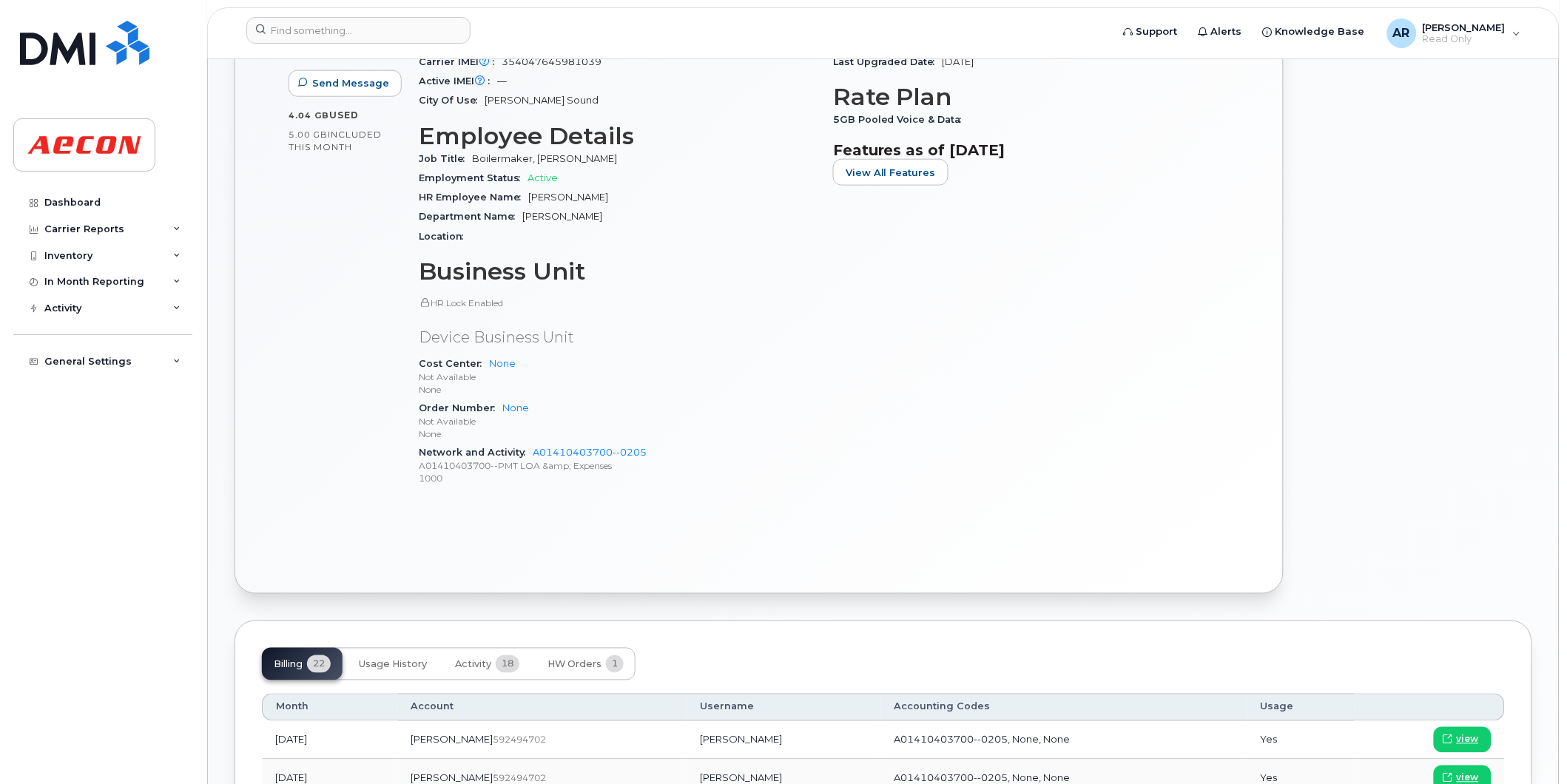
scroll to position [657, 0]
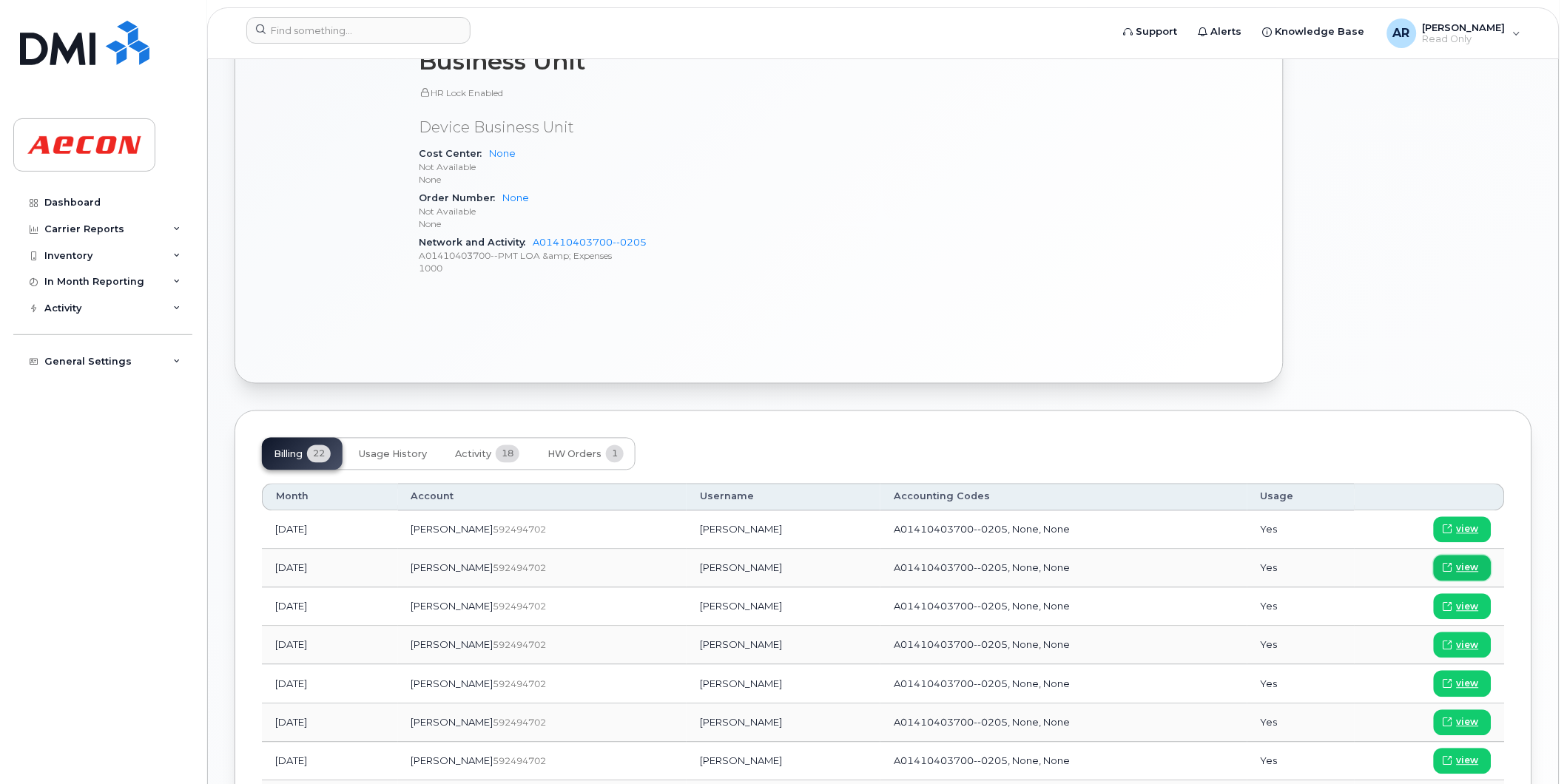
click at [1465, 566] on span "view" at bounding box center [1467, 568] width 22 height 13
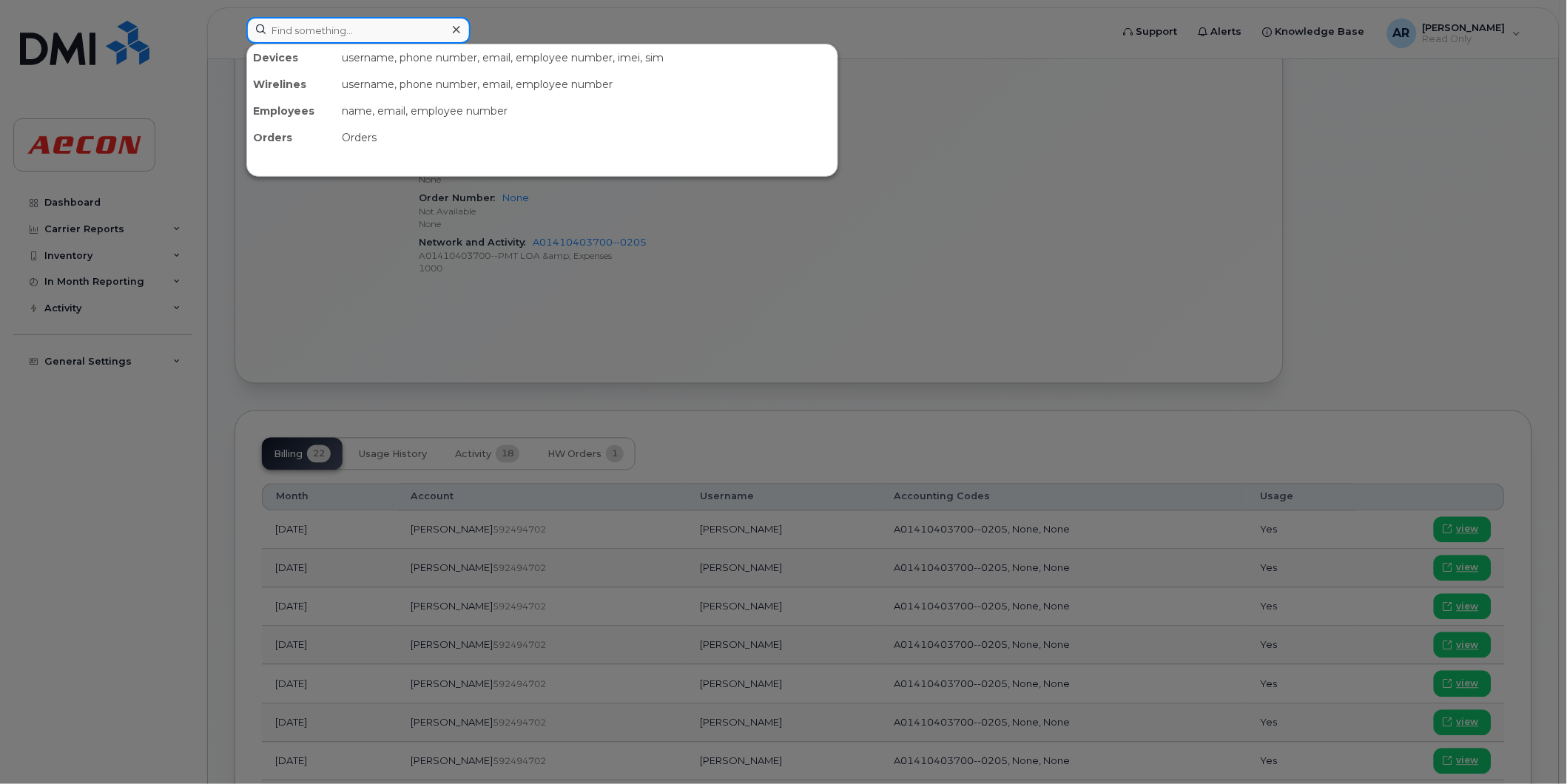
click at [283, 28] on input at bounding box center [358, 30] width 224 height 27
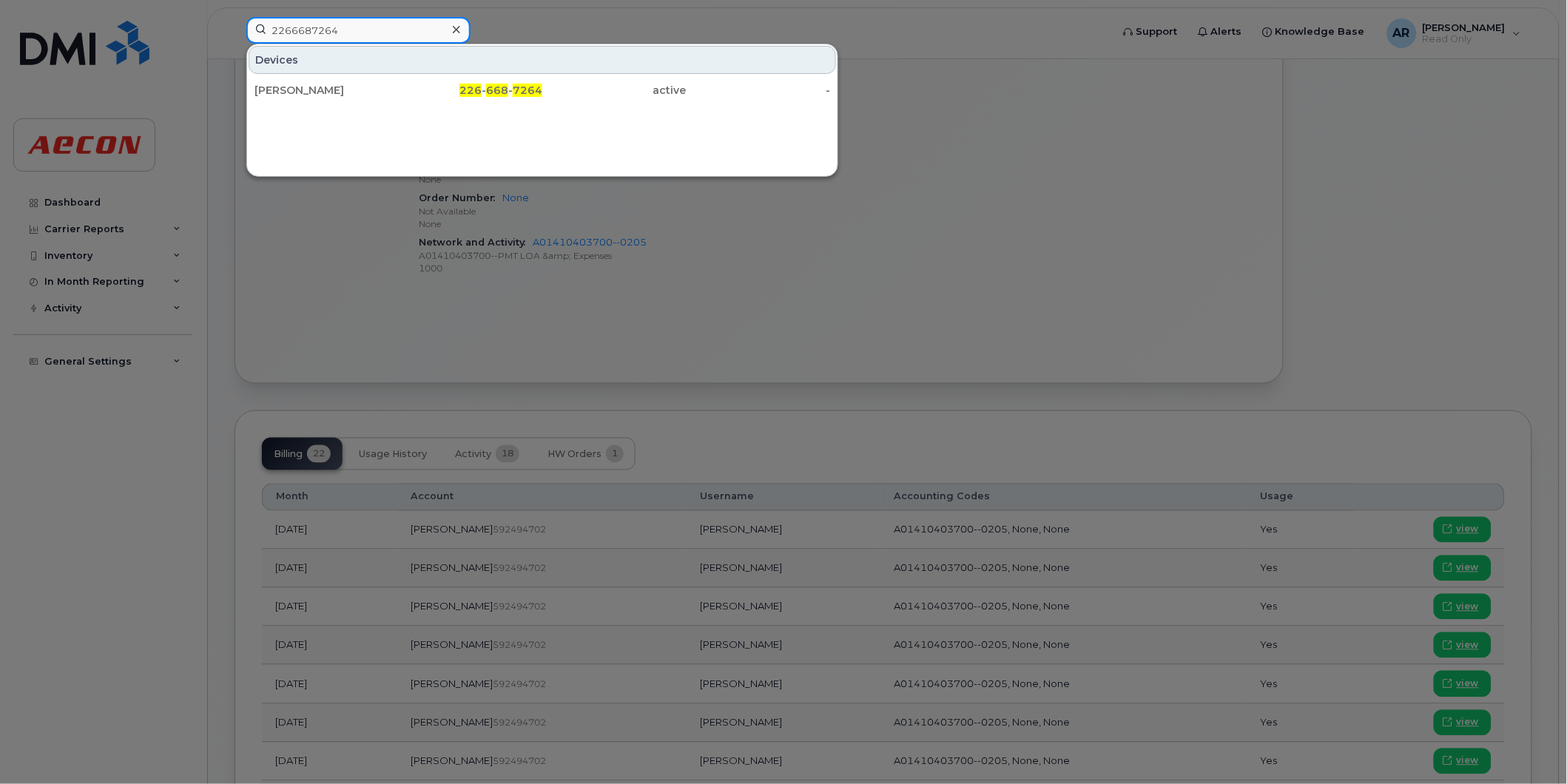
type input "2266687264"
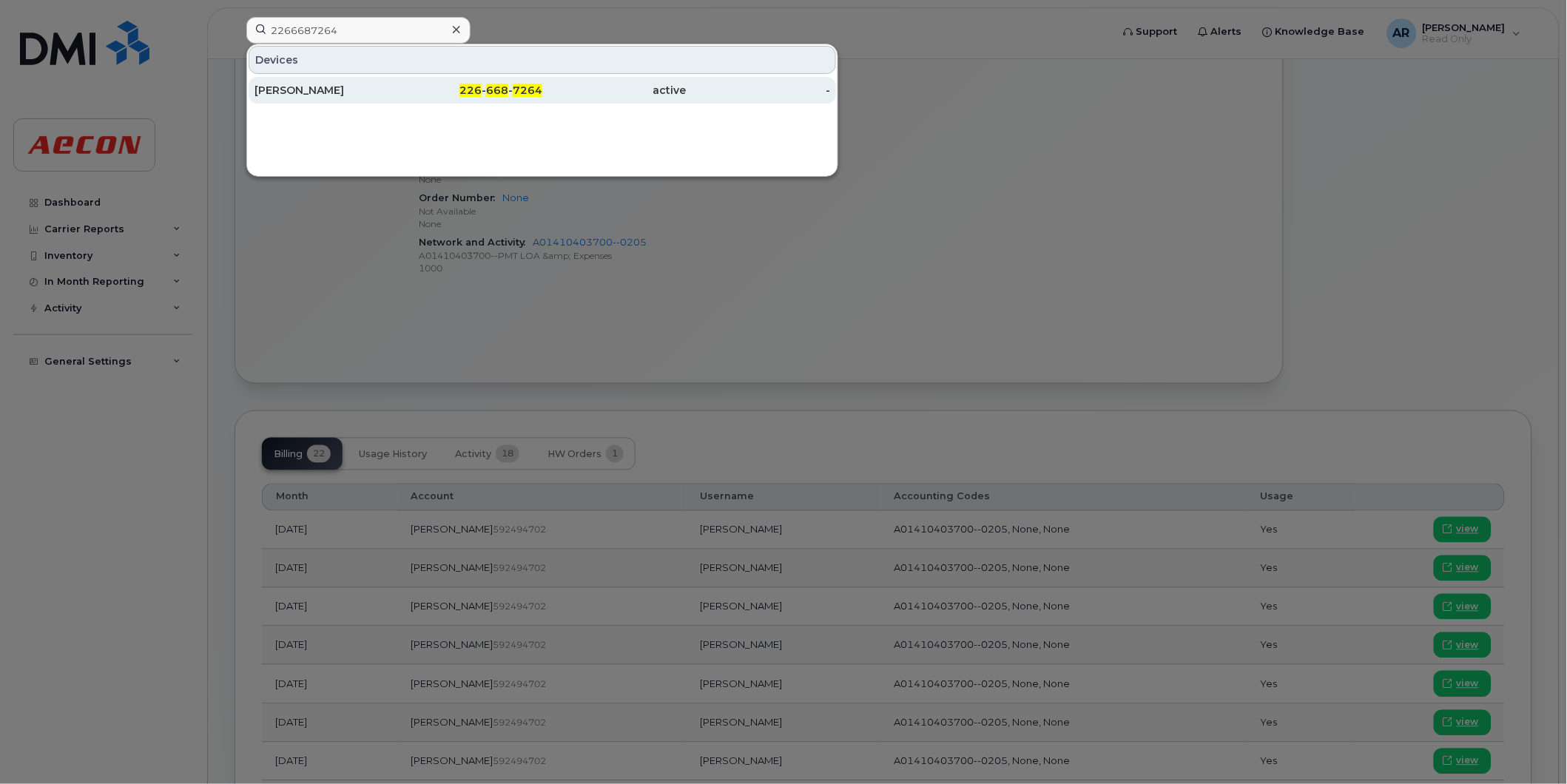
drag, startPoint x: 405, startPoint y: 36, endPoint x: 448, endPoint y: 91, distance: 69.8
click at [448, 91] on div "226 - 668 - 7264" at bounding box center [471, 90] width 145 height 15
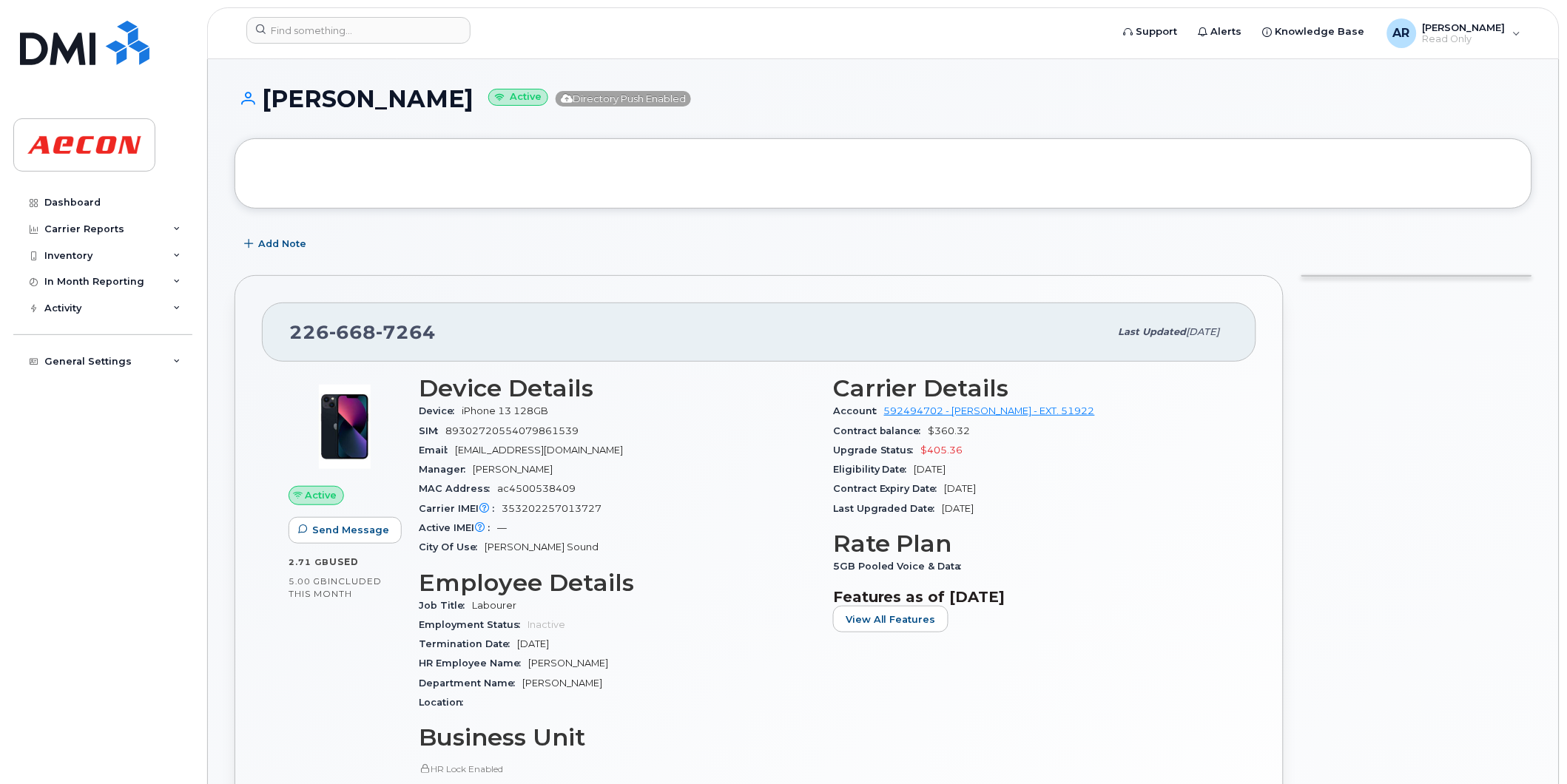
drag, startPoint x: 471, startPoint y: 99, endPoint x: 269, endPoint y: 101, distance: 202.0
click at [269, 101] on h1 "[PERSON_NAME] Active Directory Push Enabled" at bounding box center [883, 99] width 1297 height 26
copy h1 "[PERSON_NAME]"
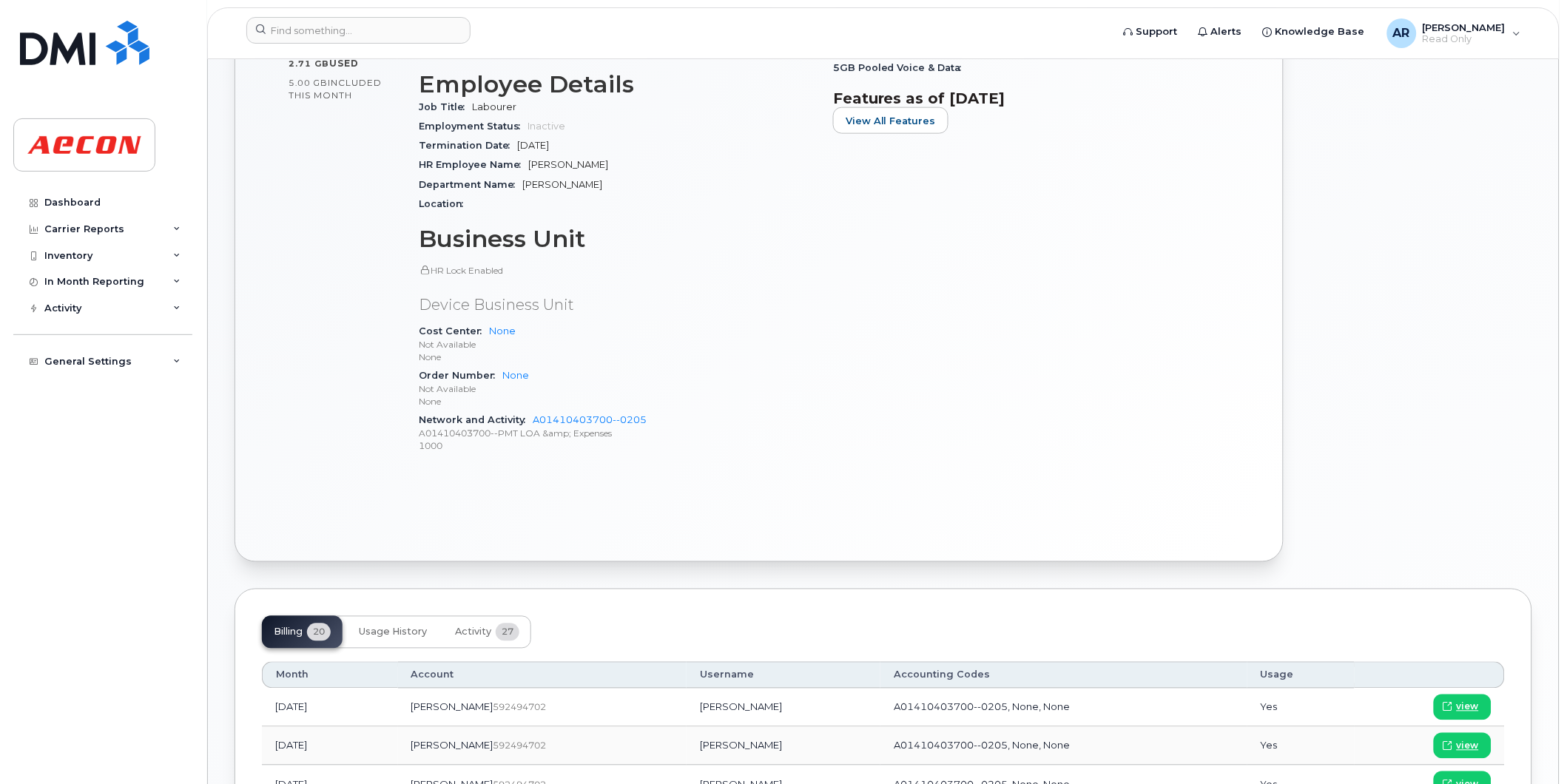
scroll to position [739, 0]
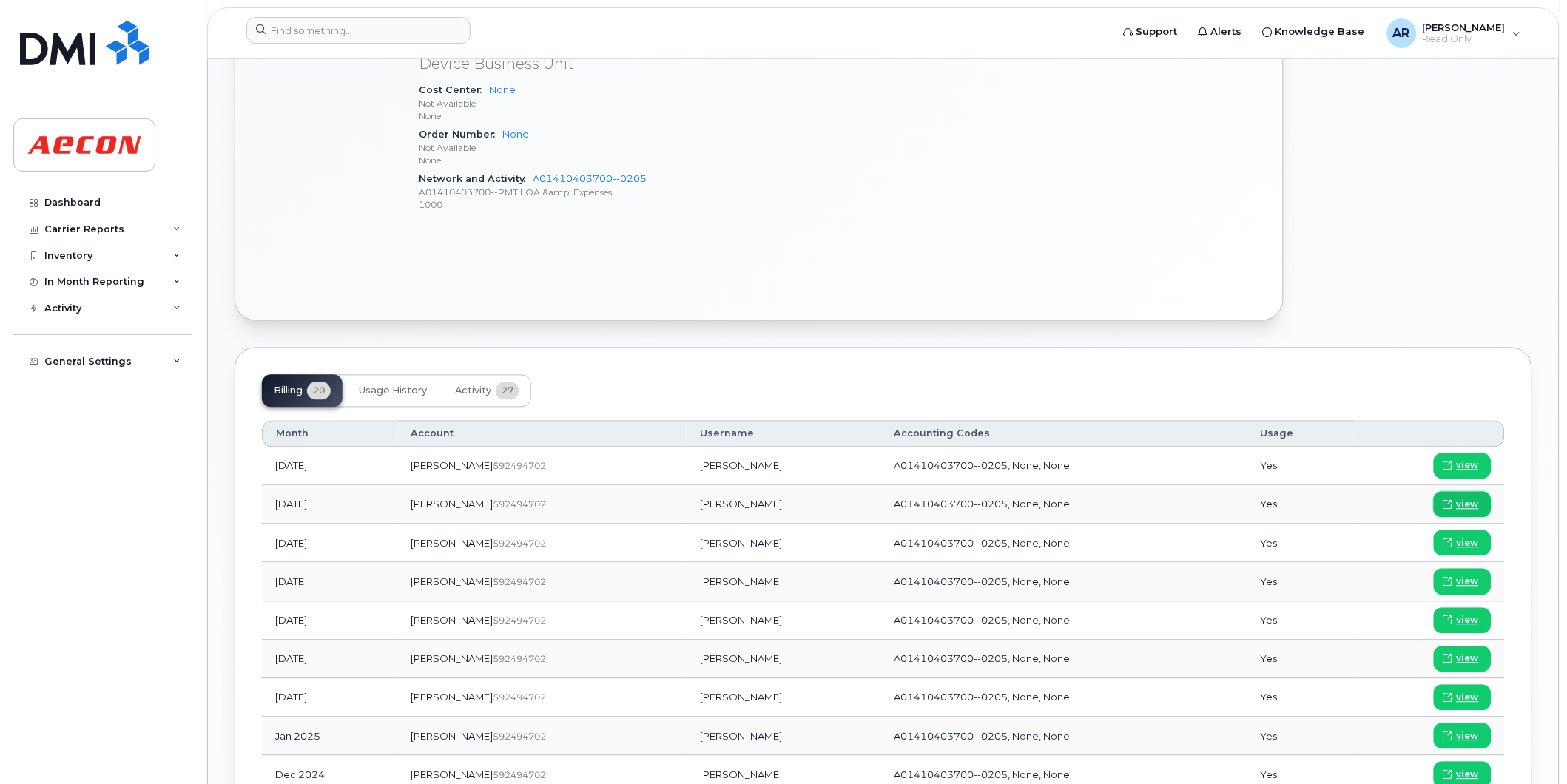
click at [1461, 506] on span "view" at bounding box center [1467, 505] width 22 height 13
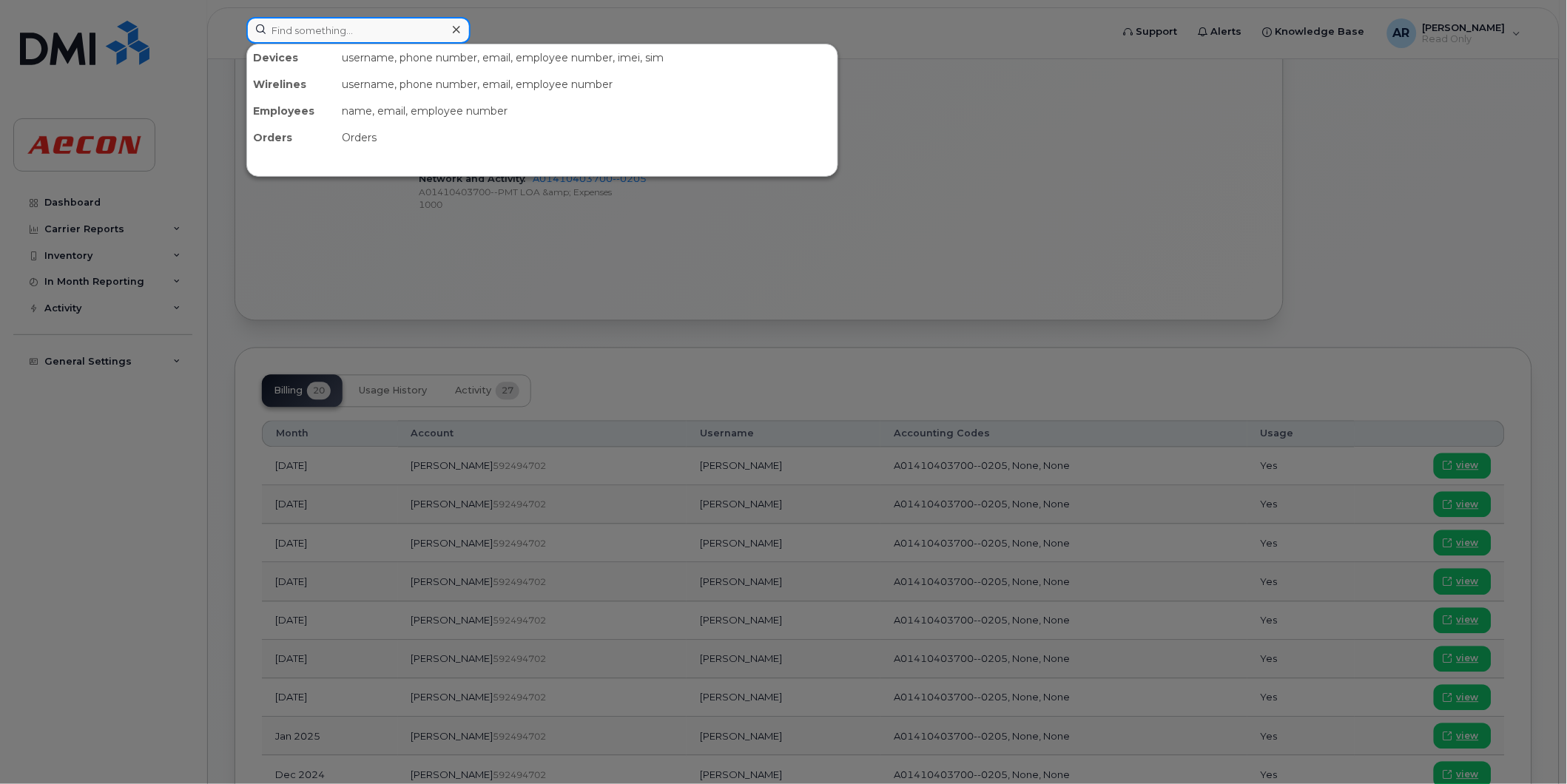
click at [304, 26] on input at bounding box center [358, 30] width 224 height 27
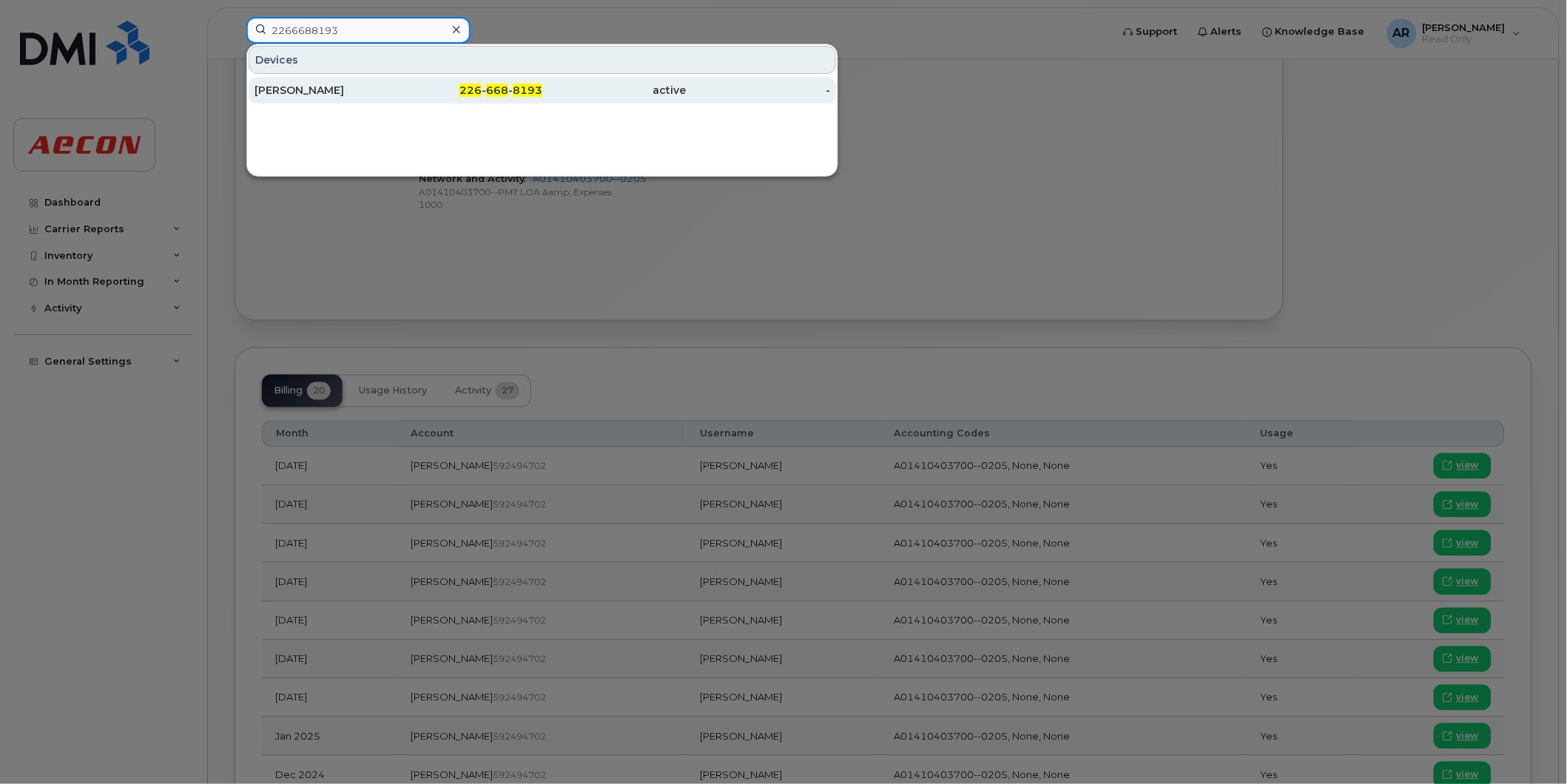
type input "2266688193"
click at [380, 94] on div "[PERSON_NAME]" at bounding box center [326, 90] width 145 height 15
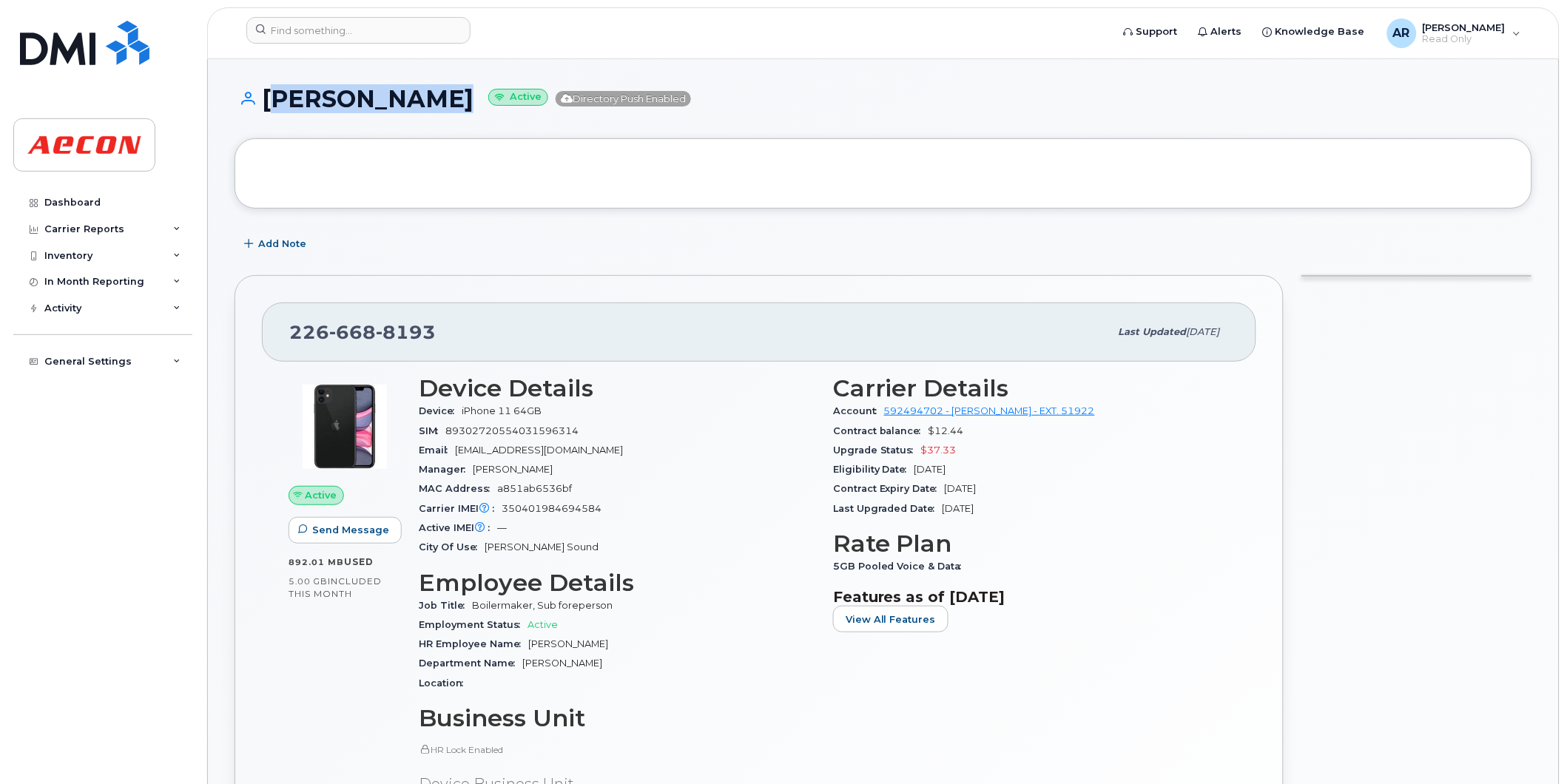
drag, startPoint x: 454, startPoint y: 106, endPoint x: 265, endPoint y: 102, distance: 189.0
click at [265, 102] on h1 "JERRY LOUZON Active Directory Push Enabled" at bounding box center [883, 99] width 1297 height 26
copy h1 "JERRY LOUZON"
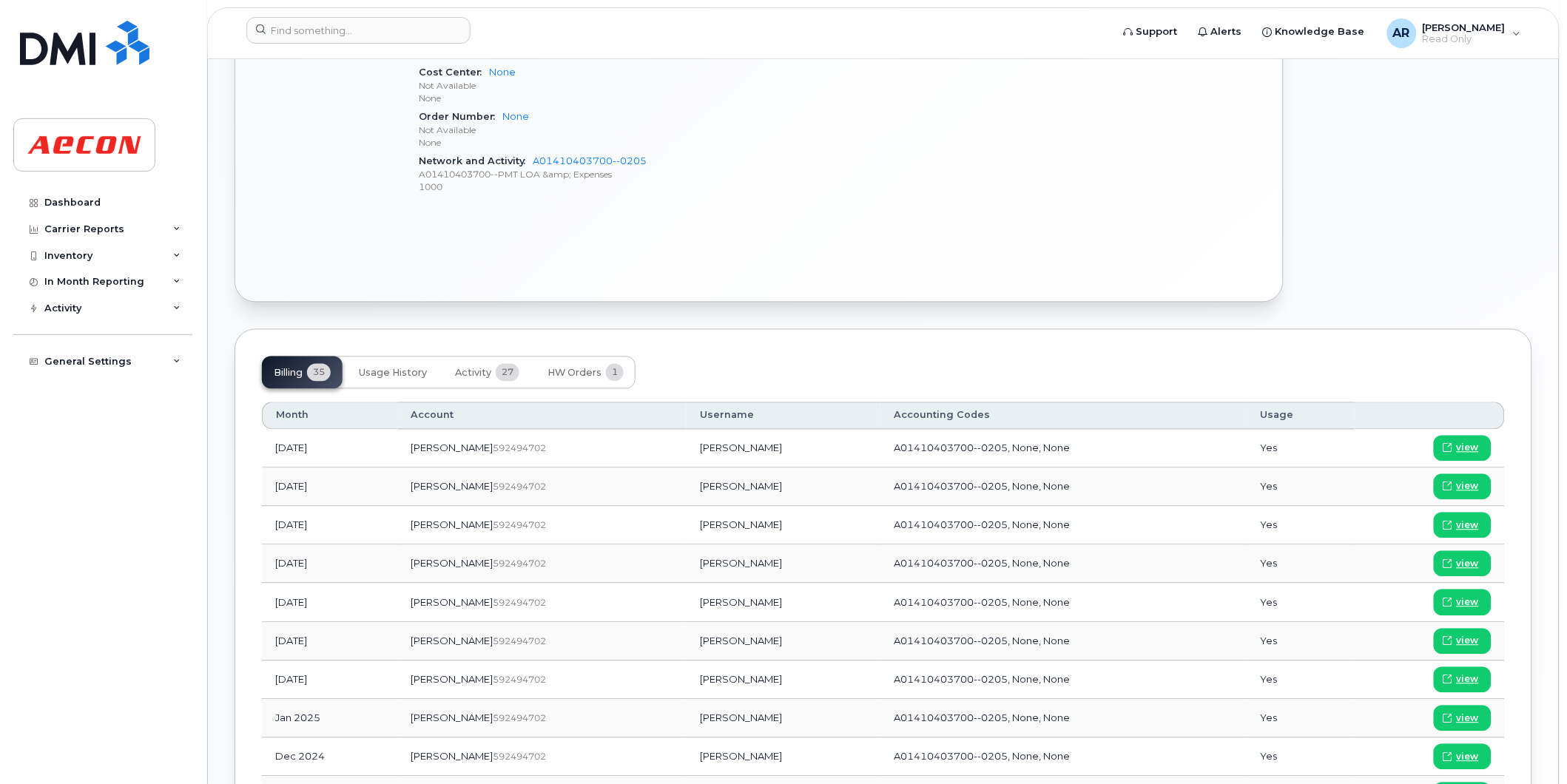
scroll to position [739, 0]
click at [1472, 485] on span "view" at bounding box center [1467, 485] width 22 height 13
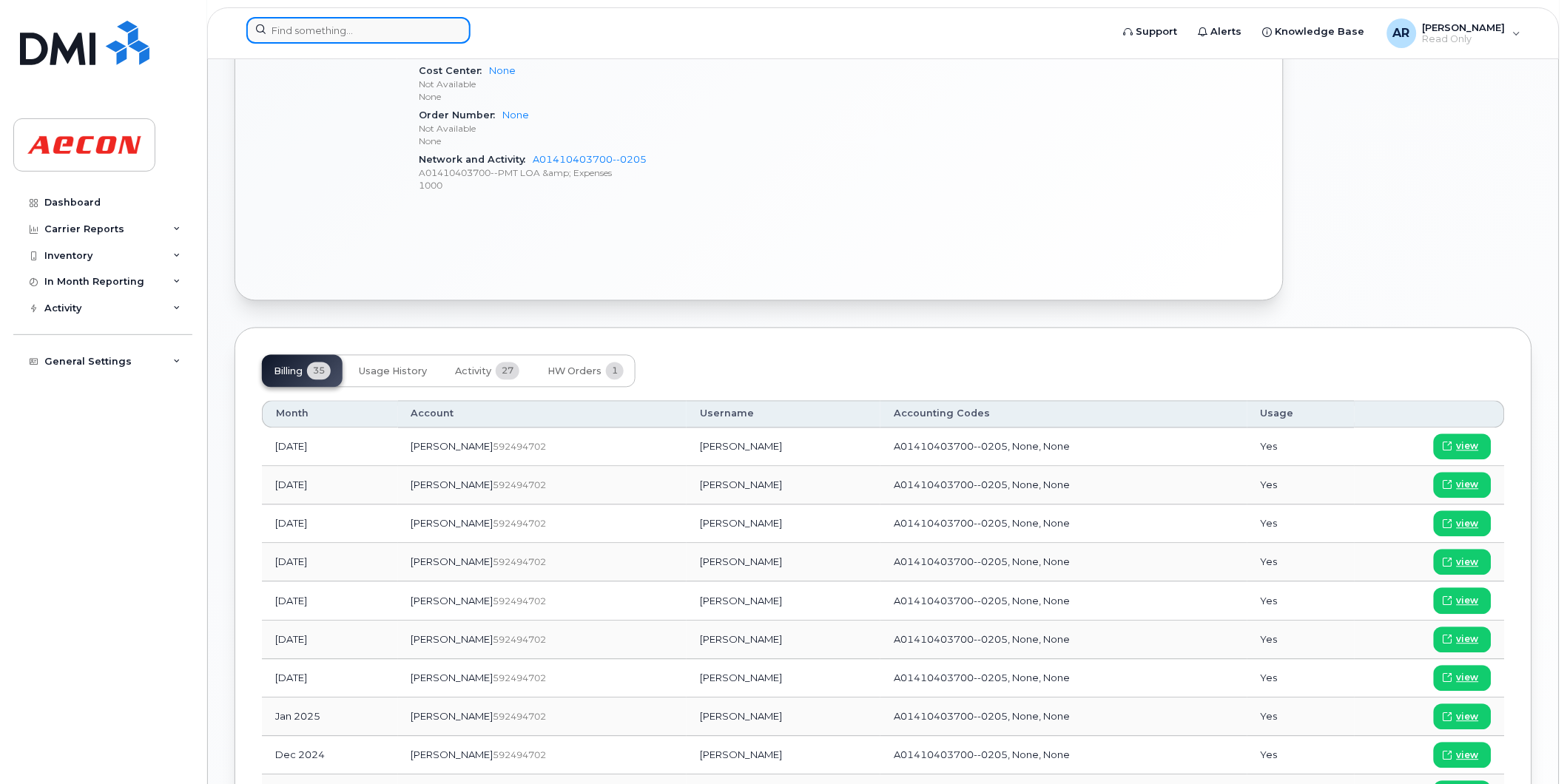
click at [338, 28] on input at bounding box center [358, 30] width 224 height 27
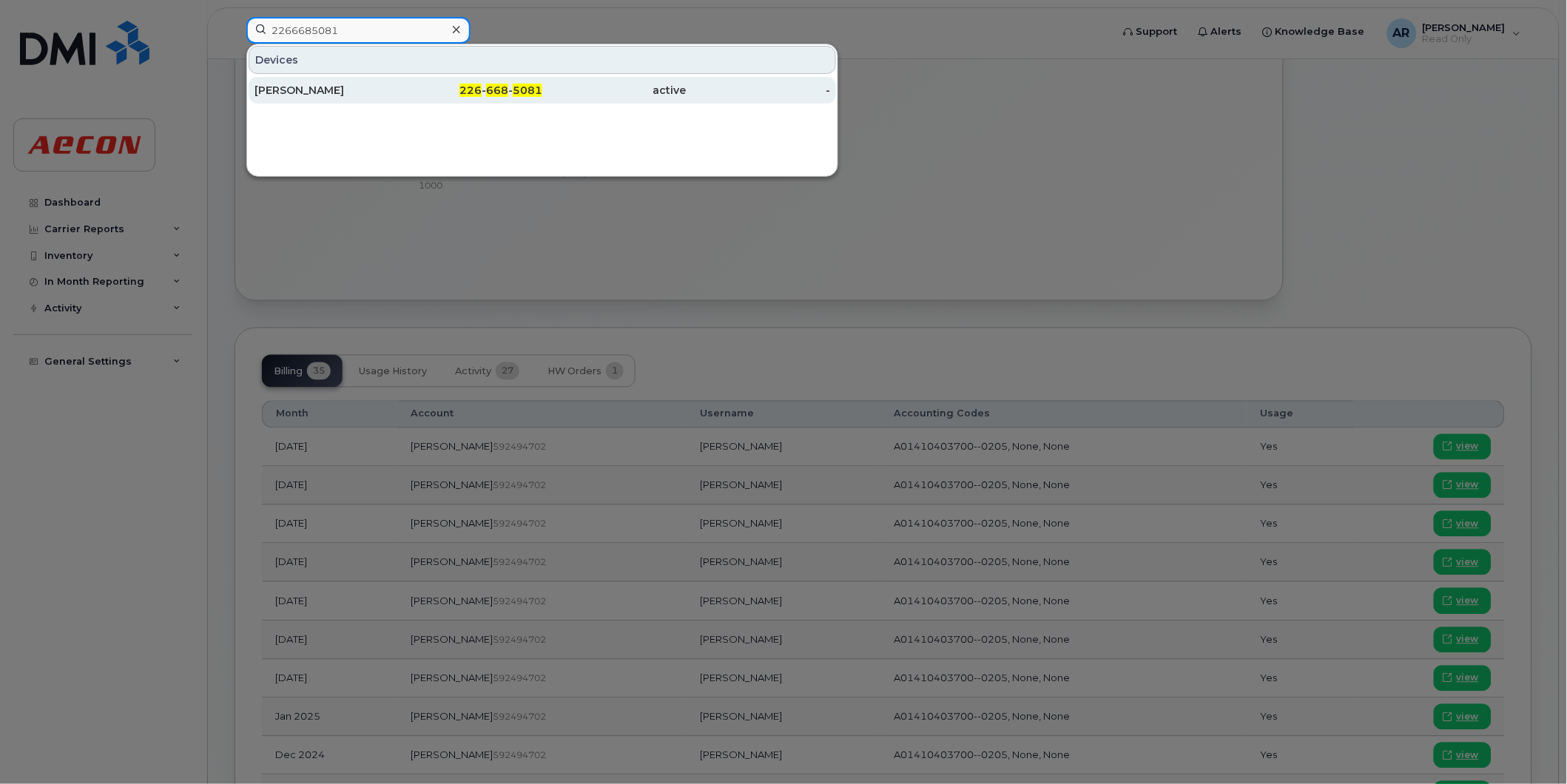
type input "2266685081"
click at [403, 86] on div "226 - 668 - 5081" at bounding box center [471, 90] width 145 height 15
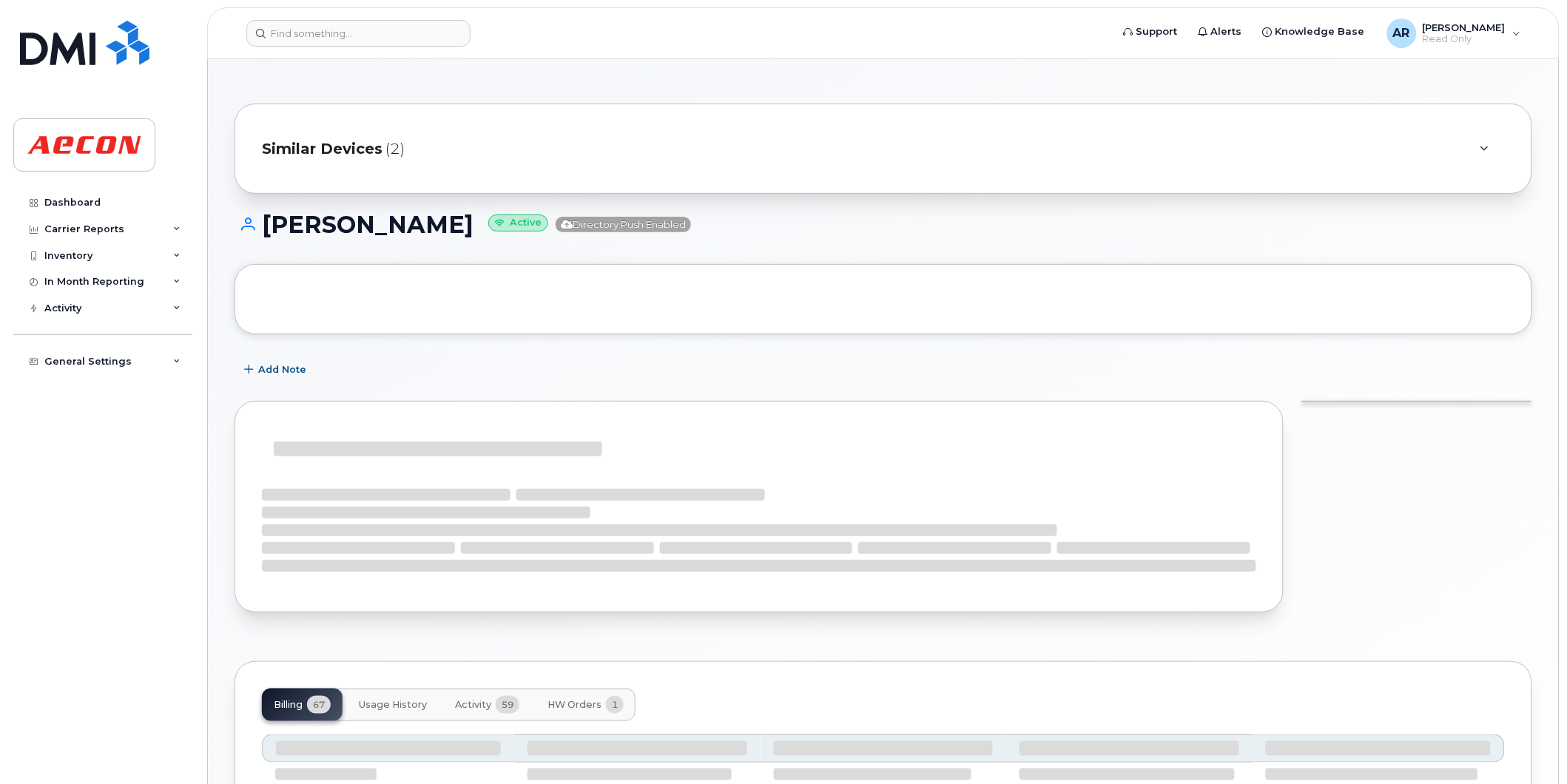
click at [479, 106] on div "Similar Devices (2)" at bounding box center [883, 149] width 1297 height 90
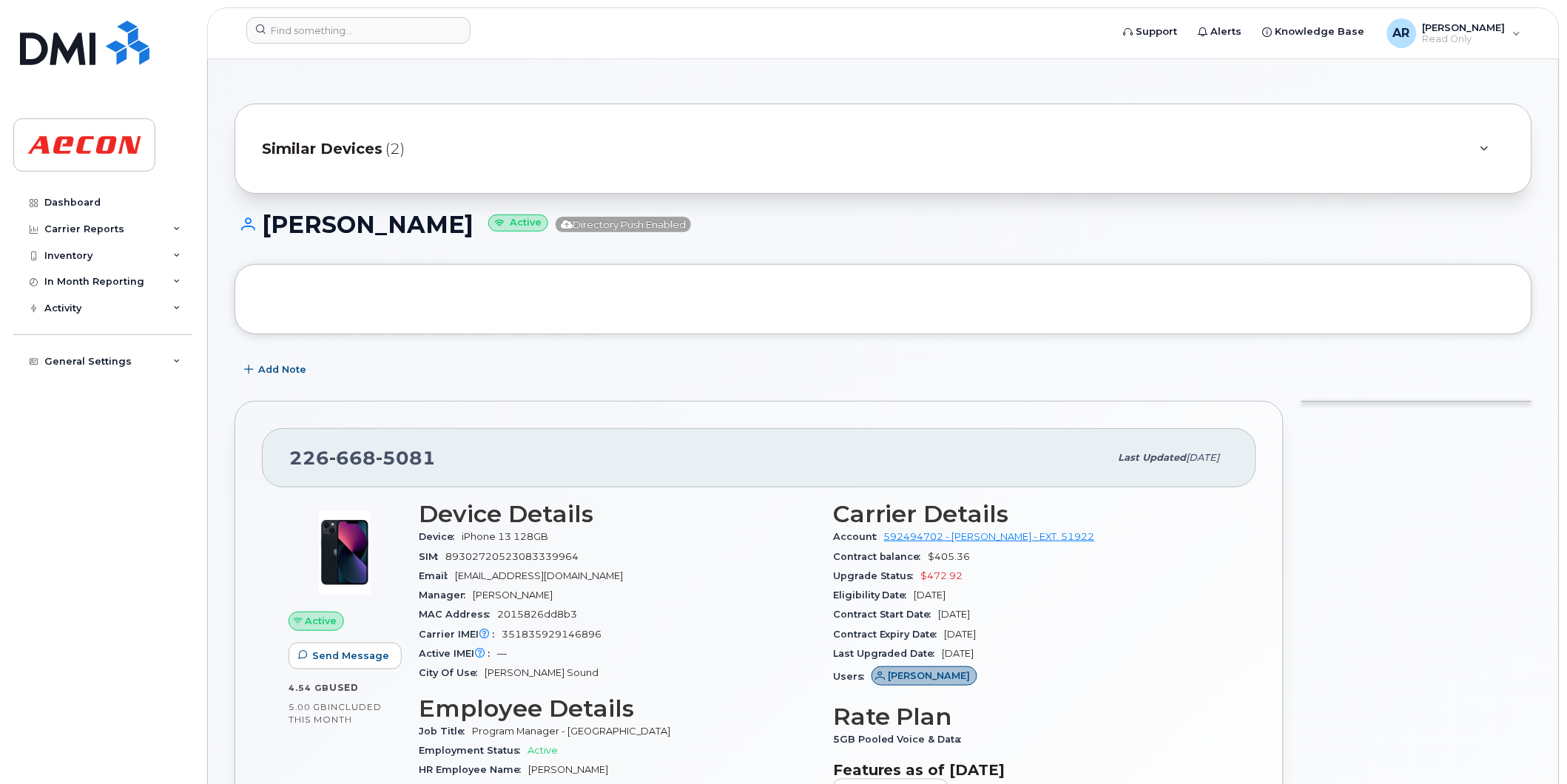
drag, startPoint x: 485, startPoint y: 230, endPoint x: 270, endPoint y: 231, distance: 215.0
click at [270, 231] on h1 "[PERSON_NAME] Active Directory Push Enabled" at bounding box center [883, 225] width 1297 height 26
copy h1 "[PERSON_NAME]"
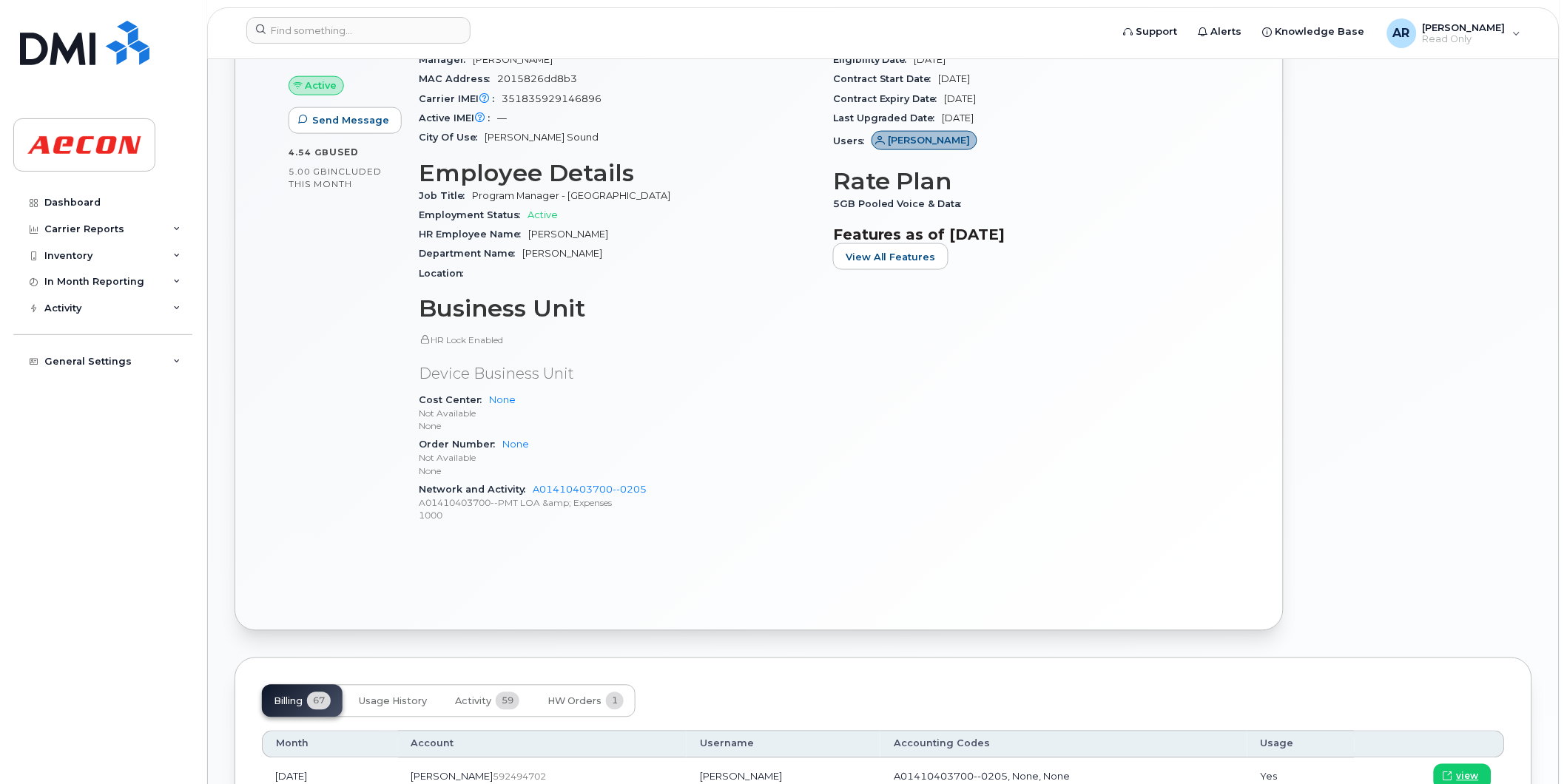
scroll to position [657, 0]
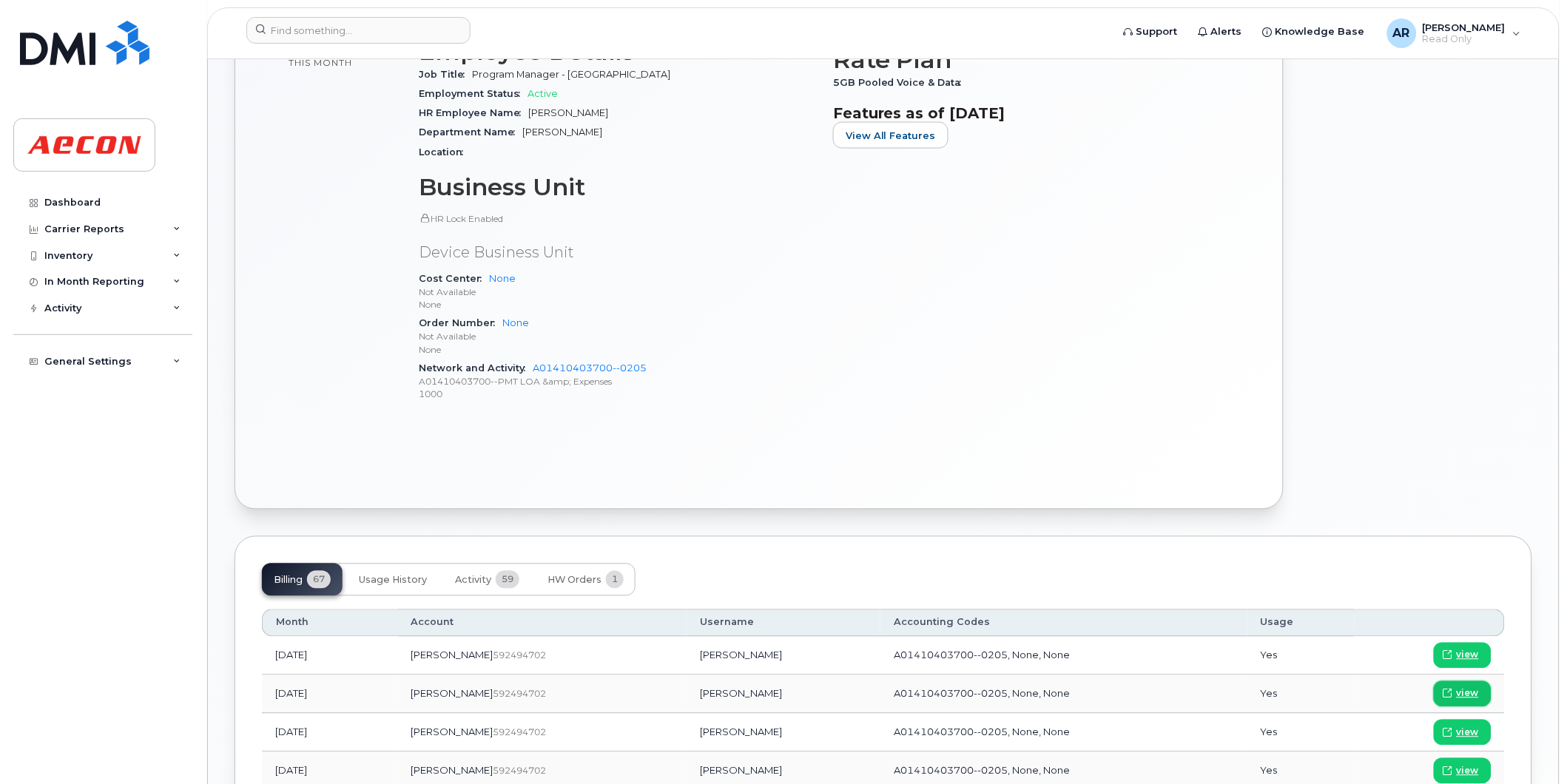
click at [1460, 693] on span "view" at bounding box center [1467, 694] width 22 height 13
click at [369, 25] on input at bounding box center [358, 30] width 224 height 27
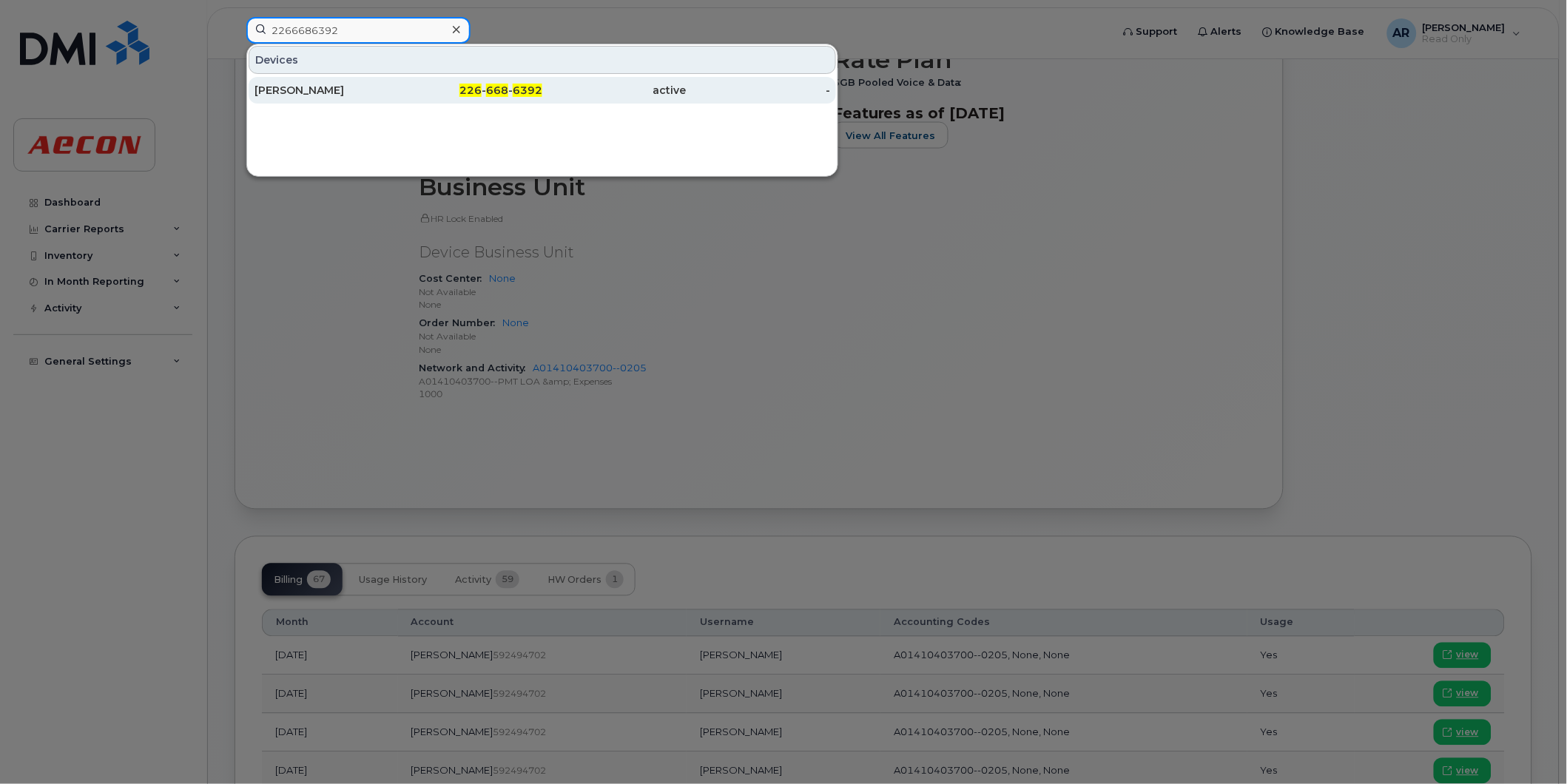
type input "2266686392"
click at [400, 90] on div "226 - 668 - 6392" at bounding box center [471, 90] width 145 height 15
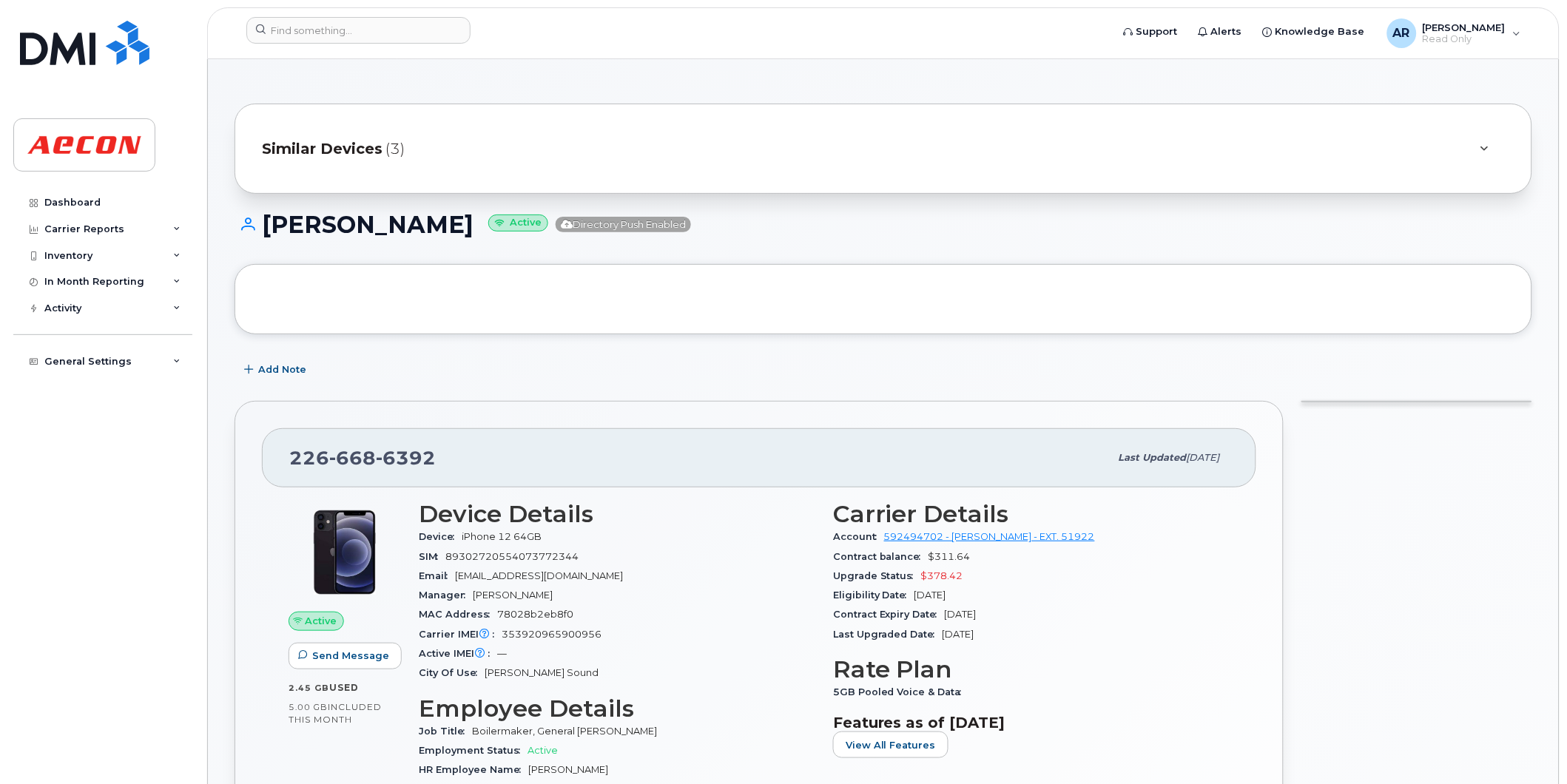
drag, startPoint x: 457, startPoint y: 225, endPoint x: 270, endPoint y: 234, distance: 187.2
click at [270, 234] on h1 "MICHAEL EVELY Active Directory Push Enabled" at bounding box center [883, 225] width 1297 height 26
copy h1 "MICHAEL EVELY"
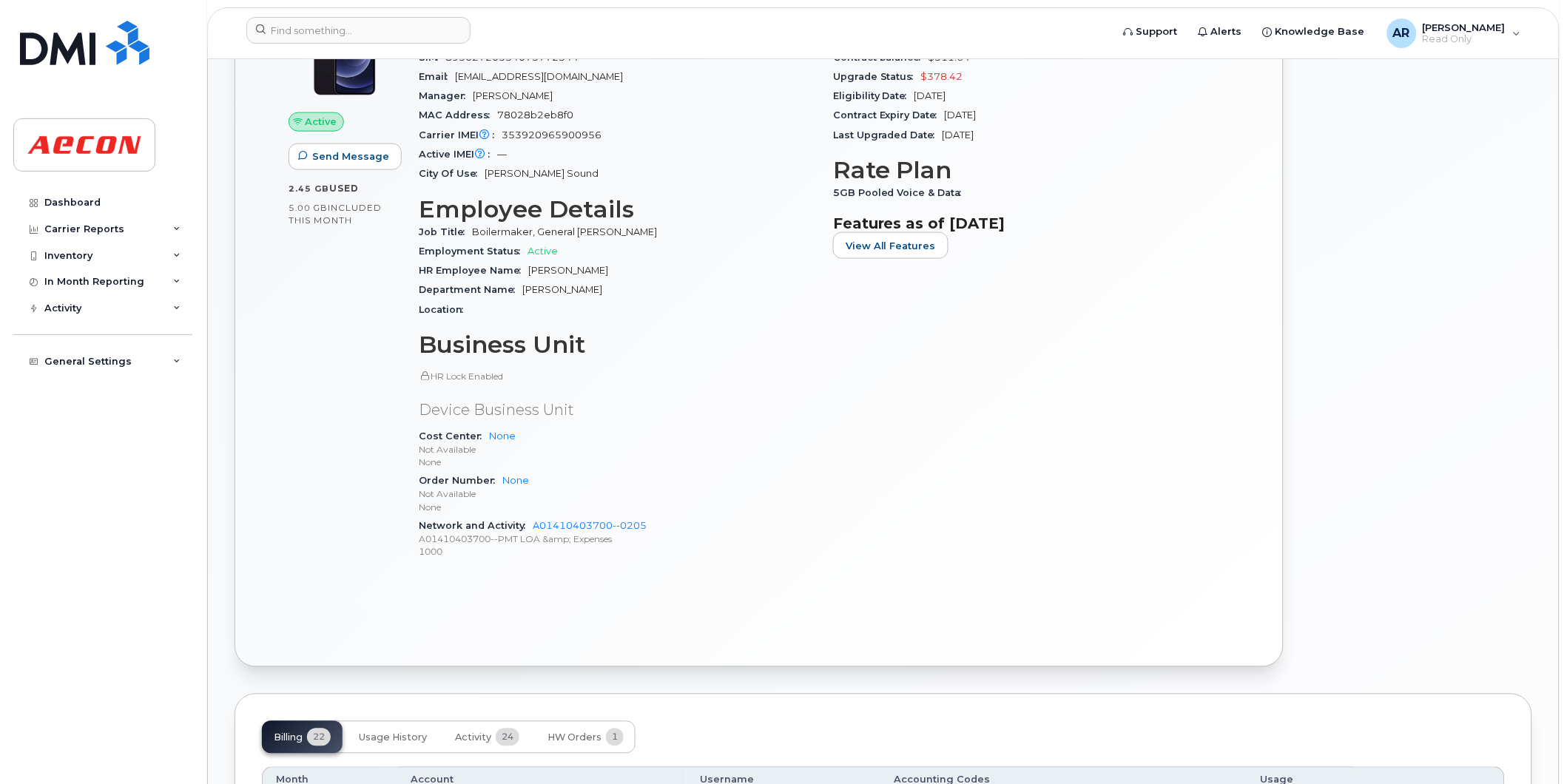
scroll to position [657, 0]
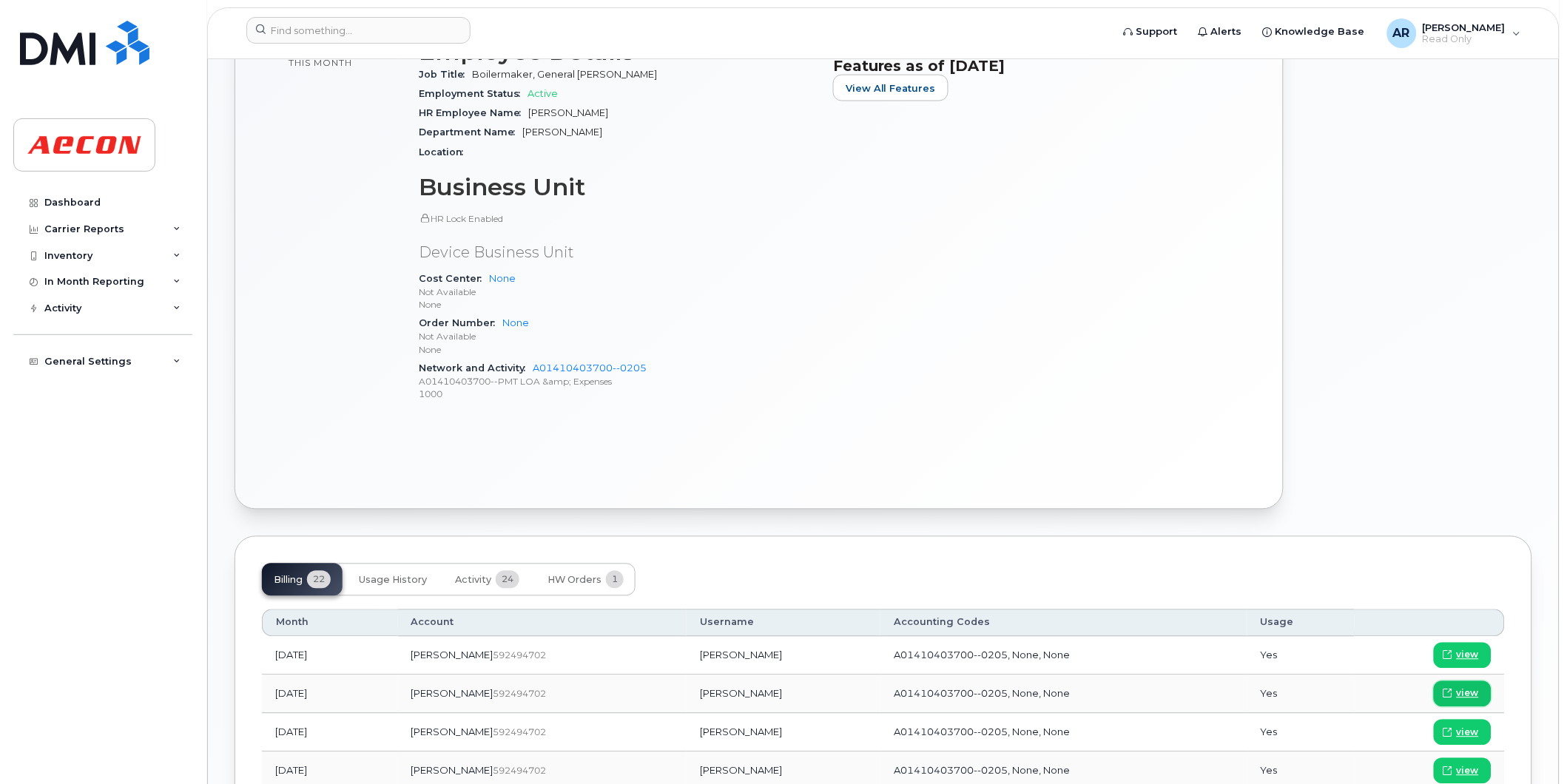
click at [1474, 691] on span "view" at bounding box center [1467, 694] width 22 height 13
click at [323, 28] on input at bounding box center [358, 30] width 224 height 27
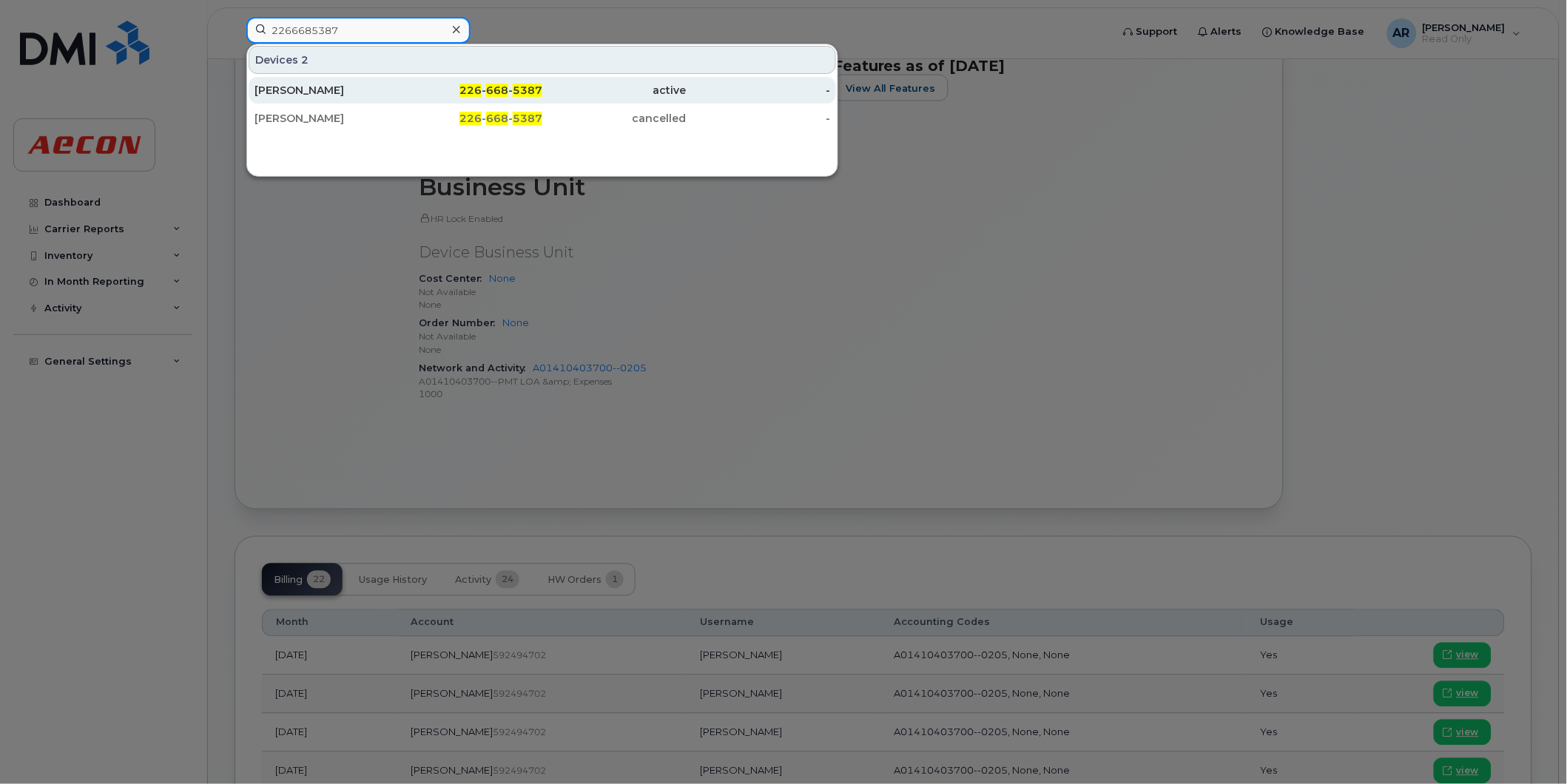
type input "2266685387"
click at [356, 95] on div "DAVID GERMAN" at bounding box center [326, 90] width 145 height 15
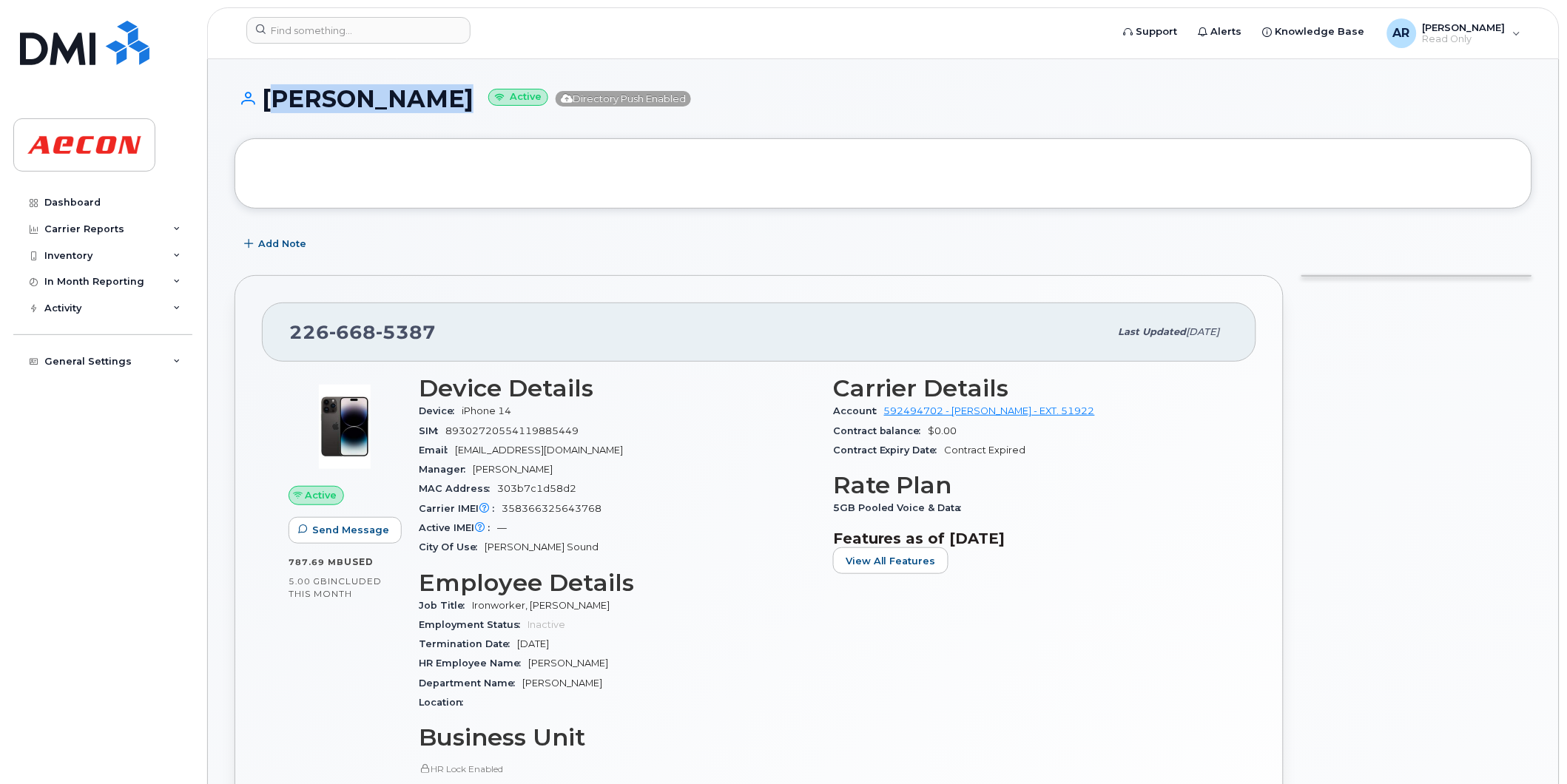
drag, startPoint x: 457, startPoint y: 97, endPoint x: 271, endPoint y: 104, distance: 186.1
click at [271, 104] on h1 "[PERSON_NAME] Active Directory Push Enabled" at bounding box center [883, 99] width 1297 height 26
copy h1 "[PERSON_NAME]"
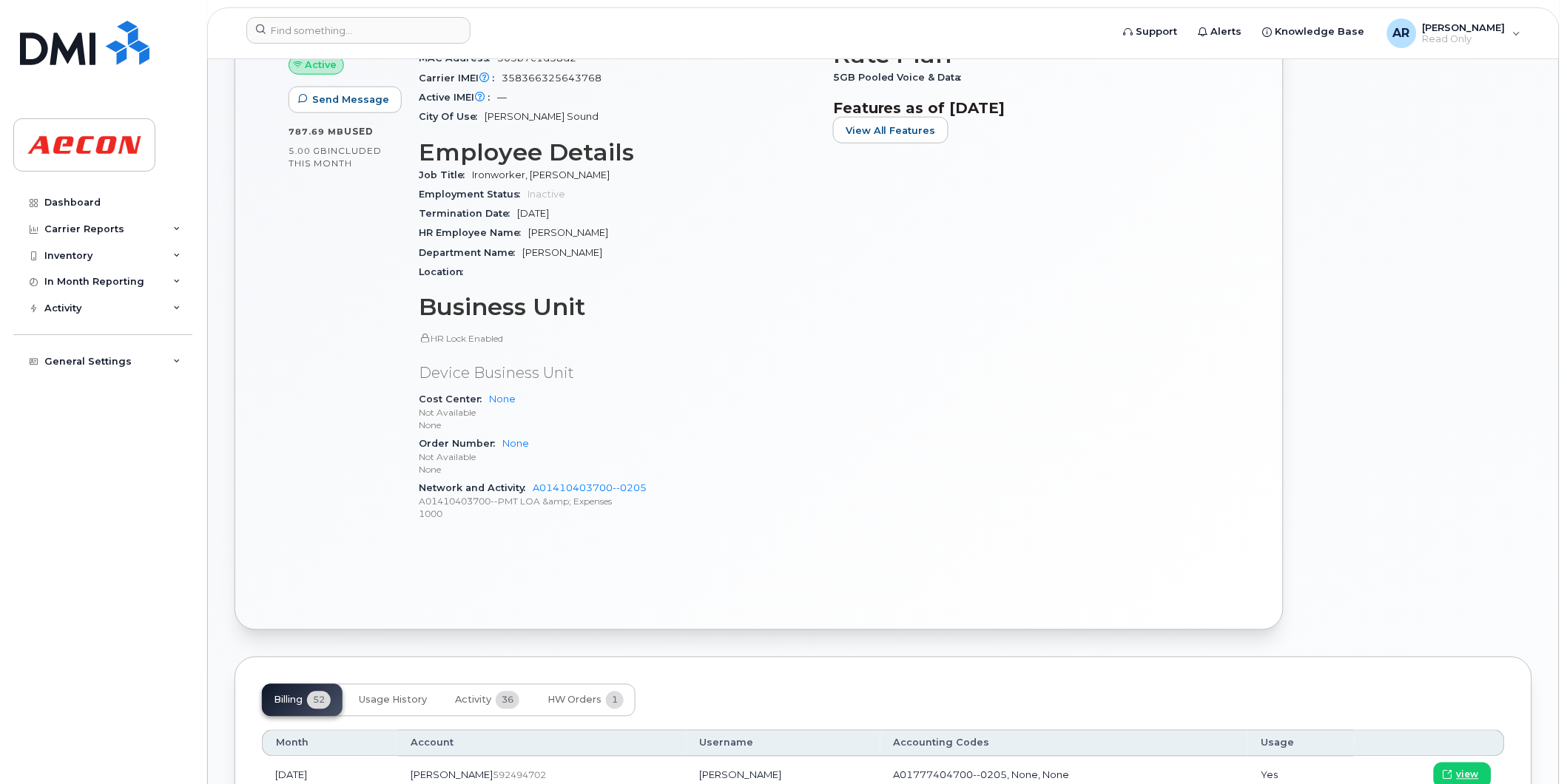
scroll to position [575, 0]
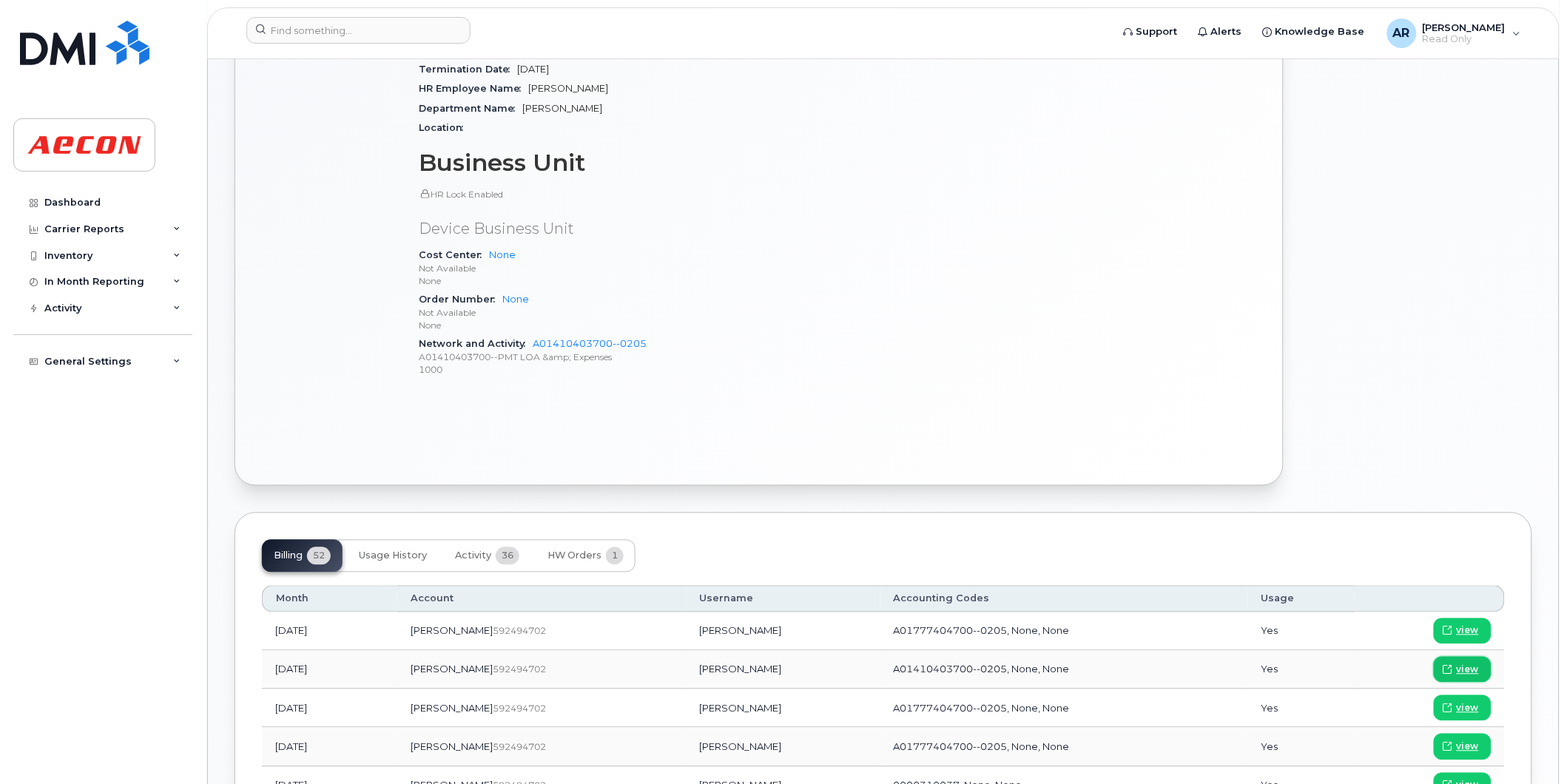
click at [1462, 673] on span "view" at bounding box center [1467, 670] width 22 height 13
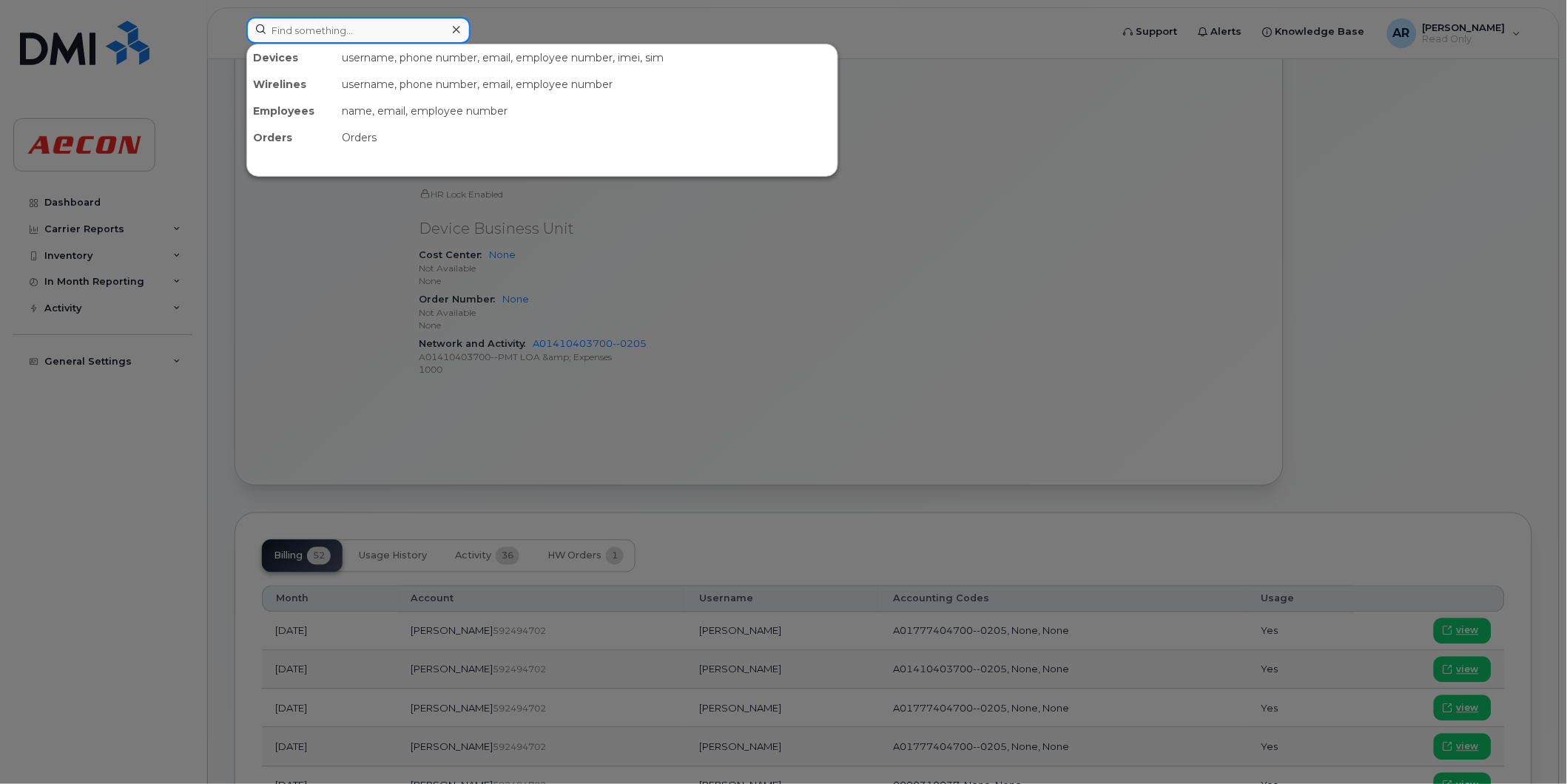
click at [386, 29] on input at bounding box center [358, 30] width 224 height 27
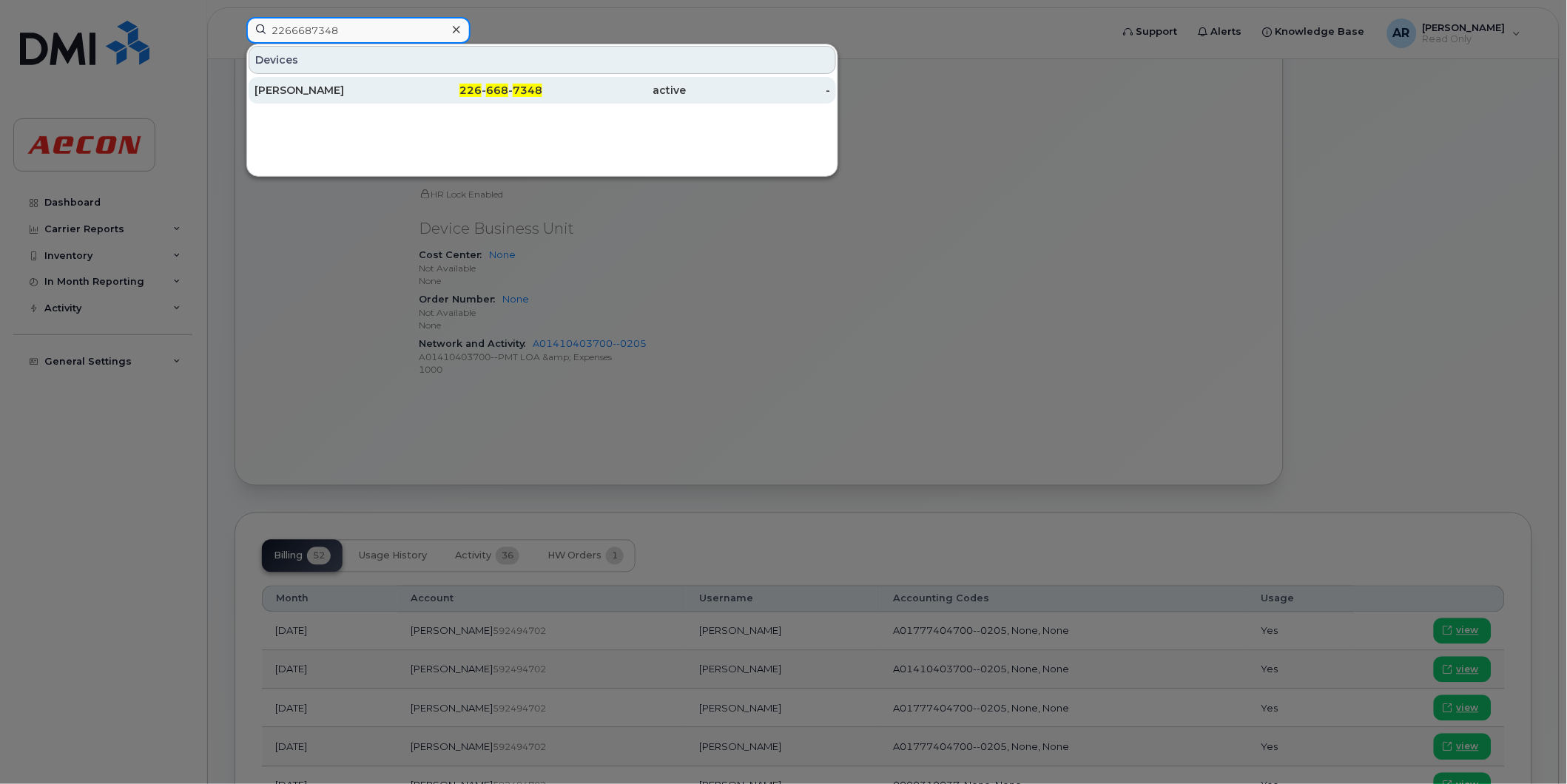
type input "2266687348"
click at [334, 95] on div "[PERSON_NAME]" at bounding box center [326, 90] width 145 height 15
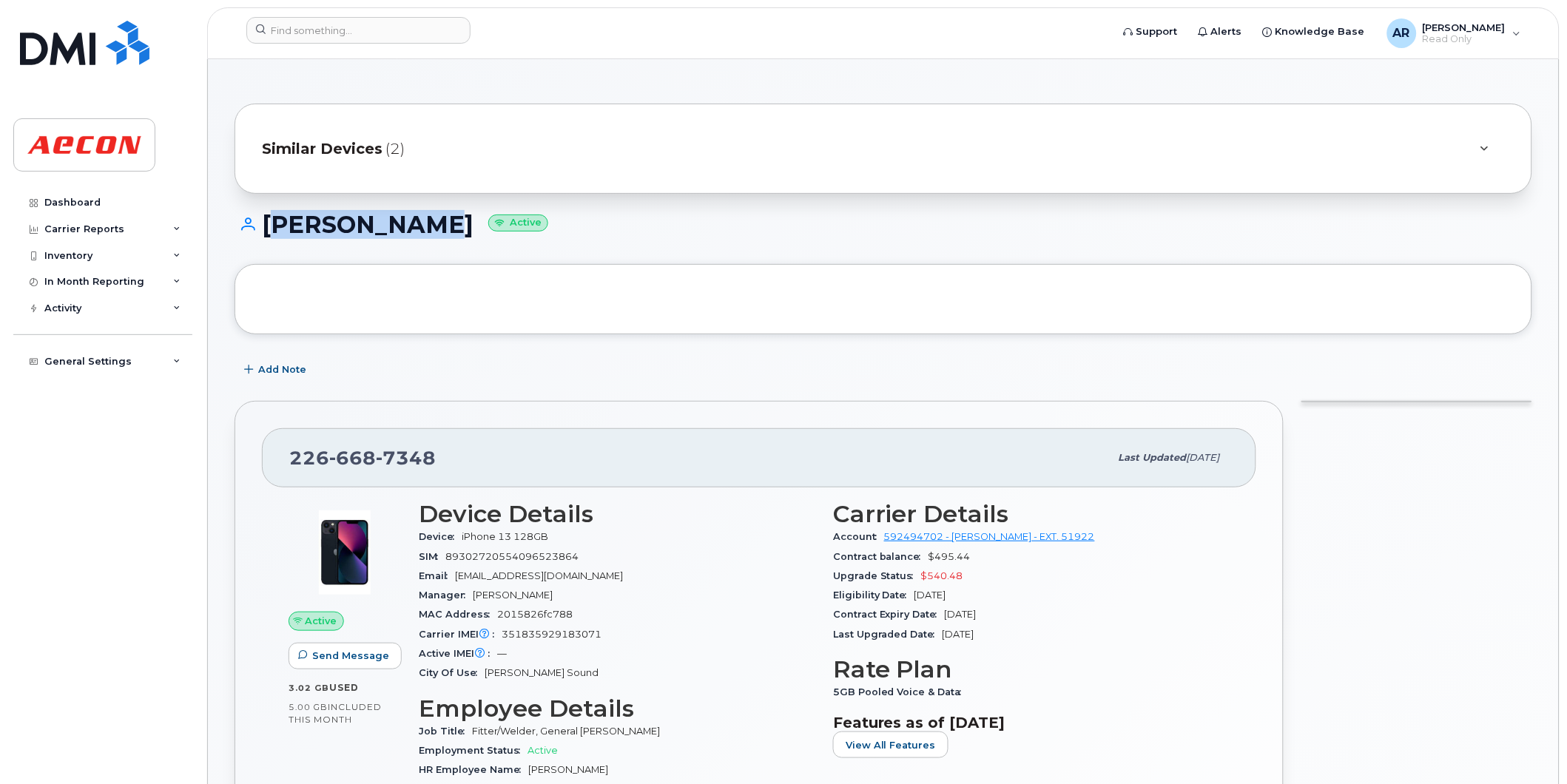
drag, startPoint x: 455, startPoint y: 223, endPoint x: 270, endPoint y: 228, distance: 185.1
click at [270, 228] on h1 "[PERSON_NAME] Active" at bounding box center [883, 225] width 1297 height 26
copy h1 "[PERSON_NAME]"
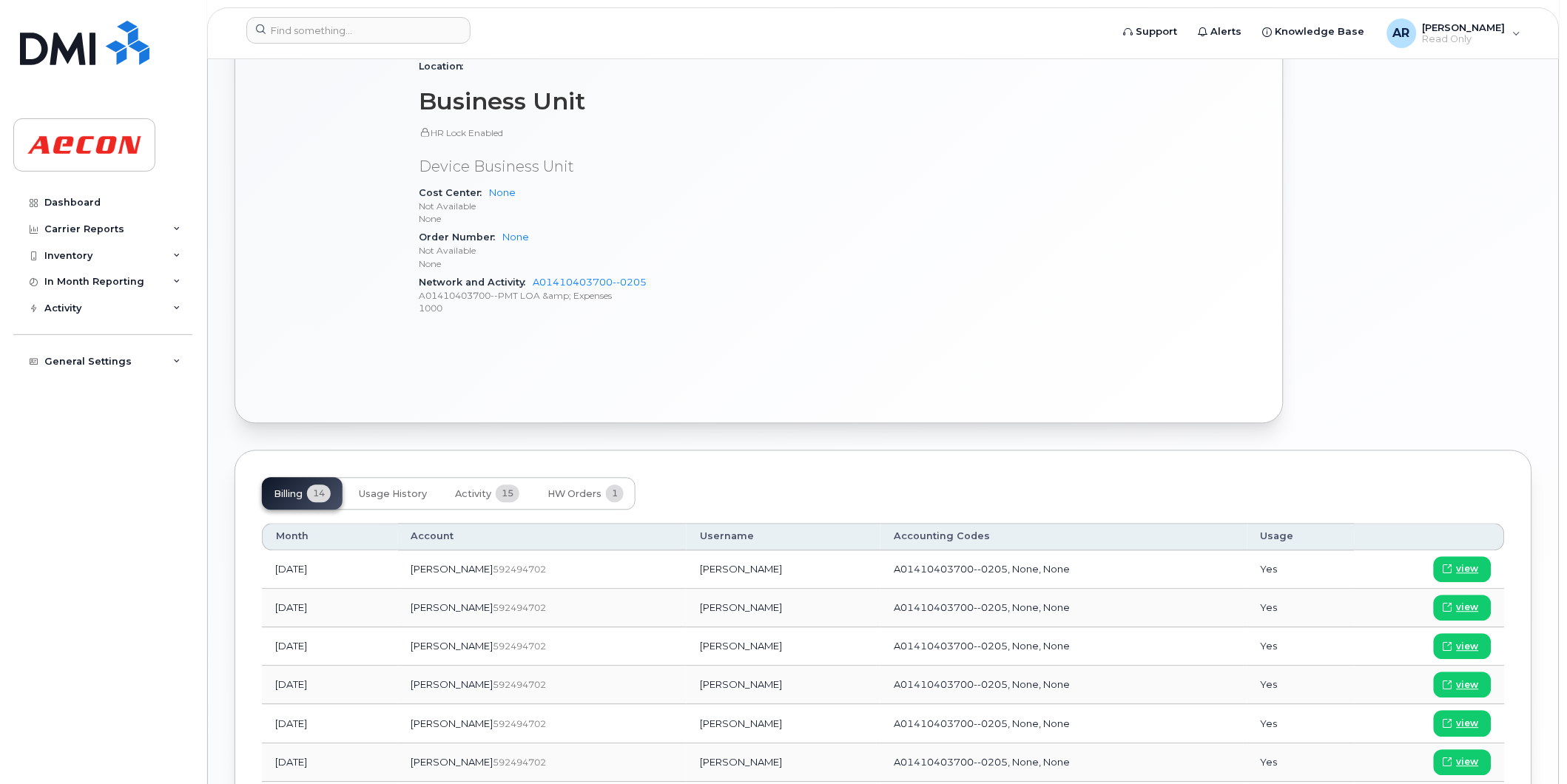
scroll to position [821, 0]
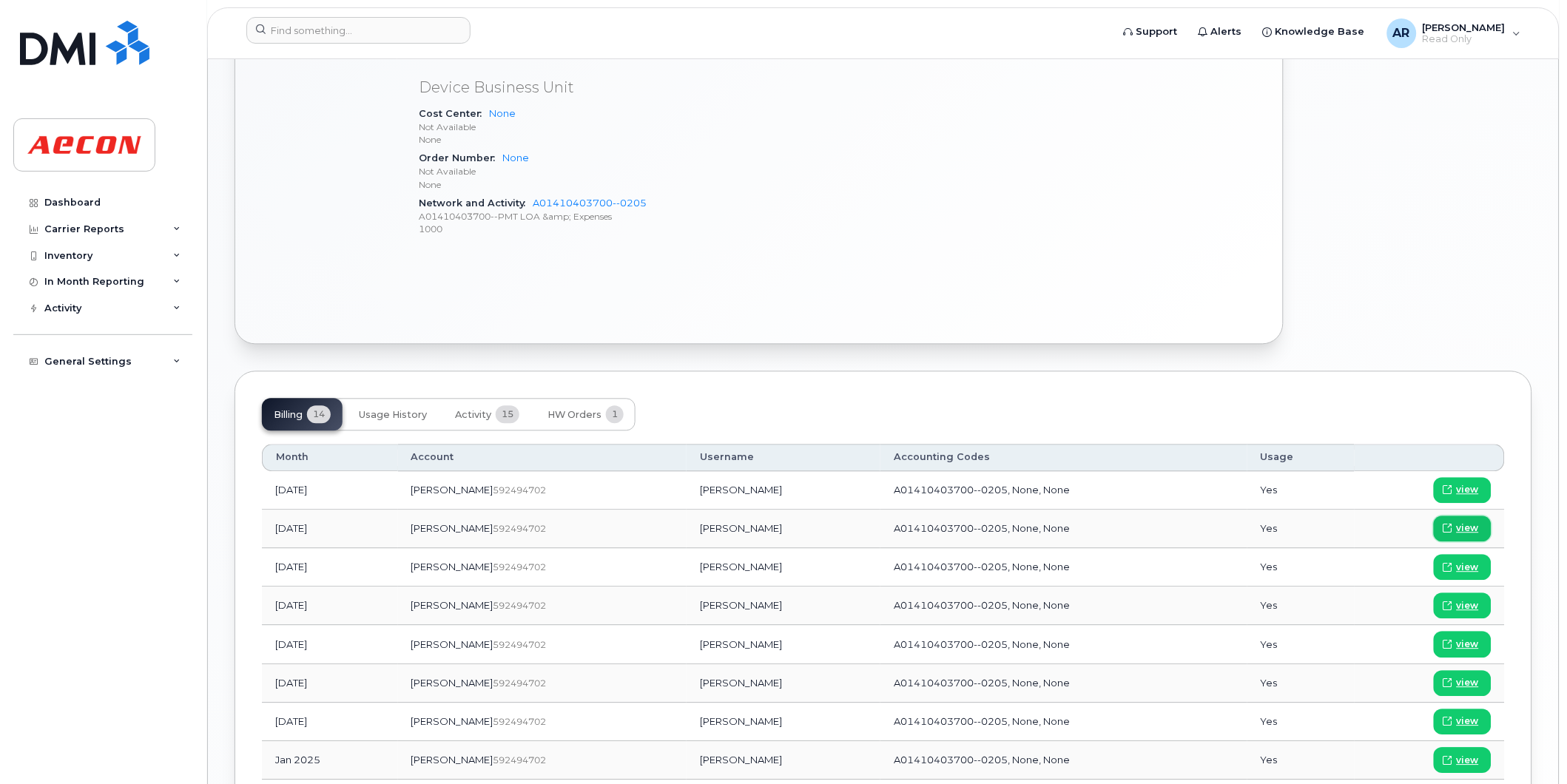
click at [1463, 525] on span "view" at bounding box center [1467, 528] width 22 height 13
click at [348, 31] on input at bounding box center [358, 30] width 224 height 27
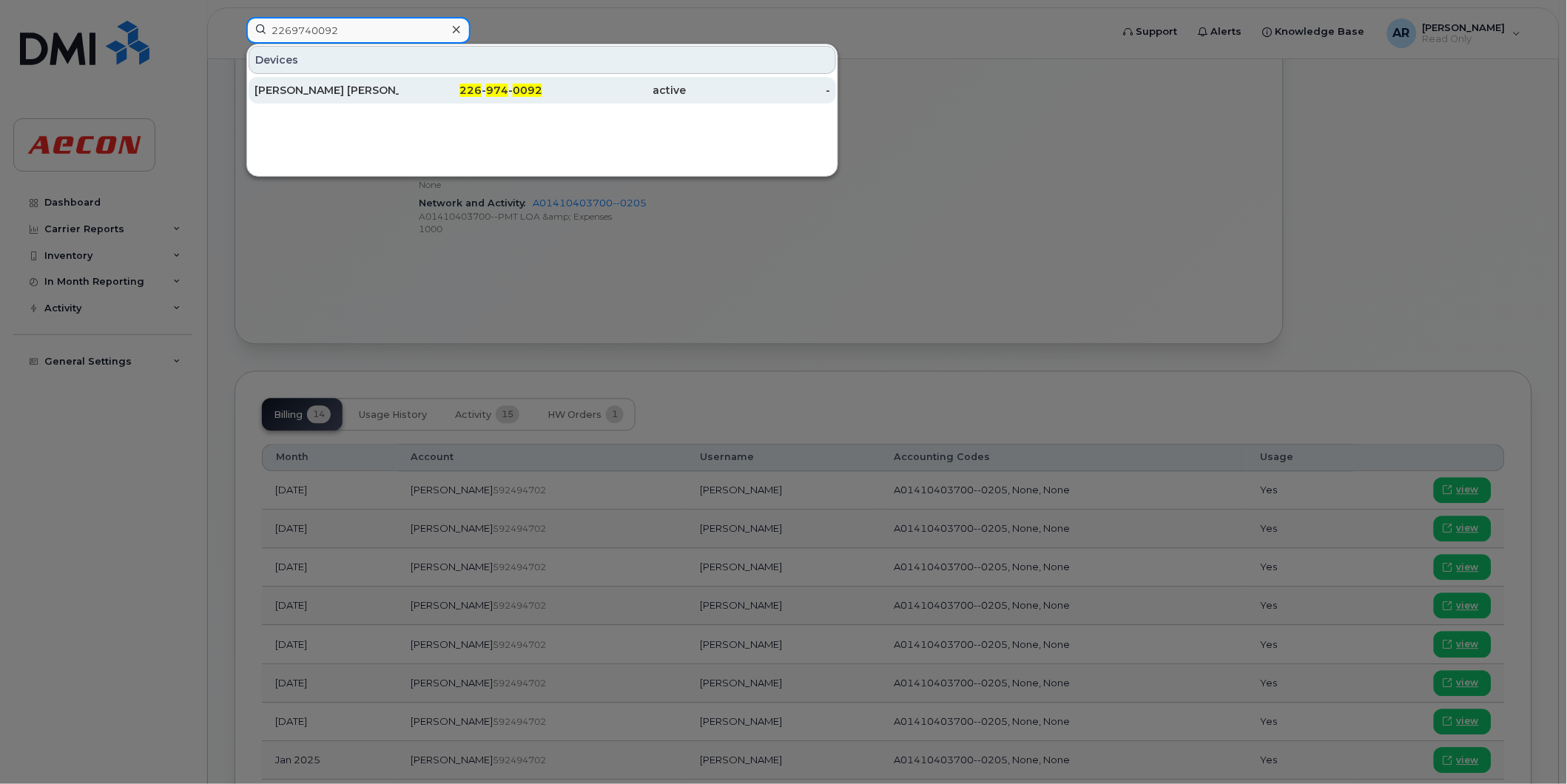
type input "2269740092"
click at [352, 88] on div "[PERSON_NAME] [PERSON_NAME]" at bounding box center [326, 90] width 145 height 15
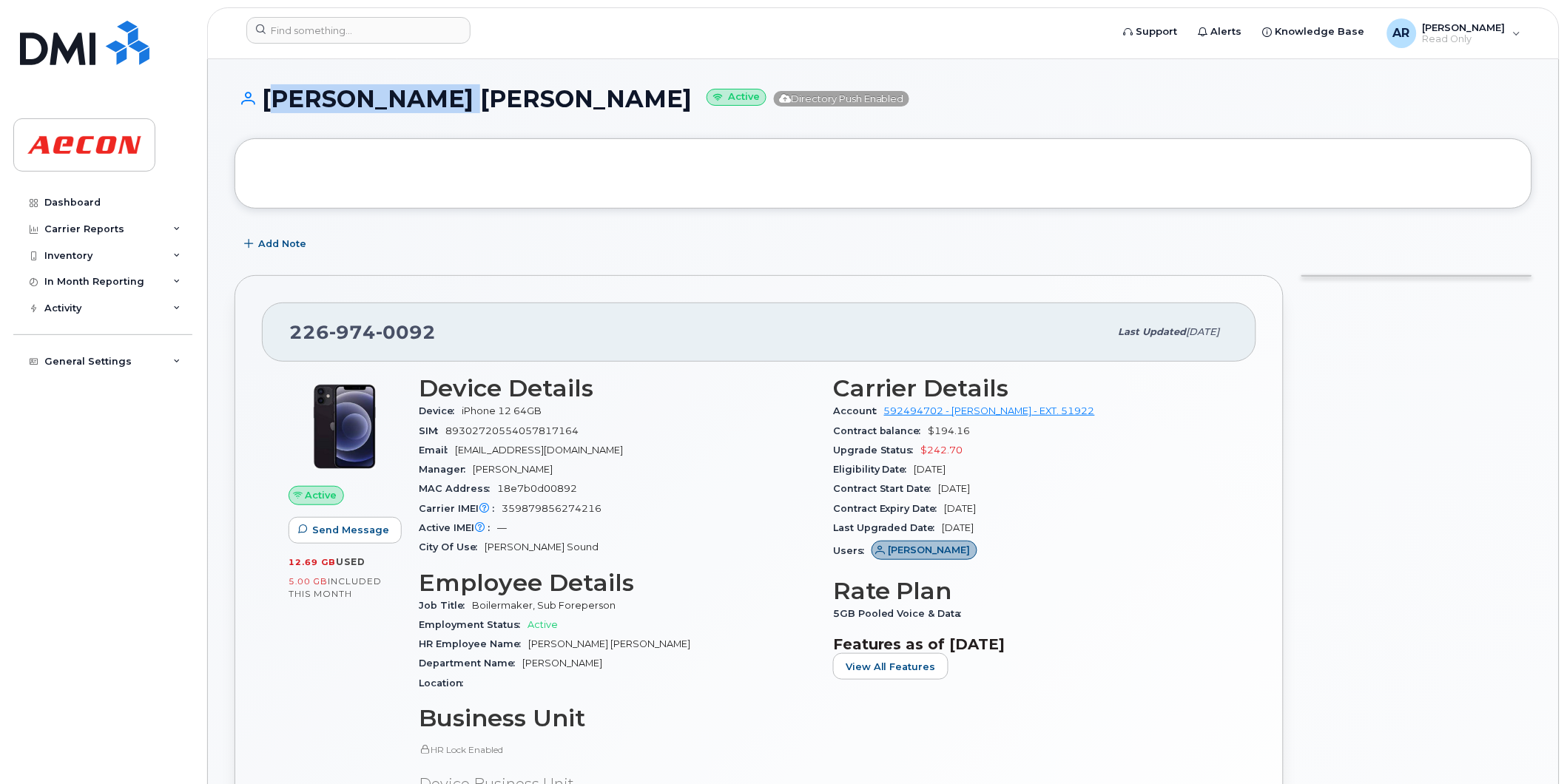
drag, startPoint x: 459, startPoint y: 104, endPoint x: 267, endPoint y: 104, distance: 192.0
click at [267, 104] on h1 "[PERSON_NAME] [PERSON_NAME] Active Directory Push Enabled" at bounding box center [883, 99] width 1297 height 26
copy h1 "[PERSON_NAME] [PERSON_NAME]"
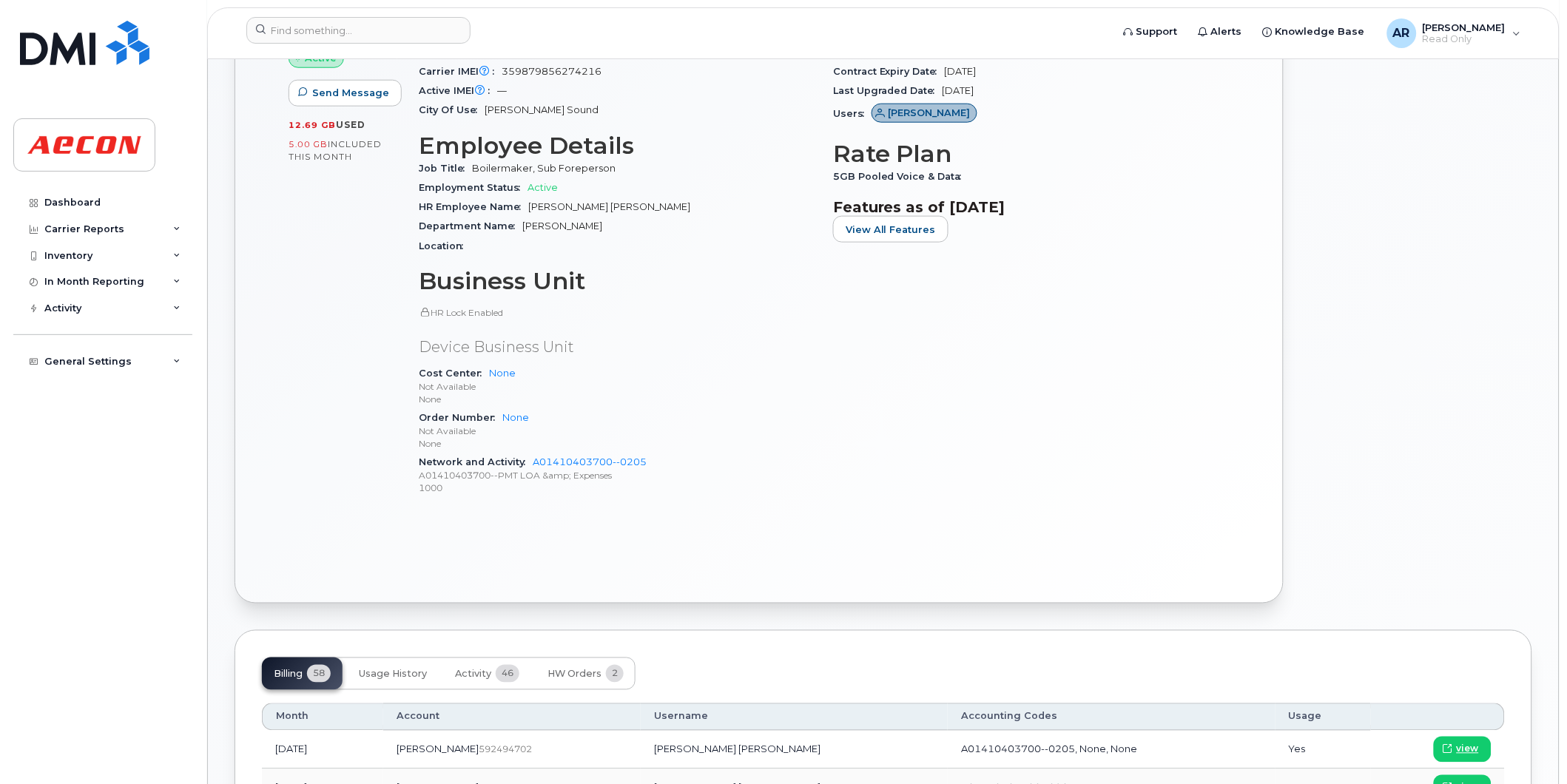
scroll to position [657, 0]
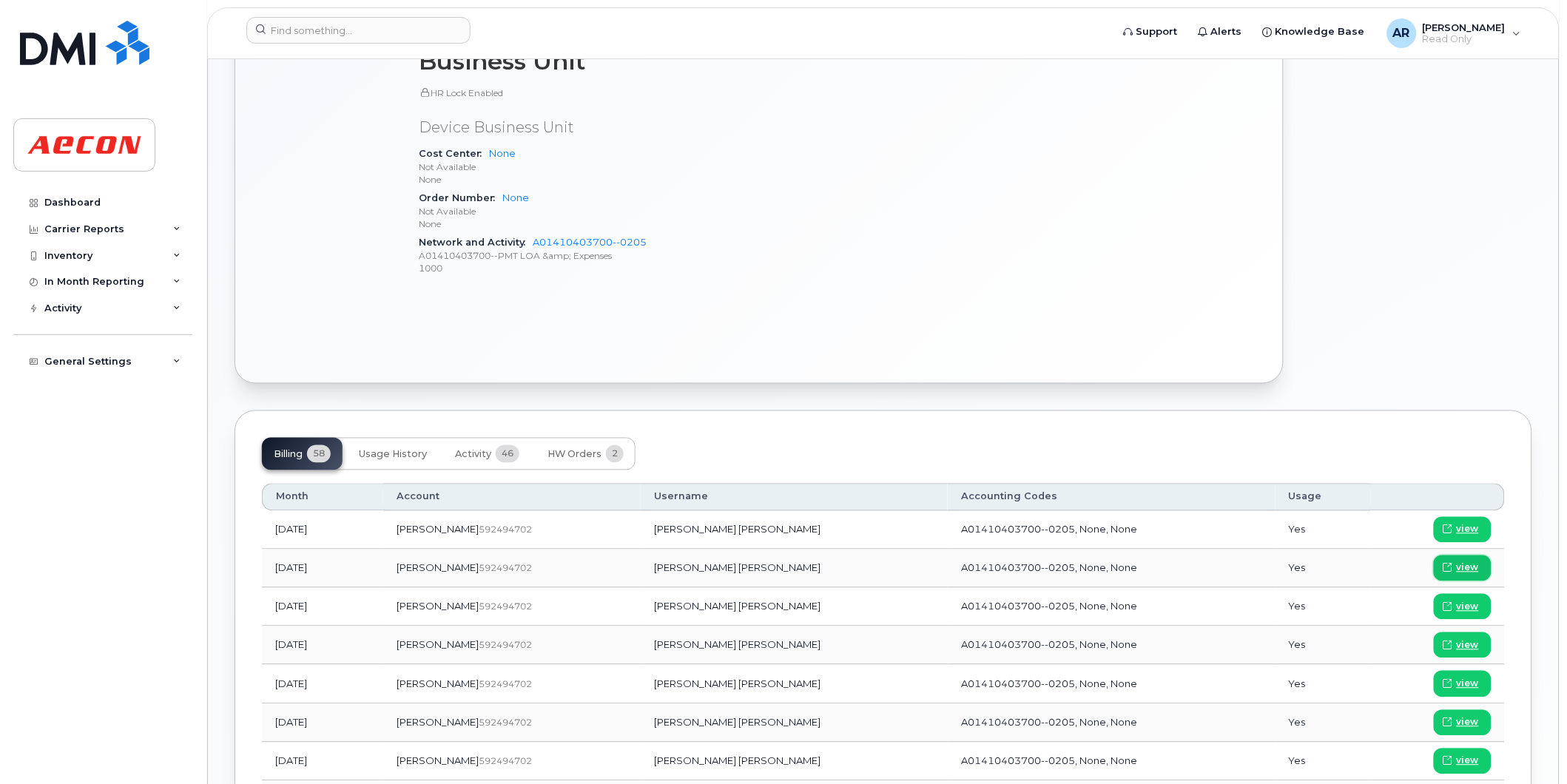
click at [1470, 563] on span "view" at bounding box center [1467, 568] width 22 height 13
click at [339, 32] on input at bounding box center [358, 30] width 224 height 27
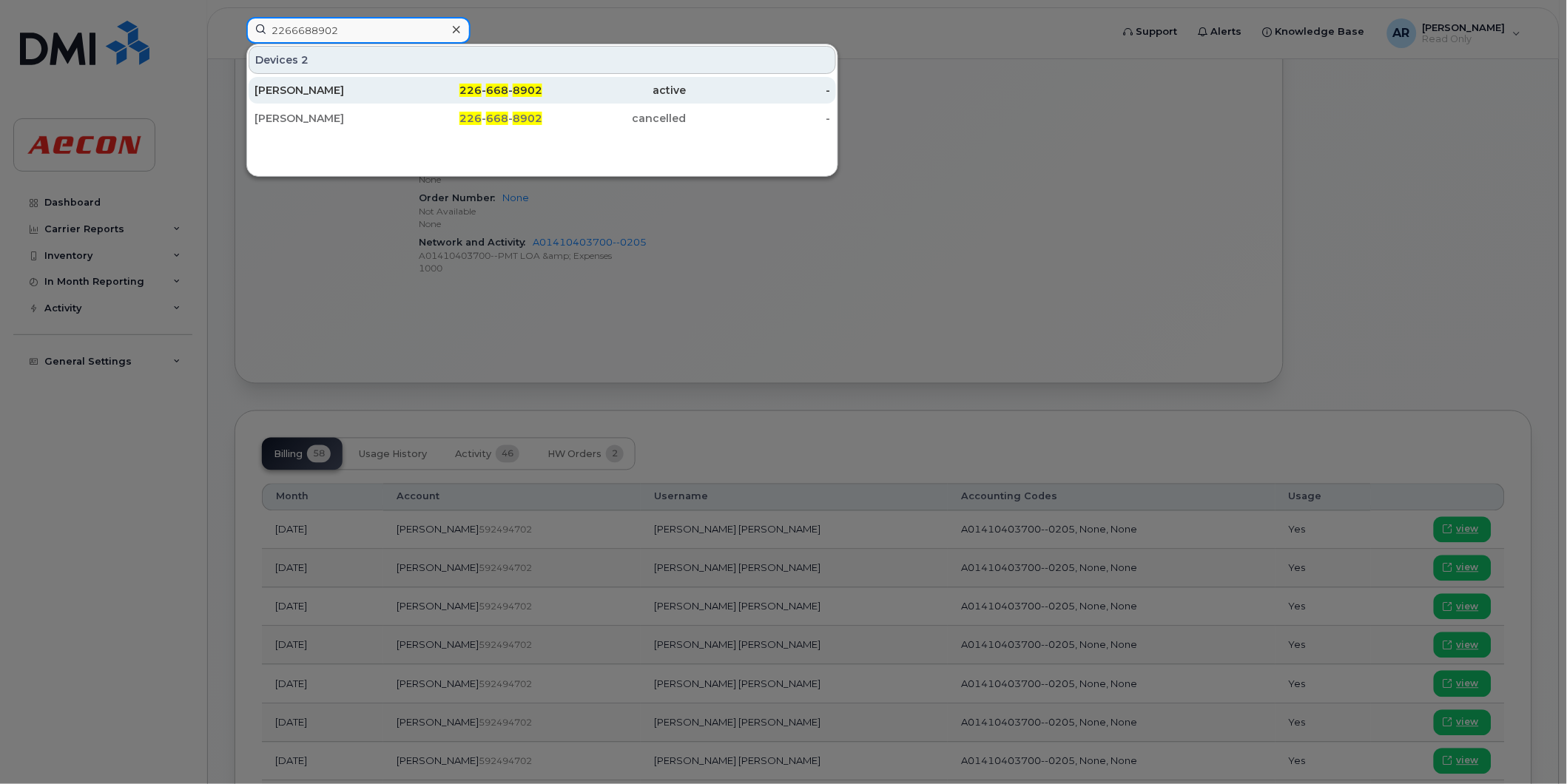
type input "2266688902"
click at [365, 93] on div "THOMAS WELSH" at bounding box center [326, 90] width 145 height 15
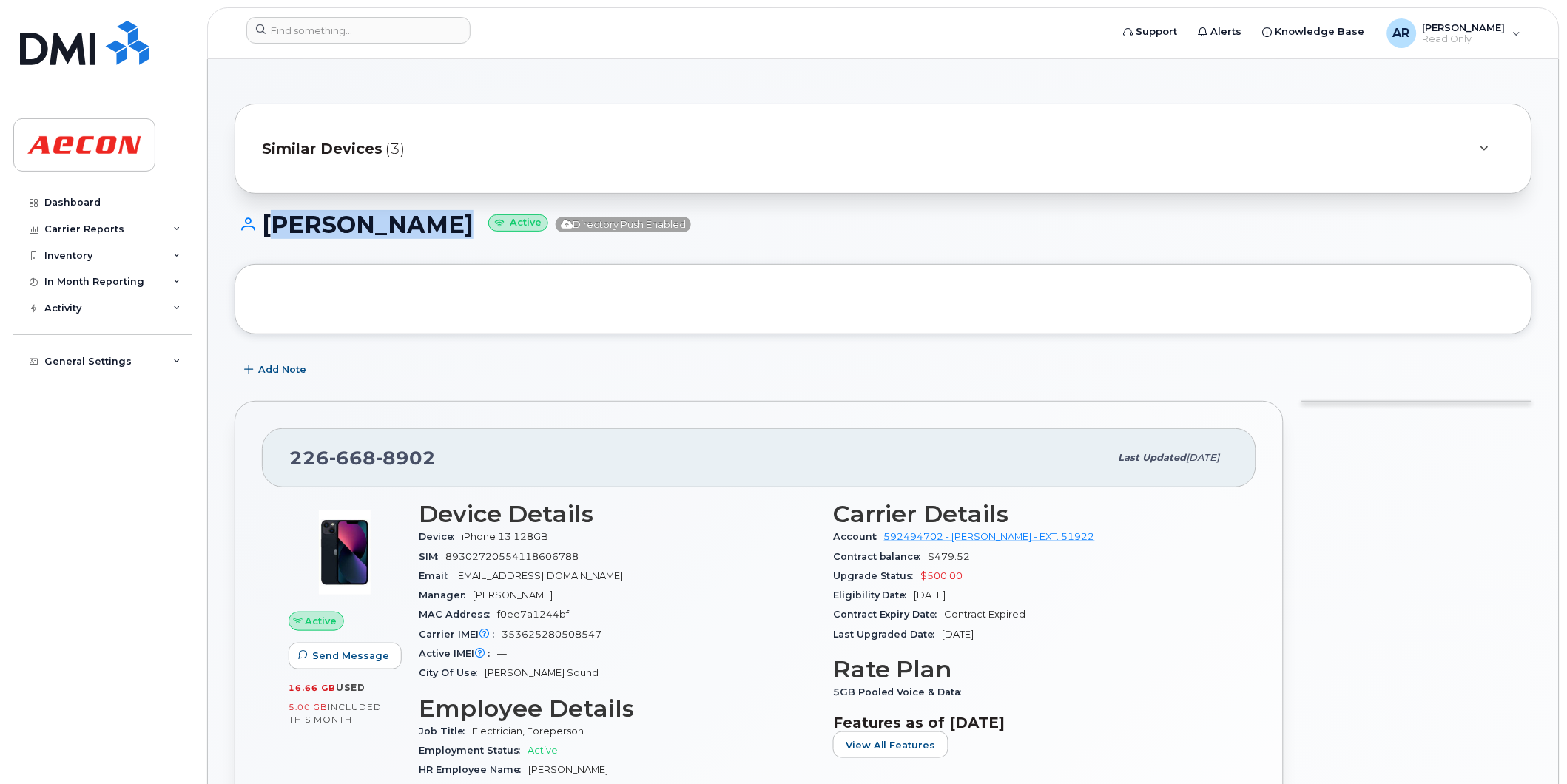
drag, startPoint x: 468, startPoint y: 232, endPoint x: 268, endPoint y: 231, distance: 200.0
click at [268, 231] on h1 "THOMAS WELSH Active Directory Push Enabled" at bounding box center [883, 225] width 1297 height 26
copy h1 "THOMAS WELSH"
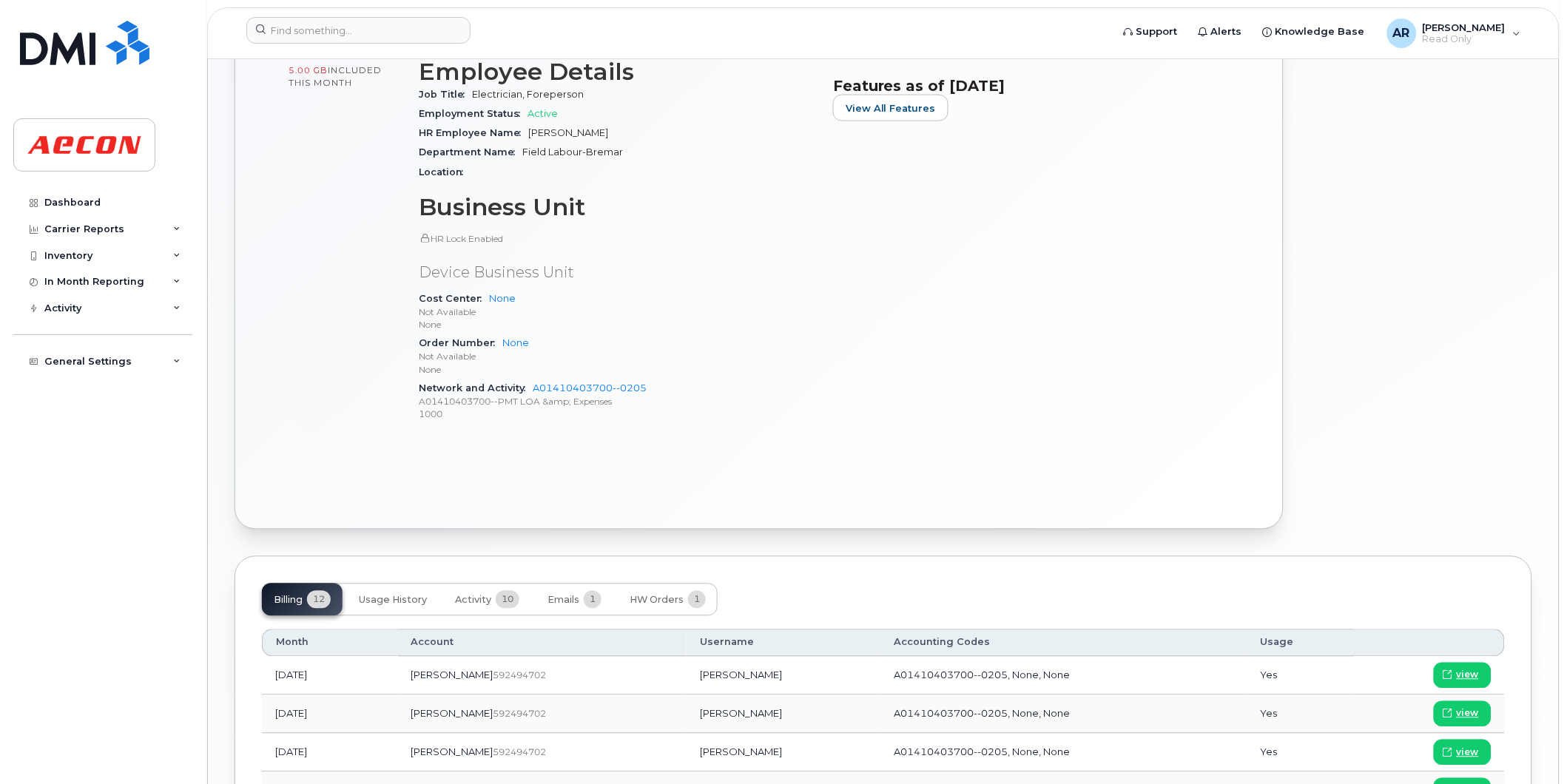
scroll to position [657, 0]
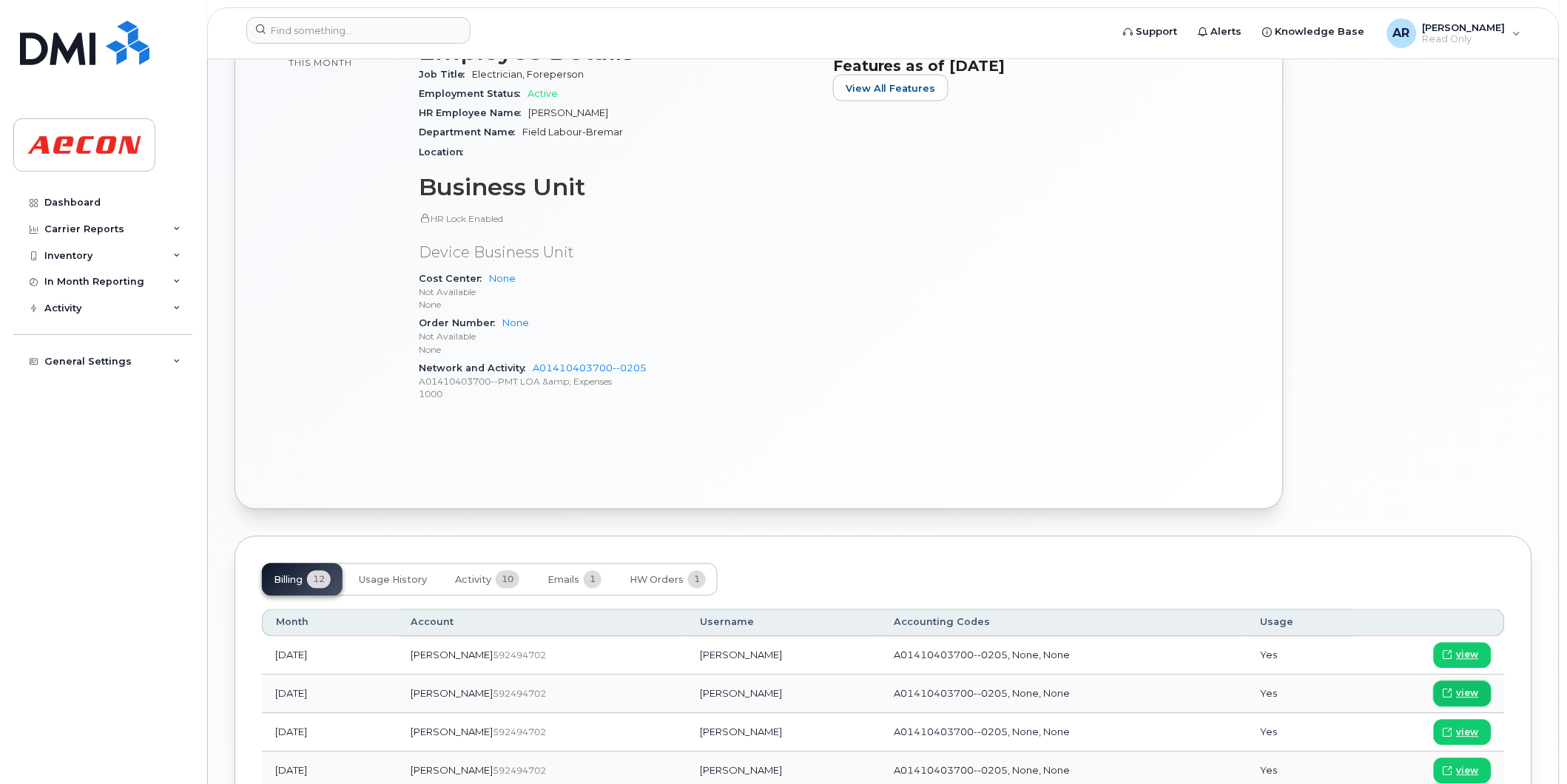
click at [1465, 691] on span "view" at bounding box center [1467, 694] width 22 height 13
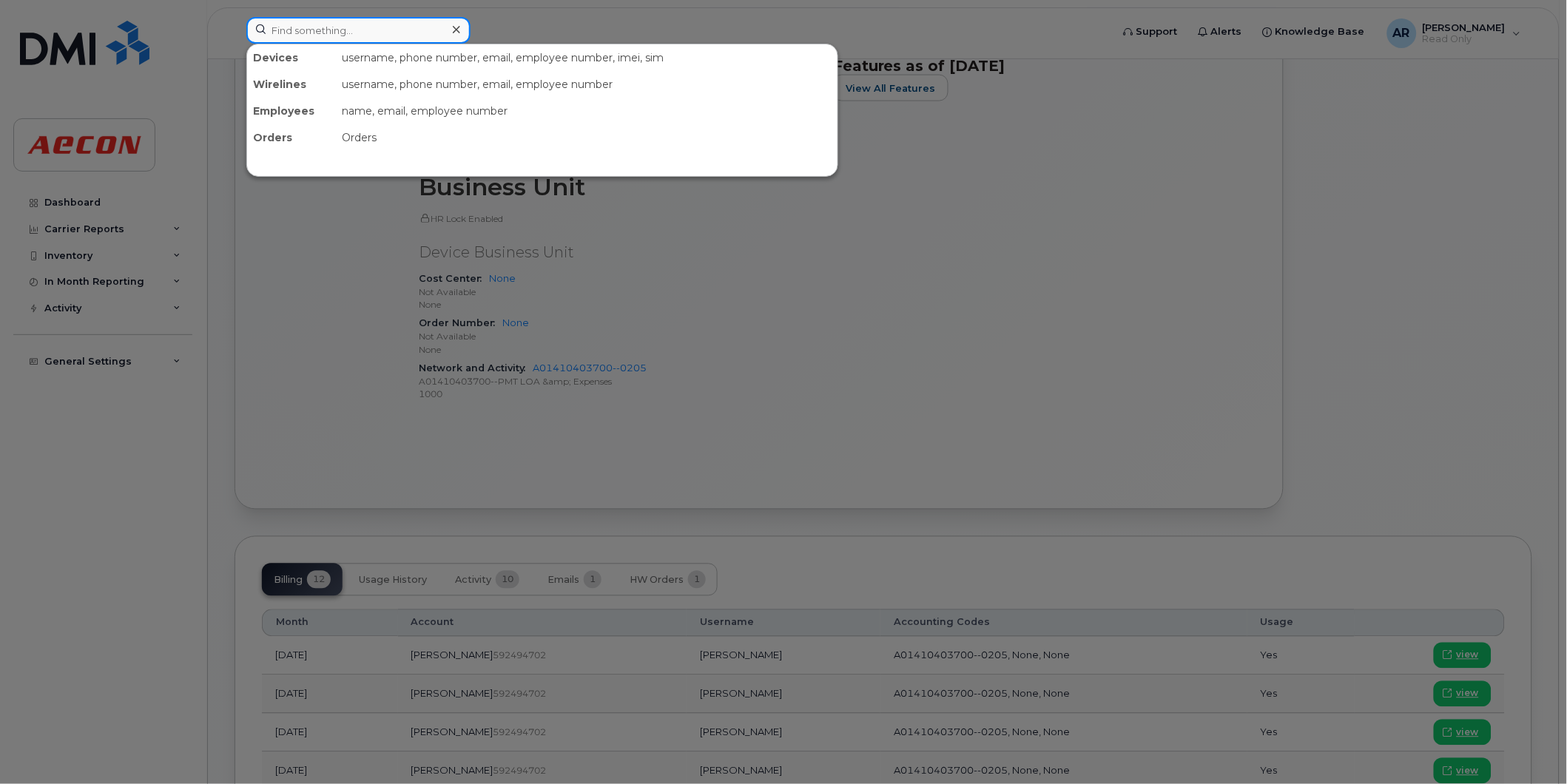
click at [316, 35] on input at bounding box center [358, 30] width 224 height 27
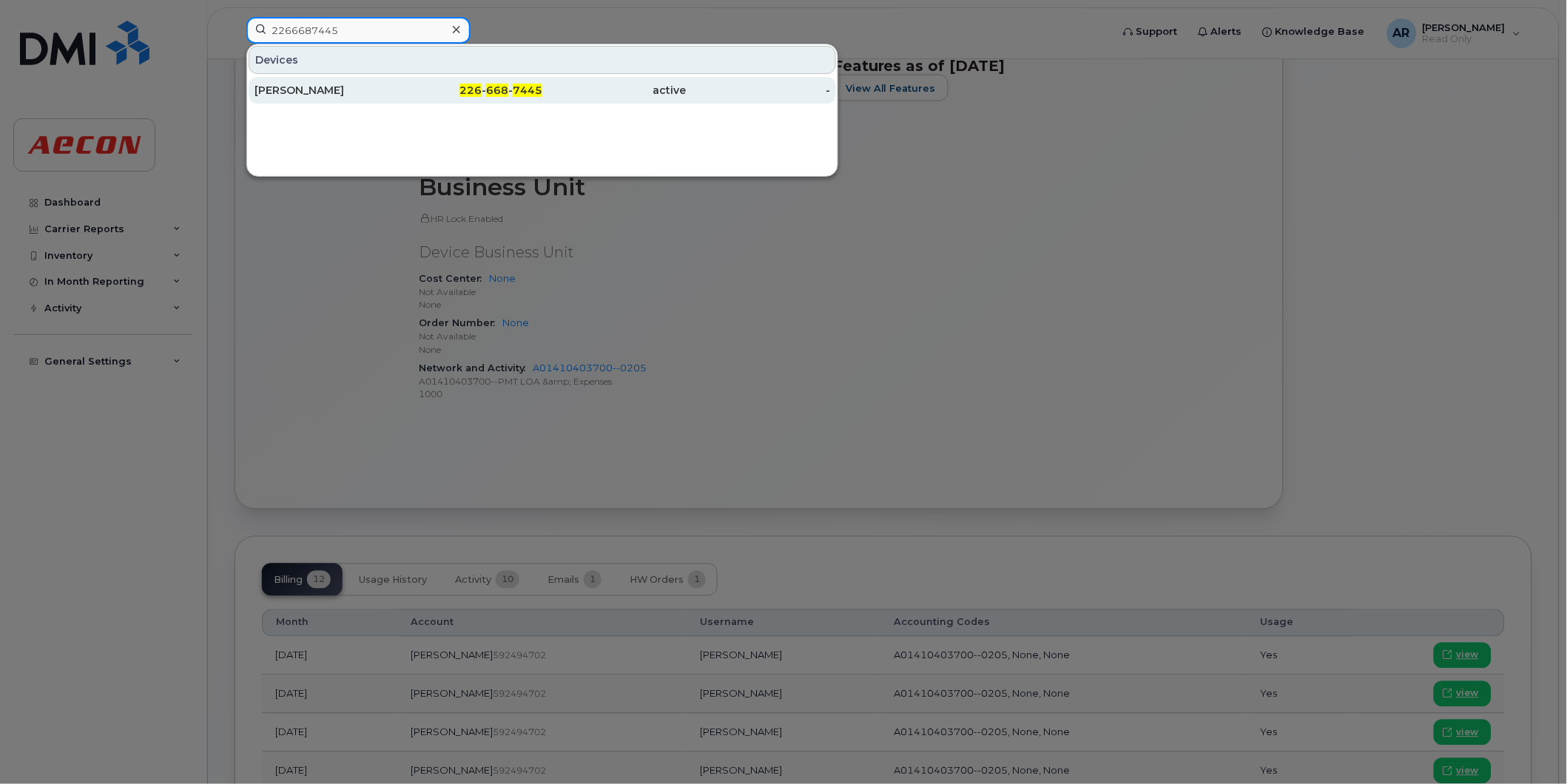
type input "2266687445"
click at [329, 85] on div "CASSANDRA SCHLATMAN" at bounding box center [326, 90] width 145 height 15
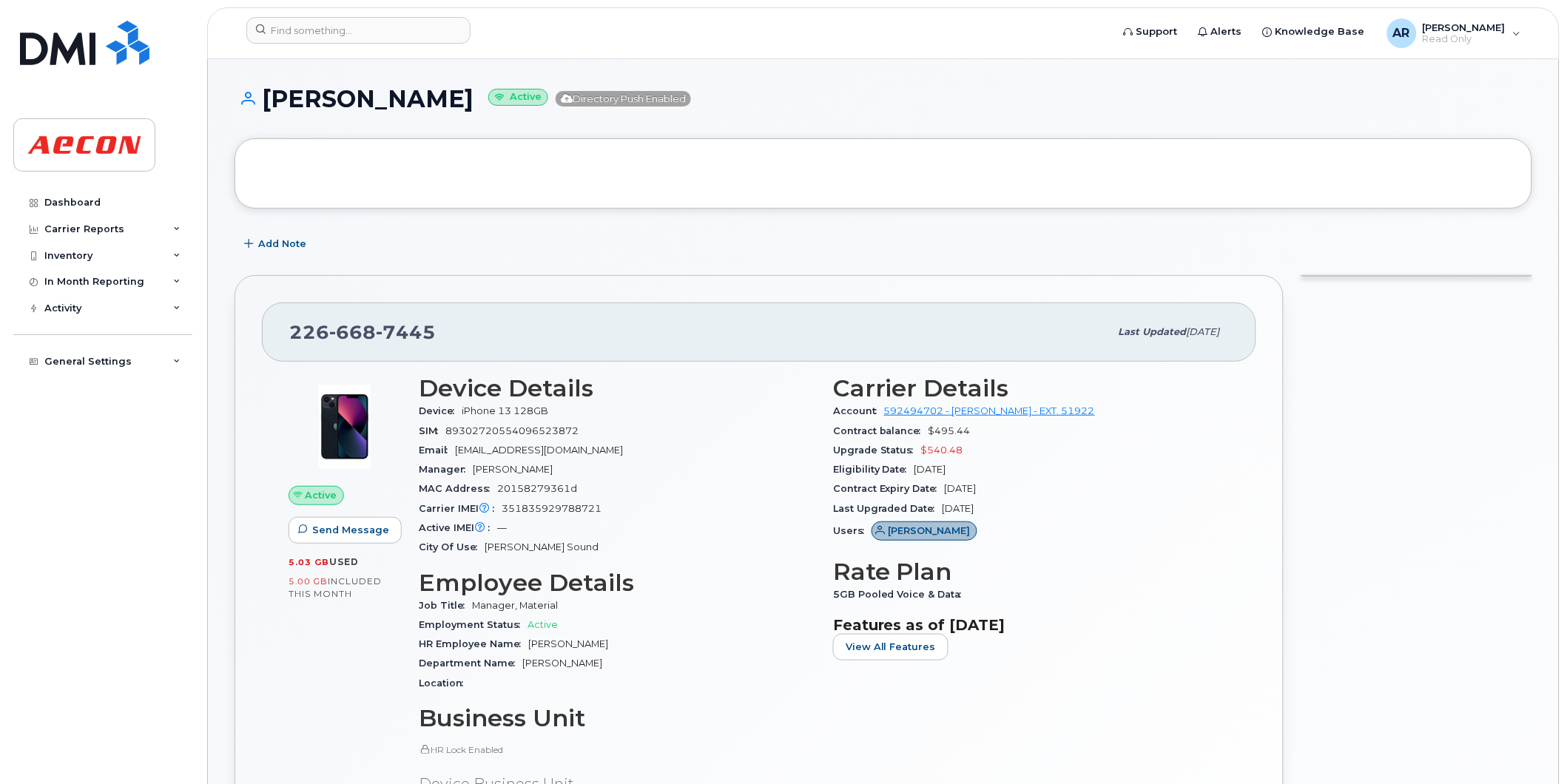
drag, startPoint x: 580, startPoint y: 105, endPoint x: 270, endPoint y: 102, distance: 310.0
click at [270, 102] on h1 "[PERSON_NAME] Active Directory Push Enabled" at bounding box center [883, 99] width 1297 height 26
copy h1 "[PERSON_NAME]"
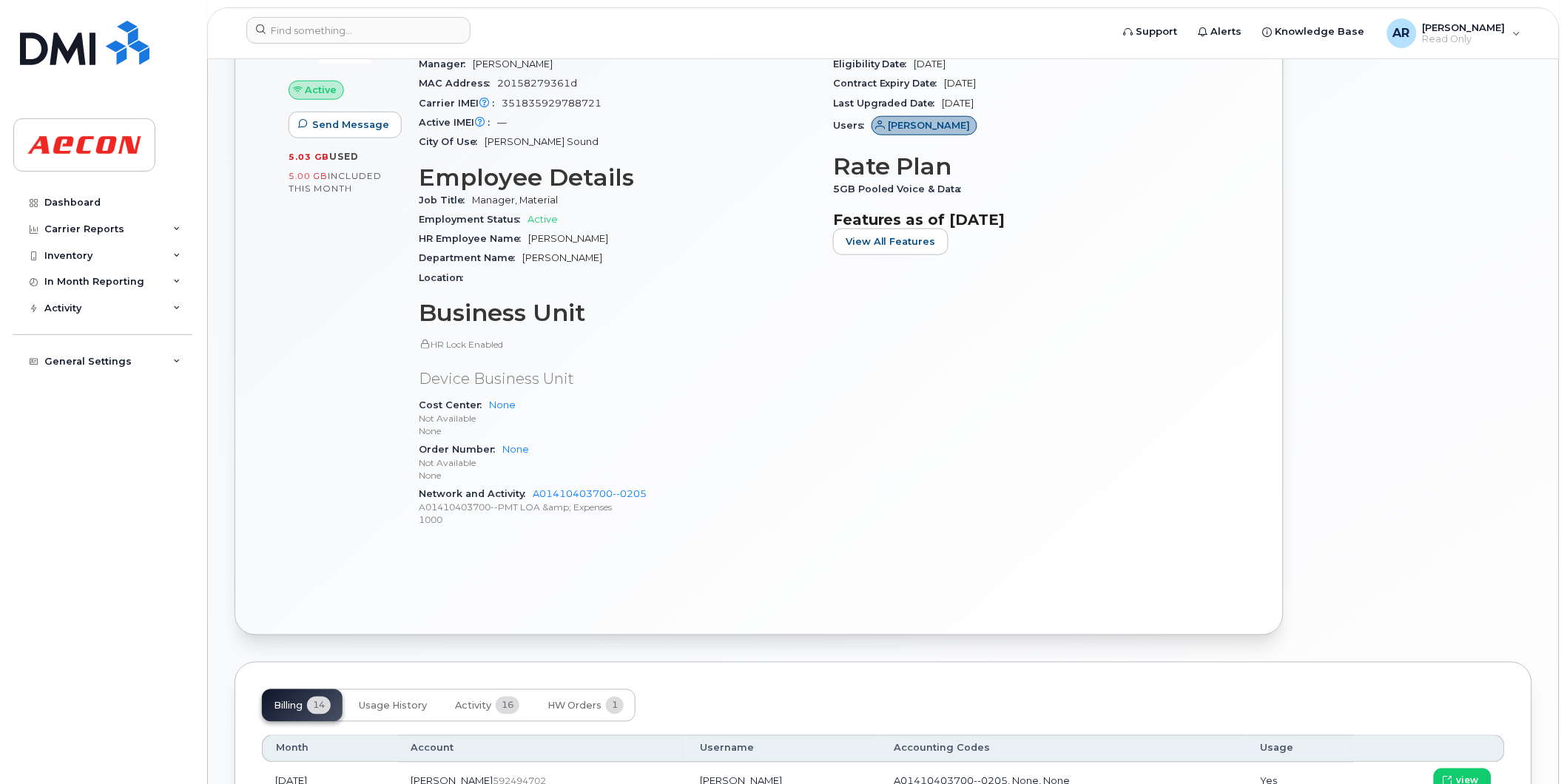
scroll to position [493, 0]
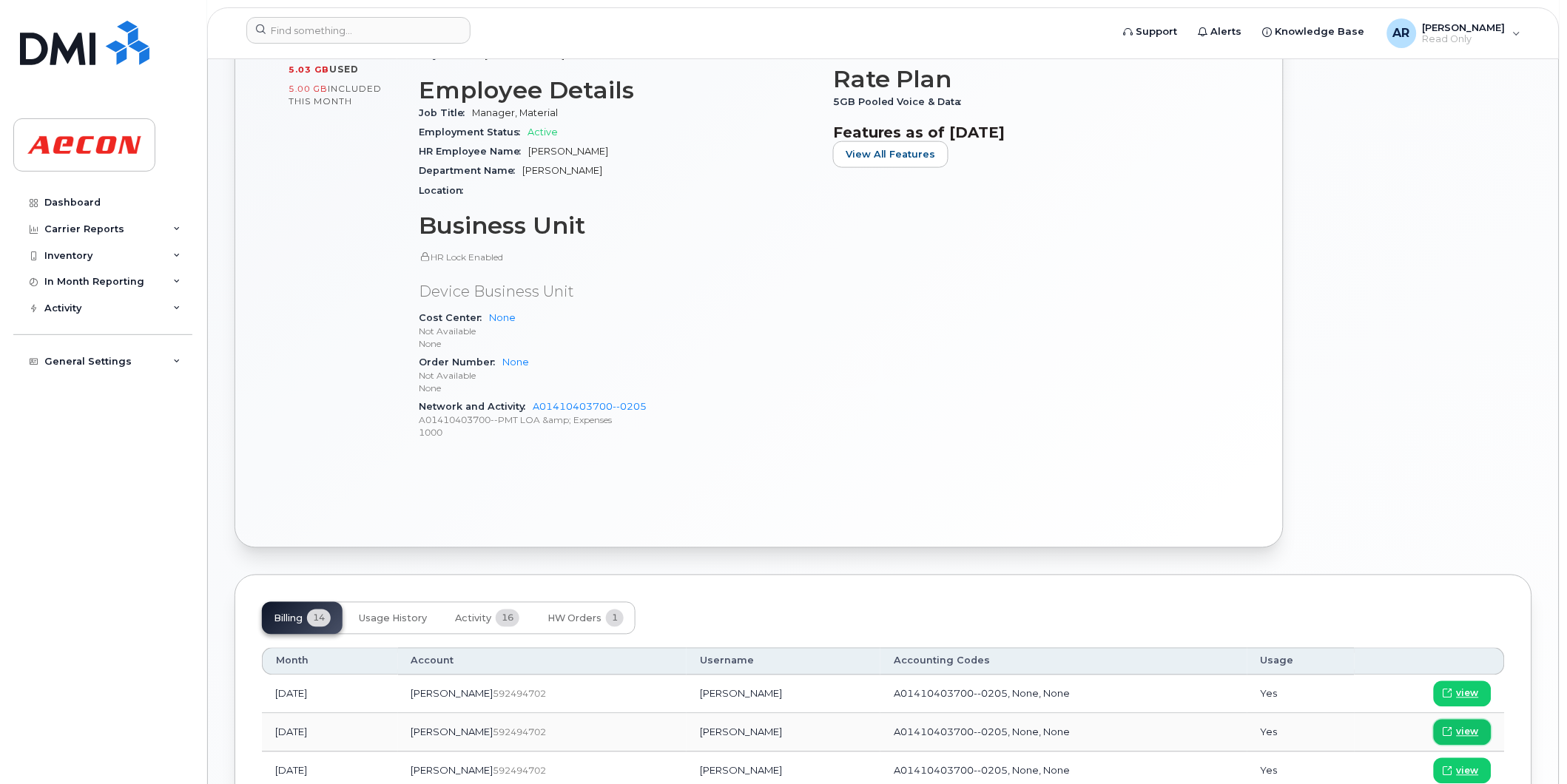
click at [1463, 727] on span "view" at bounding box center [1467, 732] width 22 height 13
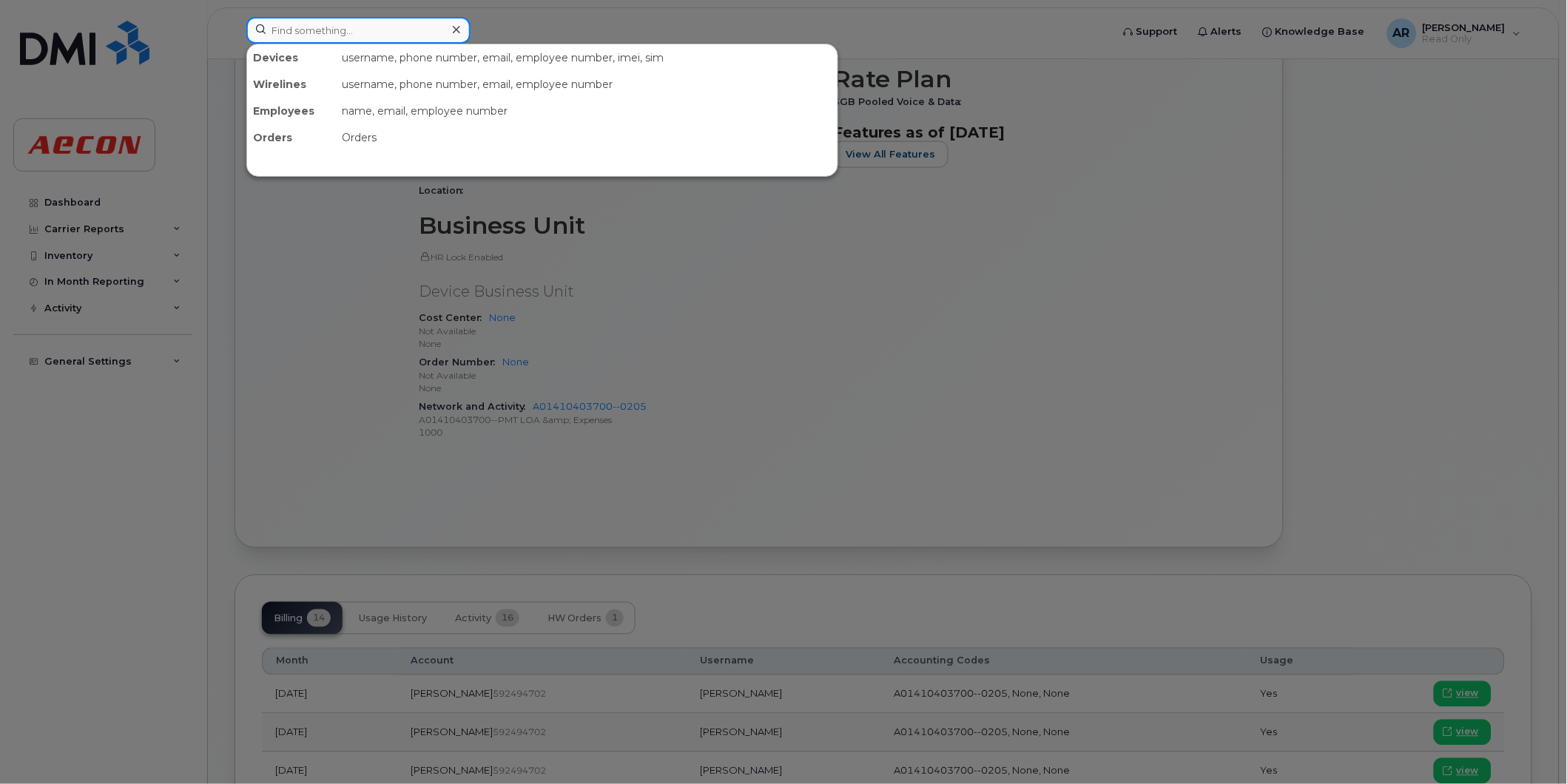
click at [358, 36] on input at bounding box center [358, 30] width 224 height 27
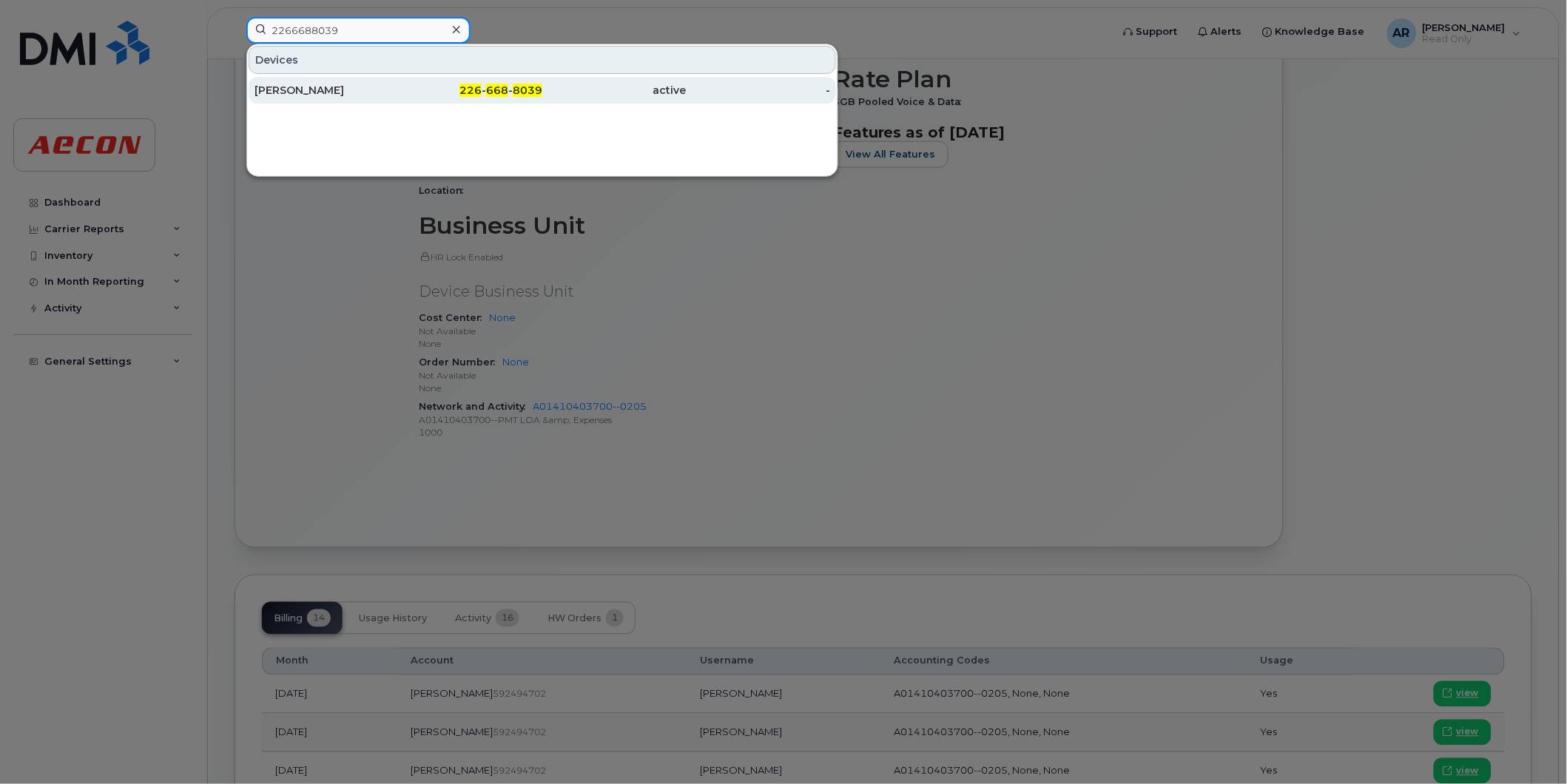
type input "2266688039"
click at [336, 88] on div "[PERSON_NAME]" at bounding box center [326, 90] width 145 height 15
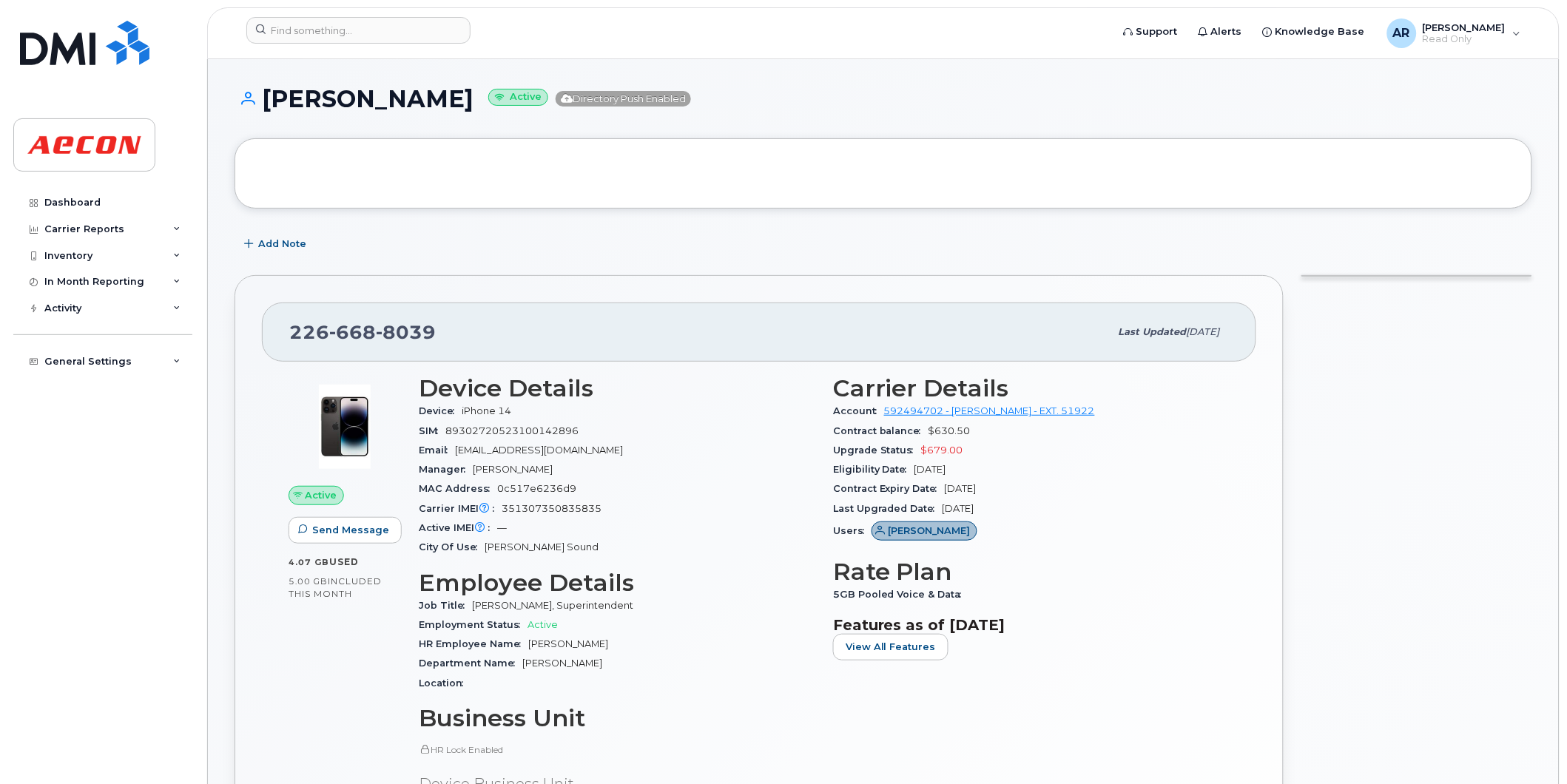
drag, startPoint x: 460, startPoint y: 104, endPoint x: 270, endPoint y: 98, distance: 190.1
click at [270, 98] on h1 "[PERSON_NAME] Active Directory Push Enabled" at bounding box center [883, 99] width 1297 height 26
copy h1 "[PERSON_NAME]"
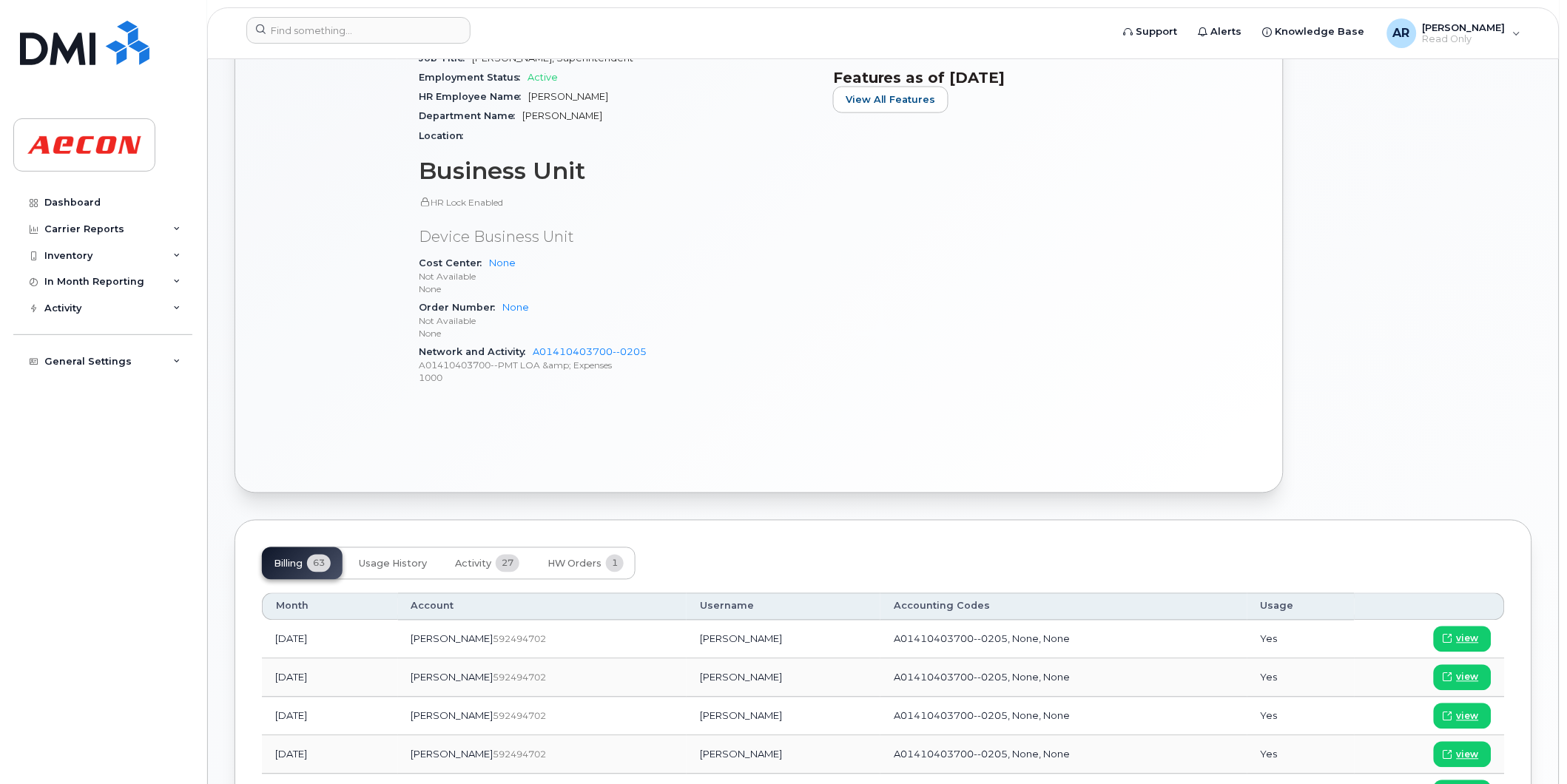
scroll to position [739, 0]
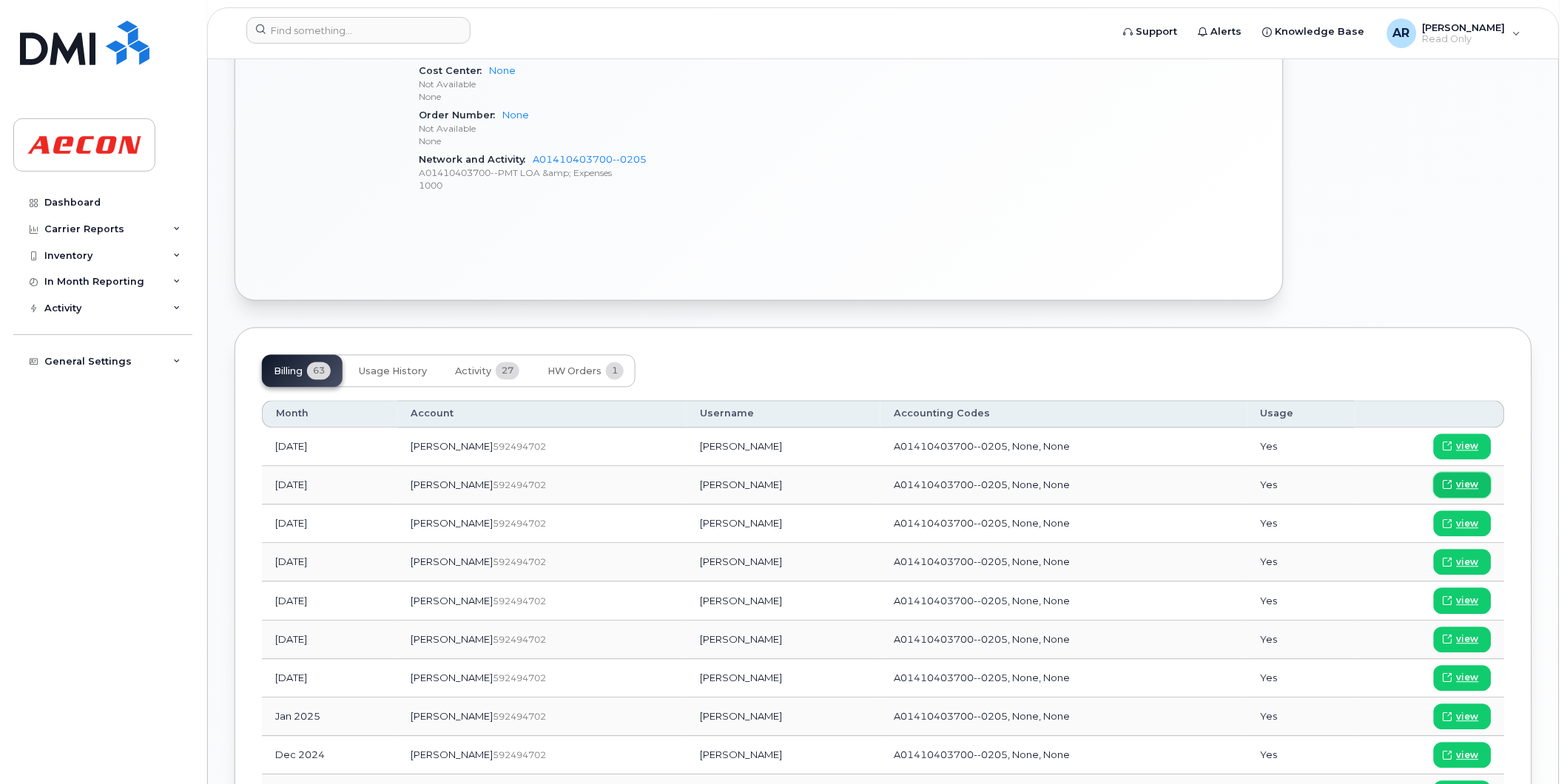
click at [1483, 481] on link "view" at bounding box center [1462, 485] width 58 height 26
click at [335, 32] on input at bounding box center [358, 30] width 224 height 27
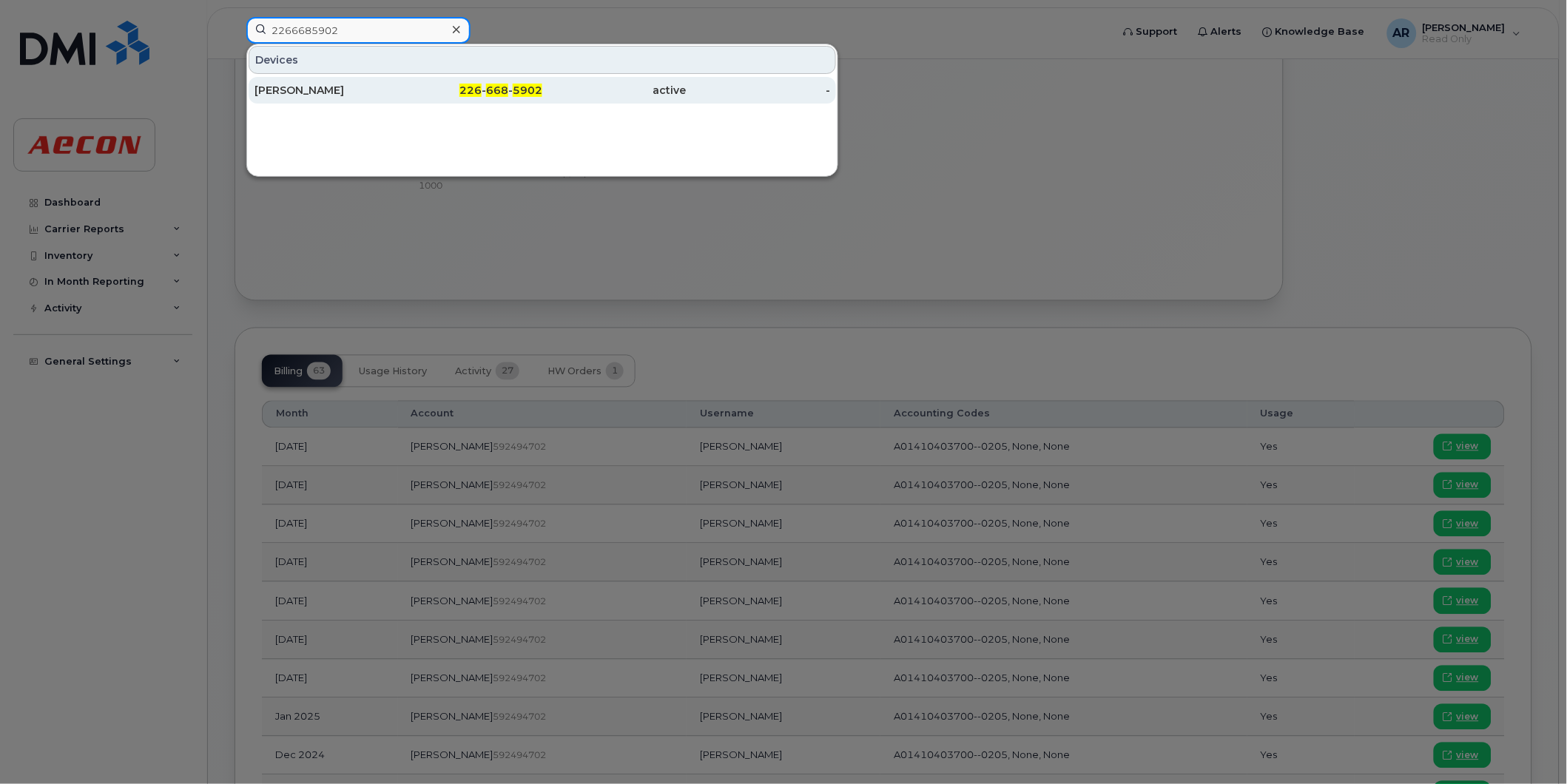
type input "2266685902"
click at [343, 94] on div "[PERSON_NAME]" at bounding box center [326, 90] width 145 height 15
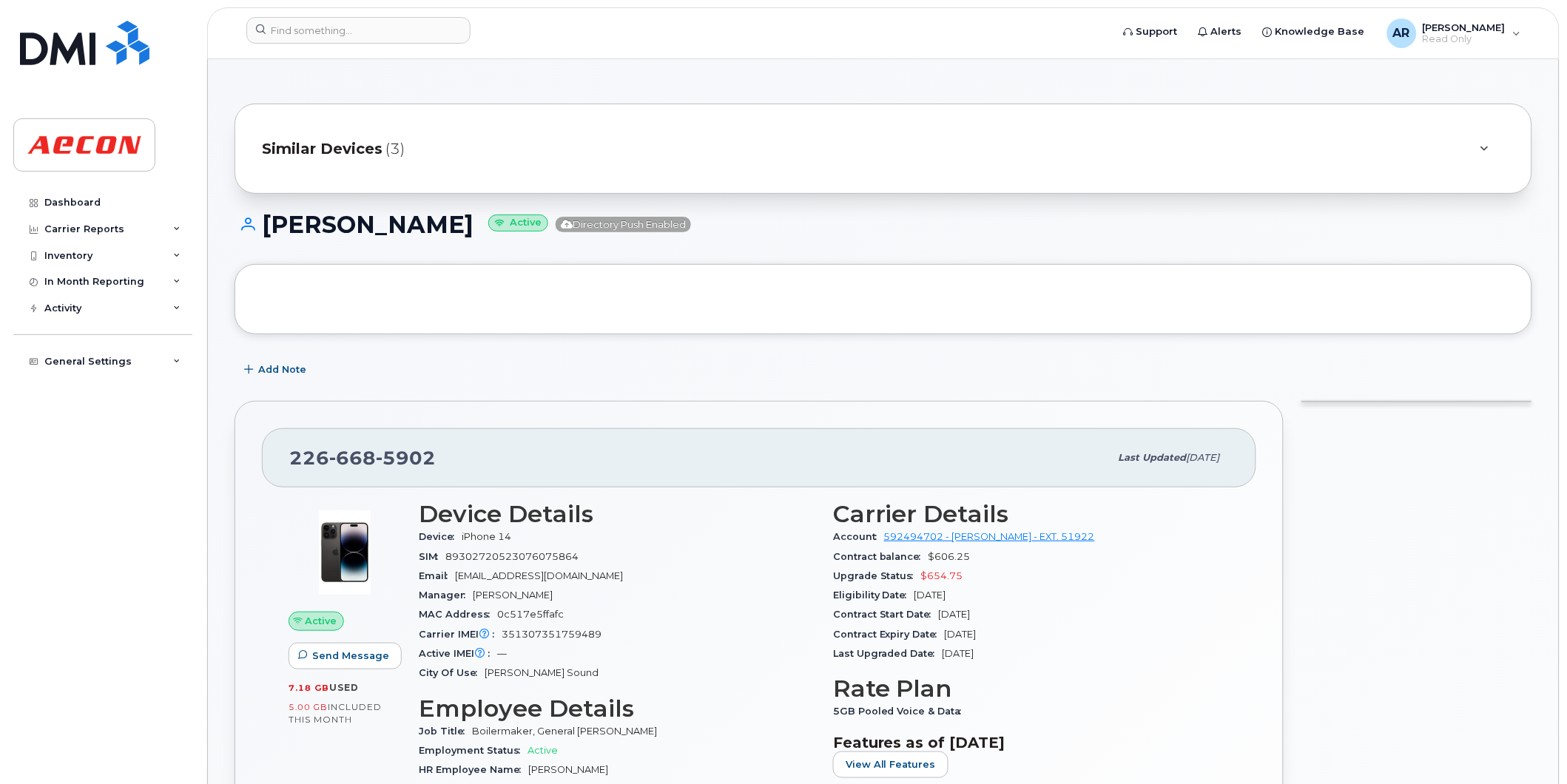
drag, startPoint x: 505, startPoint y: 219, endPoint x: 268, endPoint y: 224, distance: 237.1
click at [268, 224] on h1 "[PERSON_NAME] Active Directory Push Enabled" at bounding box center [883, 225] width 1297 height 26
copy h1 "[PERSON_NAME]"
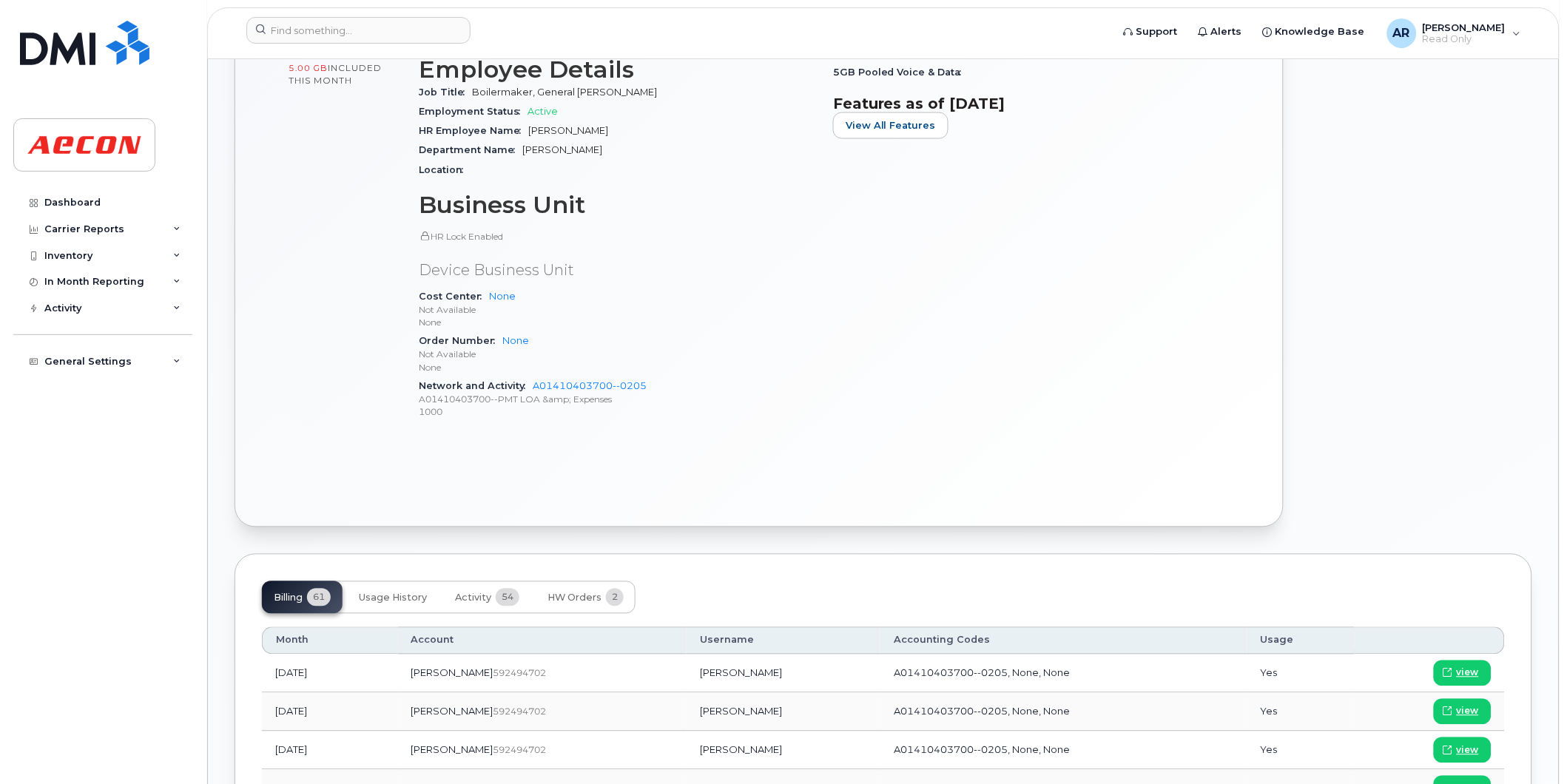
scroll to position [739, 0]
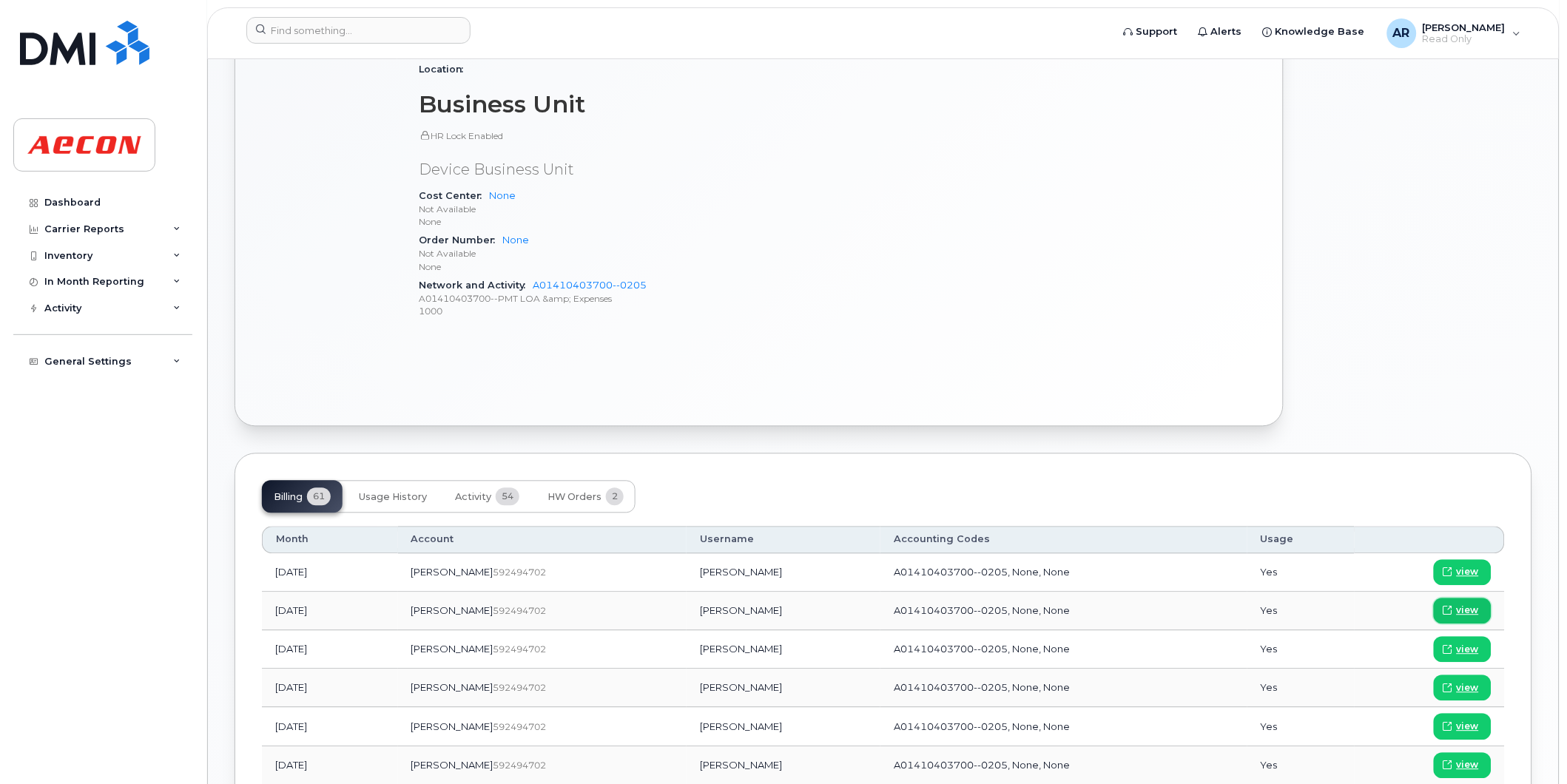
click at [1469, 606] on span "view" at bounding box center [1467, 611] width 22 height 13
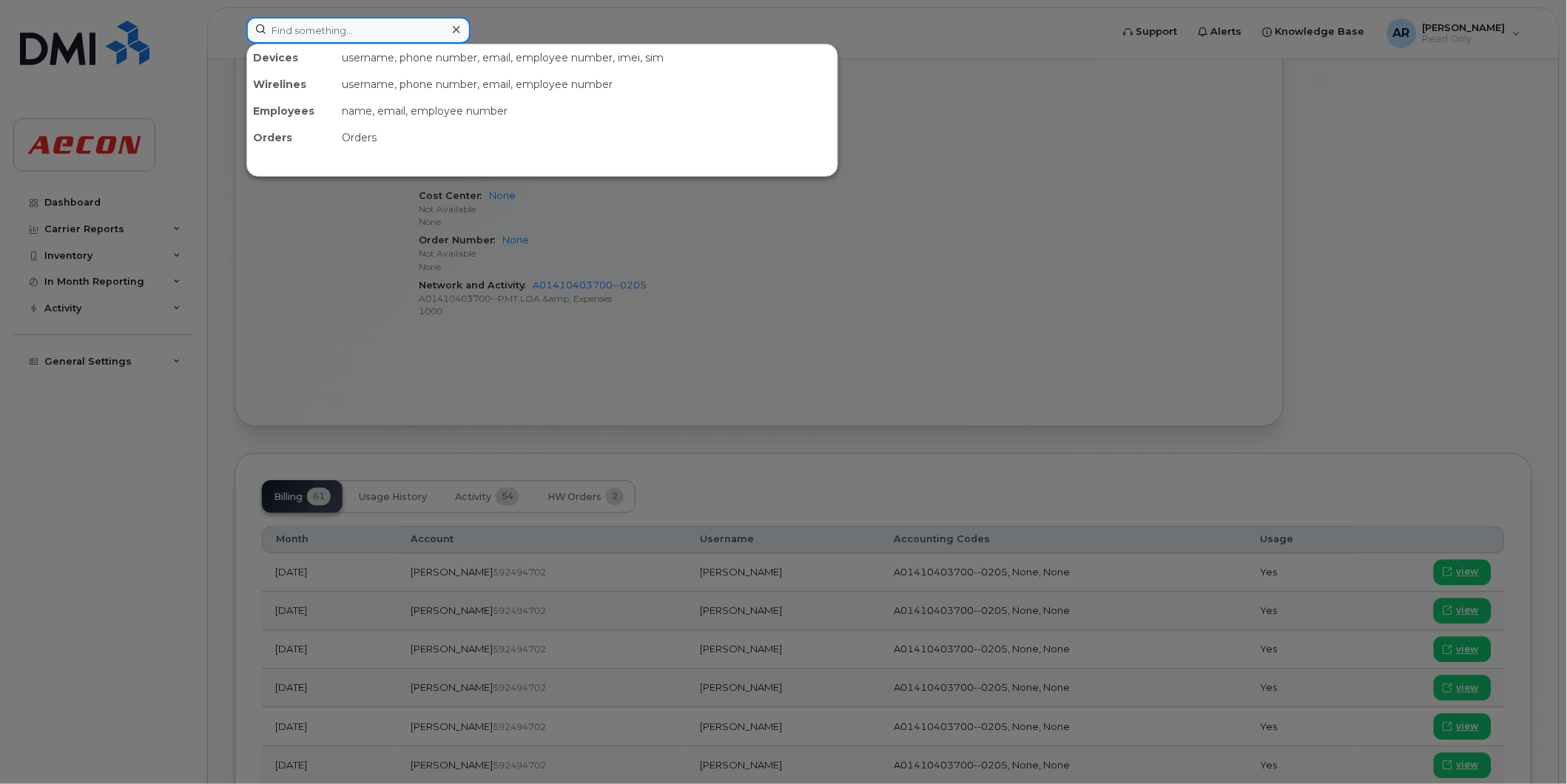
click at [363, 36] on input at bounding box center [358, 30] width 224 height 27
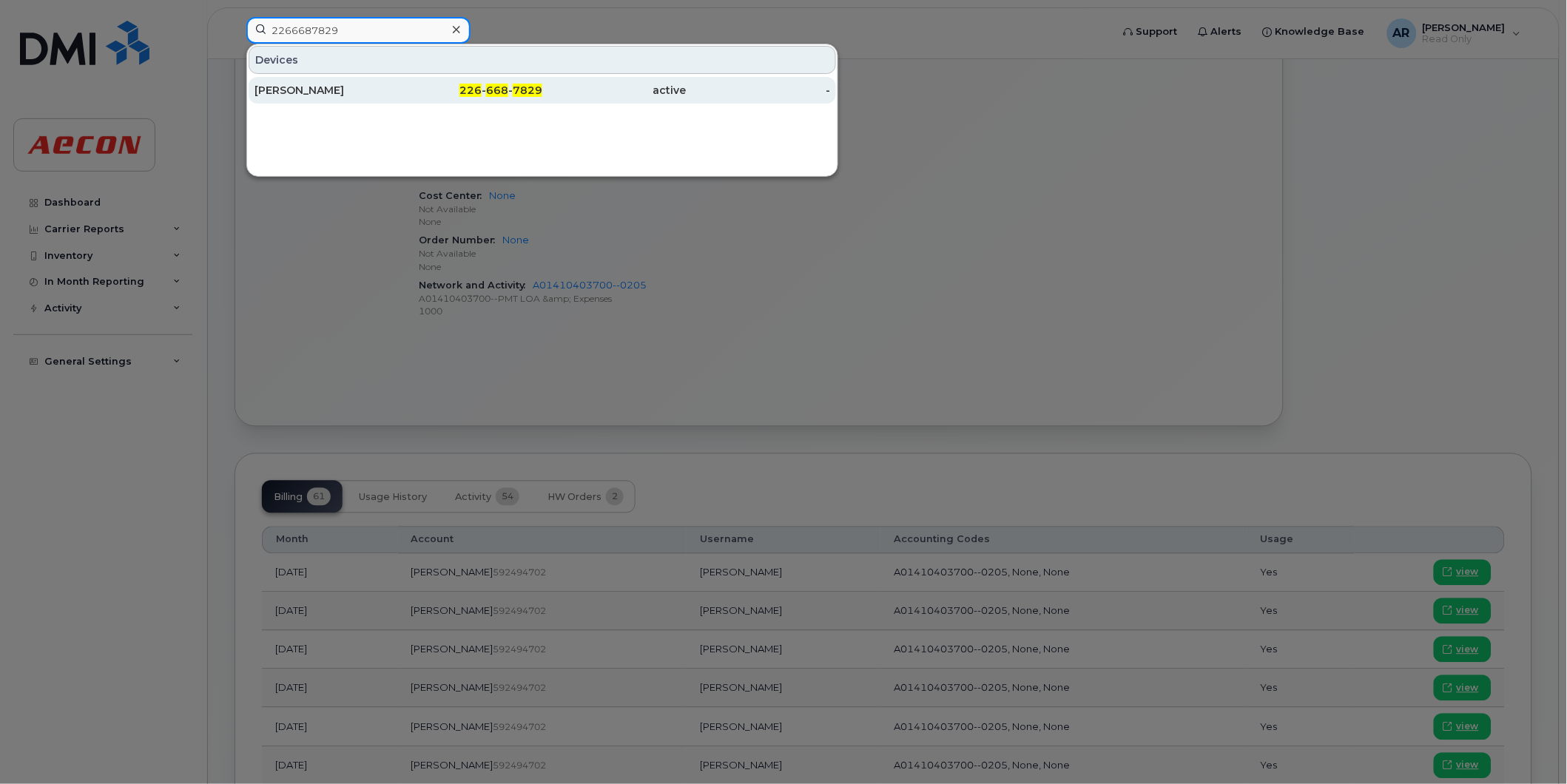
type input "2266687829"
click at [412, 95] on div "226 - 668 - 7829" at bounding box center [471, 90] width 145 height 15
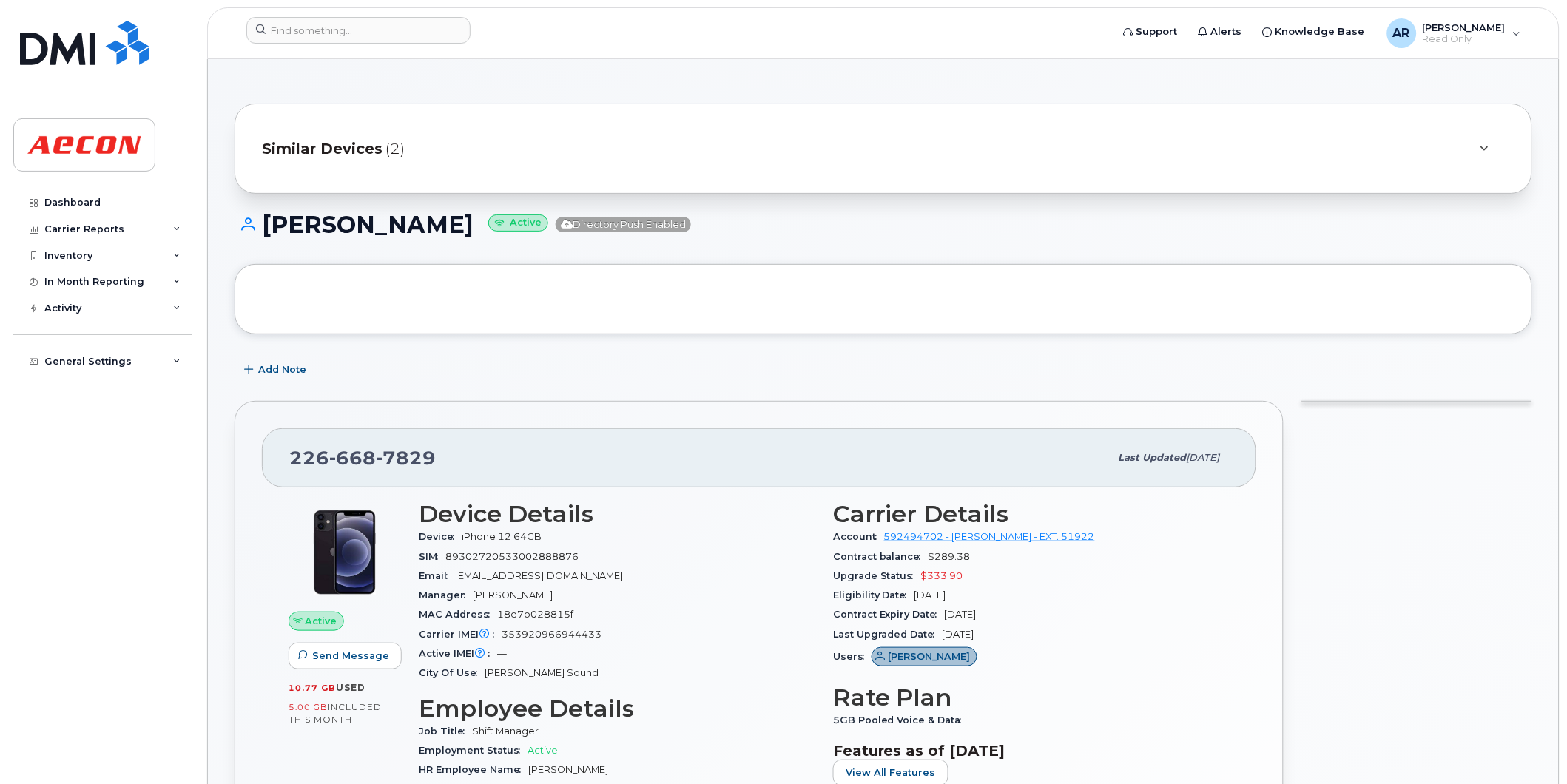
drag, startPoint x: 475, startPoint y: 229, endPoint x: 264, endPoint y: 231, distance: 211.0
click at [264, 231] on h1 "[PERSON_NAME] Active Directory Push Enabled" at bounding box center [883, 225] width 1297 height 26
copy h1 "[PERSON_NAME]"
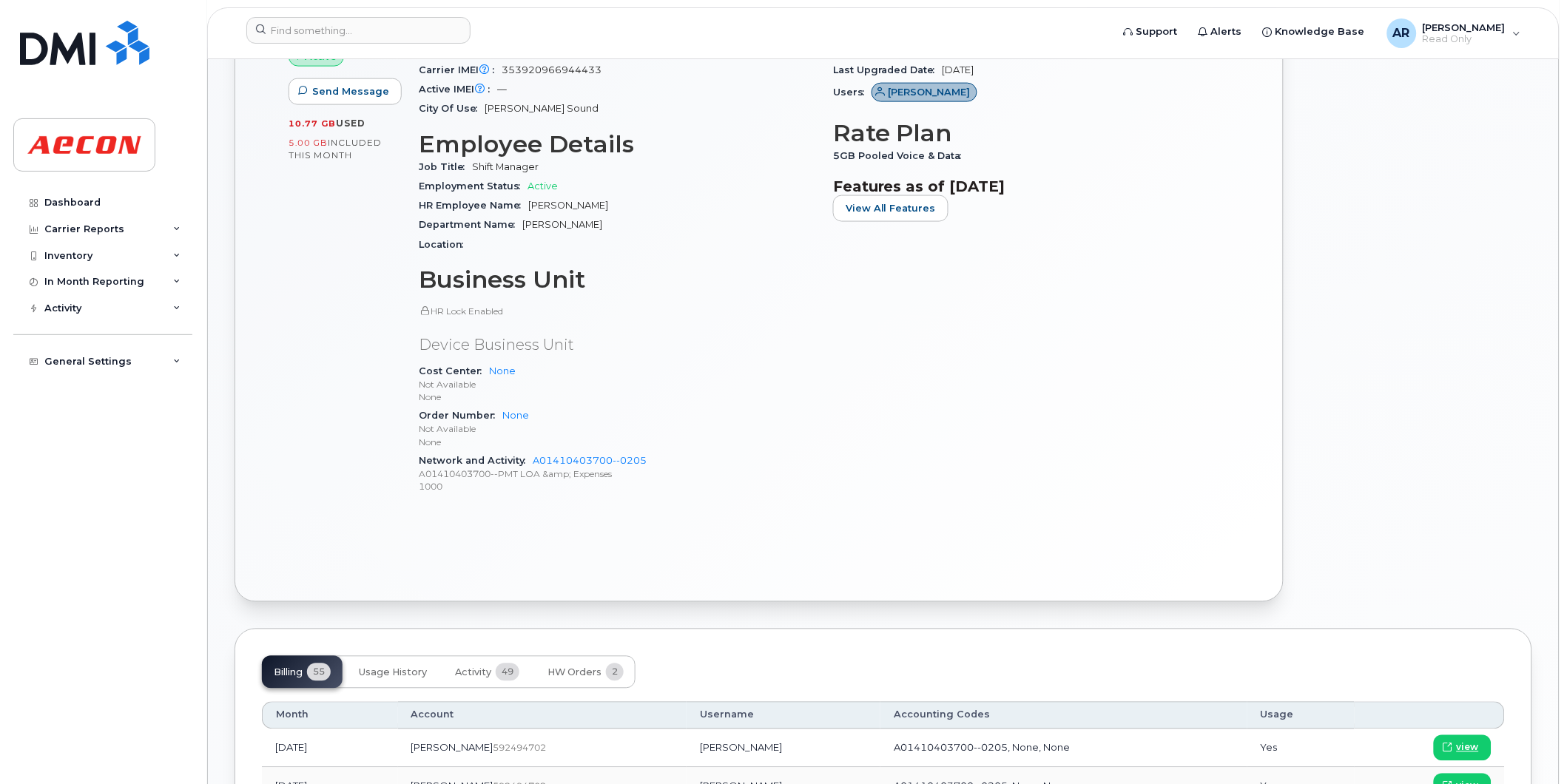
scroll to position [657, 0]
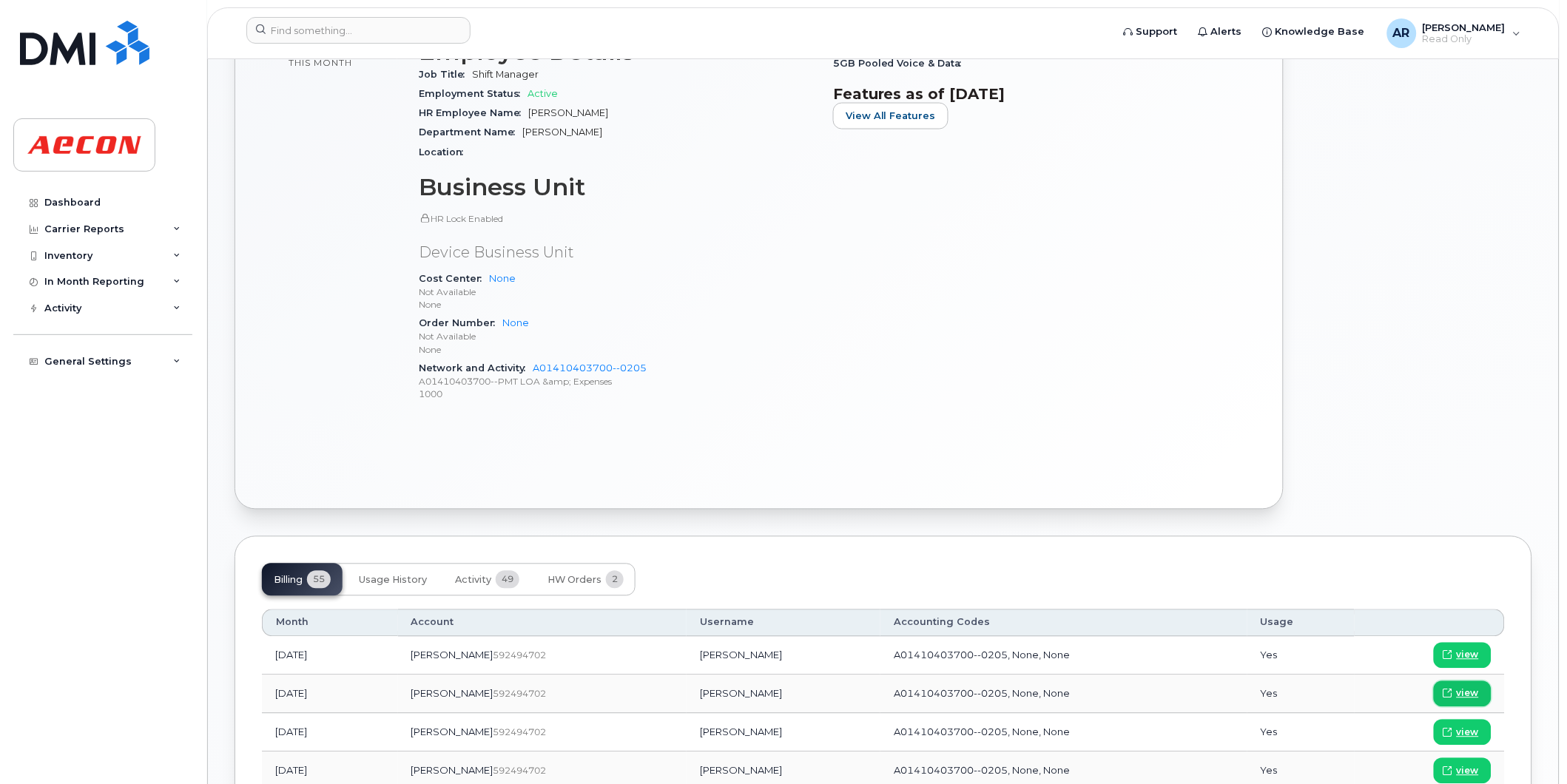
click at [1462, 691] on span "view" at bounding box center [1467, 694] width 22 height 13
click at [401, 26] on input at bounding box center [358, 30] width 224 height 27
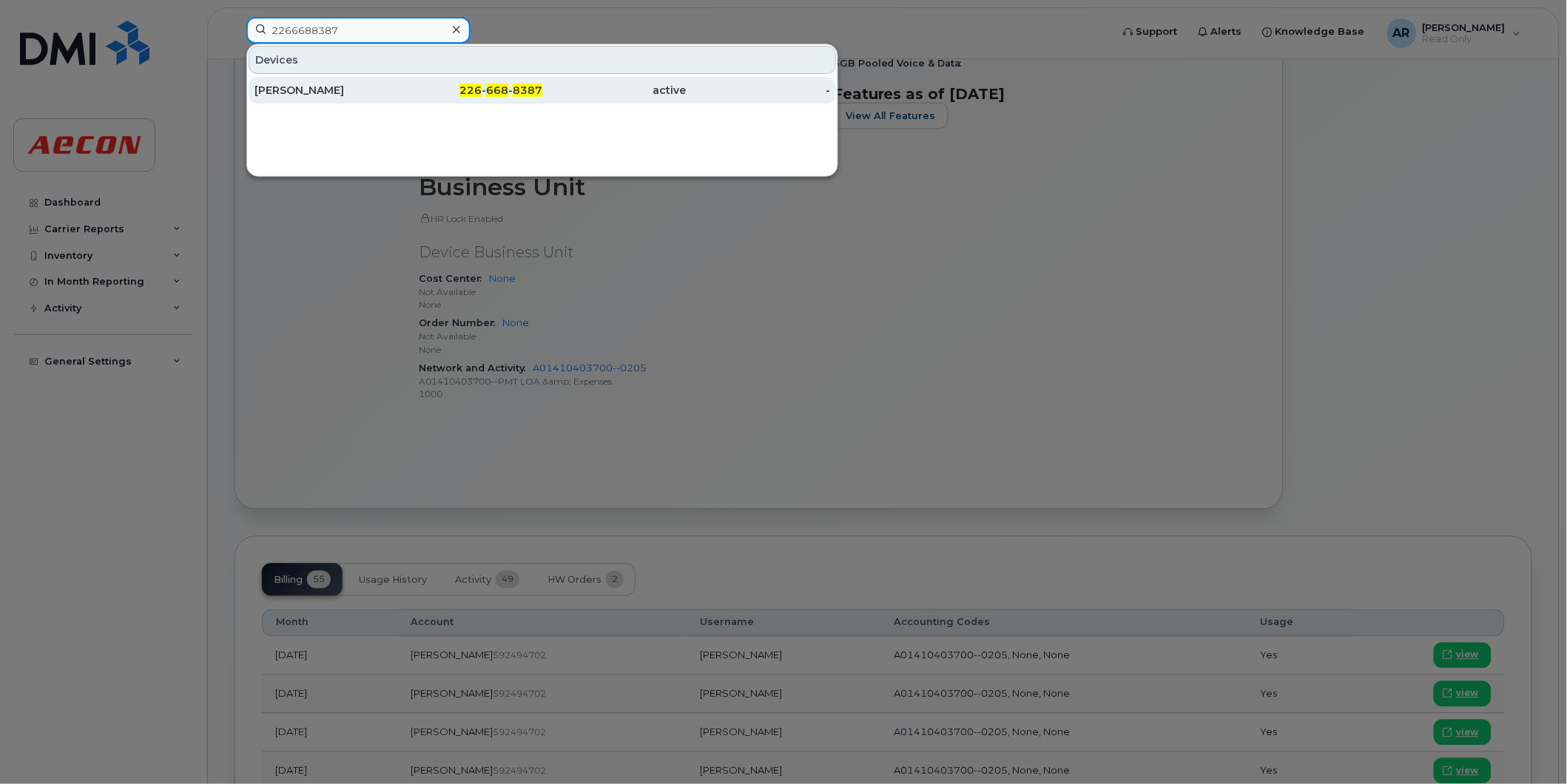
type input "2266688387"
click at [397, 81] on link "YULIA SLIPENCHUK 226 - 668 - 8387 active -" at bounding box center [542, 90] width 588 height 27
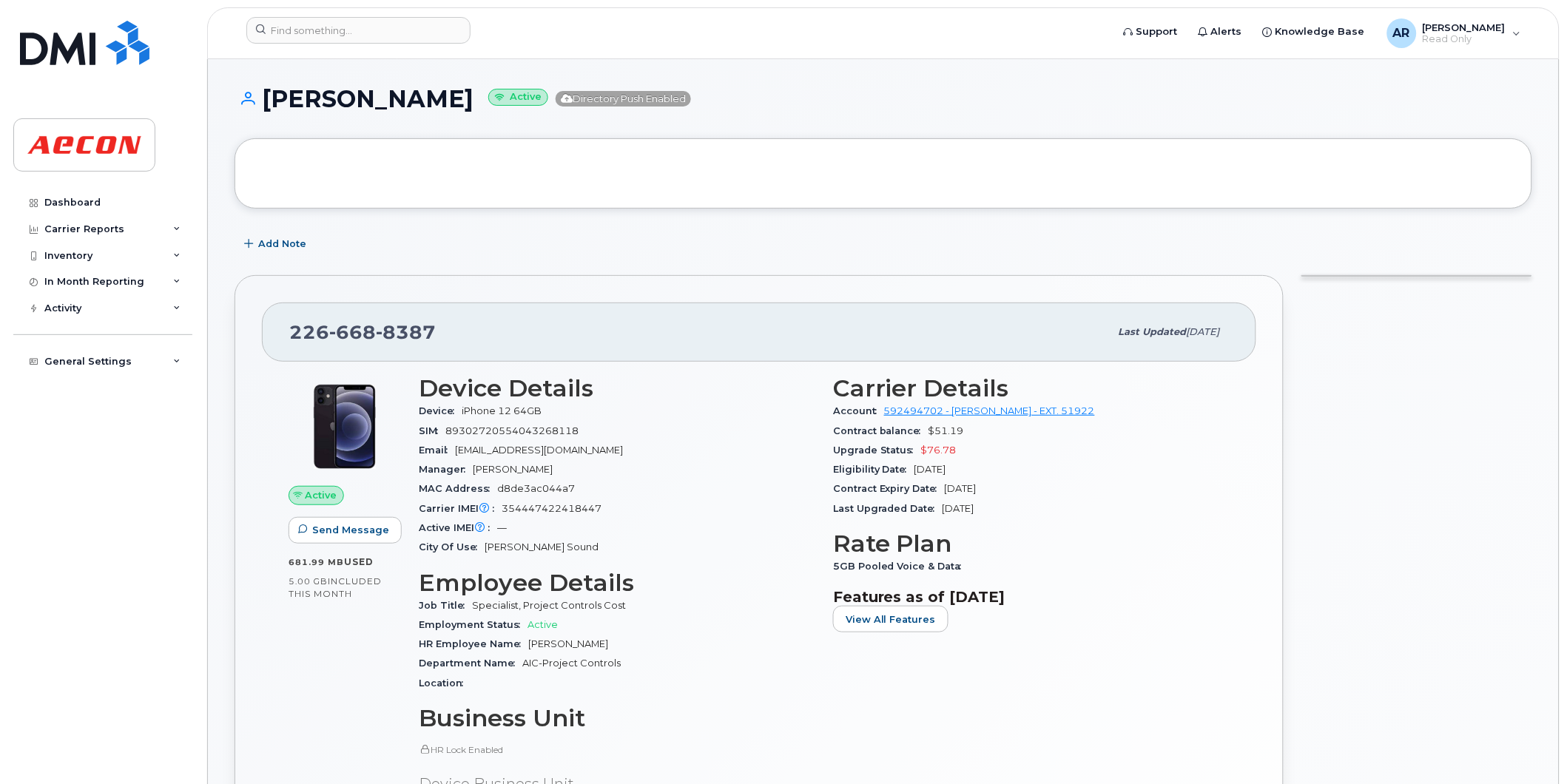
drag, startPoint x: 502, startPoint y: 100, endPoint x: 261, endPoint y: 110, distance: 241.2
click at [261, 110] on h1 "[PERSON_NAME] Active Directory Push Enabled" at bounding box center [883, 99] width 1297 height 26
copy h1 "[PERSON_NAME]"
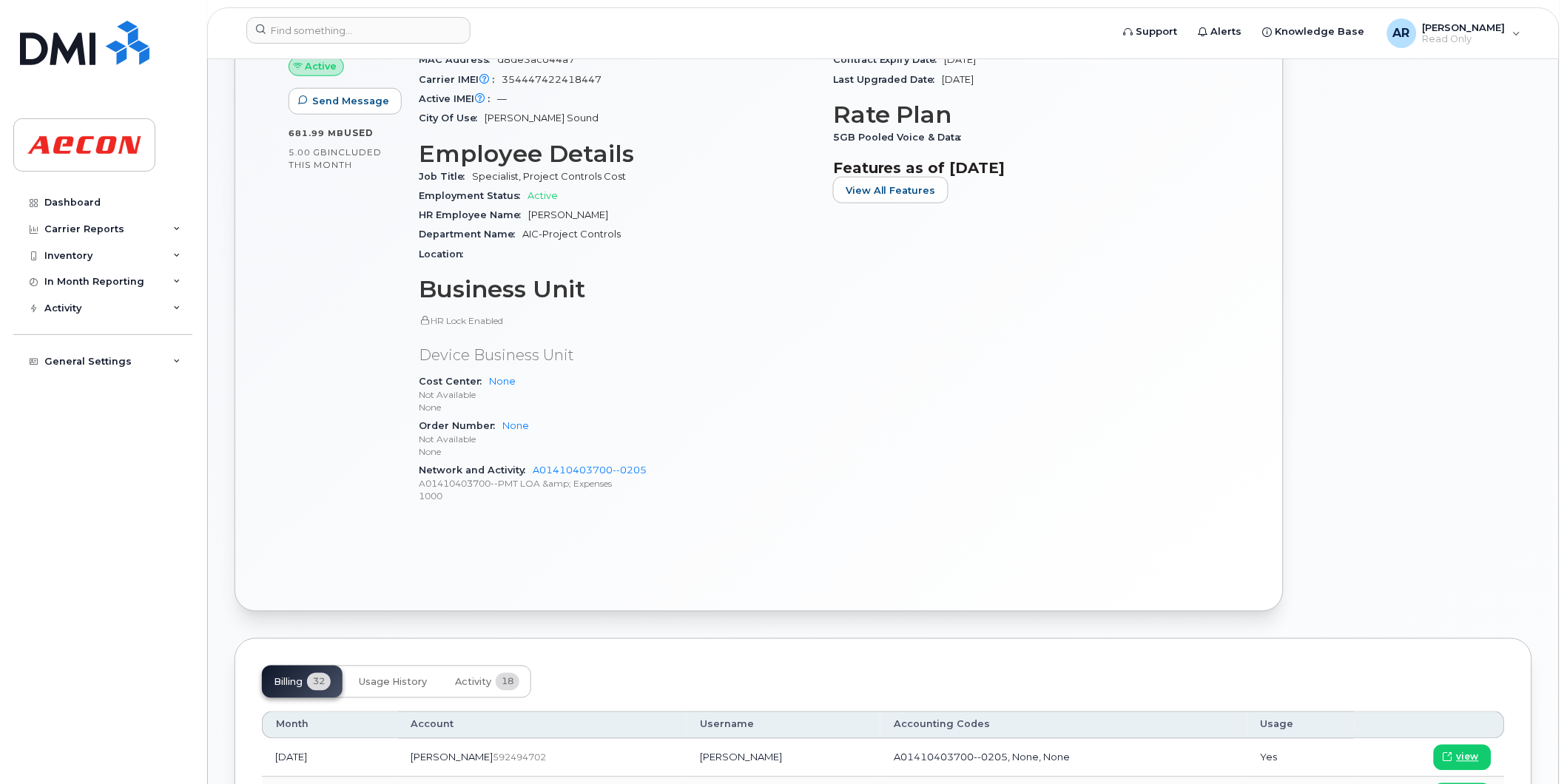
scroll to position [575, 0]
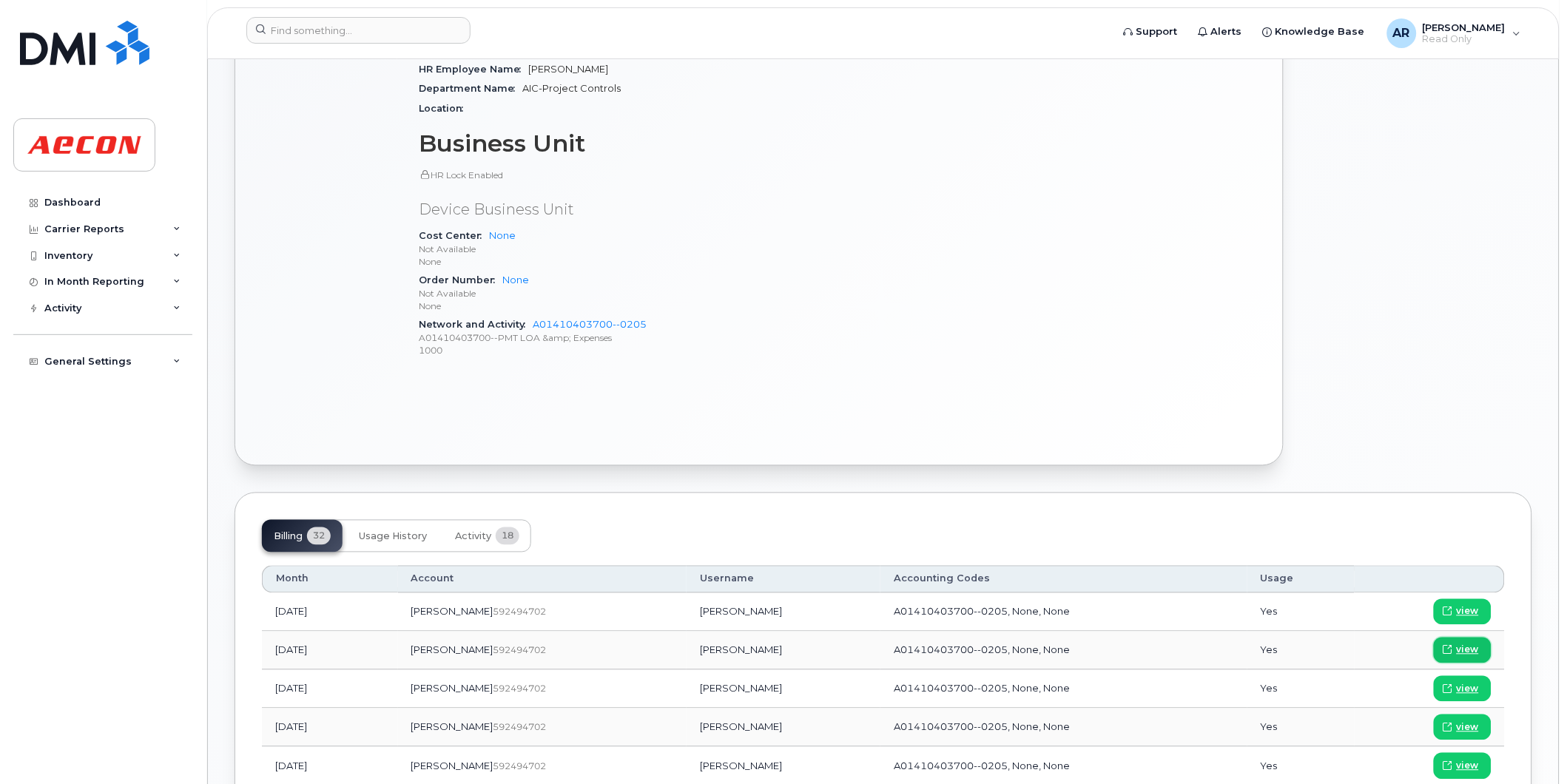
click at [1472, 648] on span "view" at bounding box center [1467, 650] width 22 height 13
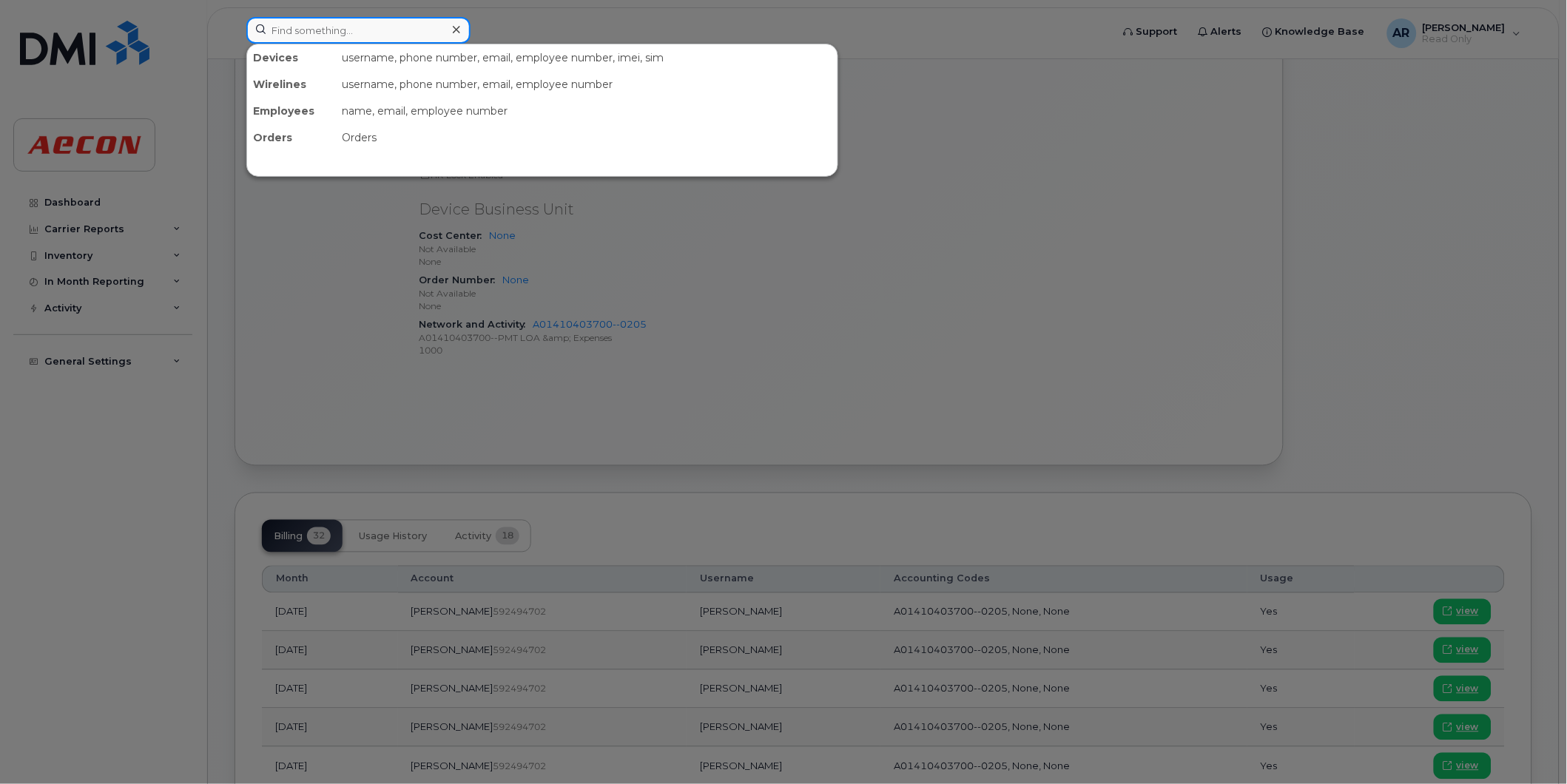
click at [293, 30] on input at bounding box center [358, 30] width 224 height 27
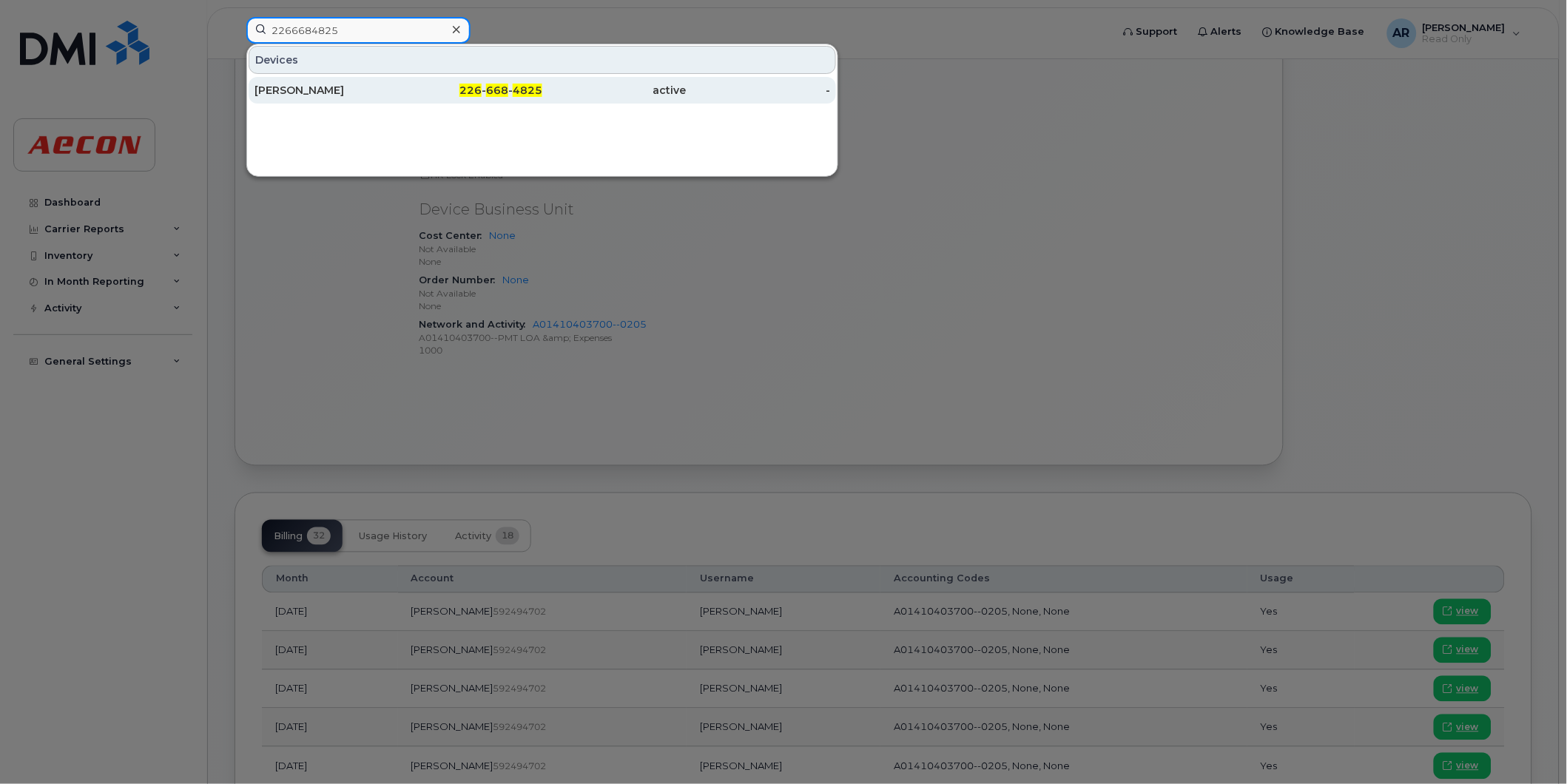
type input "2266684825"
click at [459, 93] on div "226 - 668 - 4825" at bounding box center [471, 90] width 145 height 15
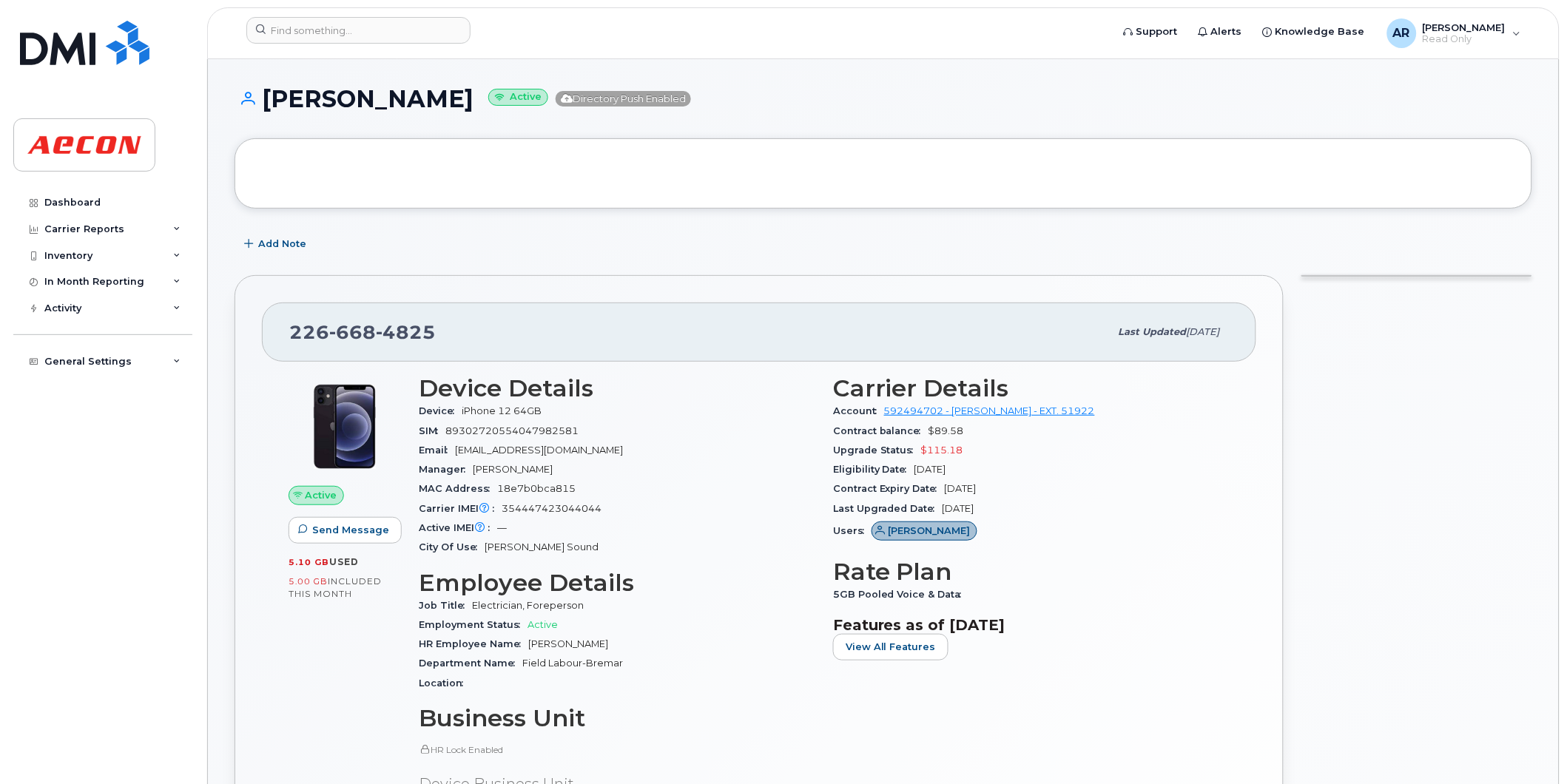
drag, startPoint x: 579, startPoint y: 99, endPoint x: 271, endPoint y: 104, distance: 308.0
click at [271, 104] on h1 "MITCHELL COLLINGRIDGE Active Directory Push Enabled" at bounding box center [883, 99] width 1297 height 26
copy h1 "[PERSON_NAME]"
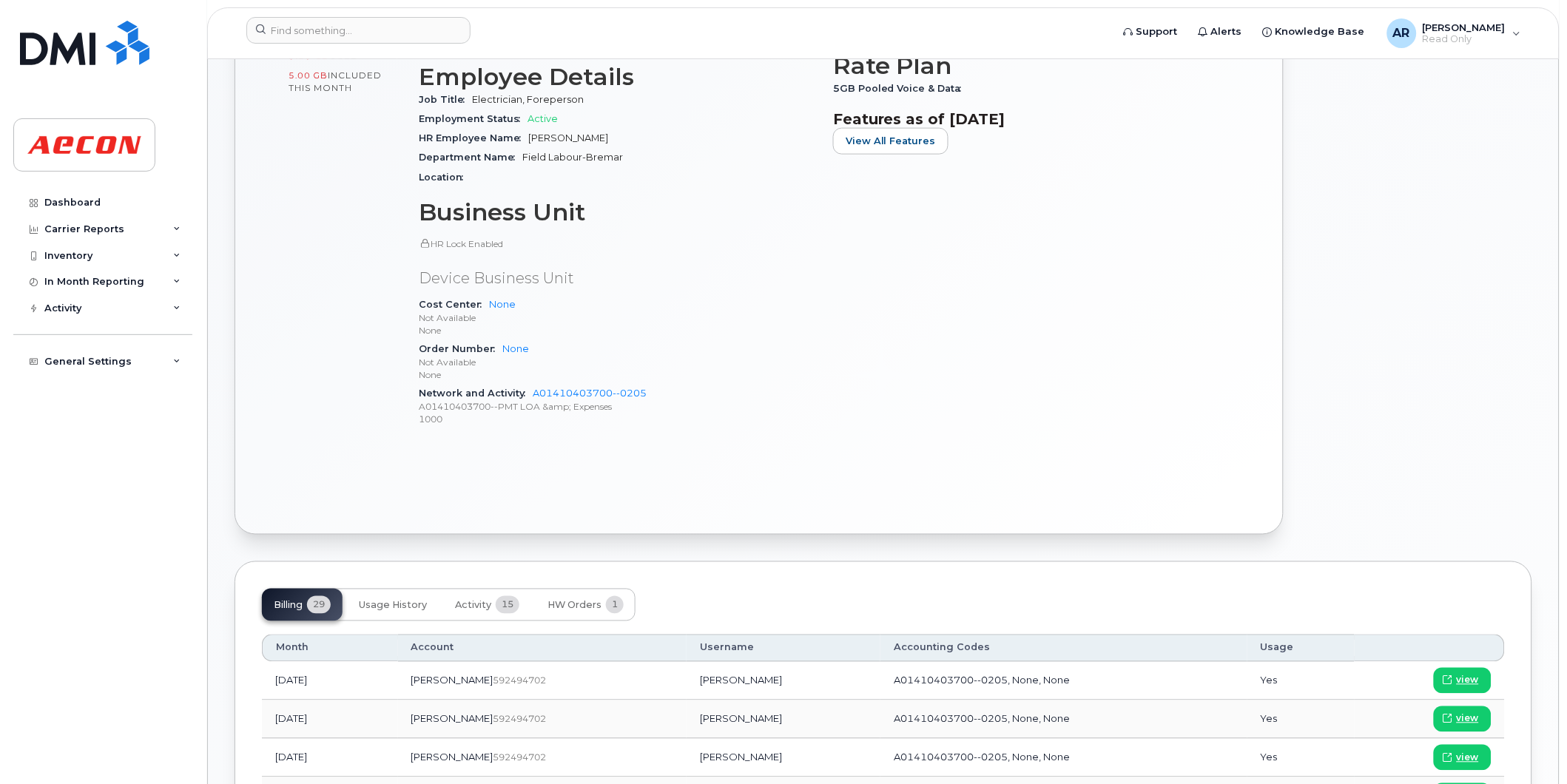
scroll to position [739, 0]
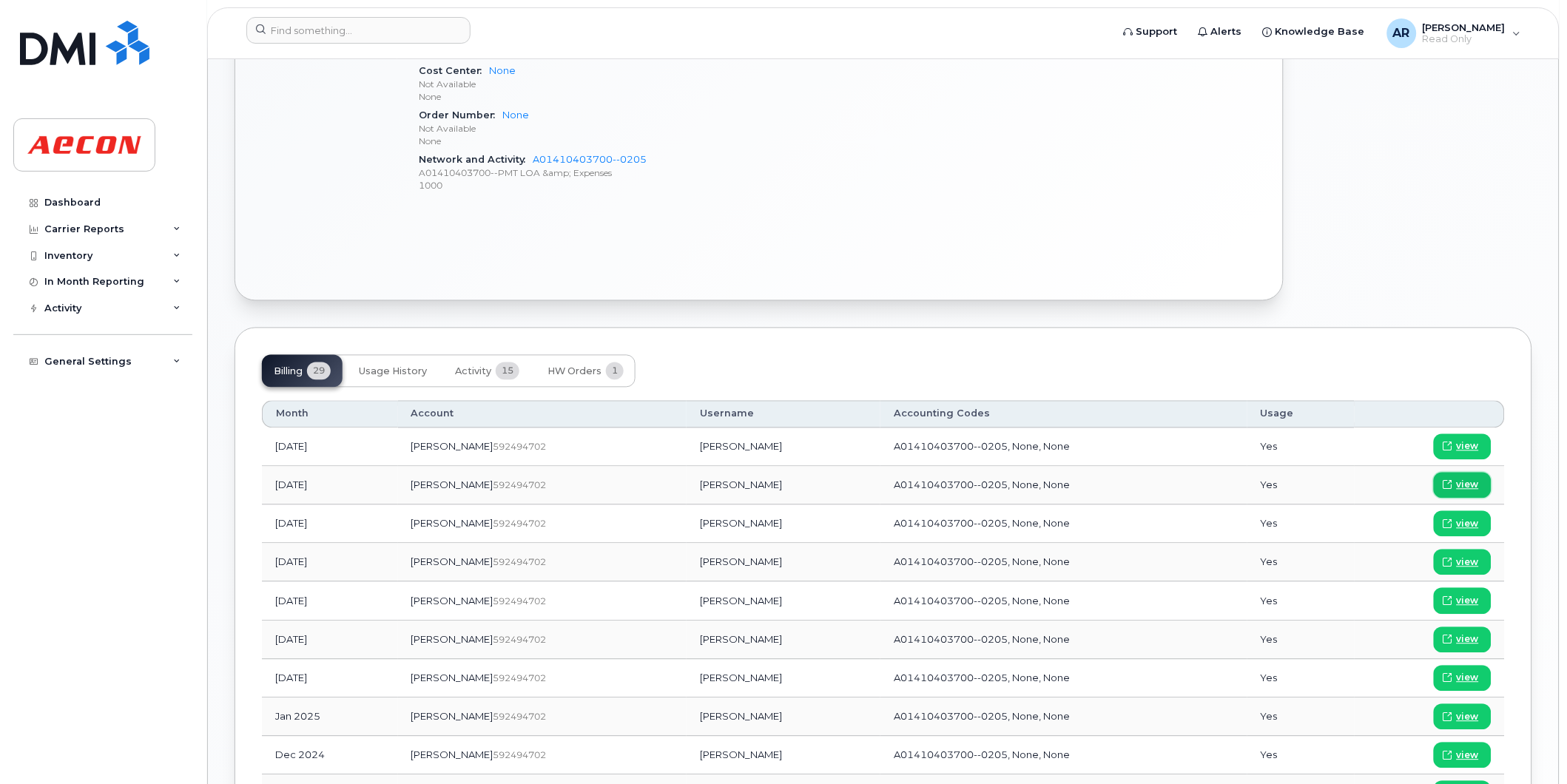
click at [1464, 483] on span "view" at bounding box center [1467, 485] width 22 height 13
